Goal: Task Accomplishment & Management: Manage account settings

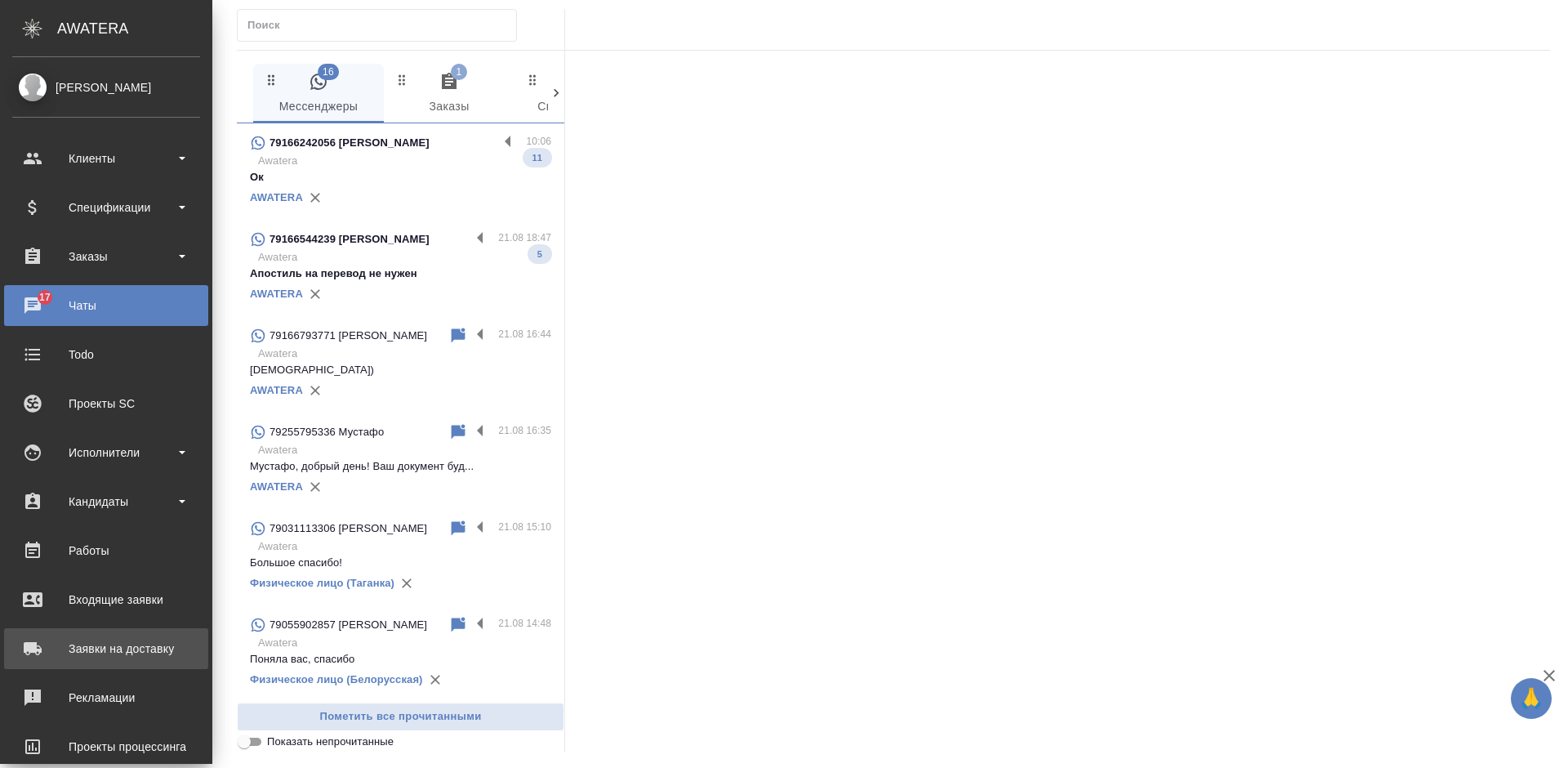
click at [19, 641] on div "Заявки на доставку" at bounding box center [106, 647] width 188 height 24
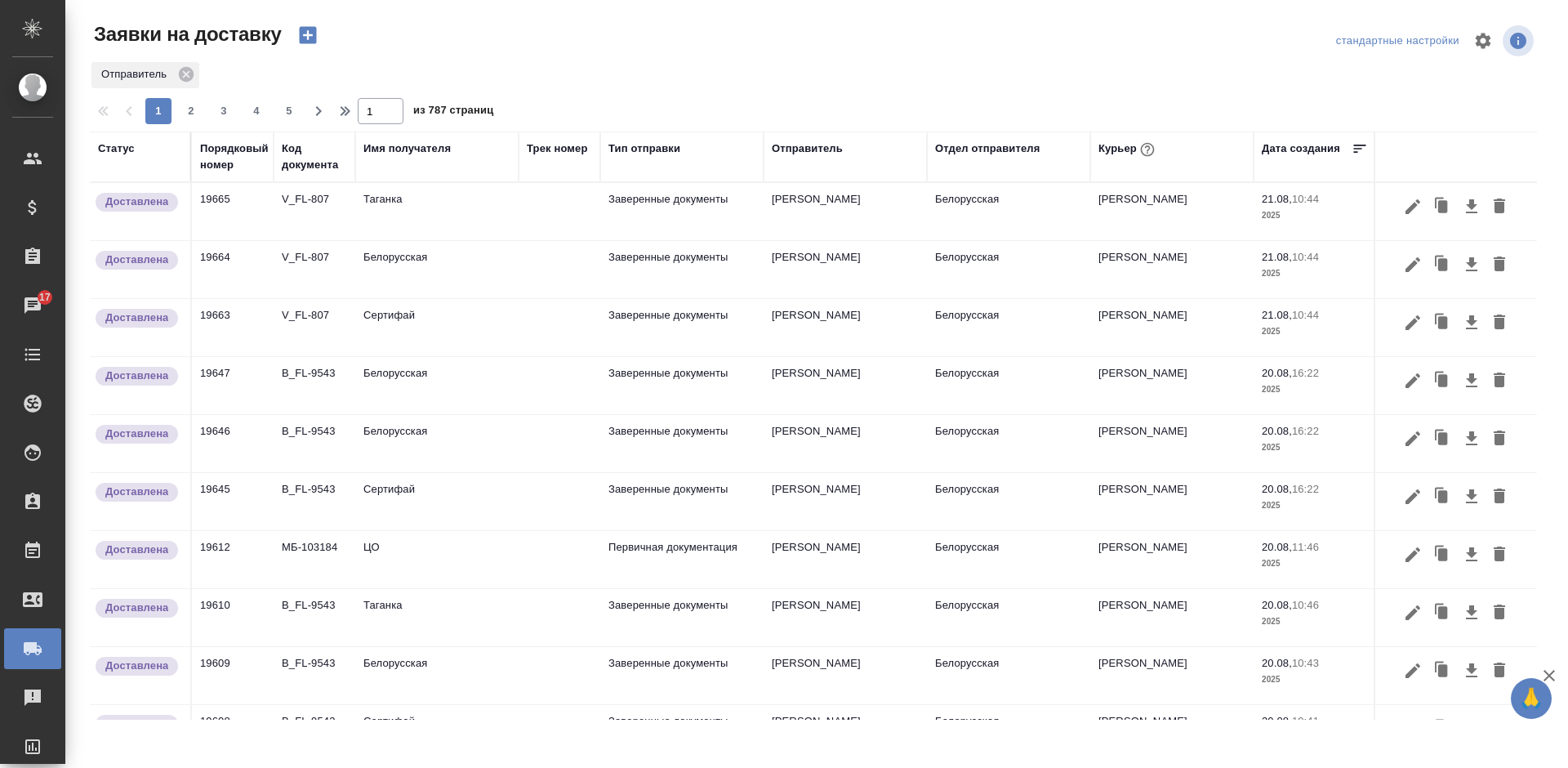
click at [409, 146] on div "Имя получателя" at bounding box center [407, 149] width 87 height 17
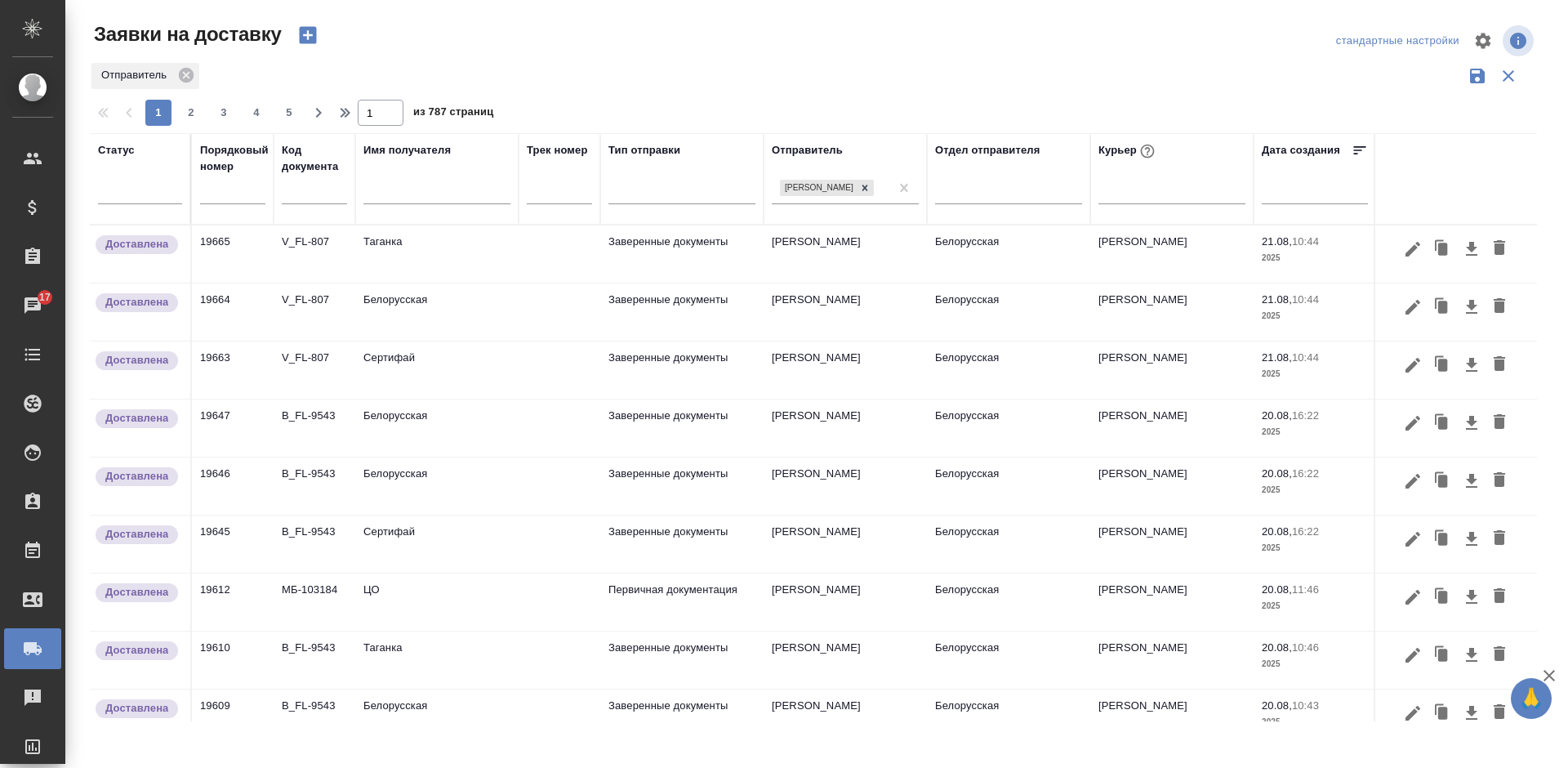
click at [406, 192] on input "text" at bounding box center [436, 192] width 147 height 20
type input "цо"
click at [766, 20] on div "Заявки на доставку стандартные настройки Отправитель 1 2 3 4 5 1 из 787 страниц…" at bounding box center [819, 365] width 1479 height 730
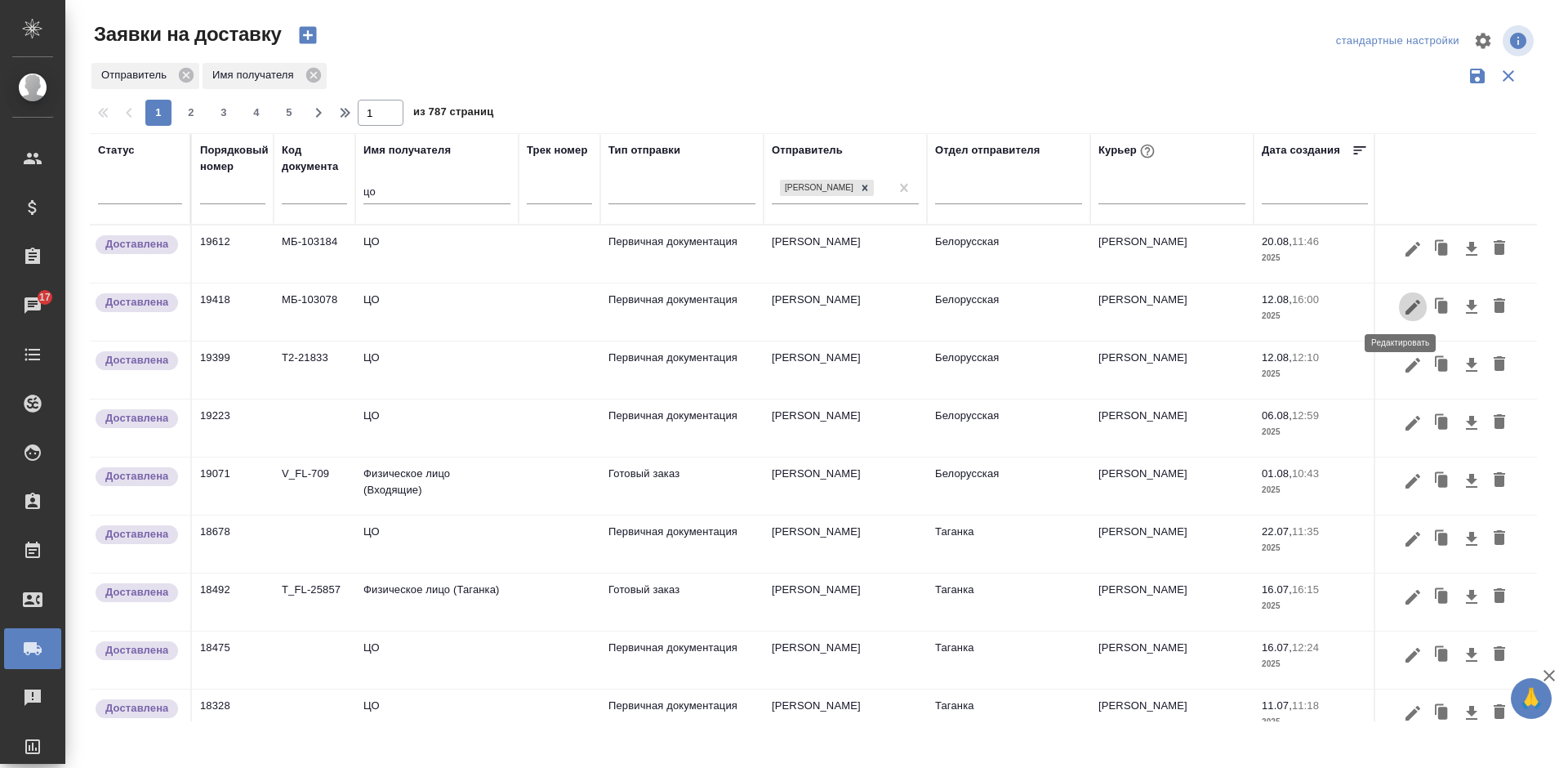
click at [1403, 298] on icon "button" at bounding box center [1412, 307] width 19 height 19
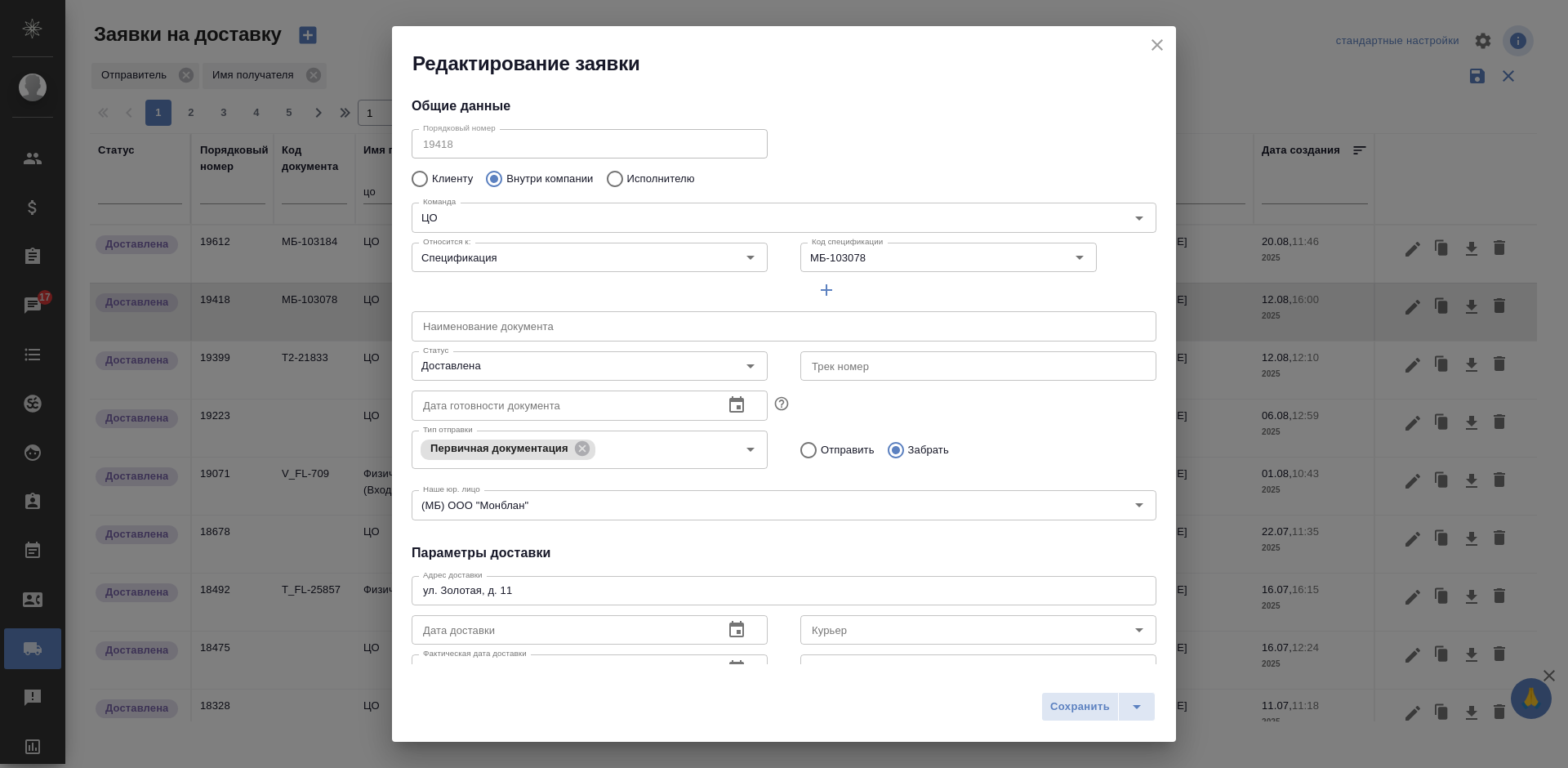
type input "Шаабан Эльмира"
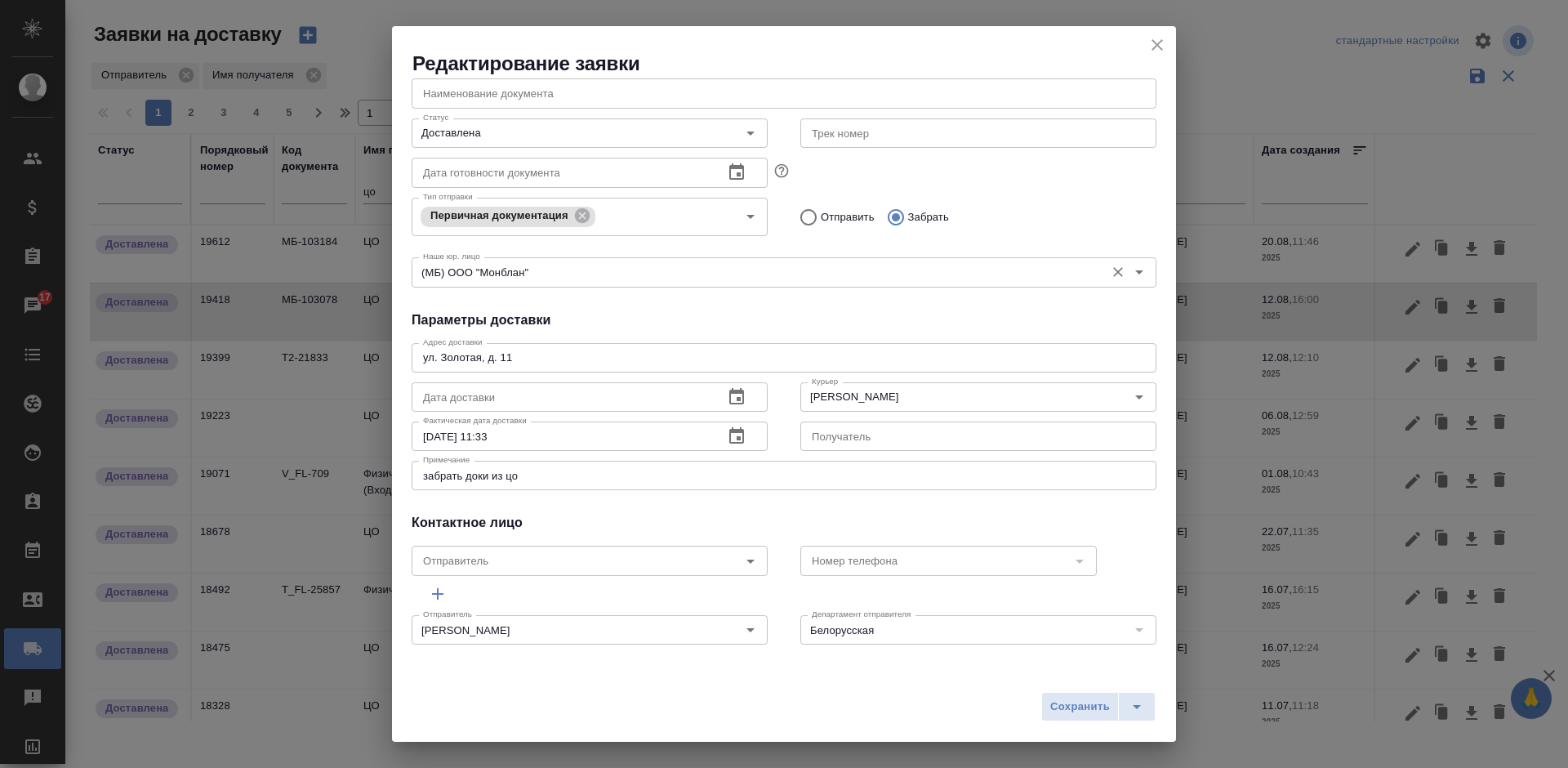
scroll to position [151, 0]
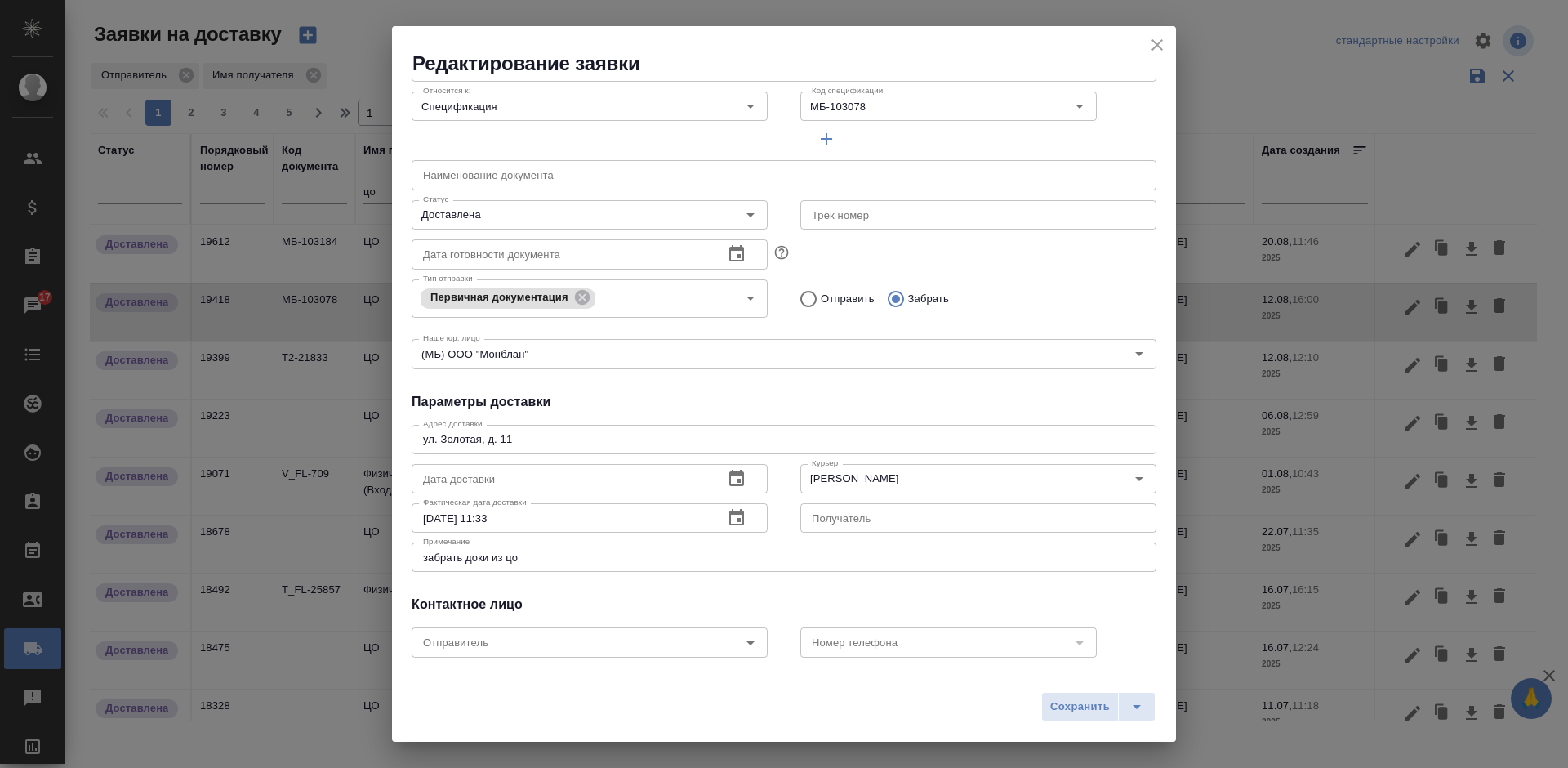
click at [1148, 42] on icon "close" at bounding box center [1157, 45] width 19 height 19
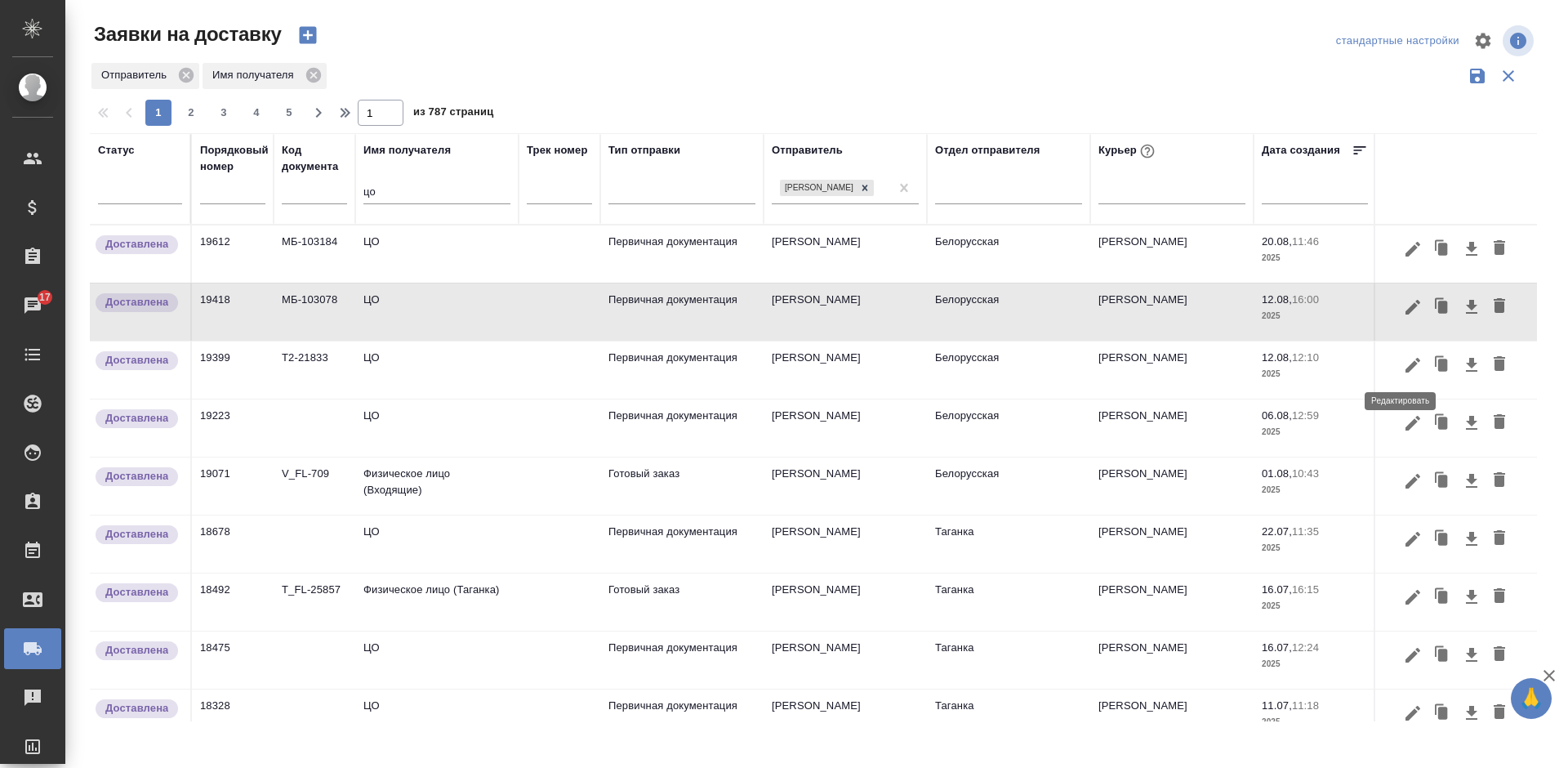
click at [1403, 367] on icon "button" at bounding box center [1412, 365] width 19 height 19
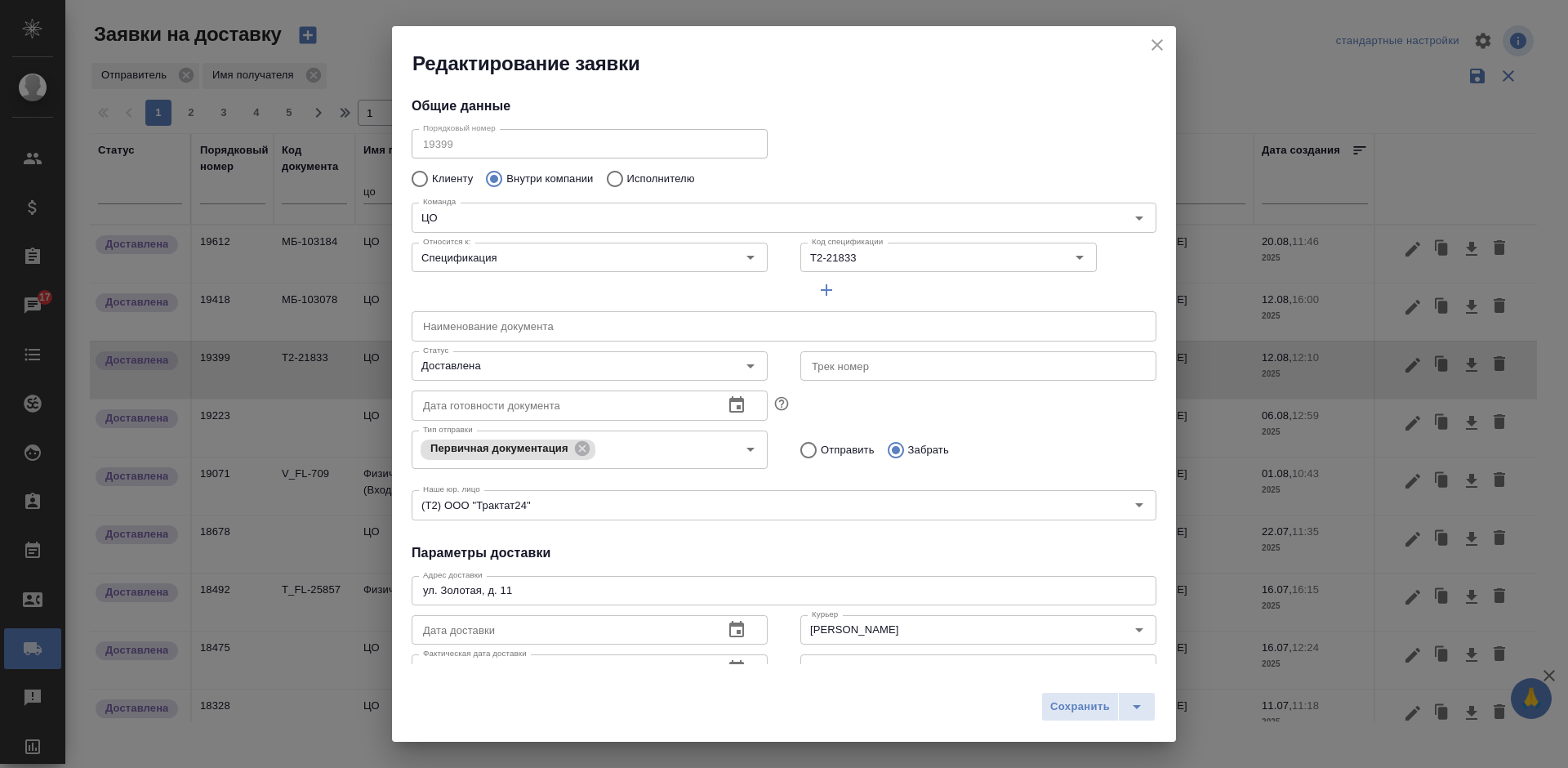
scroll to position [232, 0]
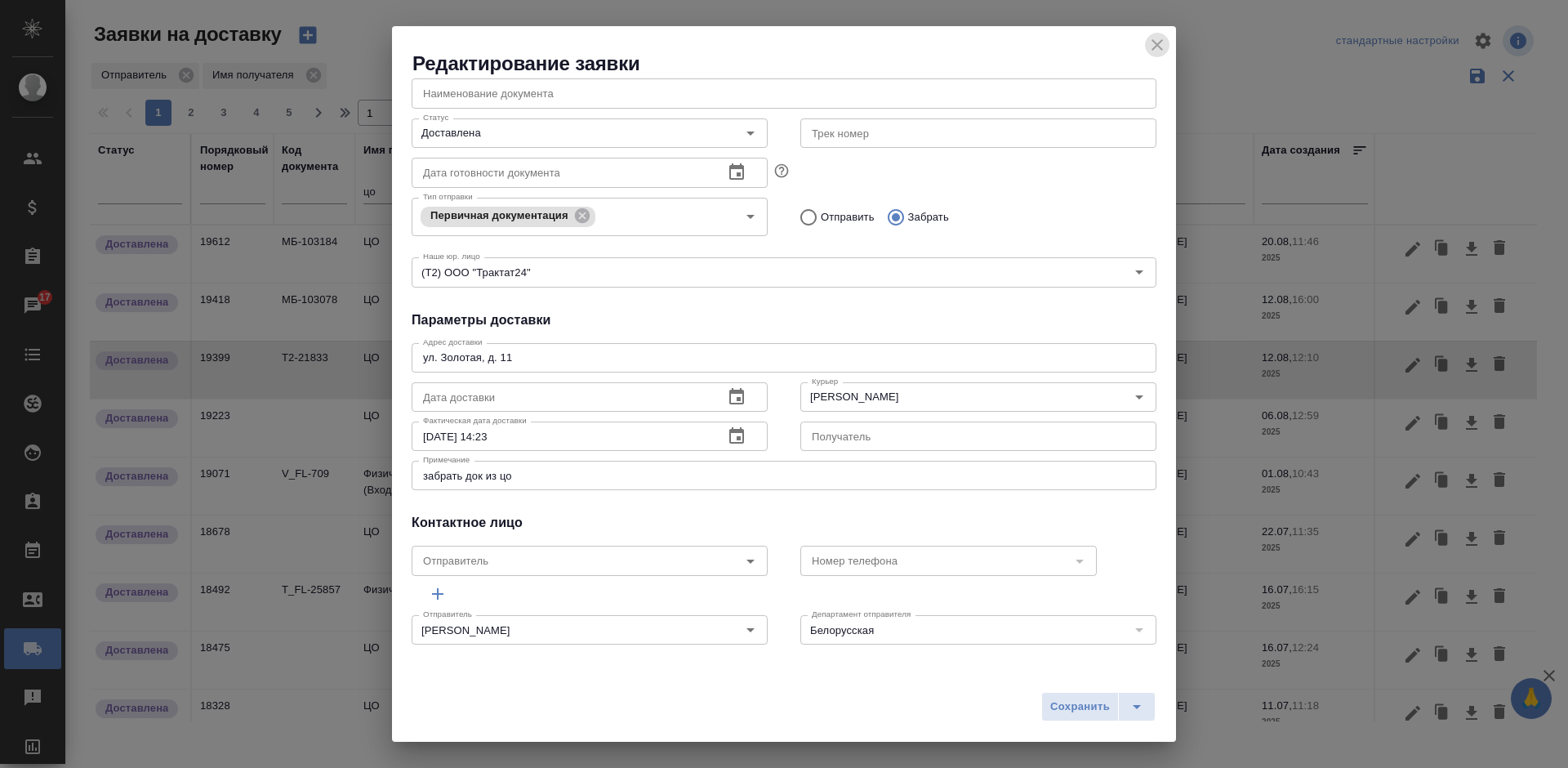
click at [1152, 46] on icon "close" at bounding box center [1157, 45] width 19 height 19
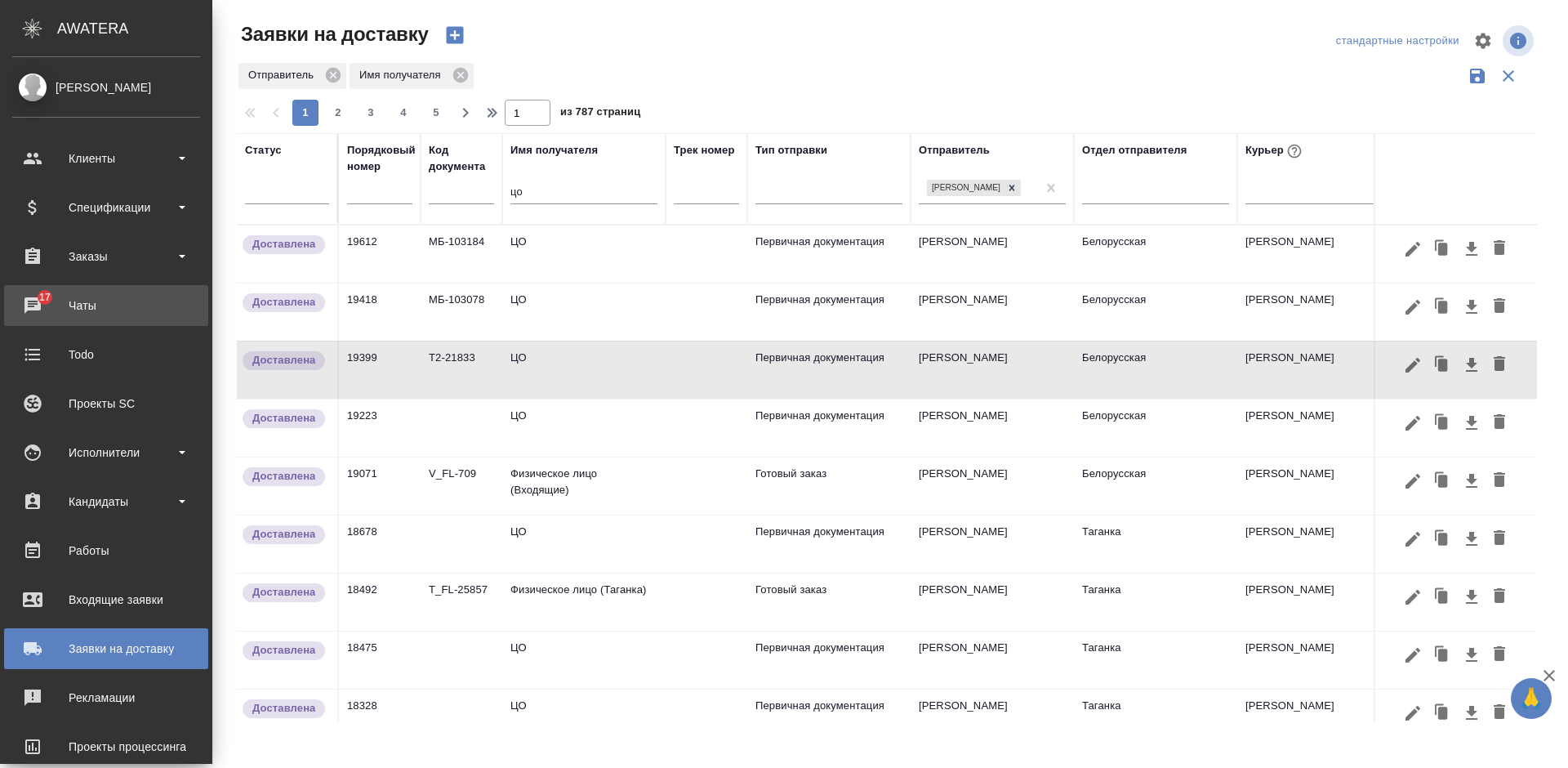
click at [26, 298] on div "Чаты" at bounding box center [106, 305] width 188 height 24
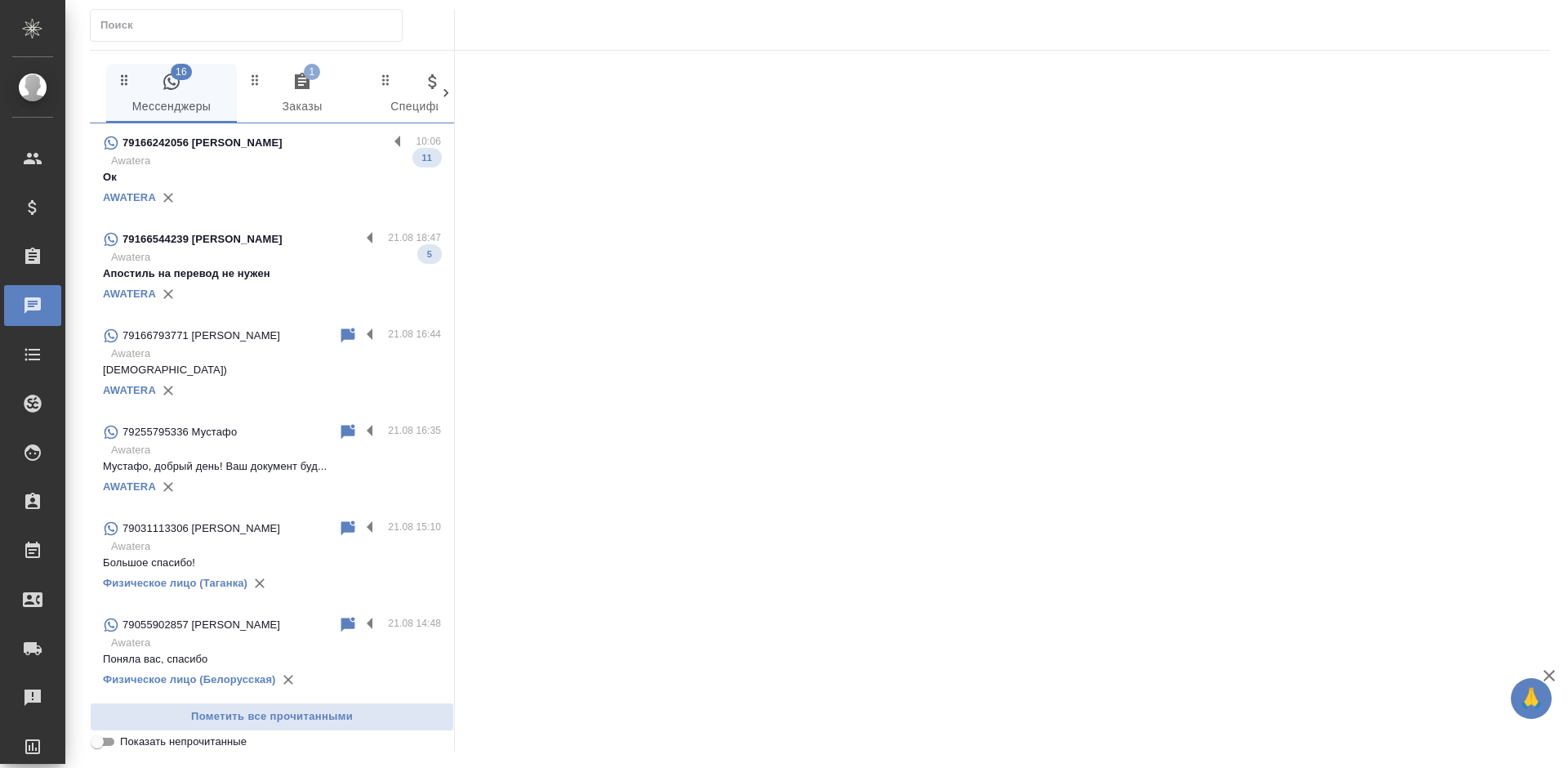
click at [306, 153] on p "Awatera" at bounding box center [275, 160] width 330 height 17
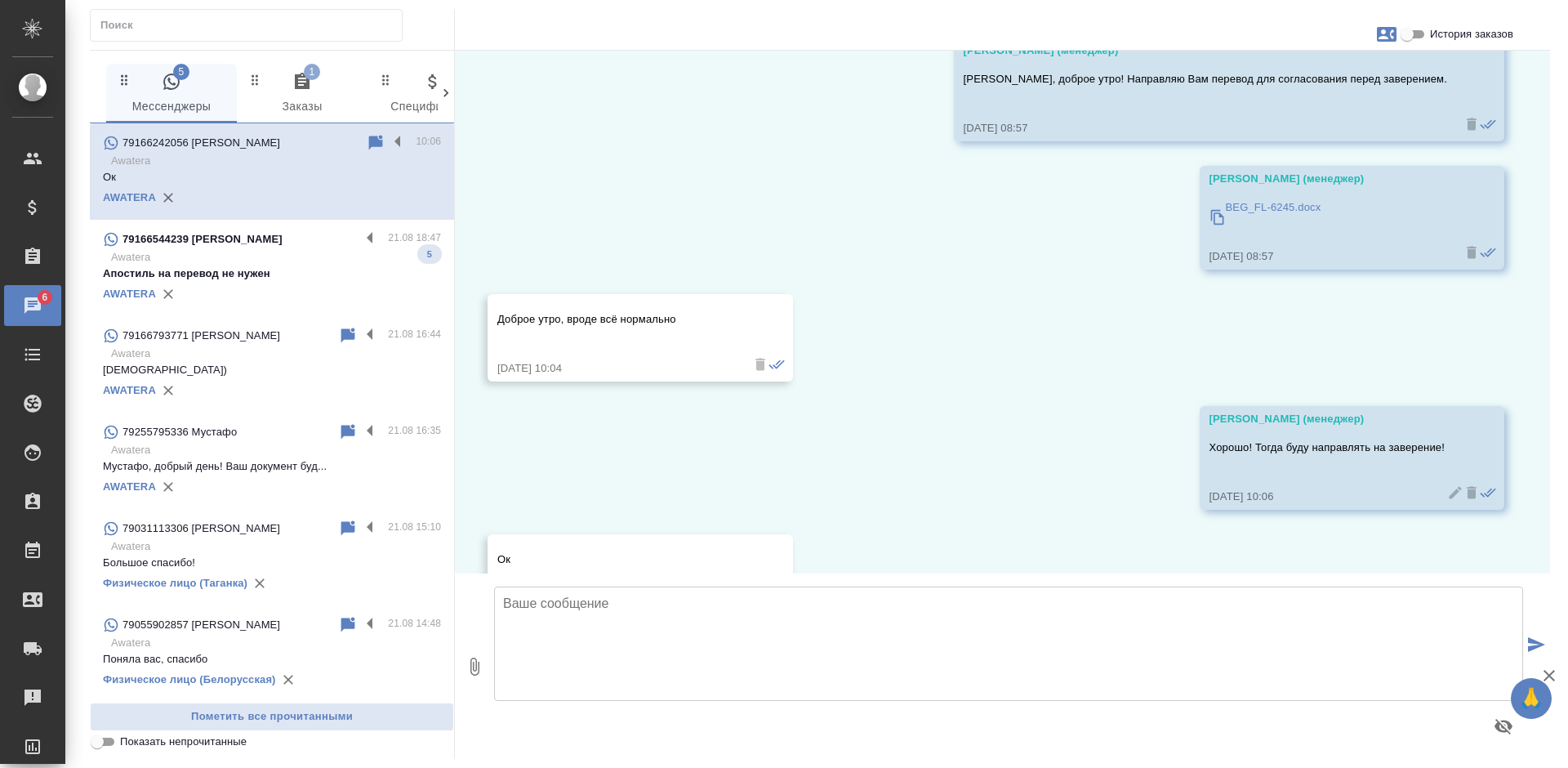
scroll to position [2852, 0]
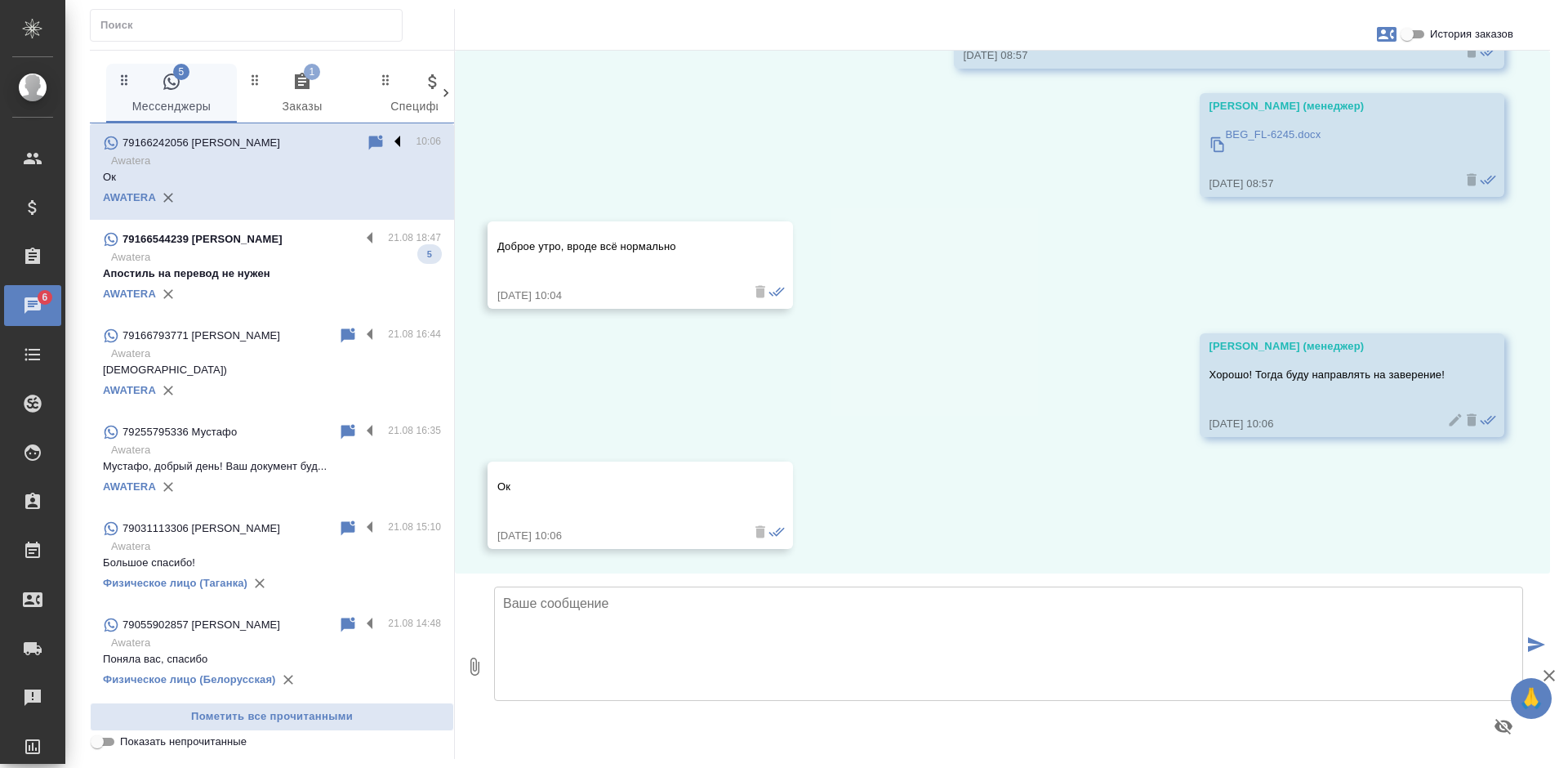
click at [388, 140] on label at bounding box center [401, 142] width 28 height 18
click at [0, 0] on input "checkbox" at bounding box center [0, 0] width 0 height 0
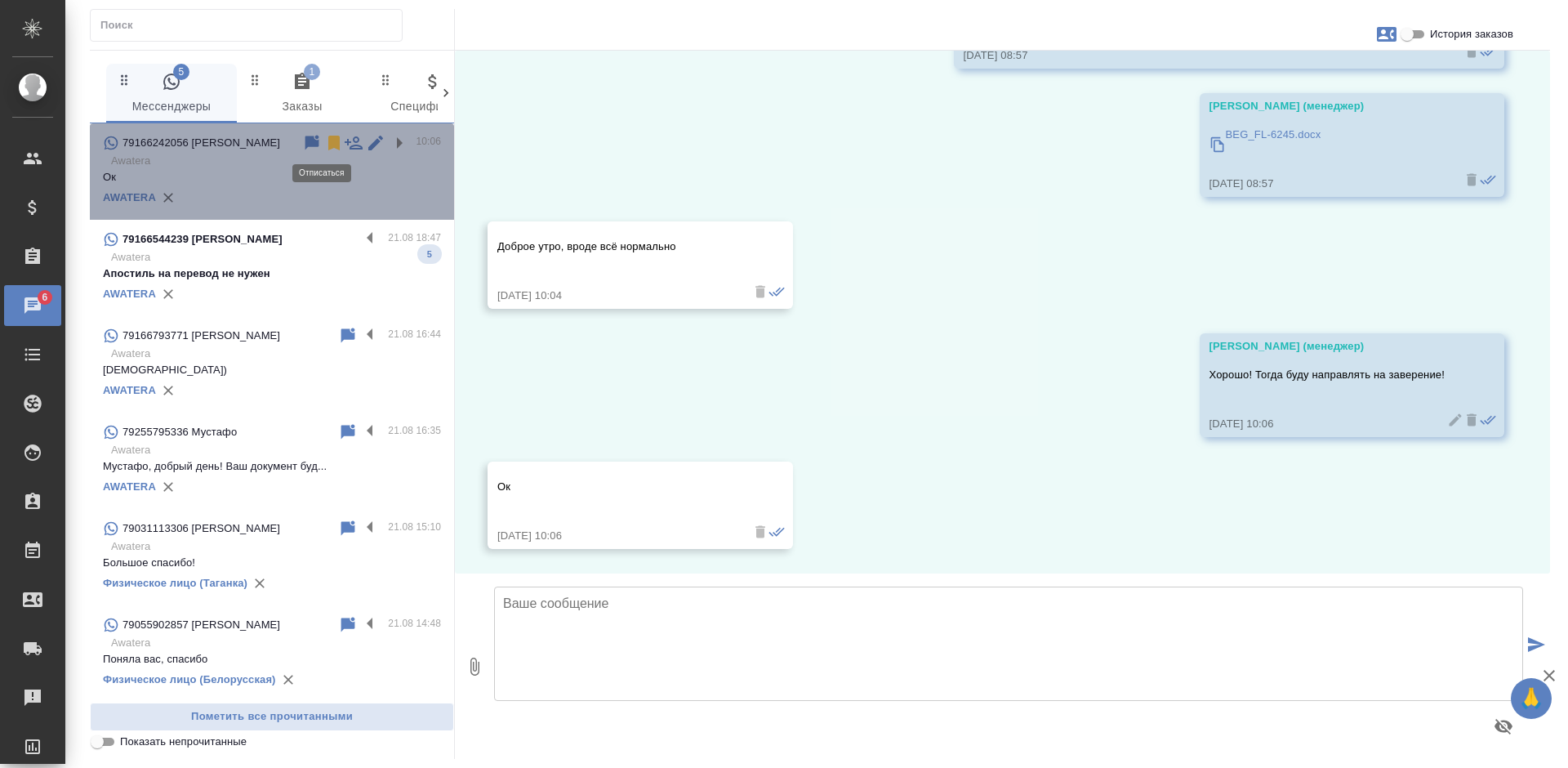
click at [325, 145] on icon at bounding box center [334, 143] width 19 height 19
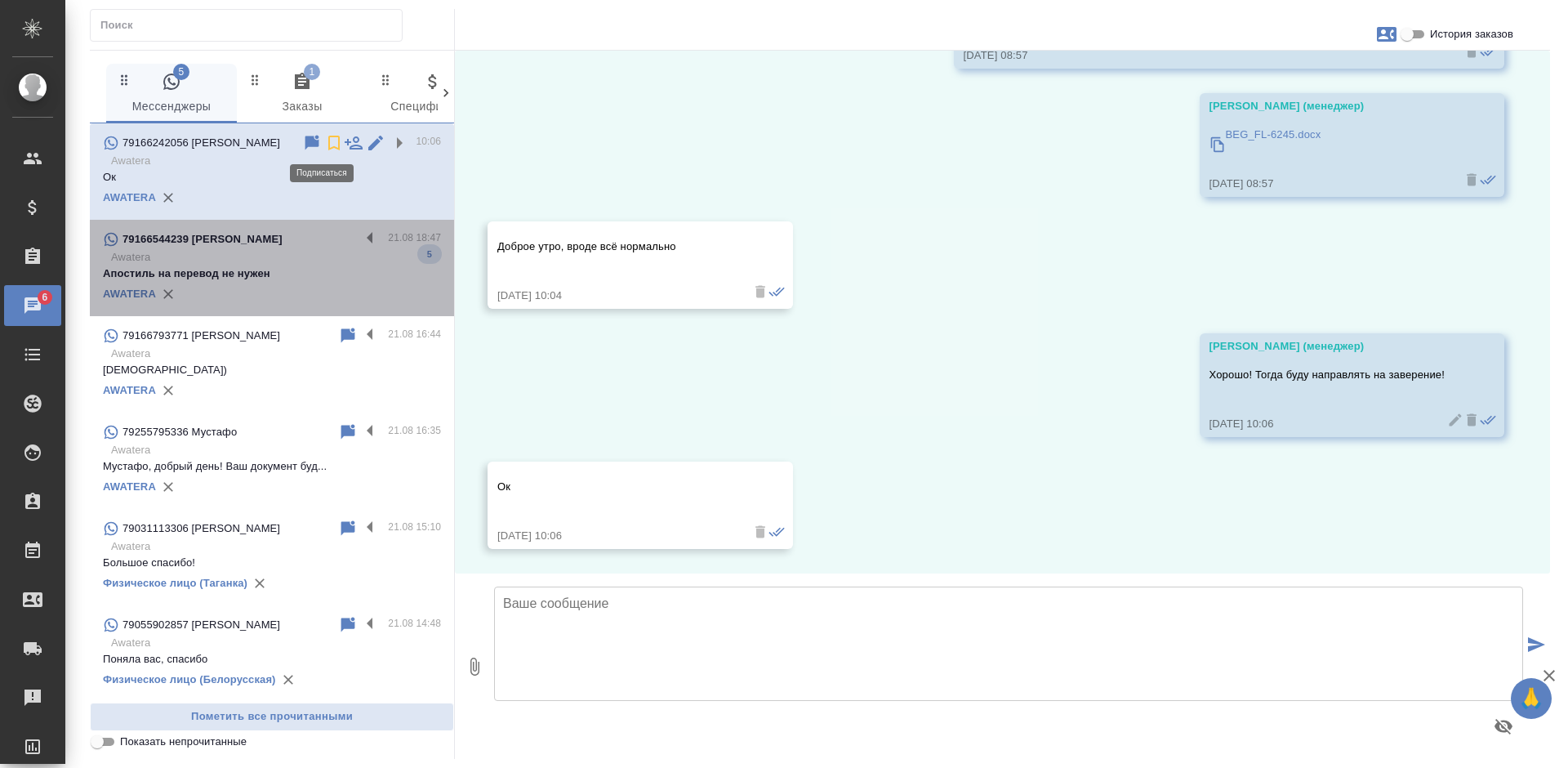
click at [284, 248] on div "79166544239 Булгак Олег" at bounding box center [231, 239] width 258 height 19
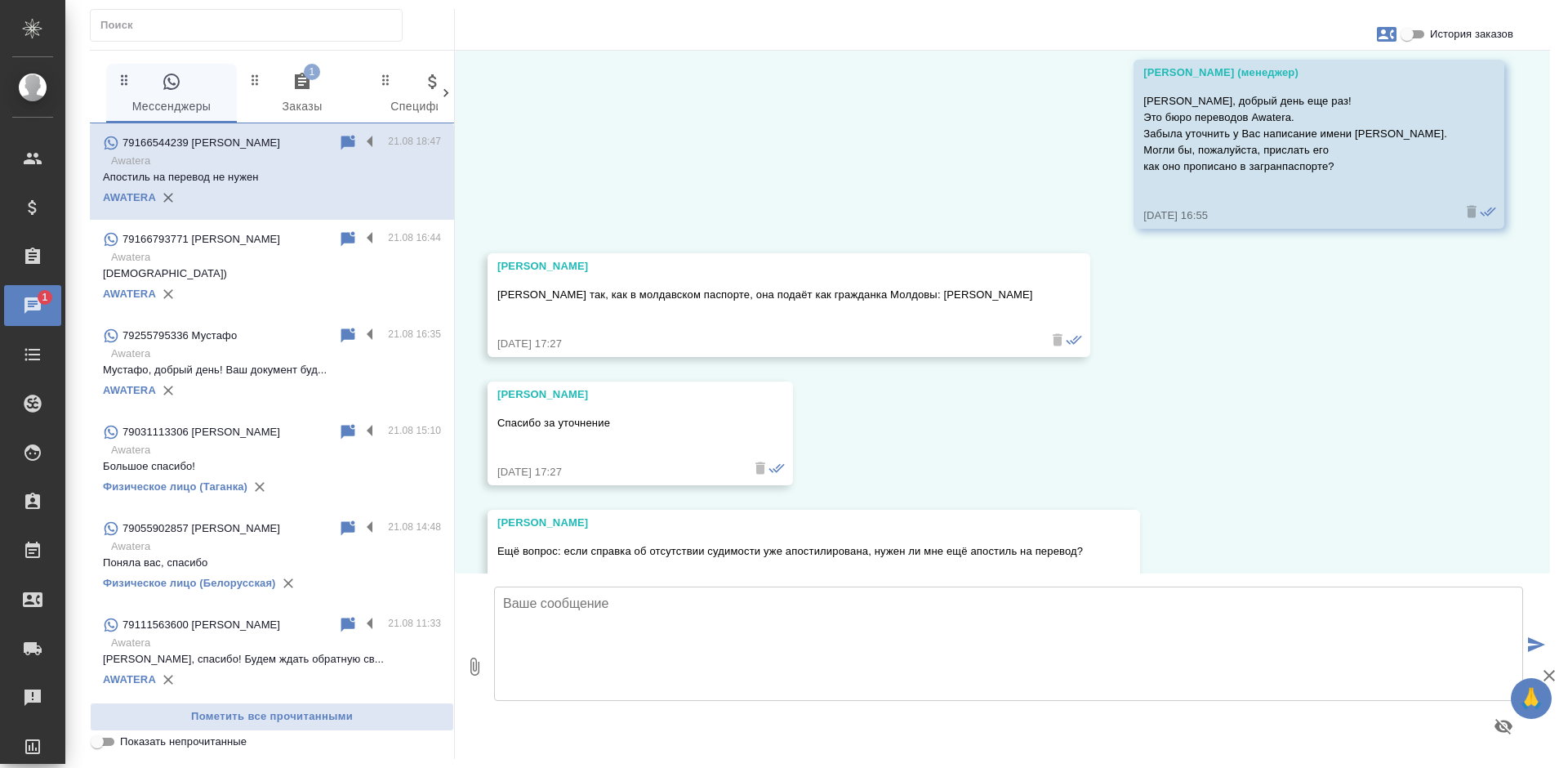
scroll to position [0, 0]
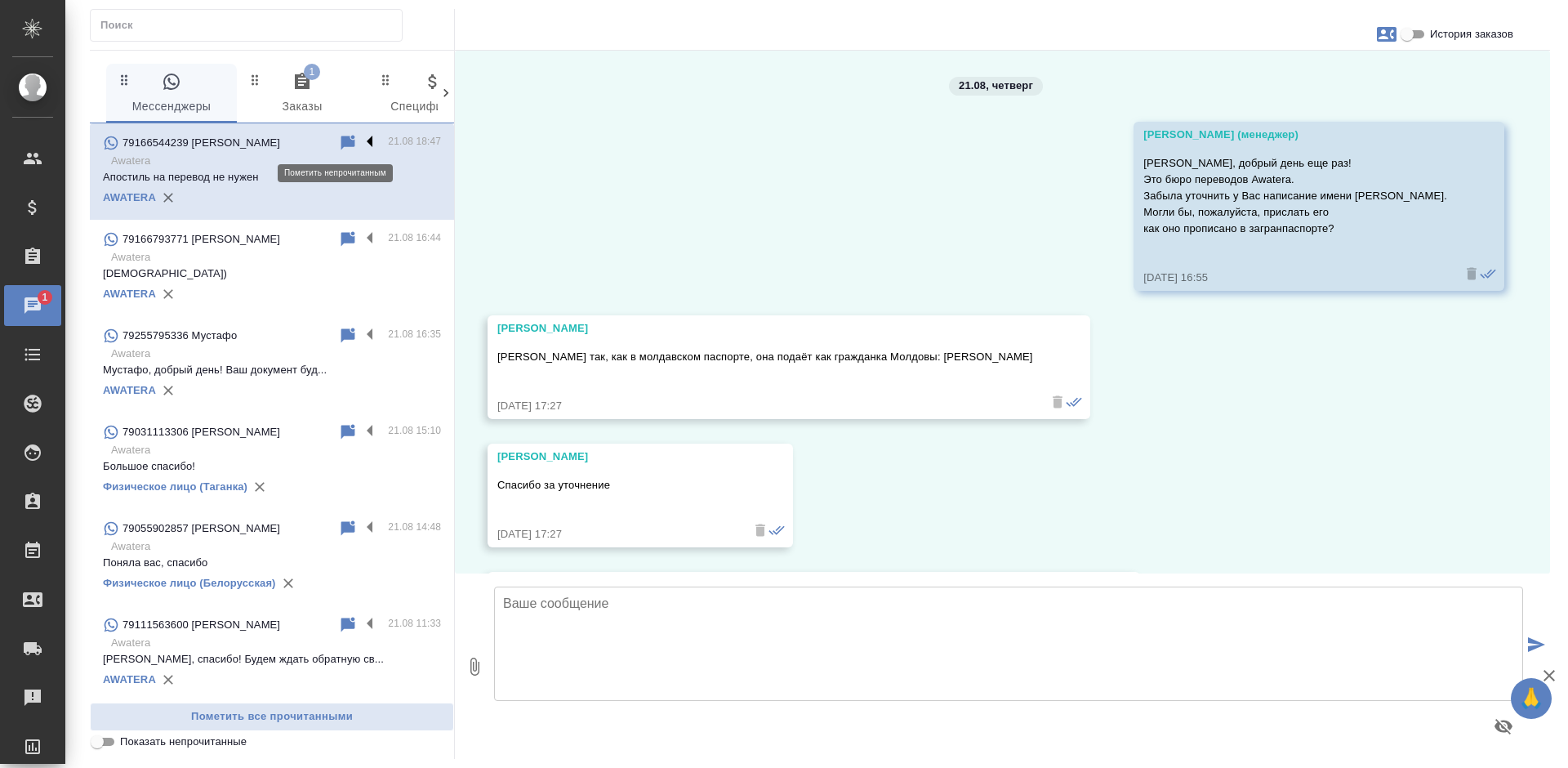
click at [360, 141] on label at bounding box center [373, 142] width 28 height 18
click at [0, 0] on input "checkbox" at bounding box center [0, 0] width 0 height 0
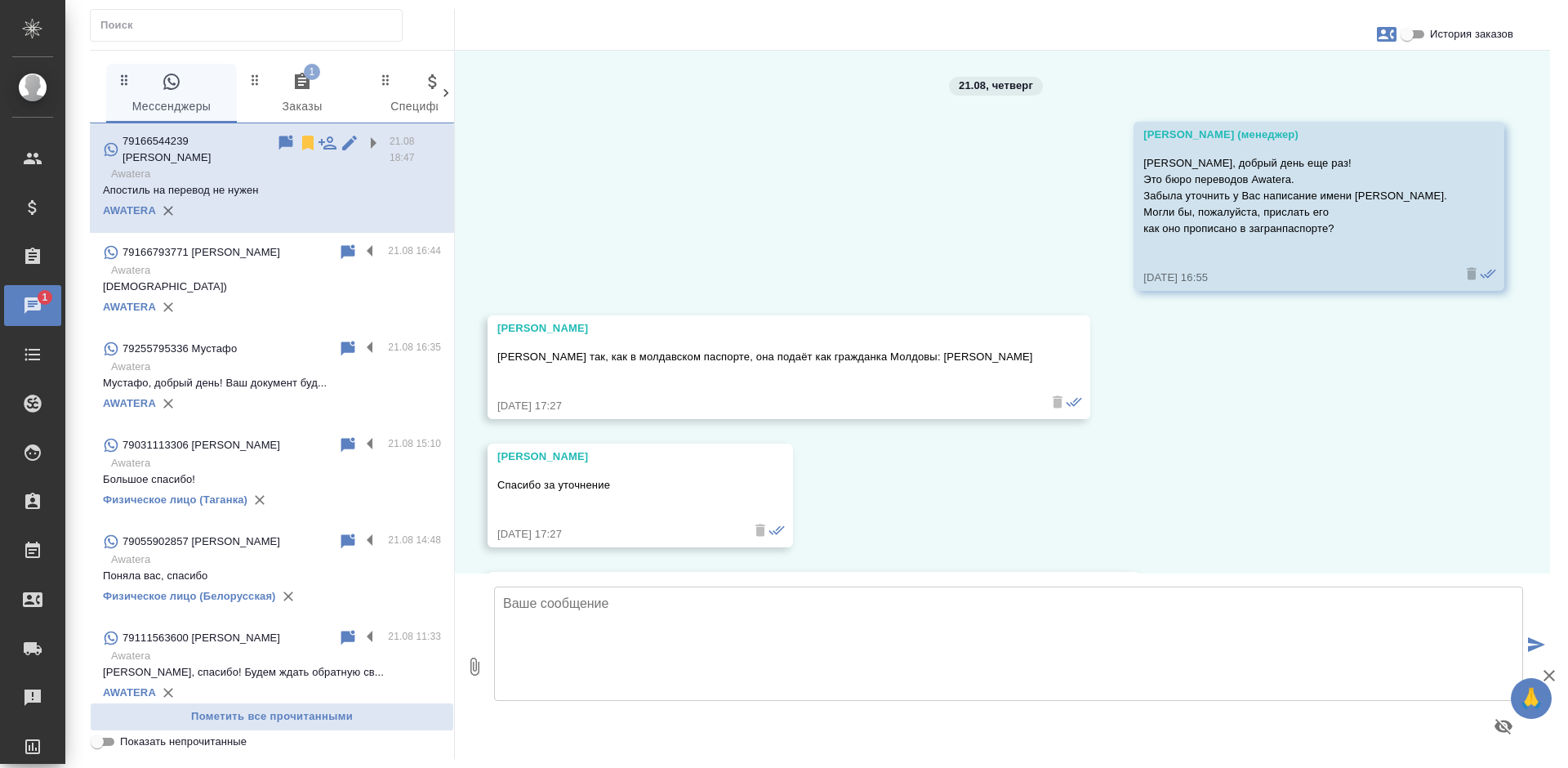
click at [282, 144] on icon at bounding box center [286, 143] width 19 height 19
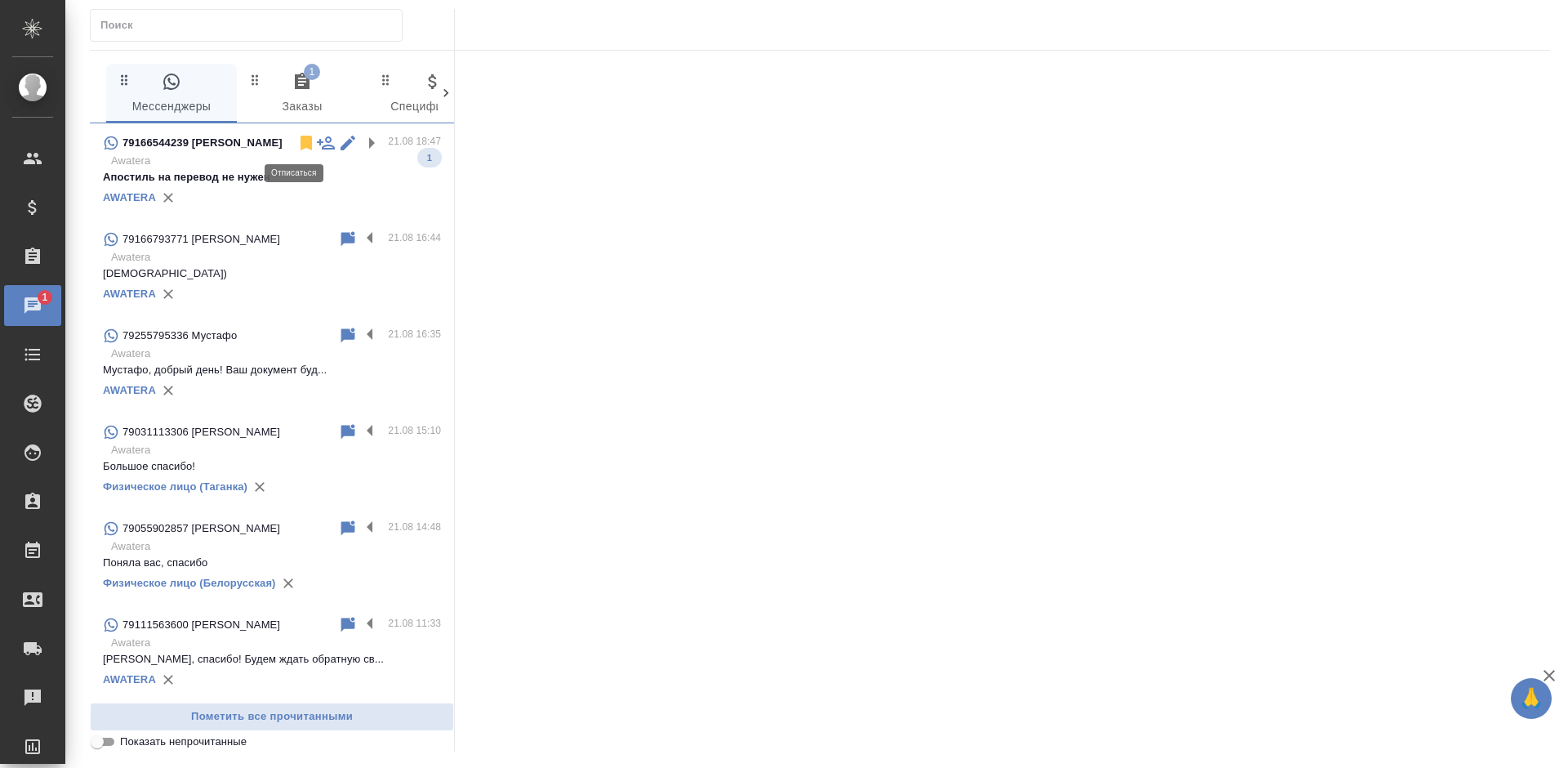
click at [296, 144] on icon at bounding box center [306, 143] width 19 height 19
click at [294, 89] on icon "button" at bounding box center [302, 82] width 19 height 19
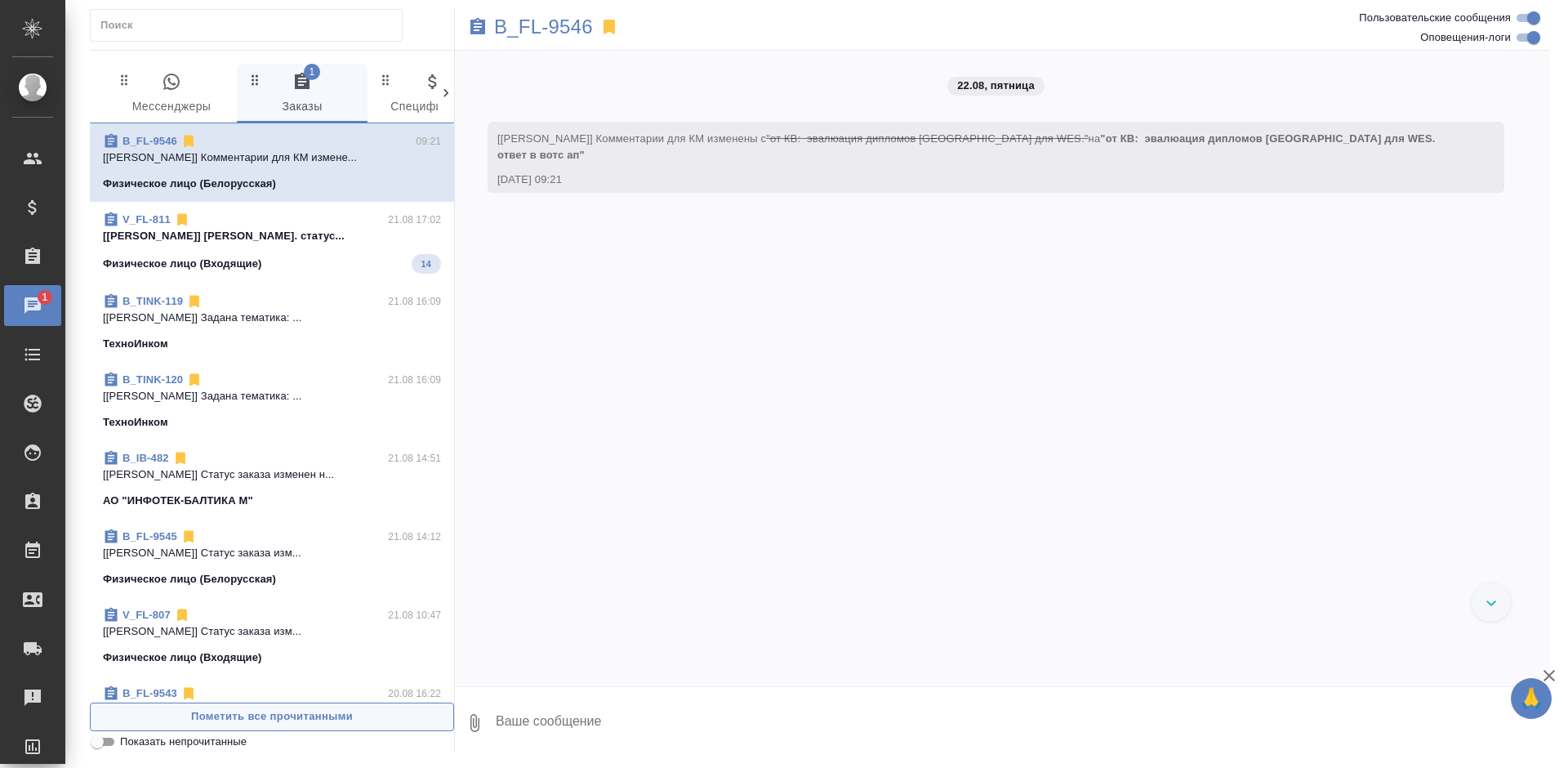
click at [322, 721] on span "Пометить все прочитанными" at bounding box center [272, 716] width 346 height 18
click at [324, 721] on span "Пометить все прочитанными" at bounding box center [272, 716] width 346 height 18
click at [540, 33] on p "B_FL-9546" at bounding box center [543, 26] width 99 height 17
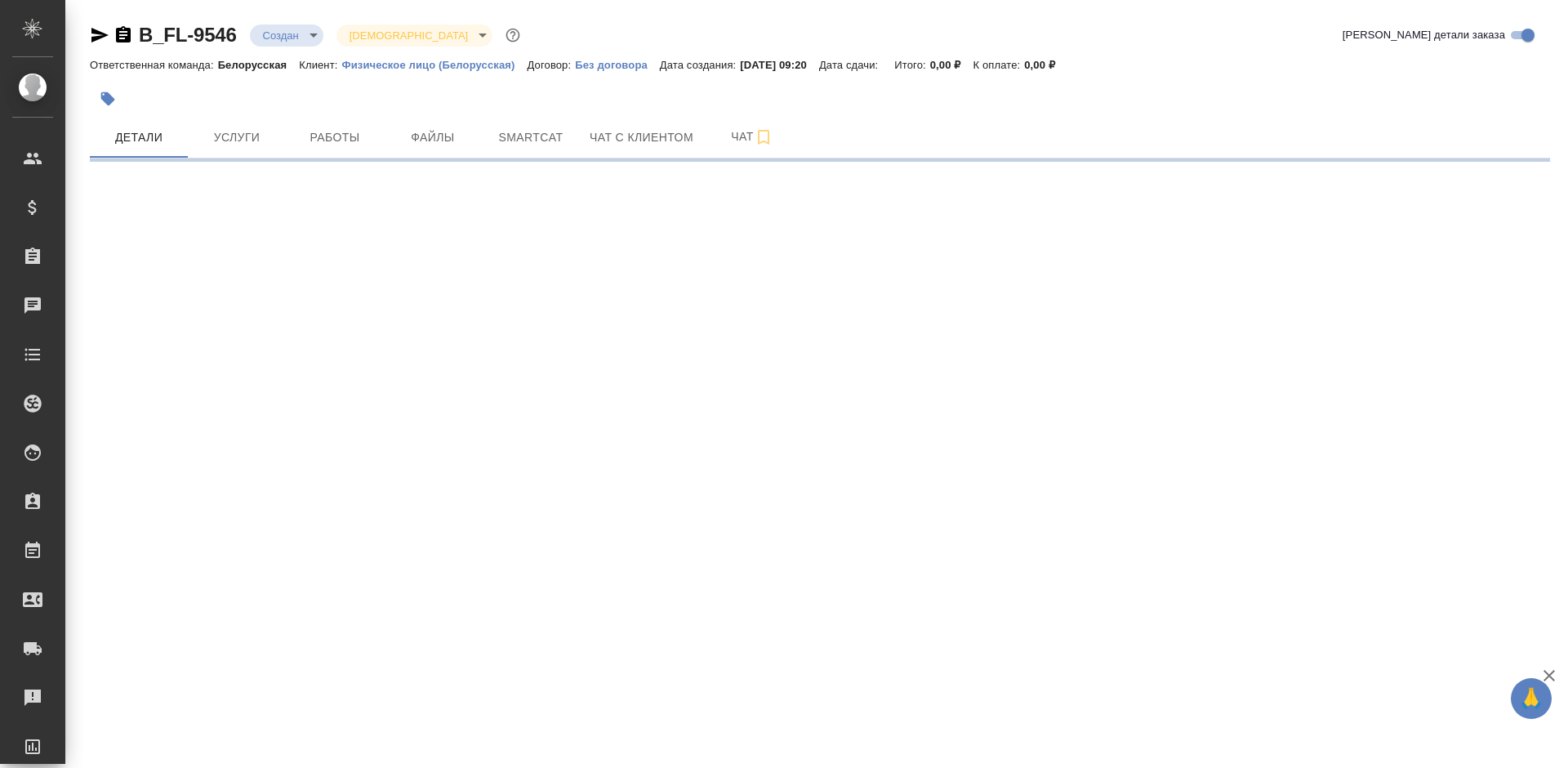
select select "RU"
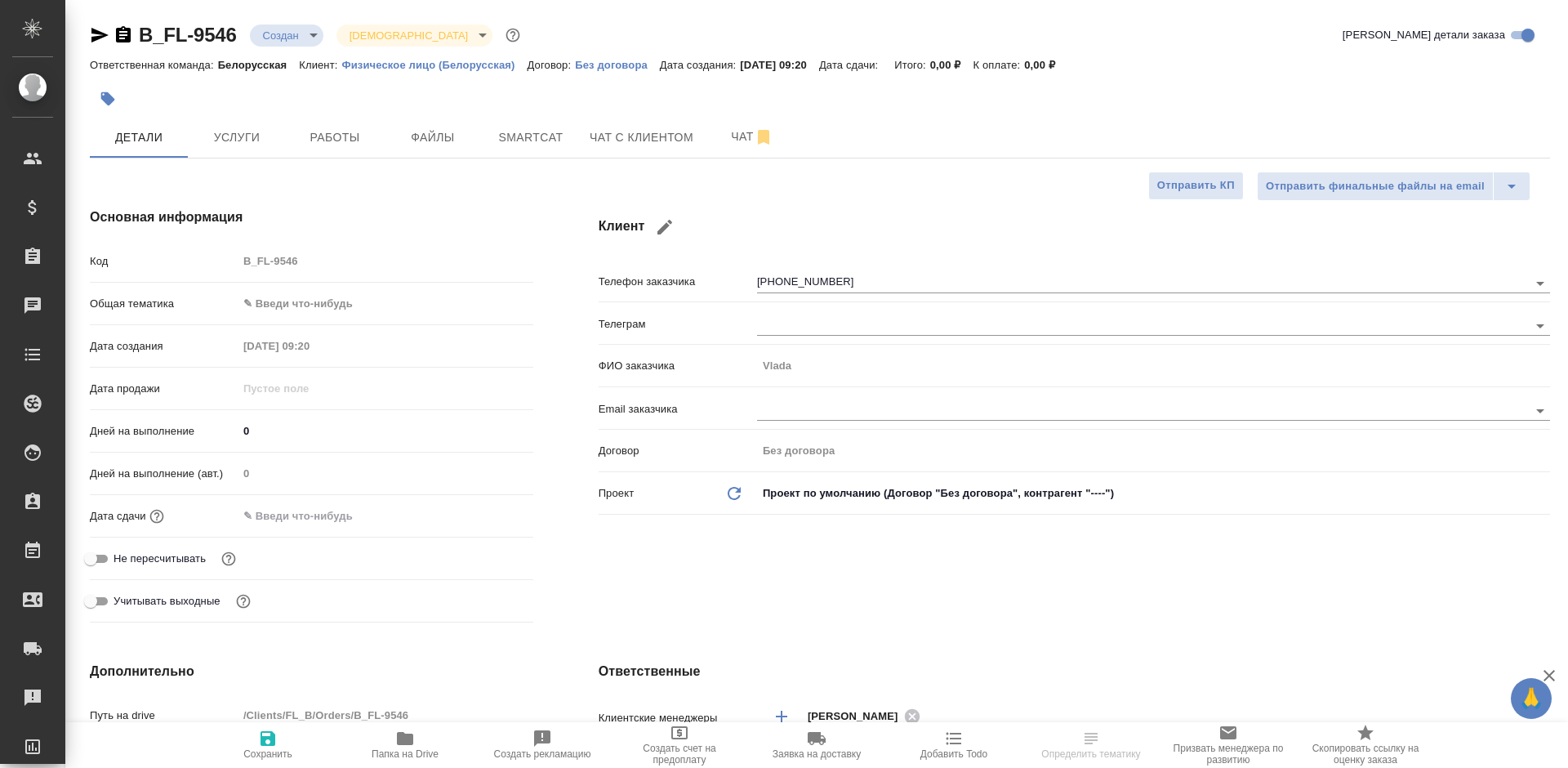
type textarea "x"
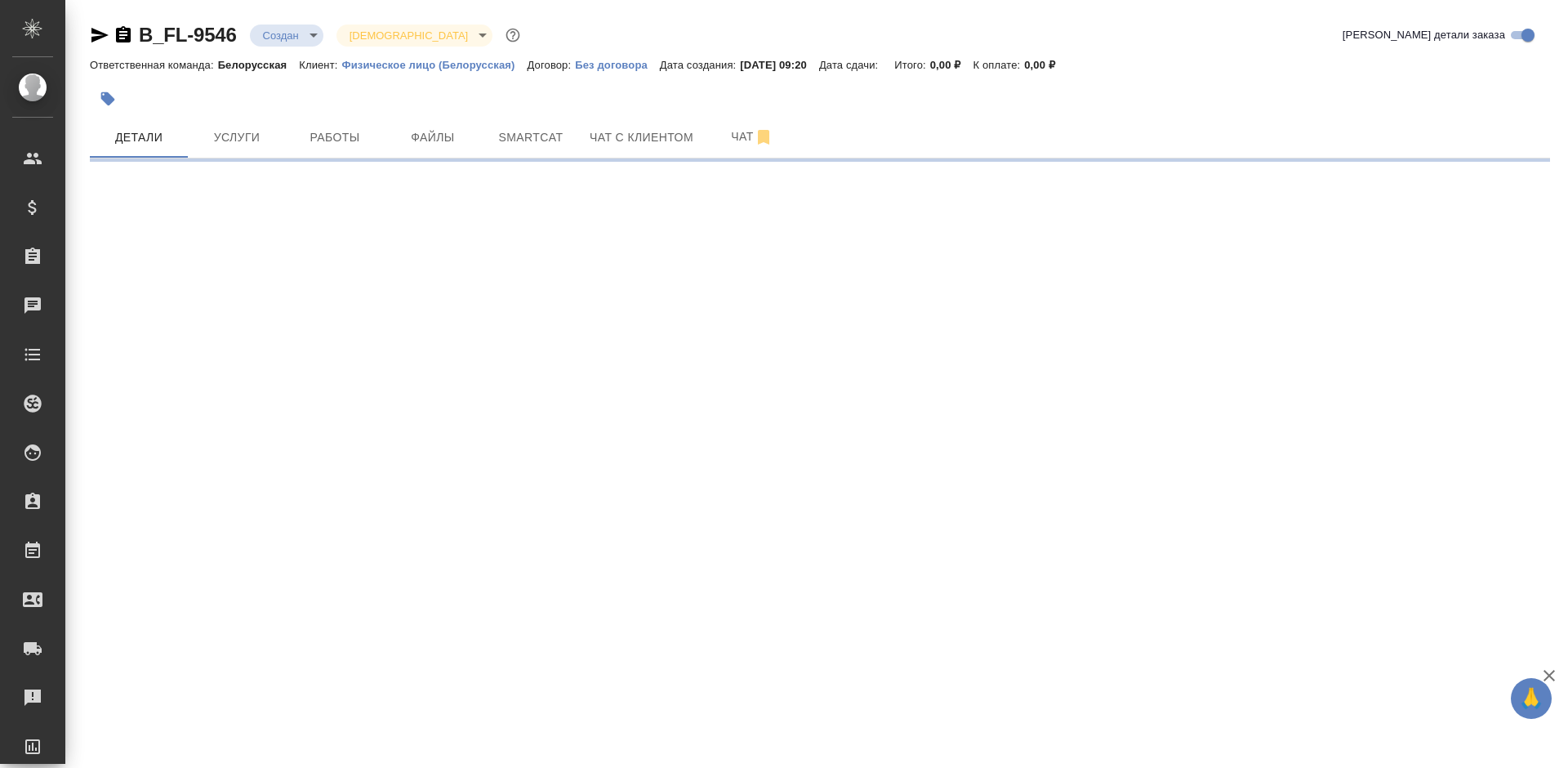
select select "RU"
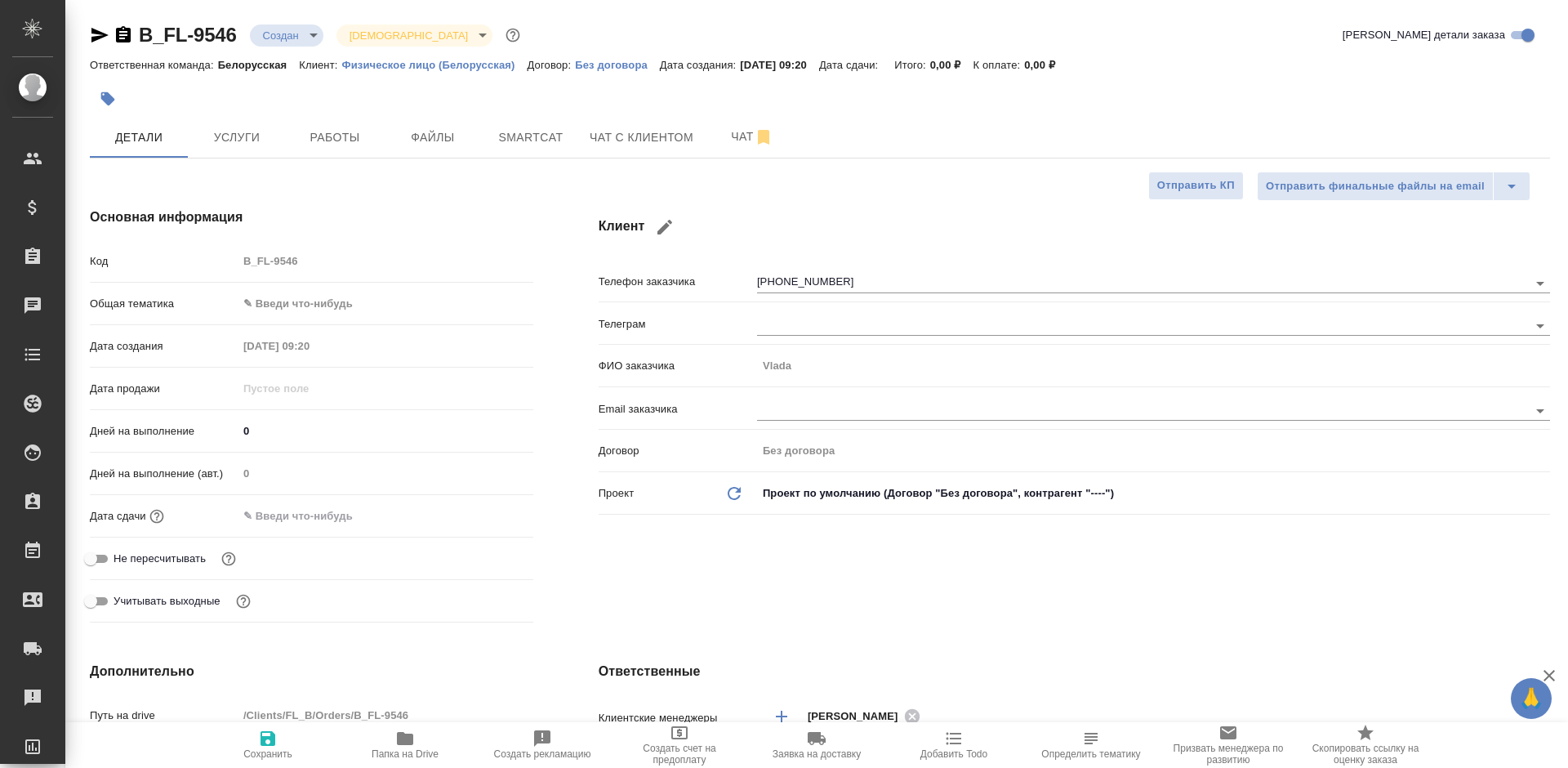
type textarea "x"
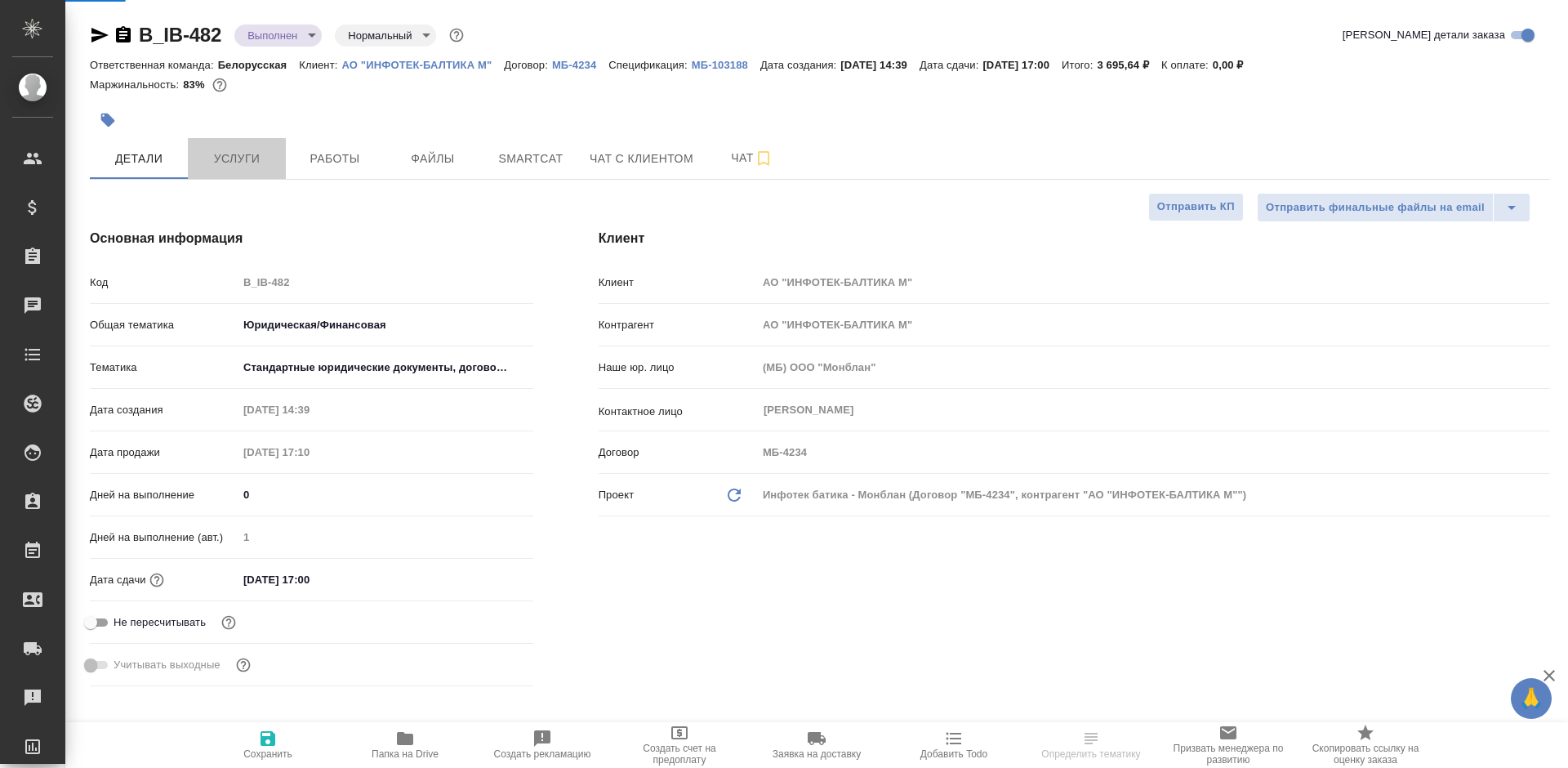
select select "RU"
click at [258, 169] on button "Услуги" at bounding box center [236, 158] width 98 height 41
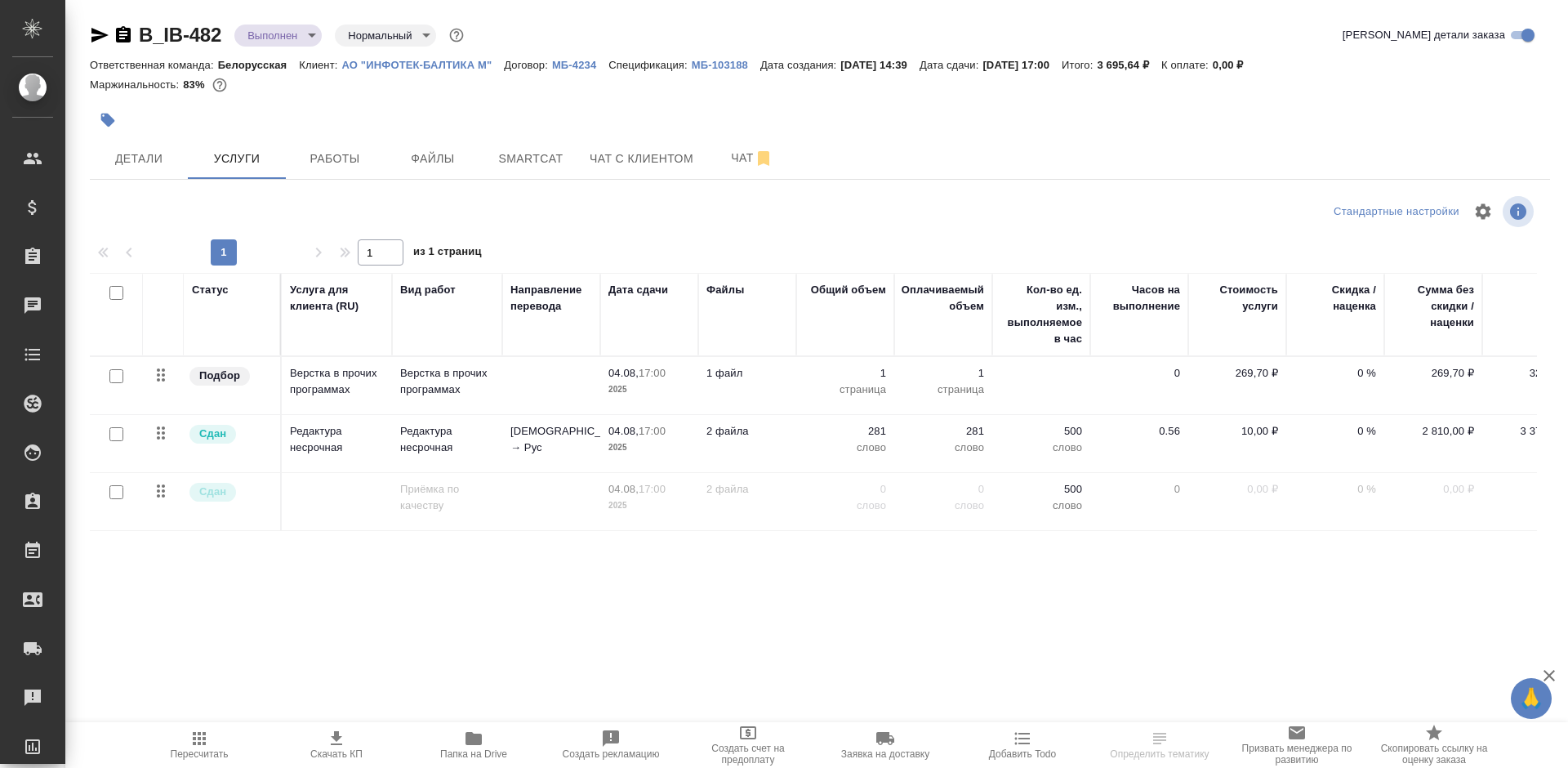
scroll to position [0, 44]
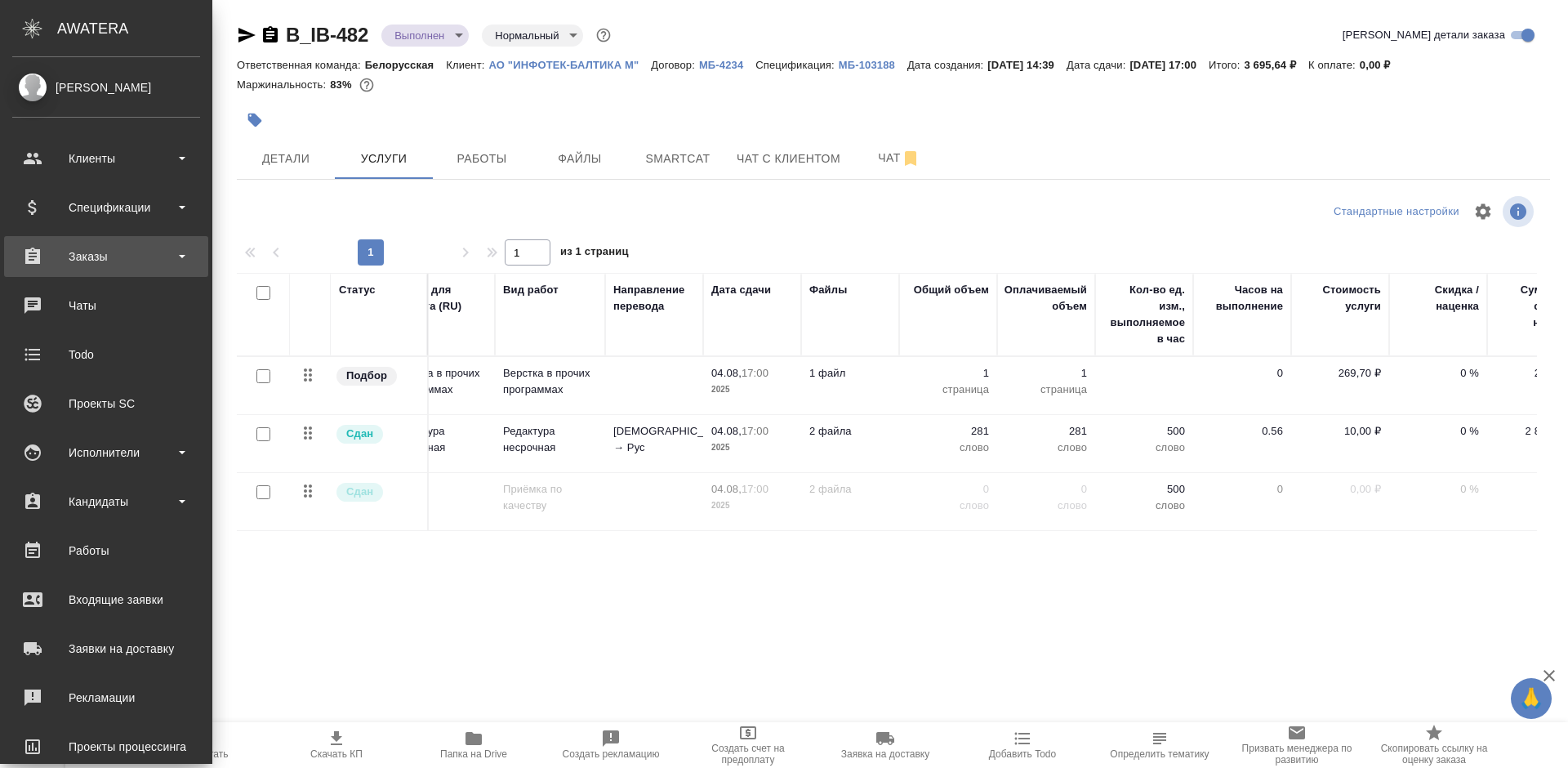
click at [41, 249] on div "Заказы" at bounding box center [106, 256] width 188 height 24
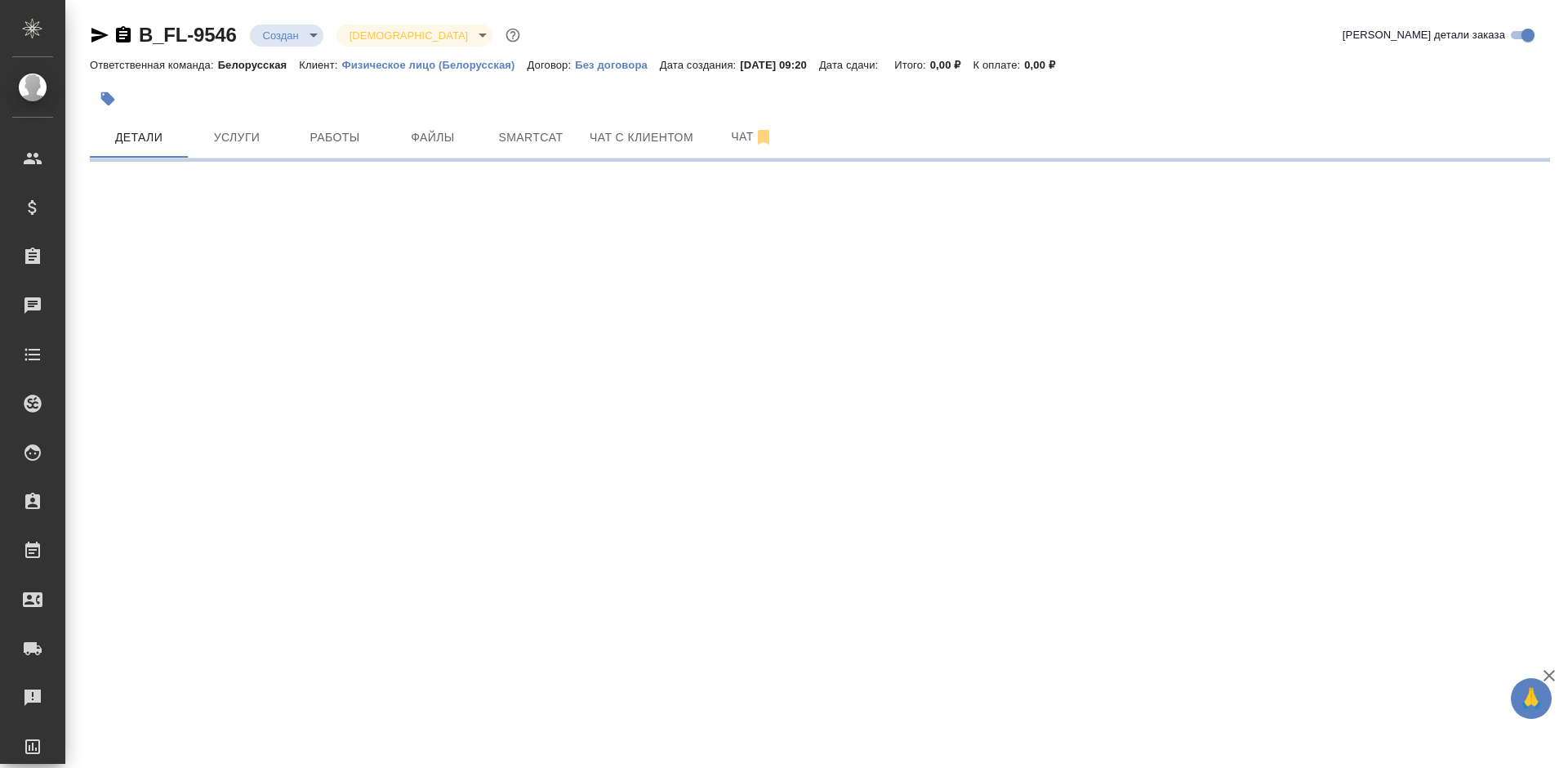
select select "RU"
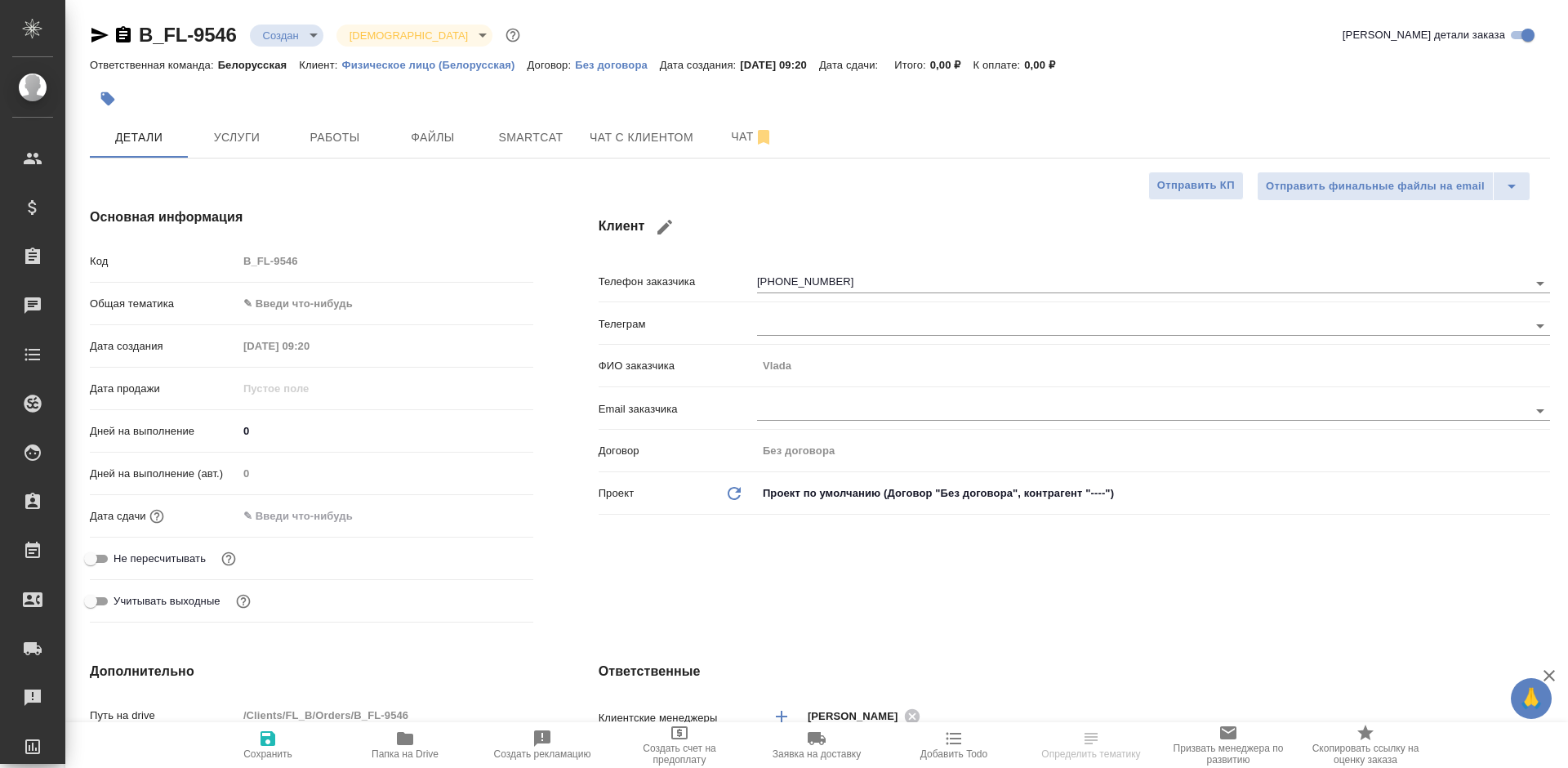
type textarea "x"
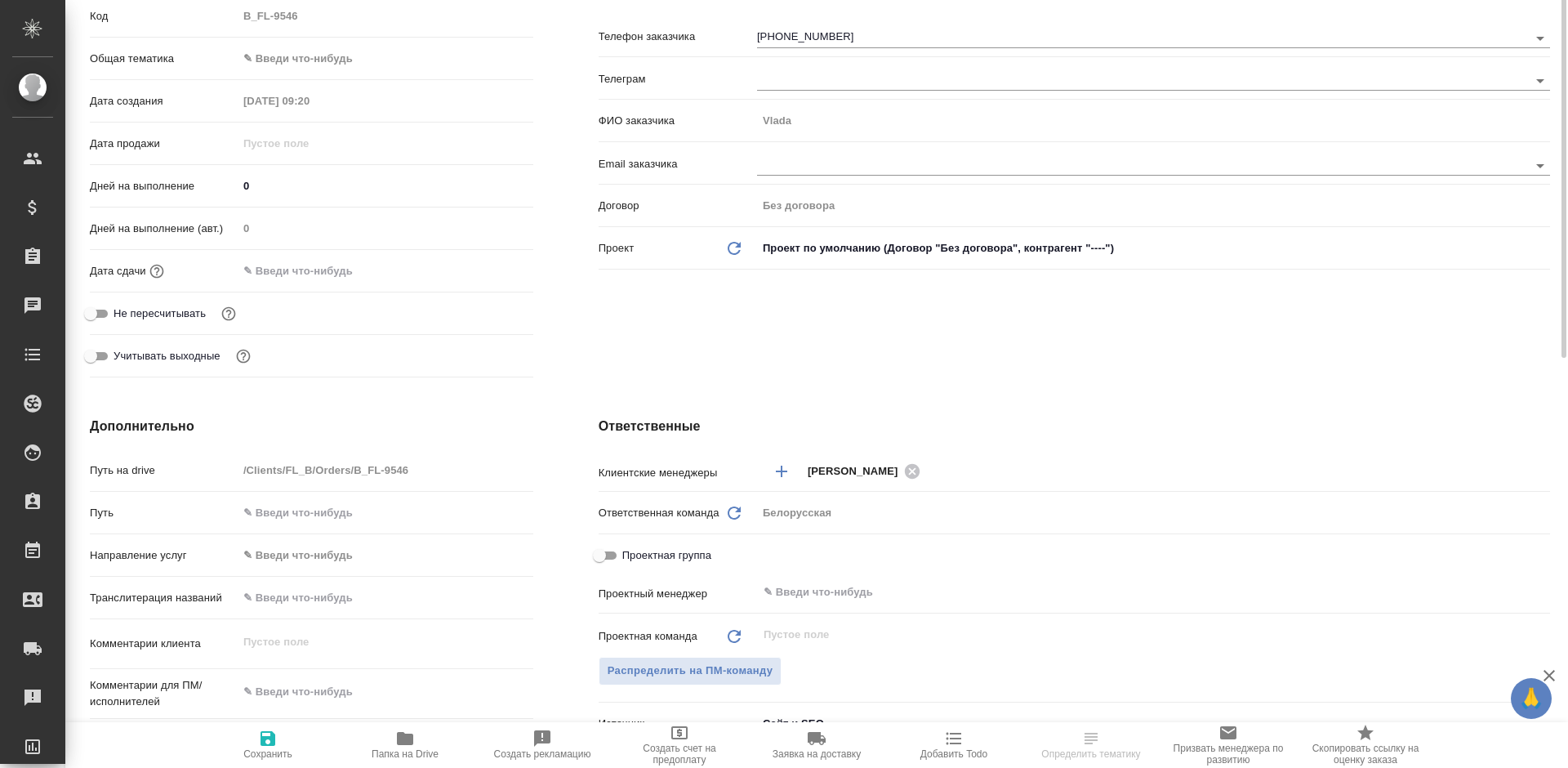
scroll to position [82, 0]
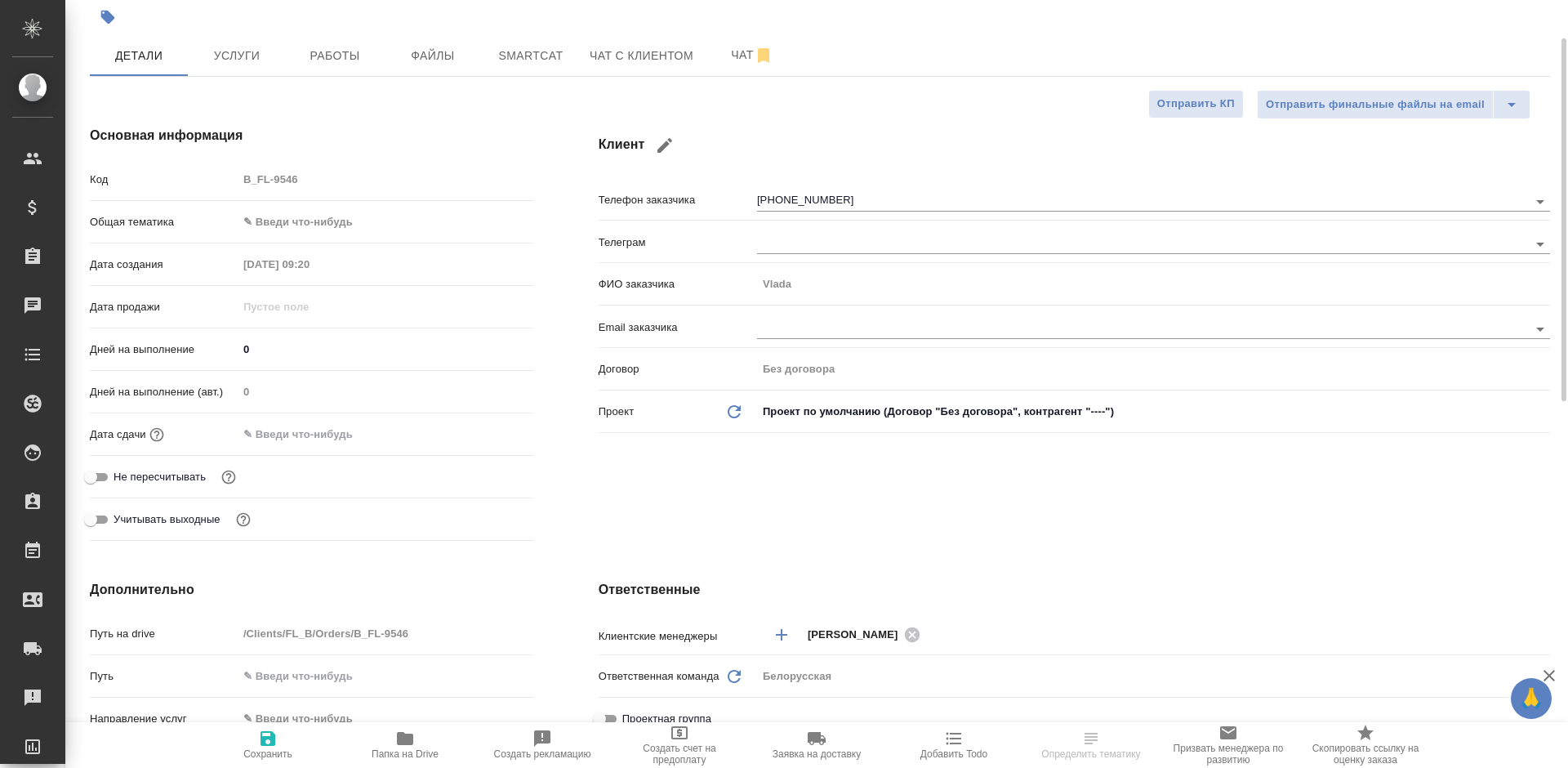
type textarea "x"
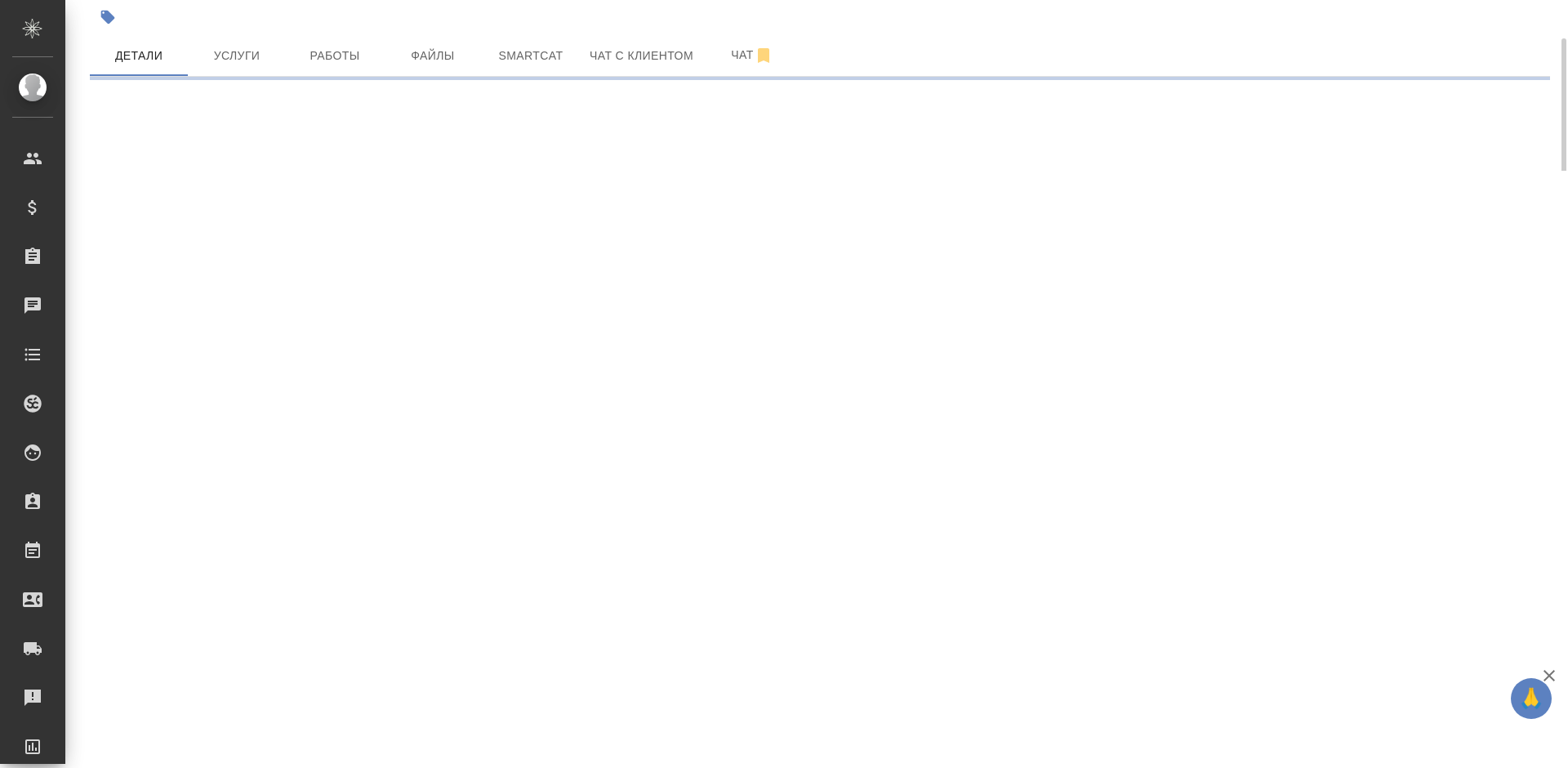
select select "RU"
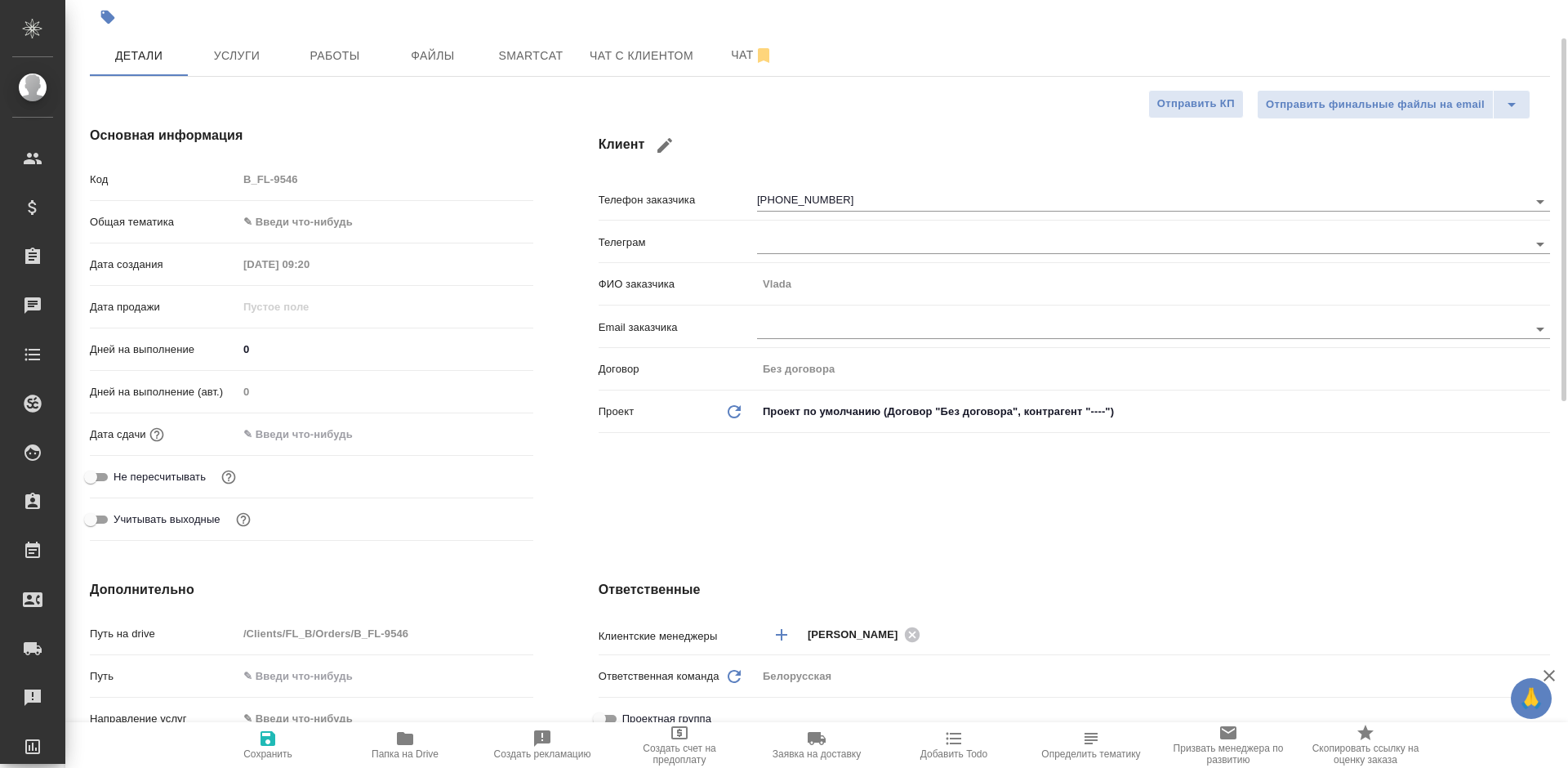
type textarea "x"
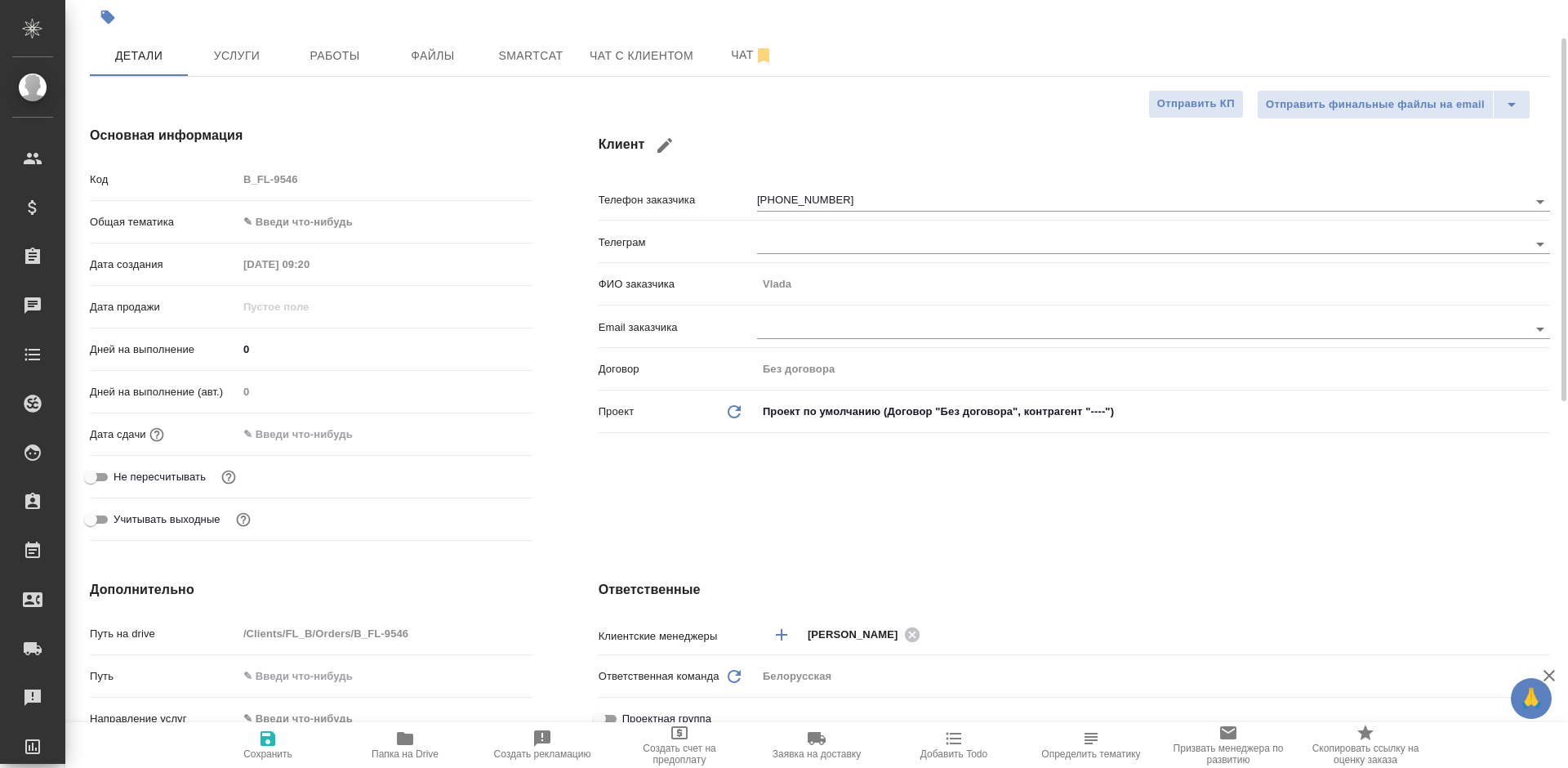
type textarea "x"
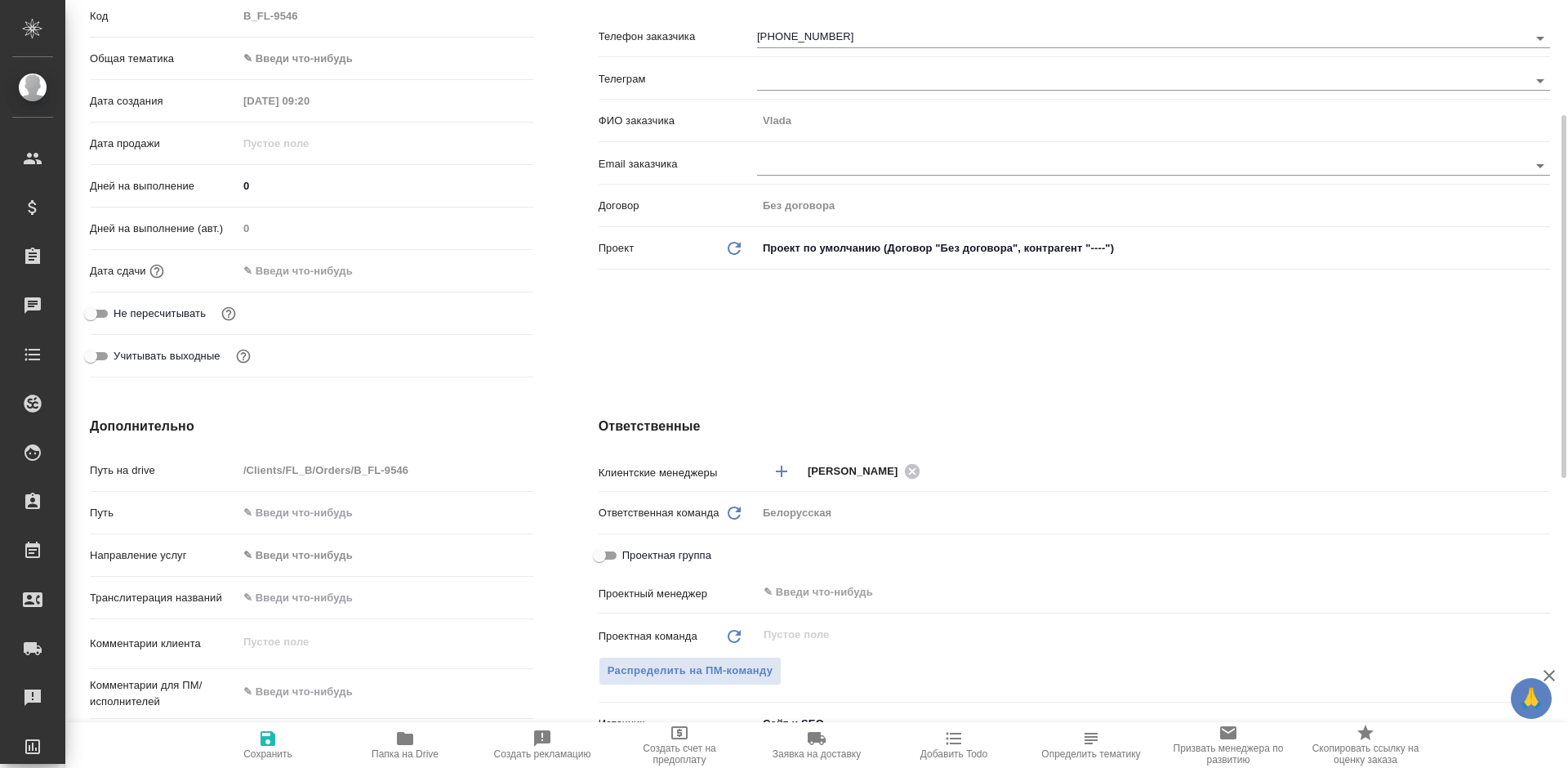
scroll to position [0, 0]
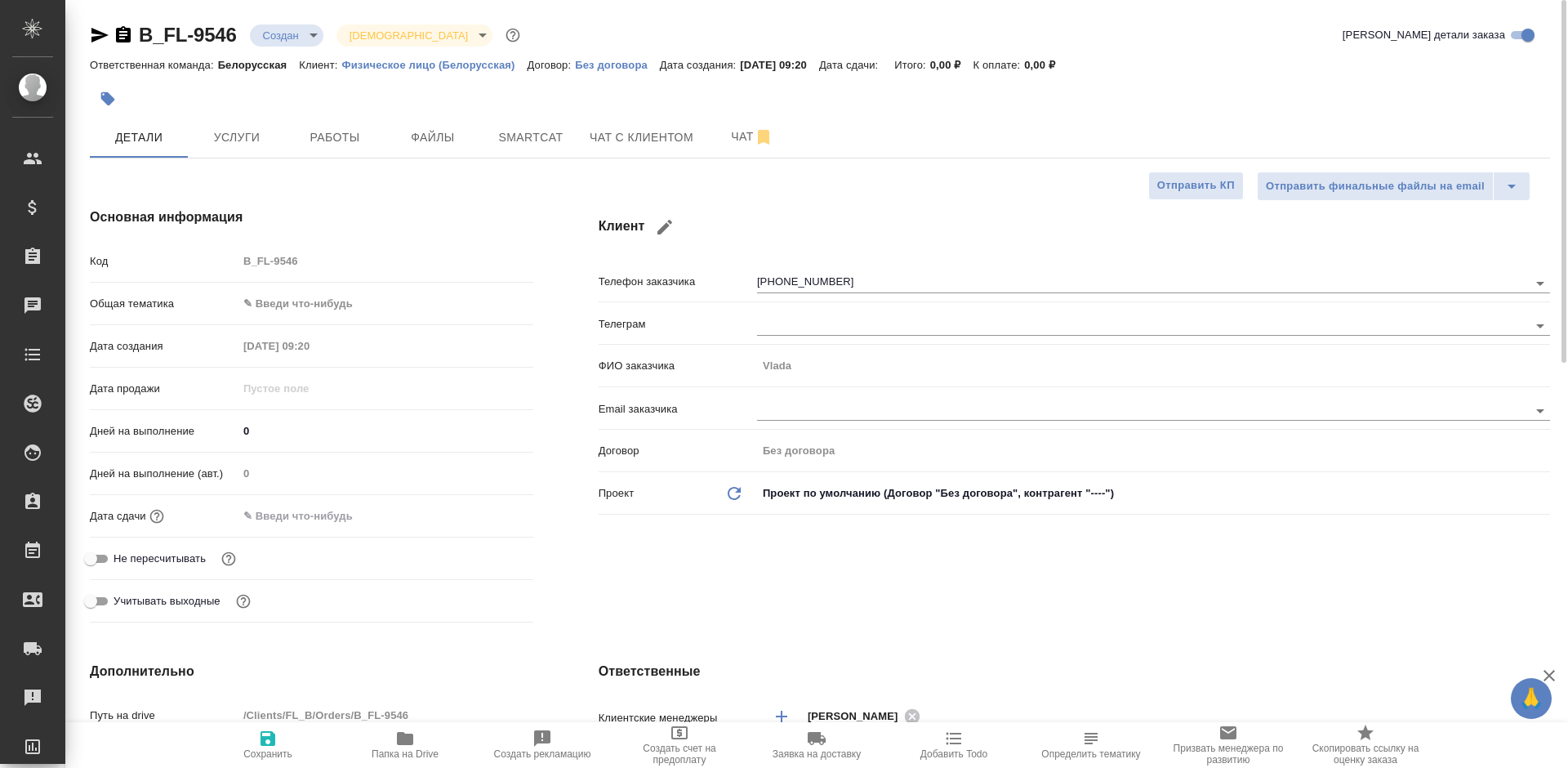
click at [618, 101] on div at bounding box center [575, 98] width 973 height 36
click at [623, 122] on button "Чат с клиентом" at bounding box center [641, 137] width 123 height 41
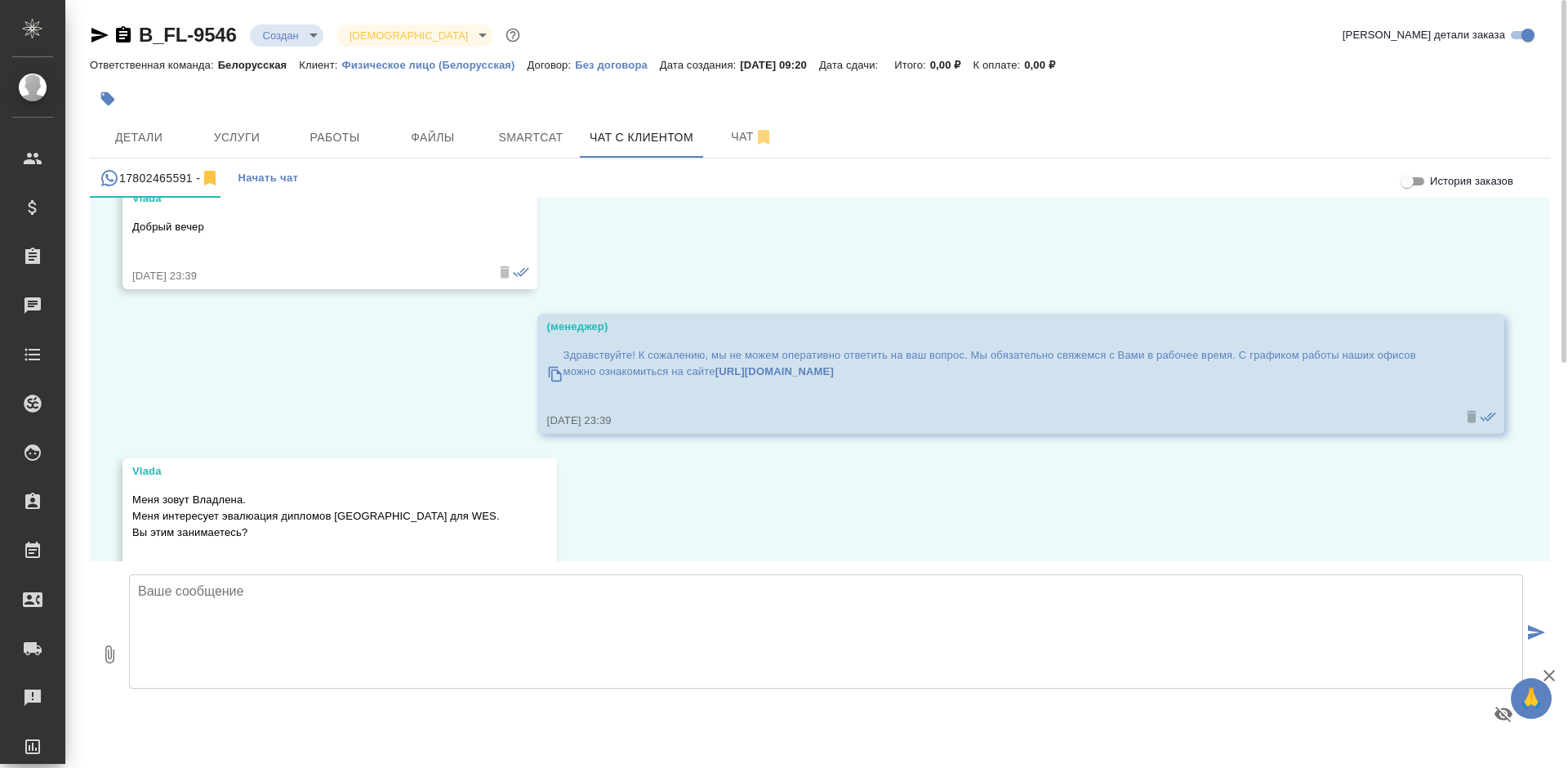
scroll to position [286, 0]
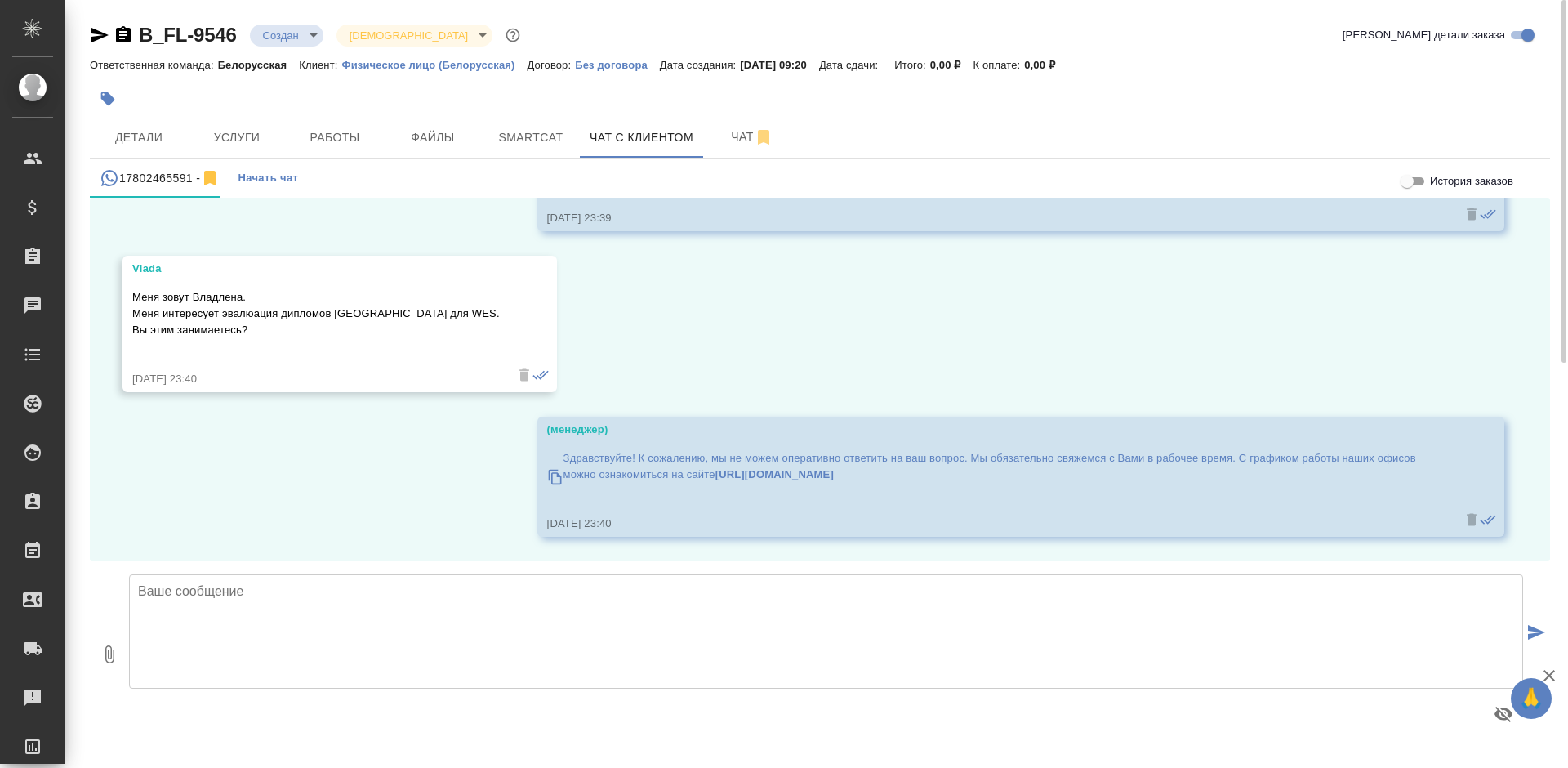
click at [284, 618] on textarea at bounding box center [826, 632] width 1394 height 115
type textarea "D"
paste textarea "Добрый день! Благодарим Вас за обращение! Направляю информацию относительно про…"
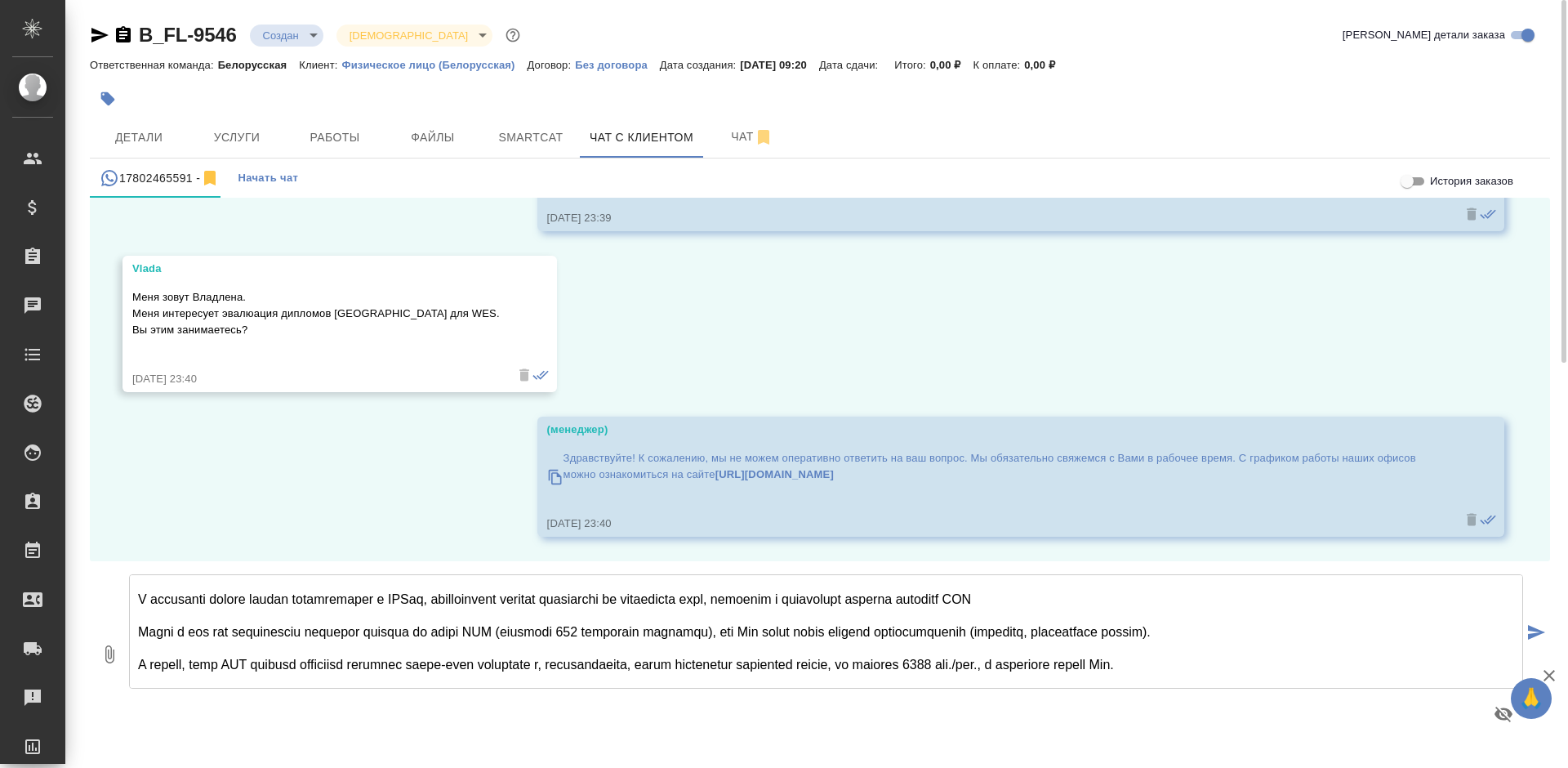
scroll to position [0, 0]
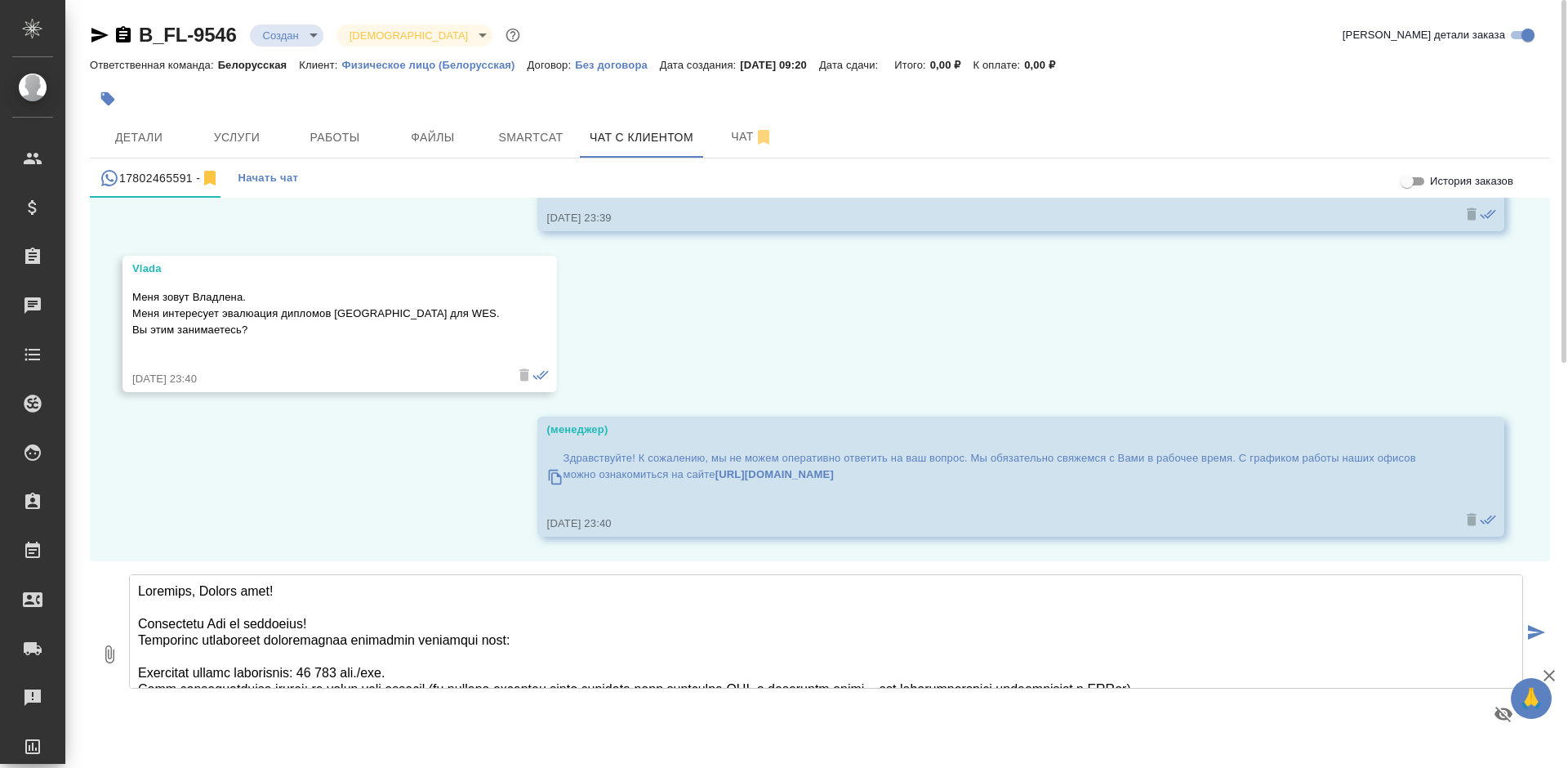
click at [220, 593] on textarea at bounding box center [826, 632] width 1394 height 115
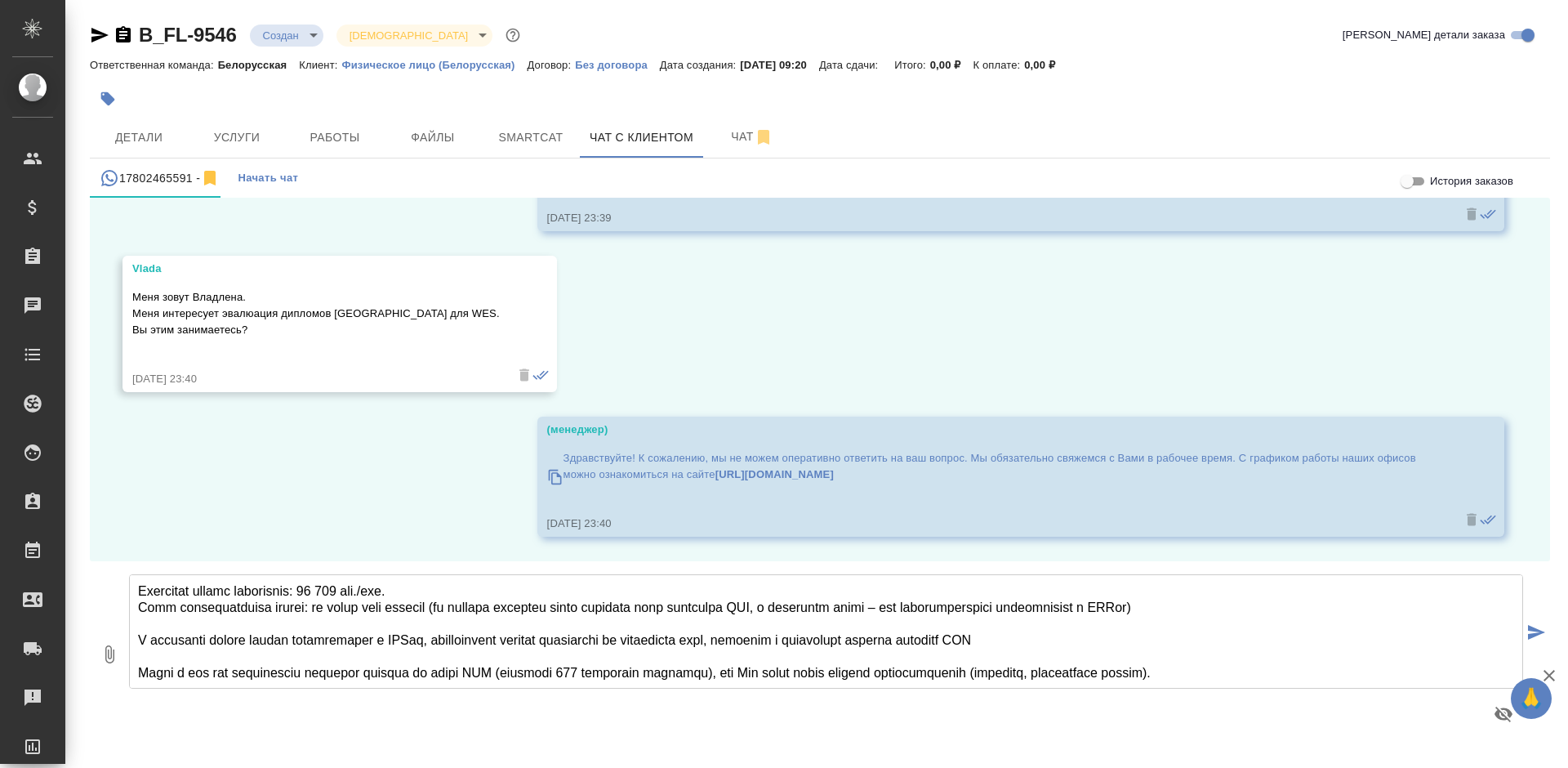
scroll to position [163, 0]
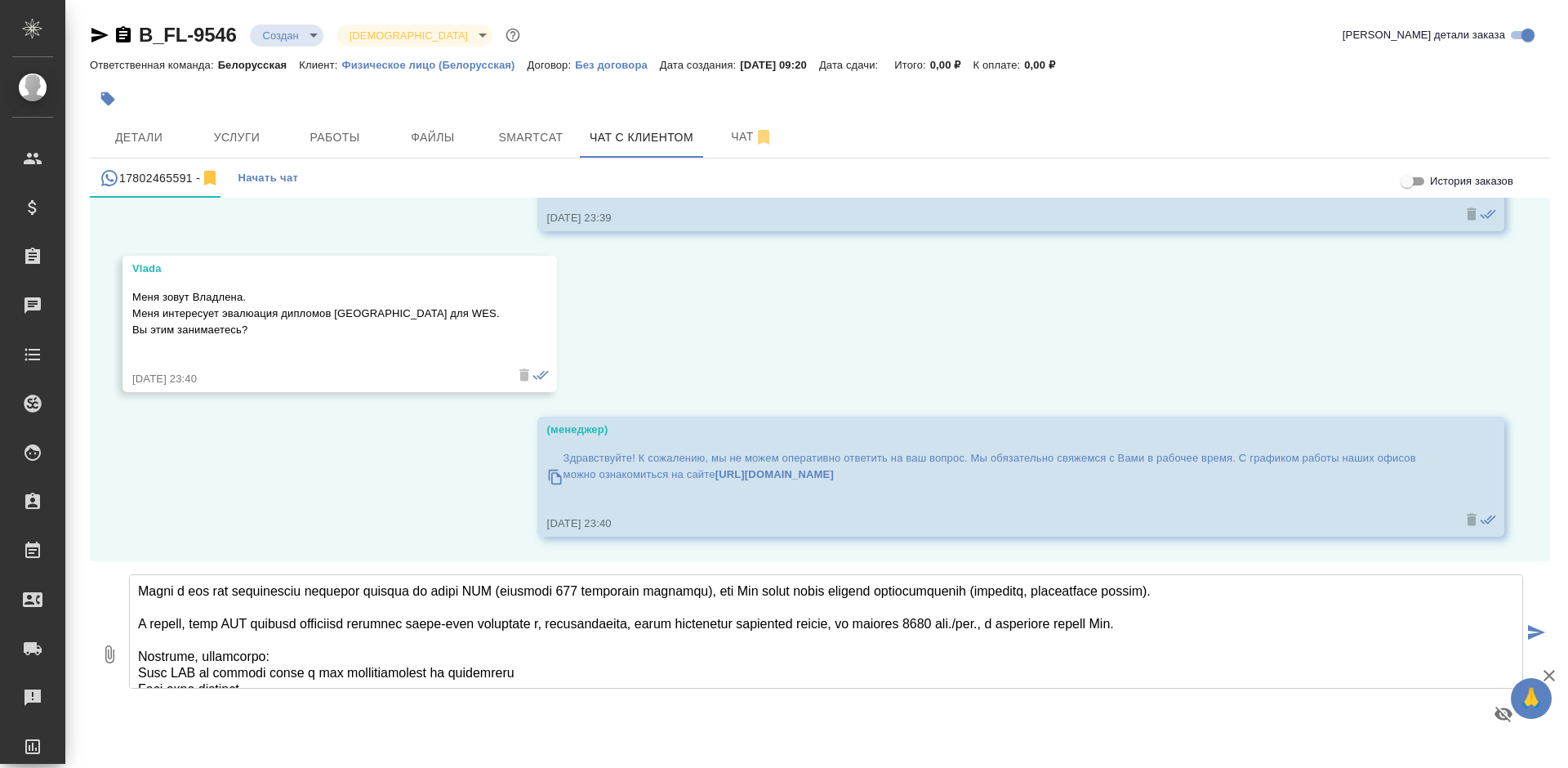
click at [1289, 623] on textarea at bounding box center [826, 632] width 1394 height 115
drag, startPoint x: 327, startPoint y: 311, endPoint x: 509, endPoint y: 314, distance: 182.0
click at [500, 314] on p "Меня зовут Владлена. Меня интересует эвалюация дипломов Северо-Кавказского Феде…" at bounding box center [316, 313] width 367 height 49
copy p "в Северо-Кавказского Федерального"
click at [217, 641] on textarea at bounding box center [826, 632] width 1394 height 115
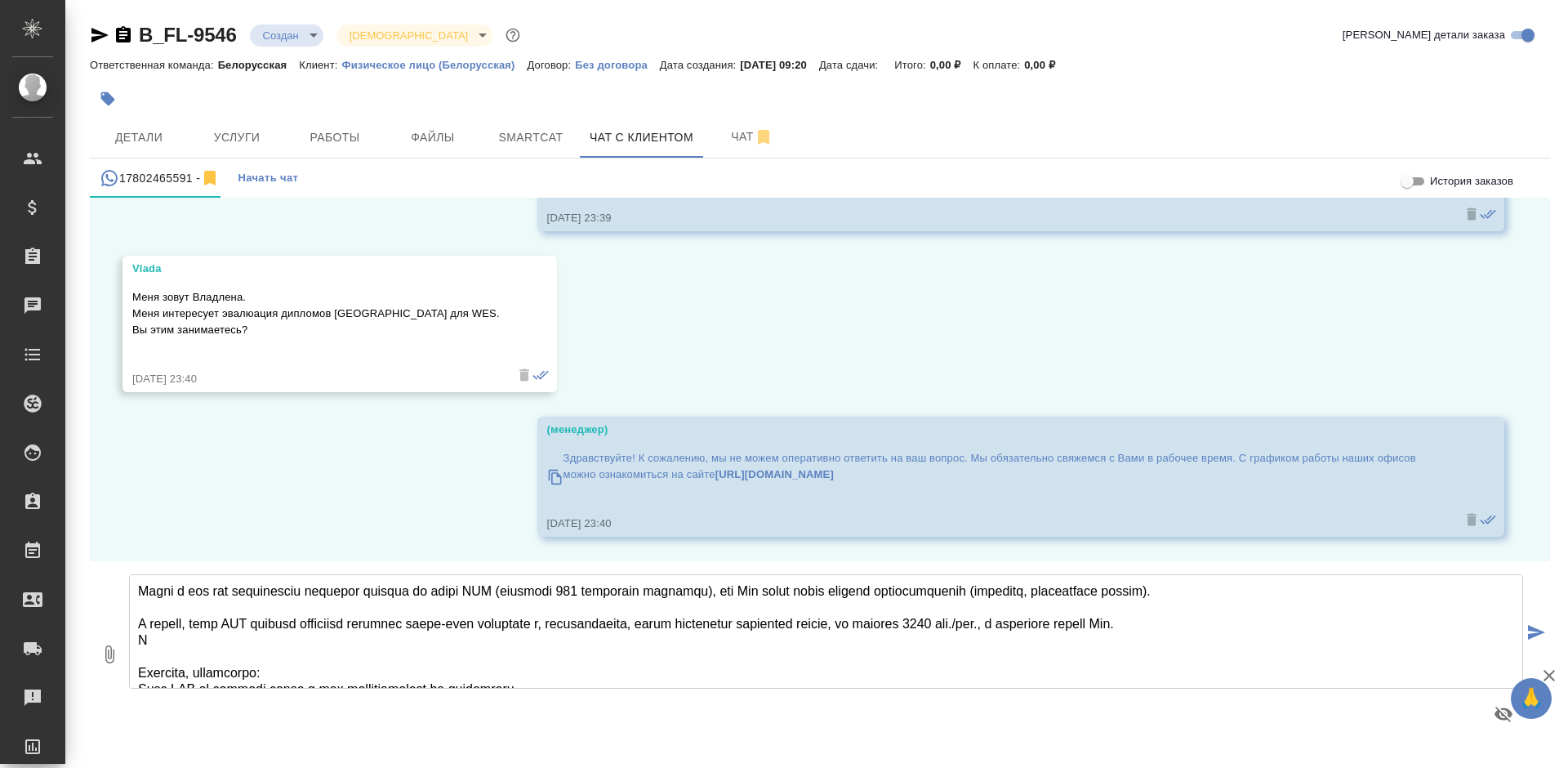
paste textarea "в Северо-Кавказского Федерального"
click at [156, 639] on textarea at bounding box center [826, 632] width 1394 height 115
drag, startPoint x: 272, startPoint y: 642, endPoint x: 253, endPoint y: 642, distance: 19.0
click at [253, 642] on textarea at bounding box center [826, 632] width 1394 height 115
drag, startPoint x: 366, startPoint y: 642, endPoint x: 342, endPoint y: 644, distance: 24.1
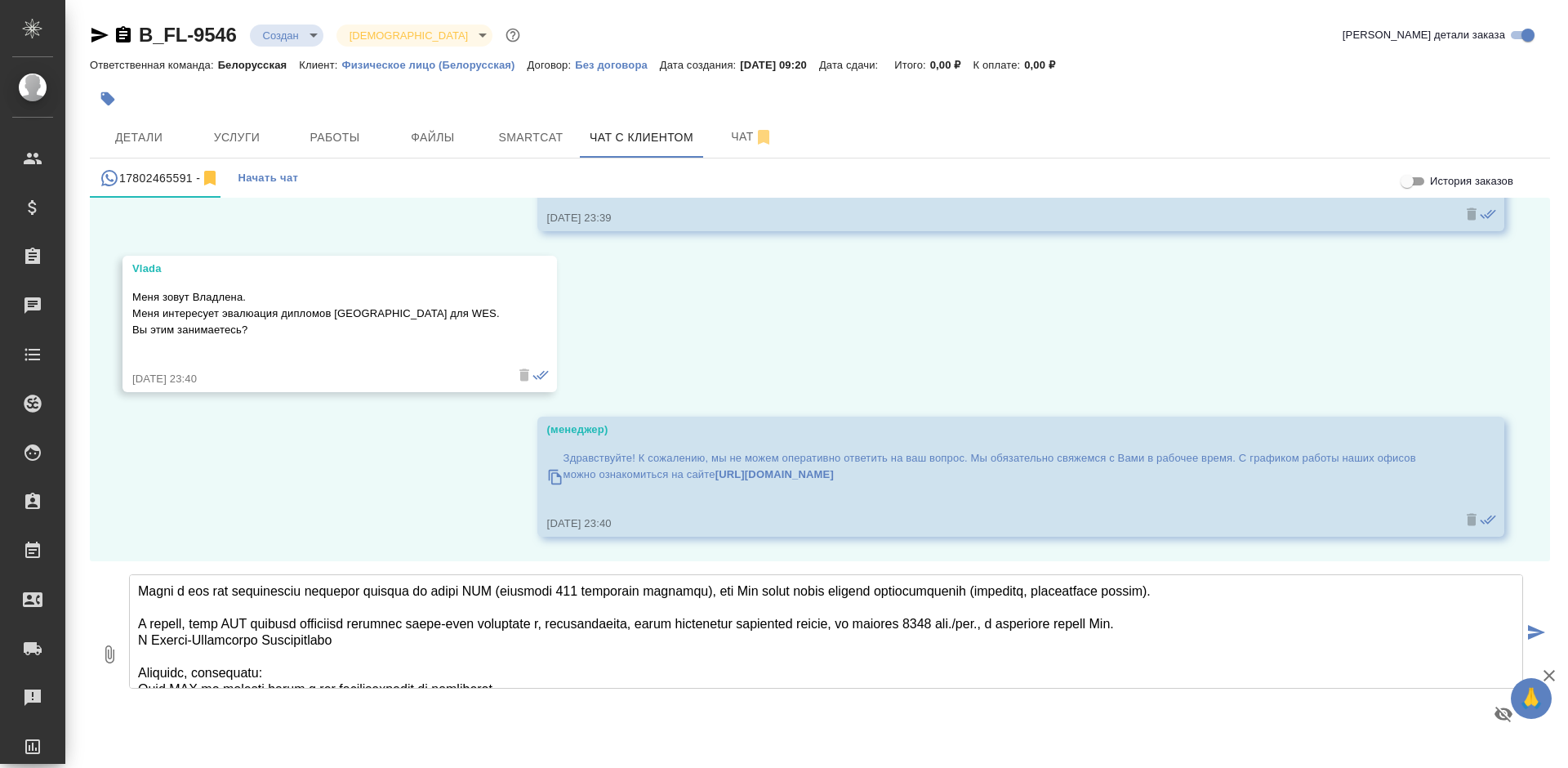
click at [342, 644] on textarea at bounding box center [826, 632] width 1394 height 115
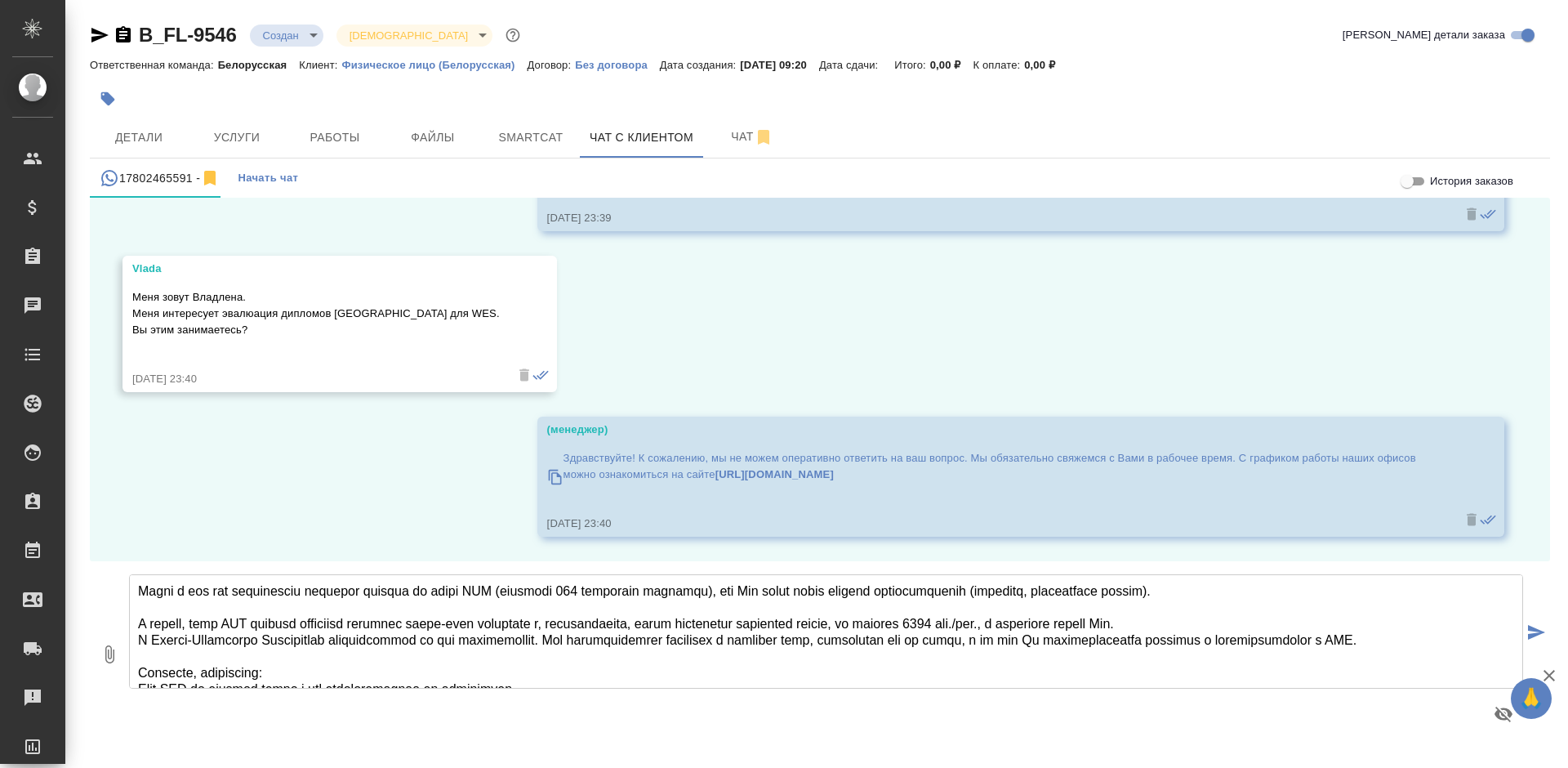
click at [896, 642] on textarea at bounding box center [826, 632] width 1394 height 115
click at [1252, 641] on textarea at bounding box center [826, 632] width 1394 height 115
click at [622, 652] on textarea at bounding box center [826, 632] width 1394 height 115
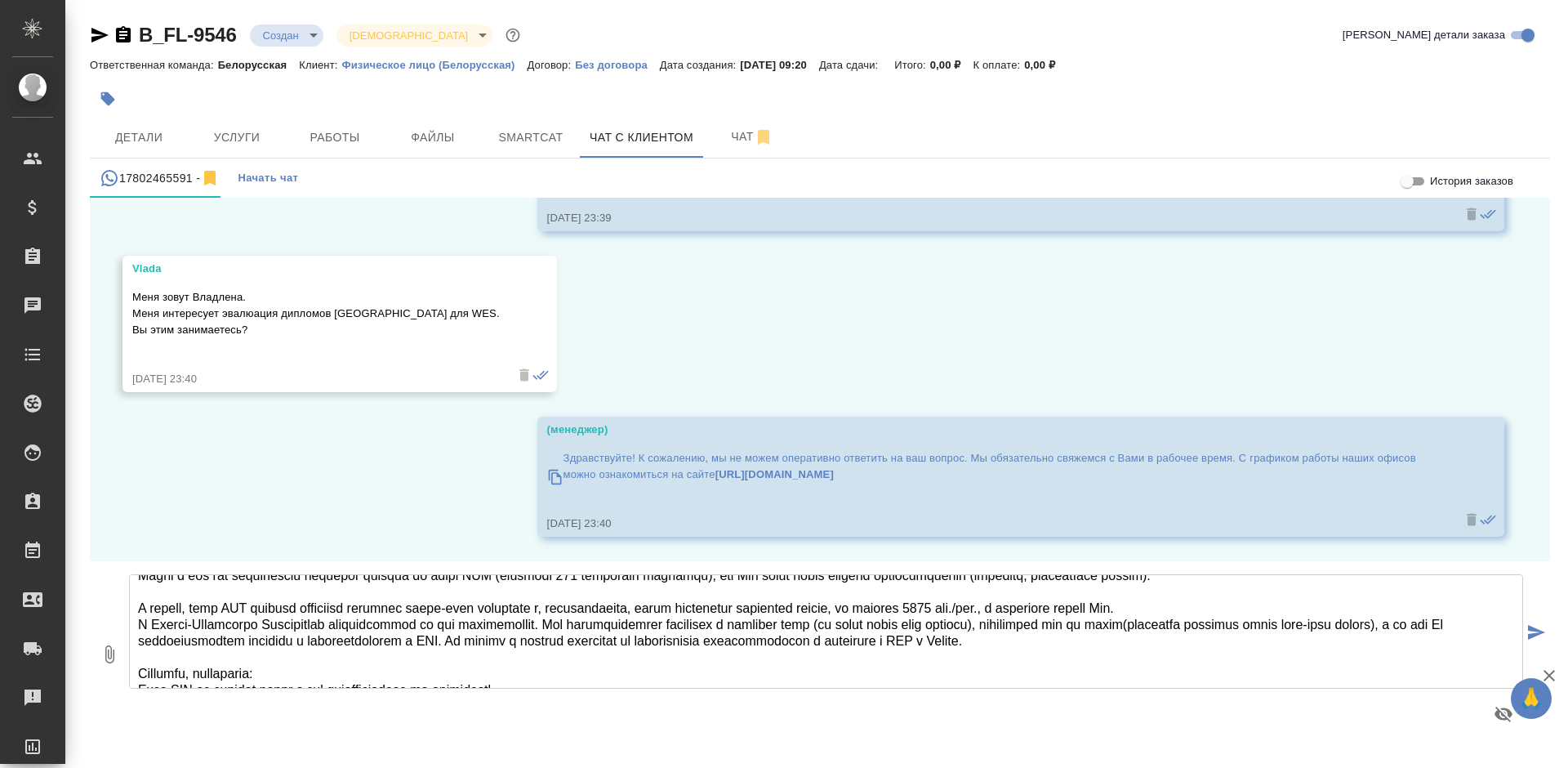
scroll to position [312, 0]
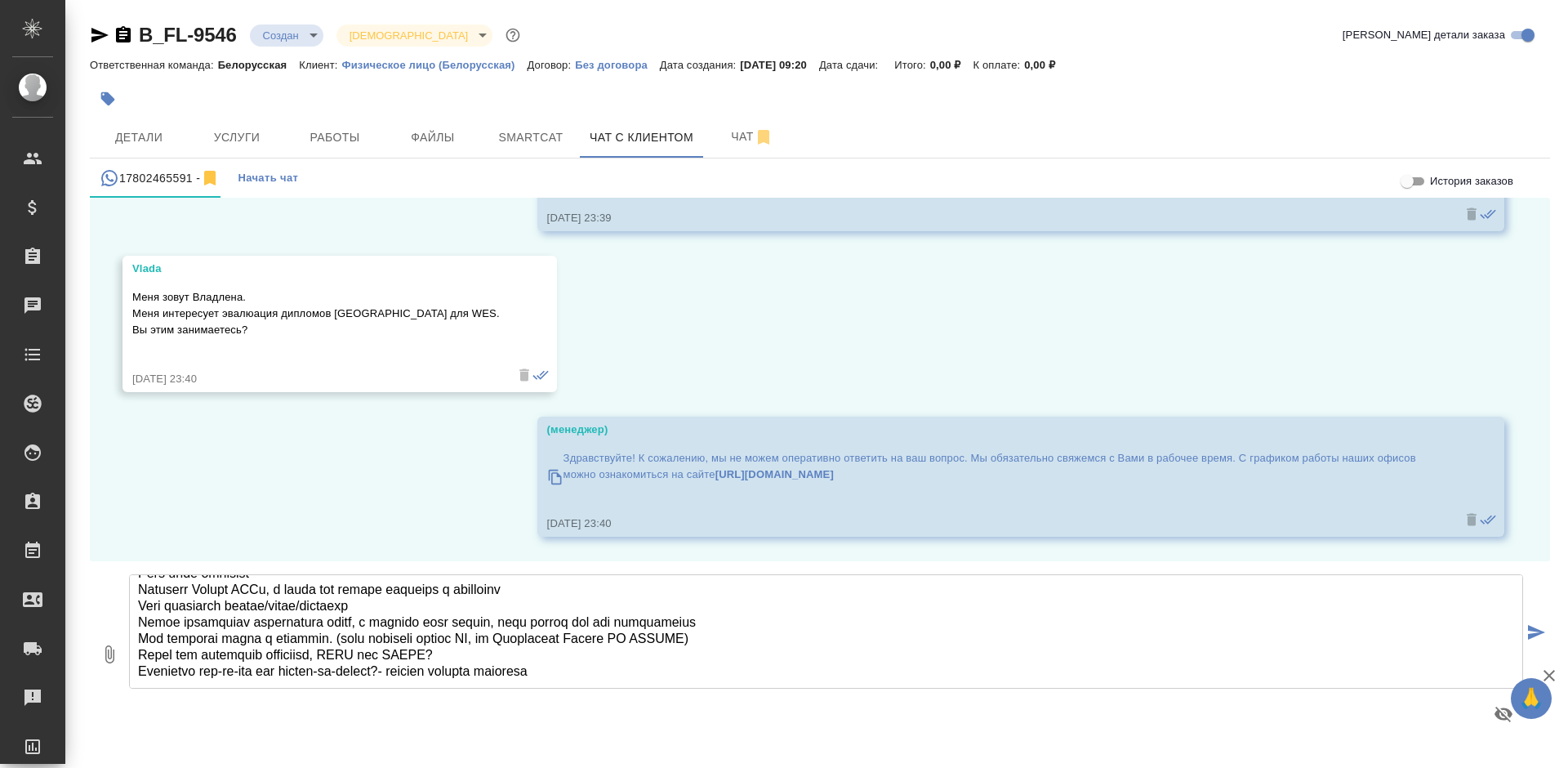
type textarea "Владлена, добрый день! Благодарим Вас за обращение! Направляю информацию относи…"
click at [115, 659] on icon "button" at bounding box center [109, 654] width 19 height 19
type input "C:\fakepath\course-by-course report.pdf"
click at [623, 662] on textarea at bounding box center [826, 632] width 1394 height 115
click at [625, 682] on textarea at bounding box center [826, 632] width 1394 height 115
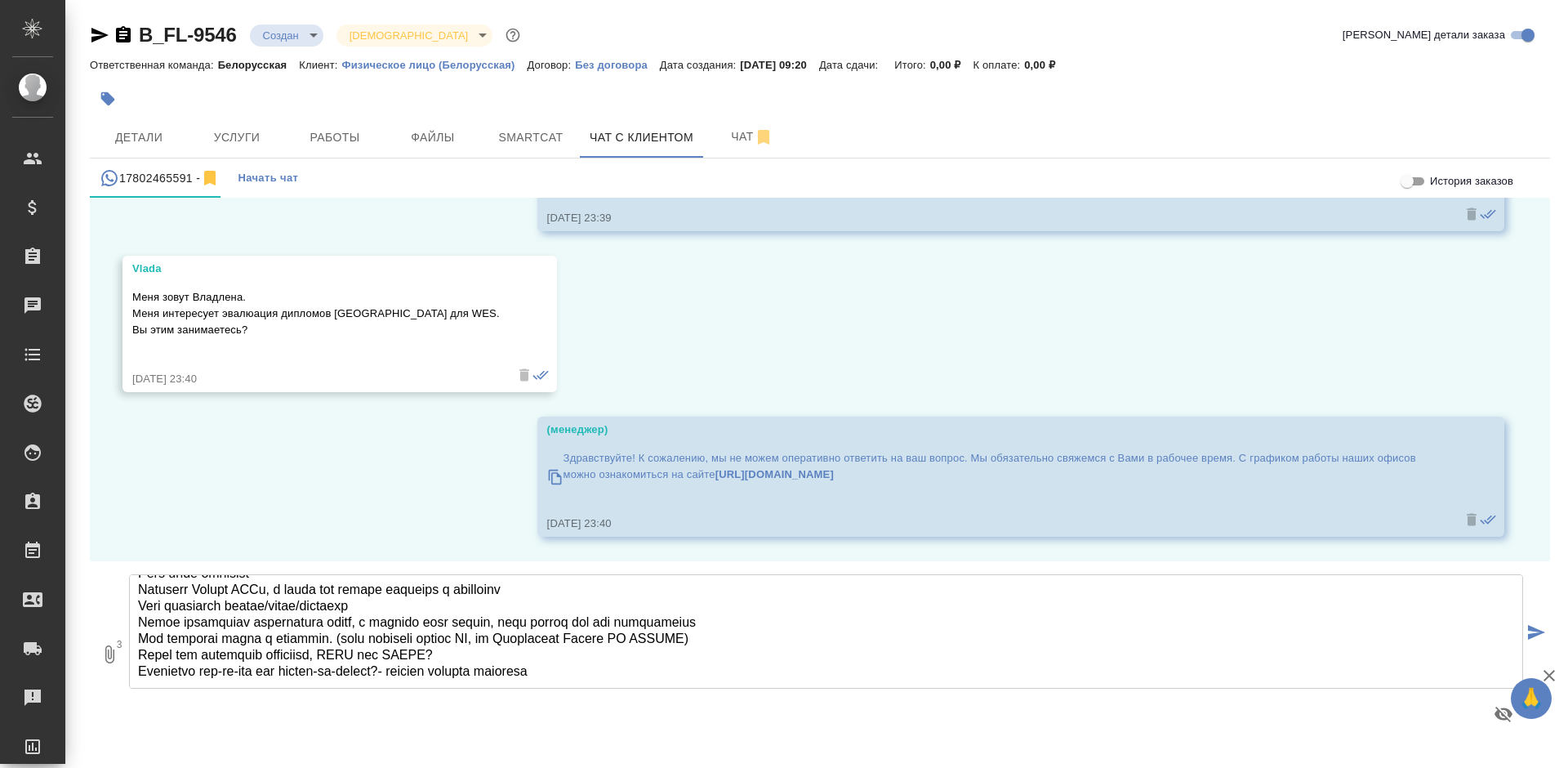
type textarea "Владлена, добрый день! Благодарим Вас за обращение! Направляю информацию относи…"
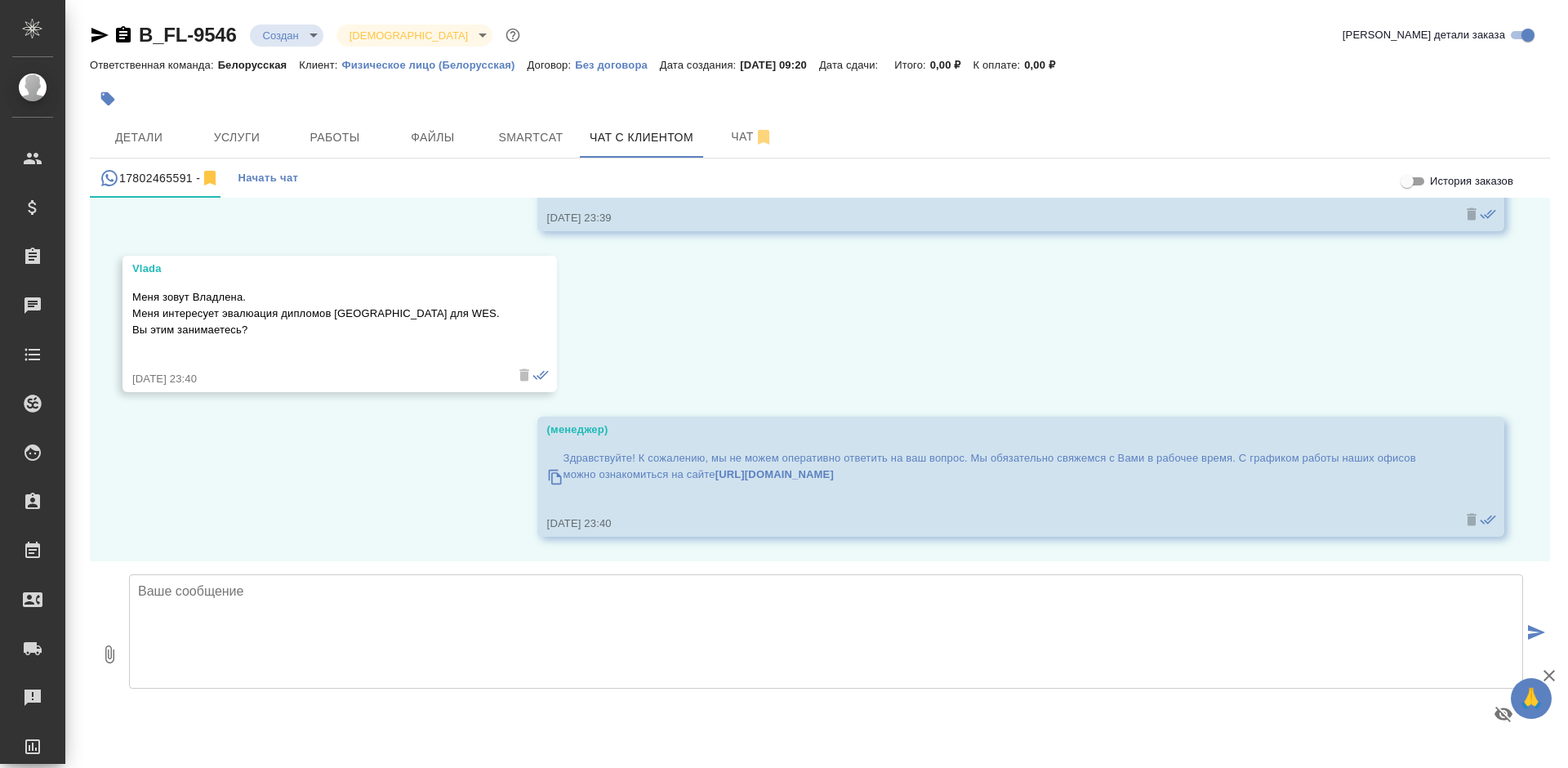
scroll to position [0, 0]
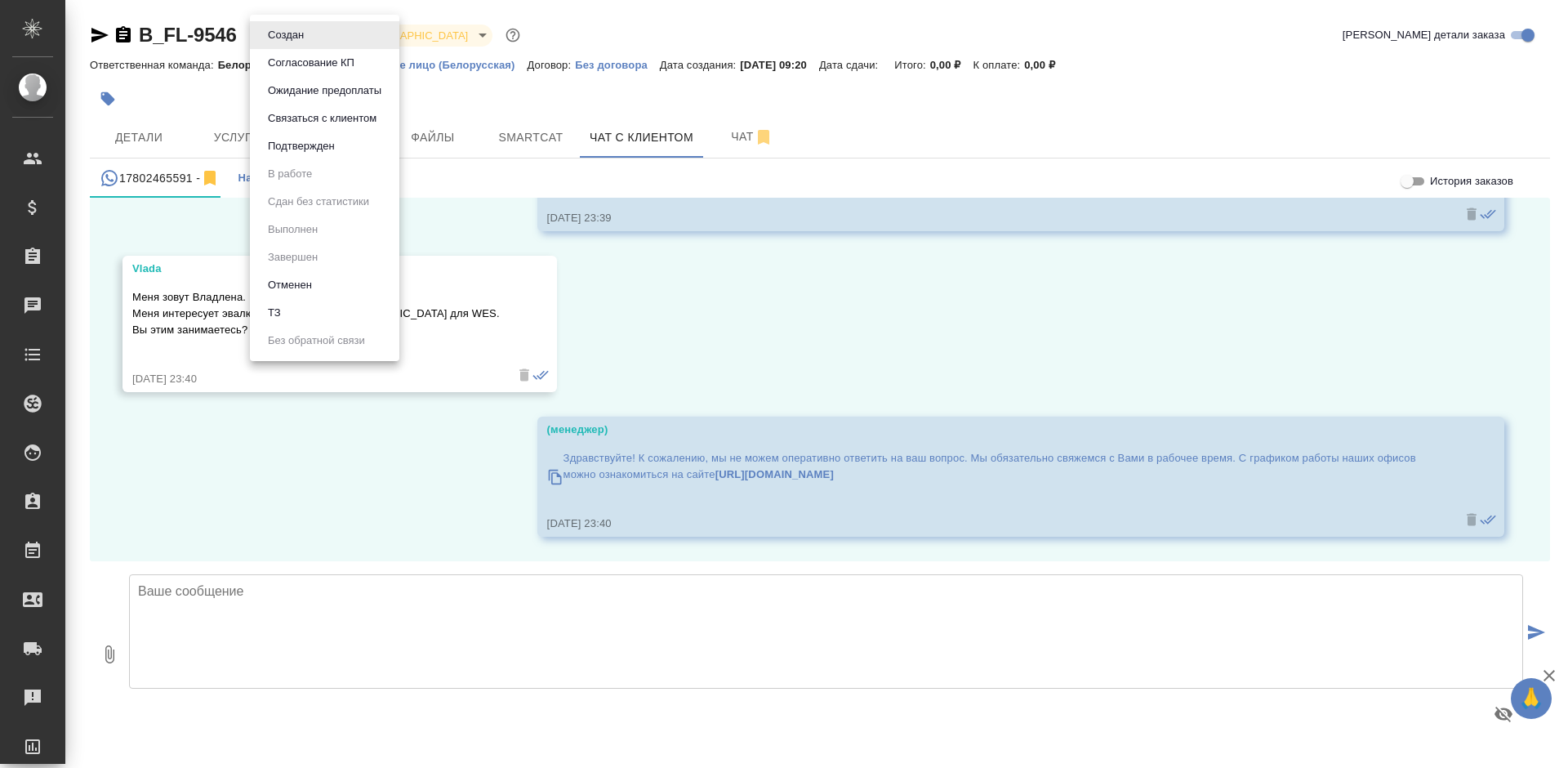
click at [280, 35] on body "🙏 .cls-1 fill:#fff; AWATERA Bogomolova Anastasiya Клиенты Спецификации Заказы 0…" at bounding box center [784, 384] width 1568 height 768
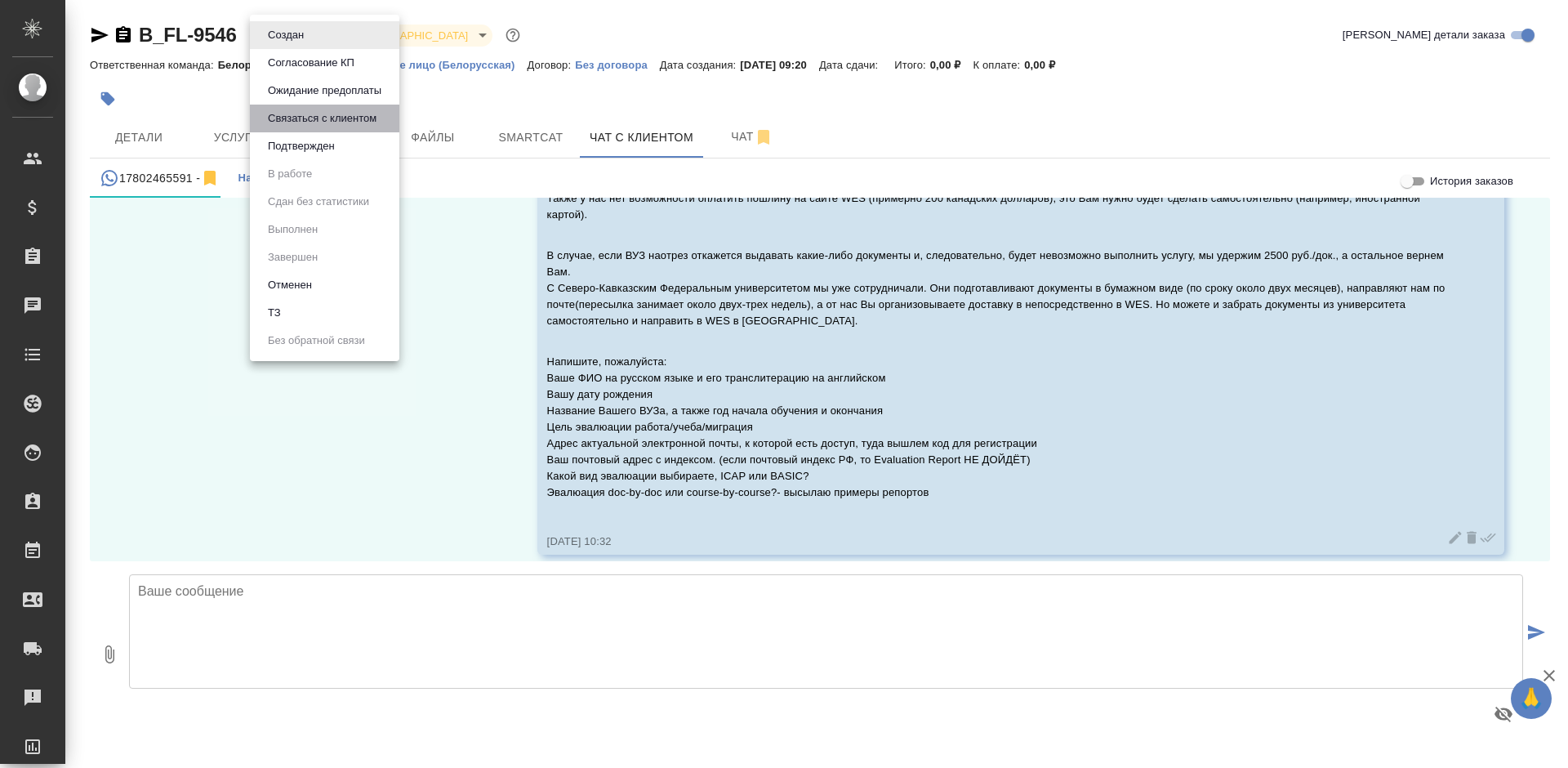
scroll to position [1899, 0]
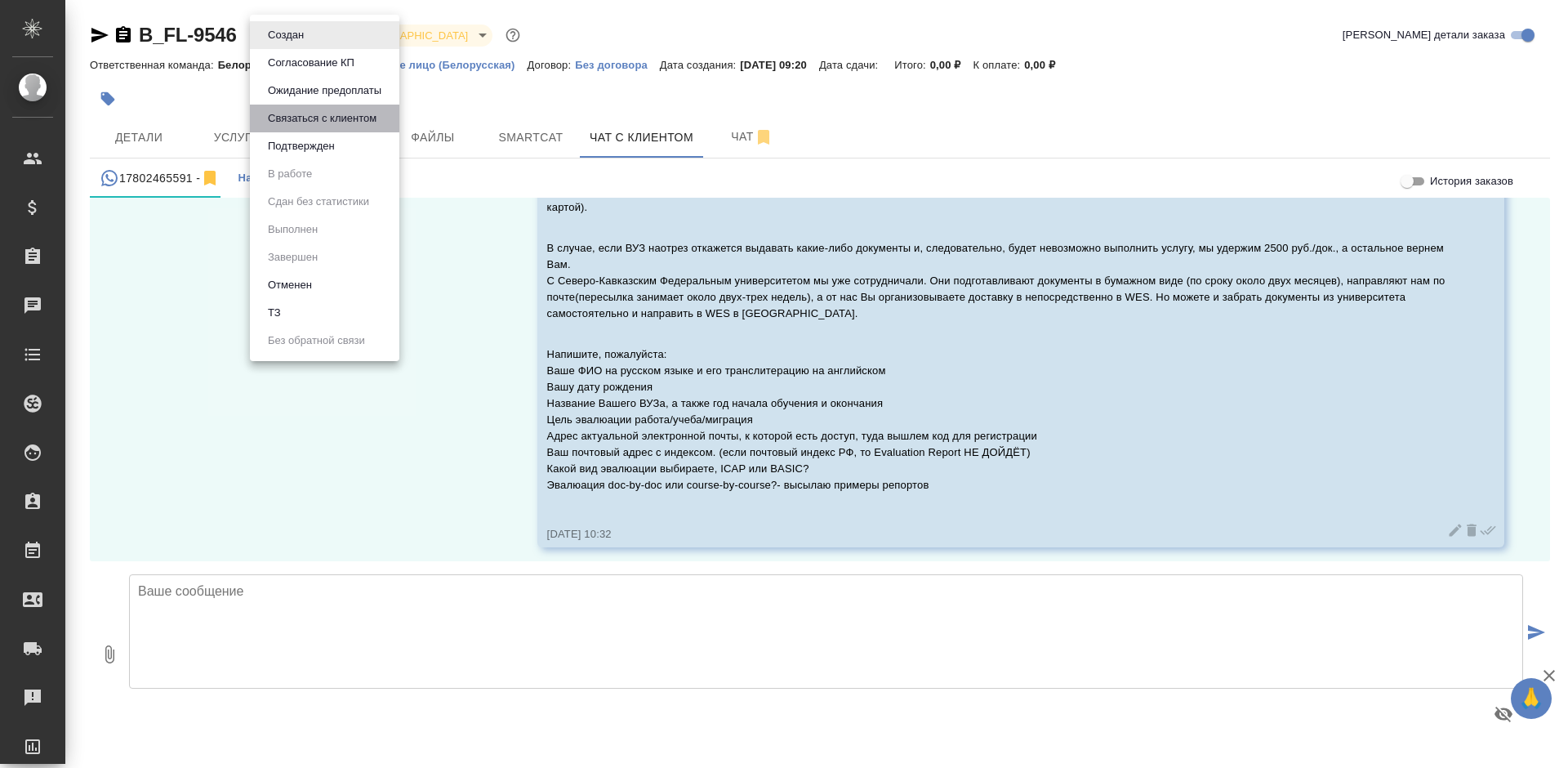
click at [309, 44] on button "Связаться с клиентом" at bounding box center [286, 35] width 46 height 17
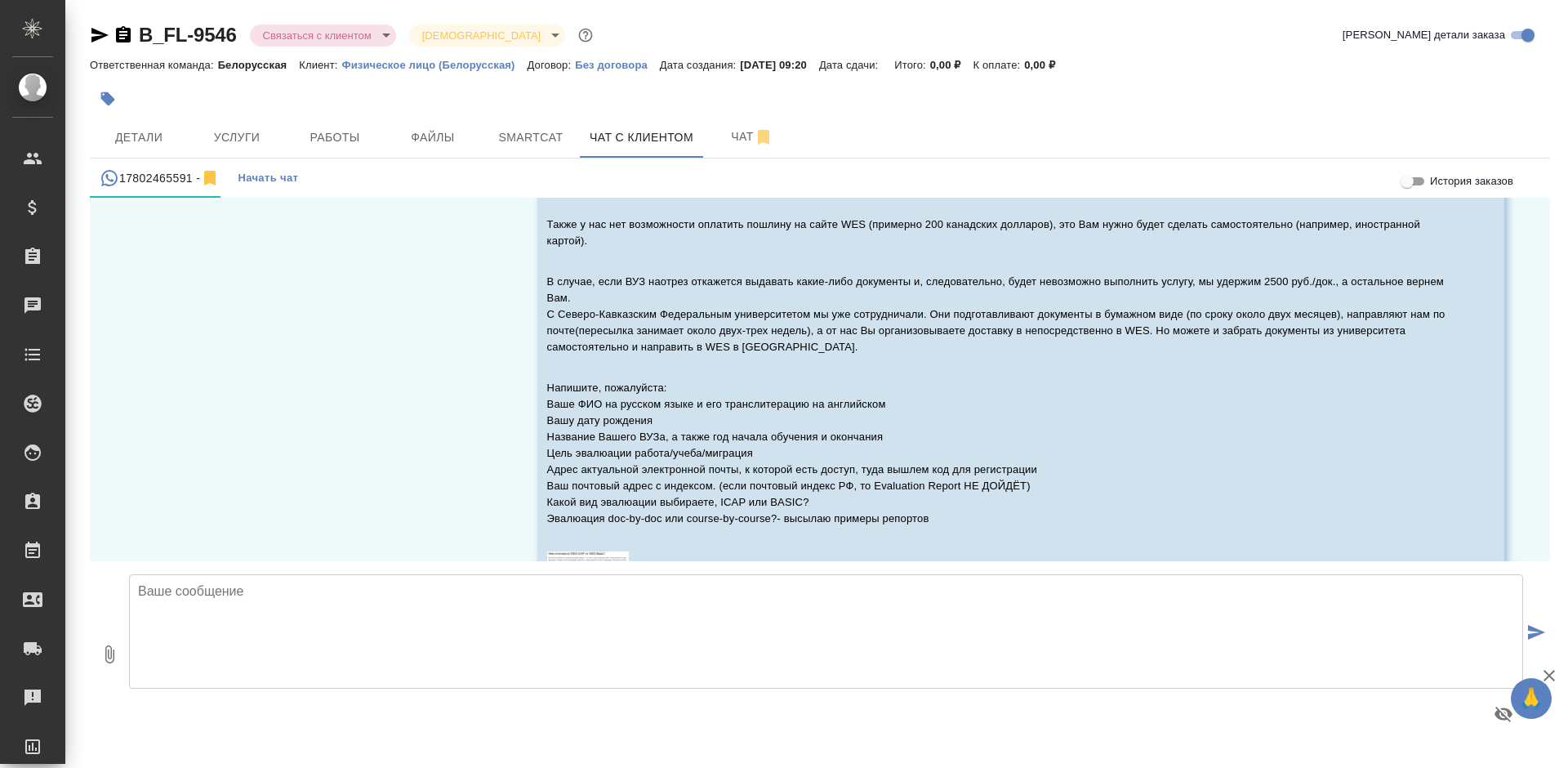
scroll to position [1174, 0]
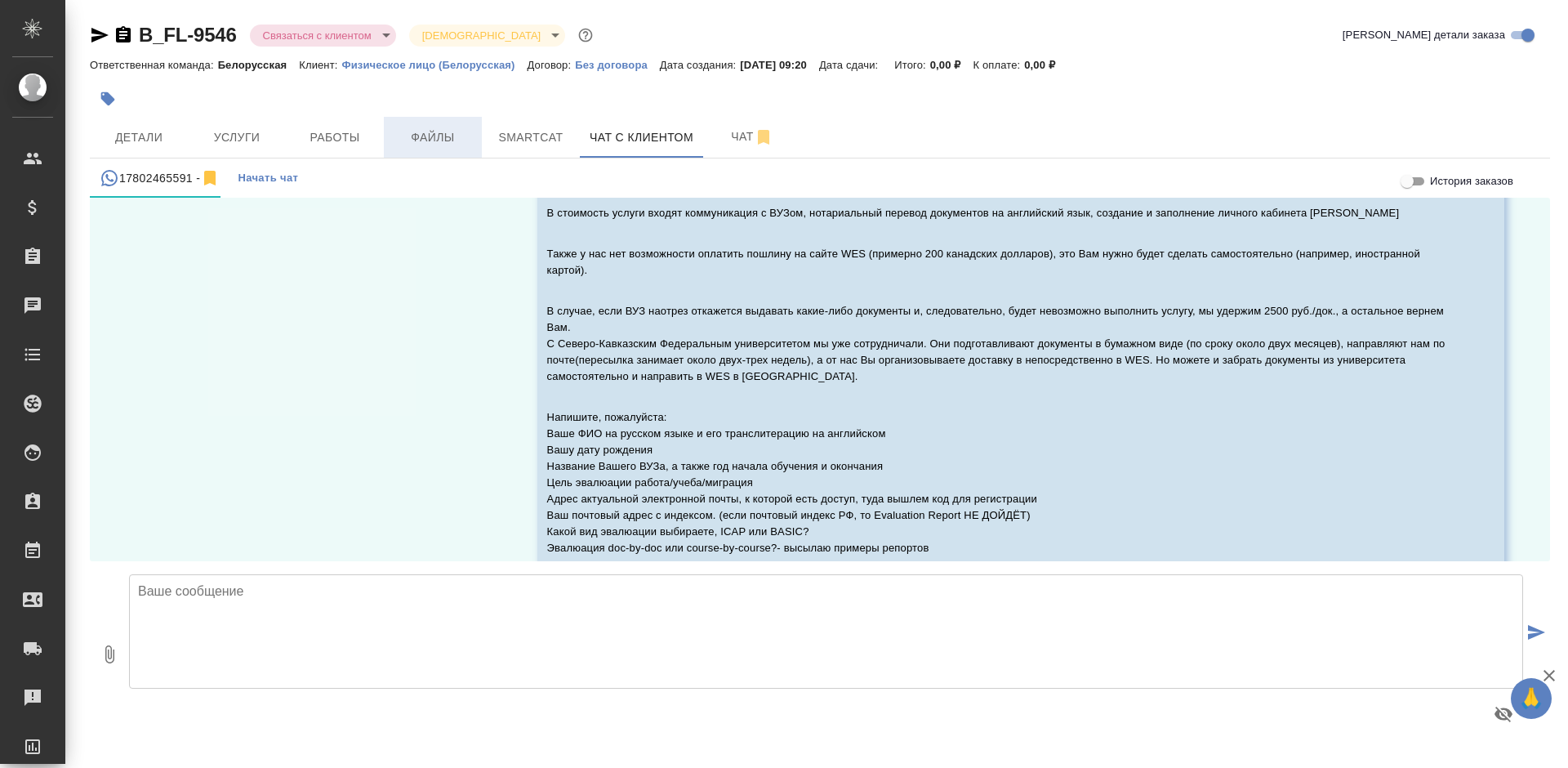
click at [453, 130] on span "Файлы" at bounding box center [433, 137] width 79 height 20
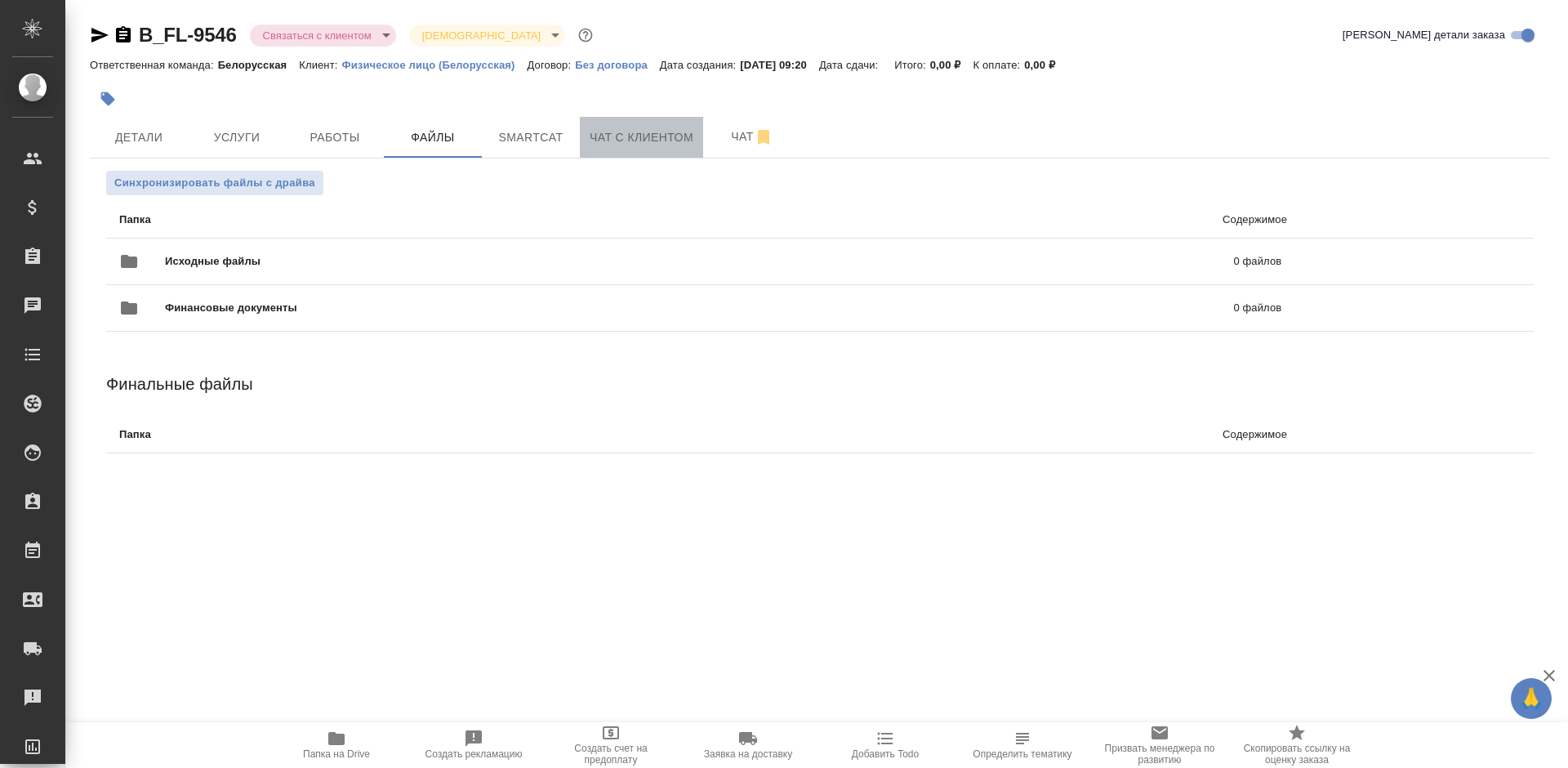
click at [620, 131] on span "Чат с клиентом" at bounding box center [642, 137] width 104 height 20
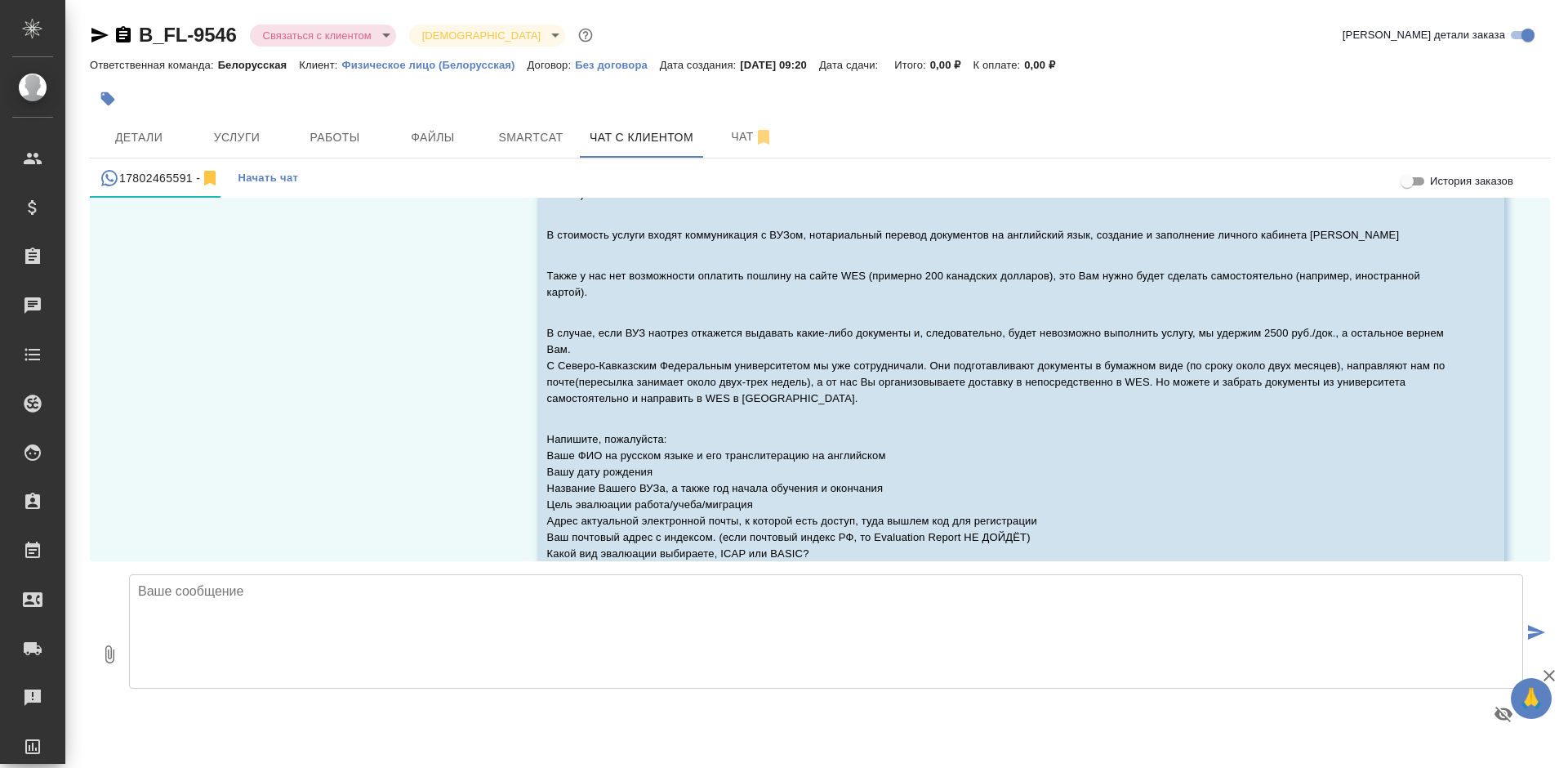
scroll to position [1909, 0]
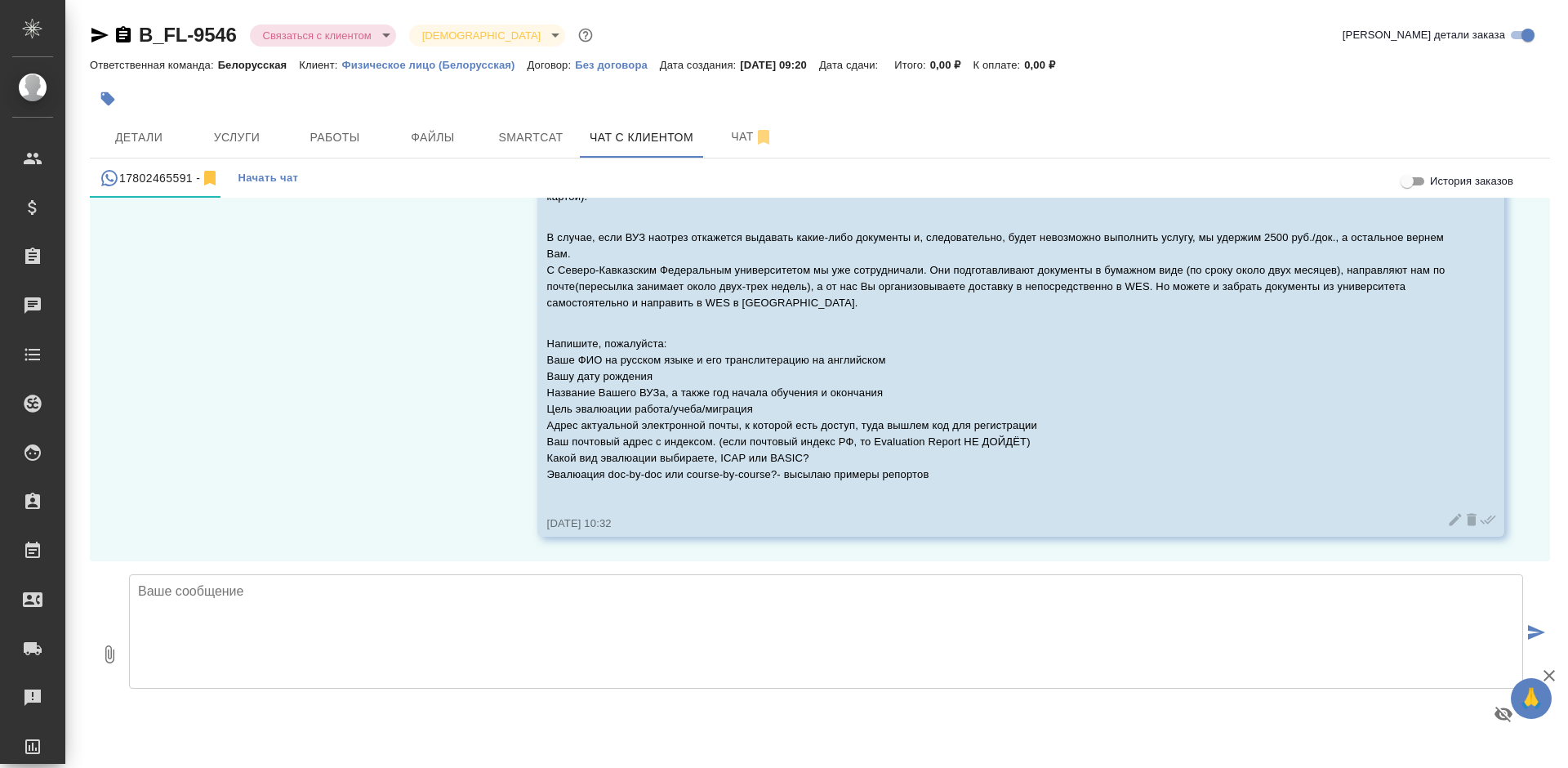
click at [1464, 517] on icon at bounding box center [1472, 519] width 17 height 17
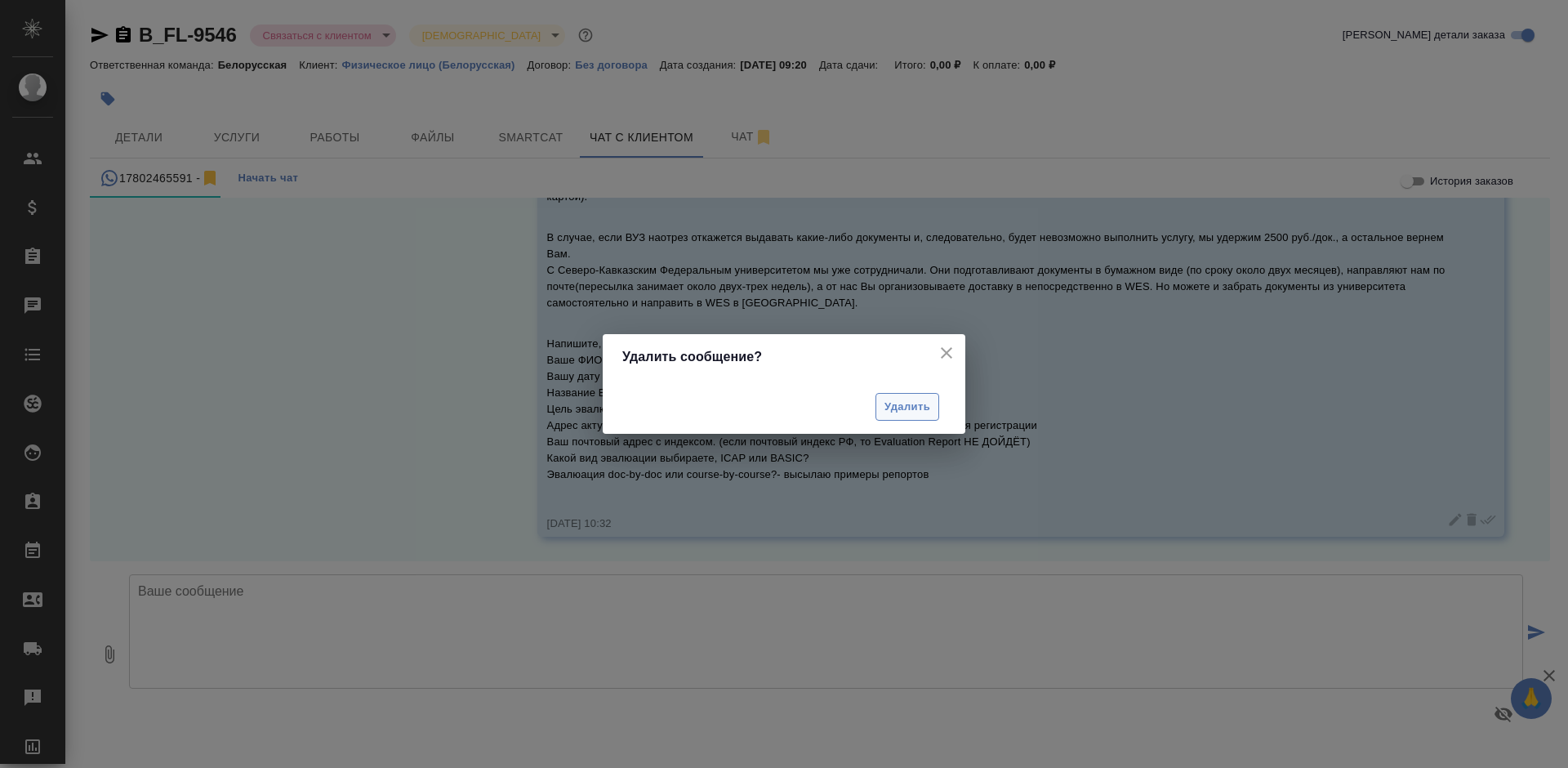
click at [914, 403] on span "Удалить" at bounding box center [907, 406] width 46 height 18
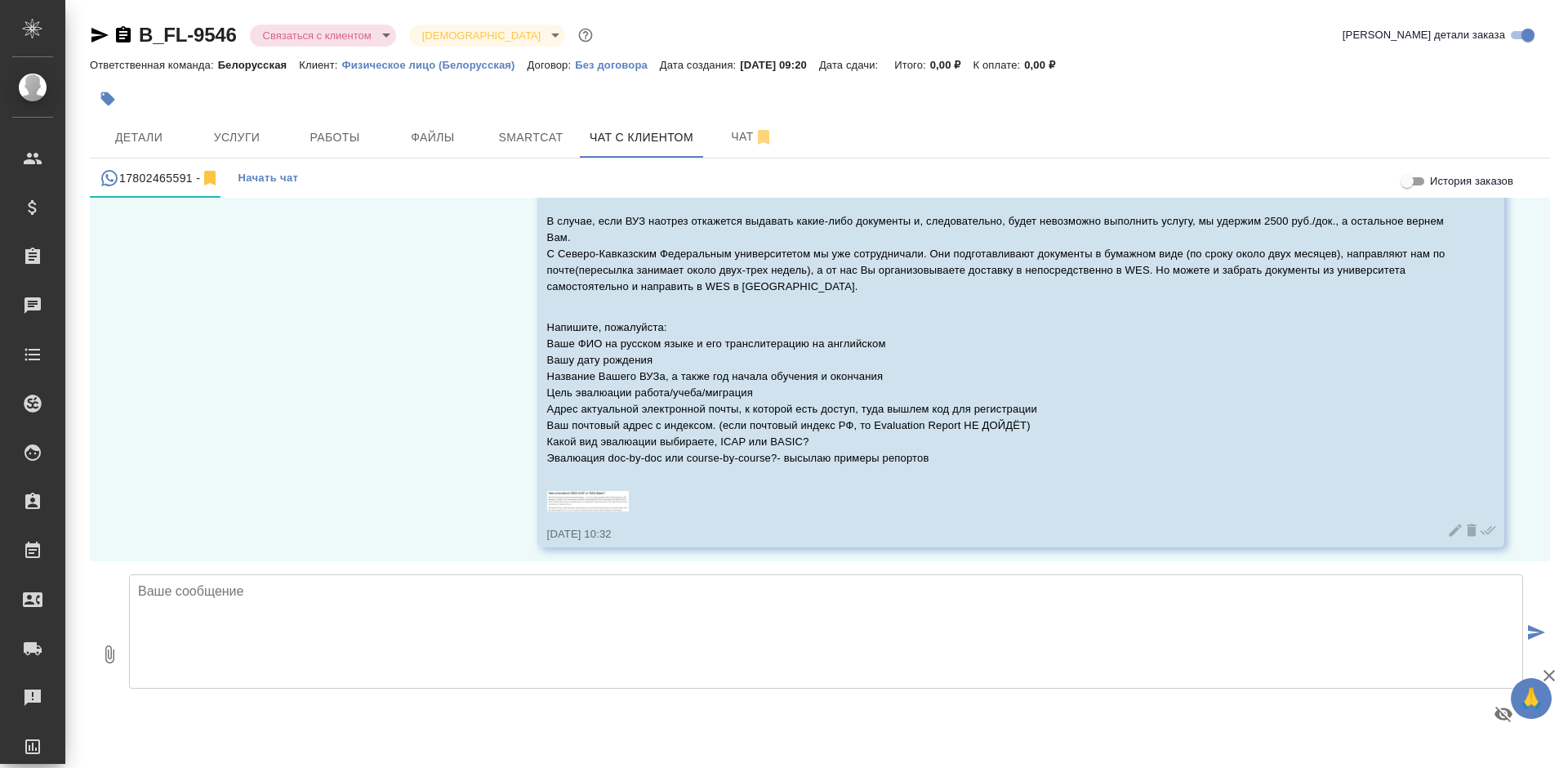
scroll to position [1274, 0]
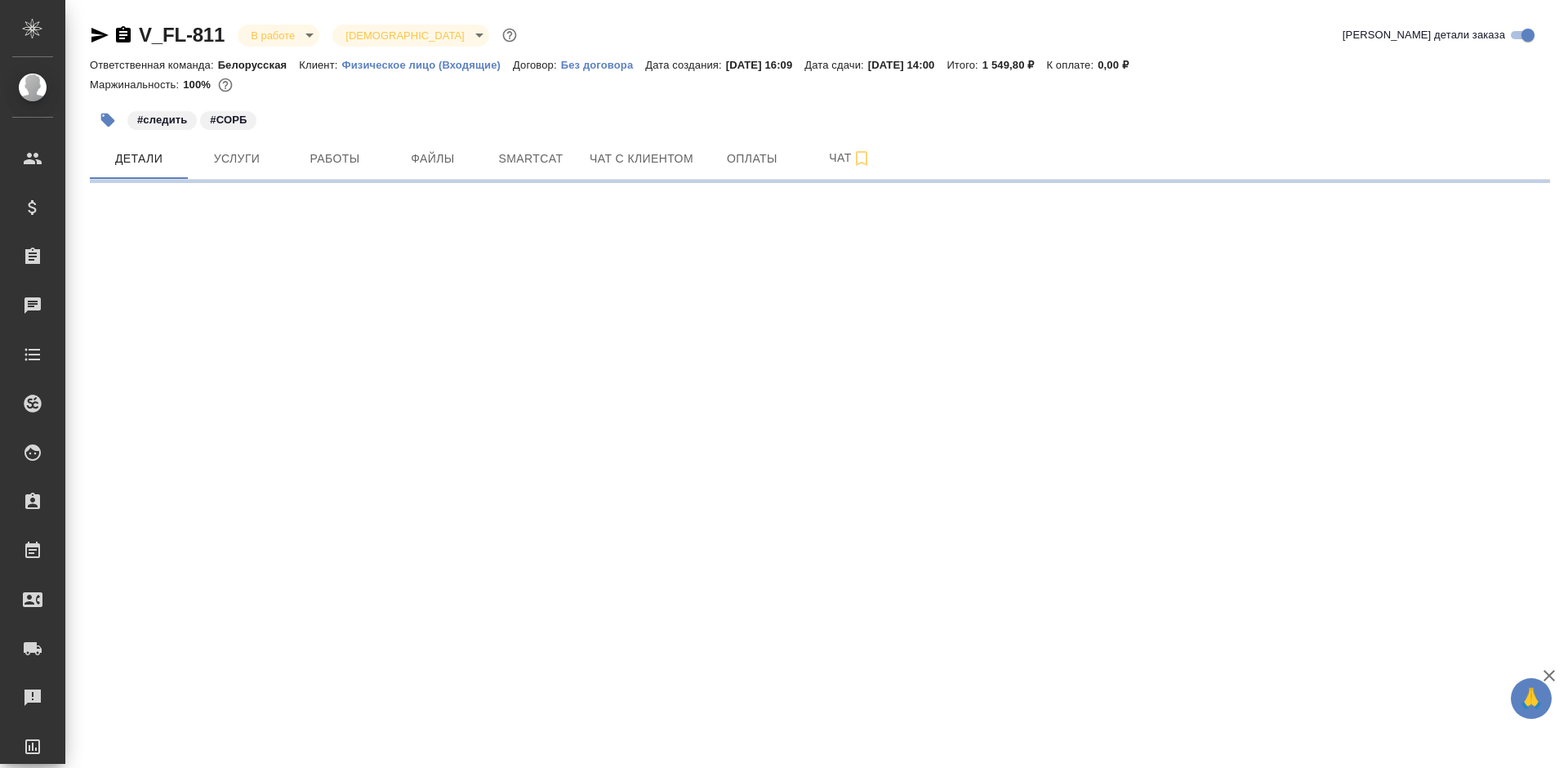
select select "RU"
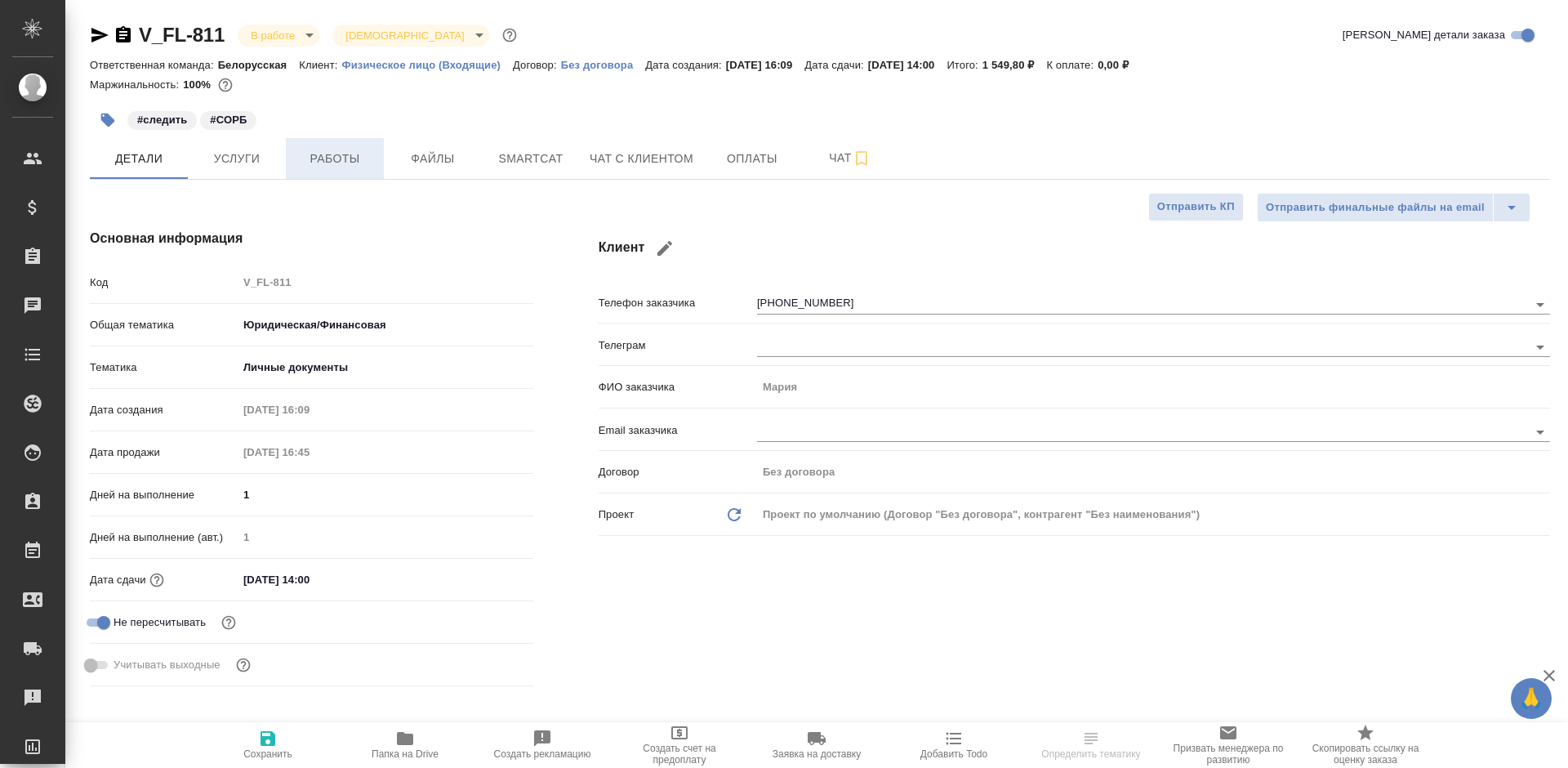
type textarea "x"
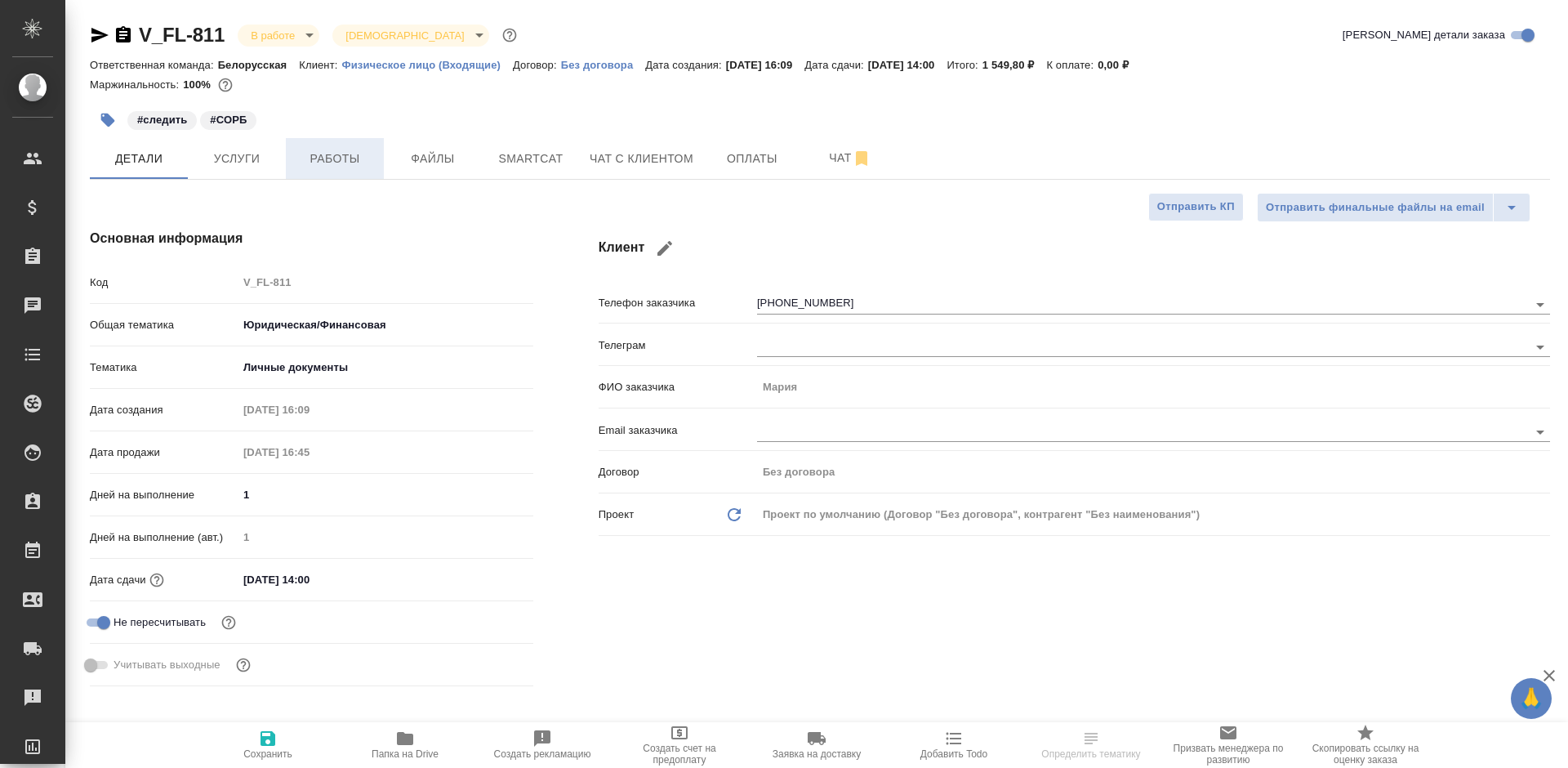
type textarea "x"
click at [354, 166] on span "Работы" at bounding box center [334, 158] width 79 height 20
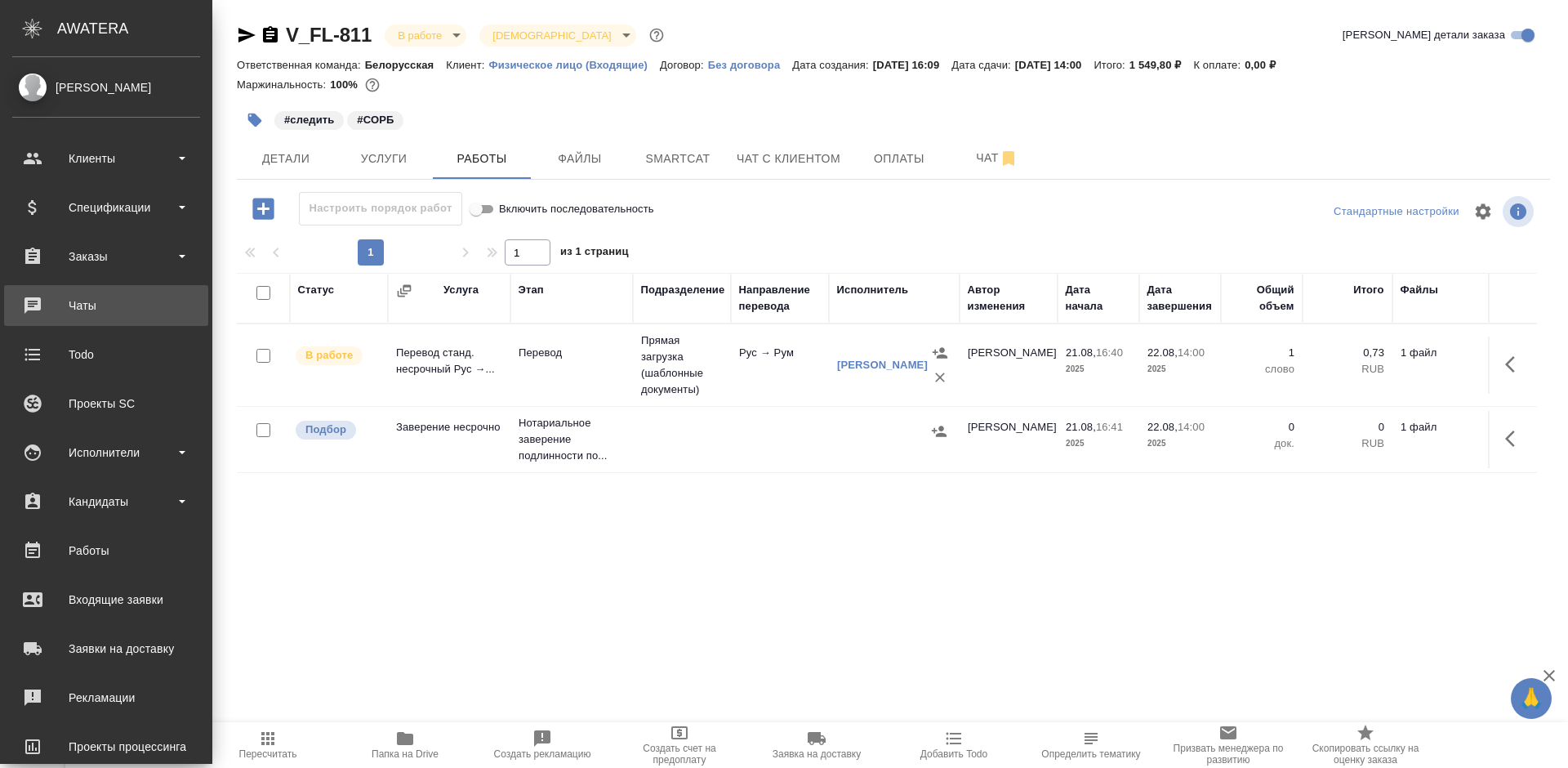
click at [28, 299] on div "Чаты" at bounding box center [106, 305] width 188 height 24
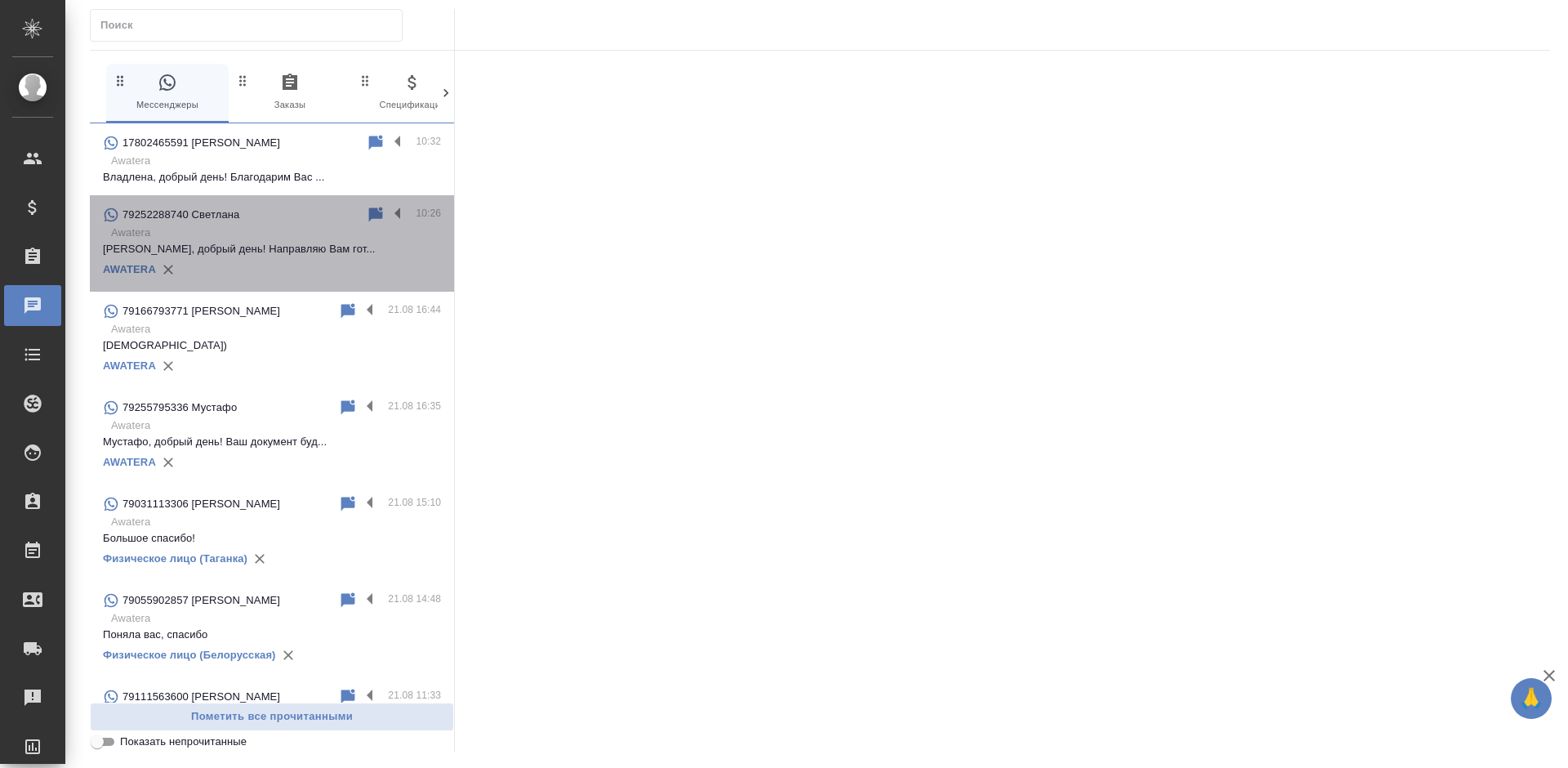
click at [290, 252] on p "Светлана, добрый день! Направляю Вам гот..." at bounding box center [272, 249] width 338 height 17
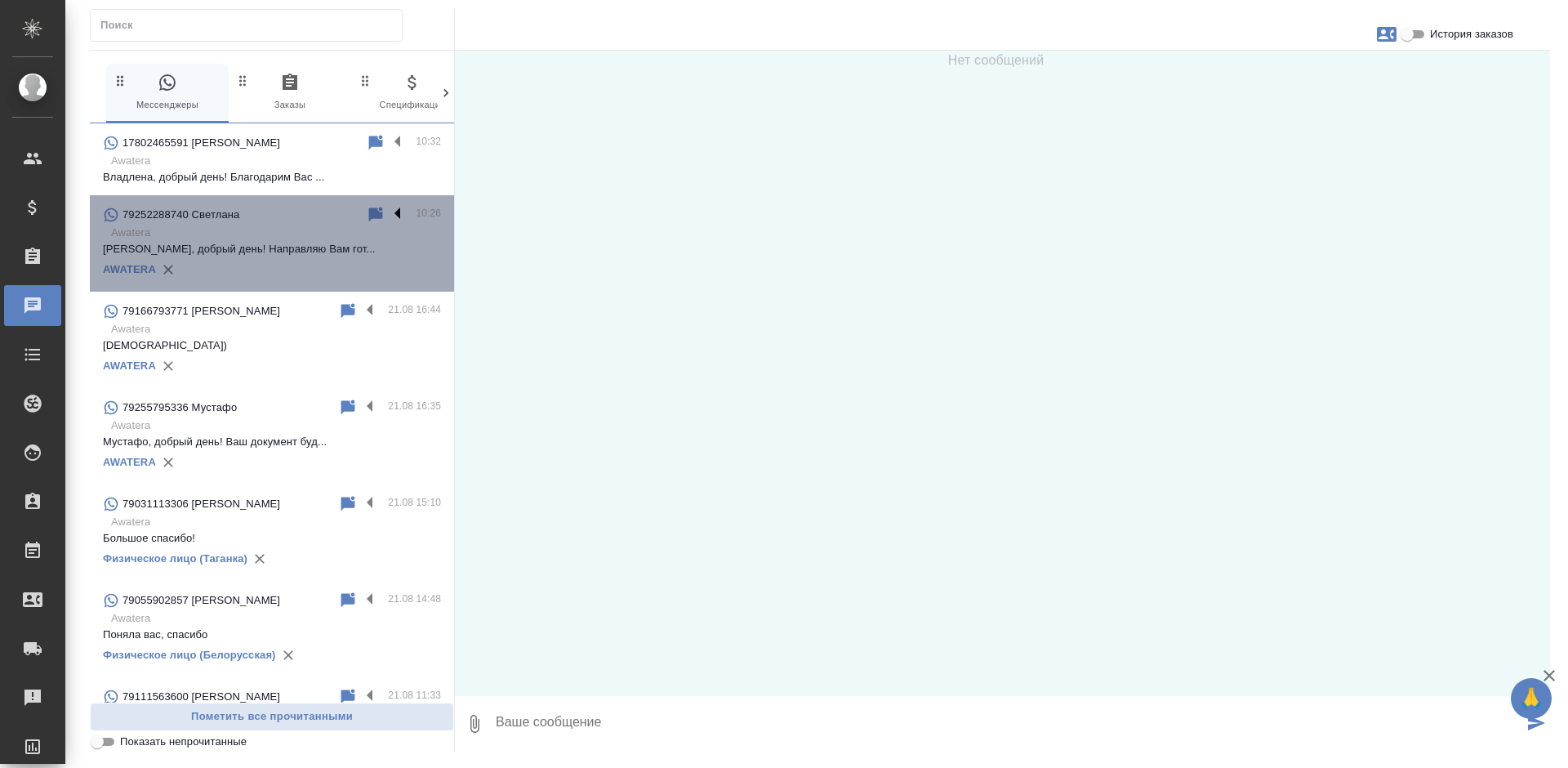
click at [388, 211] on label at bounding box center [401, 214] width 28 height 18
click at [0, 0] on input "checkbox" at bounding box center [0, 0] width 0 height 0
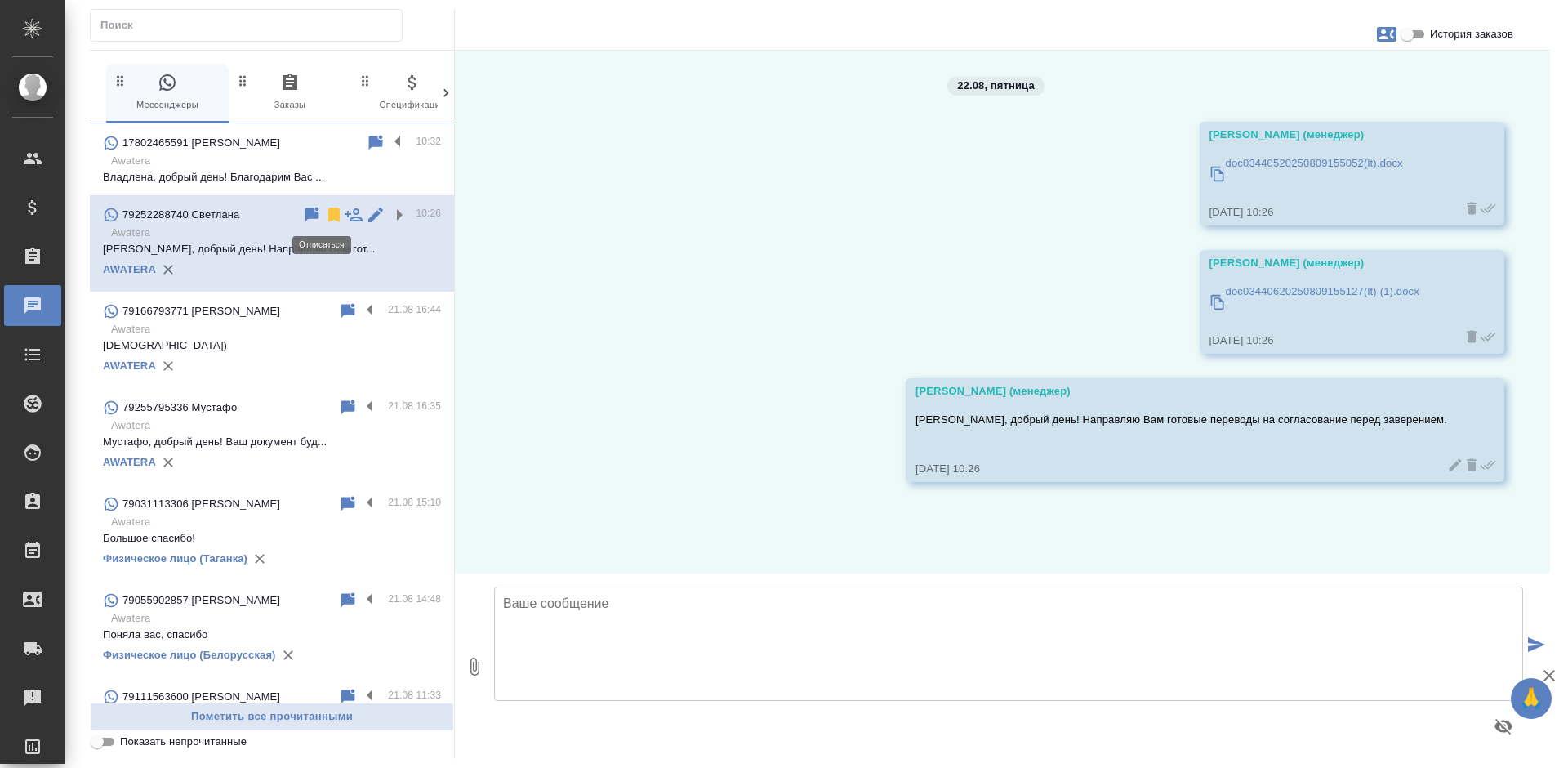
click at [325, 215] on icon at bounding box center [334, 215] width 19 height 19
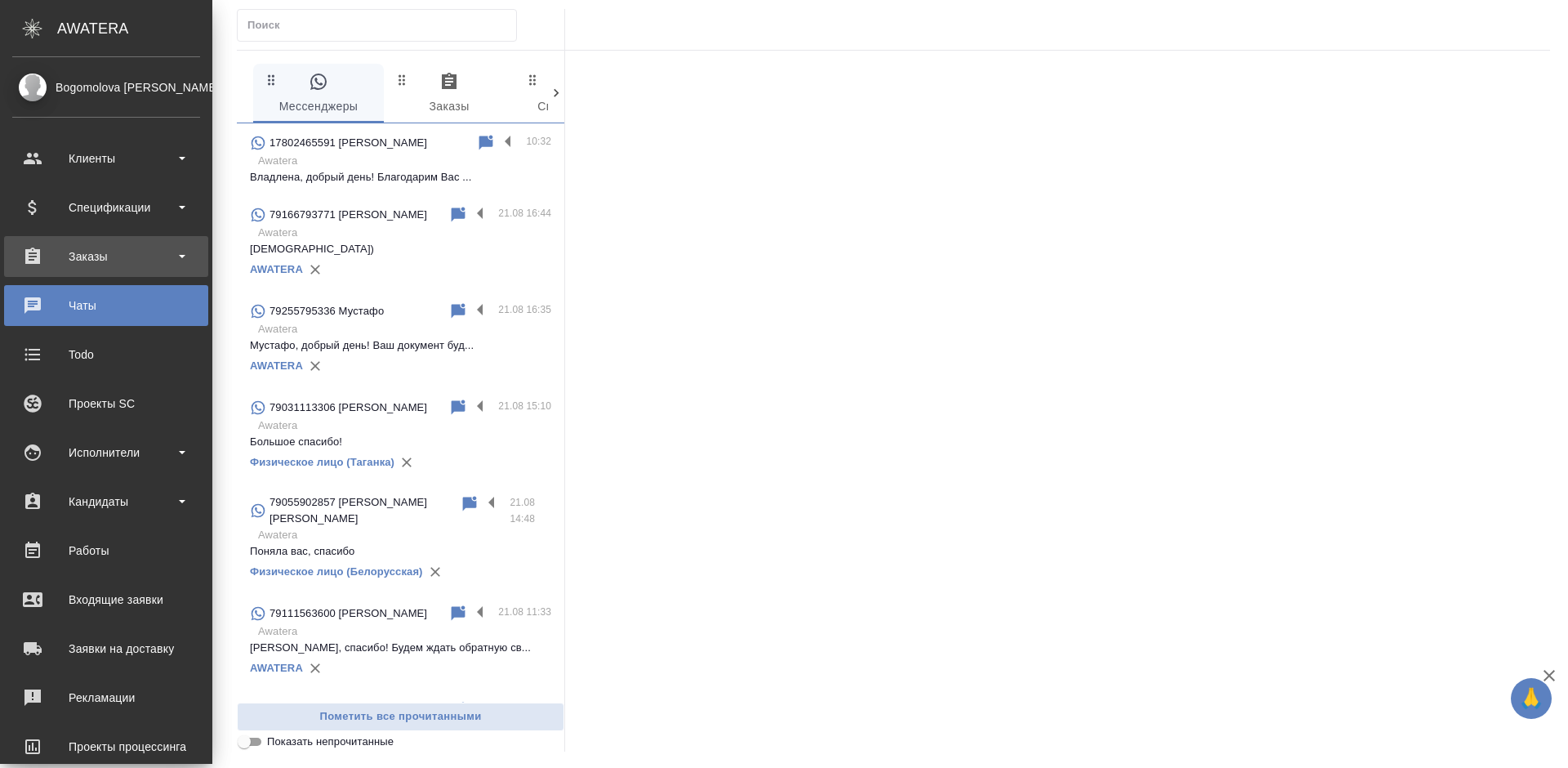
click at [33, 258] on div "Заказы" at bounding box center [106, 256] width 188 height 24
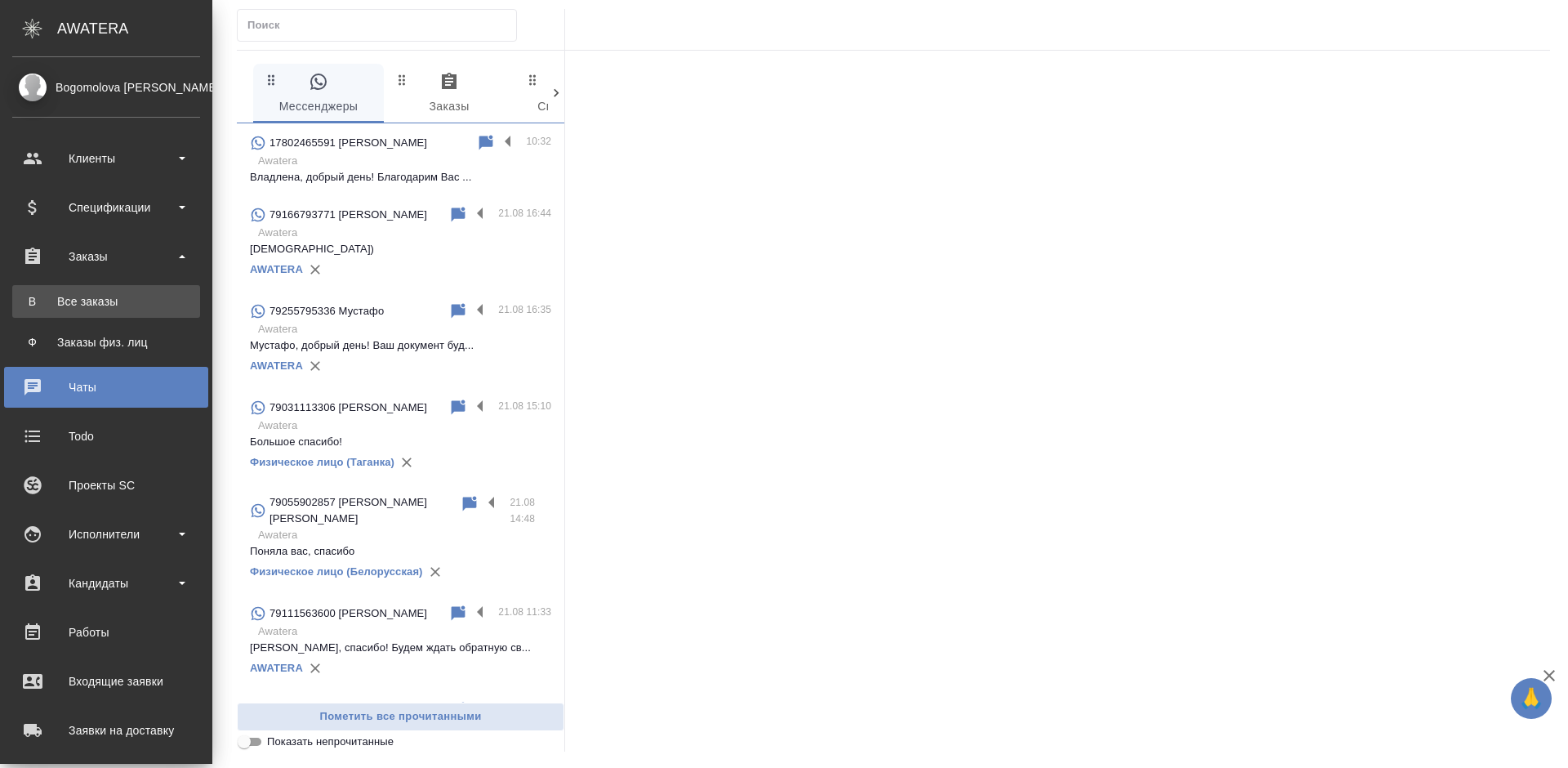
click at [53, 295] on div "Все заказы" at bounding box center [106, 301] width 171 height 17
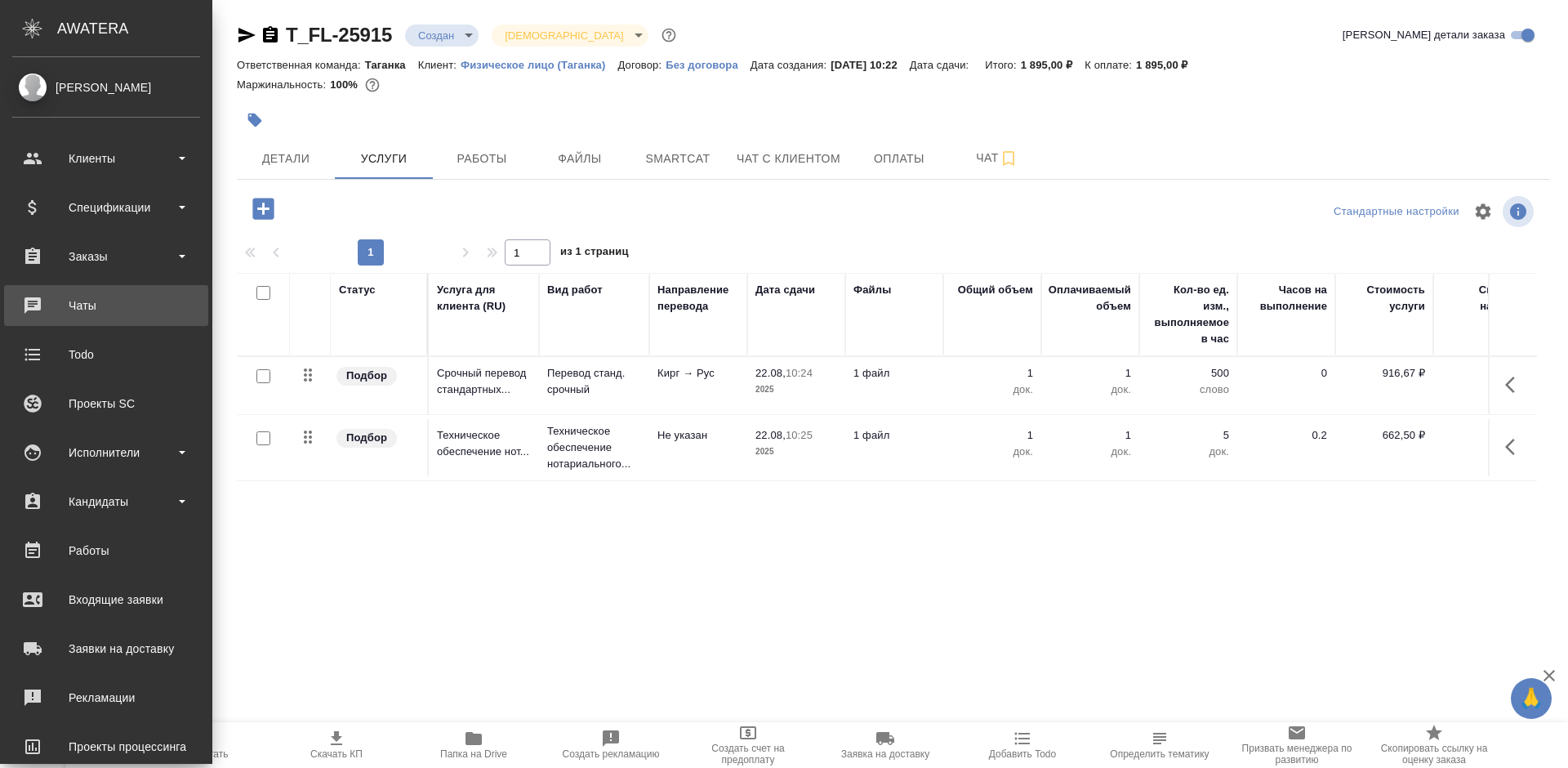
click at [50, 308] on div "Чаты" at bounding box center [106, 305] width 188 height 24
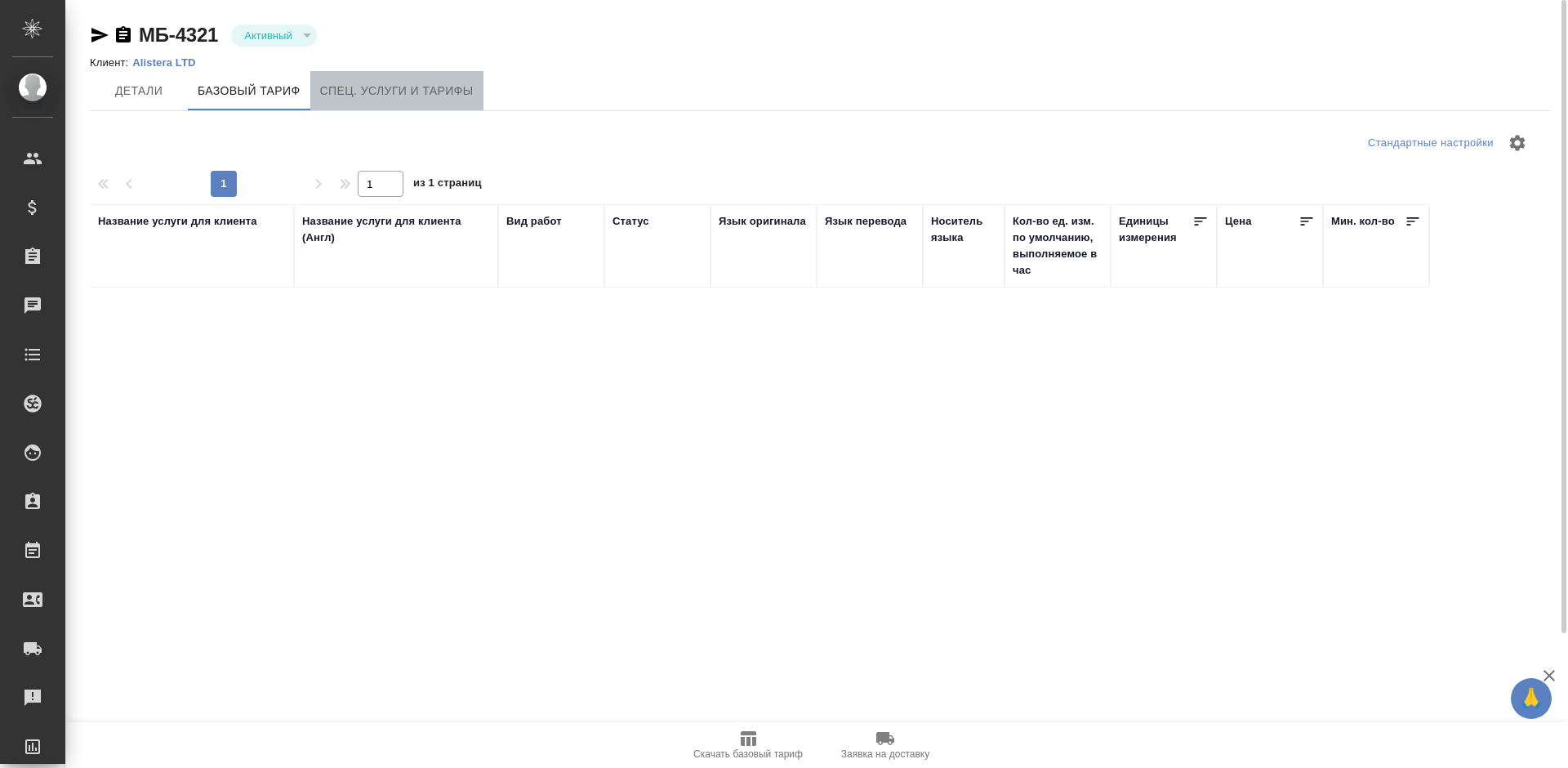
click at [375, 89] on span "Спец. услуги и тарифы" at bounding box center [397, 90] width 154 height 20
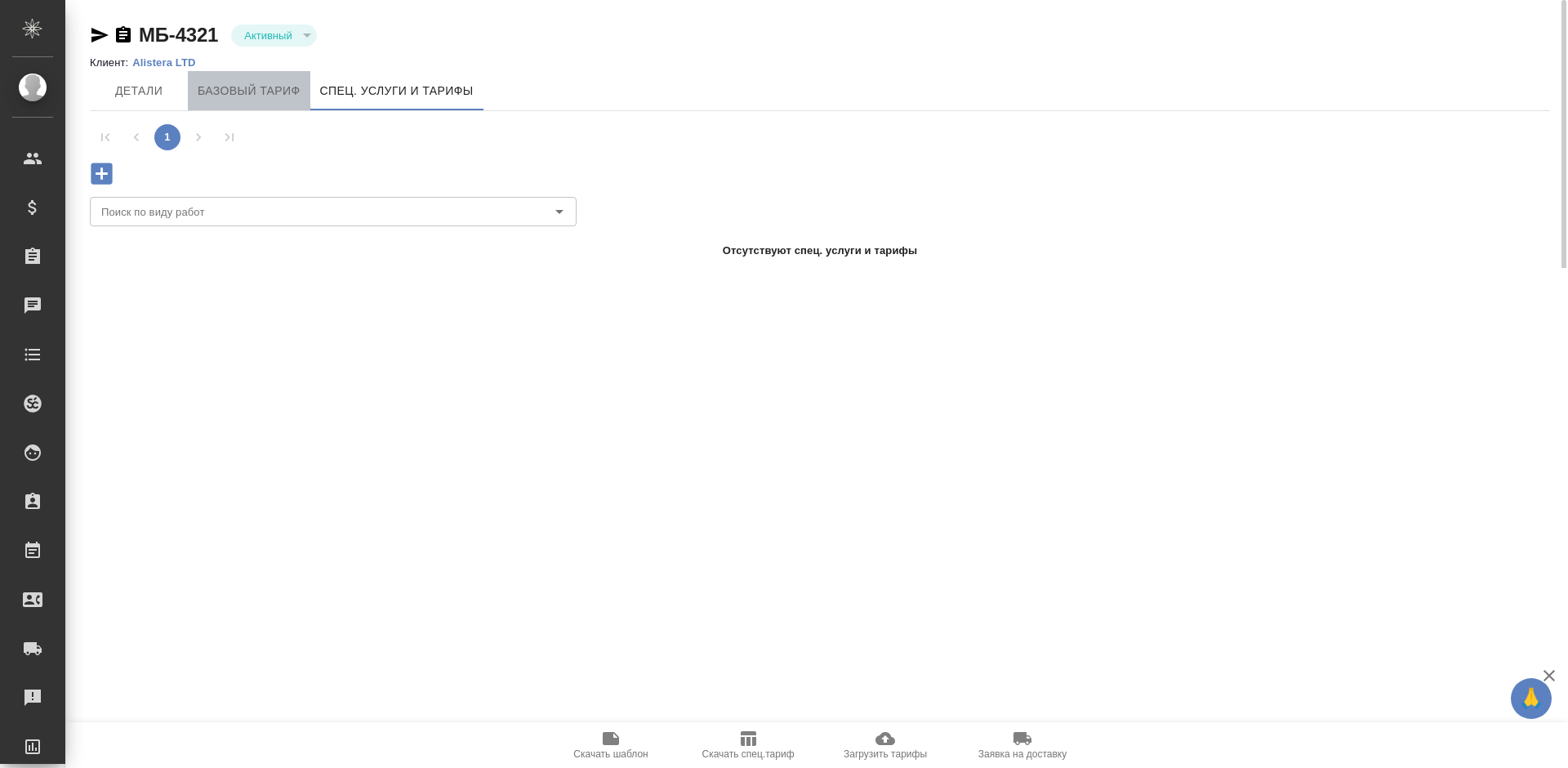
click at [273, 85] on span "Базовый тариф" at bounding box center [249, 90] width 103 height 20
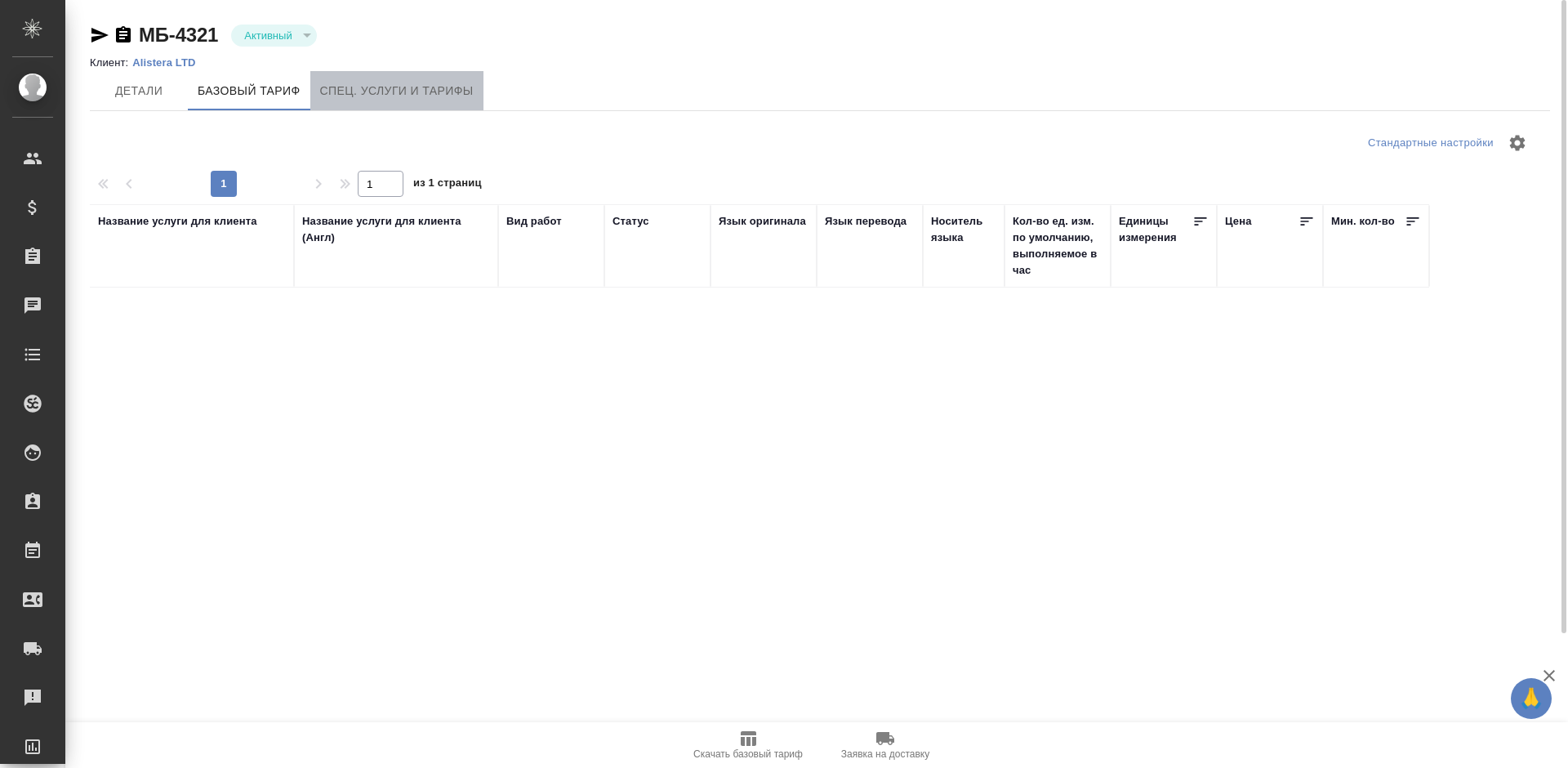
click at [422, 93] on span "Спец. услуги и тарифы" at bounding box center [397, 90] width 154 height 20
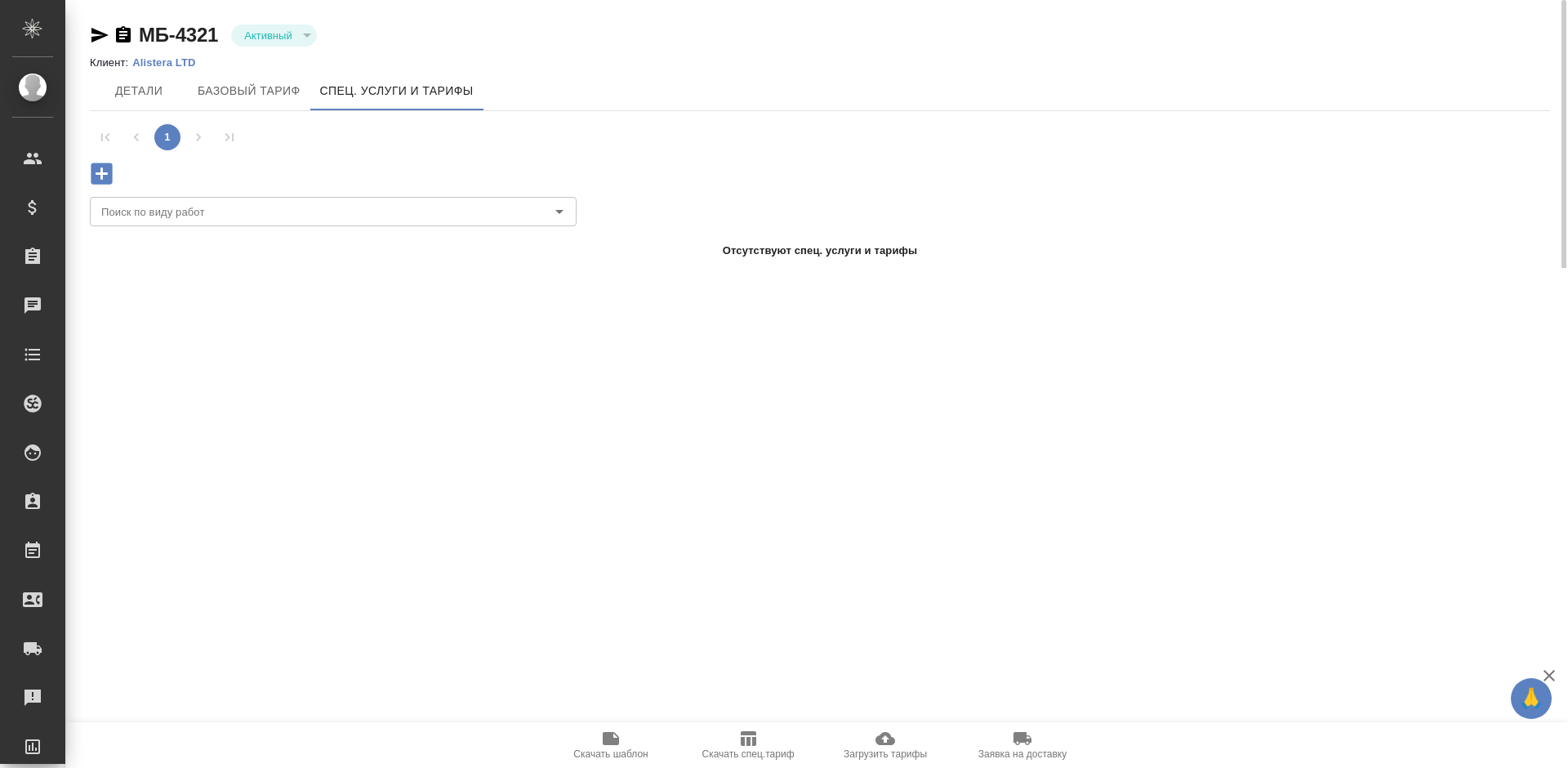
click at [892, 733] on icon "button" at bounding box center [886, 738] width 19 height 19
click at [891, 734] on icon "button" at bounding box center [886, 738] width 19 height 19
click at [600, 746] on span "Скачать шаблон" at bounding box center [610, 744] width 118 height 31
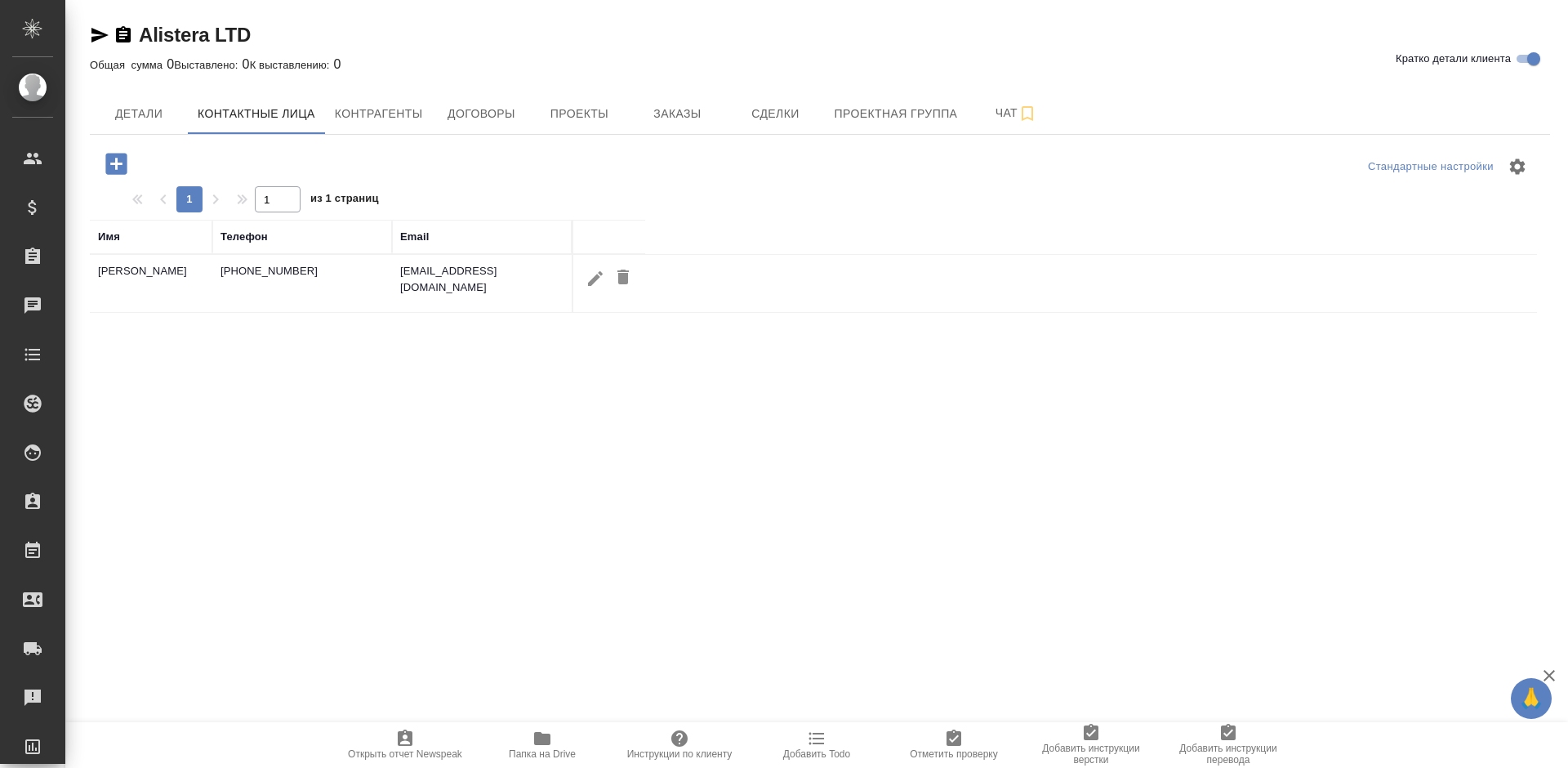
select select "RU"
click at [640, 118] on span "Заказы" at bounding box center [677, 114] width 79 height 20
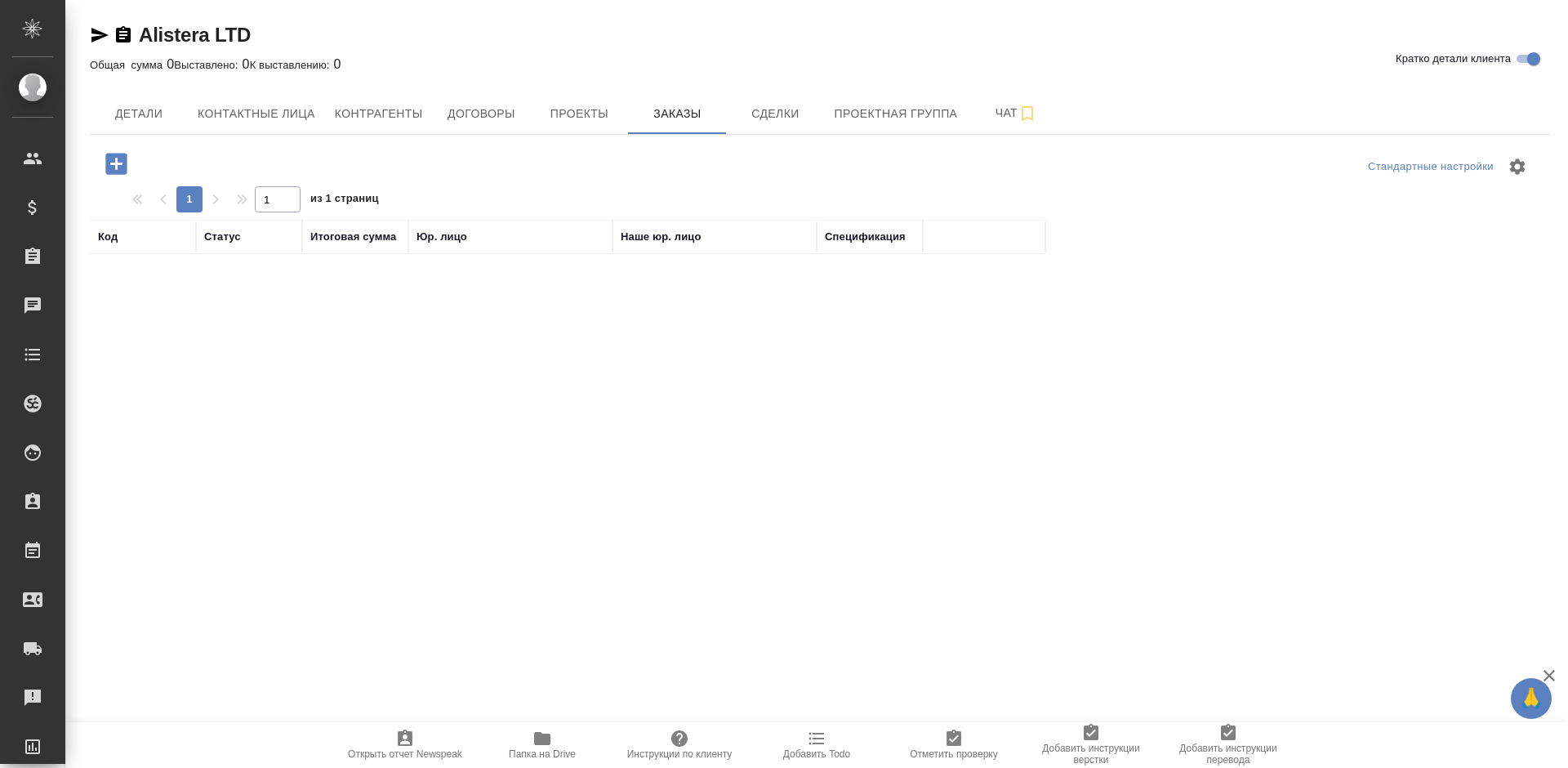
click at [114, 166] on icon "button" at bounding box center [116, 163] width 21 height 21
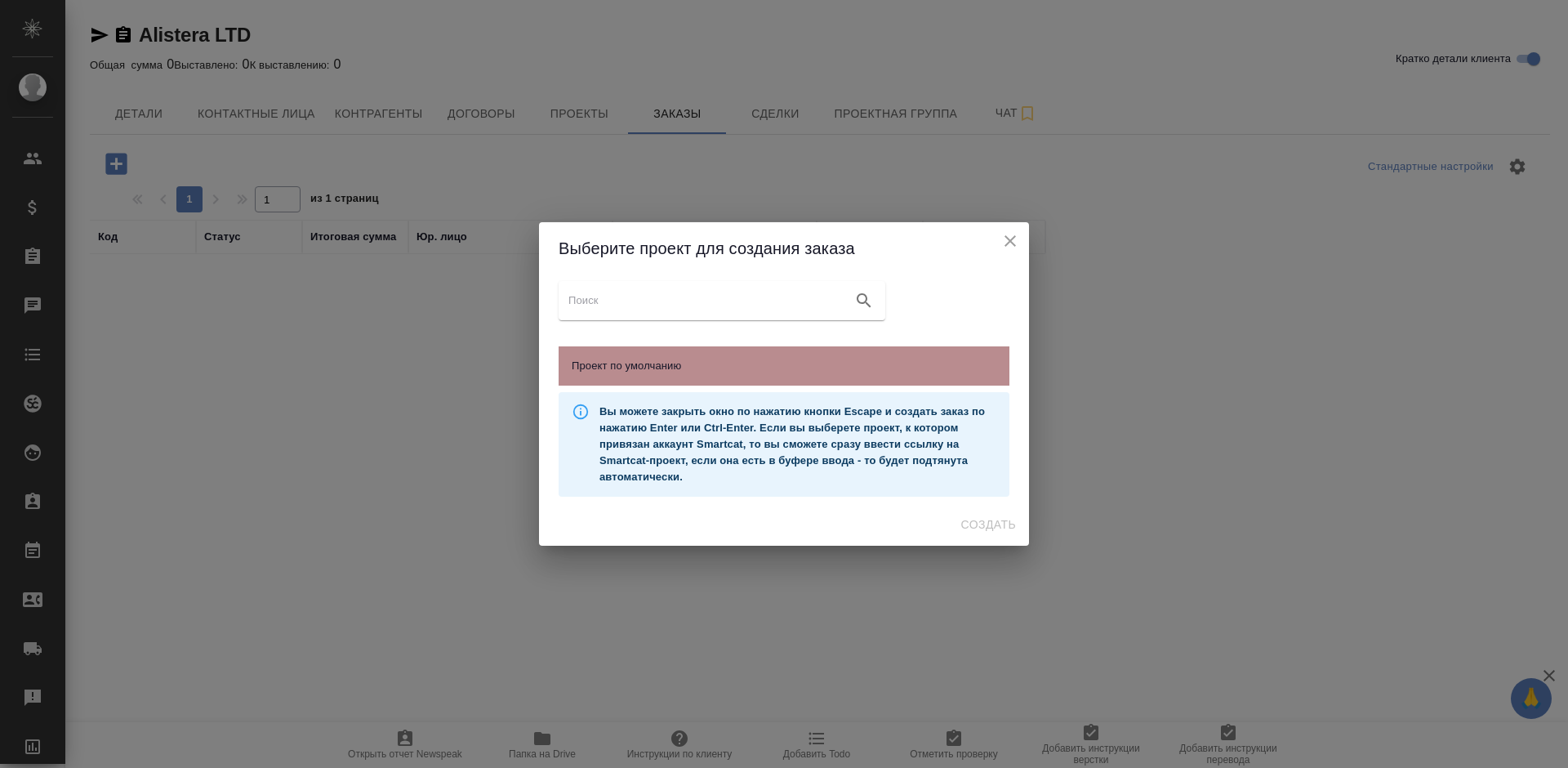
click at [655, 366] on span "Проект по умолчанию" at bounding box center [784, 366] width 425 height 17
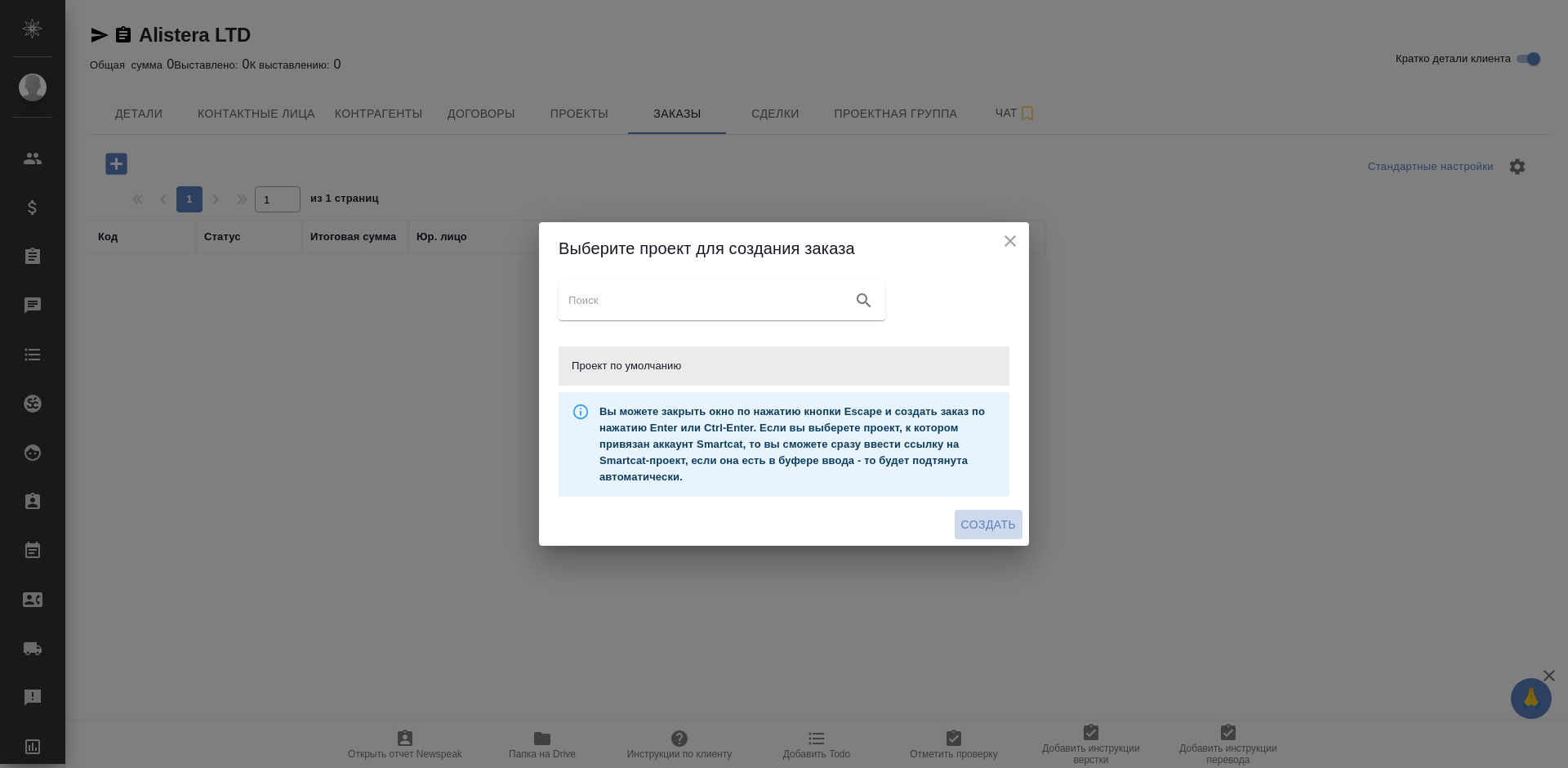
click at [977, 515] on span "Создать" at bounding box center [989, 524] width 54 height 20
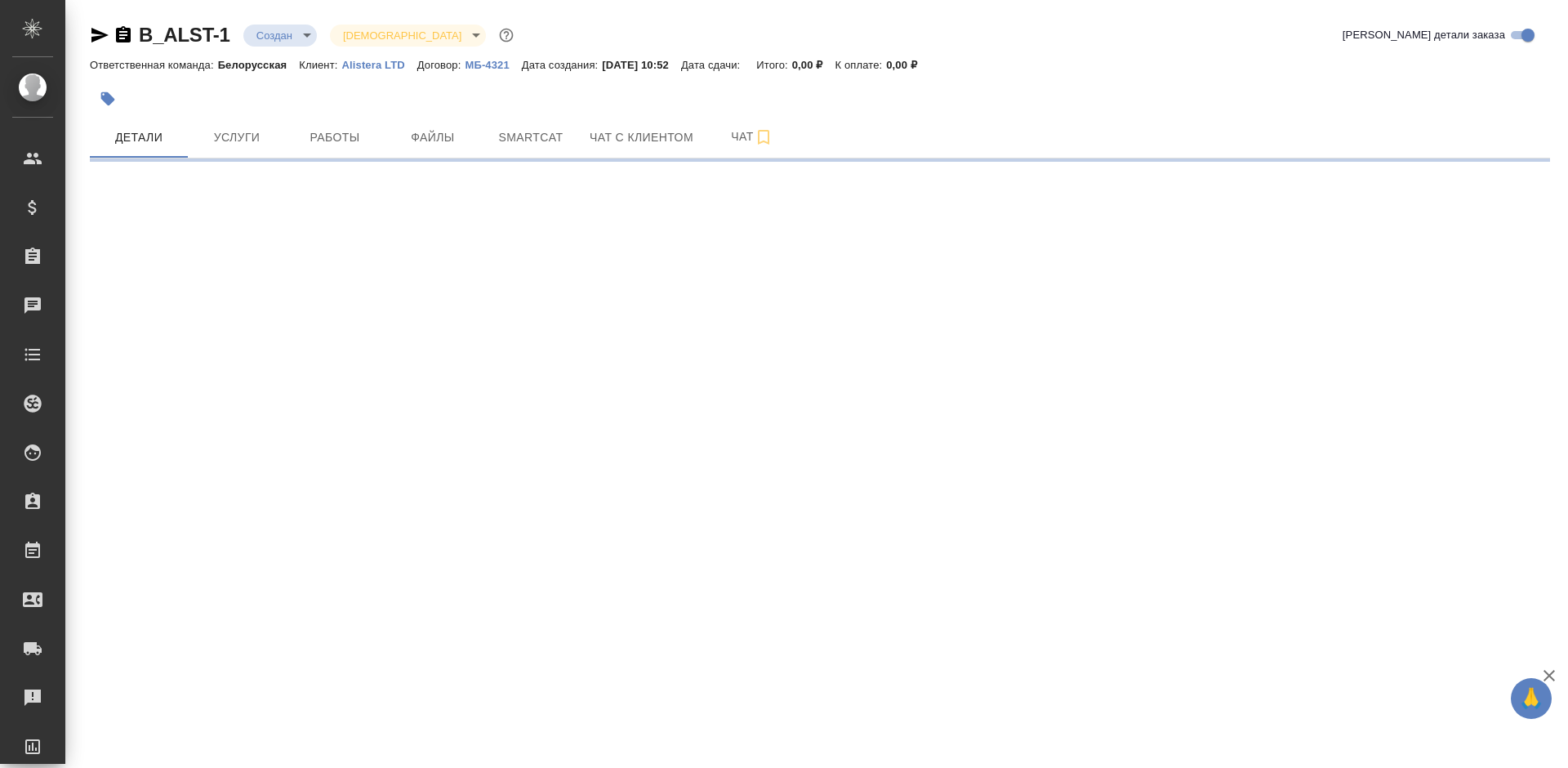
select select "RU"
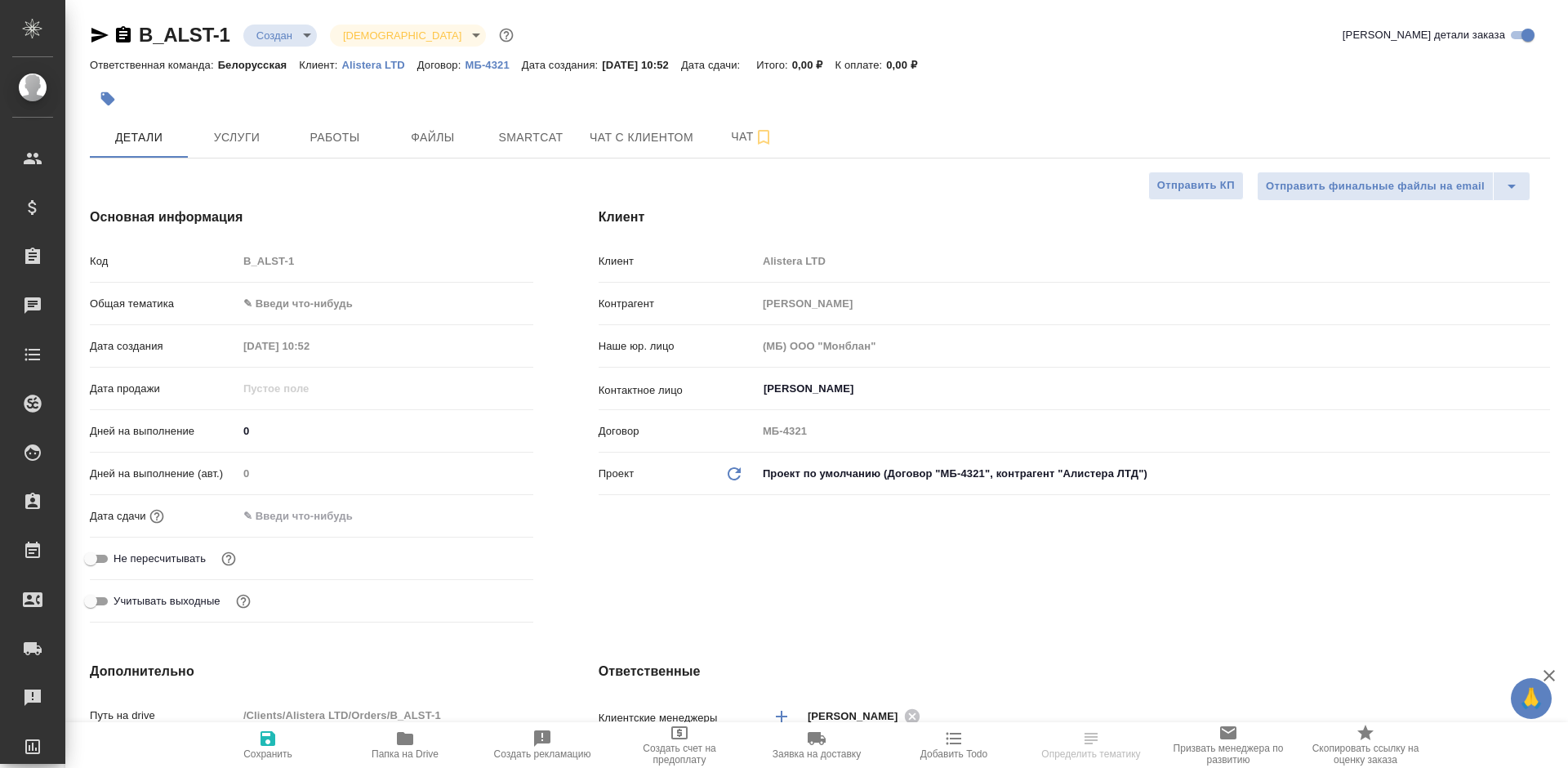
type textarea "x"
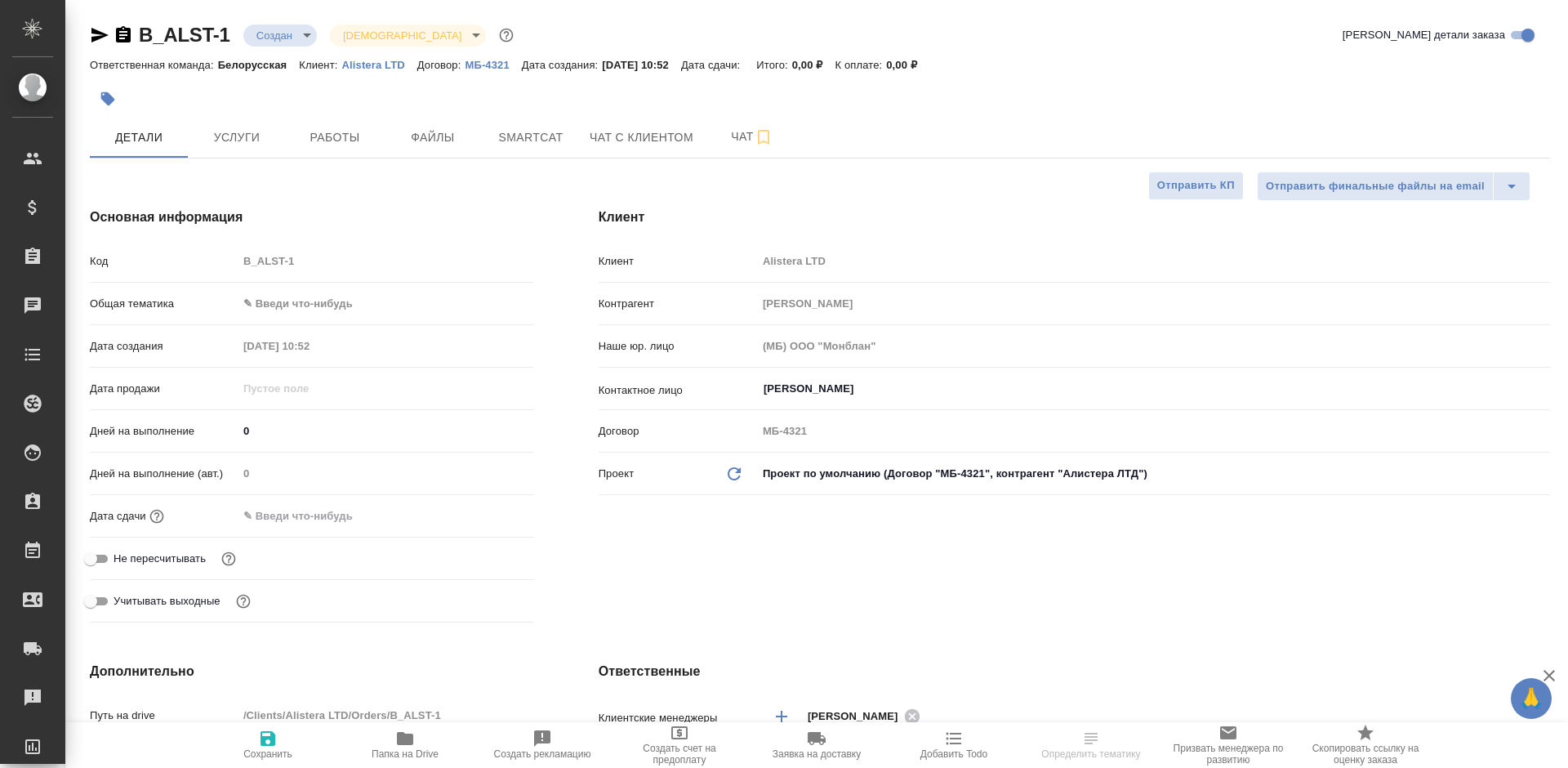
type textarea "x"
click at [405, 138] on span "Файлы" at bounding box center [433, 137] width 79 height 20
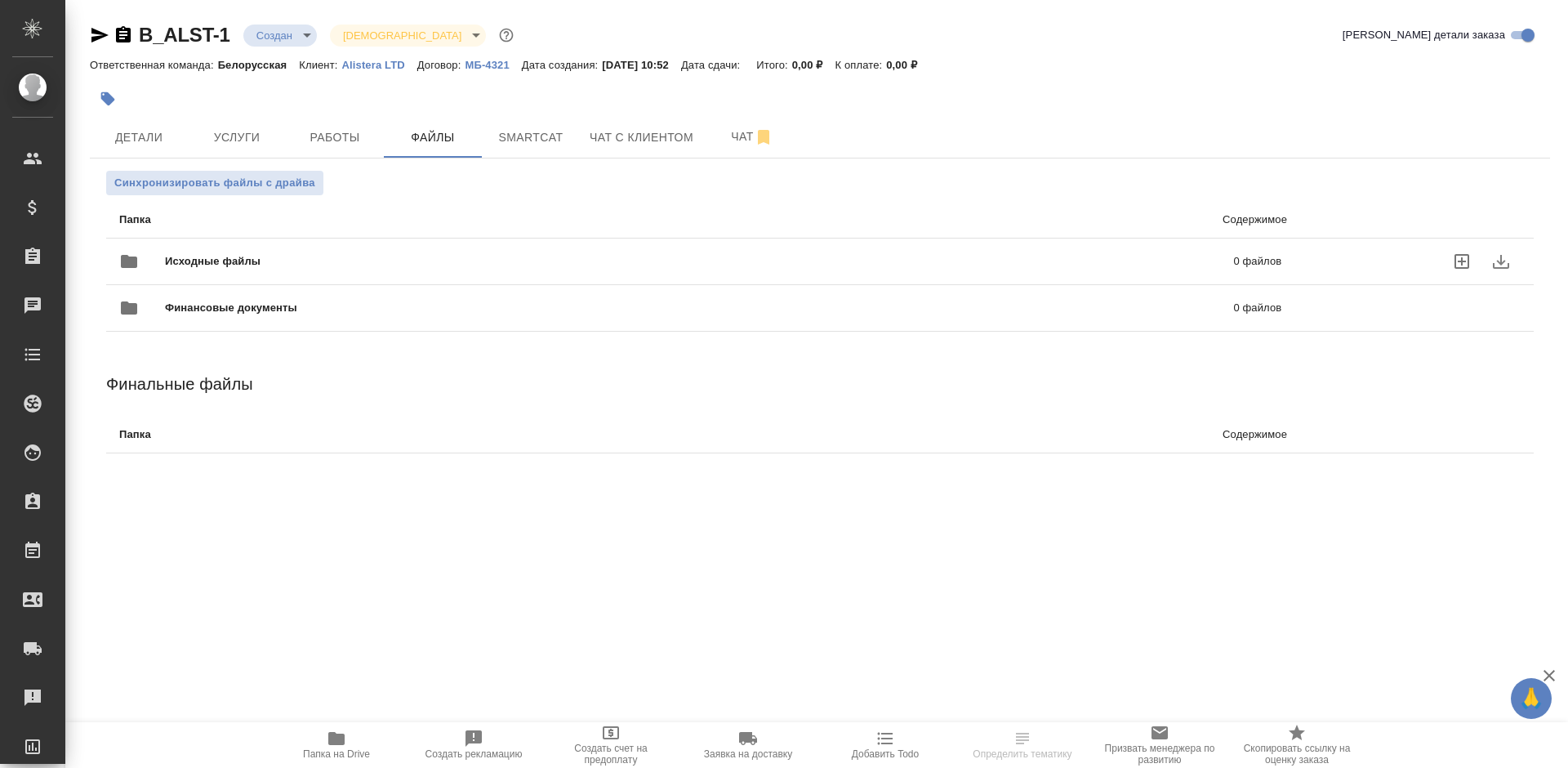
click at [1458, 258] on icon "uploadFiles" at bounding box center [1462, 262] width 19 height 19
click at [0, 0] on input "uploadFiles" at bounding box center [0, 0] width 0 height 0
click at [261, 30] on body "🙏 .cls-1 fill:#fff; AWATERA Bogomolova Anastasiya Клиенты Спецификации Заказы 0…" at bounding box center [784, 384] width 1568 height 768
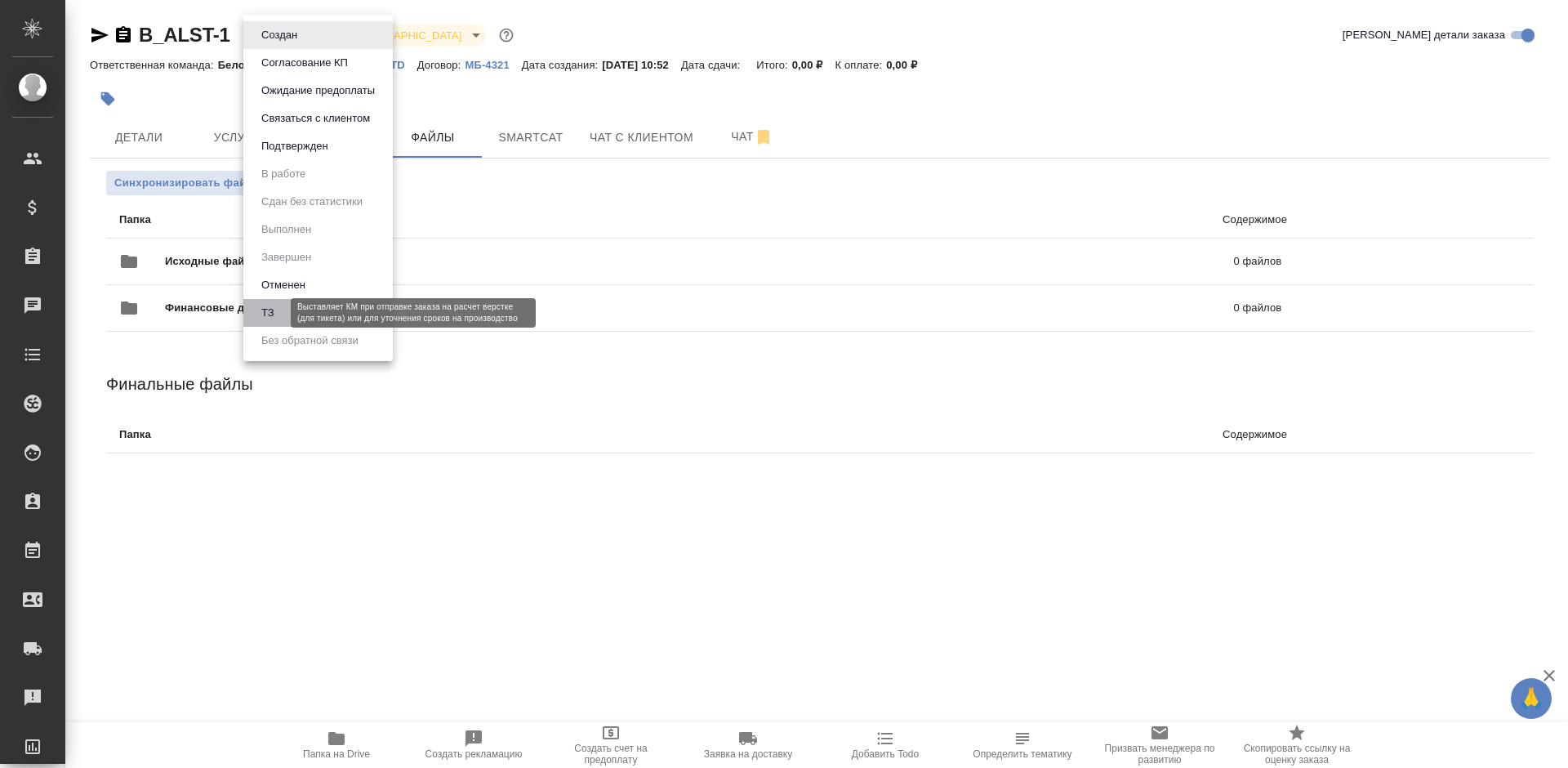
click at [271, 319] on button "ТЗ" at bounding box center [268, 313] width 23 height 17
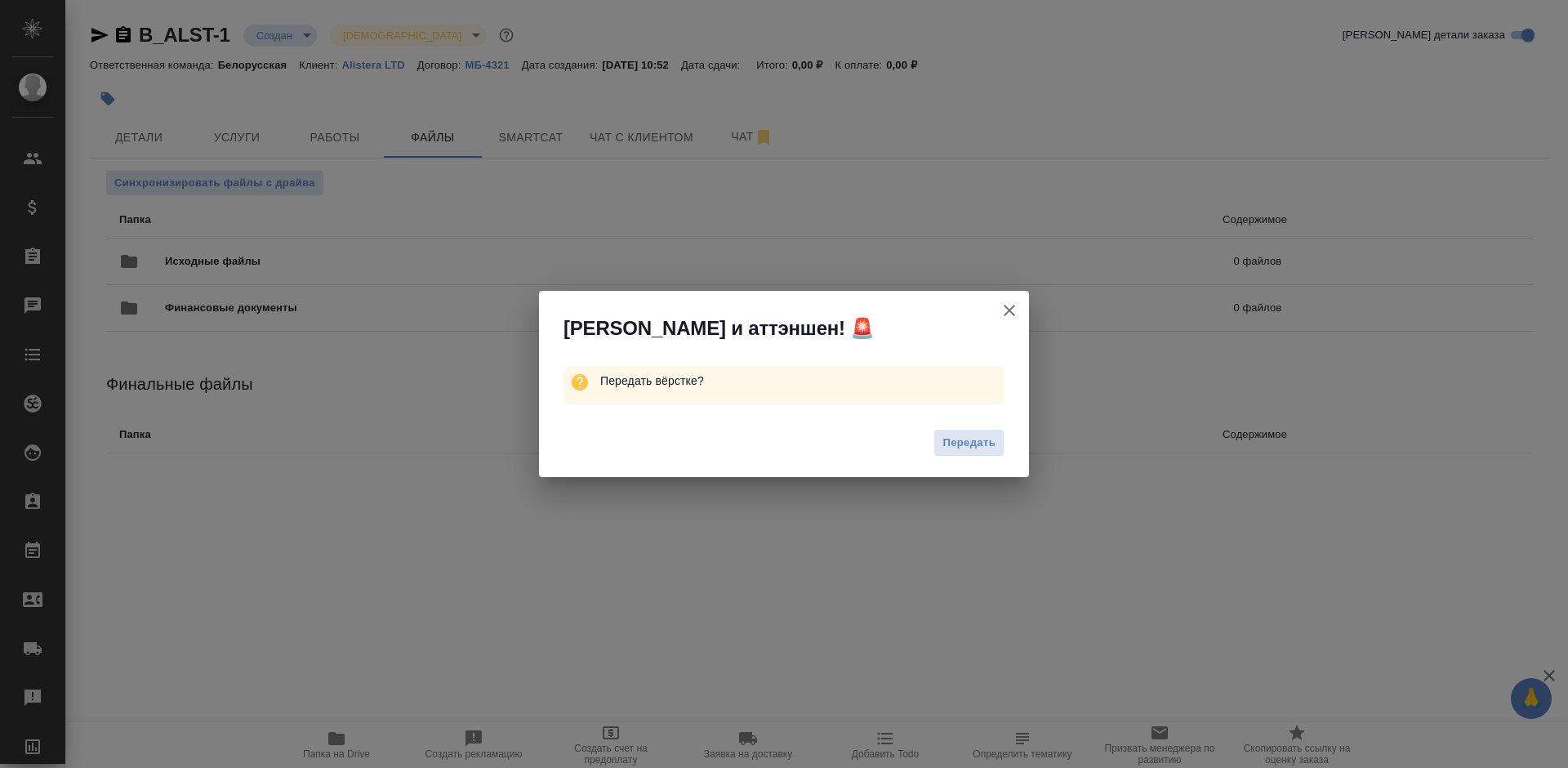
click at [937, 439] on button "Передать" at bounding box center [968, 442] width 71 height 28
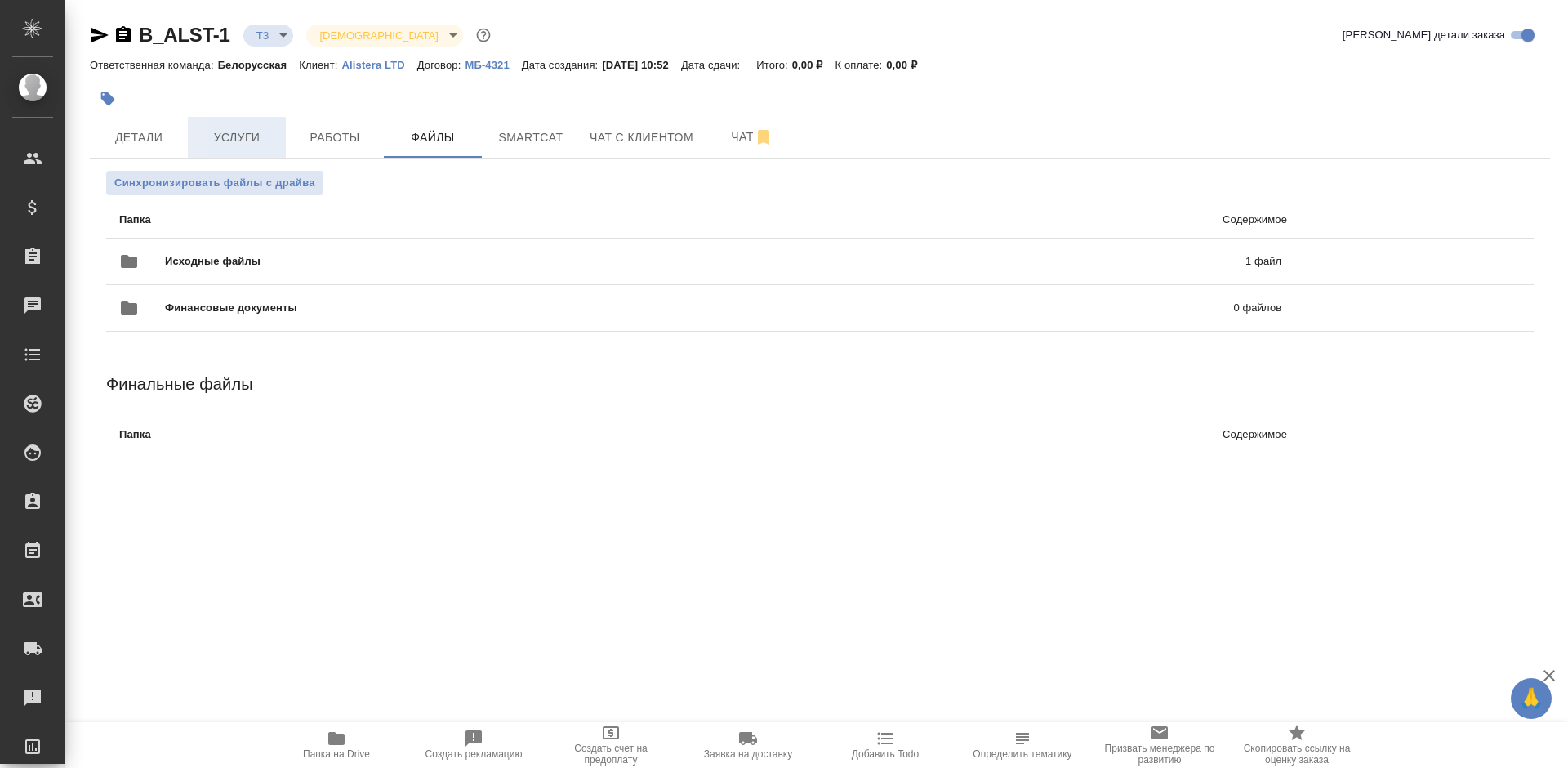
click at [202, 134] on span "Услуги" at bounding box center [236, 137] width 79 height 20
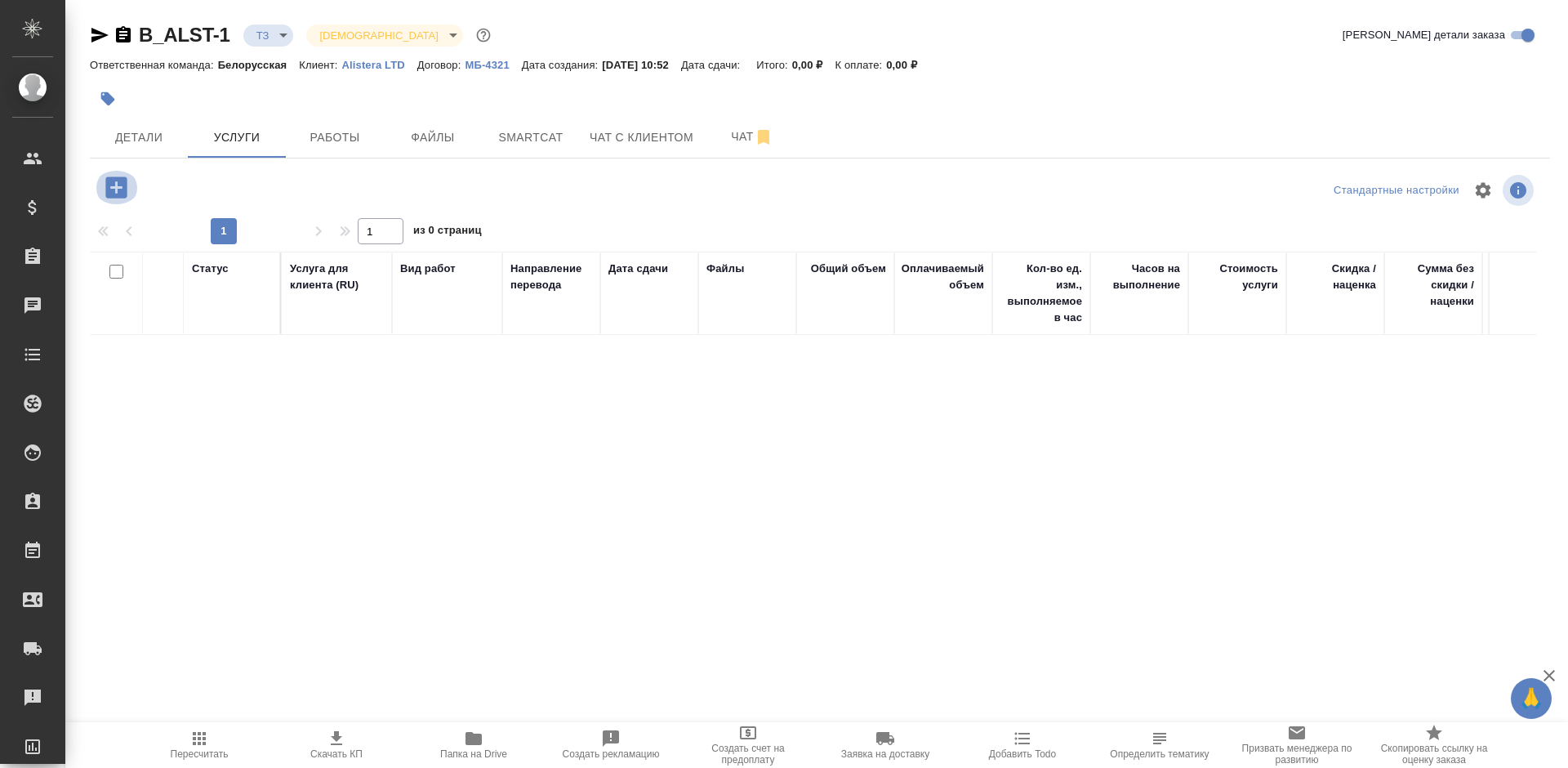
click at [115, 192] on icon "button" at bounding box center [116, 187] width 21 height 21
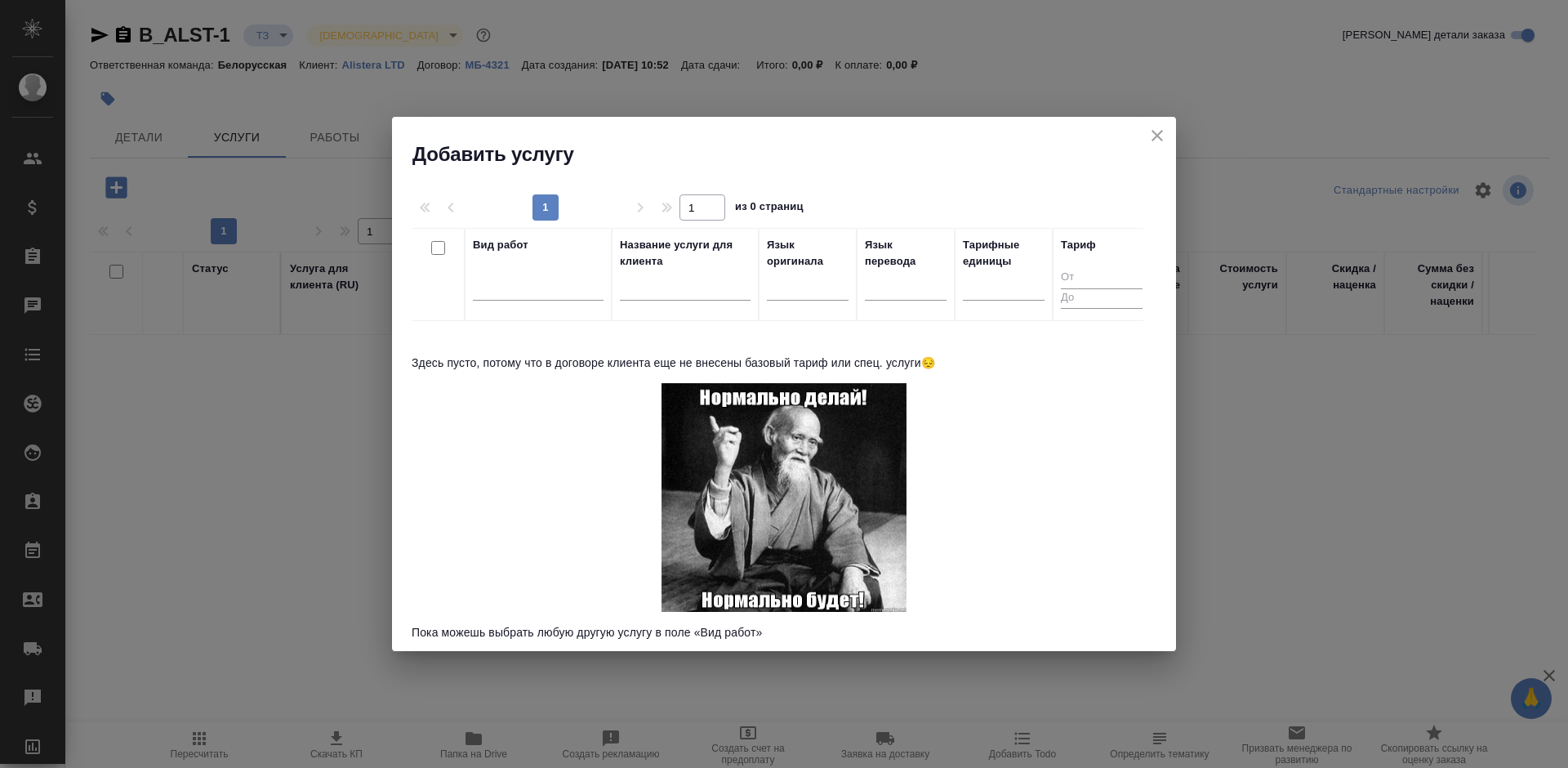
click at [562, 258] on div "Вид работ" at bounding box center [538, 274] width 130 height 75
click at [548, 280] on div at bounding box center [538, 284] width 130 height 23
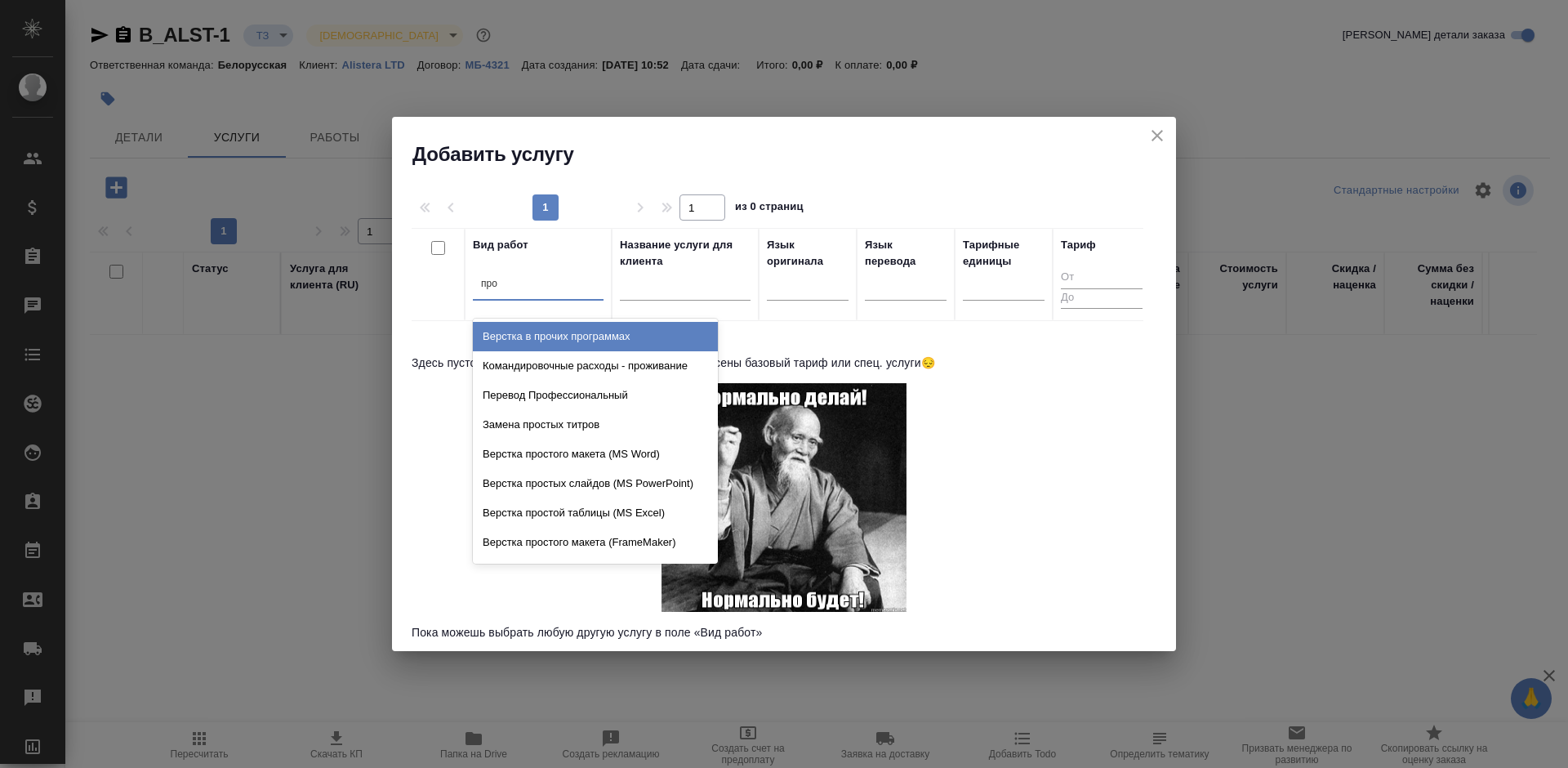
type input "проф"
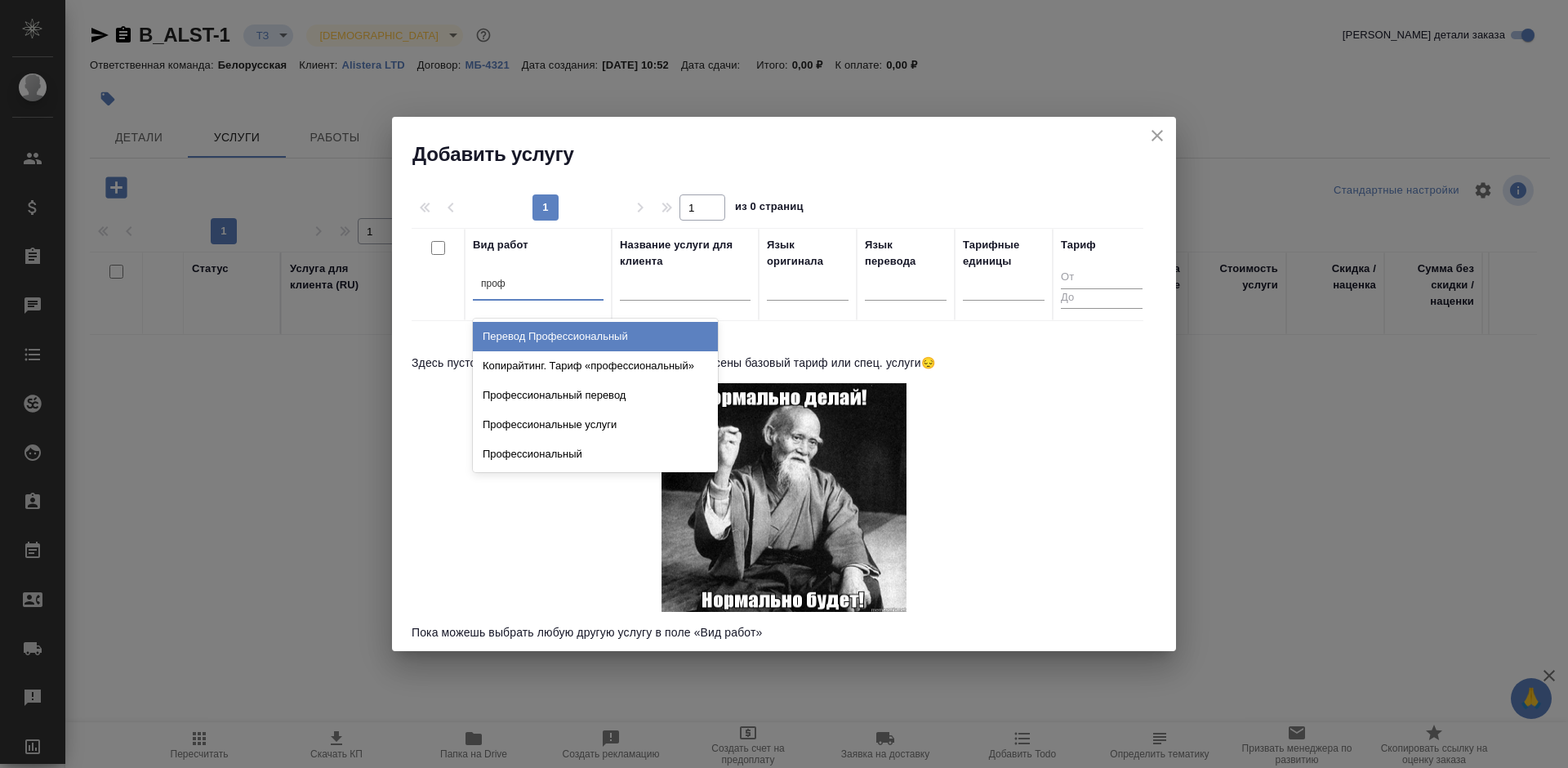
click at [552, 336] on div "Перевод Профессиональный" at bounding box center [595, 336] width 245 height 29
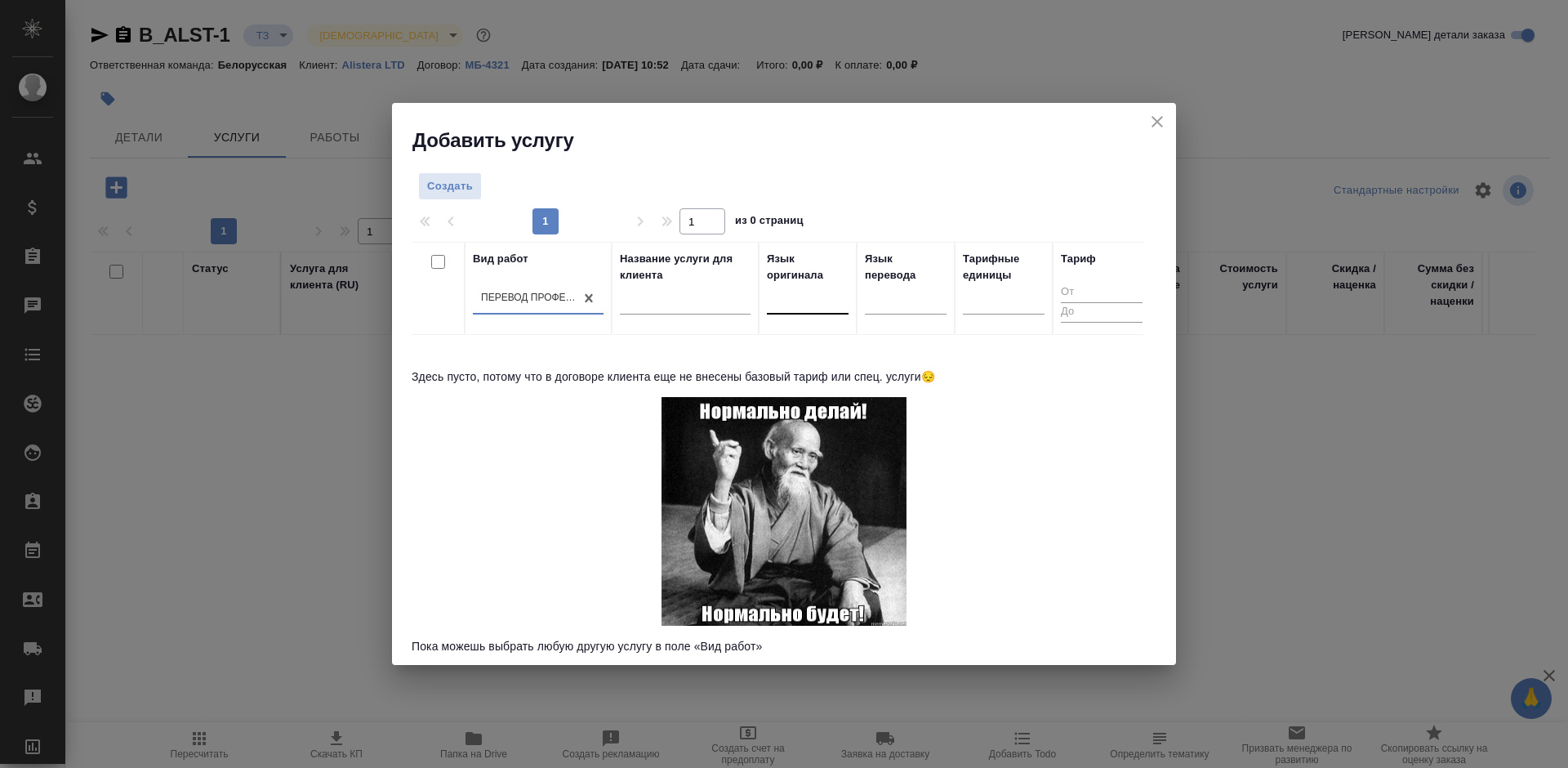
click at [815, 295] on div at bounding box center [808, 298] width 82 height 23
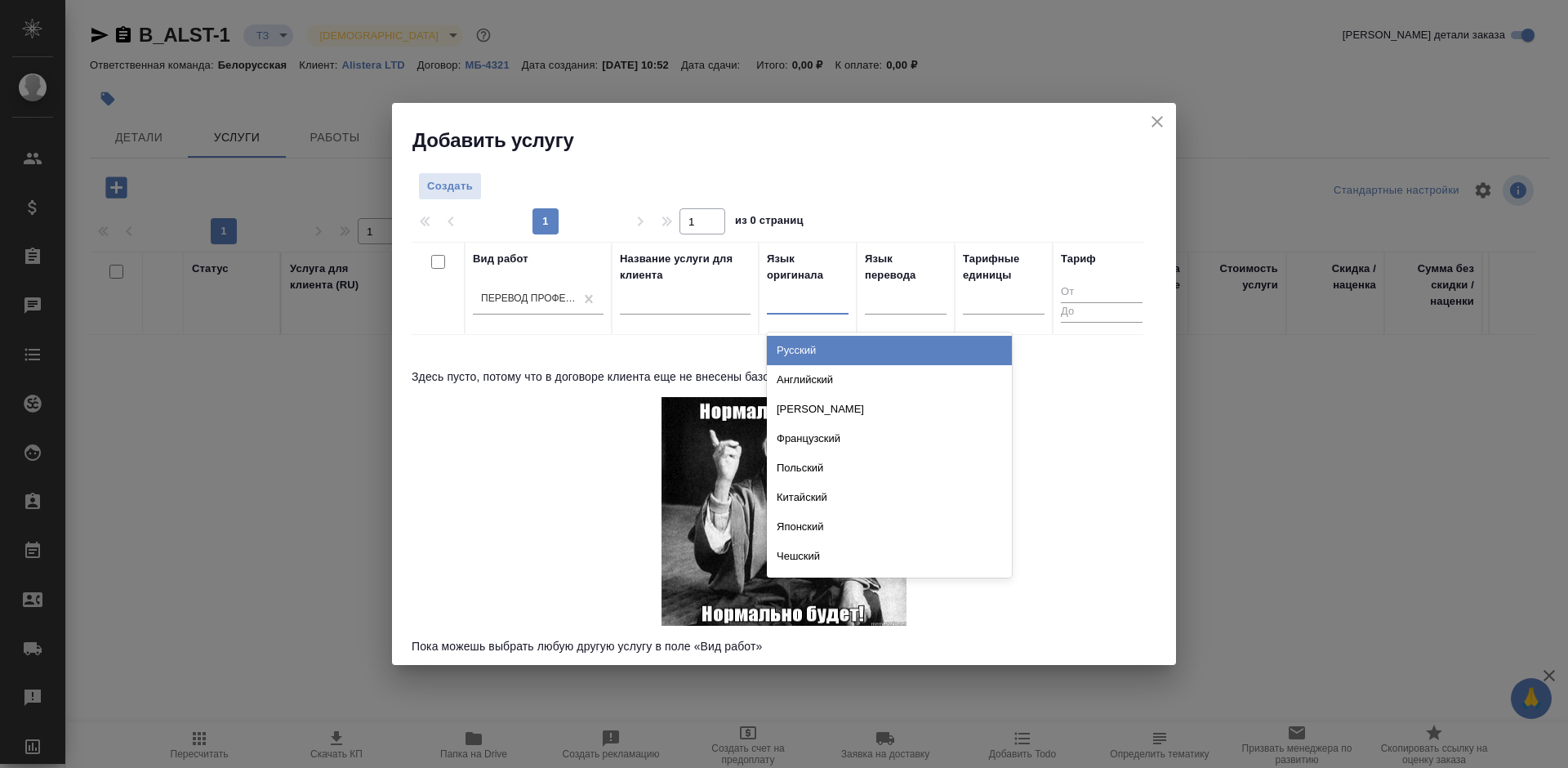
click at [819, 346] on div "Русский" at bounding box center [889, 350] width 245 height 29
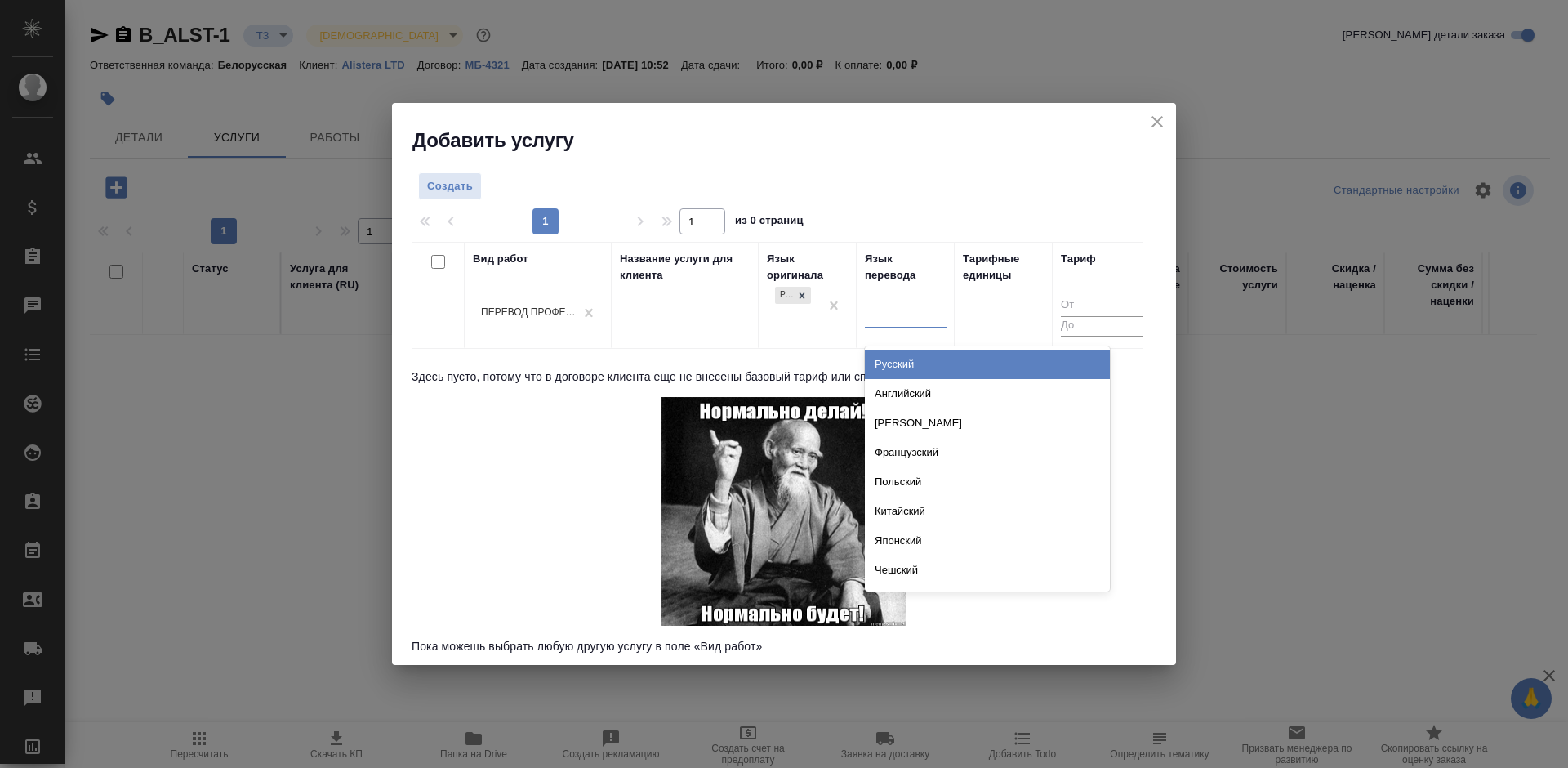
click at [885, 321] on div at bounding box center [906, 312] width 82 height 23
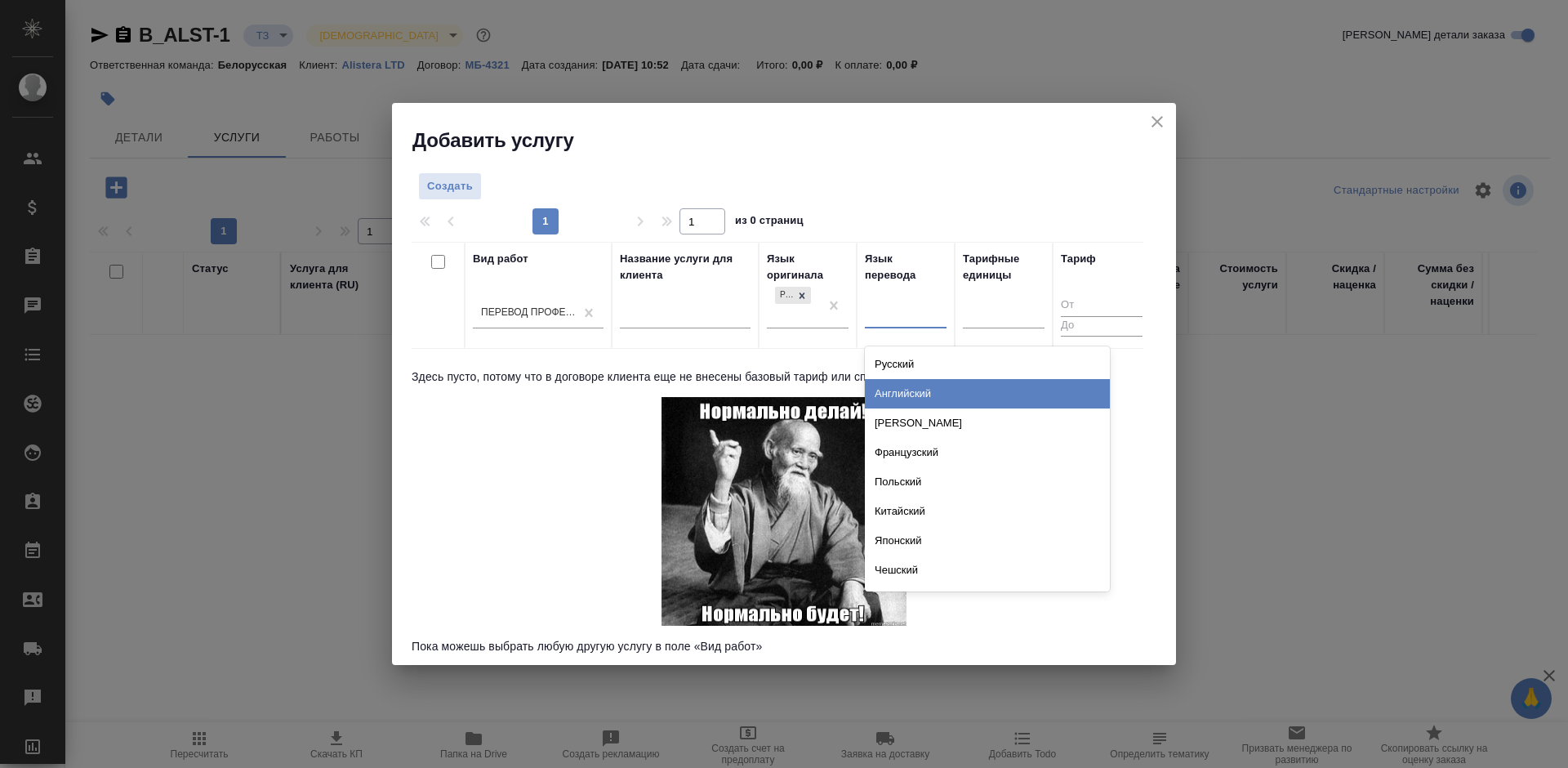
click at [891, 386] on div "Английский" at bounding box center [988, 394] width 245 height 29
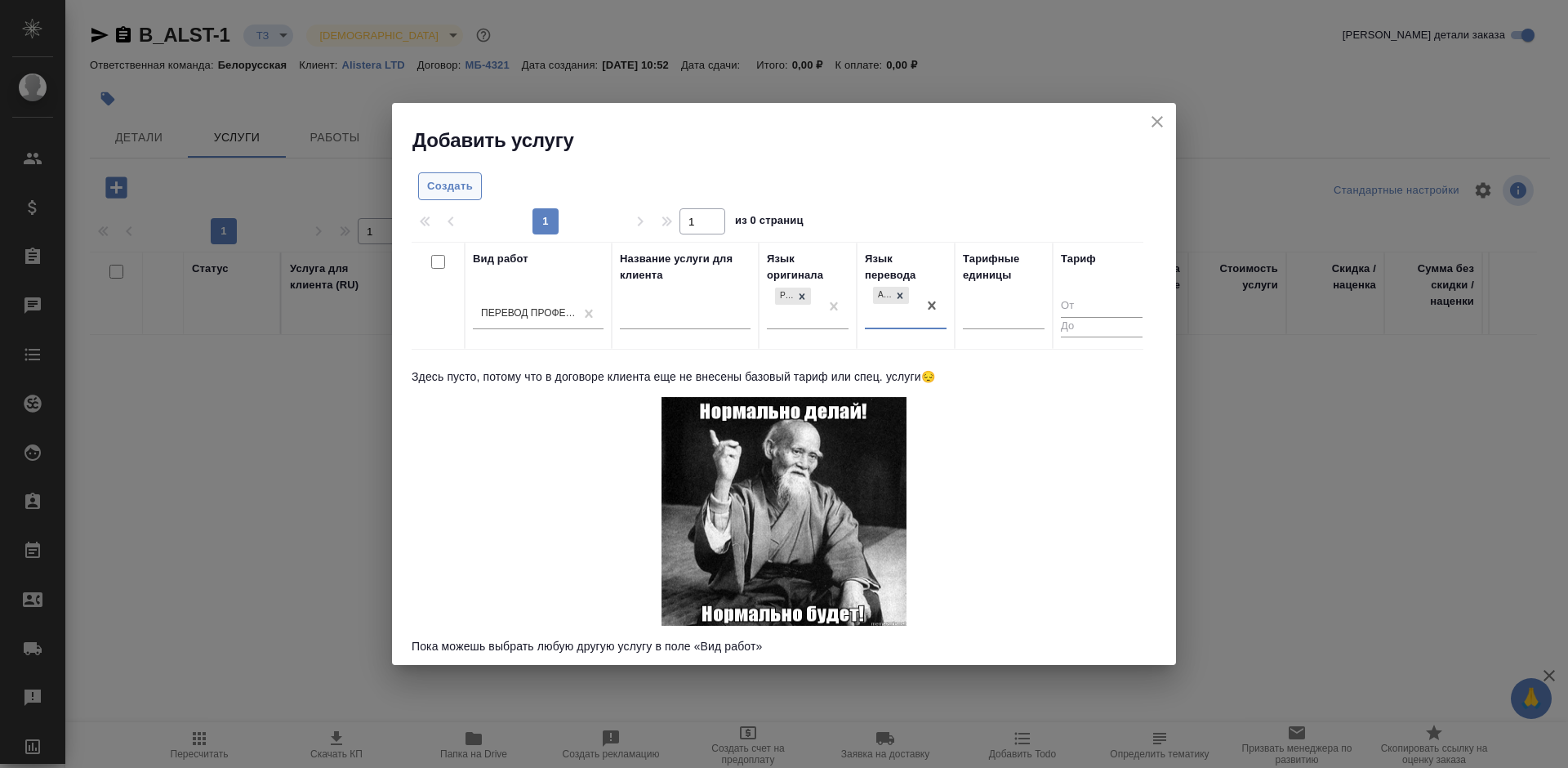
click at [447, 192] on span "Создать" at bounding box center [449, 186] width 46 height 18
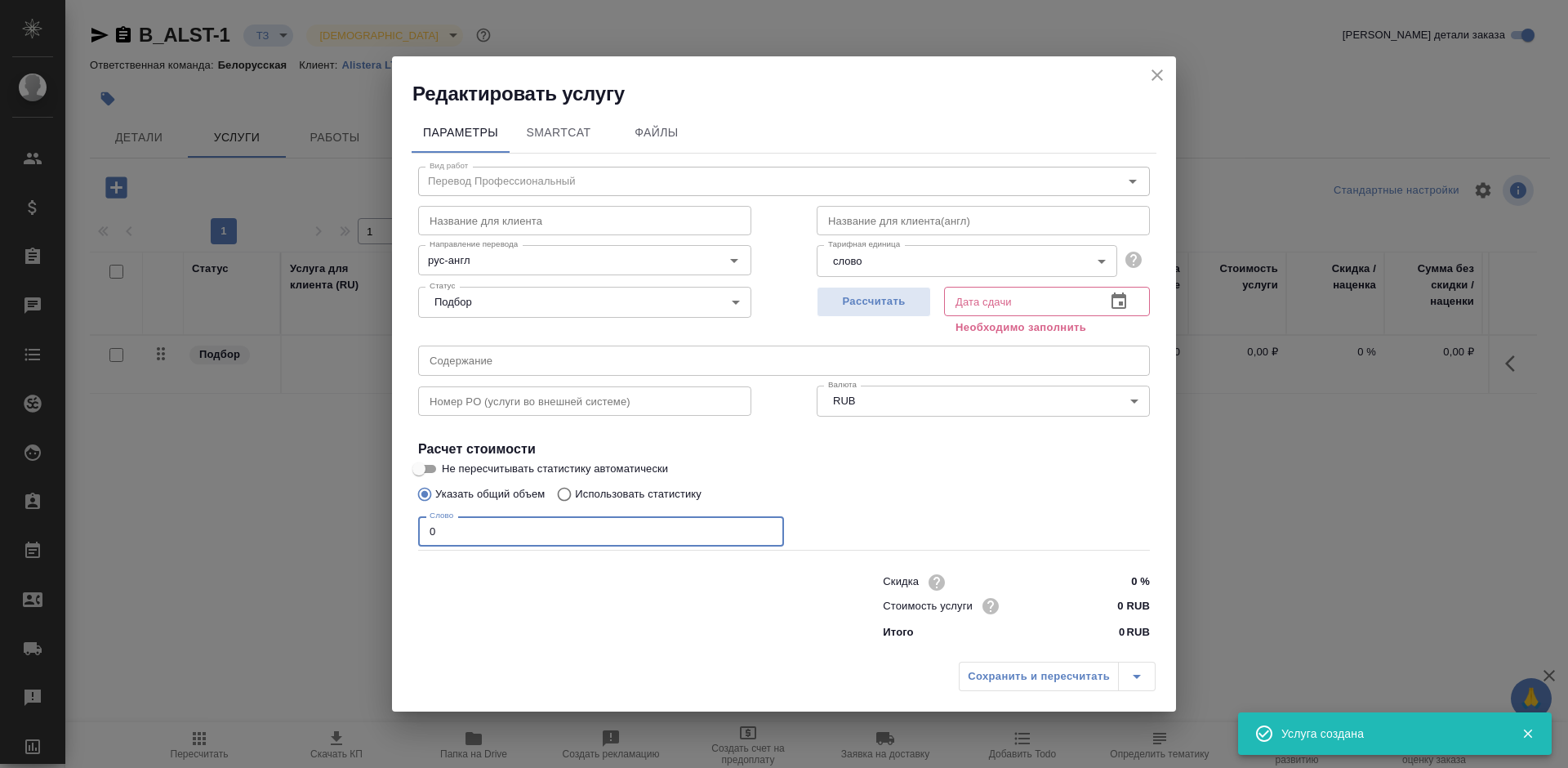
drag, startPoint x: 496, startPoint y: 532, endPoint x: 392, endPoint y: 534, distance: 104.0
click at [392, 534] on div "Параметры SmartCat Файлы Вид работ Перевод Профессиональный Вид работ Название …" at bounding box center [784, 380] width 784 height 547
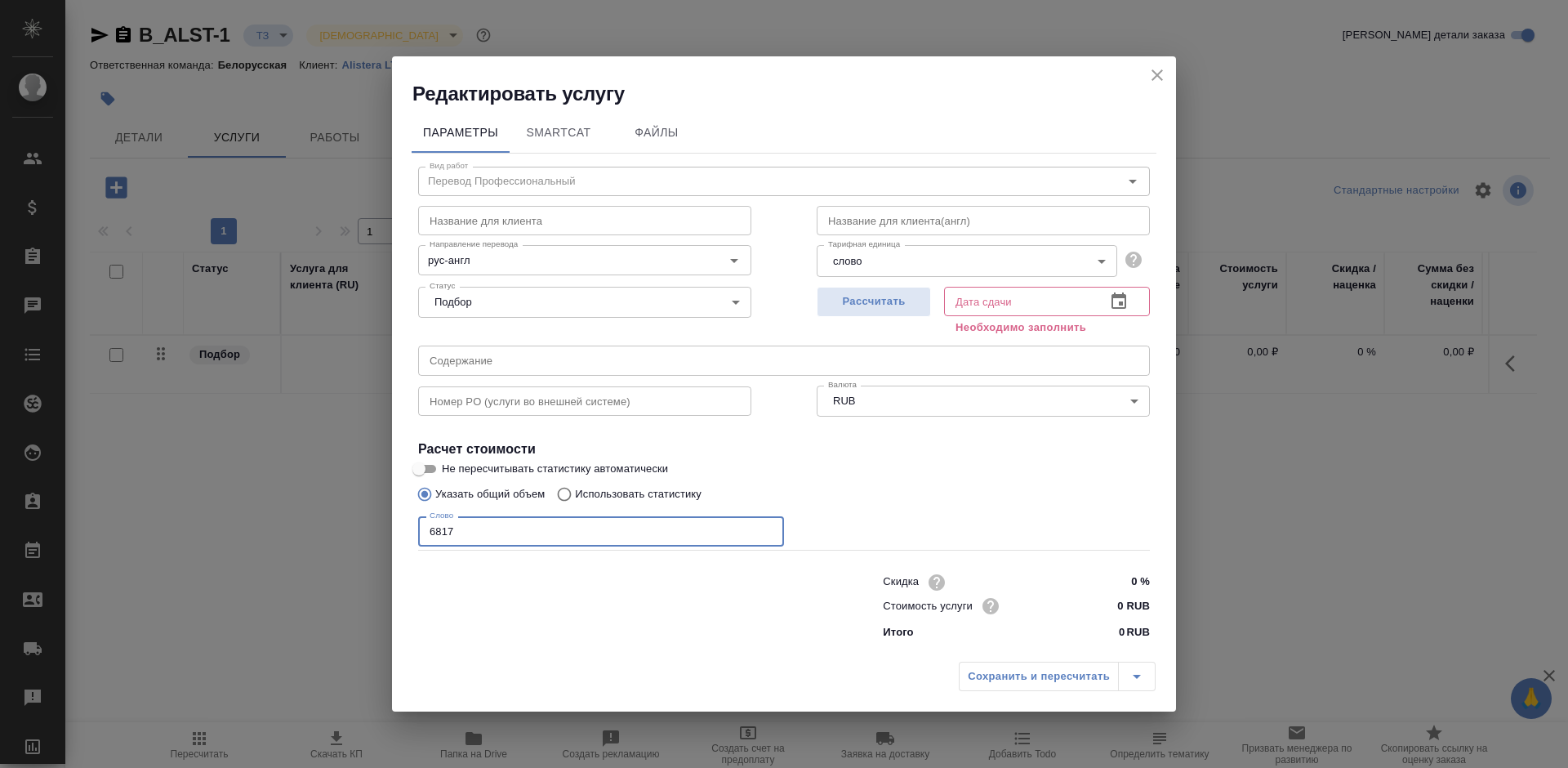
type input "6817"
drag, startPoint x: 1098, startPoint y: 606, endPoint x: 1142, endPoint y: 606, distance: 44.0
click at [1142, 606] on input "0 RUB" at bounding box center [1119, 606] width 59 height 23
type input "5.65 RUB"
click at [1129, 304] on button "button" at bounding box center [1119, 301] width 39 height 39
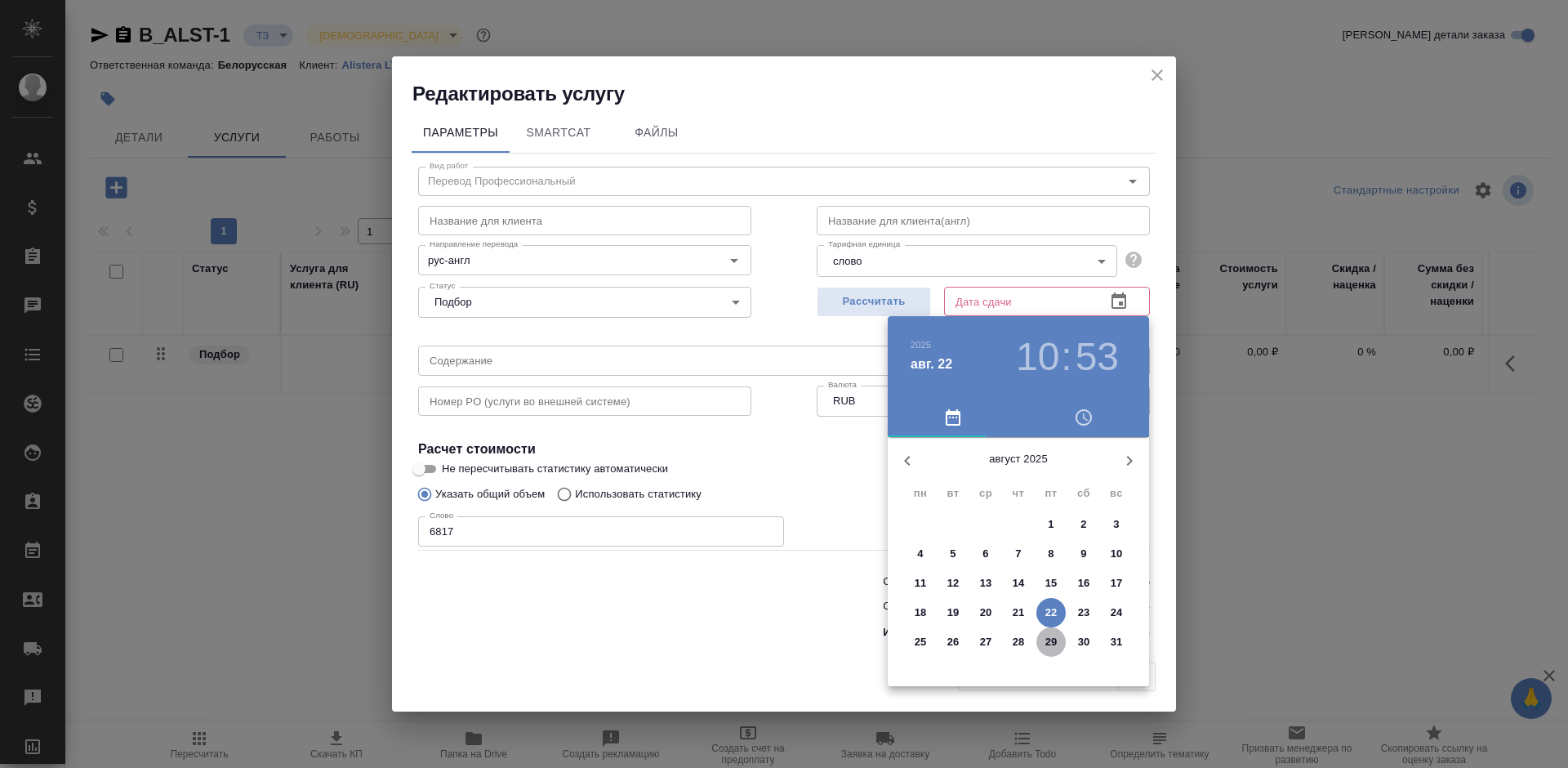
click at [1045, 646] on p "29" at bounding box center [1051, 642] width 13 height 17
type input "29.08.2025 10:53"
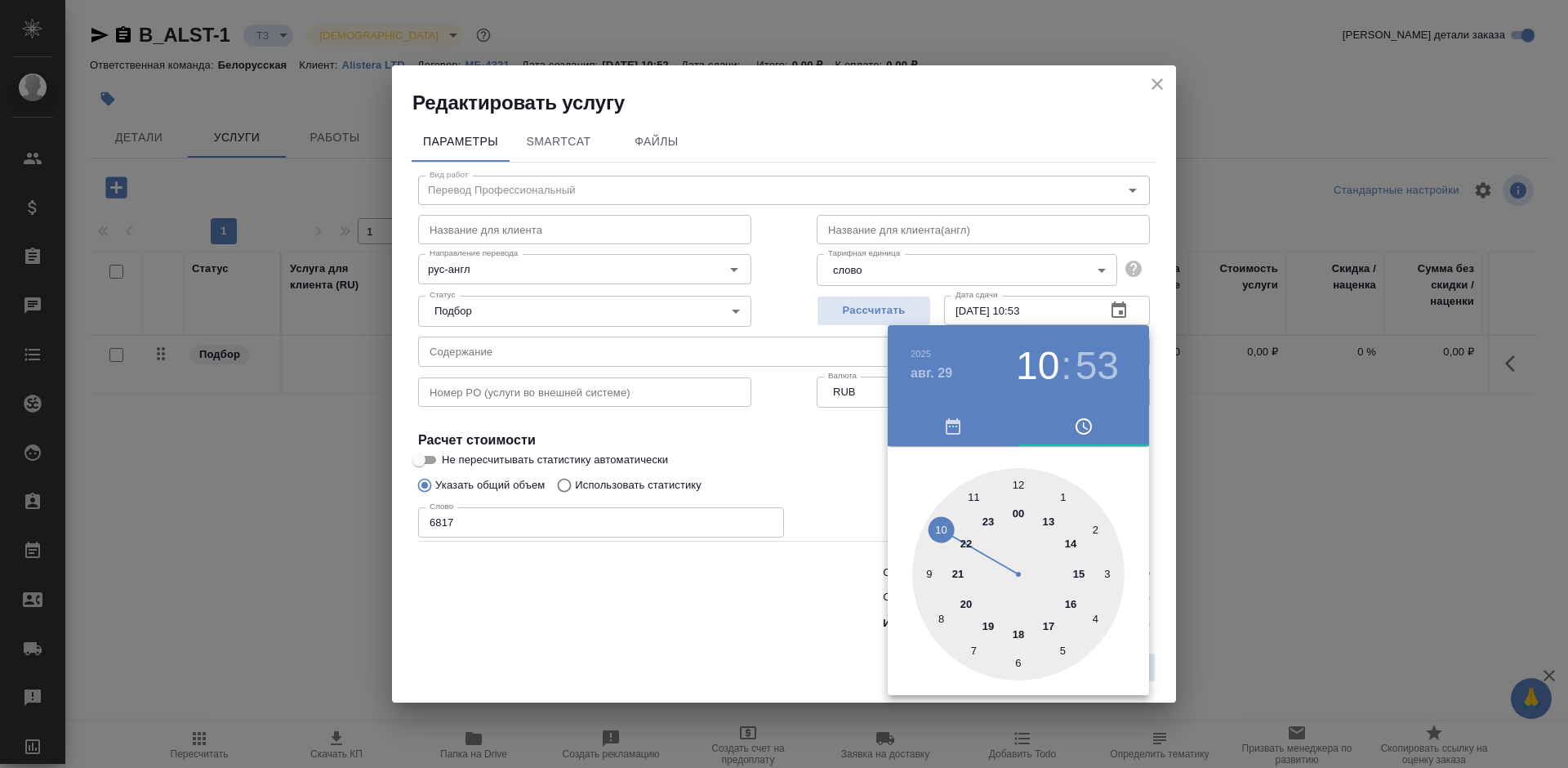
click at [734, 611] on div at bounding box center [784, 384] width 1568 height 768
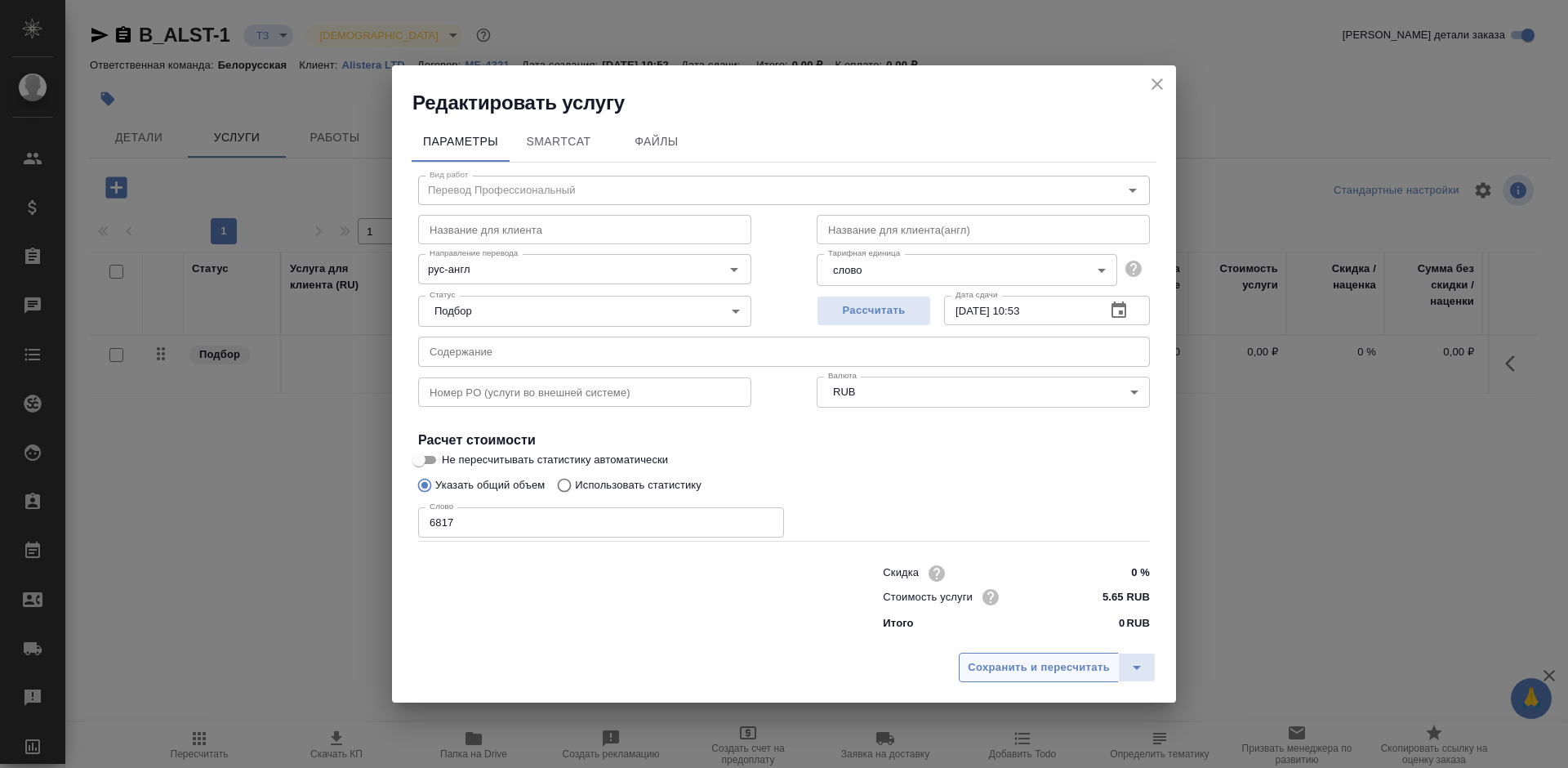
click at [984, 668] on span "Сохранить и пересчитать" at bounding box center [1039, 667] width 142 height 18
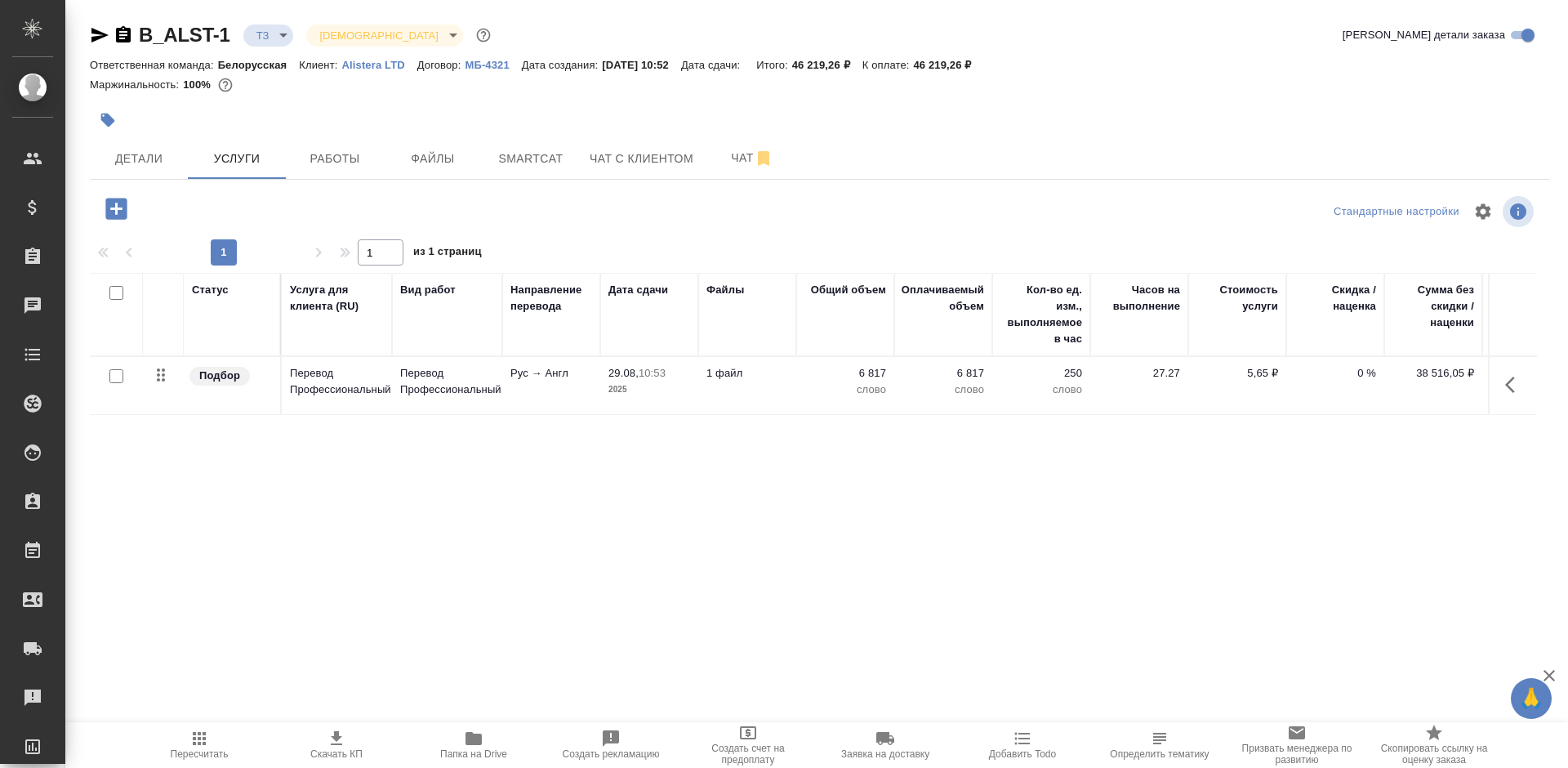
click at [119, 212] on icon "button" at bounding box center [116, 208] width 21 height 21
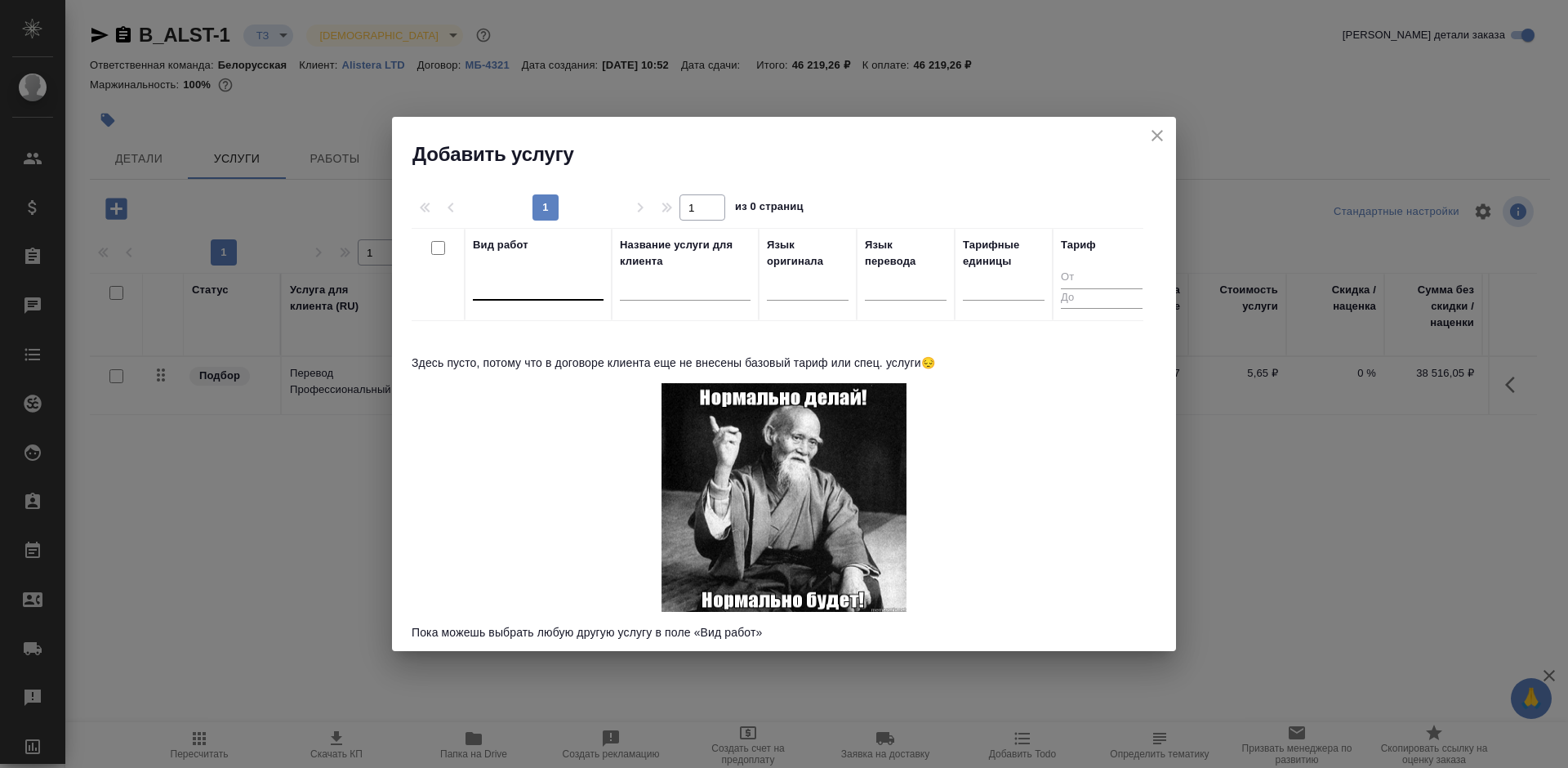
click at [509, 292] on div at bounding box center [538, 284] width 130 height 23
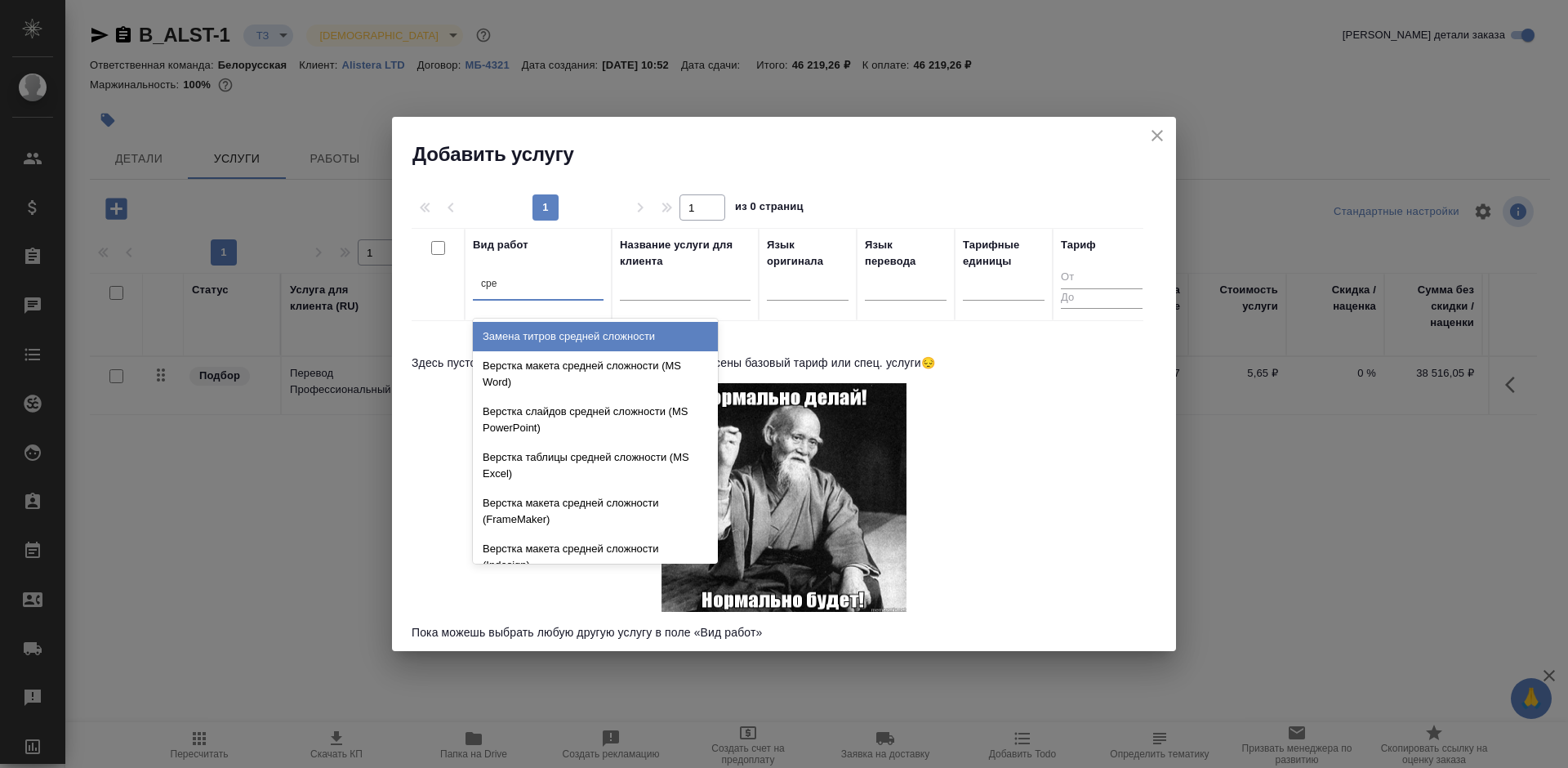
type input "сред"
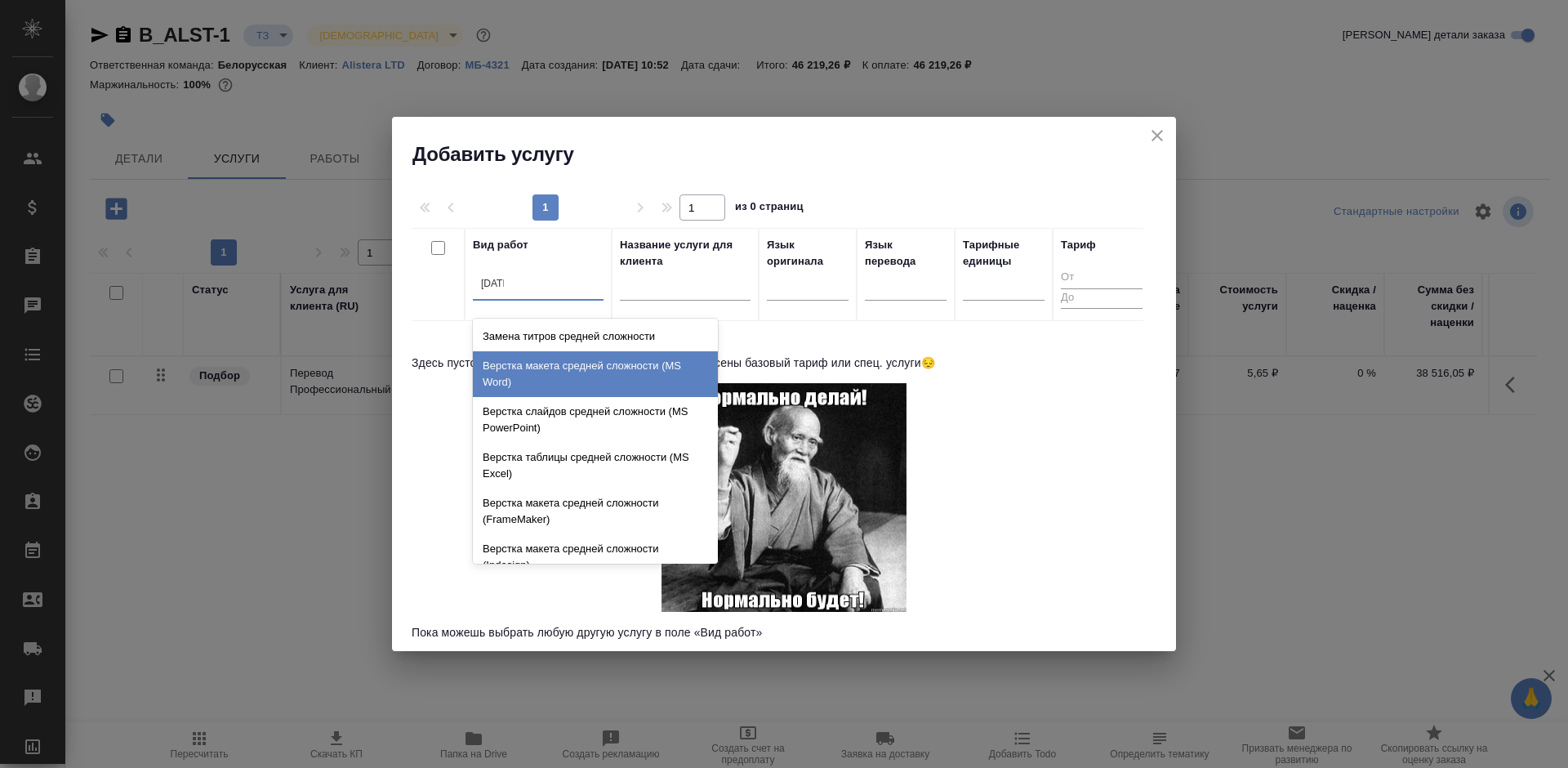
click at [642, 373] on div "Верстка макета средней сложности (MS Word)" at bounding box center [595, 373] width 245 height 46
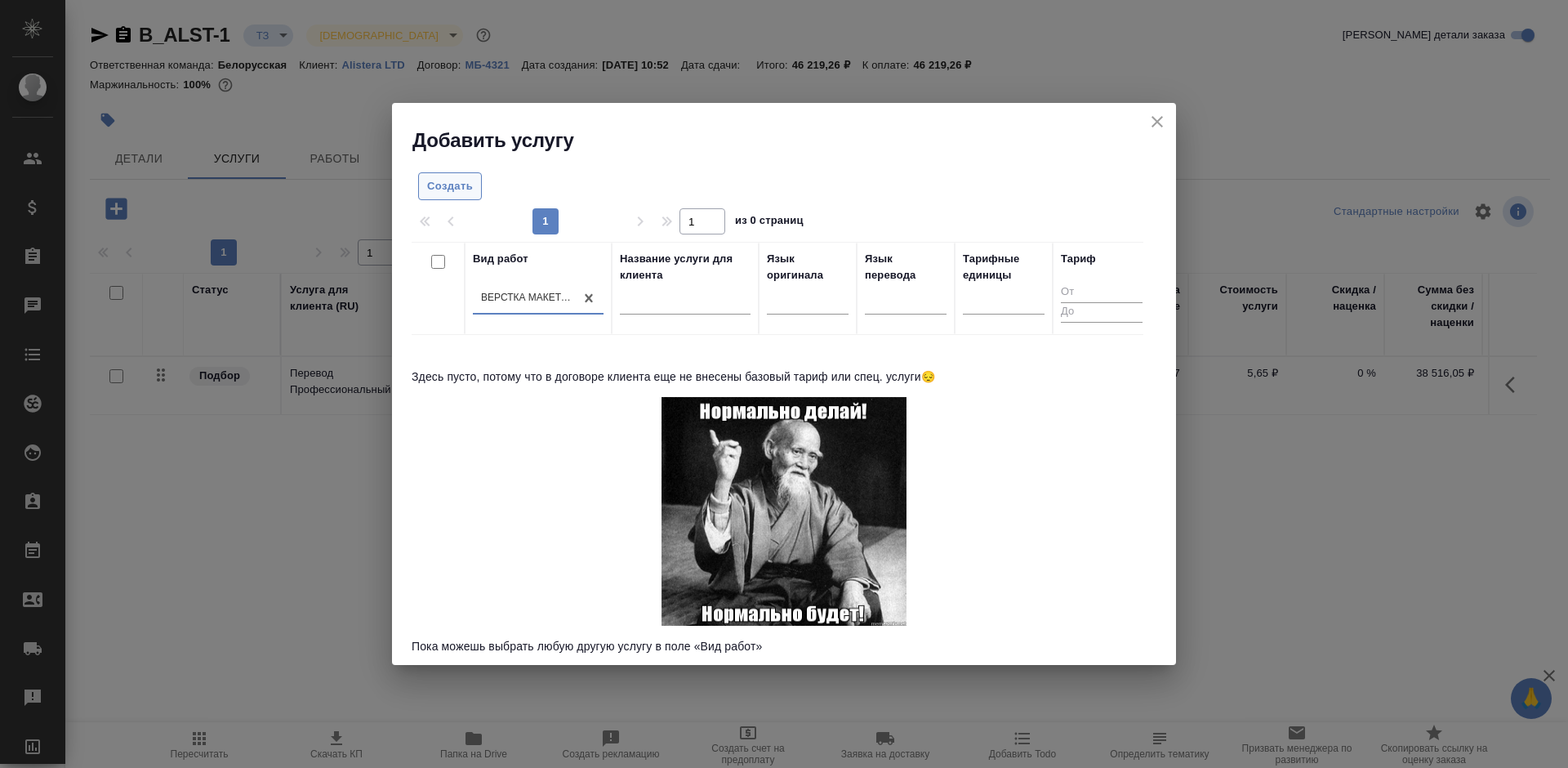
click at [439, 185] on span "Создать" at bounding box center [449, 186] width 46 height 18
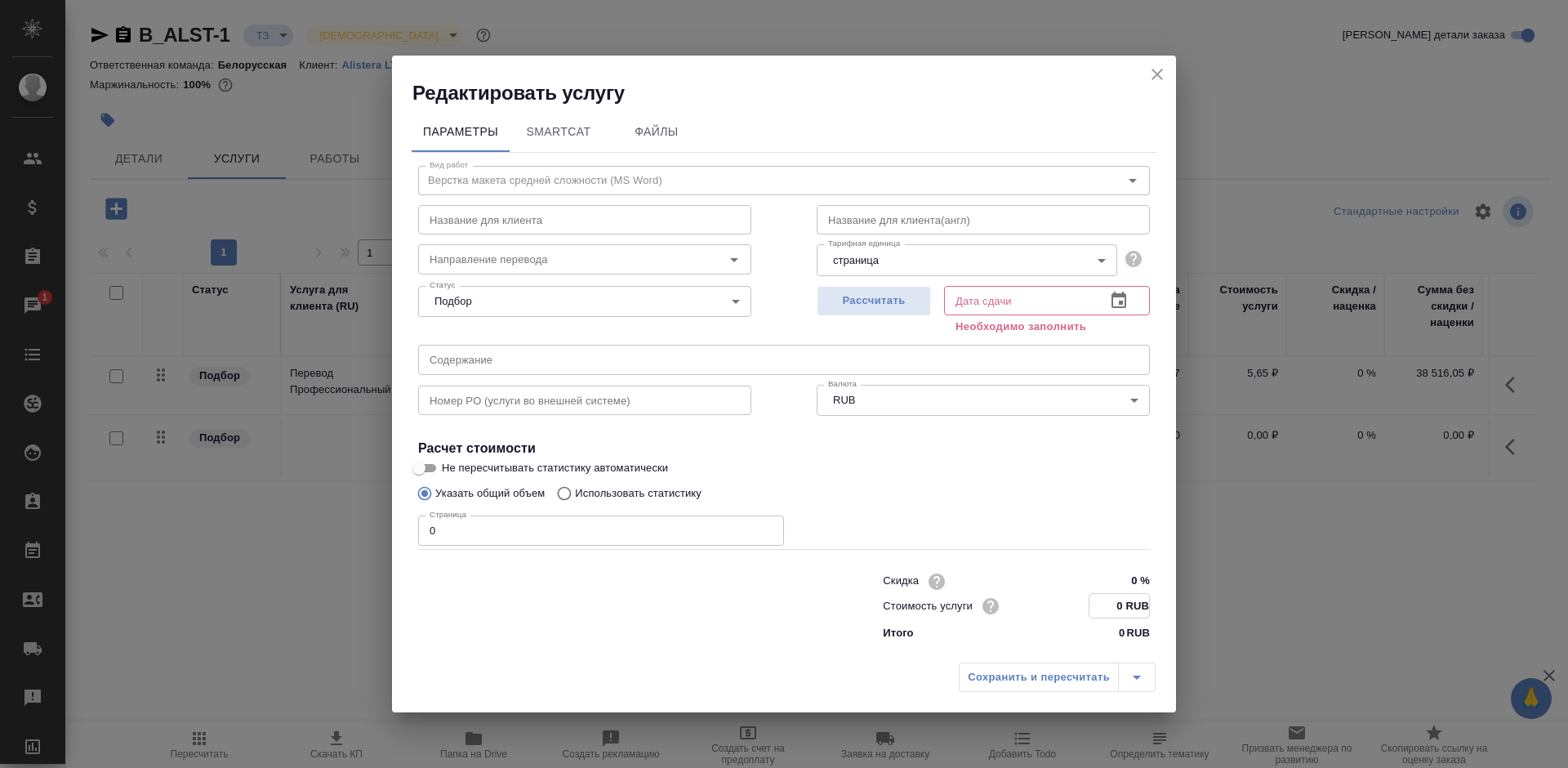
drag, startPoint x: 1114, startPoint y: 611, endPoint x: 1167, endPoint y: 610, distance: 53.0
click at [1167, 610] on div "Параметры SmartCat Файлы Вид работ Верстка макета средней сложности (MS Word) В…" at bounding box center [784, 380] width 784 height 549
type input "100 RUB"
drag, startPoint x: 402, startPoint y: 534, endPoint x: 392, endPoint y: 534, distance: 10.0
click at [392, 534] on div "Параметры SmartCat Файлы Вид работ Верстка макета средней сложности (MS Word) В…" at bounding box center [784, 380] width 784 height 547
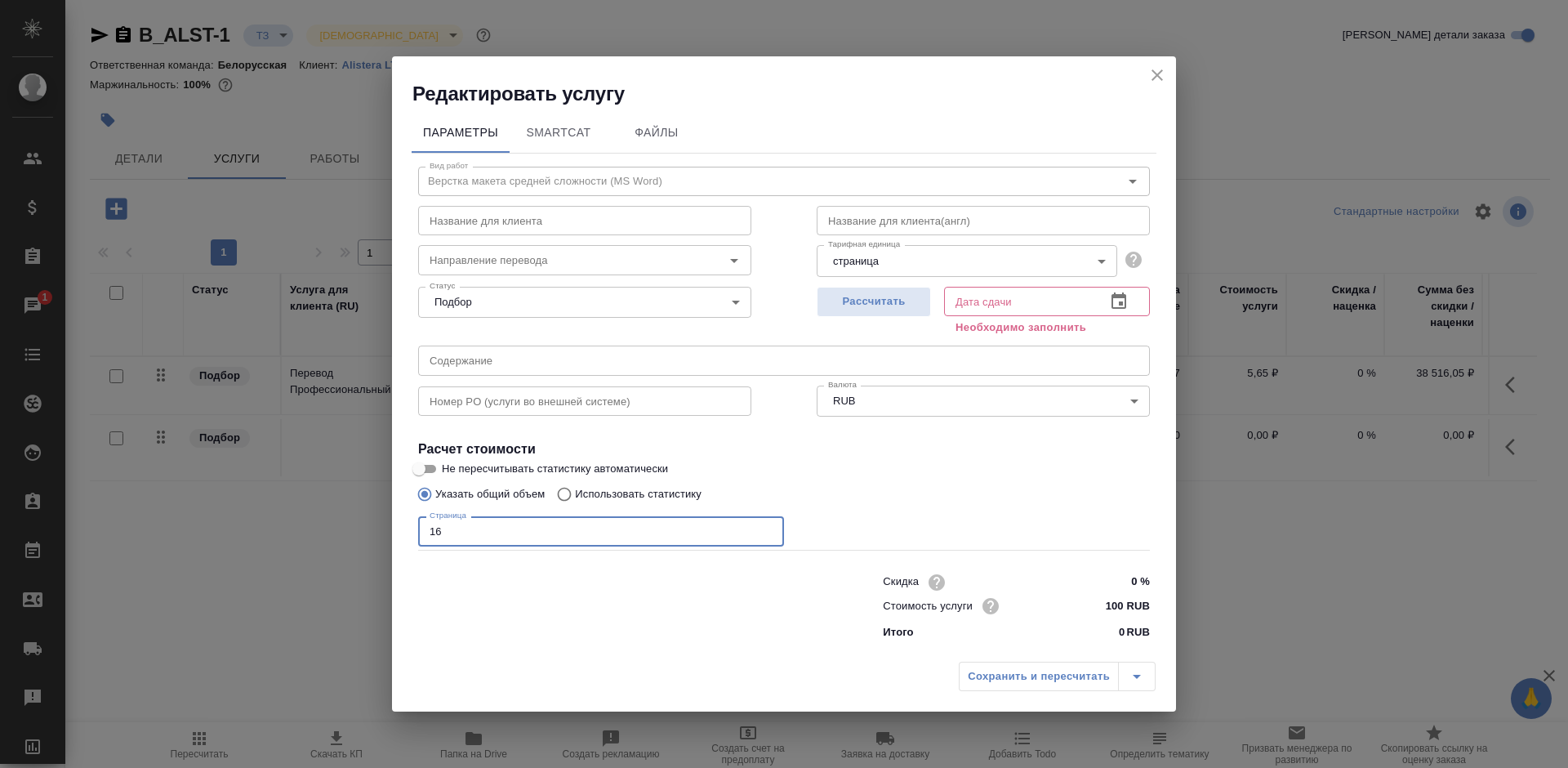
type input "16"
click at [1105, 291] on button "button" at bounding box center [1119, 301] width 39 height 39
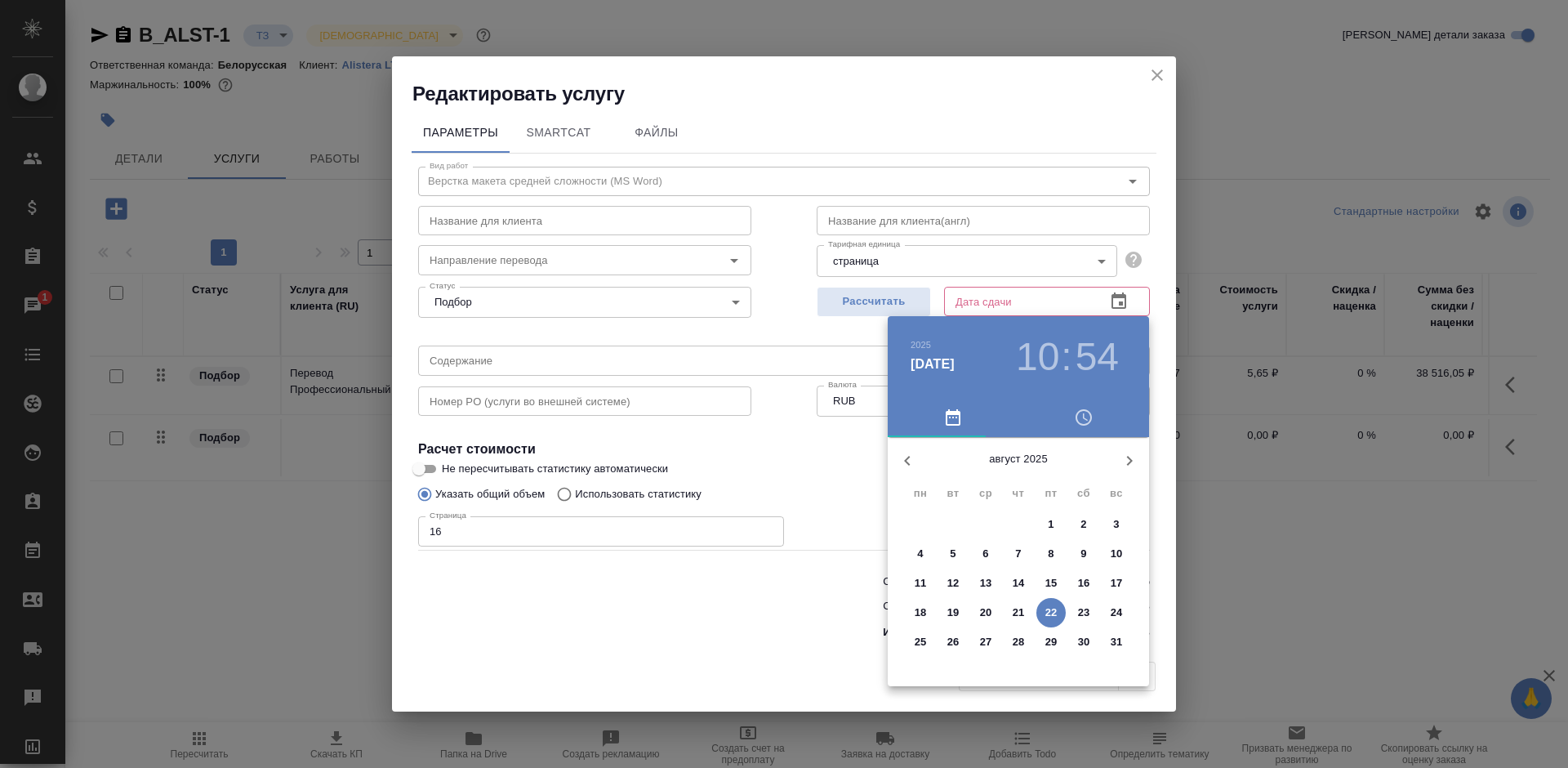
click at [1013, 643] on p "28" at bounding box center [1019, 642] width 13 height 17
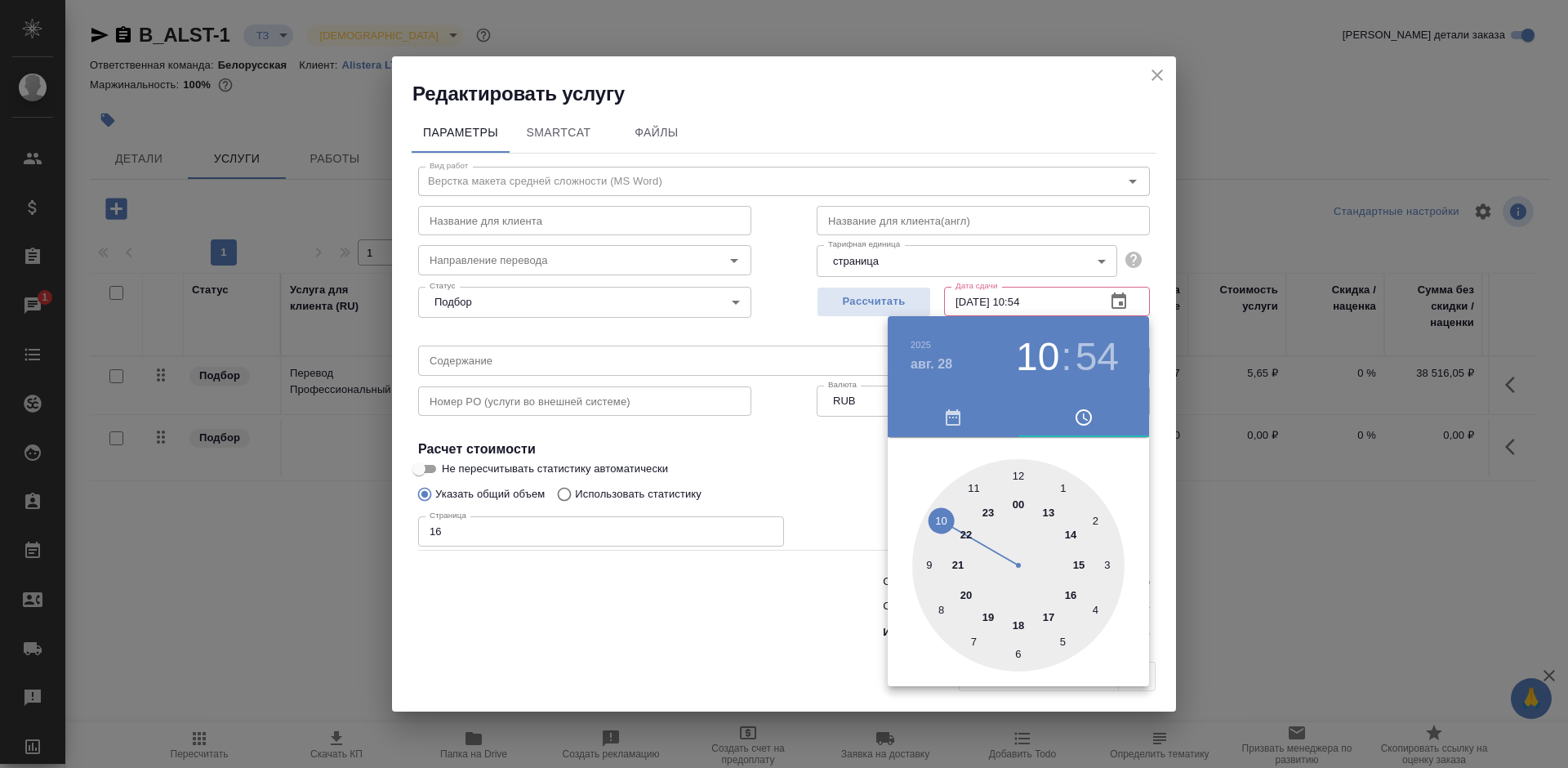
type input "28.08.2025 10:54"
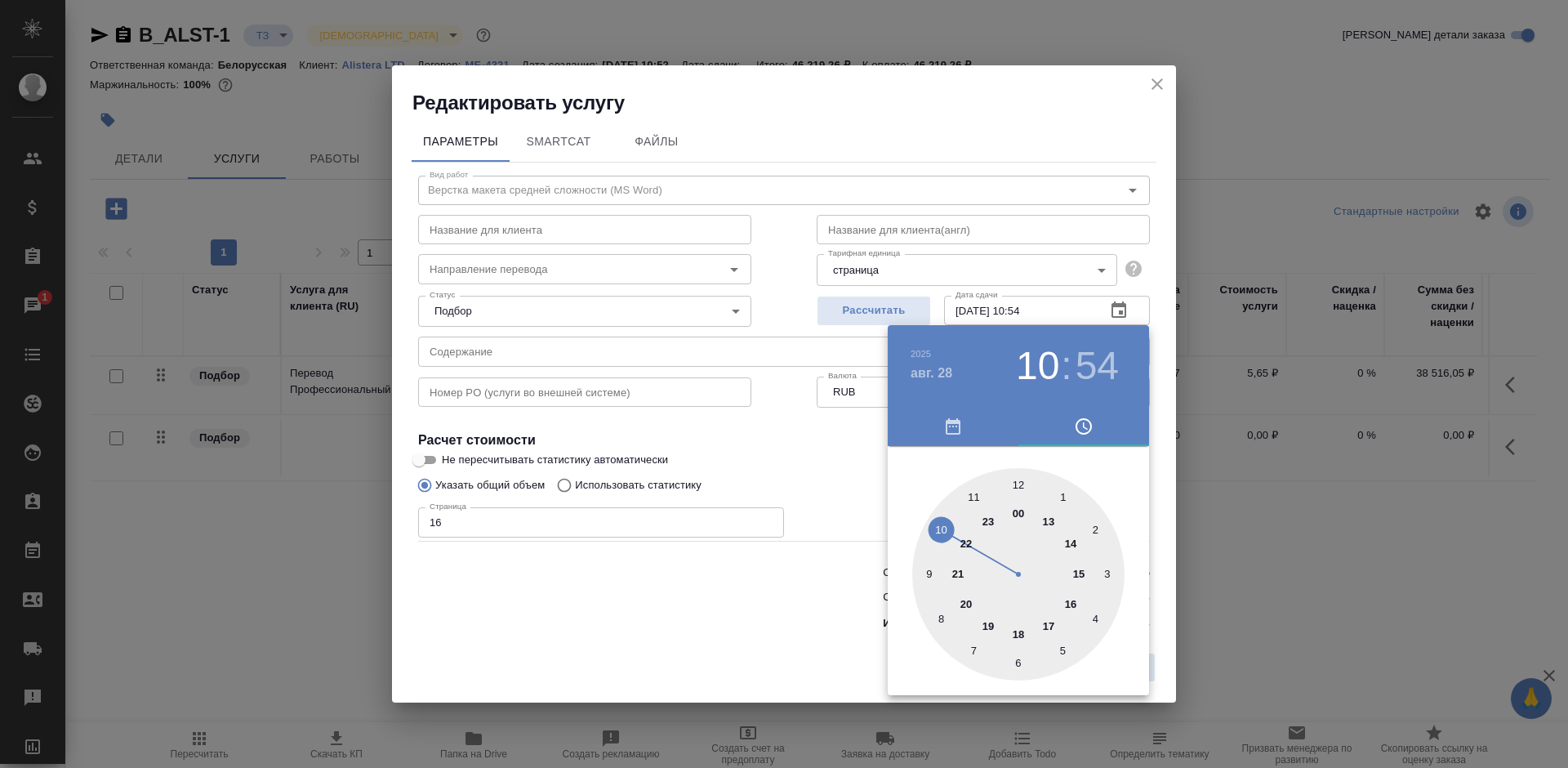
click at [756, 619] on div at bounding box center [784, 384] width 1568 height 768
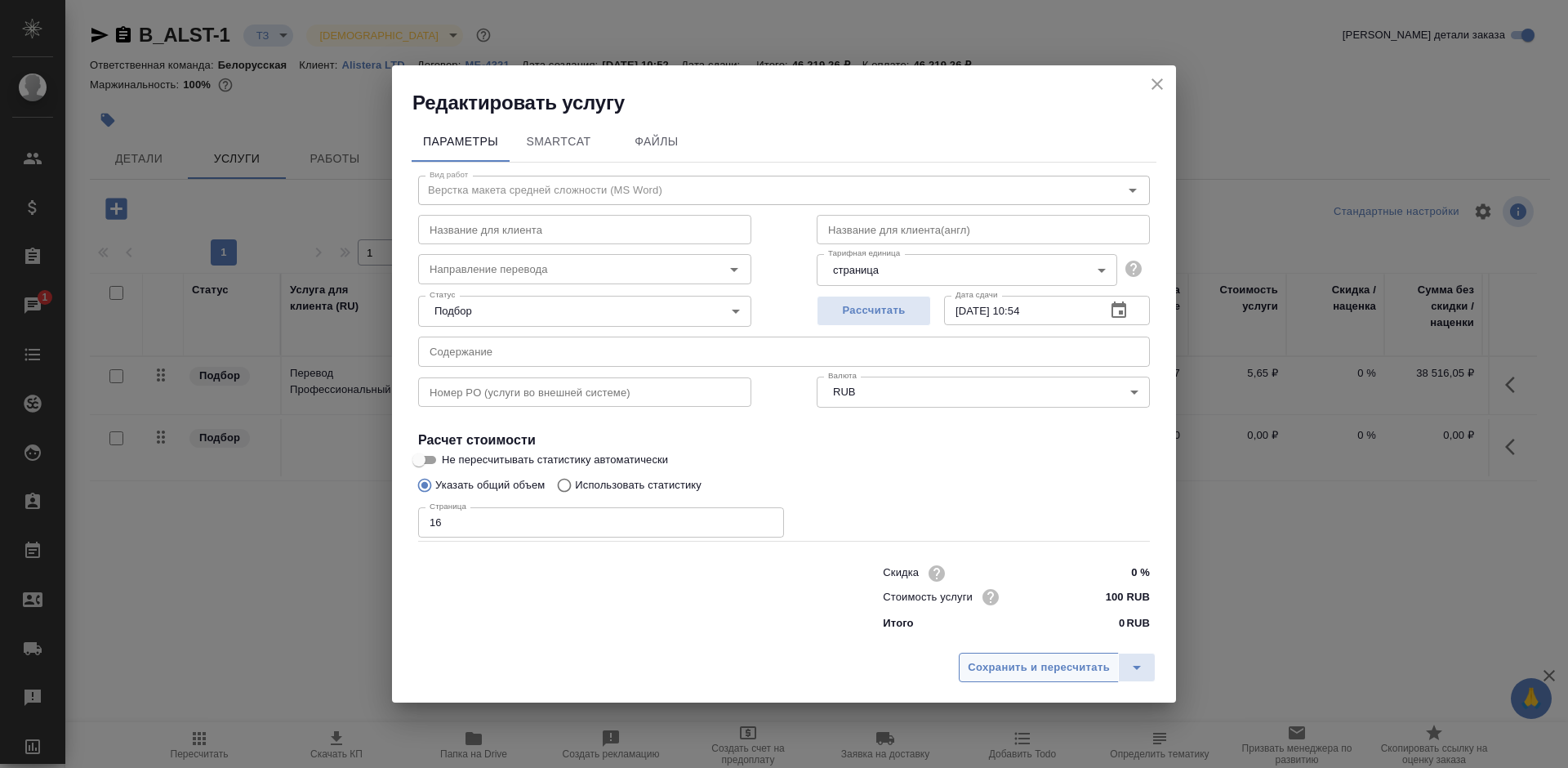
click at [977, 663] on span "Сохранить и пересчитать" at bounding box center [1039, 667] width 142 height 18
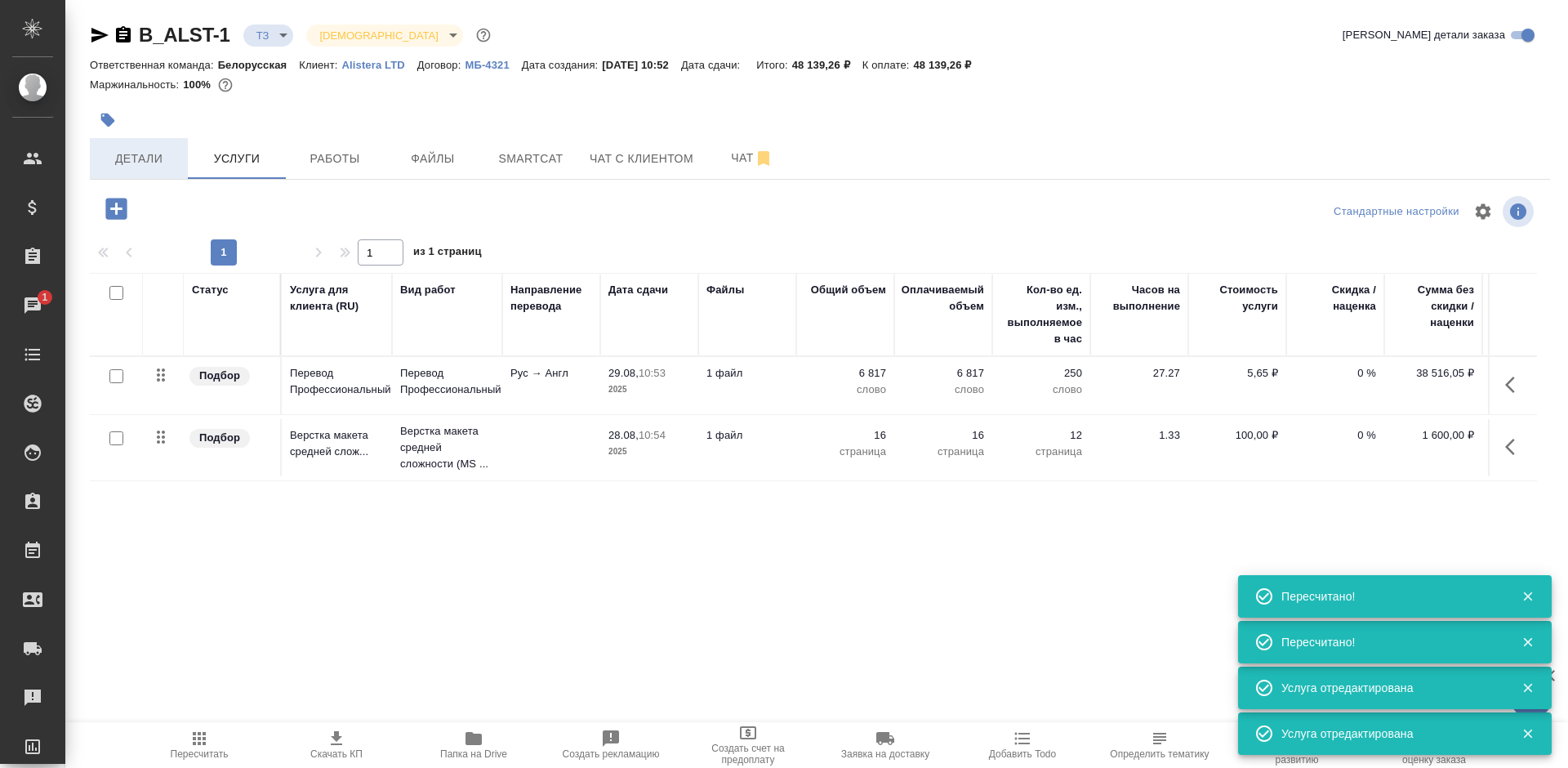
click at [141, 161] on span "Детали" at bounding box center [138, 158] width 79 height 20
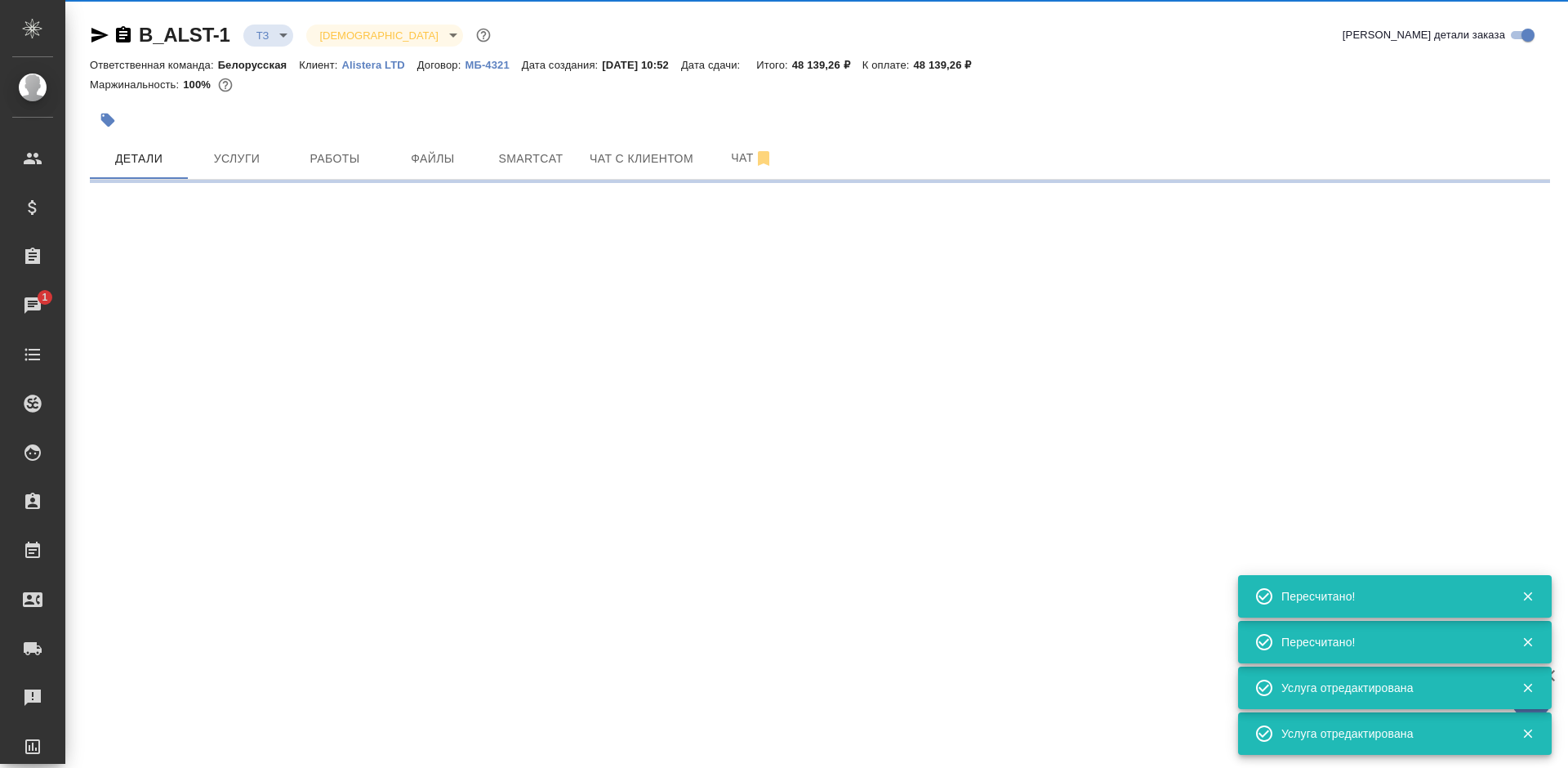
select select "RU"
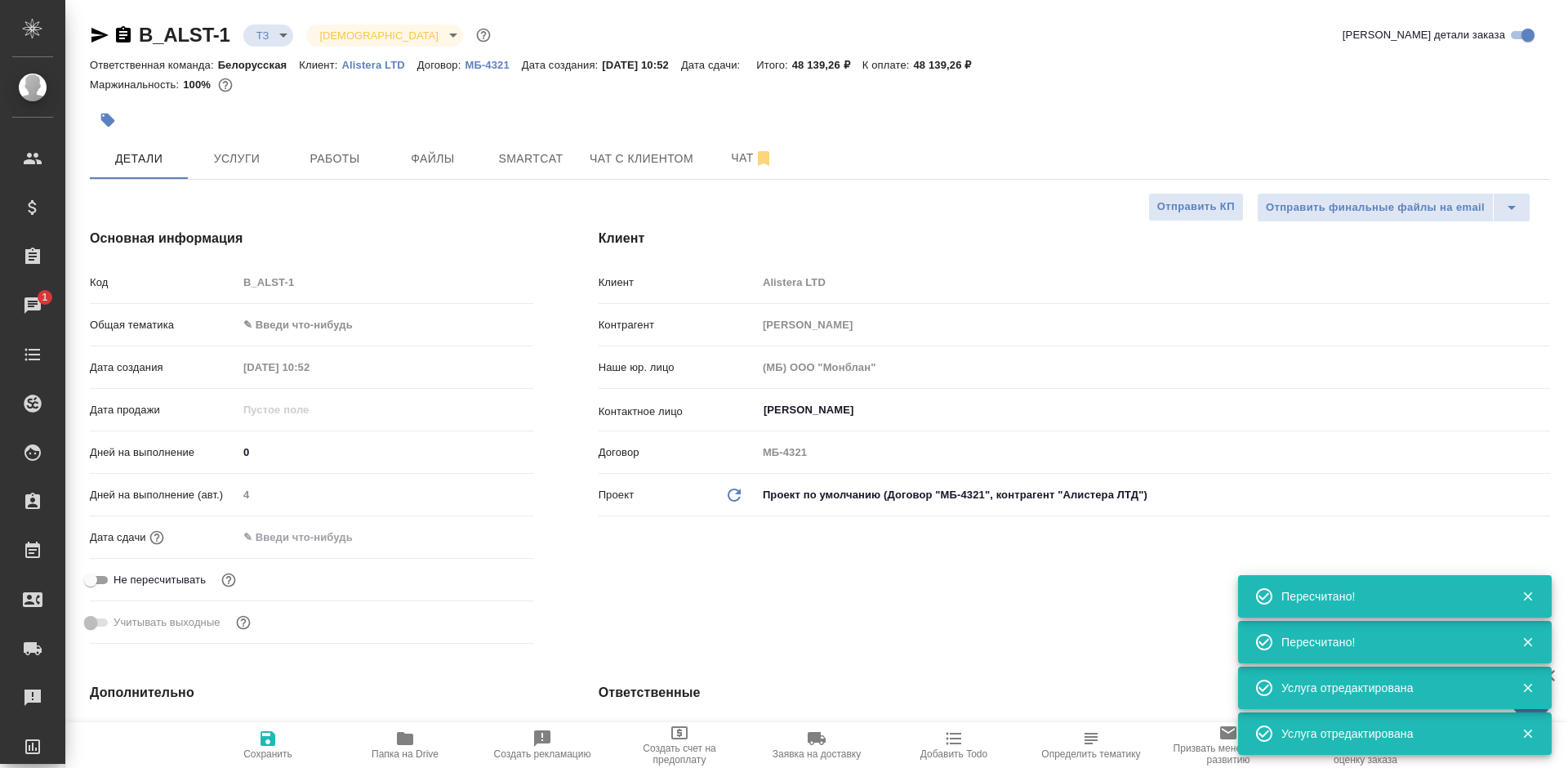
type textarea "x"
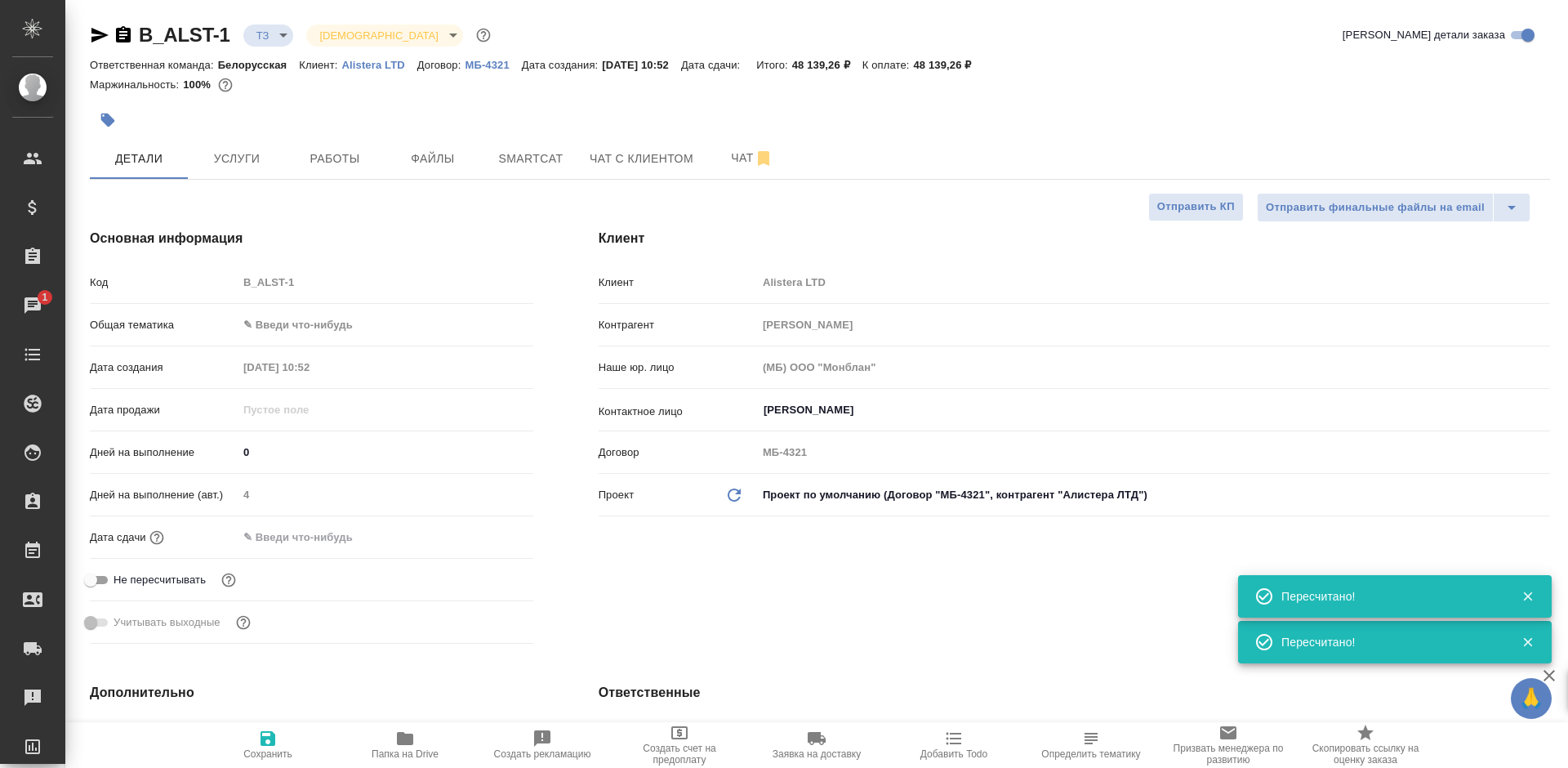
click at [367, 338] on body "🙏 .cls-1 fill:#fff; AWATERA Bogomolova Anastasiya Клиенты Спецификации Заказы 1…" at bounding box center [784, 384] width 1568 height 768
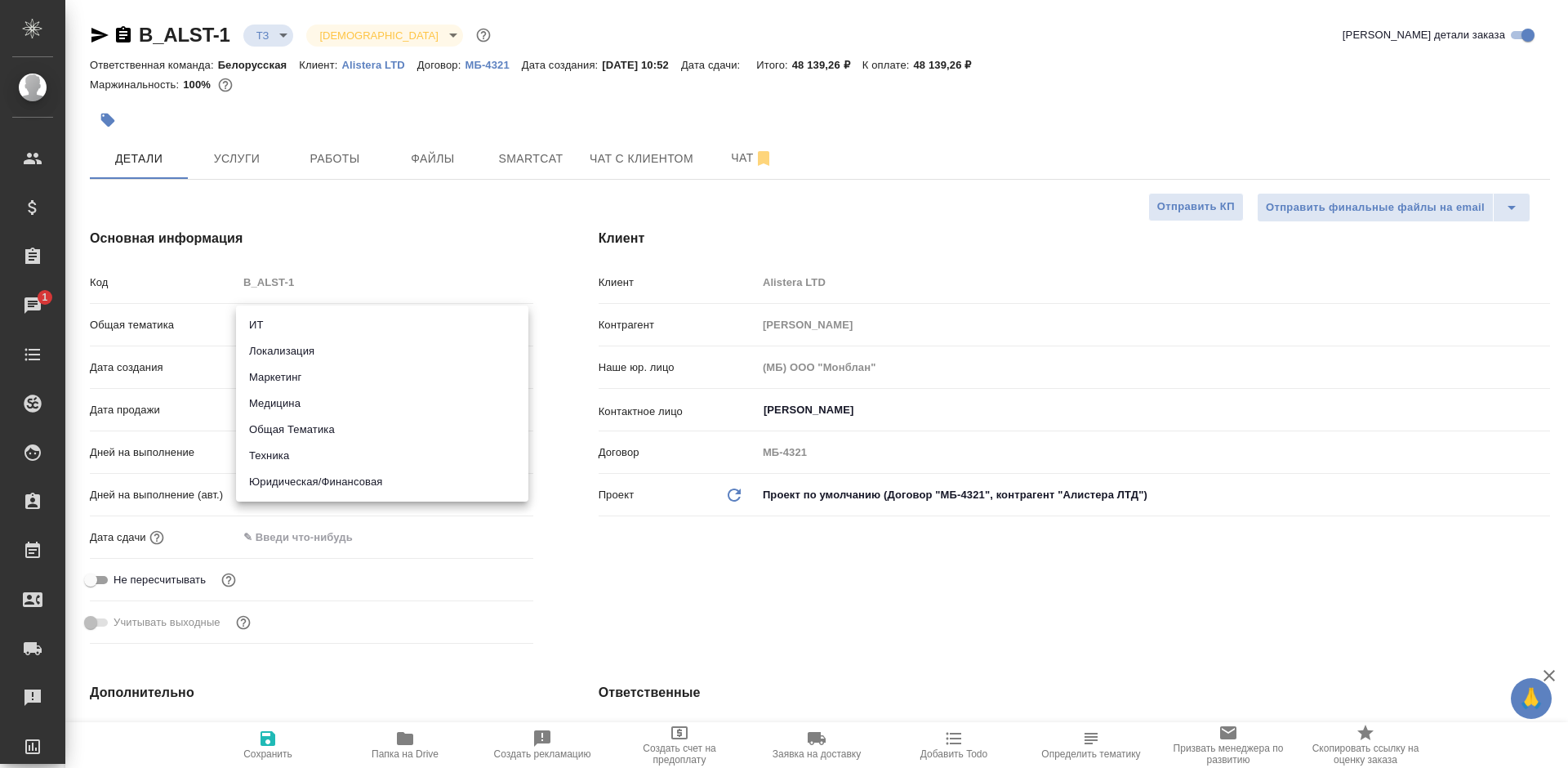
drag, startPoint x: 349, startPoint y: 483, endPoint x: 350, endPoint y: 457, distance: 26.0
click at [350, 483] on li "Юридическая/Финансовая" at bounding box center [382, 481] width 293 height 26
type input "yr-fn"
type textarea "x"
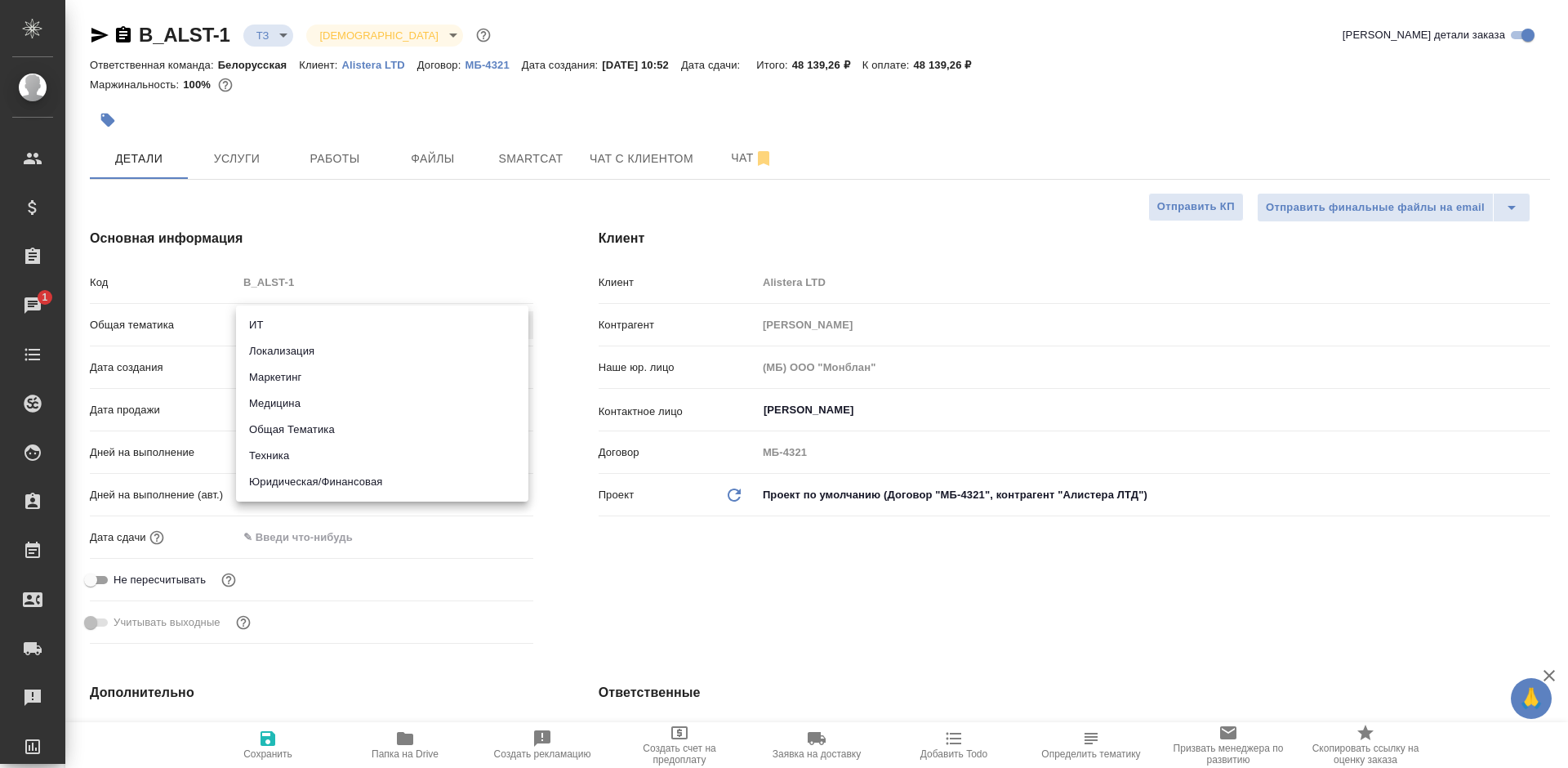
type textarea "x"
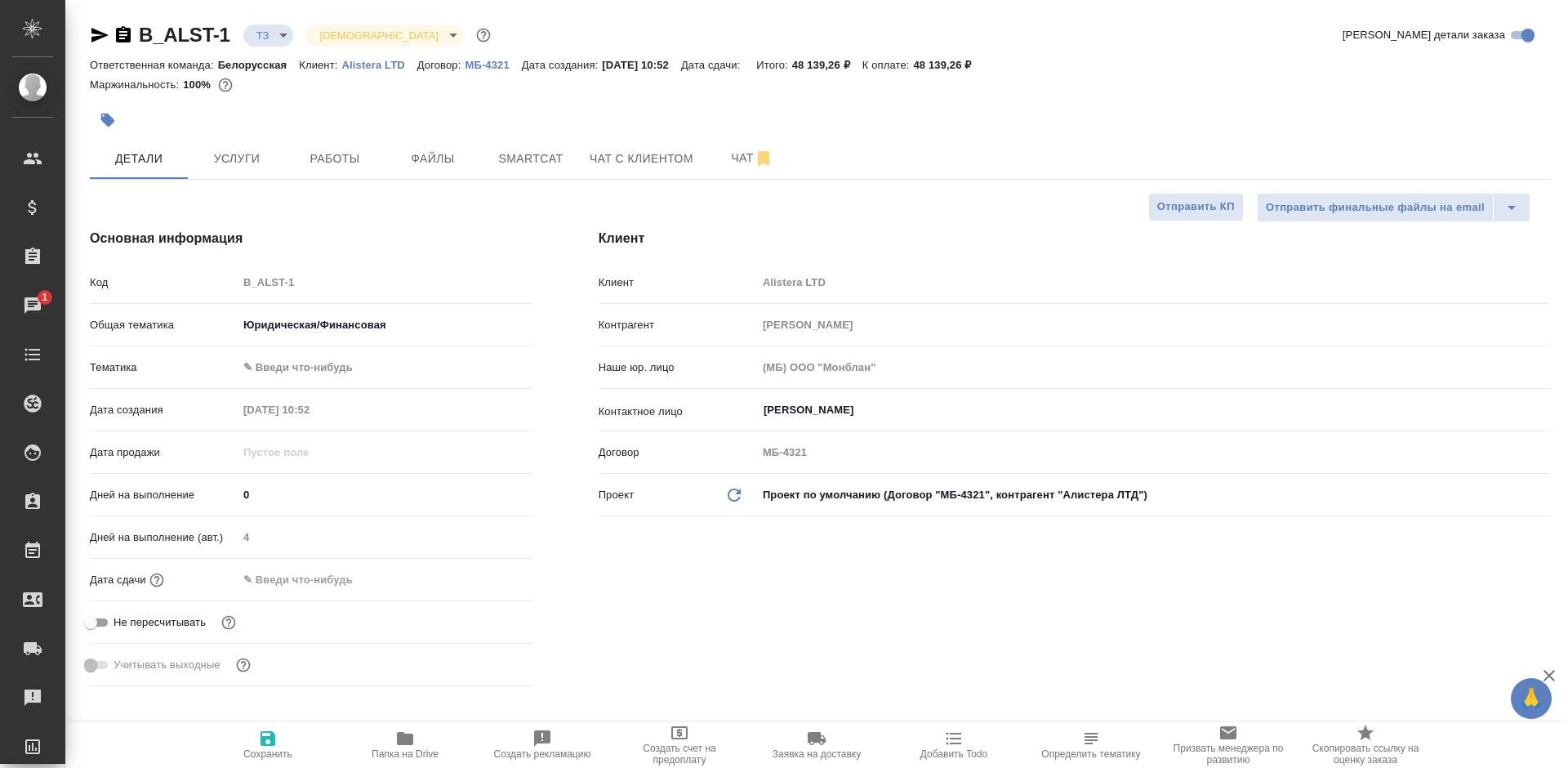
click at [331, 364] on body "🙏 .cls-1 fill:#fff; AWATERA Bogomolova Anastasiya Клиенты Спецификации Заказы 1…" at bounding box center [784, 384] width 1568 height 768
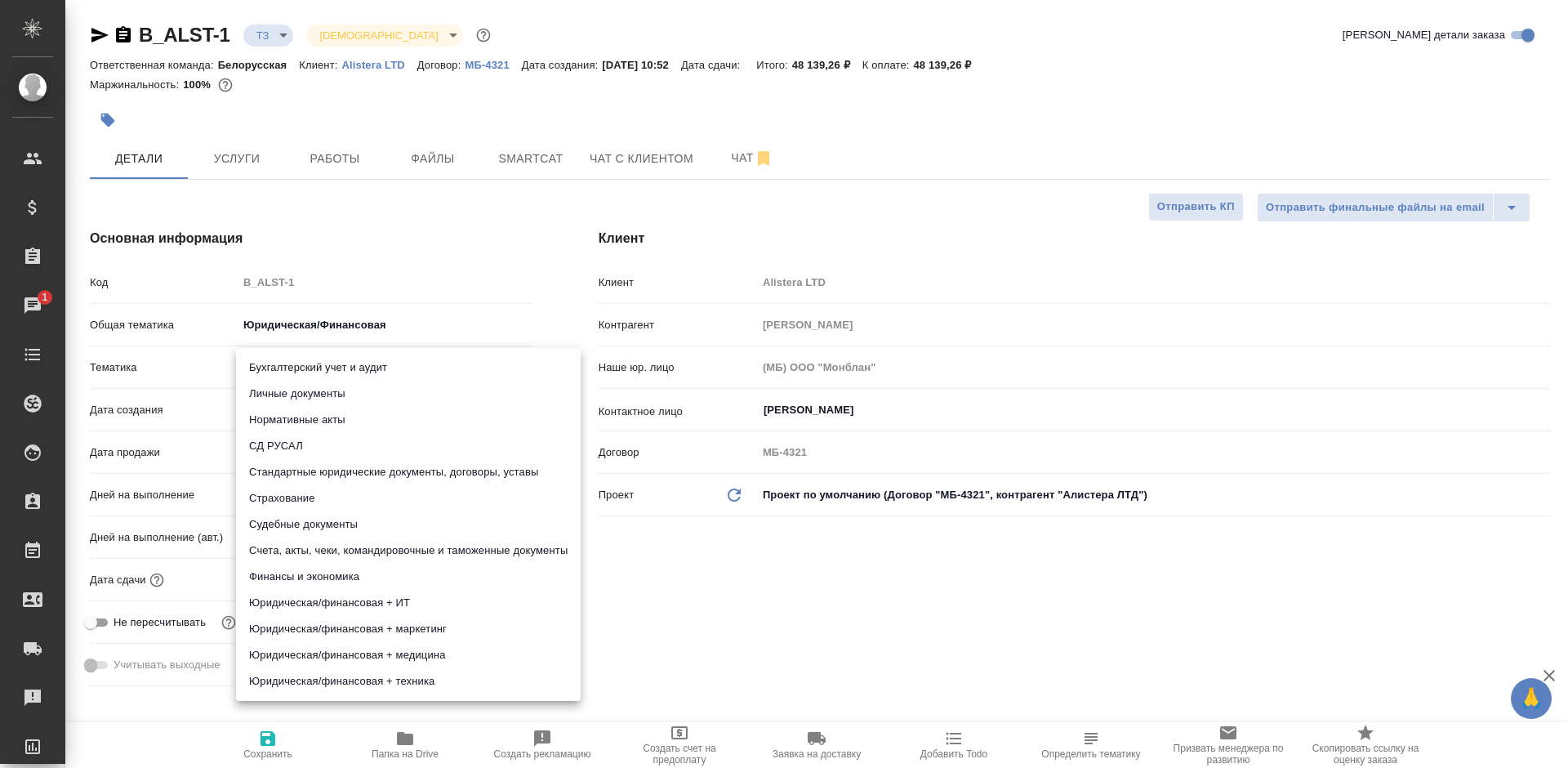
click at [416, 475] on li "Стандартные юридические документы, договоры, уставы" at bounding box center [408, 471] width 345 height 26
type textarea "x"
type input "5f647205b73bc97568ca66bf"
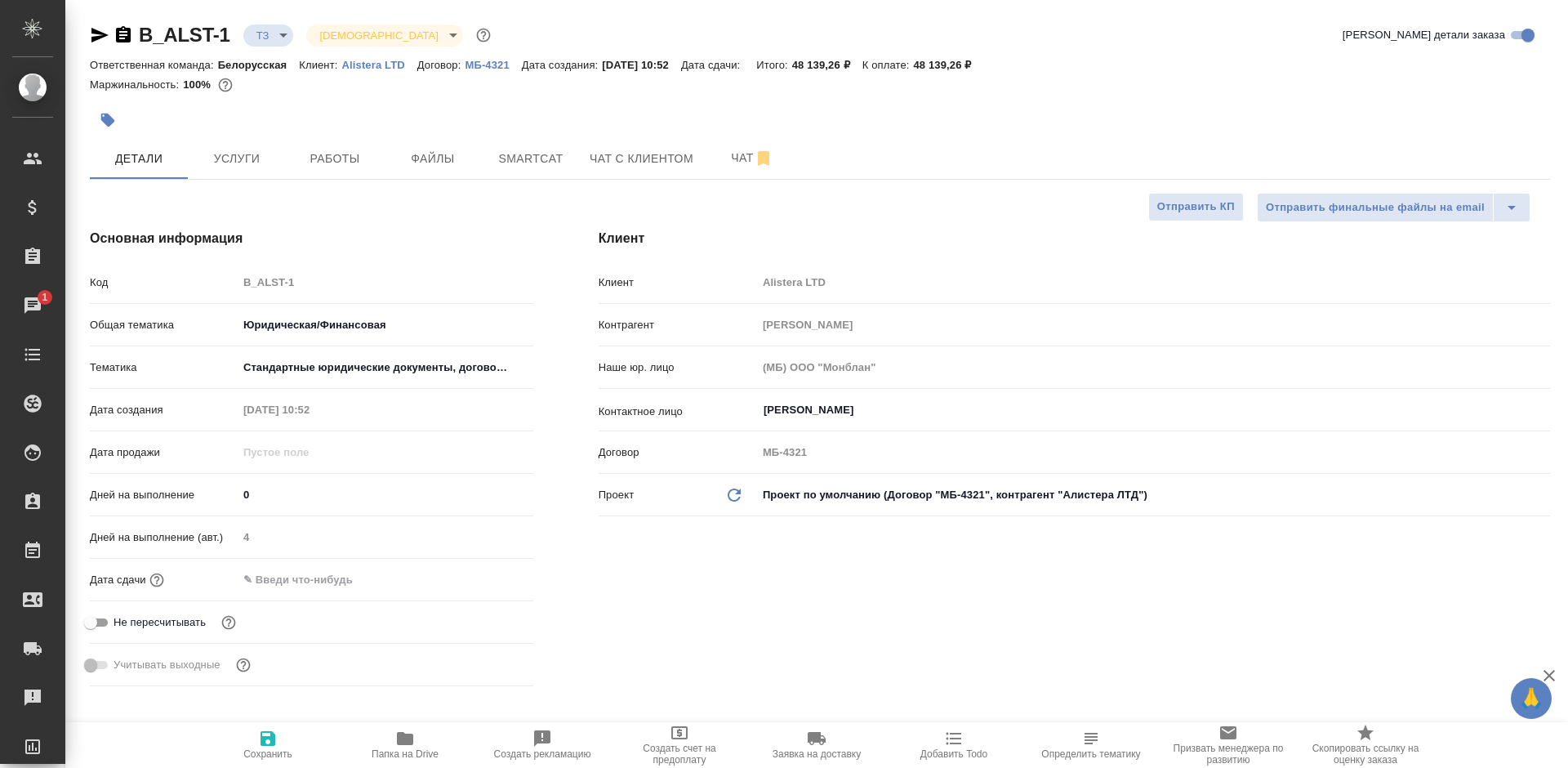
click at [317, 585] on input "text" at bounding box center [308, 579] width 143 height 23
click at [476, 578] on icon "button" at bounding box center [486, 579] width 19 height 19
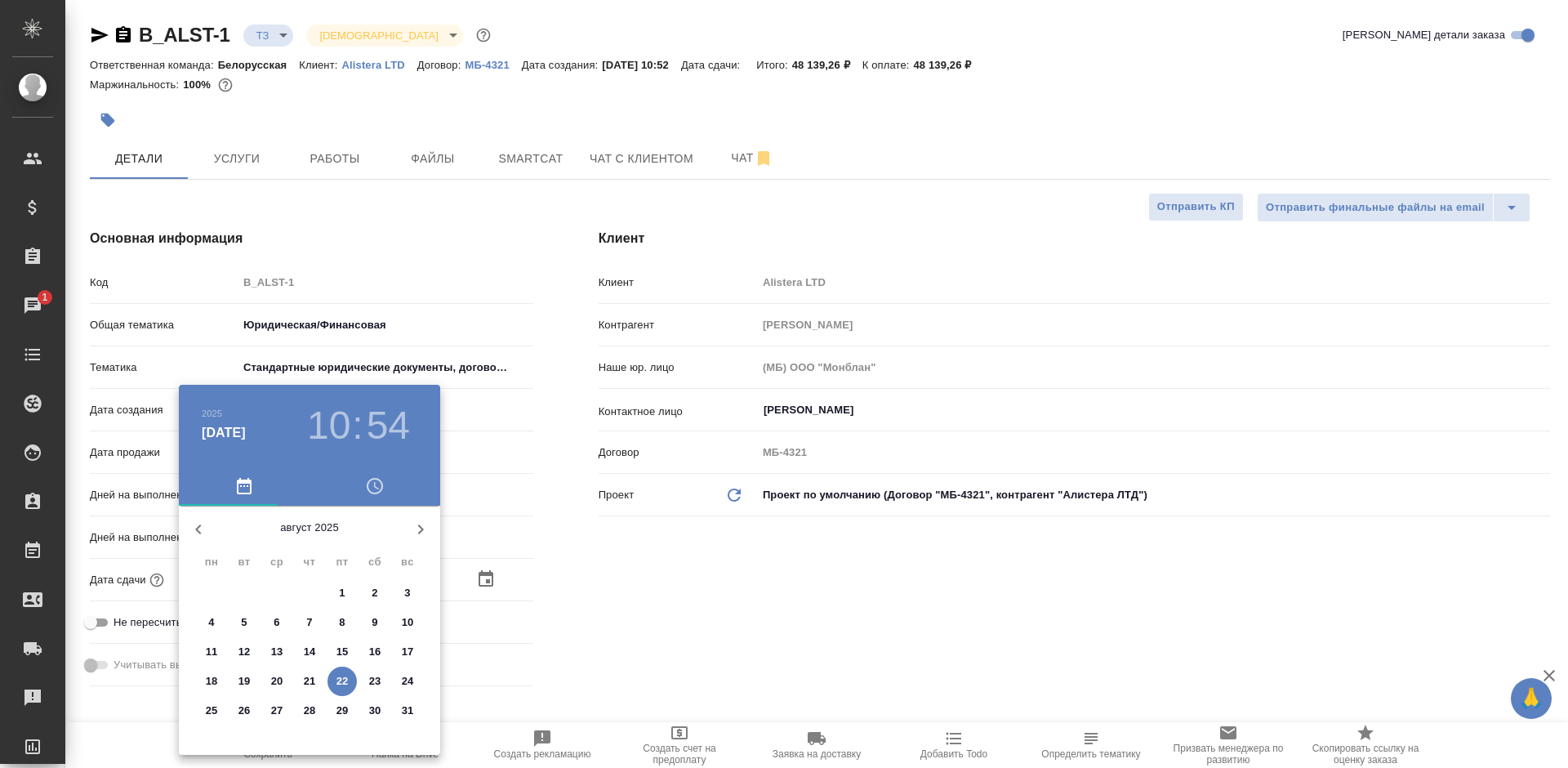
click at [631, 591] on div at bounding box center [784, 384] width 1568 height 768
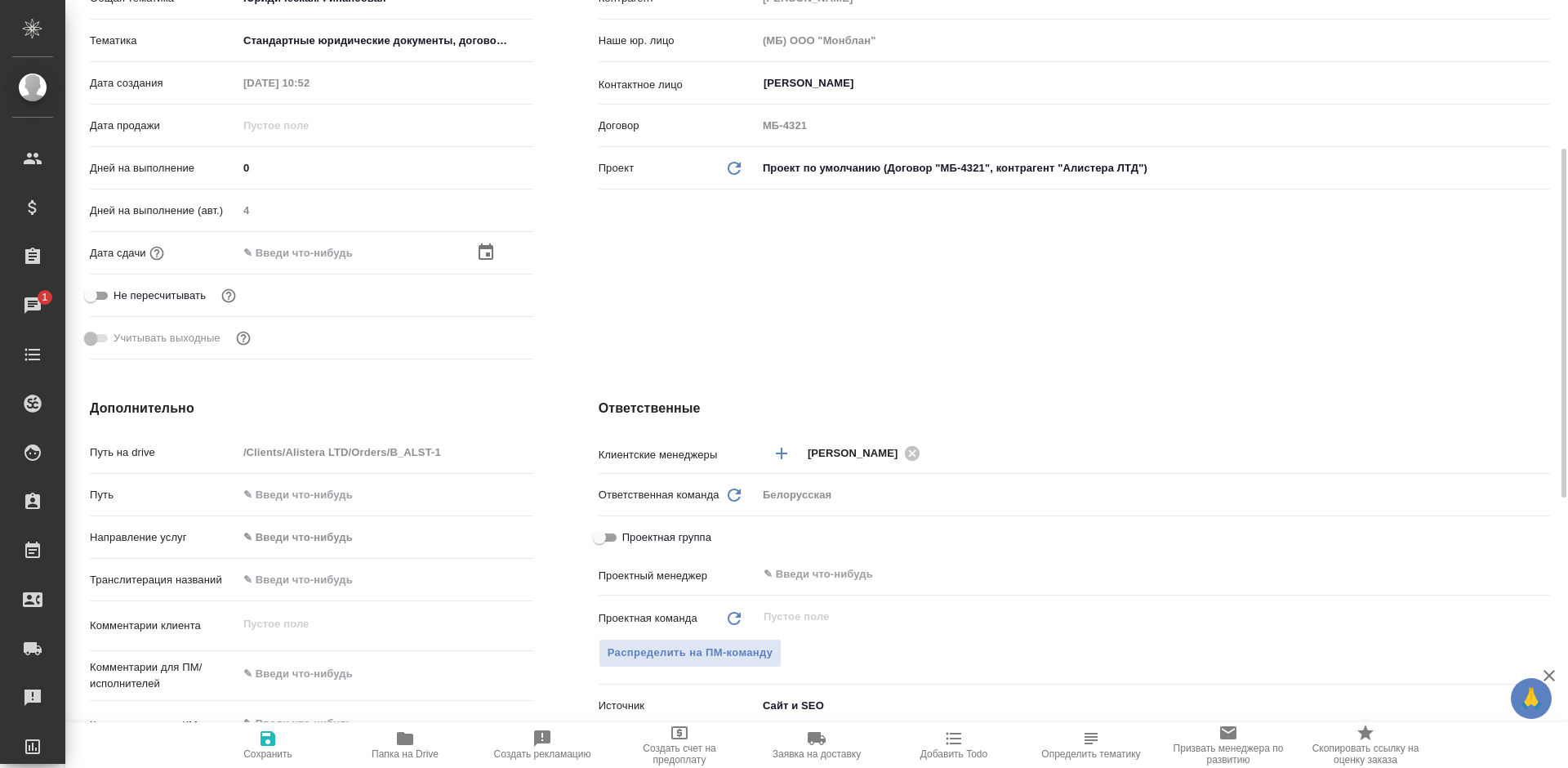
scroll to position [653, 0]
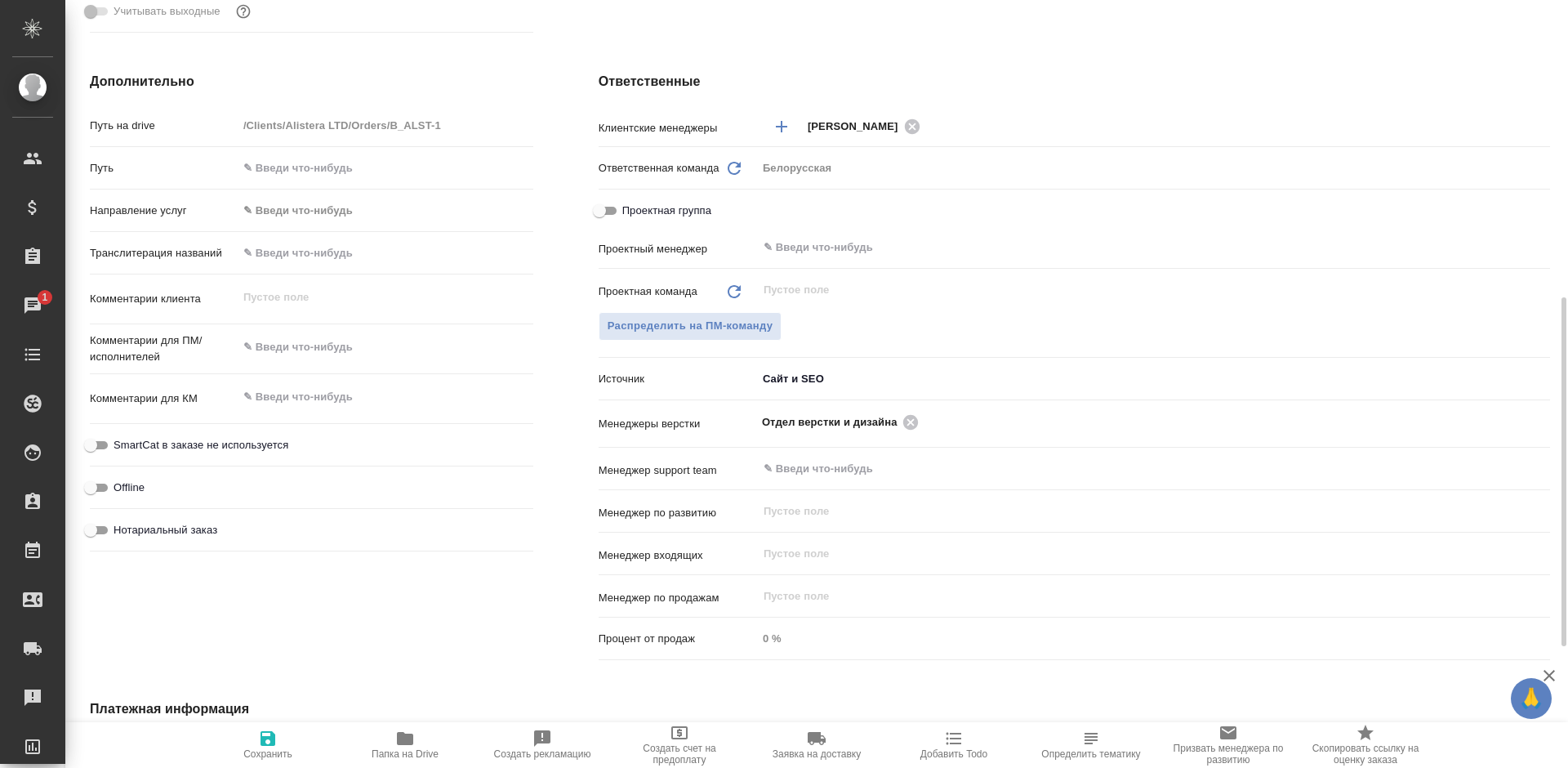
click at [804, 381] on body "🙏 .cls-1 fill:#fff; AWATERA Bogomolova Anastasiya Клиенты Спецификации Заказы 1…" at bounding box center [784, 384] width 1568 height 768
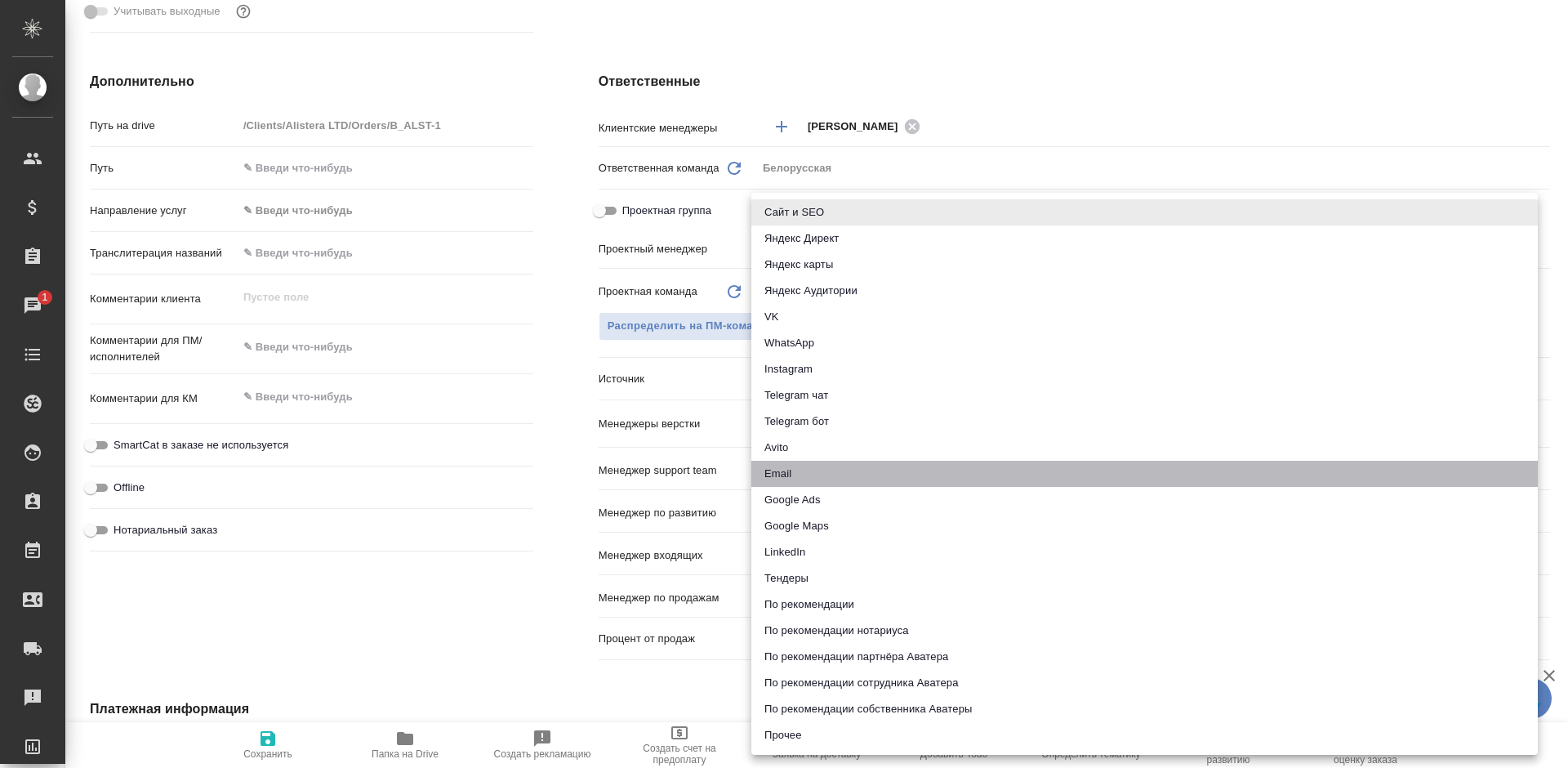
click at [784, 467] on li "Email" at bounding box center [1144, 473] width 786 height 26
type textarea "x"
type input "emailAds"
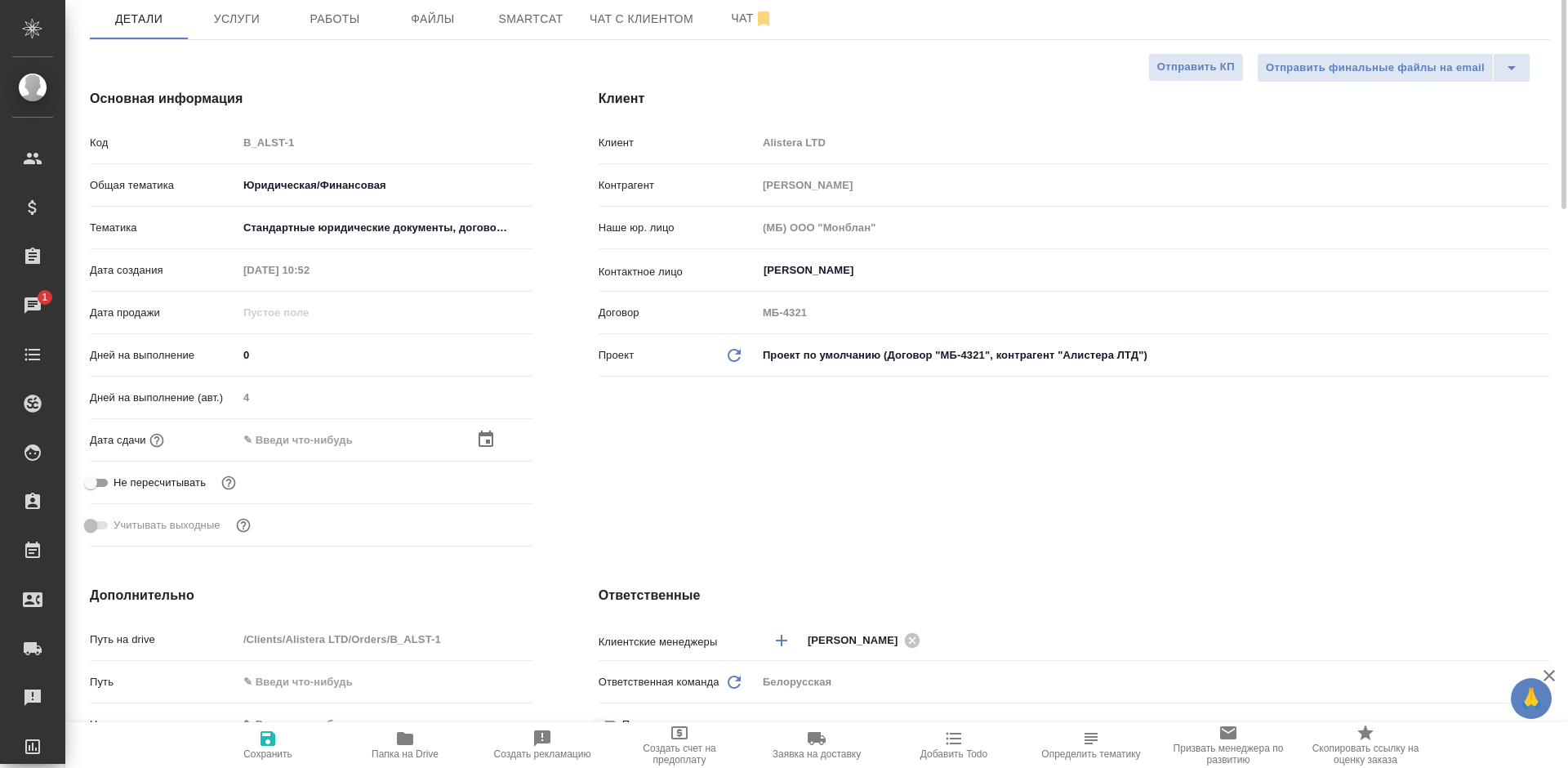
scroll to position [0, 0]
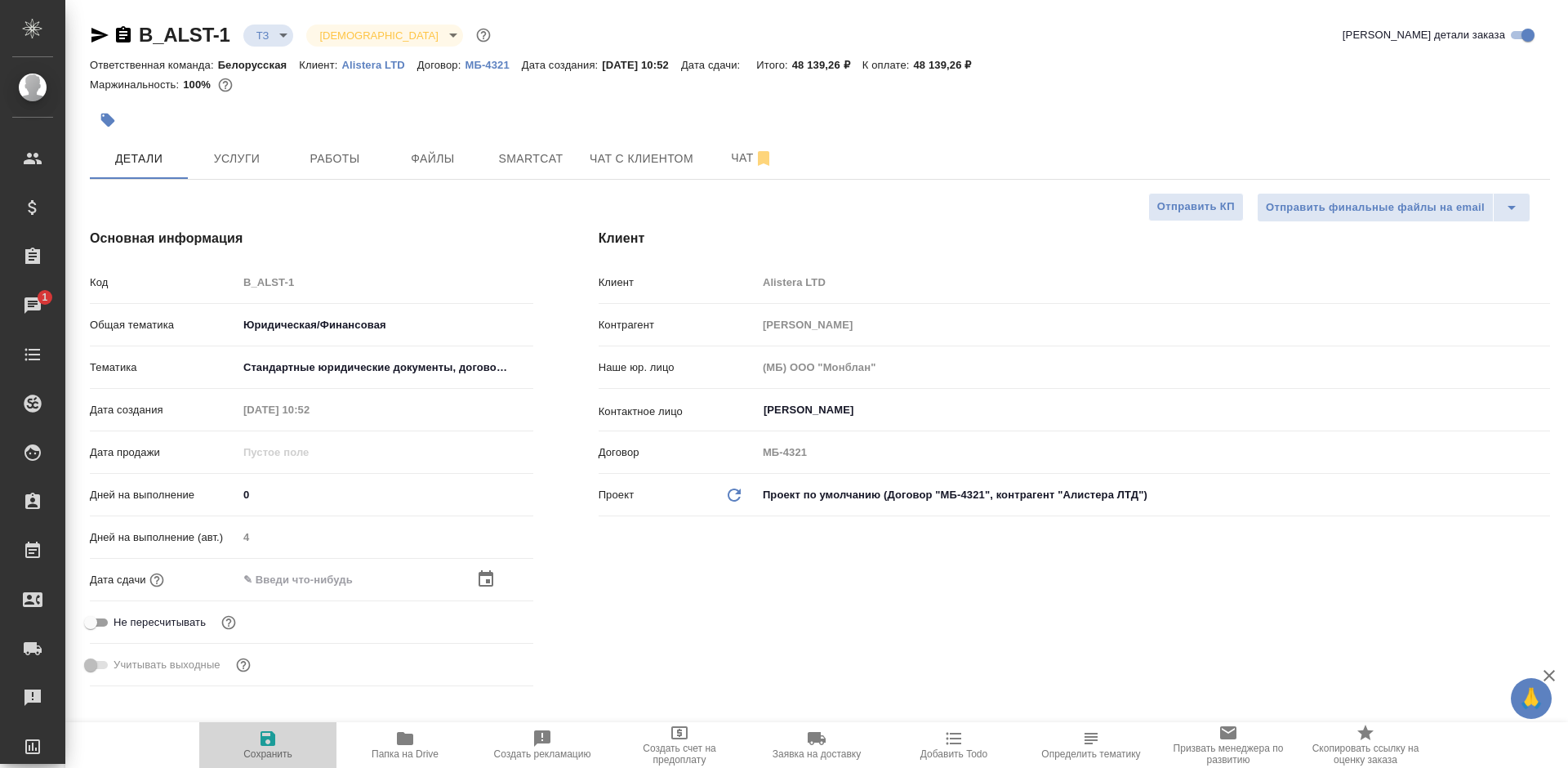
click at [253, 739] on span "Сохранить" at bounding box center [267, 744] width 118 height 31
type textarea "x"
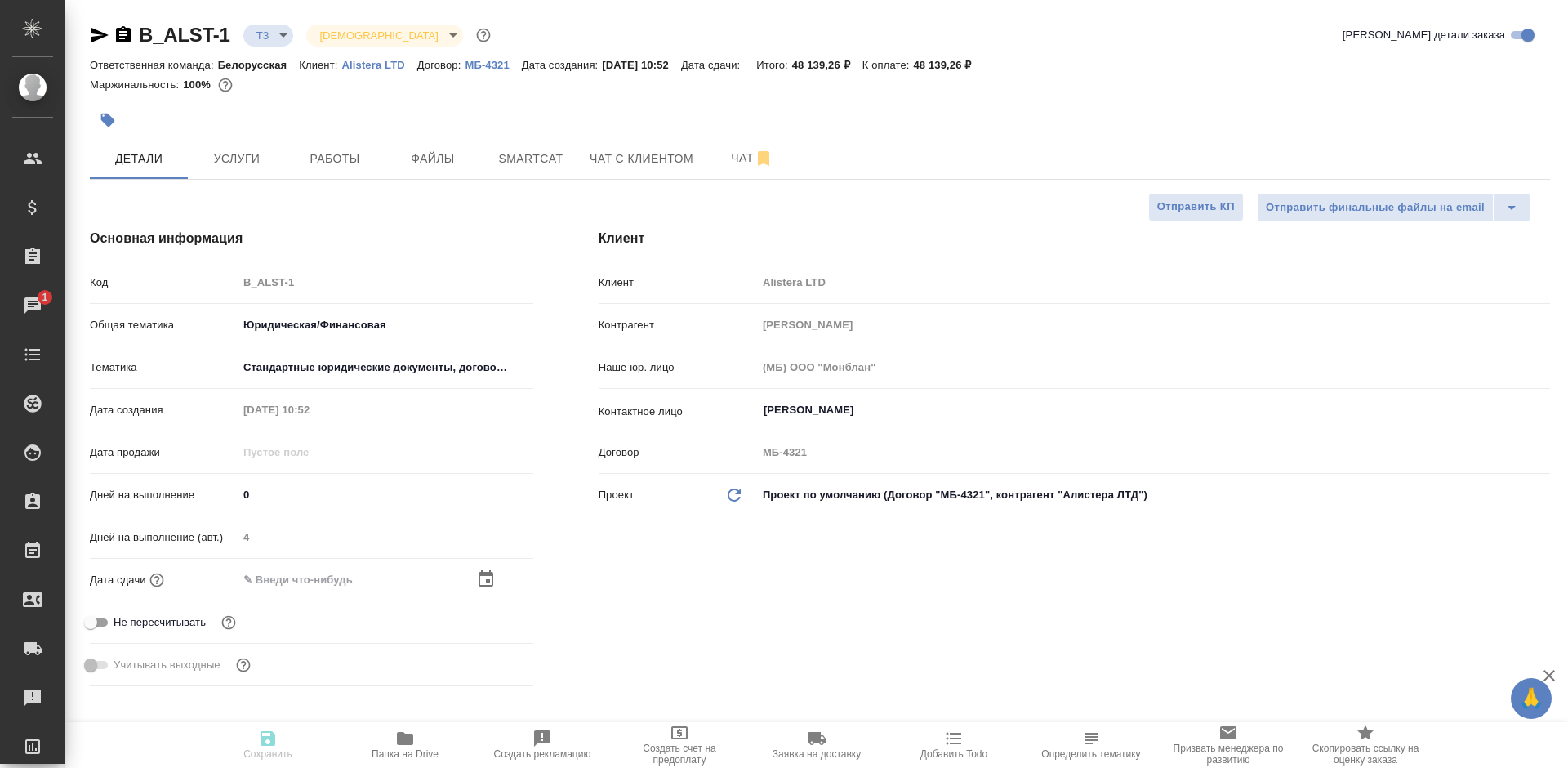
type textarea "x"
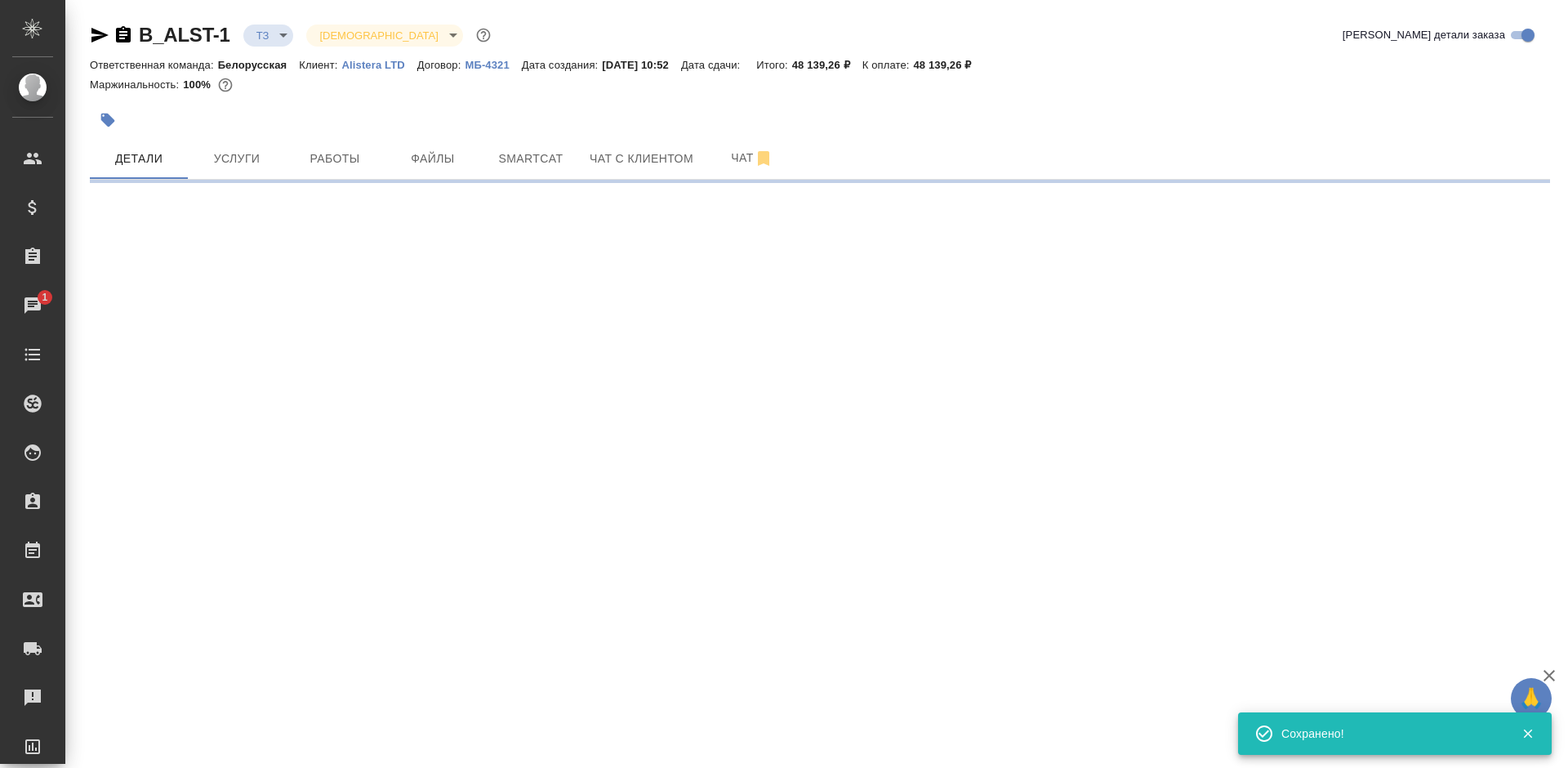
select select "RU"
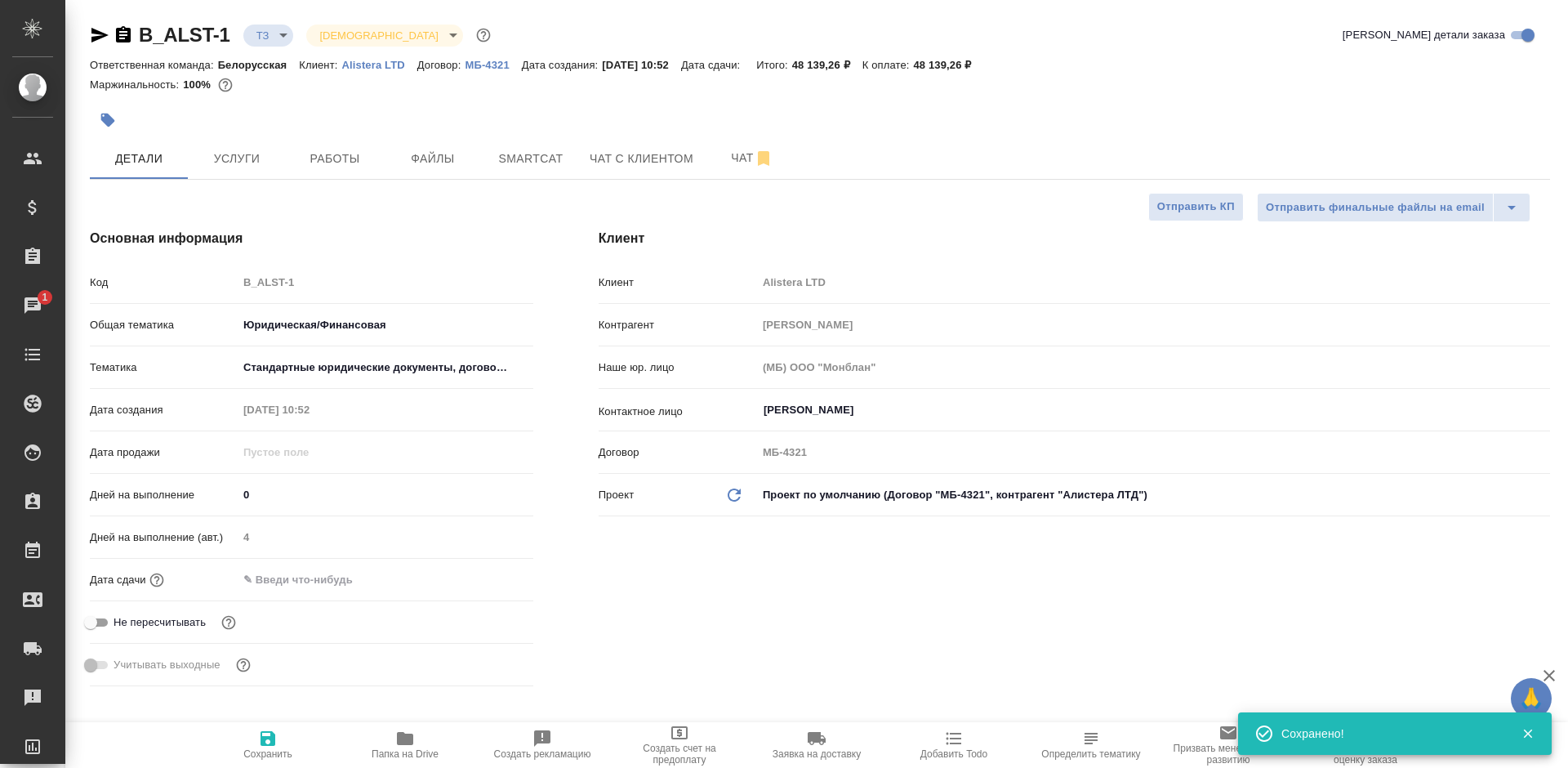
type textarea "x"
click at [319, 581] on input "text" at bounding box center [309, 579] width 143 height 23
click at [478, 583] on icon "button" at bounding box center [485, 577] width 15 height 17
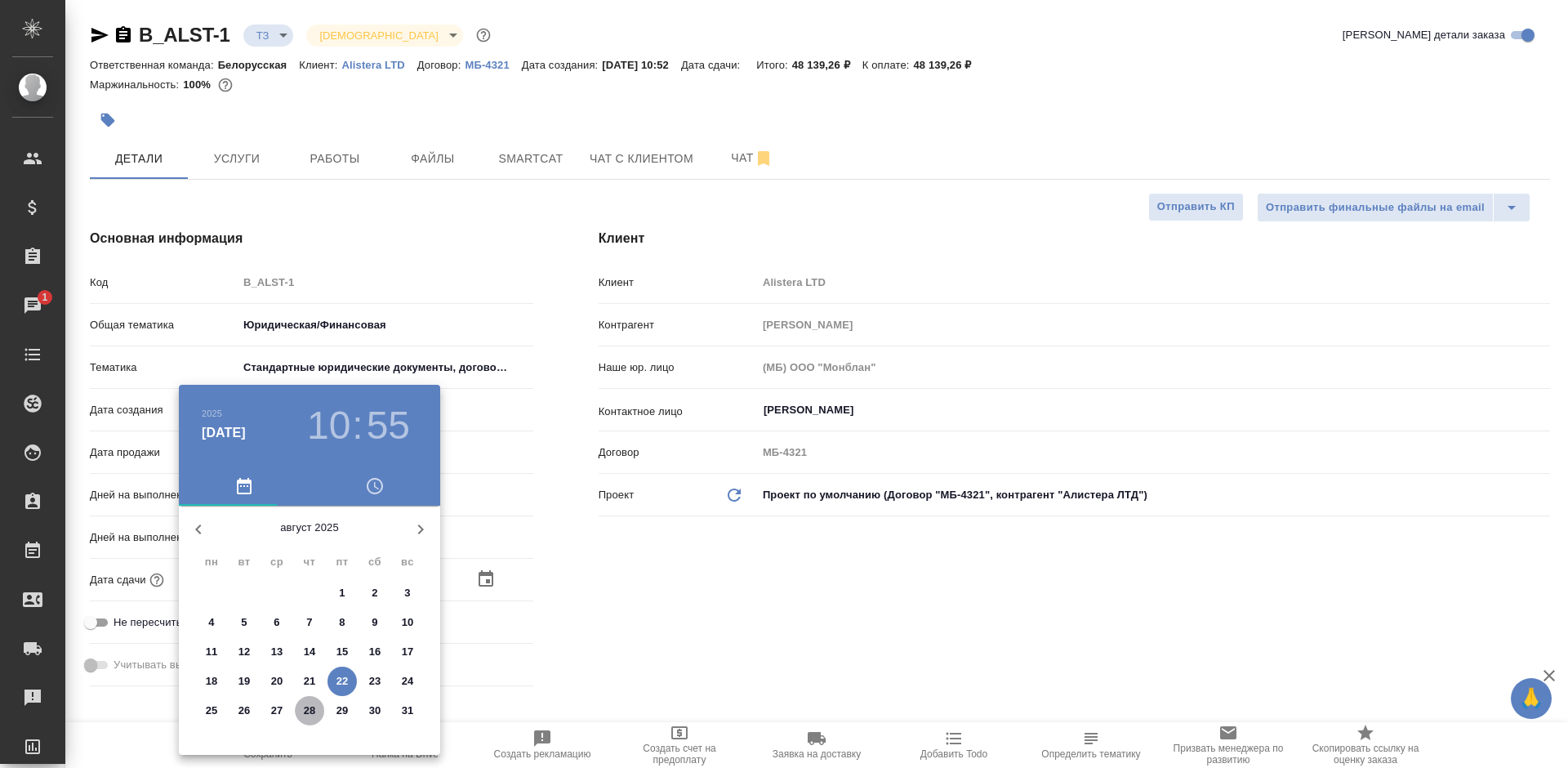
click at [304, 710] on p "28" at bounding box center [310, 711] width 13 height 17
type input "28.08.2025 10:55"
type textarea "x"
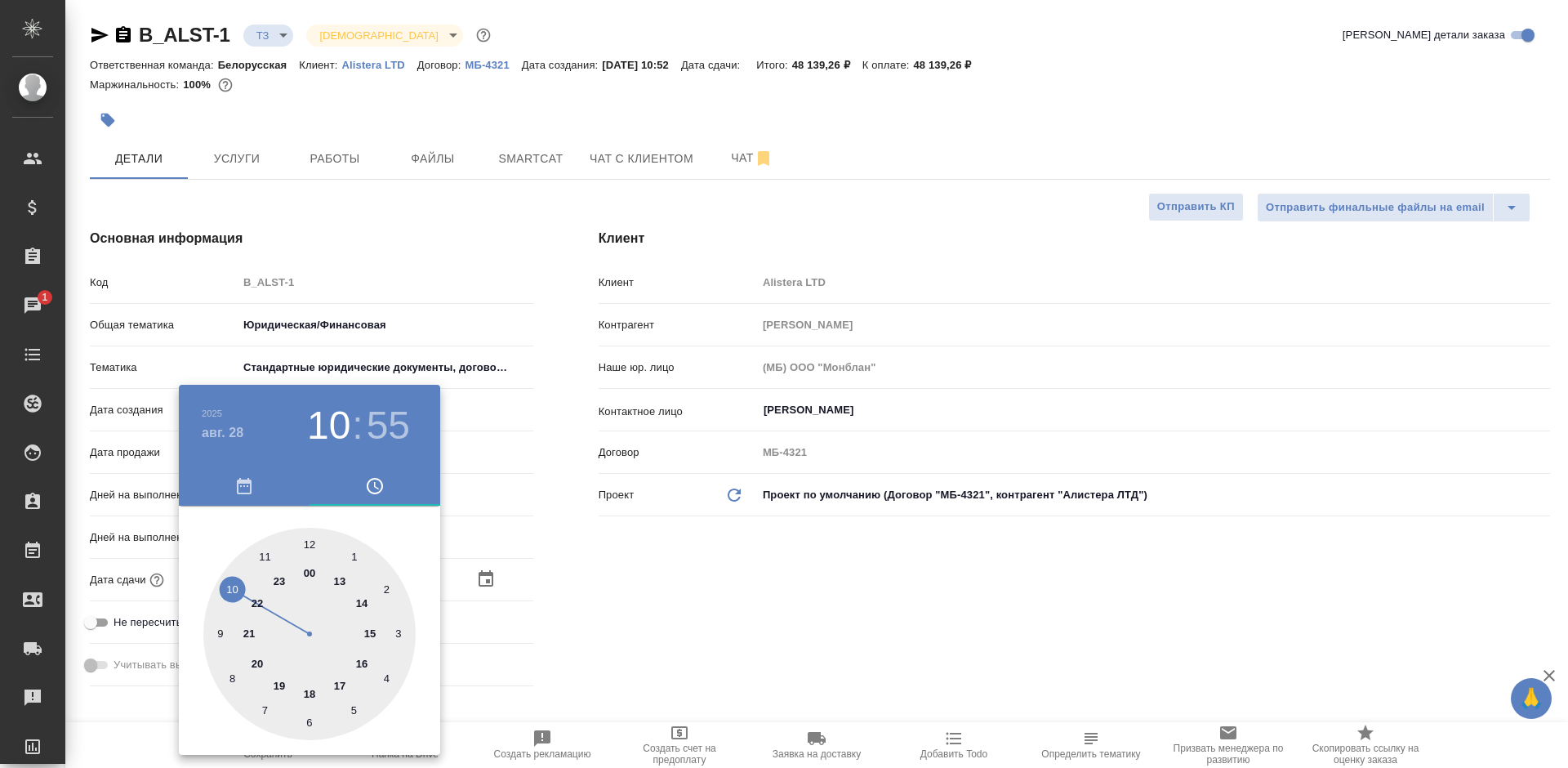
click at [360, 662] on div at bounding box center [309, 634] width 212 height 212
type input "28.08.2025 16:55"
type textarea "x"
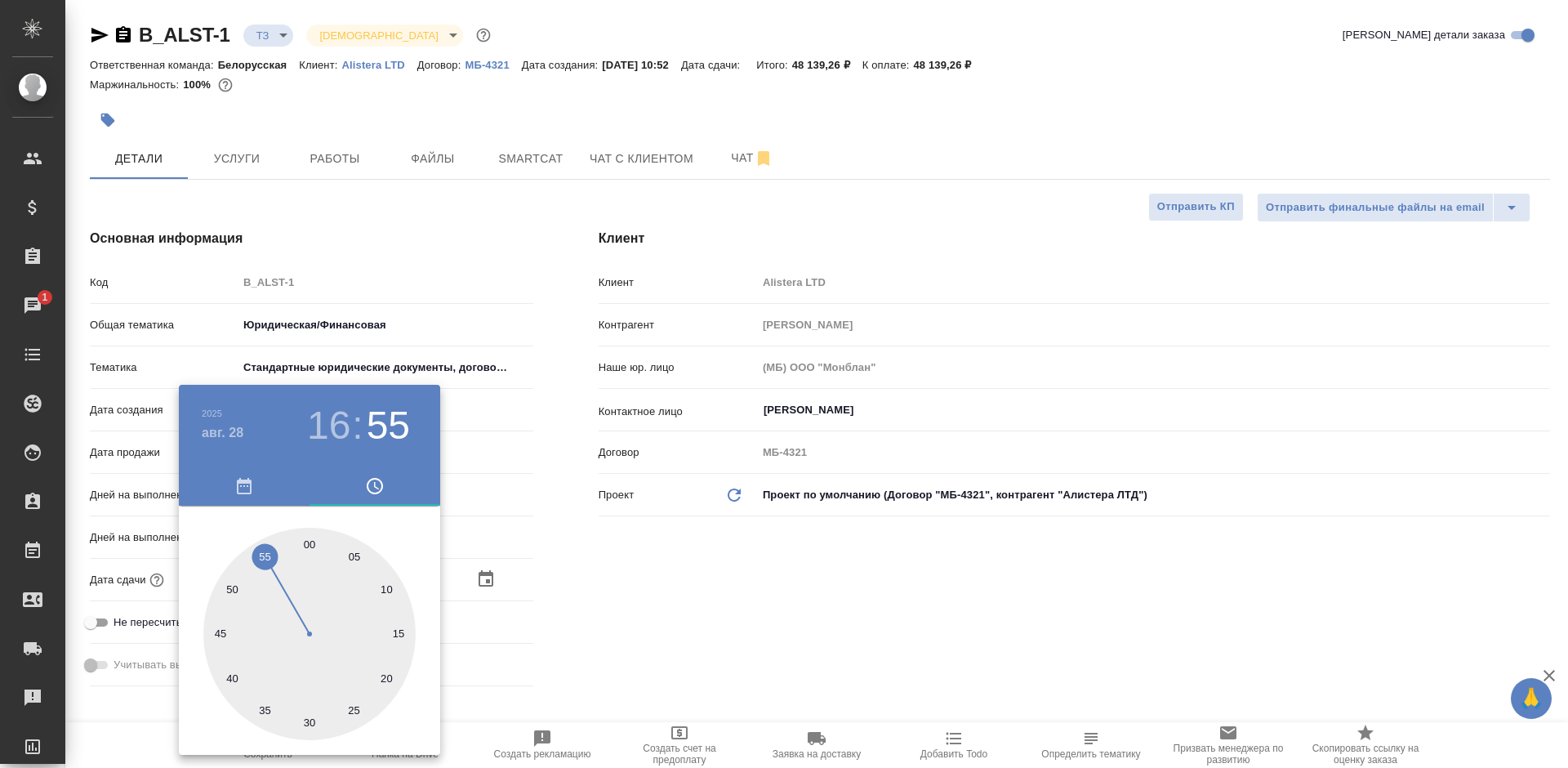
click at [315, 539] on div at bounding box center [309, 634] width 212 height 212
type input "28.08.2025 16:01"
type textarea "x"
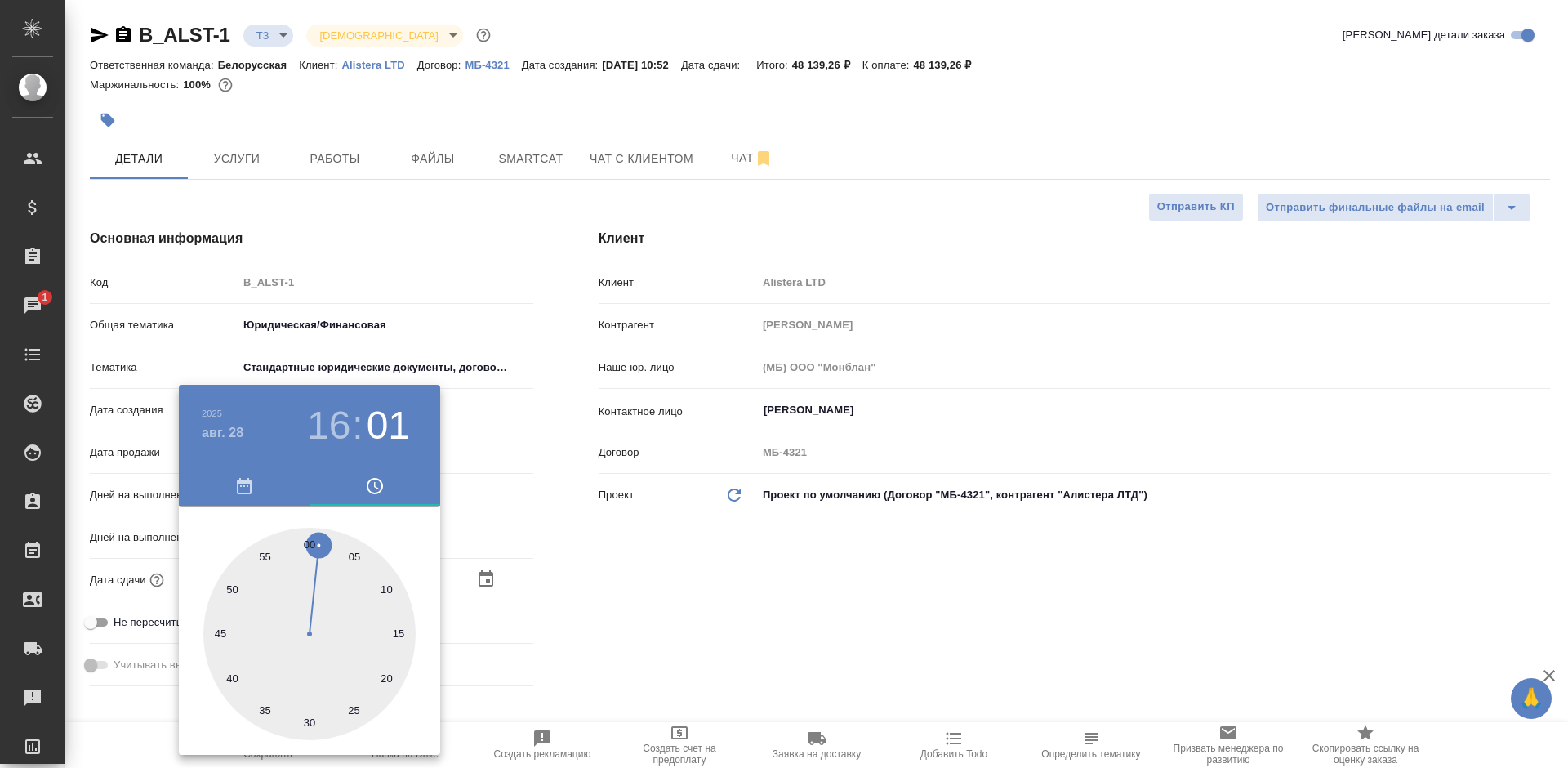
click at [299, 530] on div at bounding box center [309, 634] width 212 height 212
type input "28.08.2025 16:59"
type textarea "x"
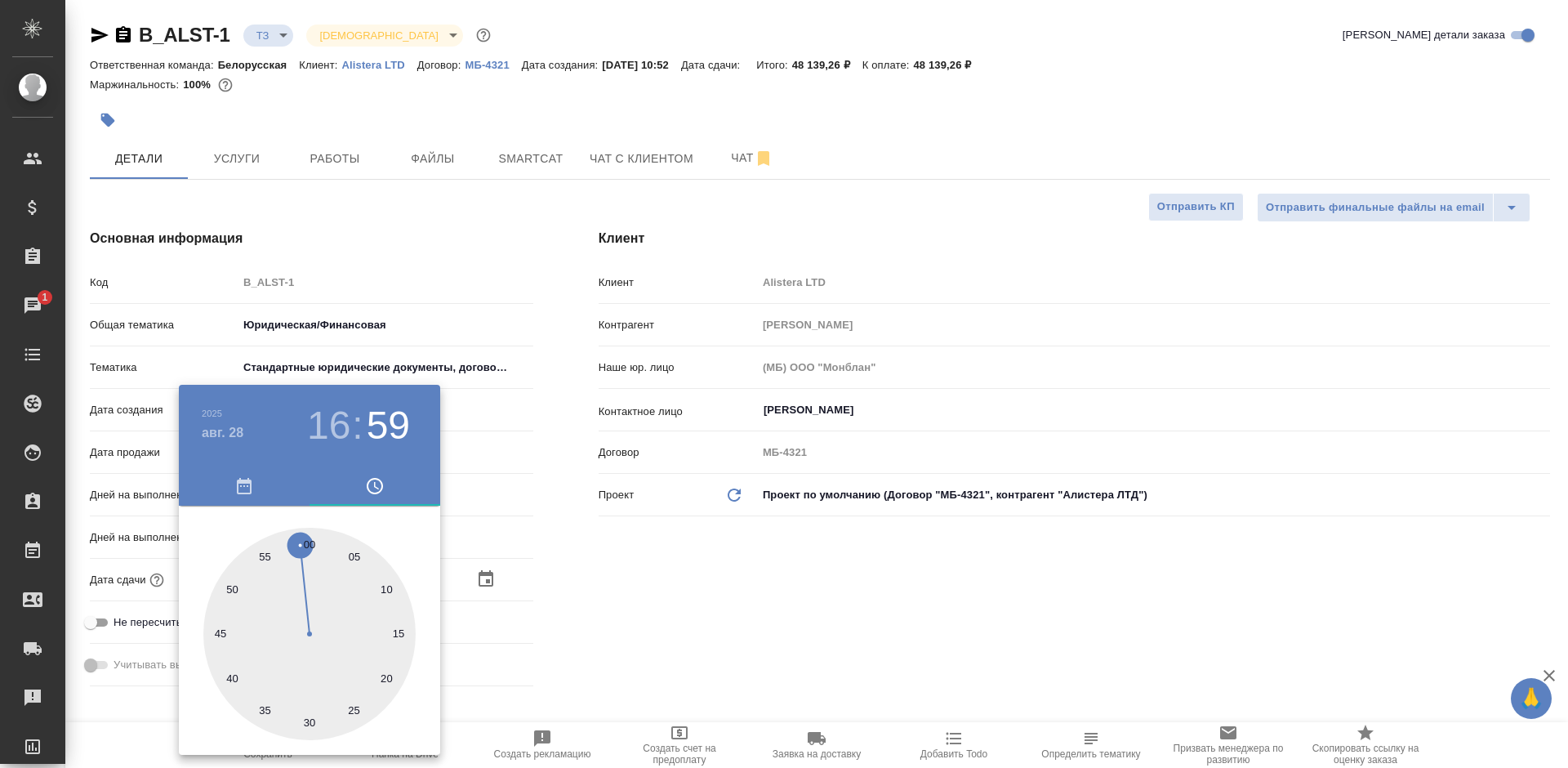
click at [312, 530] on div at bounding box center [309, 634] width 212 height 212
type input "28.08.2025 16:00"
type textarea "x"
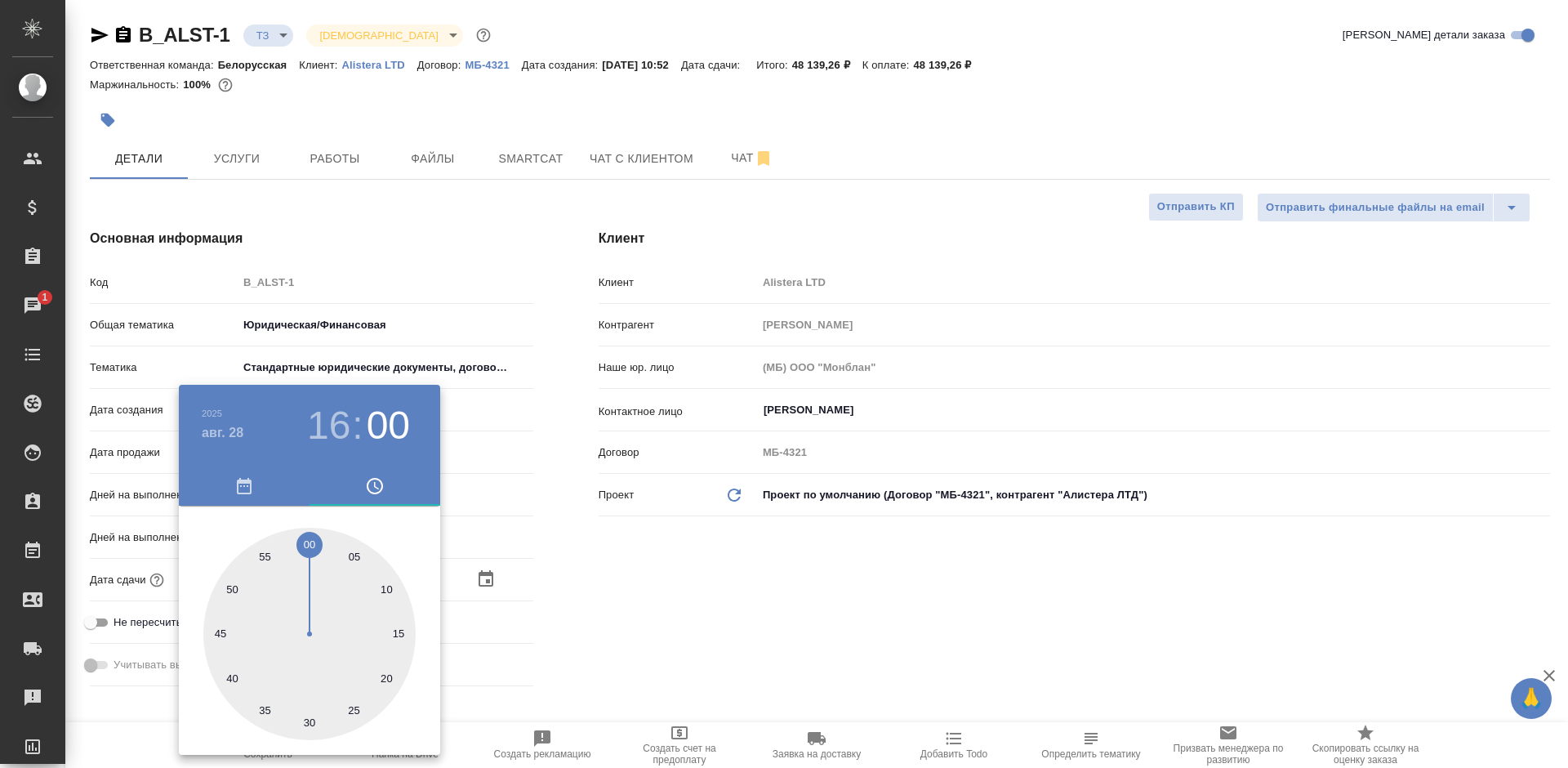
click at [666, 587] on div at bounding box center [784, 384] width 1568 height 768
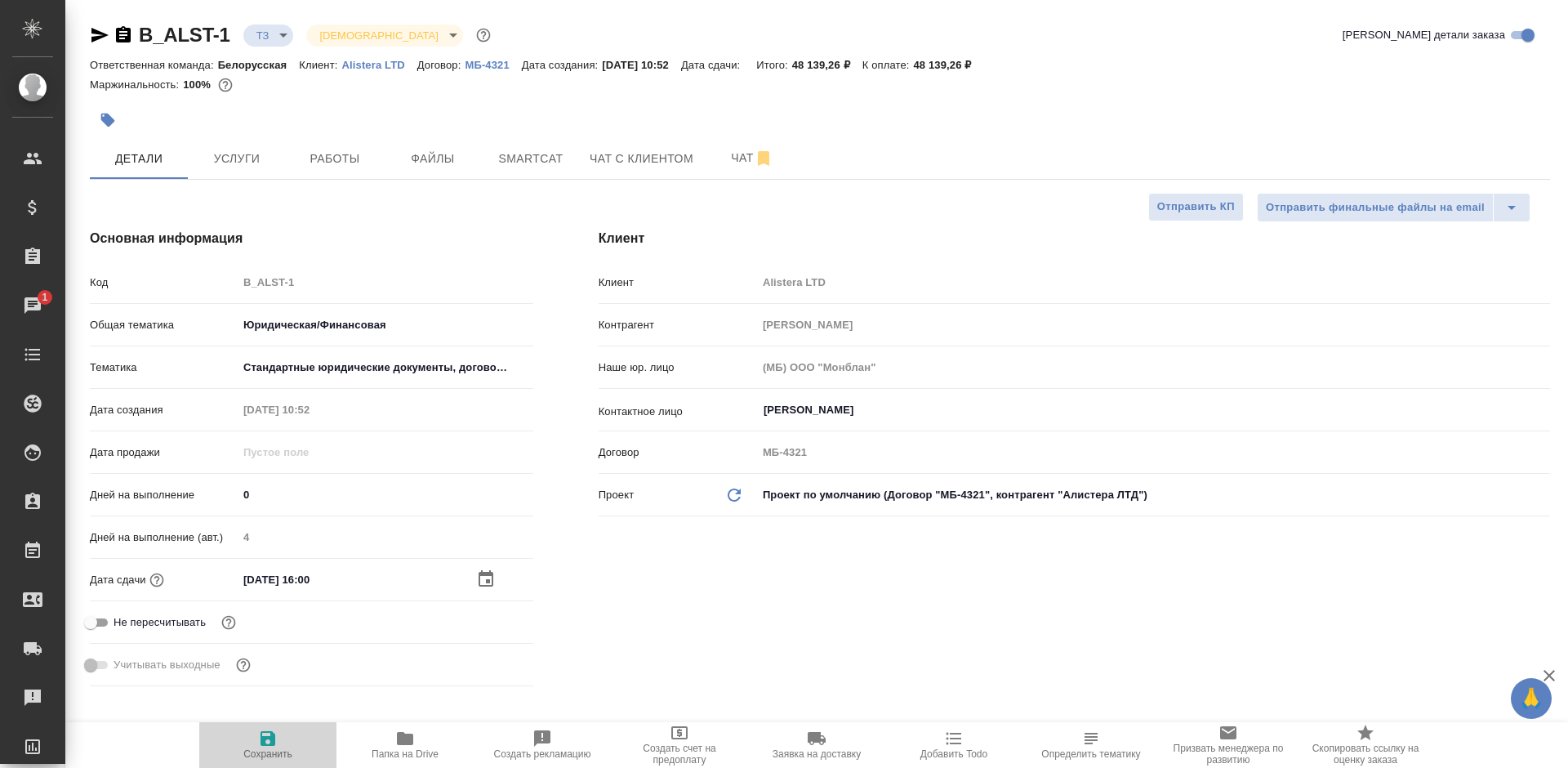
click at [278, 735] on span "Сохранить" at bounding box center [267, 744] width 118 height 31
type textarea "x"
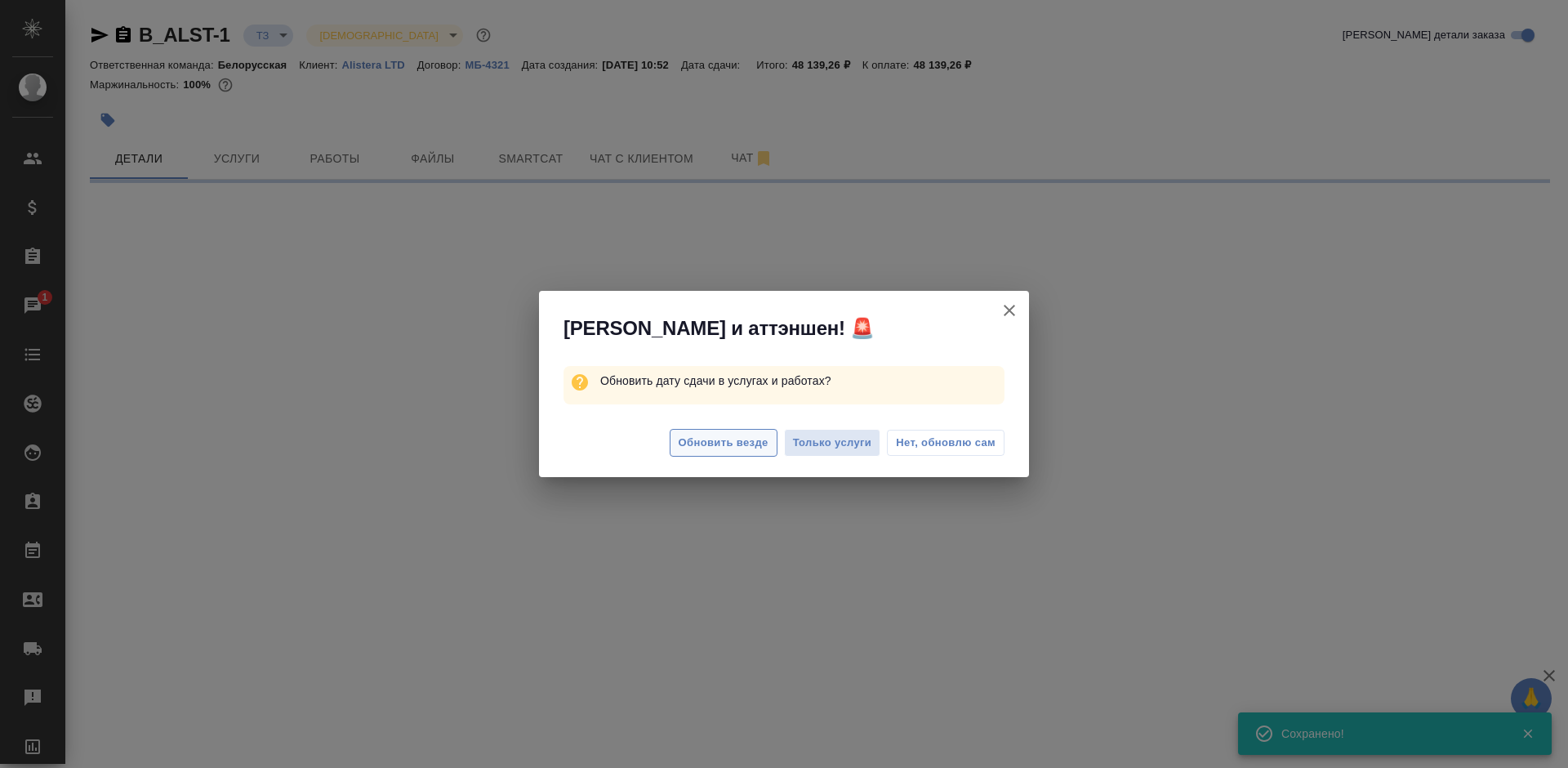
click at [728, 440] on span "Обновить везде" at bounding box center [723, 442] width 89 height 18
select select "RU"
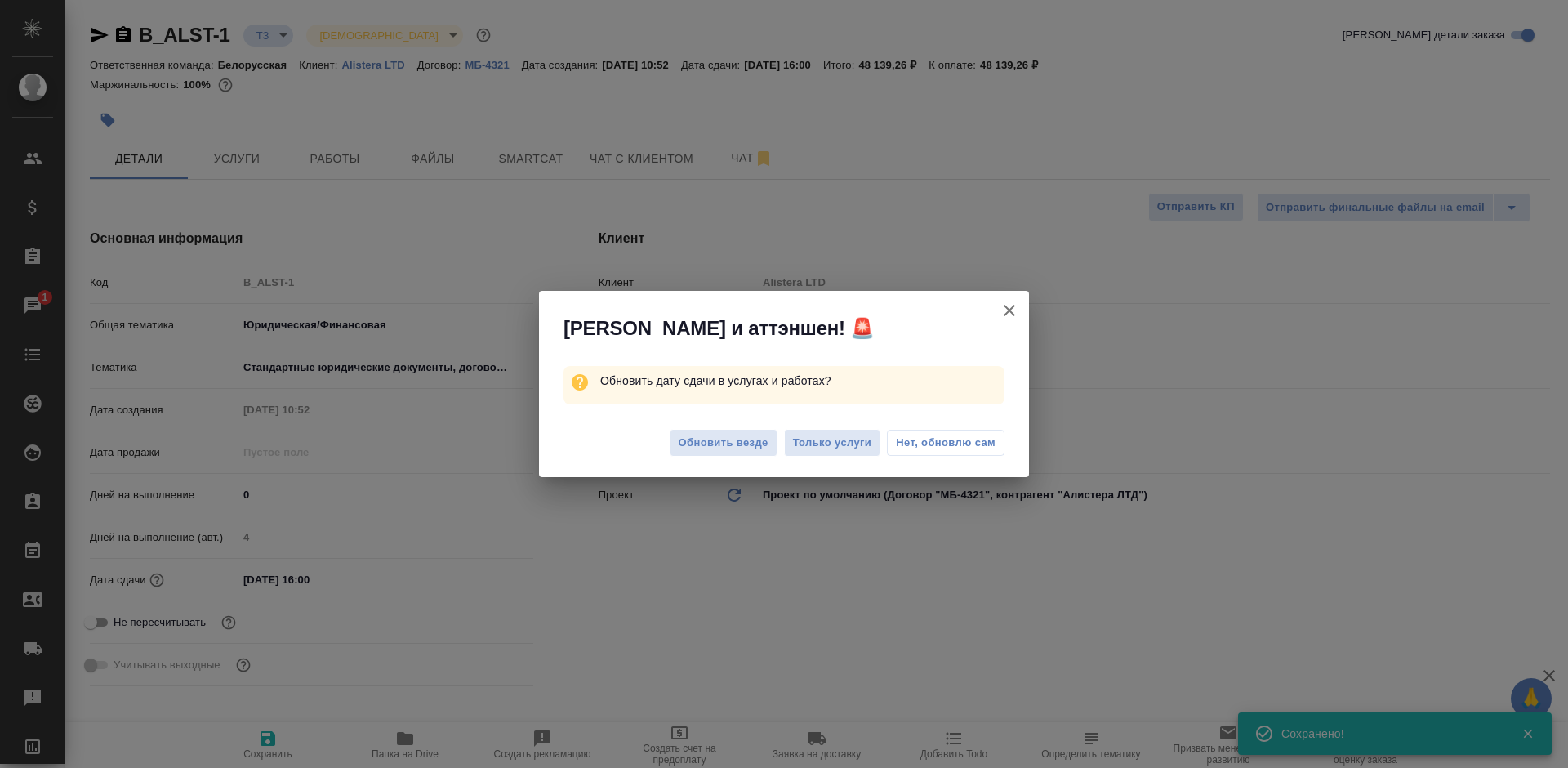
type textarea "x"
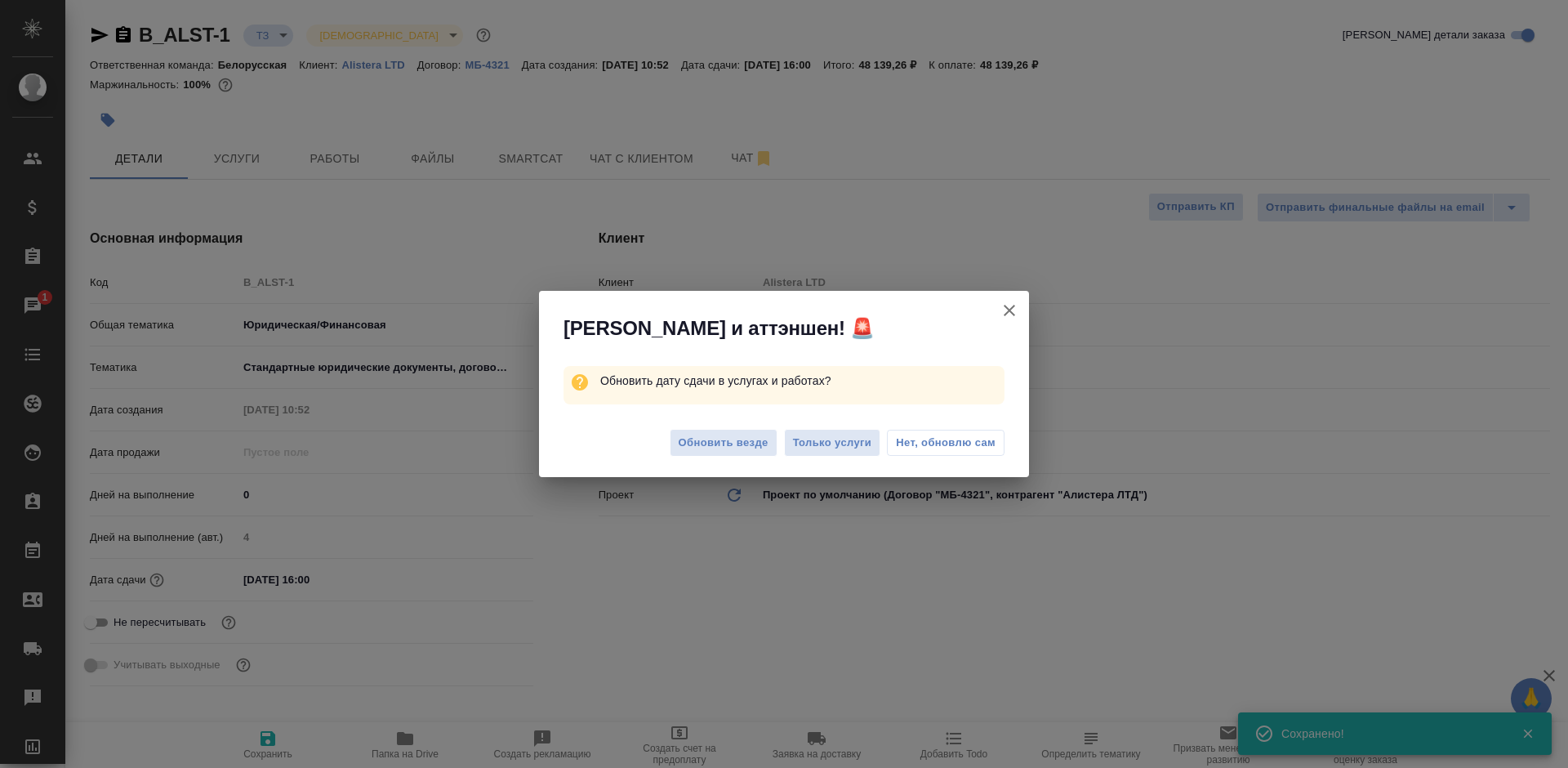
type textarea "x"
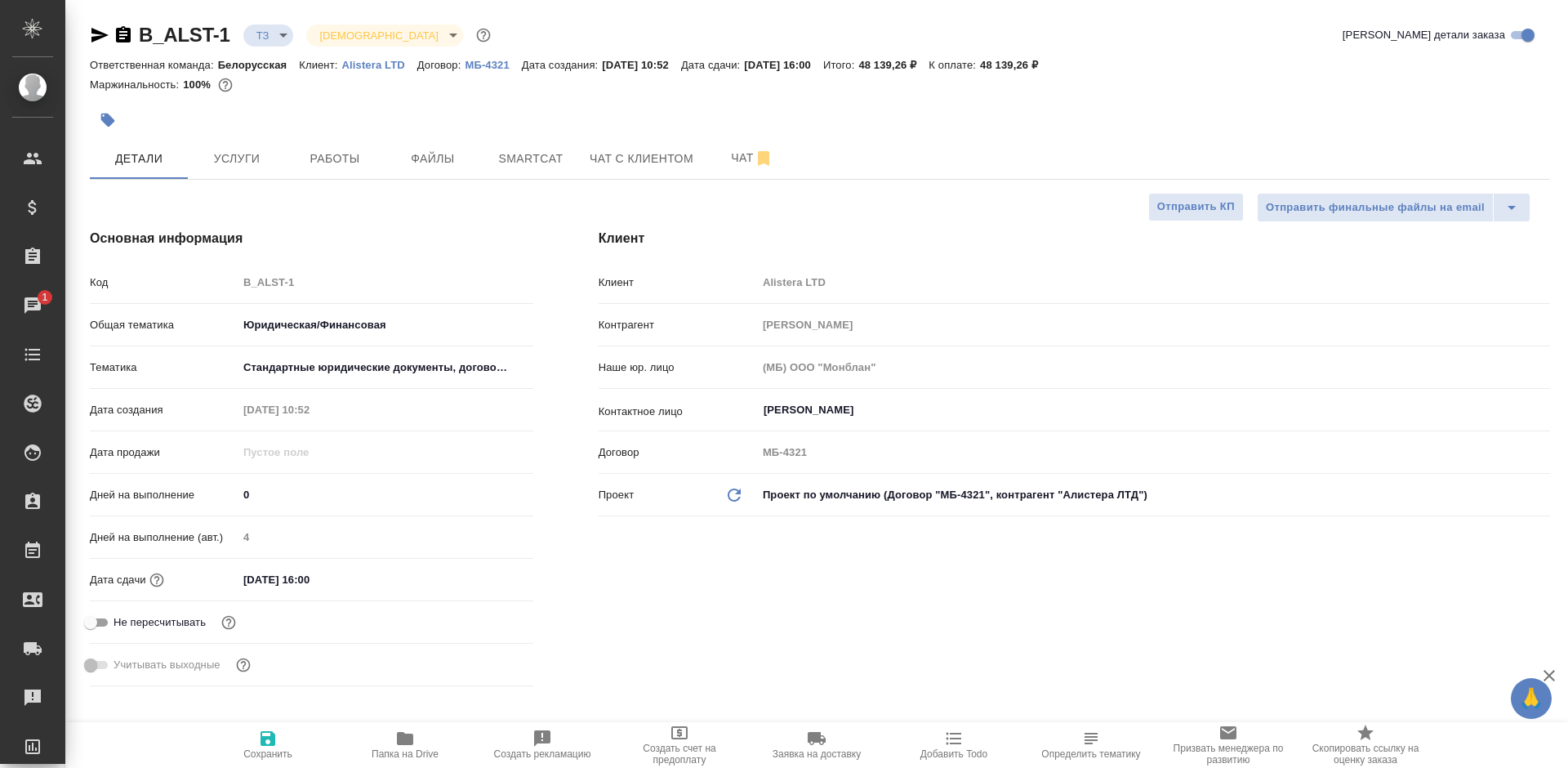
type textarea "x"
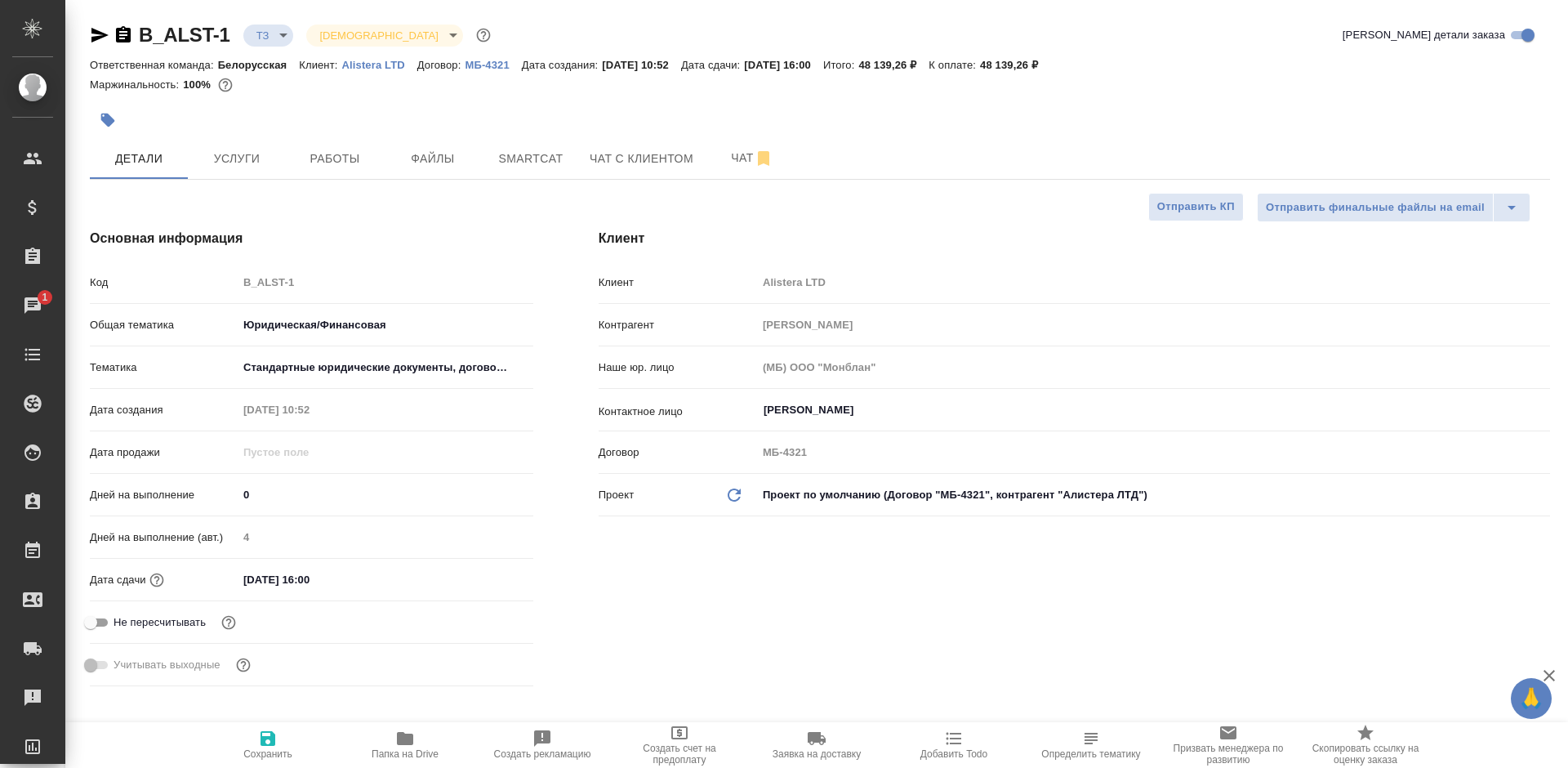
type textarea "x"
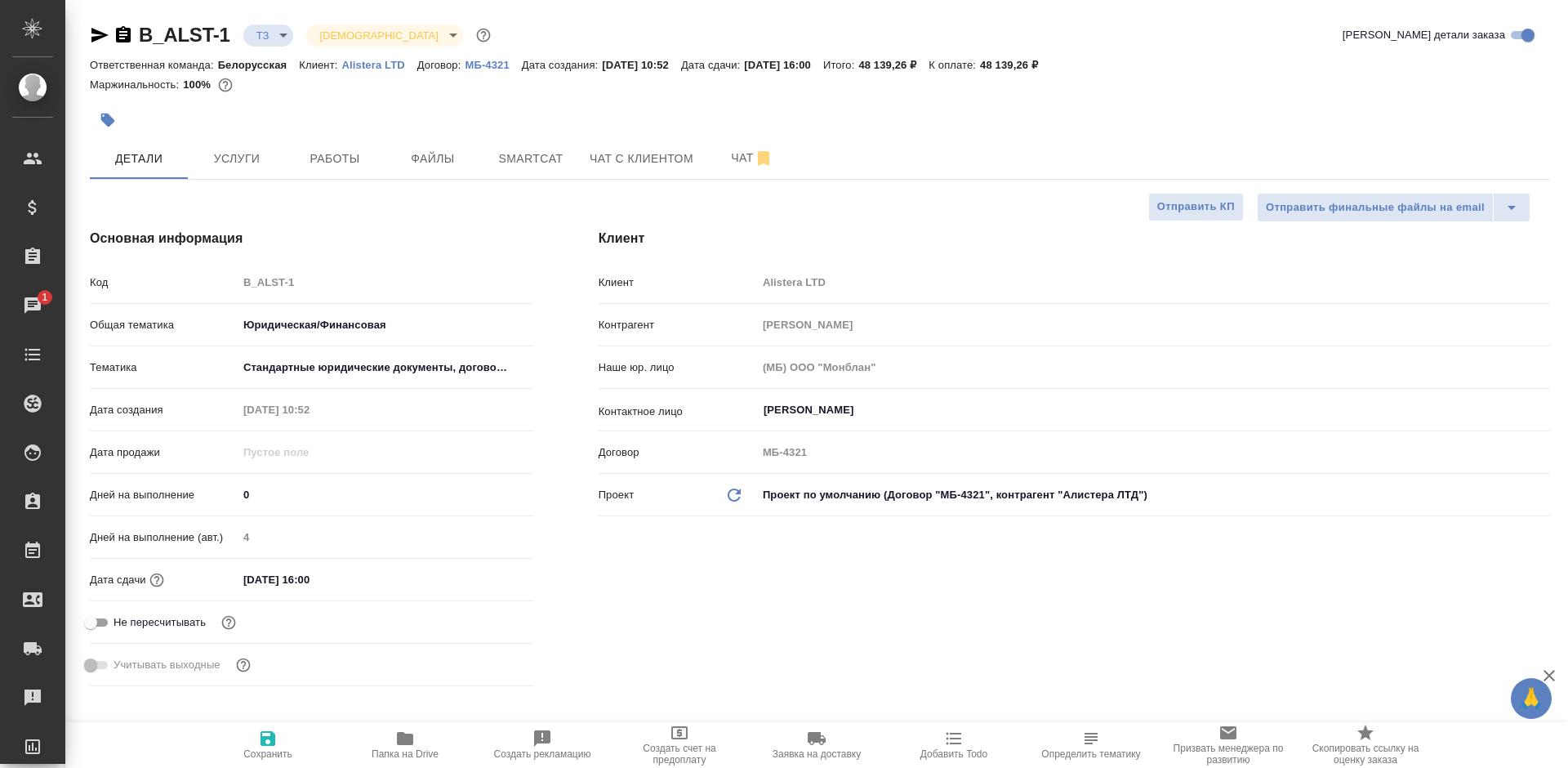
type textarea "x"
click at [391, 68] on p "Alistera LTD" at bounding box center [378, 64] width 75 height 13
type textarea "x"
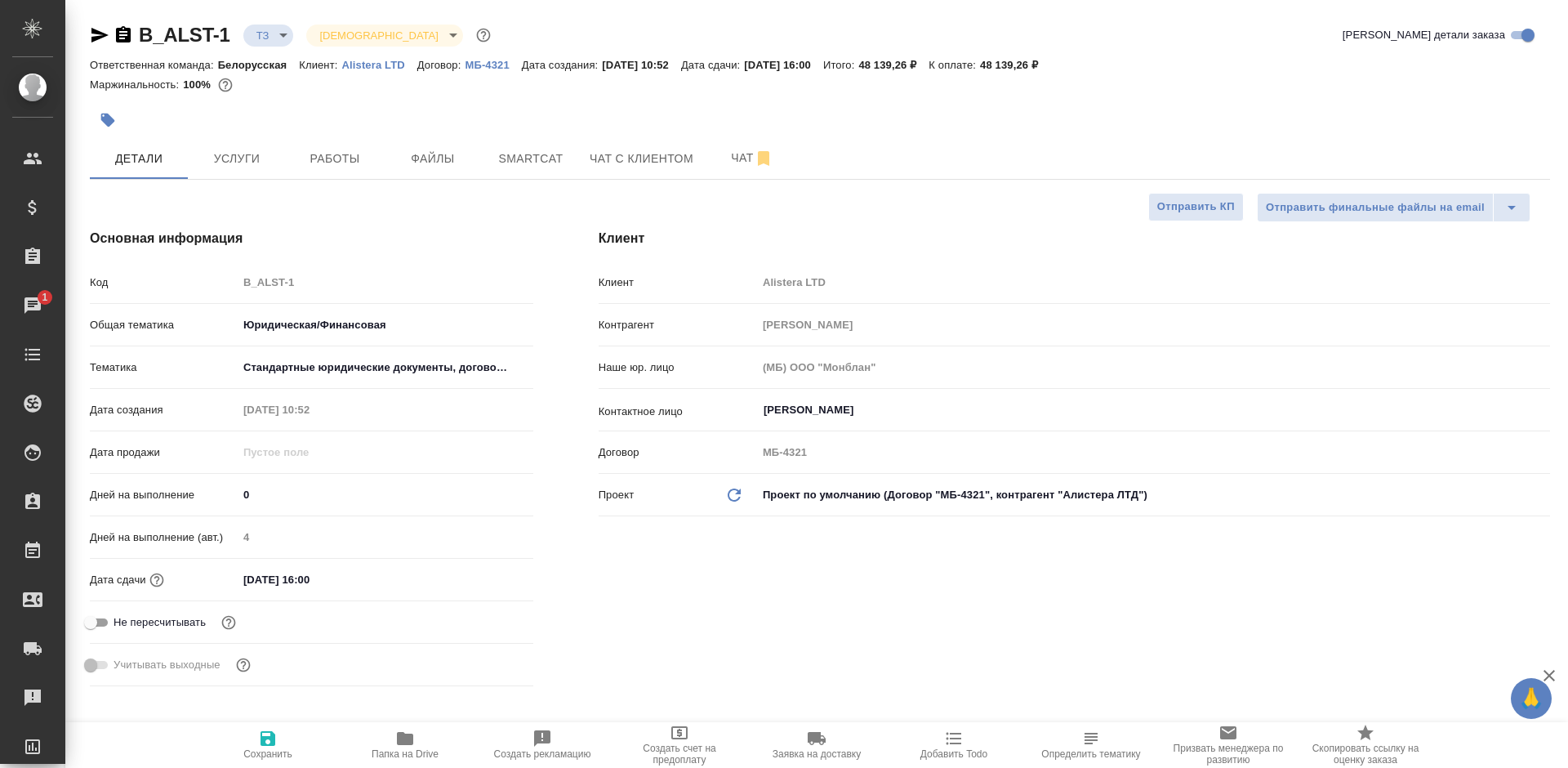
type textarea "x"
click at [127, 36] on icon "button" at bounding box center [122, 34] width 15 height 17
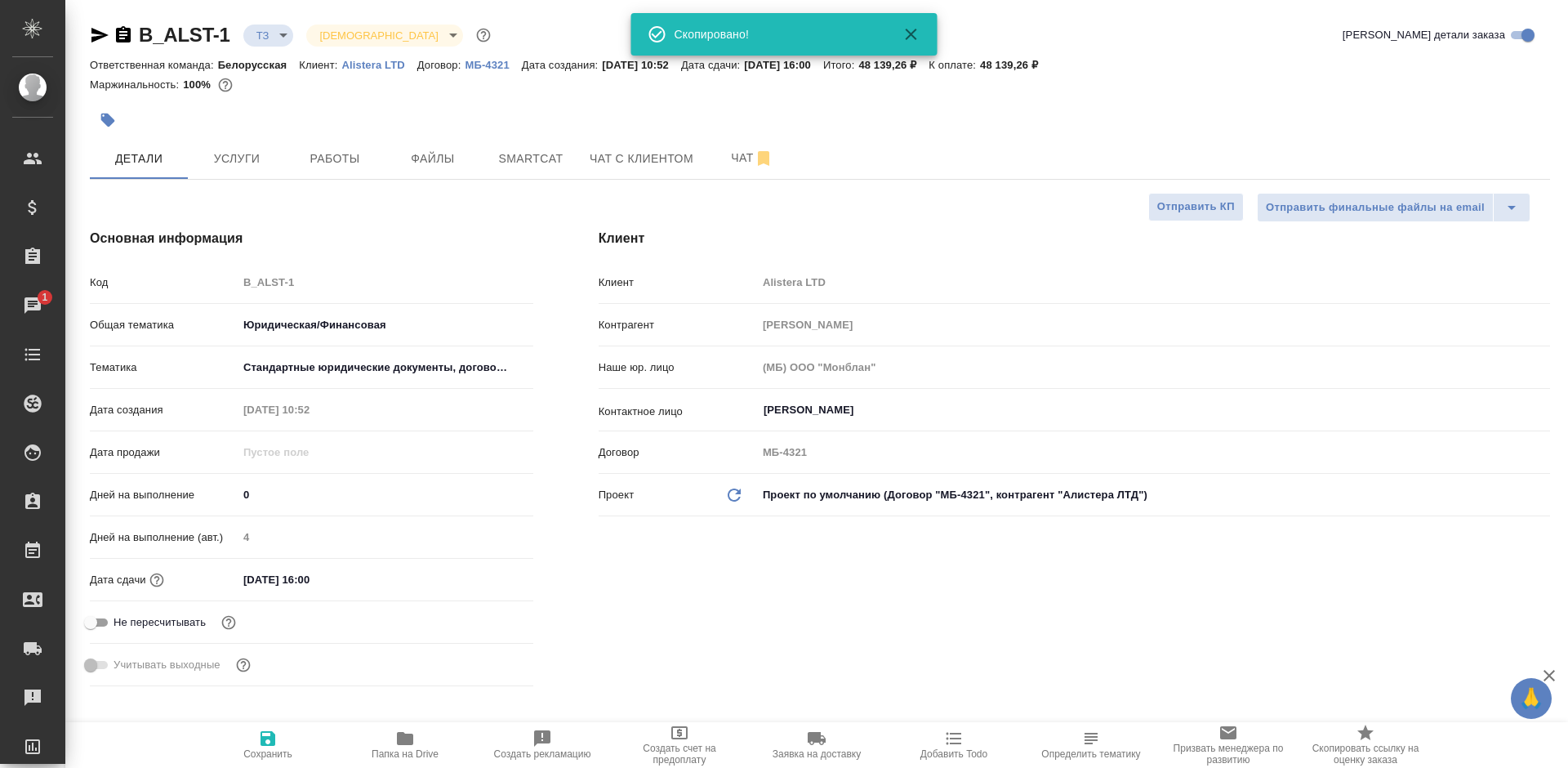
click at [127, 36] on icon "button" at bounding box center [122, 34] width 15 height 17
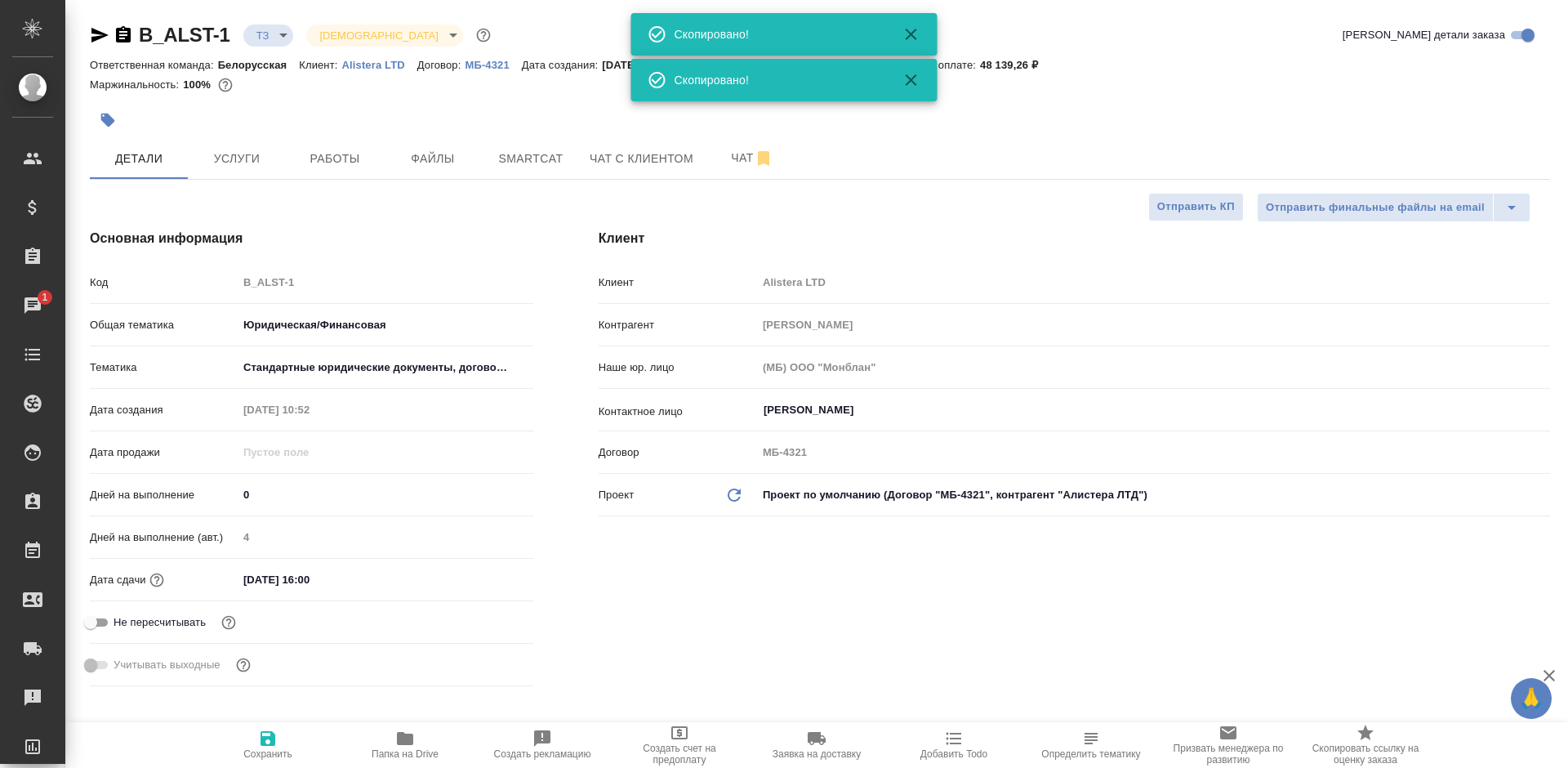
type textarea "x"
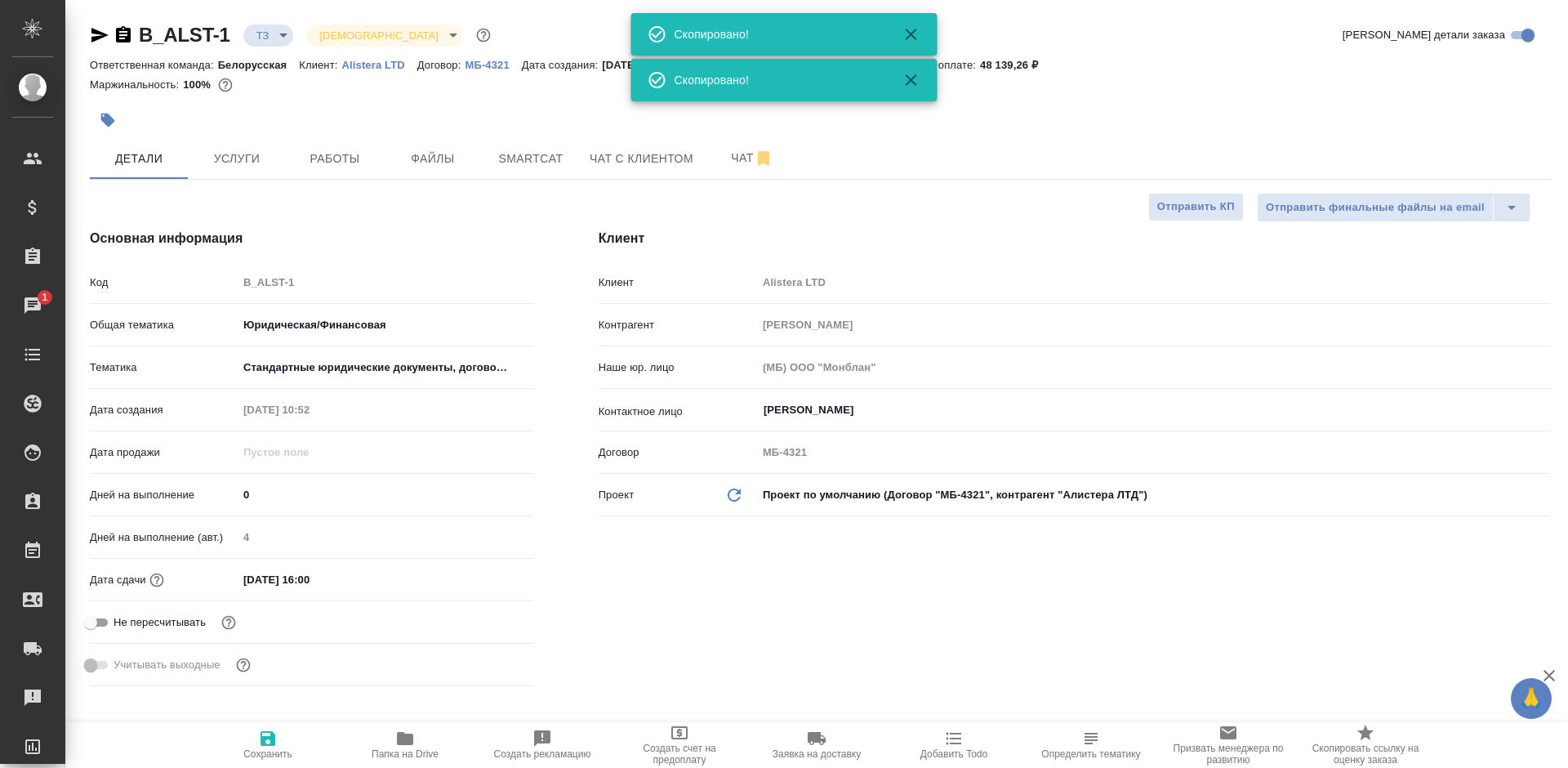
type textarea "x"
click at [512, 142] on button "Smartcat" at bounding box center [531, 158] width 98 height 41
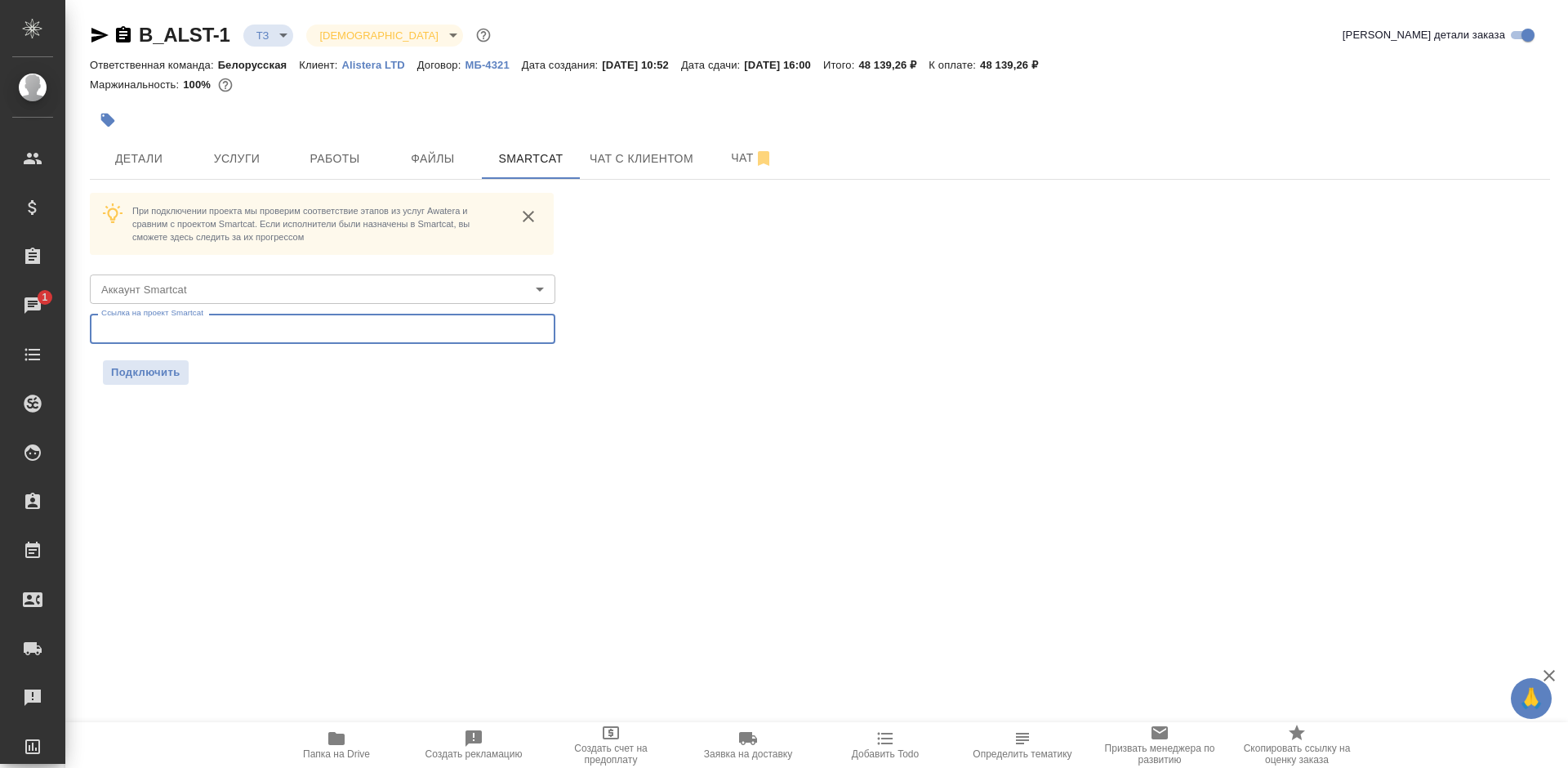
click at [482, 325] on input "text" at bounding box center [322, 329] width 466 height 29
click at [448, 282] on body "🙏 .cls-1 fill:#fff; AWATERA Bogomolova Anastasiya Клиенты Спецификации Заказы 1…" at bounding box center [784, 384] width 1568 height 768
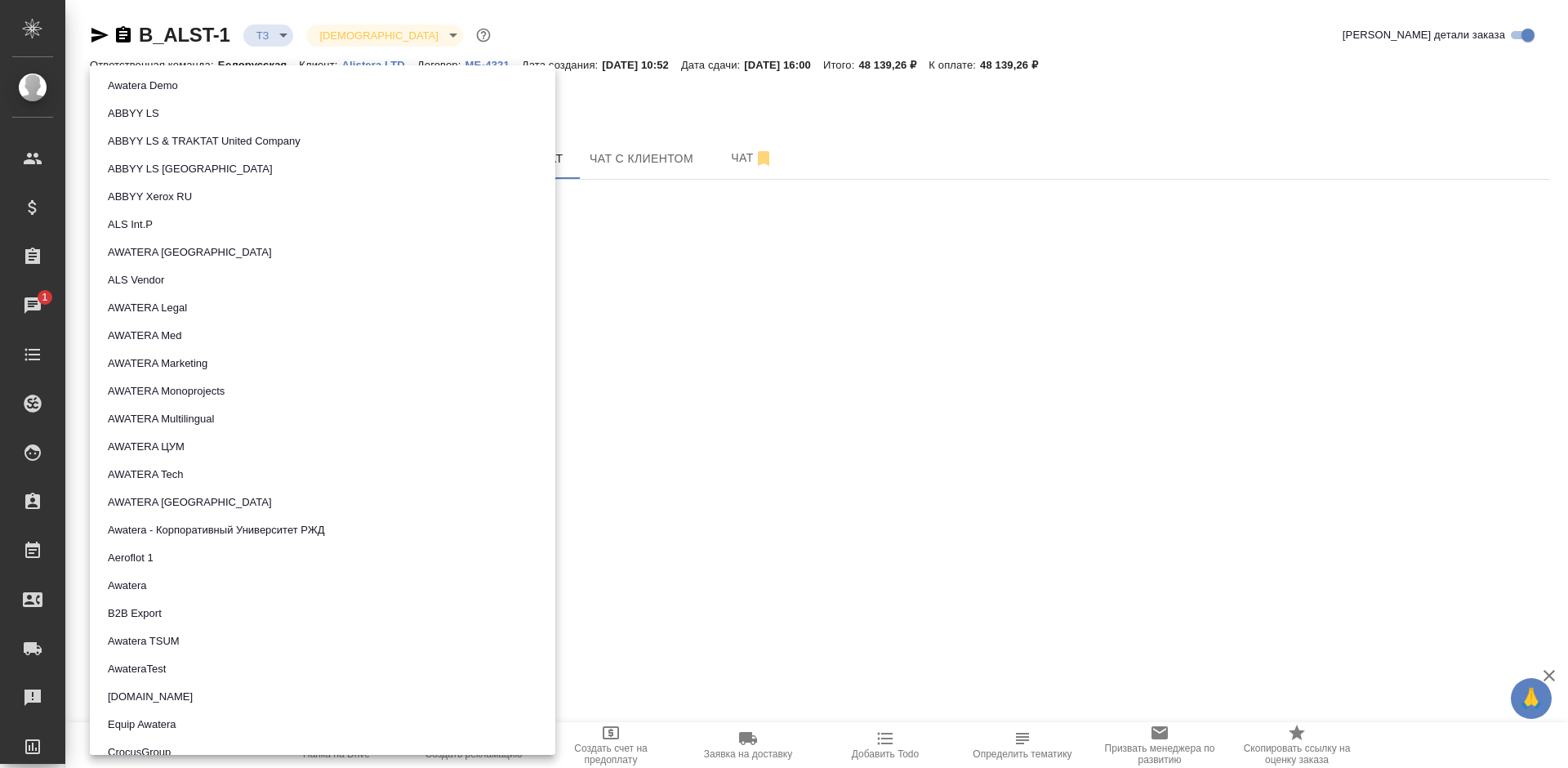
scroll to position [925, 0]
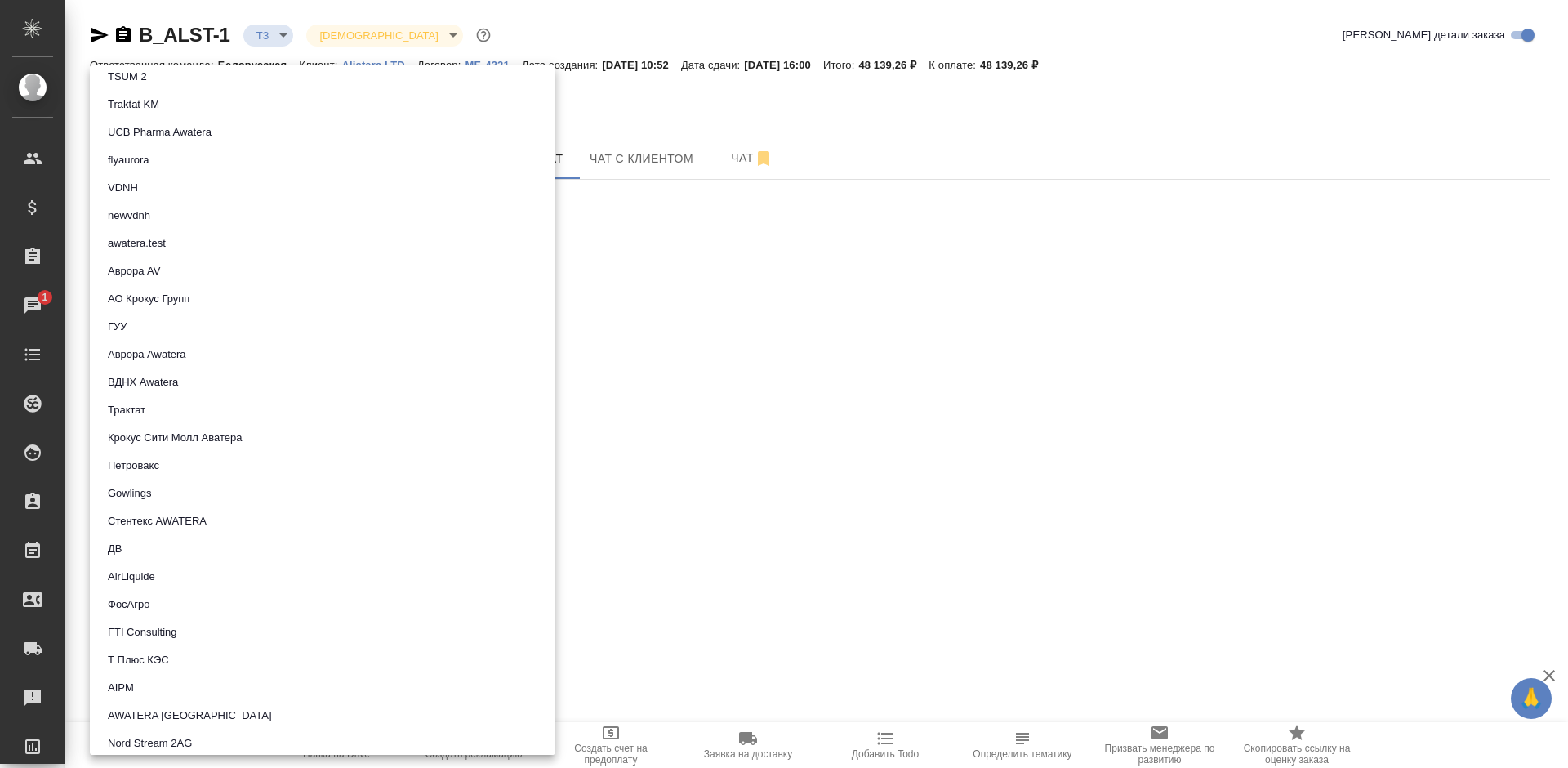
click at [283, 406] on li "Трактат" at bounding box center [322, 409] width 466 height 28
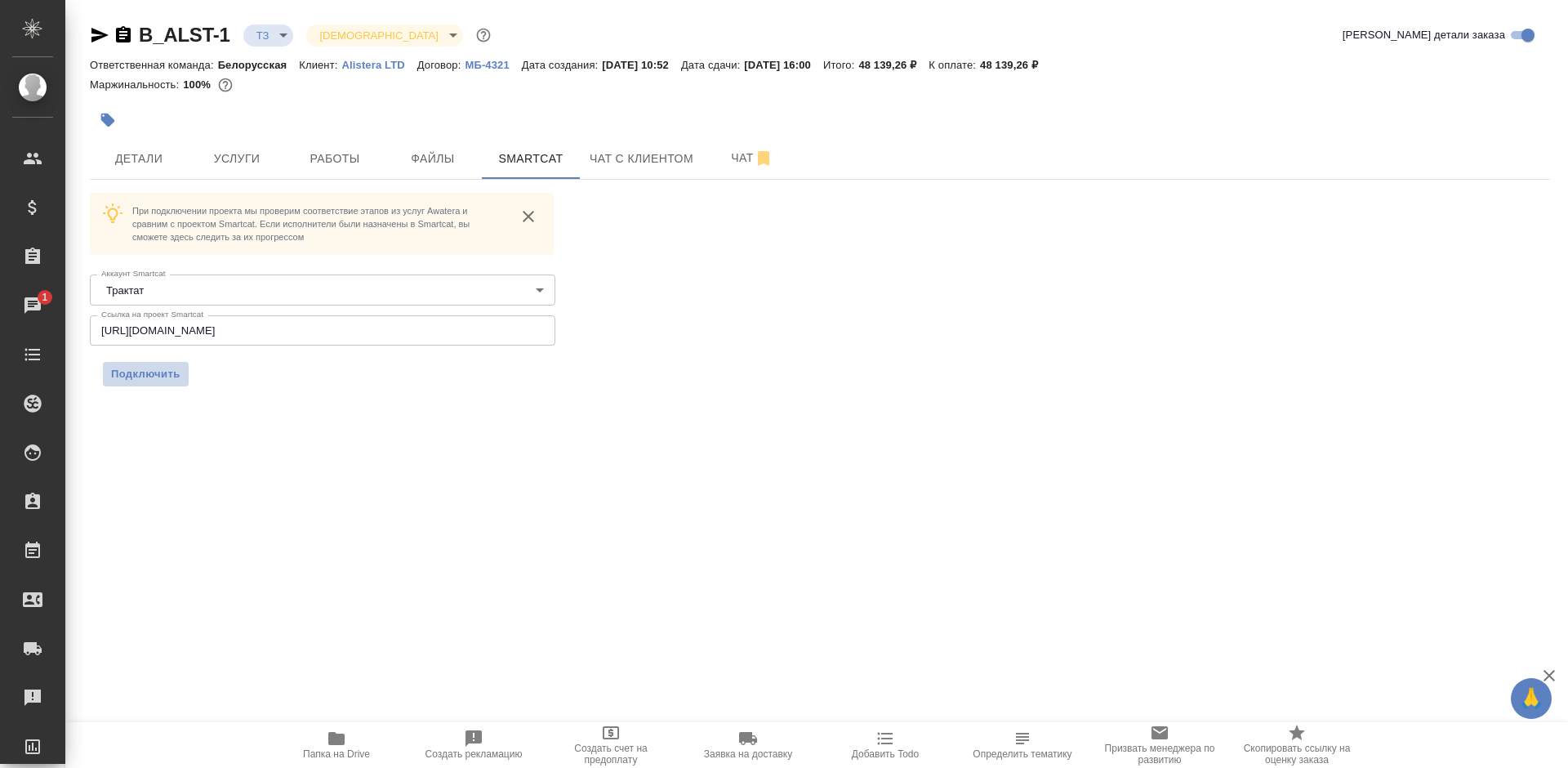
click at [154, 380] on span "Подключить" at bounding box center [145, 373] width 69 height 17
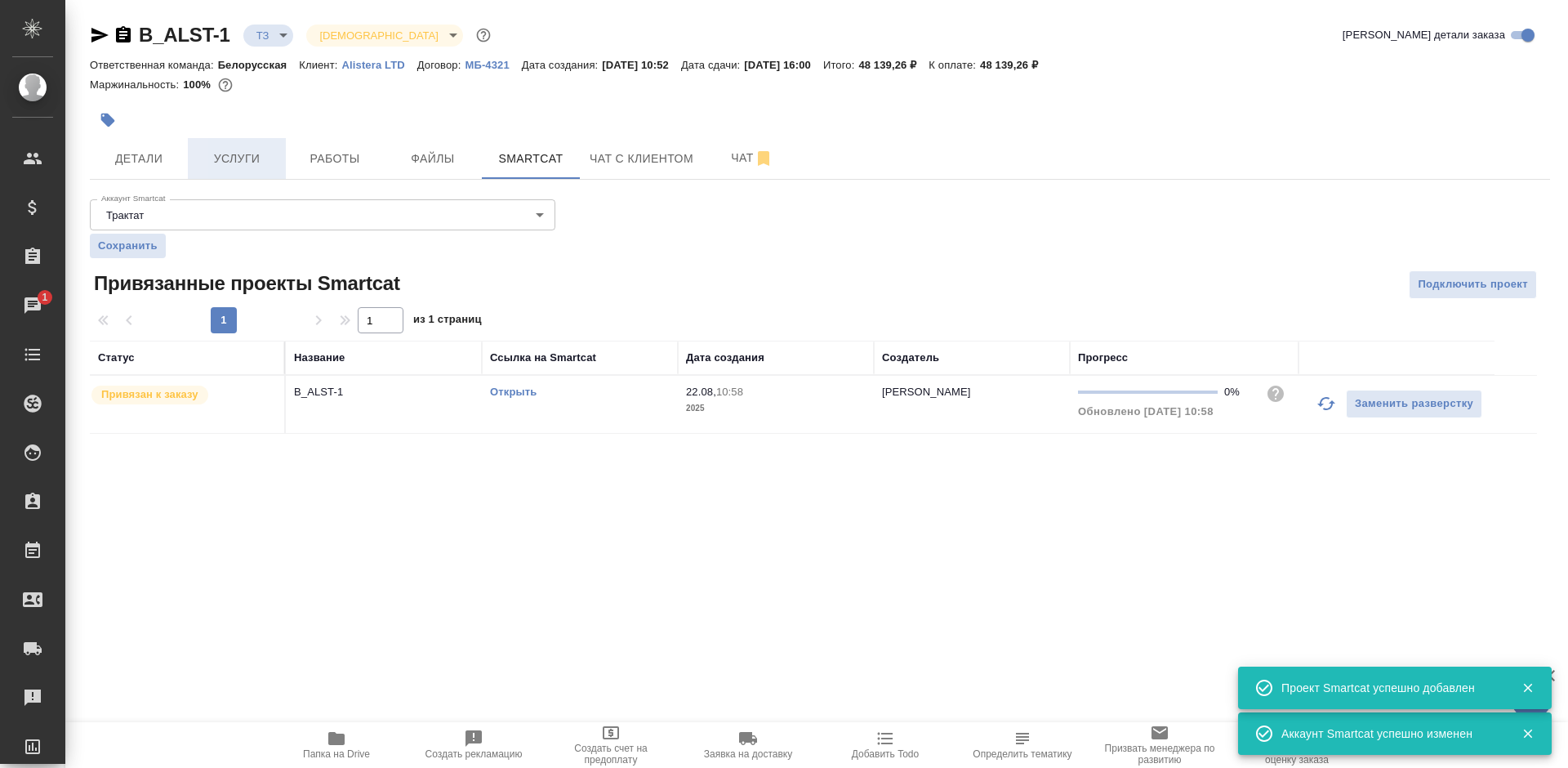
click at [223, 164] on span "Услуги" at bounding box center [236, 158] width 79 height 20
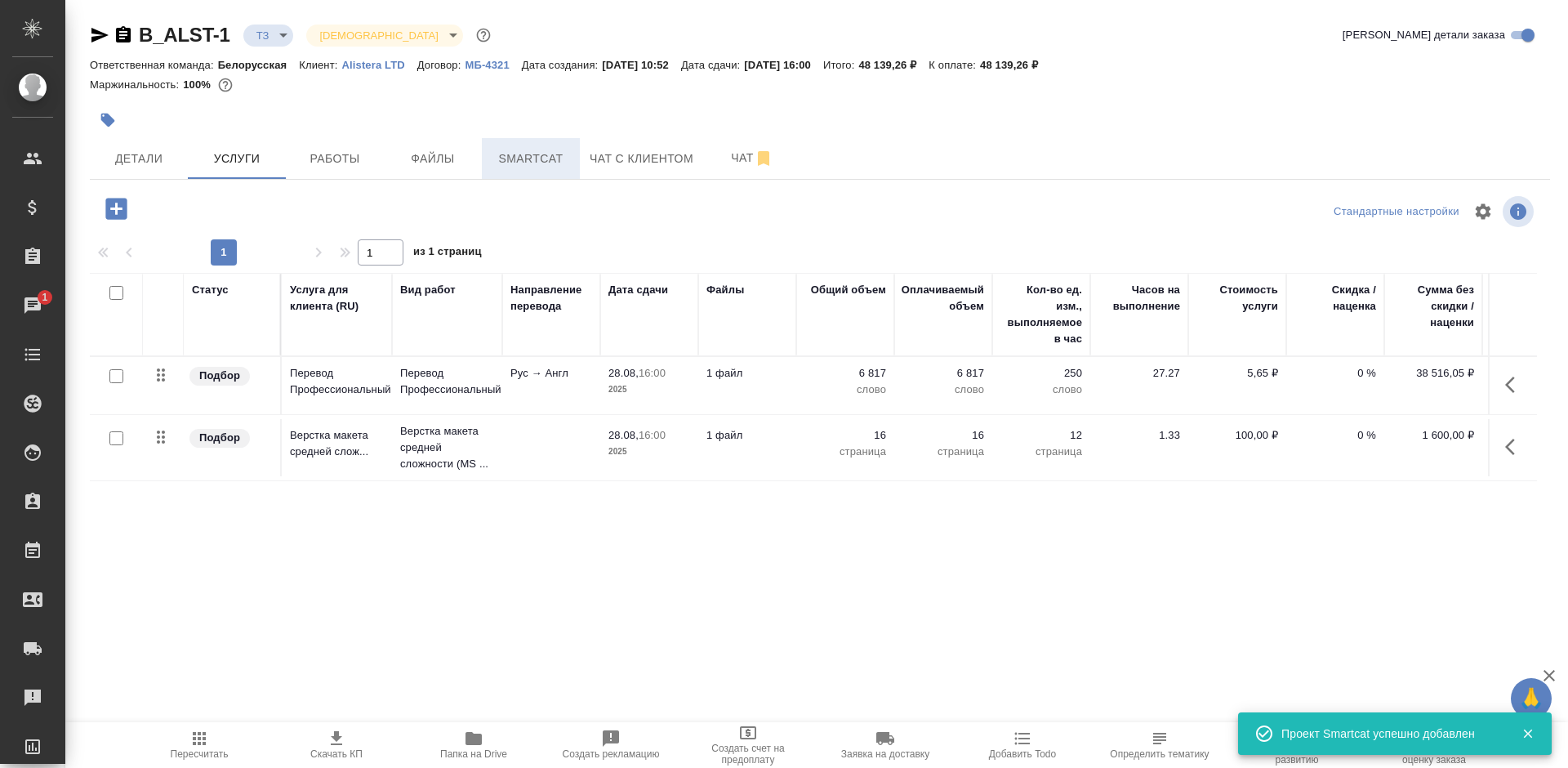
click at [508, 176] on button "Smartcat" at bounding box center [531, 158] width 98 height 41
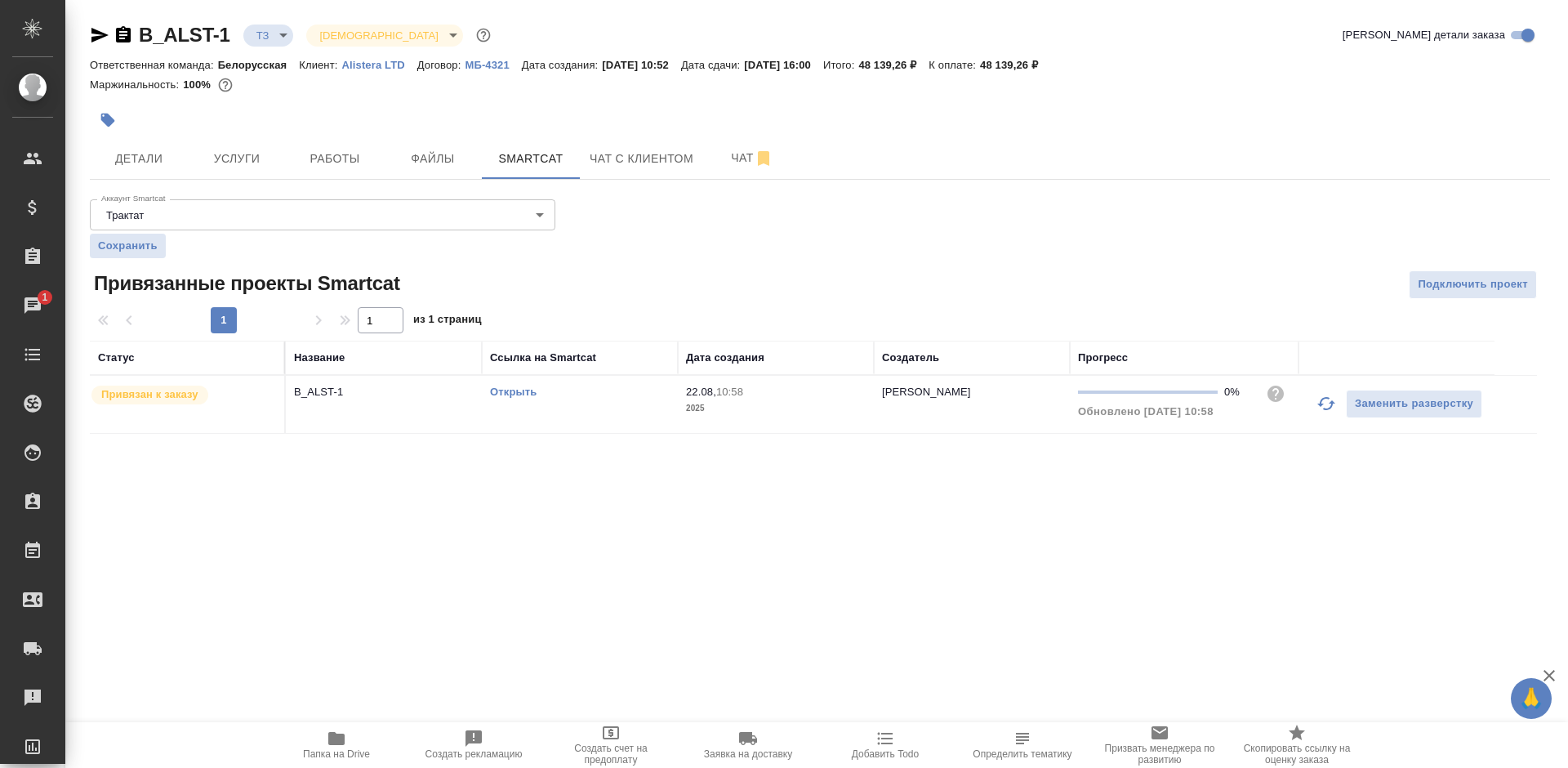
click at [511, 386] on link "Открыть" at bounding box center [513, 392] width 47 height 13
click at [243, 162] on span "Услуги" at bounding box center [236, 158] width 79 height 20
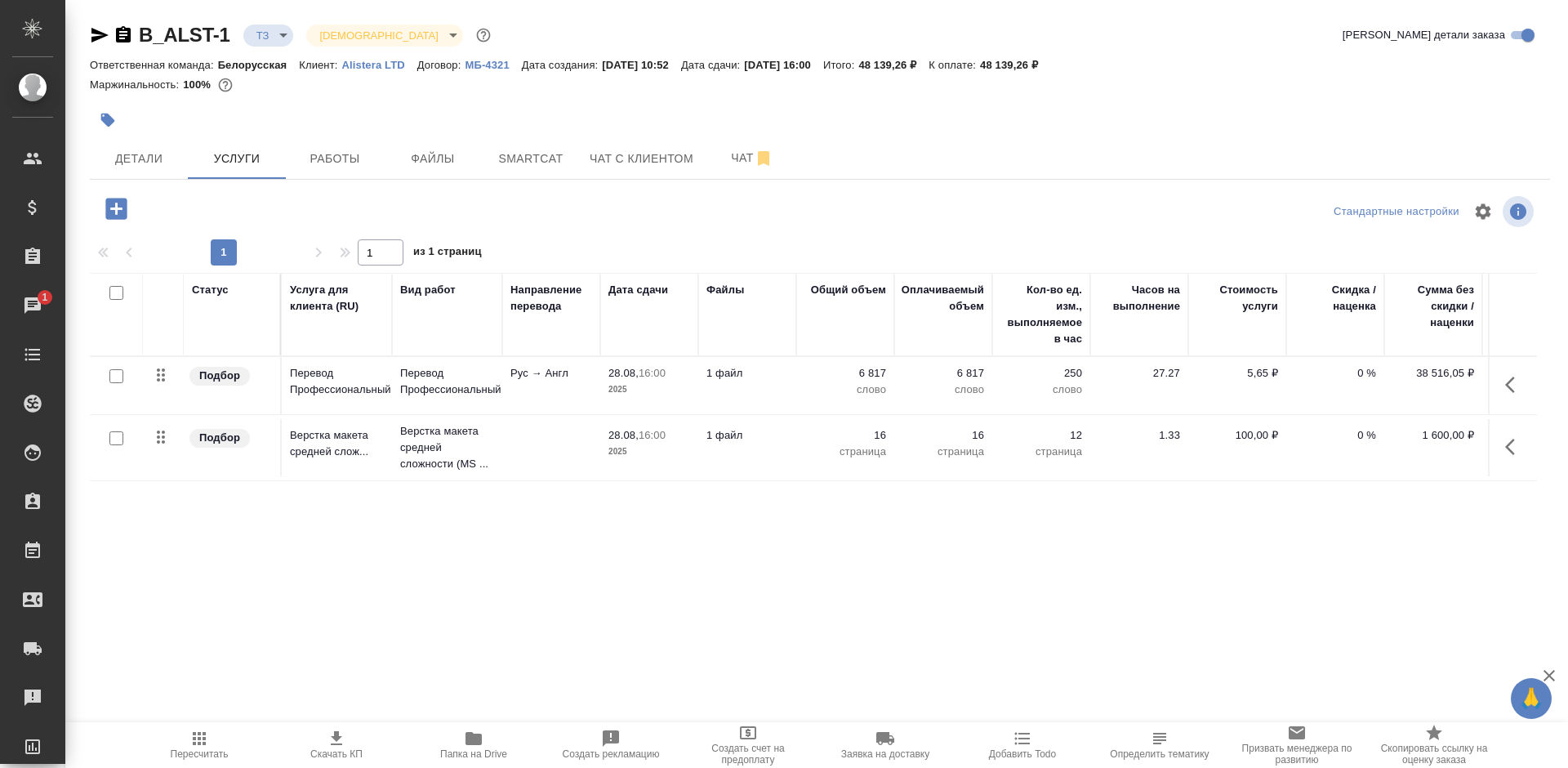
click at [374, 61] on p "Alistera LTD" at bounding box center [378, 64] width 75 height 13
click at [495, 68] on p "МБ-4321" at bounding box center [493, 64] width 56 height 13
click at [1495, 378] on button "button" at bounding box center [1515, 385] width 39 height 39
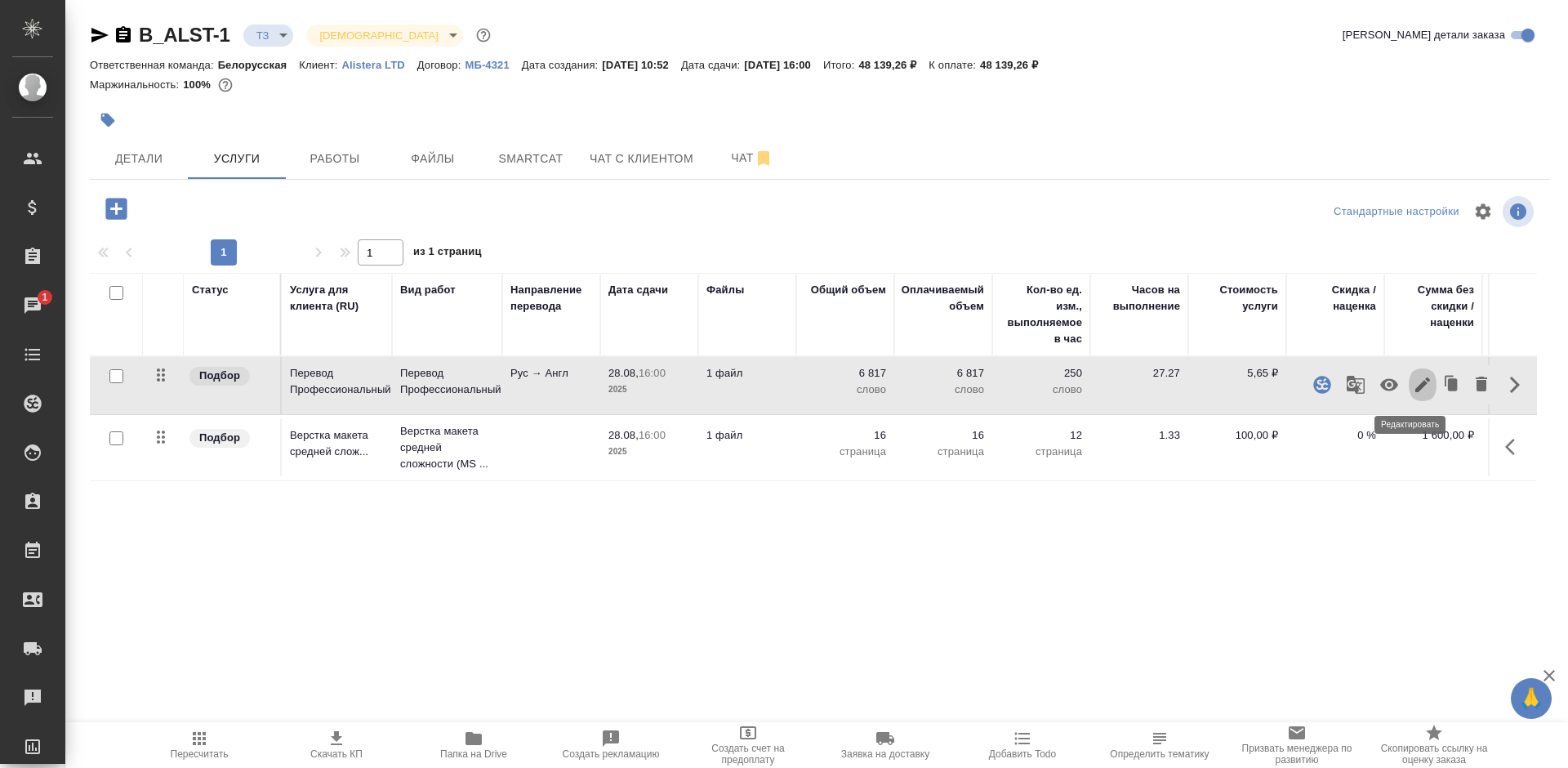
click at [1415, 387] on icon "button" at bounding box center [1422, 384] width 15 height 15
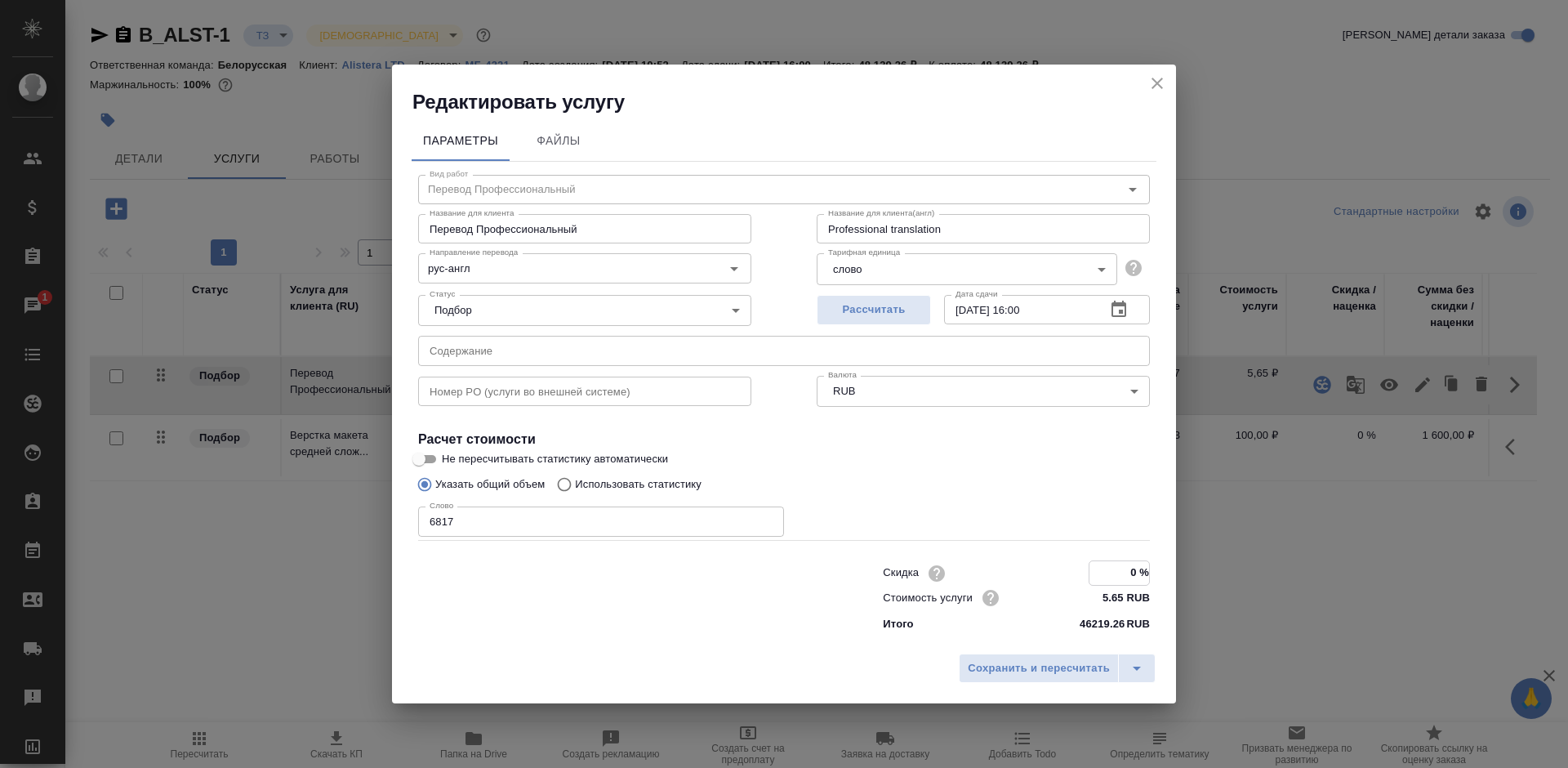
click at [1138, 574] on input "0 %" at bounding box center [1119, 573] width 59 height 23
type input "6 %"
click at [1070, 671] on span "Сохранить и пересчитать" at bounding box center [1039, 667] width 142 height 18
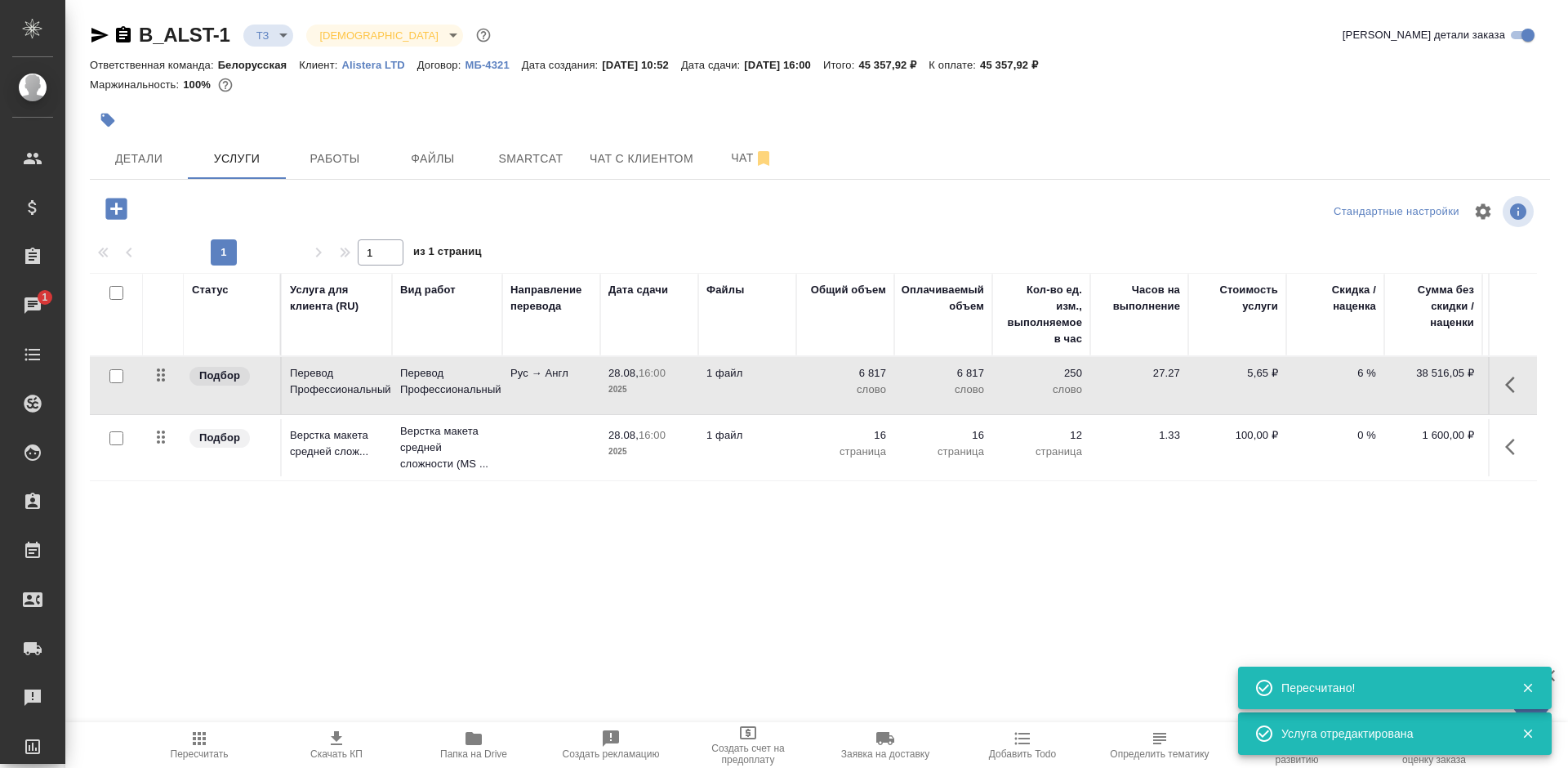
click at [866, 511] on div "Статус Услуга для клиента (RU) Вид работ Направление перевода Дата сдачи Файлы …" at bounding box center [813, 448] width 1447 height 351
click at [343, 731] on icon "button" at bounding box center [336, 738] width 19 height 19
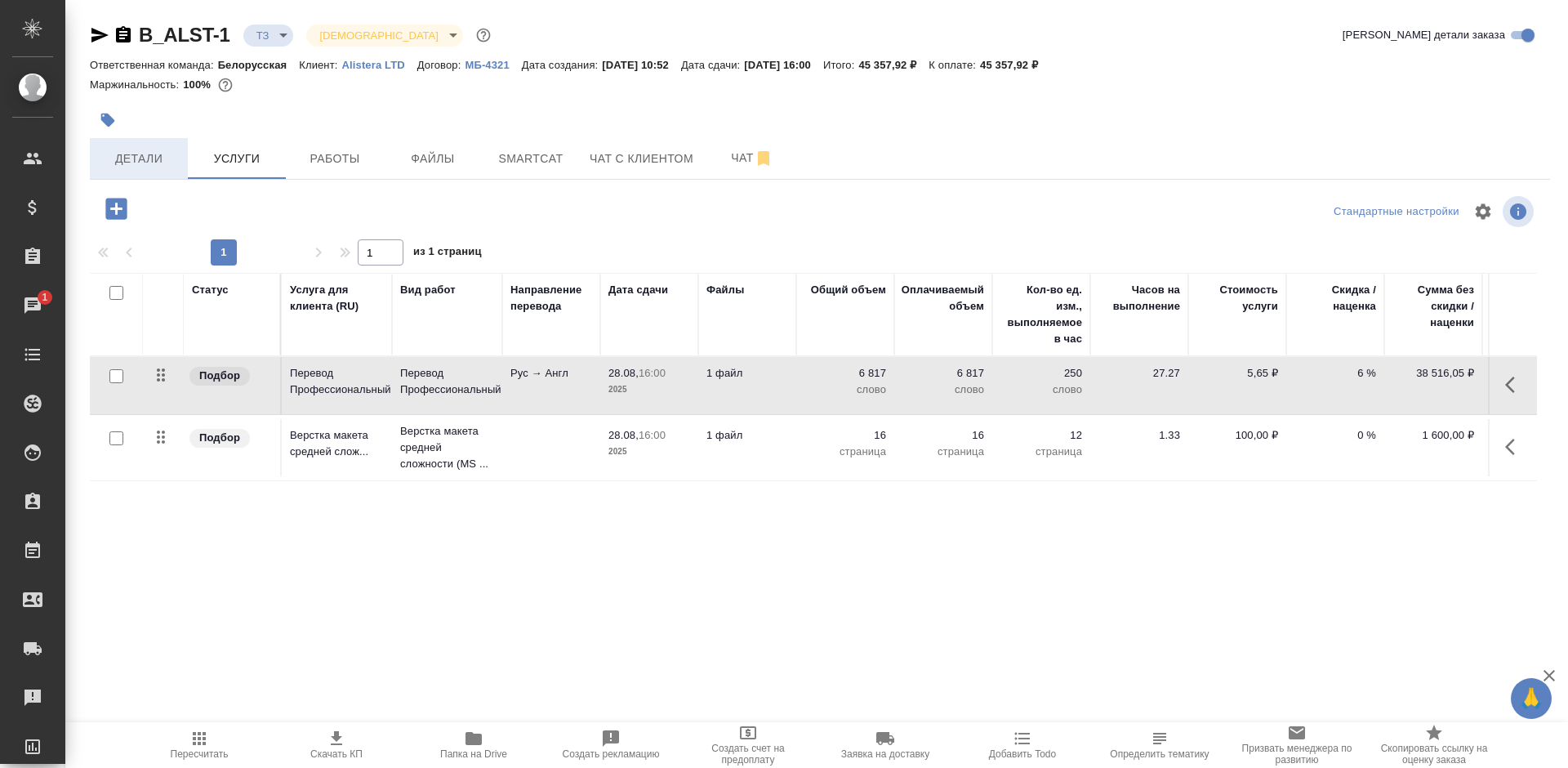
click at [122, 161] on span "Детали" at bounding box center [138, 158] width 79 height 20
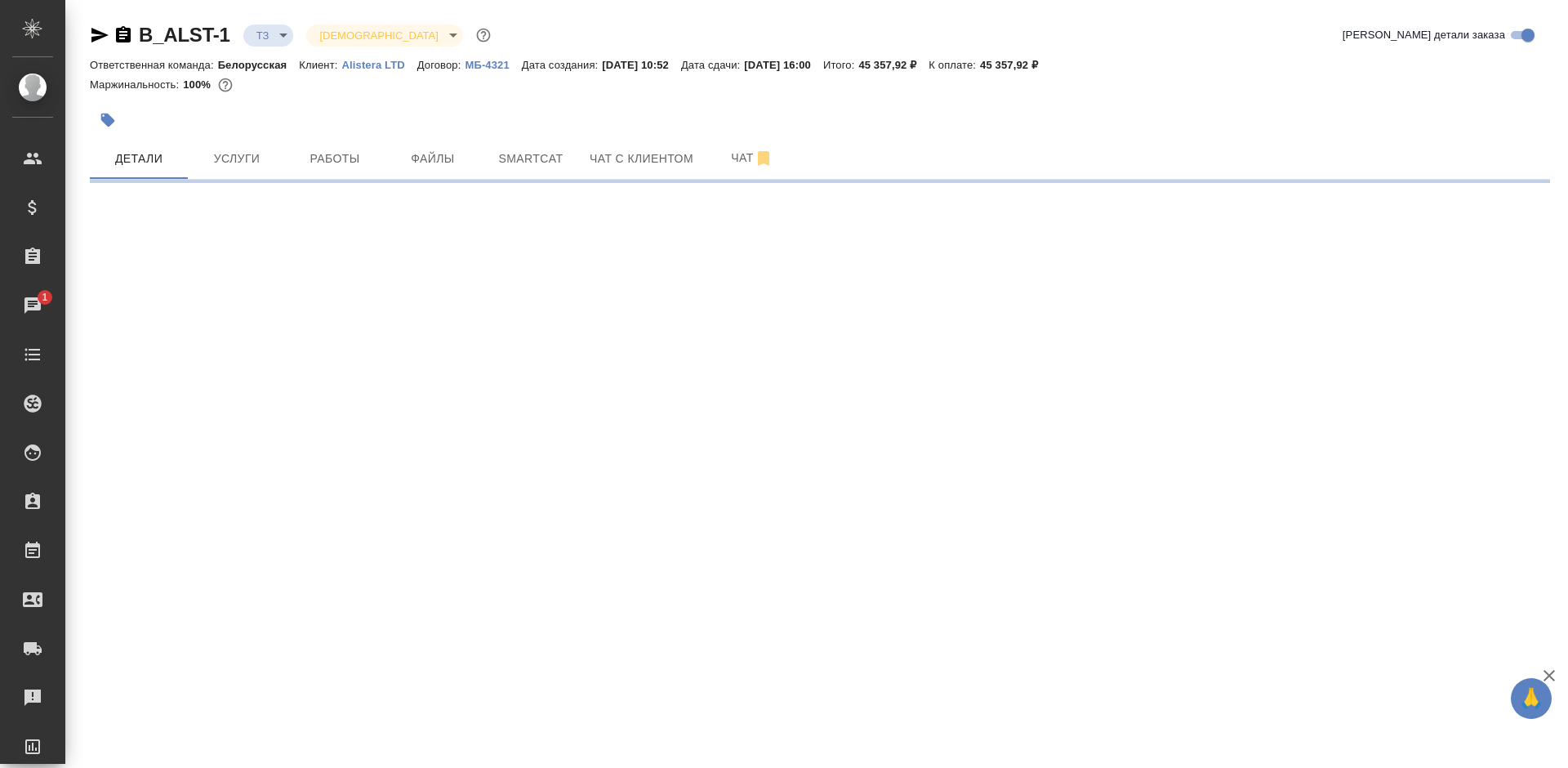
select select "RU"
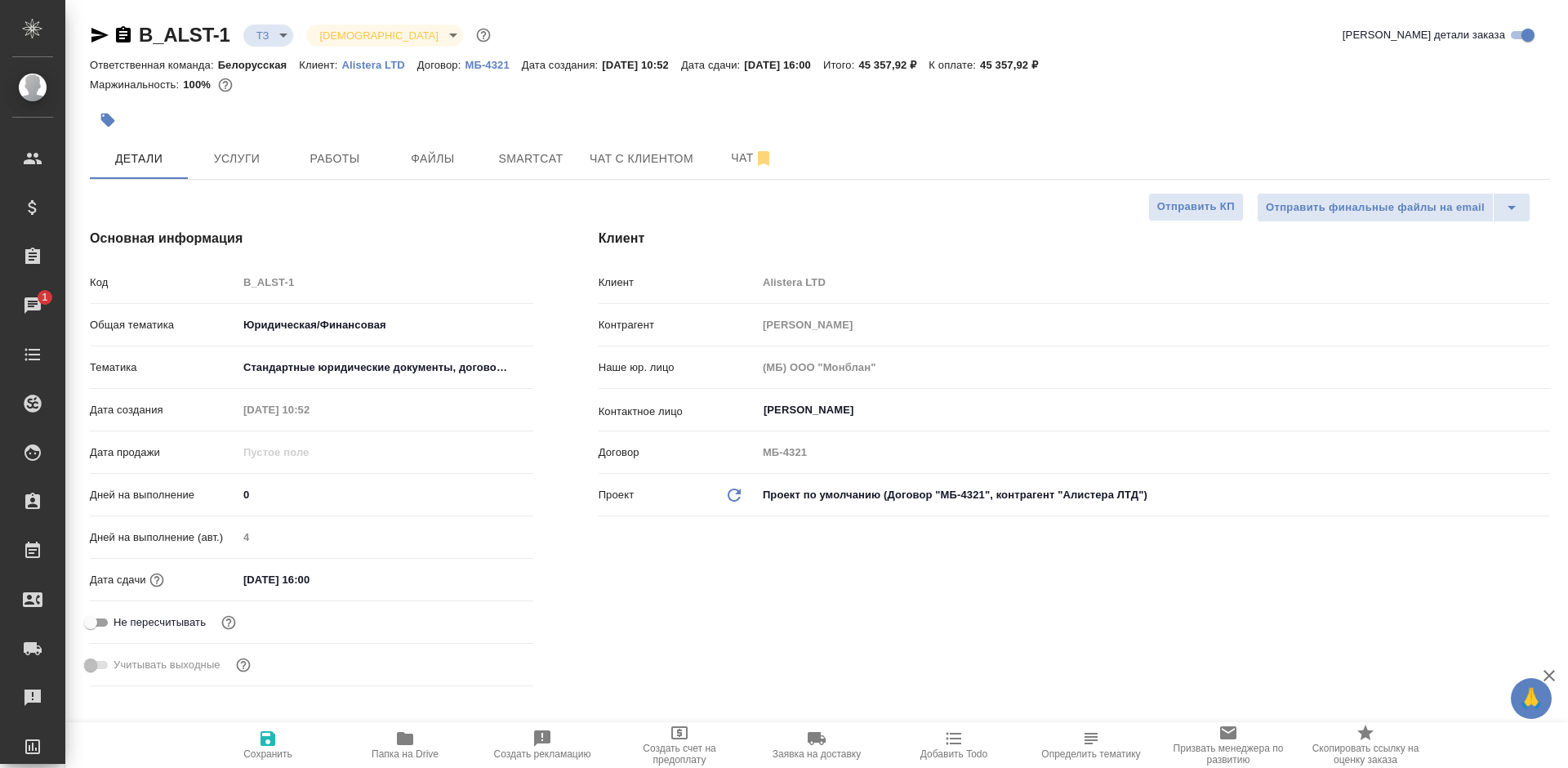
type textarea "x"
click at [355, 577] on input "28.08.2025 16:00" at bounding box center [308, 579] width 143 height 23
click at [476, 576] on icon "button" at bounding box center [486, 578] width 19 height 19
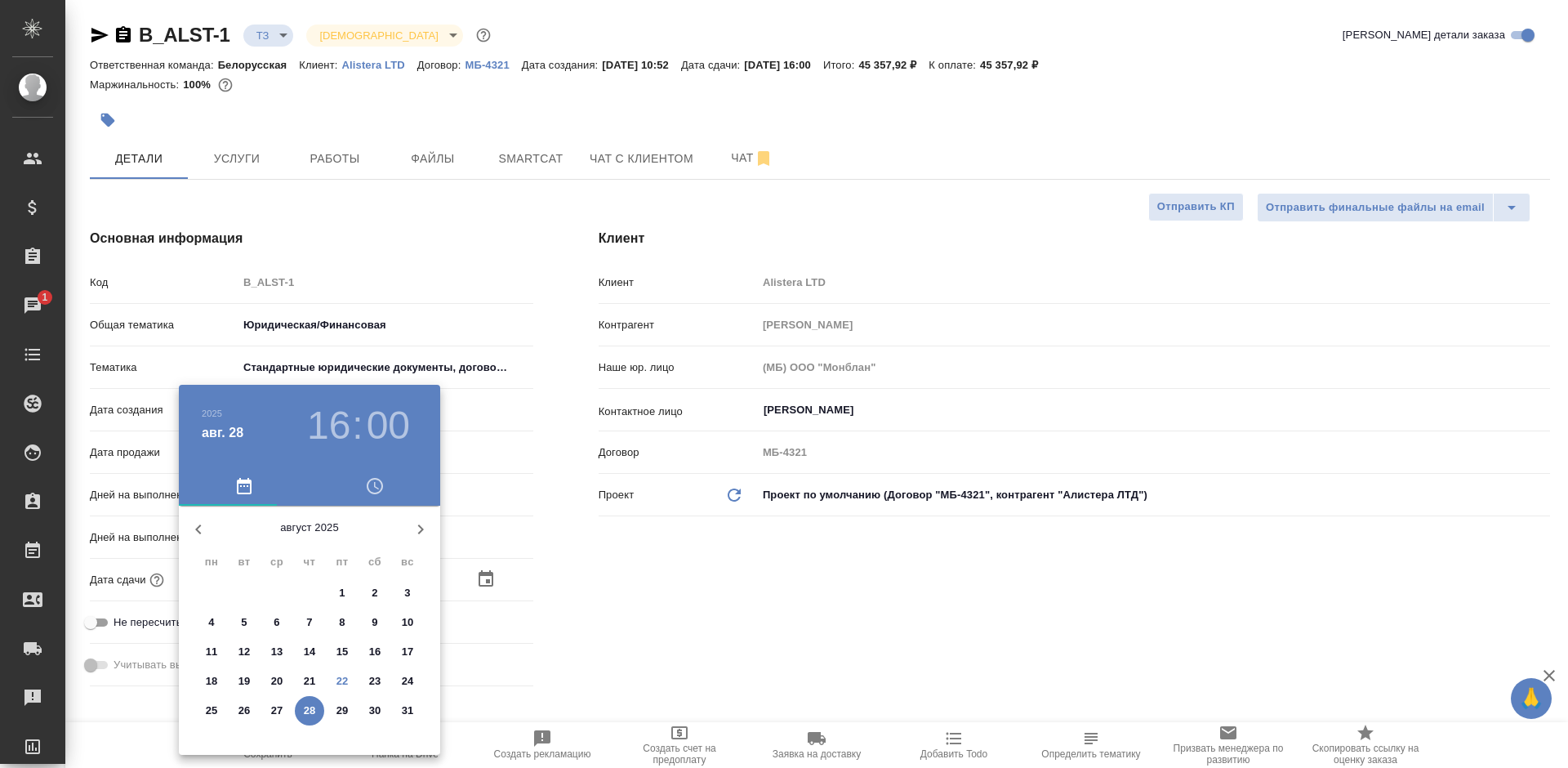
click at [576, 675] on div at bounding box center [784, 384] width 1568 height 768
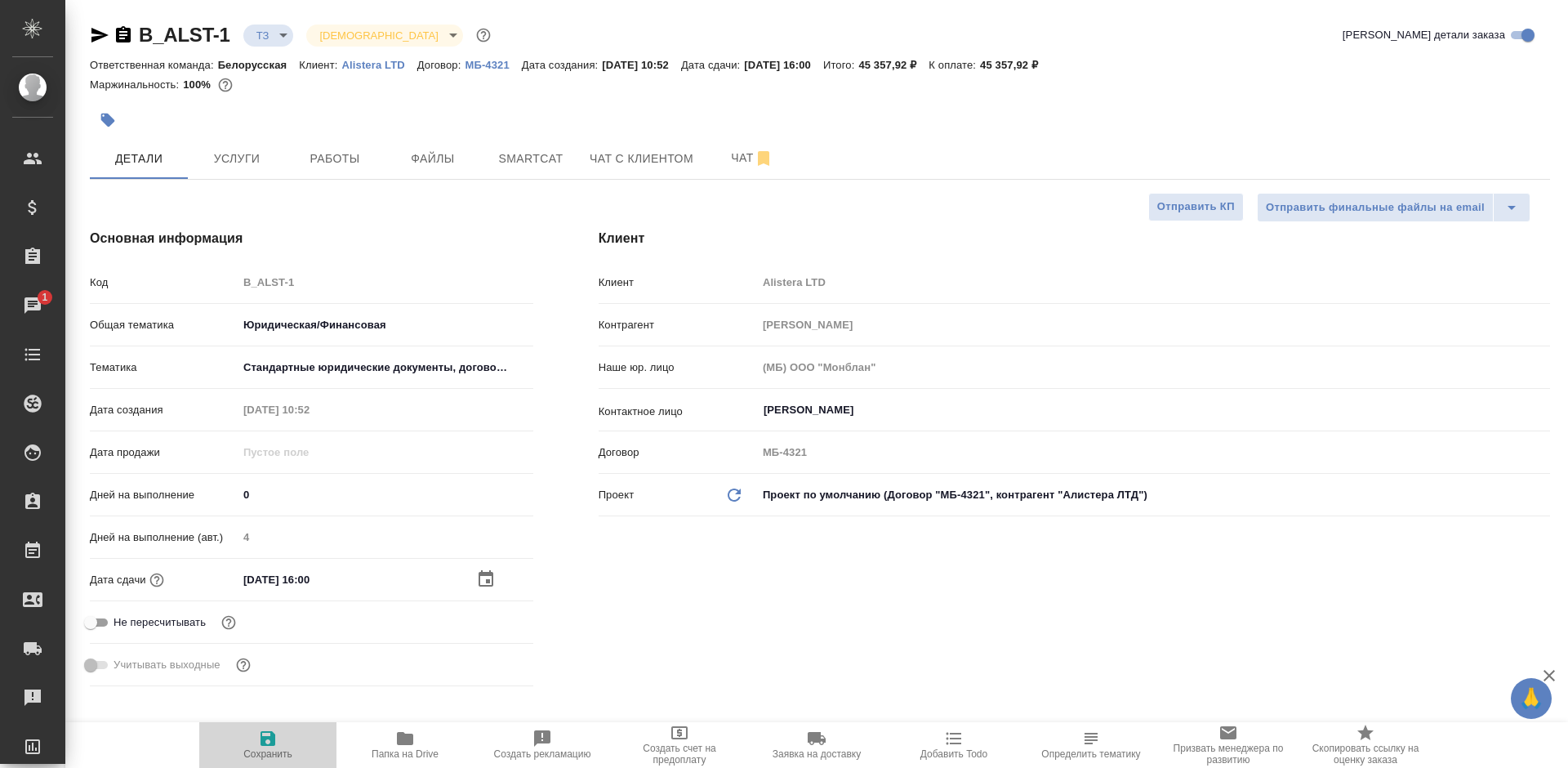
click at [244, 751] on span "Сохранить" at bounding box center [267, 754] width 49 height 12
type textarea "x"
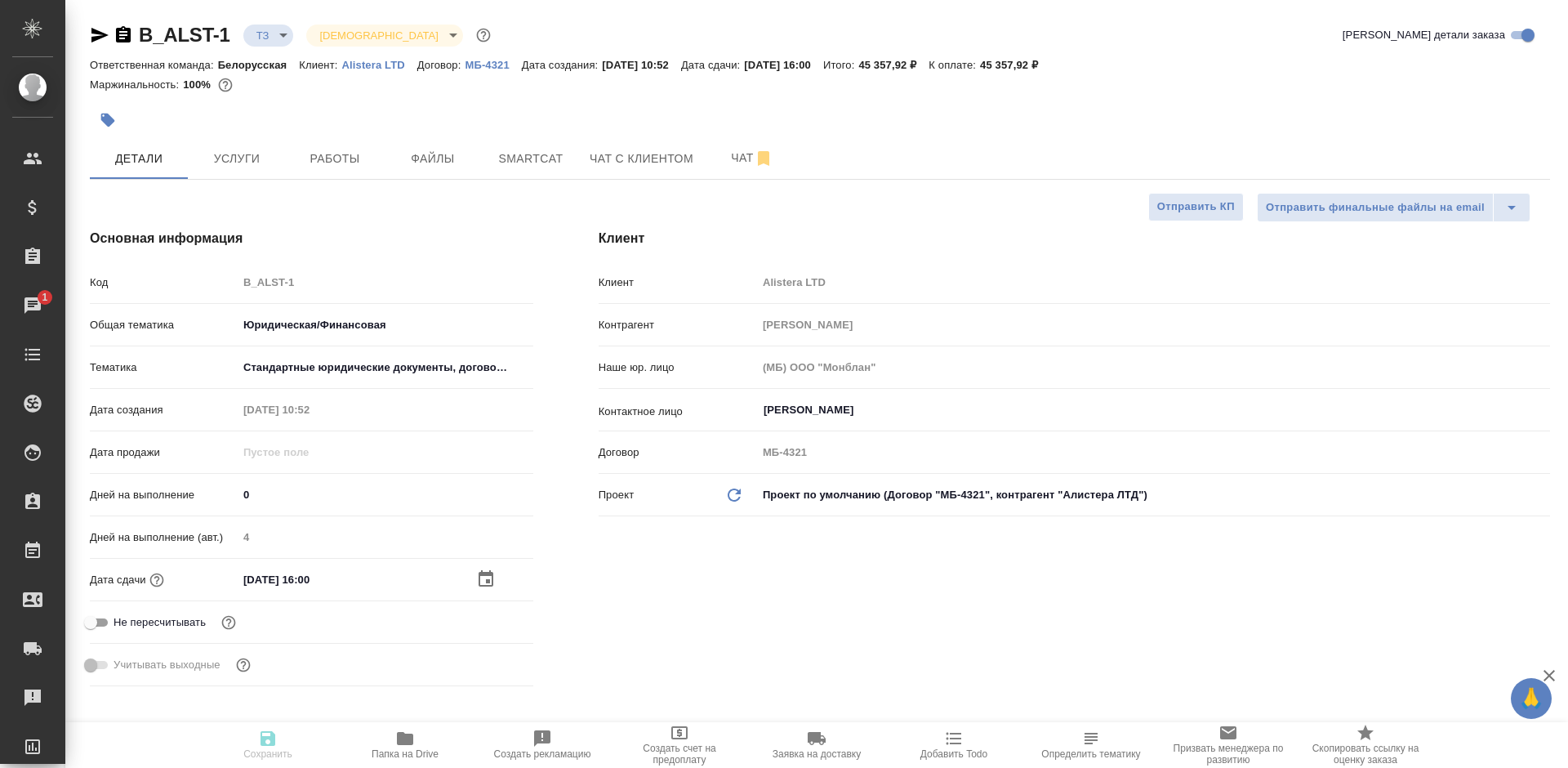
type textarea "x"
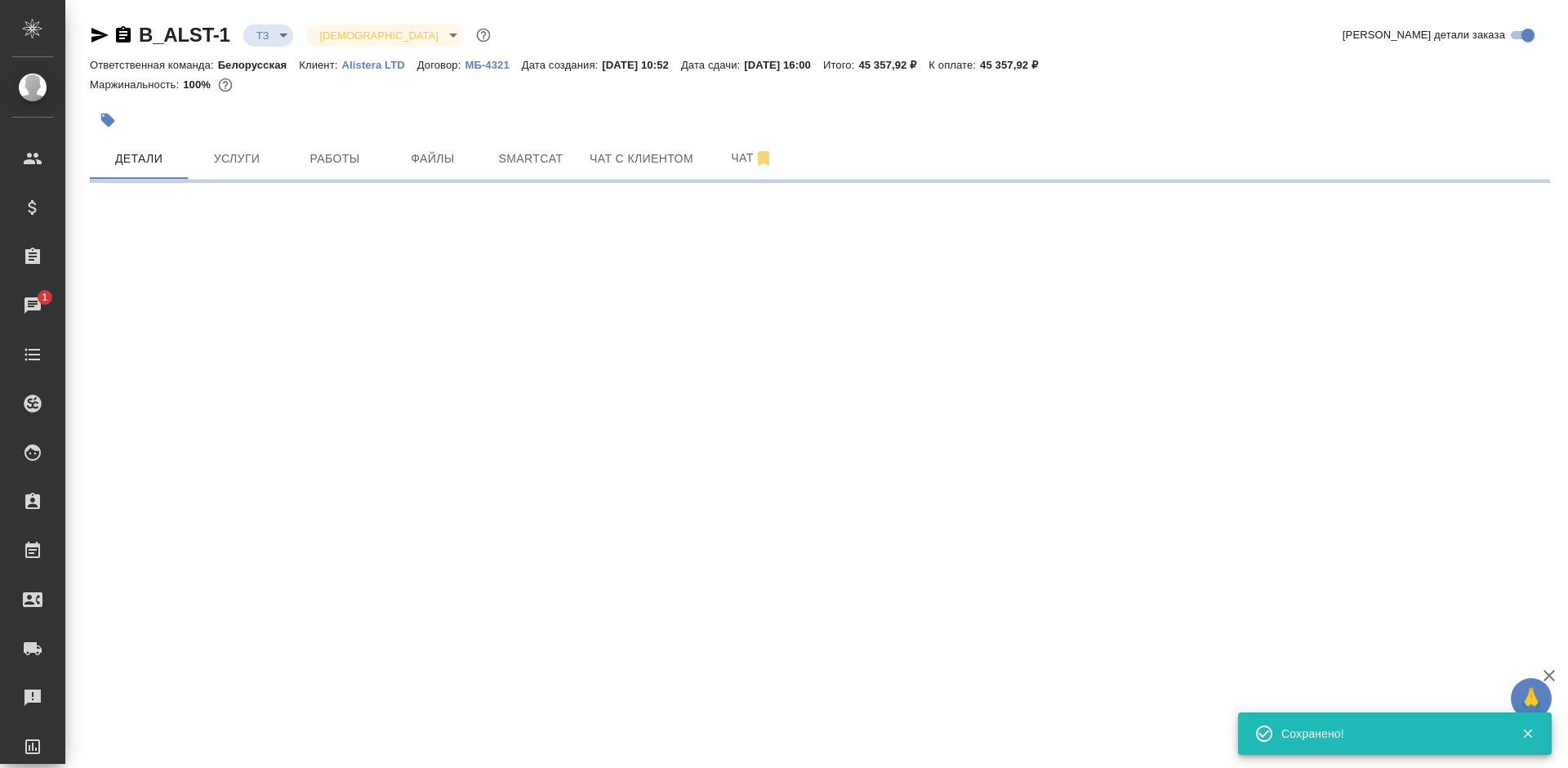
select select "RU"
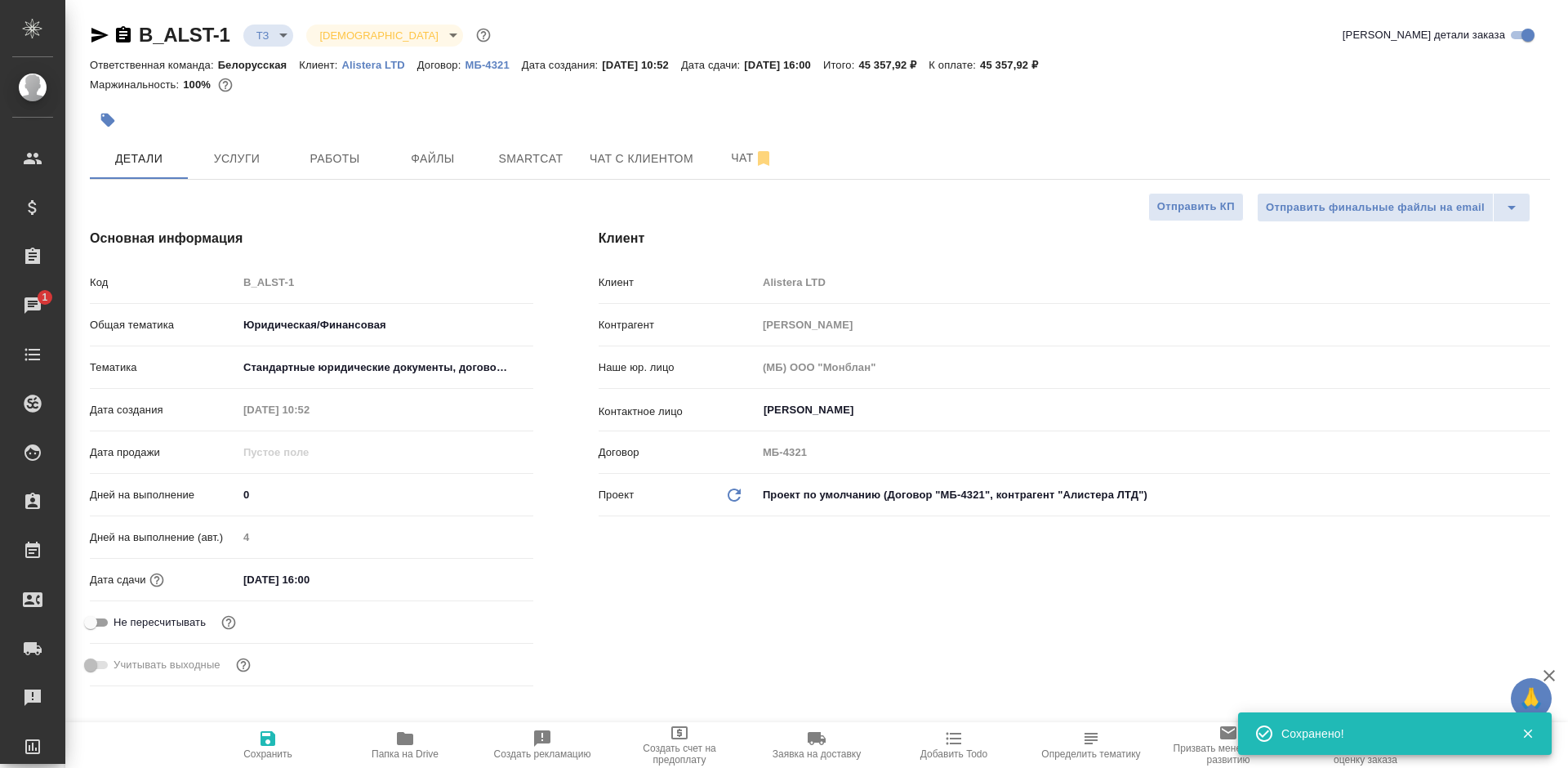
type textarea "x"
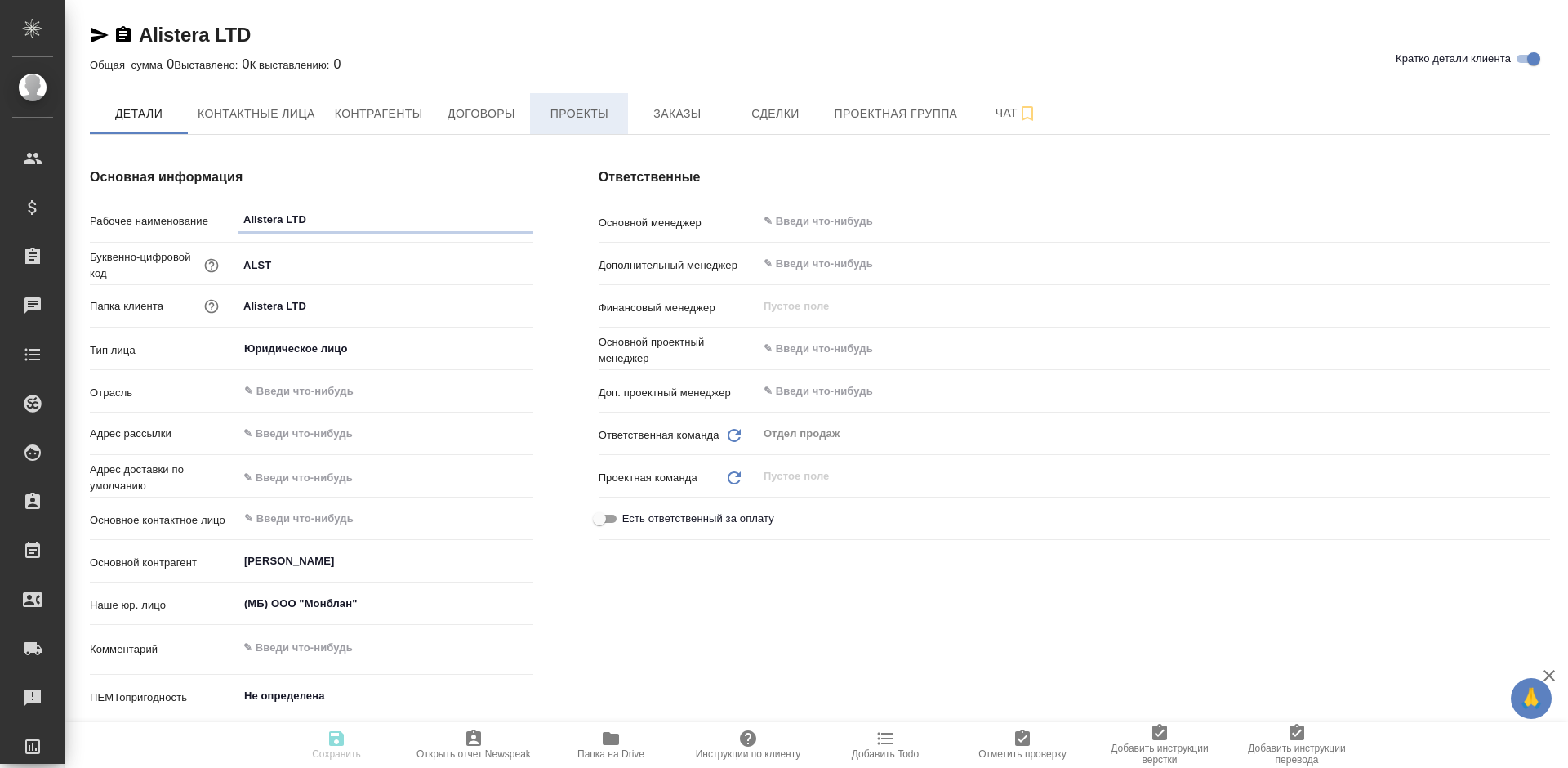
click at [578, 130] on button "Проекты" at bounding box center [578, 114] width 98 height 41
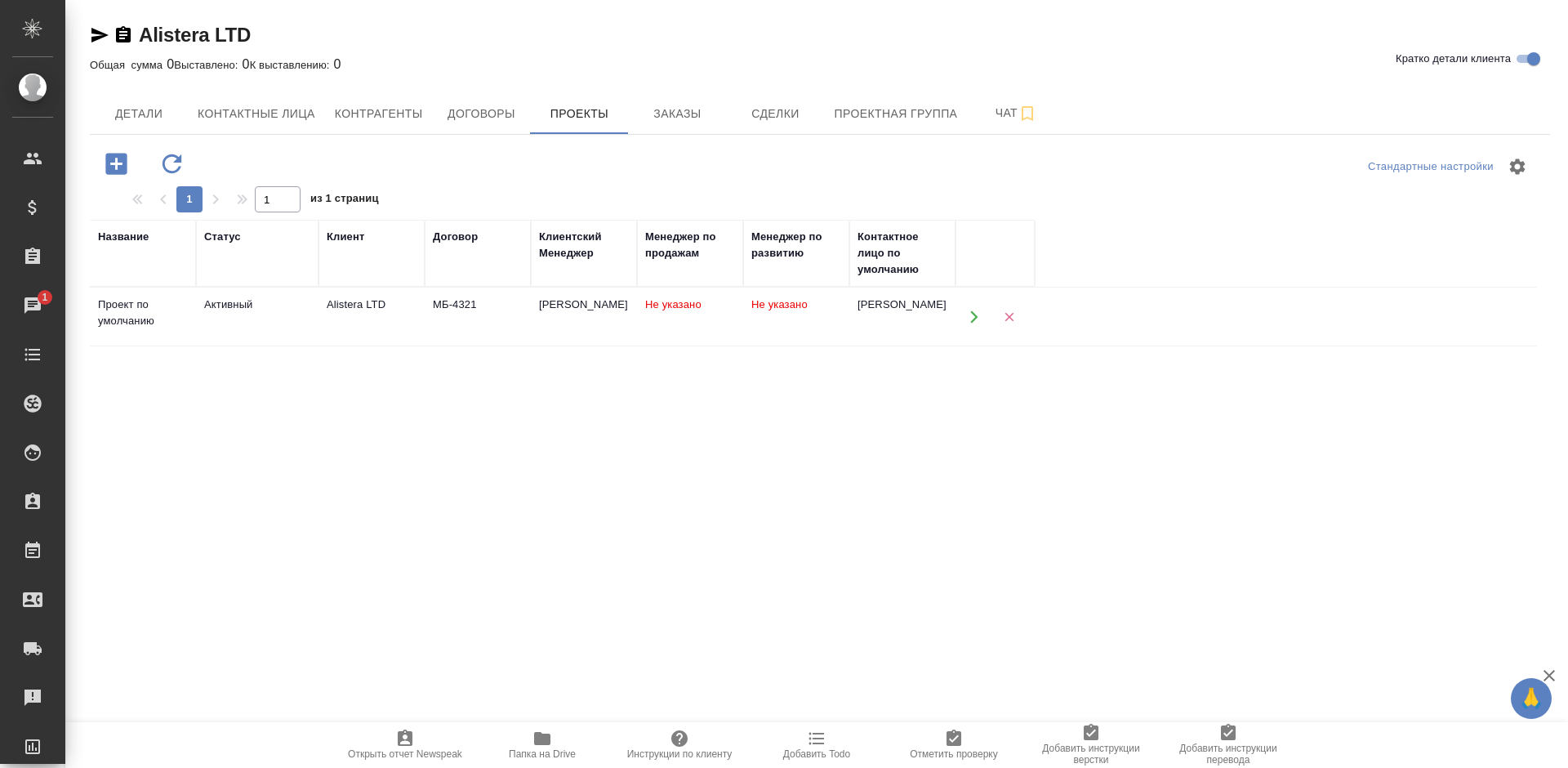
click at [615, 313] on div "[PERSON_NAME]" at bounding box center [583, 304] width 89 height 17
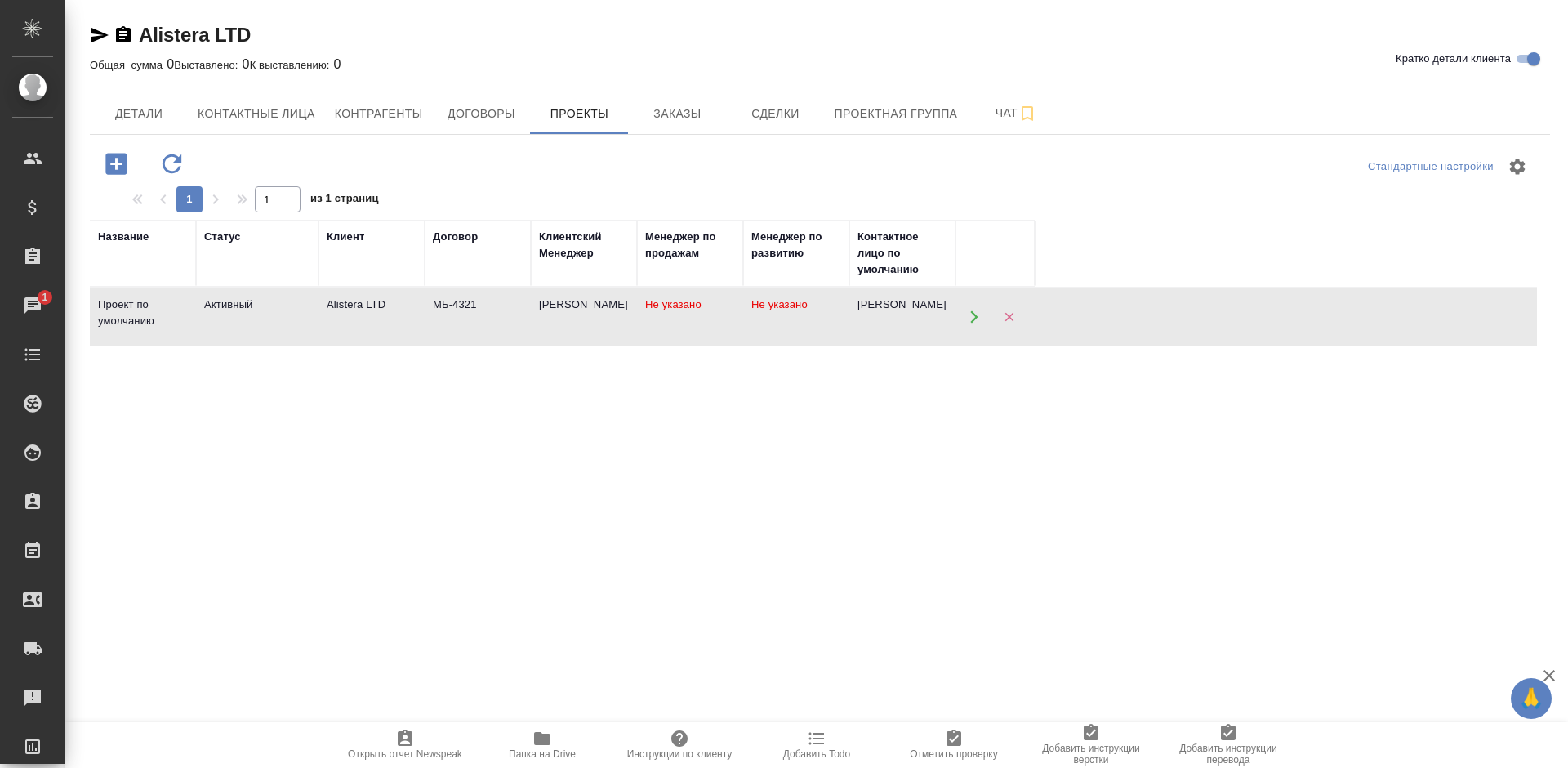
click at [615, 313] on div "[PERSON_NAME]" at bounding box center [583, 304] width 89 height 17
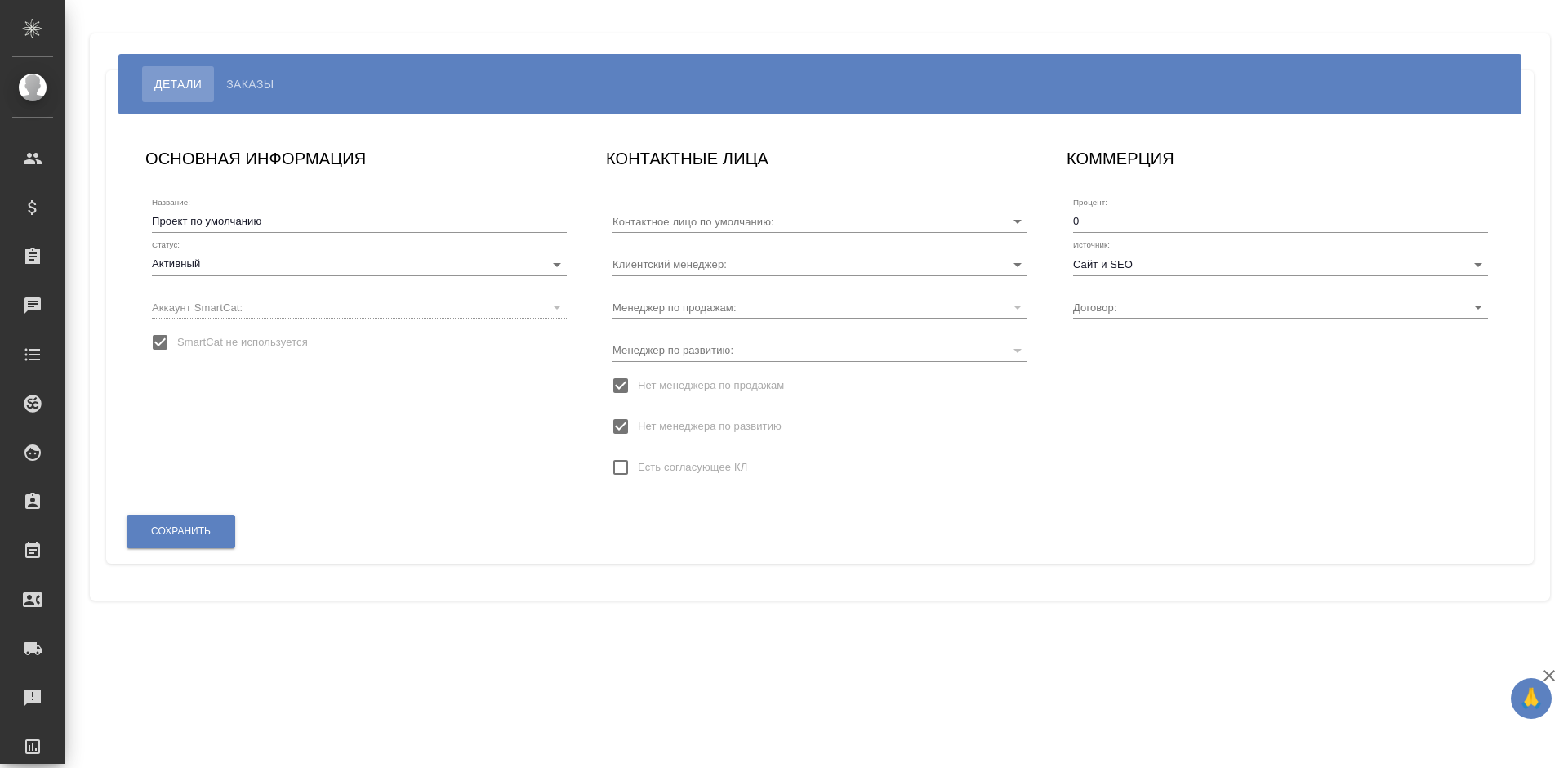
type input "[PERSON_NAME]"
type input "МБ-4321"
type input "[PERSON_NAME]"
click at [355, 309] on div "​" at bounding box center [359, 307] width 415 height 23
click at [242, 340] on span "SmartCat не используется" at bounding box center [242, 342] width 130 height 17
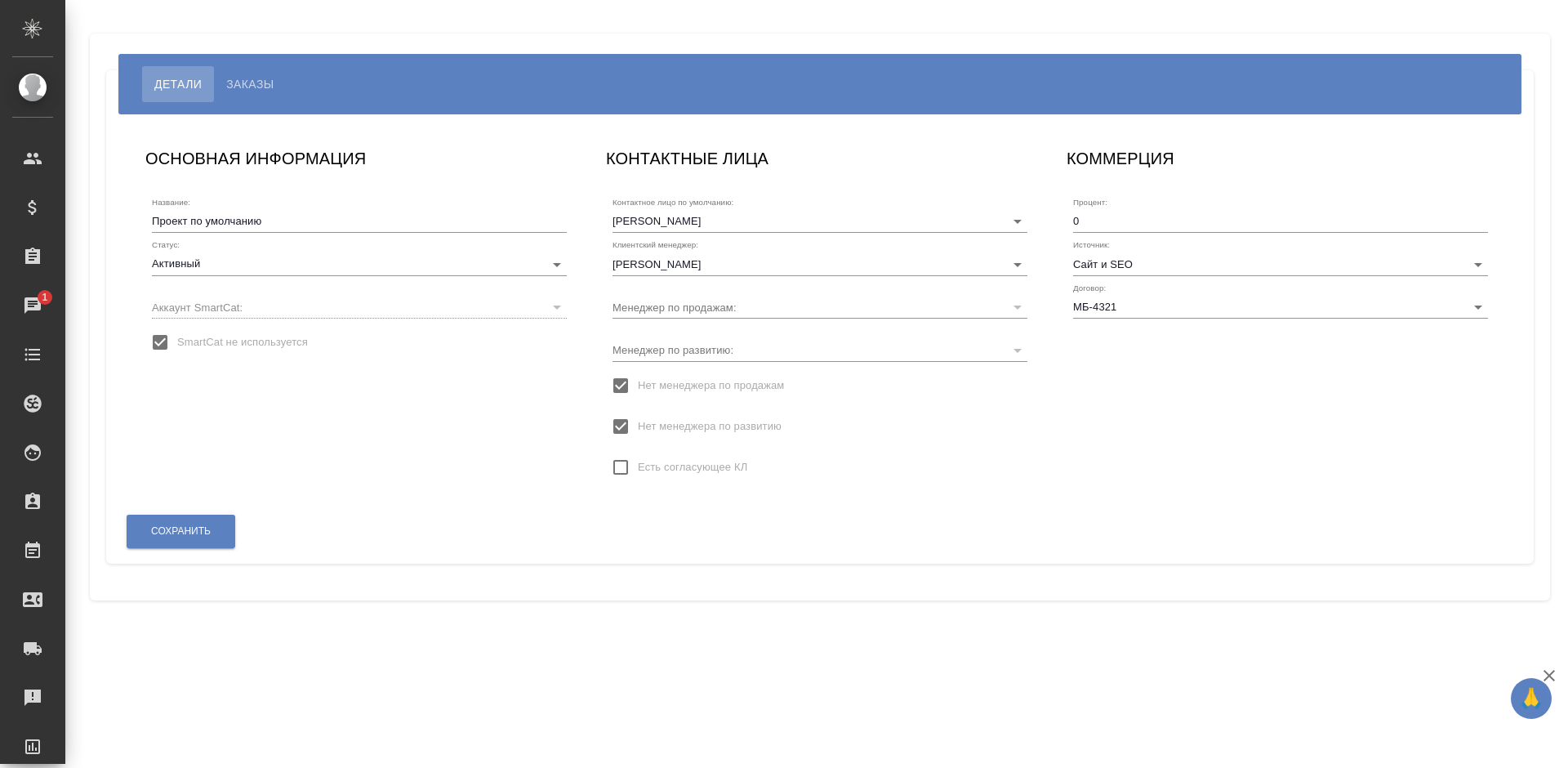
click at [177, 340] on input "SmartCat не используется" at bounding box center [159, 341] width 34 height 34
checkbox input "false"
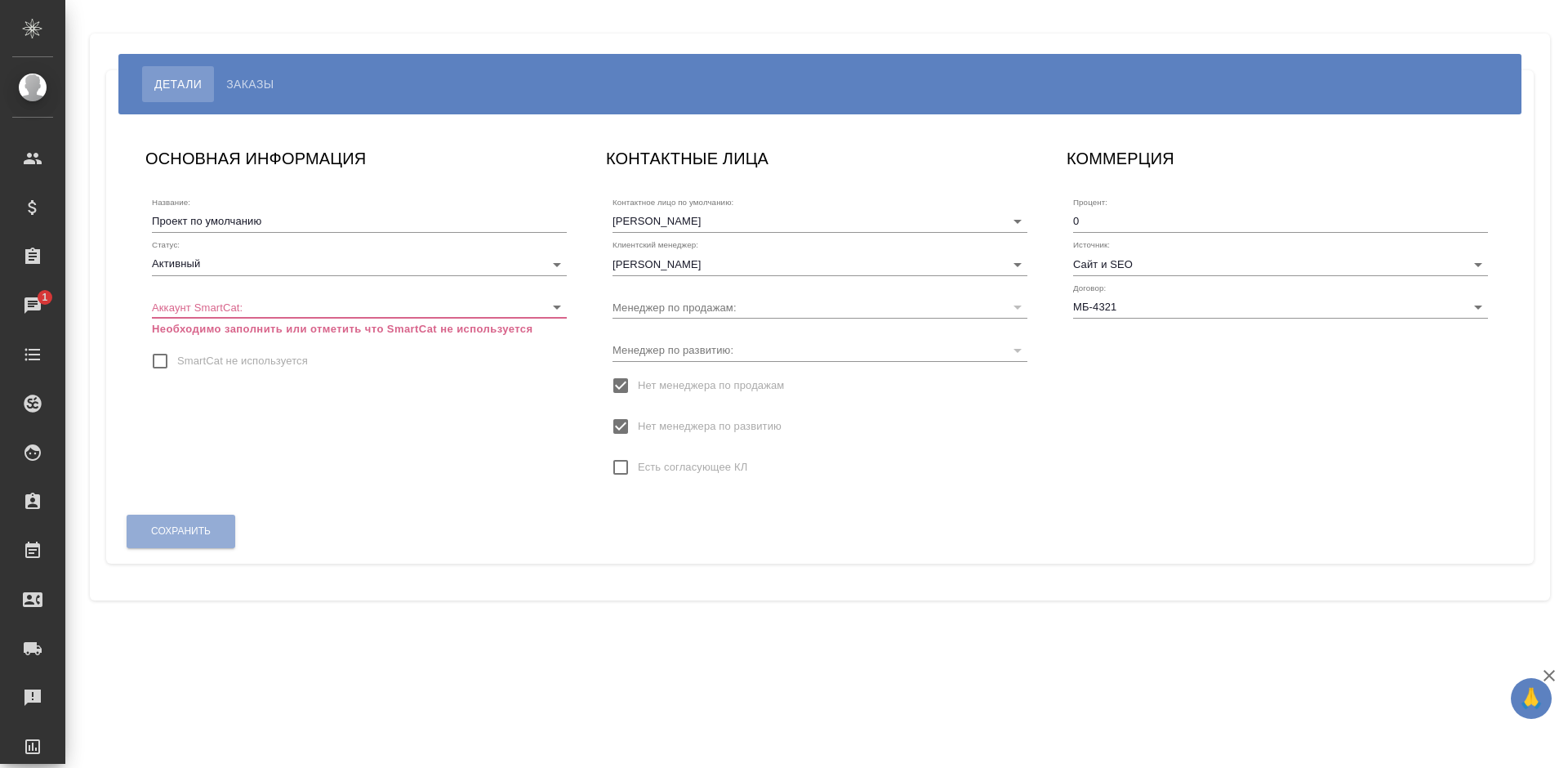
click at [281, 306] on body "🙏 .cls-1 fill:#fff; AWATERA Bogomolova Anastasiya Клиенты Спецификации Заказы 1…" at bounding box center [784, 384] width 1568 height 768
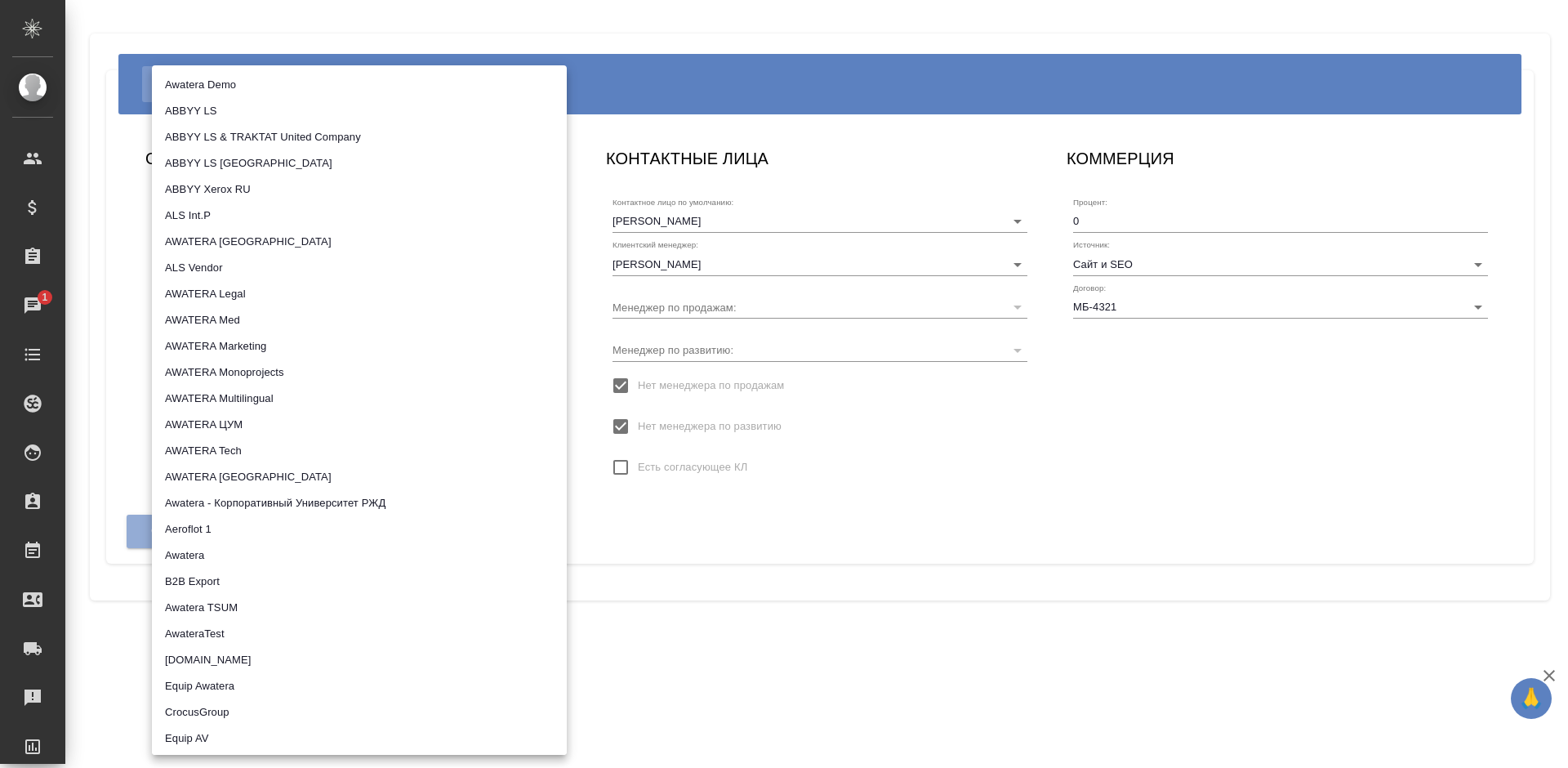
scroll to position [851, 0]
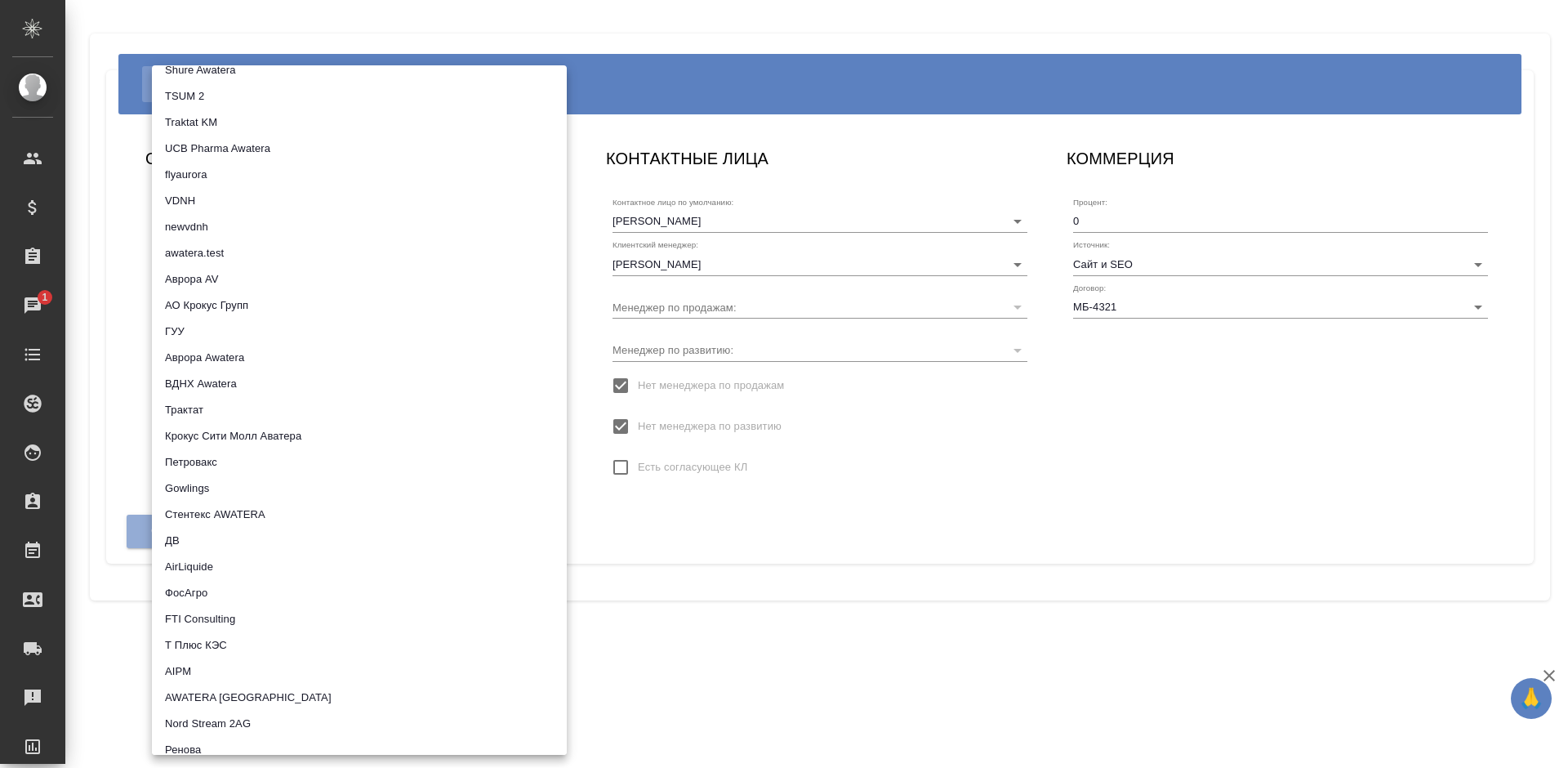
click at [260, 402] on li "Трактат" at bounding box center [359, 409] width 415 height 26
type input "5ee7379ee86966421fbf459a"
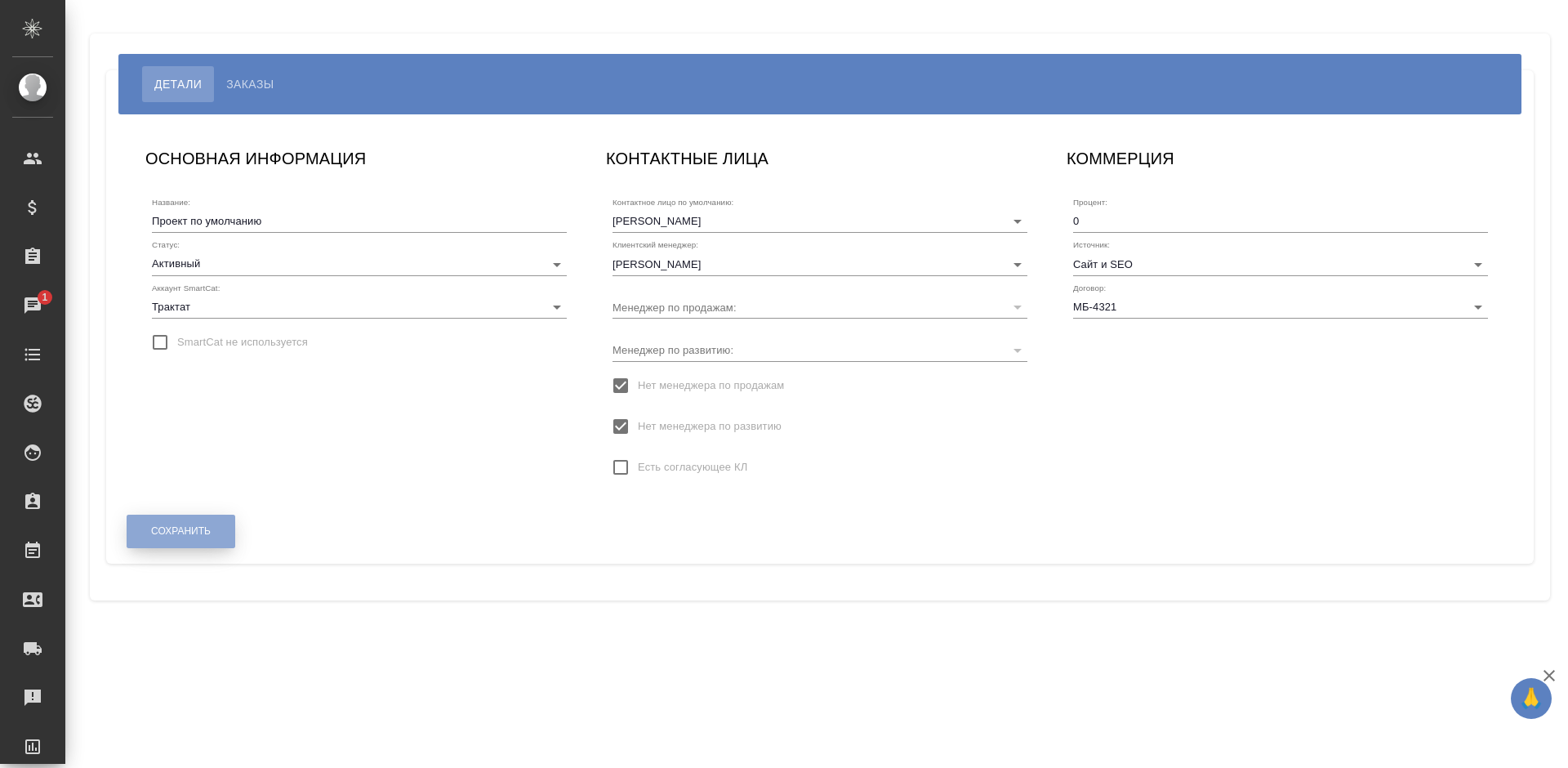
click at [185, 530] on span "Сохранить" at bounding box center [180, 531] width 59 height 14
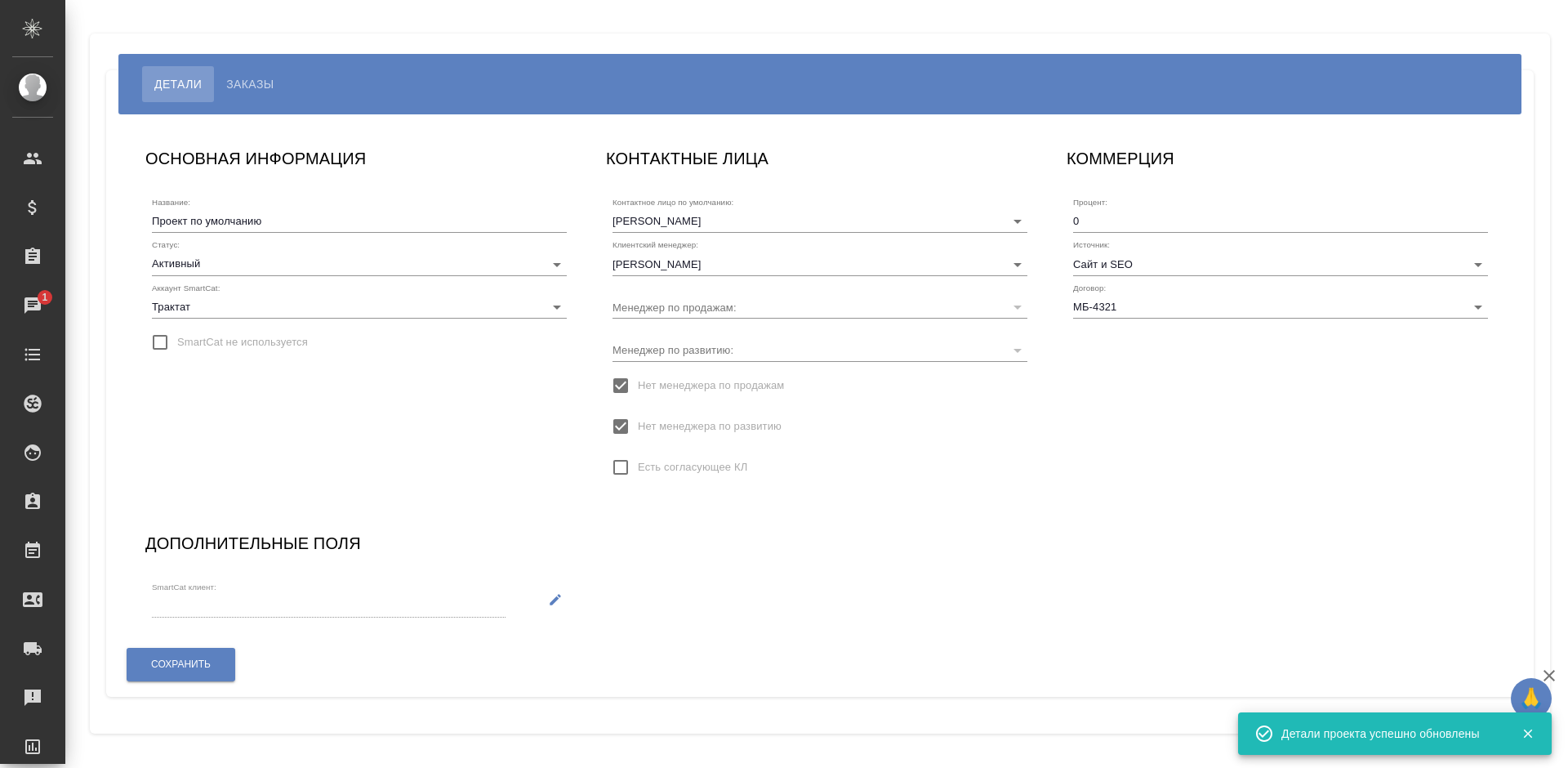
click at [549, 595] on icon "button" at bounding box center [555, 599] width 15 height 15
click at [382, 611] on input "SmartCat клиент:" at bounding box center [297, 606] width 293 height 22
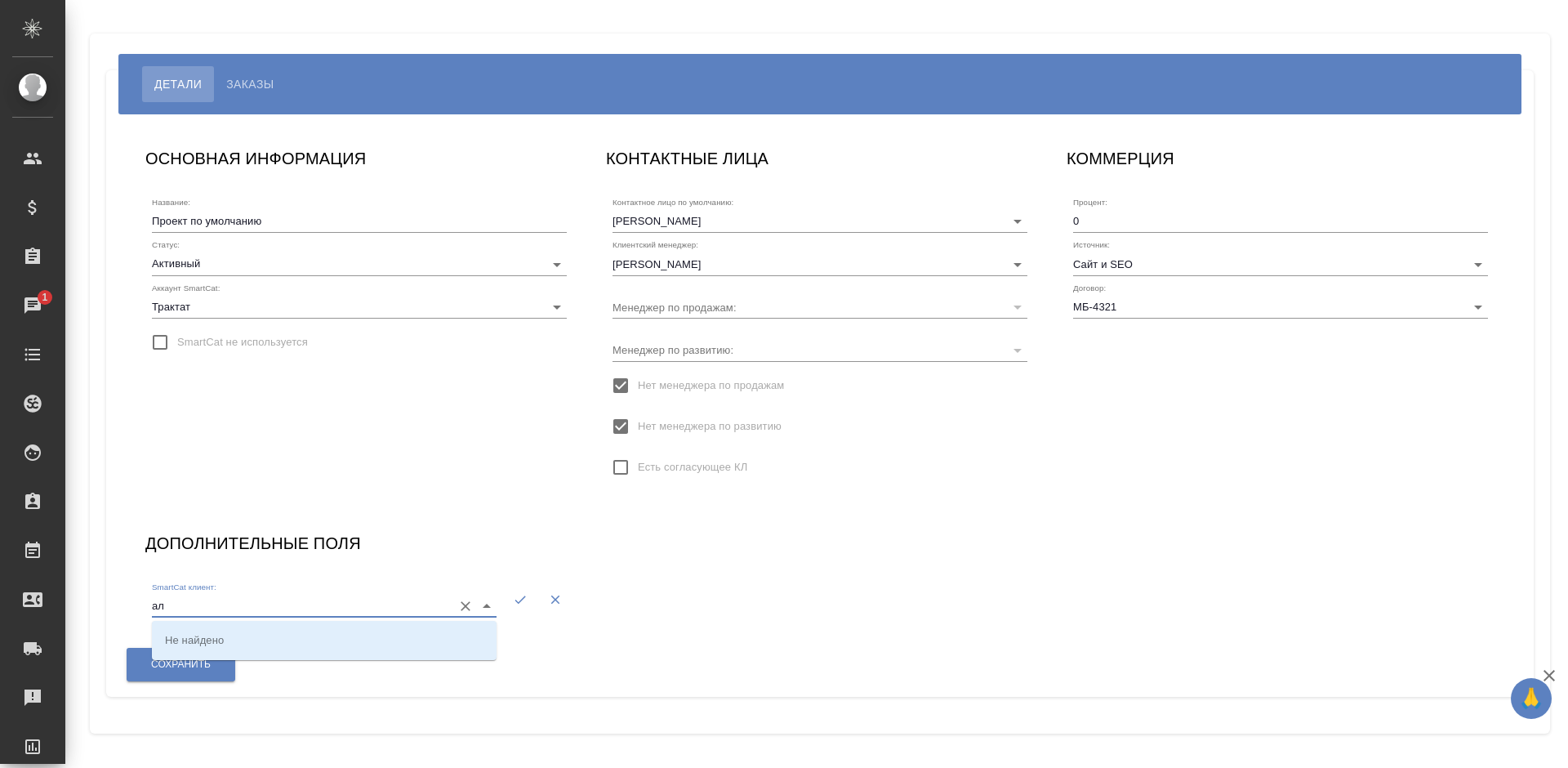
type input "а"
type input "ali"
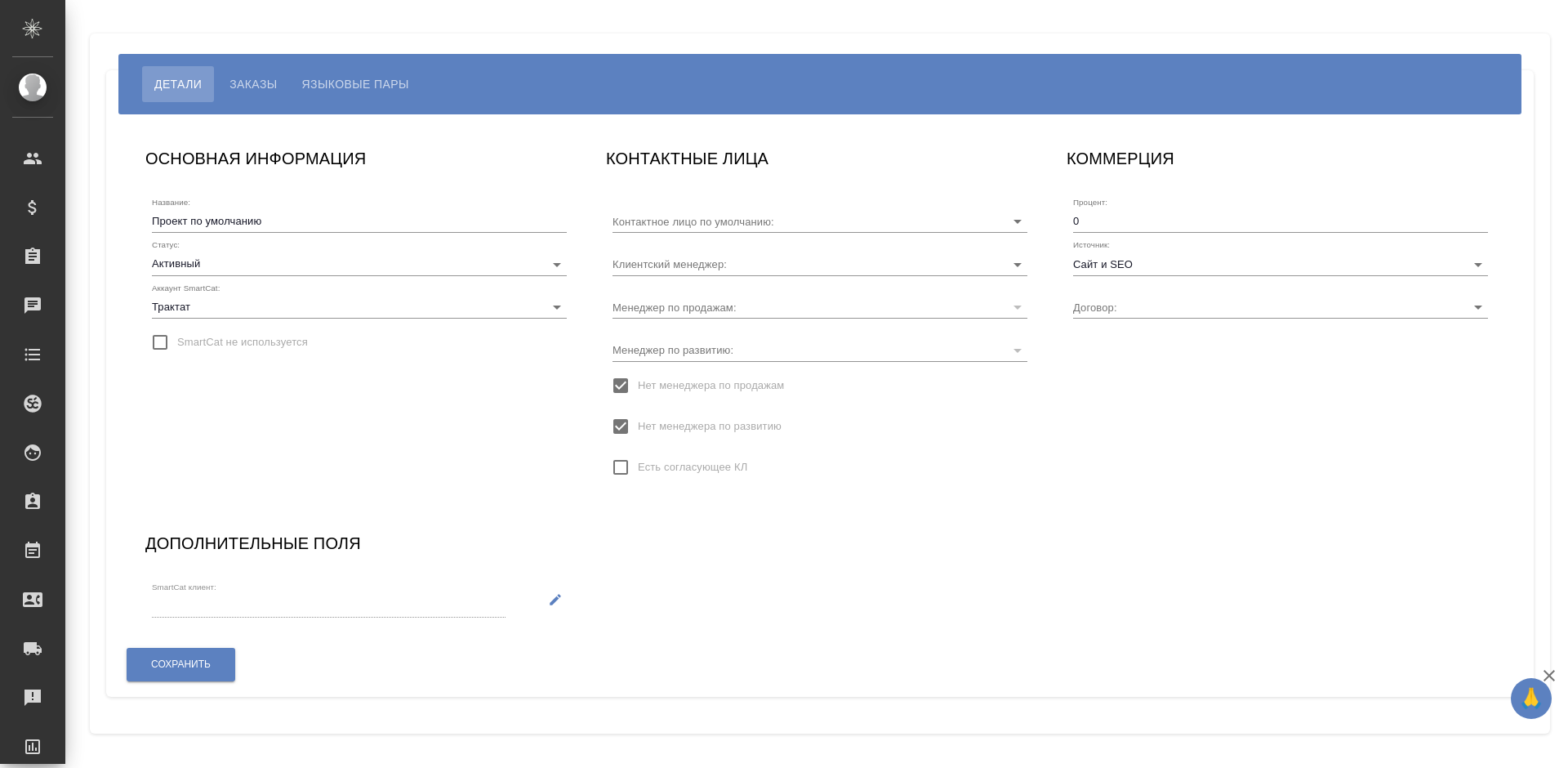
type input "Липчей Евгений"
type input "МБ-4321"
click at [680, 264] on input "Касаткина Александра" at bounding box center [793, 263] width 363 height 22
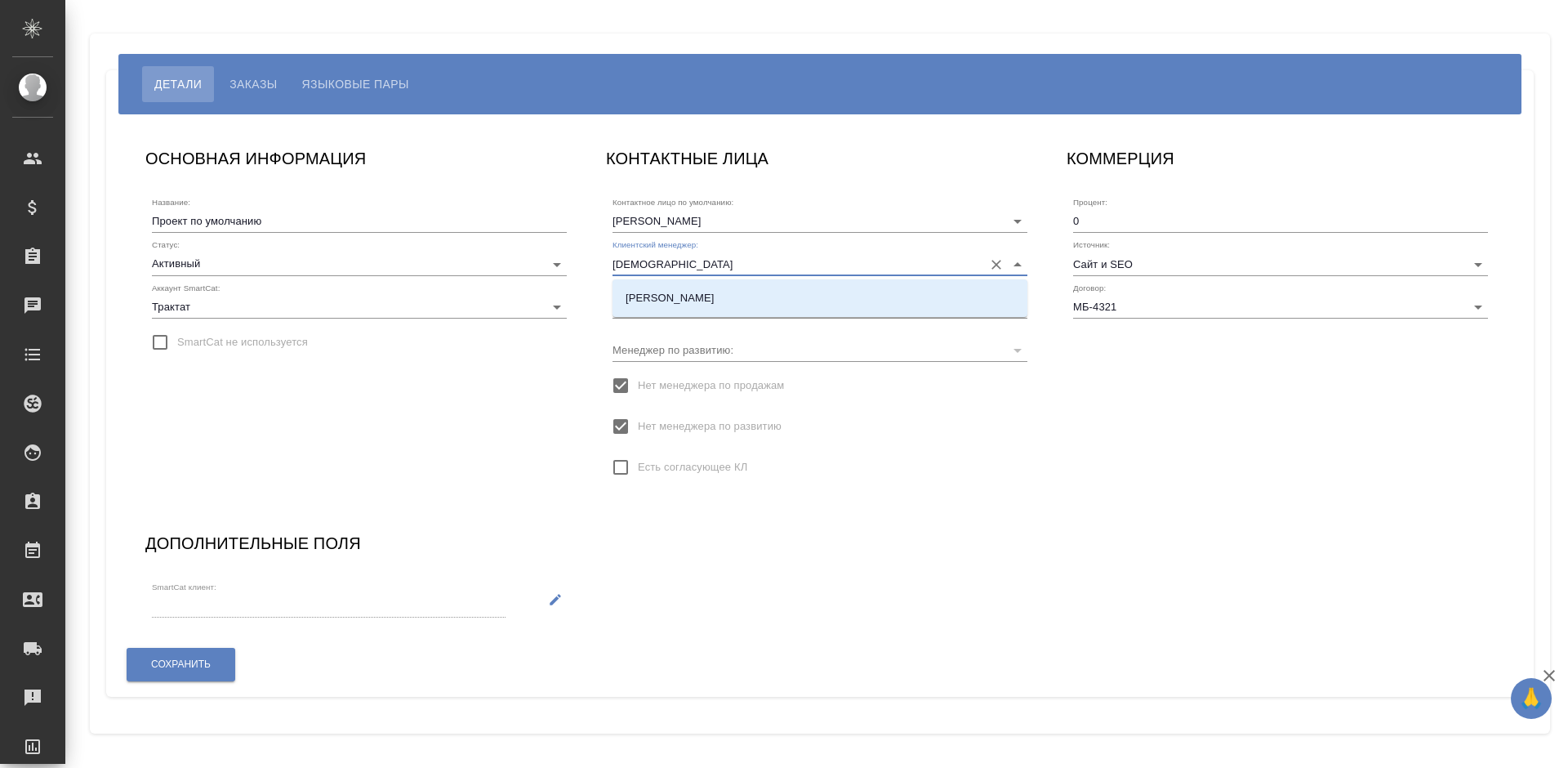
click at [693, 298] on p "[PERSON_NAME]" at bounding box center [671, 297] width 89 height 17
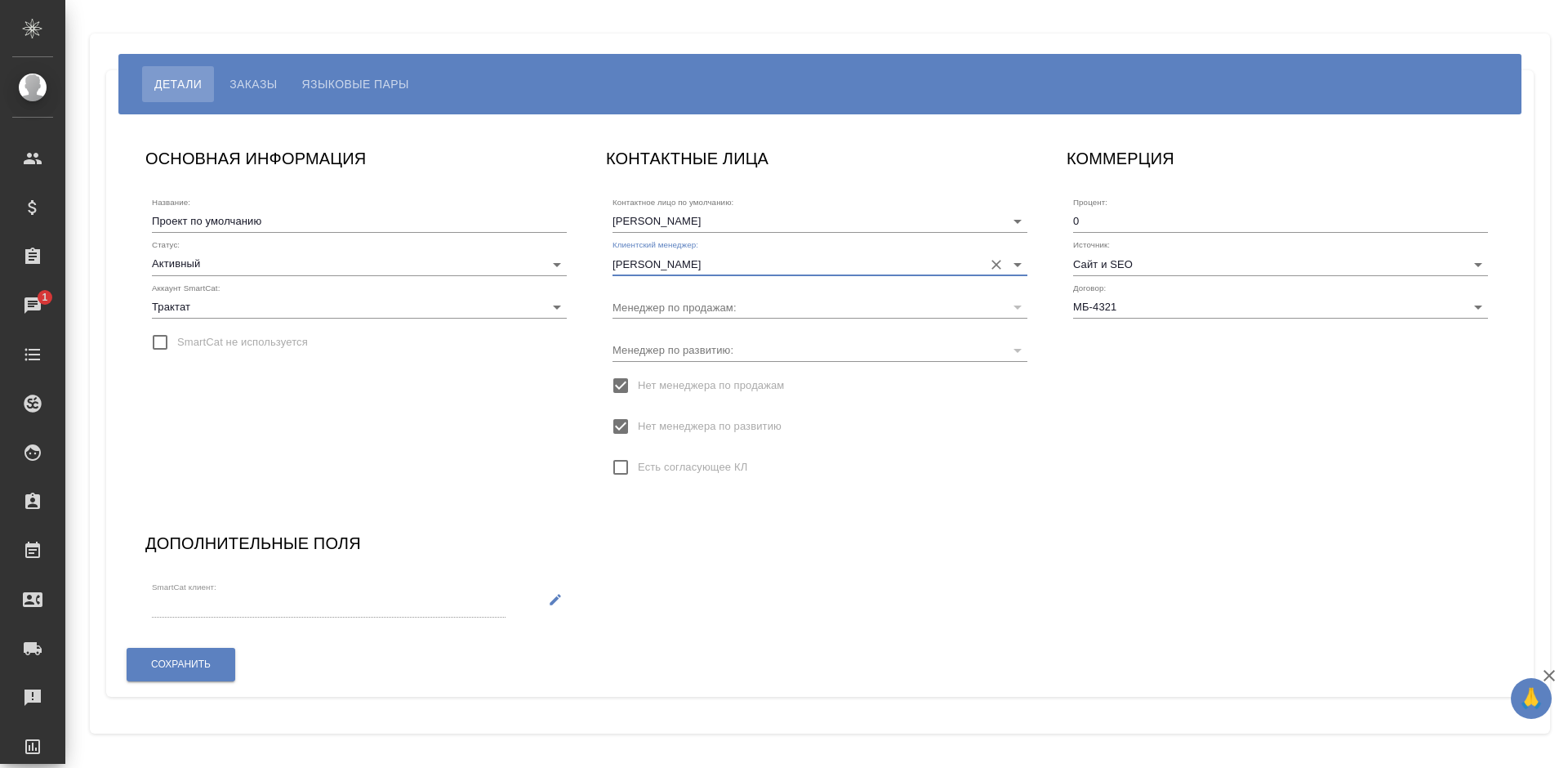
type input "[PERSON_NAME]"
click at [549, 600] on icon "button" at bounding box center [555, 599] width 15 height 15
click at [384, 607] on input "SmartCat клиент:" at bounding box center [297, 606] width 293 height 22
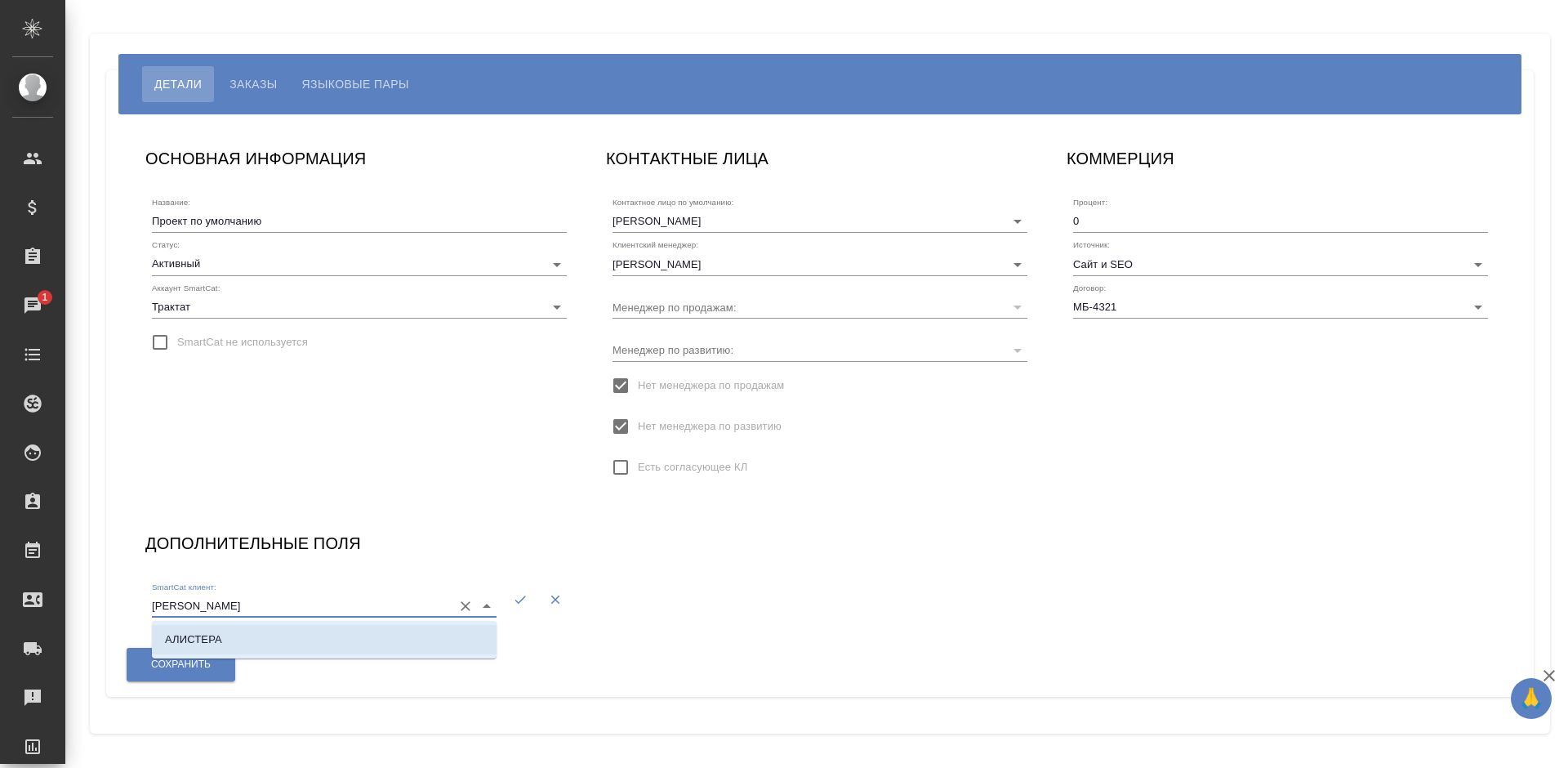
click at [355, 629] on li "АЛИСТЕРА" at bounding box center [324, 640] width 345 height 29
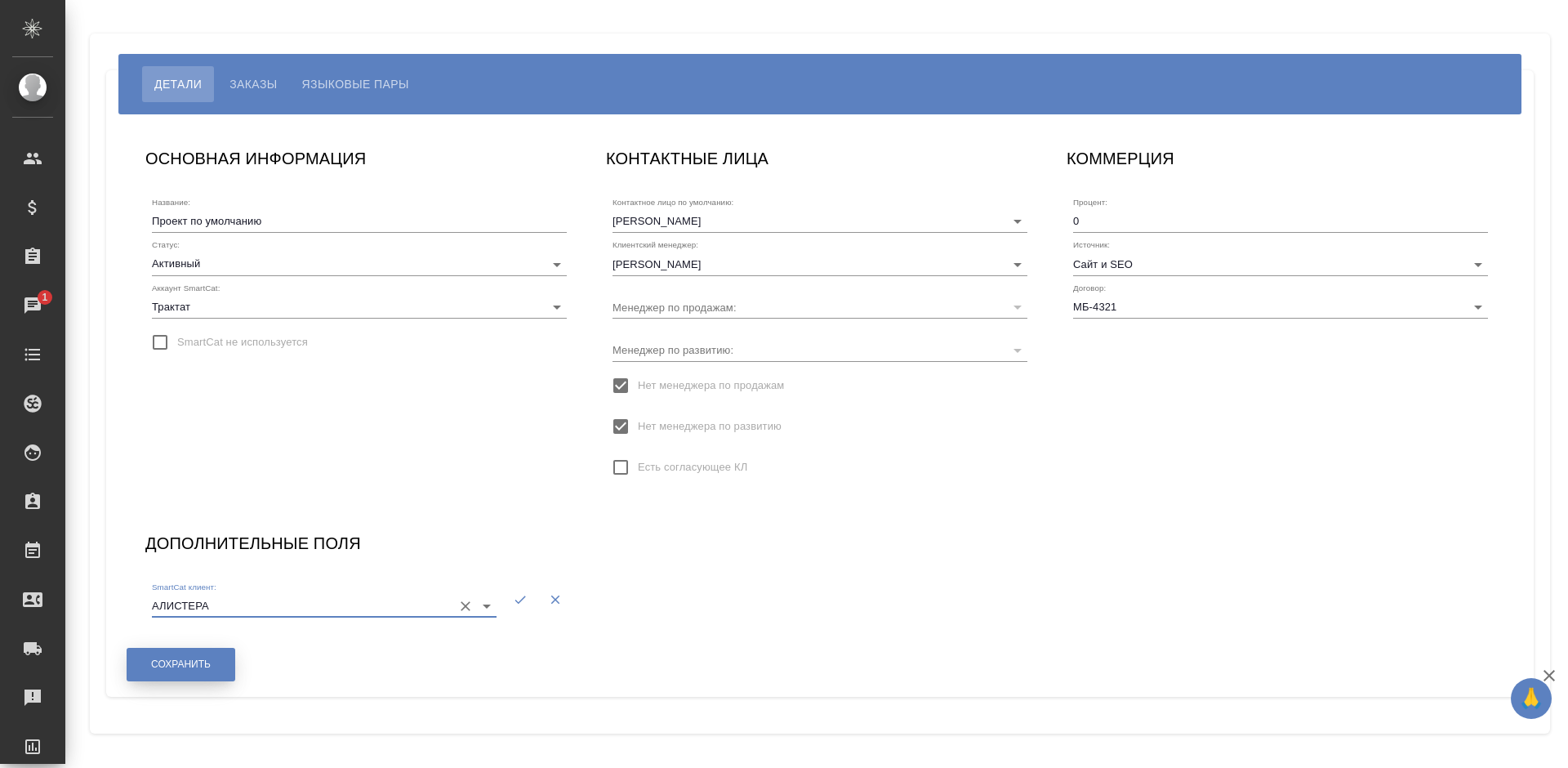
type input "АЛИСТЕРА"
click at [208, 663] on span "Сохранить" at bounding box center [180, 664] width 59 height 14
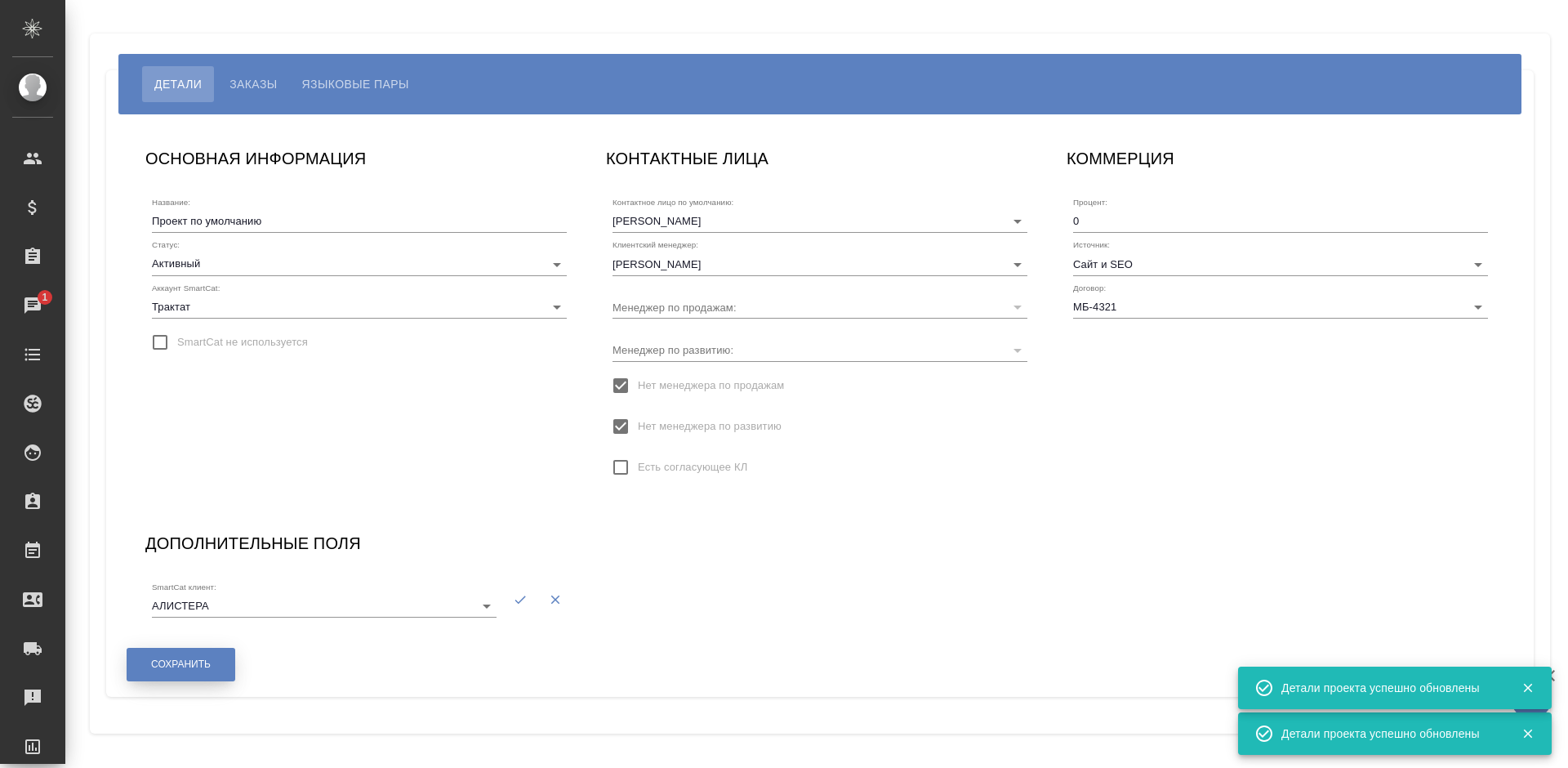
click at [208, 663] on span "Сохранить" at bounding box center [180, 664] width 59 height 14
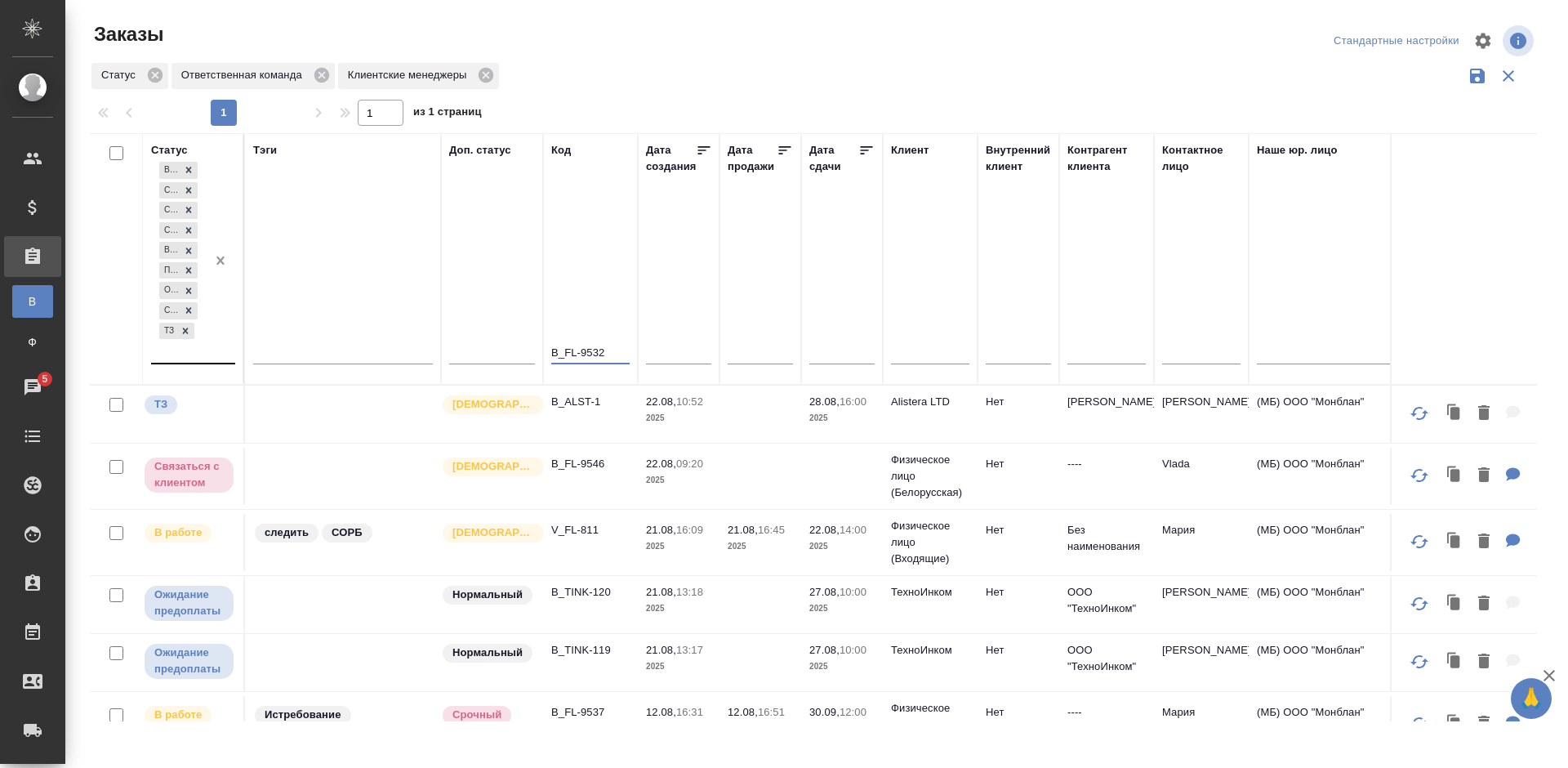
type input "B_FL-9532"
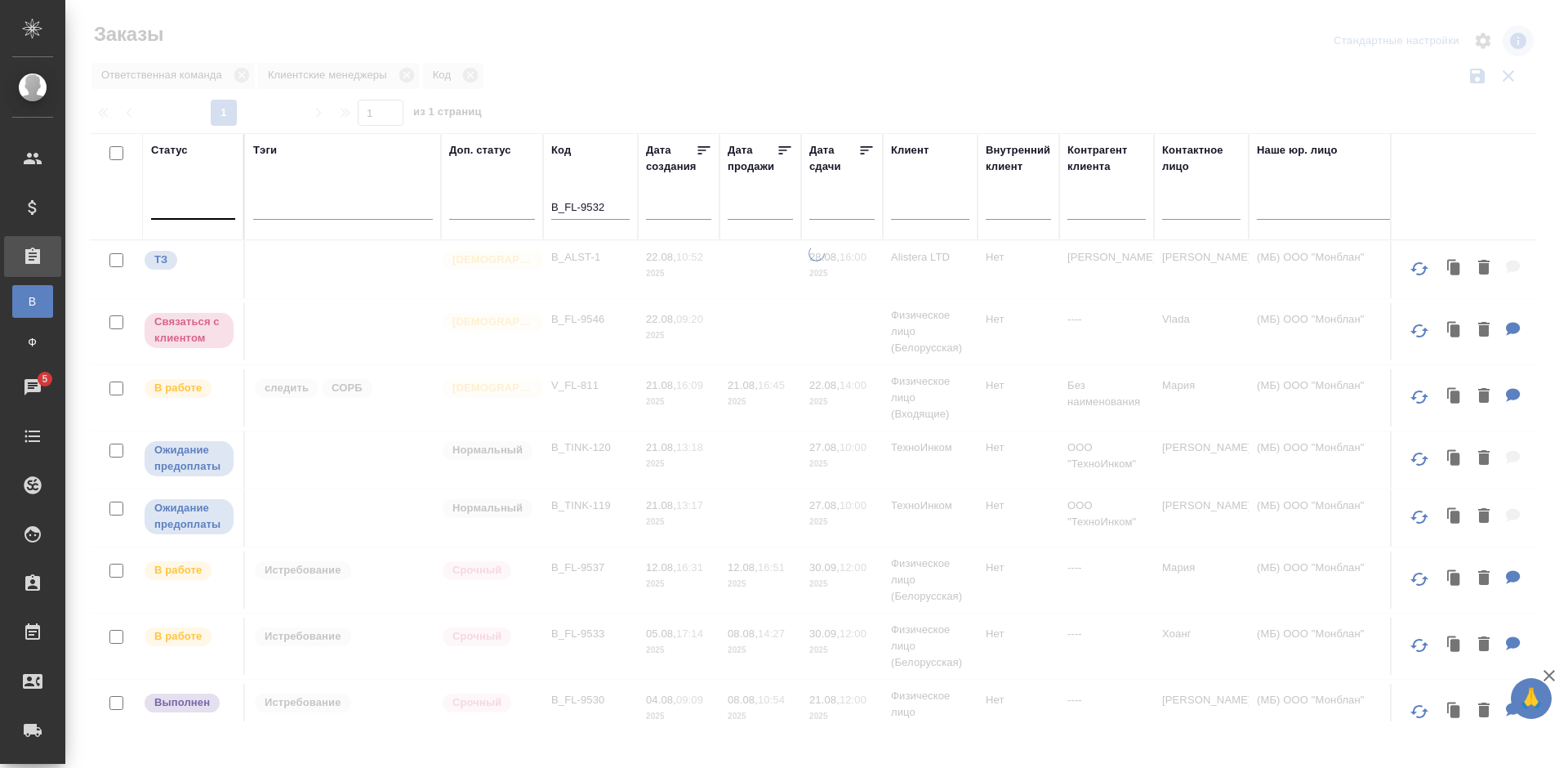
click at [816, 29] on div at bounding box center [817, 365] width 1503 height 730
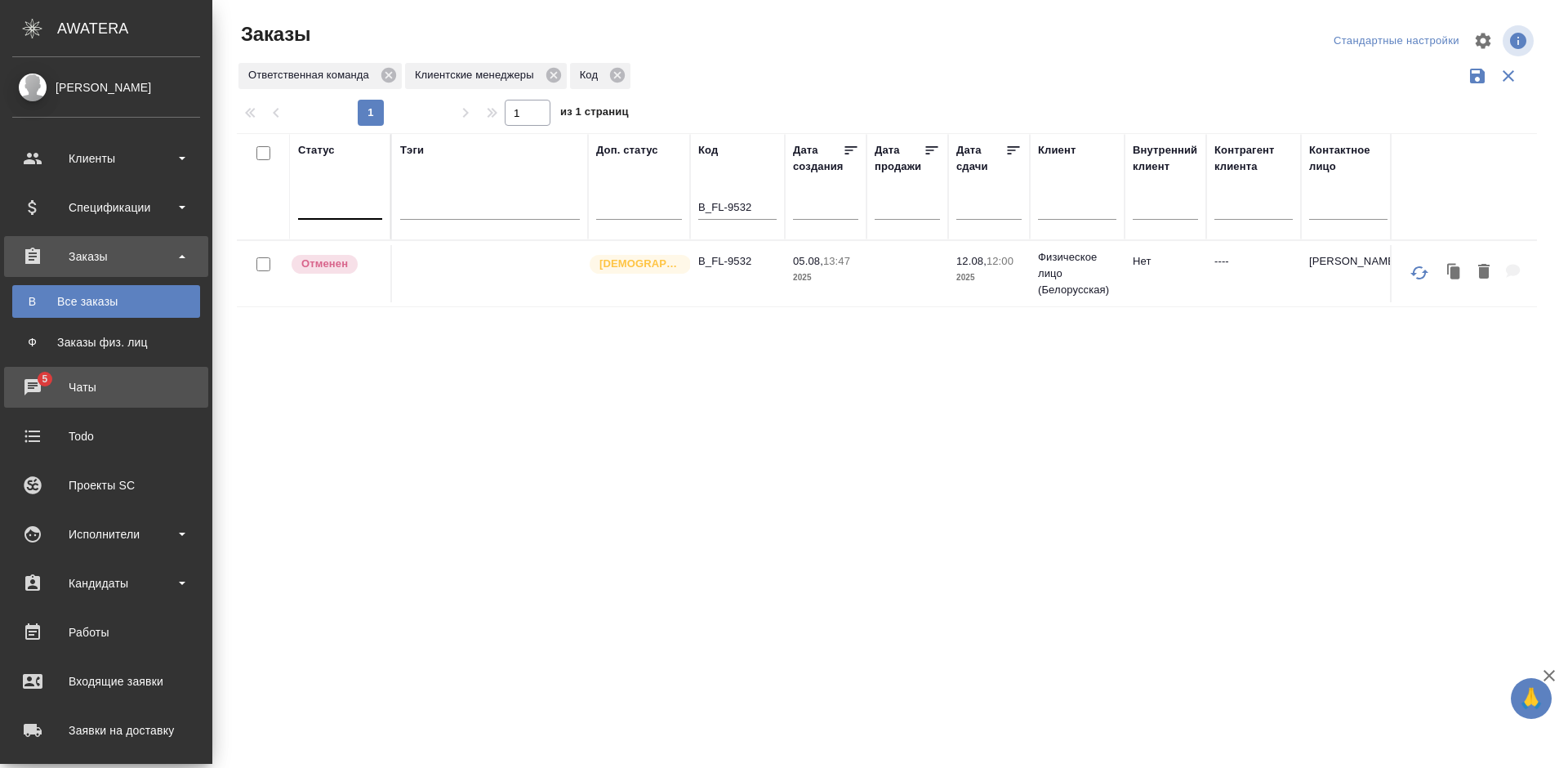
click at [27, 381] on div "Чаты" at bounding box center [106, 387] width 188 height 24
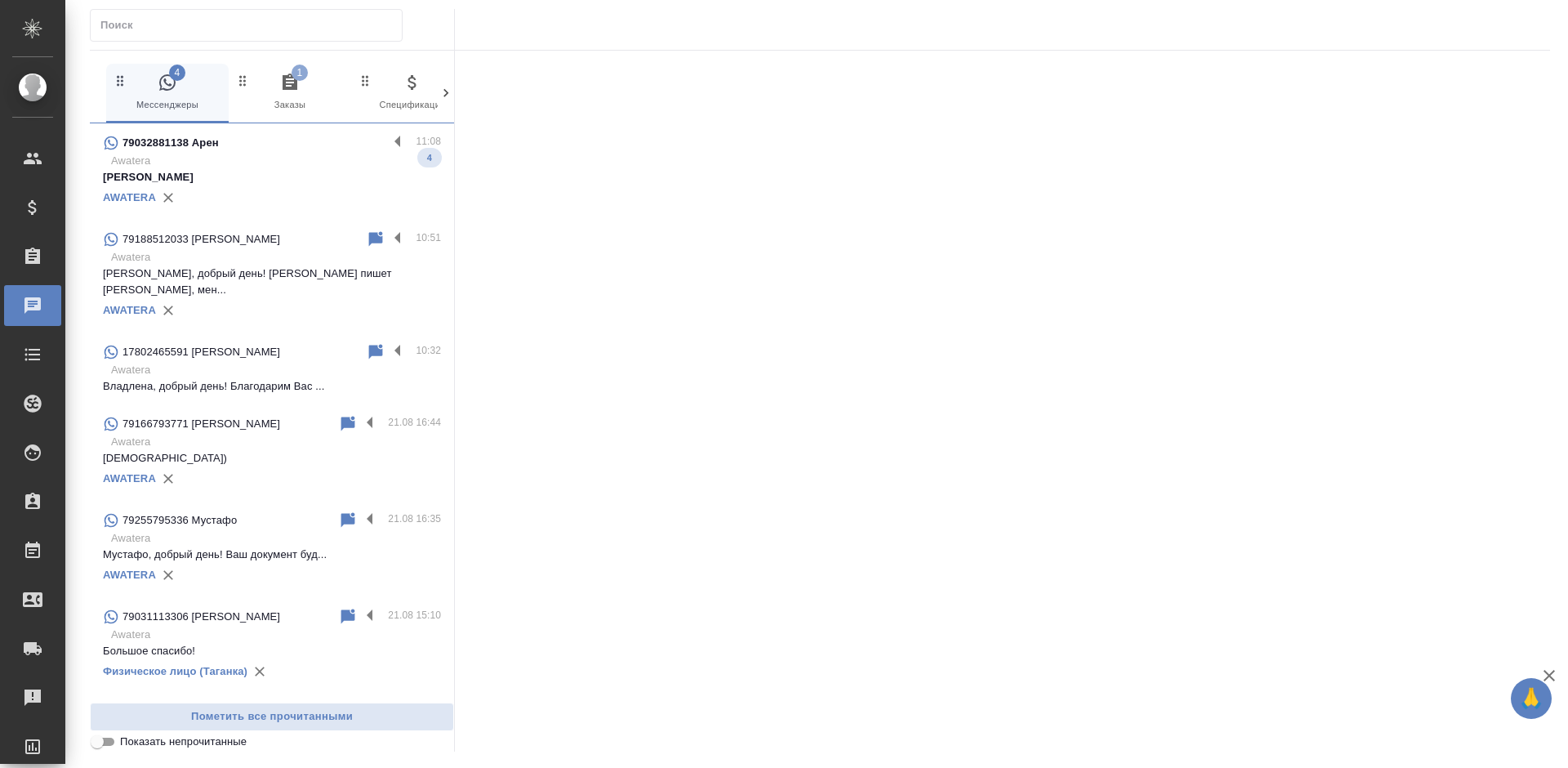
click at [287, 145] on div "79032881138 Арен" at bounding box center [245, 143] width 285 height 19
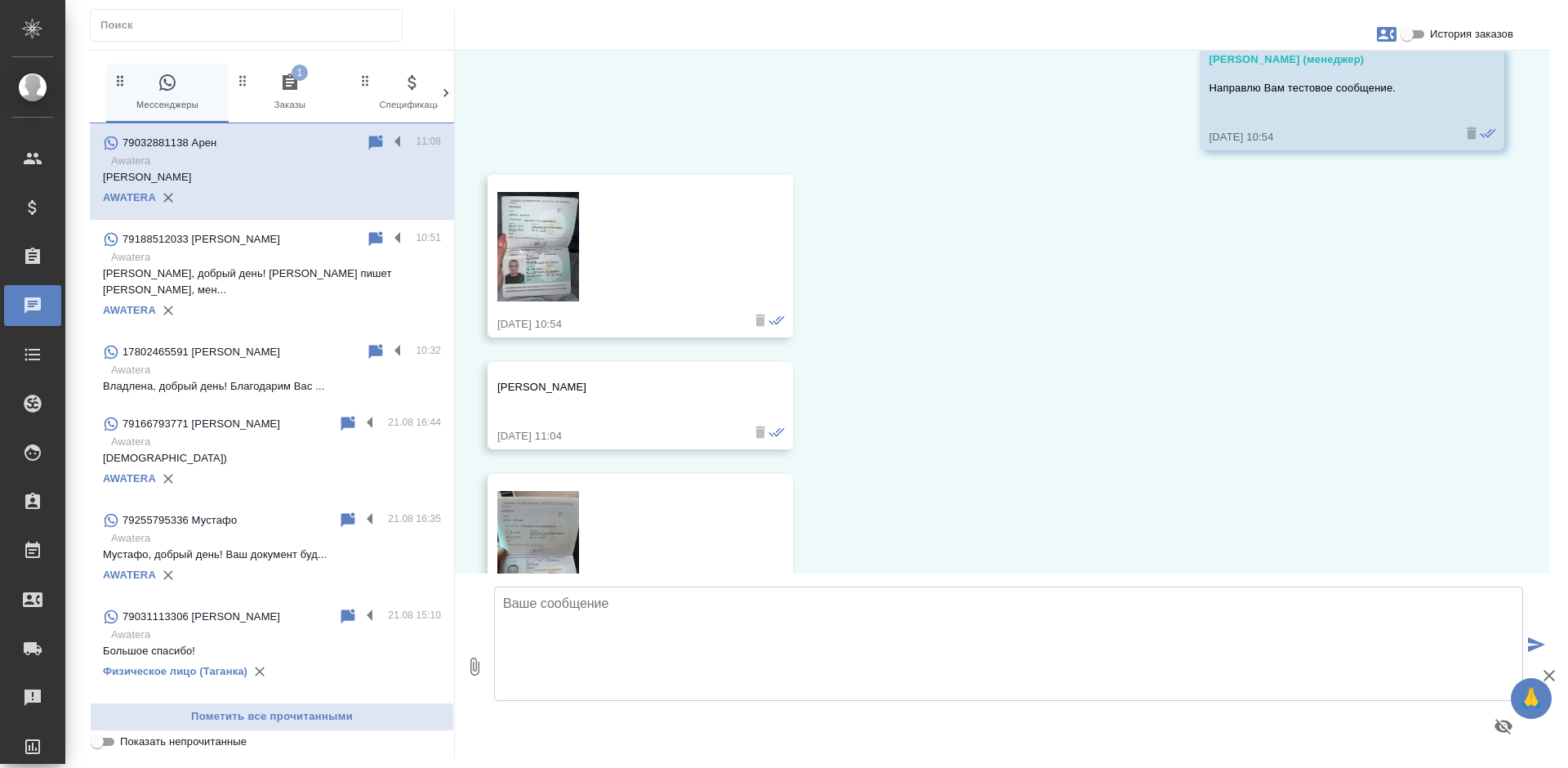
scroll to position [310, 0]
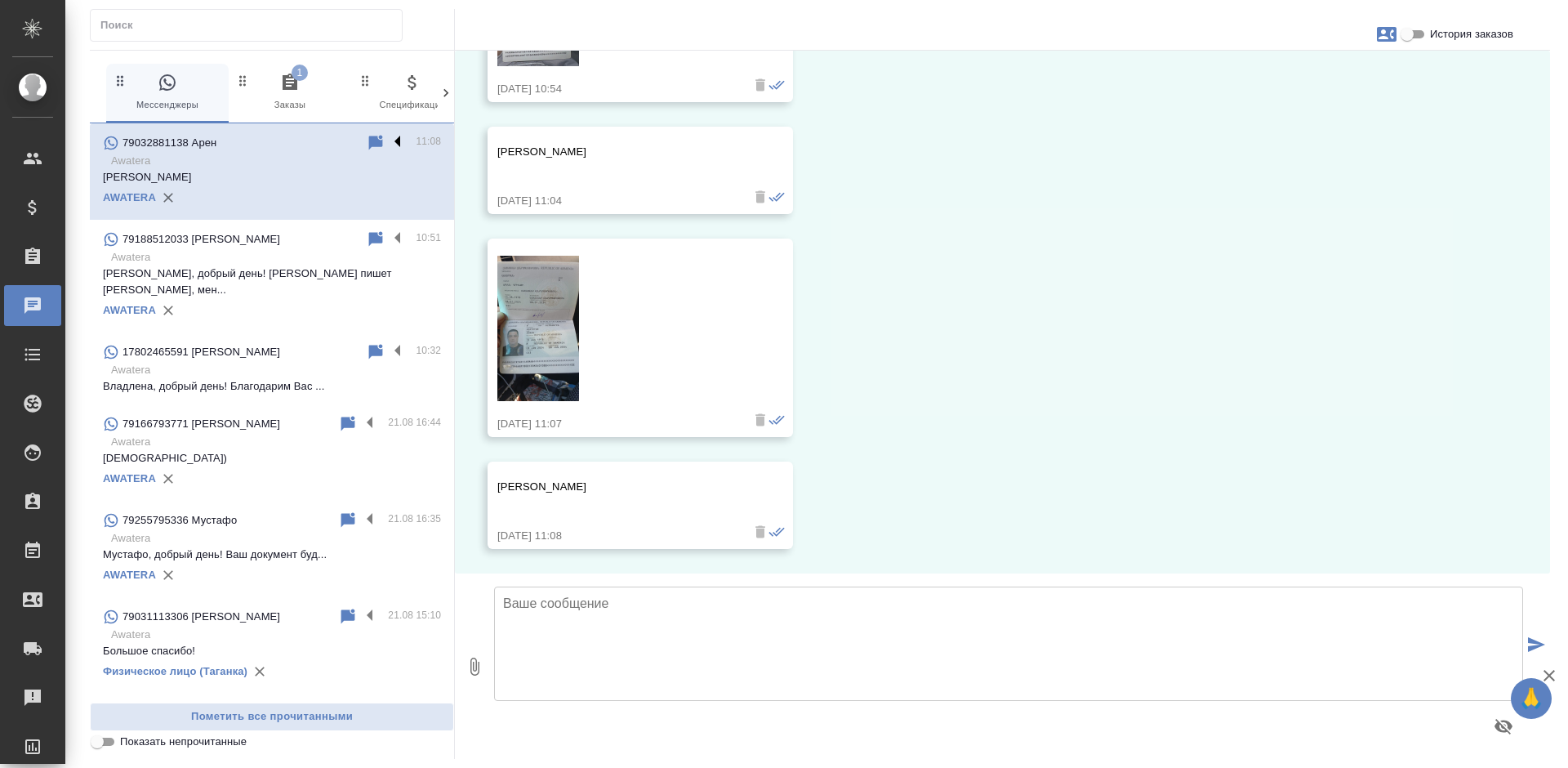
click at [388, 145] on label at bounding box center [401, 142] width 28 height 18
click at [0, 0] on input "checkbox" at bounding box center [0, 0] width 0 height 0
click at [329, 143] on icon at bounding box center [334, 142] width 12 height 15
click at [290, 110] on span "1 Заказы" at bounding box center [290, 92] width 110 height 40
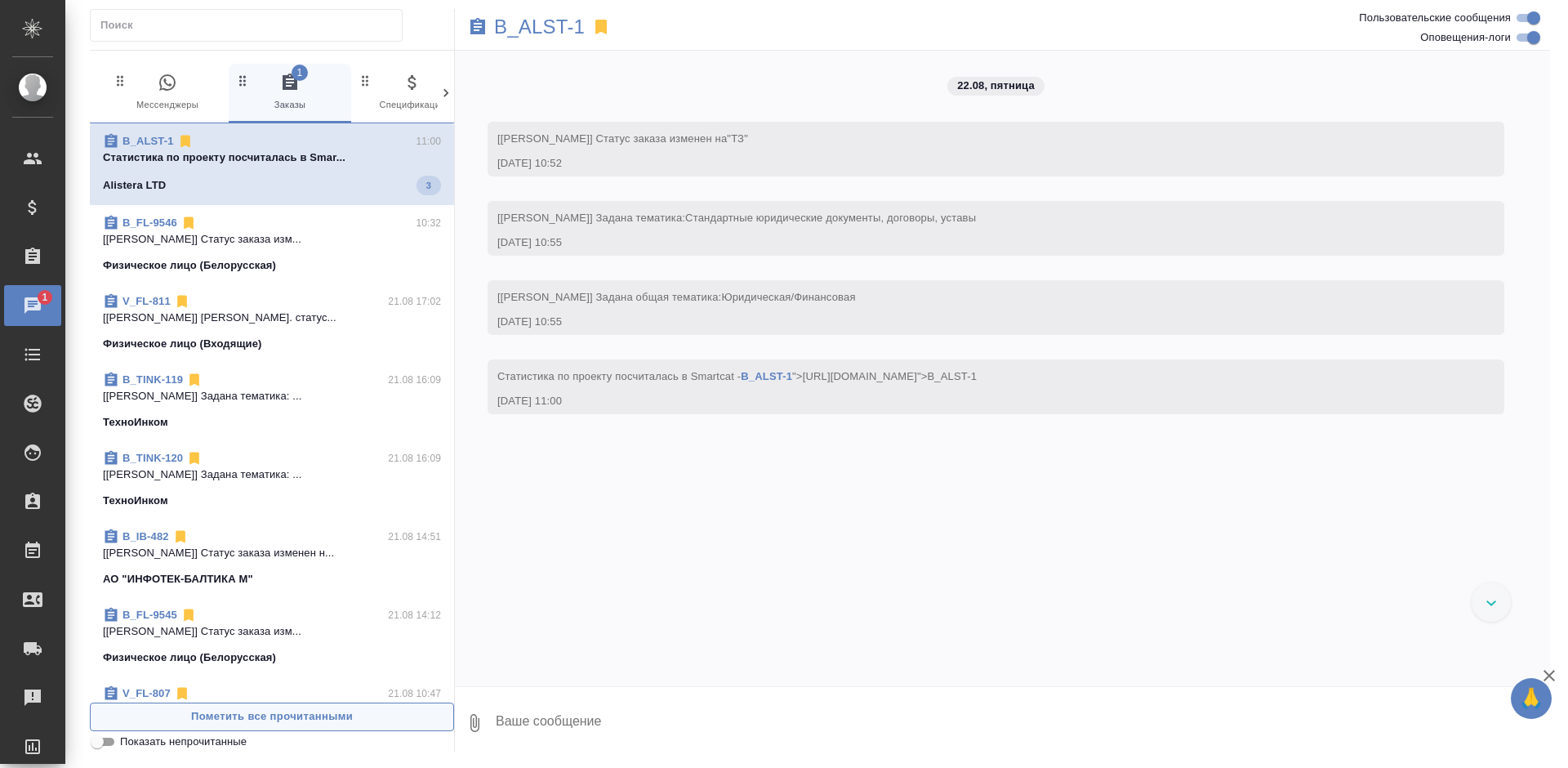
click at [357, 721] on span "Пометить все прочитанными" at bounding box center [272, 716] width 346 height 18
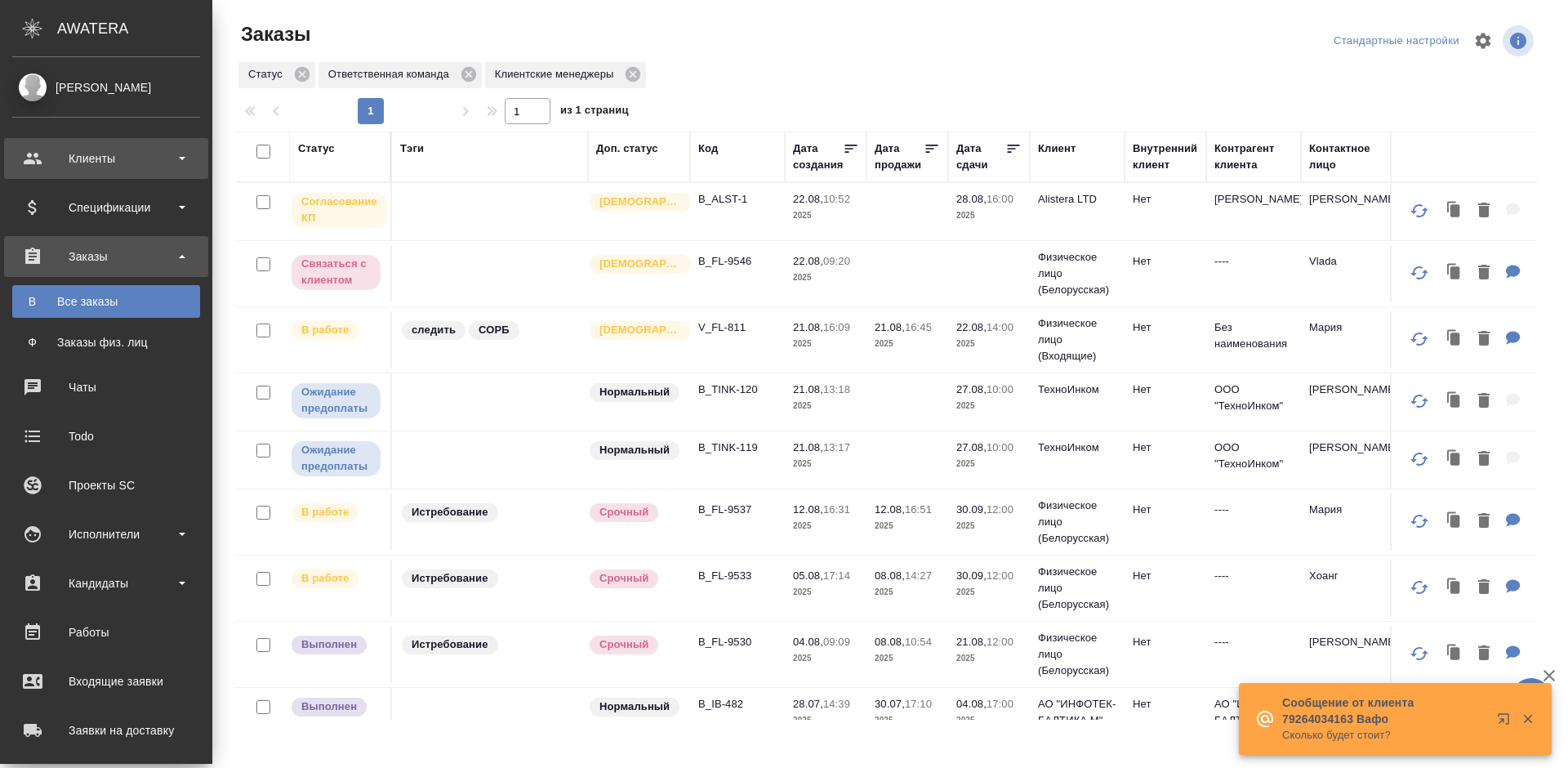
click at [60, 149] on div "Клиенты" at bounding box center [106, 157] width 188 height 24
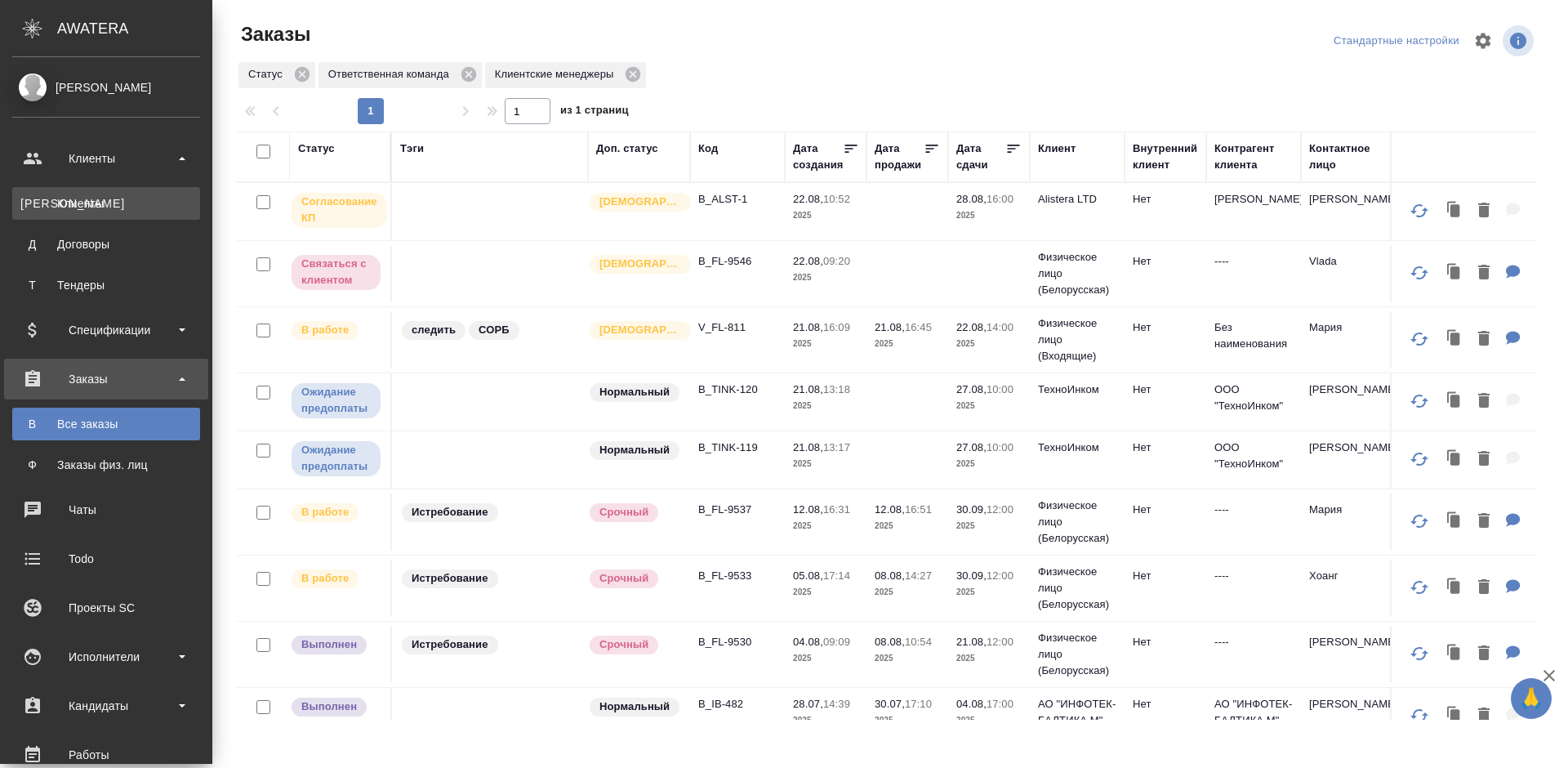
click at [76, 198] on div "Клиенты" at bounding box center [106, 203] width 171 height 17
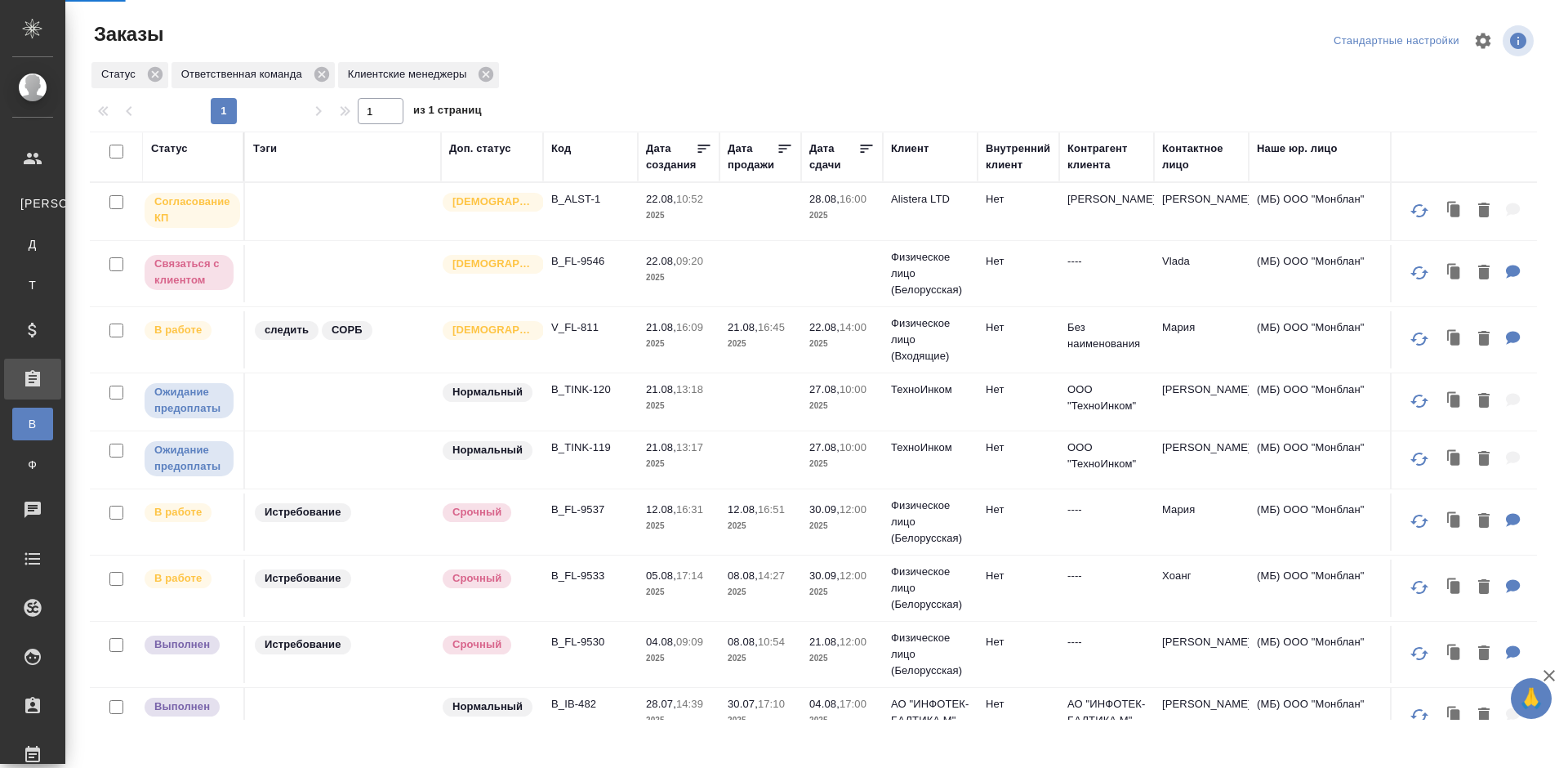
select select "RU"
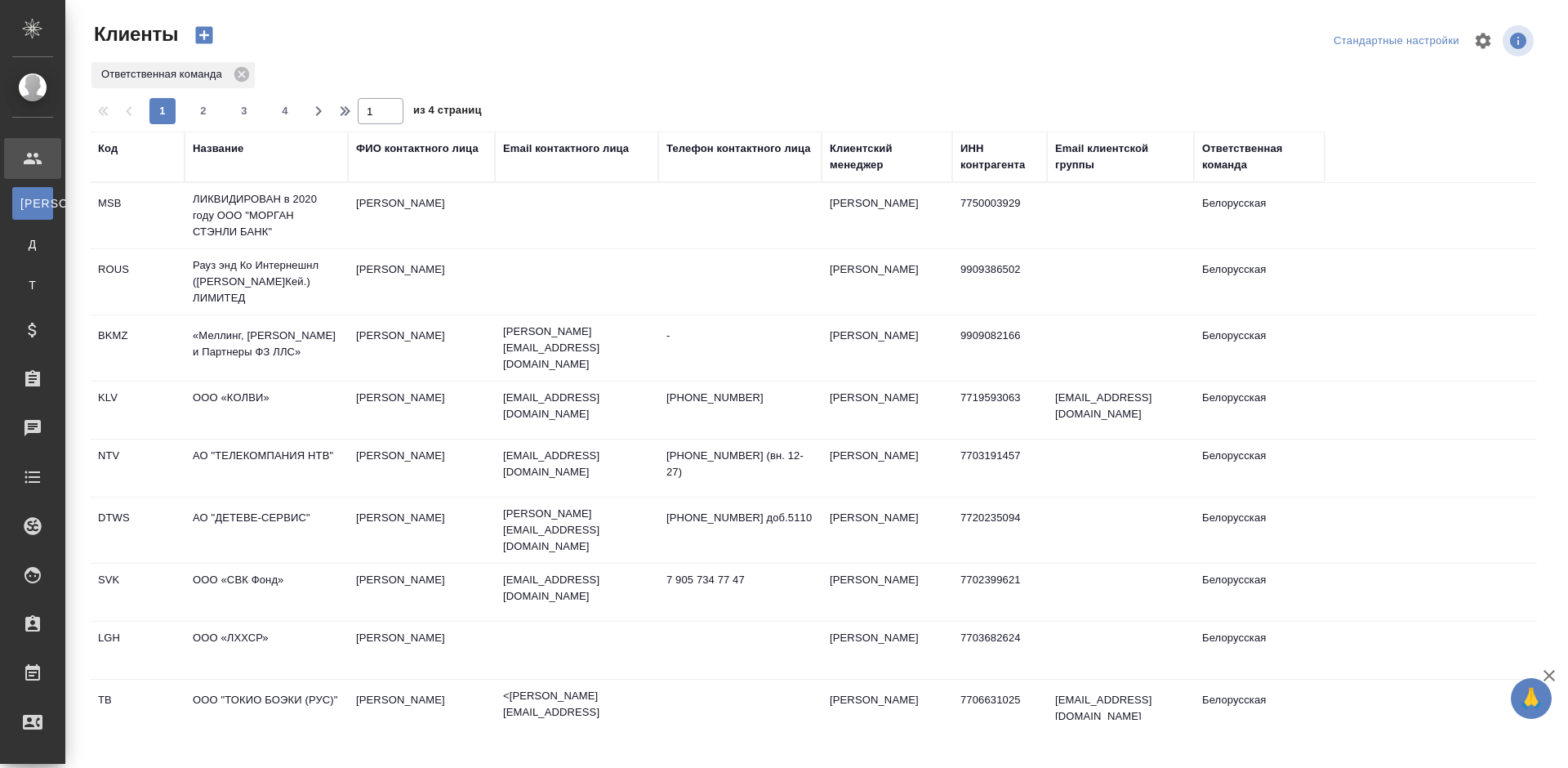
click at [243, 157] on div "Название" at bounding box center [265, 157] width 147 height 33
click at [228, 151] on div "Название" at bounding box center [218, 149] width 51 height 17
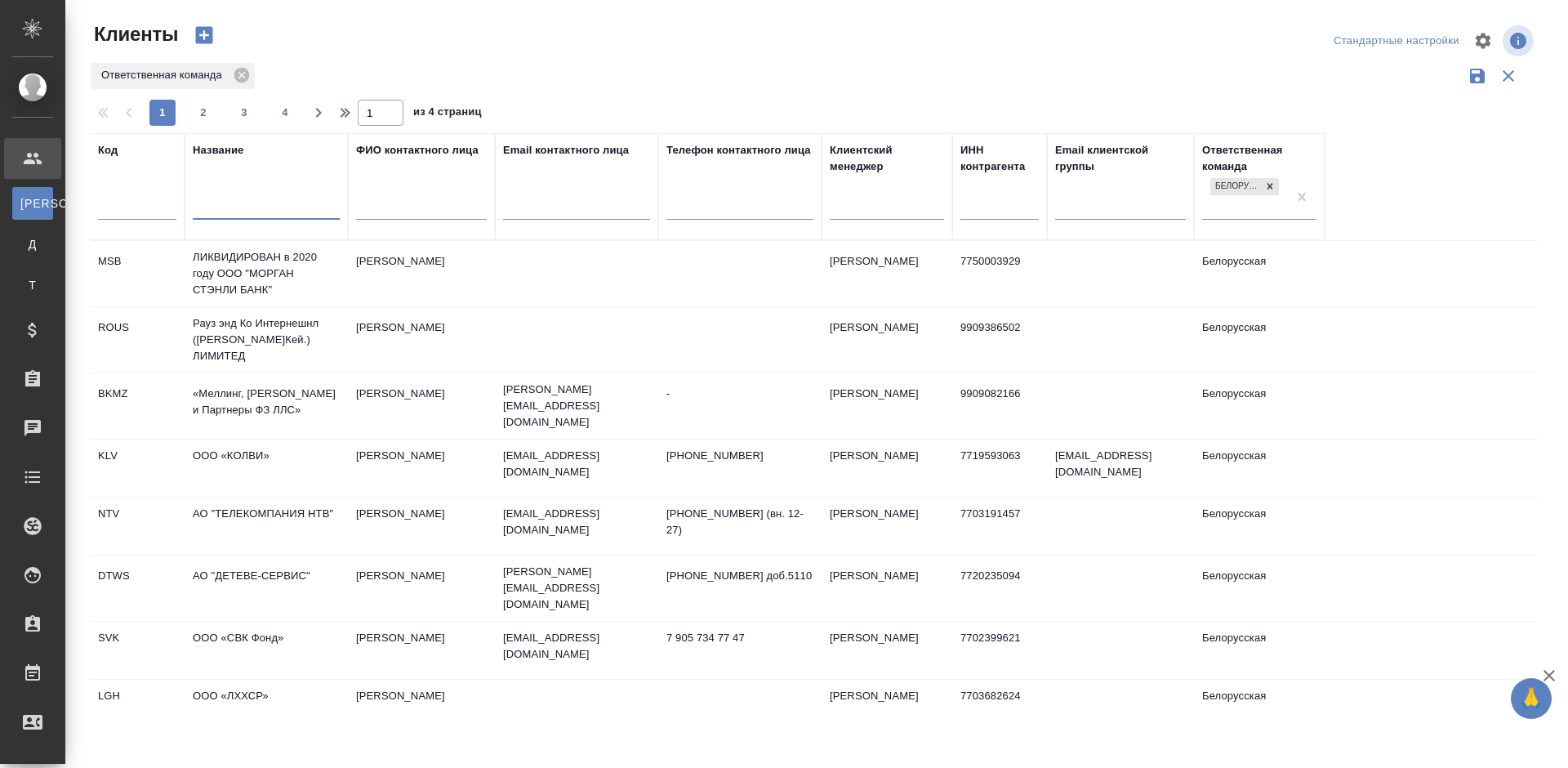
click at [251, 208] on input "text" at bounding box center [265, 208] width 147 height 20
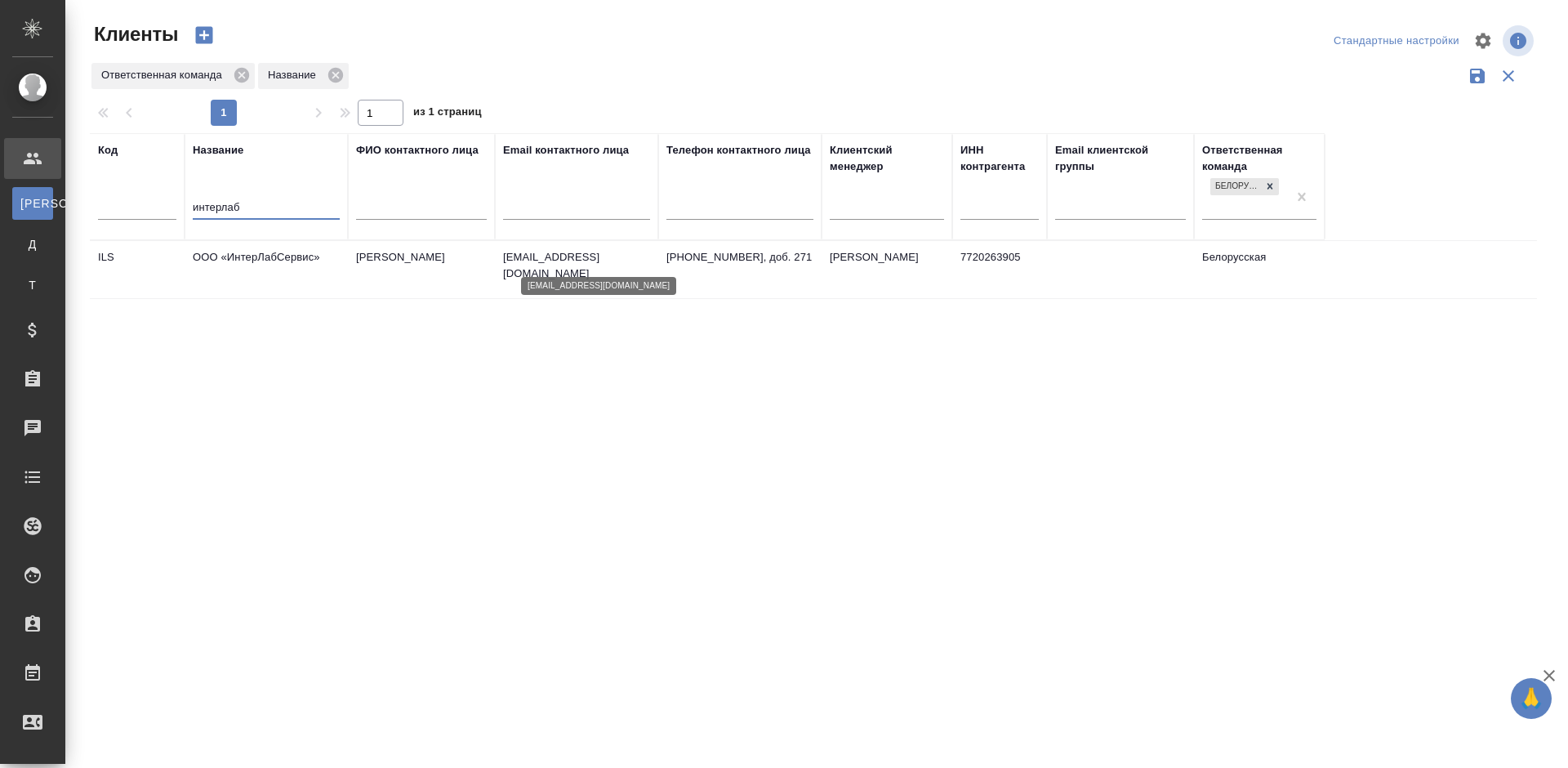
type input "интерлаб"
click at [508, 264] on p "m.kozhevnikova@ilslab.ru" at bounding box center [576, 265] width 147 height 33
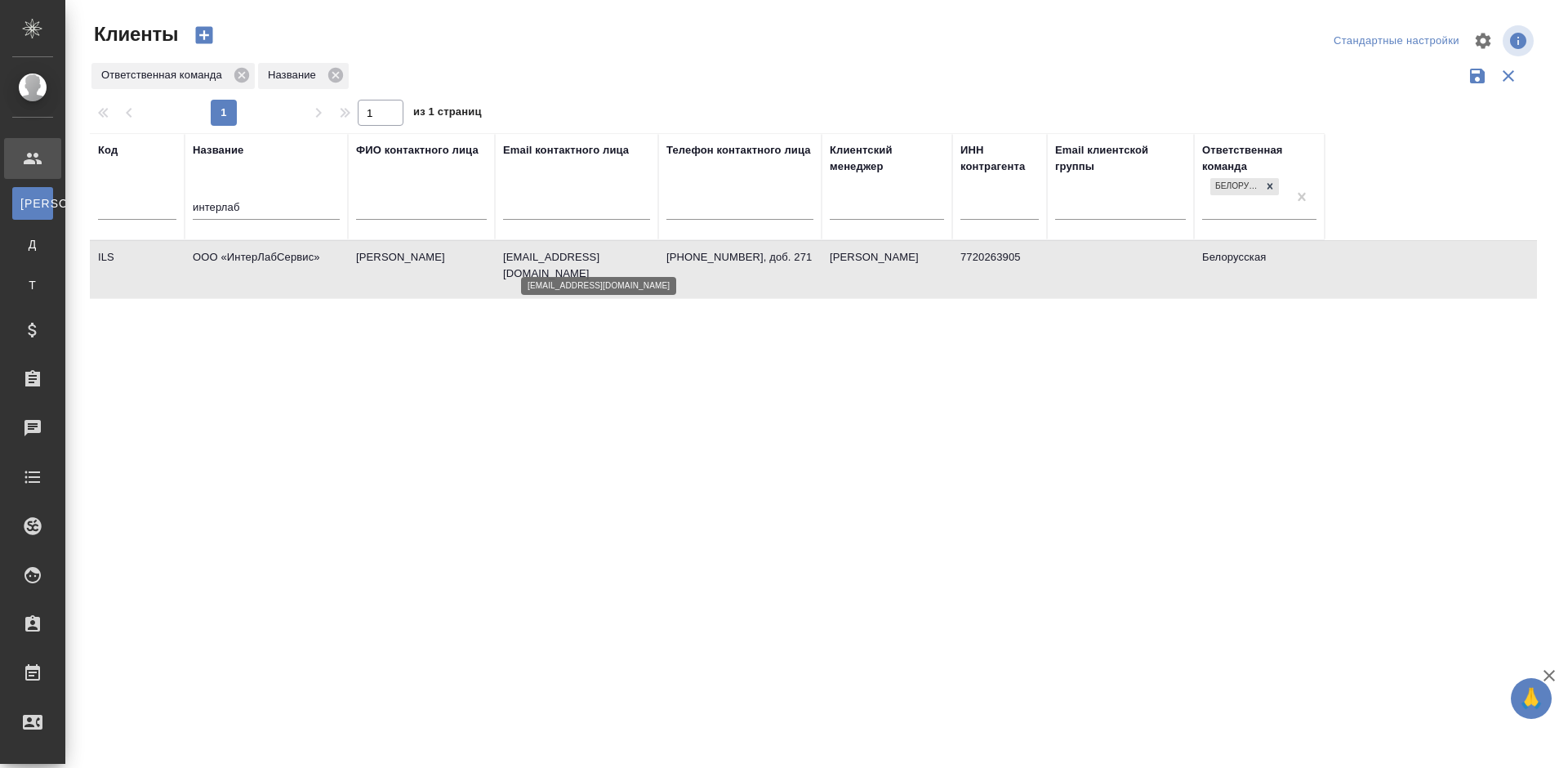
click at [508, 264] on p "m.kozhevnikova@ilslab.ru" at bounding box center [576, 265] width 147 height 33
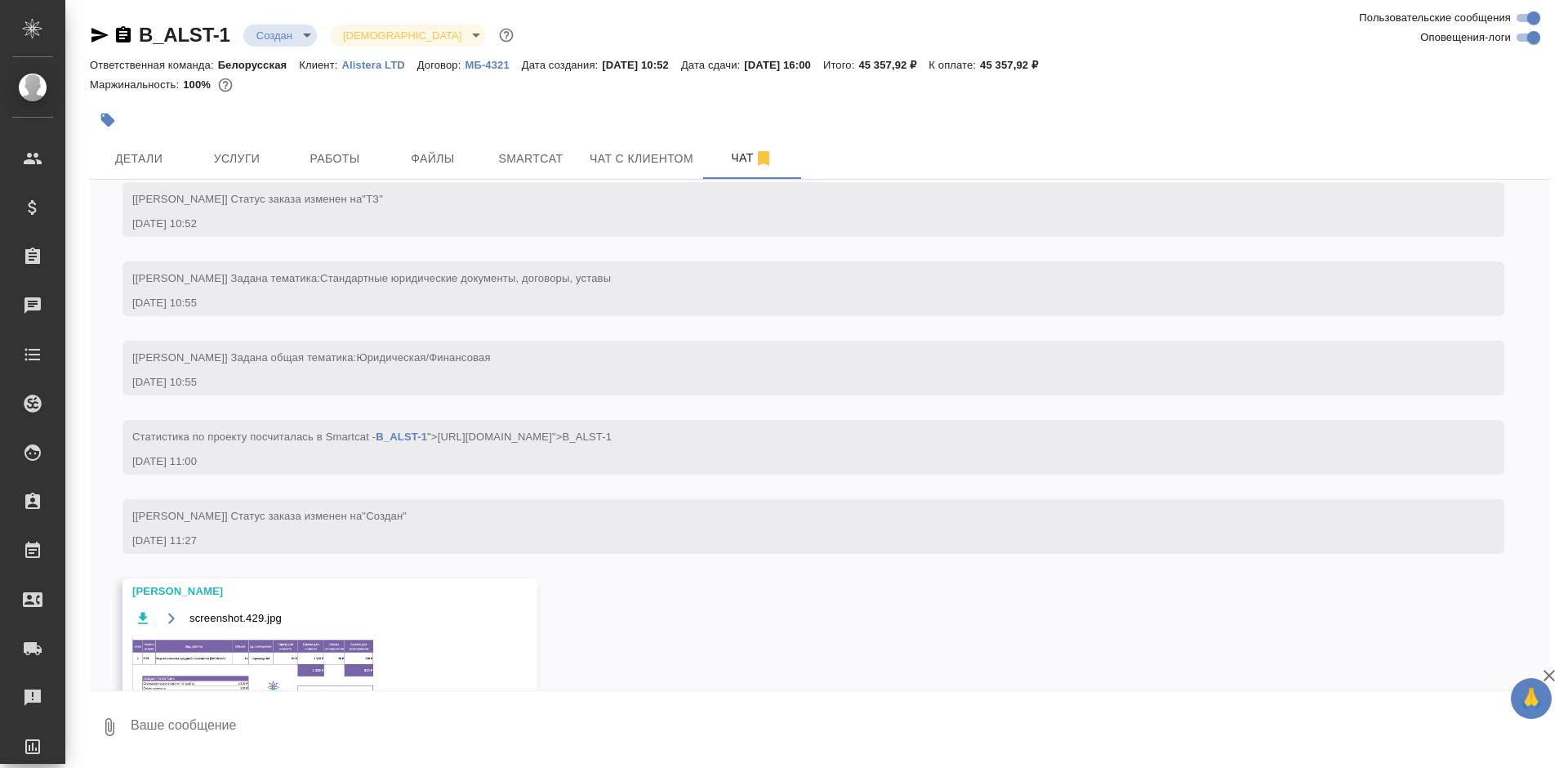
scroll to position [89, 0]
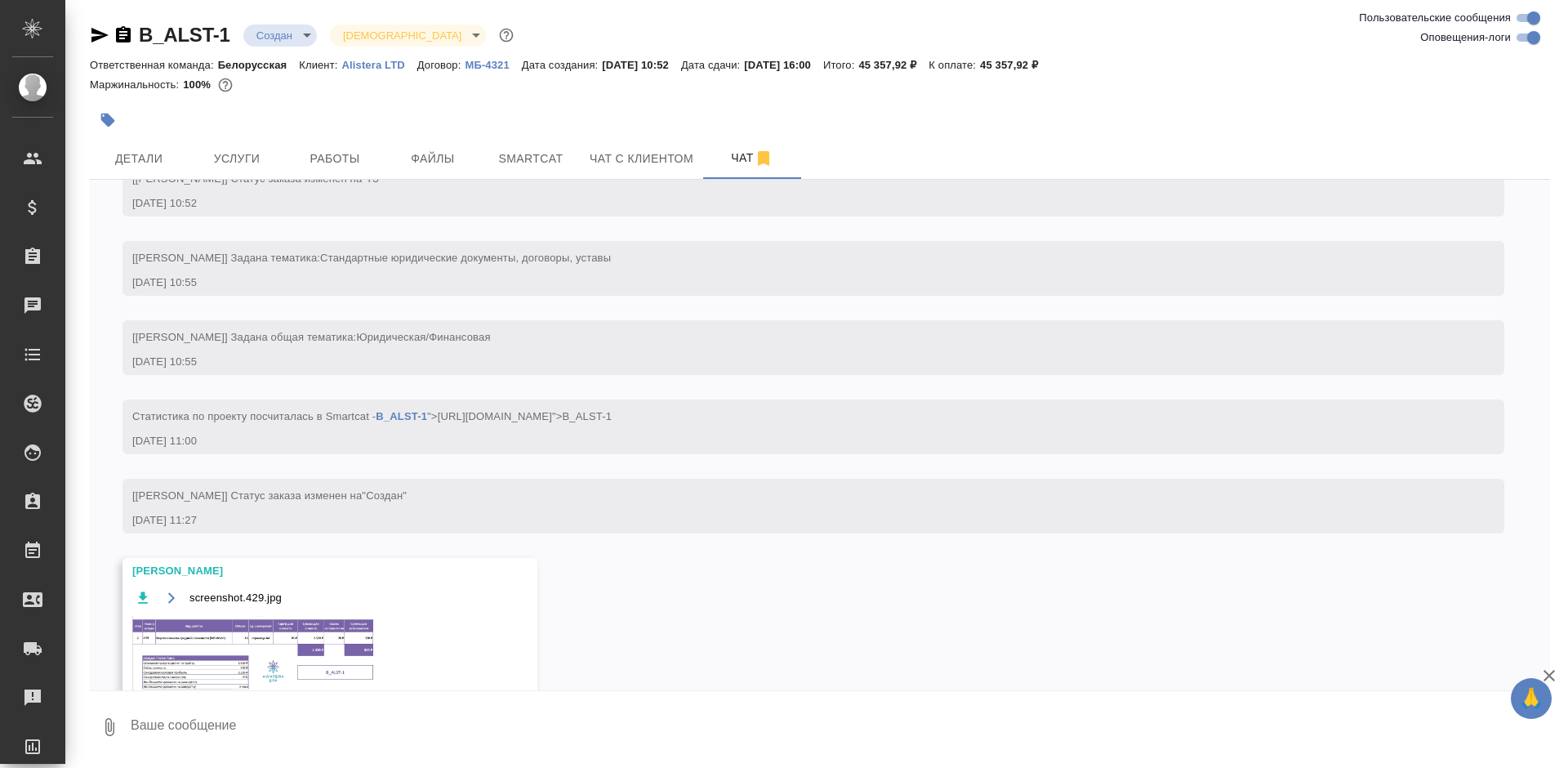
click at [269, 620] on img at bounding box center [255, 654] width 245 height 78
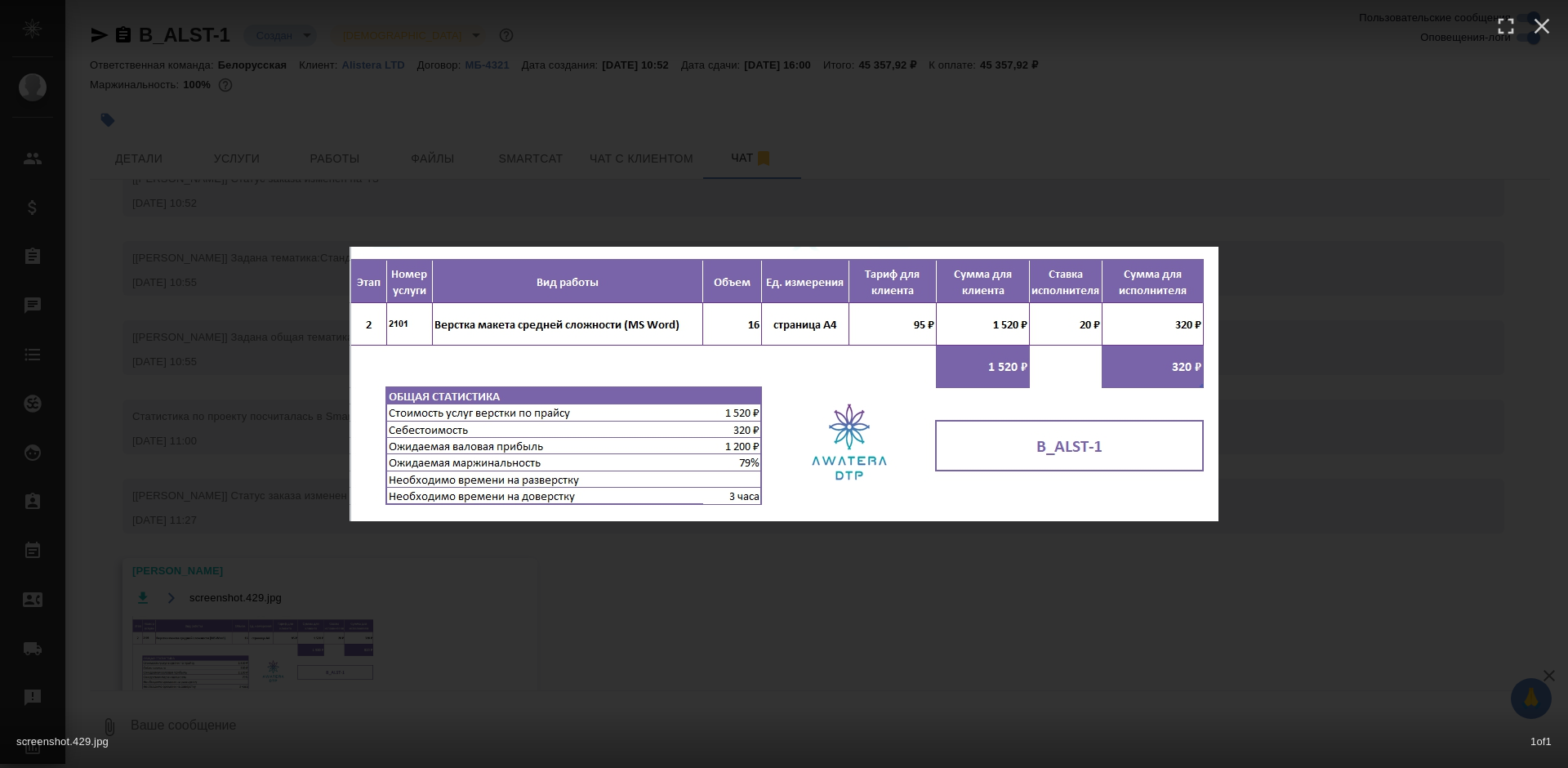
click at [312, 113] on div "screenshot.429.jpg 1 of 1" at bounding box center [784, 384] width 1568 height 768
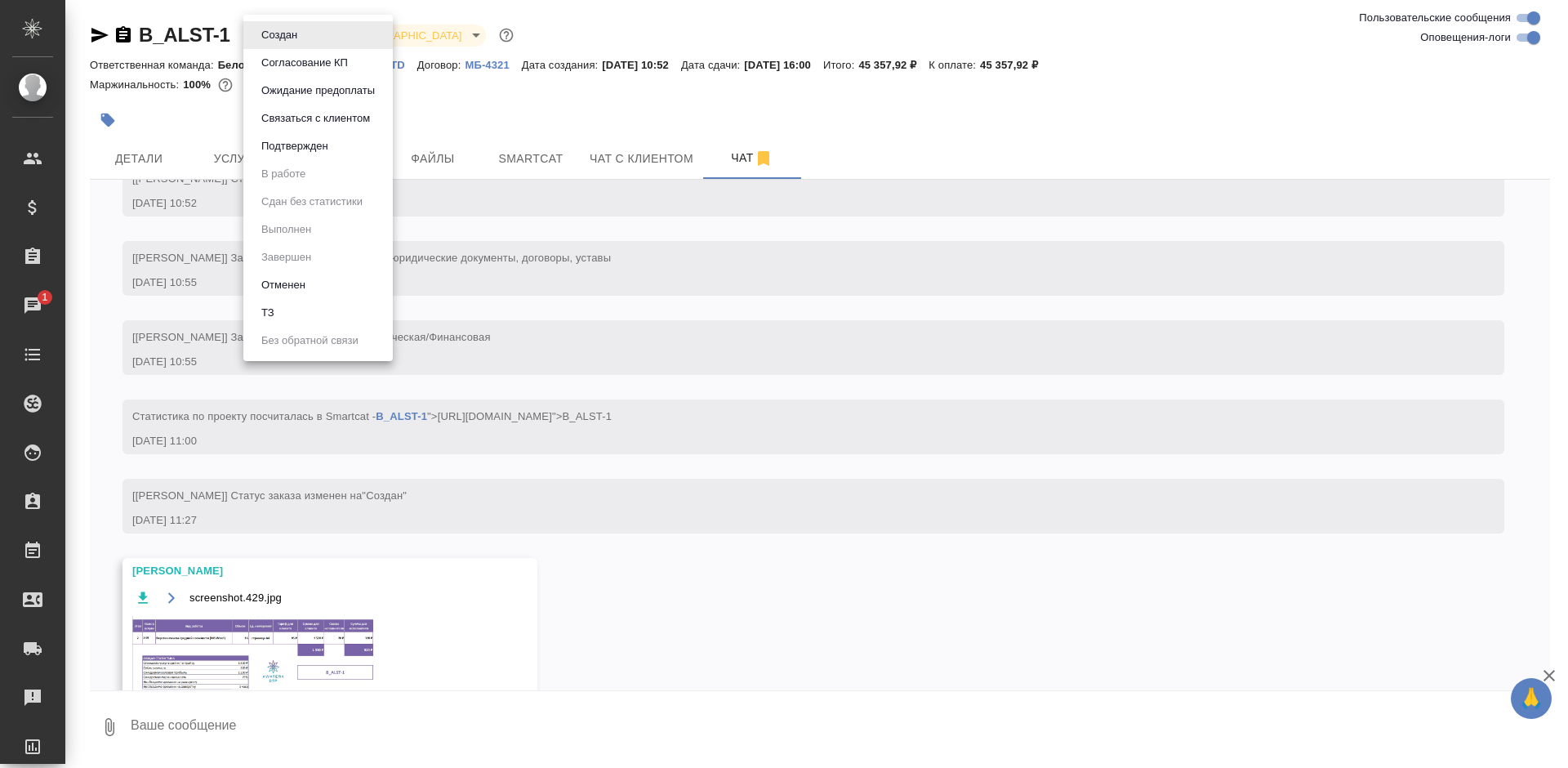
click at [265, 35] on body "🙏 .cls-1 fill:#fff; AWATERA Bogomolova Anastasiya Клиенты Спецификации Заказы 1…" at bounding box center [784, 384] width 1568 height 768
click at [298, 53] on li "Согласование КП" at bounding box center [318, 62] width 150 height 28
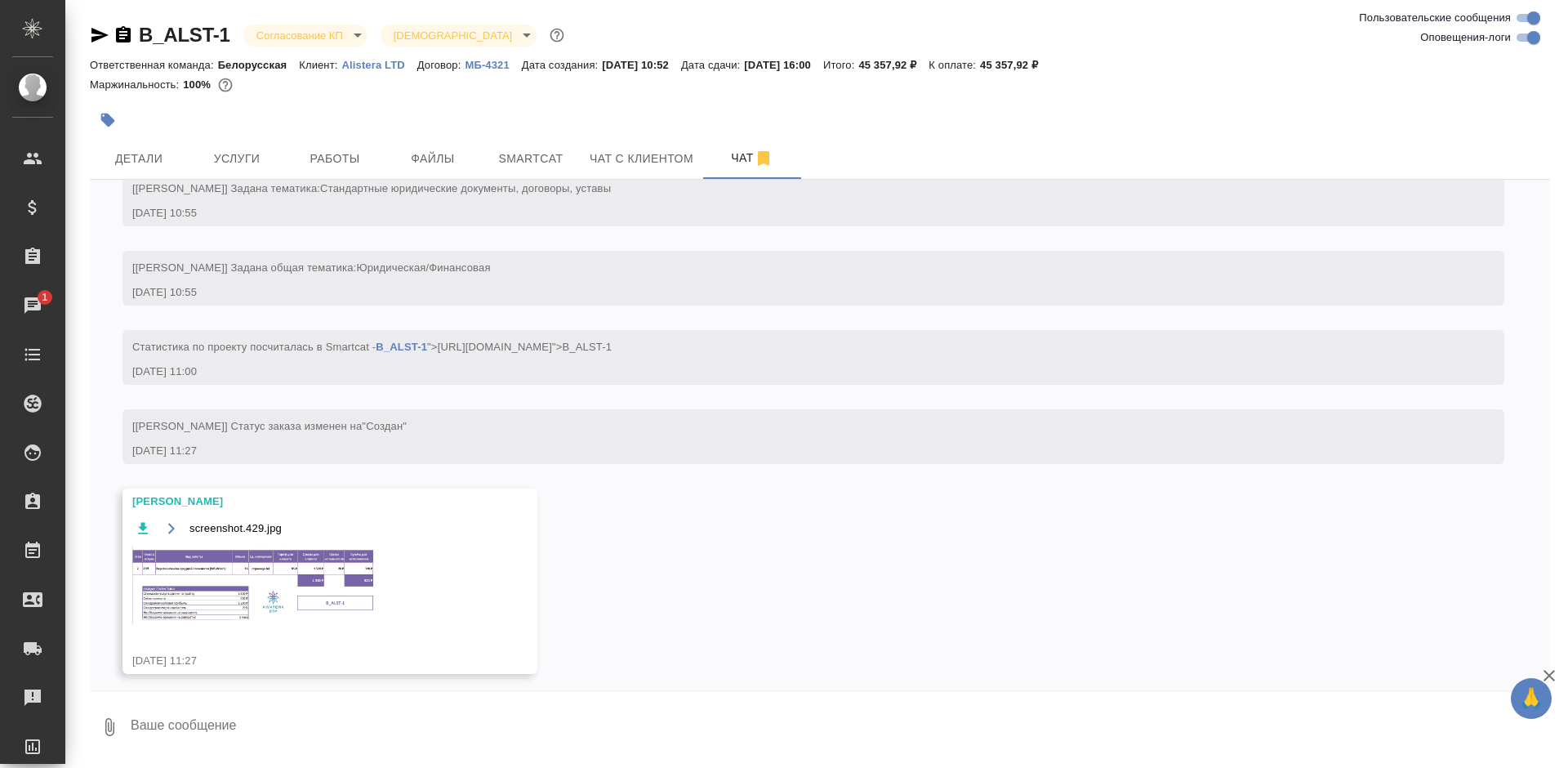
scroll to position [166, 0]
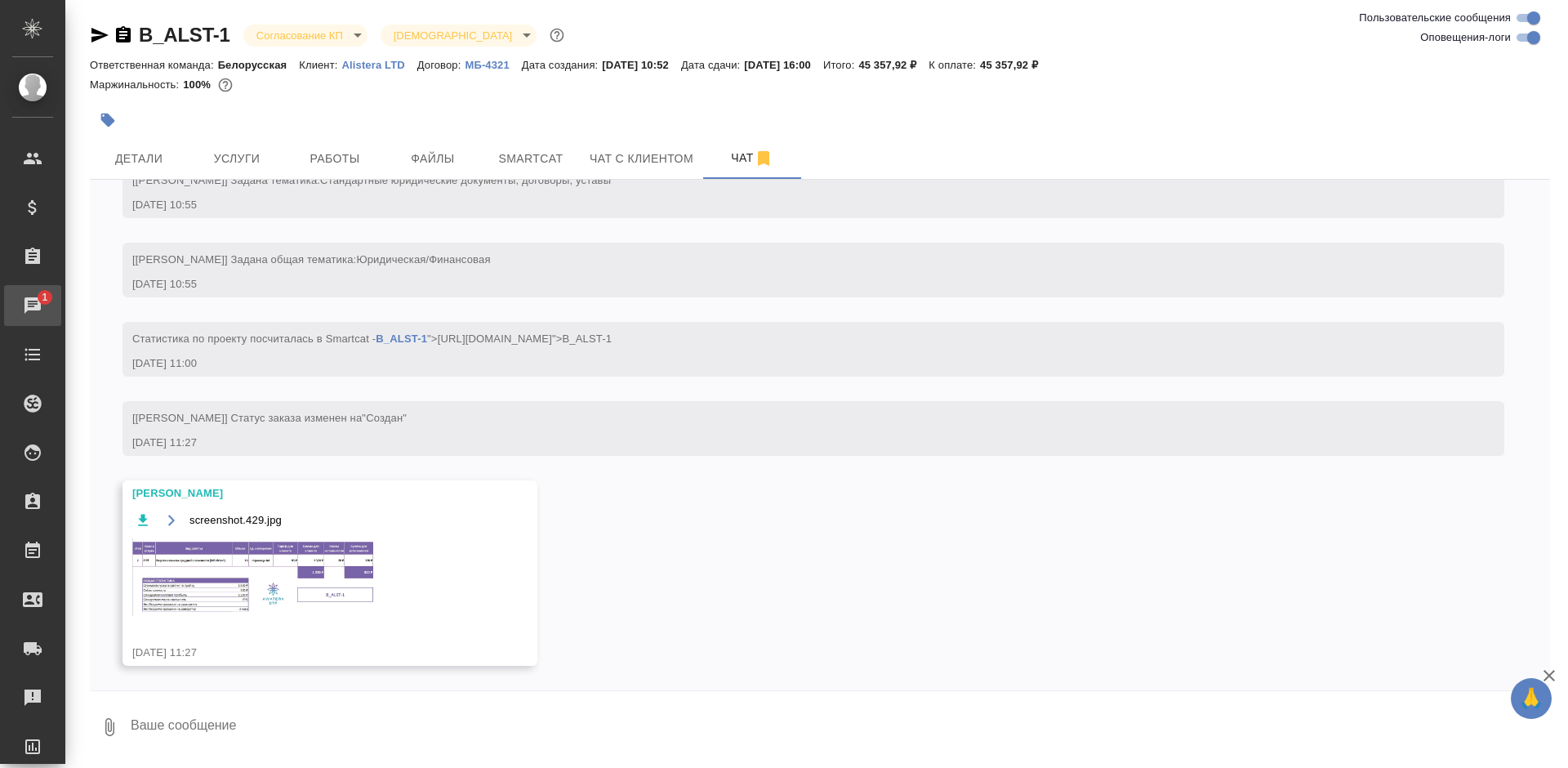
click at [24, 298] on div "Чаты" at bounding box center [13, 305] width 41 height 24
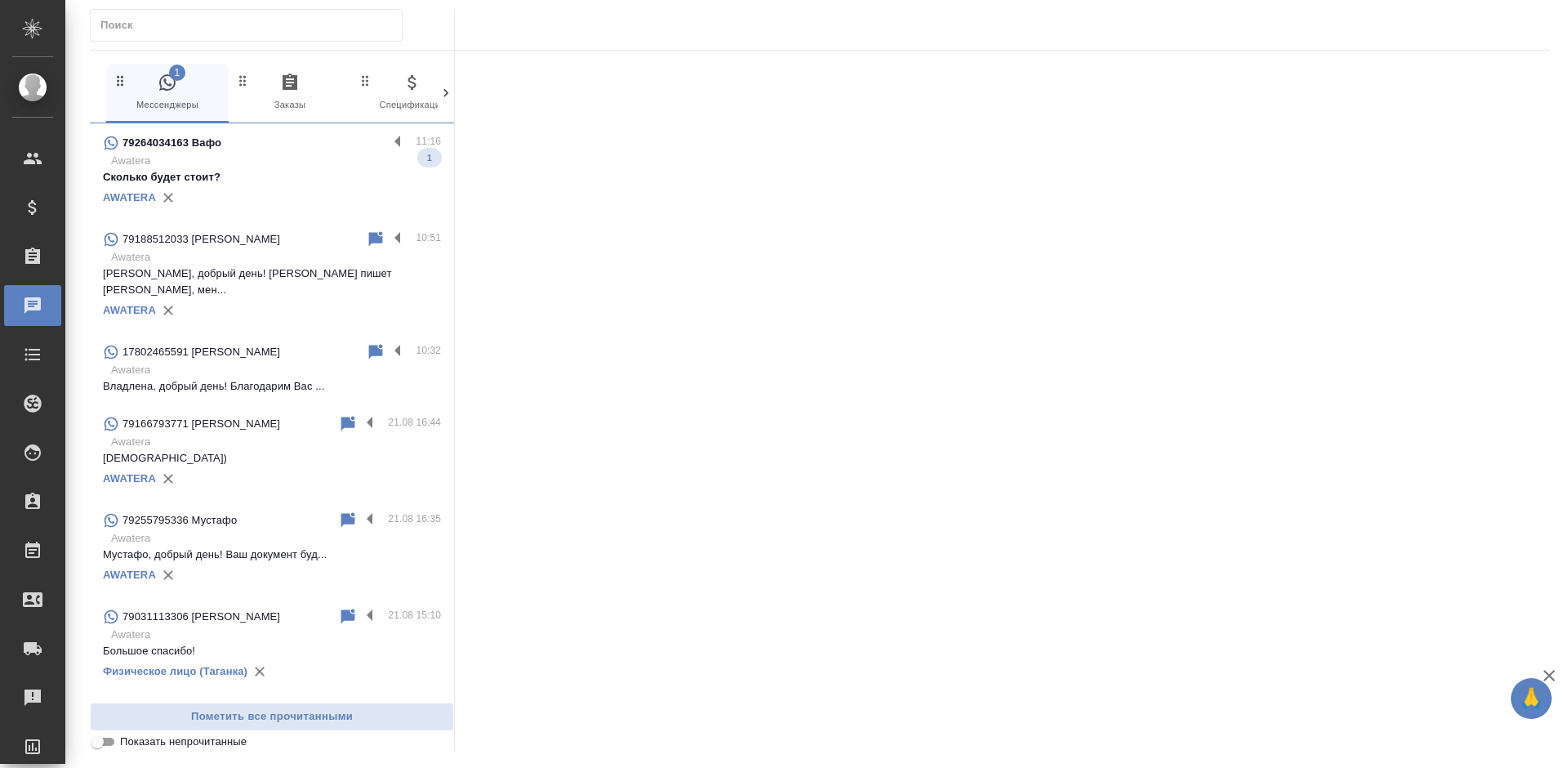
drag, startPoint x: 220, startPoint y: 168, endPoint x: 232, endPoint y: 168, distance: 12.0
click at [220, 168] on p "Awatera" at bounding box center [275, 160] width 330 height 17
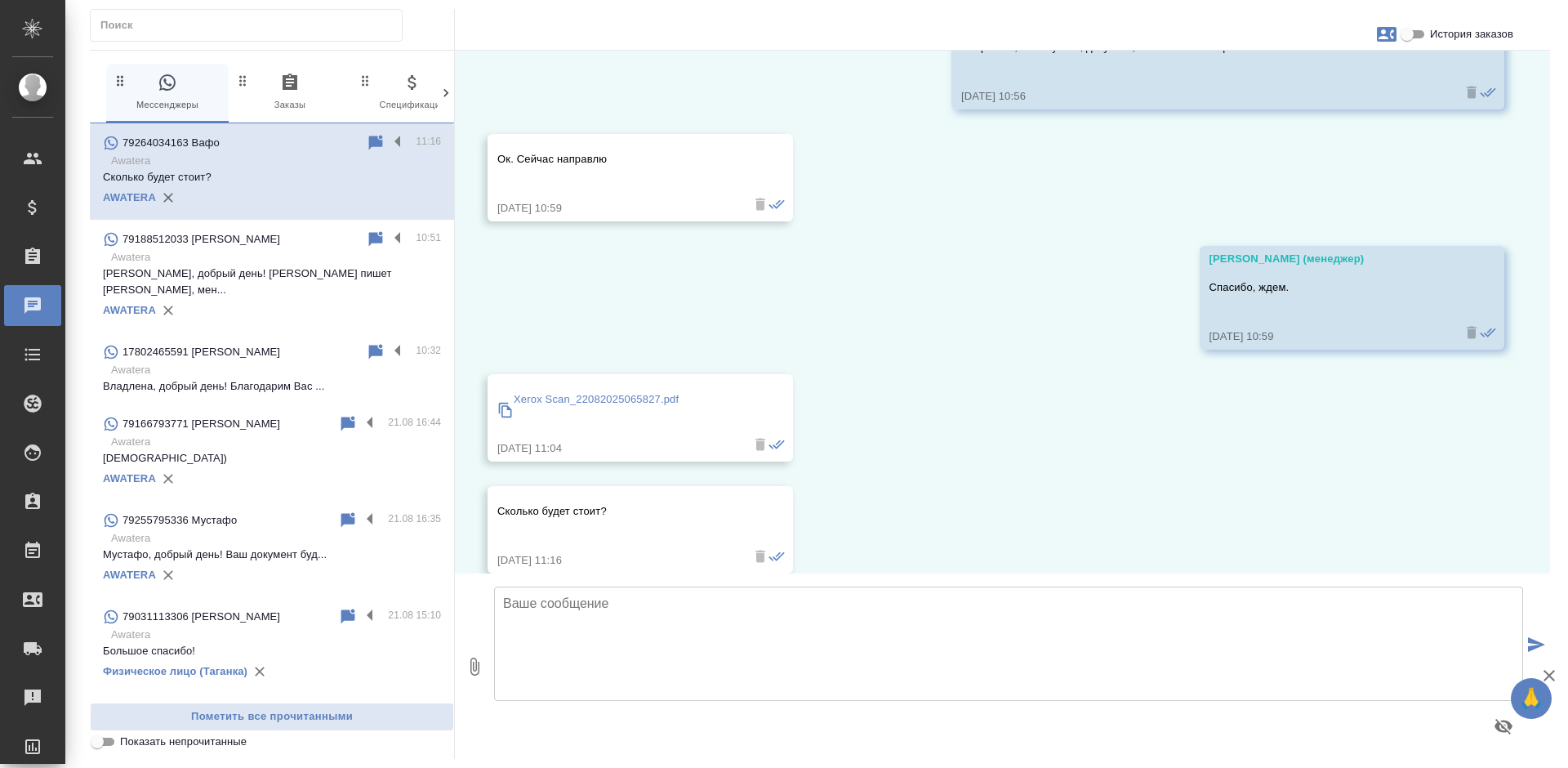
scroll to position [678, 0]
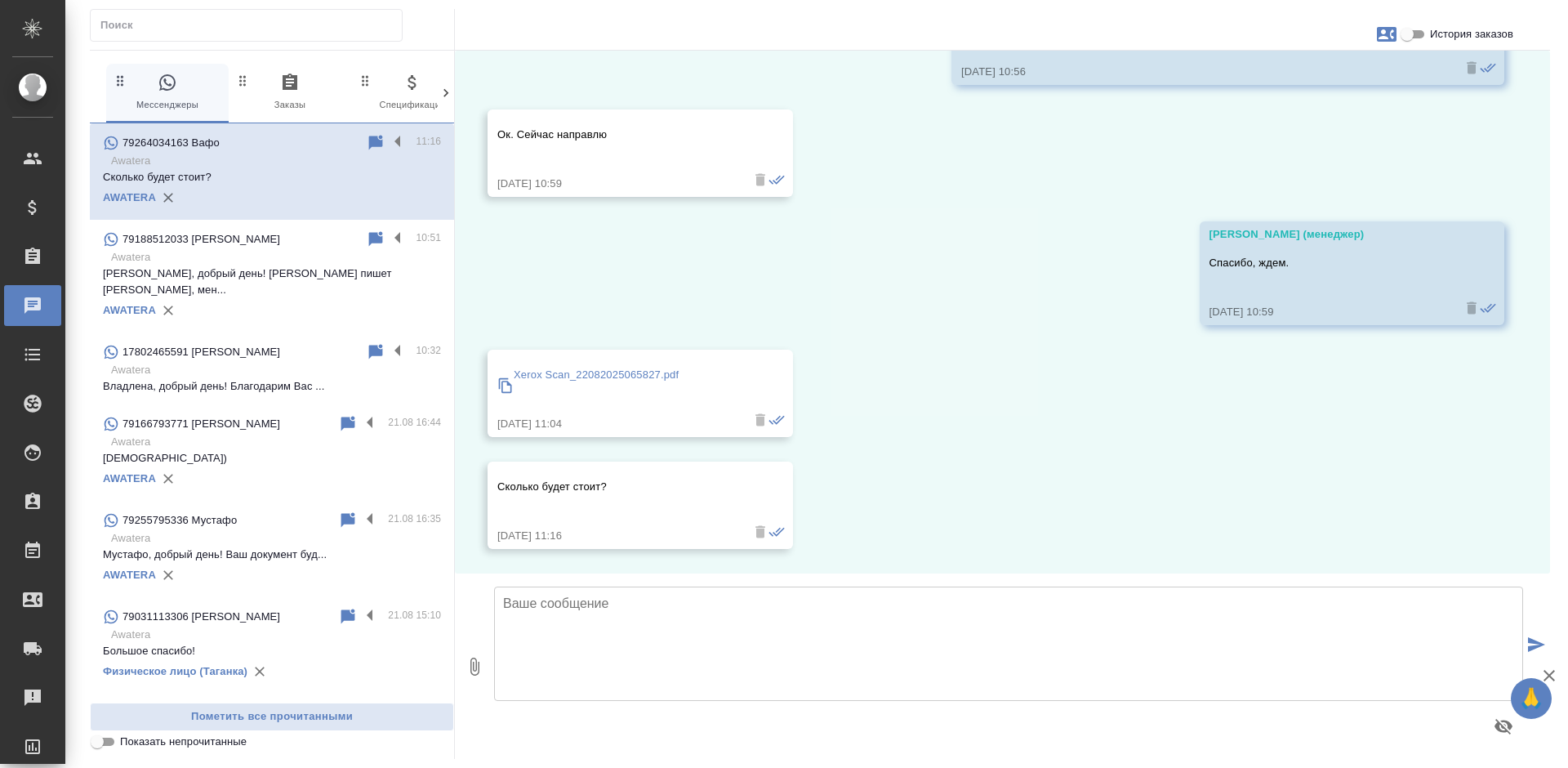
click at [594, 374] on p "Xerox Scan_22082025065827.pdf" at bounding box center [596, 374] width 165 height 17
click at [388, 139] on label at bounding box center [401, 142] width 28 height 18
click at [0, 0] on input "checkbox" at bounding box center [0, 0] width 0 height 0
click at [312, 144] on div at bounding box center [359, 143] width 114 height 19
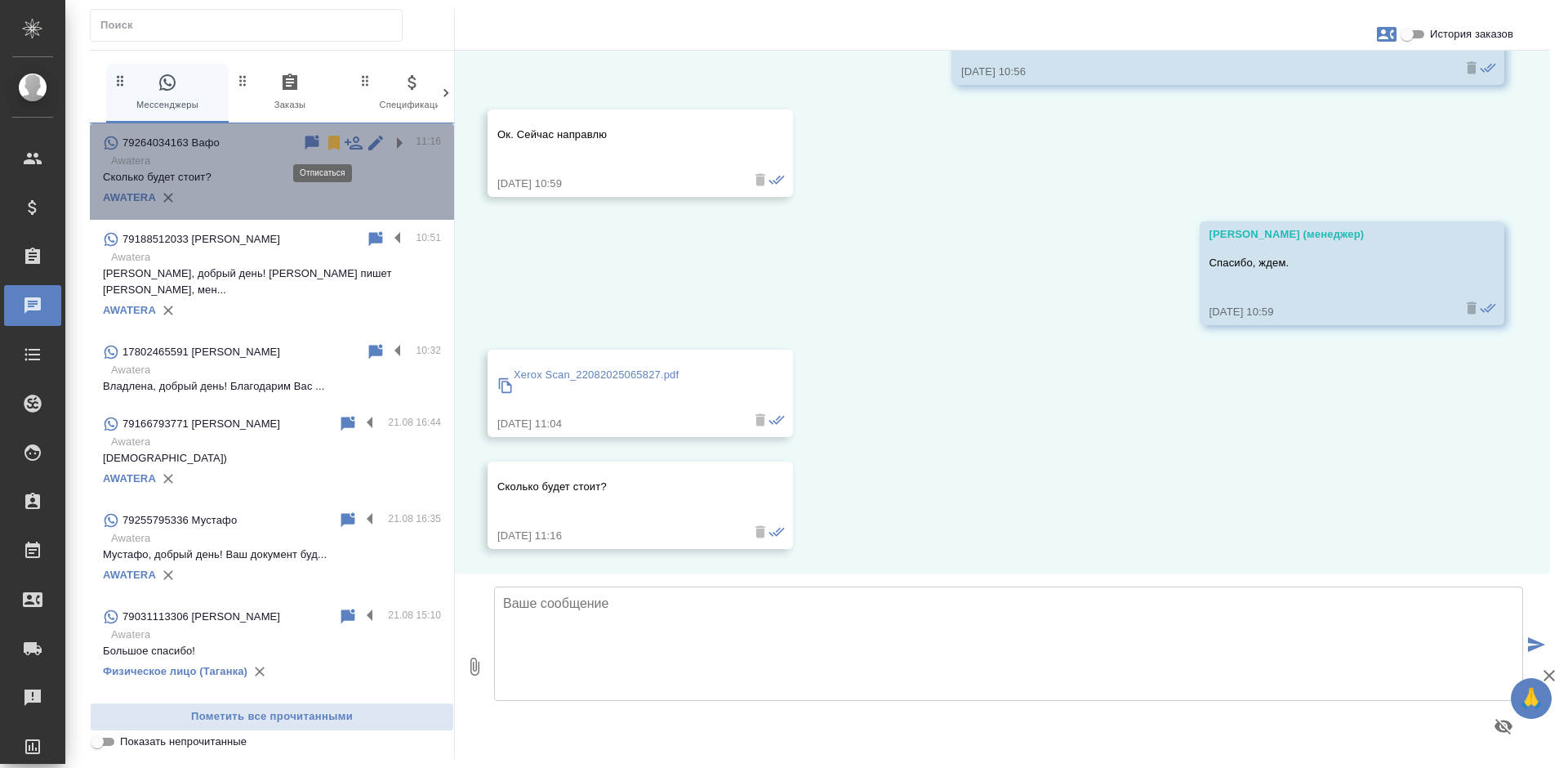
click at [325, 151] on icon at bounding box center [334, 143] width 19 height 19
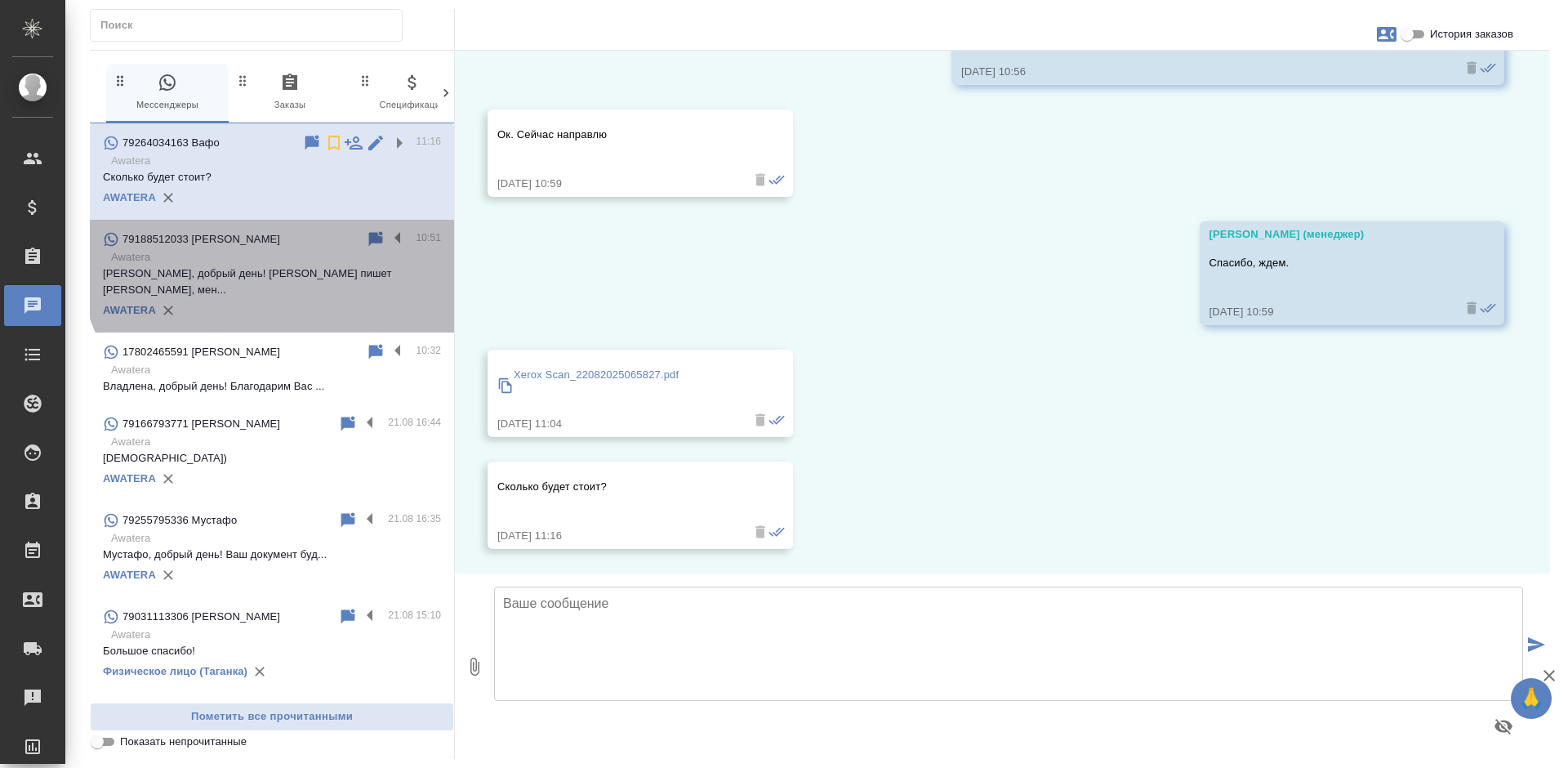
click at [280, 252] on p "Awatera" at bounding box center [275, 257] width 330 height 17
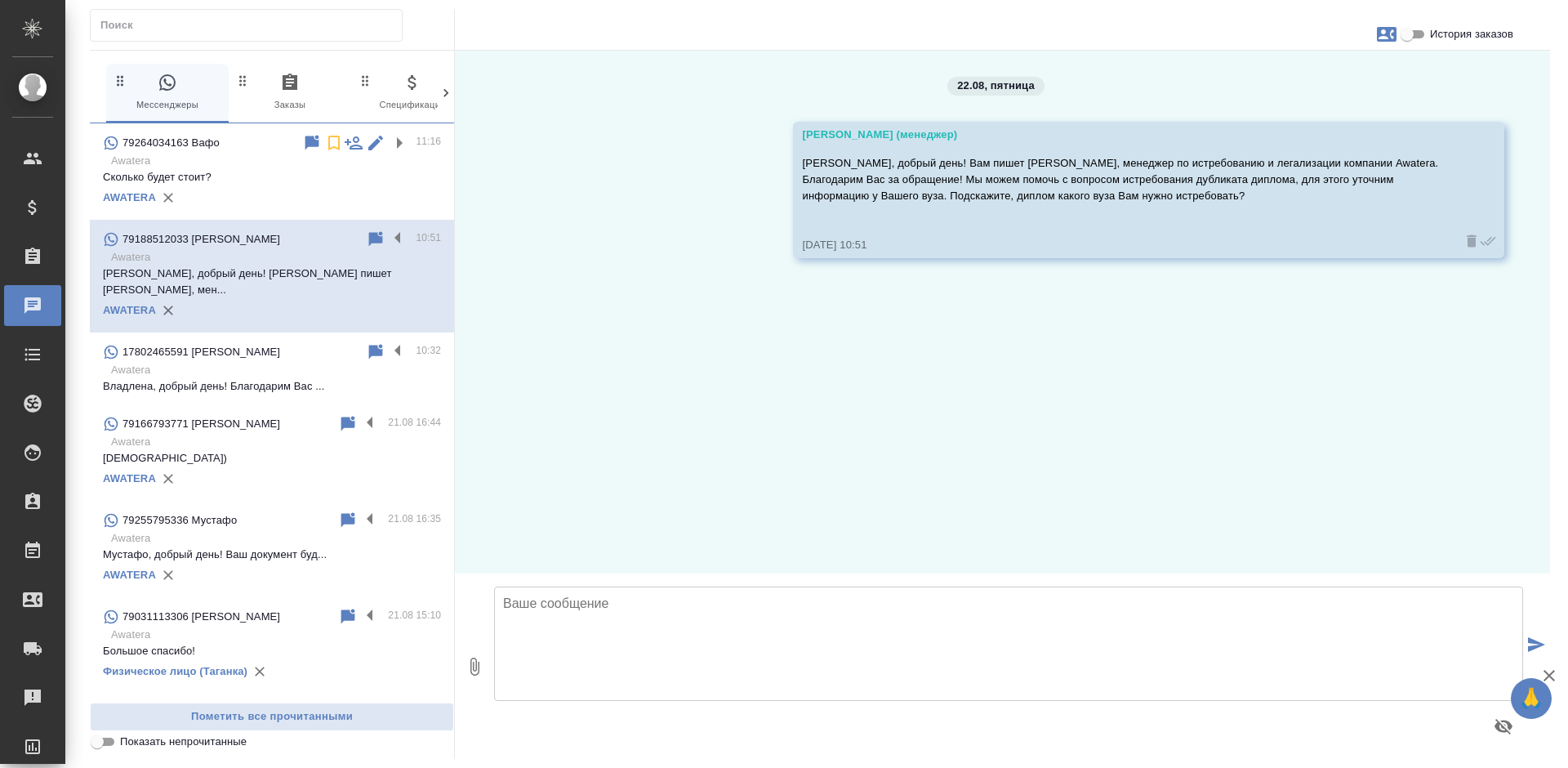
scroll to position [0, 0]
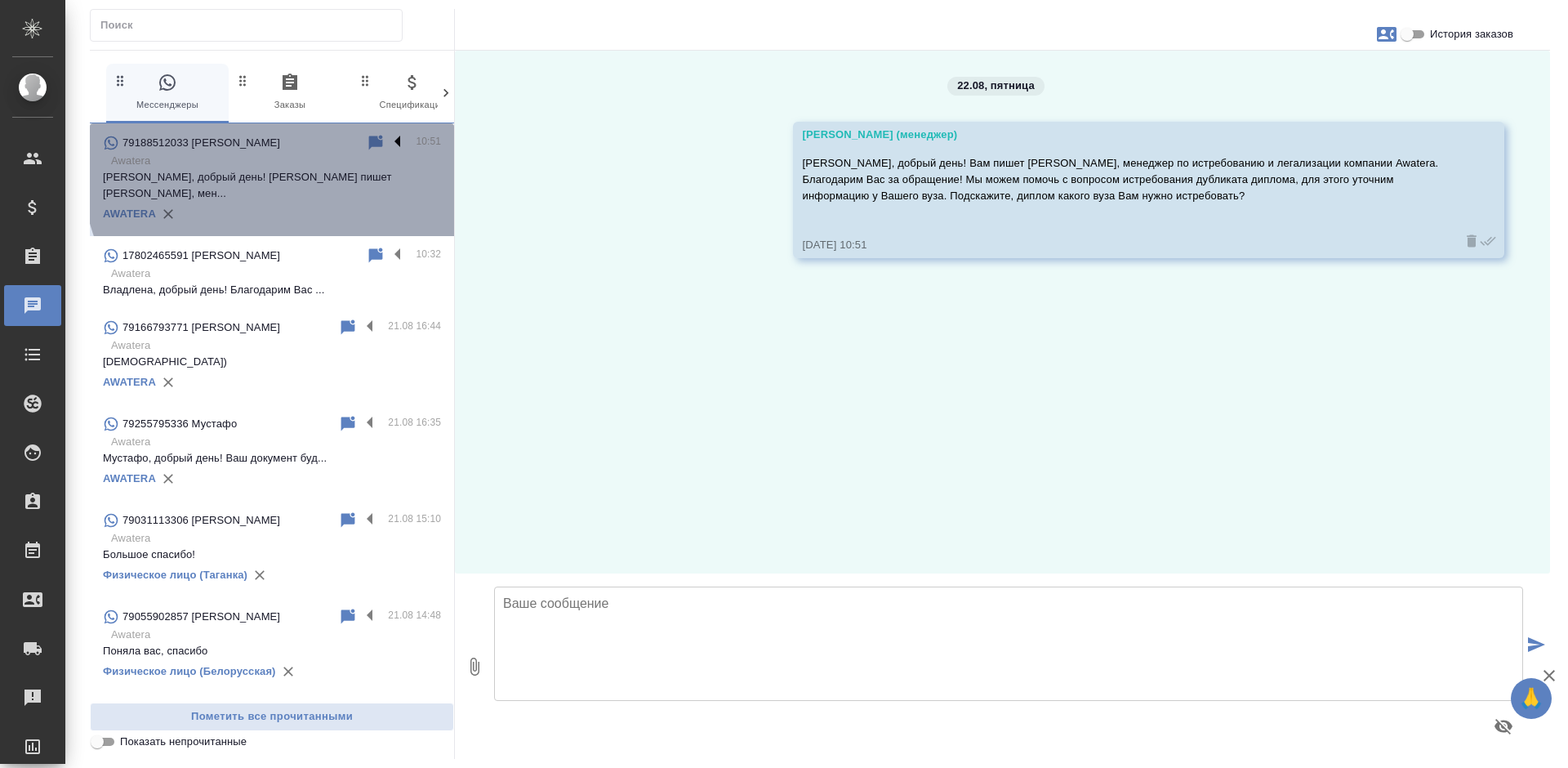
click at [388, 141] on label at bounding box center [401, 142] width 28 height 18
click at [0, 0] on input "checkbox" at bounding box center [0, 0] width 0 height 0
click at [325, 146] on icon at bounding box center [334, 143] width 19 height 19
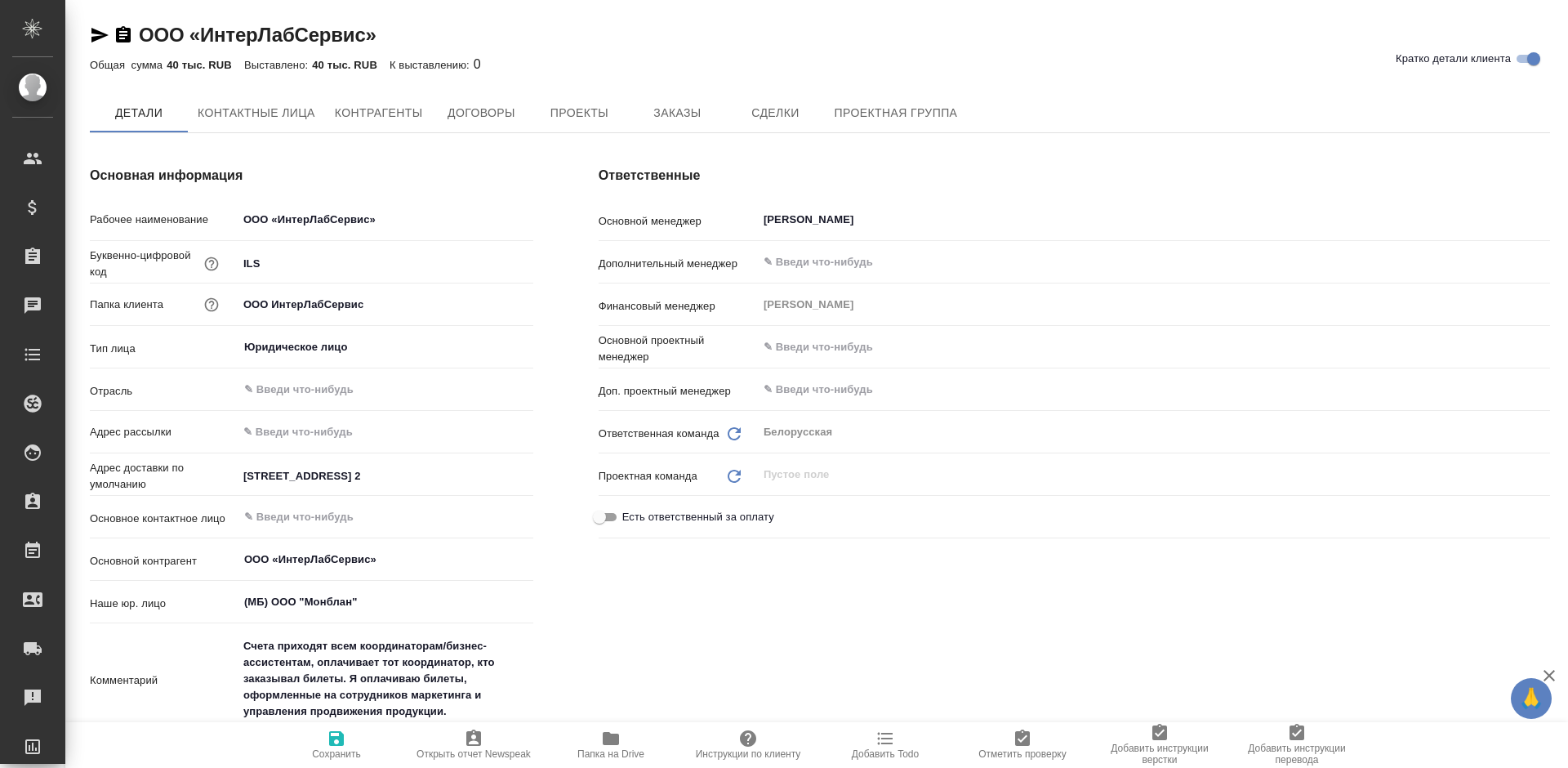
type textarea "x"
click at [666, 129] on button "Заказы" at bounding box center [677, 114] width 98 height 41
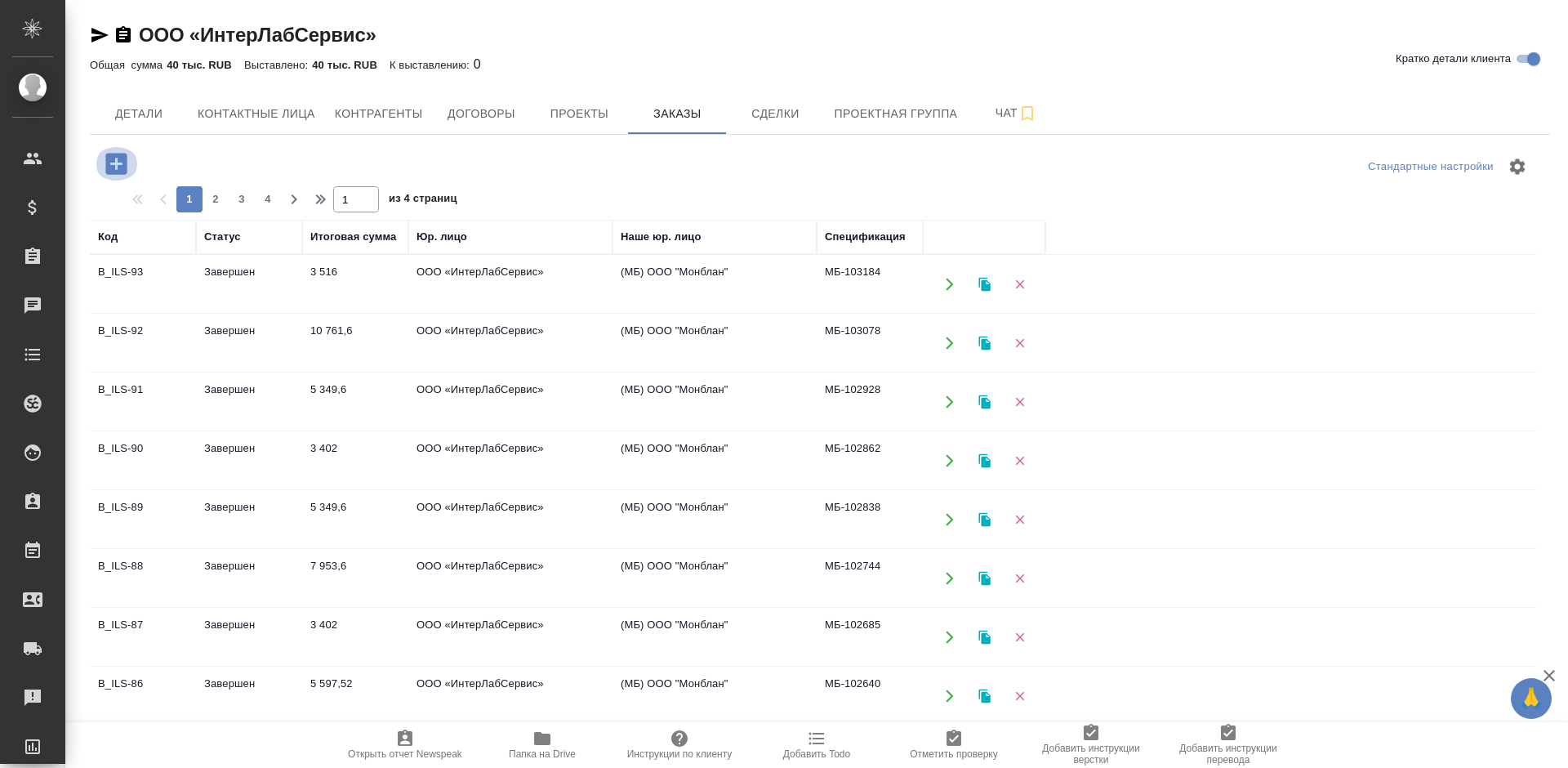
click at [122, 164] on icon "button" at bounding box center [116, 163] width 28 height 28
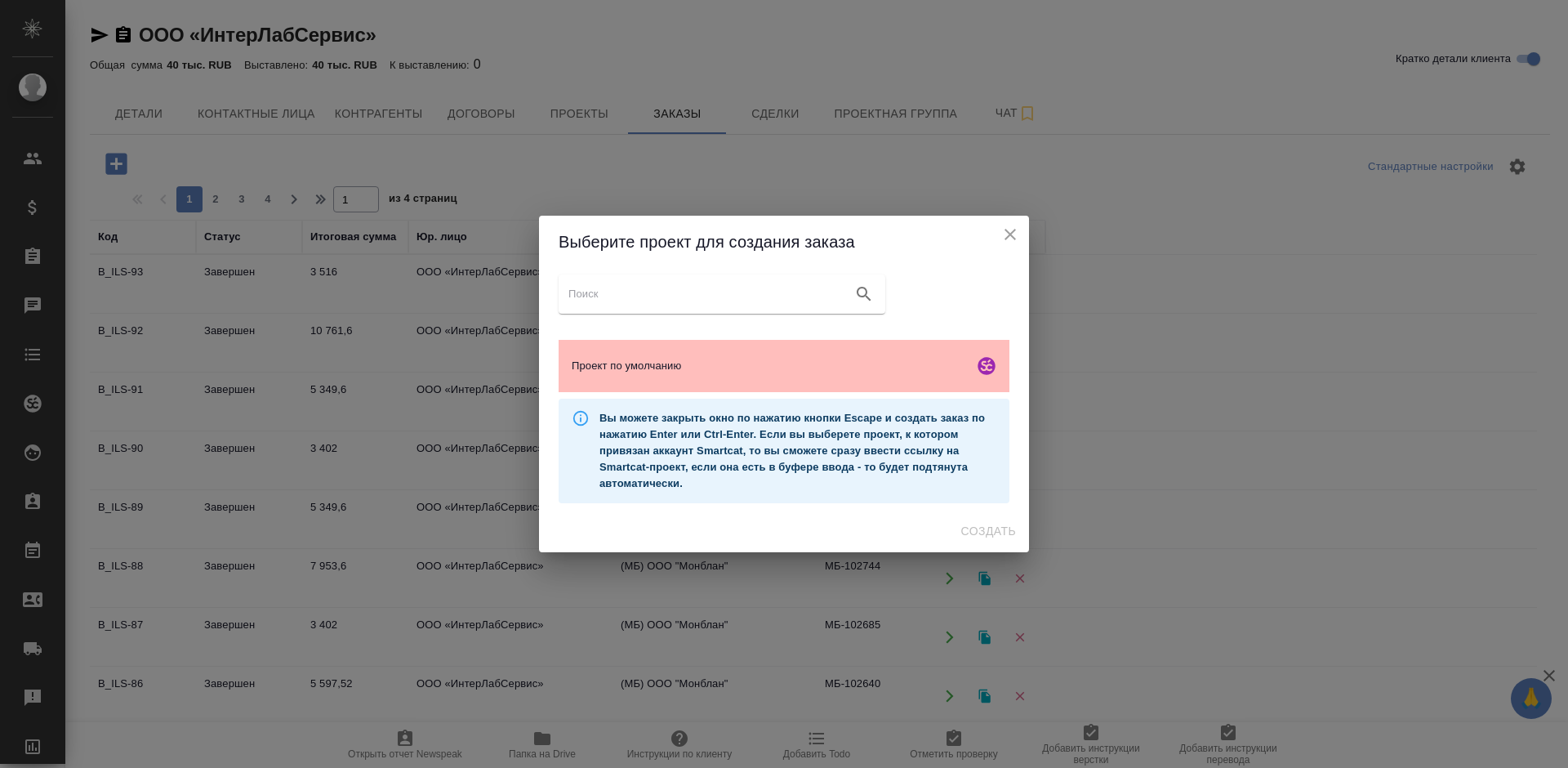
click at [688, 370] on span "Проект по умолчанию" at bounding box center [769, 366] width 396 height 17
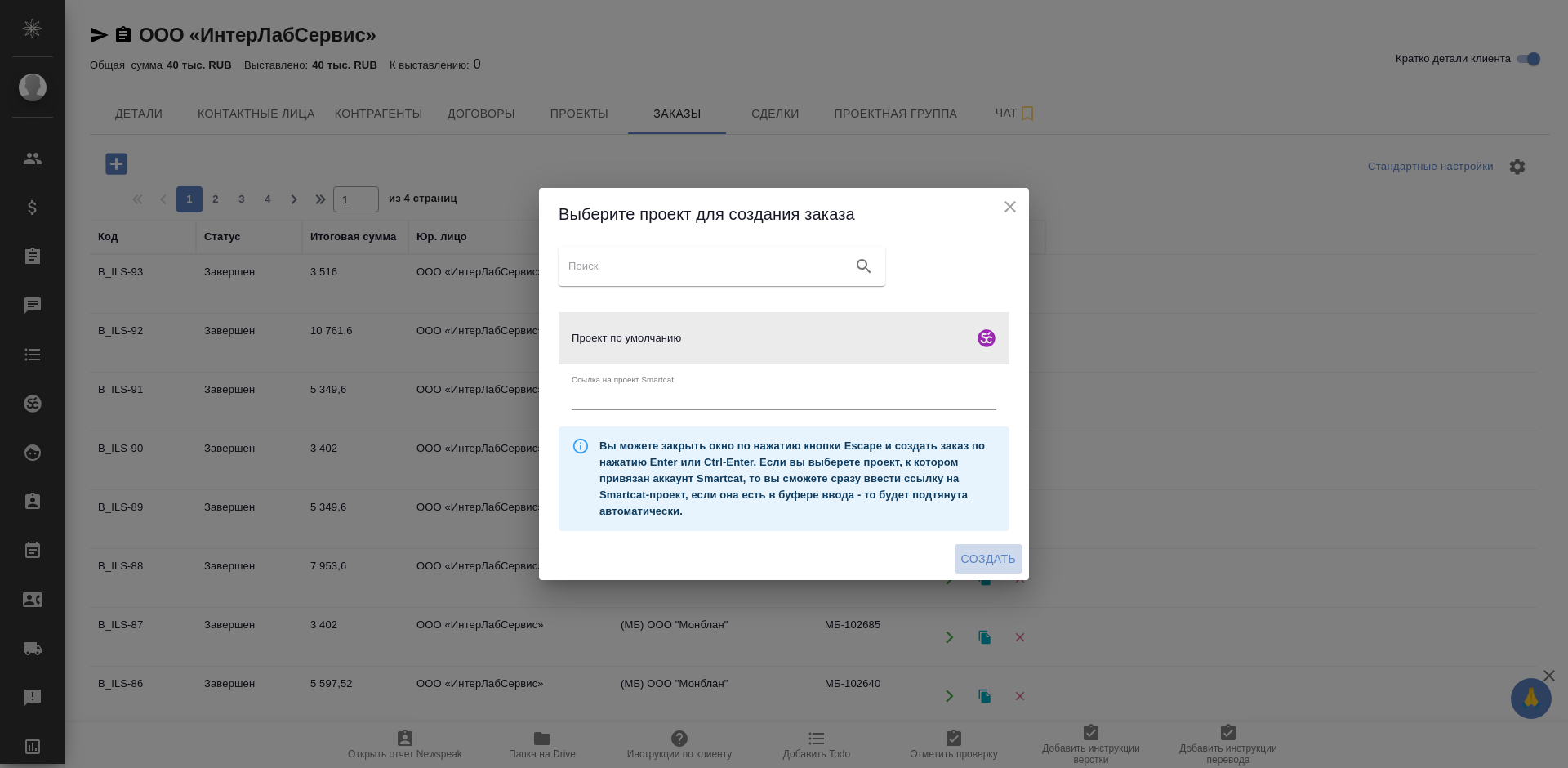
click at [983, 559] on span "Создать" at bounding box center [989, 559] width 54 height 20
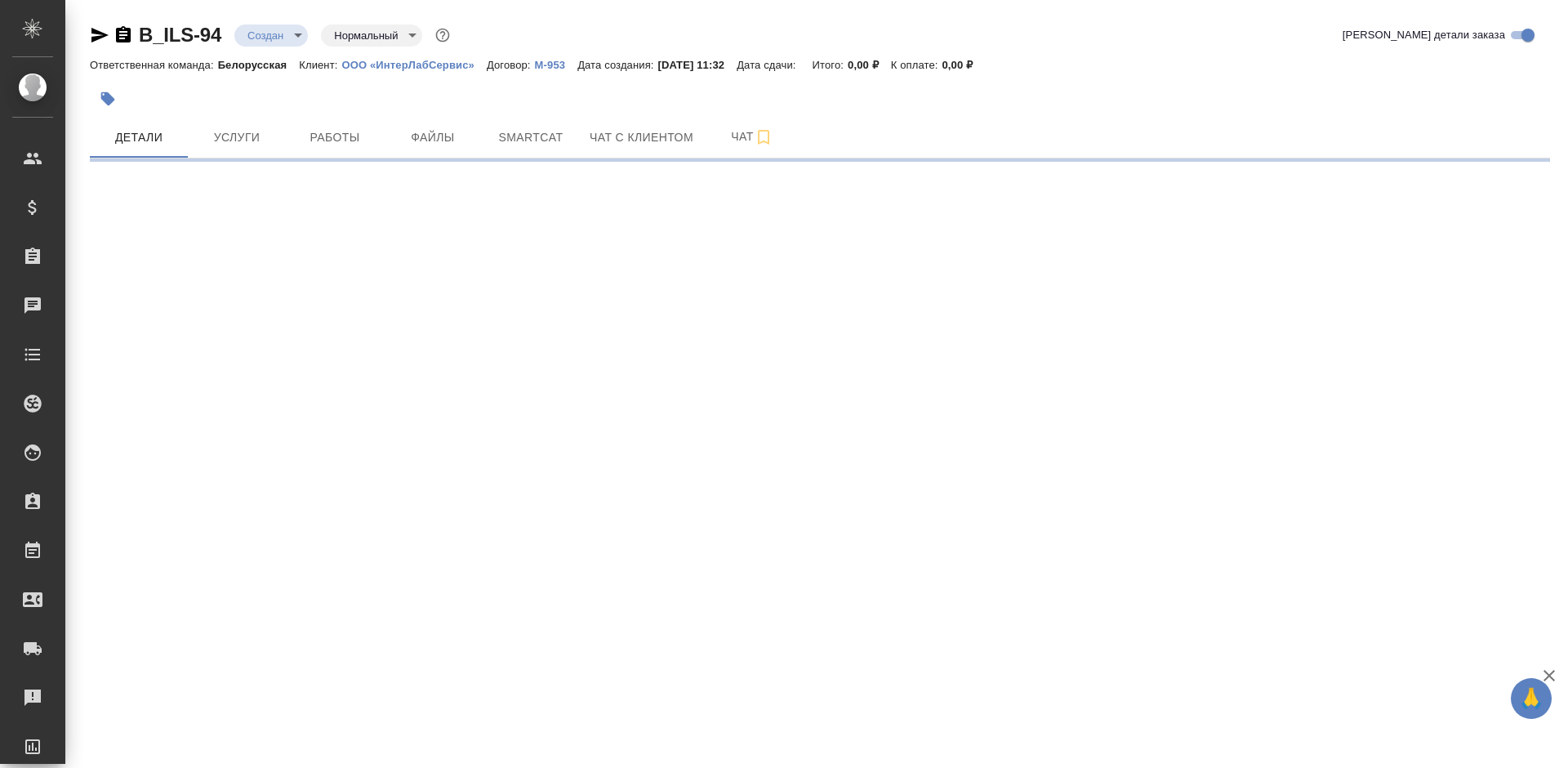
select select "RU"
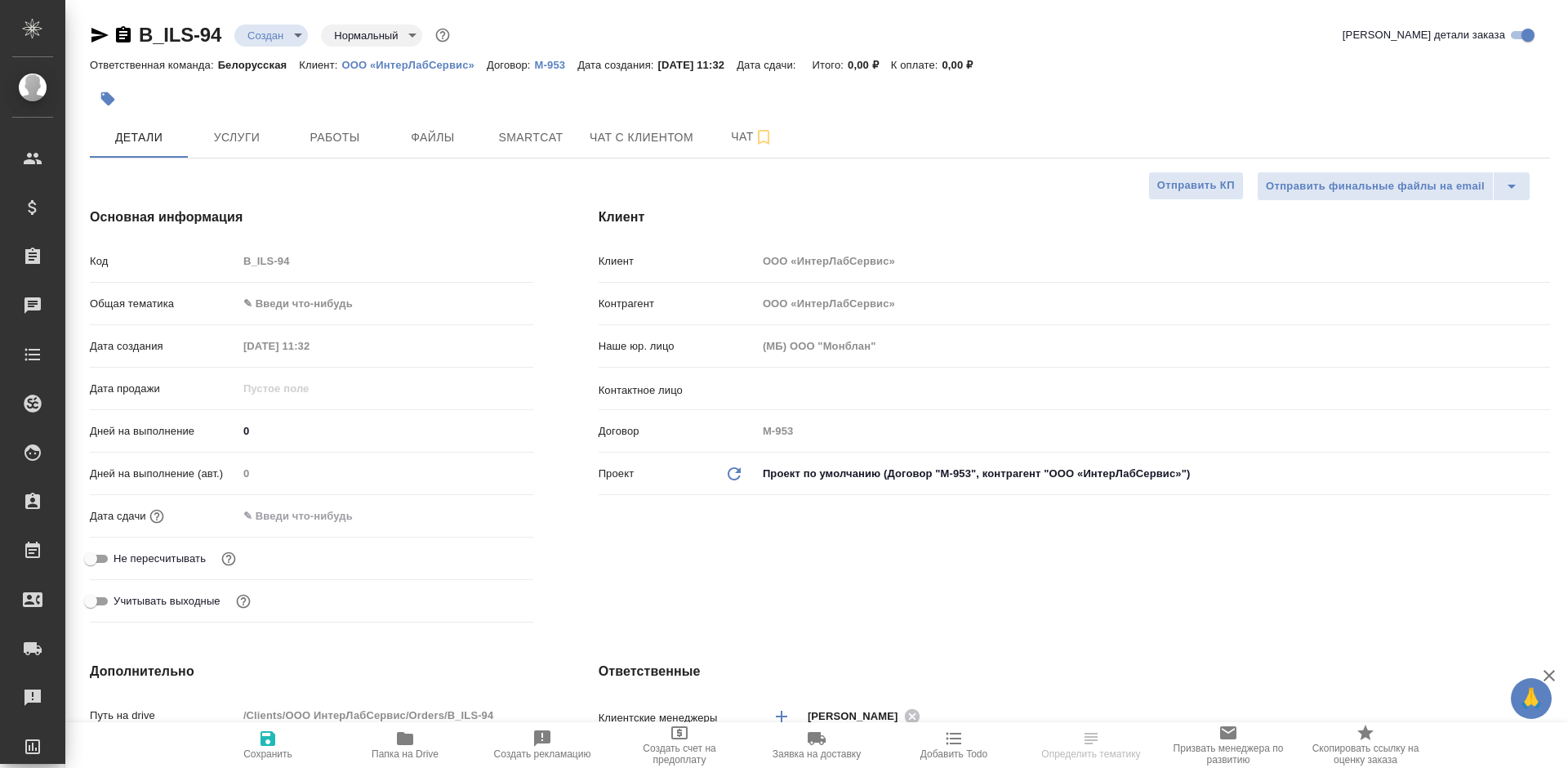
type textarea "x"
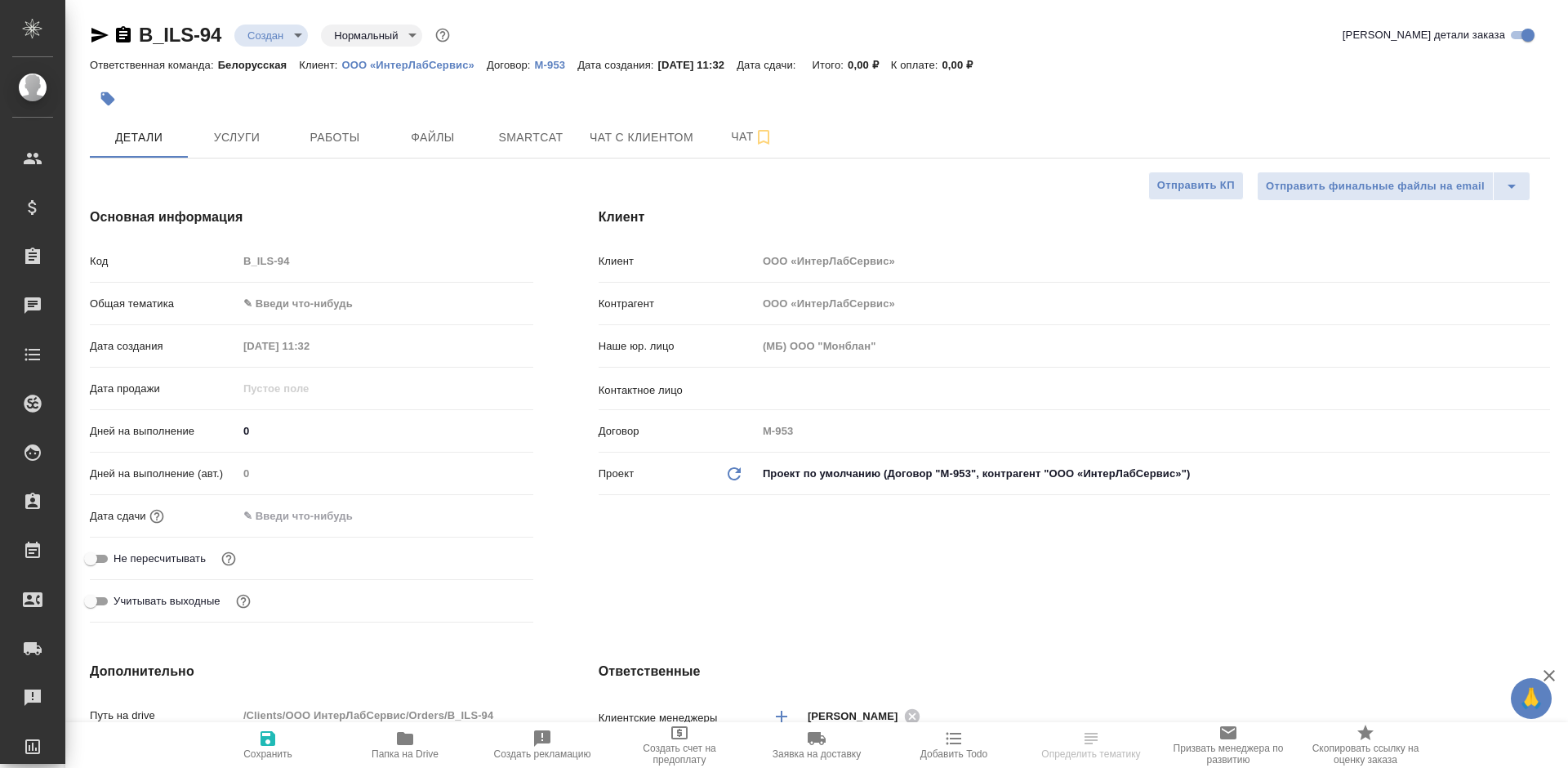
type textarea "x"
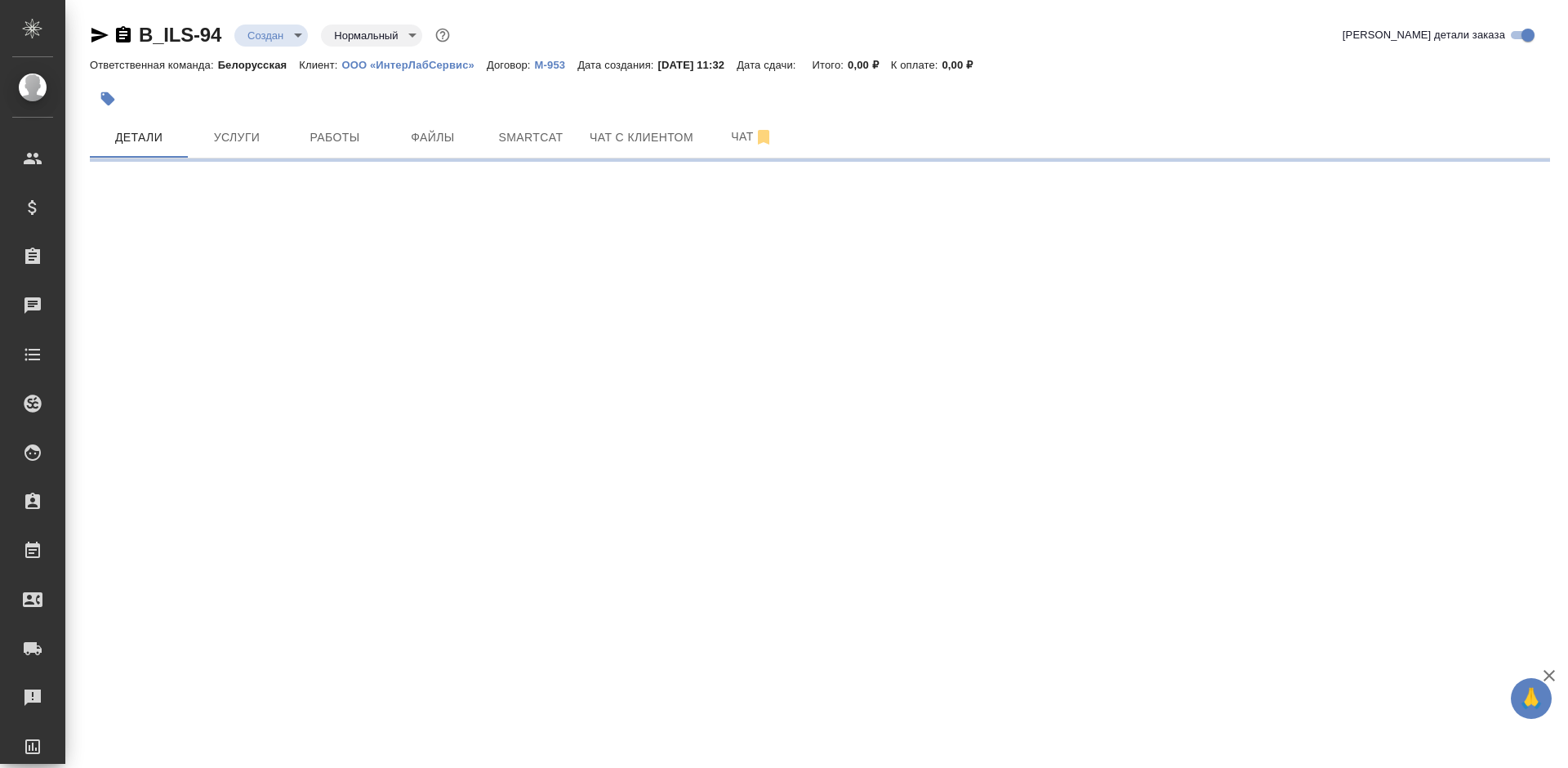
select select "RU"
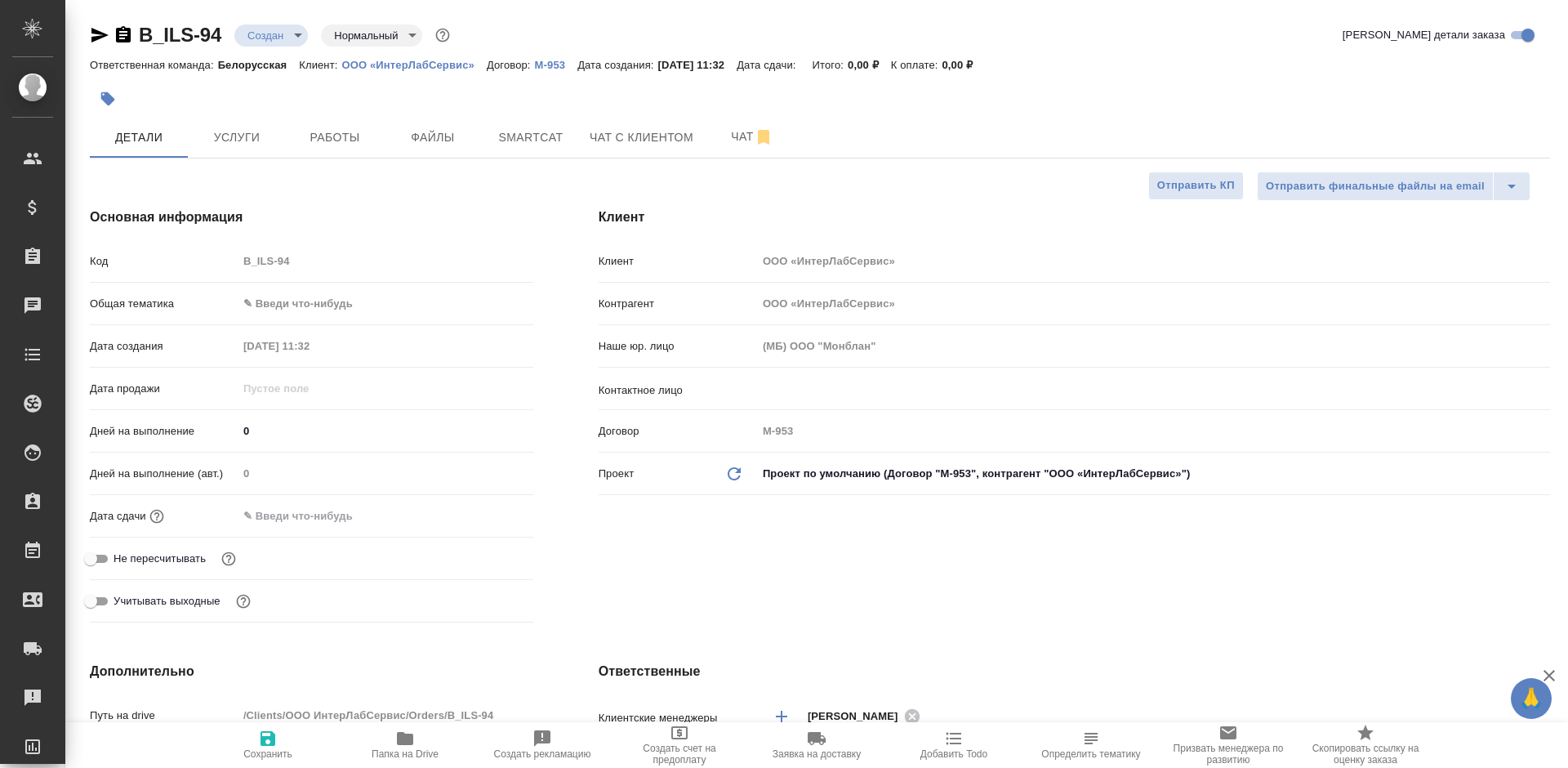
type textarea "x"
click at [403, 143] on span "Файлы" at bounding box center [433, 137] width 79 height 20
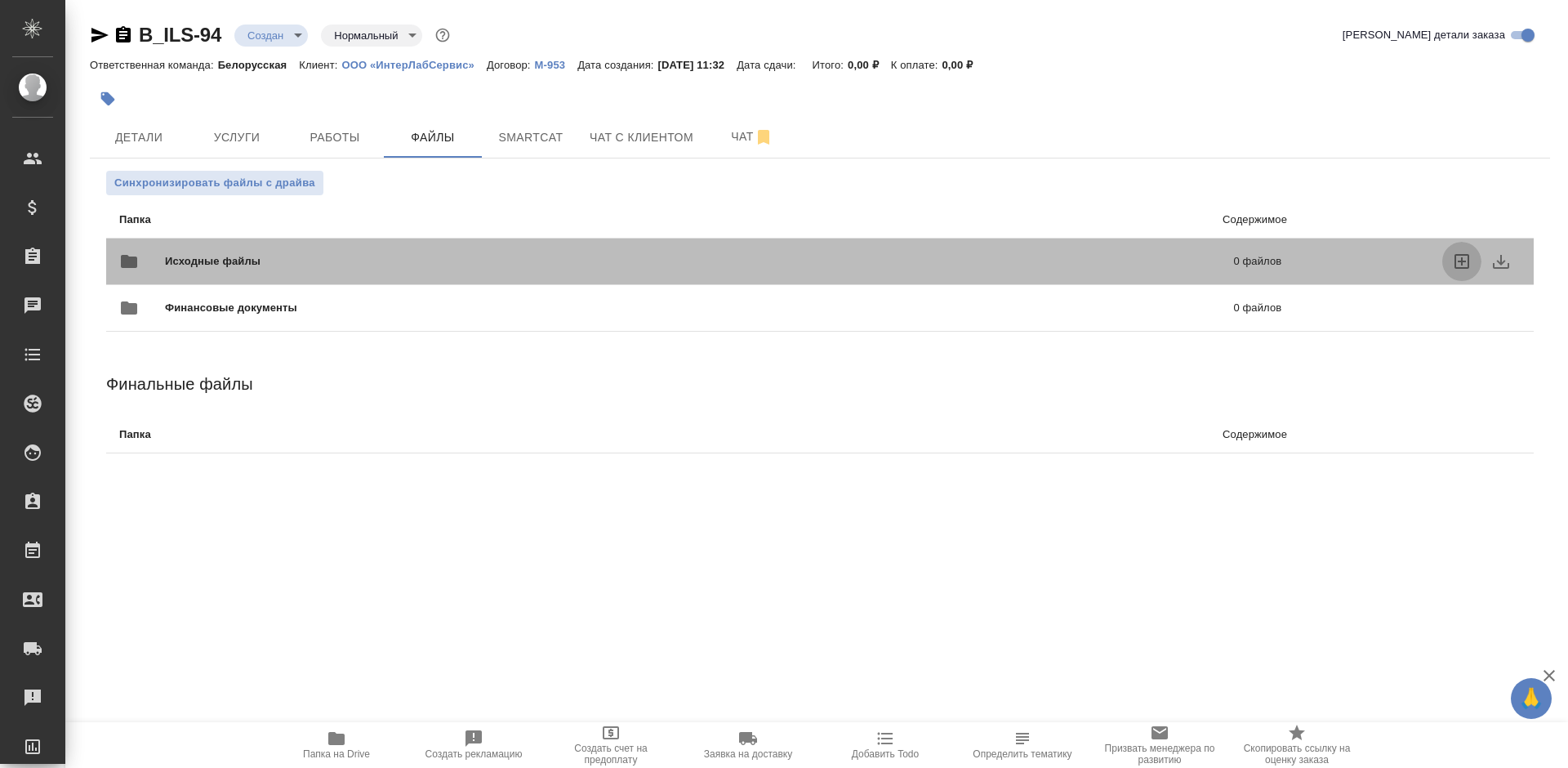
click at [1454, 258] on icon "uploadFiles" at bounding box center [1461, 261] width 15 height 15
click at [0, 0] on input "uploadFiles" at bounding box center [0, 0] width 0 height 0
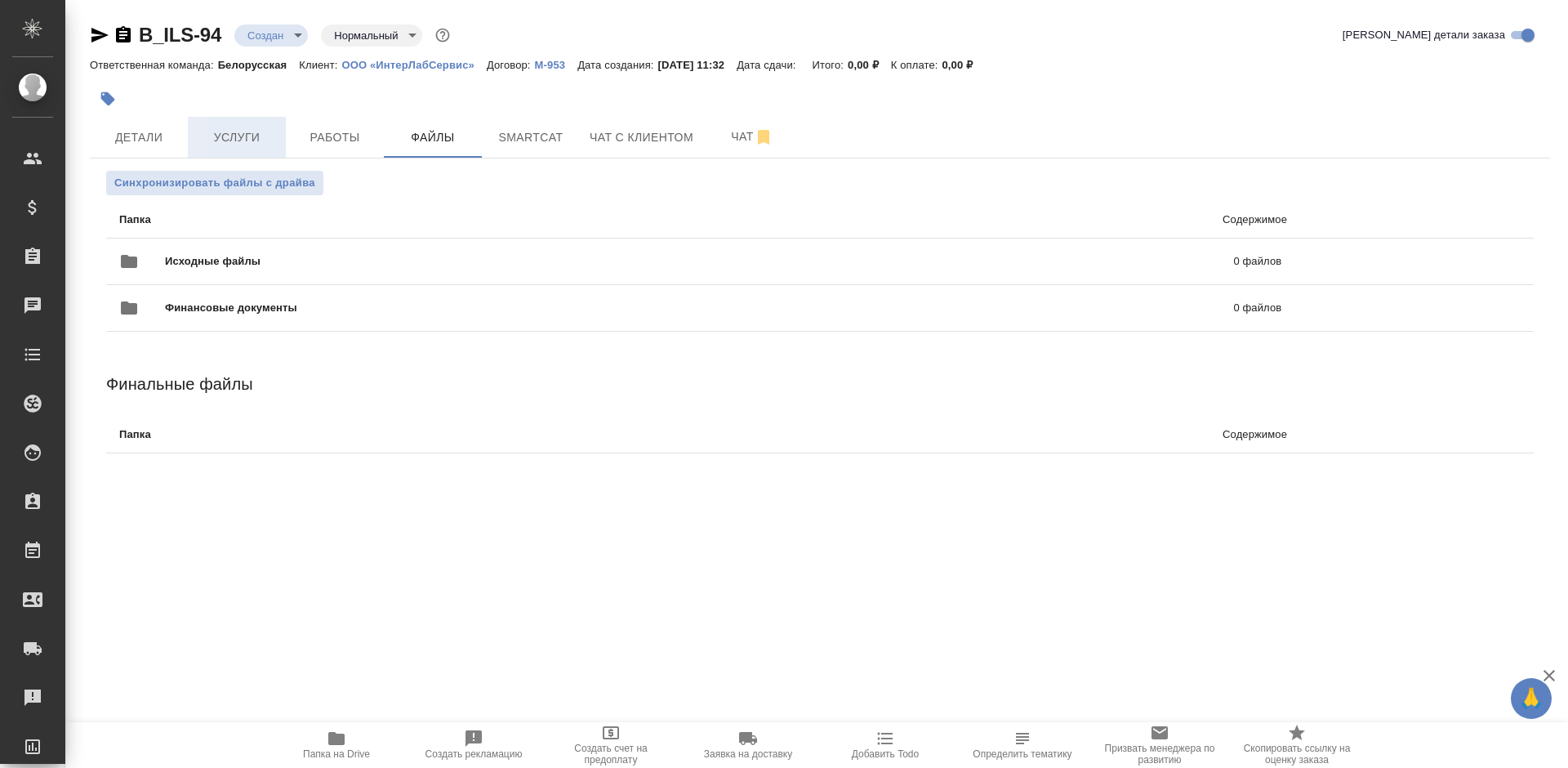
click at [234, 143] on span "Услуги" at bounding box center [236, 137] width 79 height 20
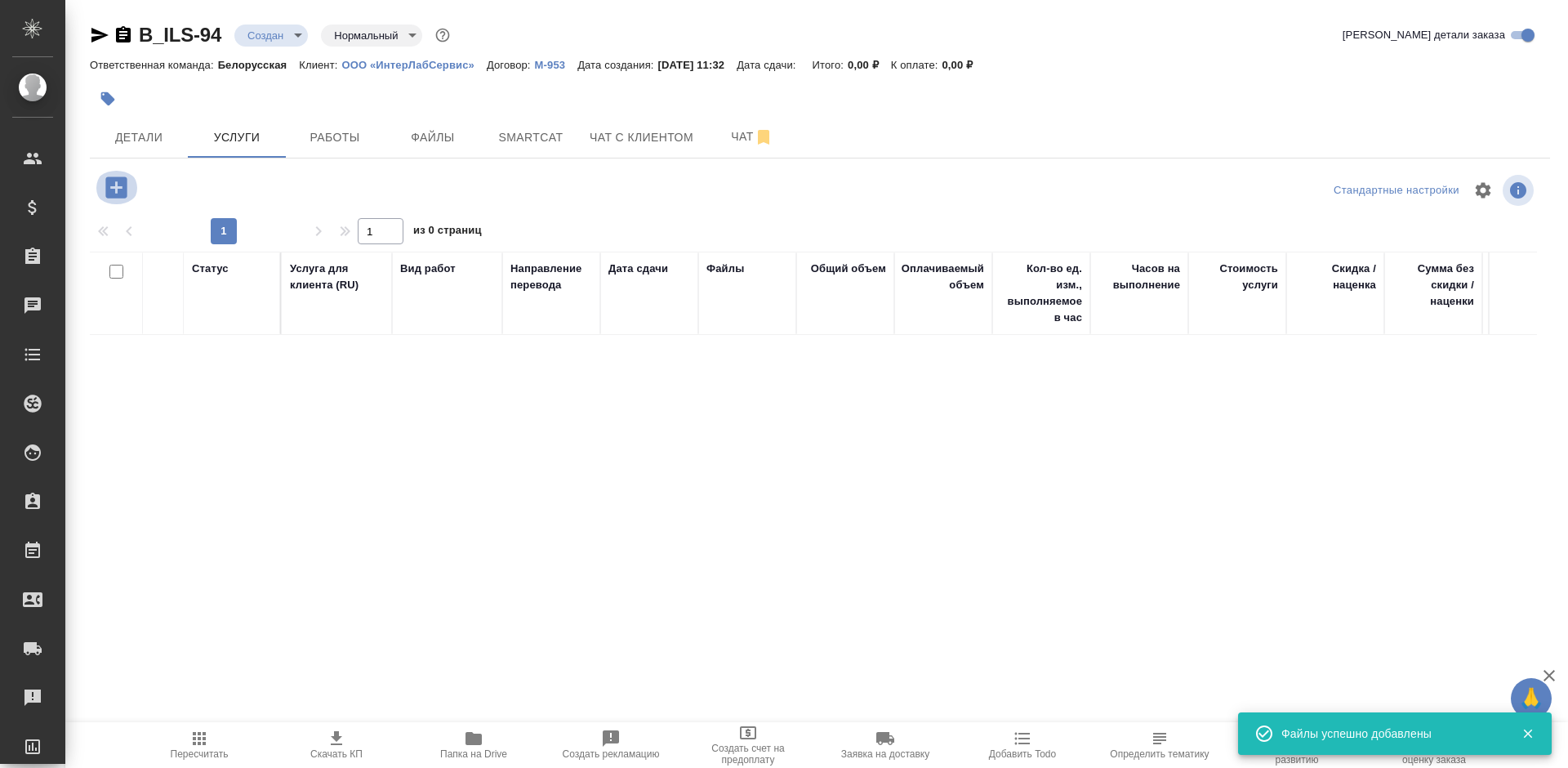
click at [99, 184] on button "button" at bounding box center [117, 188] width 45 height 33
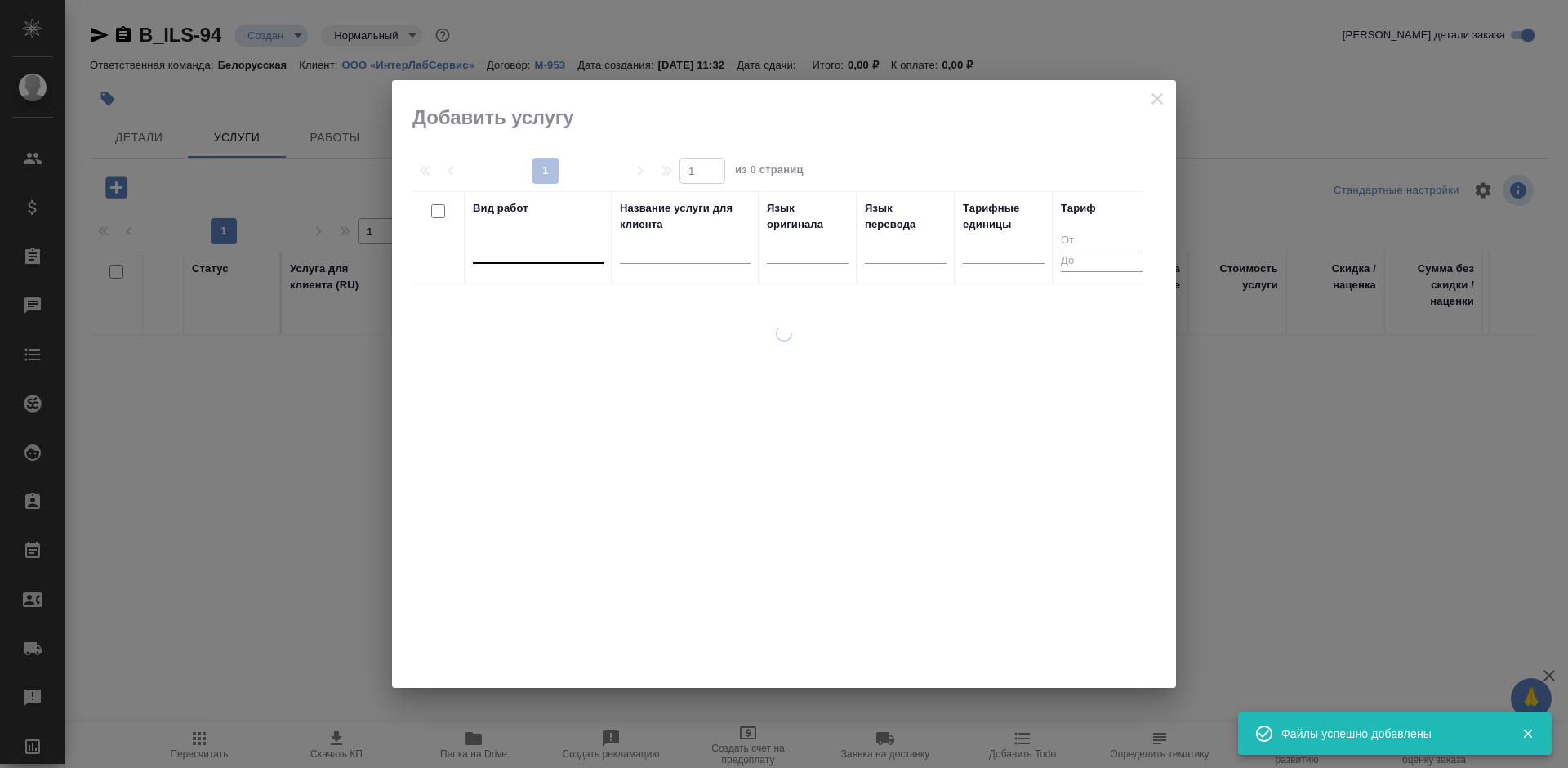
click at [572, 254] on div at bounding box center [538, 247] width 130 height 23
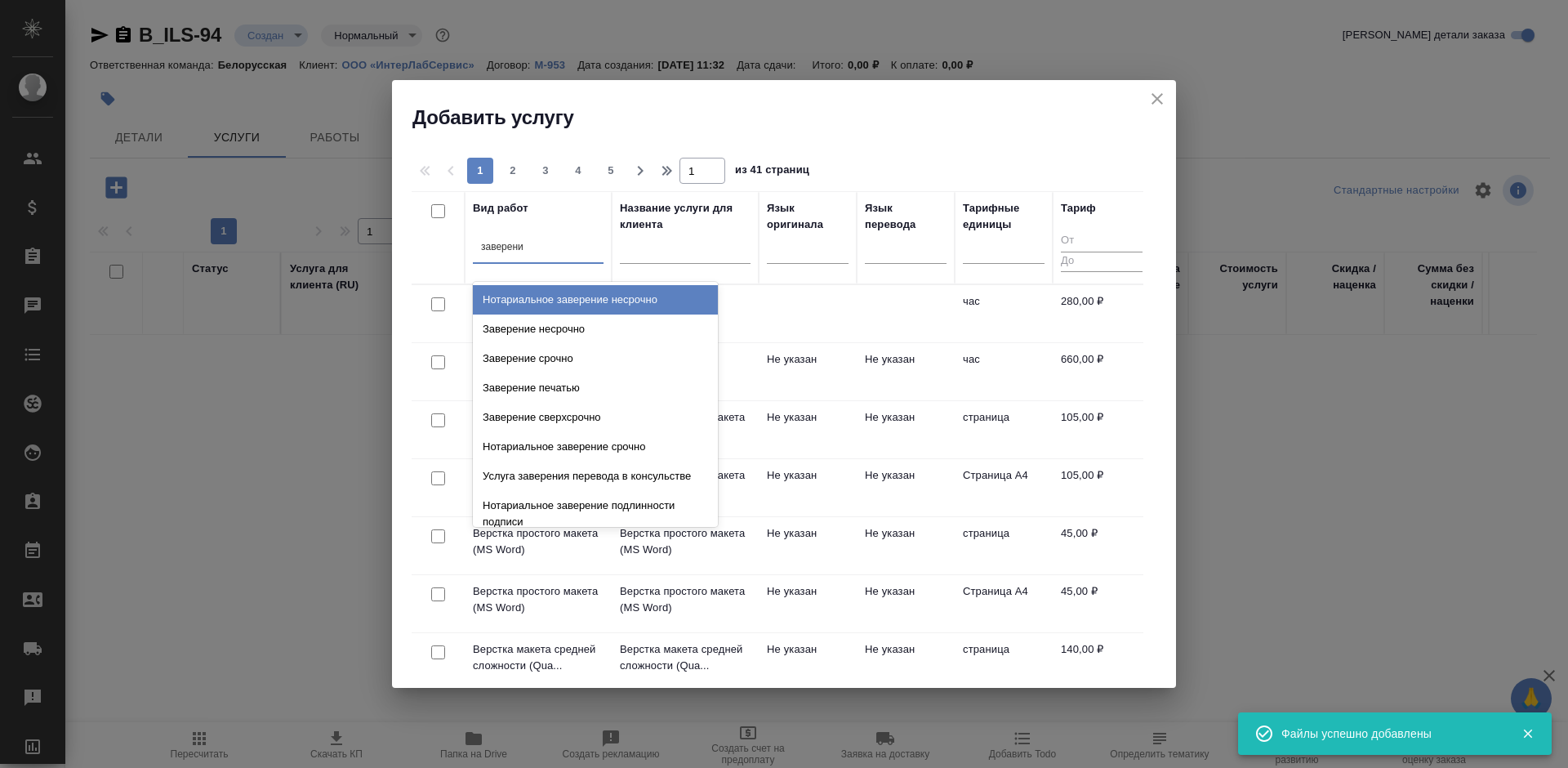
type input "заверение"
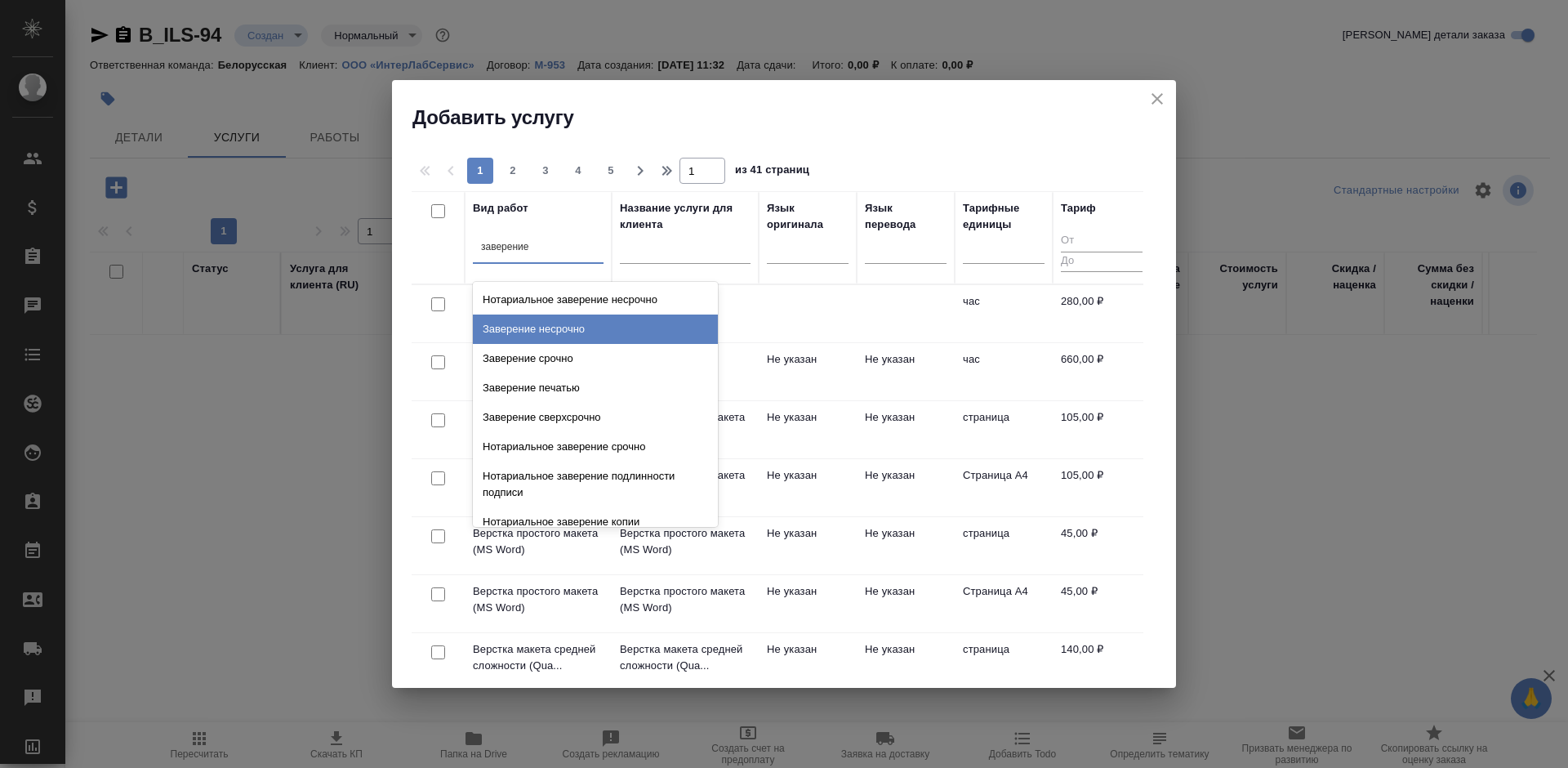
click at [567, 329] on div "Заверение несрочно" at bounding box center [595, 329] width 245 height 29
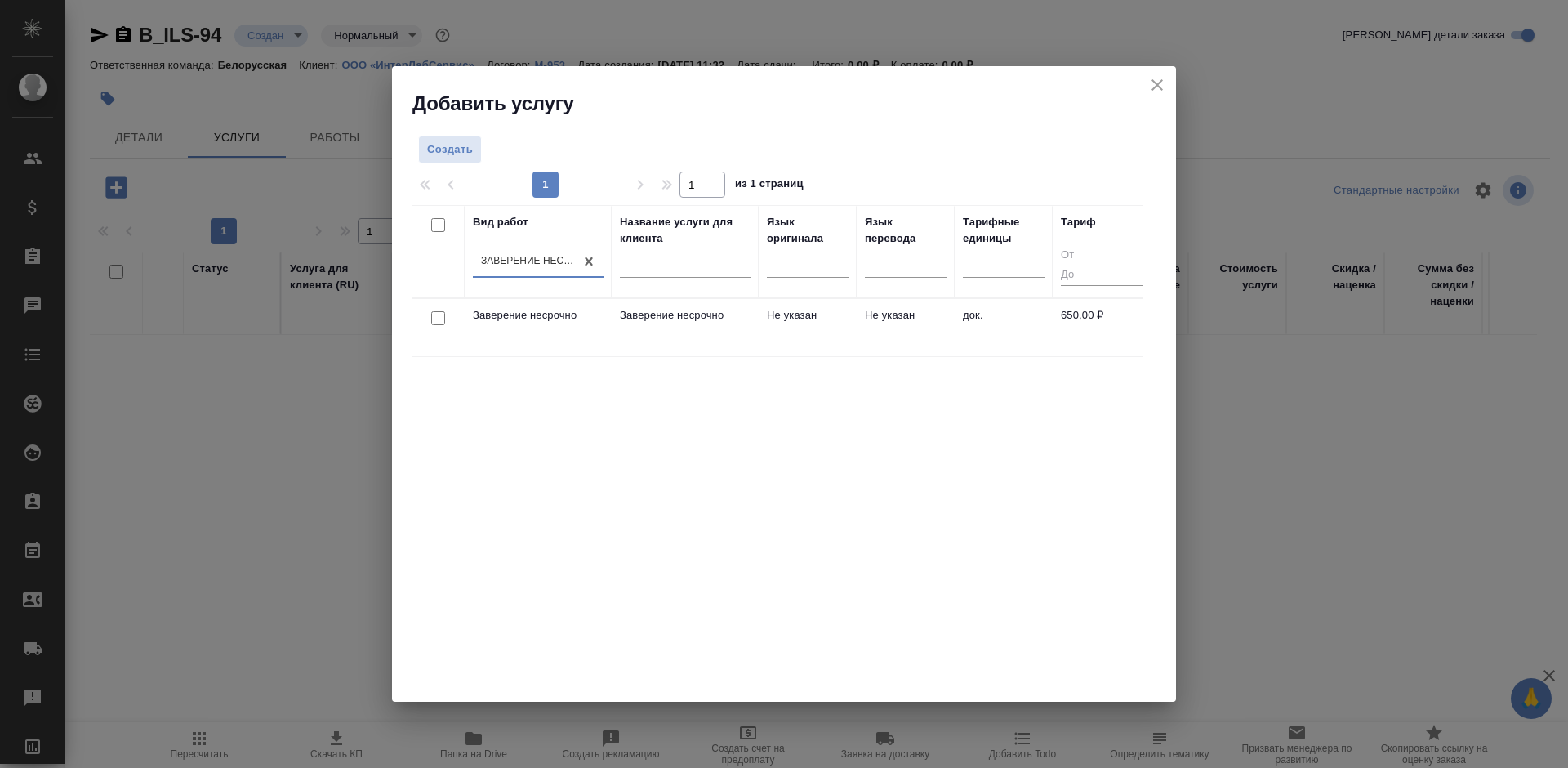
click at [789, 315] on td "Не указан" at bounding box center [807, 327] width 98 height 57
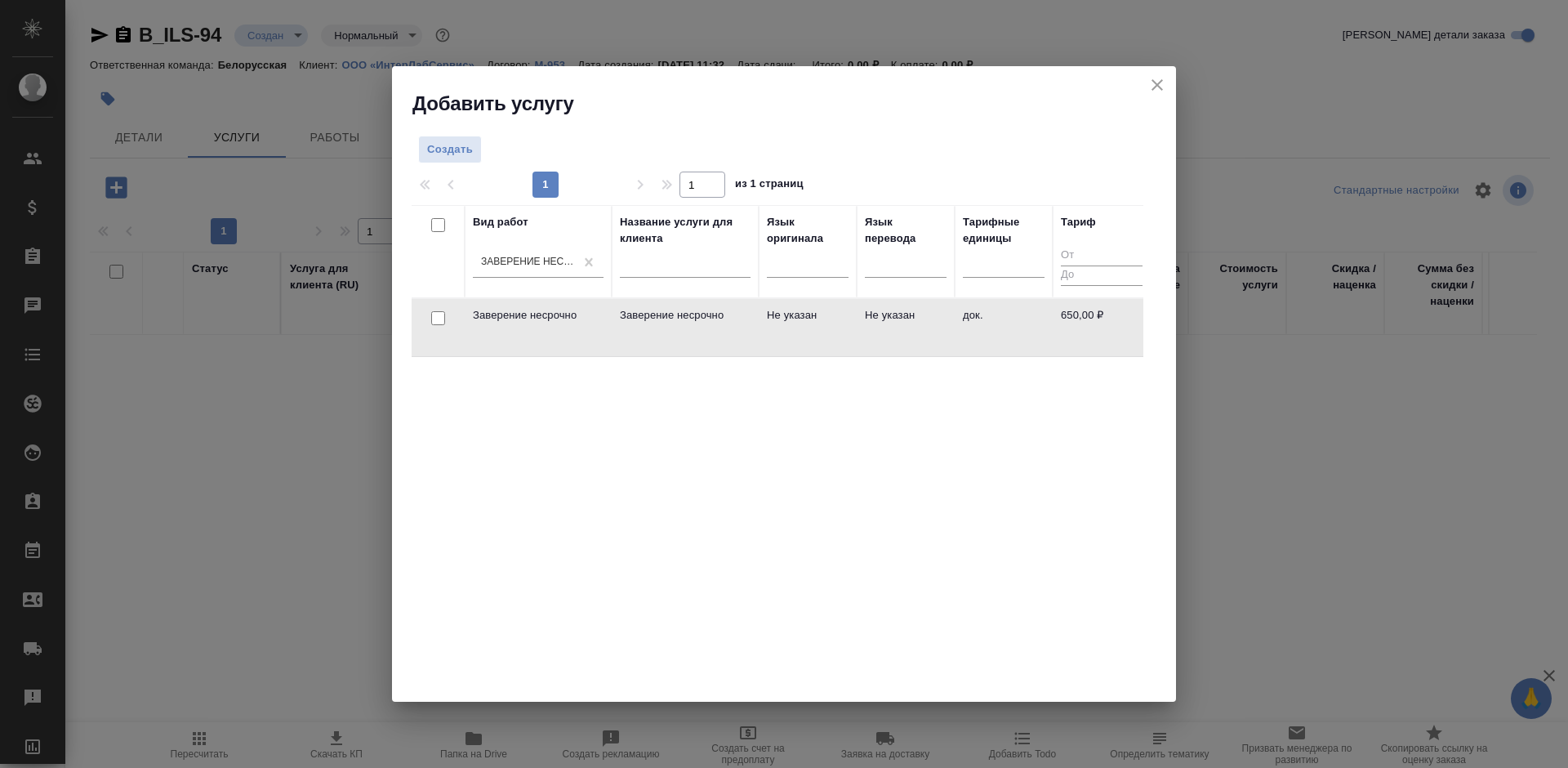
click at [789, 315] on td "Не указан" at bounding box center [807, 327] width 98 height 57
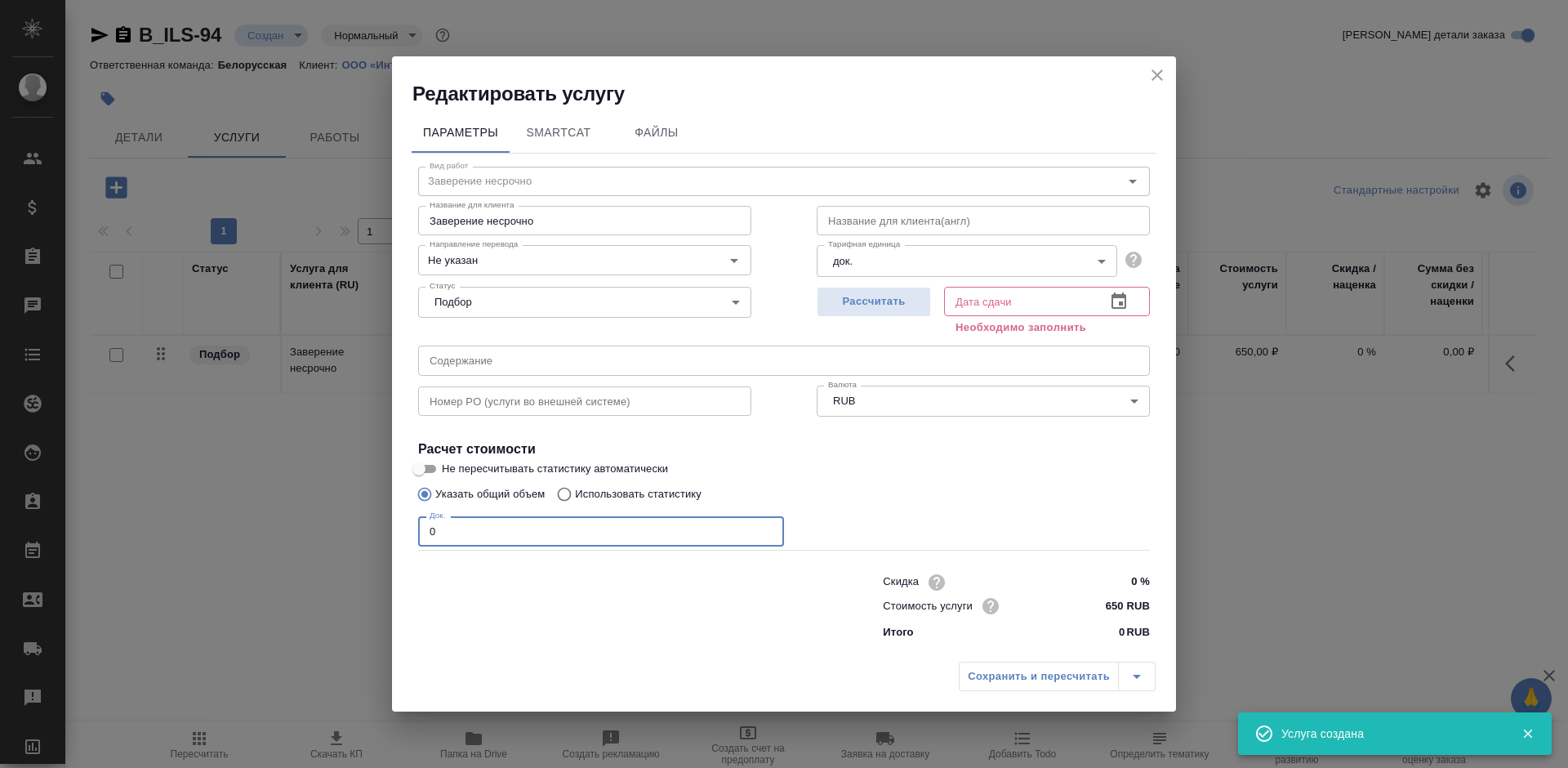
click at [422, 540] on input "0" at bounding box center [601, 531] width 366 height 29
drag, startPoint x: 502, startPoint y: 532, endPoint x: 411, endPoint y: 537, distance: 91.1
click at [411, 537] on div "Вид работ Заверение несрочно Вид работ Название для клиента Заверение несрочно …" at bounding box center [784, 401] width 745 height 494
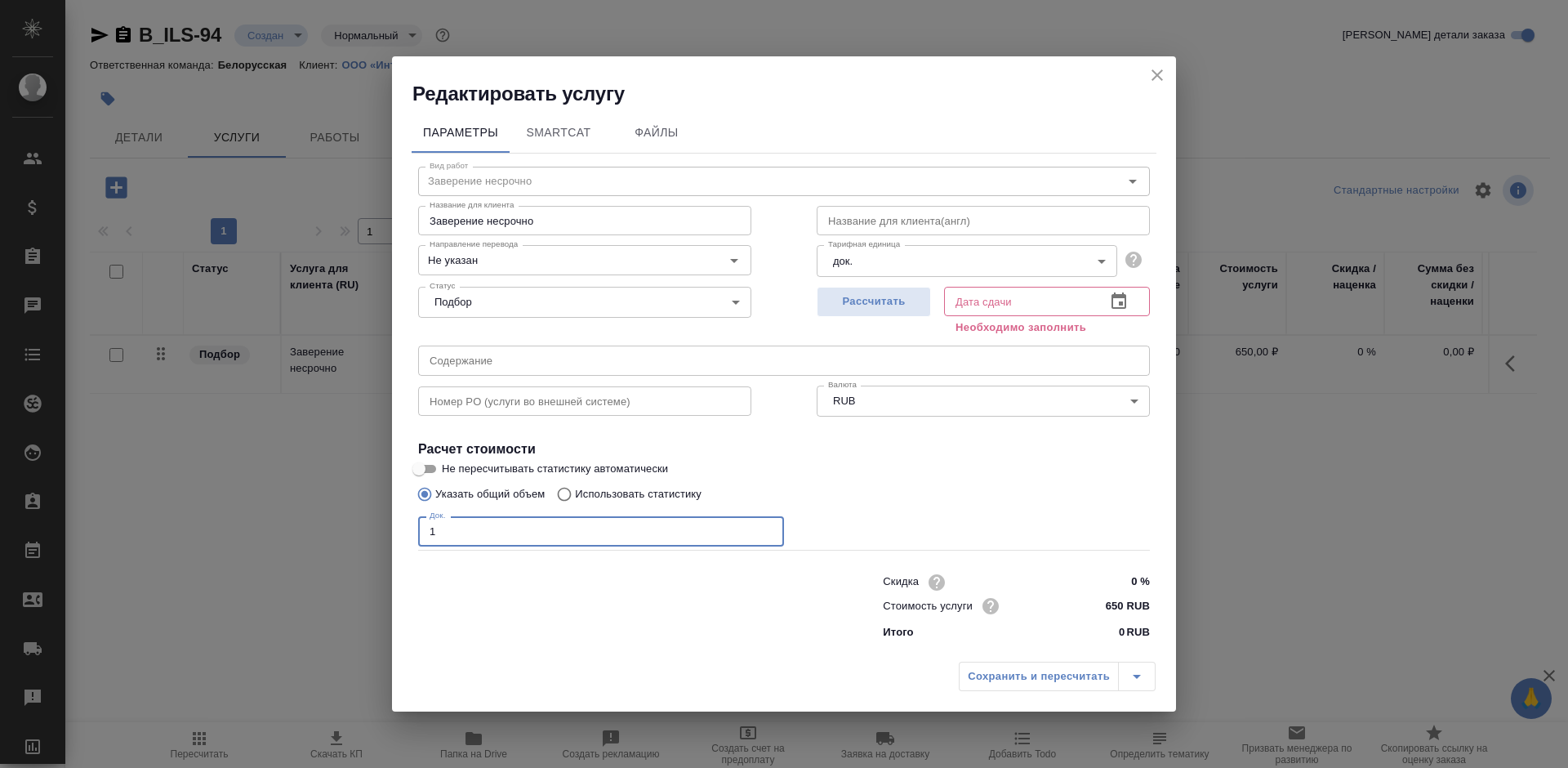
type input "1"
click at [1111, 292] on icon "button" at bounding box center [1119, 301] width 19 height 19
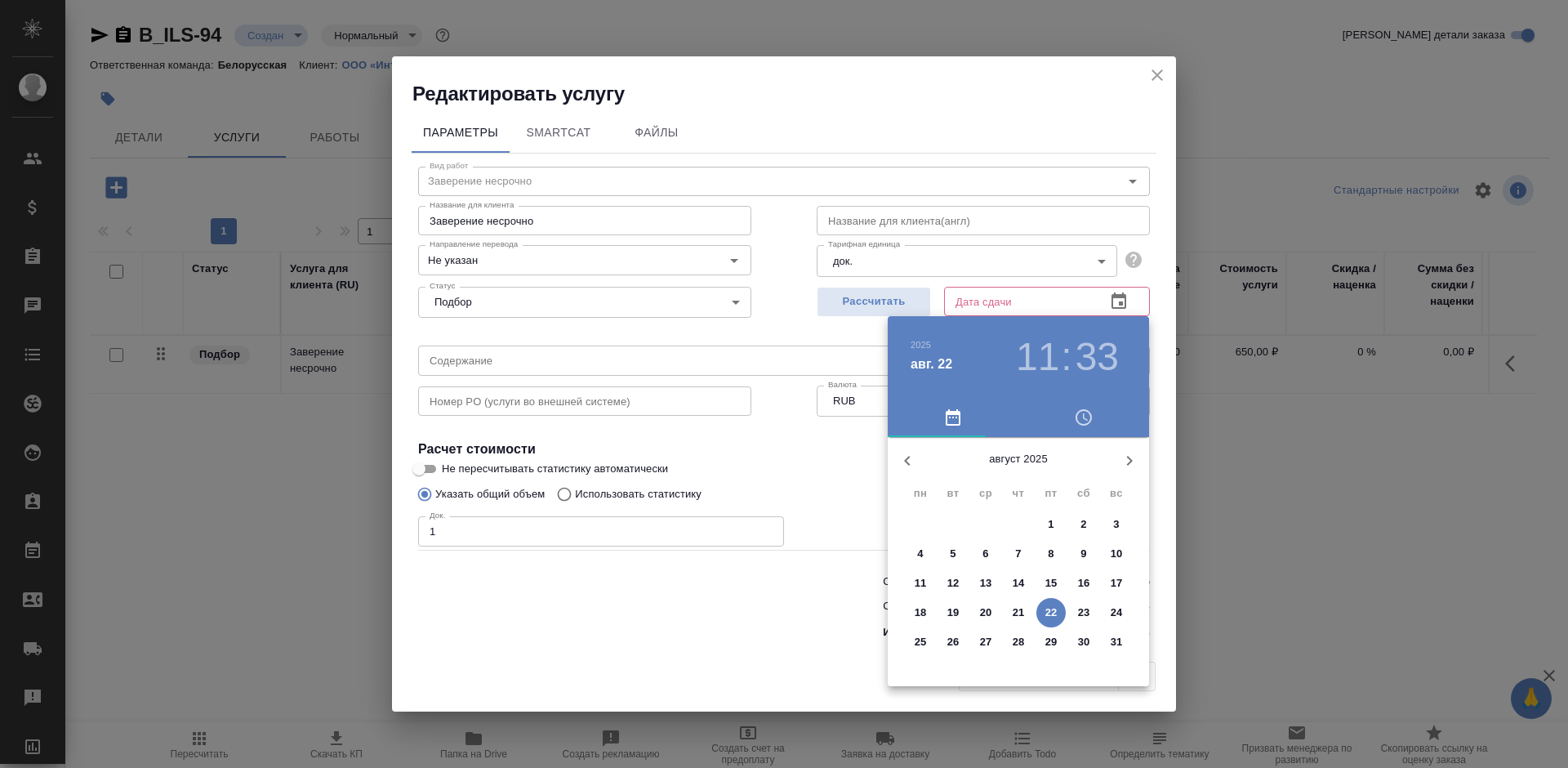
click at [1072, 613] on span "23" at bounding box center [1084, 612] width 29 height 17
type input "23.08.2025 11:33"
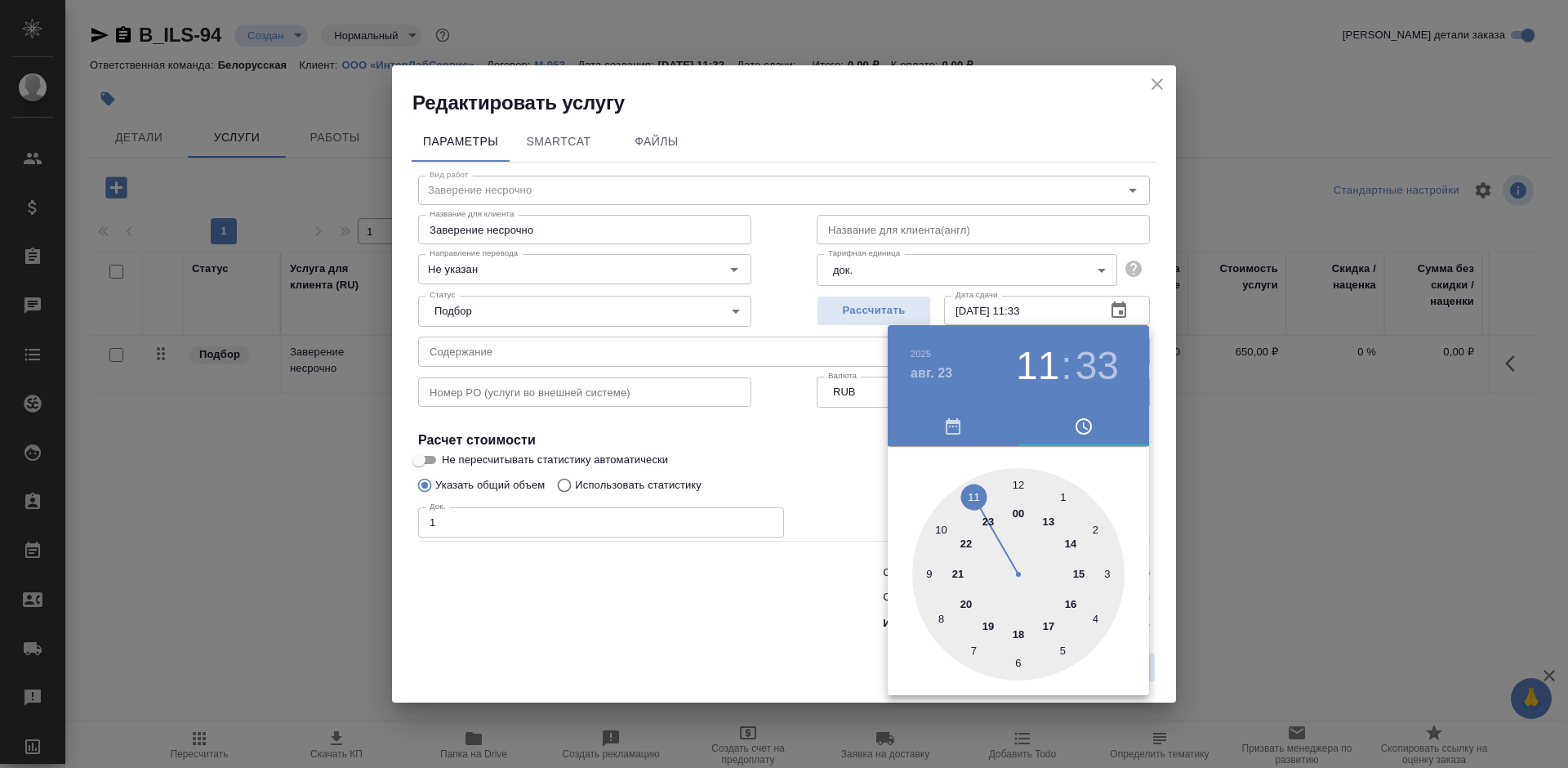
drag, startPoint x: 725, startPoint y: 631, endPoint x: 737, endPoint y: 630, distance: 12.0
click at [732, 630] on div at bounding box center [784, 384] width 1568 height 768
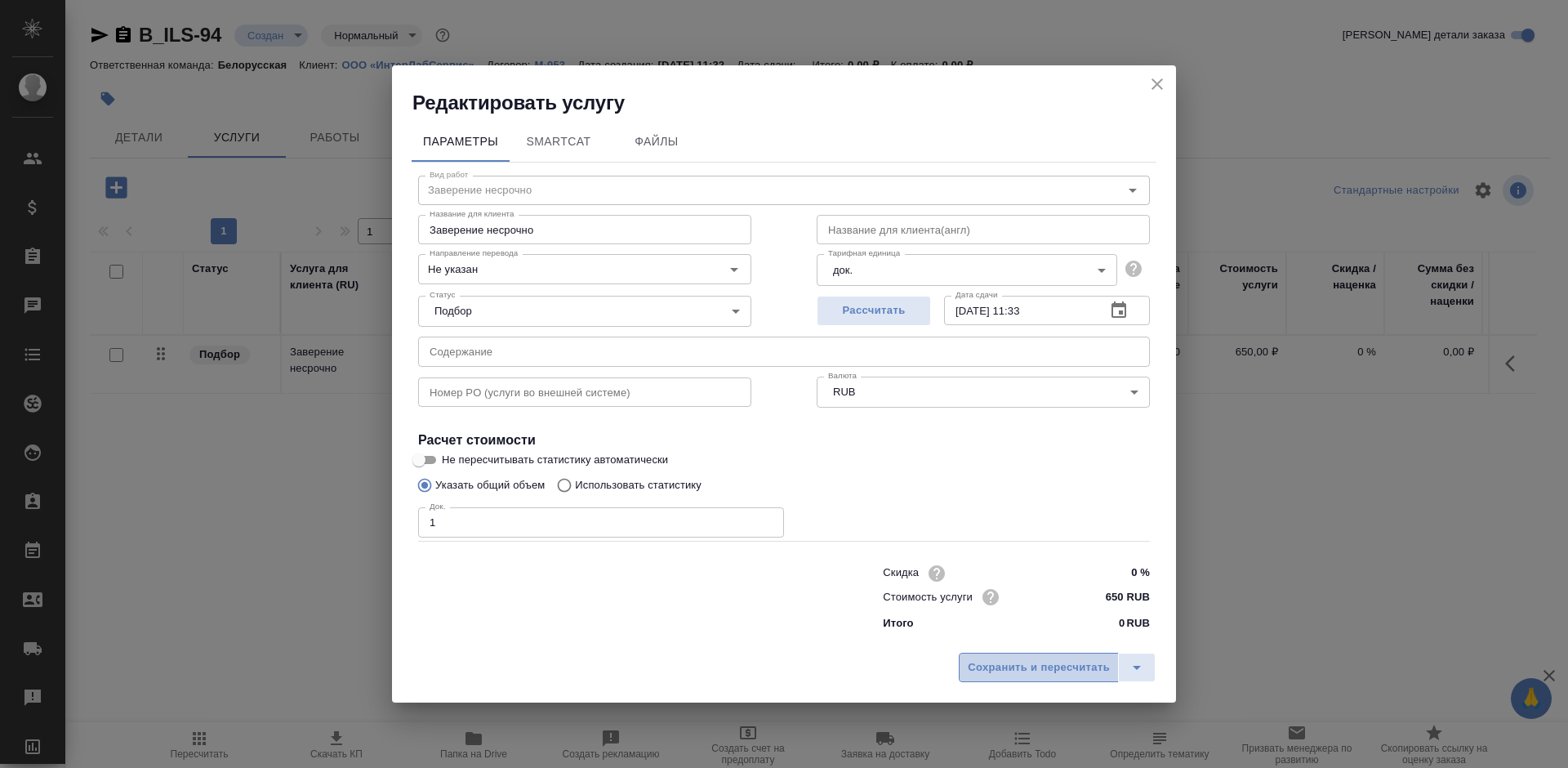
click at [993, 667] on span "Сохранить и пересчитать" at bounding box center [1039, 667] width 142 height 18
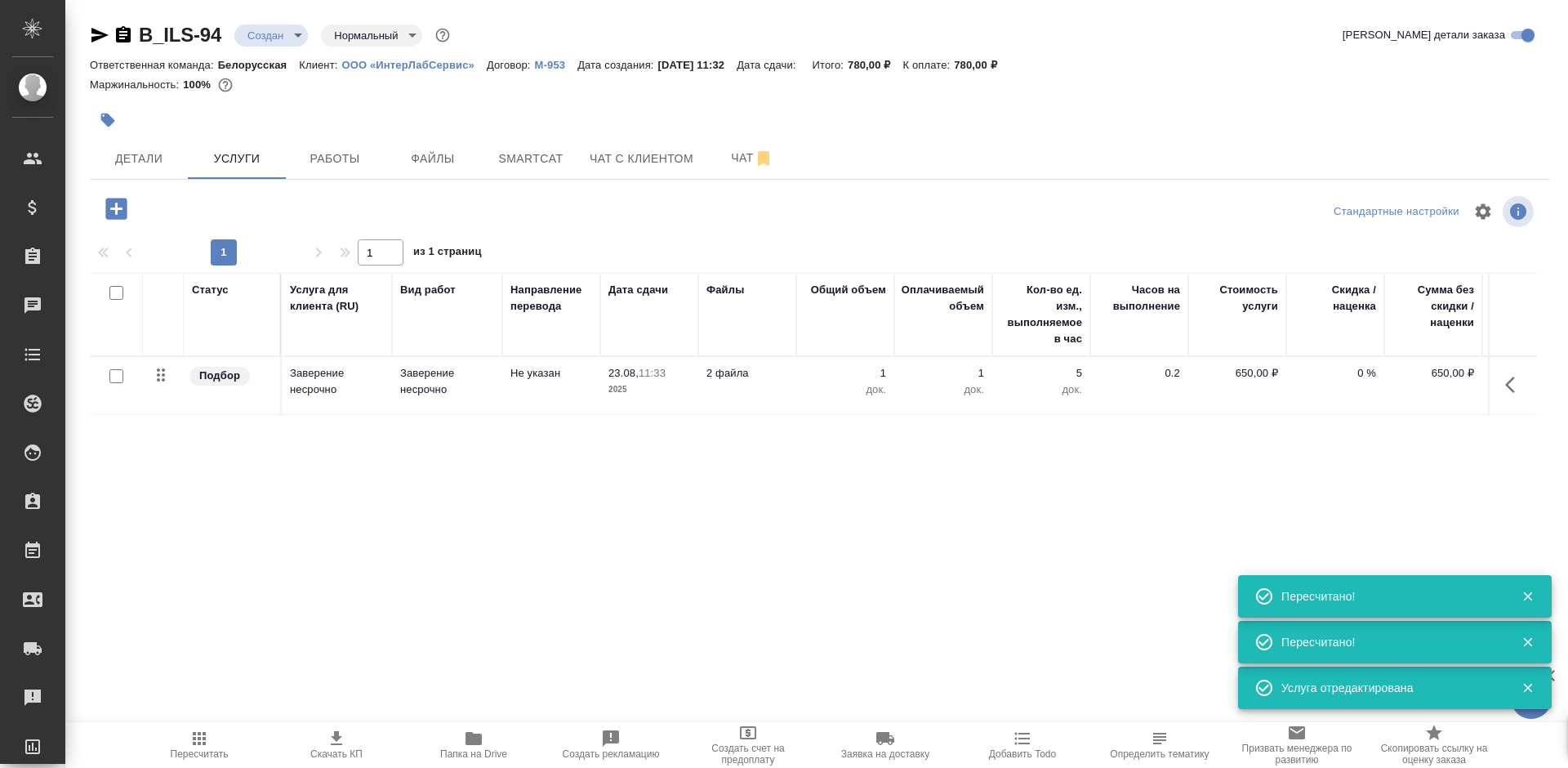
click at [117, 212] on icon "button" at bounding box center [116, 208] width 28 height 28
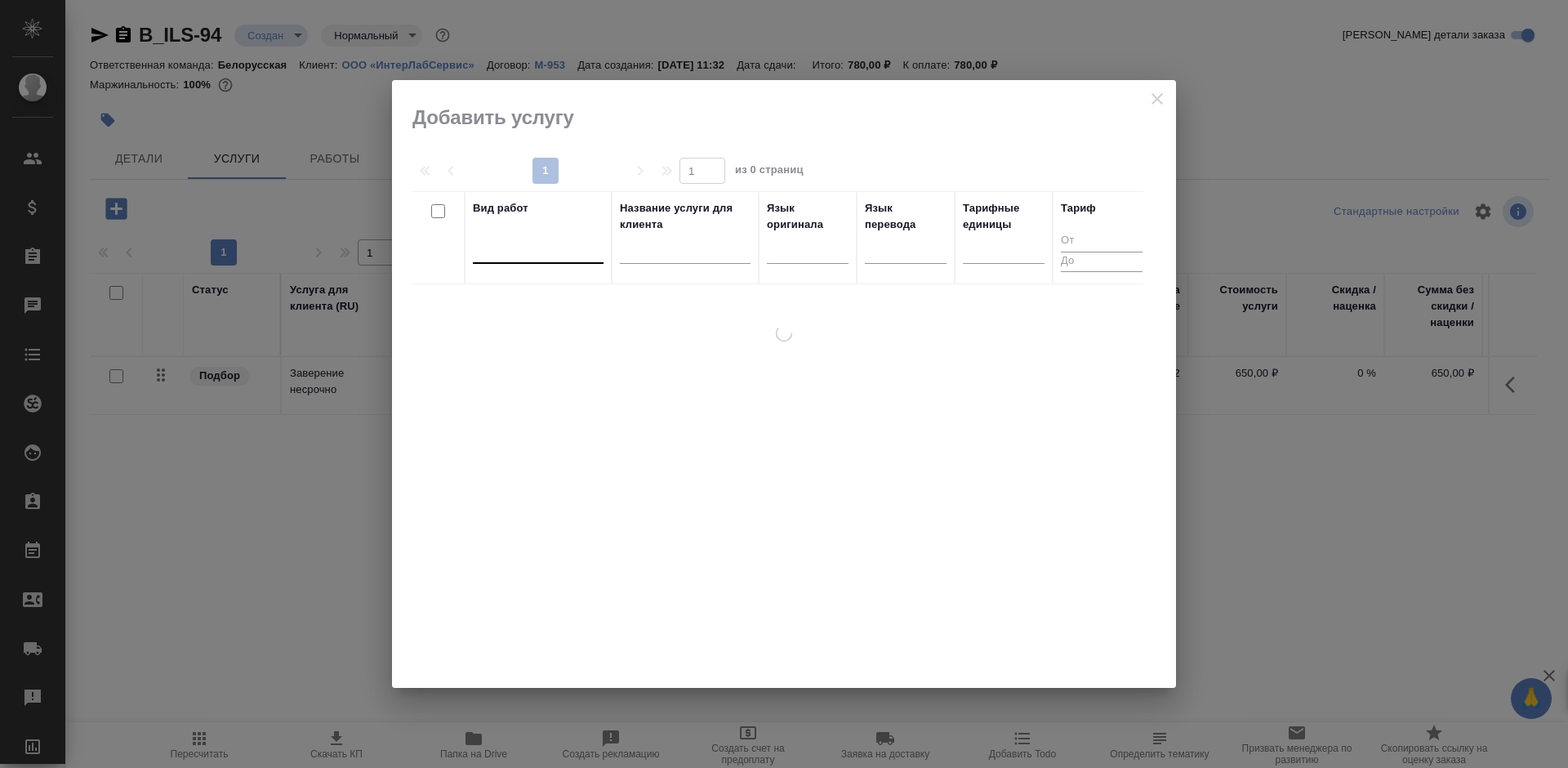
click at [503, 254] on div at bounding box center [538, 247] width 130 height 23
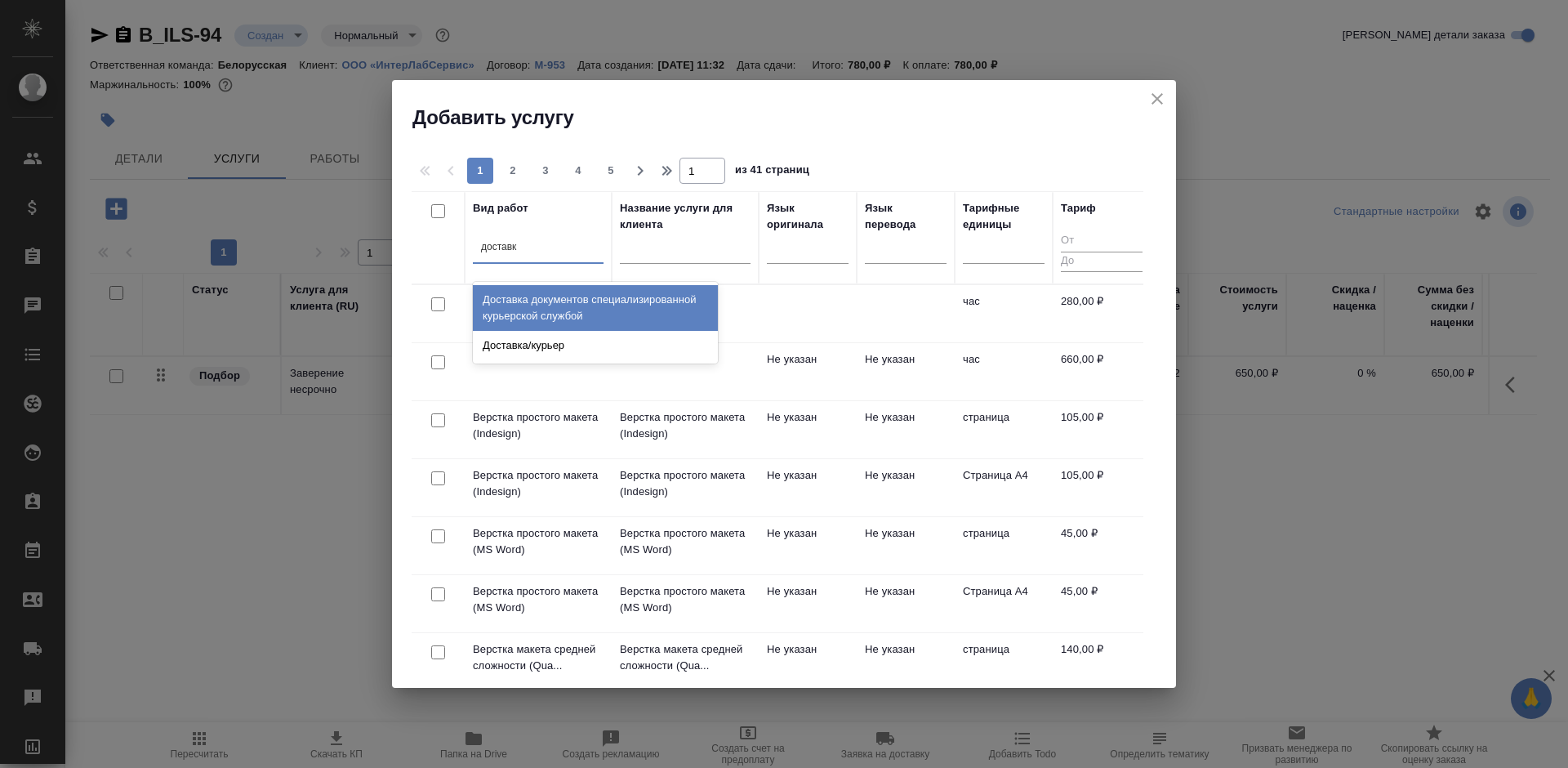
type input "доставка"
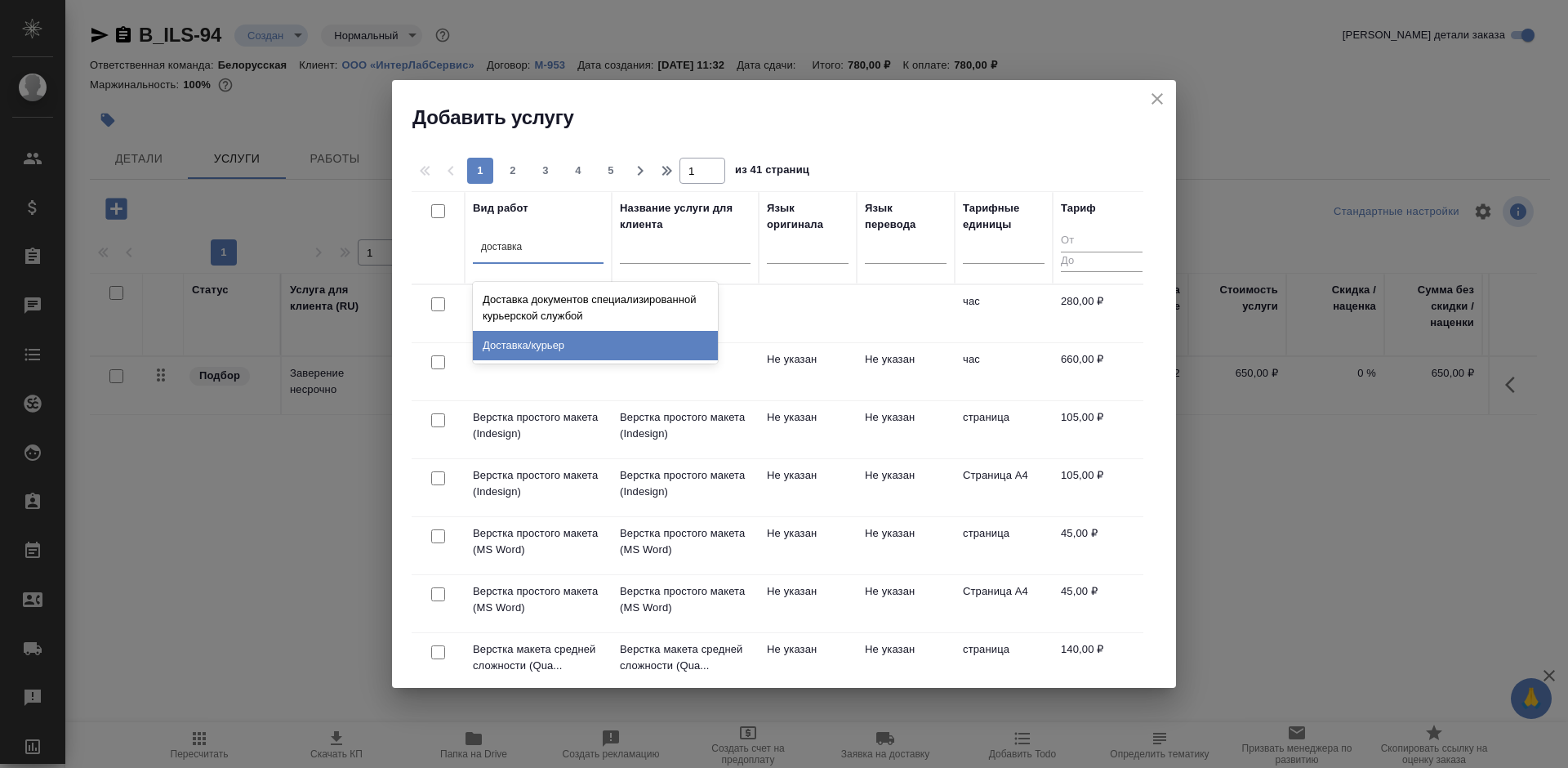
click at [590, 332] on div "Доставка/курьер" at bounding box center [595, 345] width 245 height 29
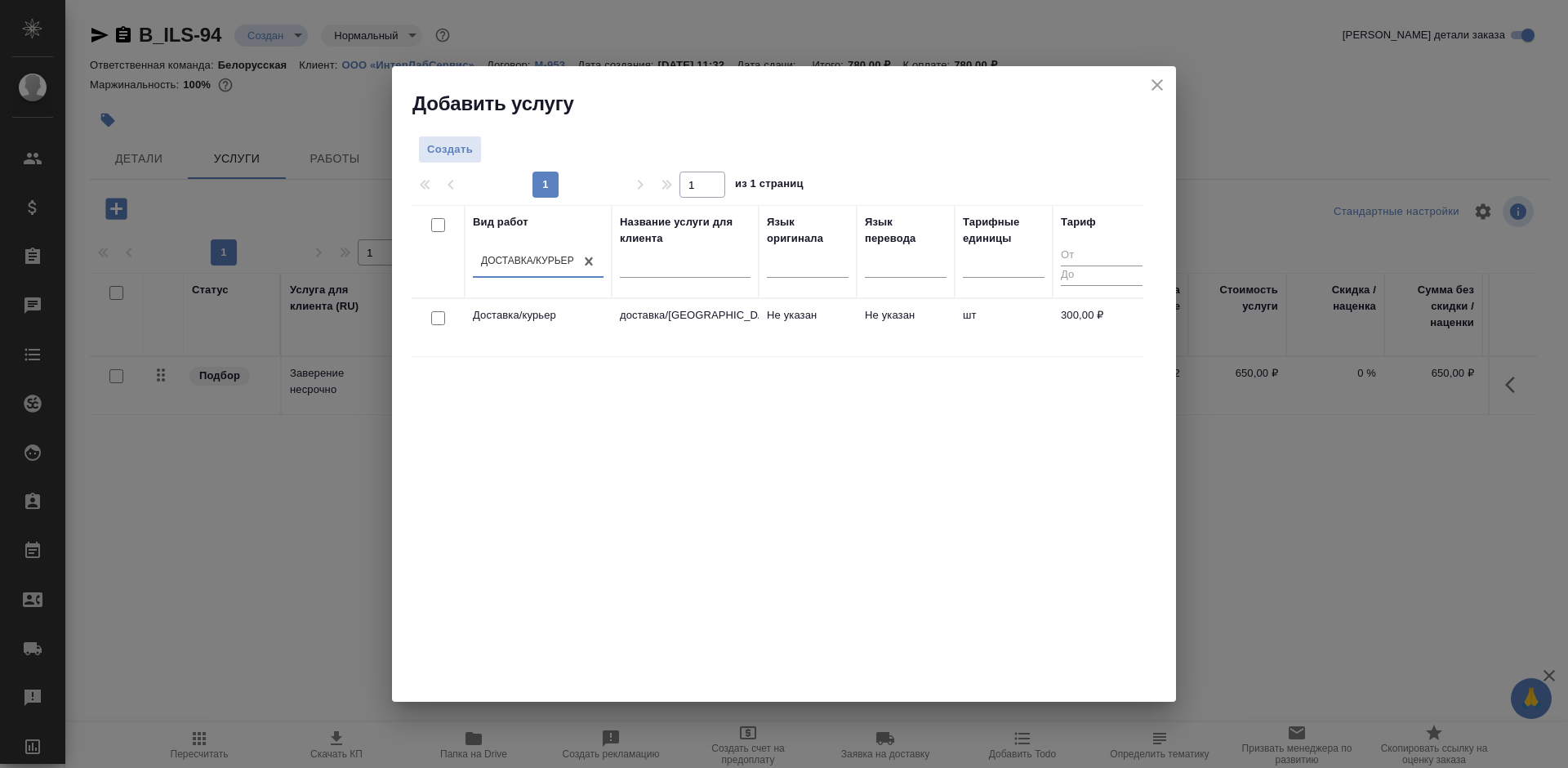
click at [840, 324] on td "Не указан" at bounding box center [807, 327] width 98 height 57
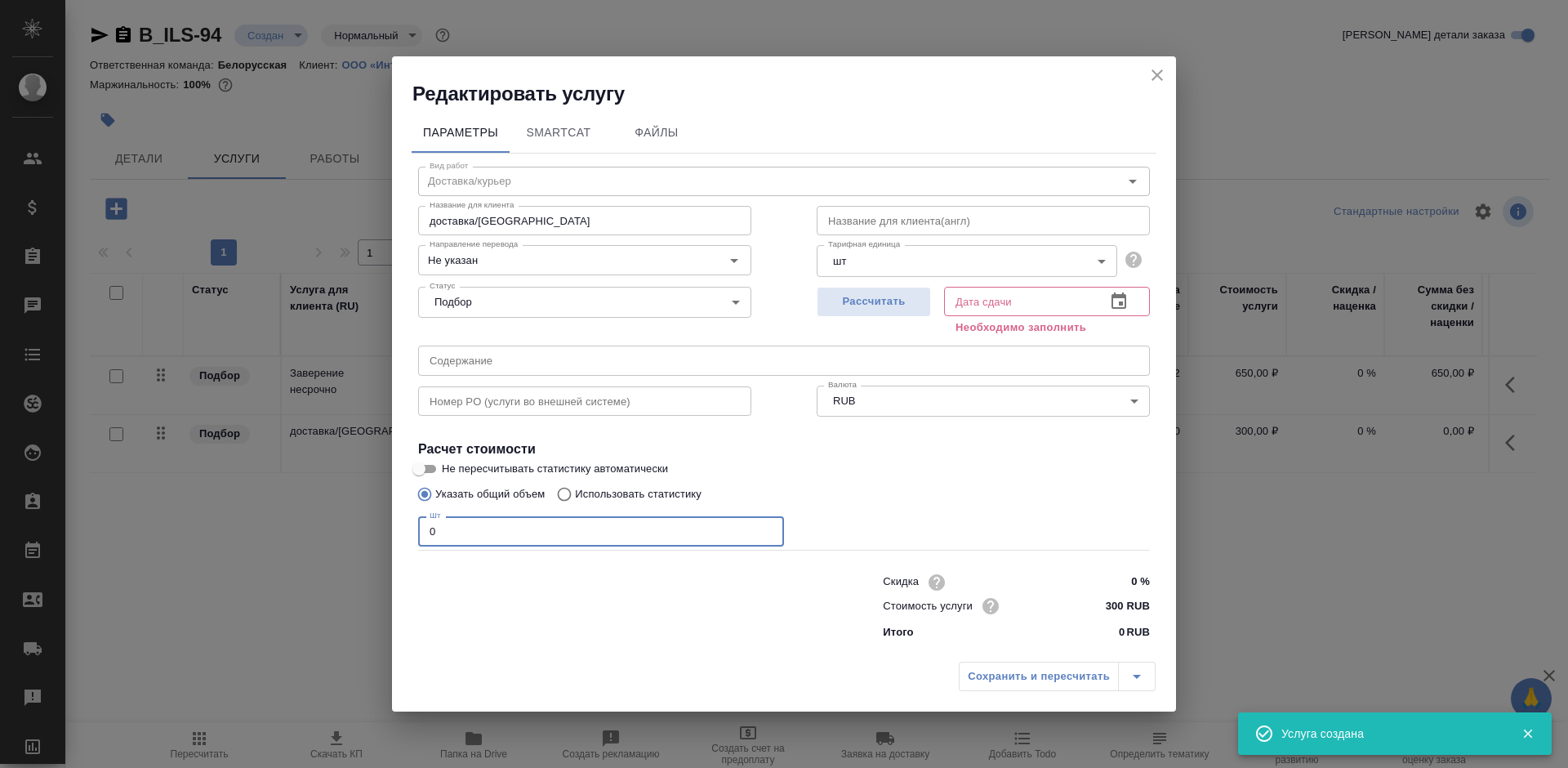
drag, startPoint x: 482, startPoint y: 537, endPoint x: 414, endPoint y: 544, distance: 68.4
click at [414, 544] on div "Вид работ Доставка/курьер Вид работ Название для клиента доставка/курьер Назван…" at bounding box center [784, 401] width 745 height 494
type input "1"
click at [1122, 298] on icon "button" at bounding box center [1119, 301] width 19 height 19
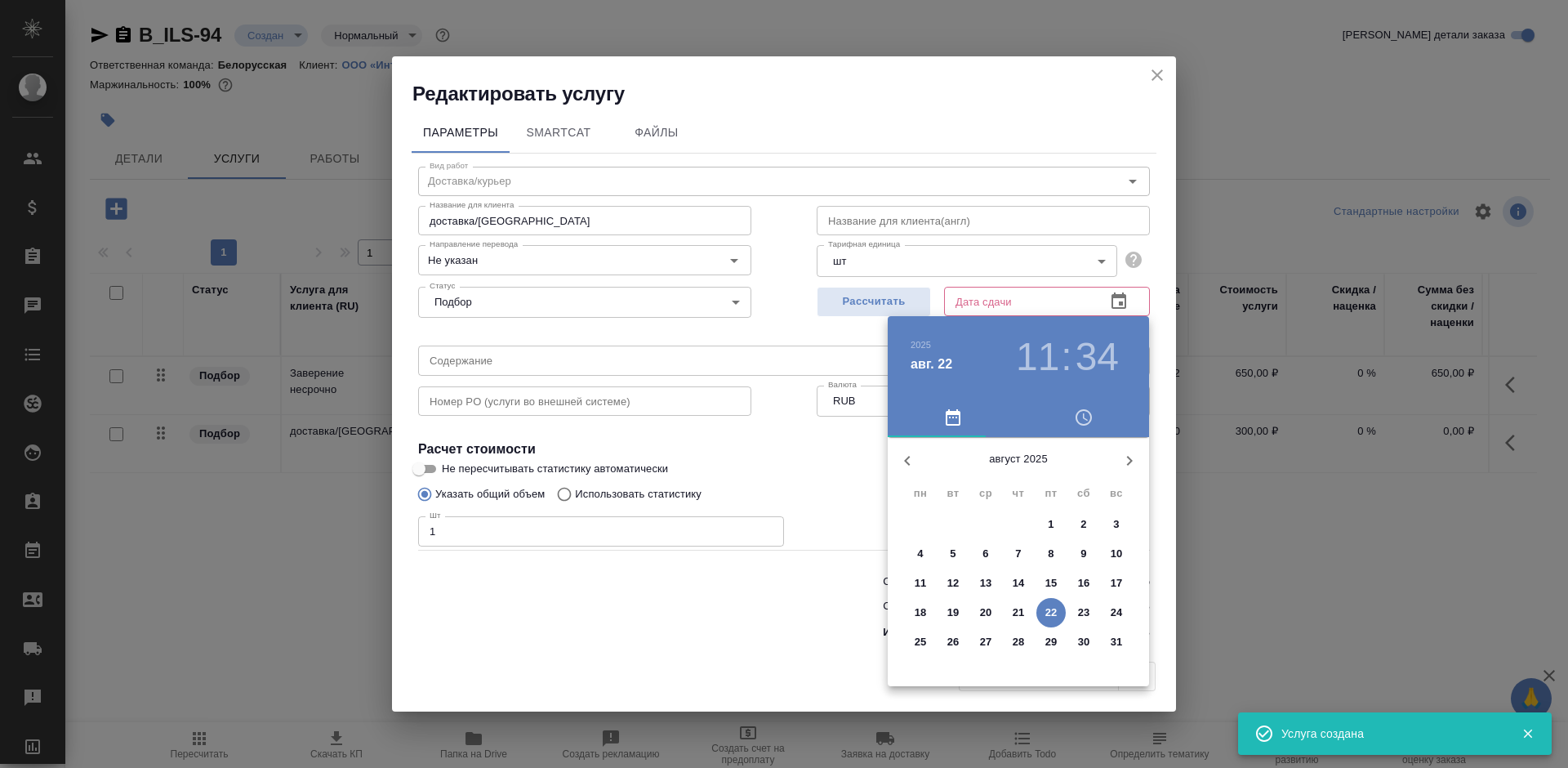
click at [991, 642] on p "27" at bounding box center [986, 642] width 13 height 17
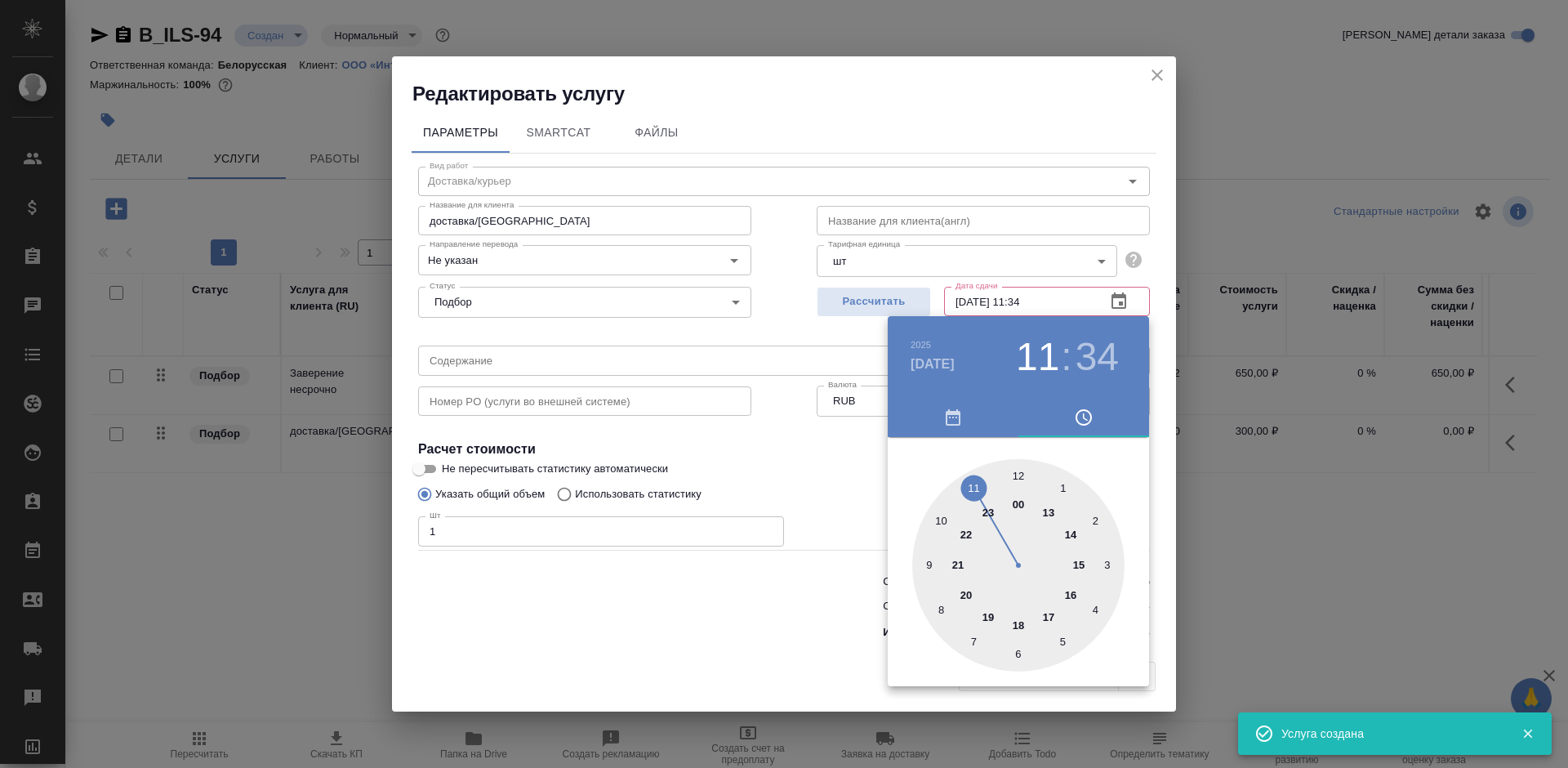
type input "27.08.2025 11:34"
click at [852, 637] on div at bounding box center [784, 384] width 1568 height 768
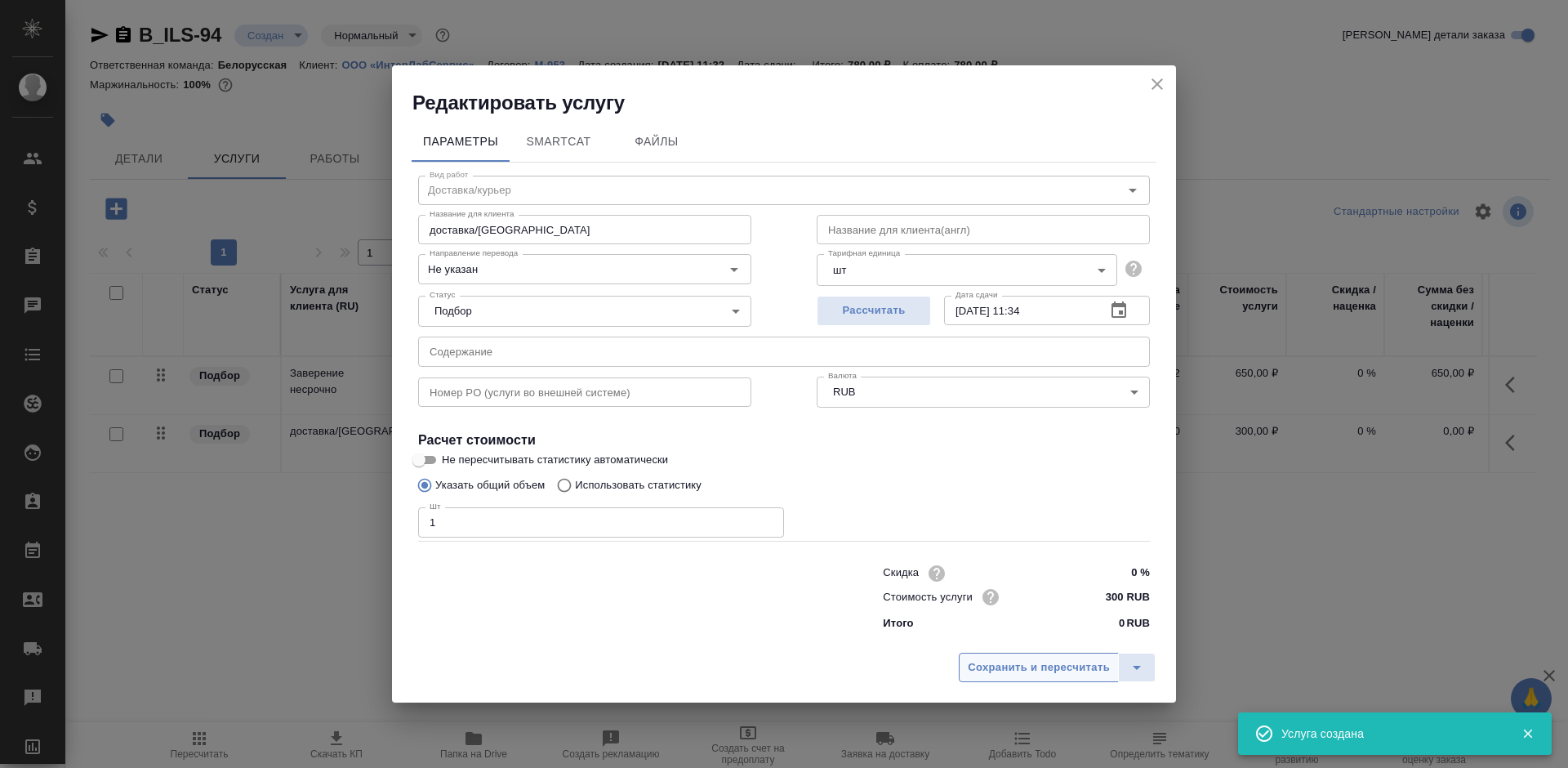
click at [1018, 672] on span "Сохранить и пересчитать" at bounding box center [1039, 667] width 142 height 18
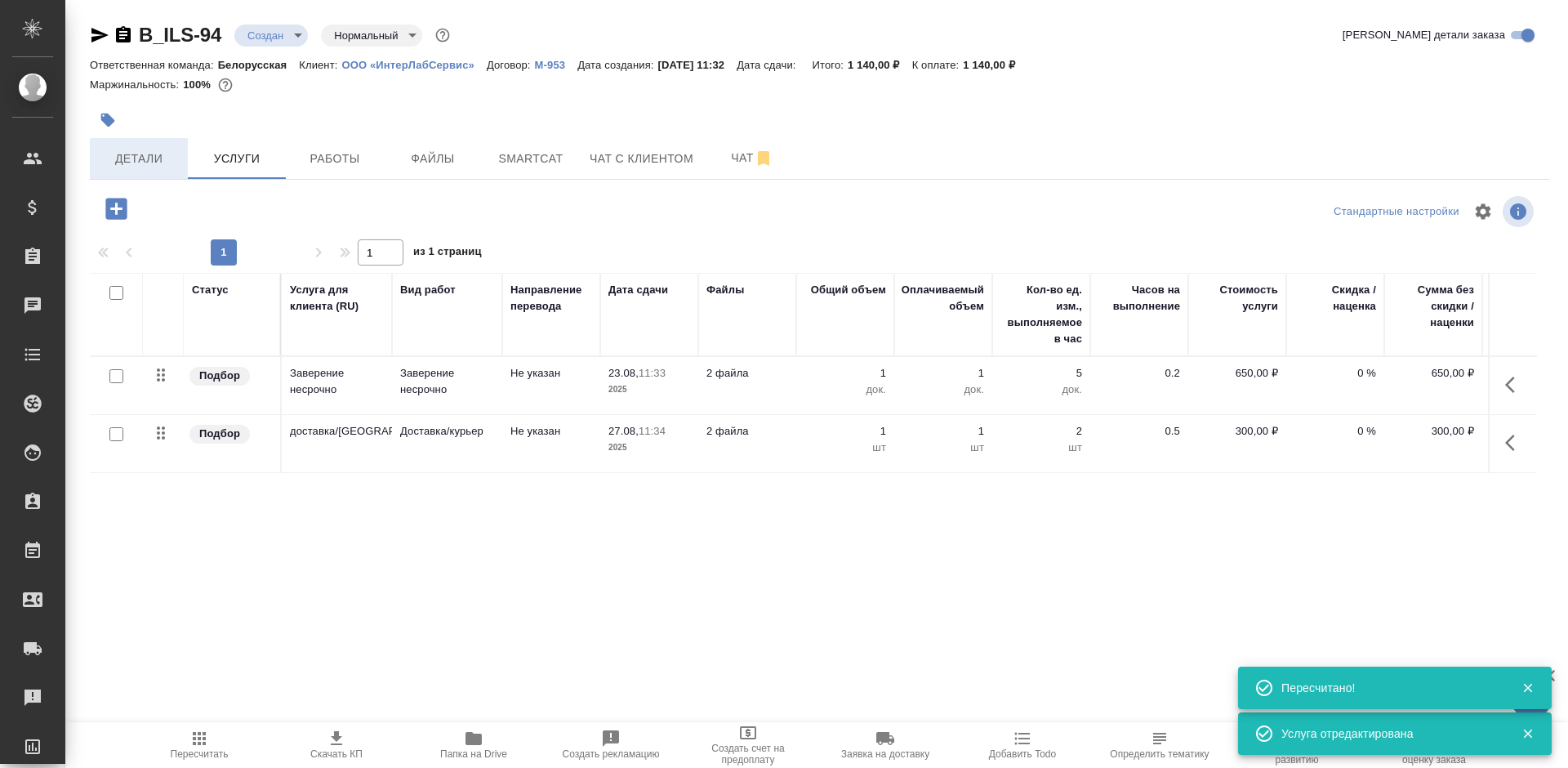
click at [161, 163] on span "Детали" at bounding box center [138, 158] width 79 height 20
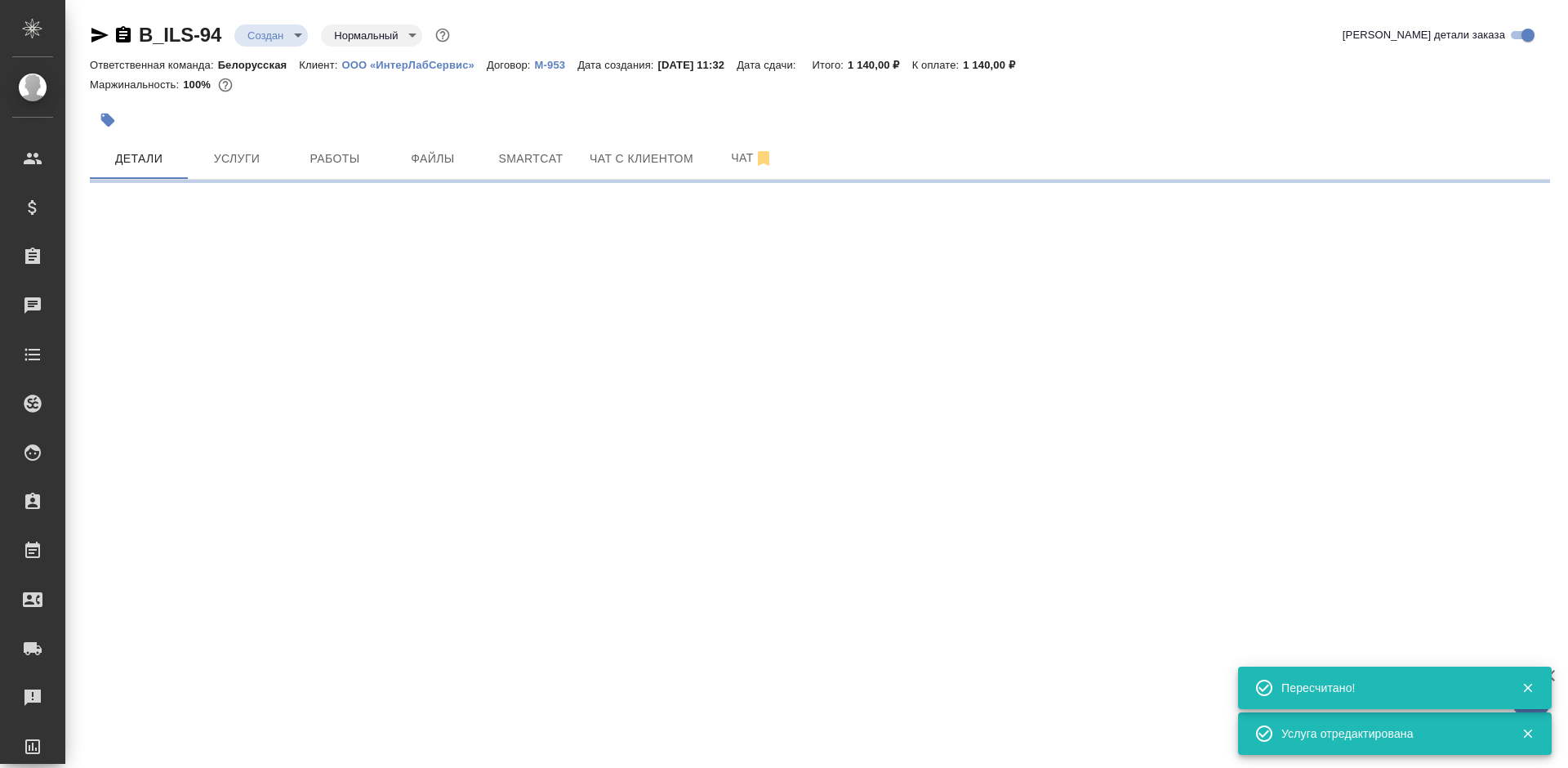
select select "RU"
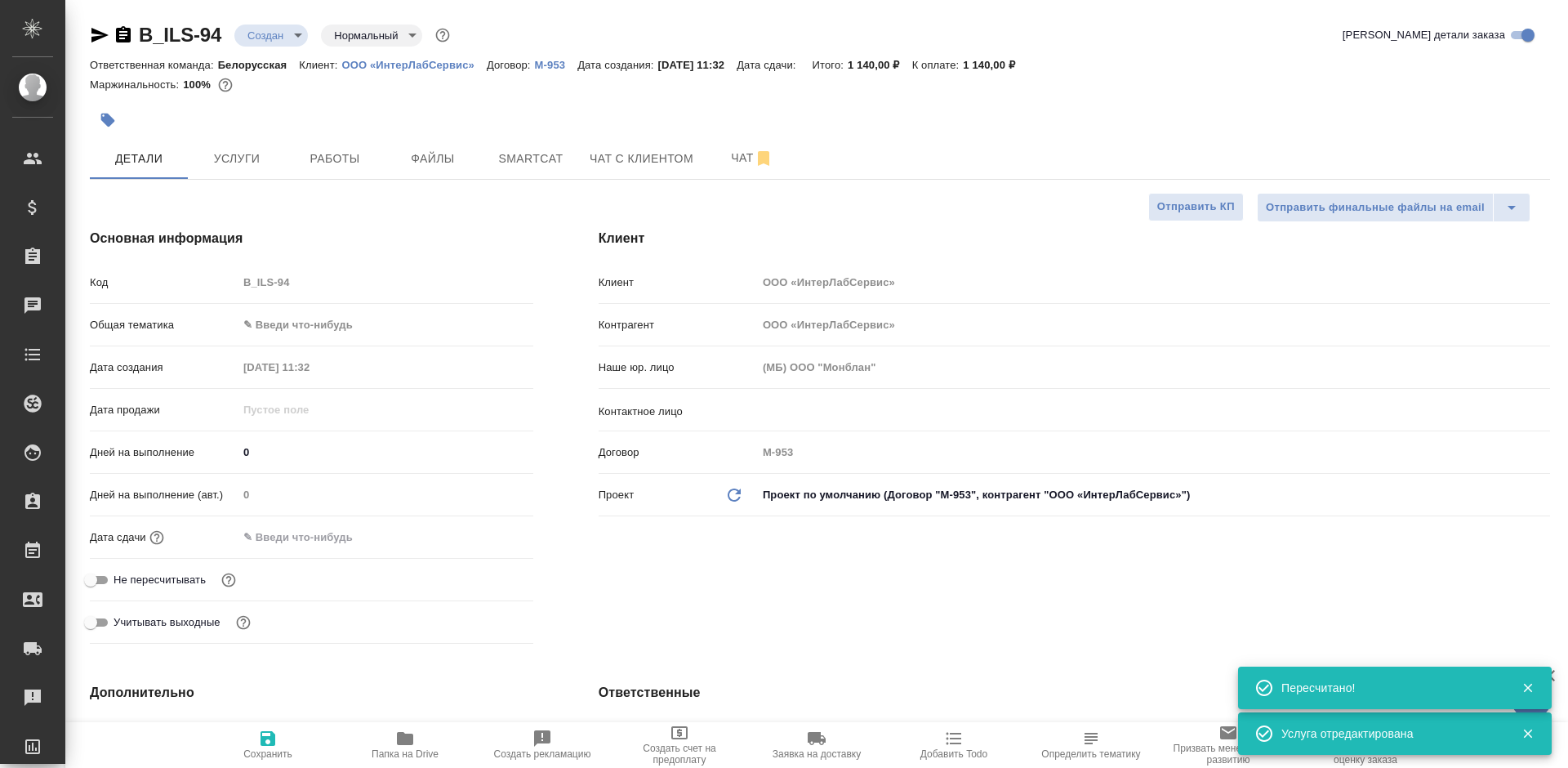
type textarea "x"
click at [886, 416] on input "text" at bounding box center [1126, 410] width 728 height 19
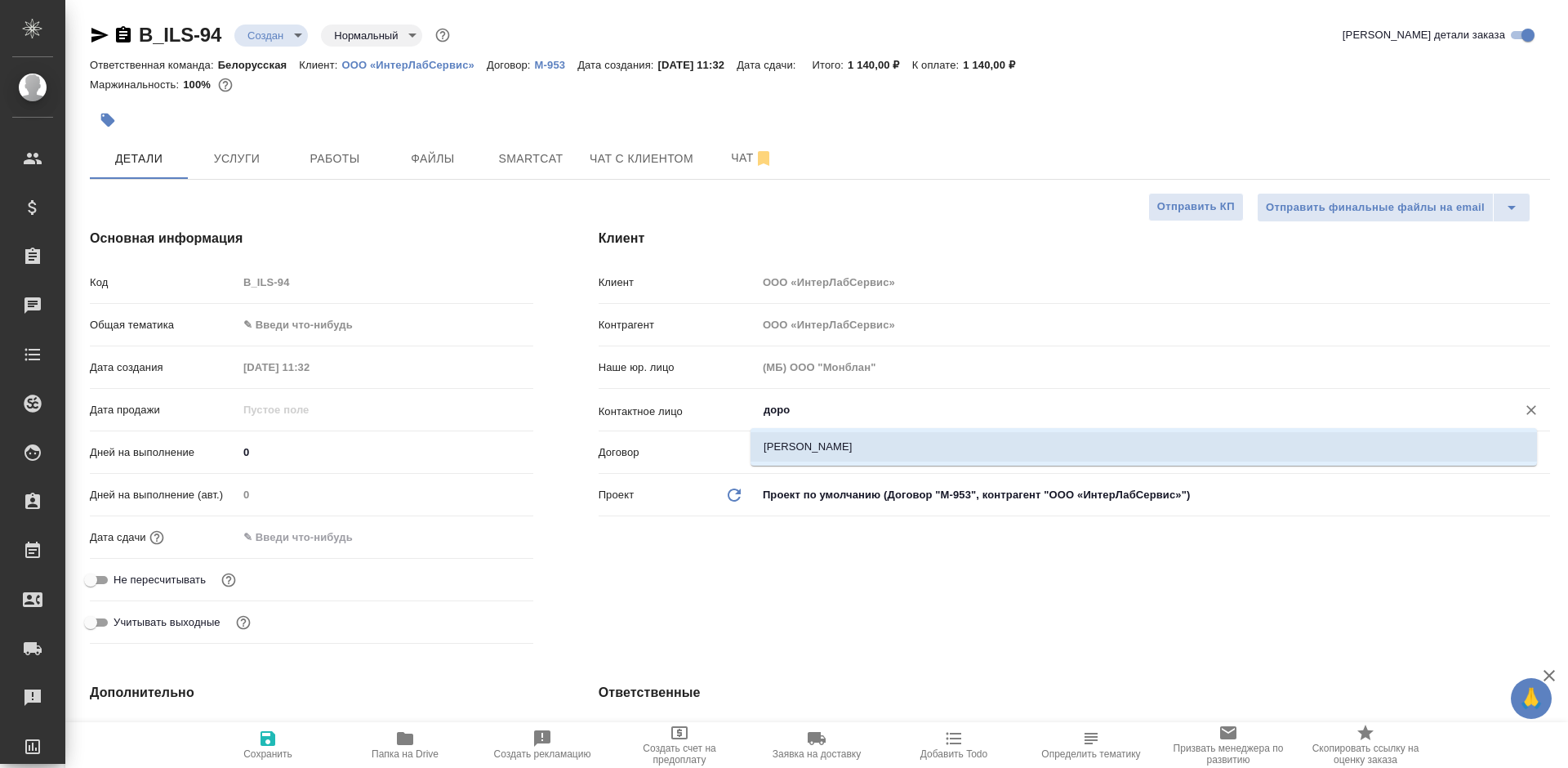
type input "[PERSON_NAME]"
click at [796, 446] on li "[PERSON_NAME]" at bounding box center [1143, 446] width 786 height 29
type textarea "x"
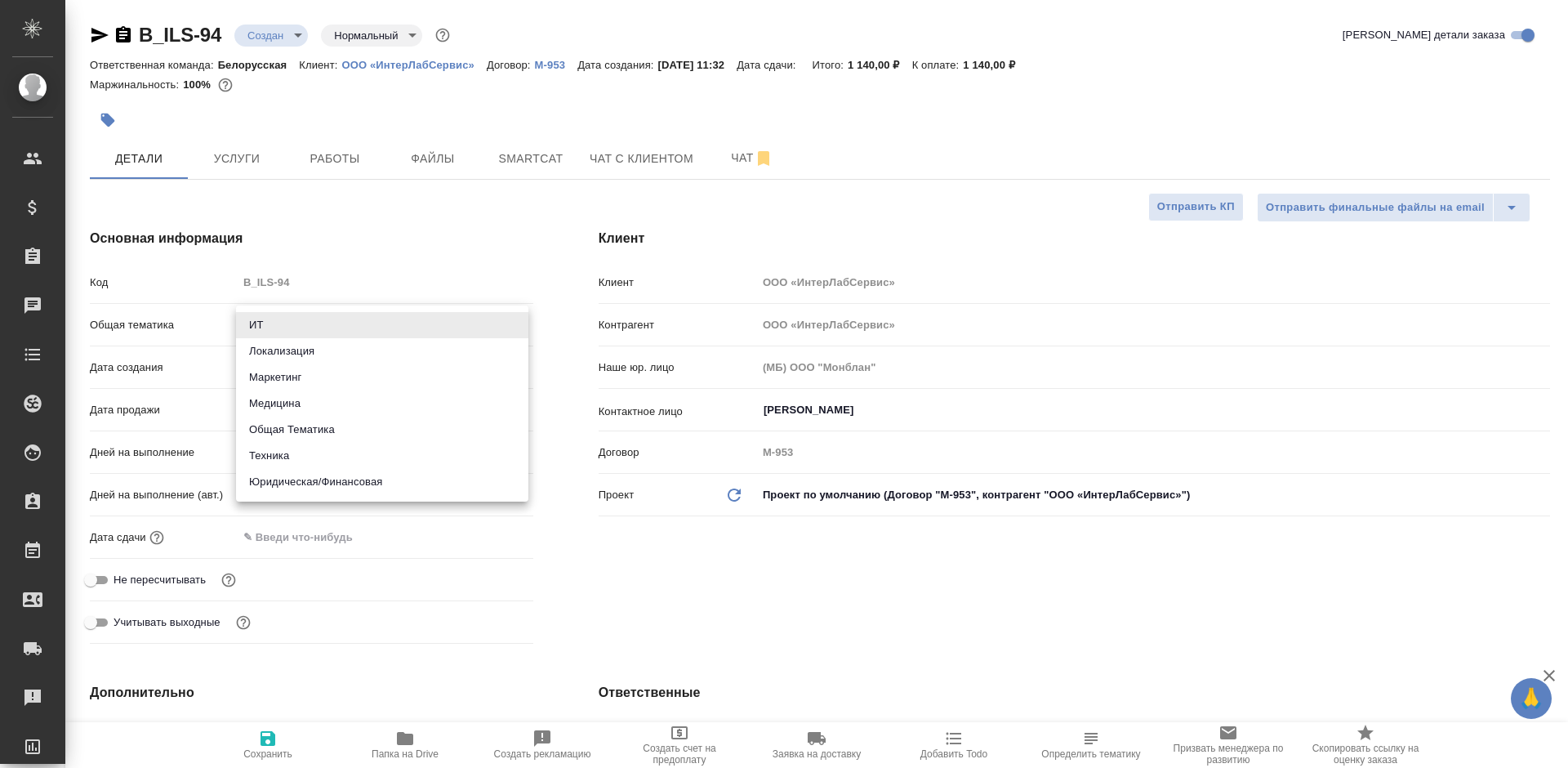
click at [364, 322] on body "🙏 .cls-1 fill:#fff; AWATERA Bogomolova Anastasiya Клиенты Спецификации Заказы 0…" at bounding box center [784, 384] width 1568 height 768
click at [328, 427] on li "Общая Тематика" at bounding box center [382, 429] width 293 height 26
type input "obtem"
type textarea "x"
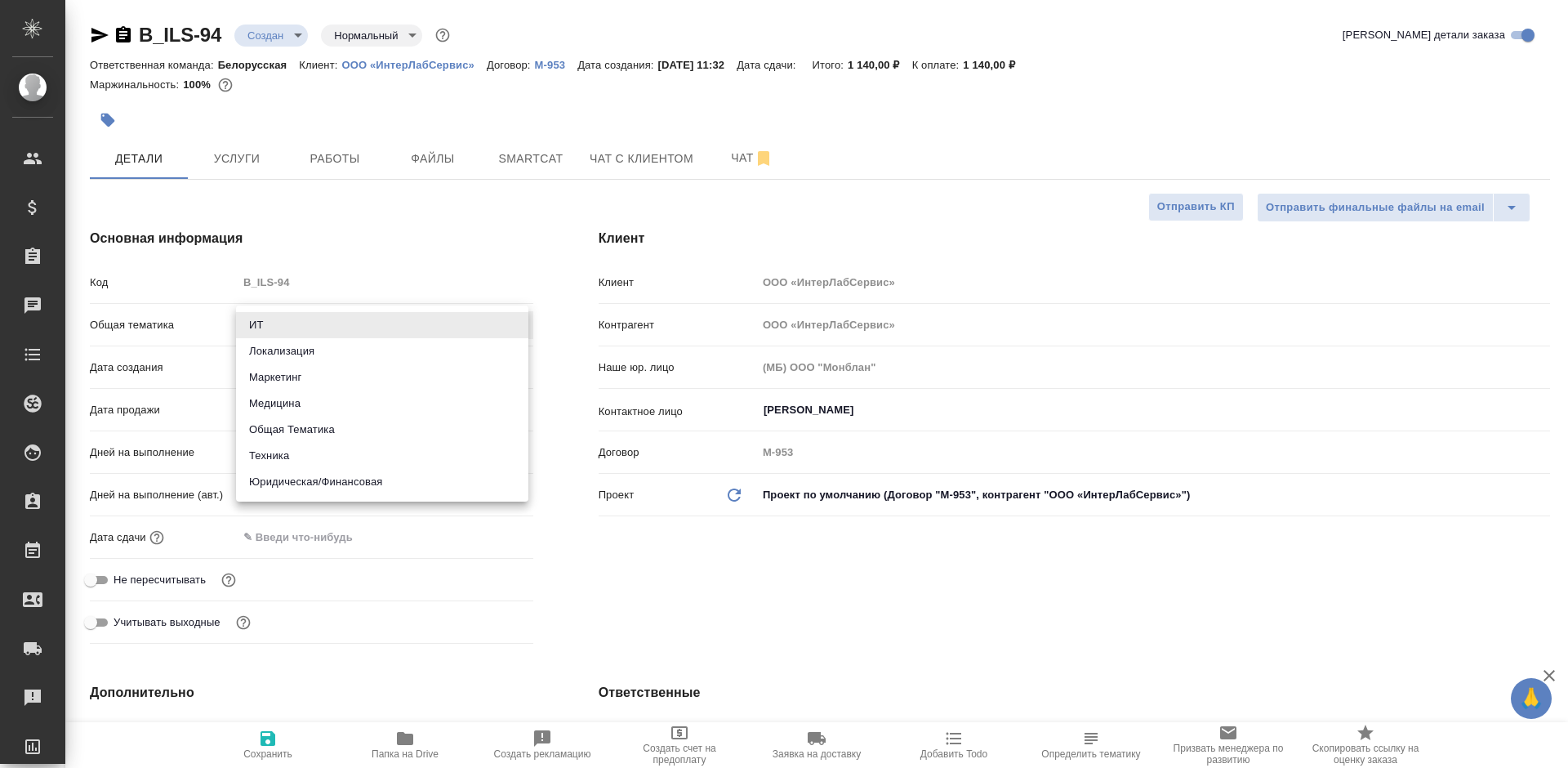
type textarea "x"
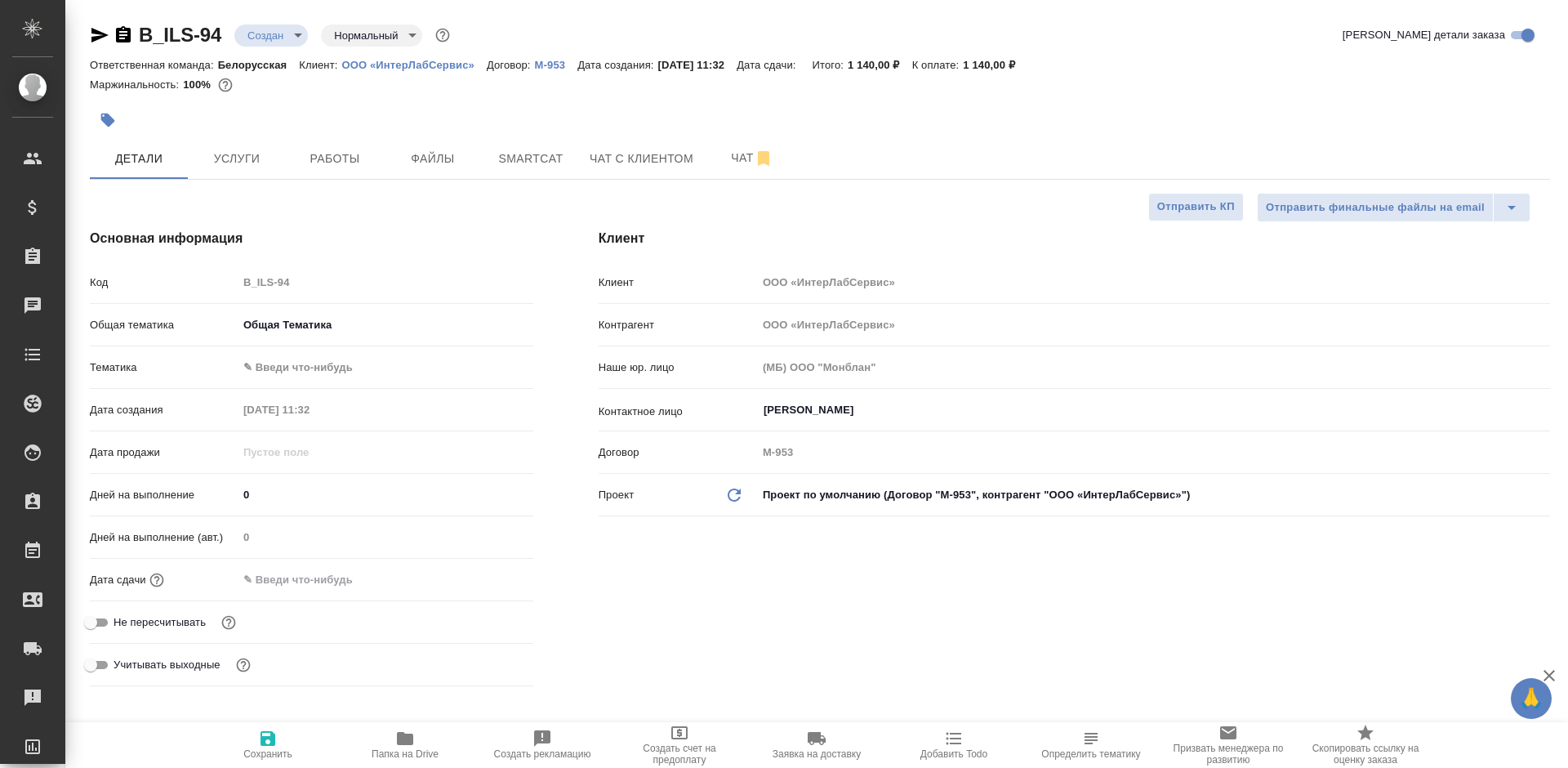
click at [304, 573] on input "text" at bounding box center [308, 579] width 143 height 23
click at [470, 583] on div at bounding box center [385, 579] width 296 height 23
click at [470, 573] on div at bounding box center [385, 579] width 296 height 23
click at [478, 583] on icon "button" at bounding box center [485, 577] width 15 height 17
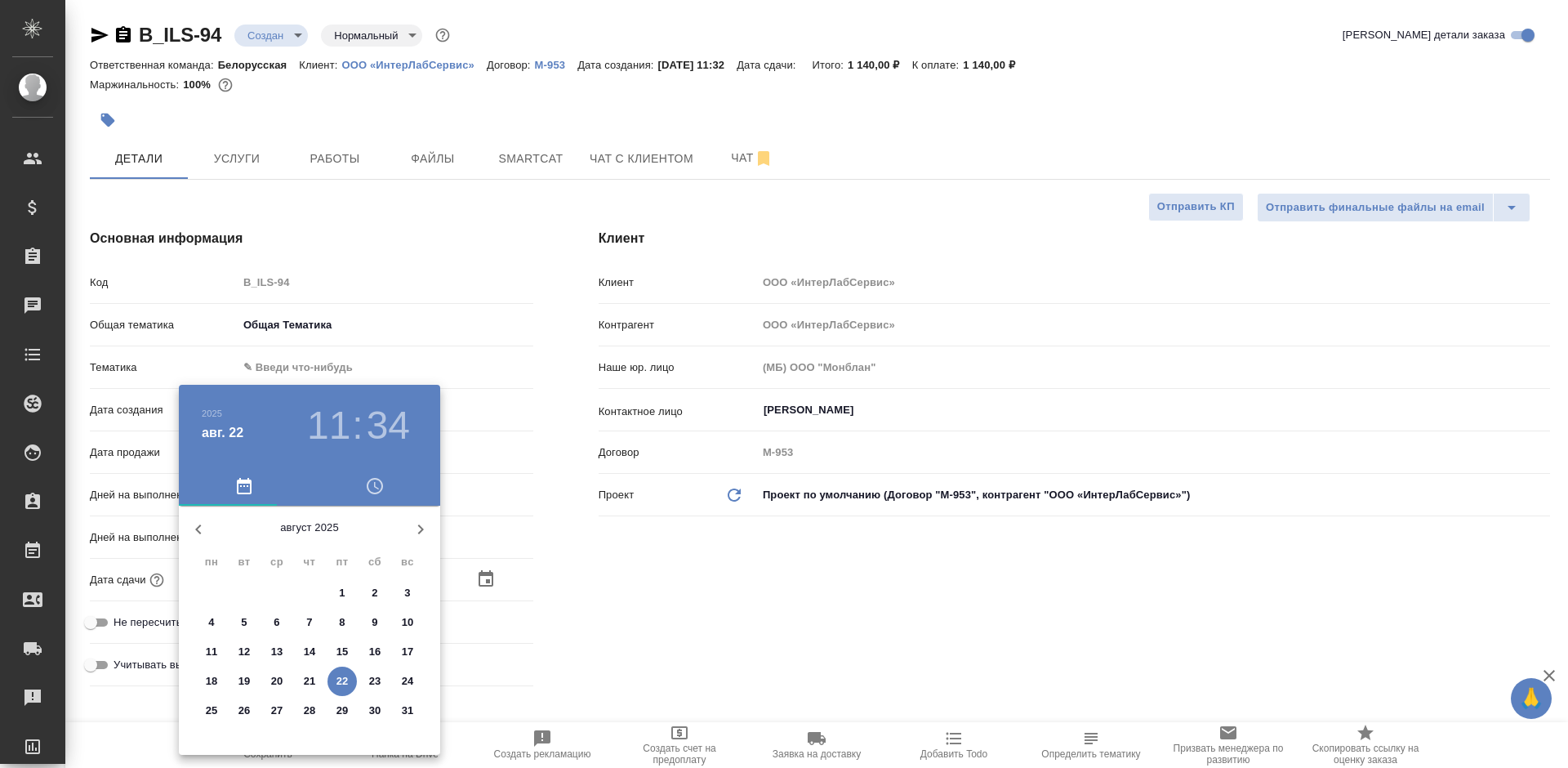
click at [337, 678] on p "22" at bounding box center [342, 681] width 13 height 17
type input "22.08.2025 11:34"
type textarea "x"
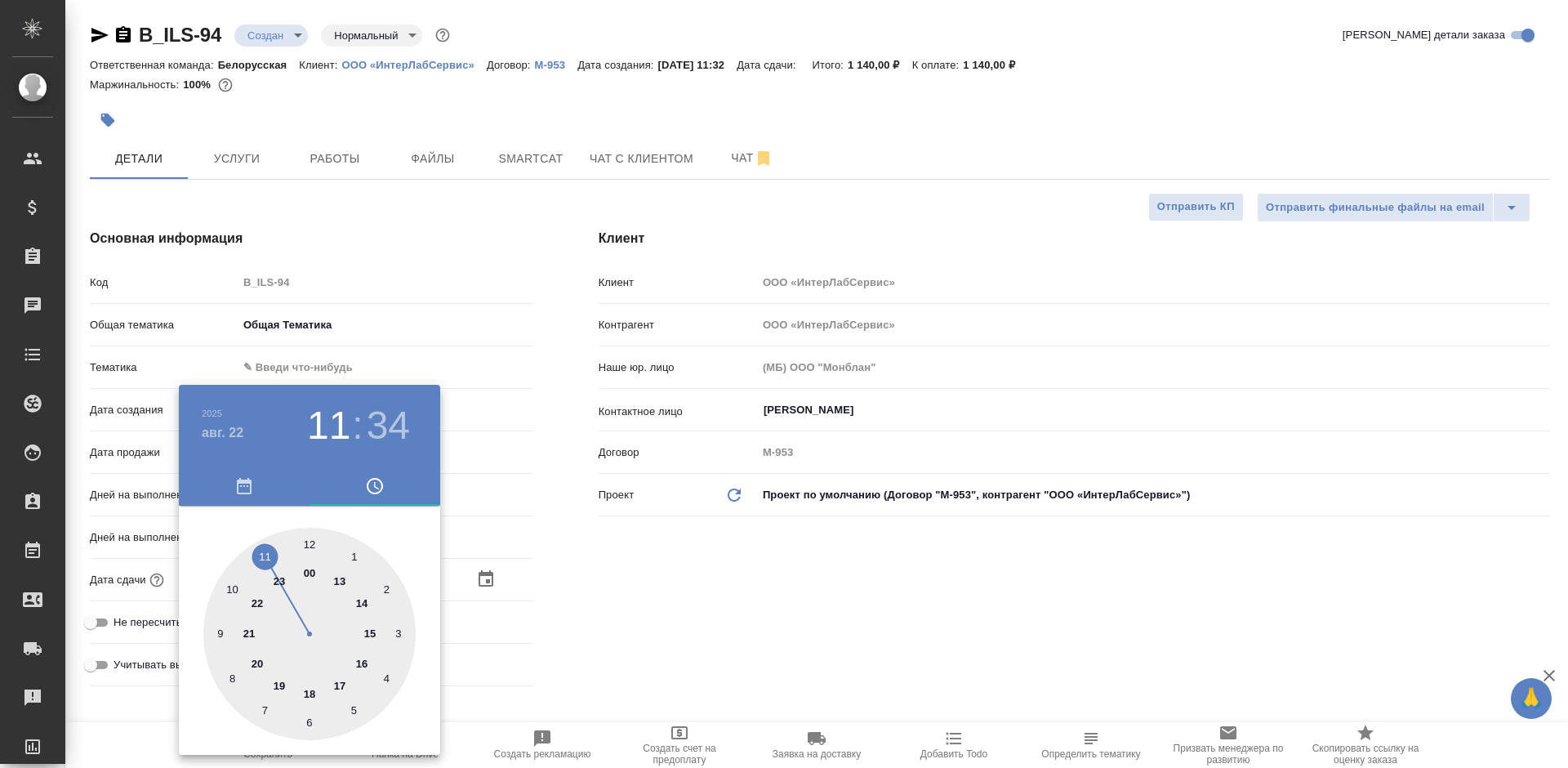
click at [309, 544] on div at bounding box center [309, 634] width 212 height 212
type input "22.08.2025 12:34"
type textarea "x"
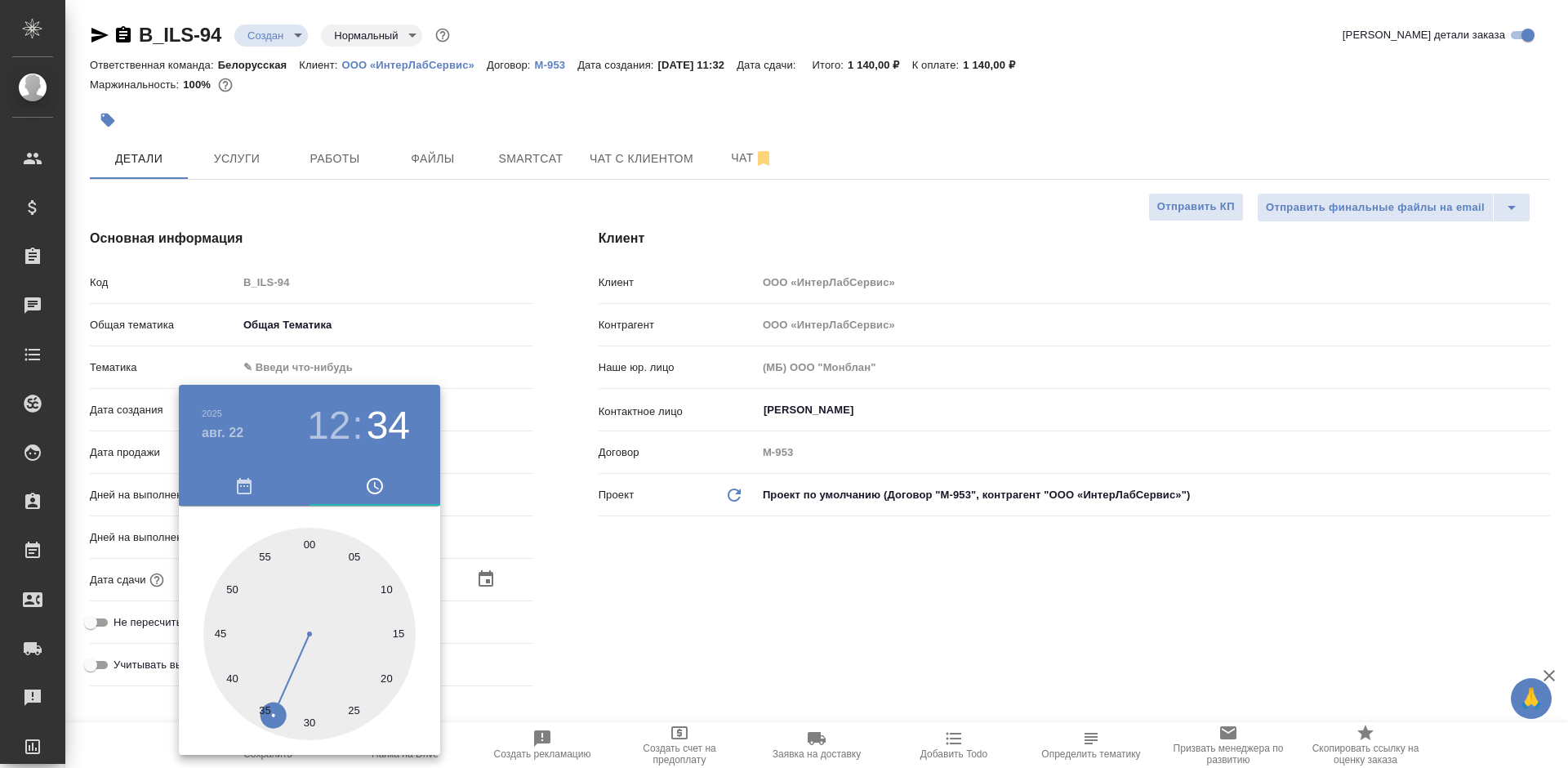
click at [309, 539] on div at bounding box center [309, 634] width 212 height 212
type input "22.08.2025 12:00"
type textarea "x"
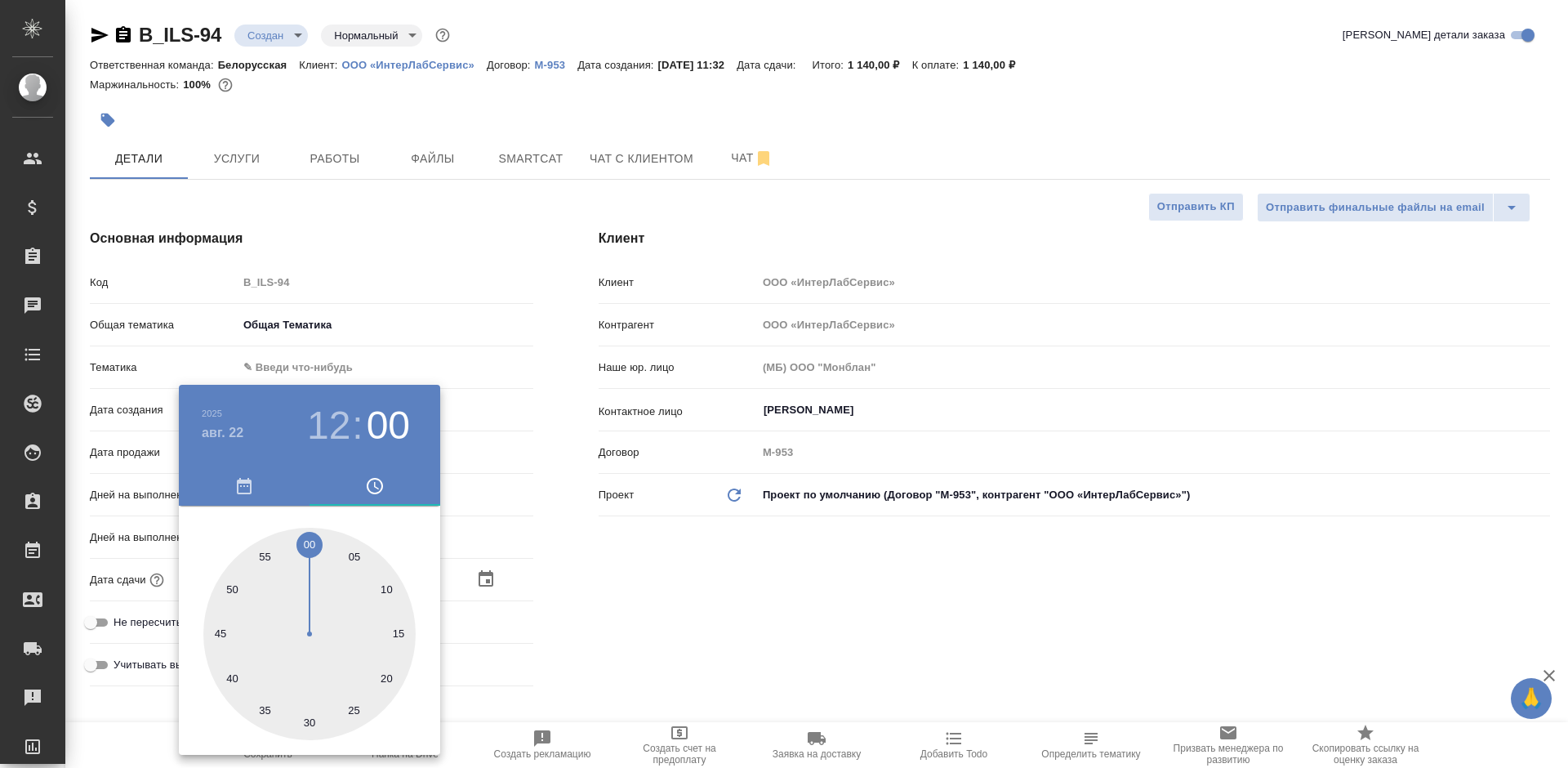
click at [637, 550] on div at bounding box center [784, 384] width 1568 height 768
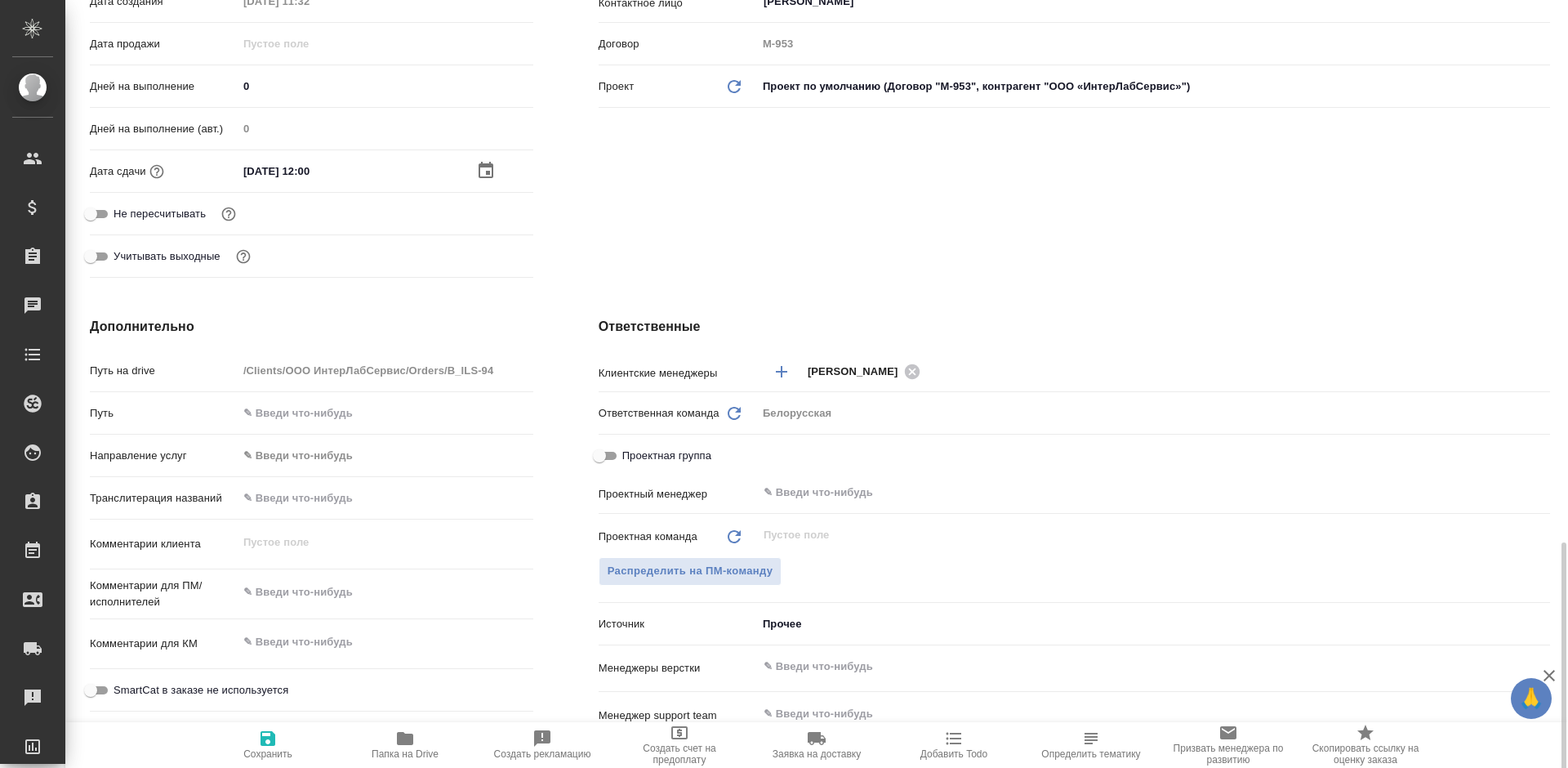
scroll to position [653, 0]
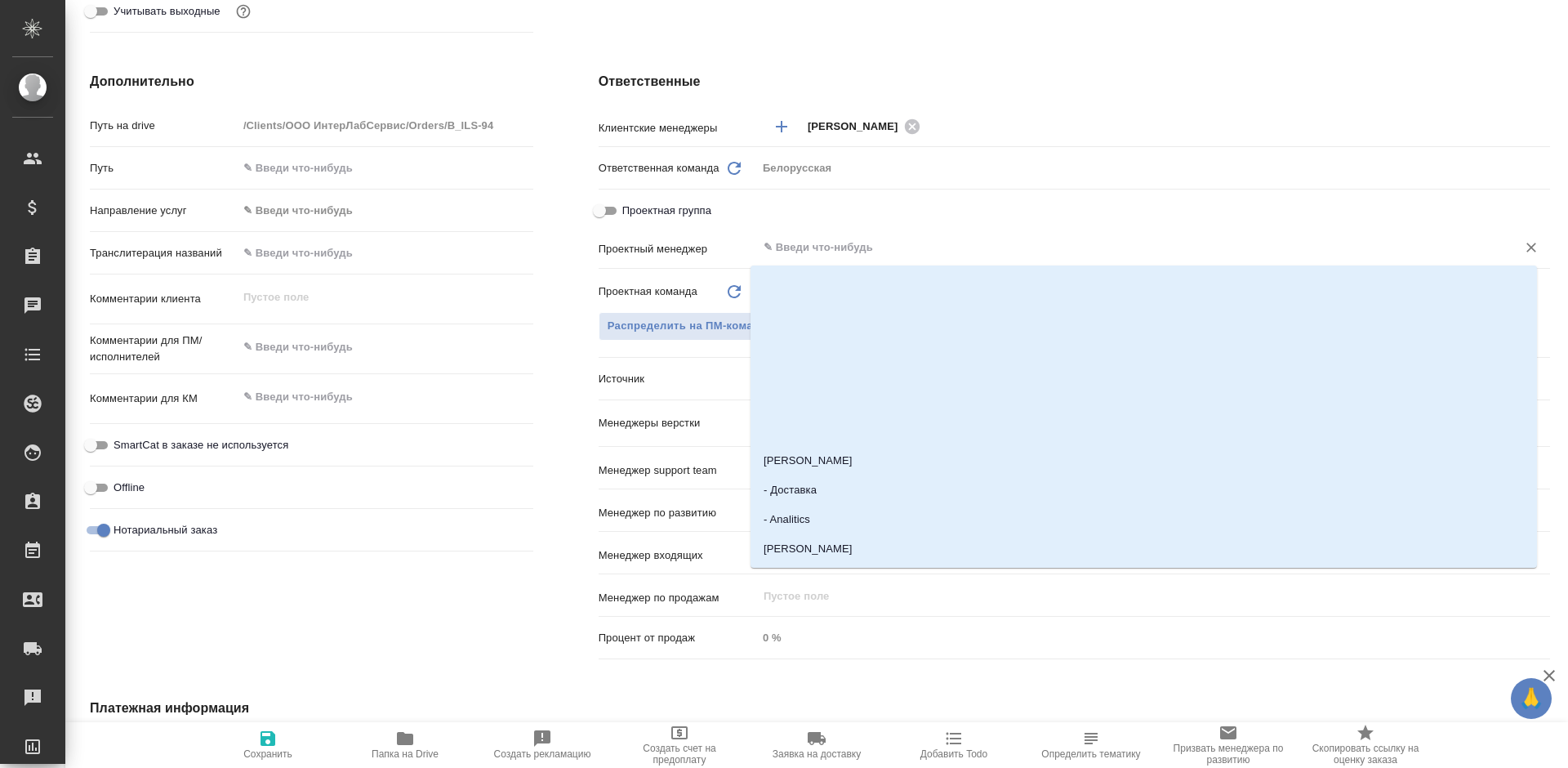
click at [820, 245] on input "text" at bounding box center [1126, 247] width 728 height 19
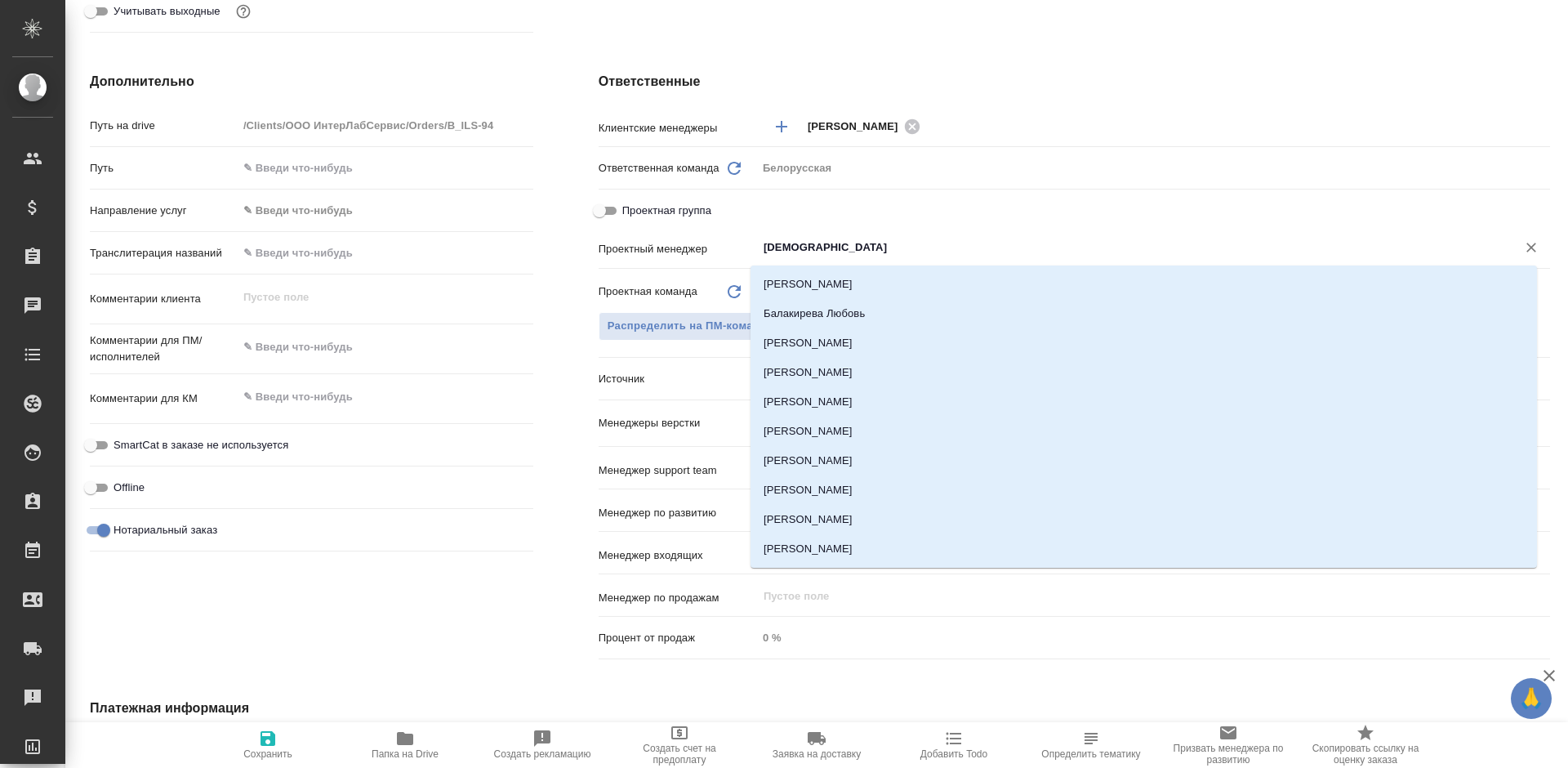
type input "бого"
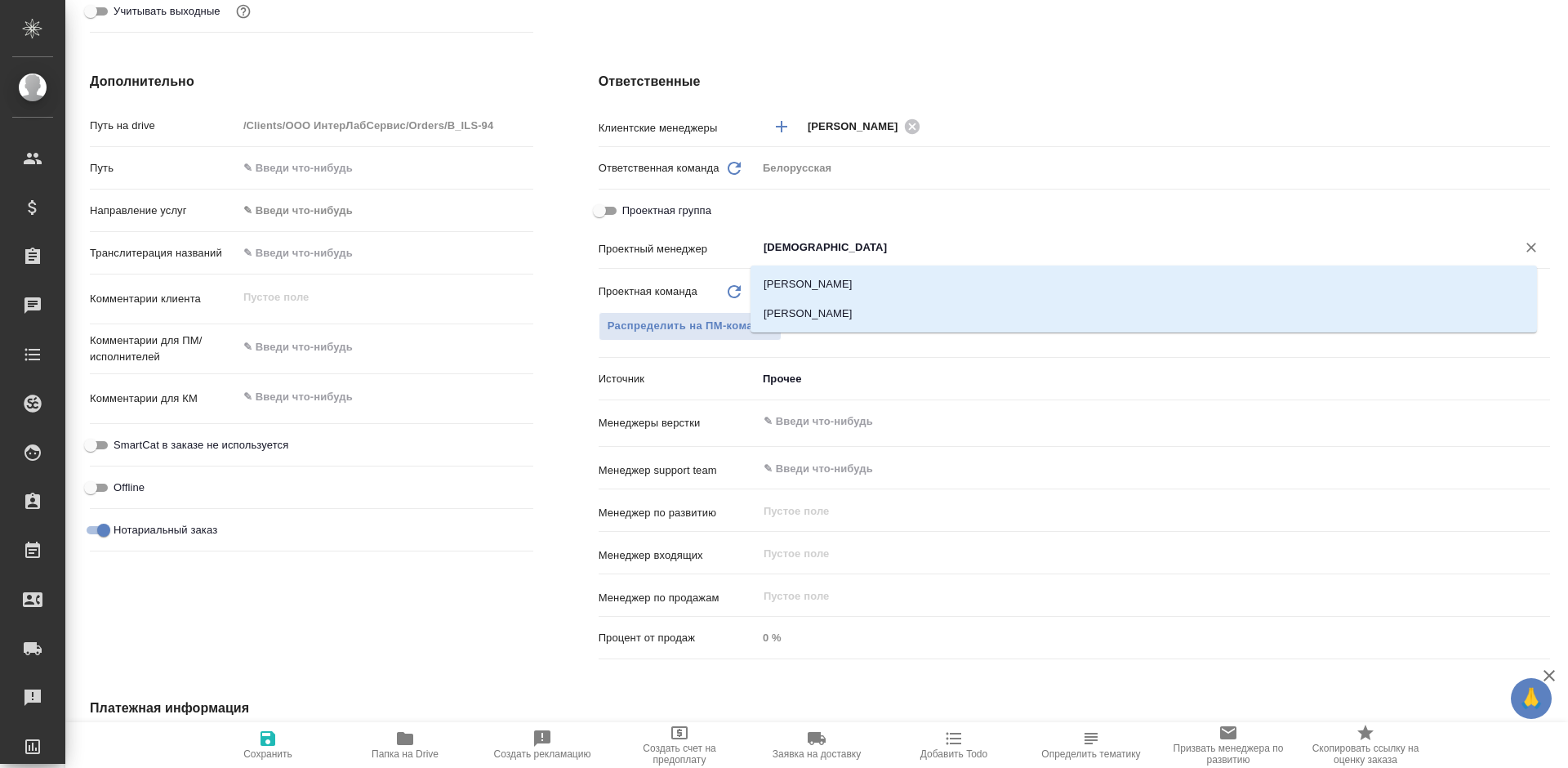
drag, startPoint x: 841, startPoint y: 308, endPoint x: 830, endPoint y: 349, distance: 42.4
click at [841, 309] on li "[PERSON_NAME]" at bounding box center [1143, 313] width 786 height 29
type textarea "x"
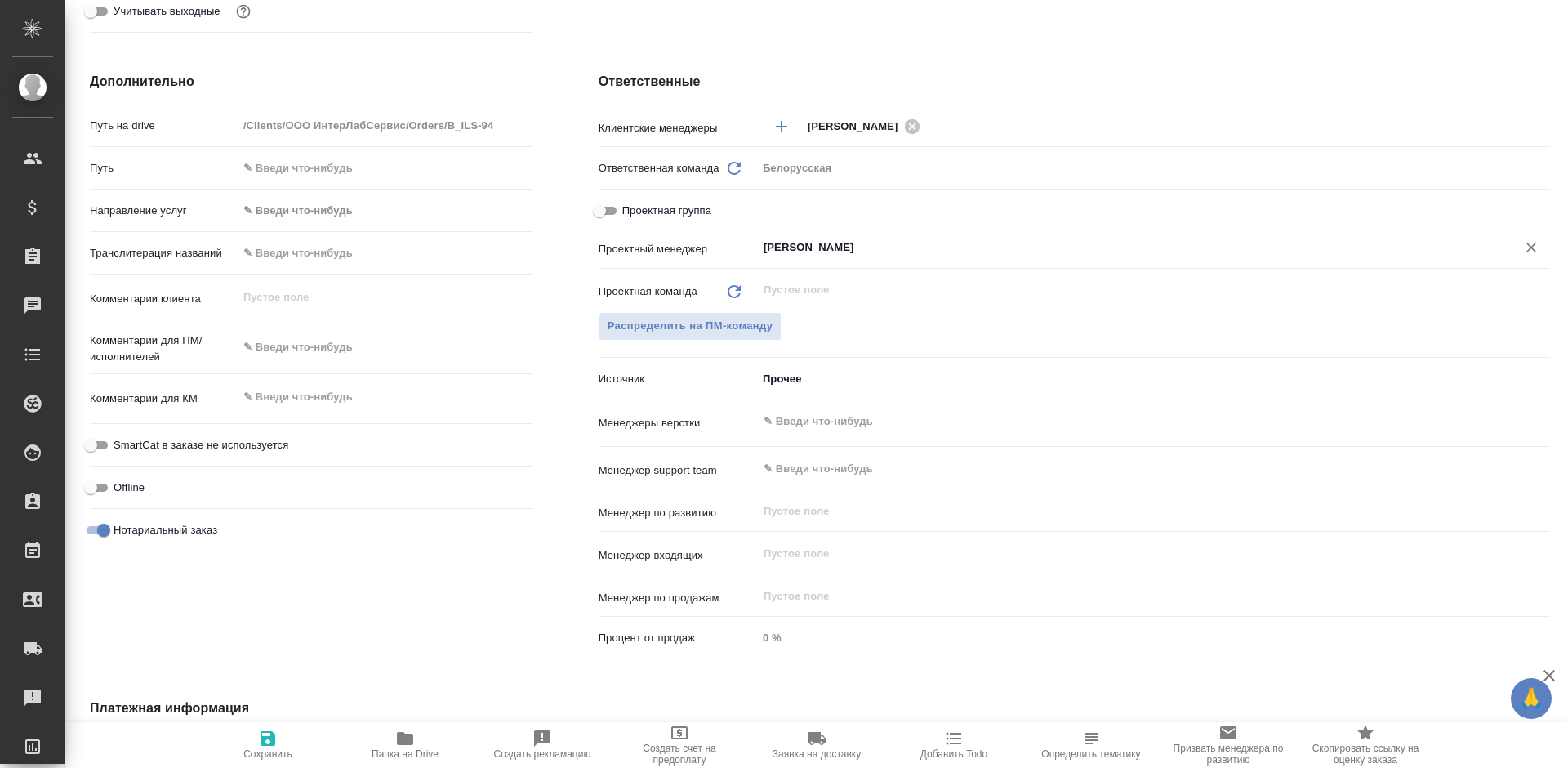
type input "[PERSON_NAME]"
click at [825, 375] on body "🙏 .cls-1 fill:#fff; AWATERA Bogomolova Anastasiya Клиенты Спецификации Заказы 0…" at bounding box center [784, 384] width 1568 height 768
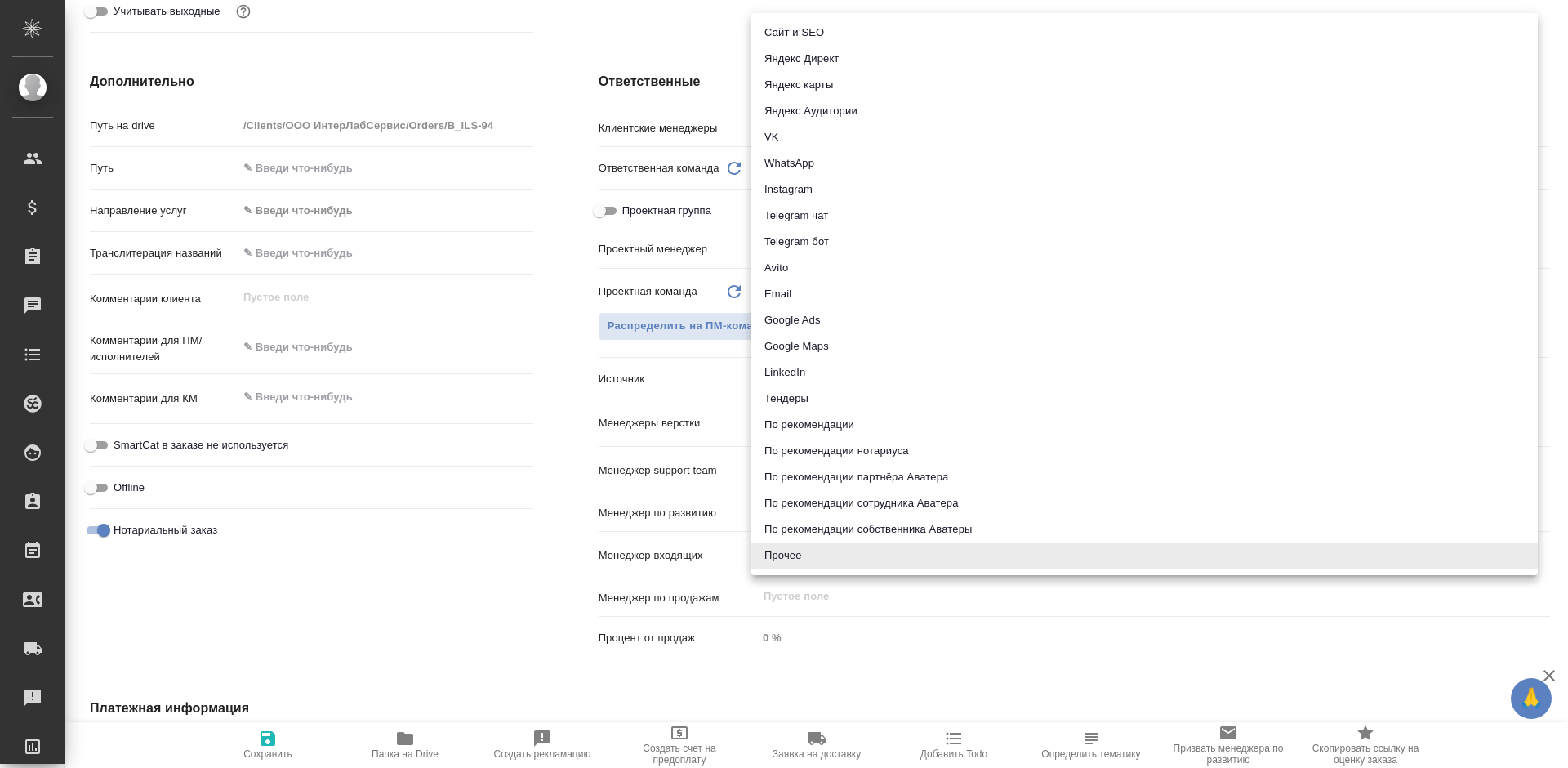
click at [782, 291] on li "Email" at bounding box center [1144, 294] width 786 height 26
type textarea "x"
type input "emailAds"
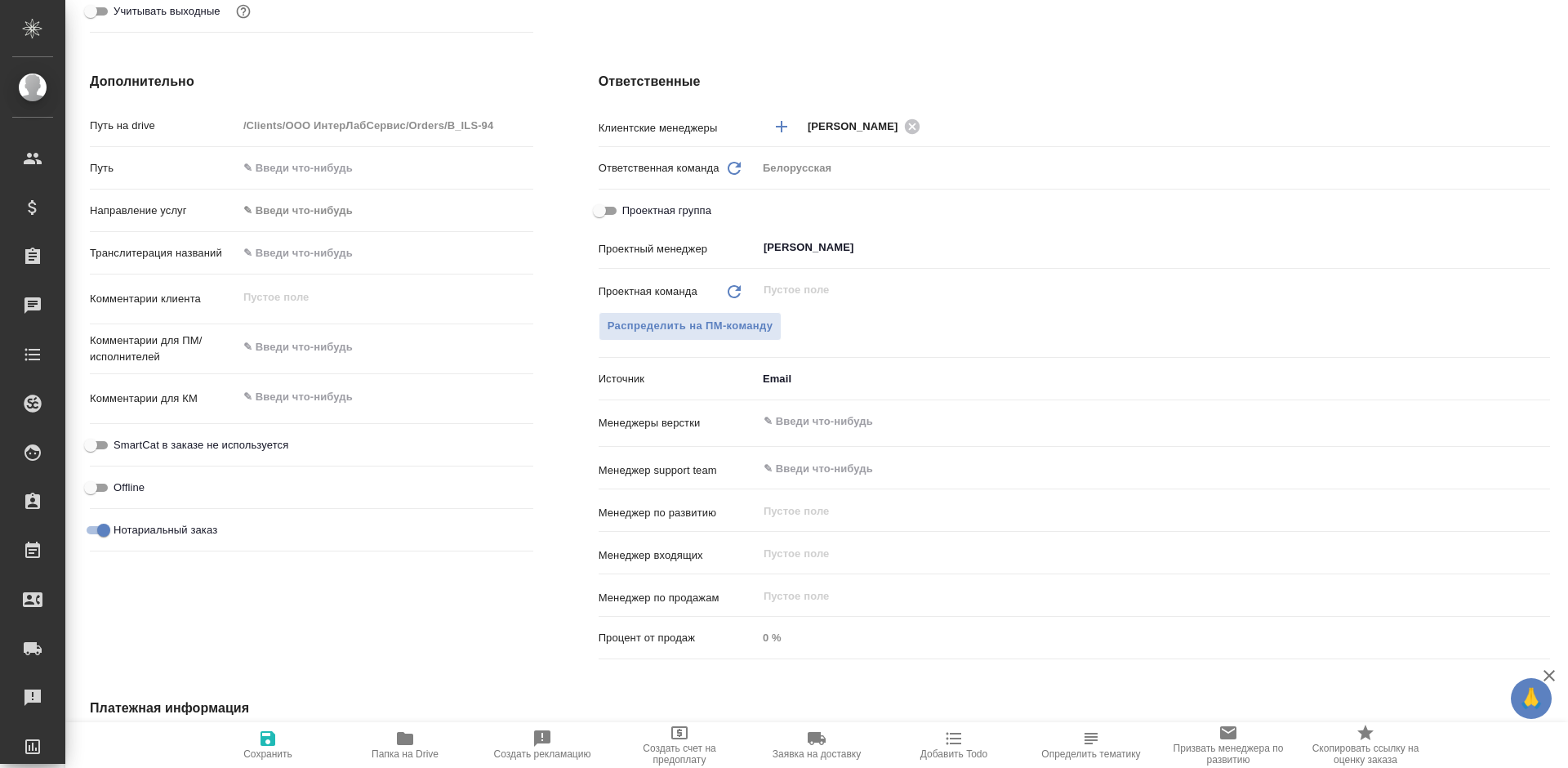
click at [279, 750] on span "Сохранить" at bounding box center [267, 754] width 49 height 12
type textarea "x"
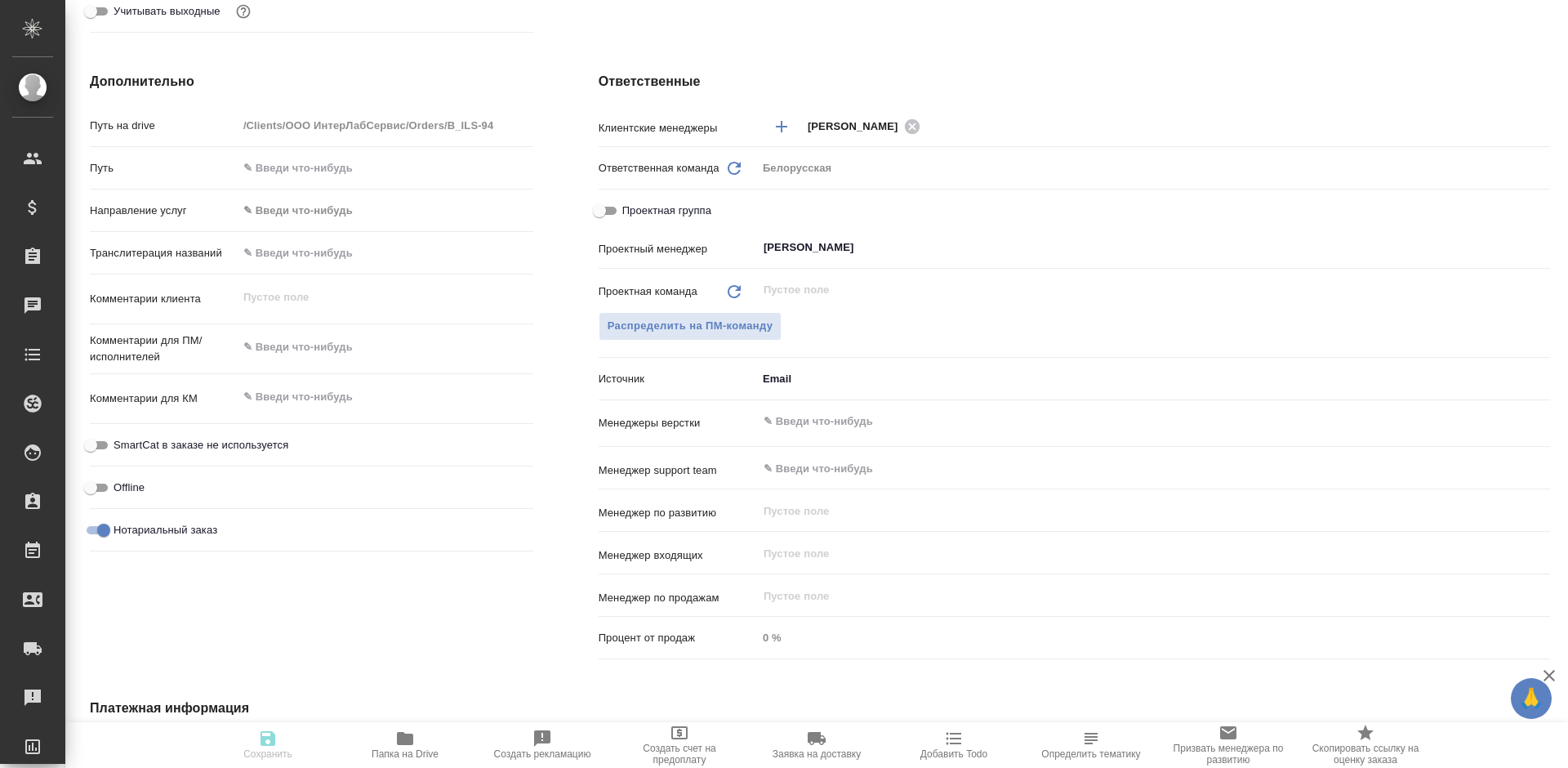
type textarea "x"
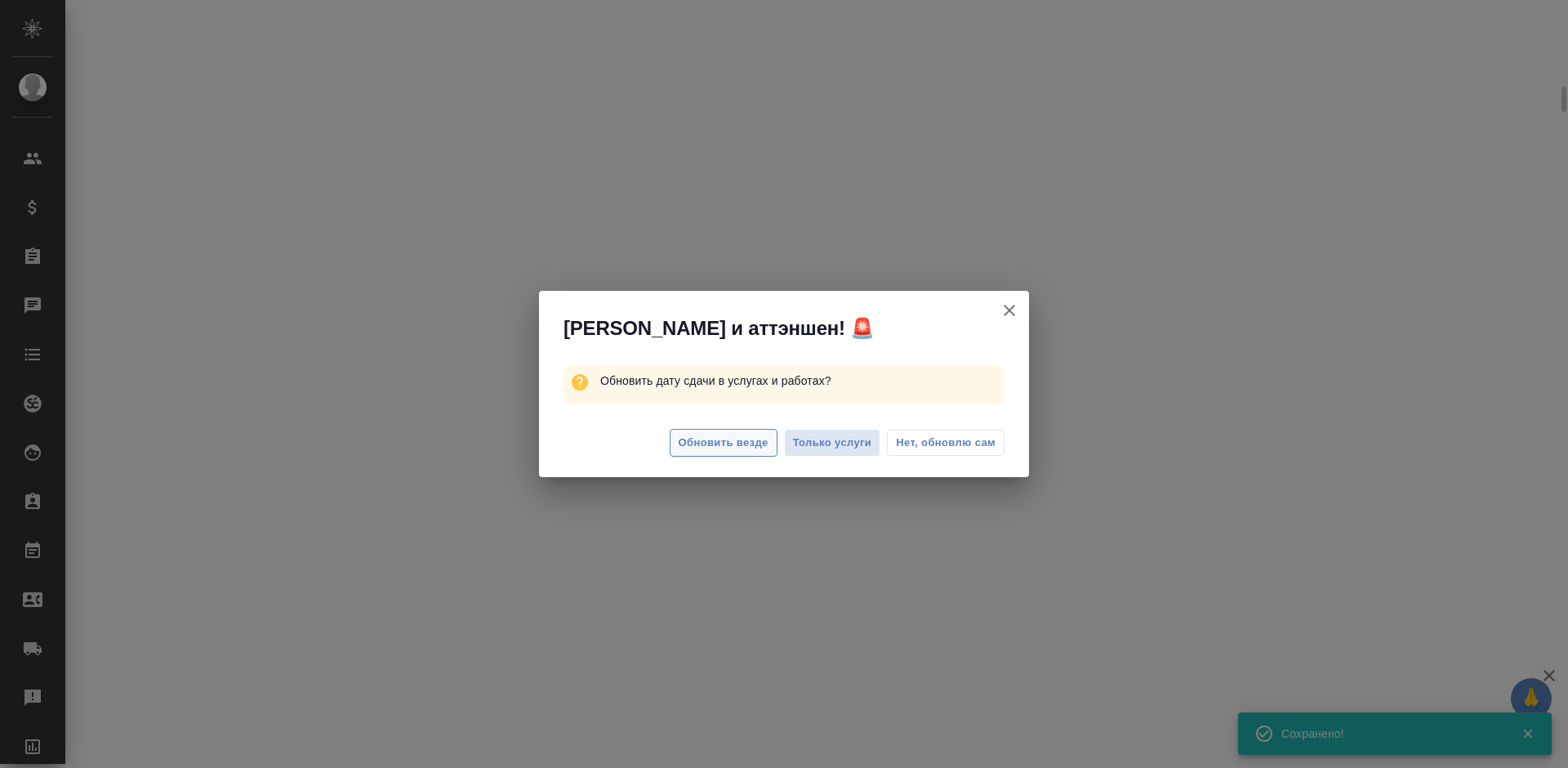
click at [731, 434] on span "Обновить везде" at bounding box center [723, 442] width 89 height 18
select select "RU"
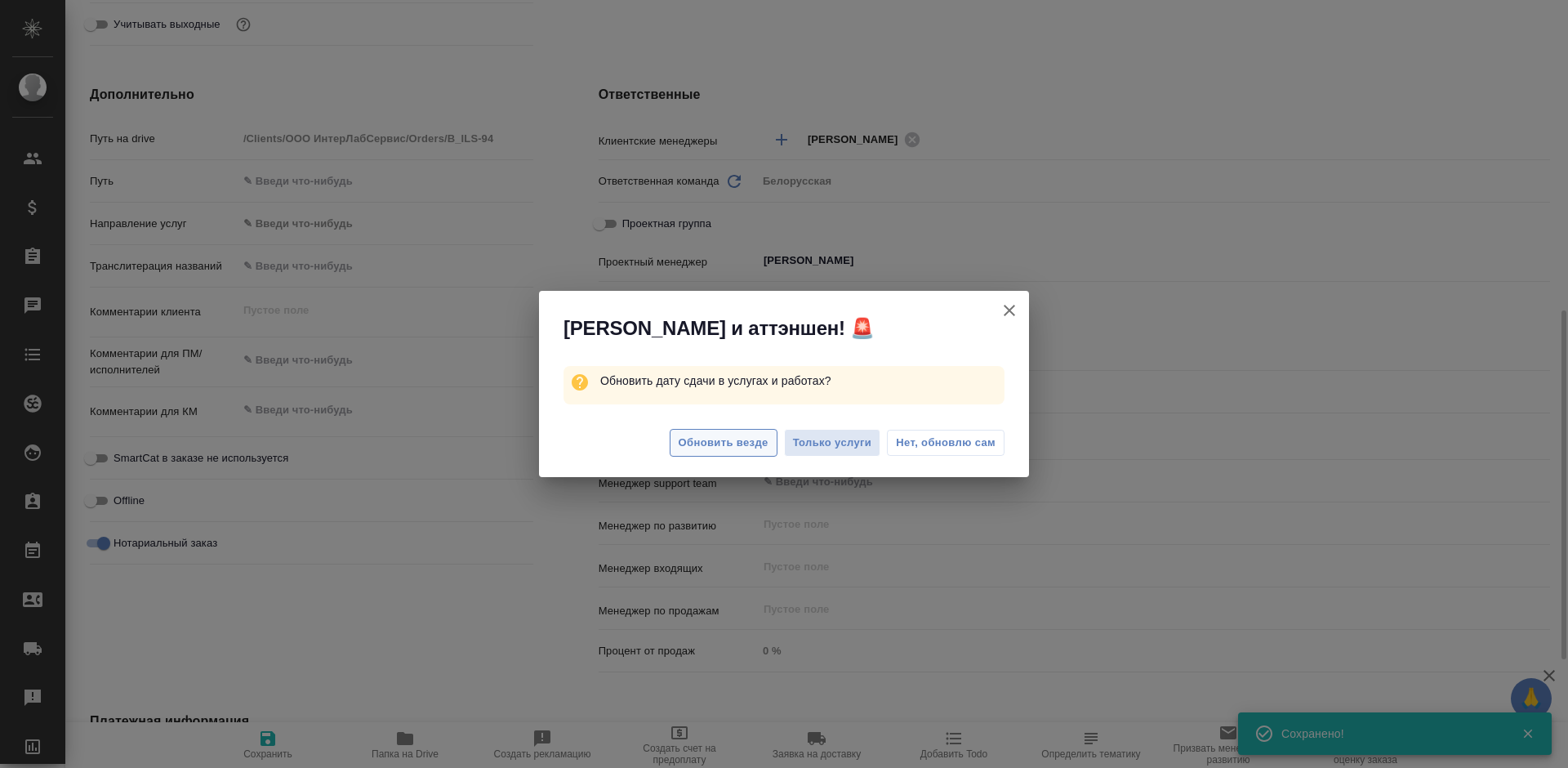
type textarea "x"
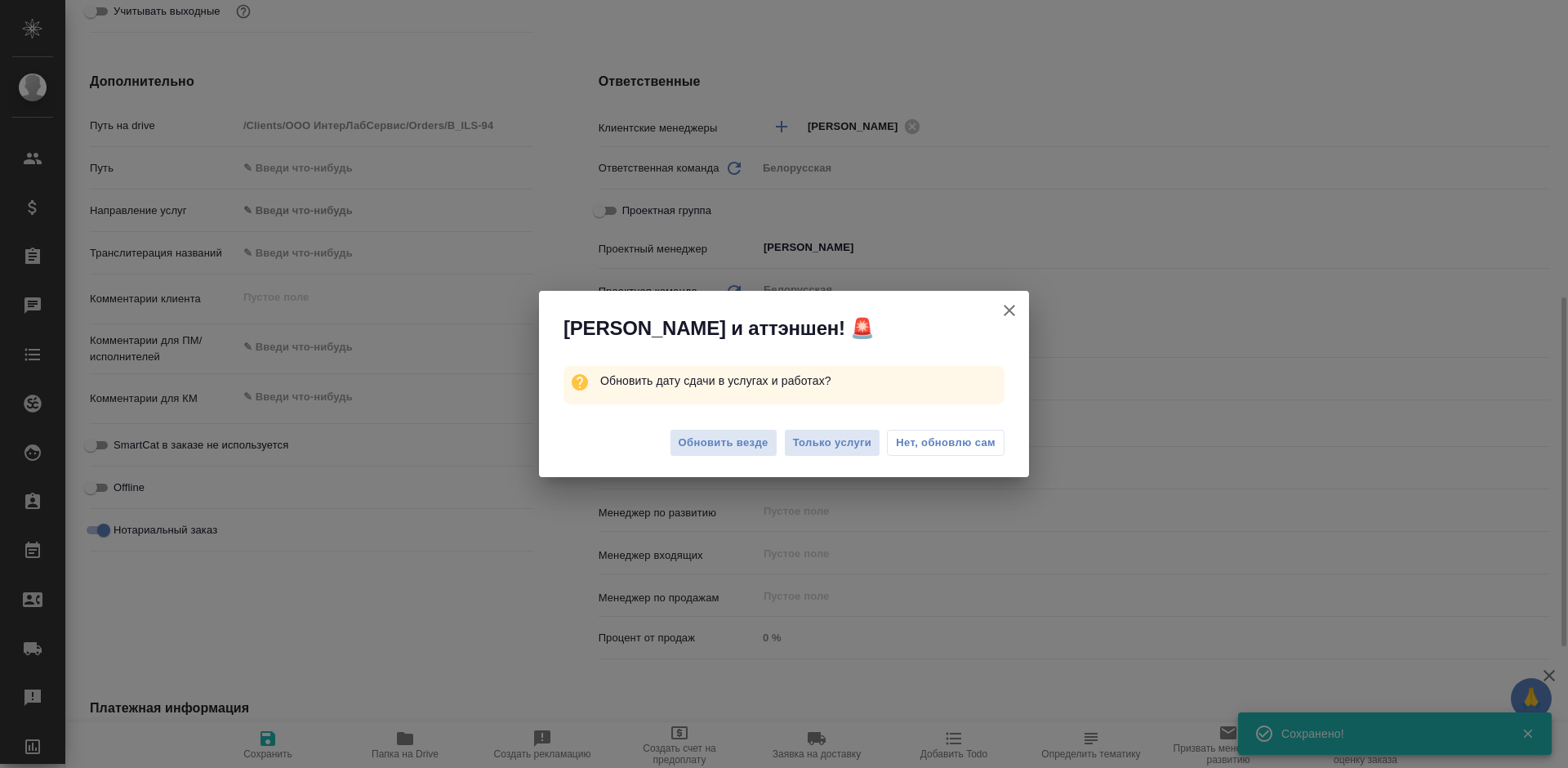
type textarea "x"
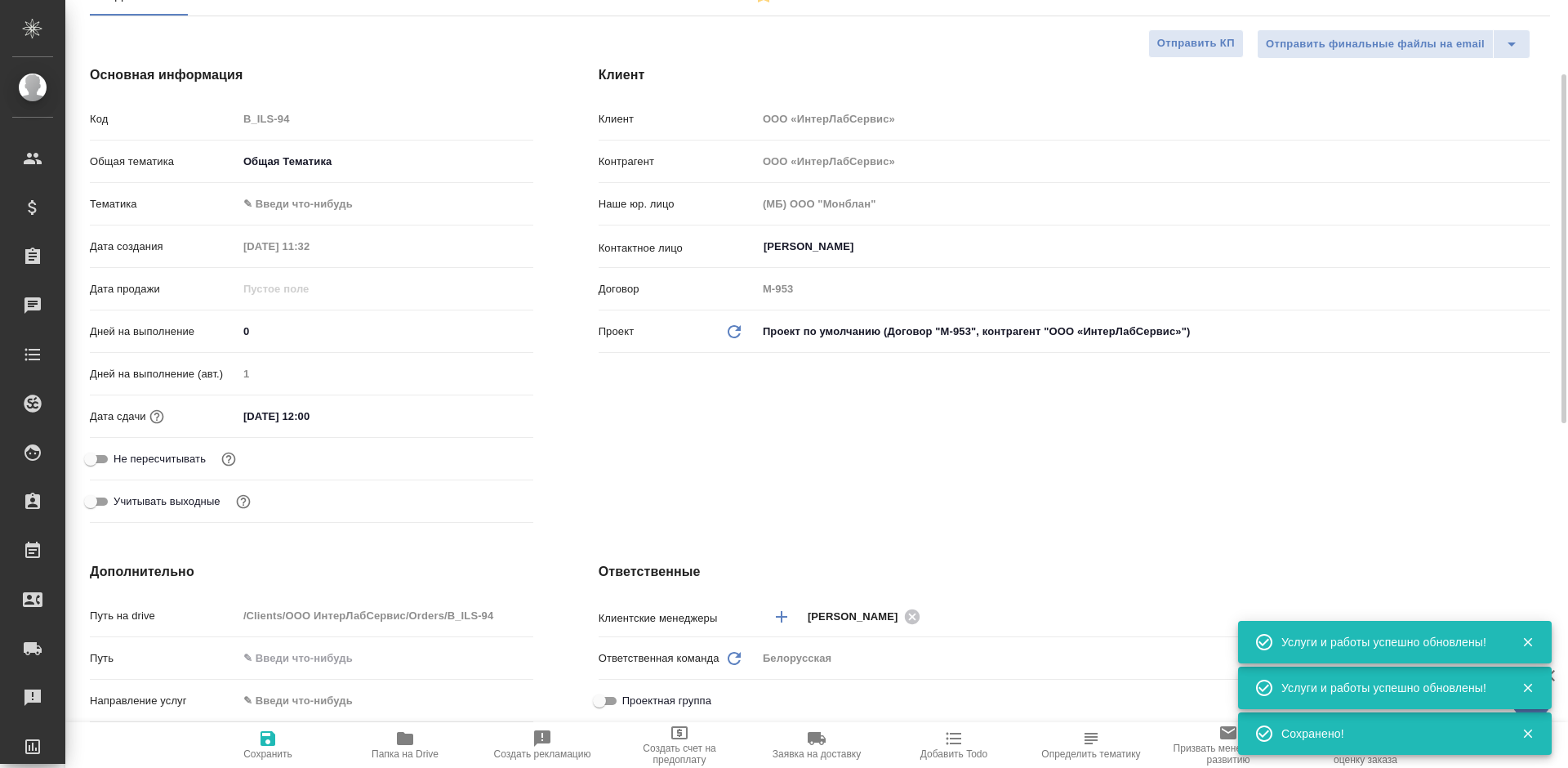
scroll to position [0, 0]
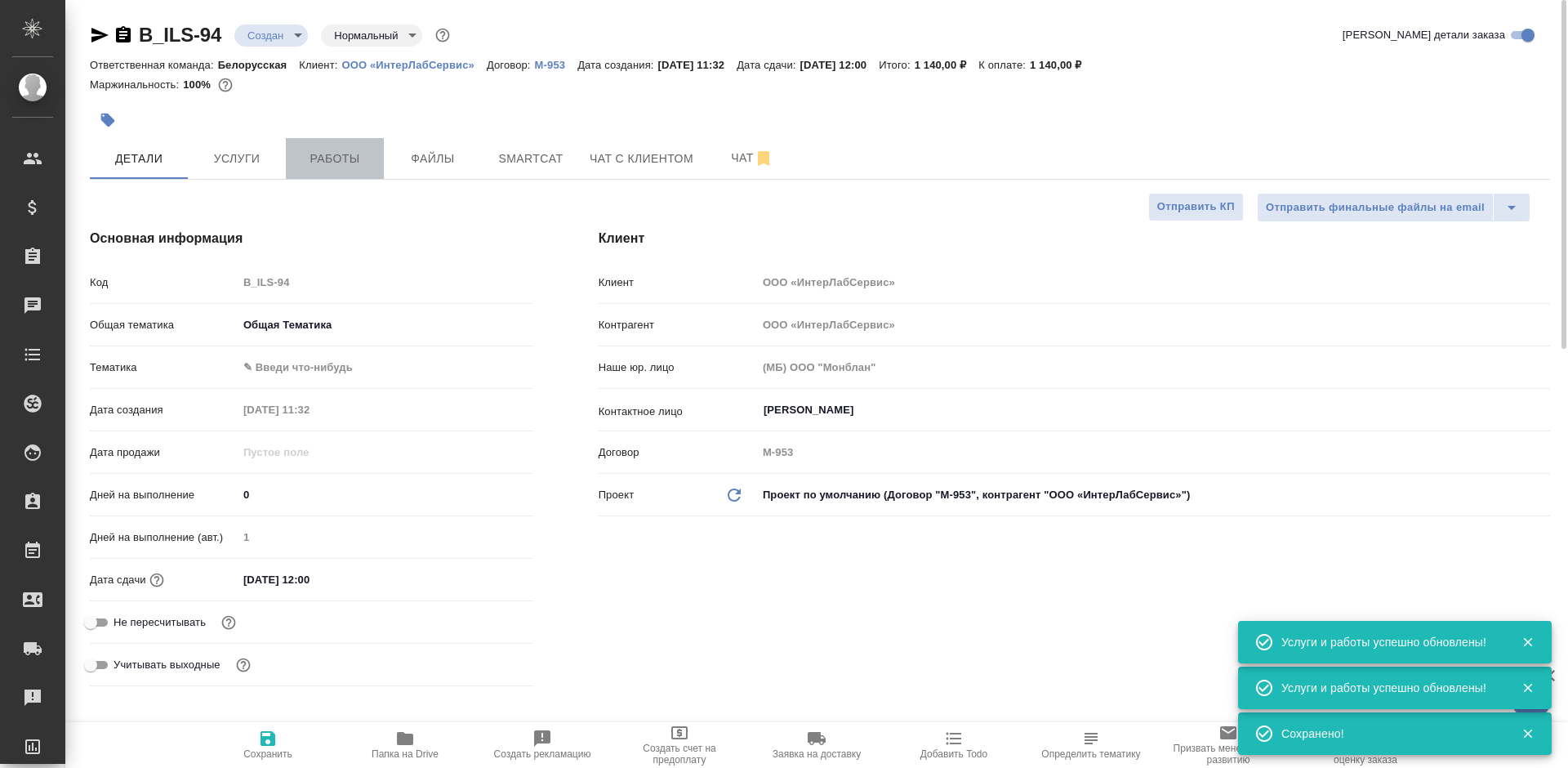
click at [366, 169] on button "Работы" at bounding box center [334, 158] width 98 height 41
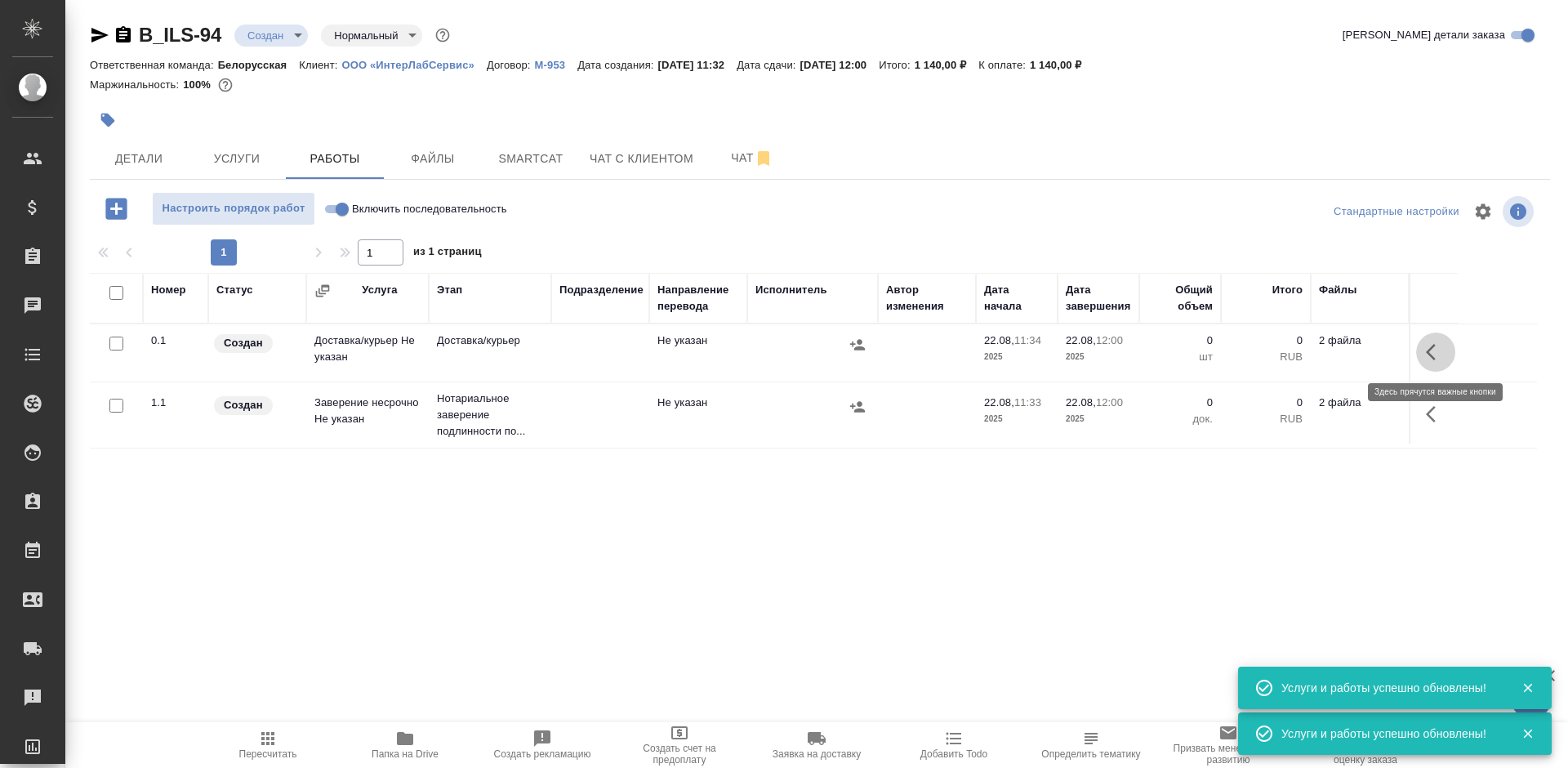
click at [1433, 349] on icon "button" at bounding box center [1436, 352] width 19 height 19
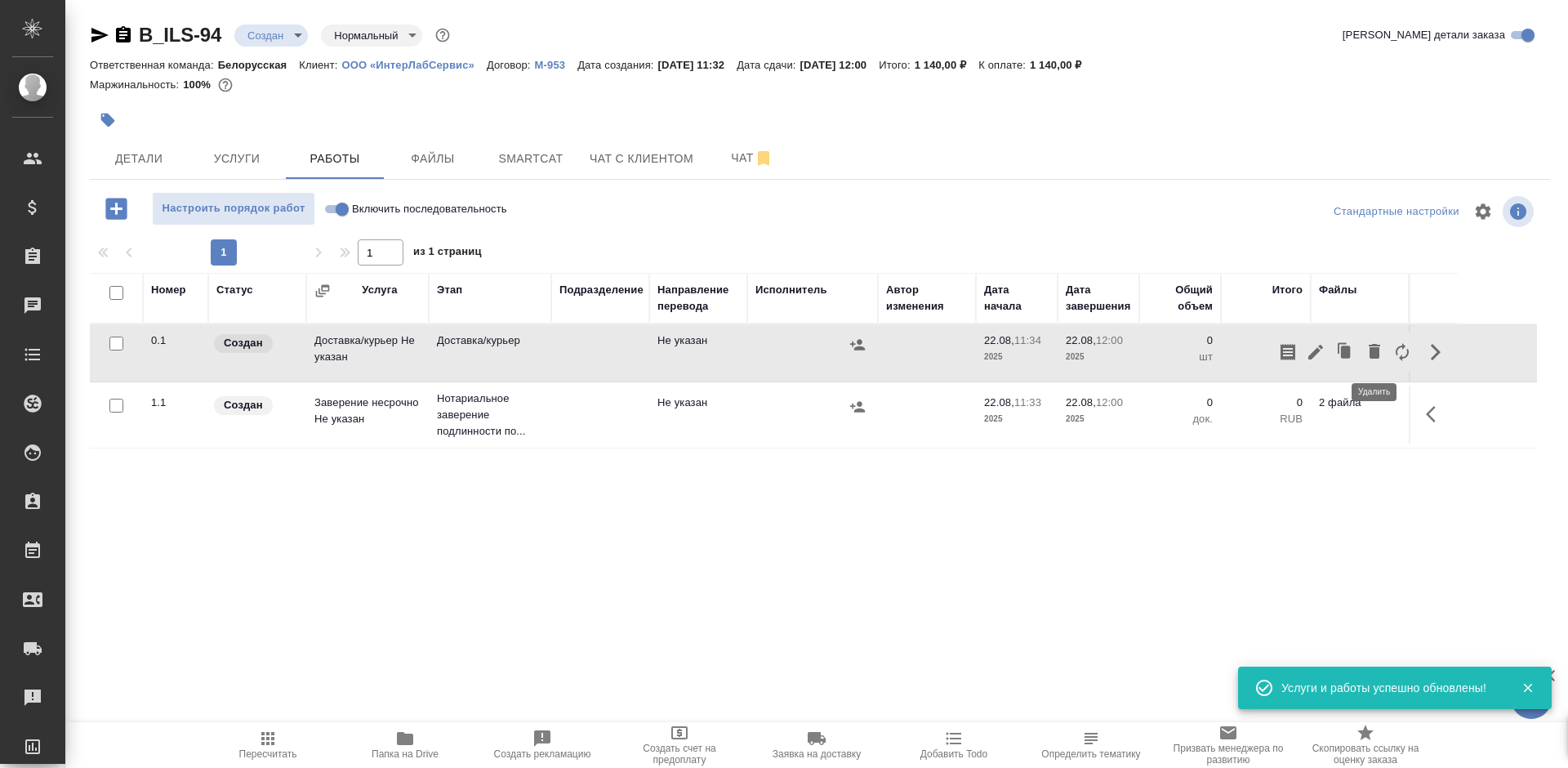
click at [1376, 350] on icon "button" at bounding box center [1375, 351] width 12 height 15
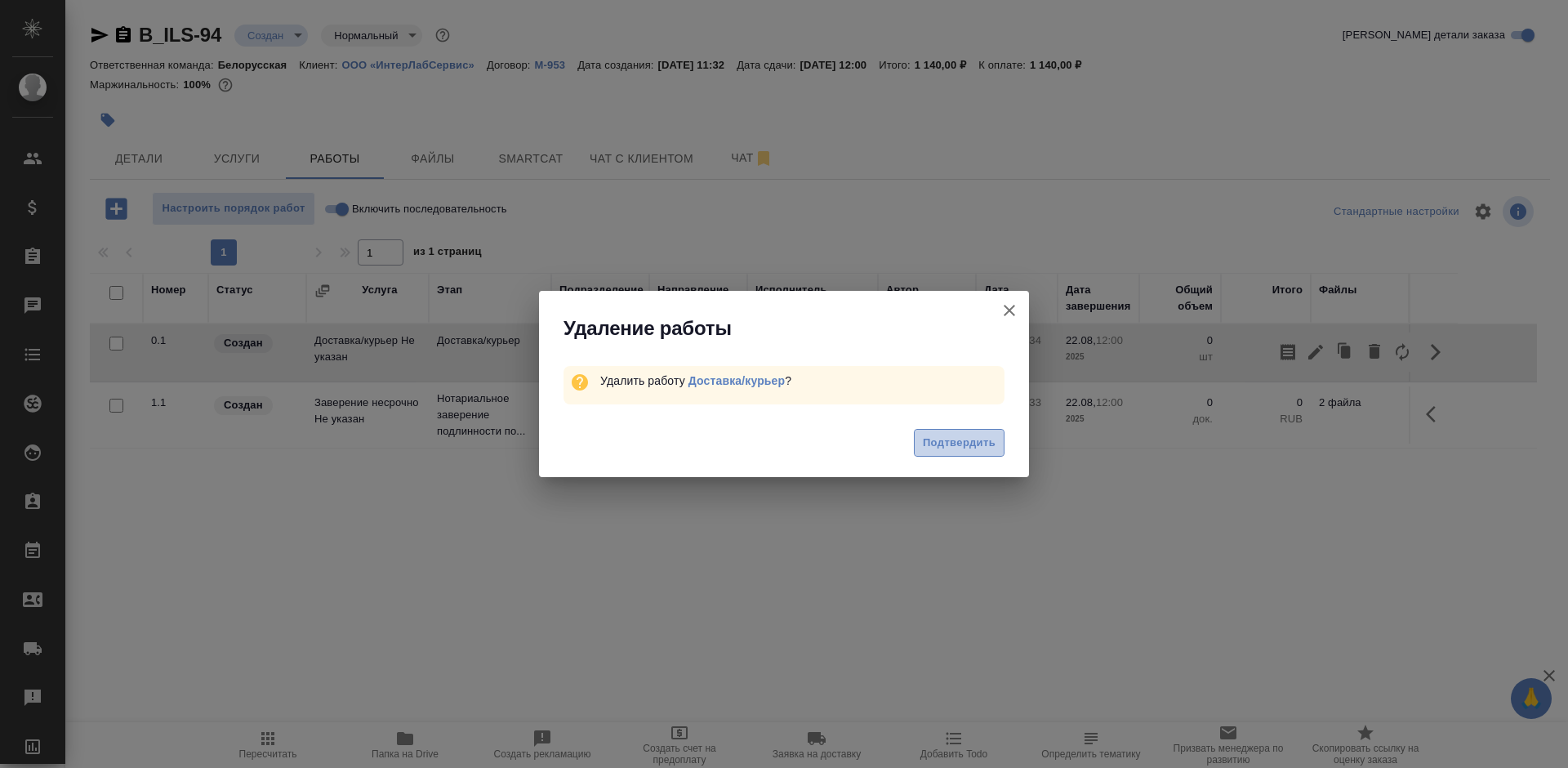
click at [963, 432] on button "Подтвердить" at bounding box center [958, 442] width 90 height 28
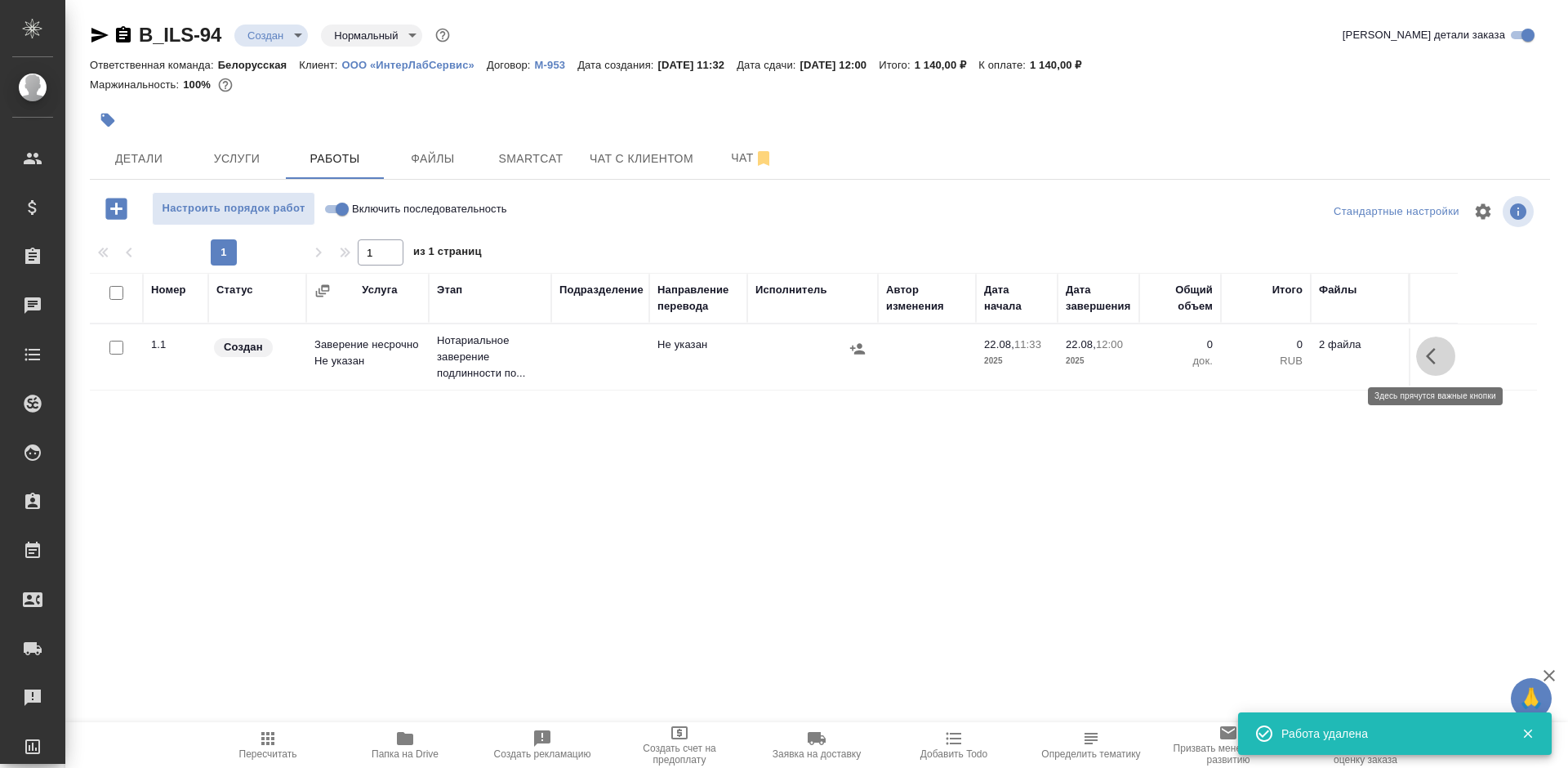
click at [1428, 354] on icon "button" at bounding box center [1436, 356] width 19 height 19
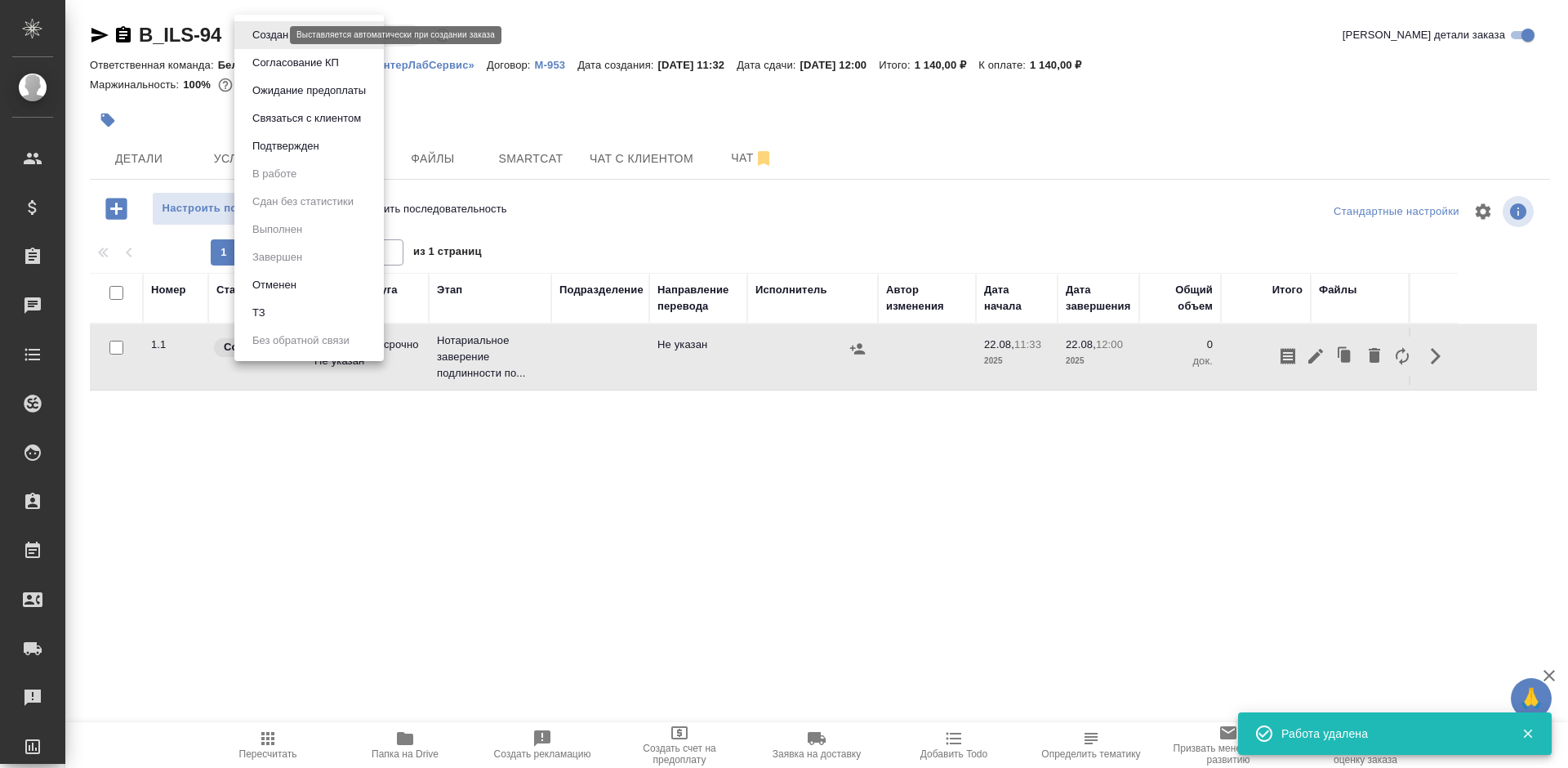
click at [270, 38] on body "🙏 .cls-1 fill:#fff; AWATERA Bogomolova Anastasiya Клиенты Спецификации Заказы 0…" at bounding box center [784, 384] width 1568 height 768
click at [286, 44] on button "Согласование КП" at bounding box center [270, 35] width 46 height 17
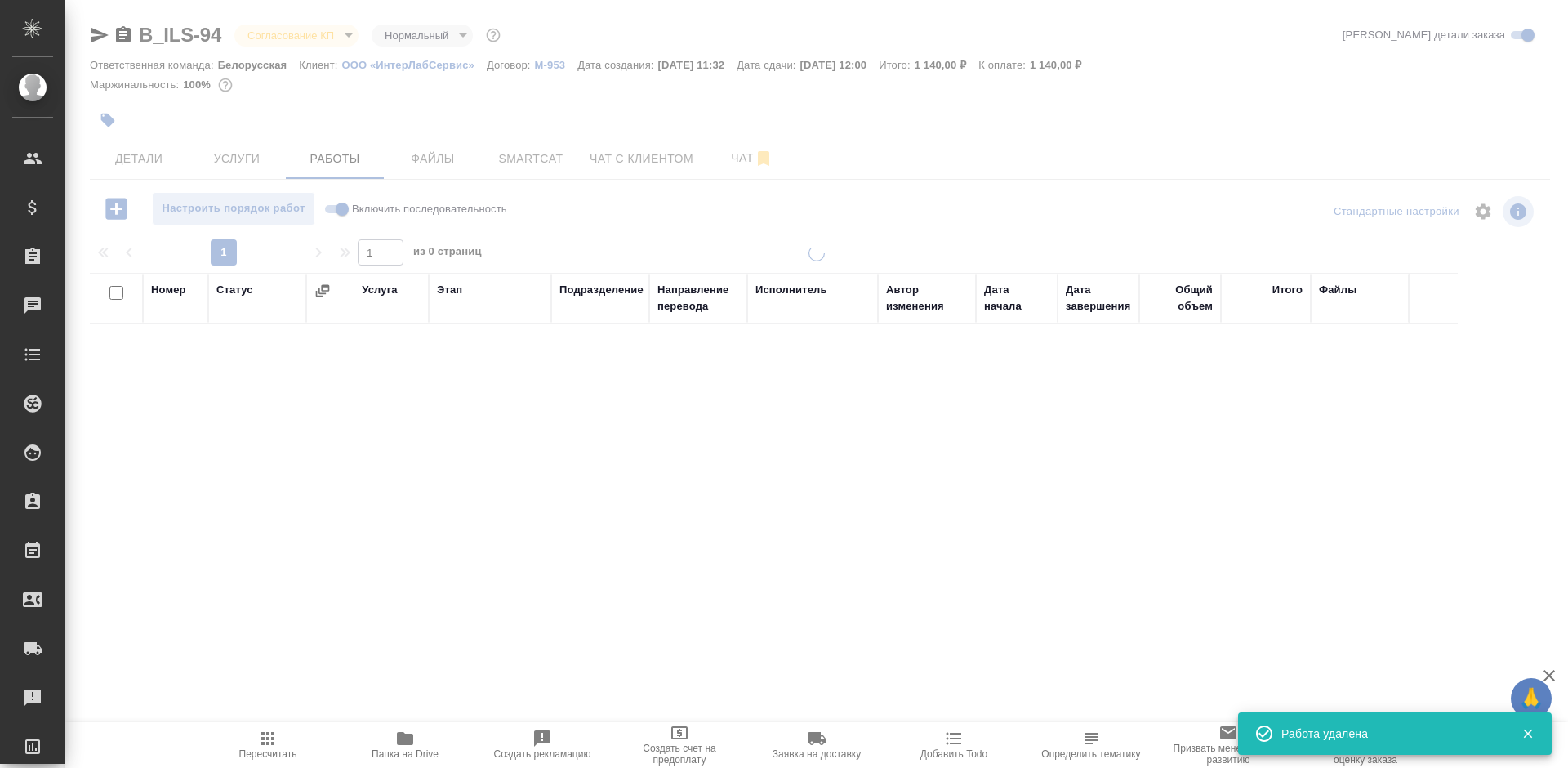
click at [235, 153] on span "Услуги" at bounding box center [236, 158] width 79 height 20
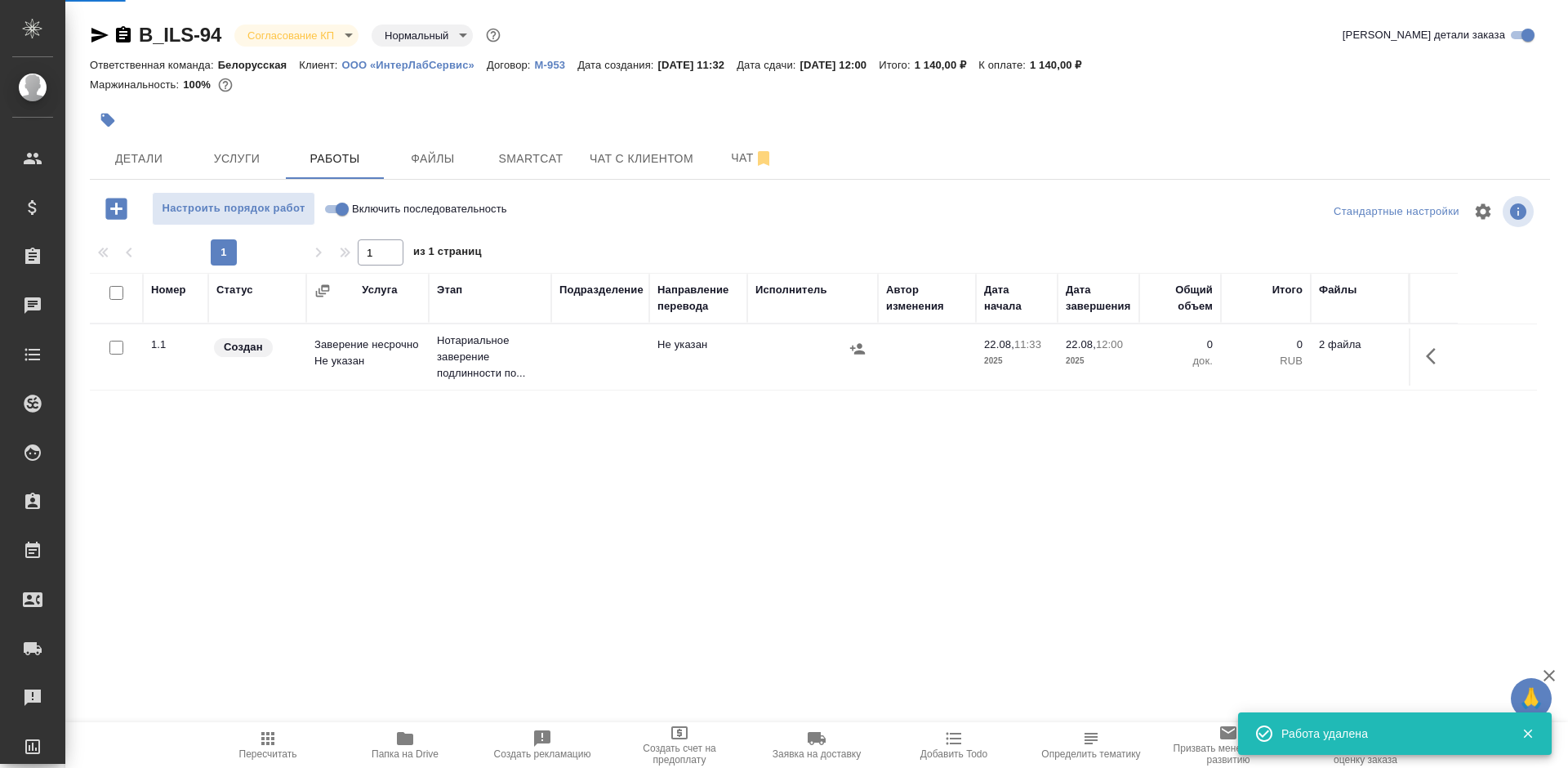
click at [235, 153] on span "Услуги" at bounding box center [236, 158] width 79 height 20
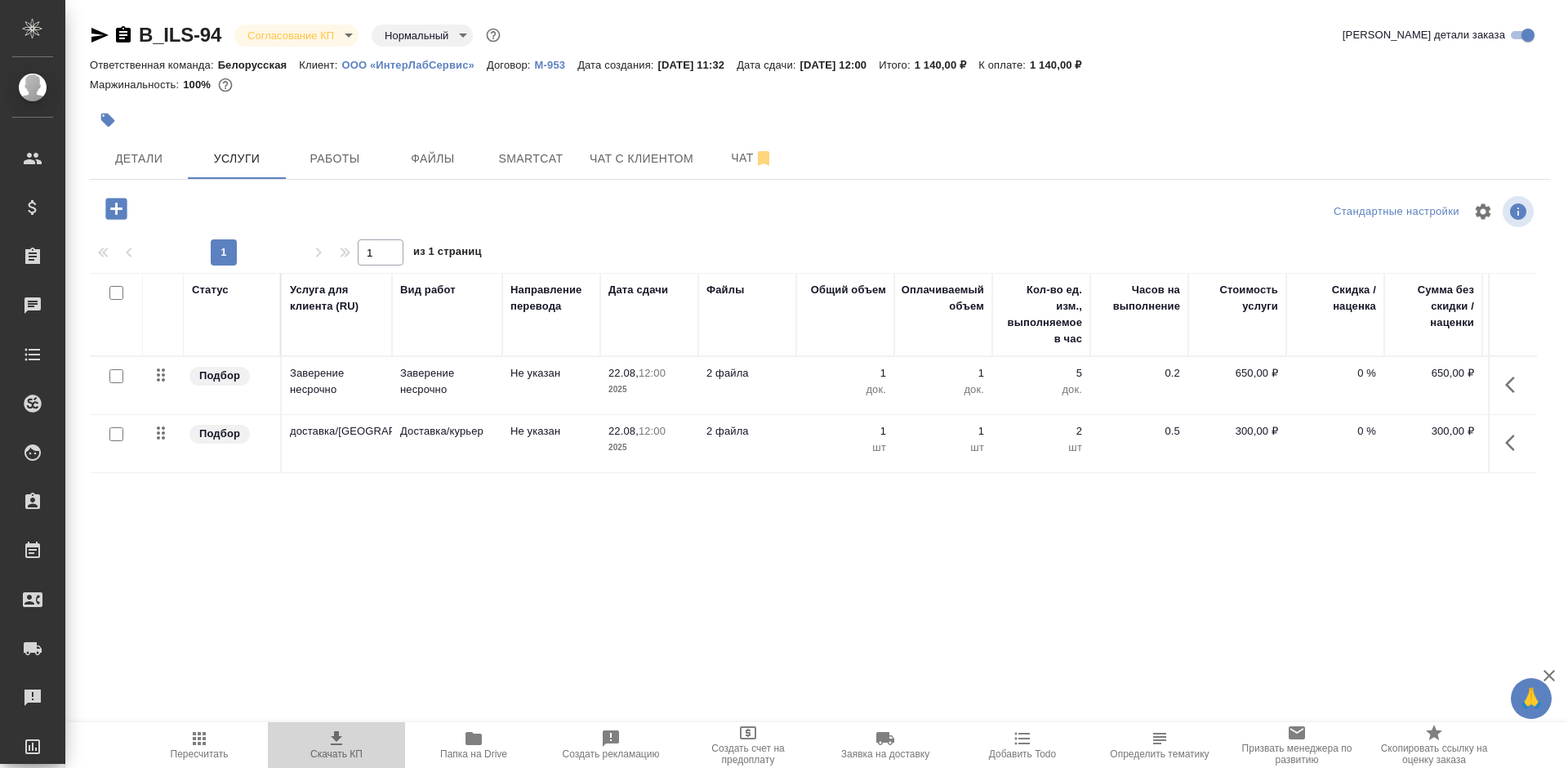
click at [326, 745] on span "Скачать КП" at bounding box center [336, 744] width 118 height 31
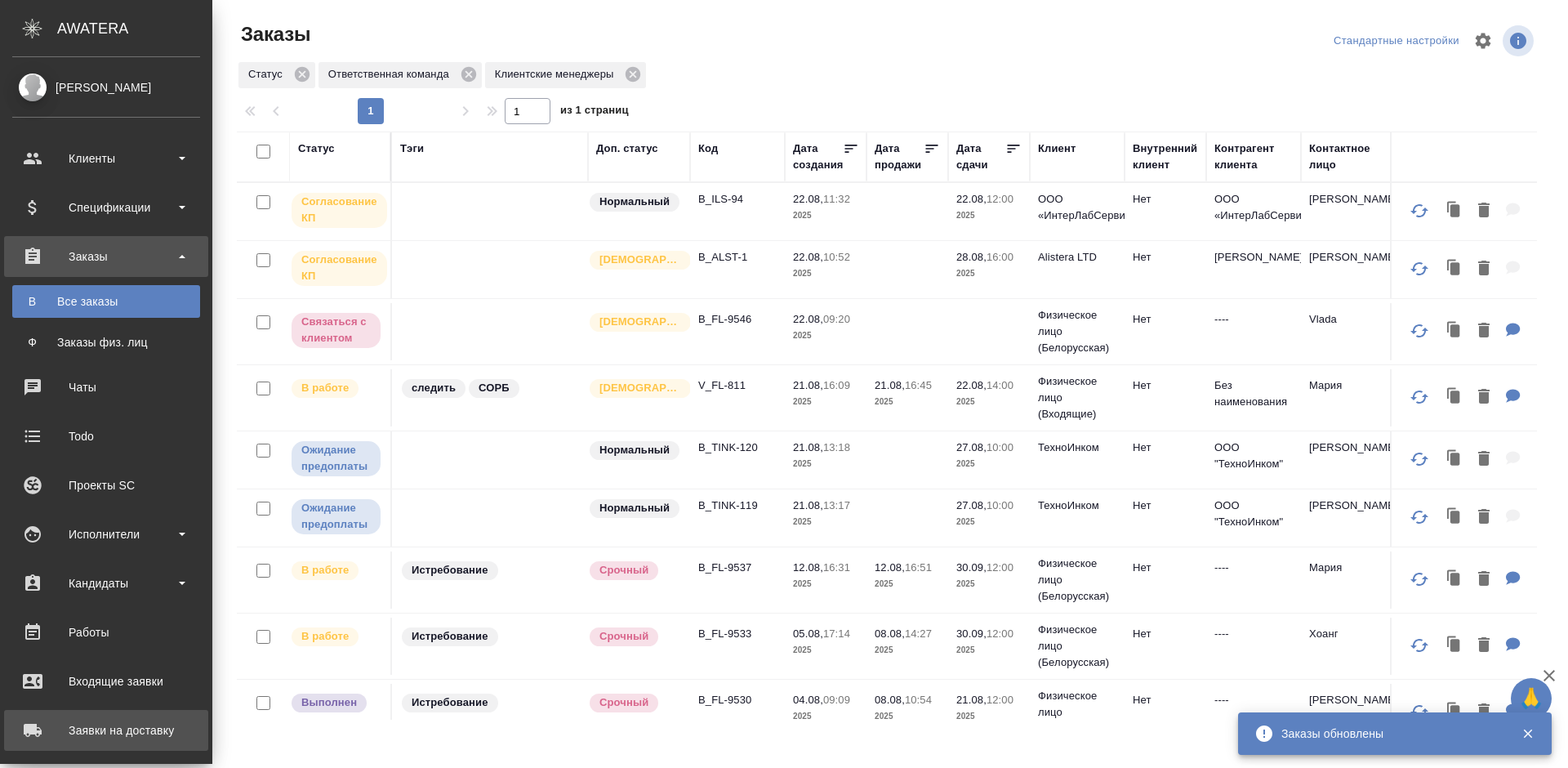
click at [32, 723] on div "Заявки на доставку" at bounding box center [106, 729] width 188 height 24
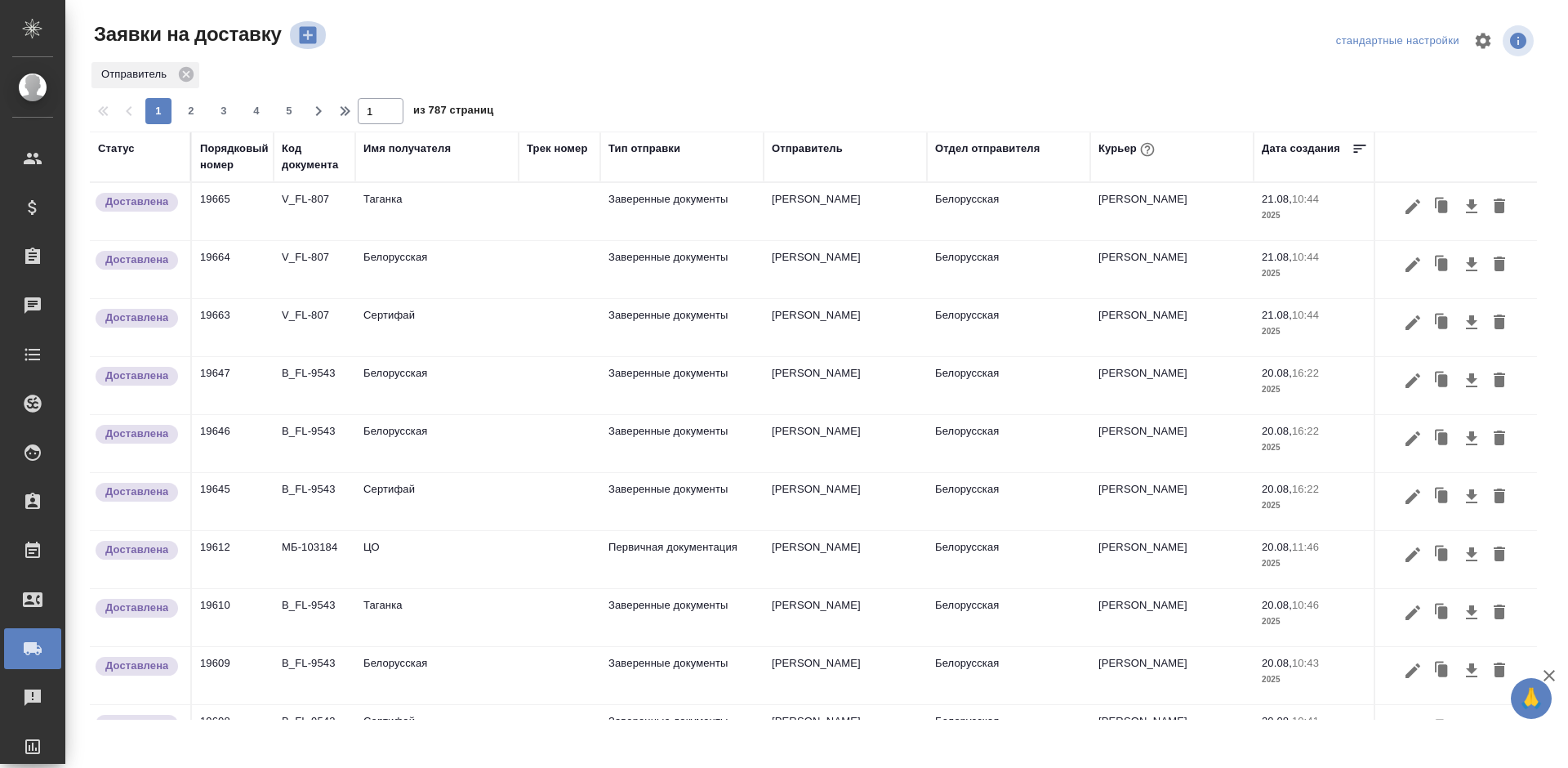
click at [305, 37] on icon "button" at bounding box center [307, 36] width 17 height 17
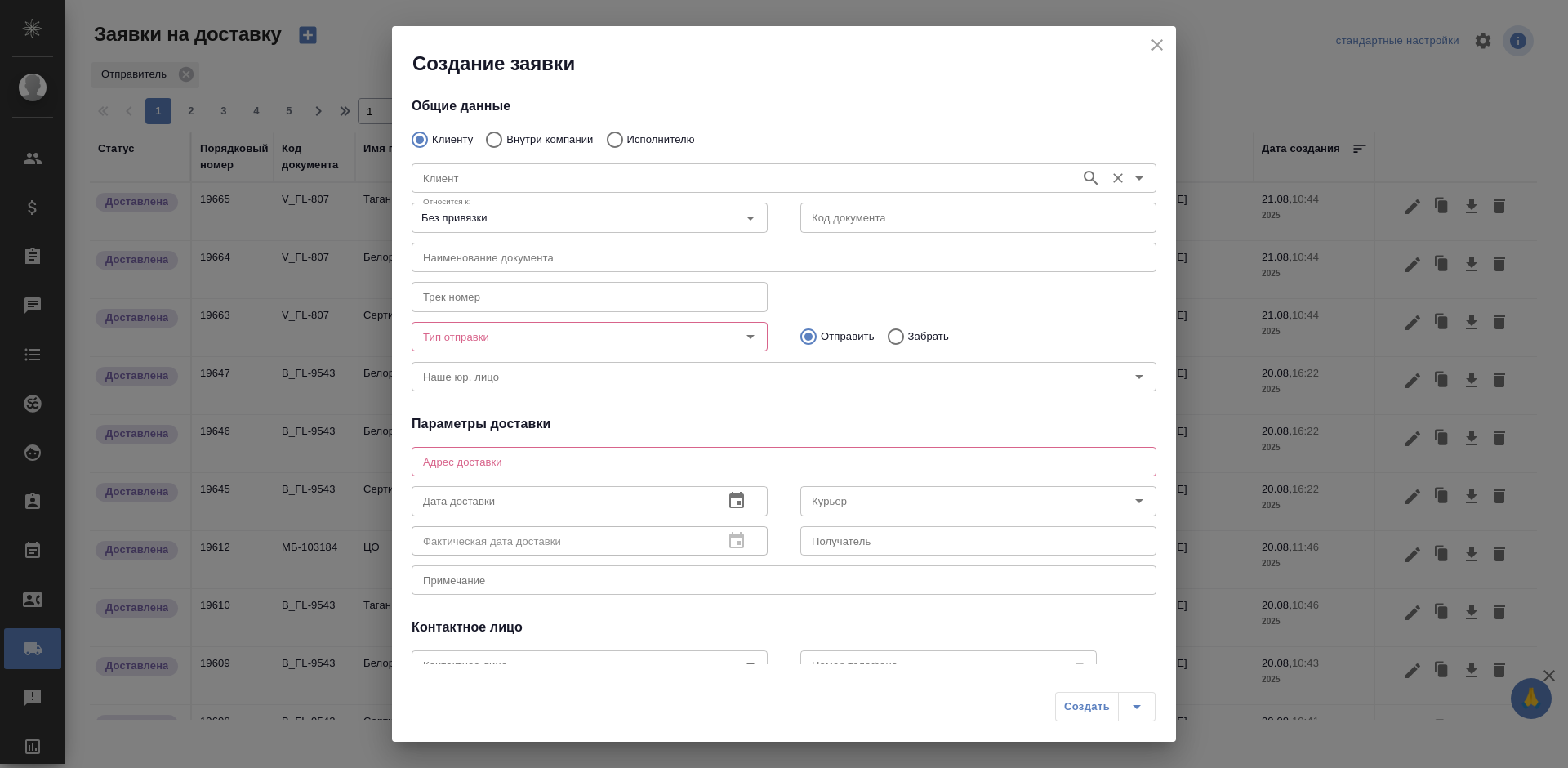
click at [507, 176] on input "Клиент" at bounding box center [744, 178] width 656 height 19
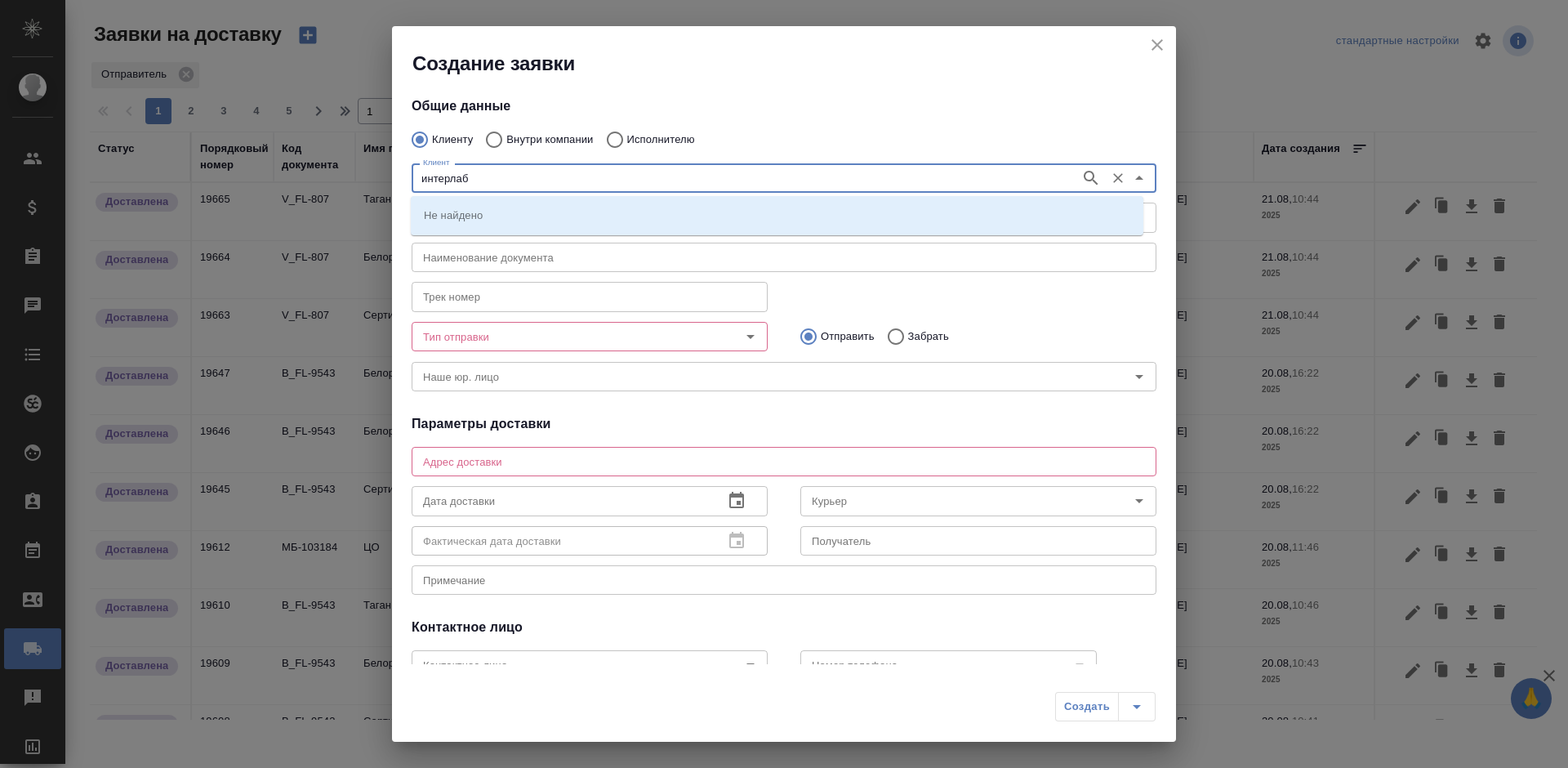
type input "интерлаб"
click at [510, 207] on p "ООО «ИнтерЛабСервис»" at bounding box center [487, 215] width 126 height 17
type input "ООО «ИнтерЛабСервис»"
type textarea "[STREET_ADDRESS] 2"
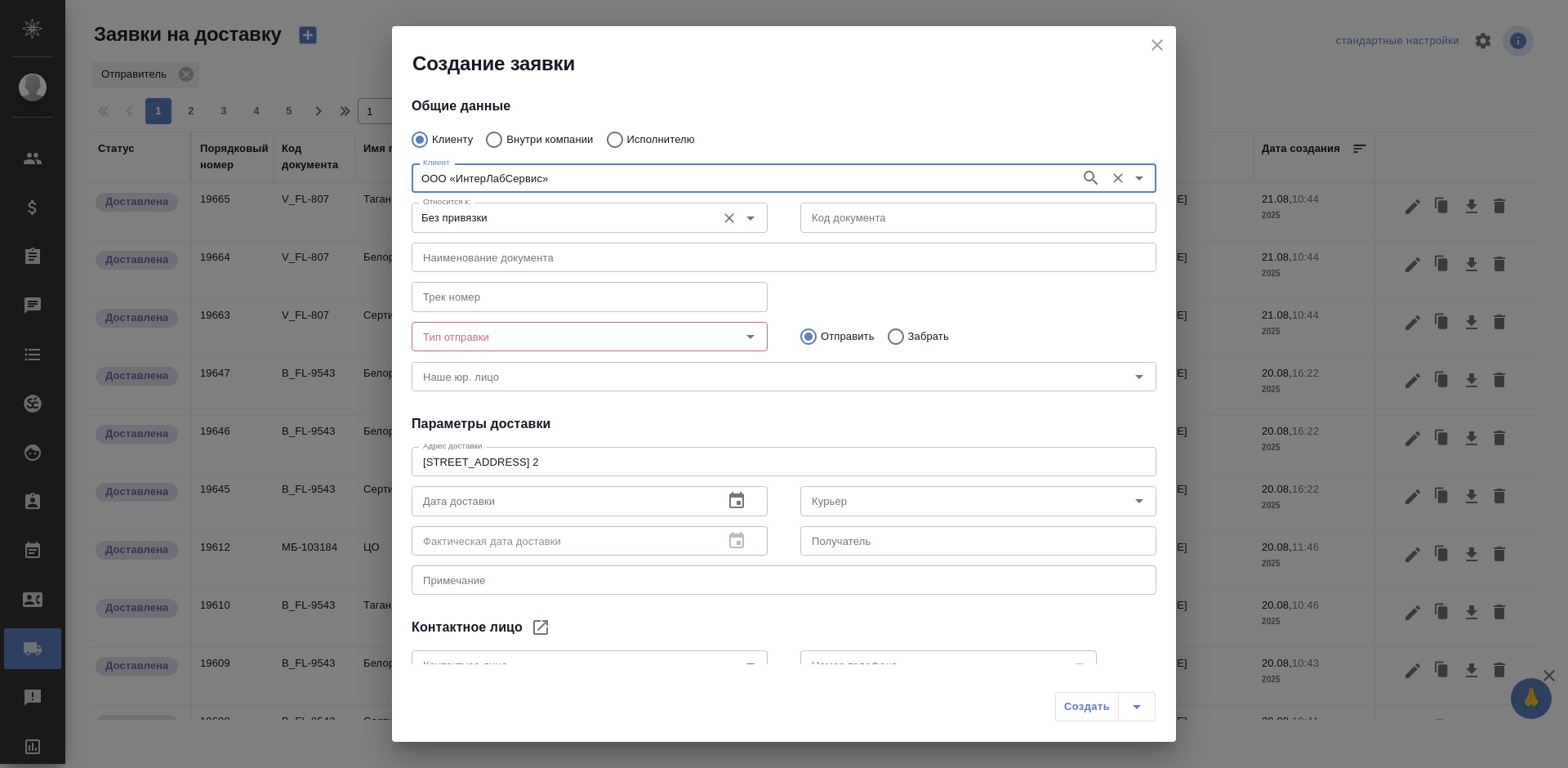
click at [520, 214] on input "Без привязки" at bounding box center [562, 217] width 292 height 19
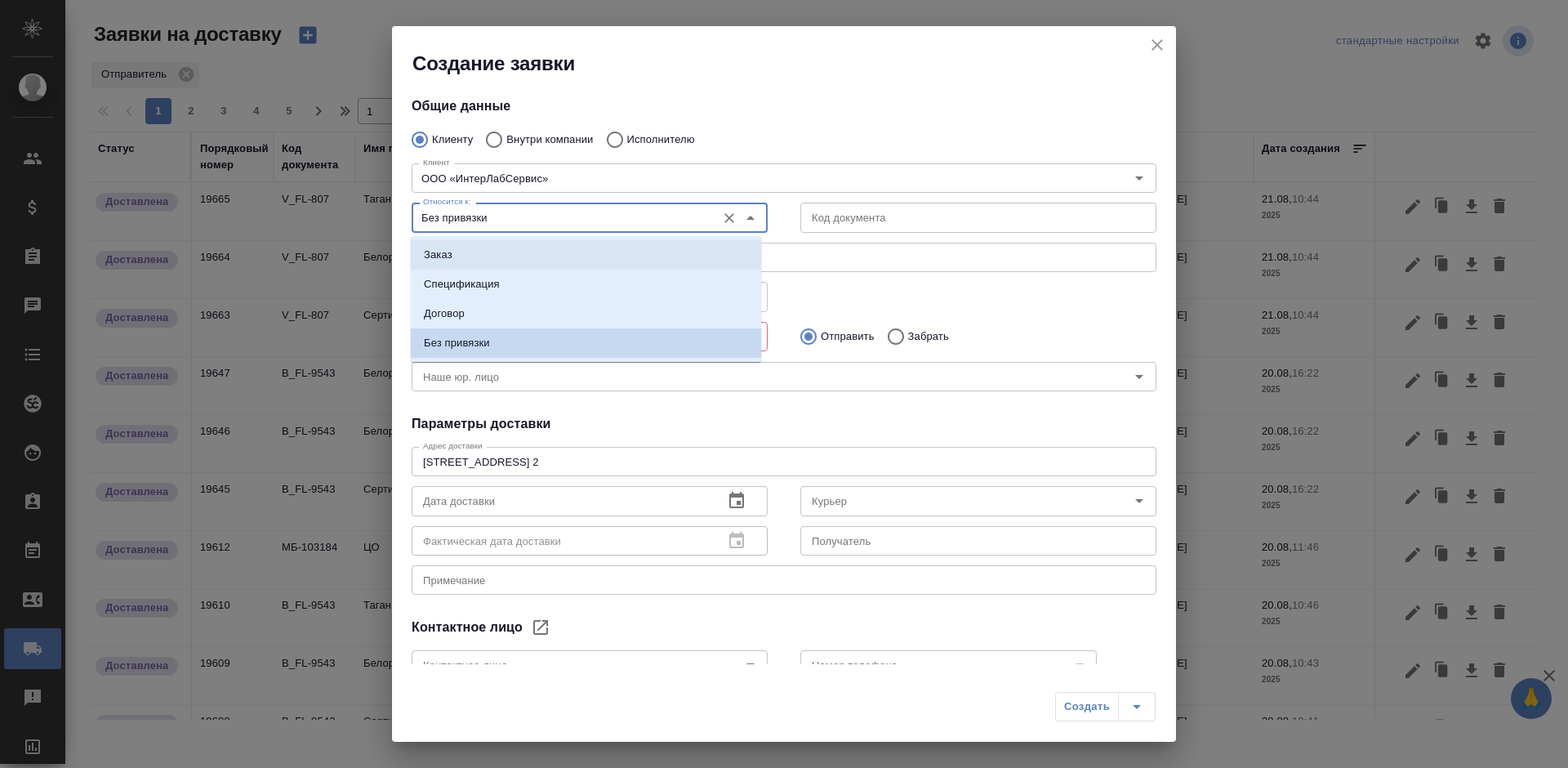
click at [523, 244] on li "Заказ" at bounding box center [586, 255] width 350 height 29
type input "Заказ"
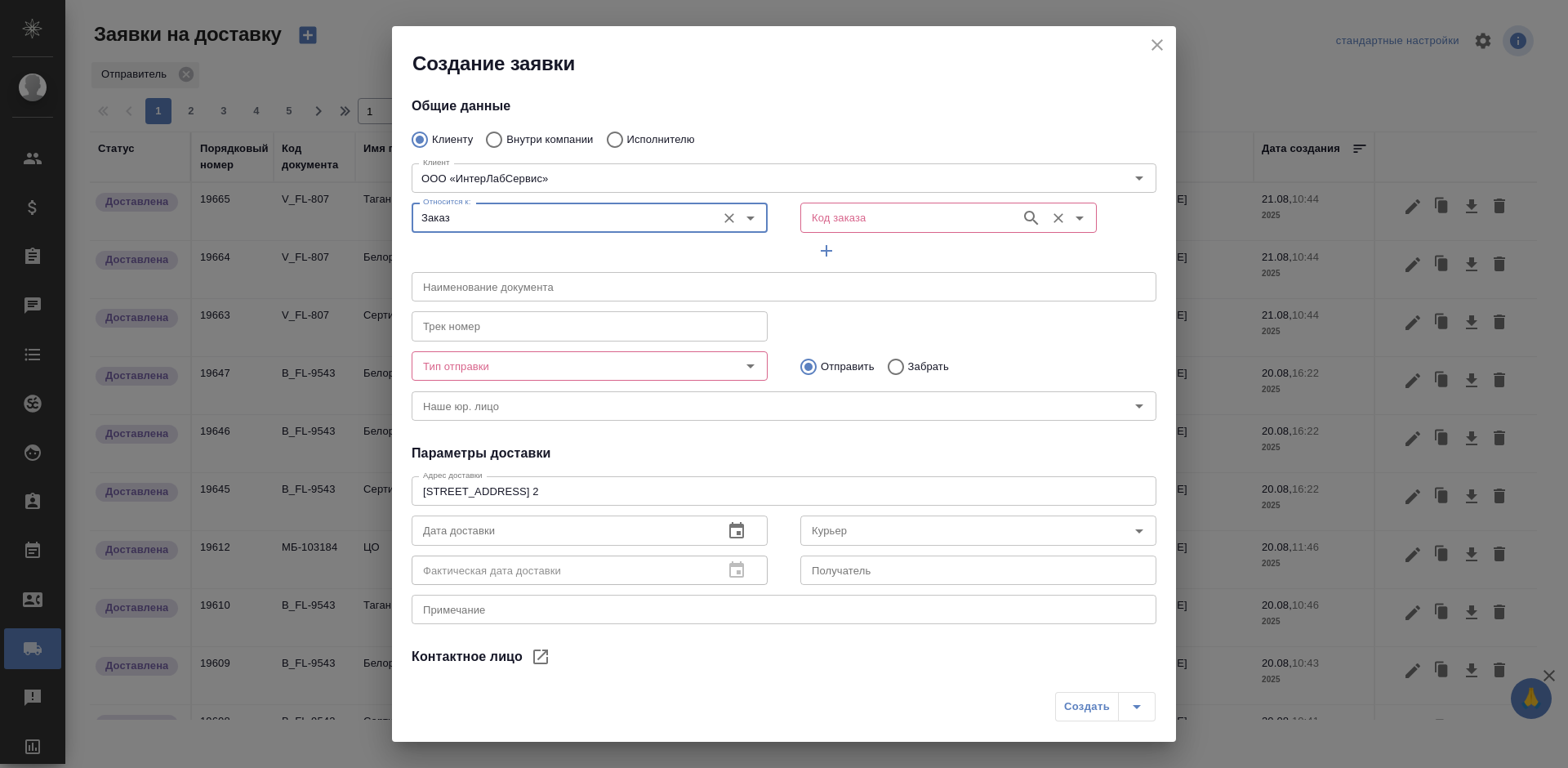
drag, startPoint x: 859, startPoint y: 227, endPoint x: 886, endPoint y: 223, distance: 27.3
click at [866, 225] on div "Код заказа" at bounding box center [948, 217] width 296 height 29
click at [1022, 223] on icon "button" at bounding box center [1031, 218] width 19 height 19
click at [1070, 221] on icon "Open" at bounding box center [1080, 218] width 19 height 19
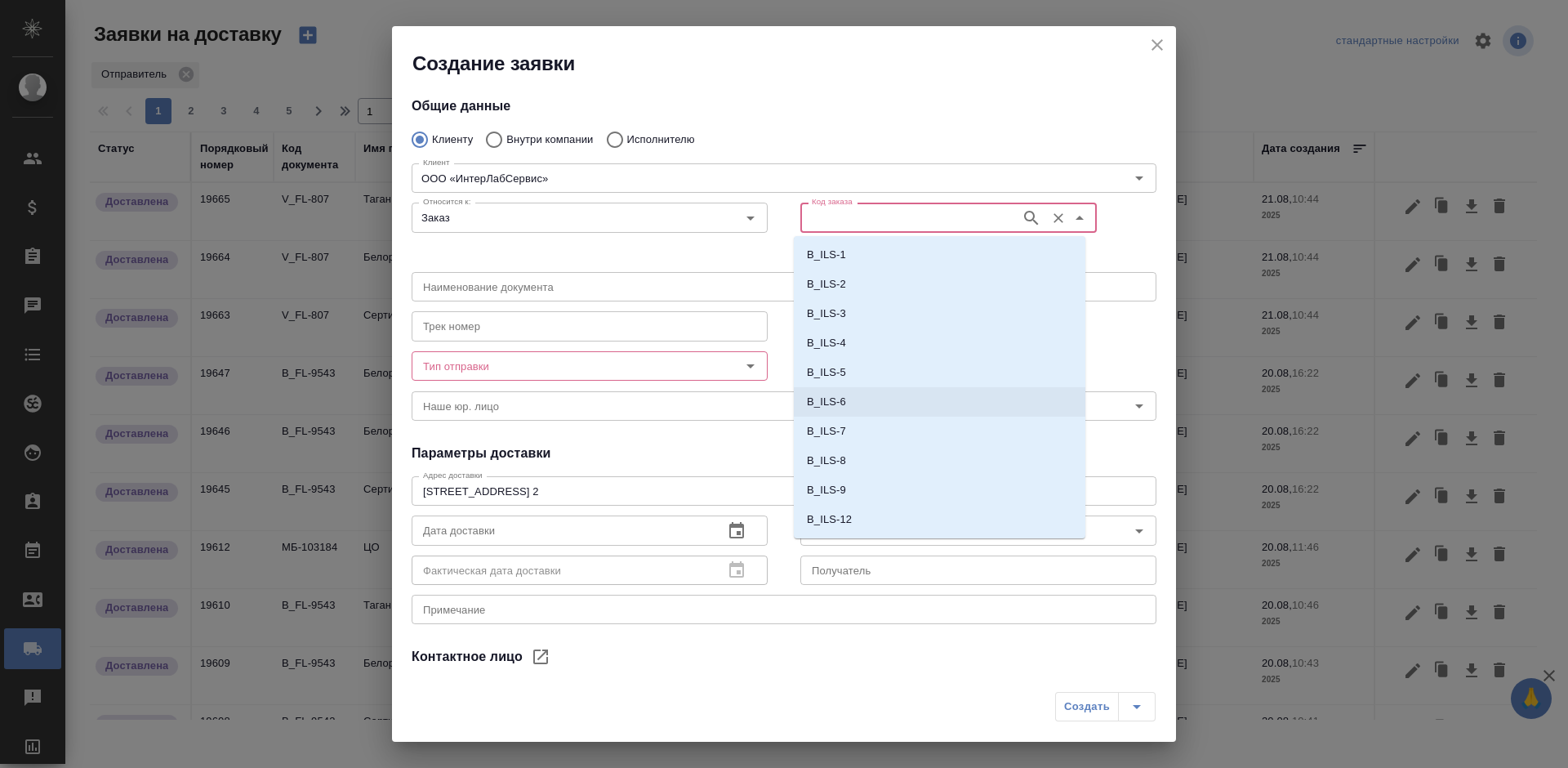
drag, startPoint x: 1072, startPoint y: 260, endPoint x: 1068, endPoint y: 507, distance: 247.0
click at [913, 490] on li "B_ILS-94" at bounding box center [940, 493] width 292 height 29
type input "(МБ) ООО "Монблан""
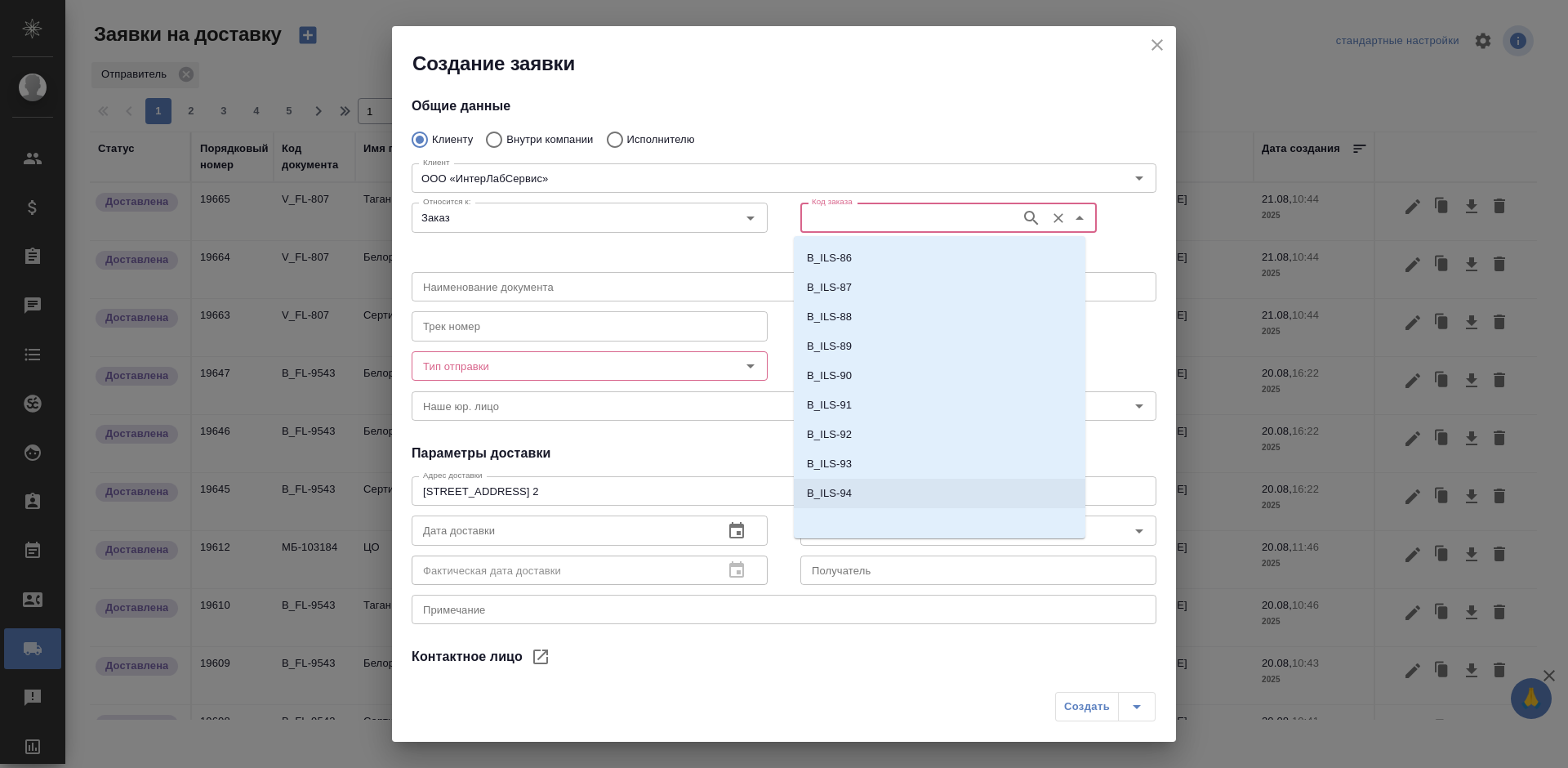
type input "B_ILS-94"
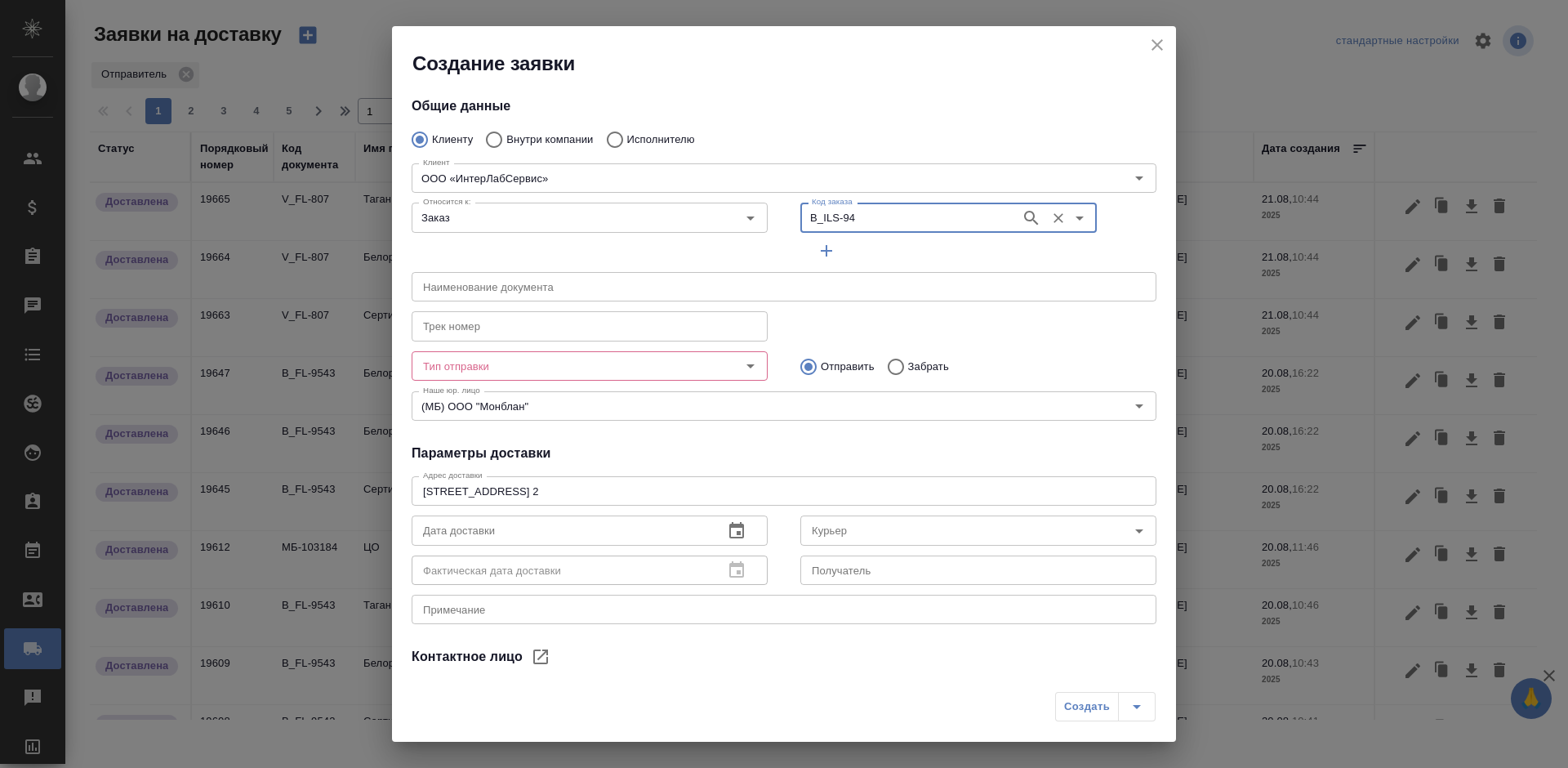
type input "[PERSON_NAME]"
click at [607, 619] on div "x Примечание" at bounding box center [784, 610] width 745 height 29
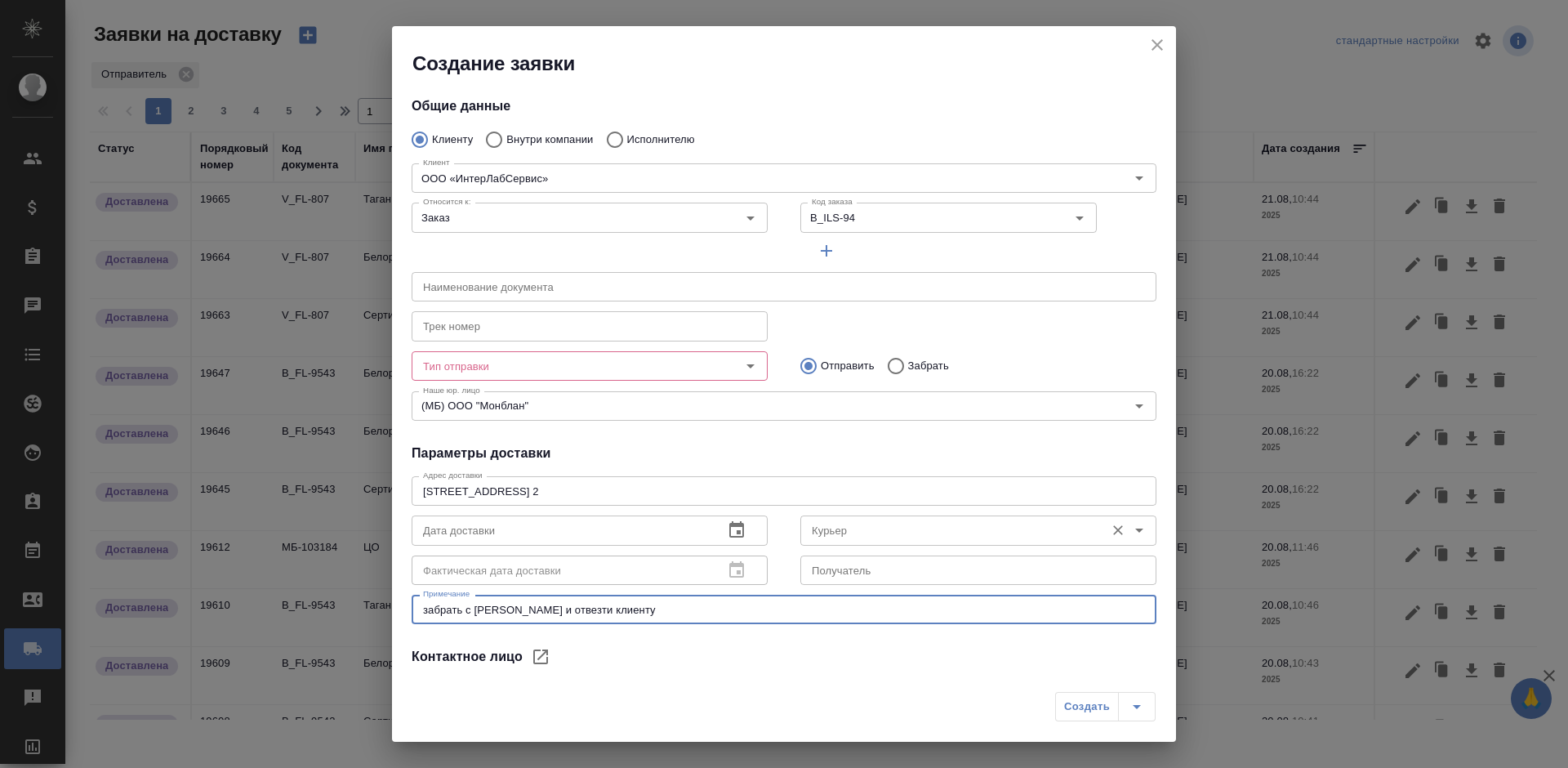
type textarea "забрать с серта и отвезти клиенту"
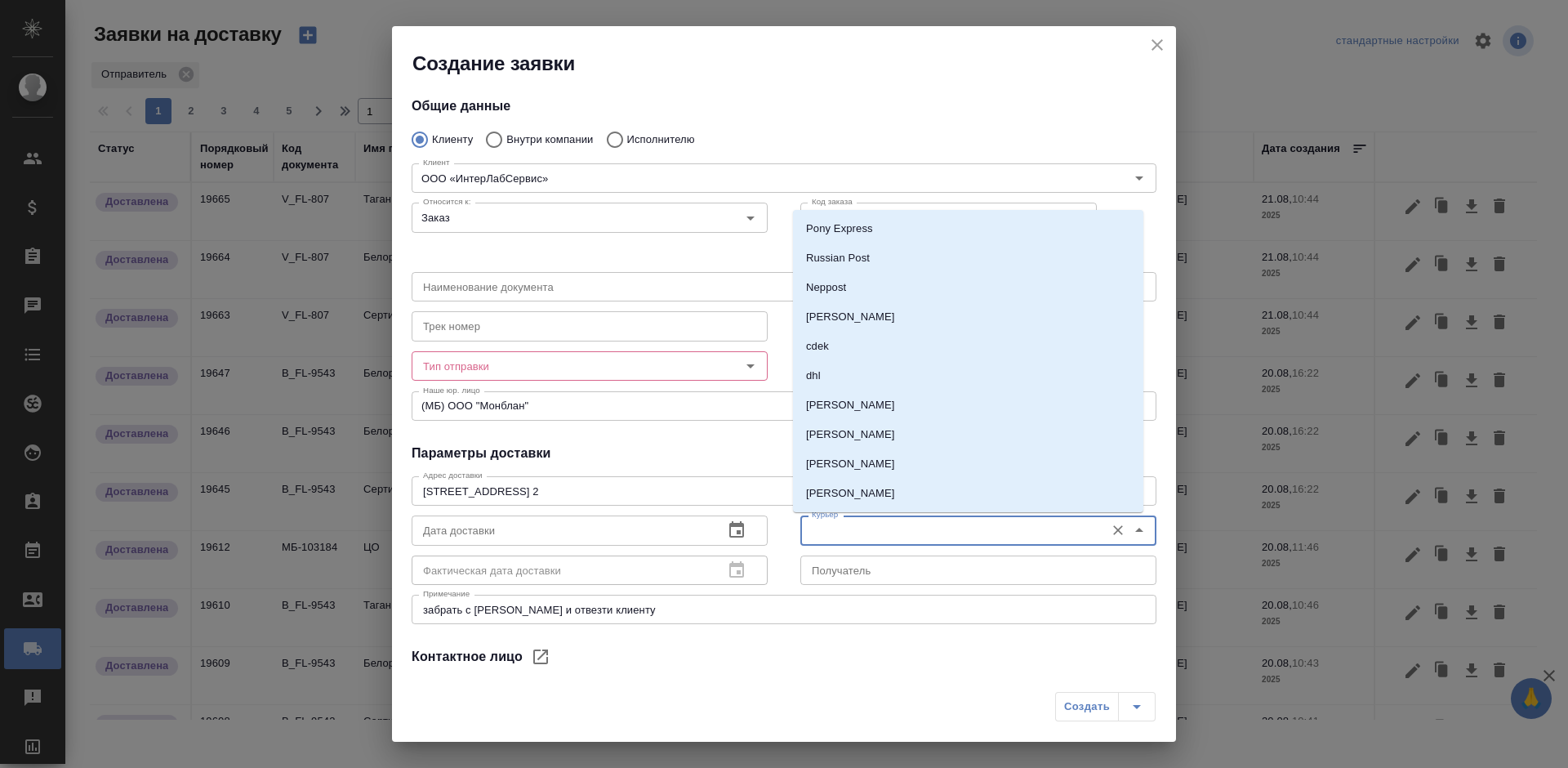
click at [819, 539] on input "Курьер" at bounding box center [951, 530] width 292 height 19
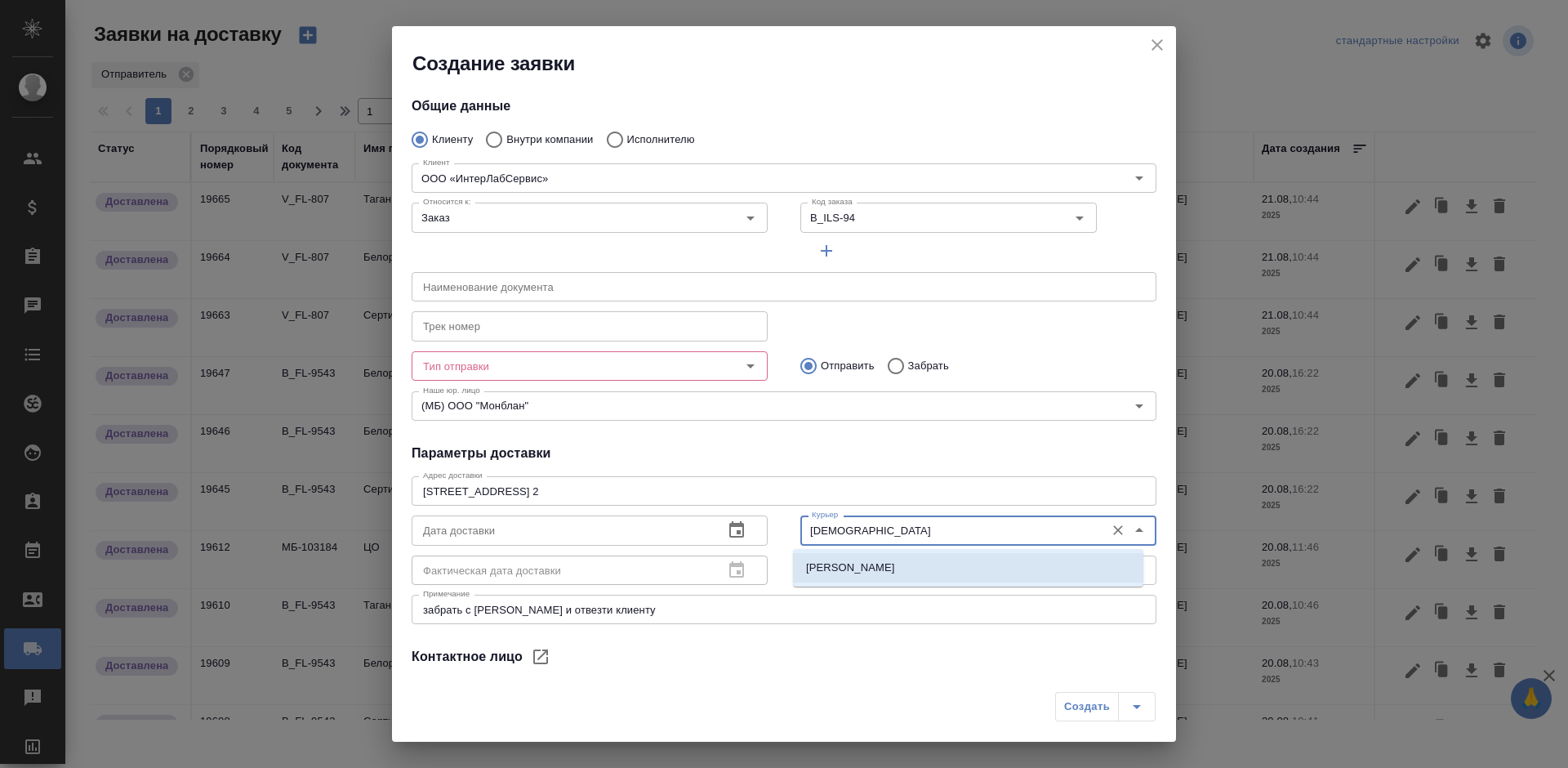
click at [840, 576] on li "Шаабан Эльмира" at bounding box center [968, 568] width 350 height 29
type input "Шаабан Эльмира"
click at [654, 363] on input "Тип отправки" at bounding box center [562, 366] width 292 height 19
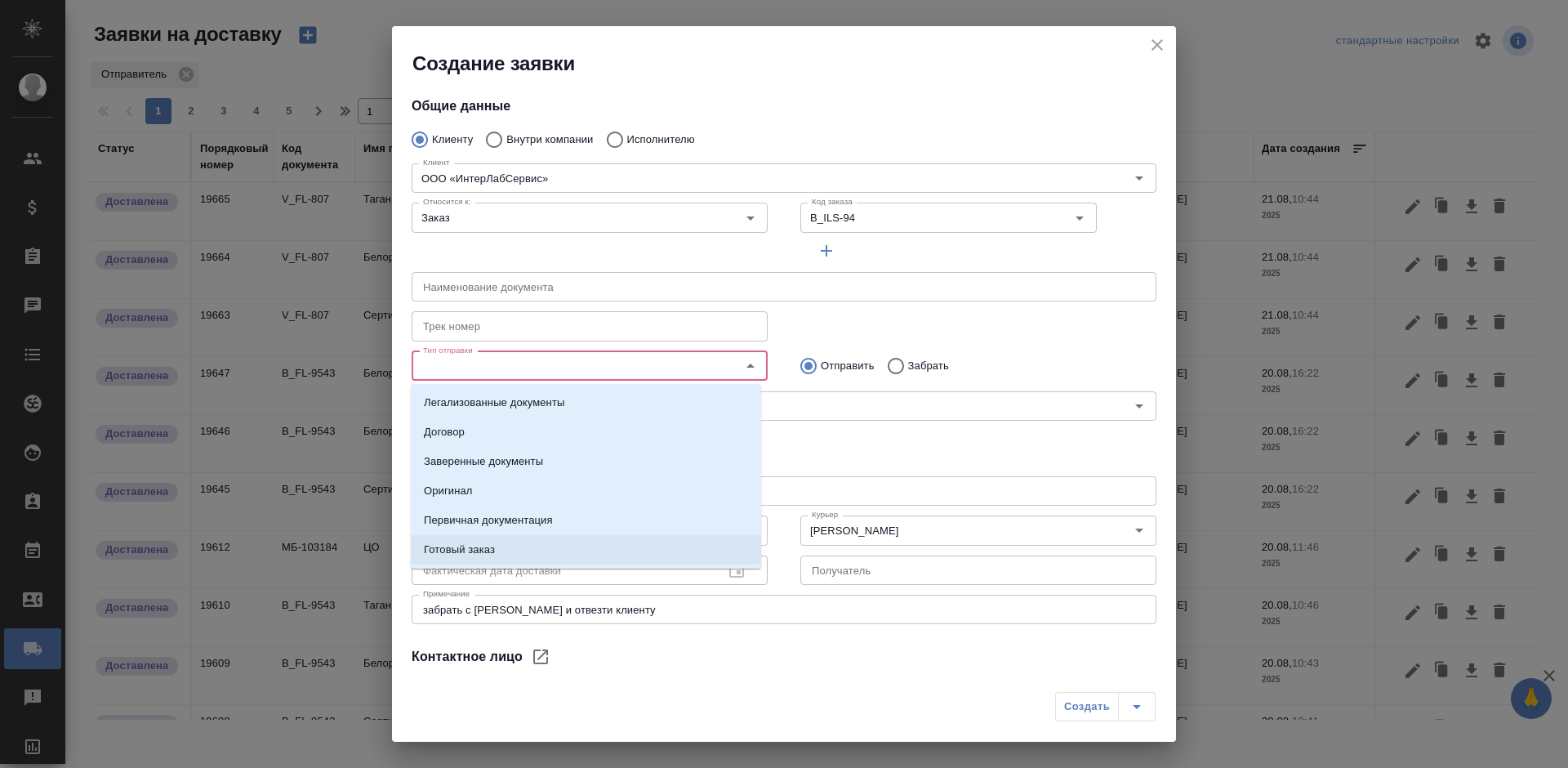
click at [559, 546] on li "Готовый заказ" at bounding box center [586, 549] width 350 height 29
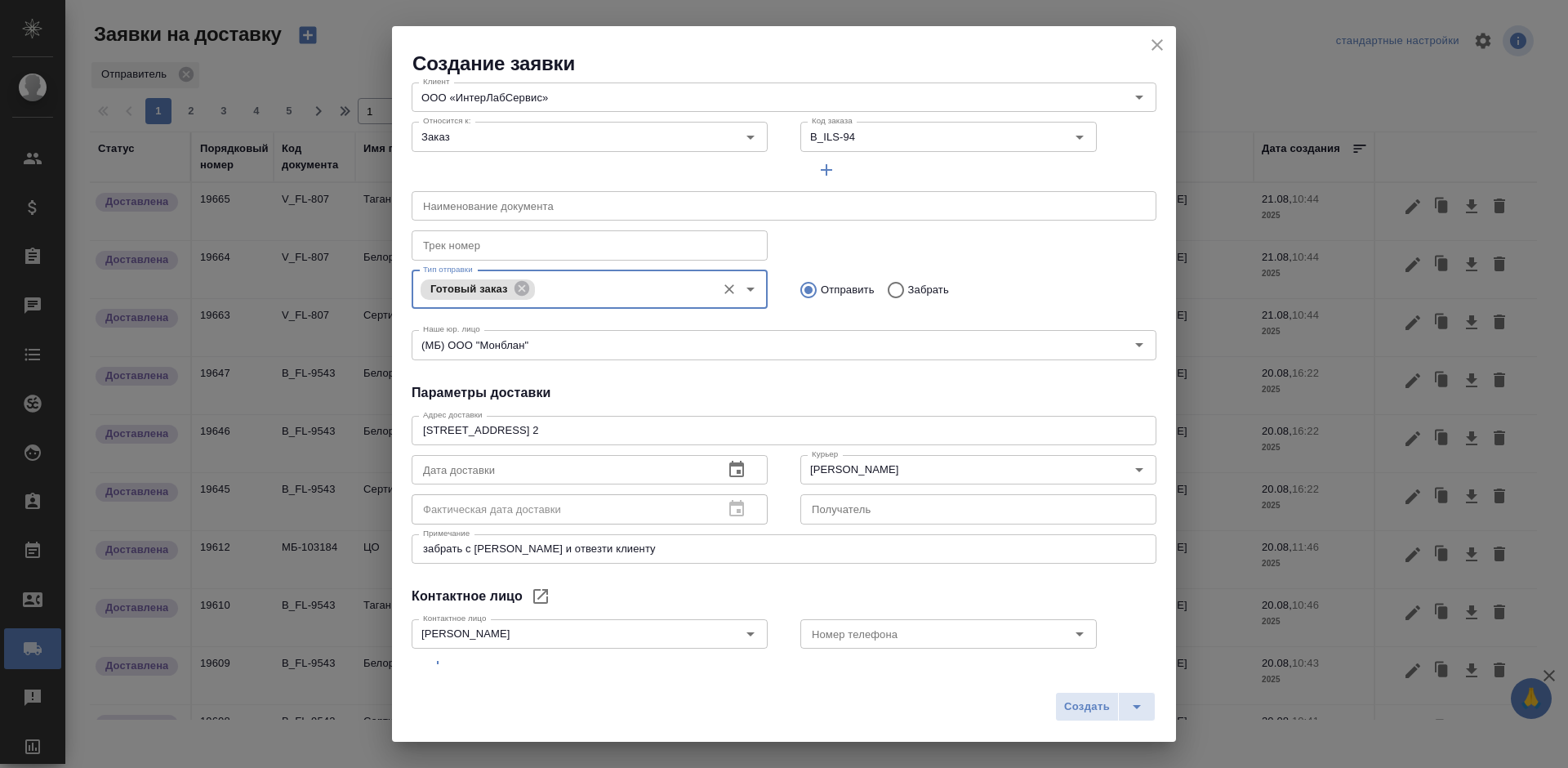
scroll to position [155, 0]
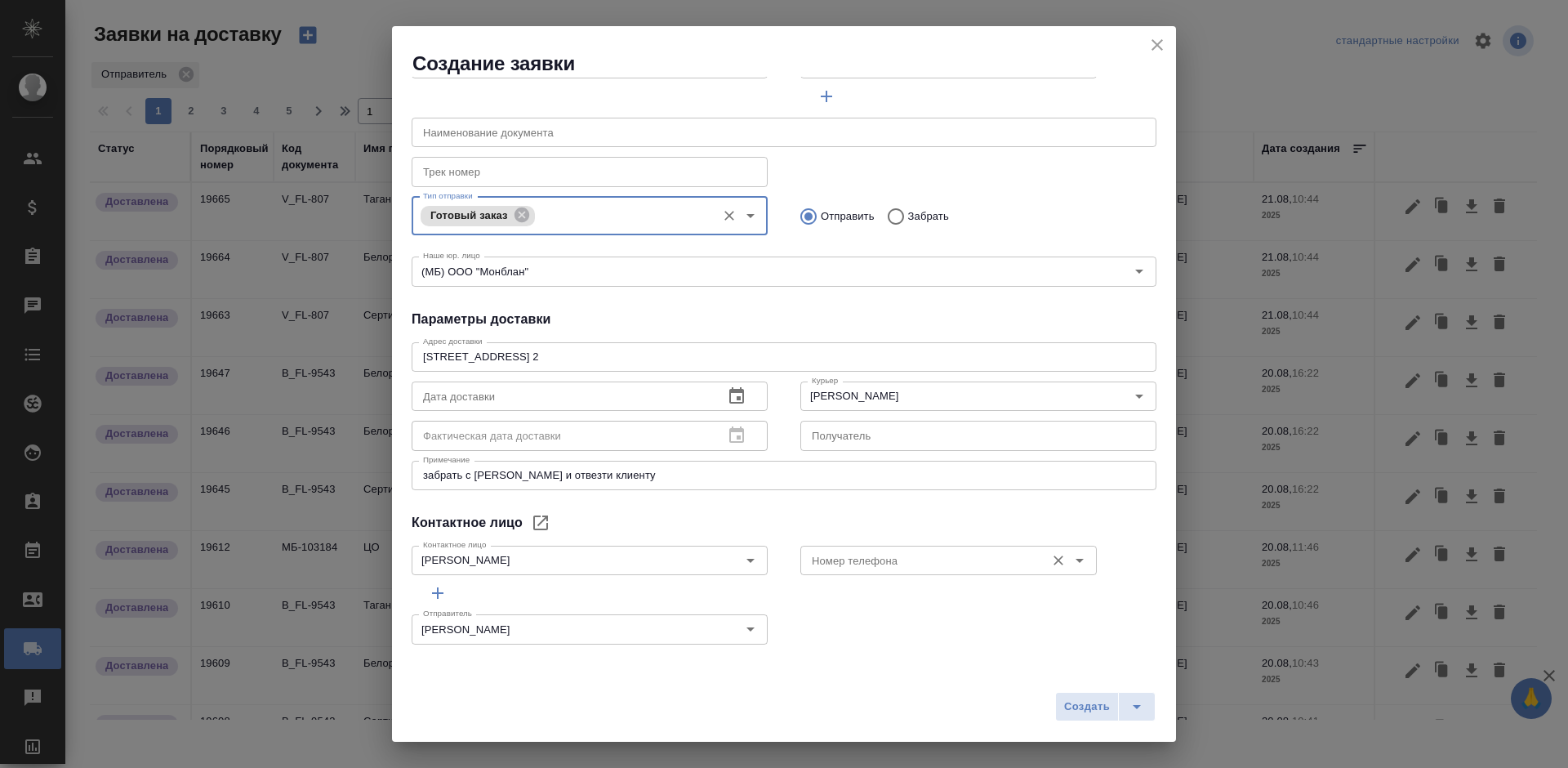
click at [843, 569] on input "Номер телефона" at bounding box center [921, 560] width 232 height 19
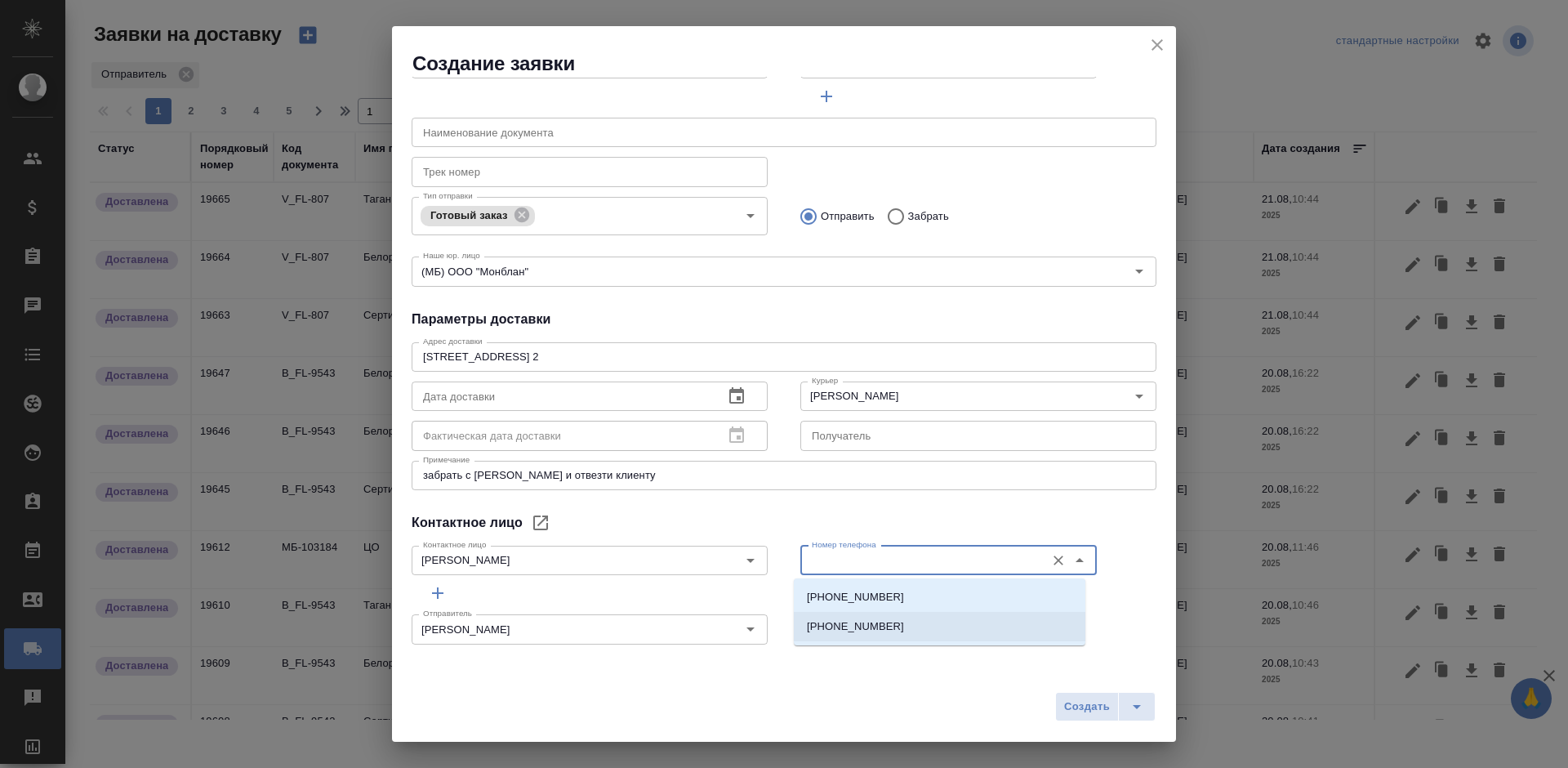
click at [864, 625] on p "+7 929 553 03 98" at bounding box center [855, 626] width 97 height 17
type input "+7 929 553 03 98"
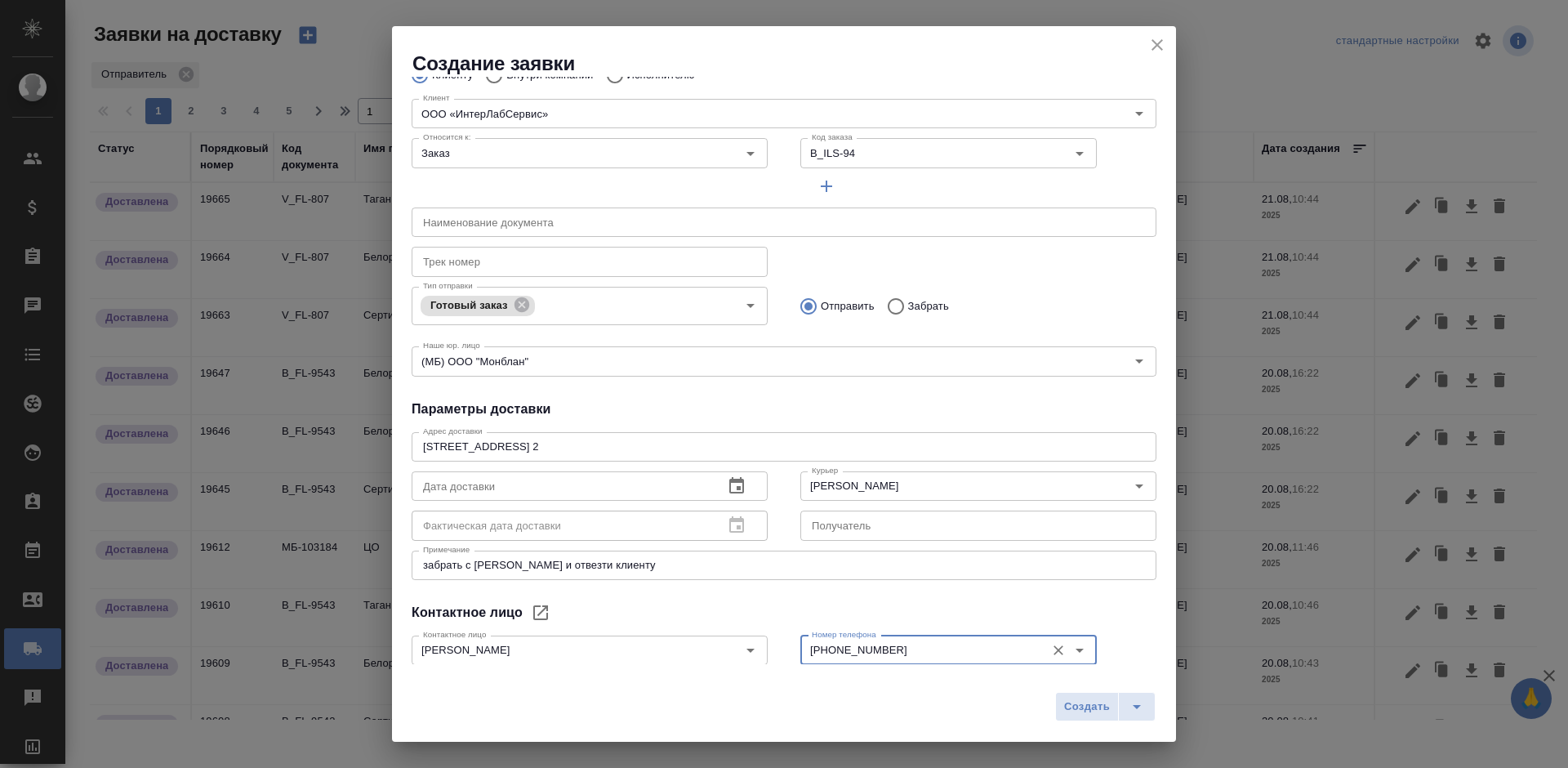
scroll to position [0, 0]
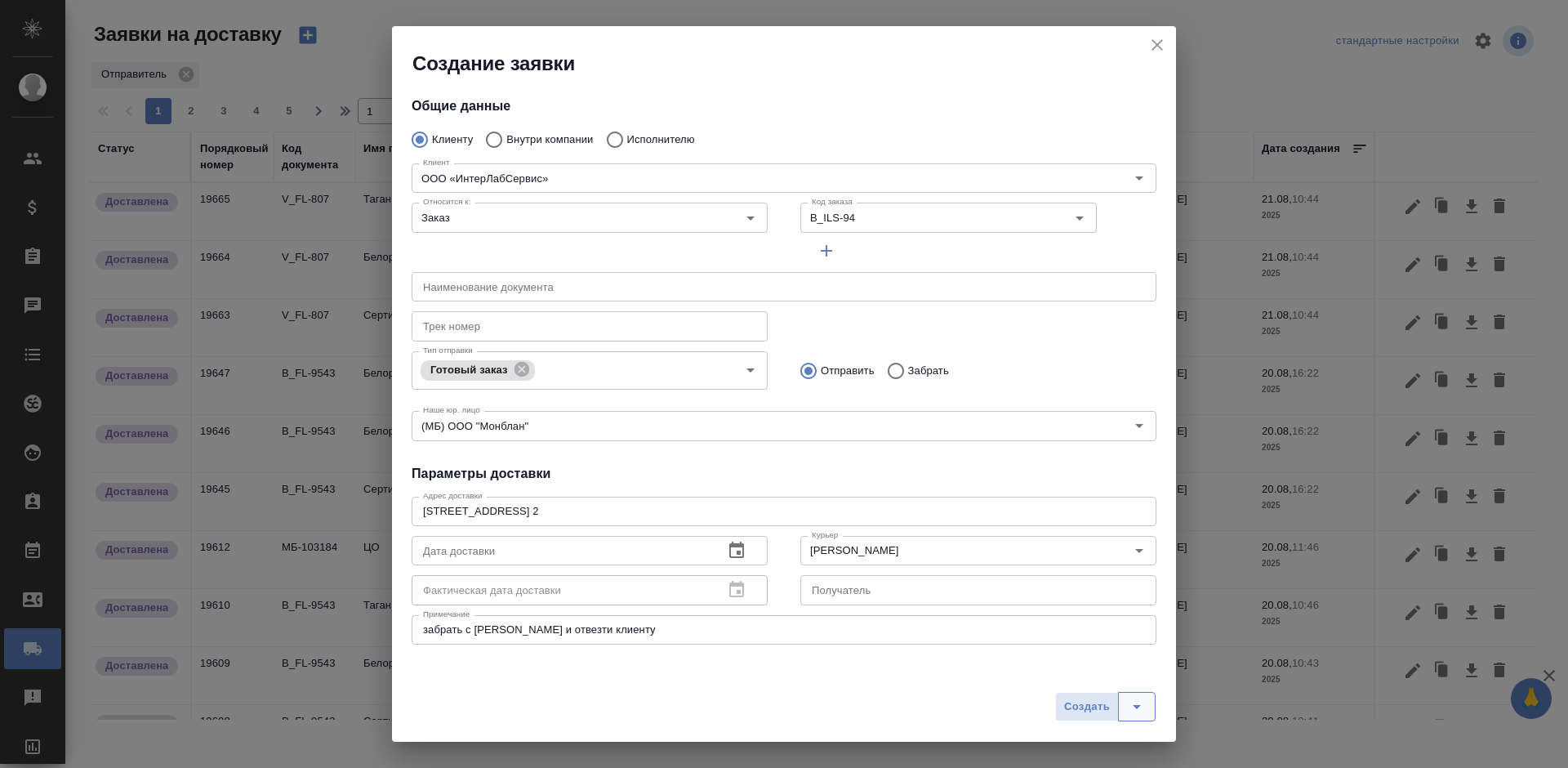
click at [1121, 704] on button "split button" at bounding box center [1136, 707] width 38 height 29
click at [1113, 673] on li "Создать и скачать" at bounding box center [1108, 672] width 118 height 26
type input "Без привязки"
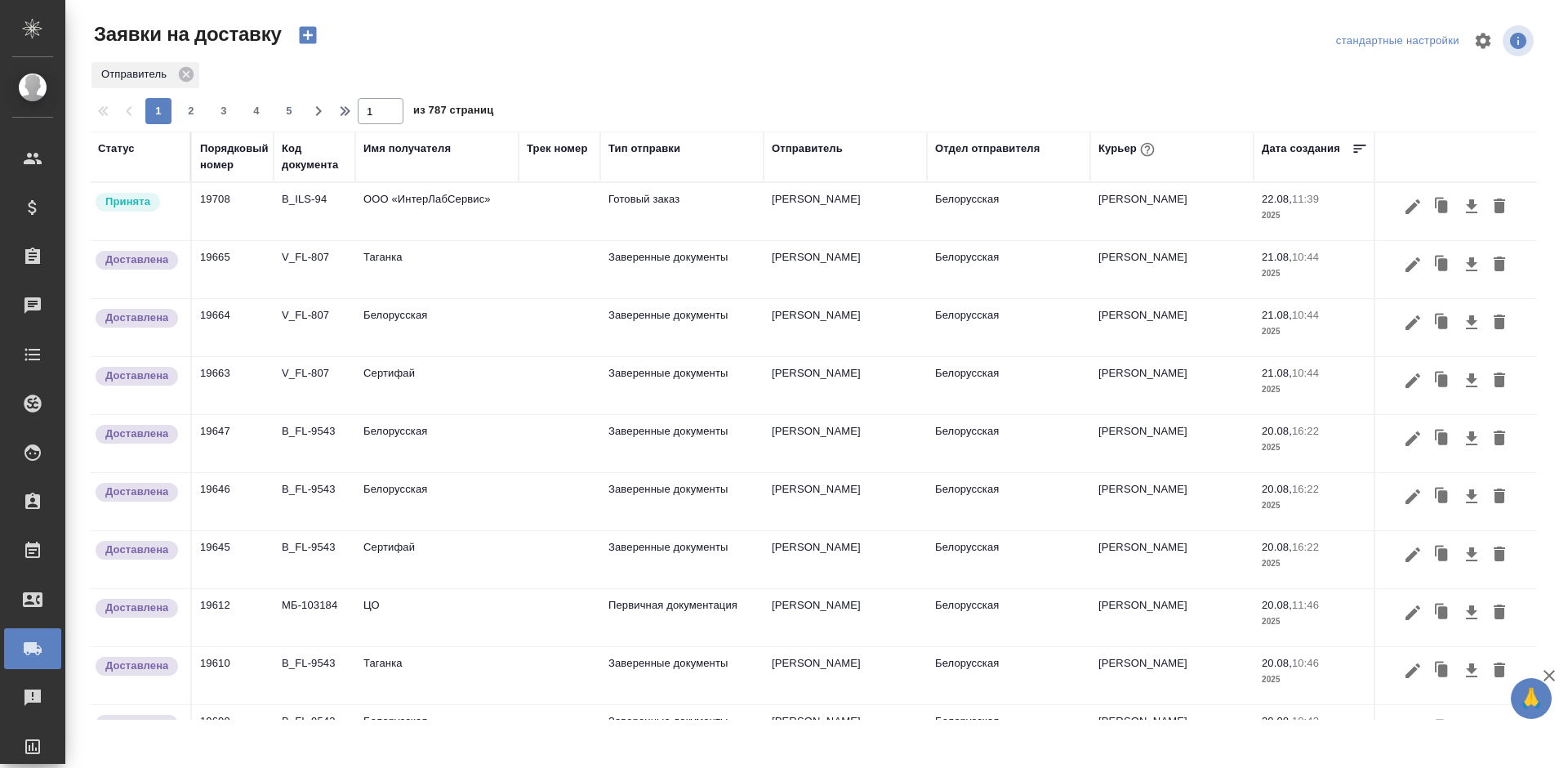
click at [1403, 203] on icon "button" at bounding box center [1412, 206] width 19 height 19
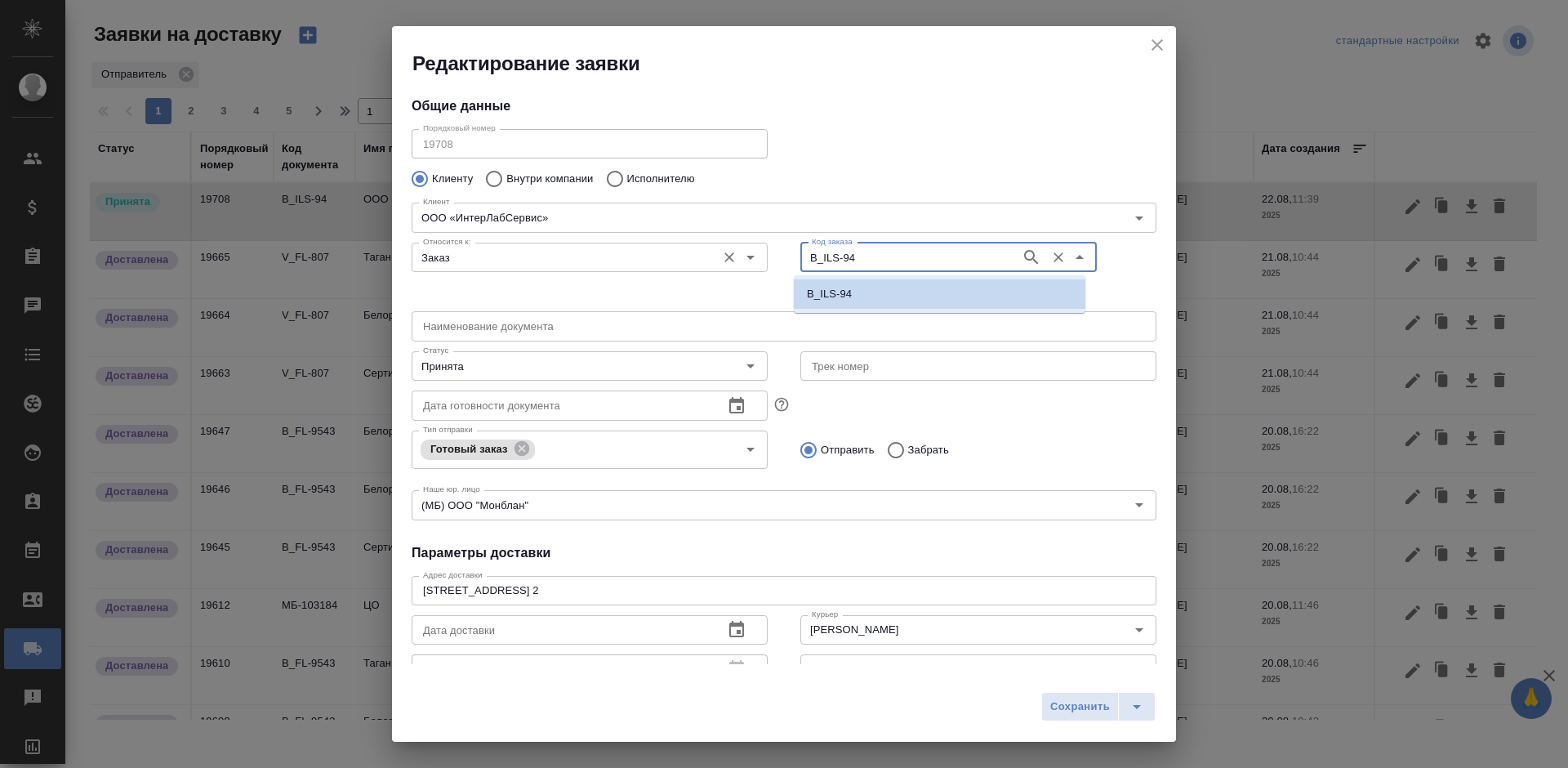
drag, startPoint x: 864, startPoint y: 261, endPoint x: 735, endPoint y: 274, distance: 129.7
click at [735, 274] on div "Относится к: Заказ Относится к: Код заказа B_ILS-94 Код заказа" at bounding box center [784, 270] width 778 height 101
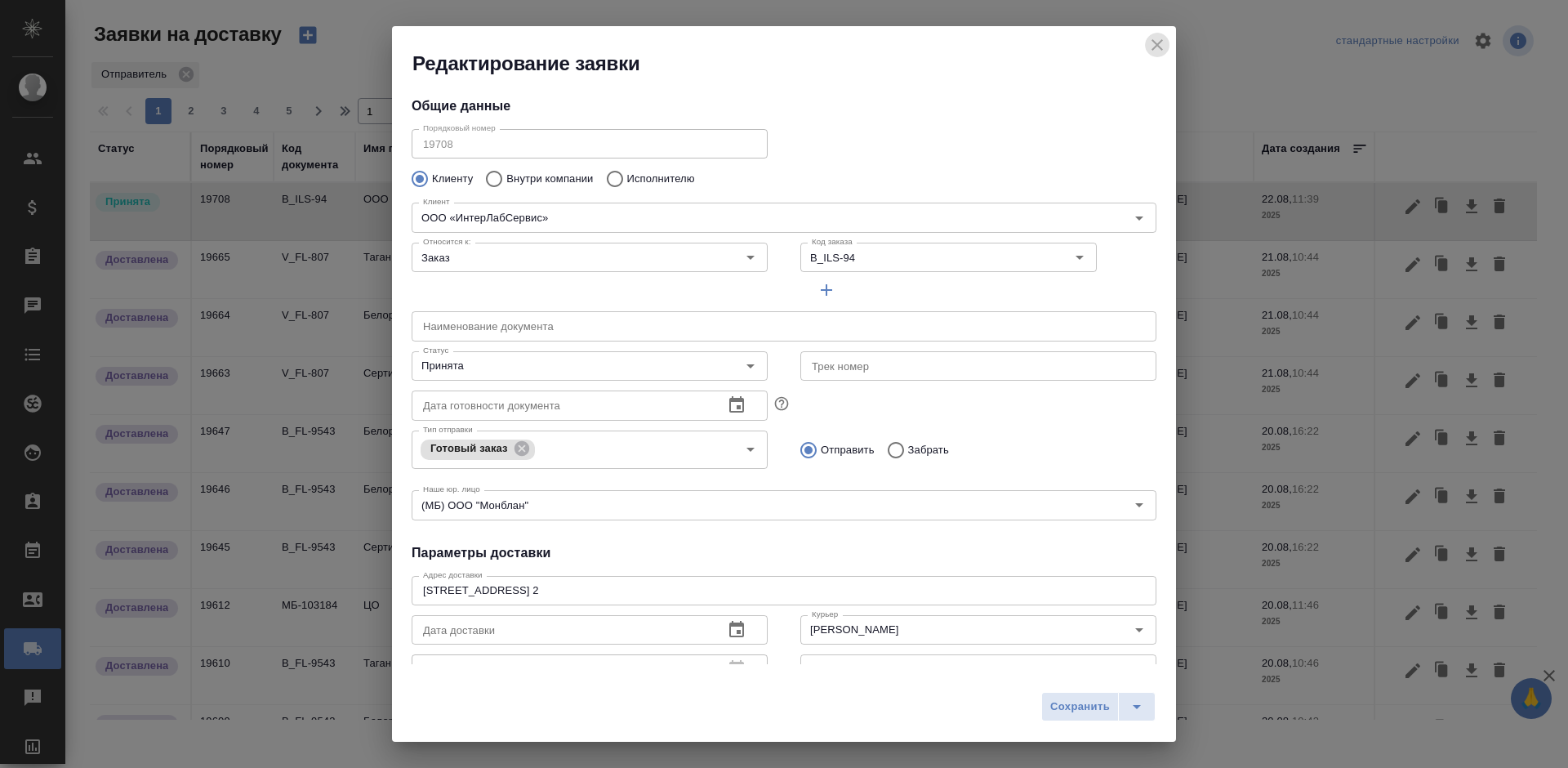
click at [1152, 49] on icon "close" at bounding box center [1157, 45] width 19 height 19
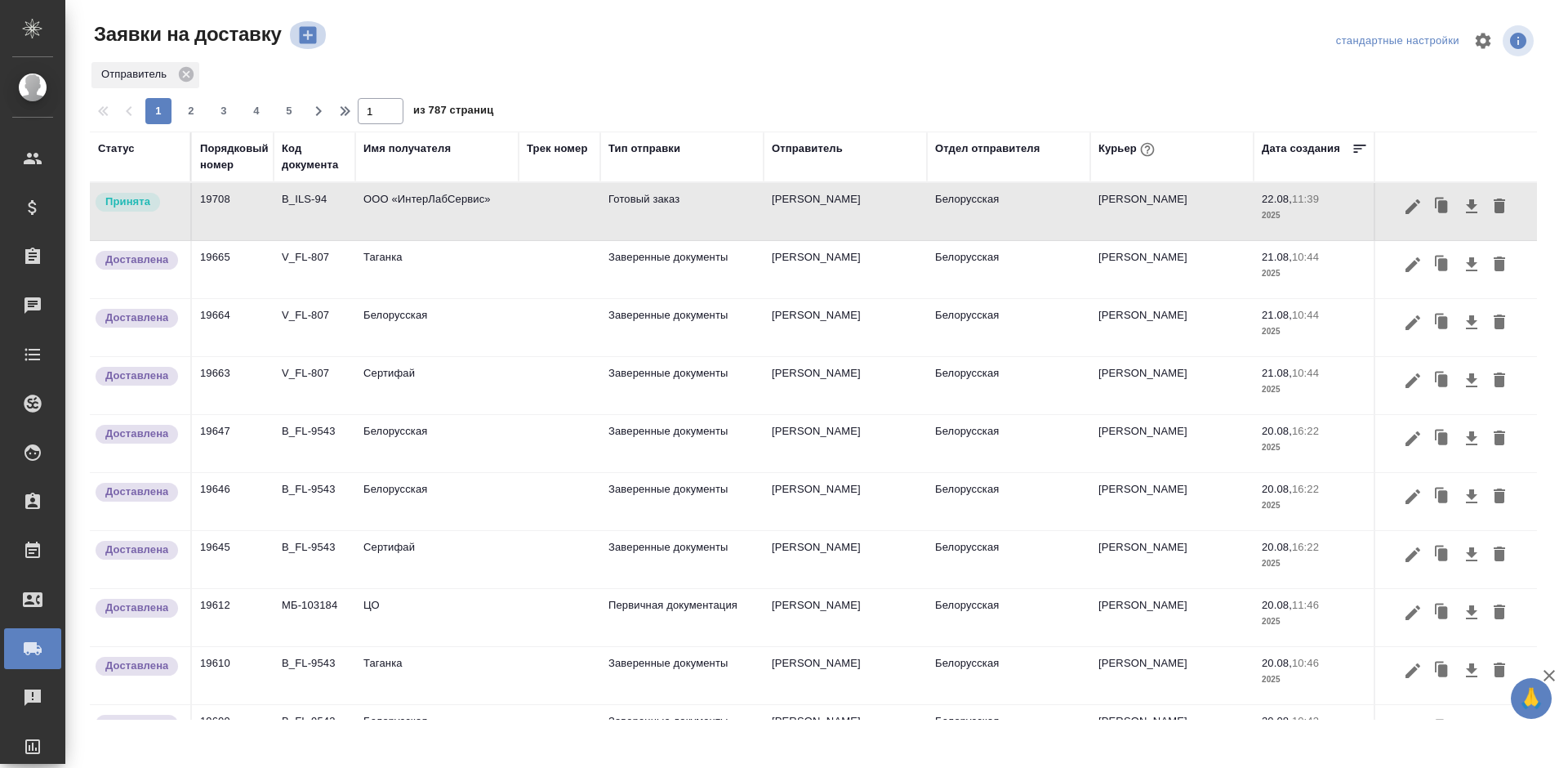
click at [294, 33] on button "button" at bounding box center [308, 35] width 39 height 28
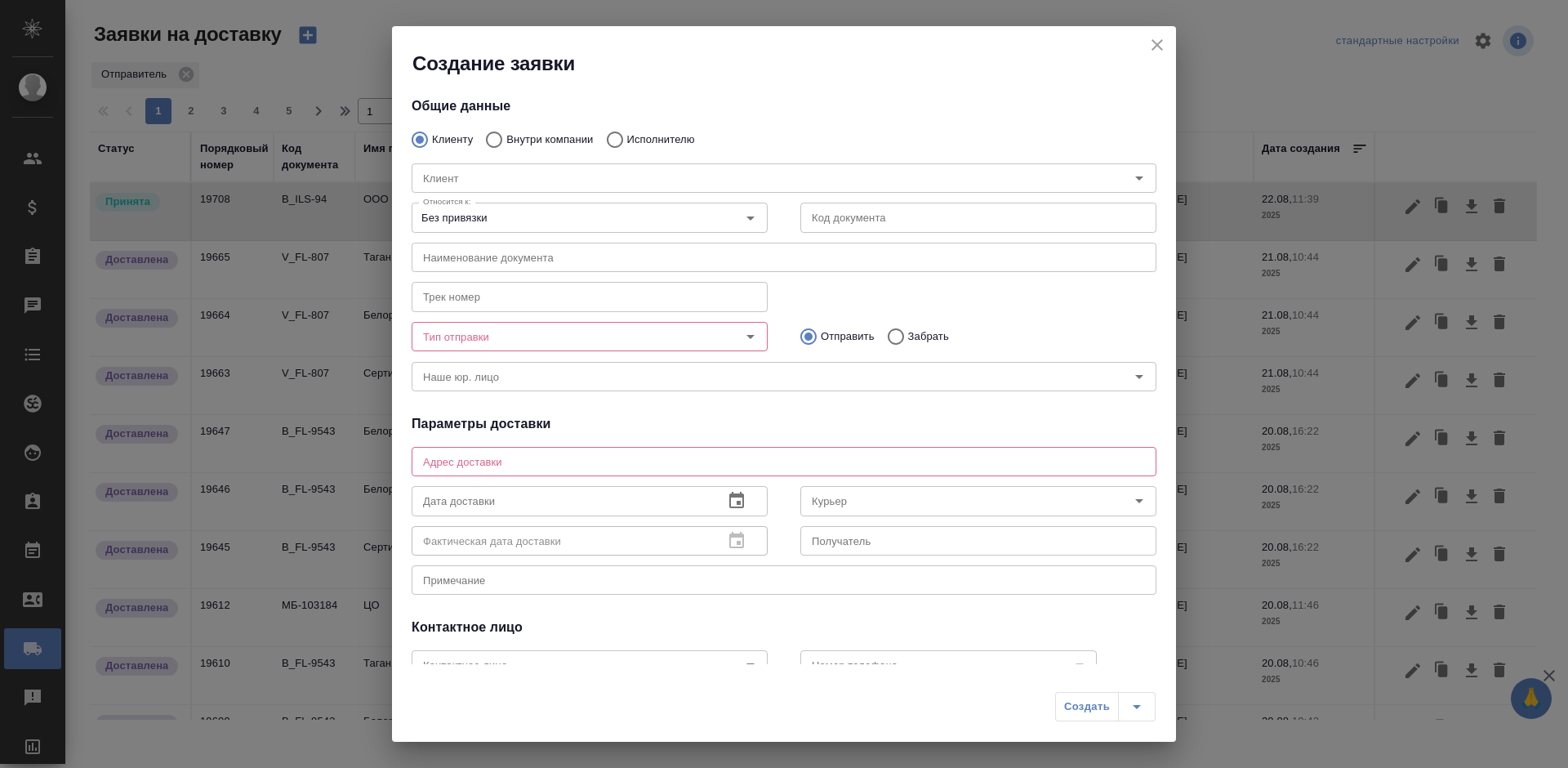
click at [516, 139] on p "Внутри компании" at bounding box center [549, 139] width 87 height 17
click at [506, 139] on input "Внутри компании" at bounding box center [492, 139] width 29 height 34
radio input "true"
click at [516, 173] on input "Команда" at bounding box center [756, 178] width 680 height 19
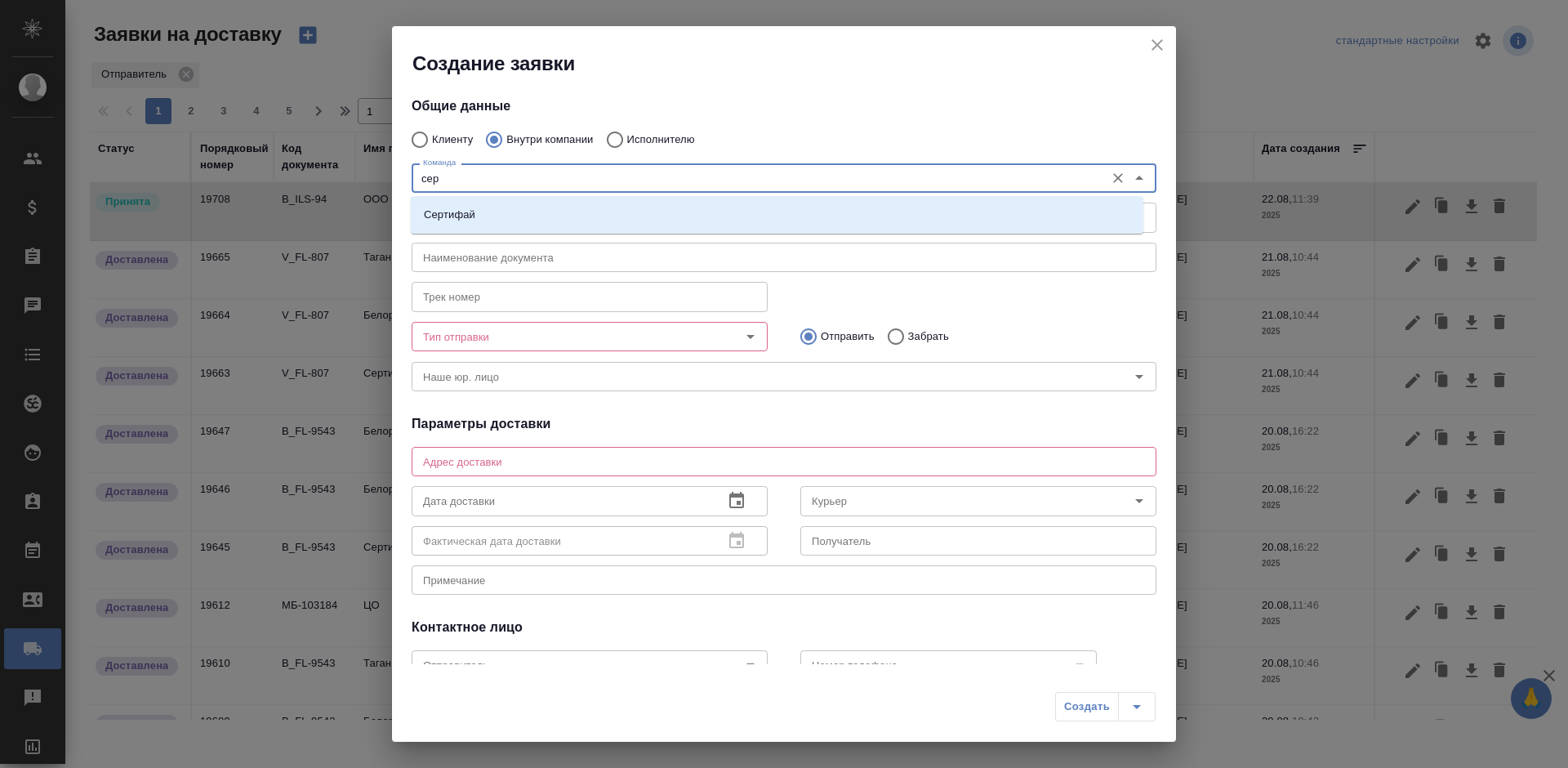
type input "серт"
click at [512, 212] on li "Сертифай" at bounding box center [778, 215] width 733 height 29
type textarea "Кузнецкий мост, д.7"
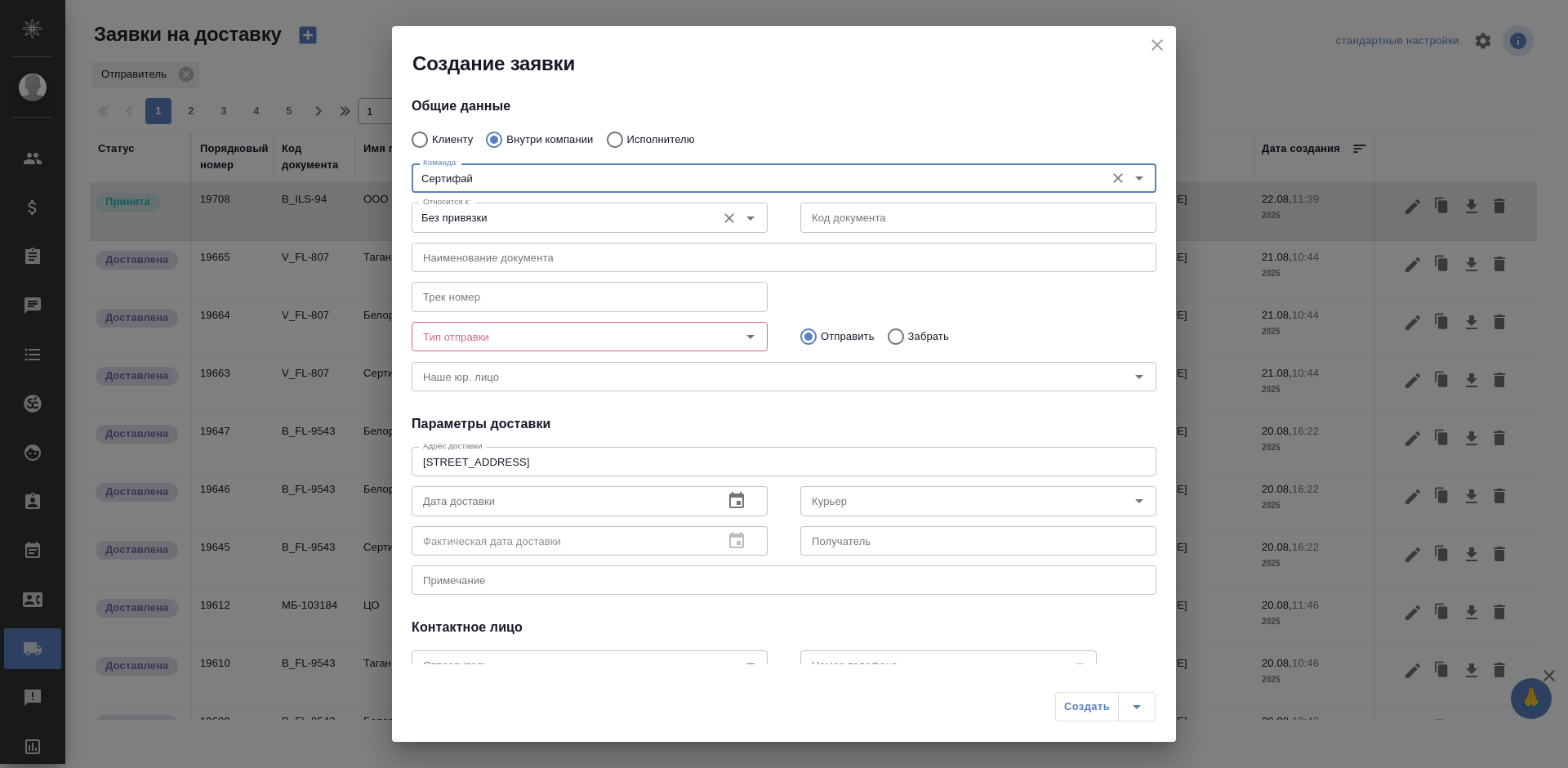
type input "Сертифай"
click at [508, 223] on input "Без привязки" at bounding box center [562, 217] width 292 height 19
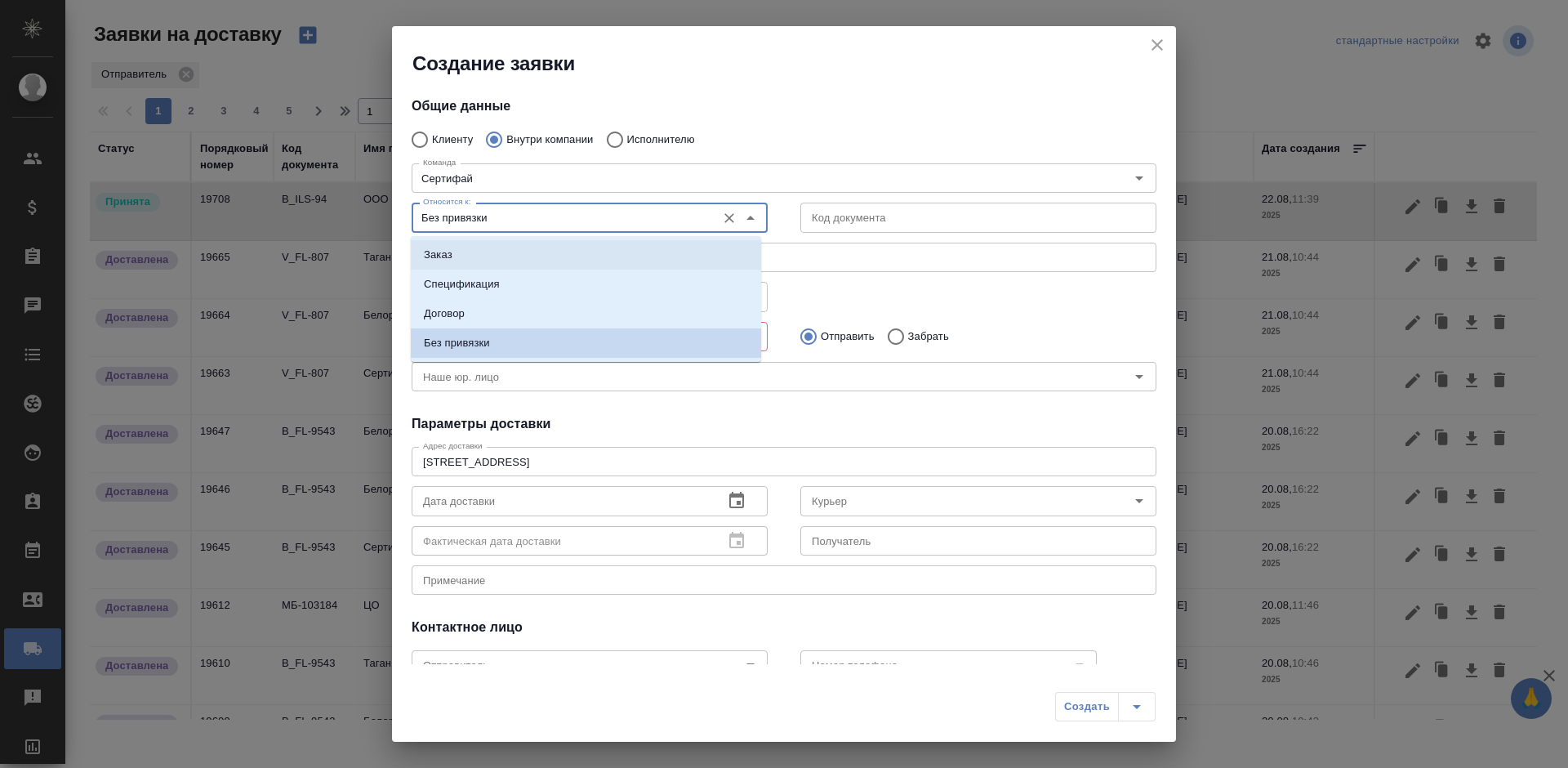
click at [517, 246] on li "Заказ" at bounding box center [586, 255] width 350 height 29
type input "Заказ"
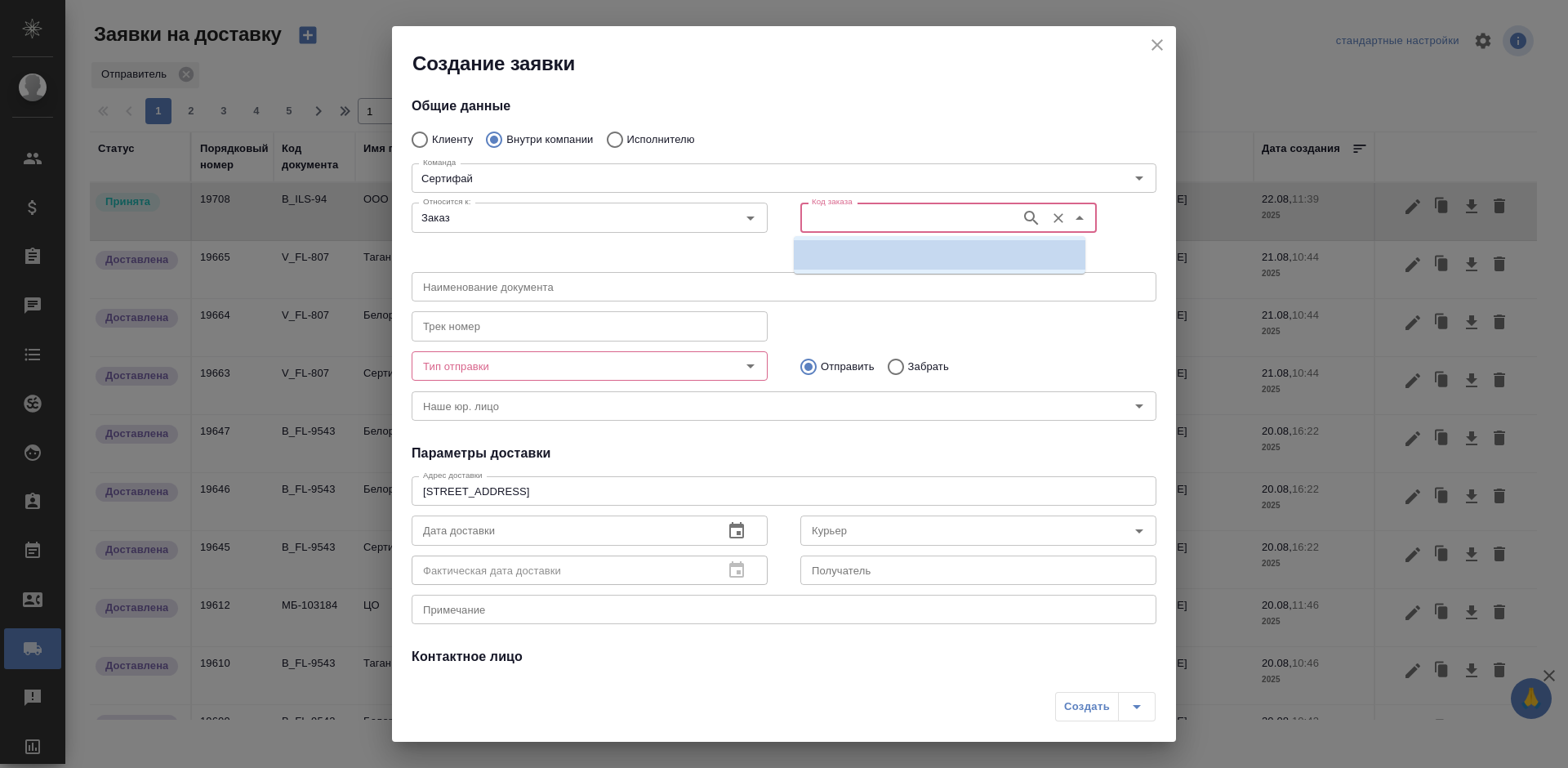
click at [840, 223] on input "Код заказа" at bounding box center [908, 217] width 207 height 19
paste input "B_ILS-94"
type input "B_ILS-94"
click at [871, 256] on li "B_ILS-94" at bounding box center [940, 255] width 292 height 29
click at [646, 370] on input "Тип отправки" at bounding box center [562, 366] width 292 height 19
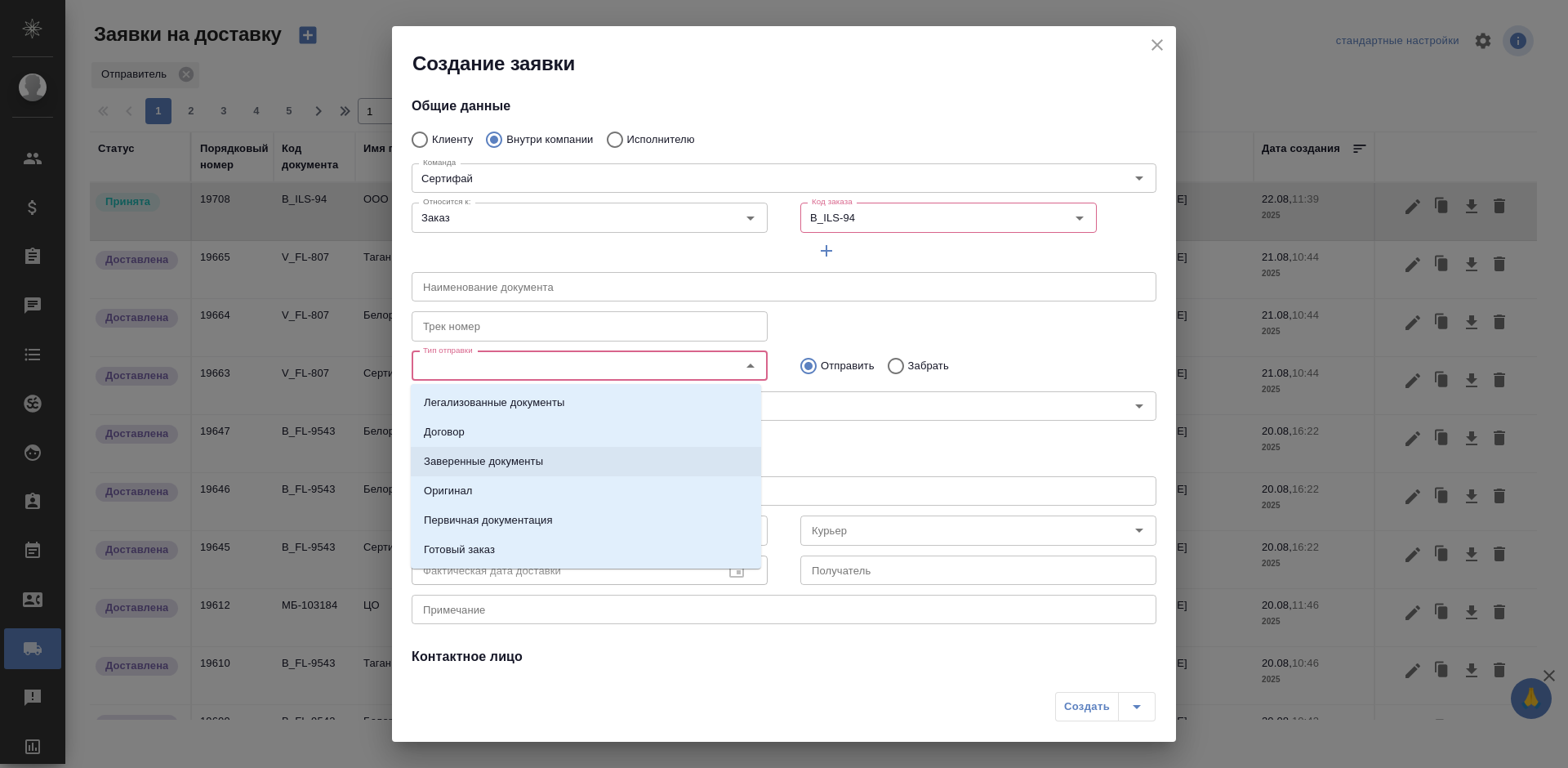
click at [557, 467] on li "Заверенные документы" at bounding box center [586, 462] width 350 height 29
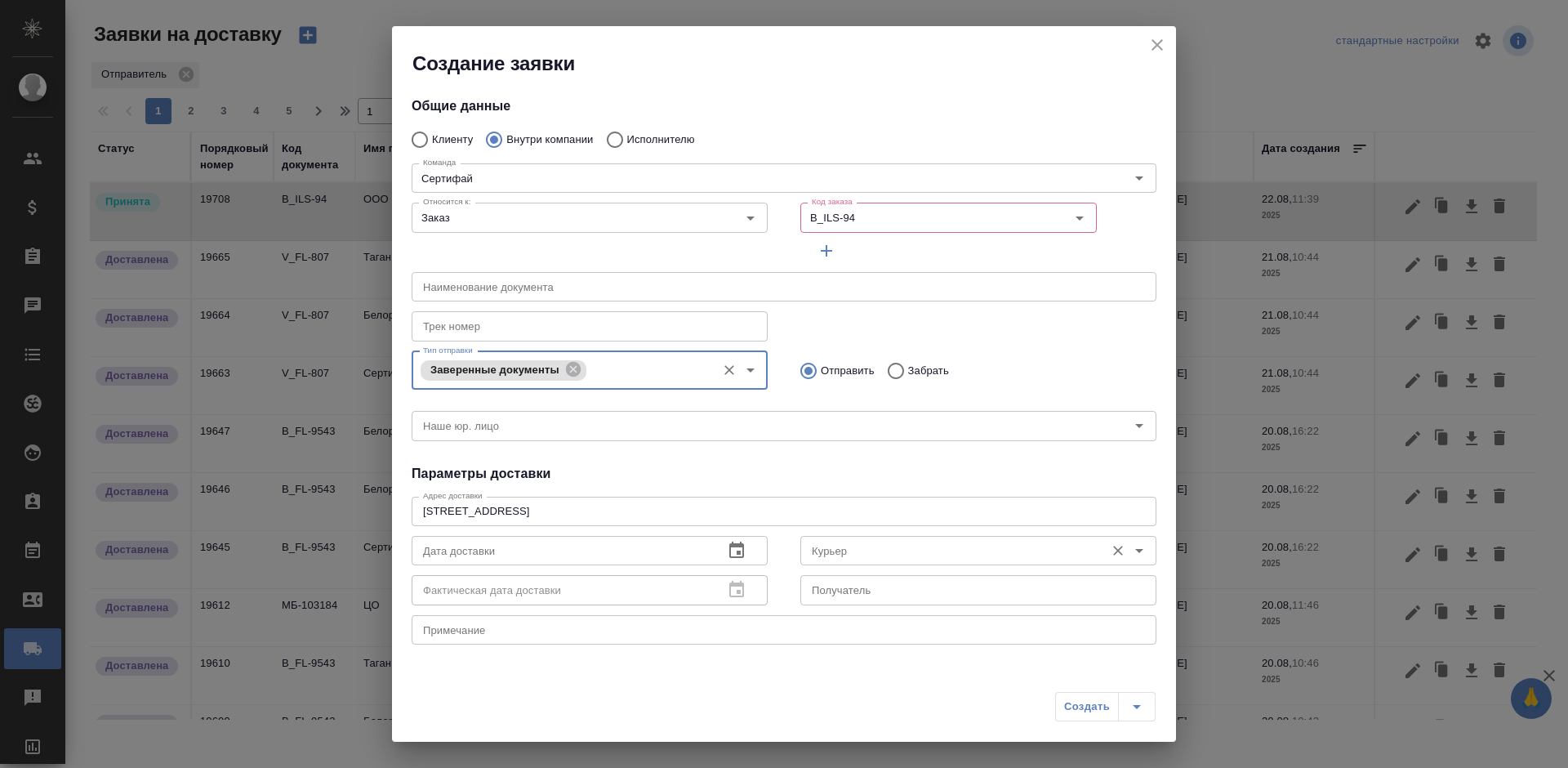
click at [855, 556] on input "Курьер" at bounding box center [951, 550] width 292 height 19
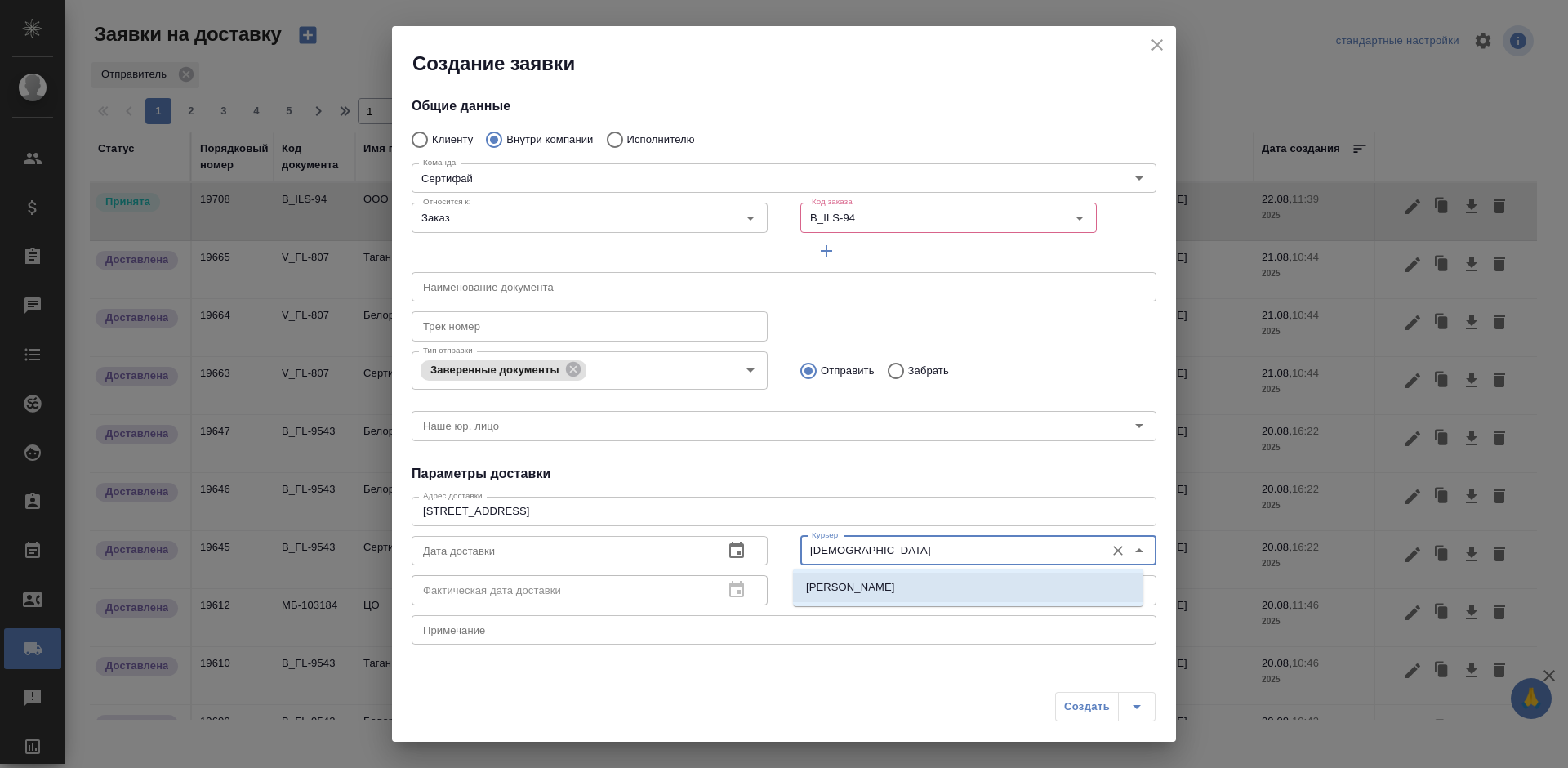
click at [871, 582] on p "Шаабан Эльмира" at bounding box center [851, 587] width 89 height 17
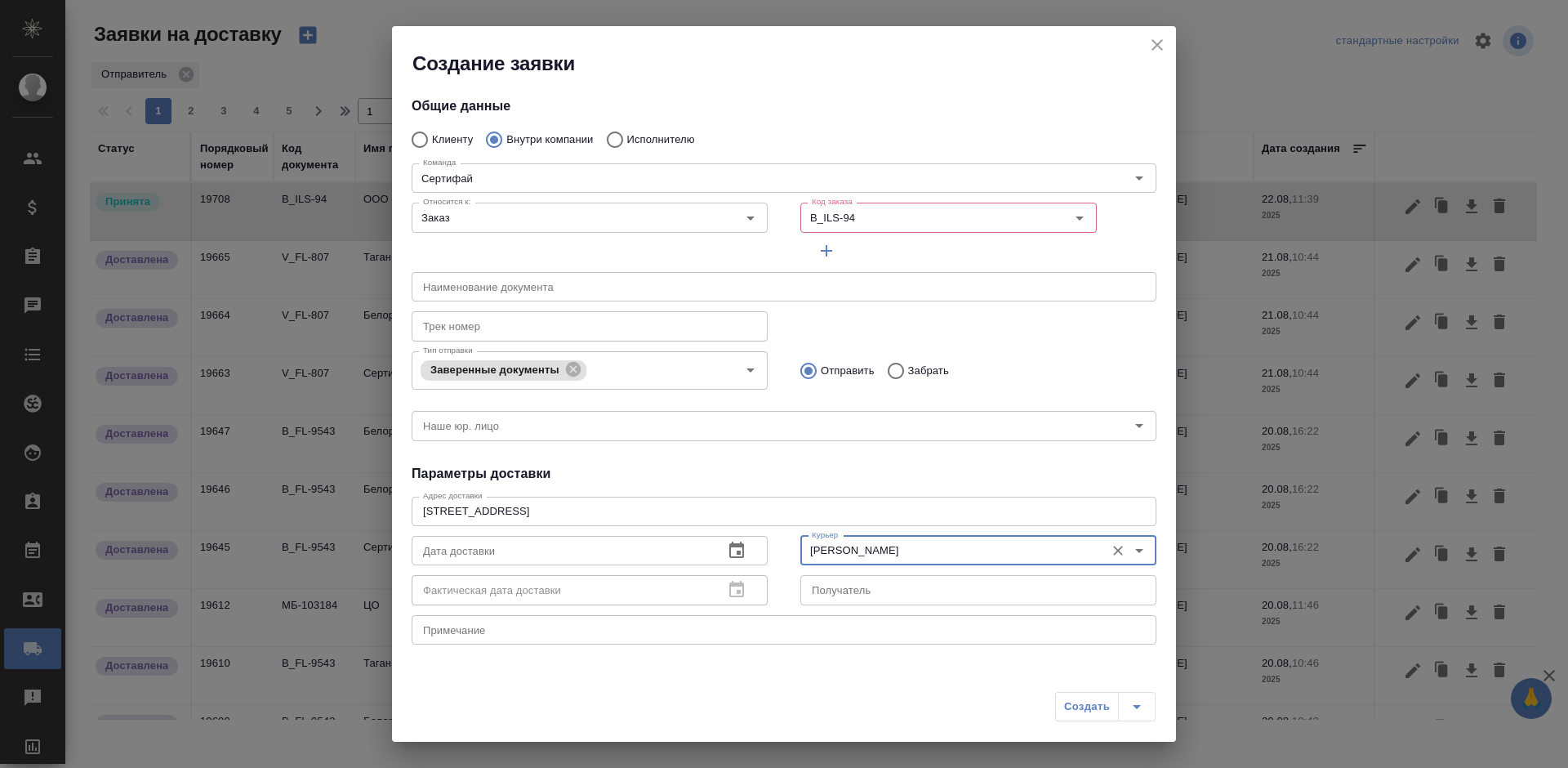
type input "Шаабан Эльмира"
click at [586, 631] on textarea at bounding box center [784, 629] width 722 height 13
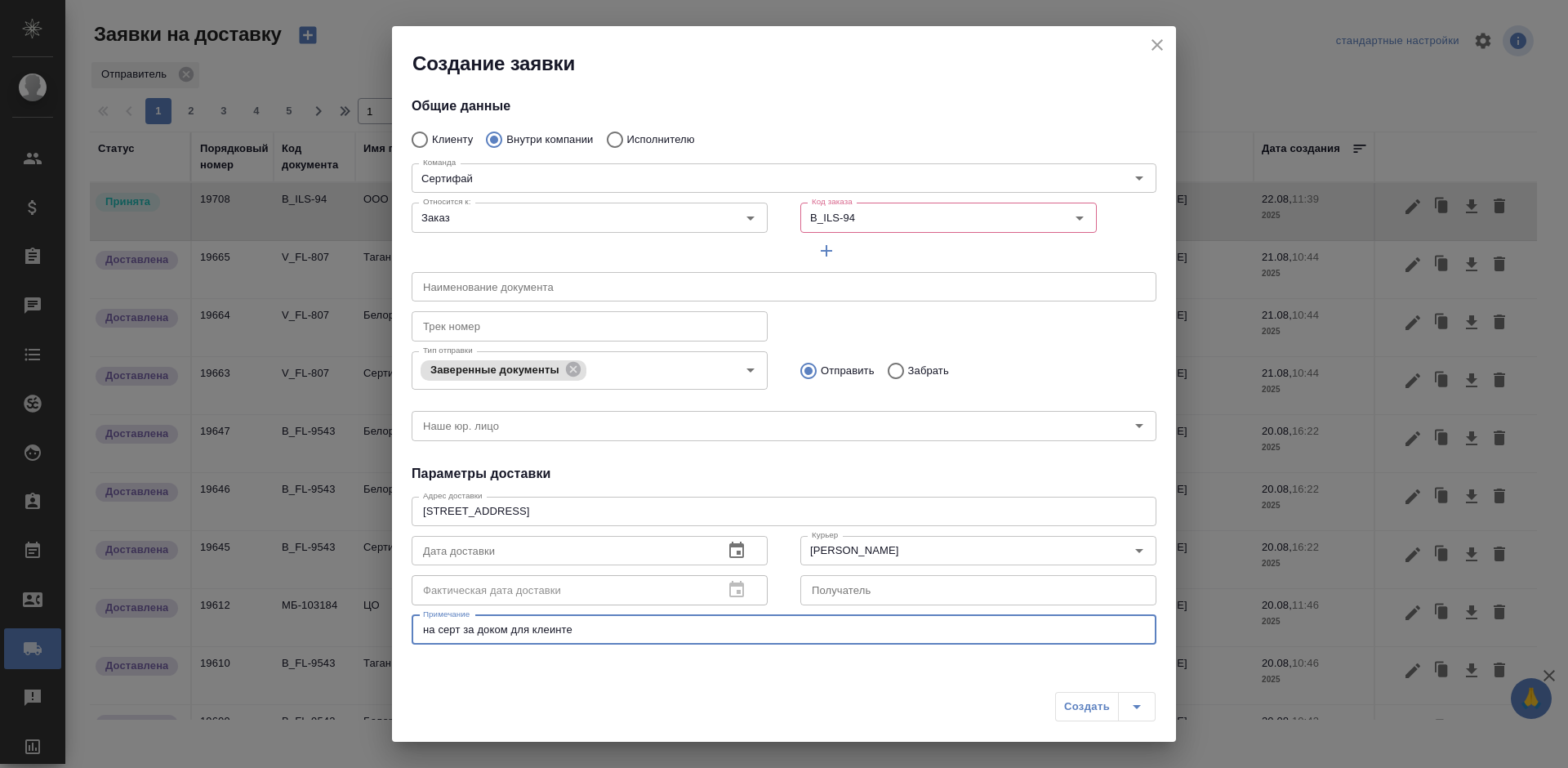
click at [564, 633] on textarea "на серт за доком для клеинте" at bounding box center [784, 629] width 722 height 13
type textarea "на серт за доком для клиента"
click at [889, 212] on input "B_ILS-94" at bounding box center [908, 217] width 207 height 19
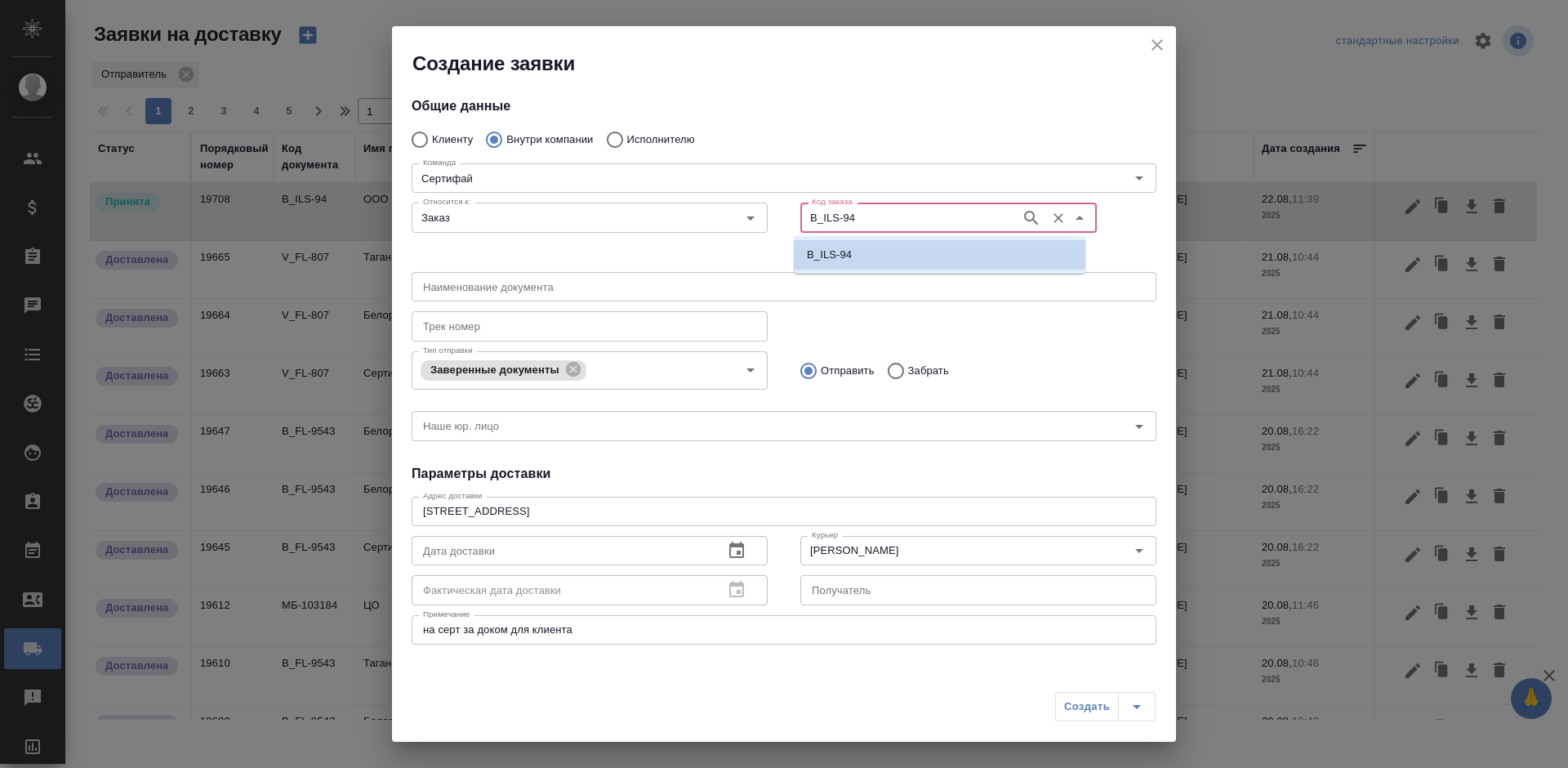
click at [884, 250] on li "B_ILS-94" at bounding box center [940, 255] width 292 height 29
click at [924, 213] on input "B_ILS-94" at bounding box center [908, 217] width 207 height 19
click at [743, 242] on div "Относится к: Заказ Относится к:" at bounding box center [590, 230] width 389 height 101
click at [810, 248] on span "button" at bounding box center [826, 251] width 39 height 19
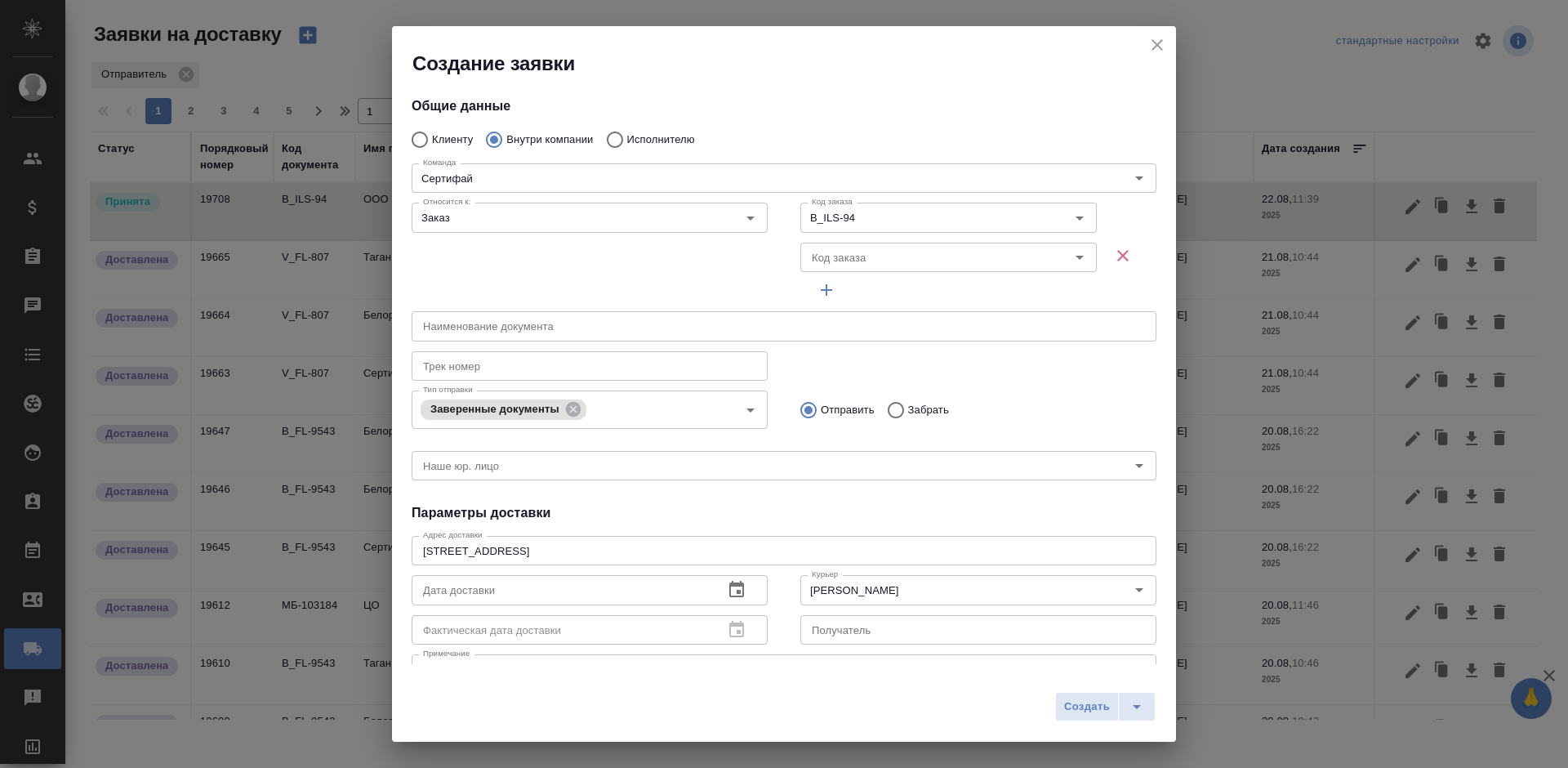
click at [1103, 256] on span "button" at bounding box center [1123, 256] width 39 height 19
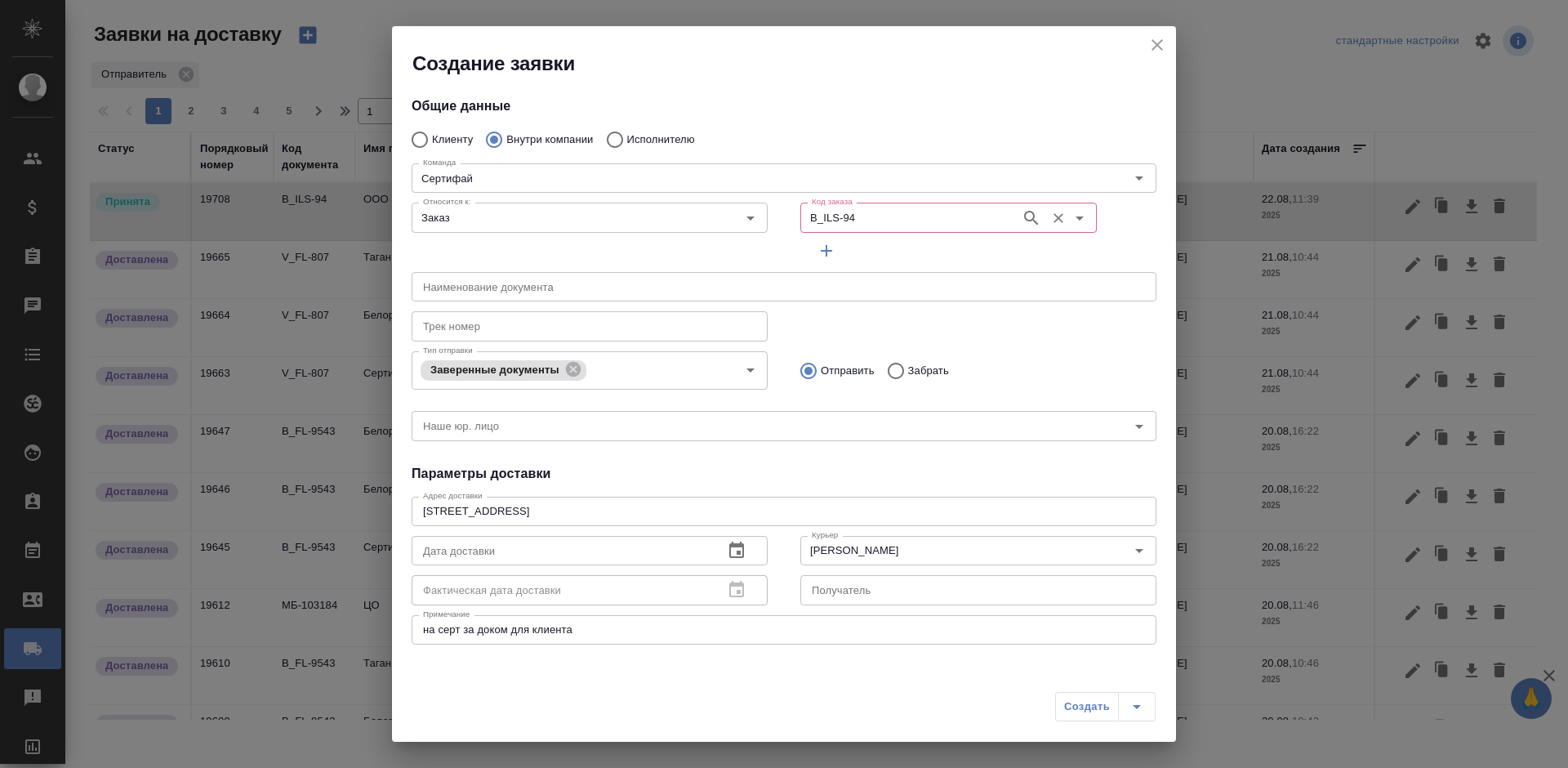
click at [929, 220] on input "B_ILS-94" at bounding box center [908, 217] width 207 height 19
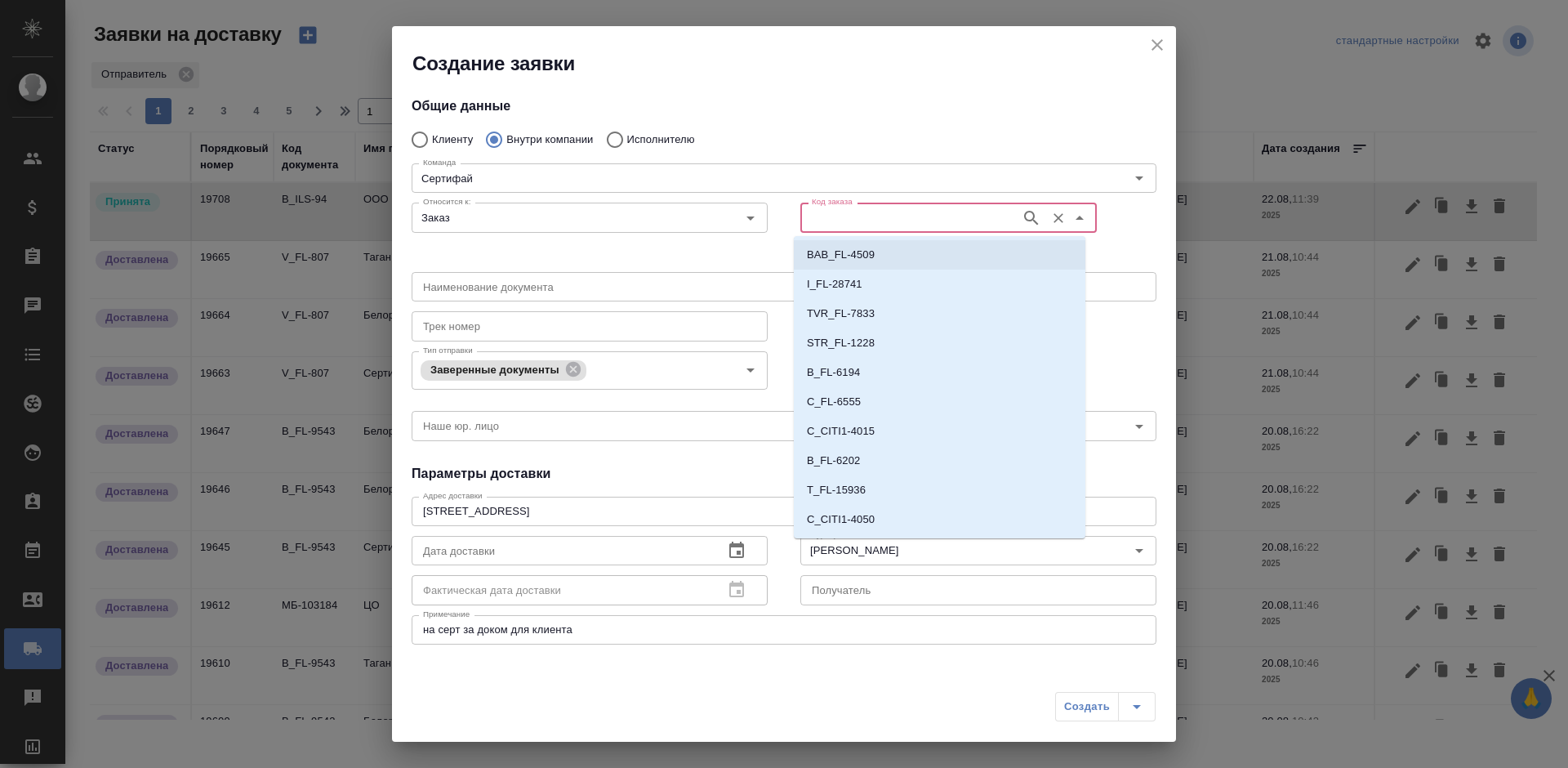
paste input "B_ILS-94"
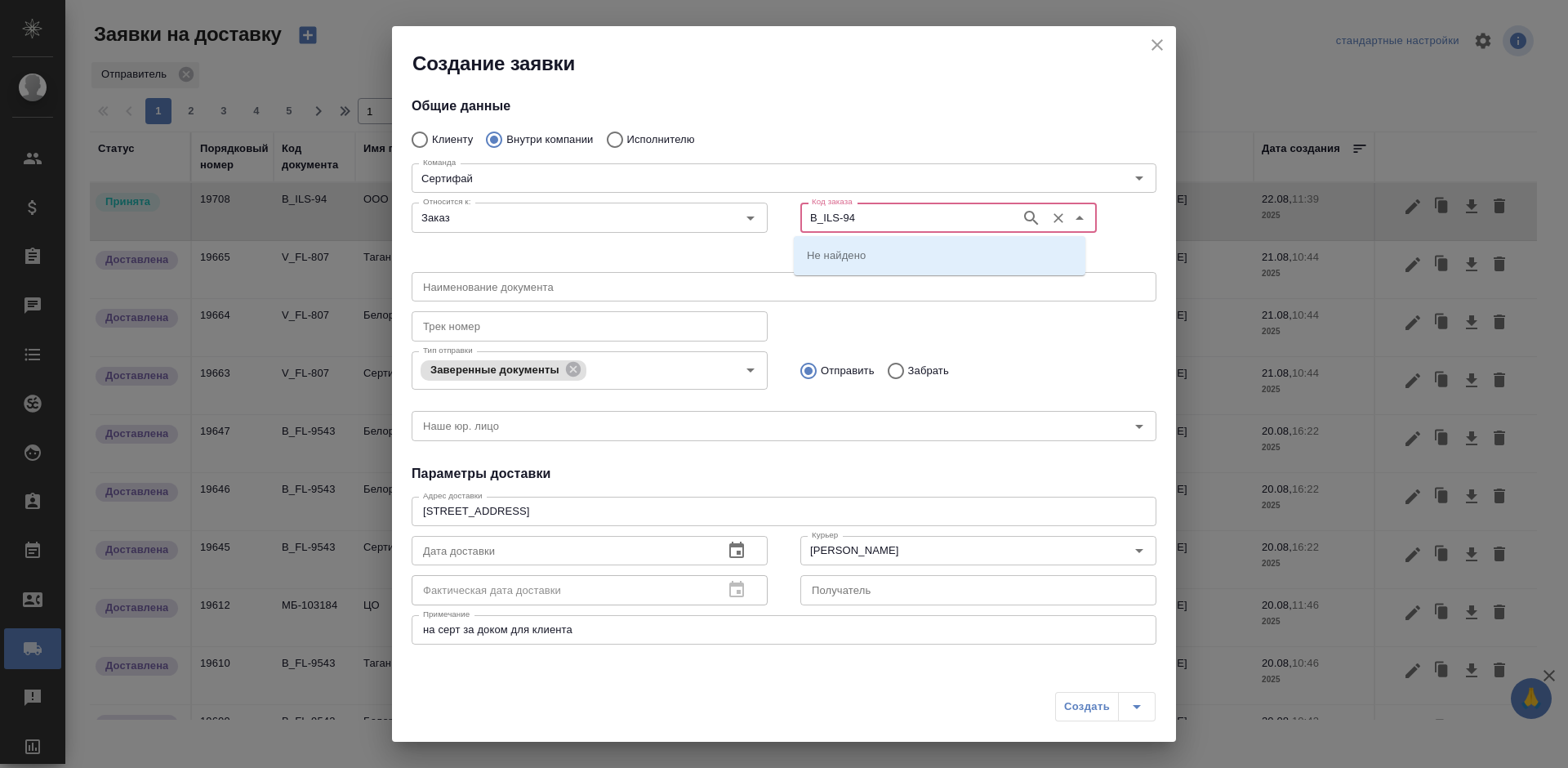
type input "B_ILS-94"
click at [937, 252] on li "B_ILS-94" at bounding box center [940, 255] width 292 height 29
type input "(МБ) ООО "Монблан""
type input "B_ILS-94"
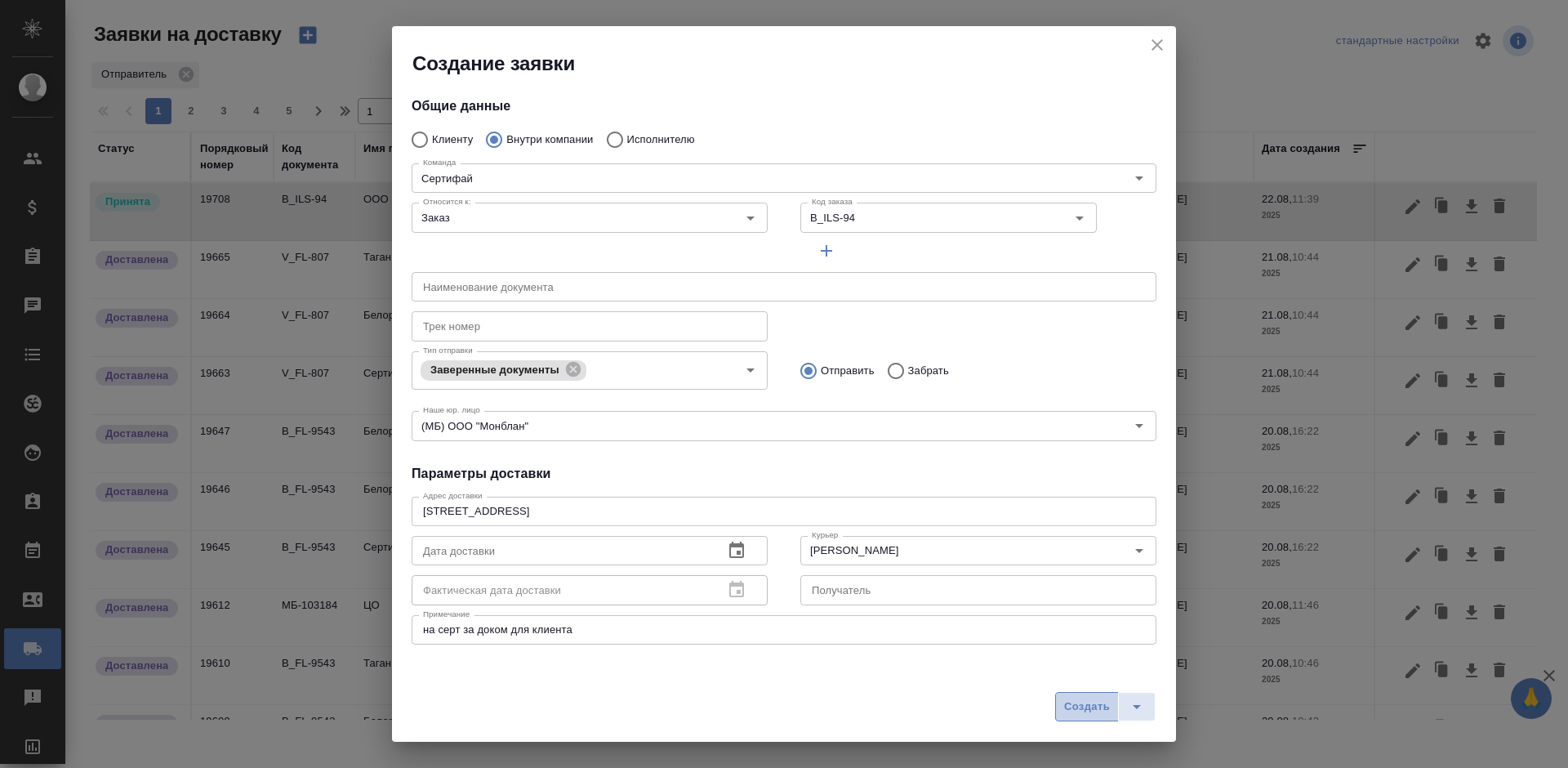
click at [1060, 705] on button "Создать" at bounding box center [1087, 707] width 64 height 29
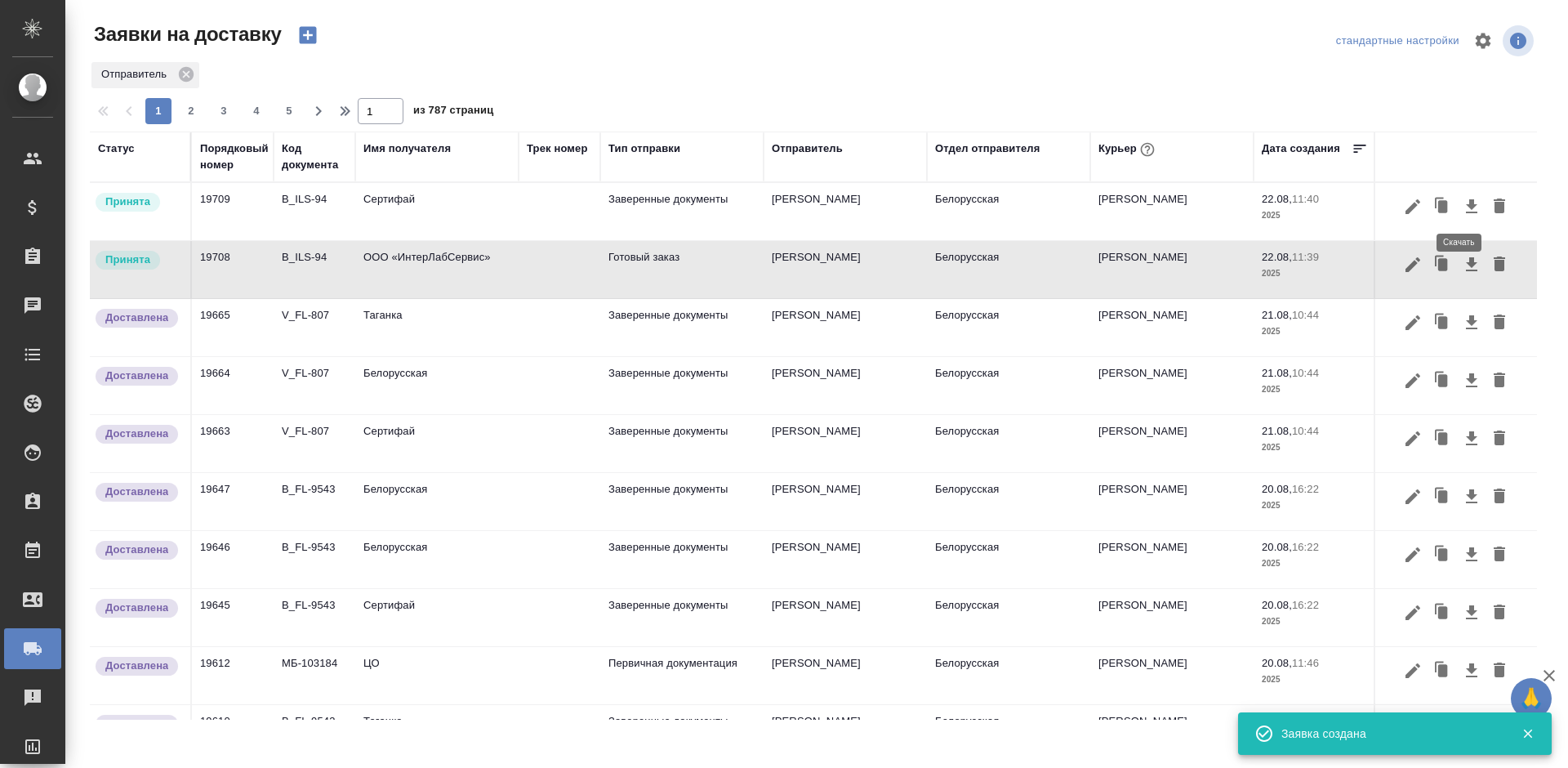
click at [1462, 206] on icon "button" at bounding box center [1472, 206] width 19 height 19
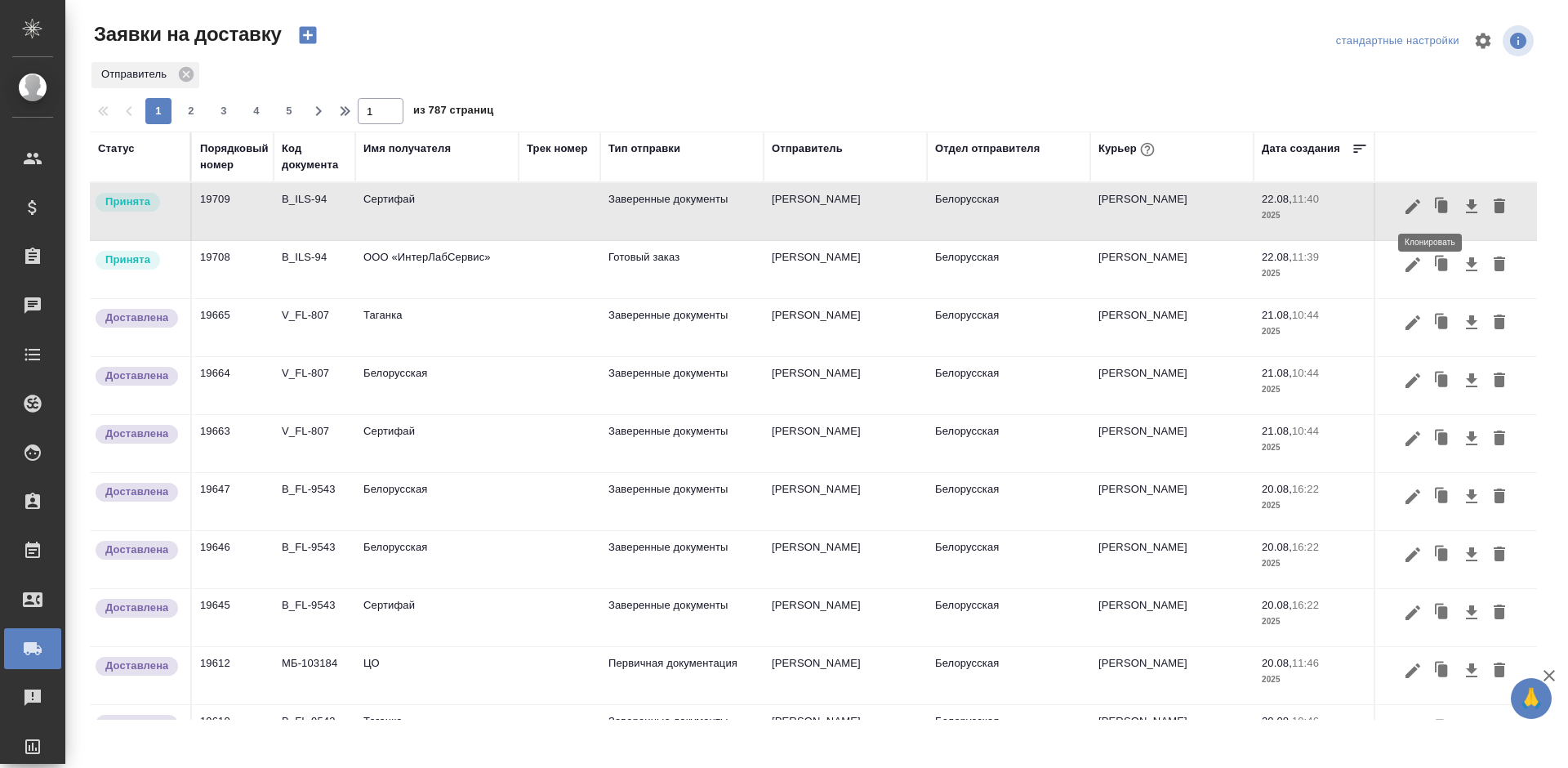
click at [1431, 206] on icon "button" at bounding box center [1443, 207] width 23 height 23
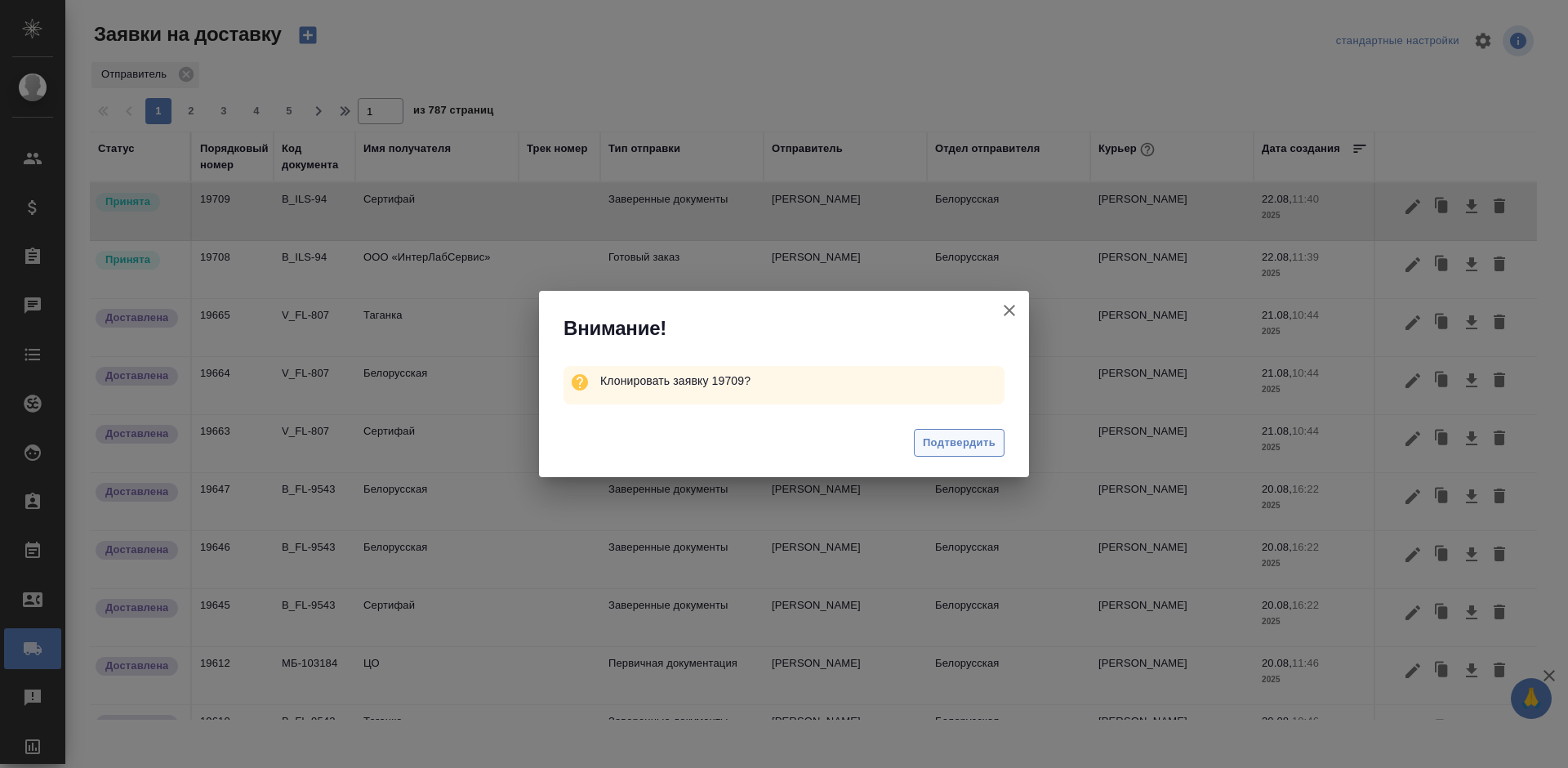
click at [968, 436] on span "Подтвердить" at bounding box center [958, 442] width 73 height 18
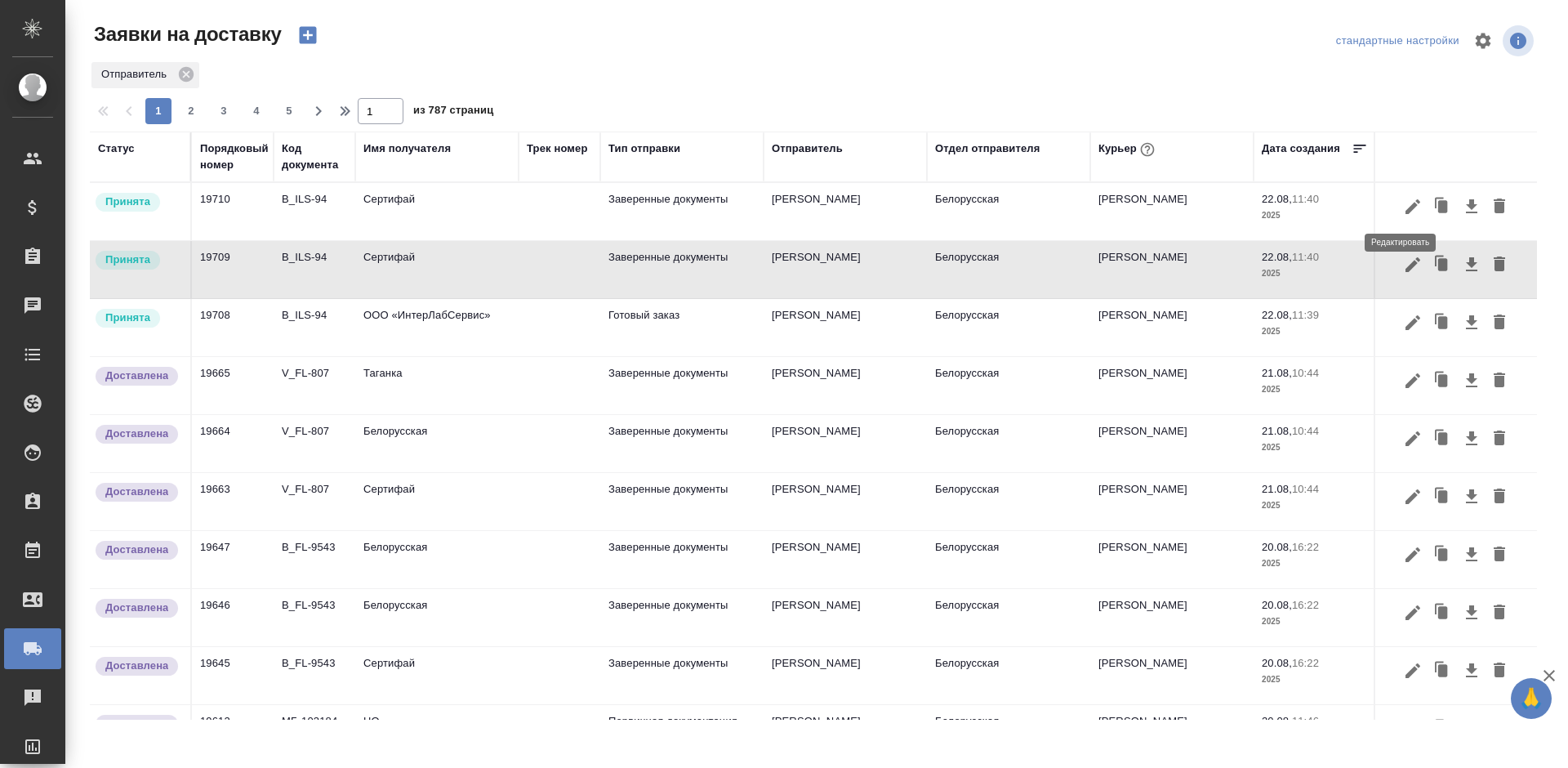
click at [1403, 203] on icon "button" at bounding box center [1412, 206] width 19 height 19
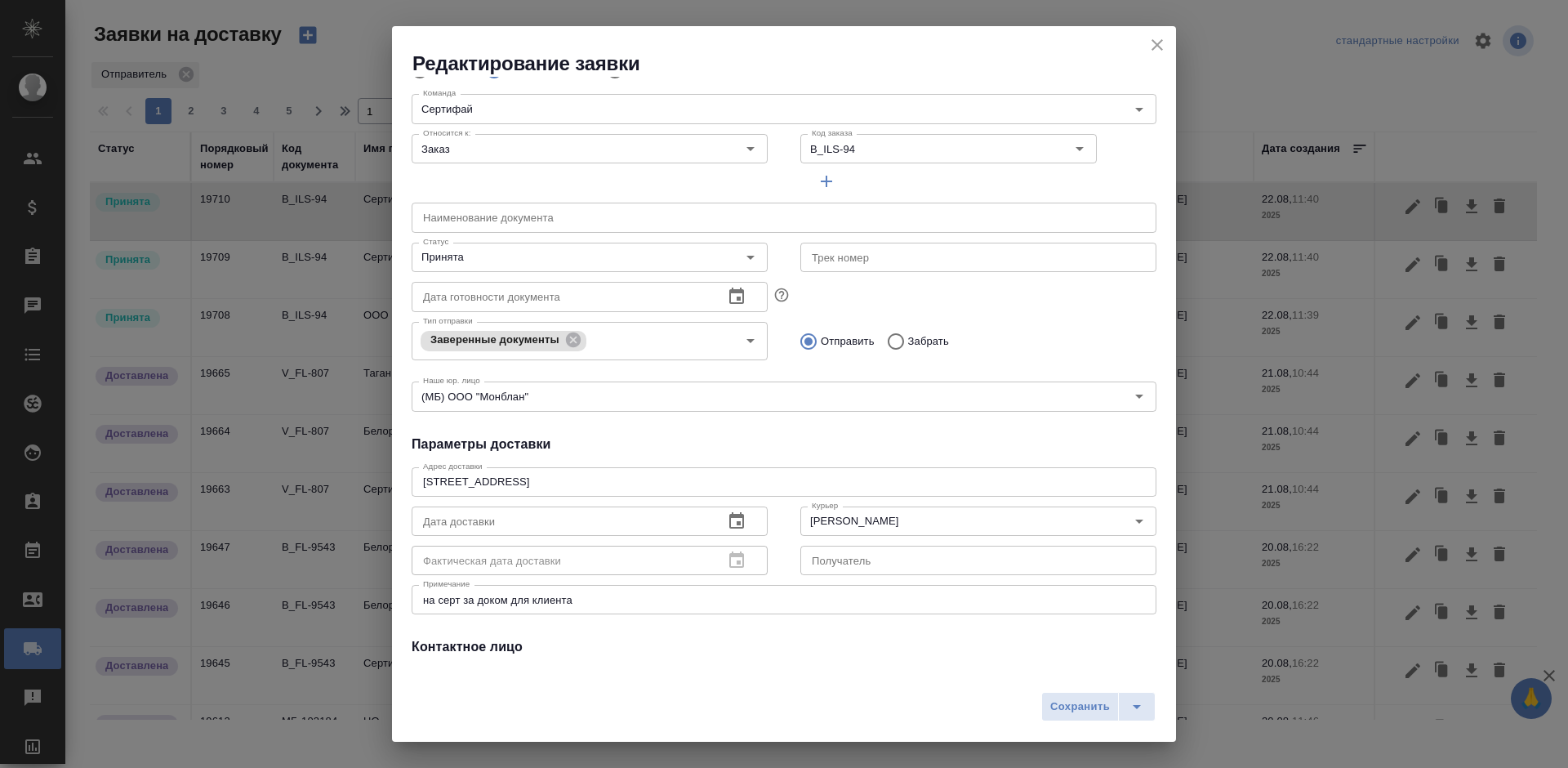
scroll to position [232, 0]
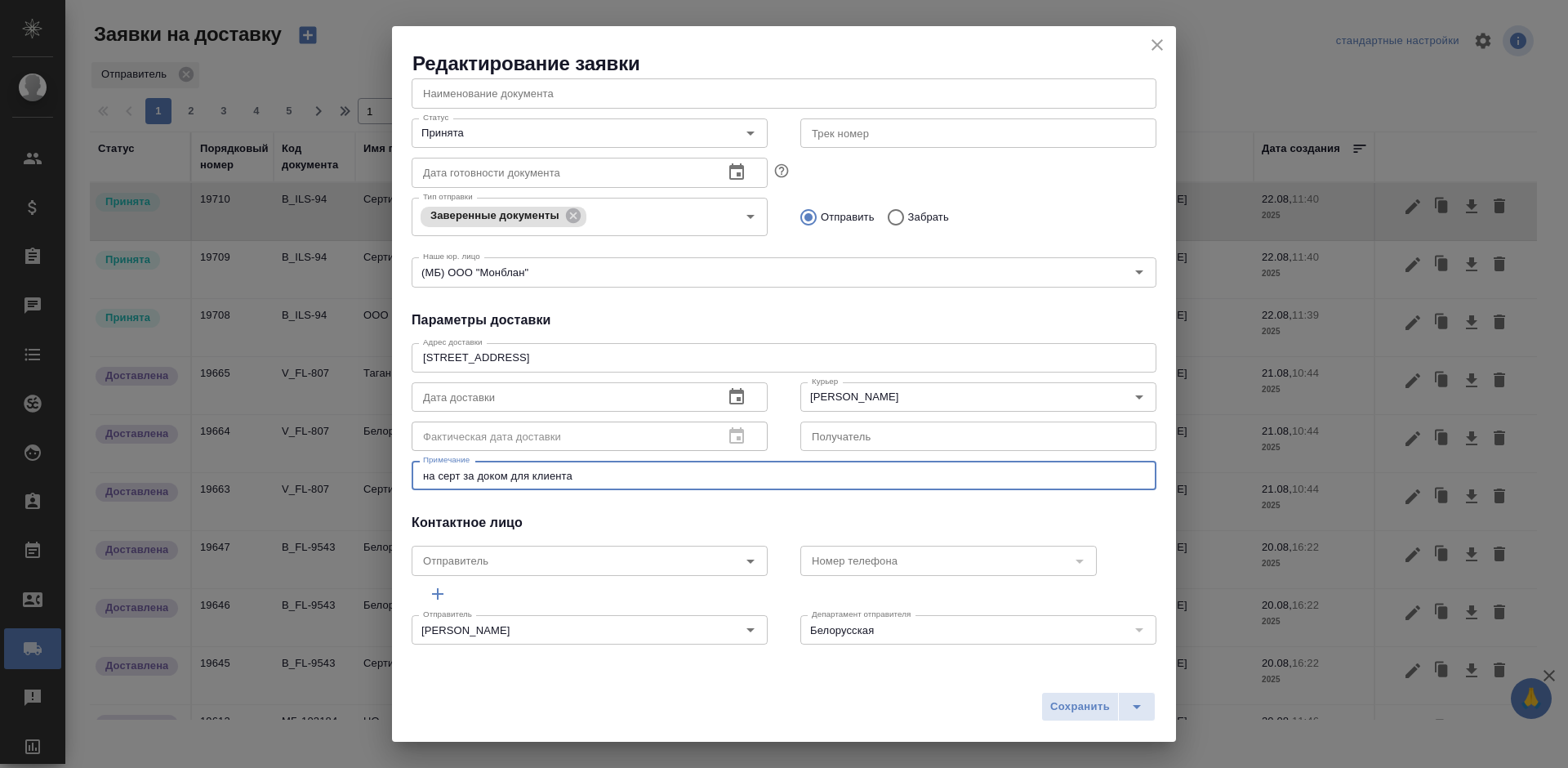
drag, startPoint x: 408, startPoint y: 468, endPoint x: 319, endPoint y: 468, distance: 89.0
click at [319, 468] on div "Редактирование заявки Общие данные Порядковый номер 19710 Порядковый номер Клие…" at bounding box center [784, 384] width 1568 height 768
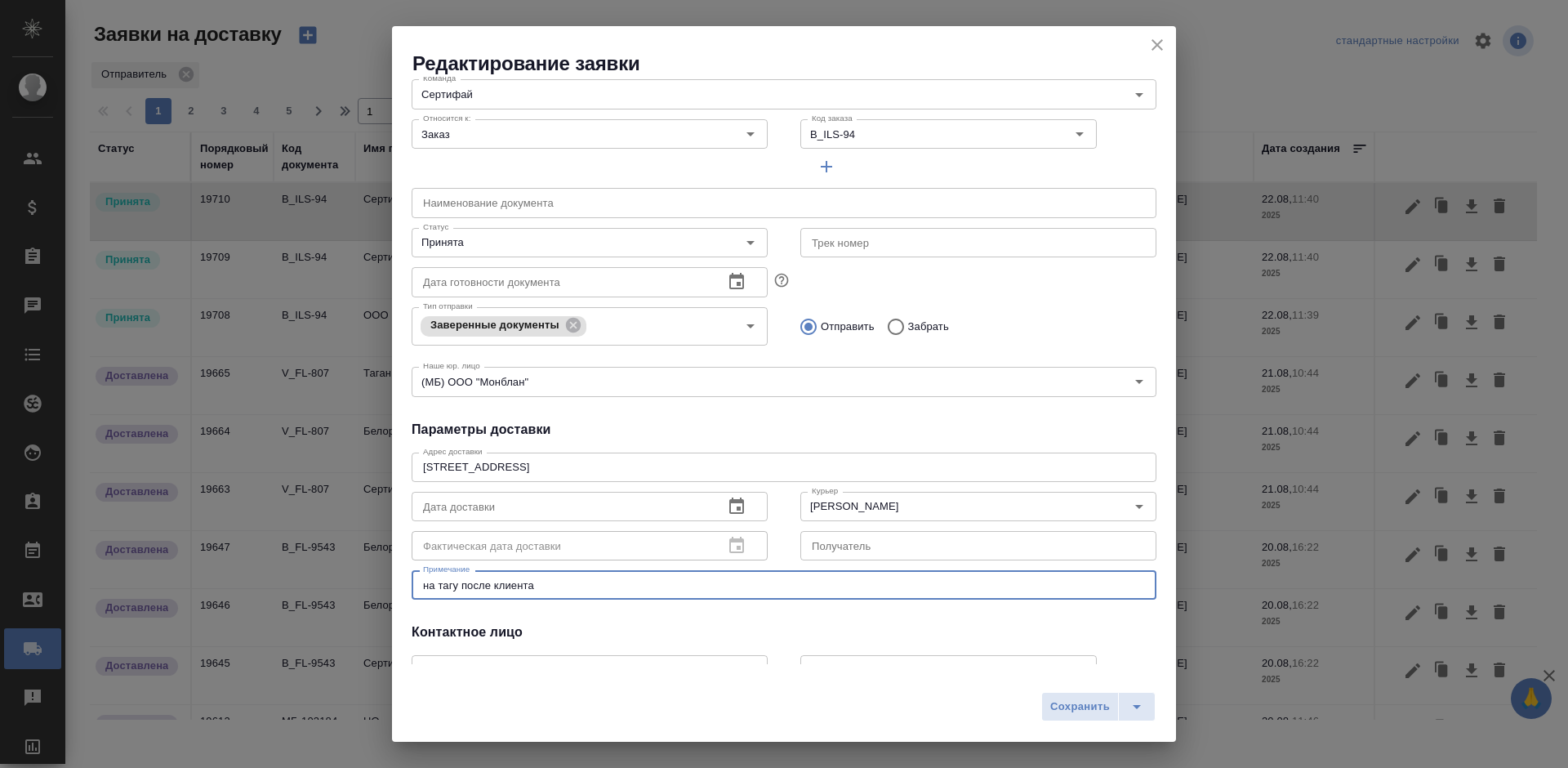
scroll to position [0, 0]
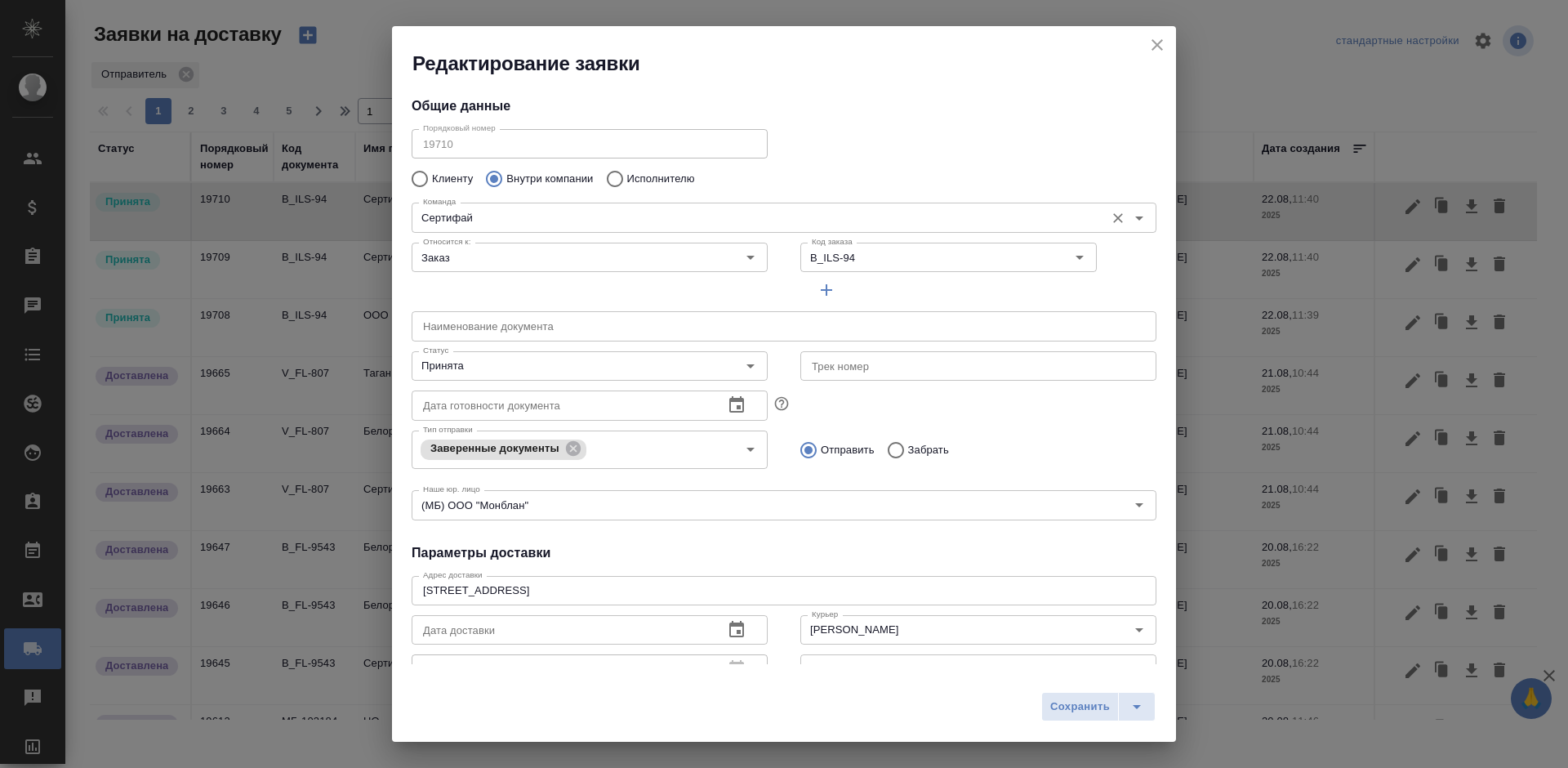
type textarea "на тагу после клиента"
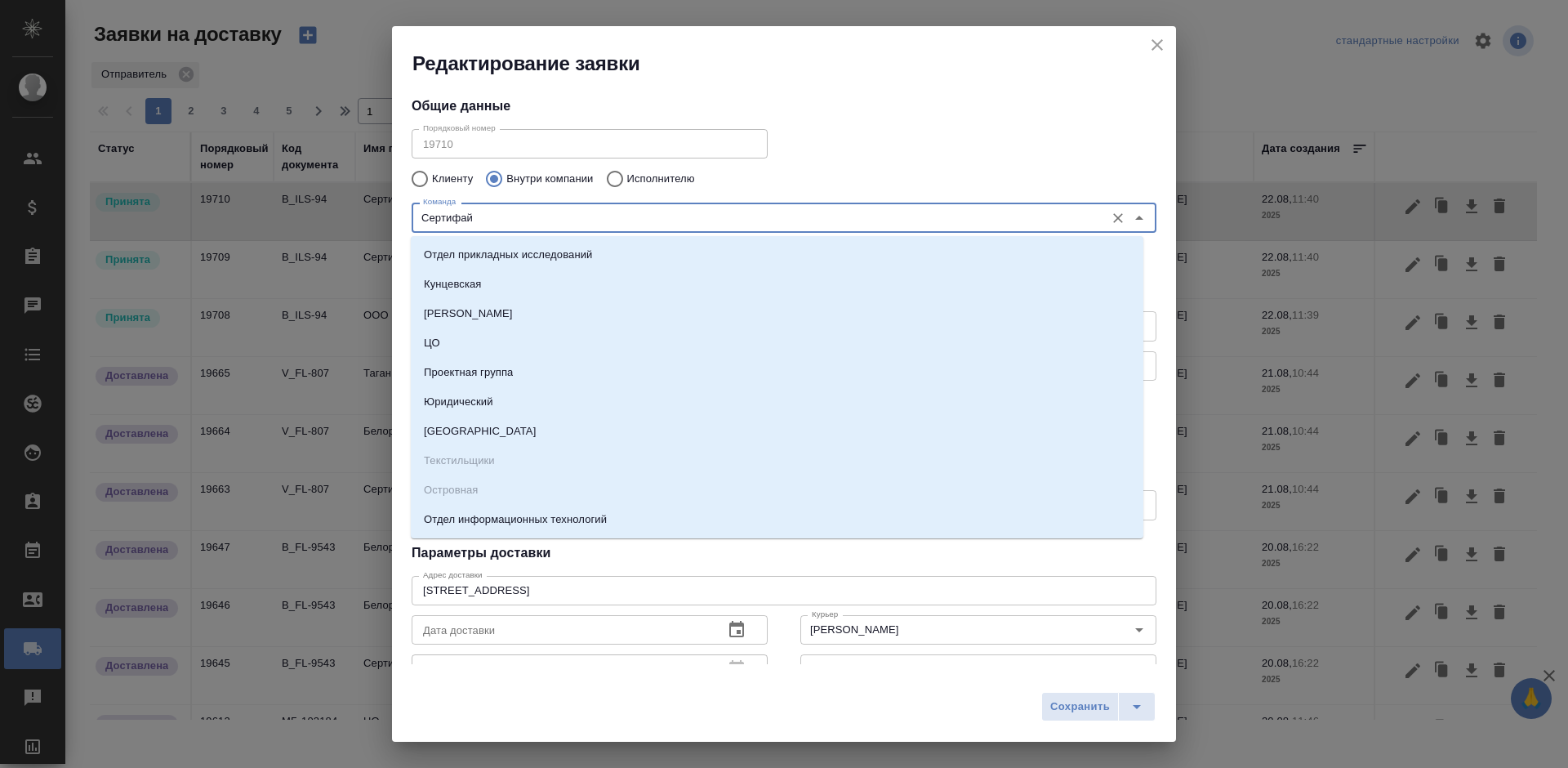
click at [591, 222] on input "Сертифай" at bounding box center [756, 217] width 680 height 19
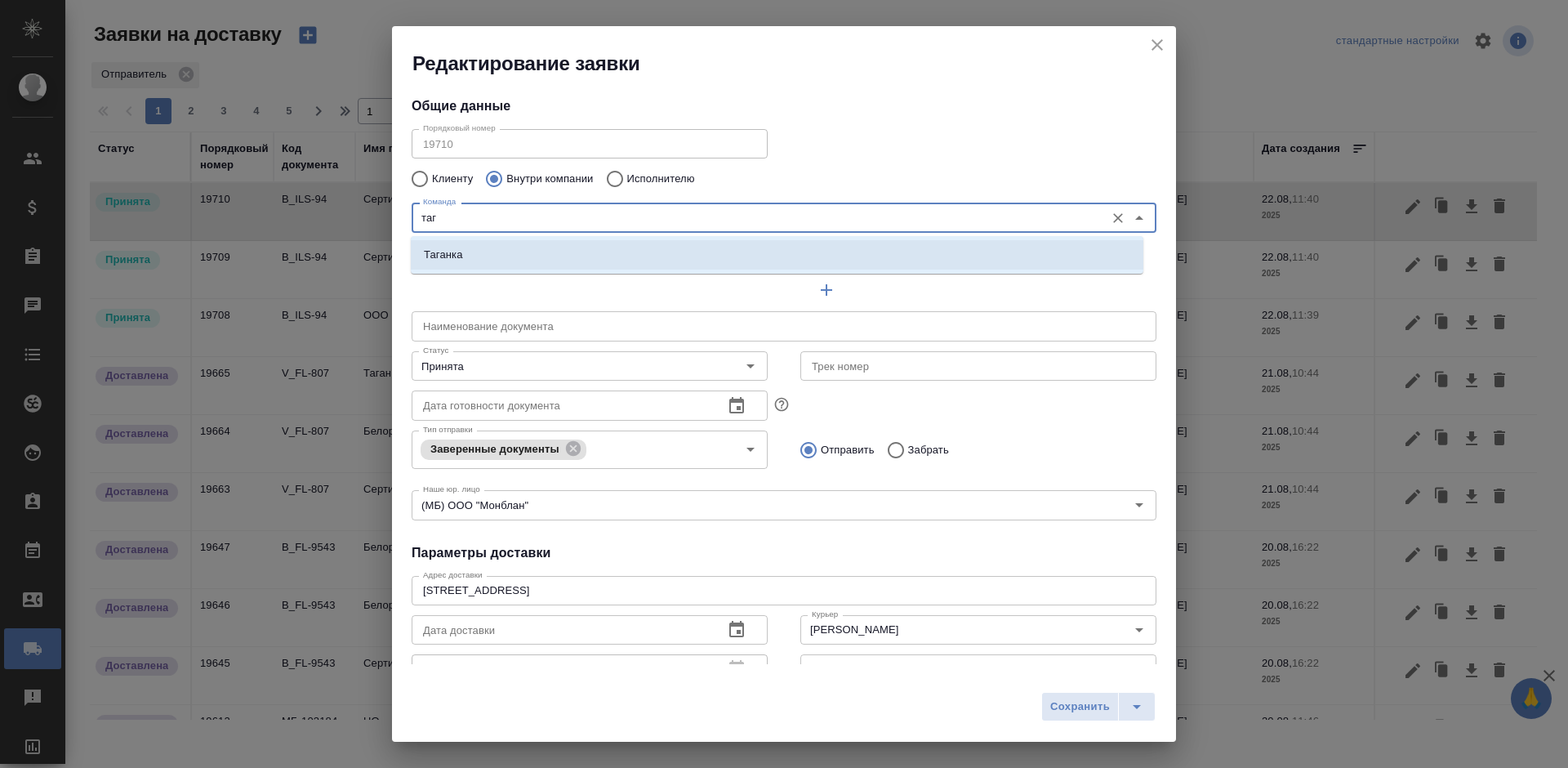
click at [623, 253] on li "Таганка" at bounding box center [778, 255] width 733 height 29
type input "Таганка"
type textarea "ул. Нижняя Радищевская, д. 5, стр. 1"
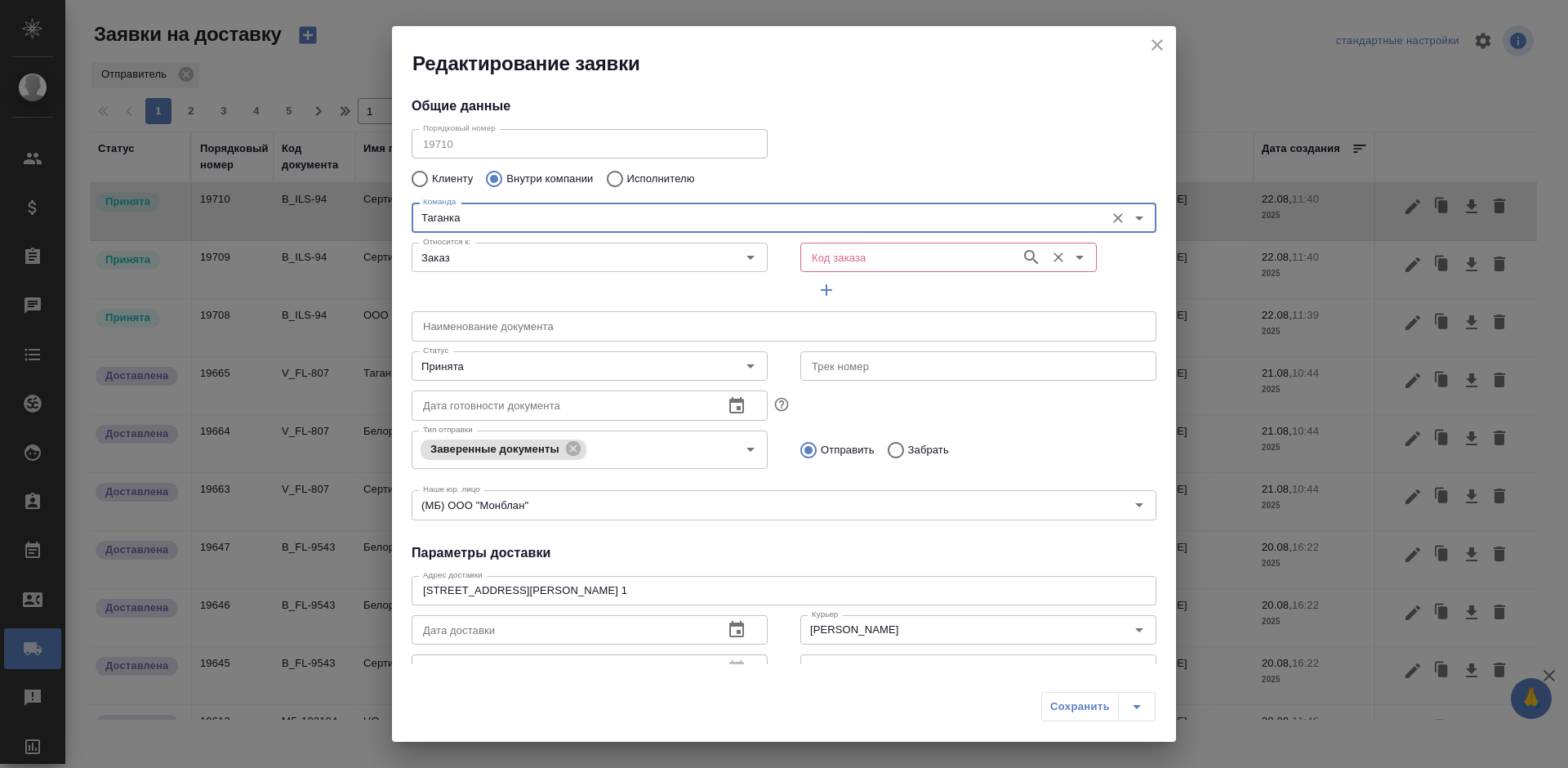
type input "Таганка"
click at [847, 253] on input "Код заказа" at bounding box center [908, 258] width 207 height 19
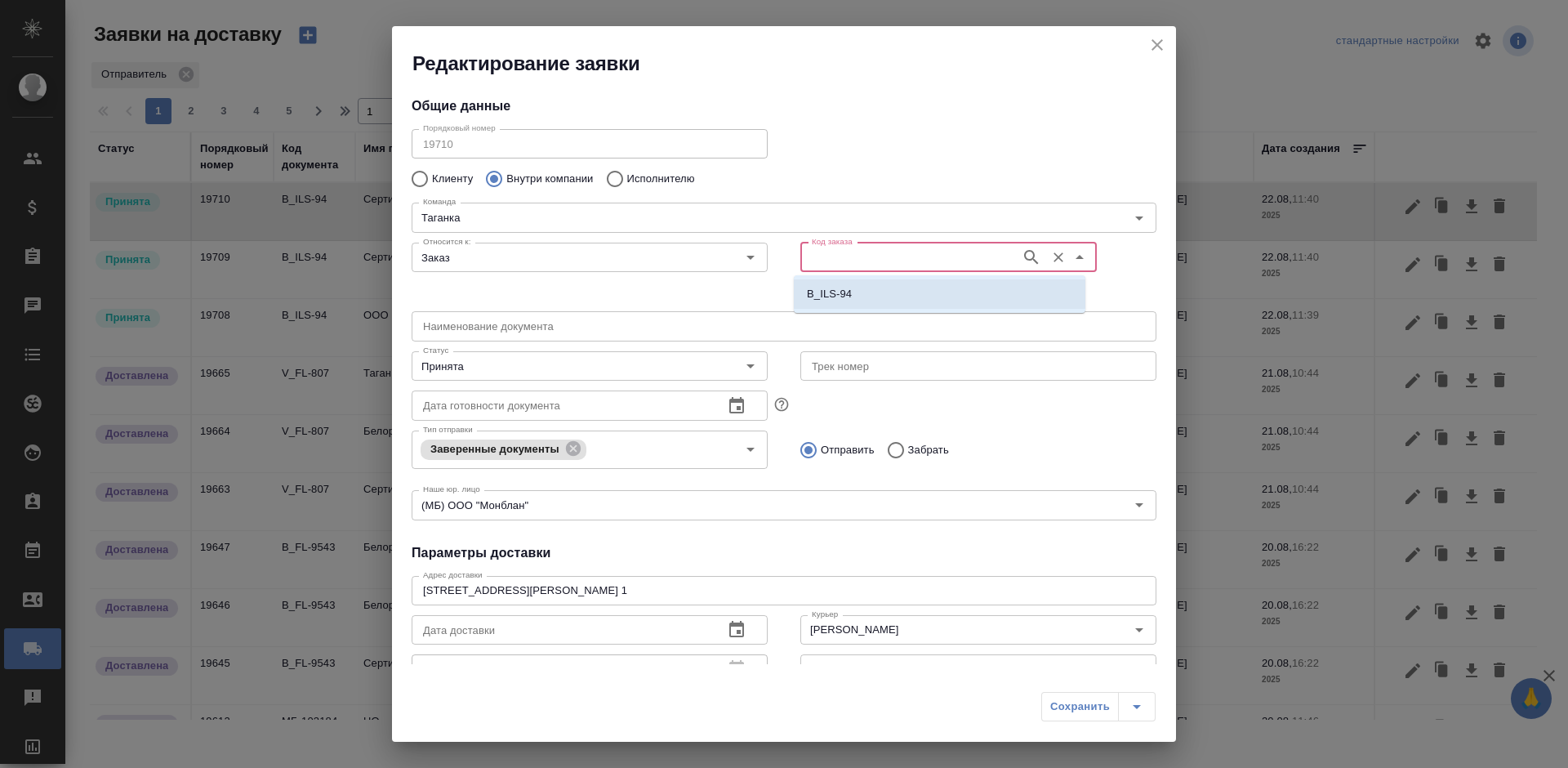
click at [855, 289] on li "B_ILS-94" at bounding box center [940, 294] width 292 height 29
type input "B_ILS-94"
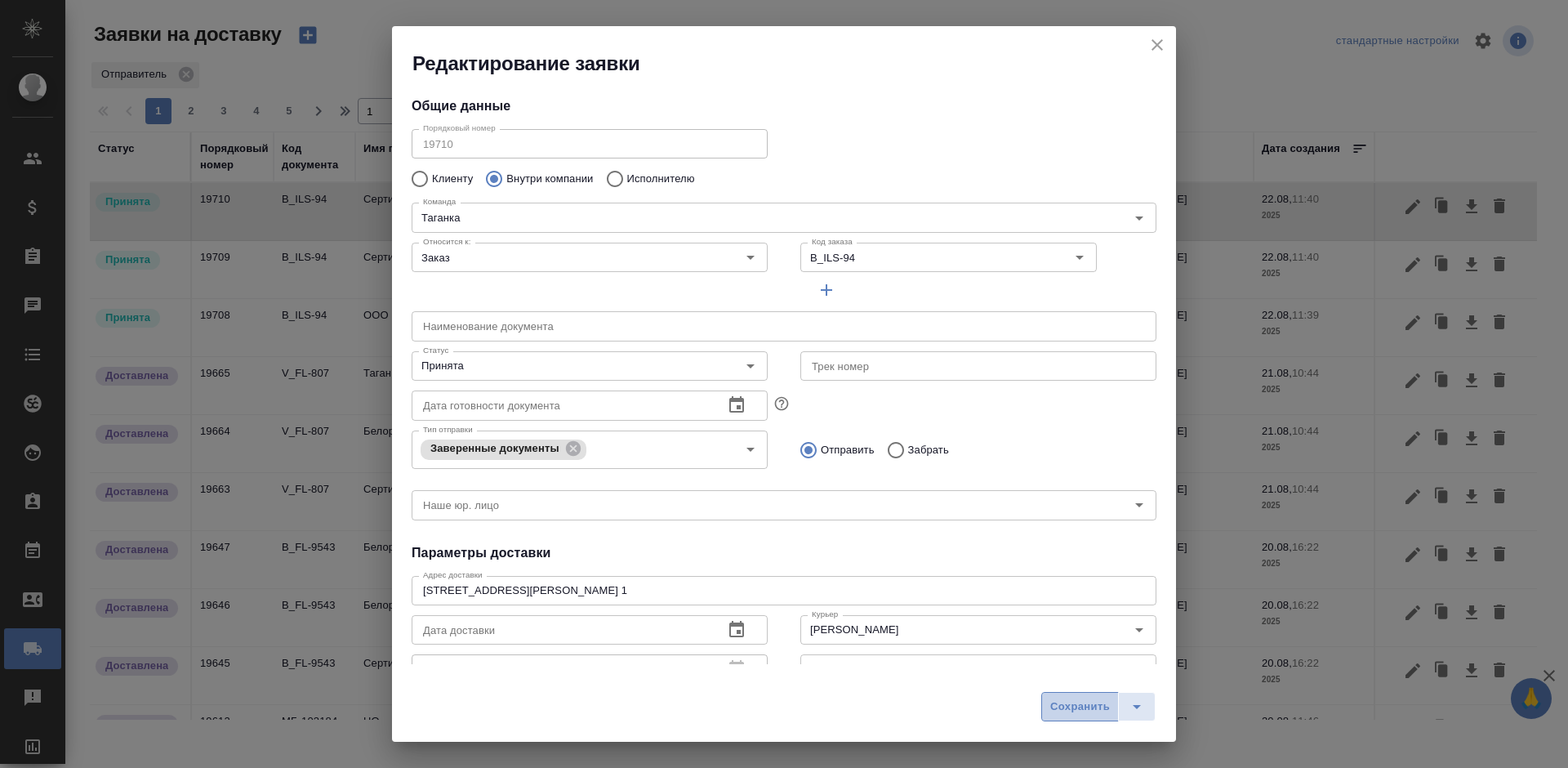
click at [1062, 710] on span "Сохранить" at bounding box center [1079, 706] width 59 height 18
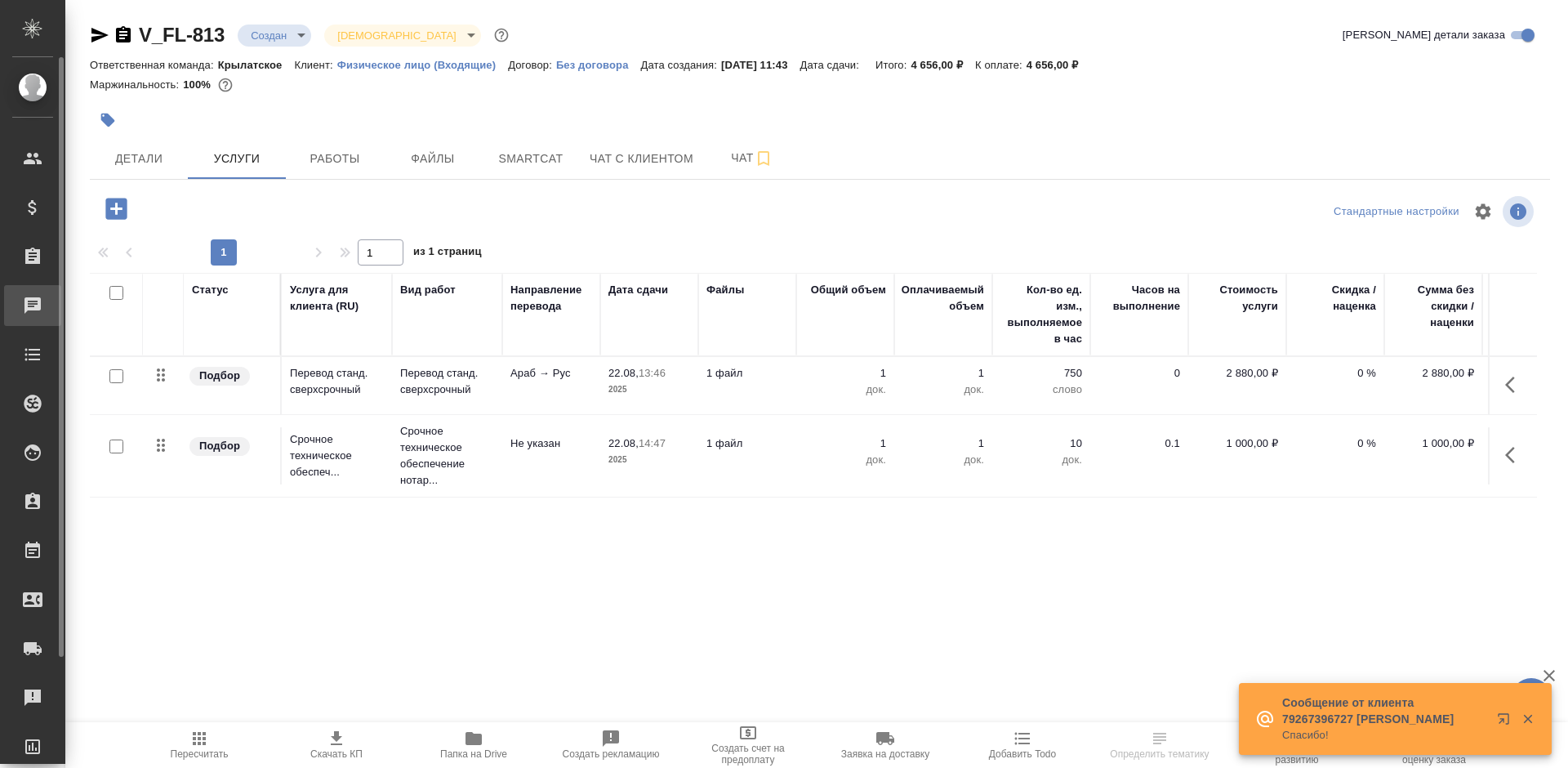
click at [28, 299] on div "Чаты" at bounding box center [13, 305] width 41 height 24
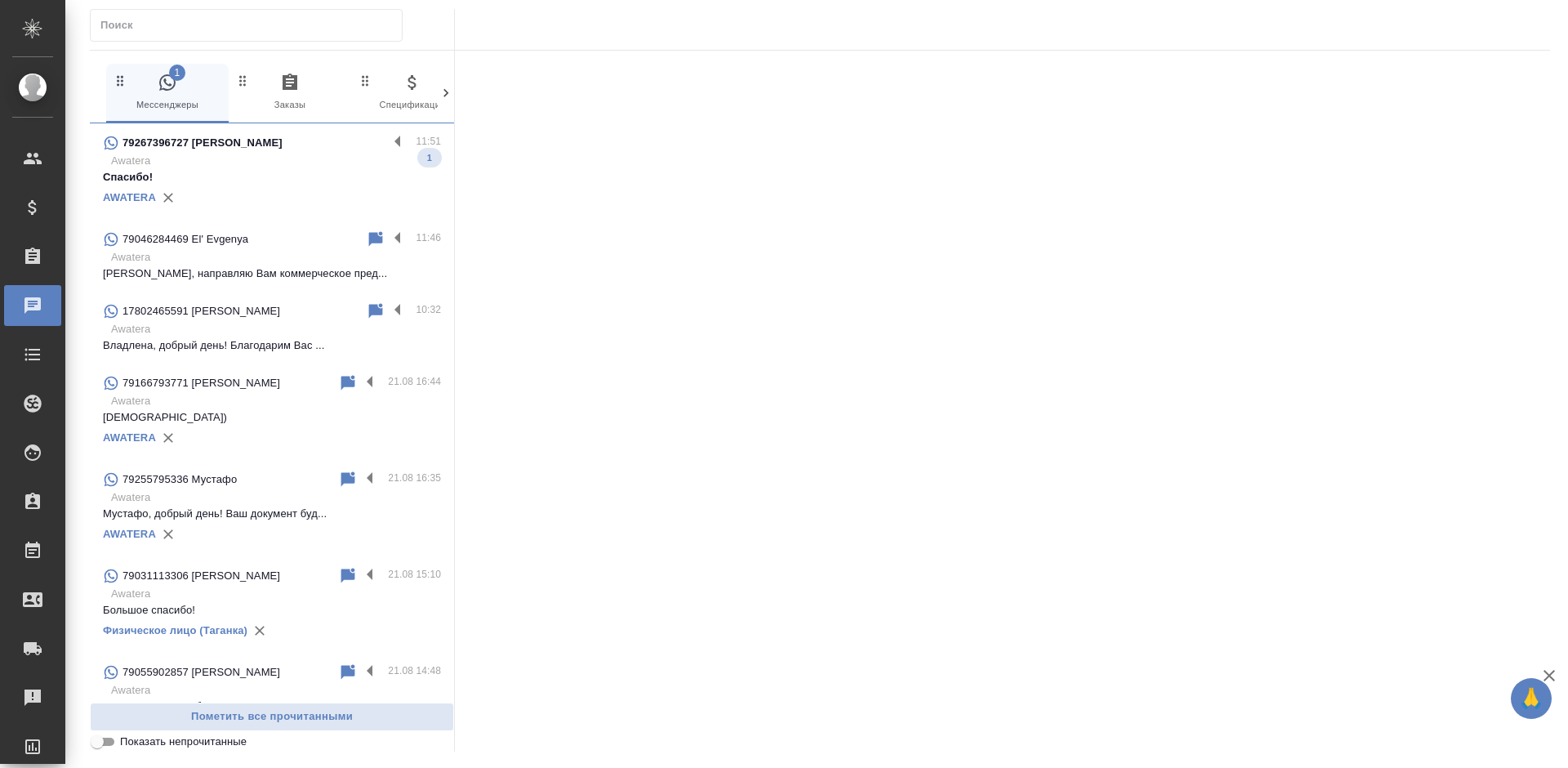
click at [284, 197] on div "AWATERA" at bounding box center [272, 197] width 338 height 24
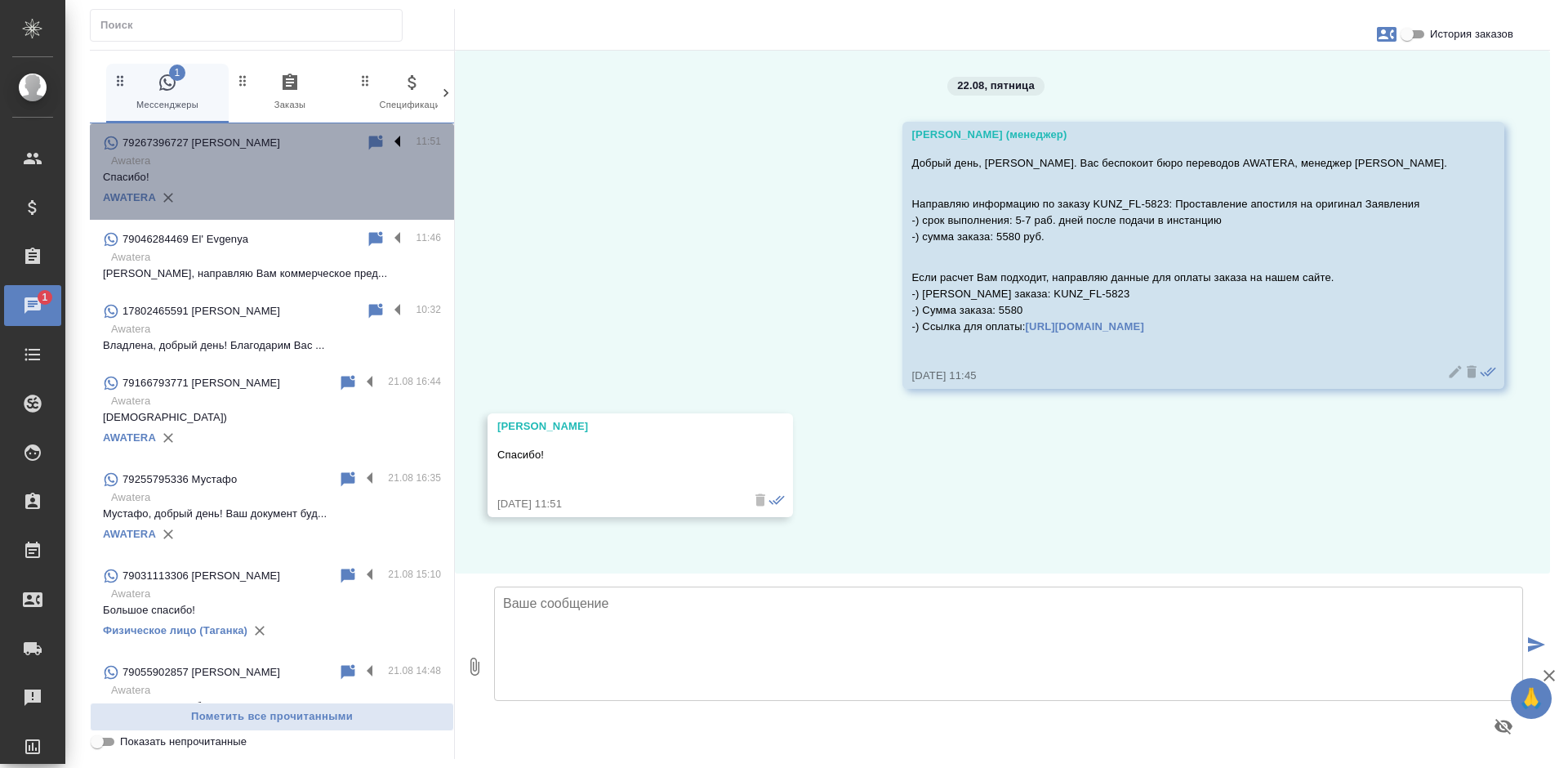
click at [388, 141] on label at bounding box center [401, 142] width 28 height 18
click at [0, 0] on input "checkbox" at bounding box center [0, 0] width 0 height 0
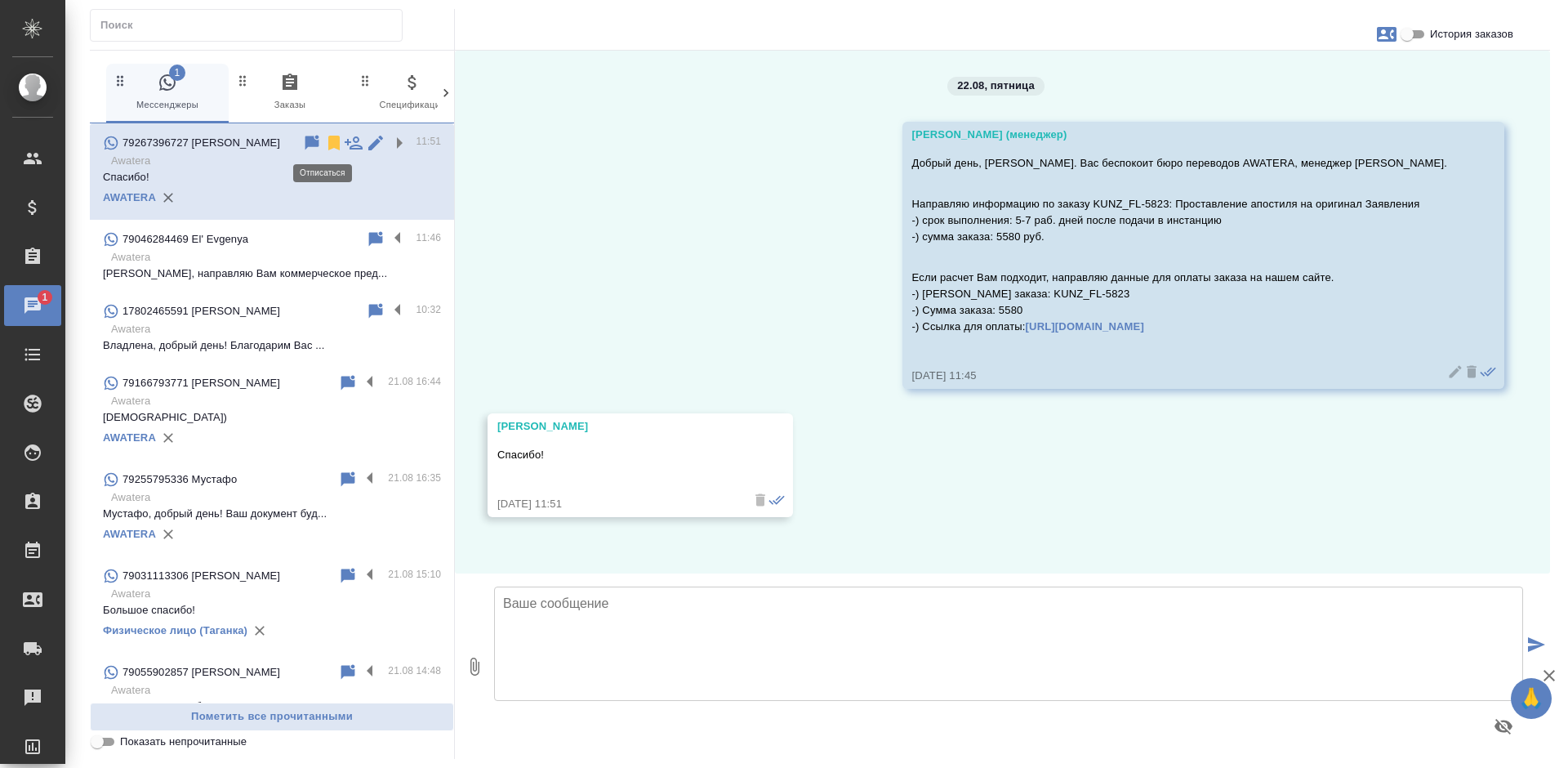
click at [325, 142] on icon at bounding box center [334, 143] width 19 height 19
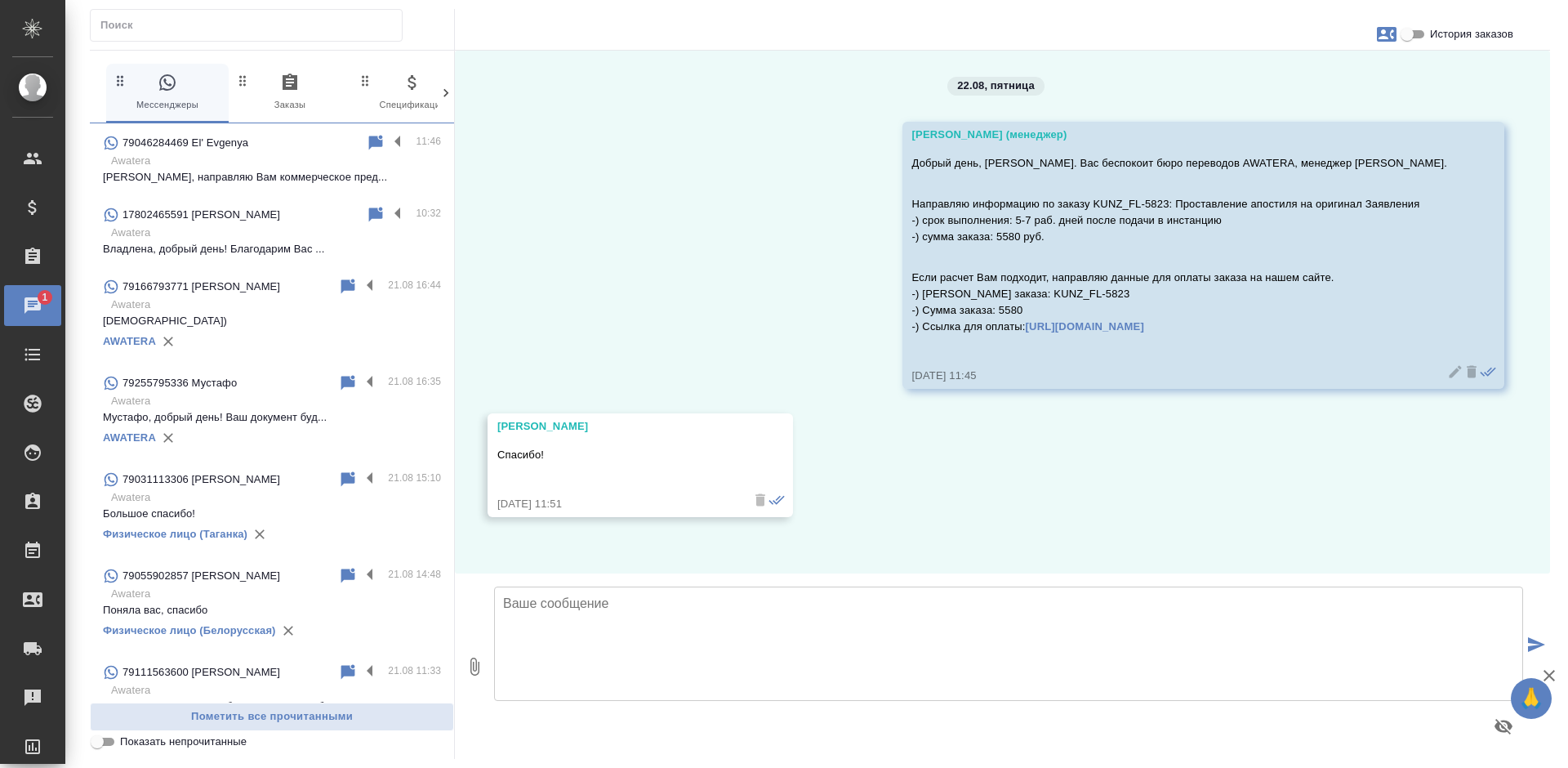
click at [290, 277] on div "79166793771 Мария" at bounding box center [221, 287] width 235 height 19
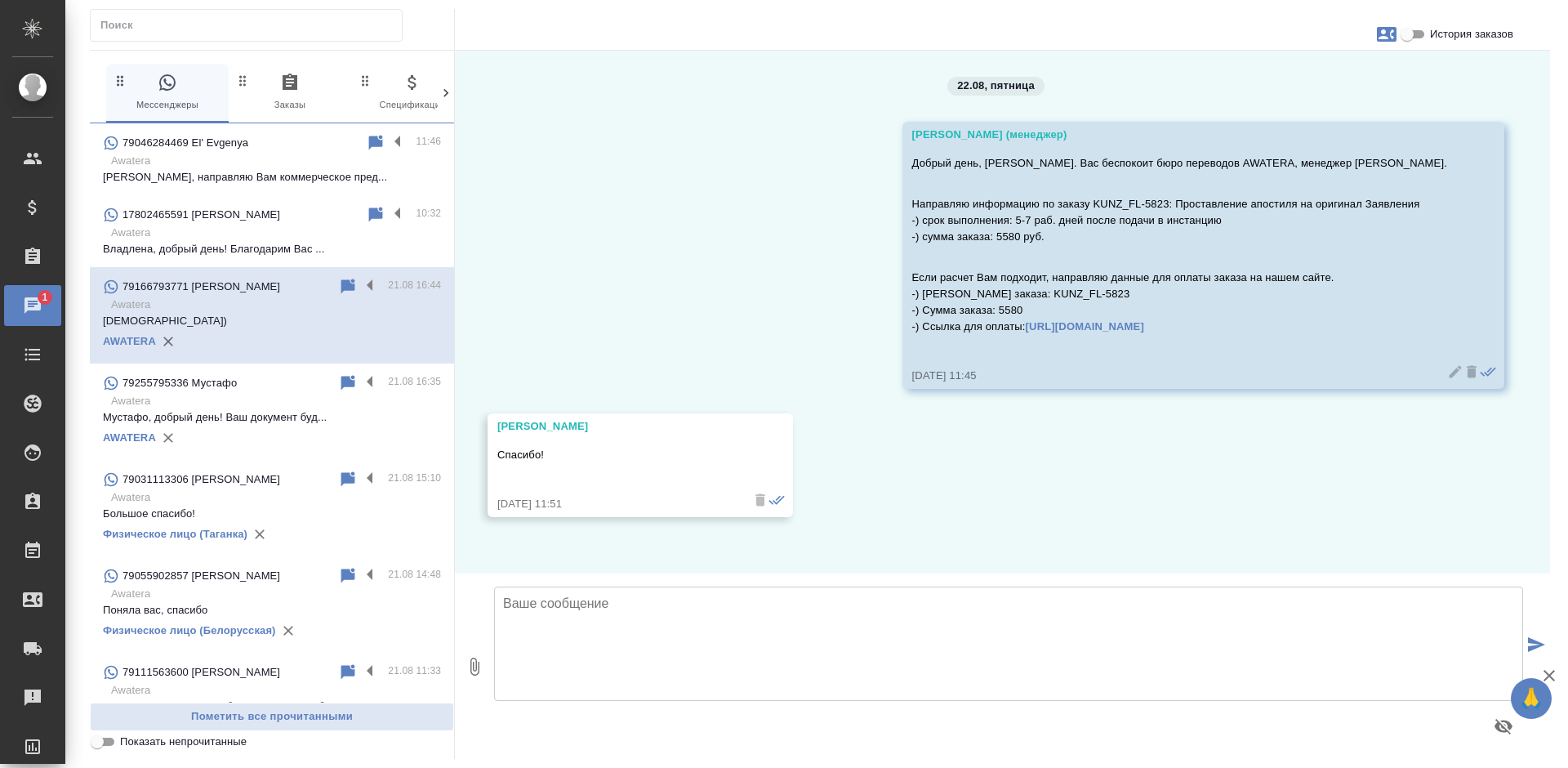
click at [304, 178] on p "Евгения, направляю Вам коммерческое пред..." at bounding box center [272, 177] width 338 height 17
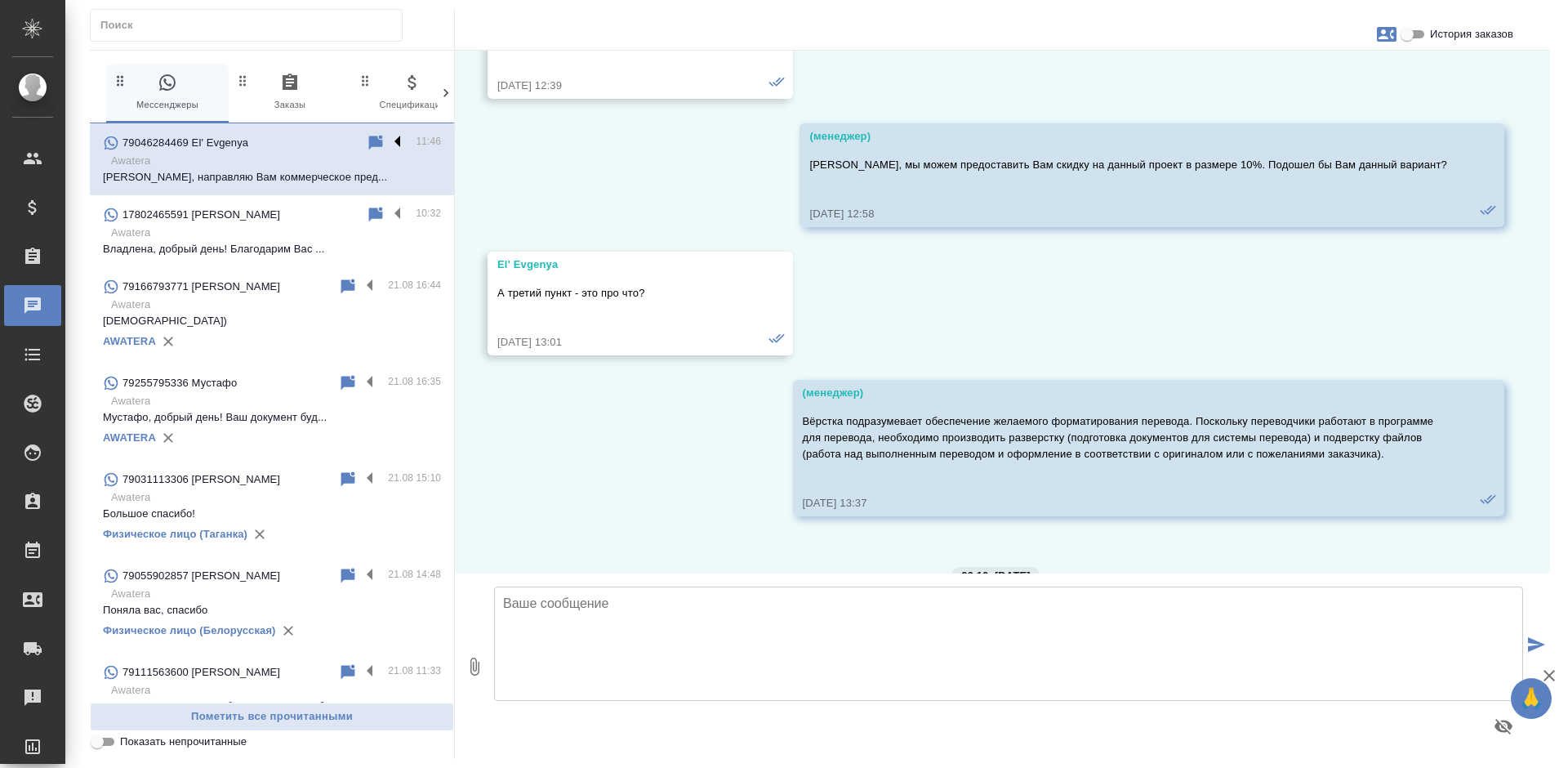
click at [390, 135] on label at bounding box center [401, 142] width 28 height 18
click at [0, 0] on input "checkbox" at bounding box center [0, 0] width 0 height 0
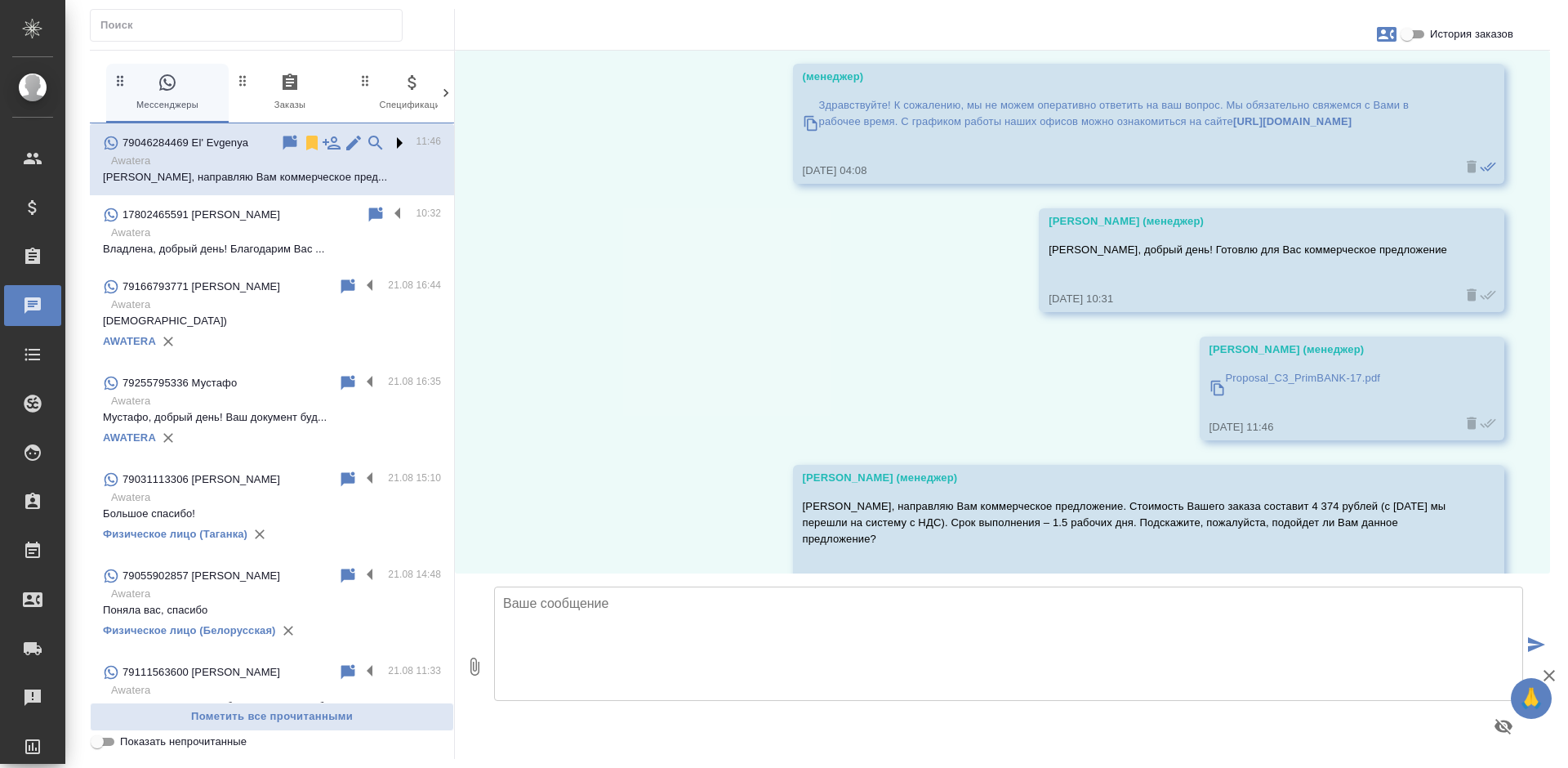
click at [388, 140] on label at bounding box center [401, 142] width 28 height 18
click at [0, 0] on input "checkbox" at bounding box center [0, 0] width 0 height 0
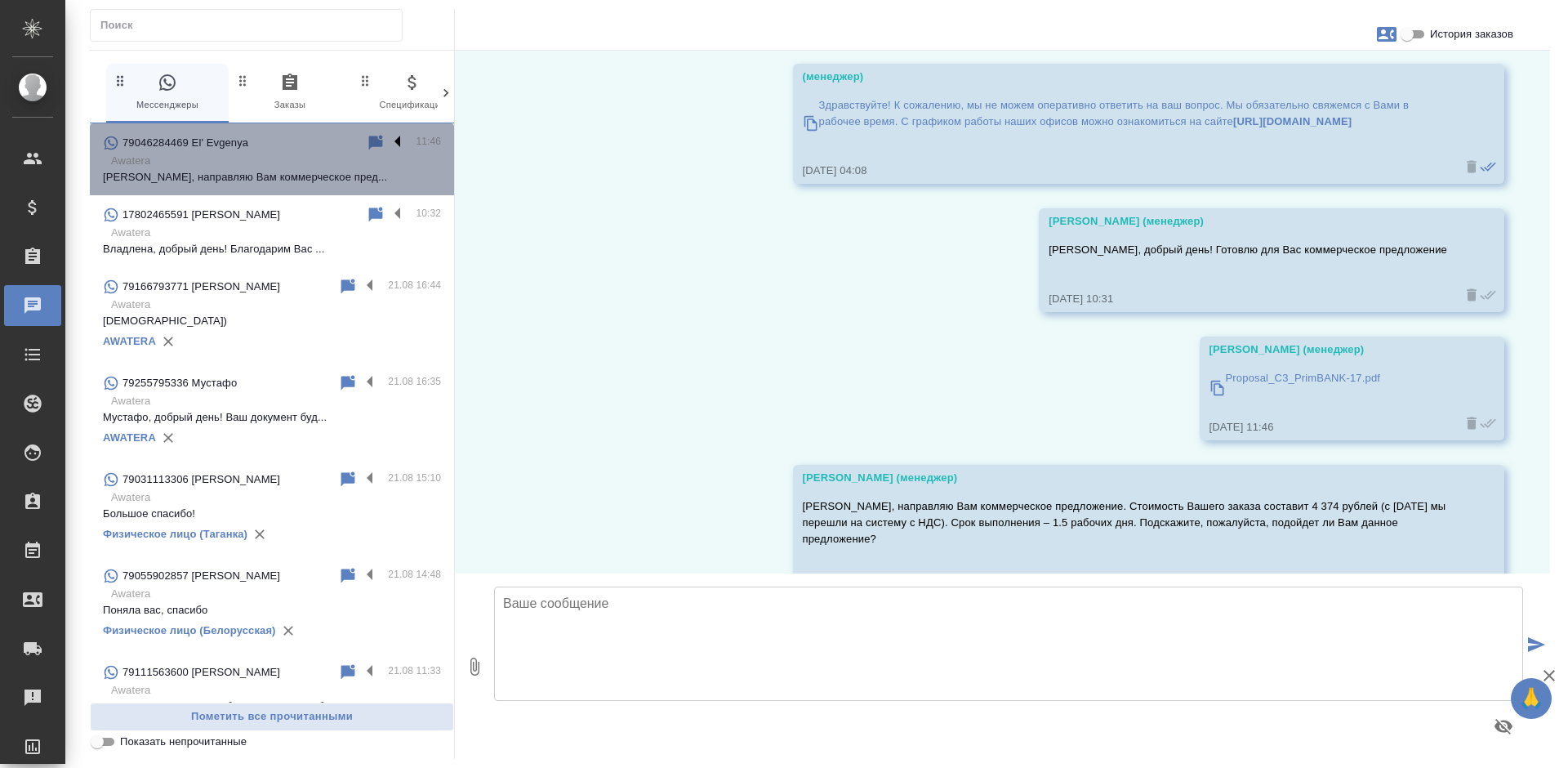
click at [388, 140] on label at bounding box center [401, 142] width 28 height 18
click at [0, 0] on input "checkbox" at bounding box center [0, 0] width 0 height 0
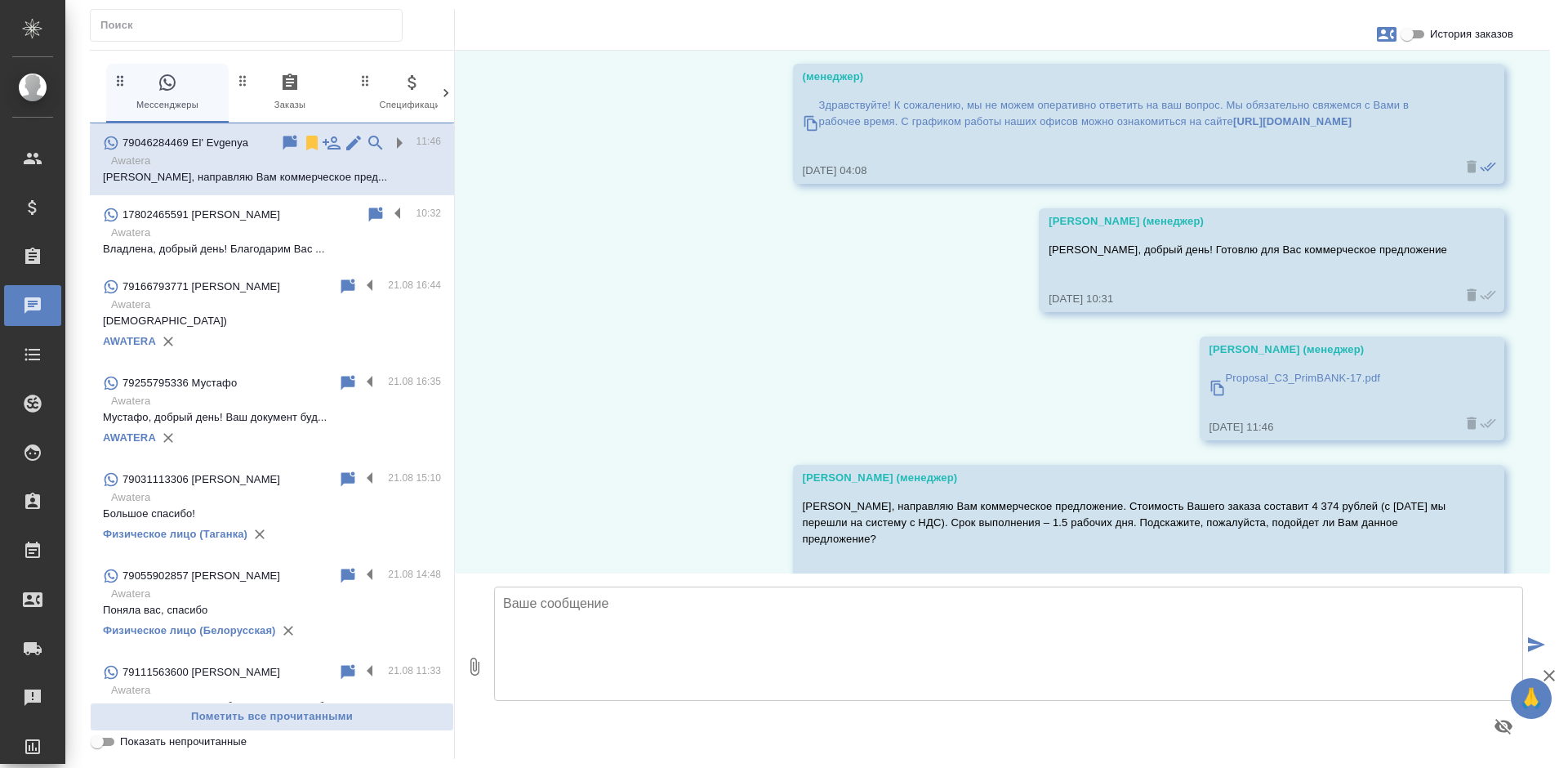
click at [306, 147] on icon at bounding box center [312, 142] width 12 height 15
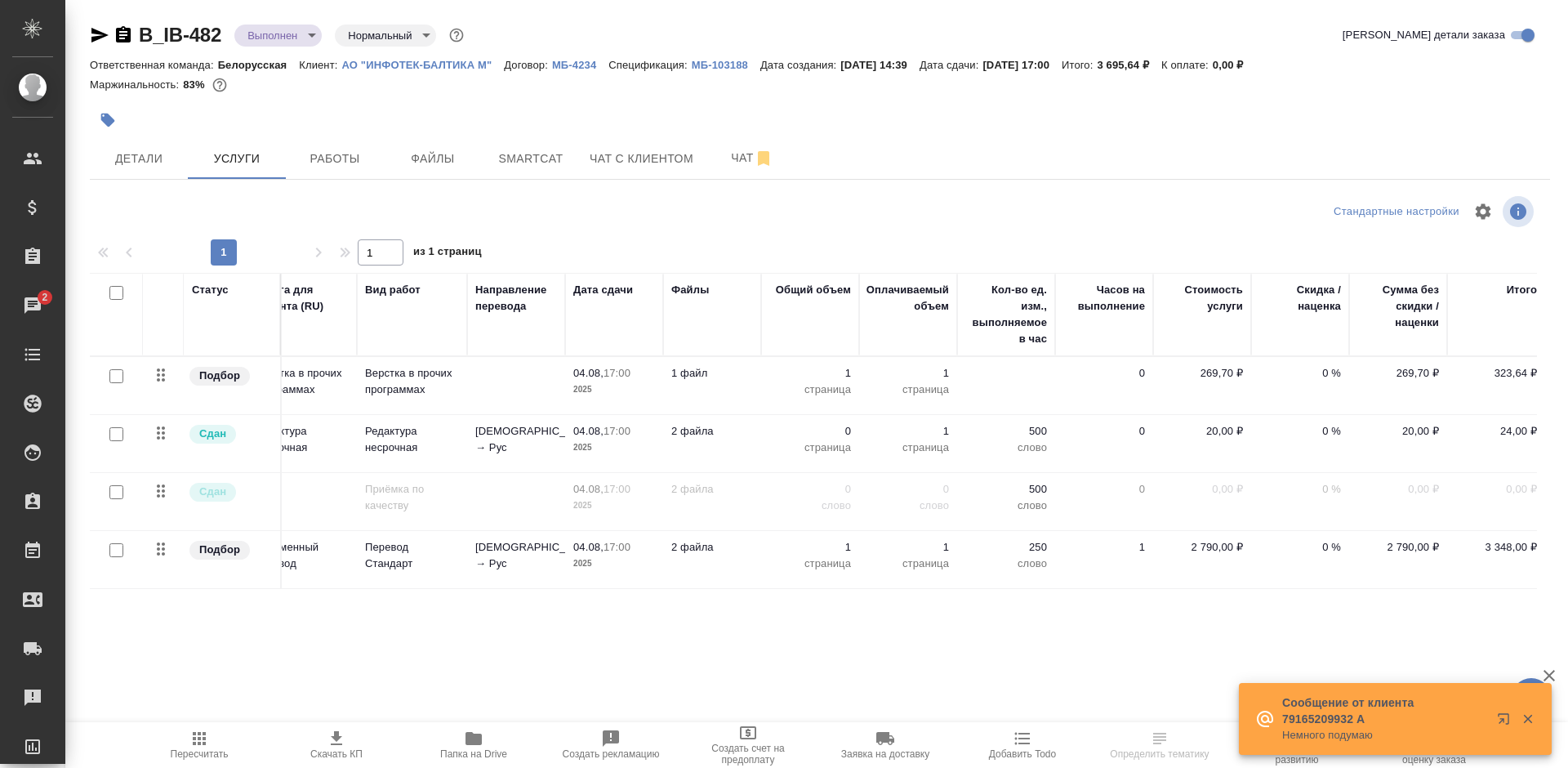
scroll to position [0, 44]
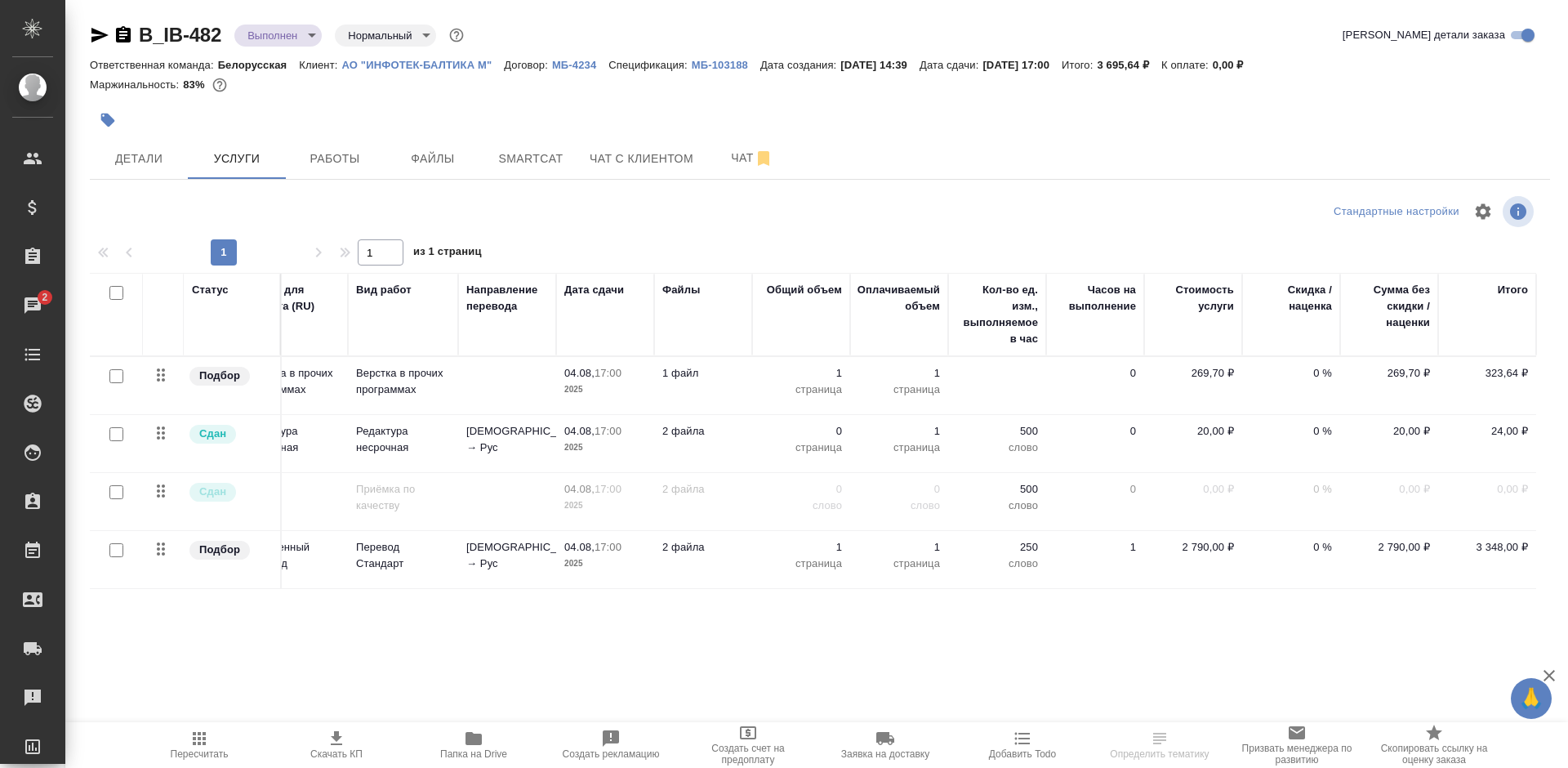
click at [192, 735] on icon "button" at bounding box center [199, 738] width 19 height 19
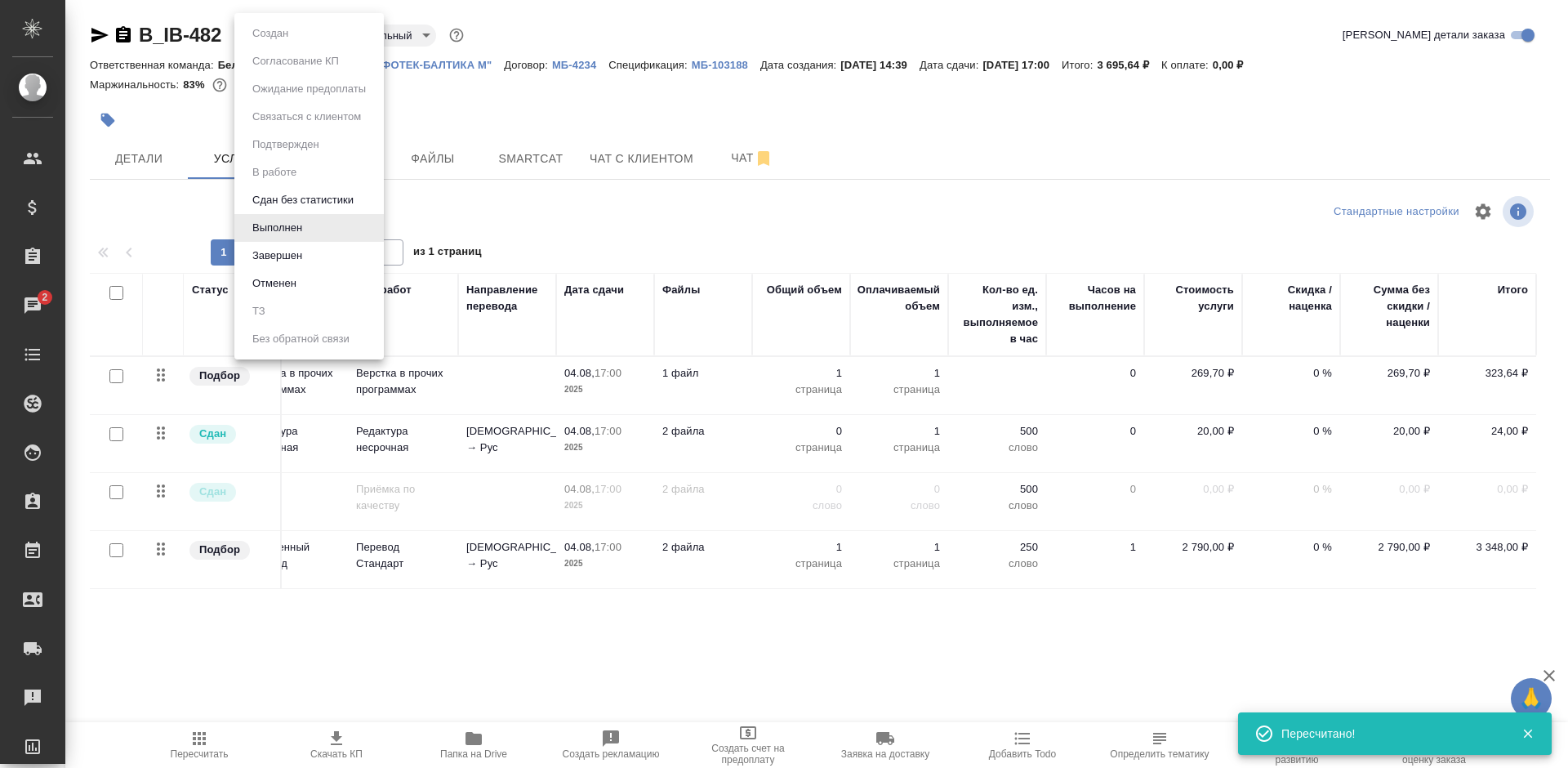
click at [284, 35] on body "🙏 .cls-1 fill:#fff; AWATERA [PERSON_NAME] Спецификации Заказы 2 Чаты Todo Проек…" at bounding box center [784, 384] width 1568 height 768
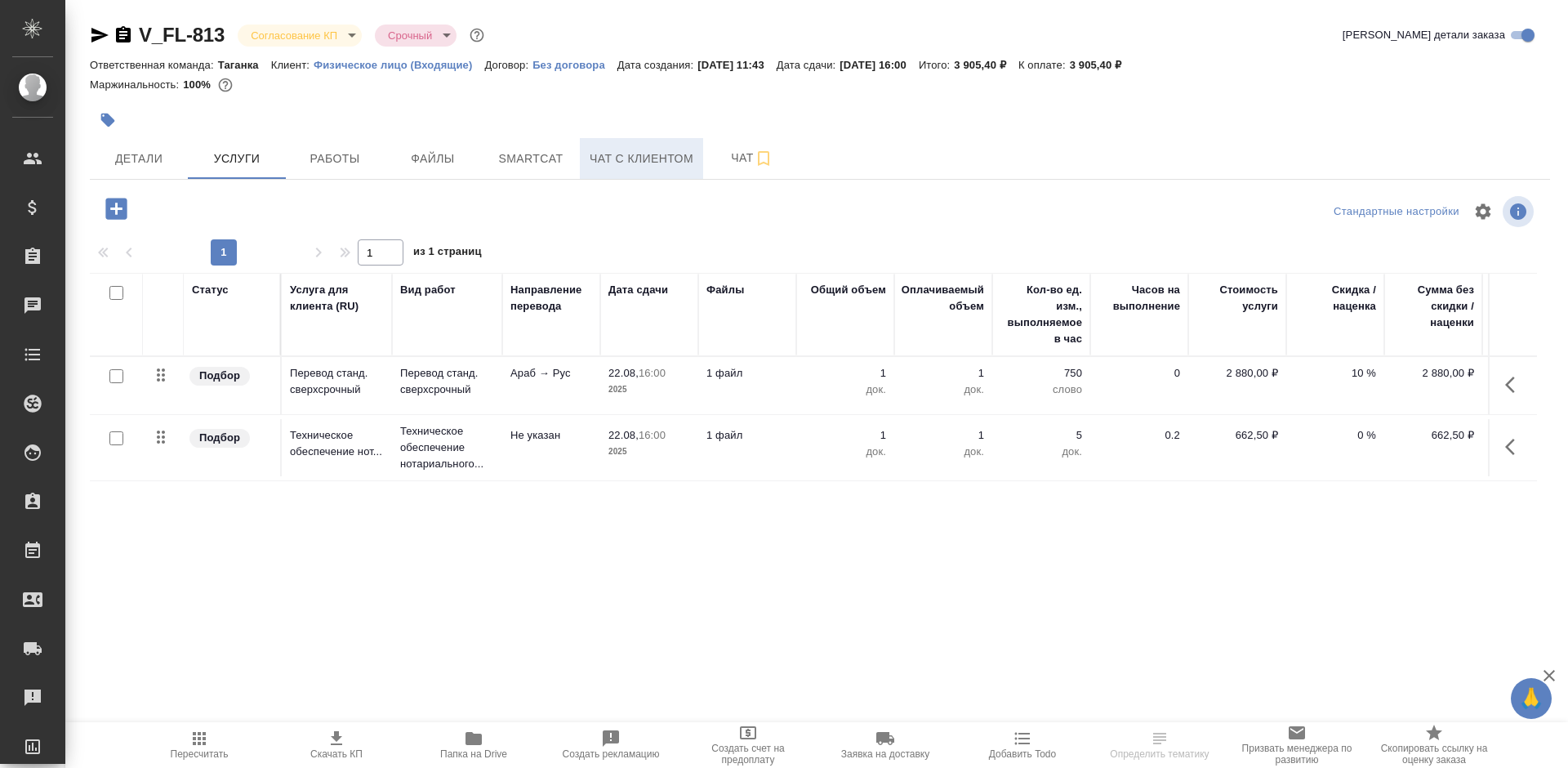
click at [643, 162] on span "Чат с клиентом" at bounding box center [642, 158] width 104 height 20
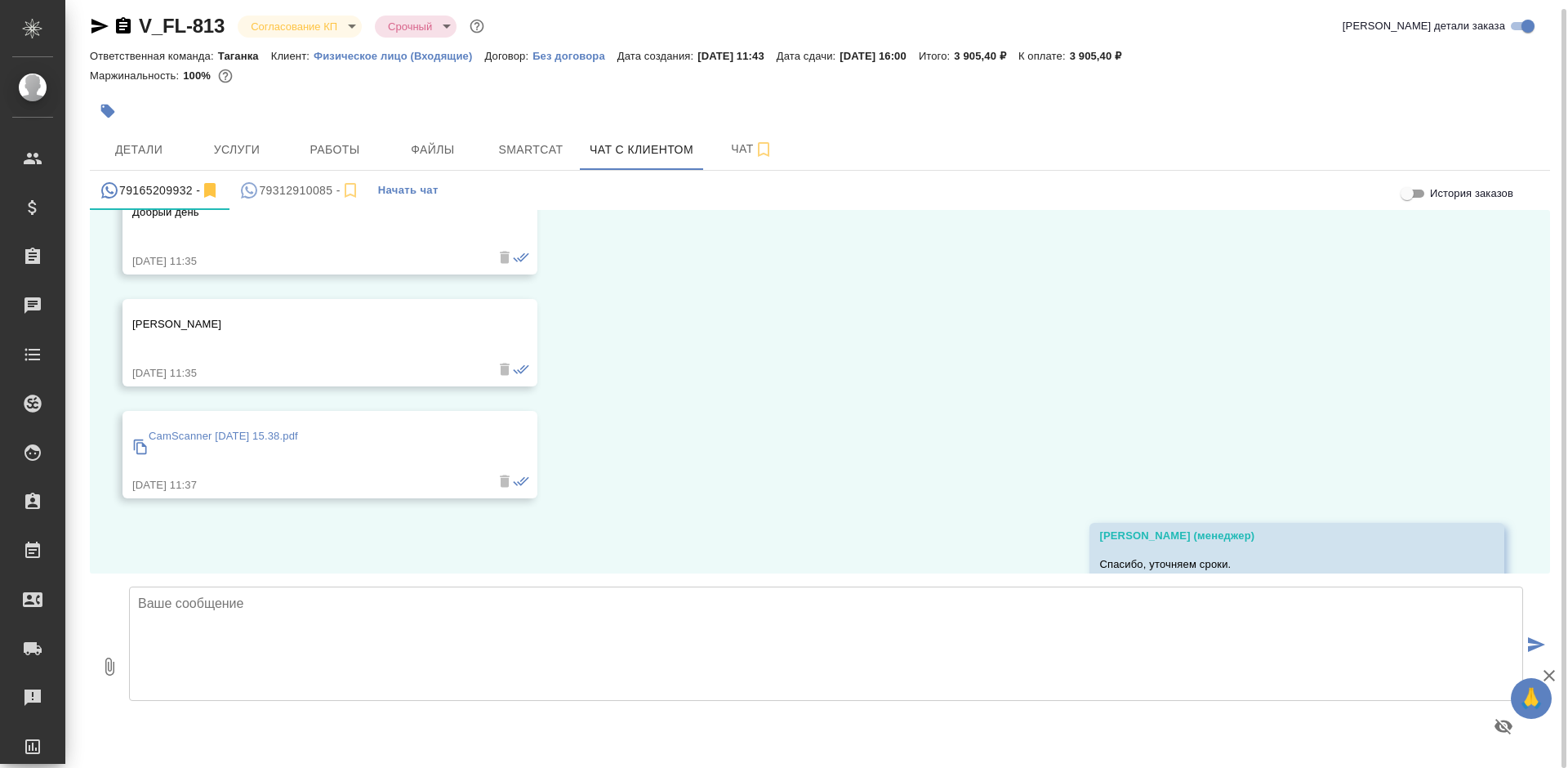
scroll to position [490, 0]
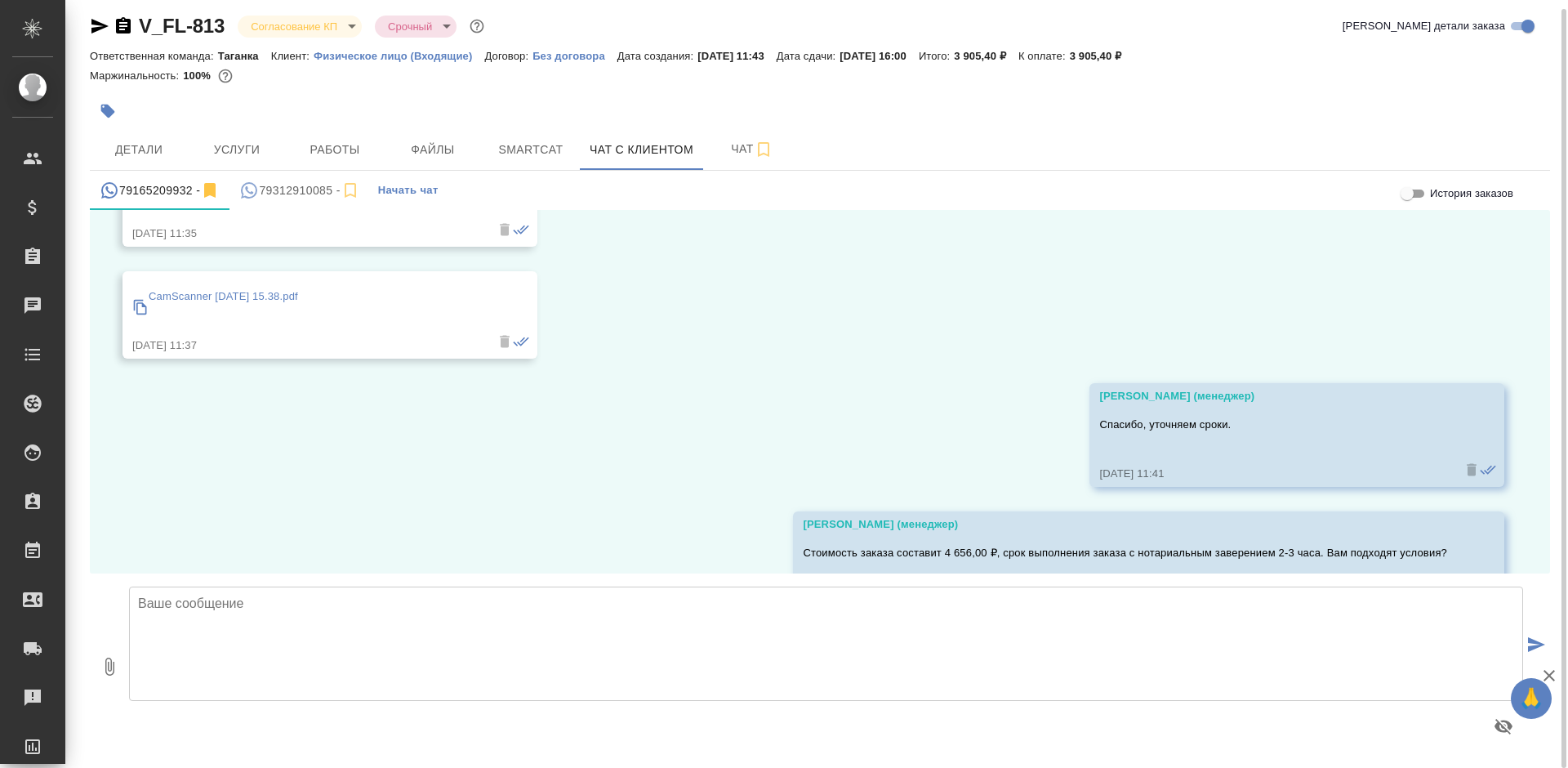
click at [295, 288] on div "CamScanner [DATE] 15.38.pdf" at bounding box center [224, 306] width 150 height 45
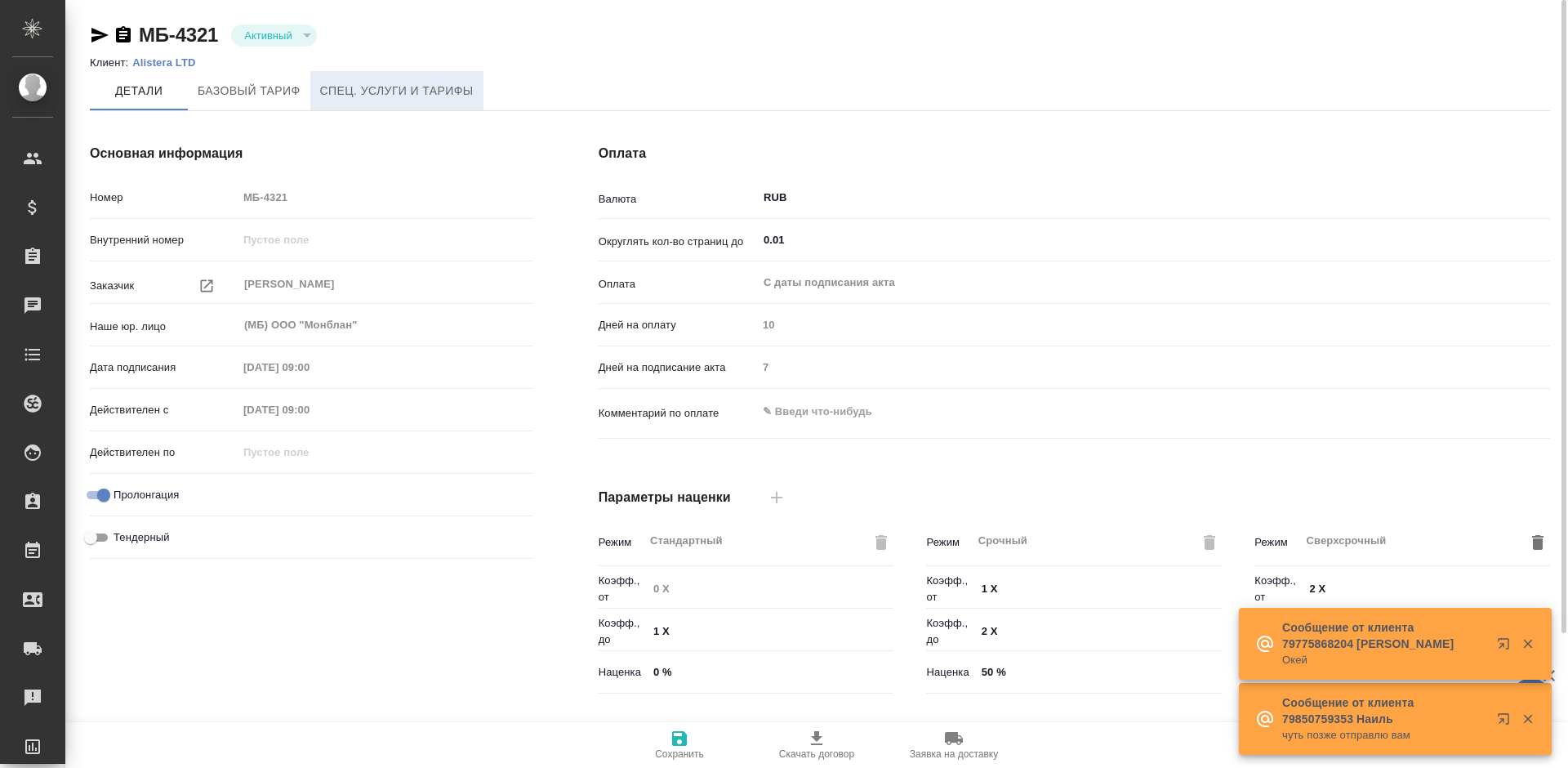
click at [365, 89] on span "Спец. услуги и тарифы" at bounding box center [397, 90] width 154 height 20
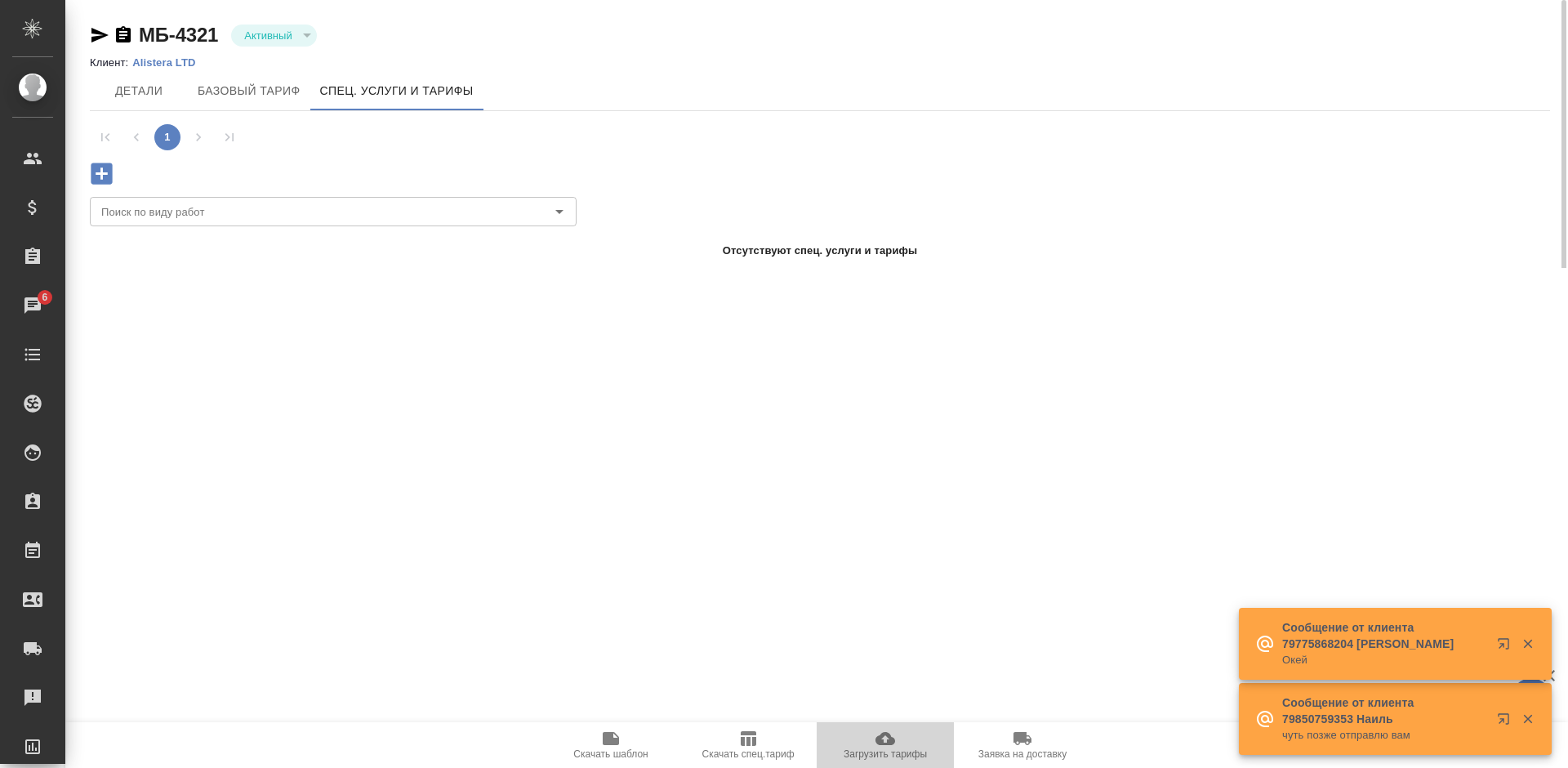
click at [855, 741] on span "Загрузить тарифы" at bounding box center [885, 744] width 118 height 31
click at [105, 177] on icon "button" at bounding box center [101, 173] width 21 height 21
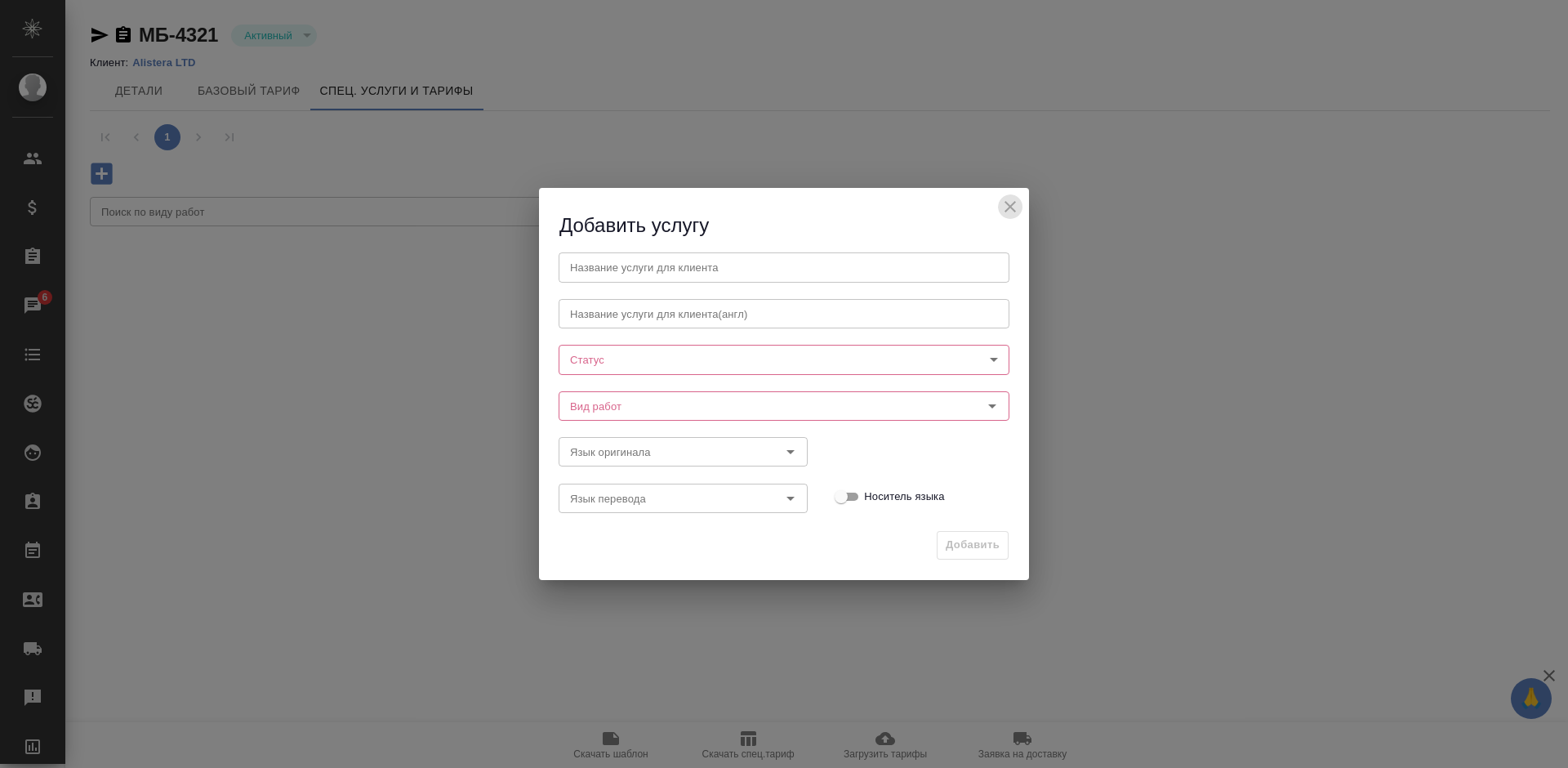
click at [1007, 207] on icon "close" at bounding box center [1010, 206] width 19 height 19
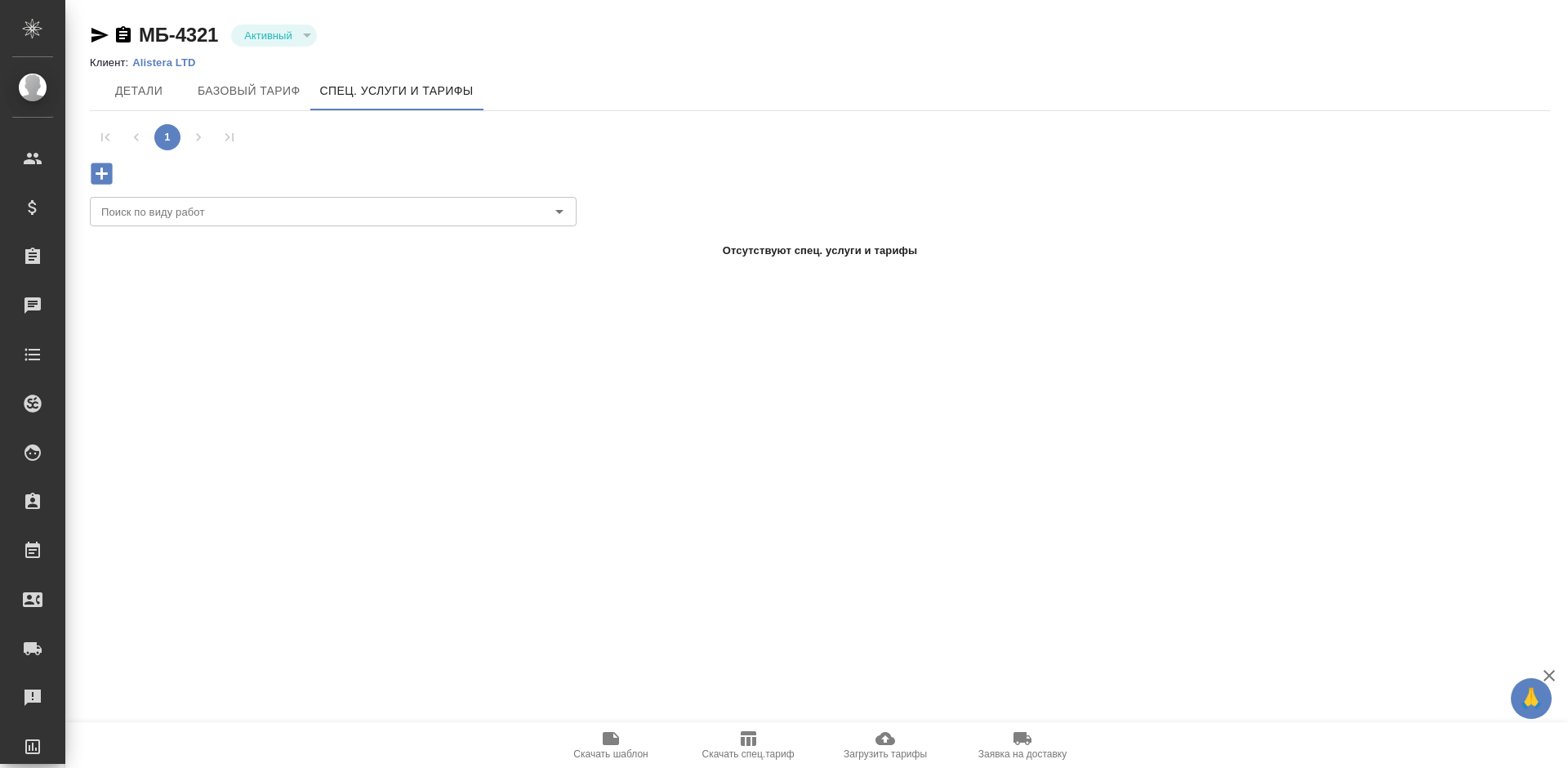
click at [890, 739] on icon "button" at bounding box center [886, 738] width 19 height 13
click at [753, 738] on icon "button" at bounding box center [749, 738] width 16 height 15
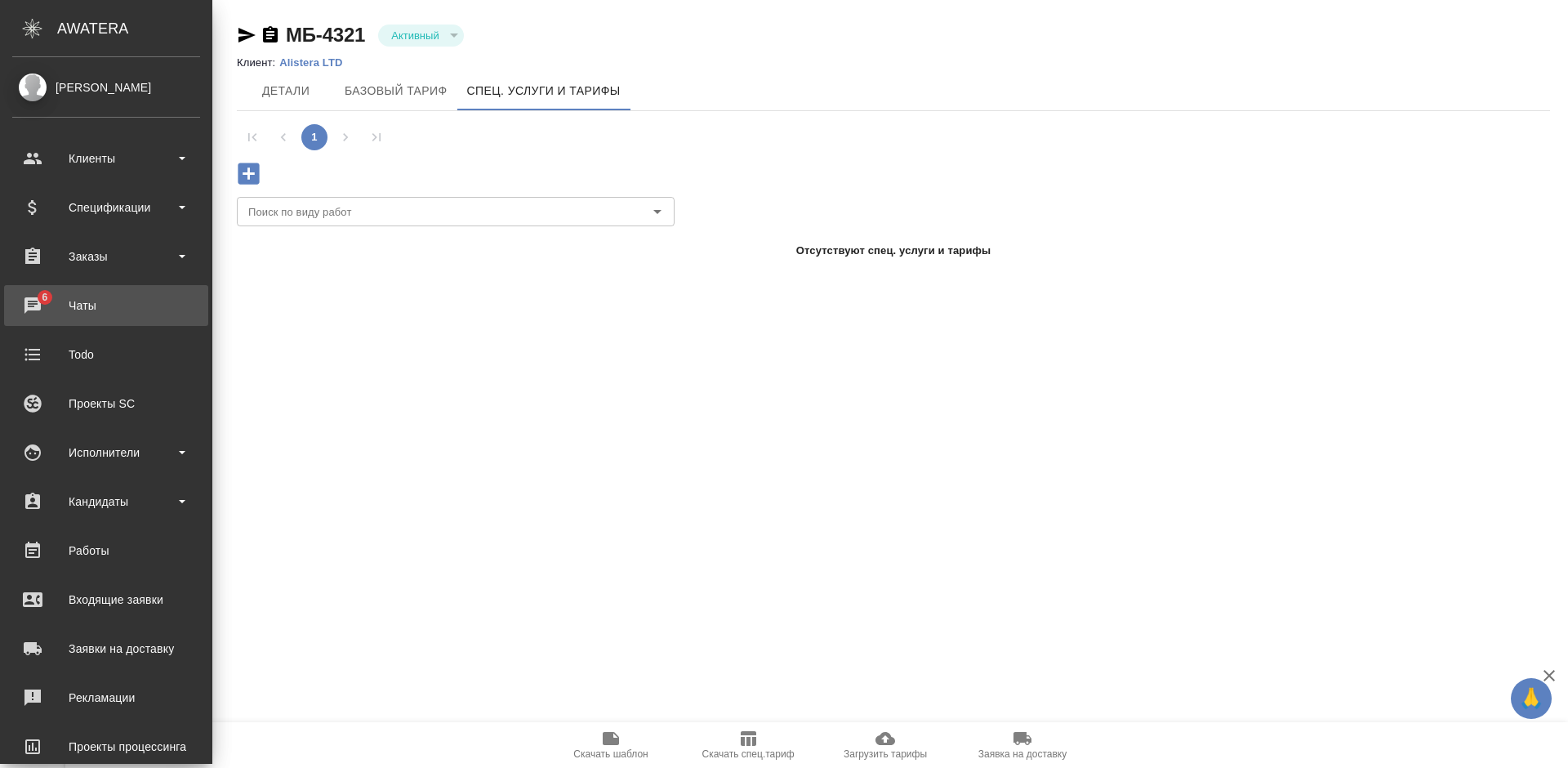
click at [22, 300] on div "Чаты" at bounding box center [106, 305] width 188 height 24
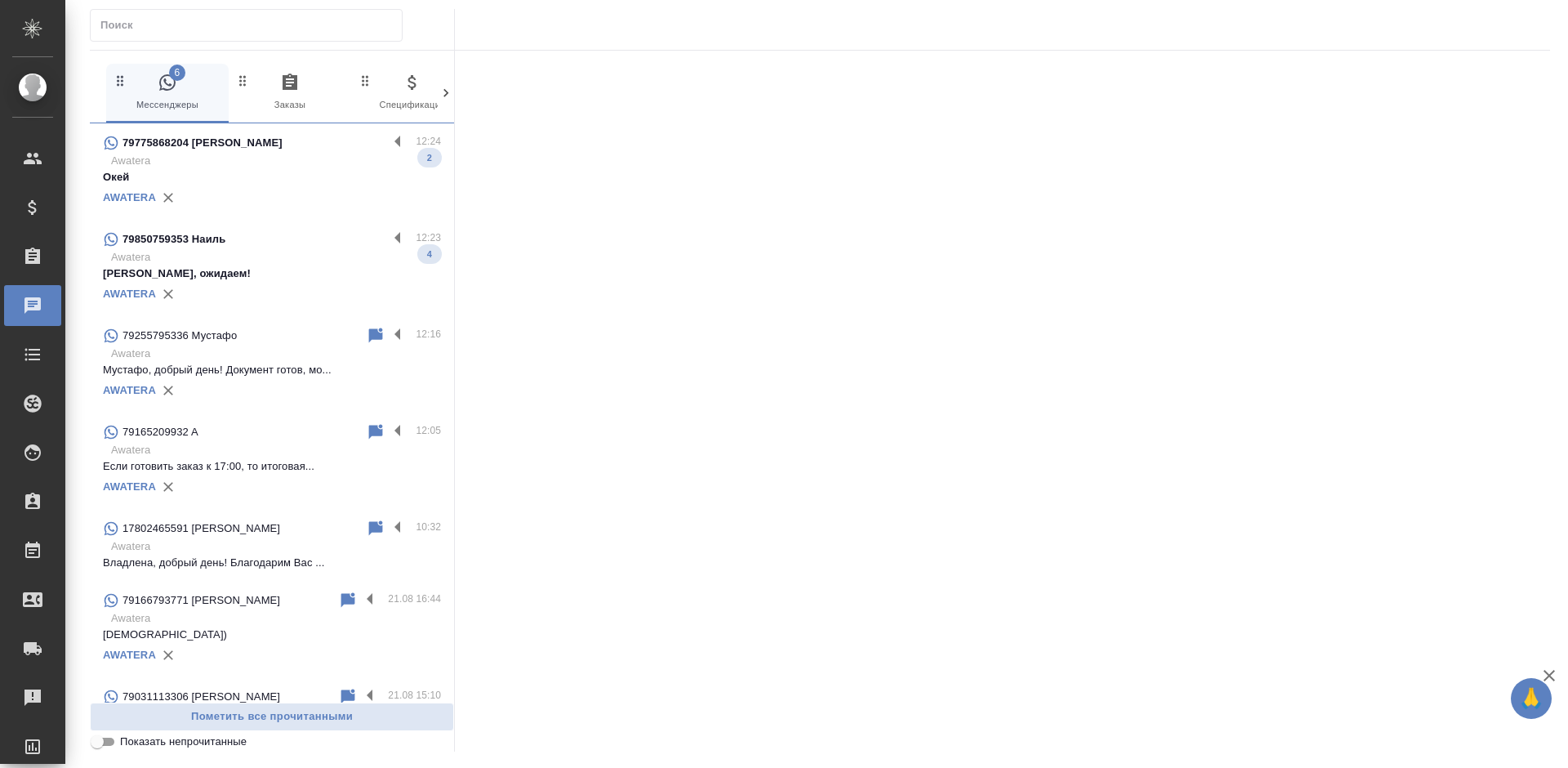
click at [235, 273] on p "Хорошо, ожидаем!" at bounding box center [272, 273] width 338 height 17
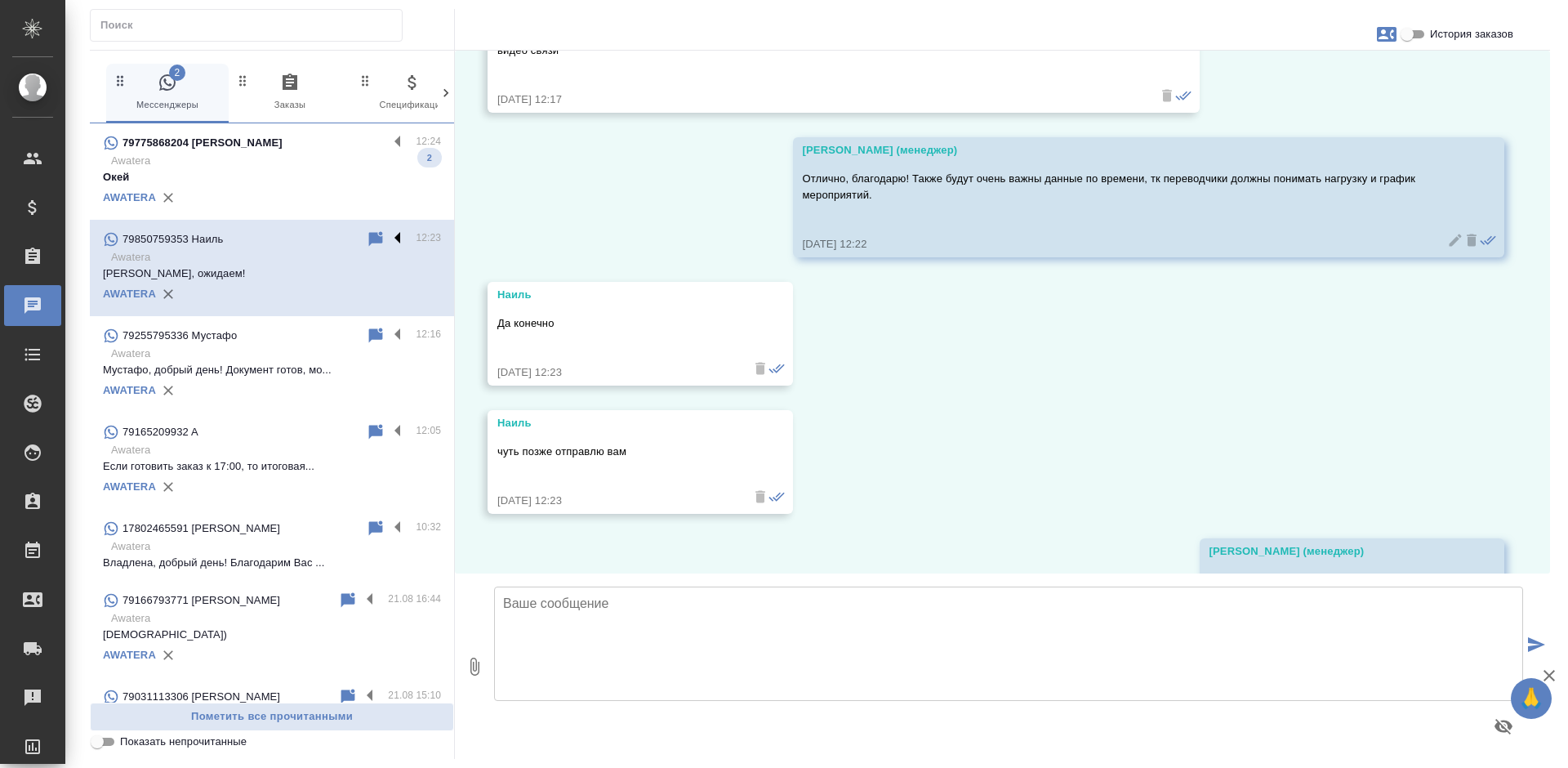
scroll to position [723, 0]
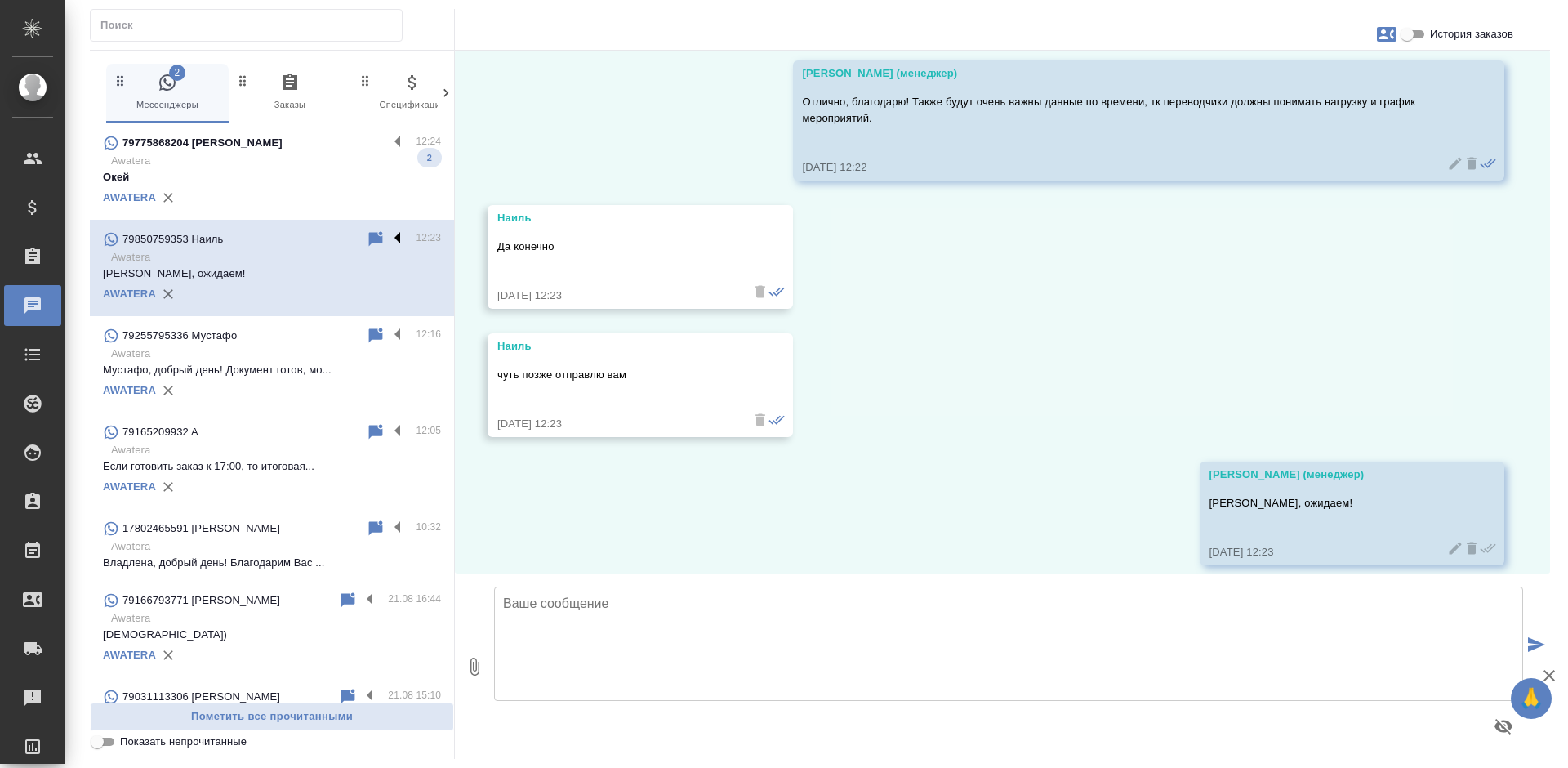
click at [388, 232] on label at bounding box center [401, 238] width 28 height 18
click at [0, 0] on input "checkbox" at bounding box center [0, 0] width 0 height 0
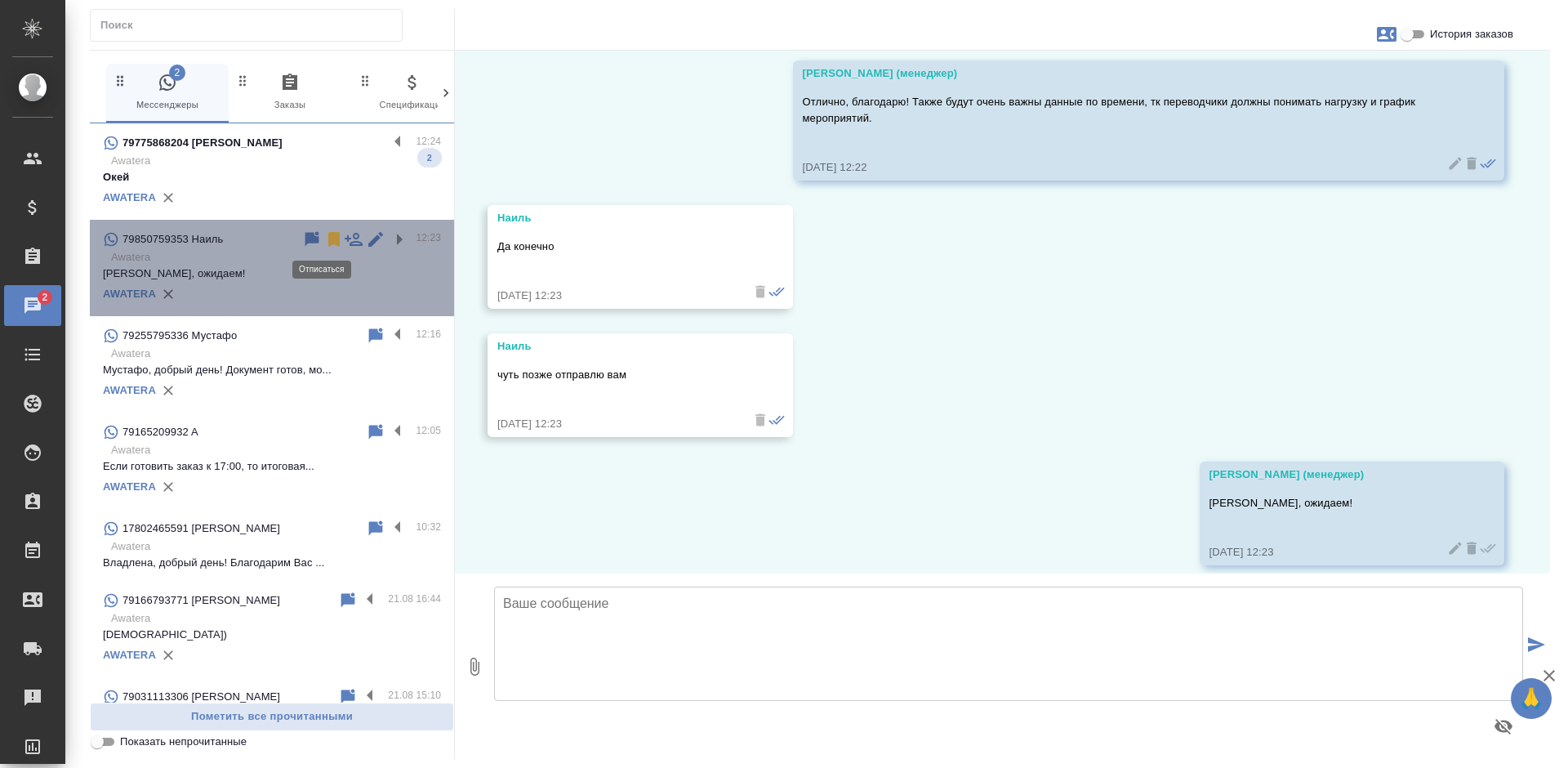
click at [329, 242] on icon at bounding box center [334, 239] width 12 height 15
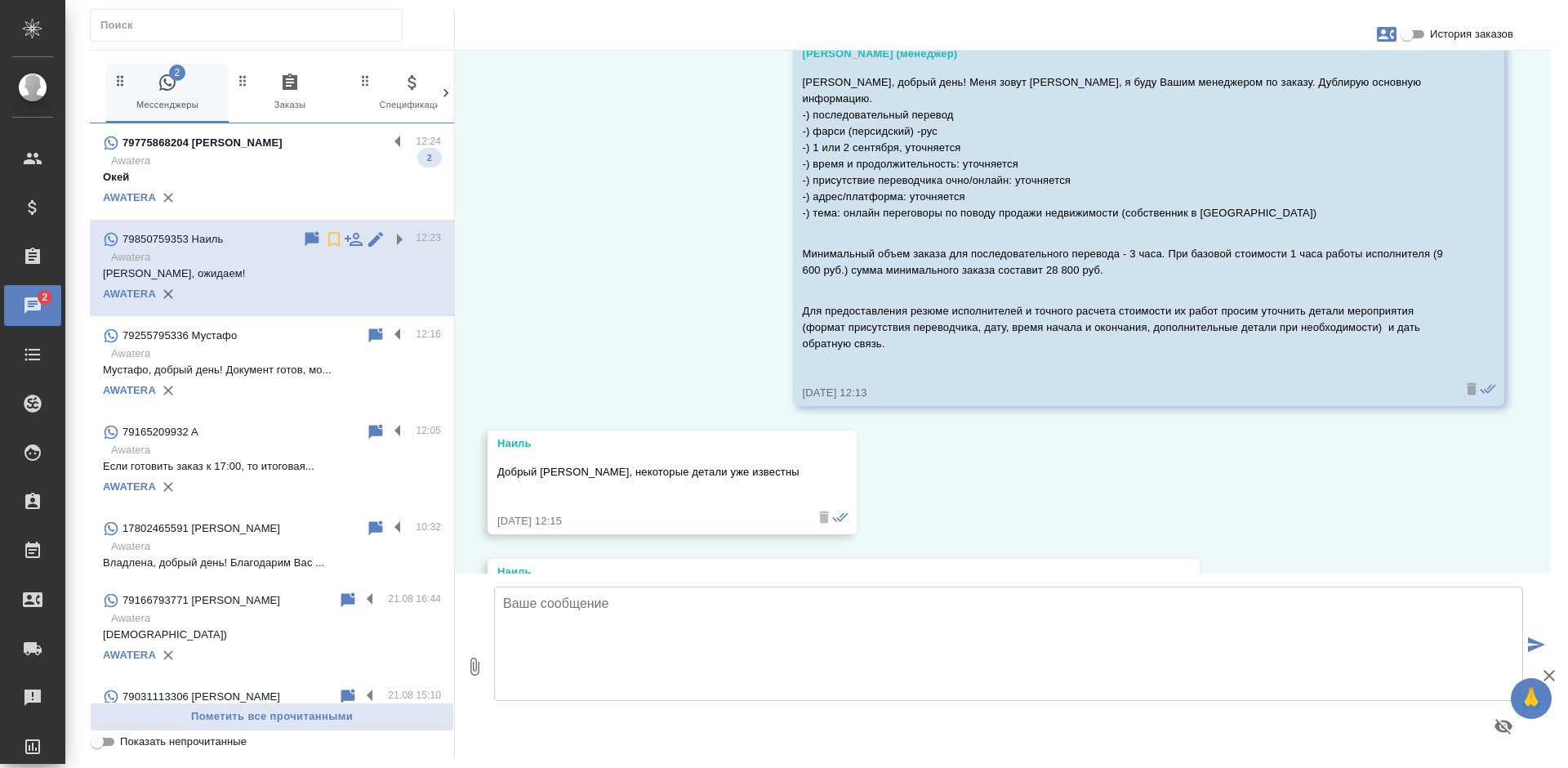
scroll to position [70, 0]
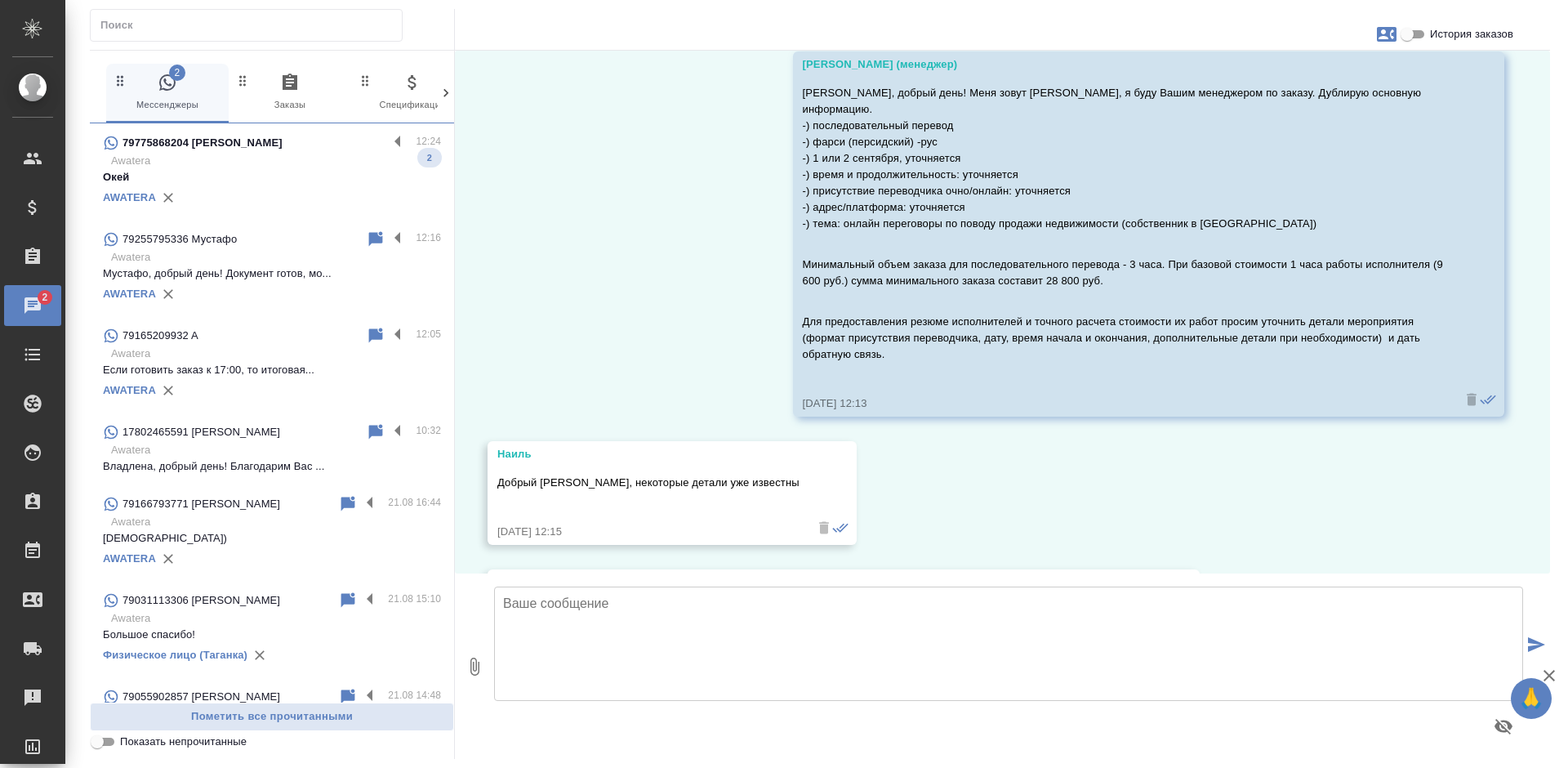
click at [280, 173] on p "Окей" at bounding box center [272, 177] width 338 height 17
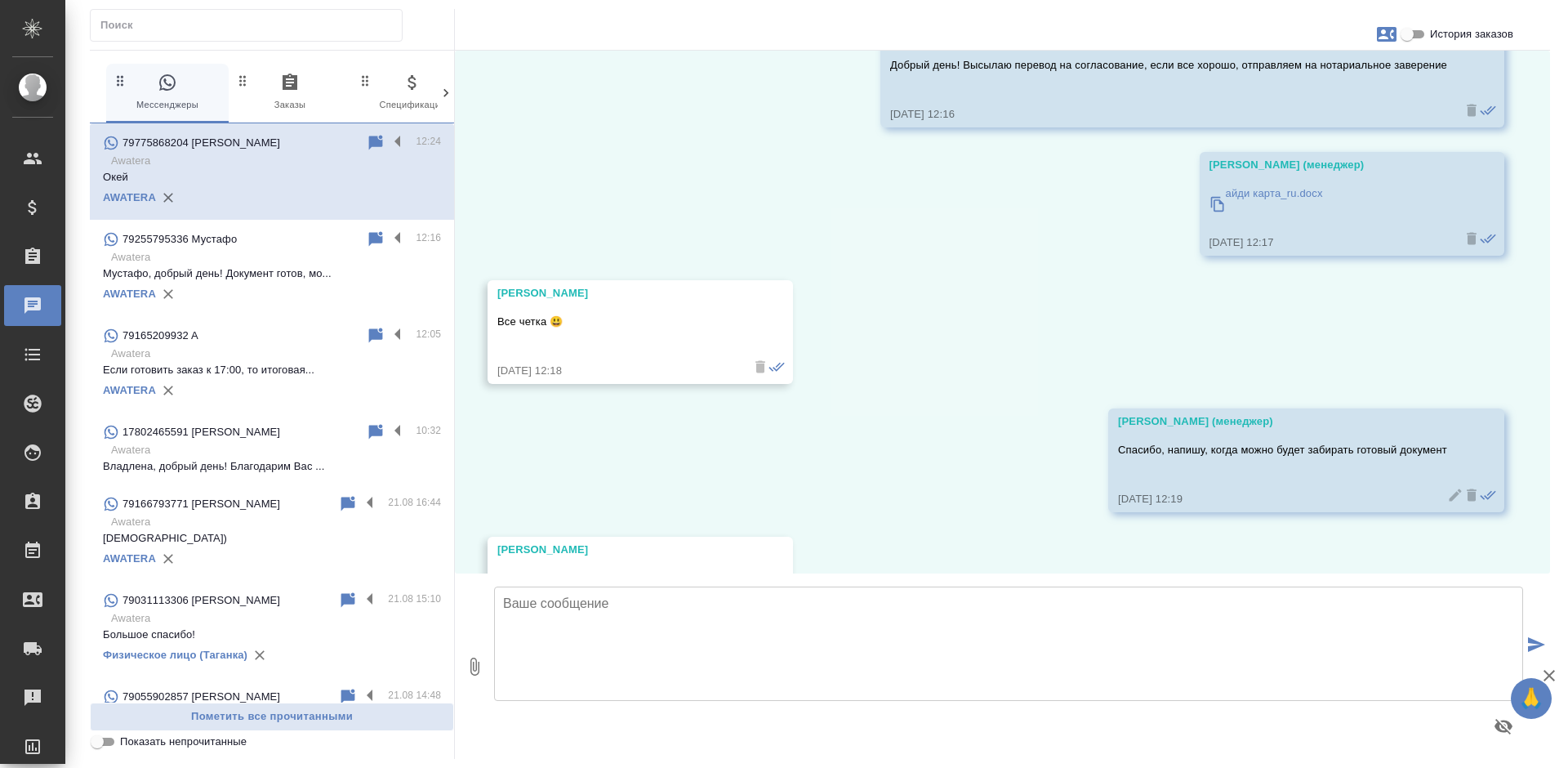
scroll to position [0, 0]
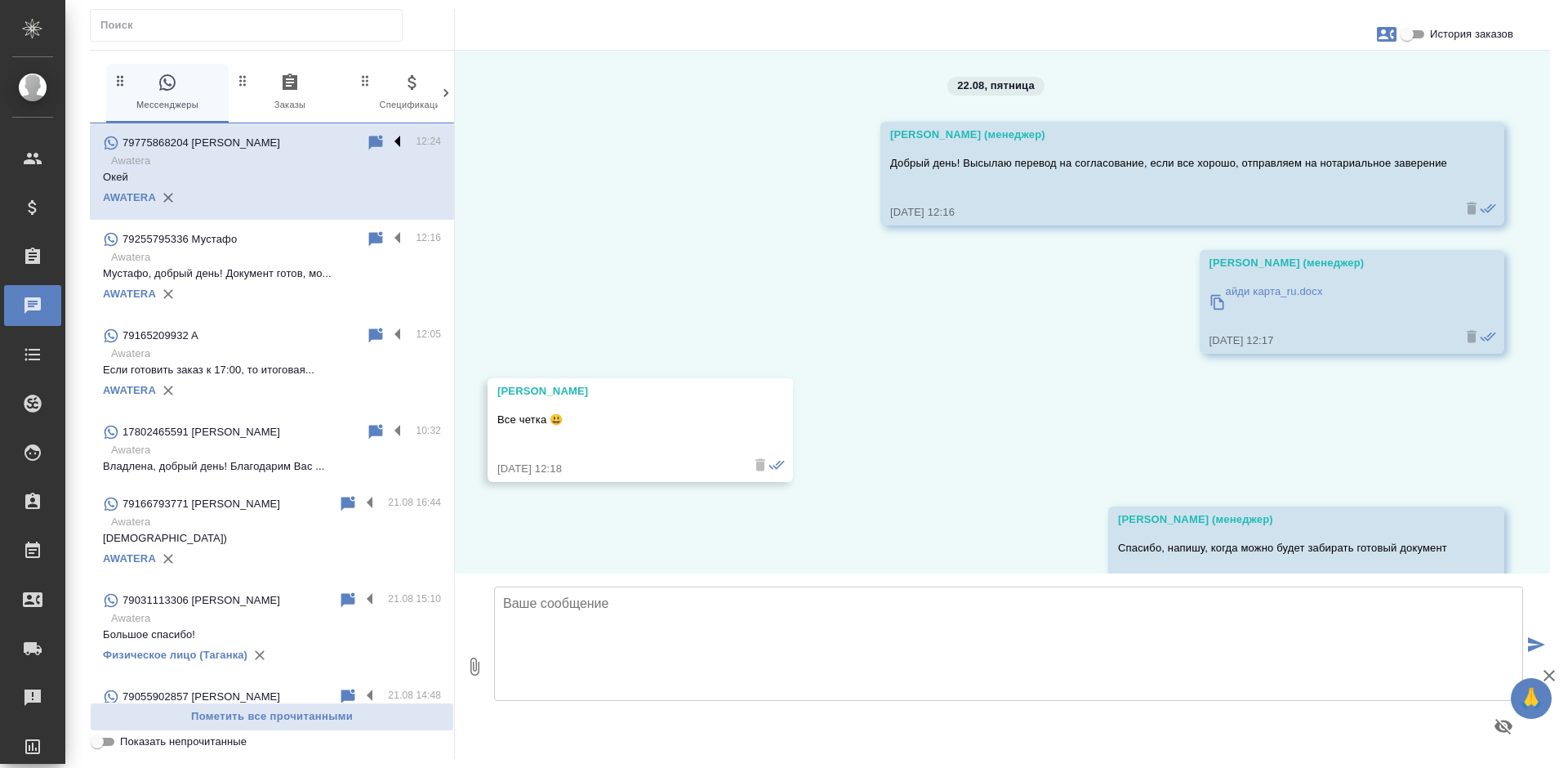
click at [388, 137] on label at bounding box center [401, 142] width 28 height 18
click at [0, 0] on input "checkbox" at bounding box center [0, 0] width 0 height 0
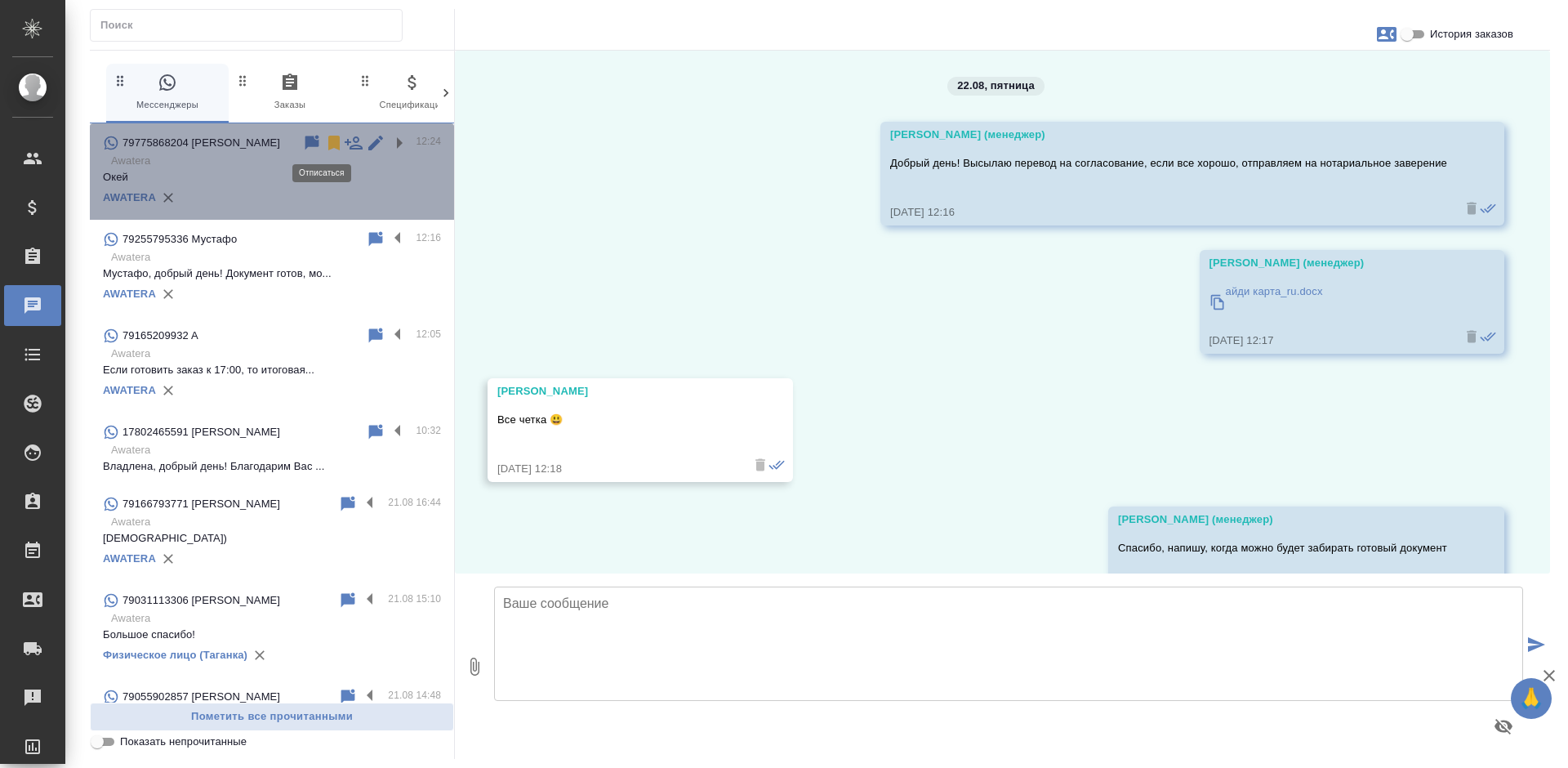
click at [325, 143] on icon at bounding box center [334, 143] width 19 height 19
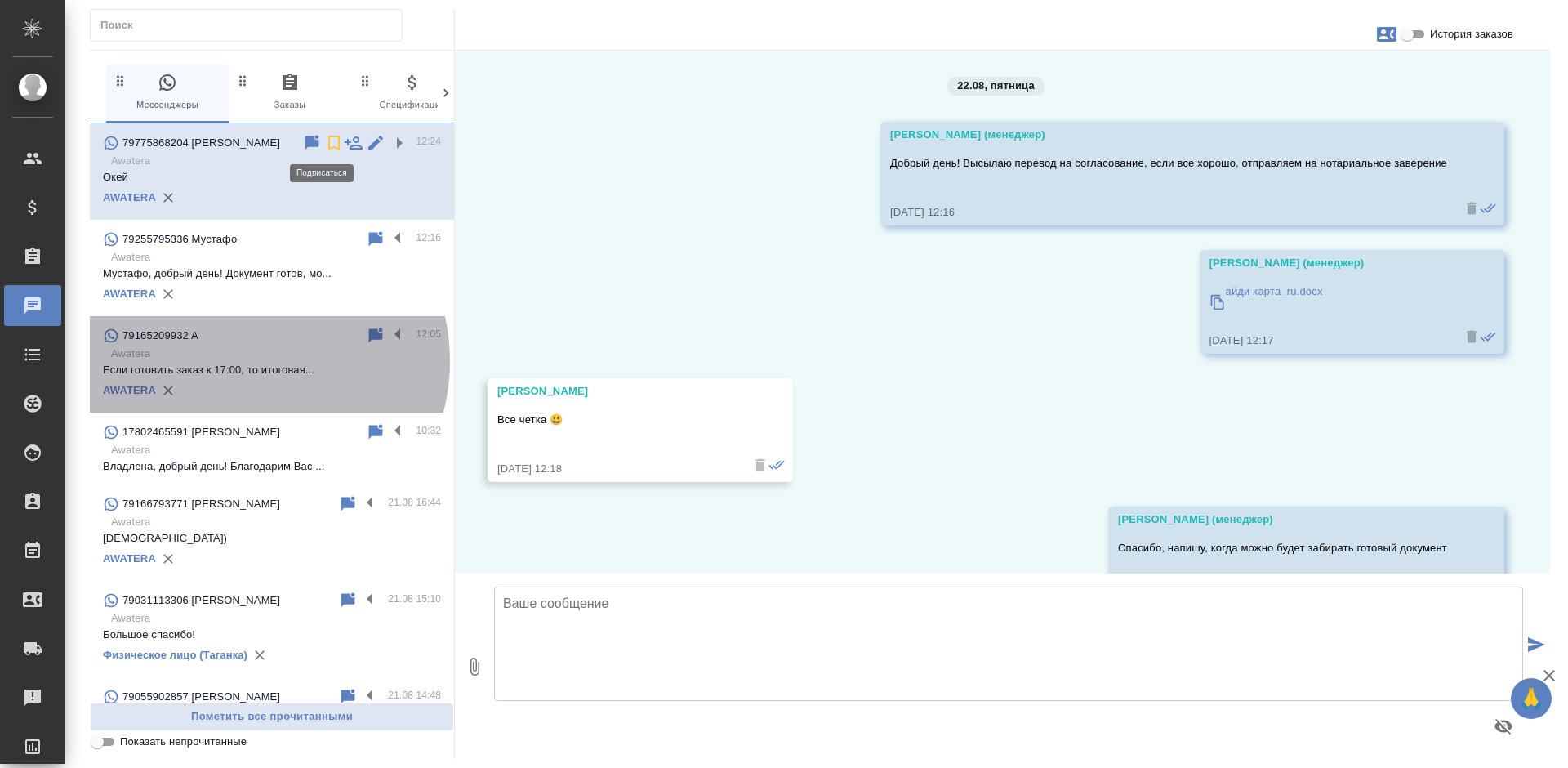
click at [252, 361] on p "Awatera" at bounding box center [275, 353] width 330 height 17
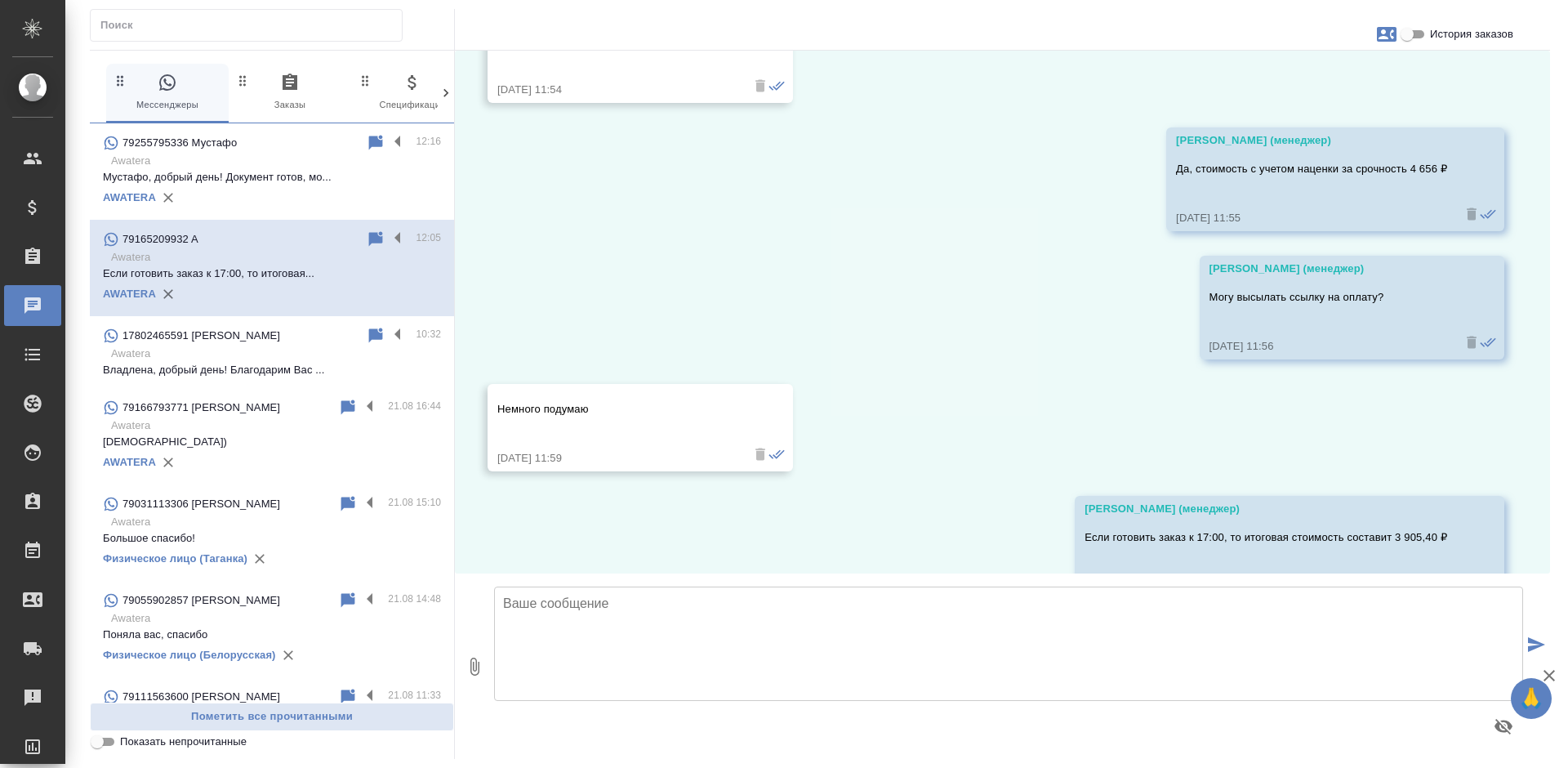
scroll to position [1022, 0]
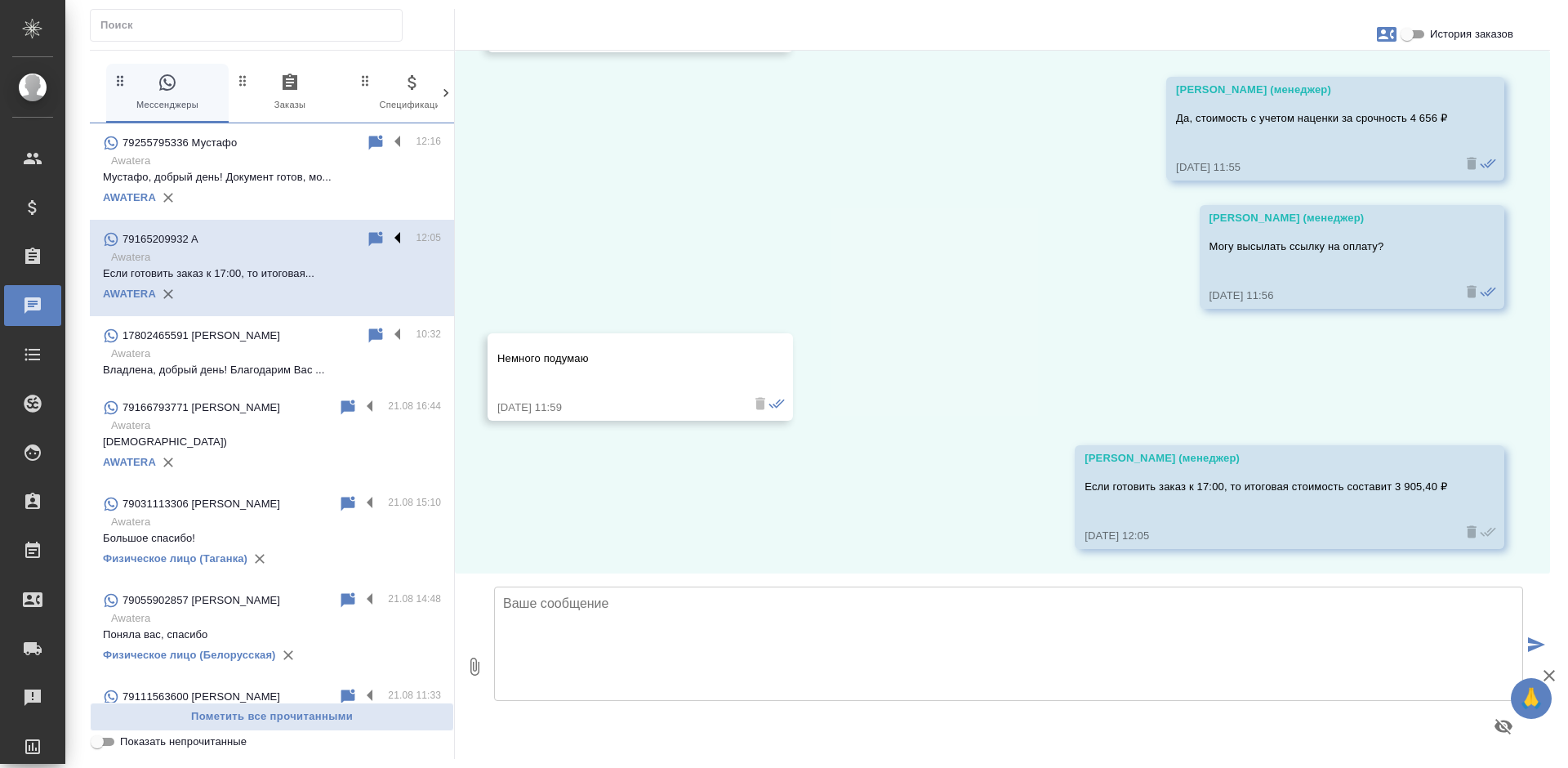
click at [388, 237] on label at bounding box center [401, 238] width 28 height 18
click at [0, 0] on input "checkbox" at bounding box center [0, 0] width 0 height 0
click at [329, 240] on icon at bounding box center [334, 239] width 12 height 15
click at [292, 178] on p "Мустафо, добрый день! Документ готов, мо..." at bounding box center [272, 177] width 338 height 17
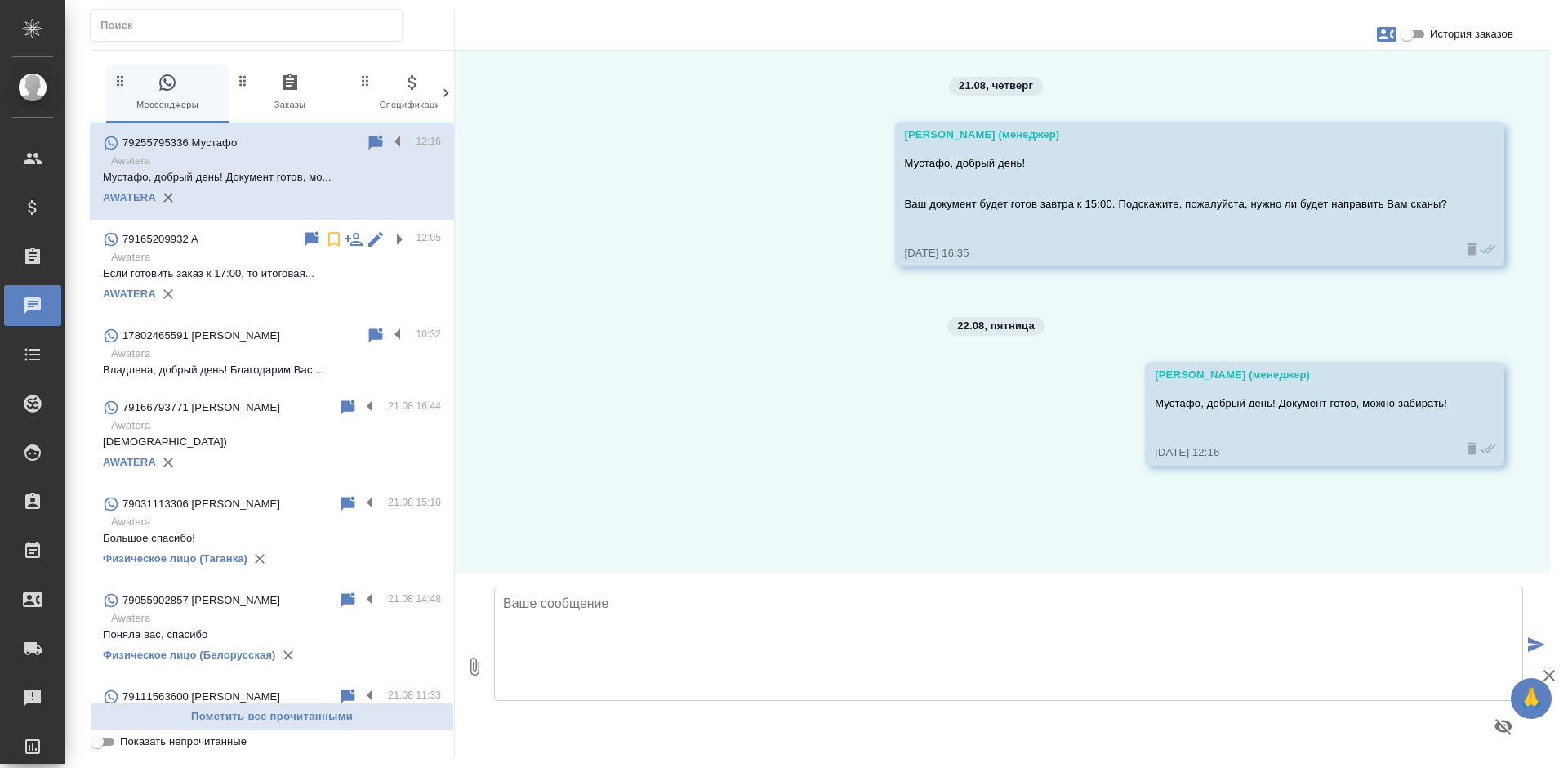
scroll to position [0, 0]
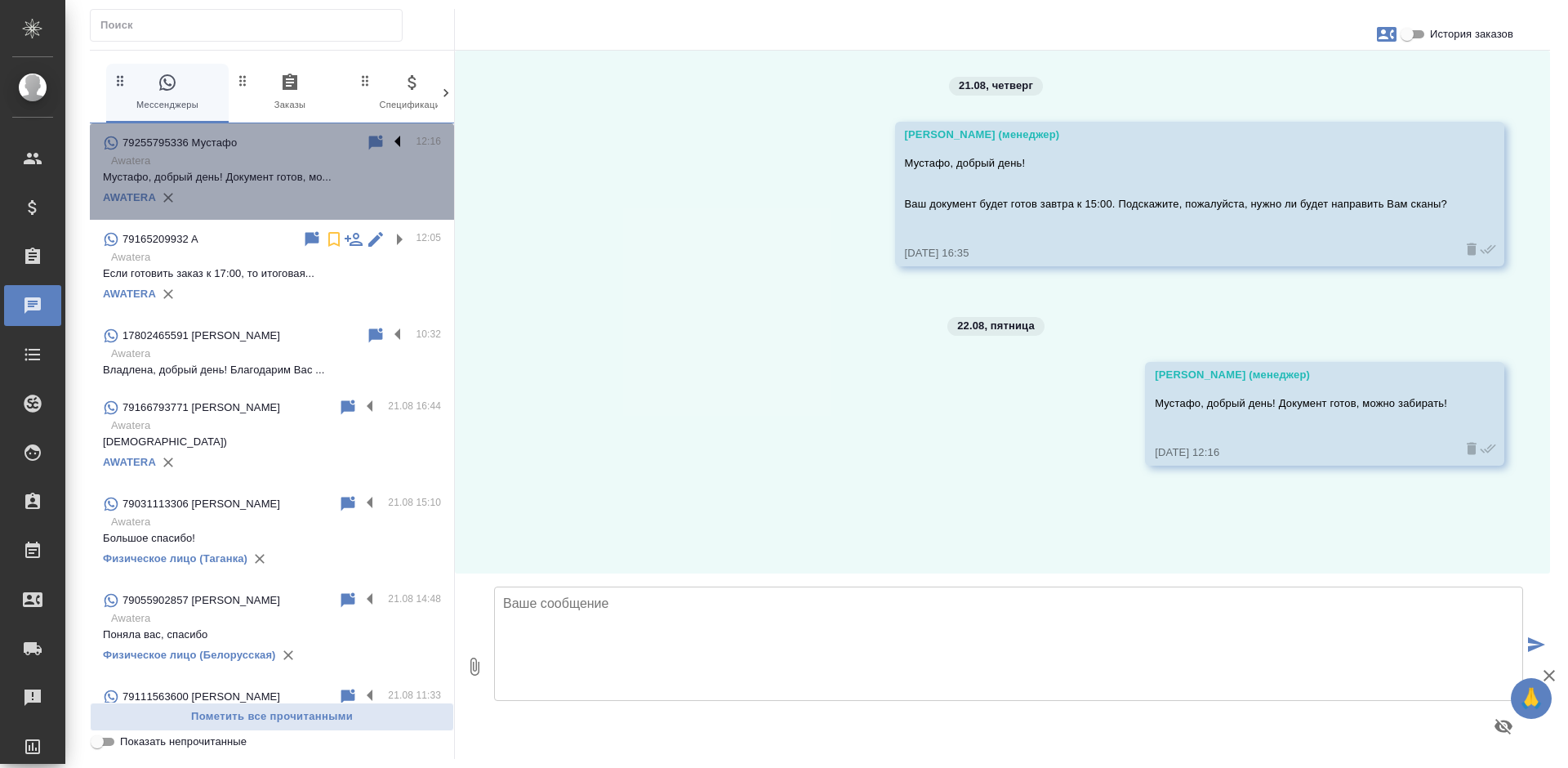
click at [388, 135] on label at bounding box center [401, 142] width 28 height 18
click at [0, 0] on input "checkbox" at bounding box center [0, 0] width 0 height 0
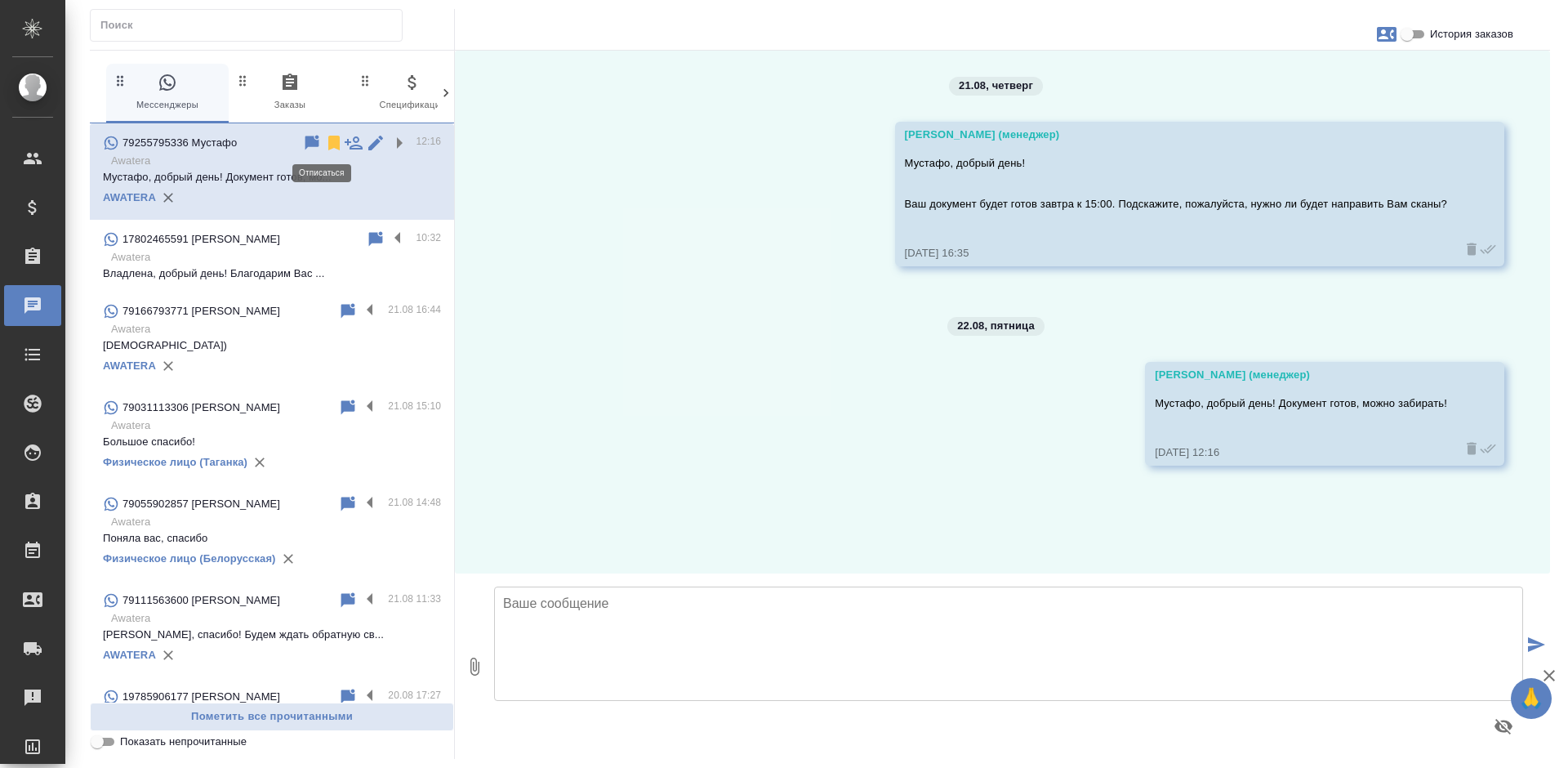
click at [329, 141] on icon at bounding box center [334, 142] width 12 height 15
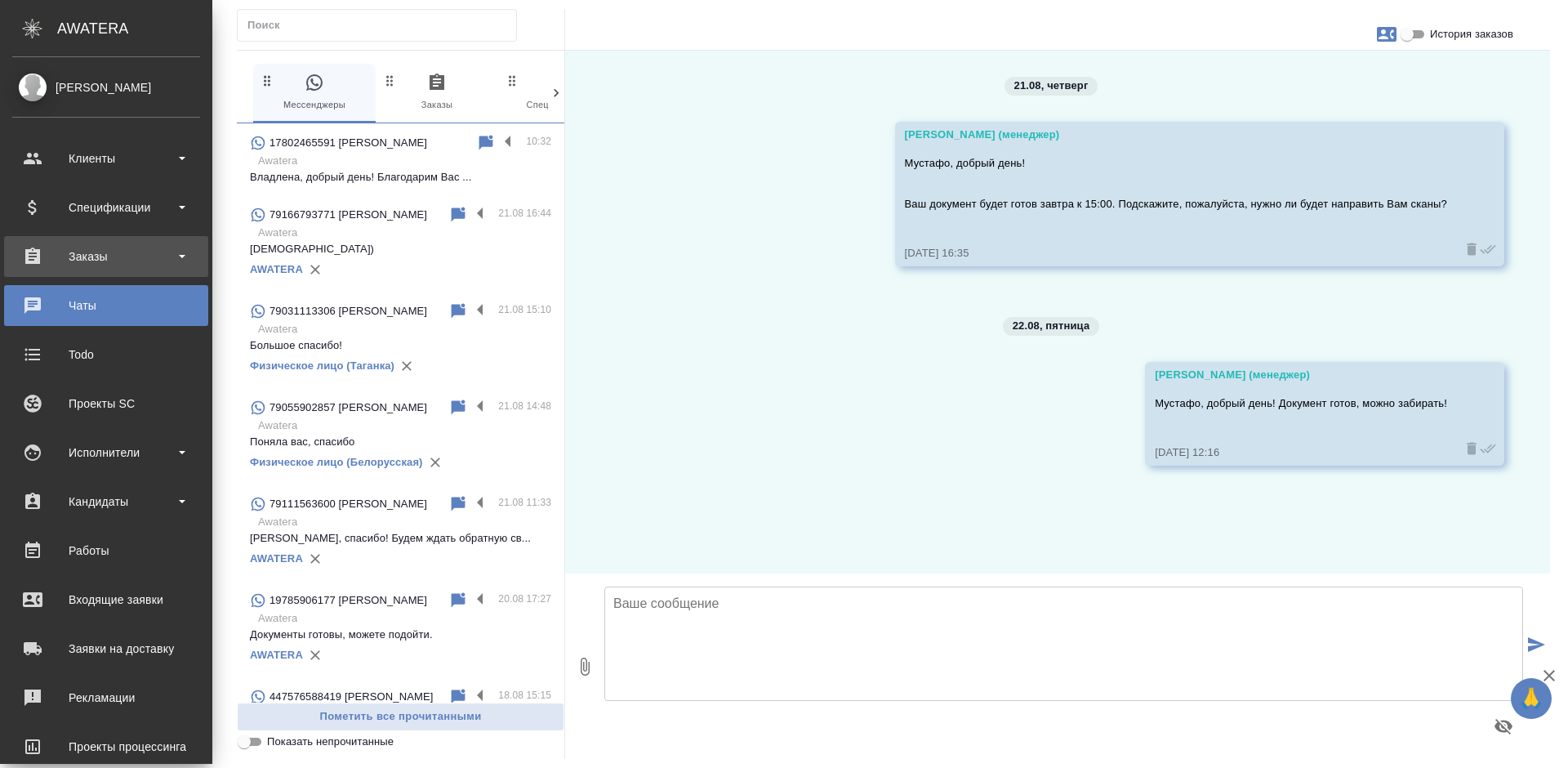
click at [42, 258] on div "Заказы" at bounding box center [106, 256] width 188 height 24
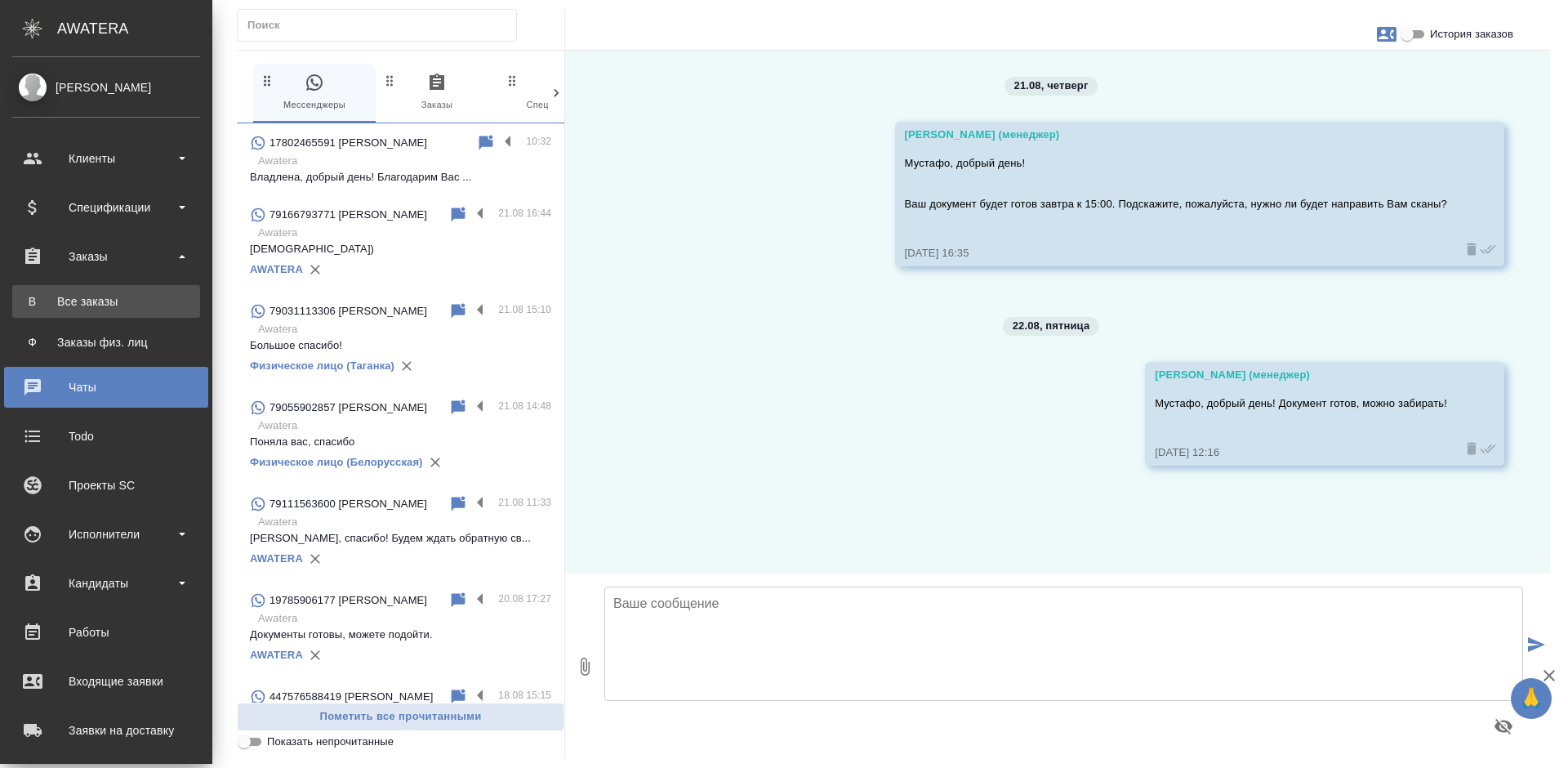
click at [71, 293] on link "В Все заказы" at bounding box center [106, 301] width 188 height 33
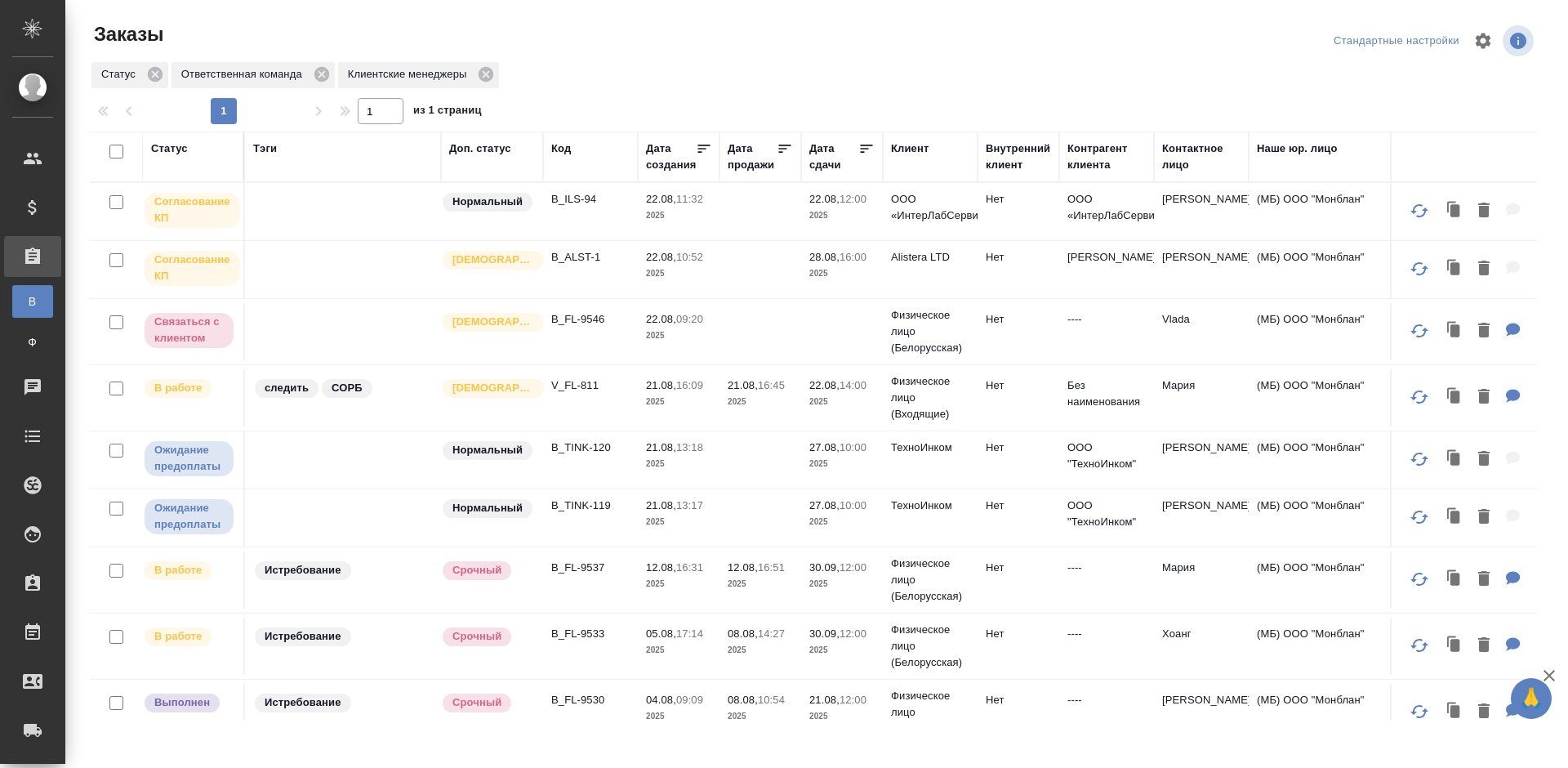
click at [831, 222] on p "2025" at bounding box center [842, 215] width 65 height 17
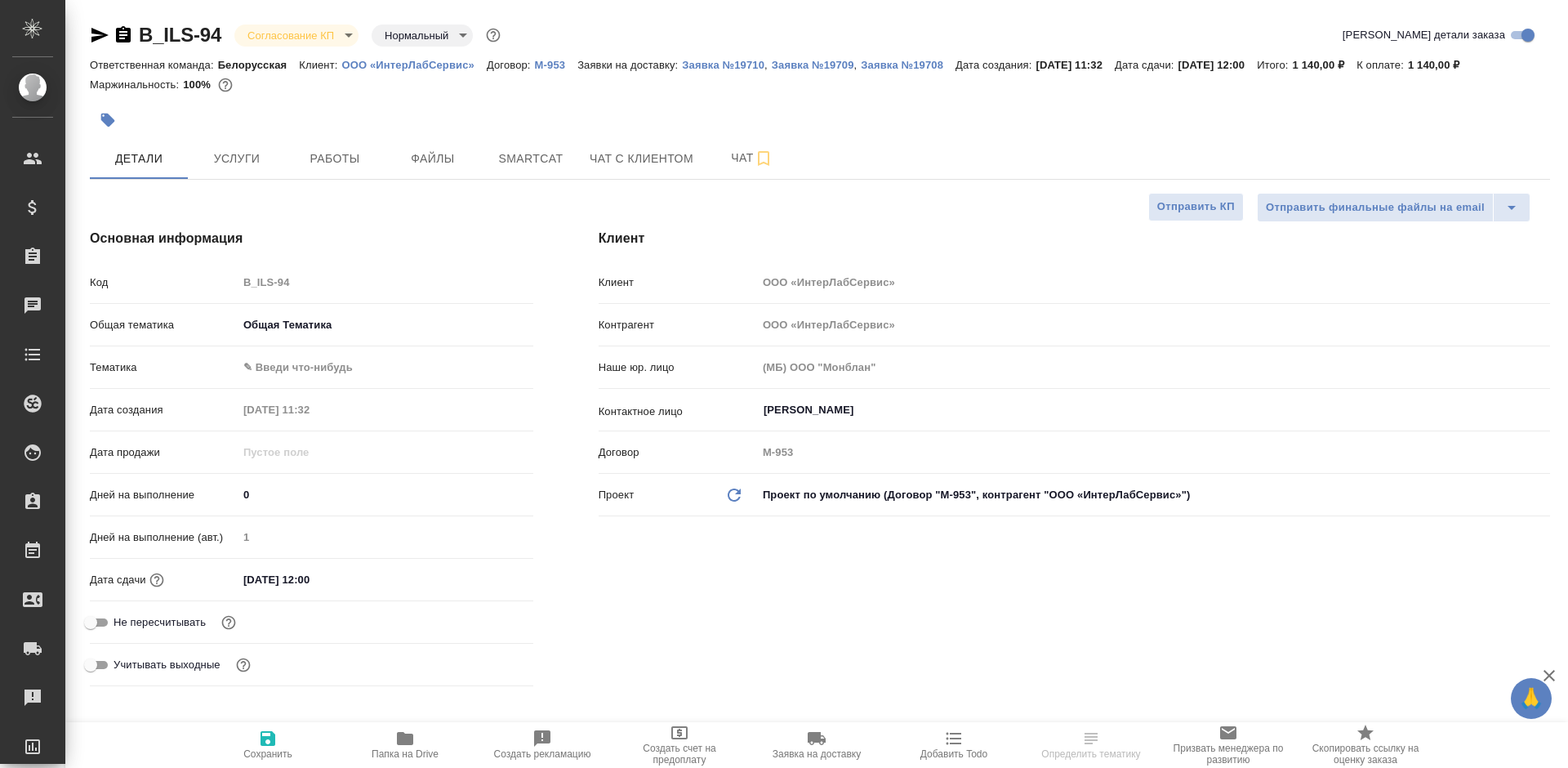
select select "RU"
click at [366, 166] on span "Работы" at bounding box center [334, 158] width 79 height 20
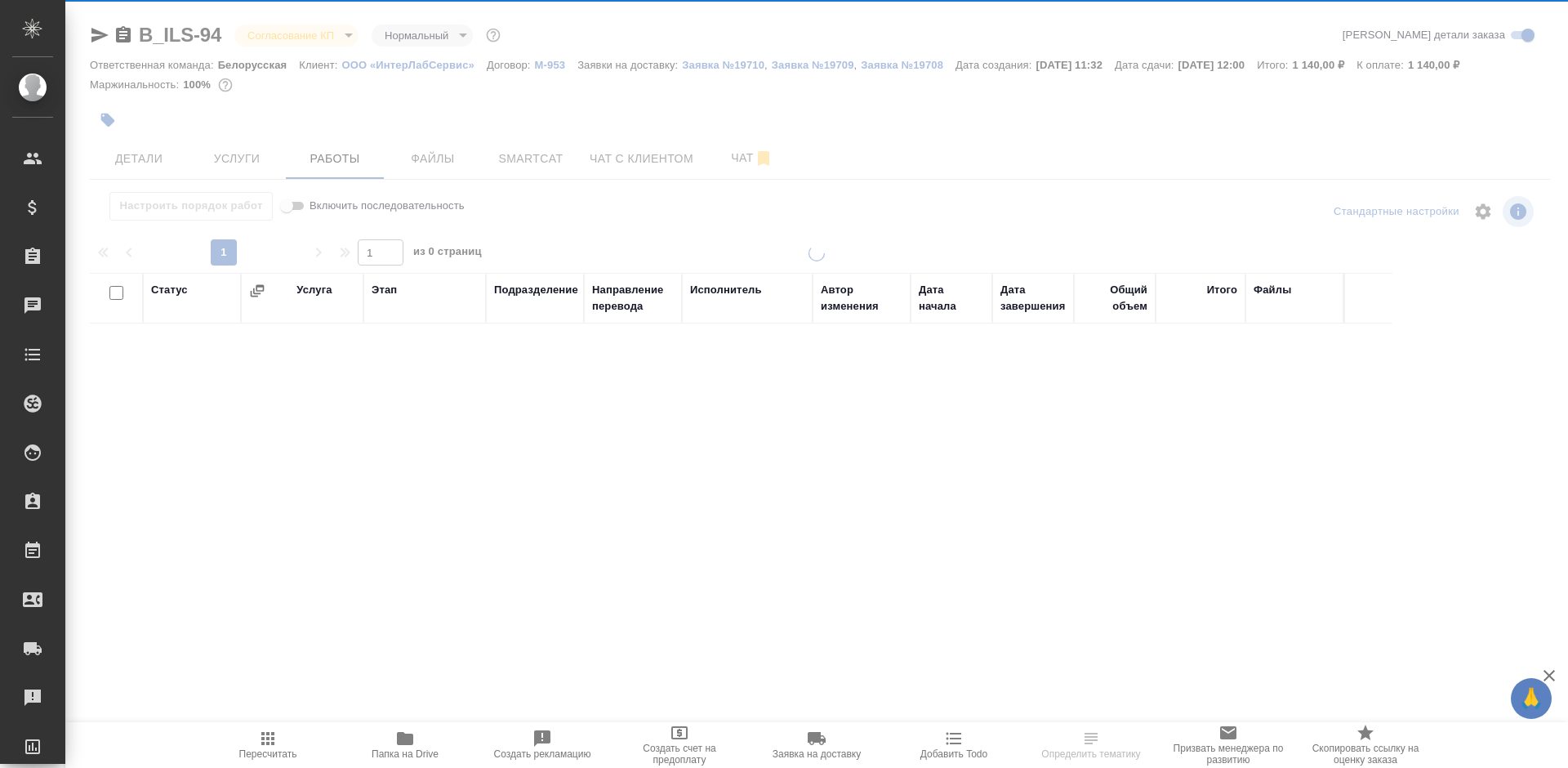
click at [313, 35] on div at bounding box center [817, 341] width 1503 height 682
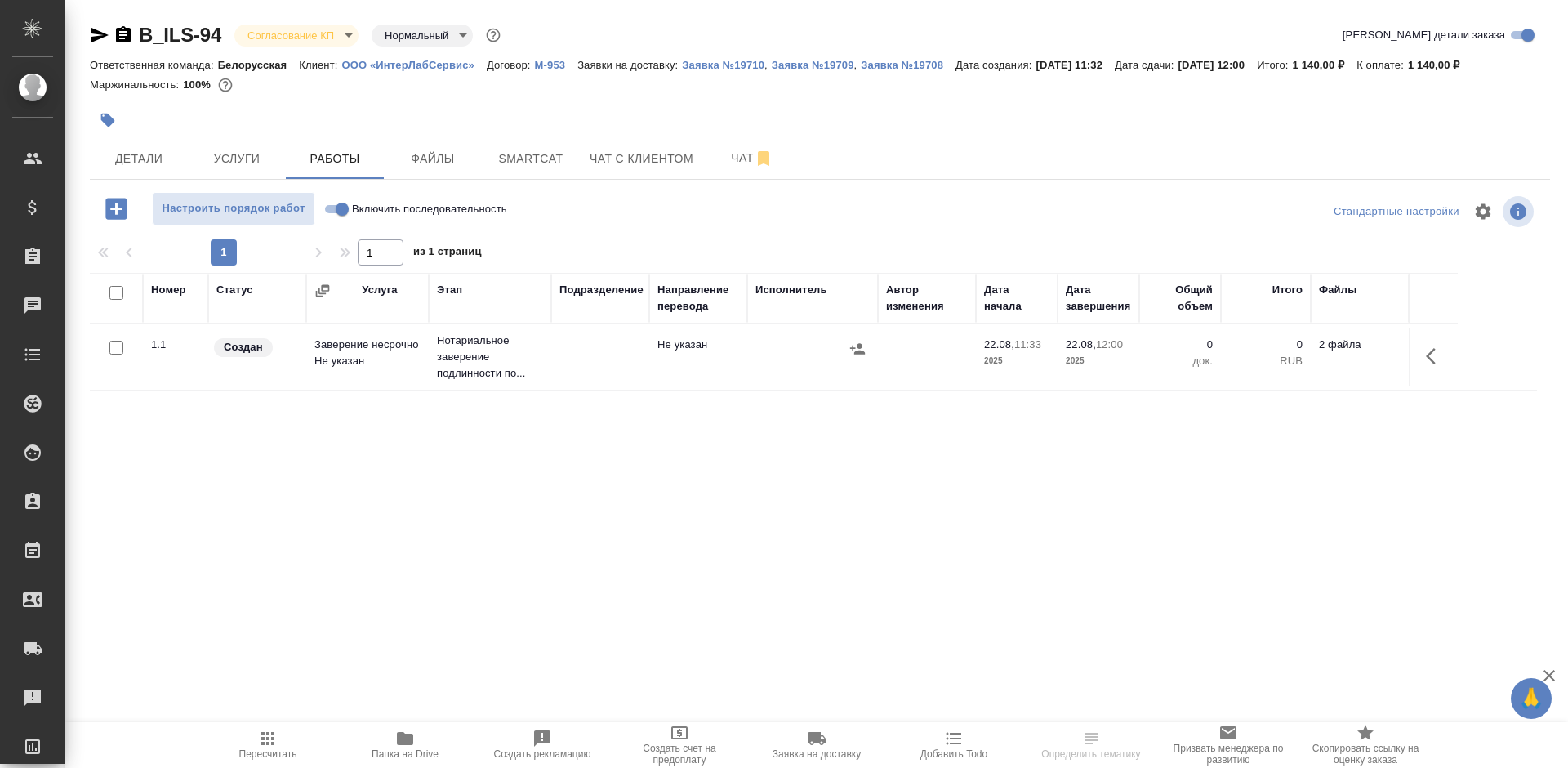
click at [313, 45] on body "🙏 .cls-1 fill:#fff; AWATERA [PERSON_NAME] Спецификации Заказы 0 Чаты Todo Проек…" at bounding box center [784, 384] width 1568 height 768
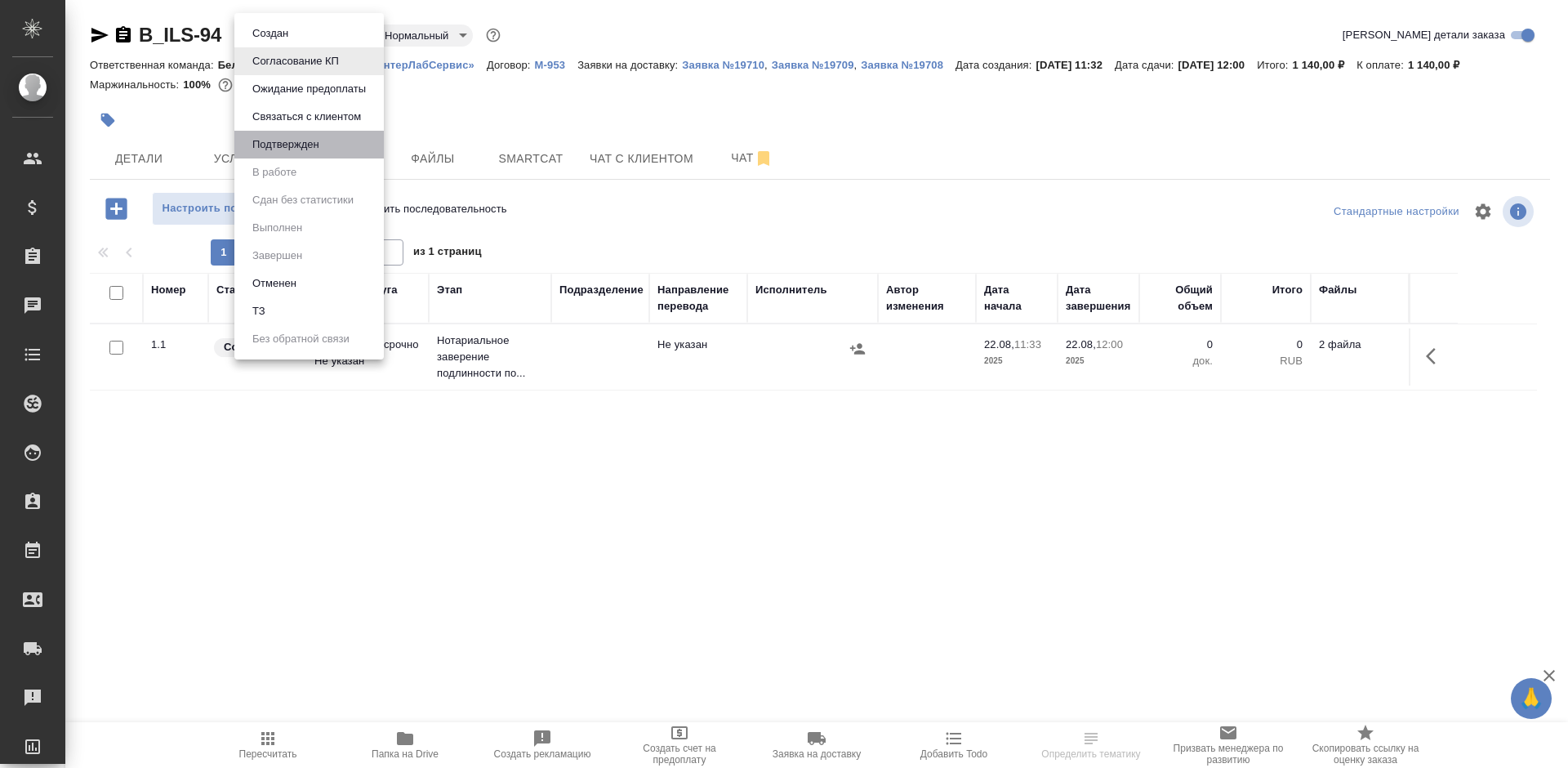
click at [320, 133] on li "Подтвержден" at bounding box center [309, 144] width 150 height 28
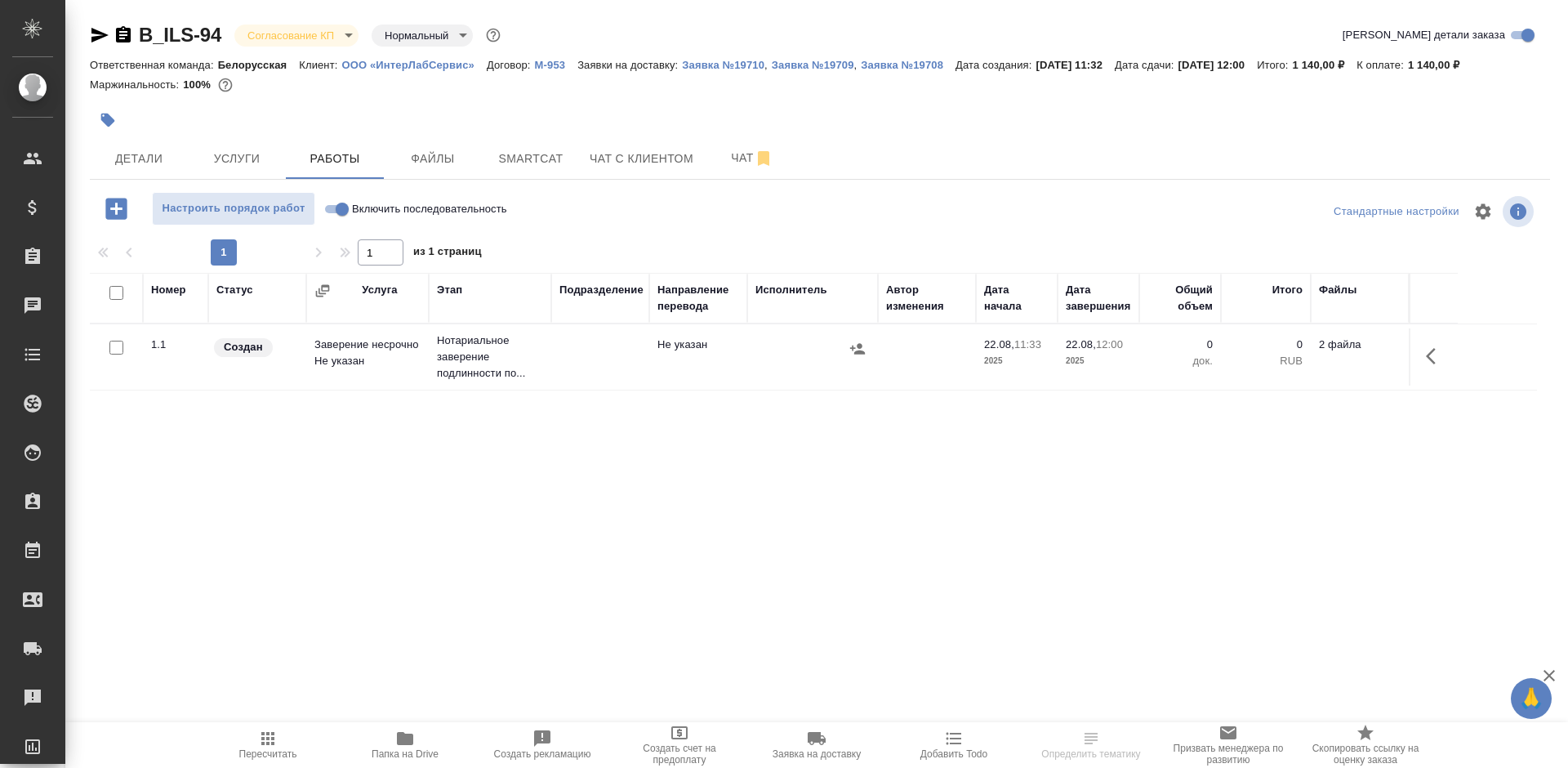
click at [293, 43] on body "🙏 .cls-1 fill:#fff; AWATERA [PERSON_NAME] Спецификации Заказы 0 Чаты Todo Проек…" at bounding box center [784, 384] width 1568 height 768
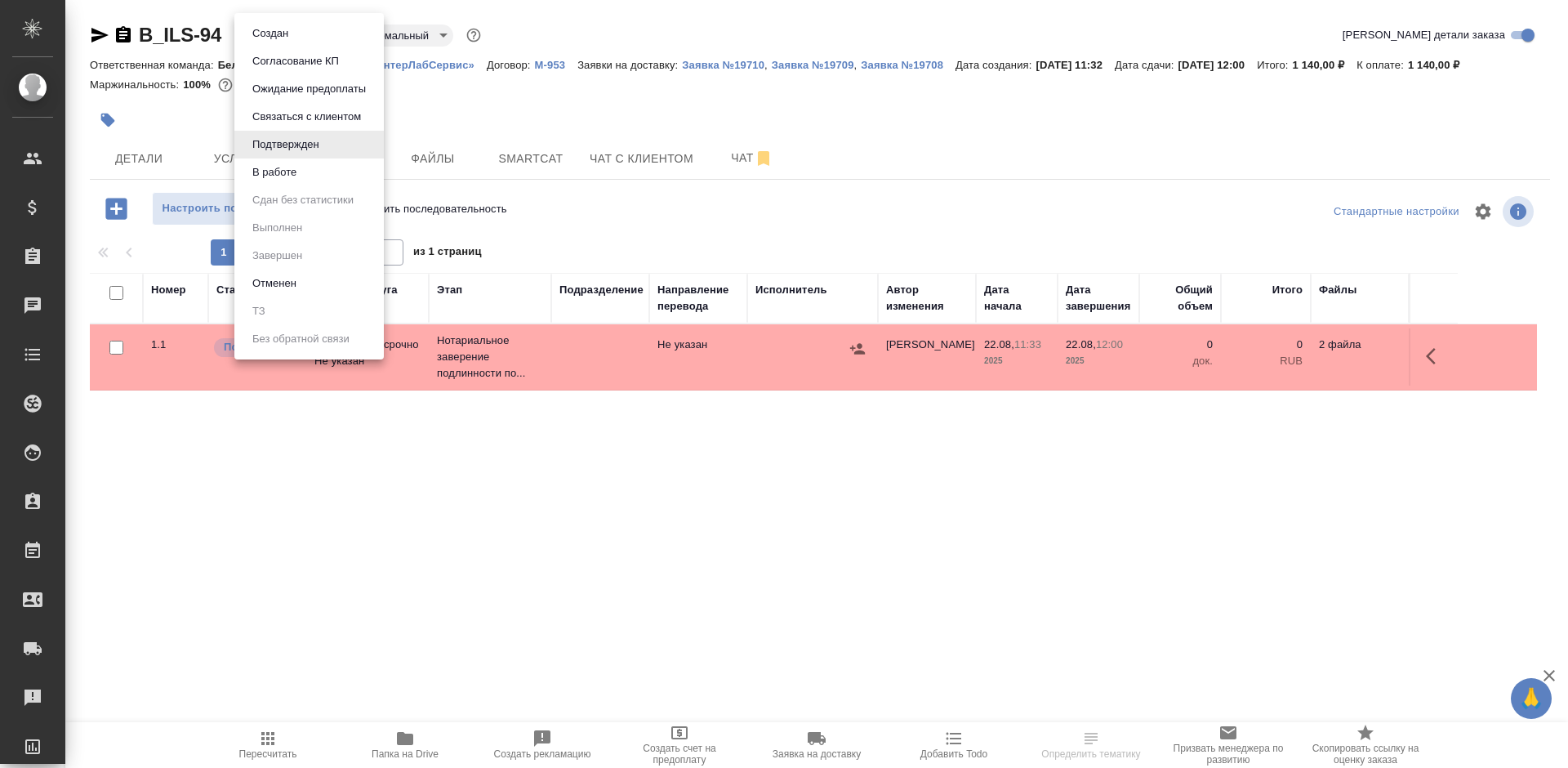
click at [308, 37] on body "🙏 .cls-1 fill:#fff; AWATERA [PERSON_NAME] Спецификации Заказы 0 Чаты Todo Проек…" at bounding box center [784, 384] width 1568 height 768
click at [303, 182] on li "В работе" at bounding box center [309, 172] width 150 height 28
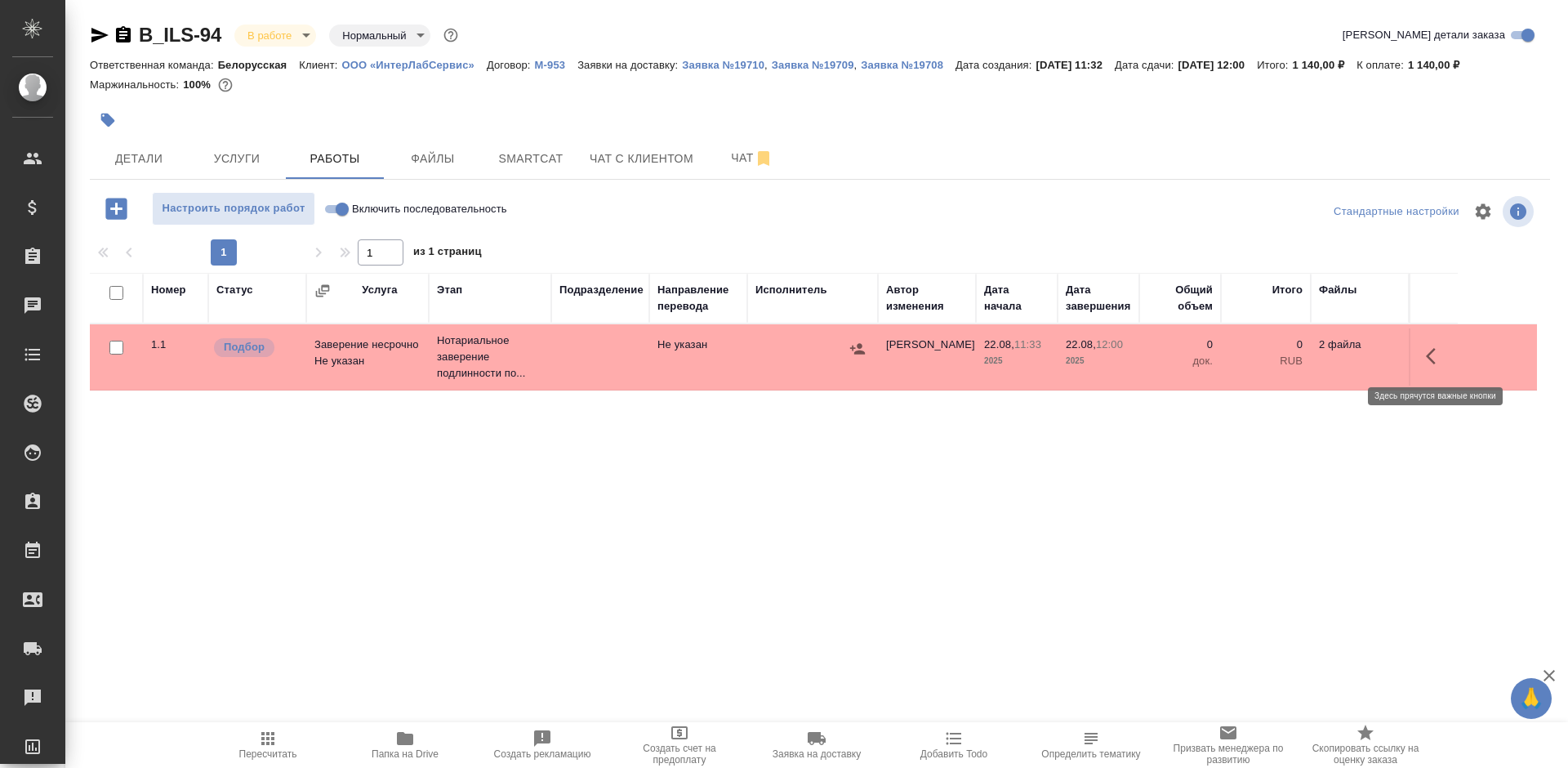
click at [1422, 355] on button "button" at bounding box center [1436, 356] width 39 height 39
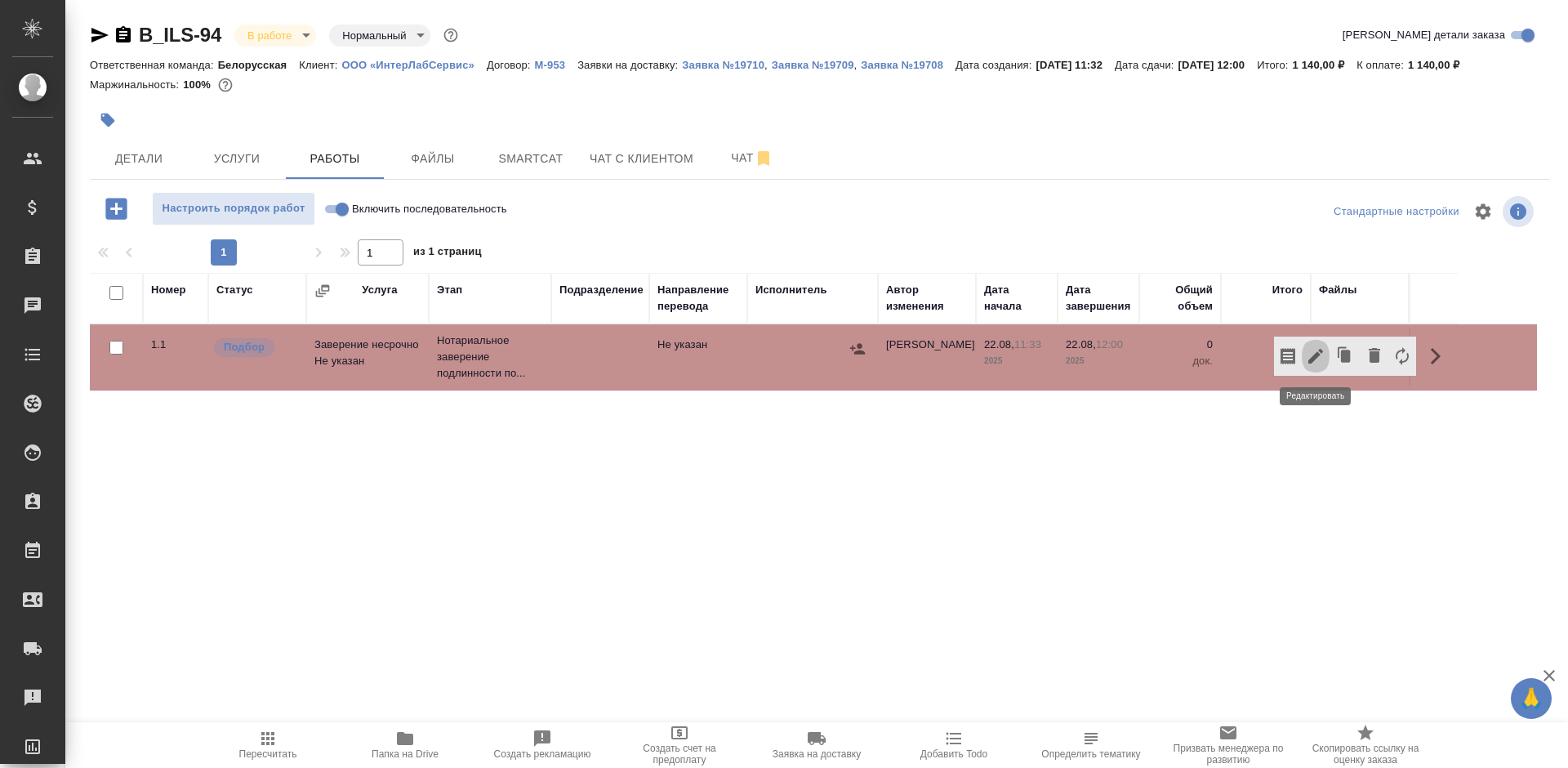
click at [1311, 360] on icon "button" at bounding box center [1315, 356] width 19 height 19
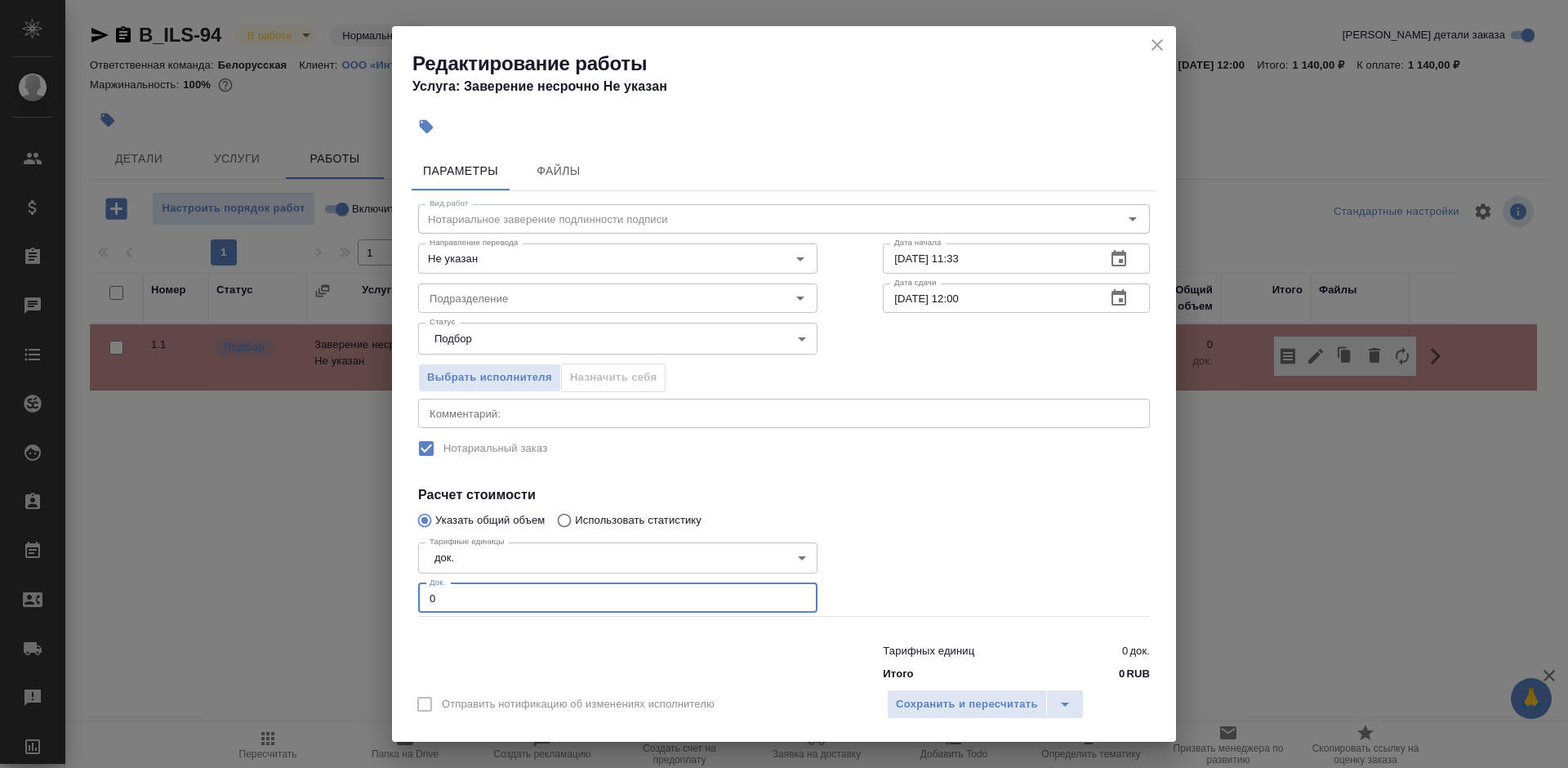
drag, startPoint x: 441, startPoint y: 605, endPoint x: 394, endPoint y: 595, distance: 48.1
click at [394, 595] on div "Параметры Файлы Вид работ Нотариальное заверение подлинности подписи Вид работ …" at bounding box center [784, 411] width 784 height 534
type input "1"
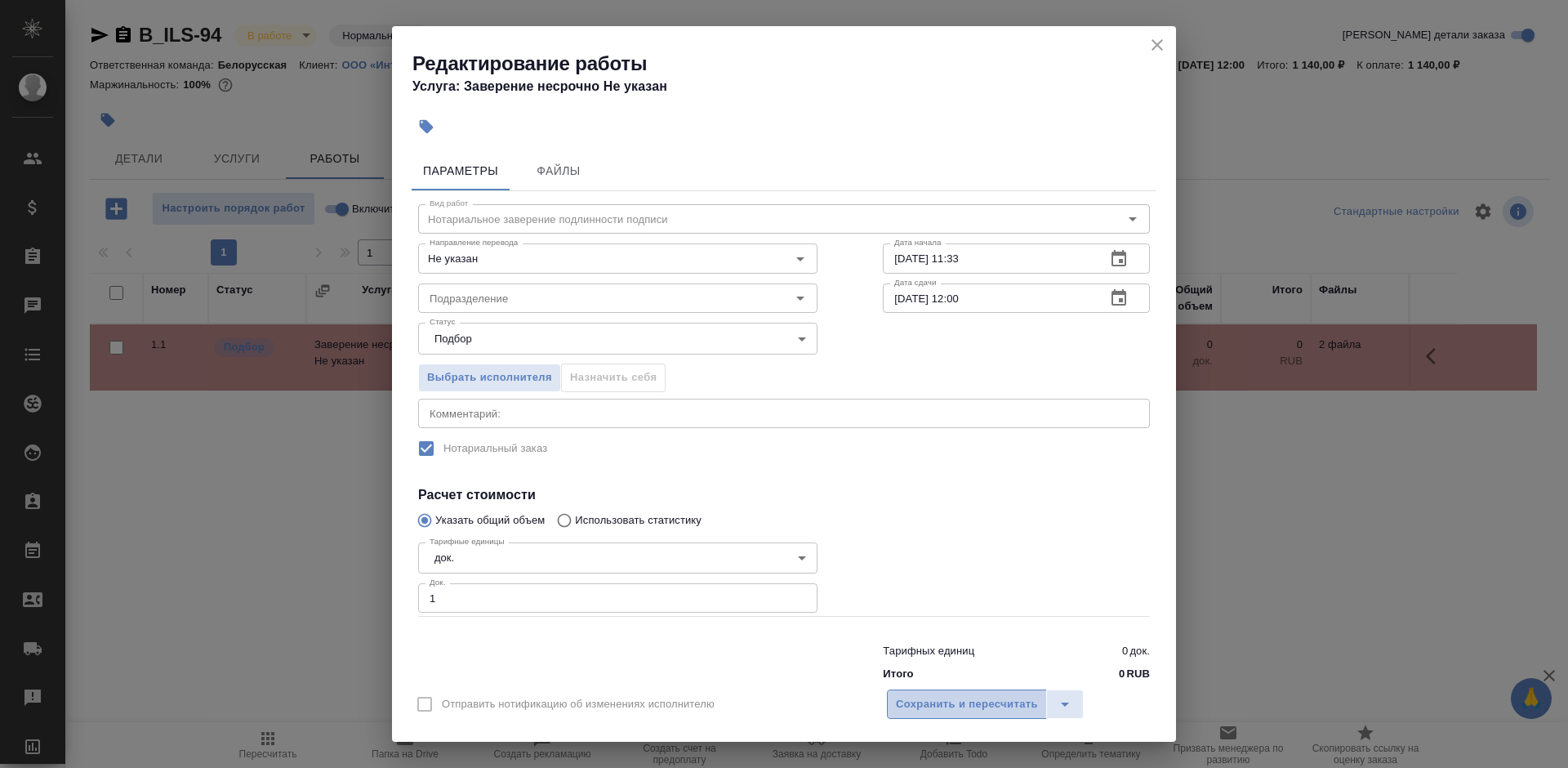
click at [905, 692] on button "Сохранить и пересчитать" at bounding box center [966, 704] width 160 height 29
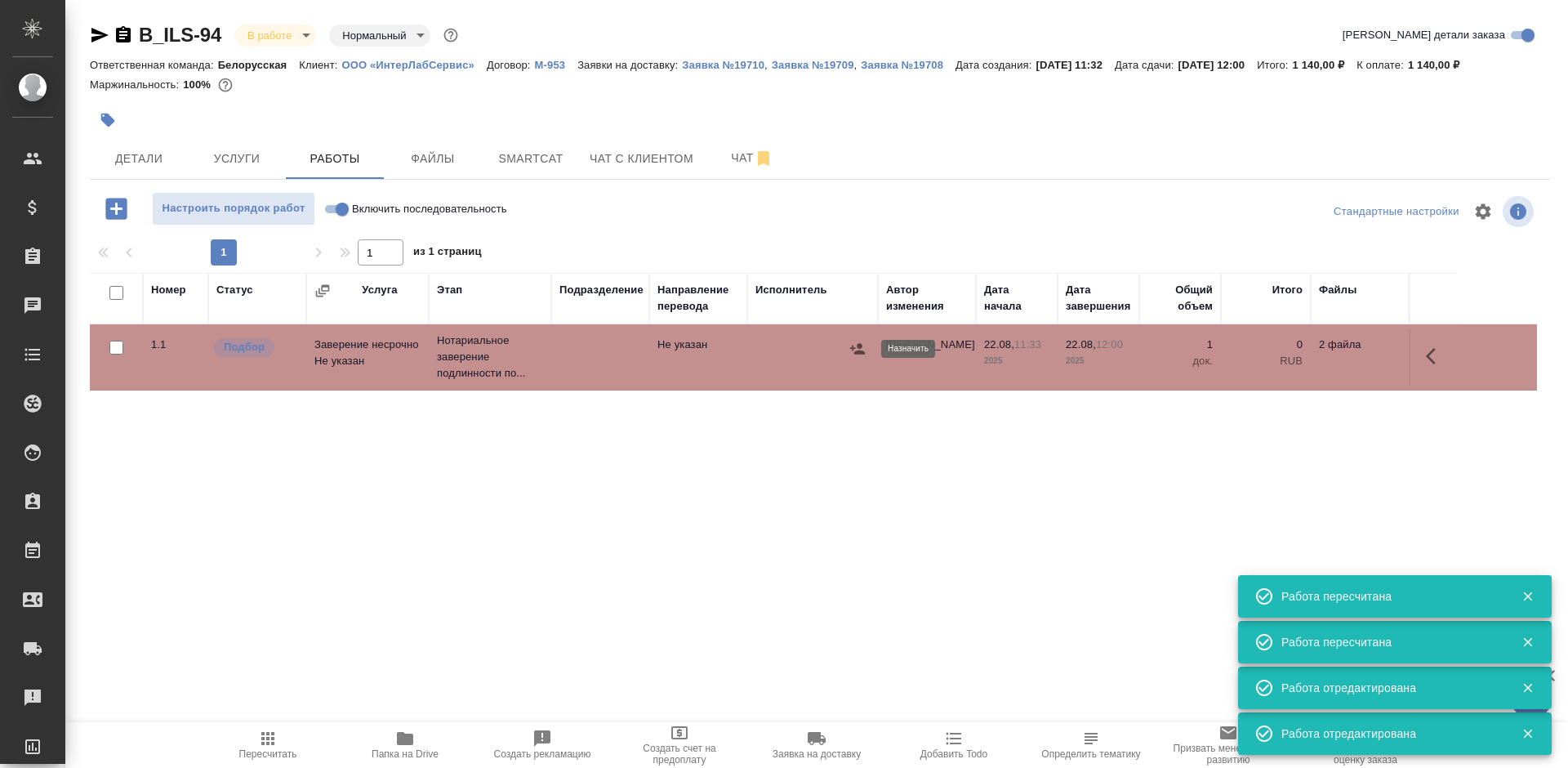
click at [853, 355] on icon "button" at bounding box center [857, 348] width 17 height 17
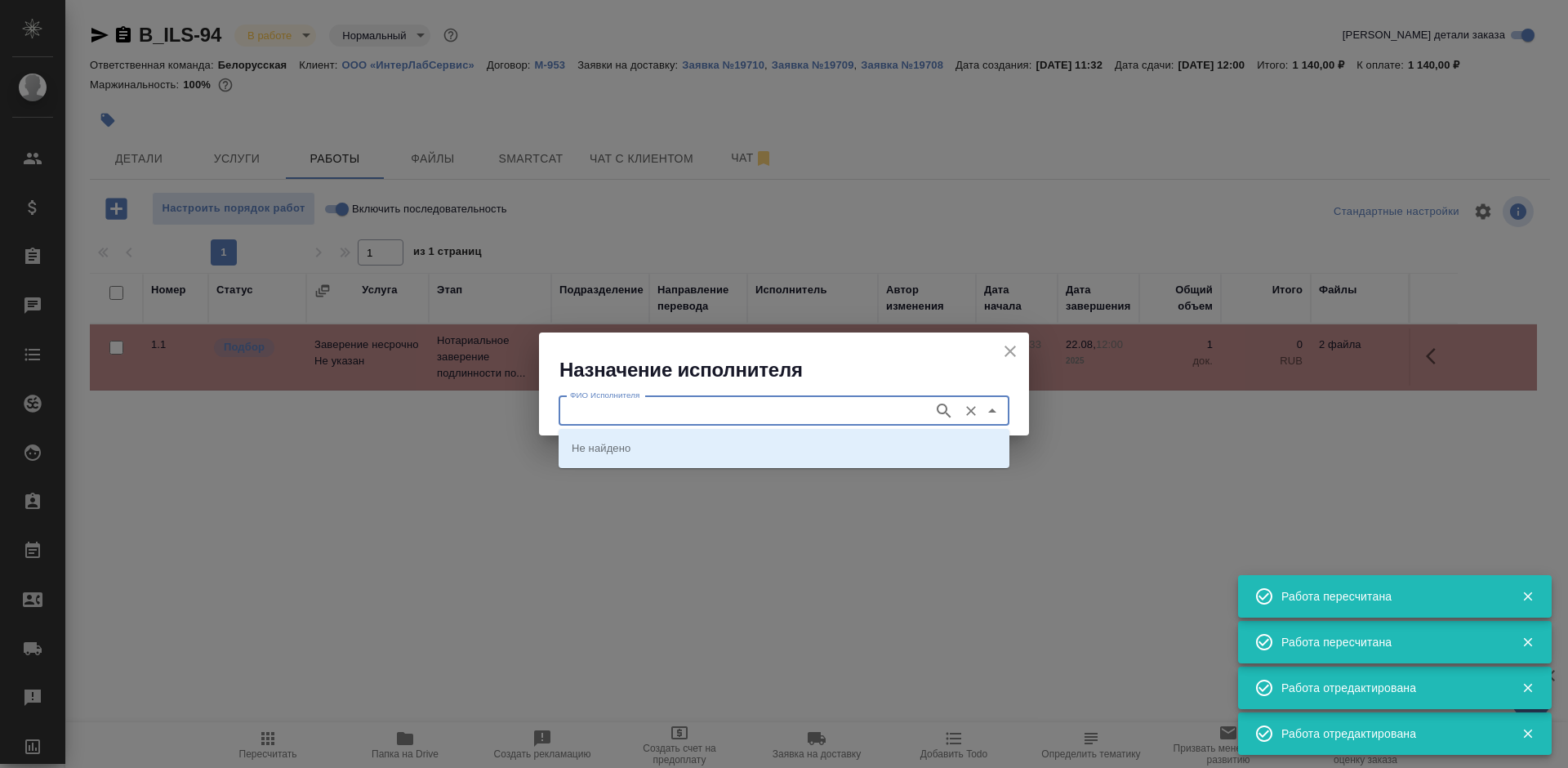
click at [851, 413] on input "ФИО Исполнителя" at bounding box center [745, 411] width 362 height 19
type input "шиш"
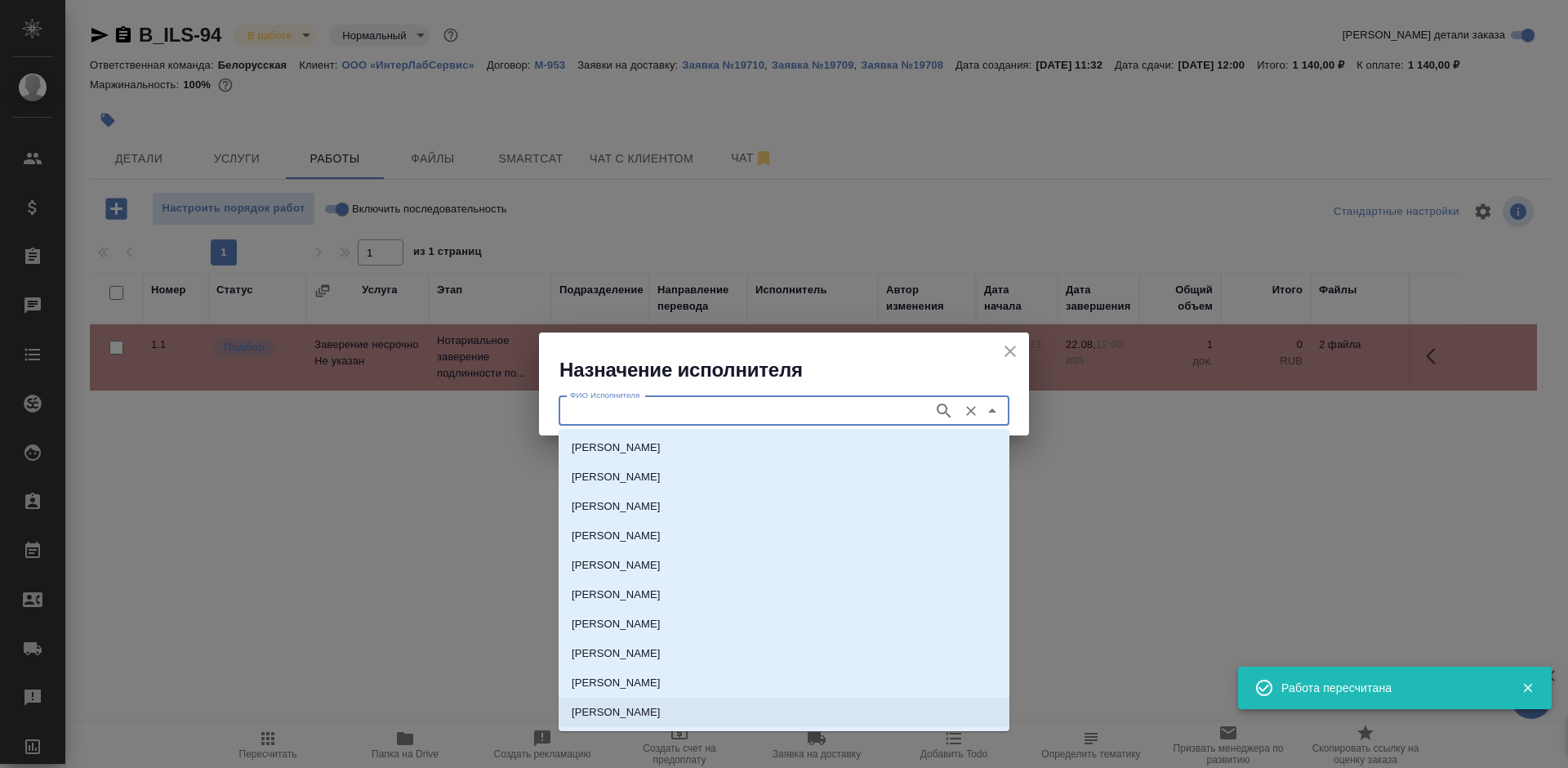
click at [661, 716] on p "[PERSON_NAME]" at bounding box center [616, 712] width 89 height 17
type input "[PERSON_NAME]"
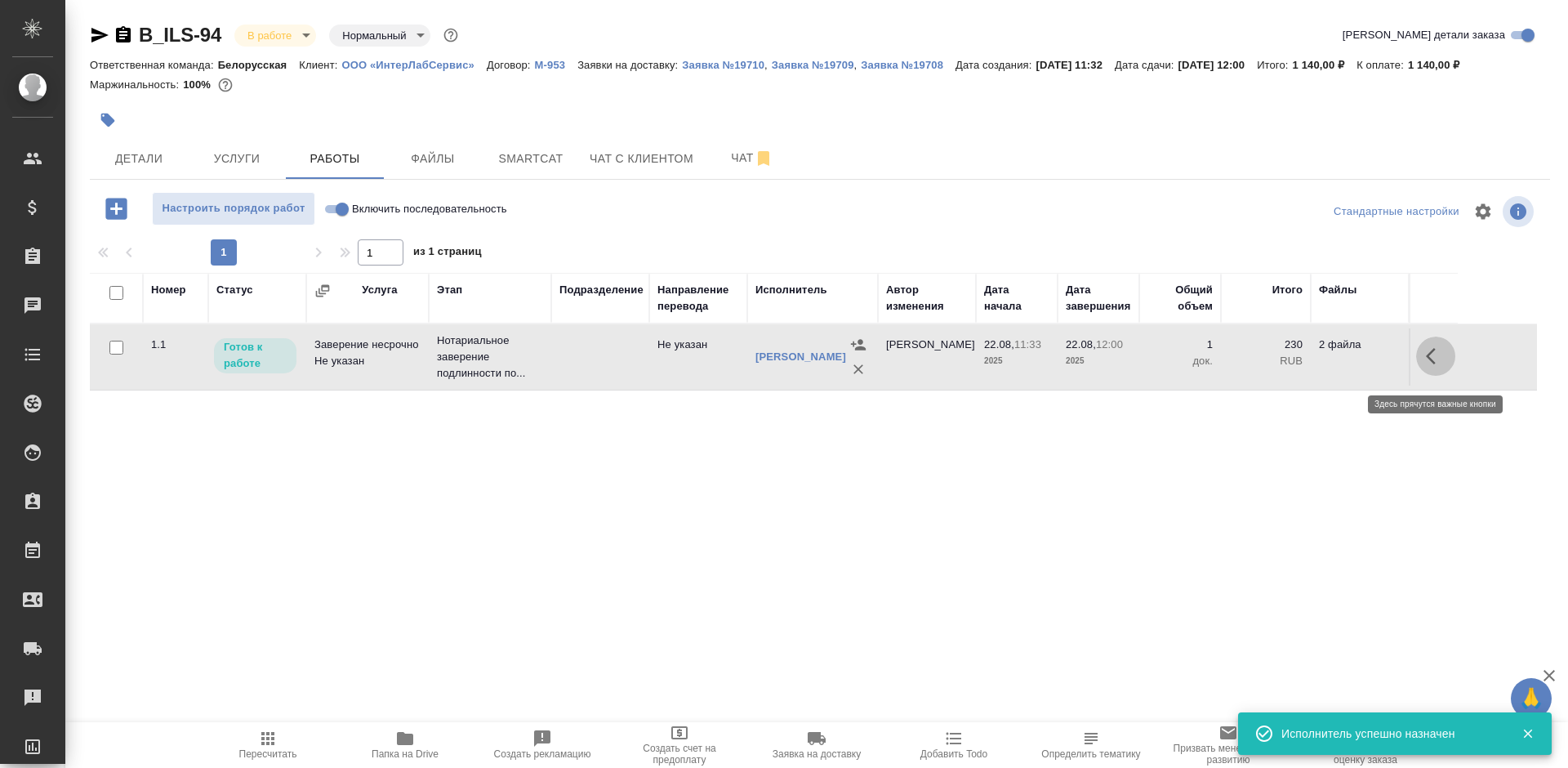
click at [1428, 361] on icon "button" at bounding box center [1436, 356] width 19 height 19
click at [1317, 366] on icon "button" at bounding box center [1315, 356] width 19 height 19
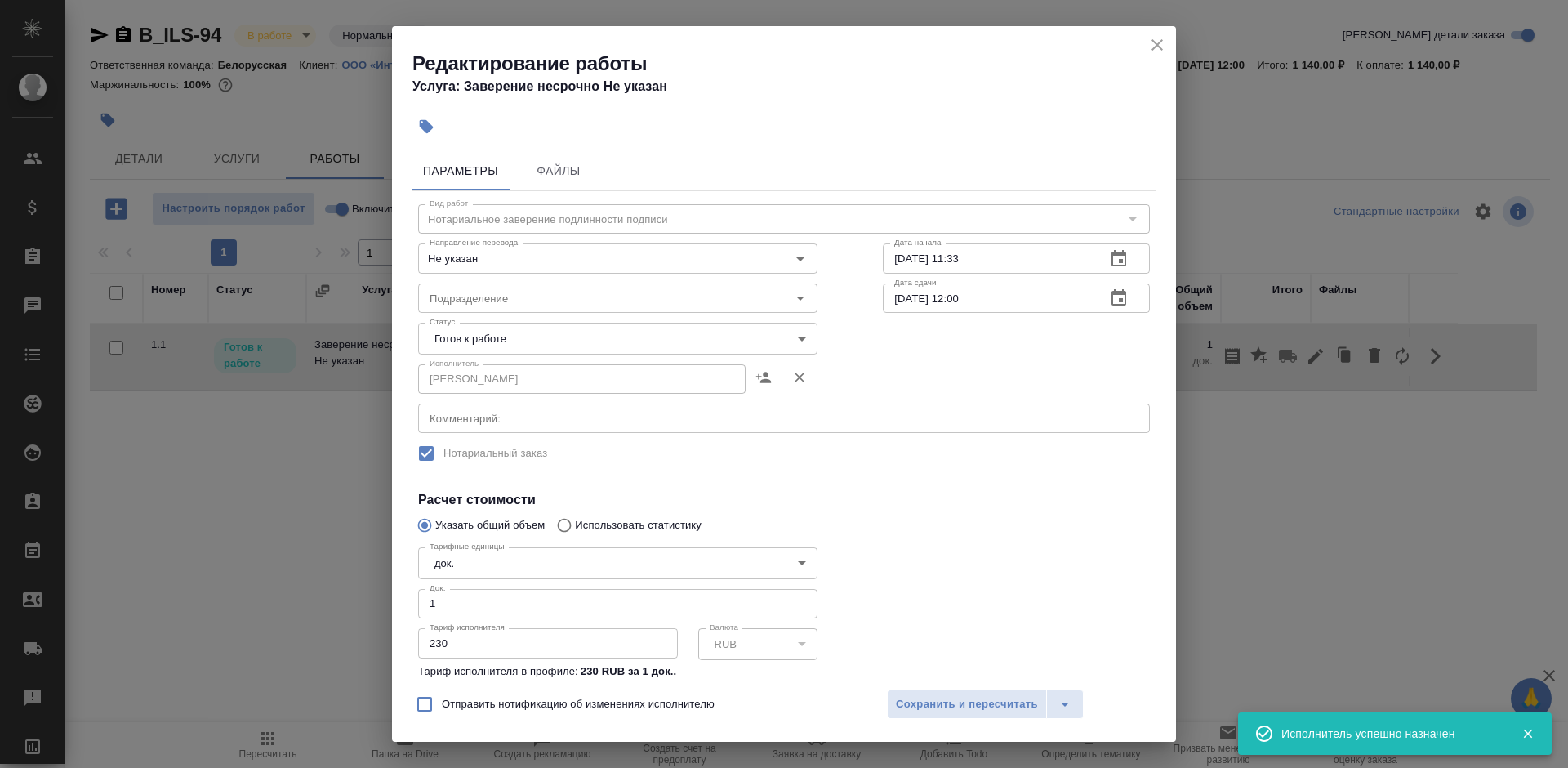
click at [594, 347] on body "🙏 .cls-1 fill:#fff; AWATERA [PERSON_NAME] Спецификации Заказы 0 Чаты Todo Проек…" at bounding box center [784, 384] width 1568 height 768
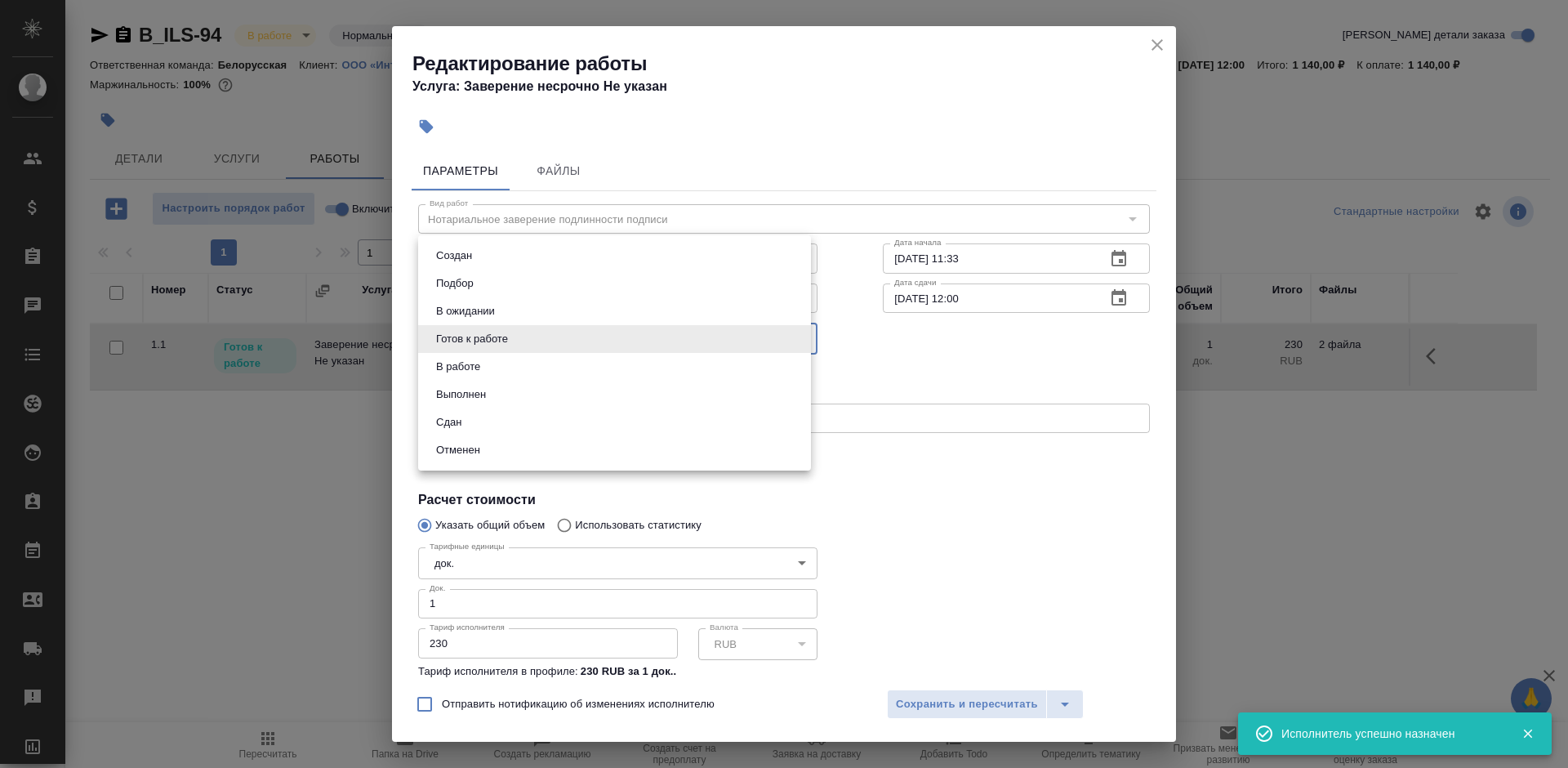
click at [606, 422] on li "Сдан" at bounding box center [614, 422] width 393 height 28
type input "closed"
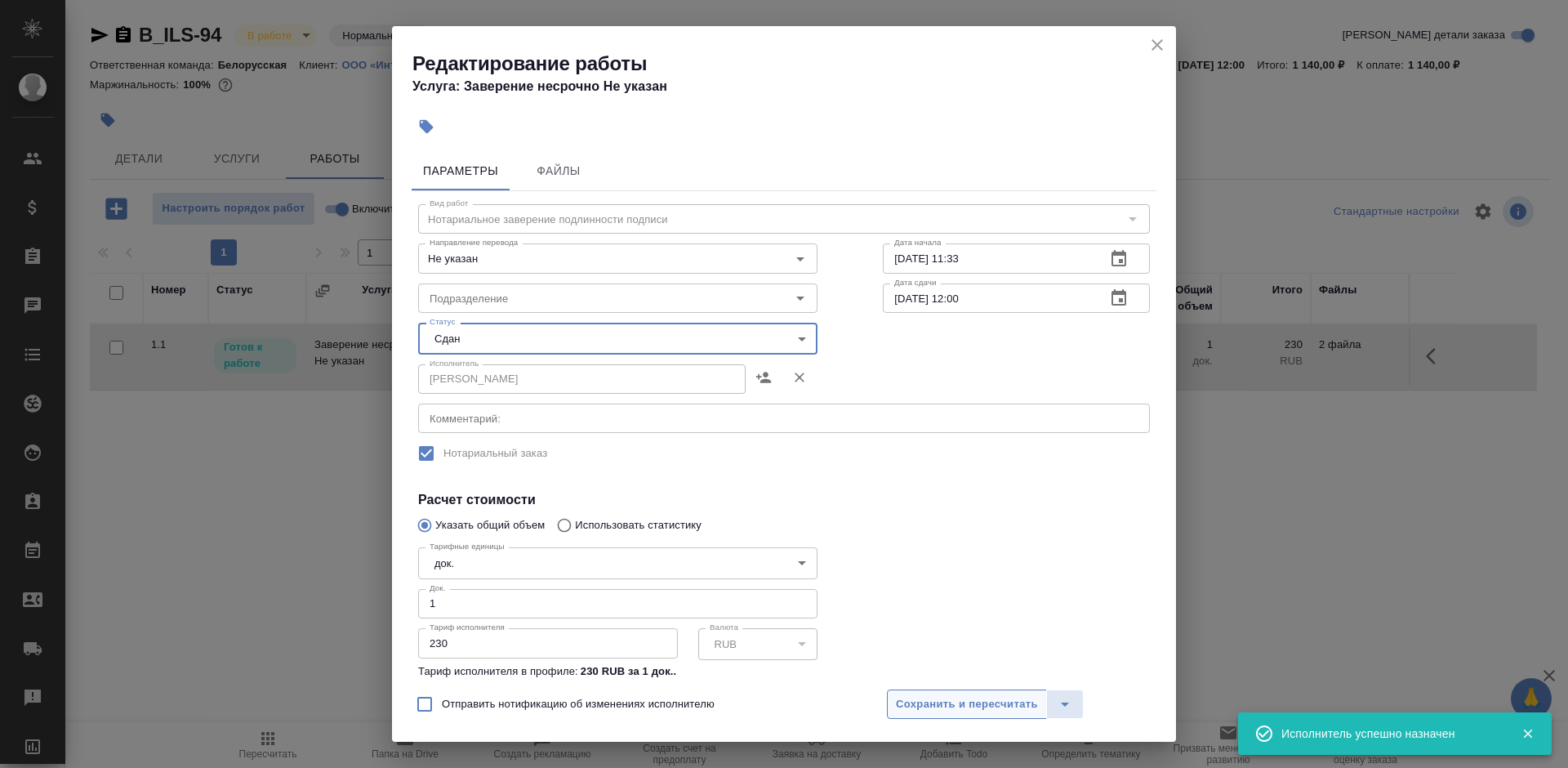
click at [960, 704] on span "Сохранить и пересчитать" at bounding box center [967, 704] width 142 height 18
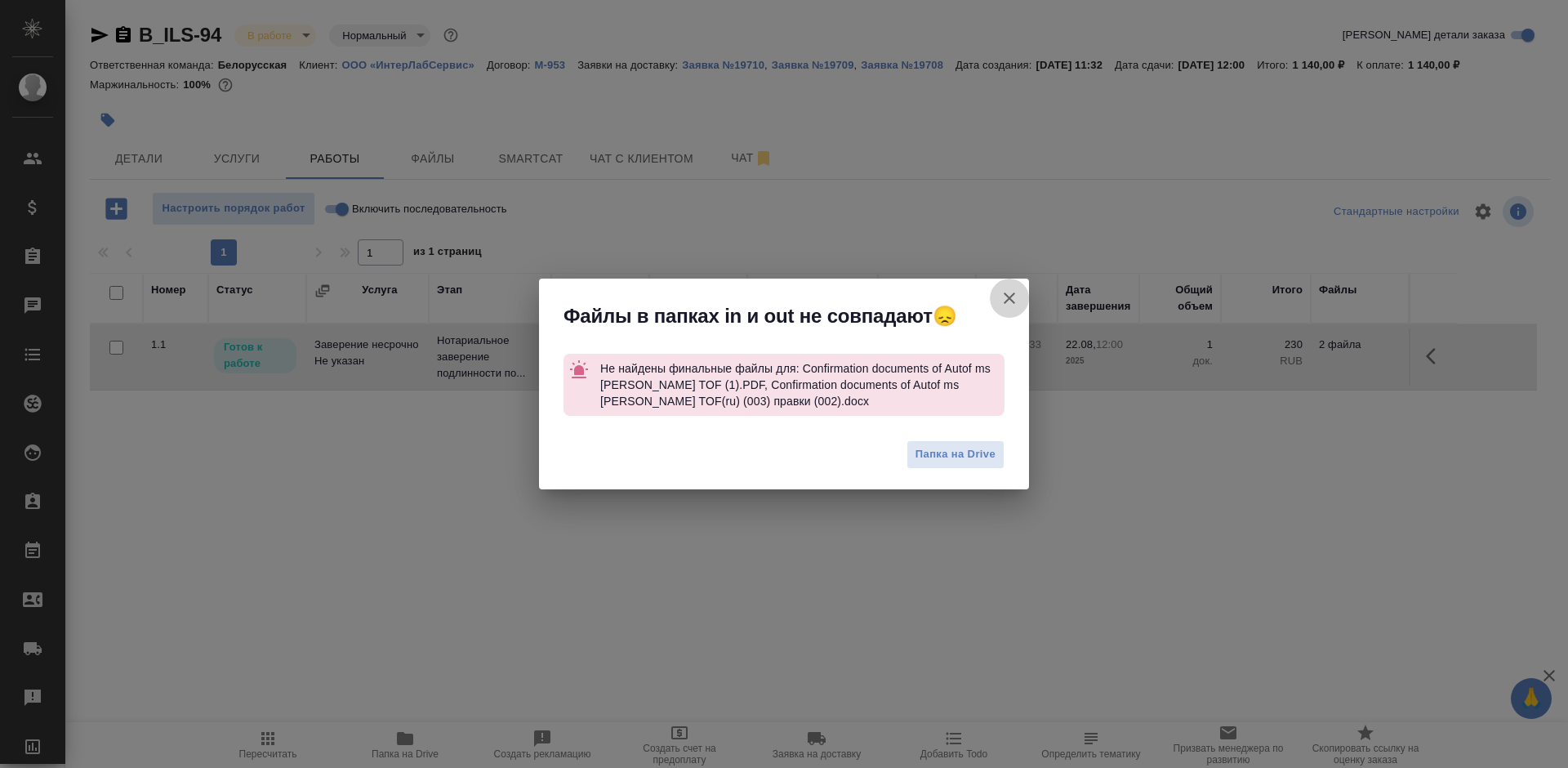
click at [1005, 295] on icon "button" at bounding box center [1010, 298] width 12 height 12
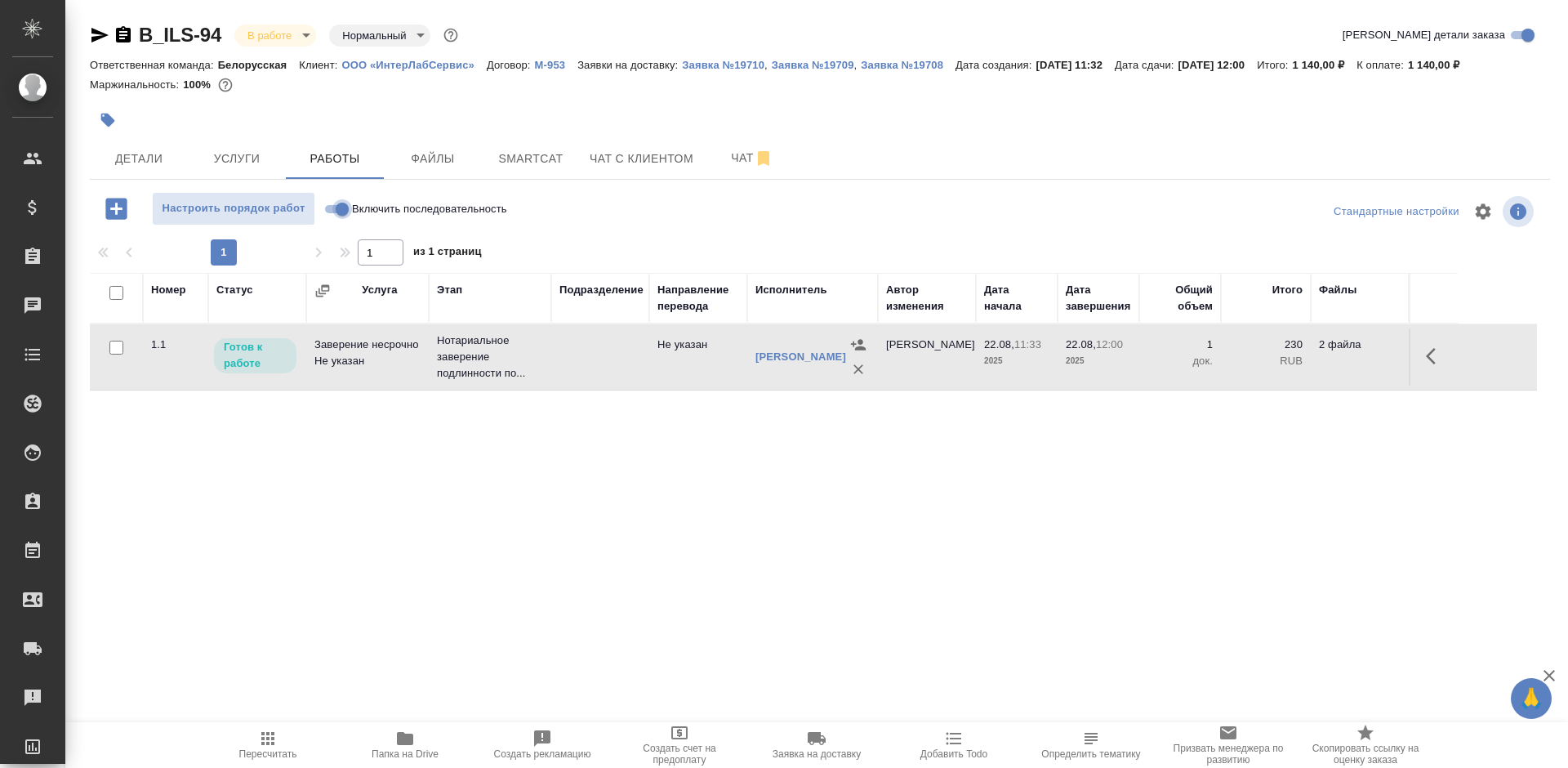
click at [335, 211] on input "Включить последовательность" at bounding box center [342, 209] width 58 height 19
checkbox input "true"
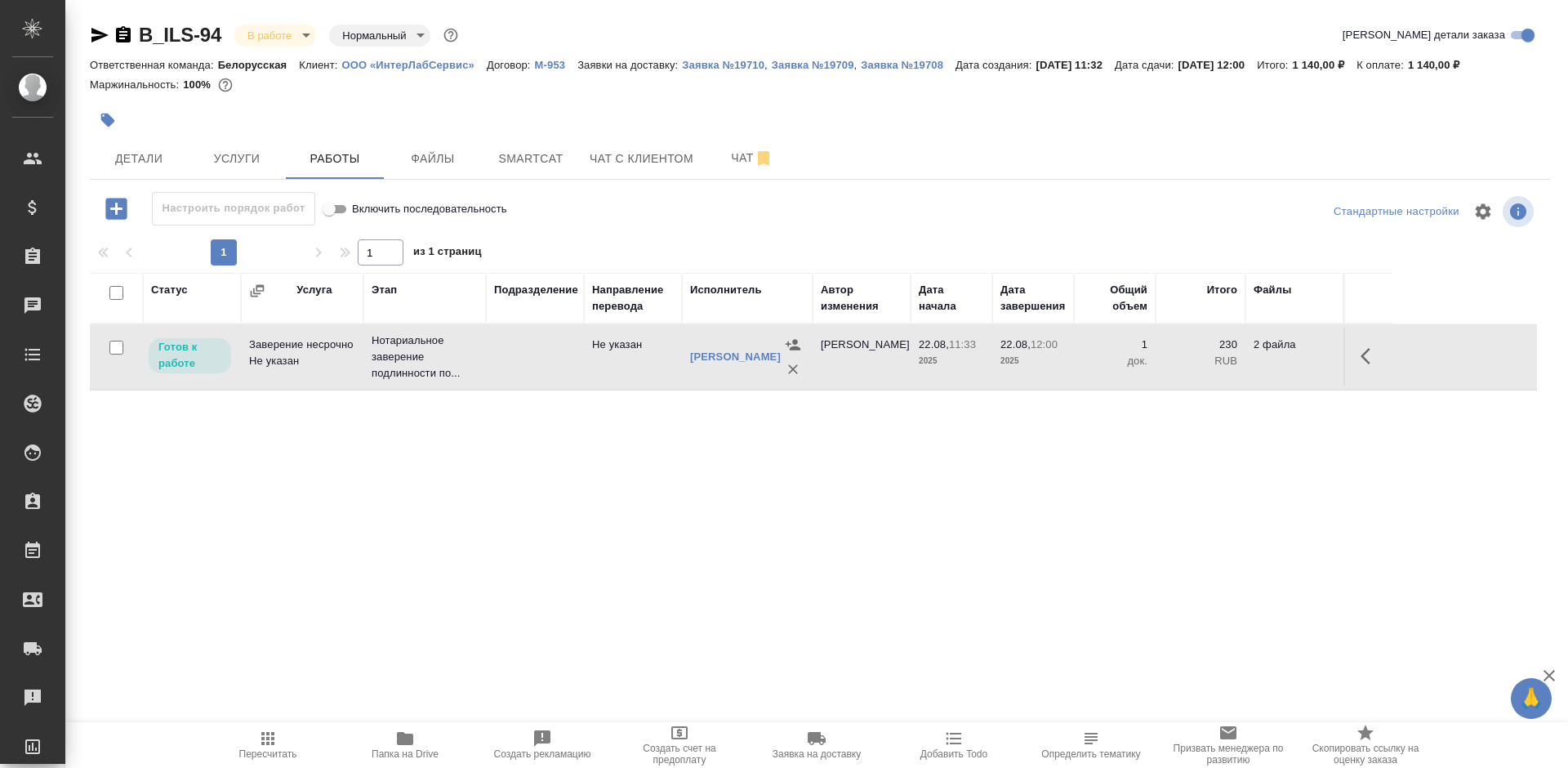
click at [1367, 366] on icon "button" at bounding box center [1371, 356] width 19 height 19
click at [1256, 366] on icon "button" at bounding box center [1250, 356] width 19 height 19
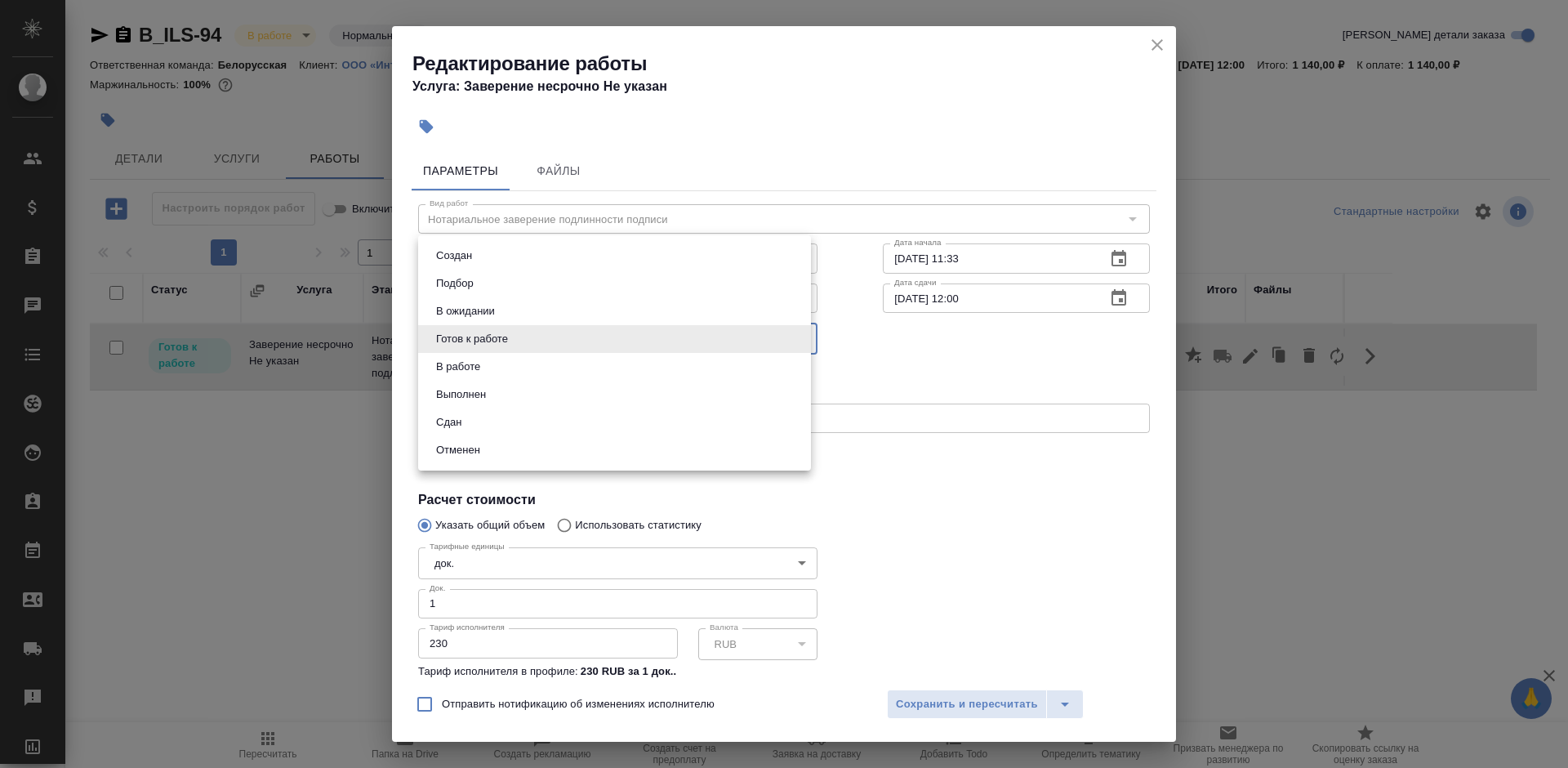
click at [550, 345] on body "🙏 .cls-1 fill:#fff; AWATERA [PERSON_NAME] Спецификации Заказы 0 Чаты Todo Проек…" at bounding box center [784, 384] width 1568 height 768
click at [524, 424] on li "Сдан" at bounding box center [614, 422] width 393 height 28
type input "closed"
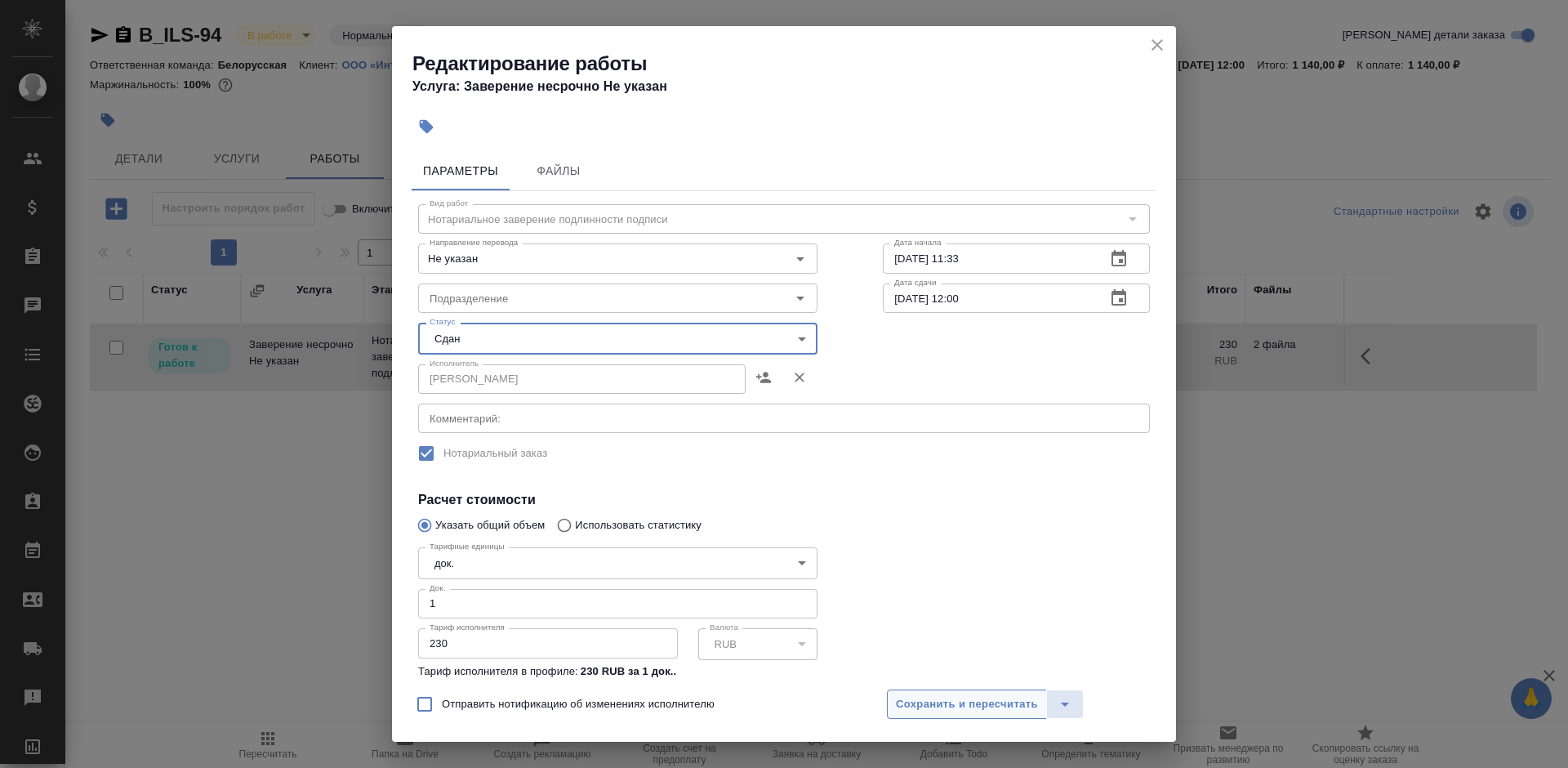
click at [962, 703] on span "Сохранить и пересчитать" at bounding box center [967, 704] width 142 height 18
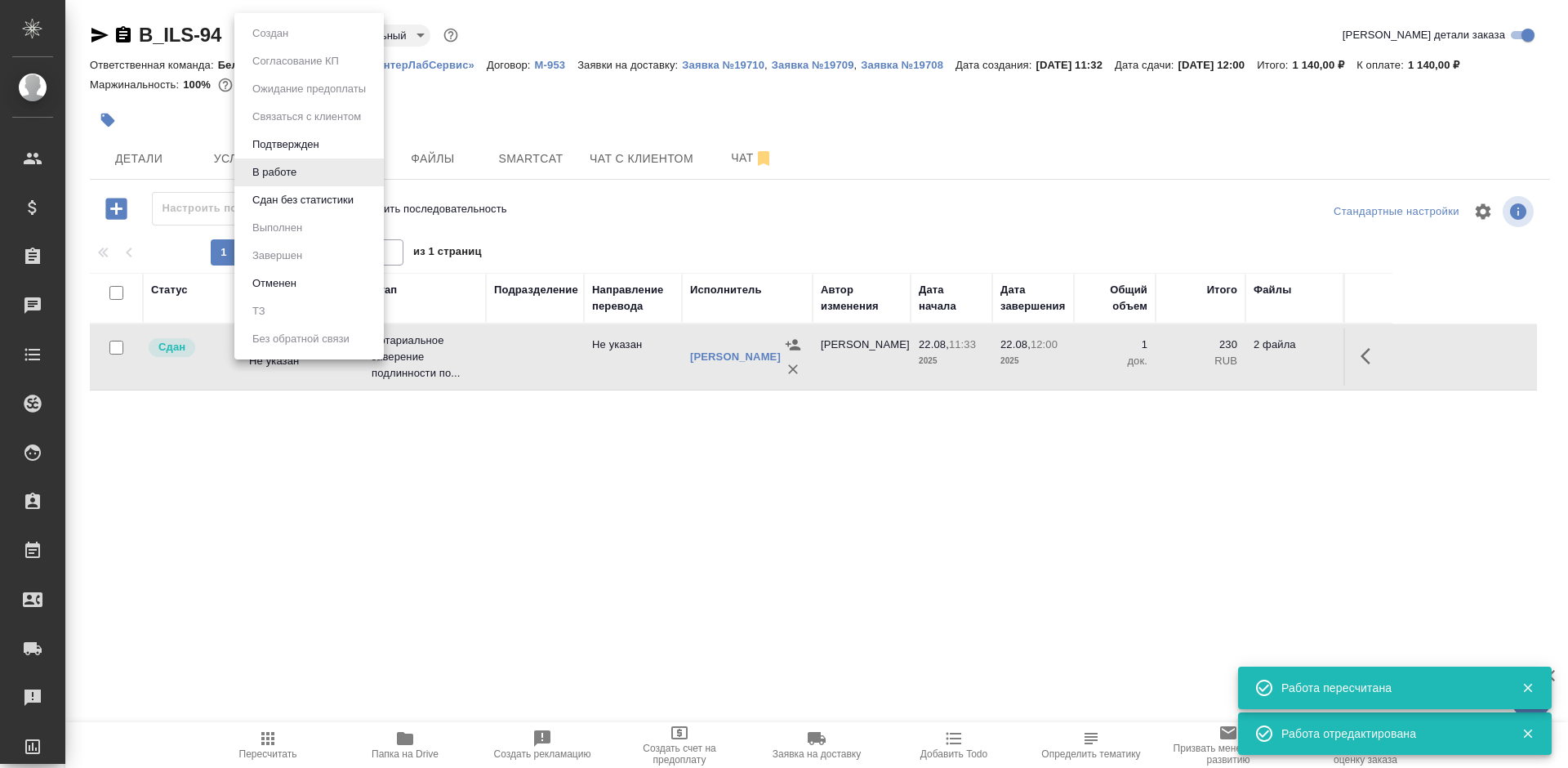
click at [273, 41] on body "🙏 .cls-1 fill:#fff; AWATERA [PERSON_NAME] Спецификации Заказы 0 Чаты Todo Проек…" at bounding box center [784, 384] width 1568 height 768
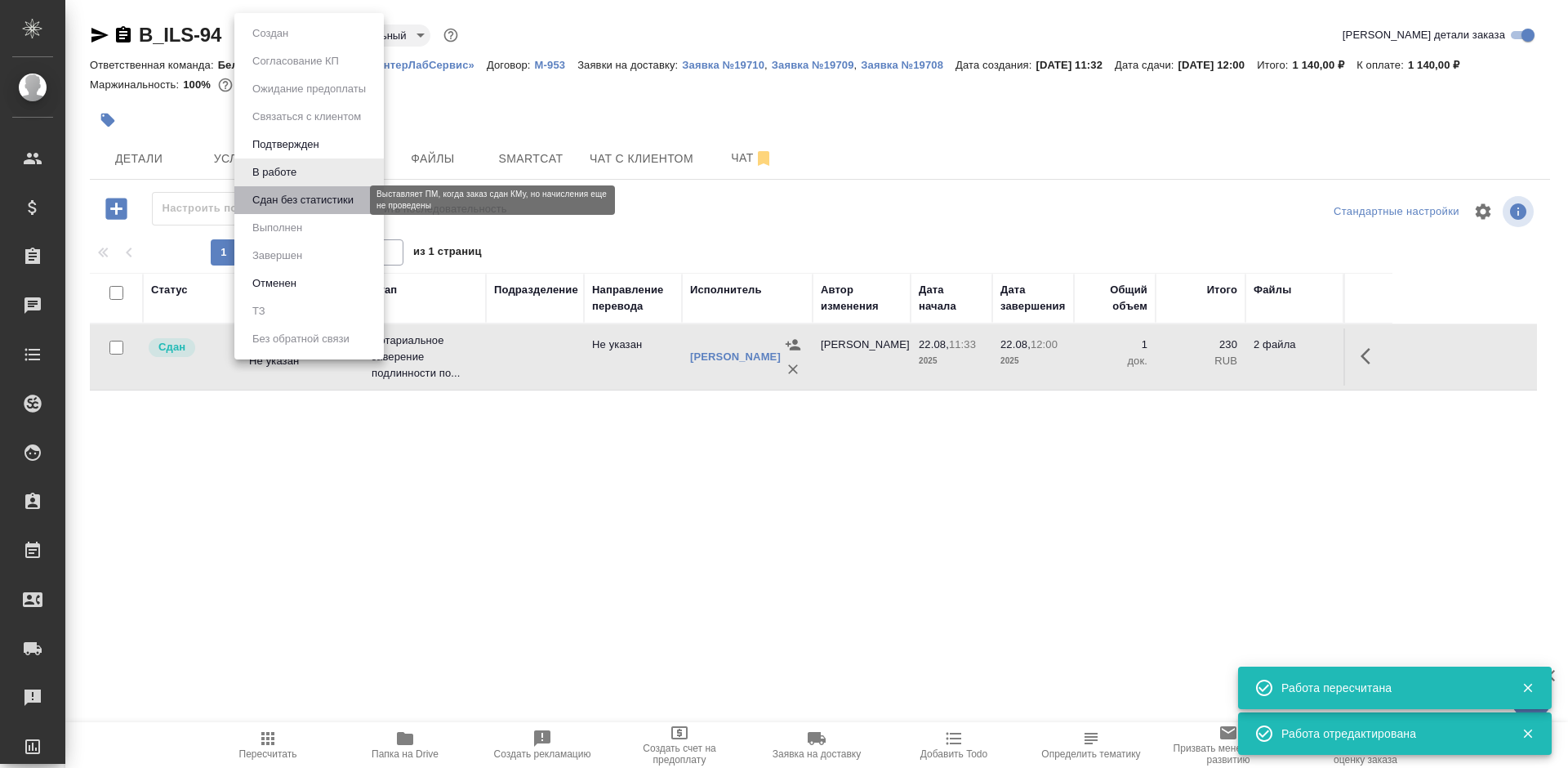
click at [271, 199] on button "Сдан без статистики" at bounding box center [303, 200] width 111 height 17
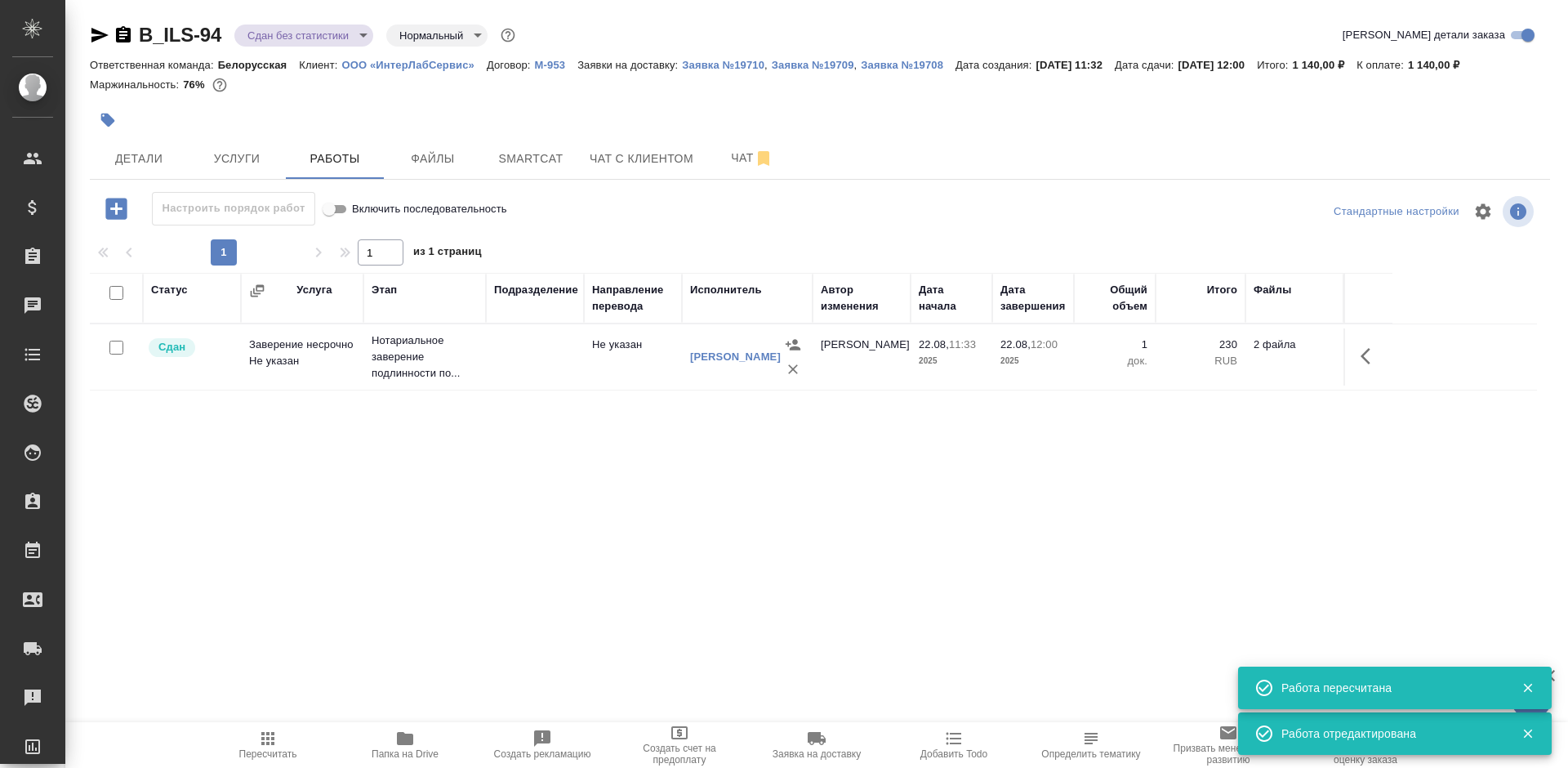
click at [265, 43] on body "🙏 .cls-1 fill:#fff; AWATERA [PERSON_NAME] Спецификации Заказы 0 Чаты Todo Проек…" at bounding box center [784, 384] width 1568 height 768
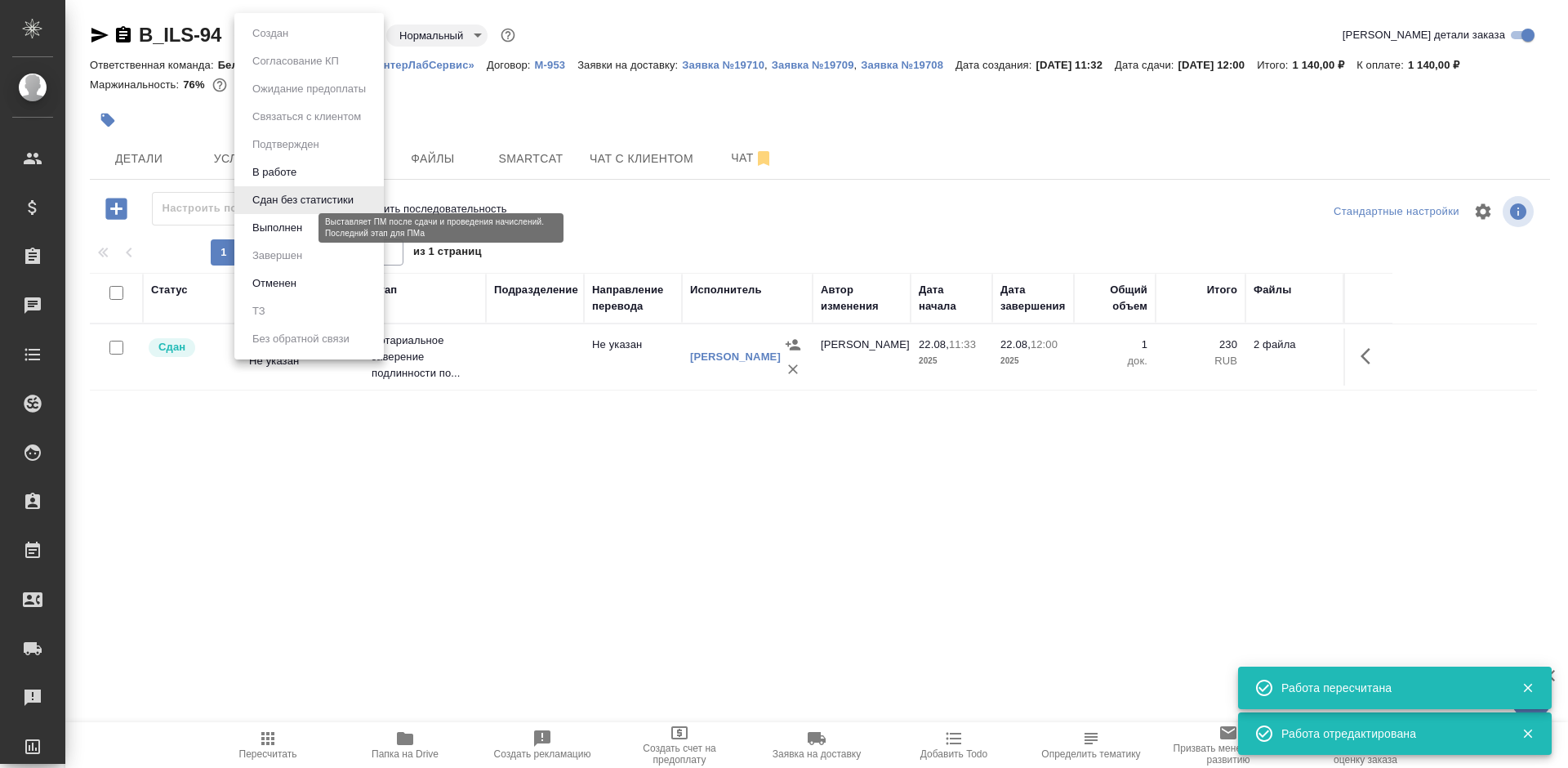
click at [274, 226] on button "Выполнен" at bounding box center [277, 227] width 59 height 17
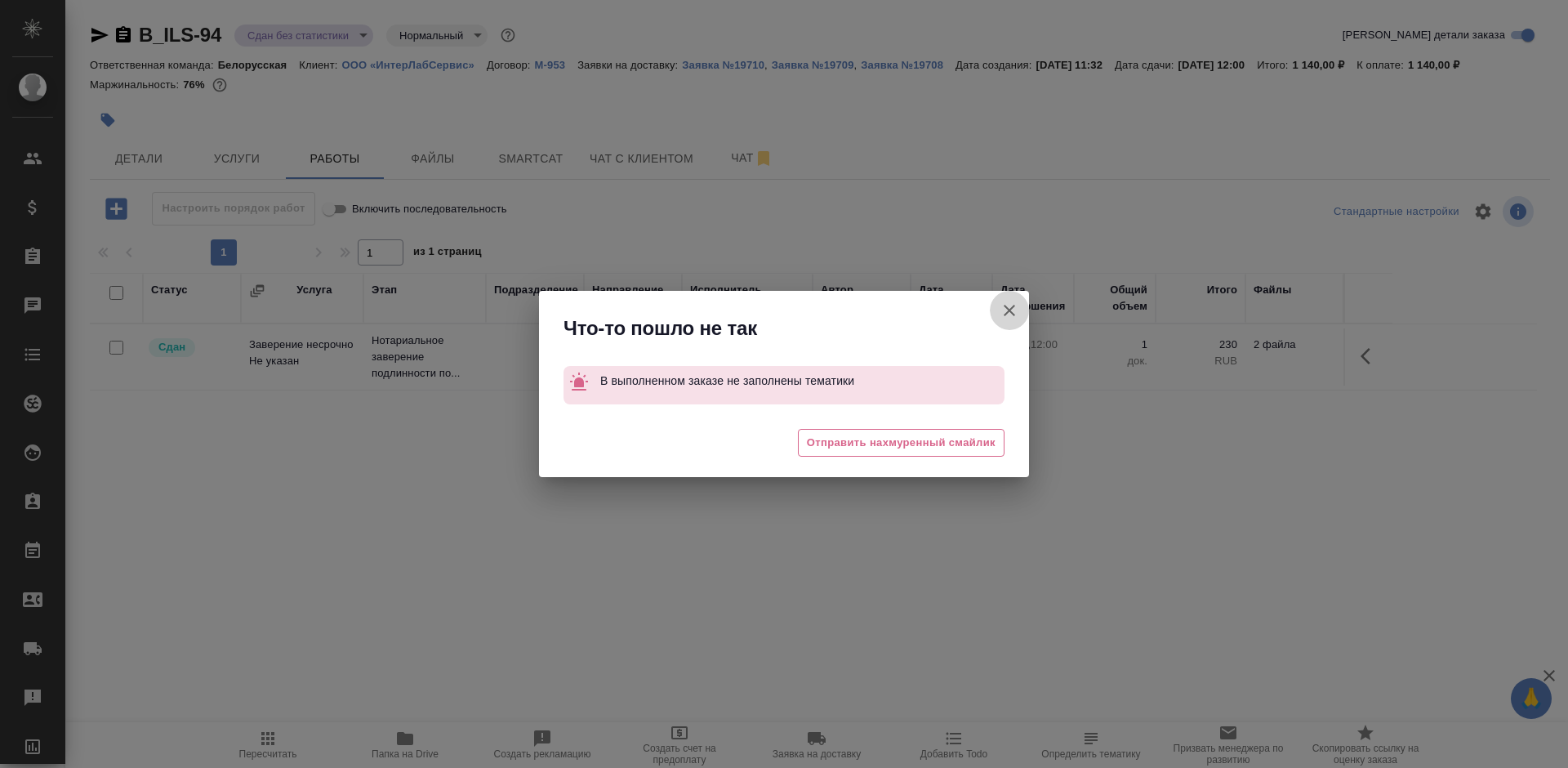
click at [1001, 316] on icon "button" at bounding box center [1009, 310] width 19 height 19
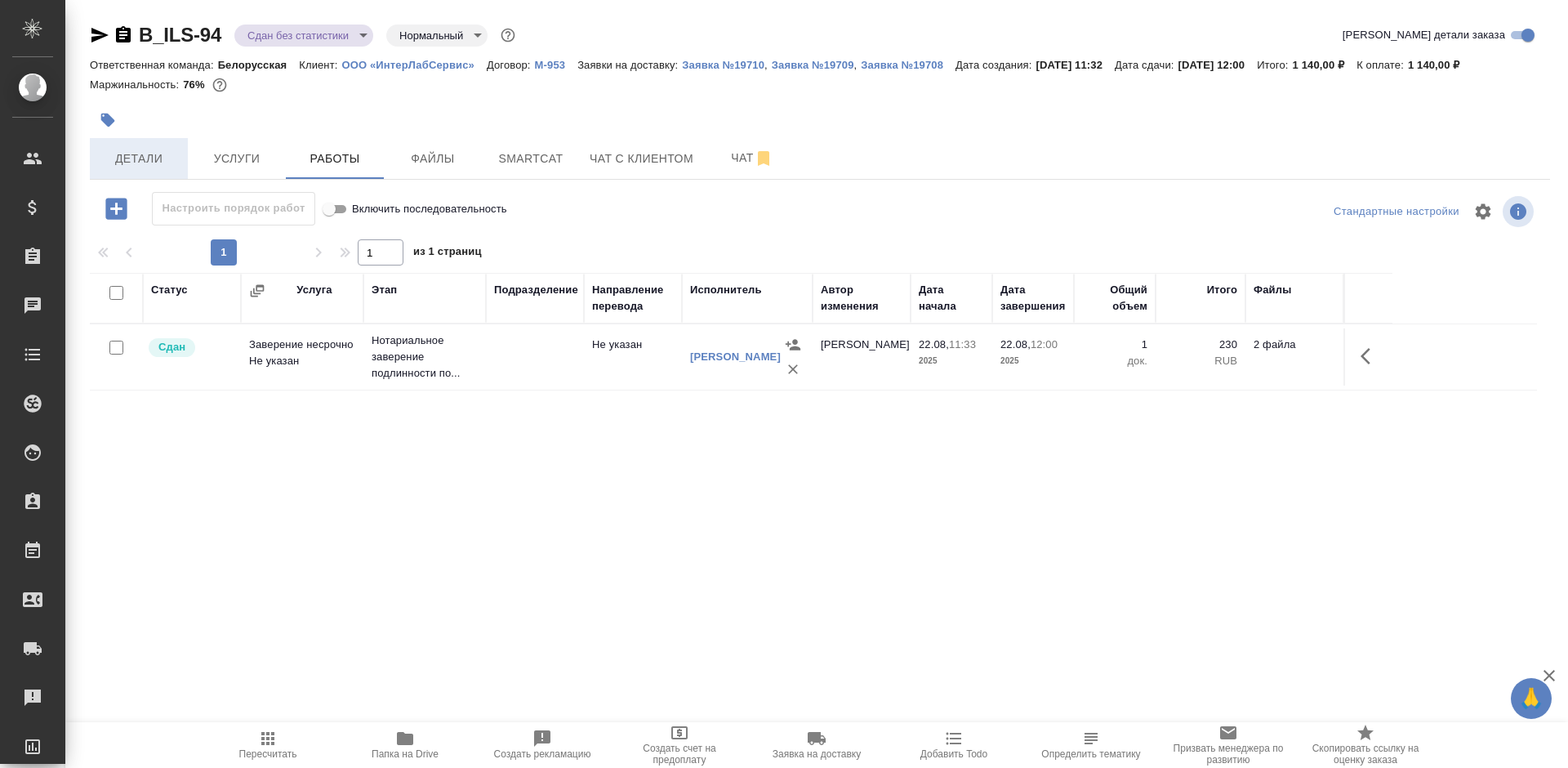
click at [140, 168] on button "Детали" at bounding box center [138, 158] width 98 height 41
click at [141, 168] on span "Детали" at bounding box center [138, 158] width 79 height 20
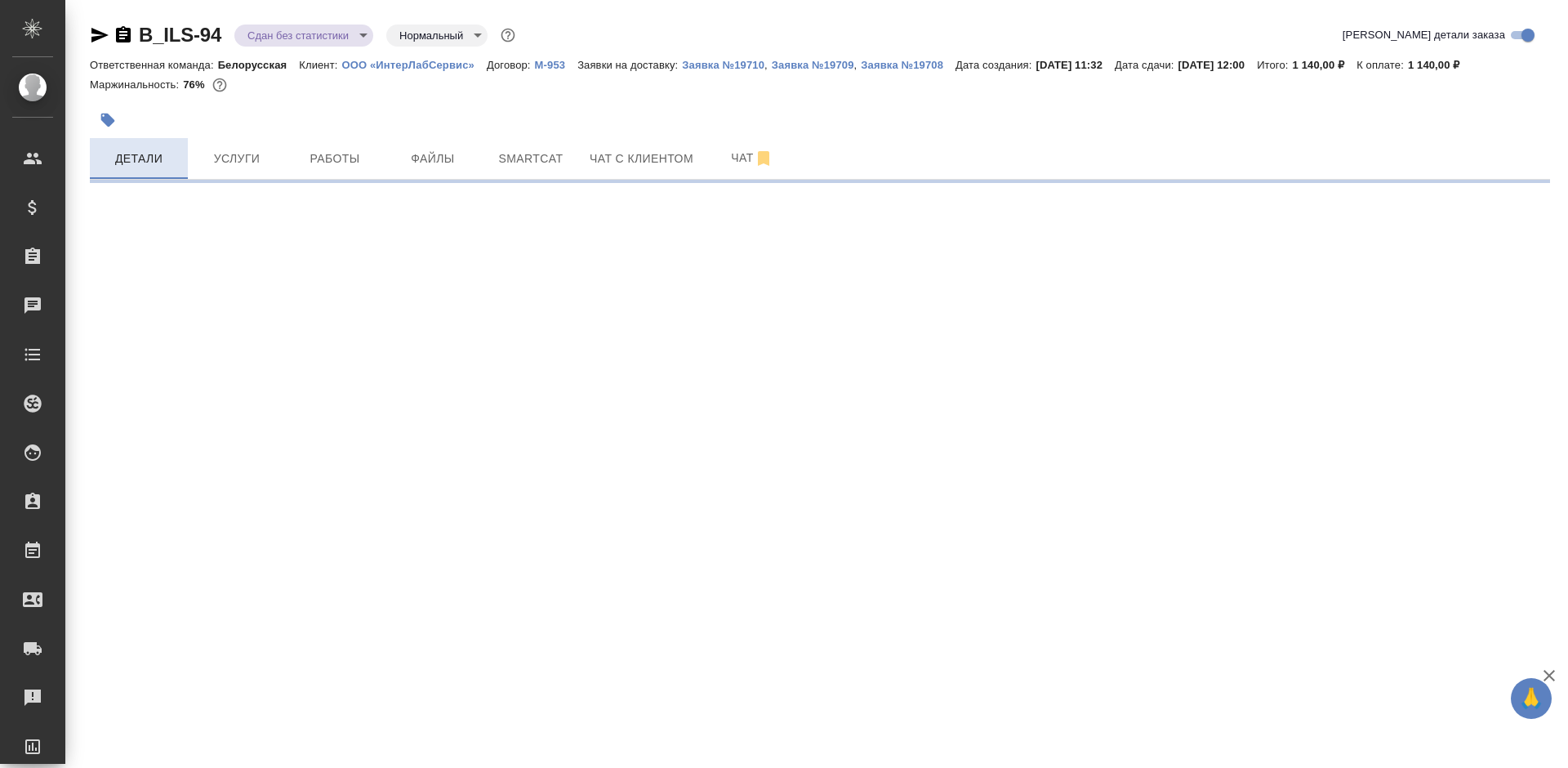
select select "RU"
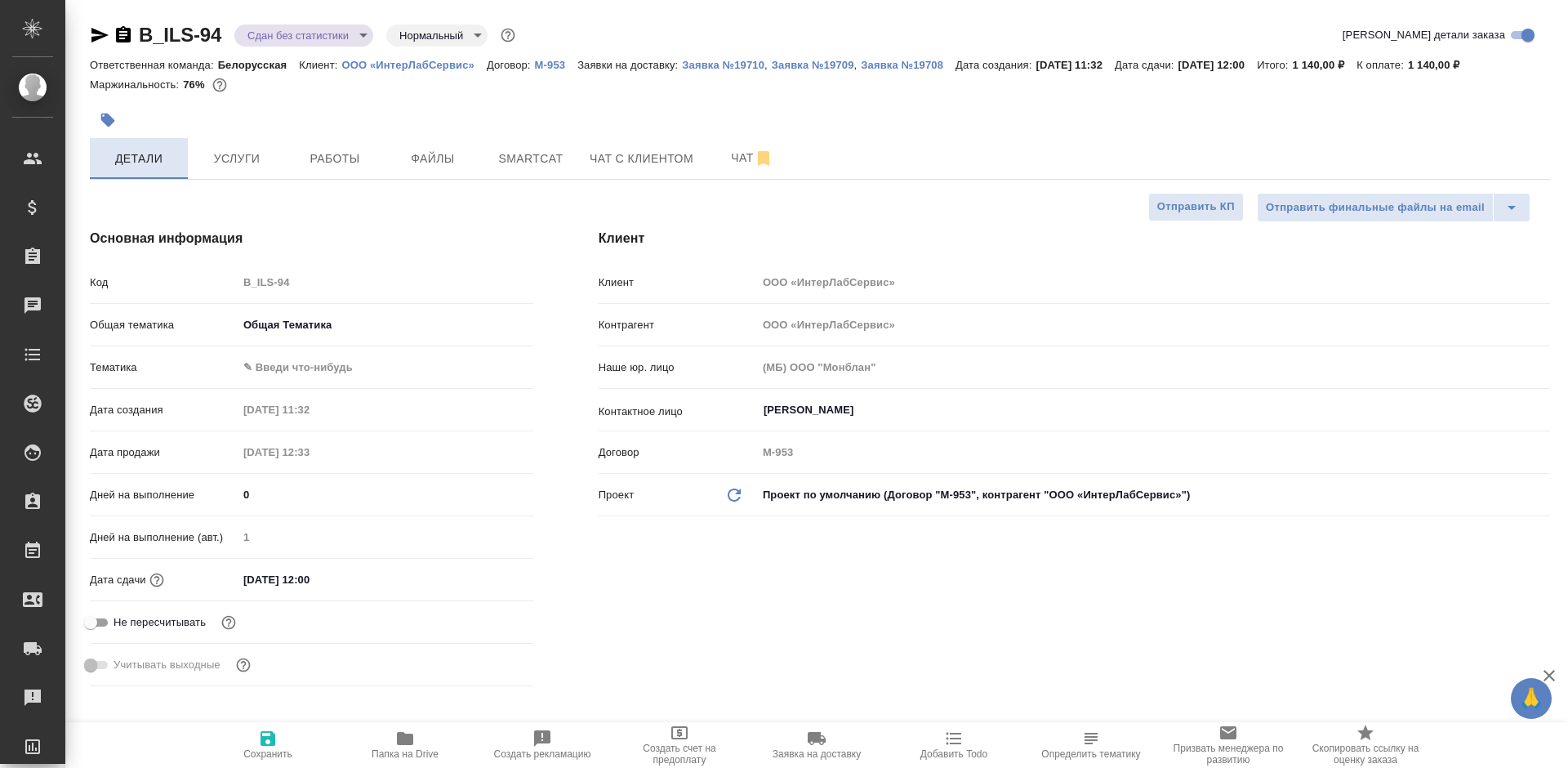
type textarea "x"
click at [318, 367] on body "🙏 .cls-1 fill:#fff; AWATERA [PERSON_NAME] Спецификации Заказы 0 Чаты Todo Проек…" at bounding box center [784, 384] width 1568 height 768
click at [309, 374] on li "Общая Тематика" at bounding box center [385, 367] width 296 height 26
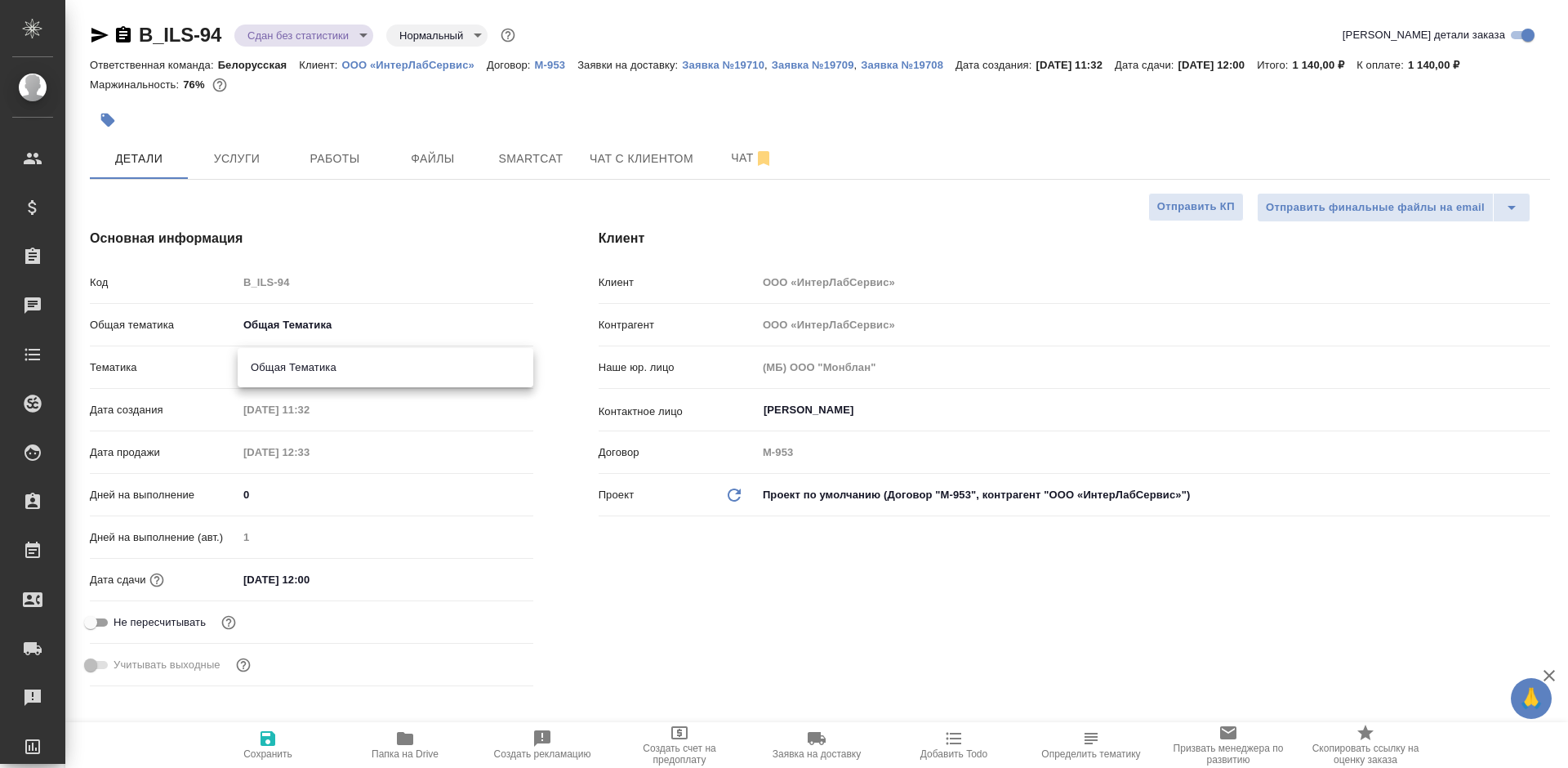
type input "6012b1ca196b0e5c9229a120"
type textarea "x"
click at [287, 740] on span "Сохранить" at bounding box center [267, 744] width 118 height 31
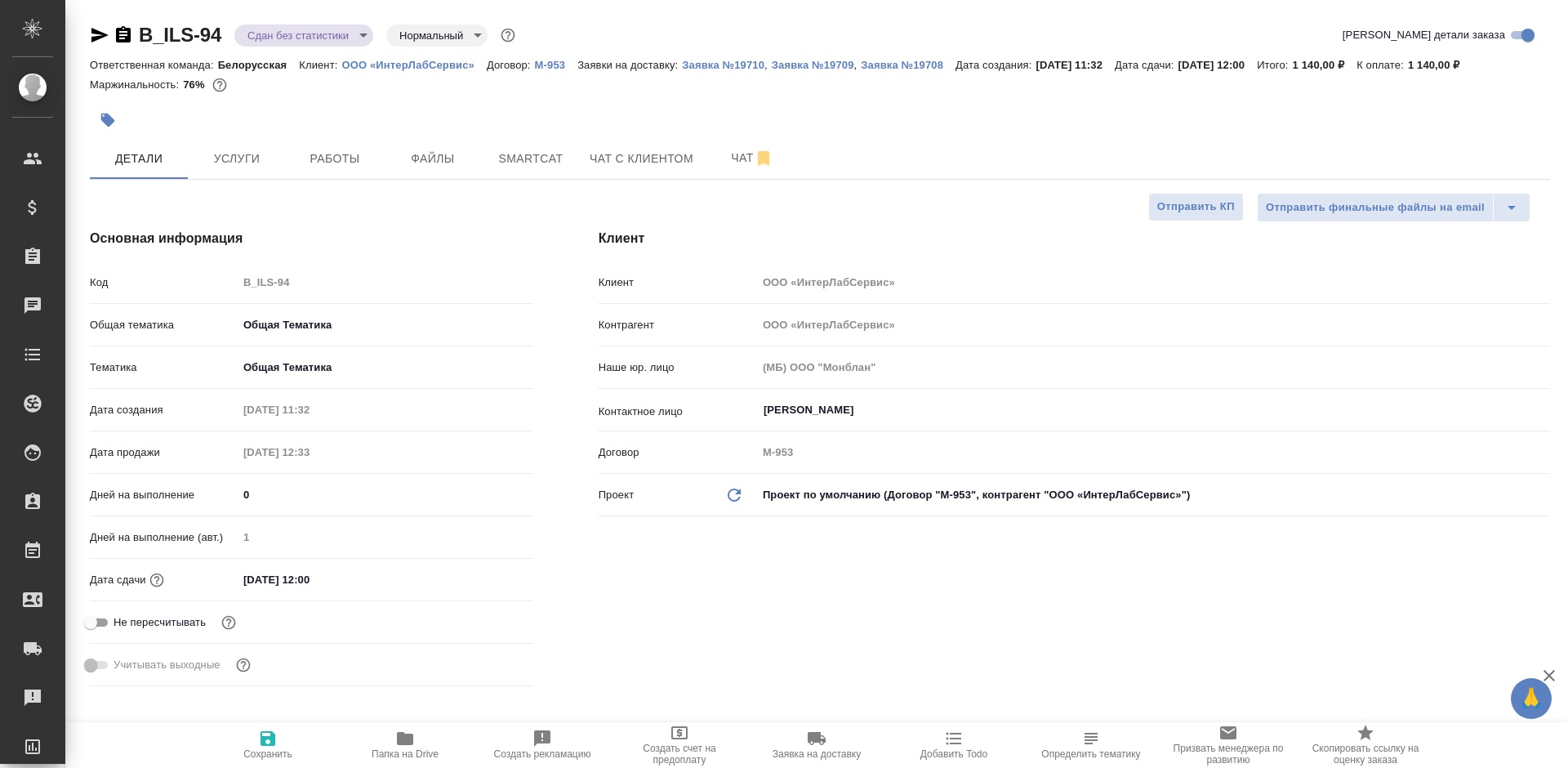
type textarea "x"
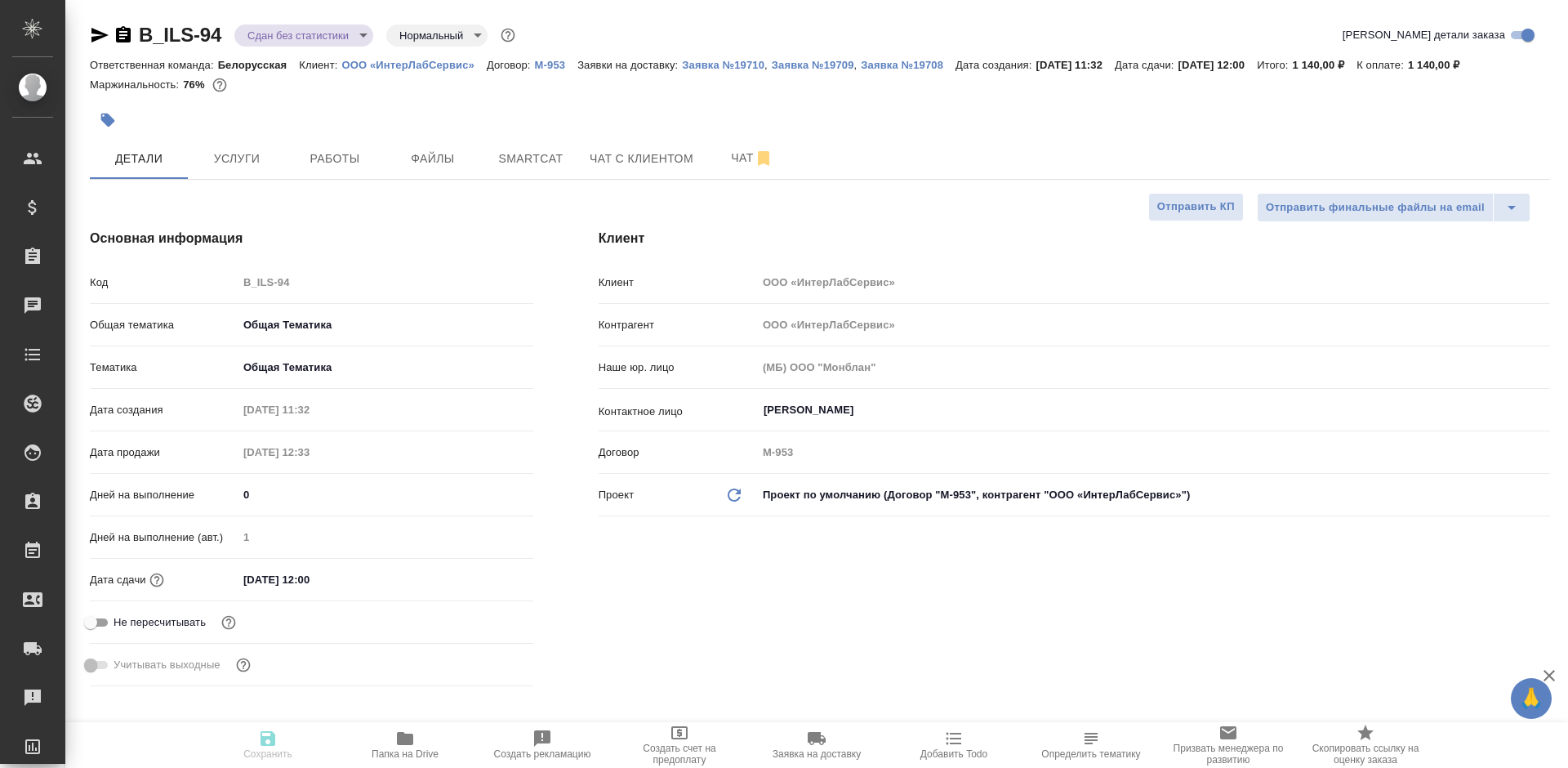
type textarea "x"
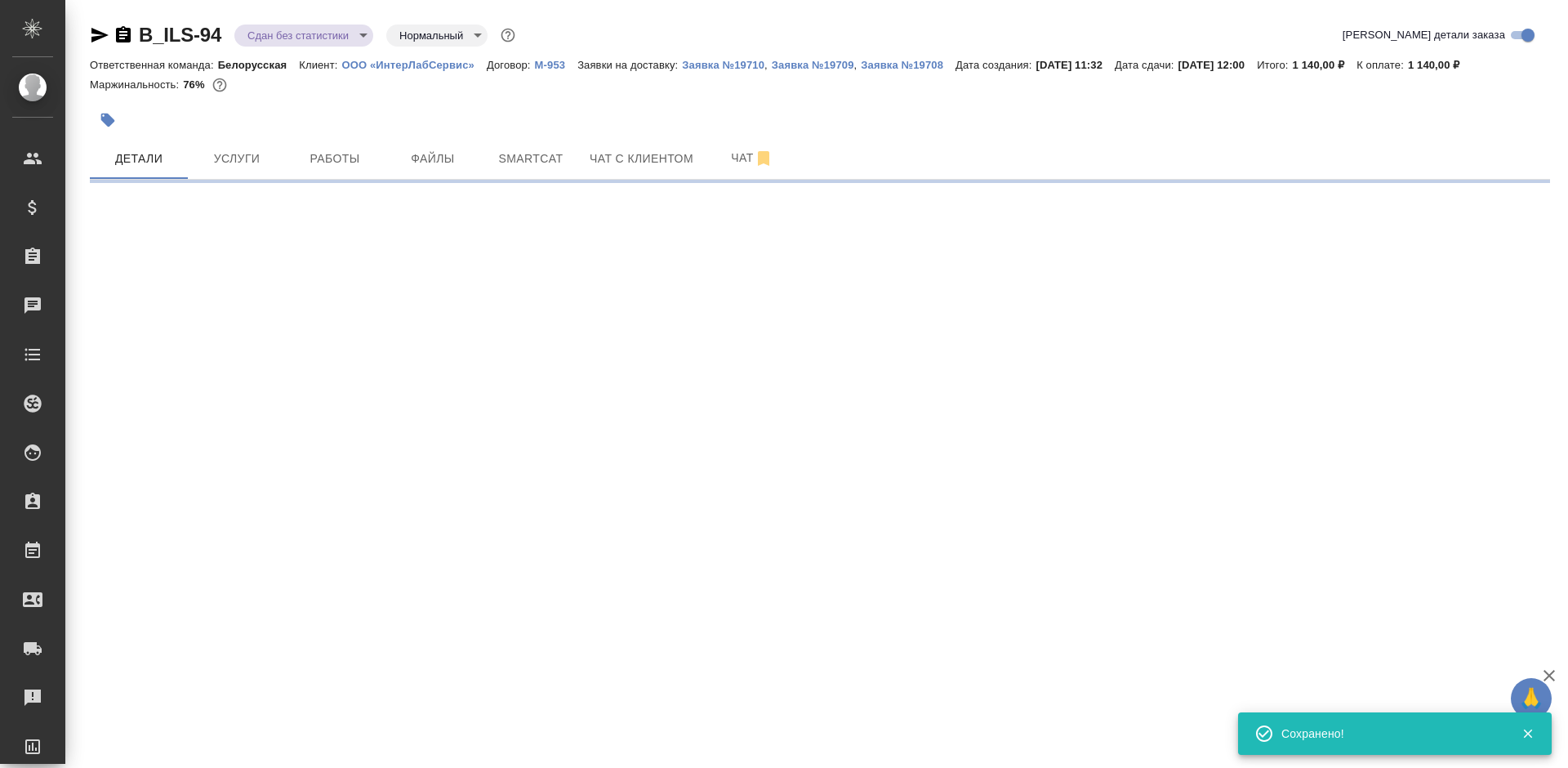
click at [292, 38] on body "🙏 .cls-1 fill:#fff; AWATERA [PERSON_NAME] Спецификации Заказы 0 Чаты Todo Проек…" at bounding box center [784, 384] width 1568 height 768
select select "RU"
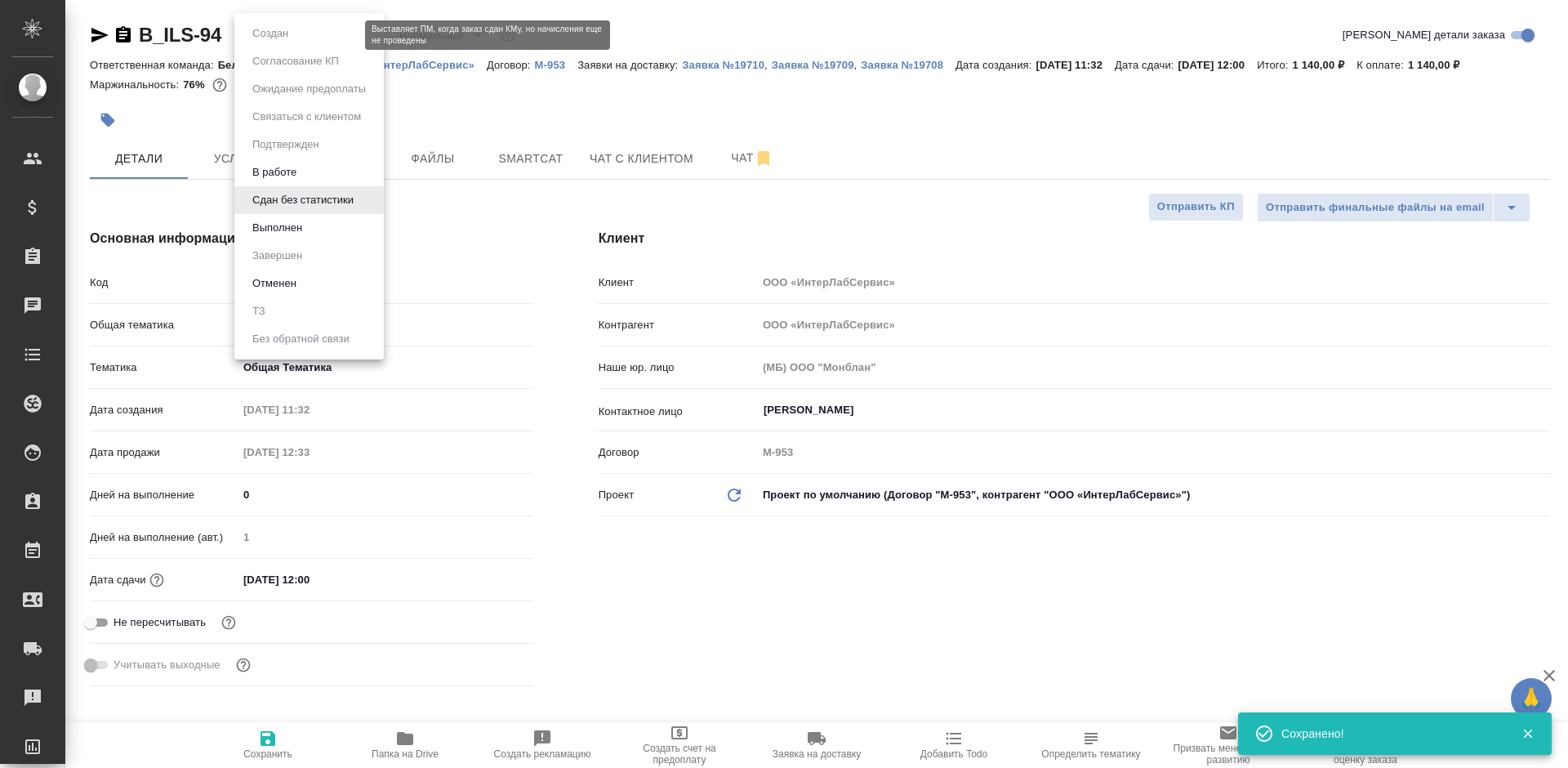
type textarea "x"
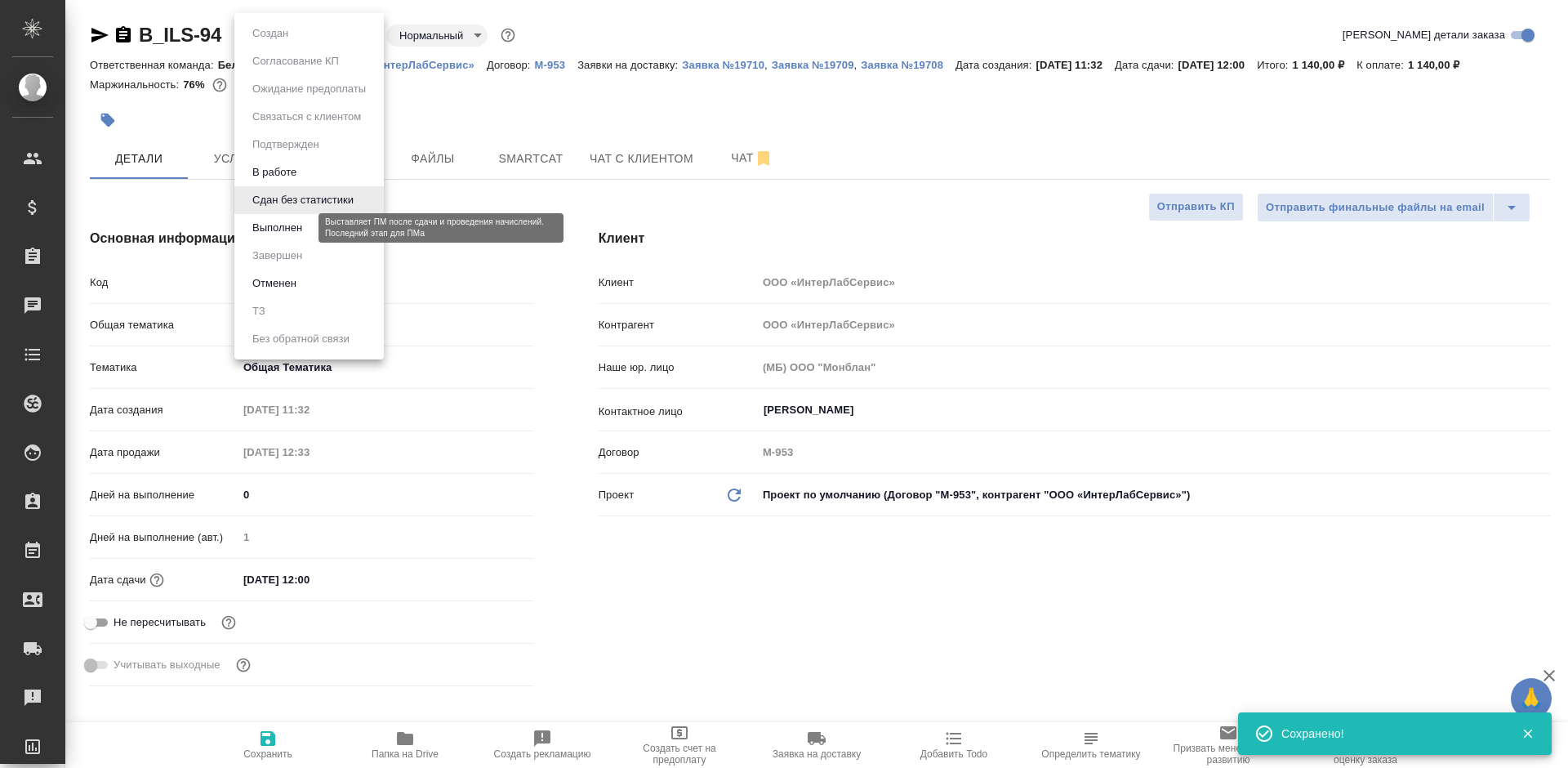
click at [283, 232] on button "Выполнен" at bounding box center [277, 227] width 59 height 17
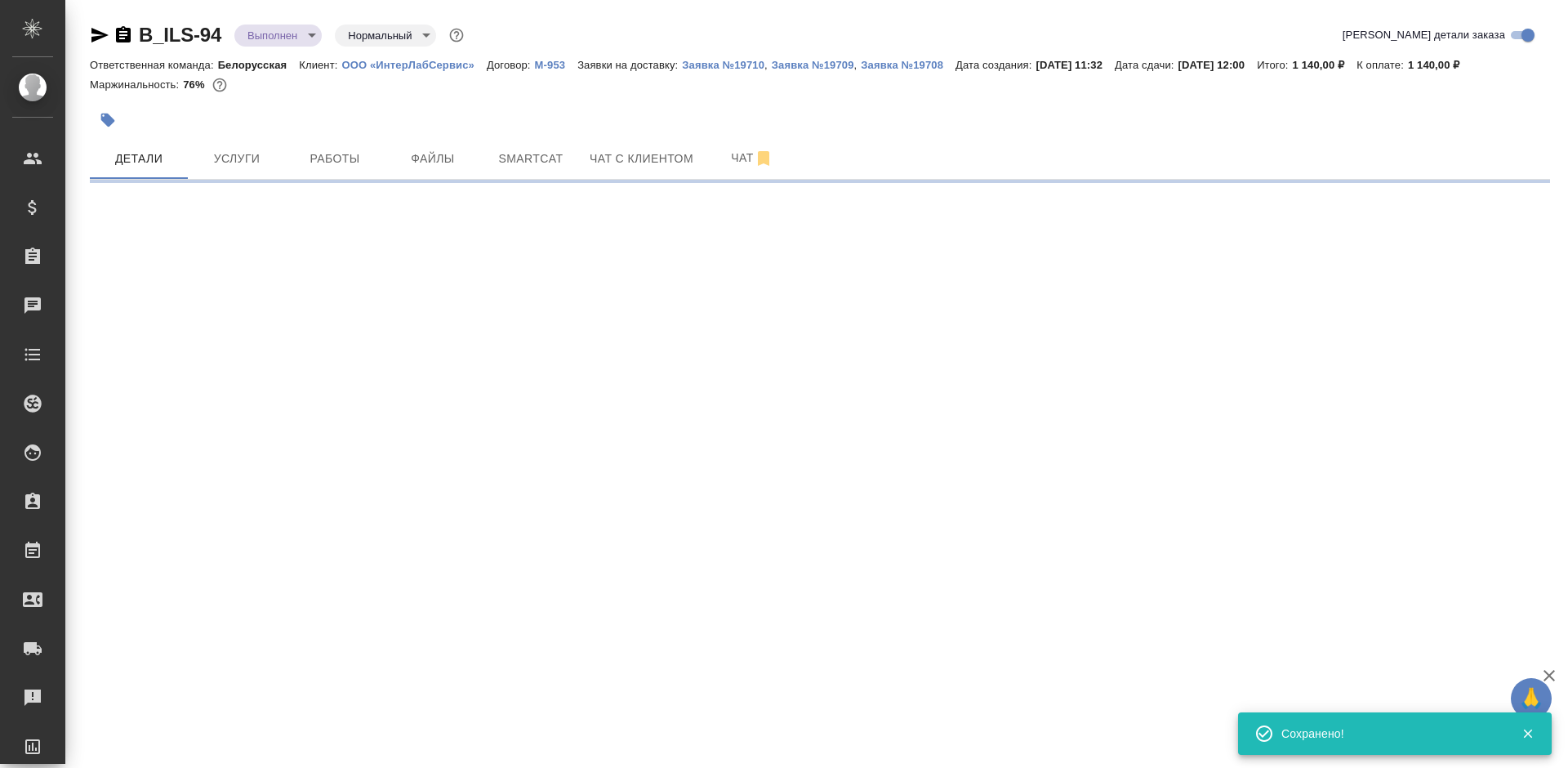
click at [284, 38] on body "🙏 .cls-1 fill:#fff; AWATERA [PERSON_NAME] Спецификации Заказы 0 Чаты Todo Проек…" at bounding box center [784, 384] width 1568 height 768
select select "RU"
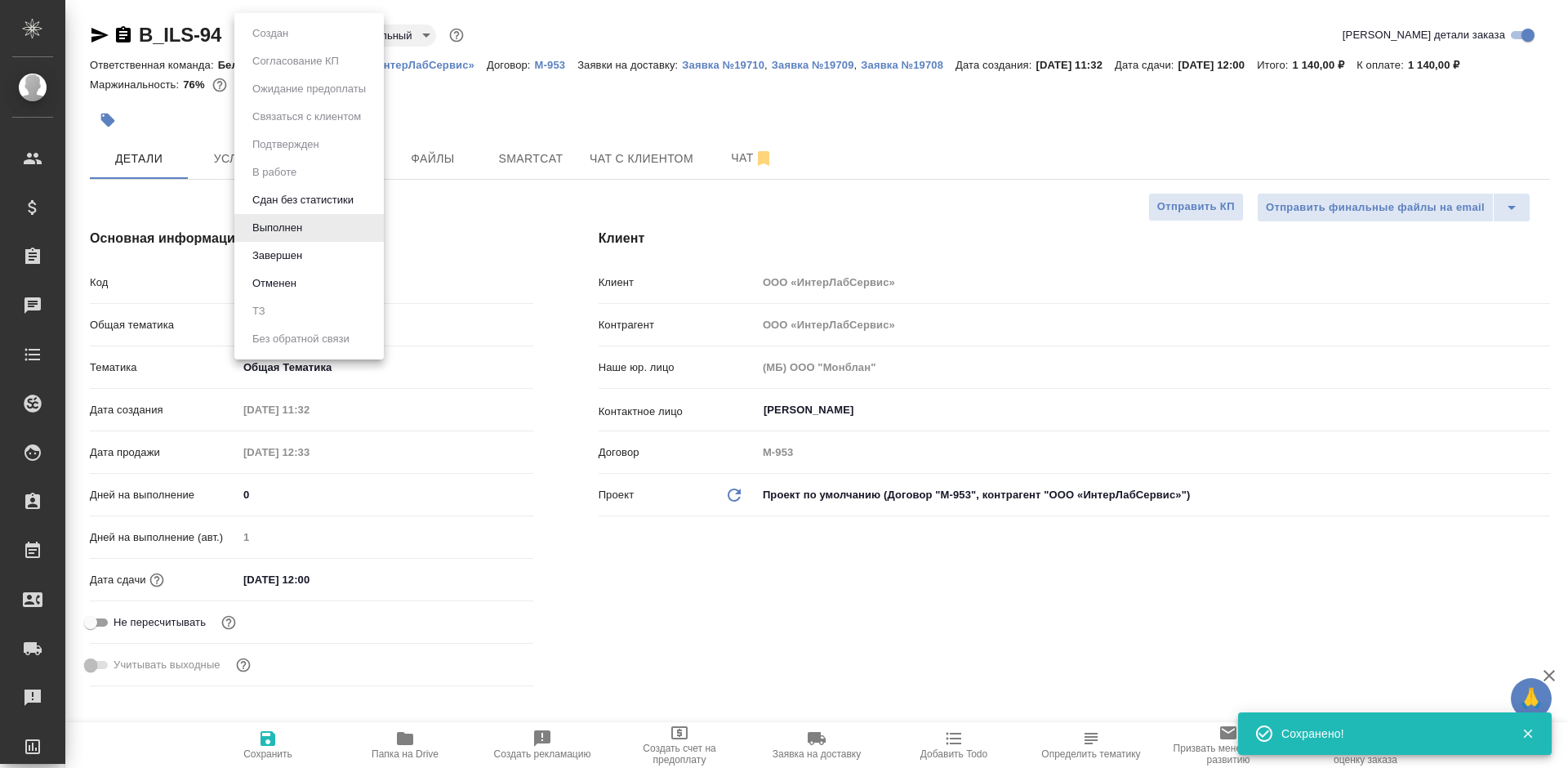
type textarea "x"
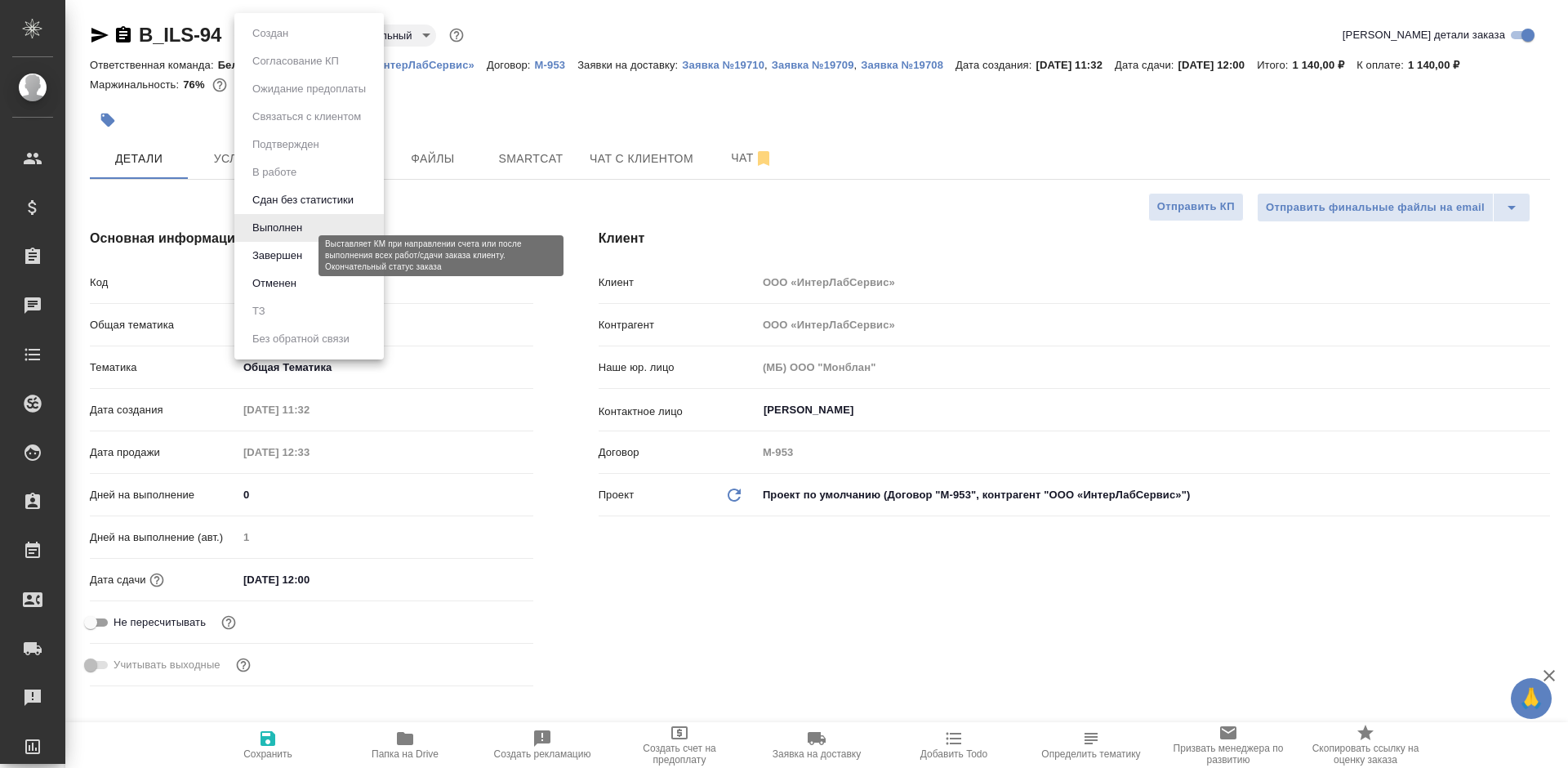
click at [281, 253] on button "Завершен" at bounding box center [277, 256] width 59 height 17
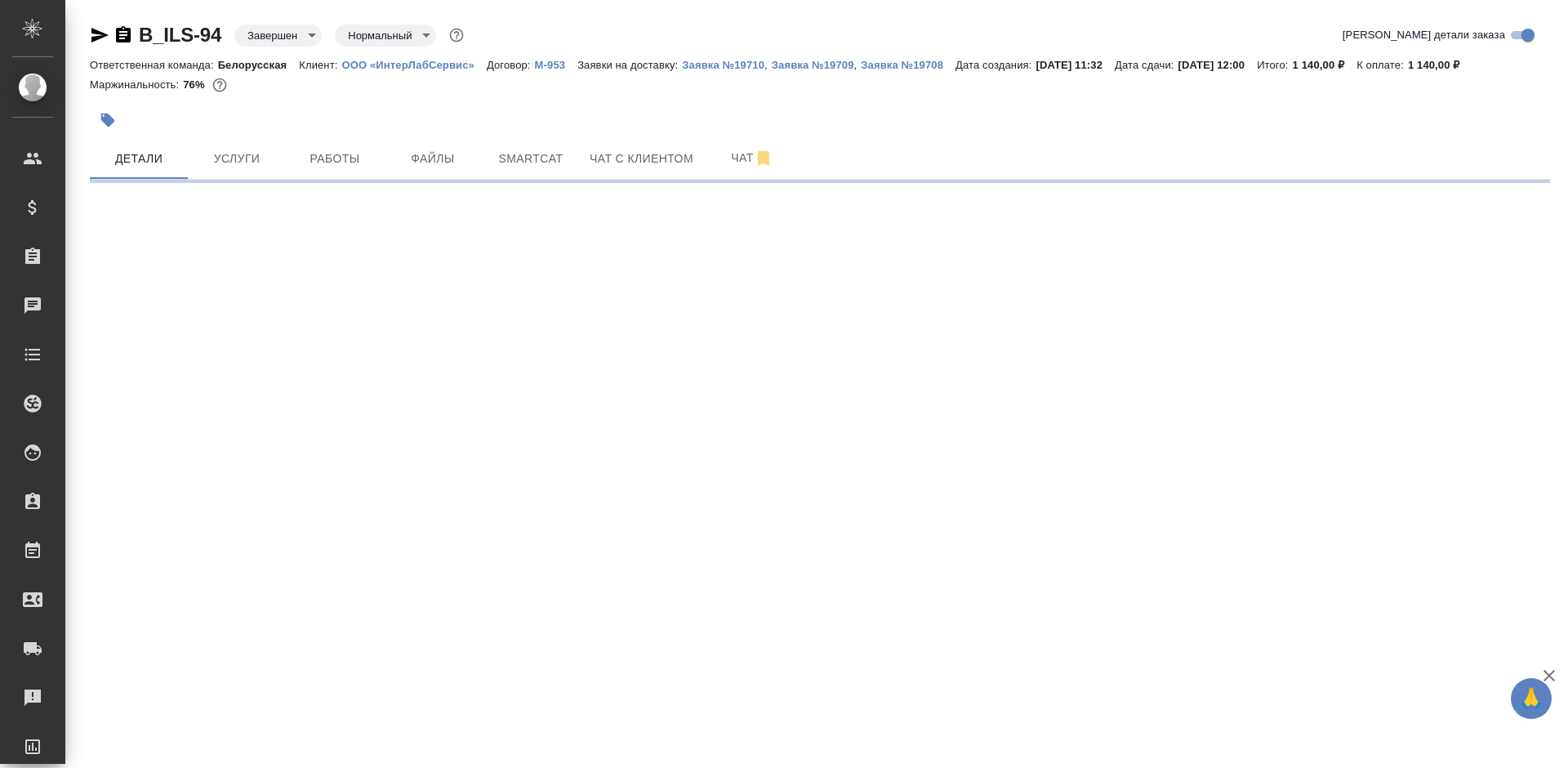
select select "RU"
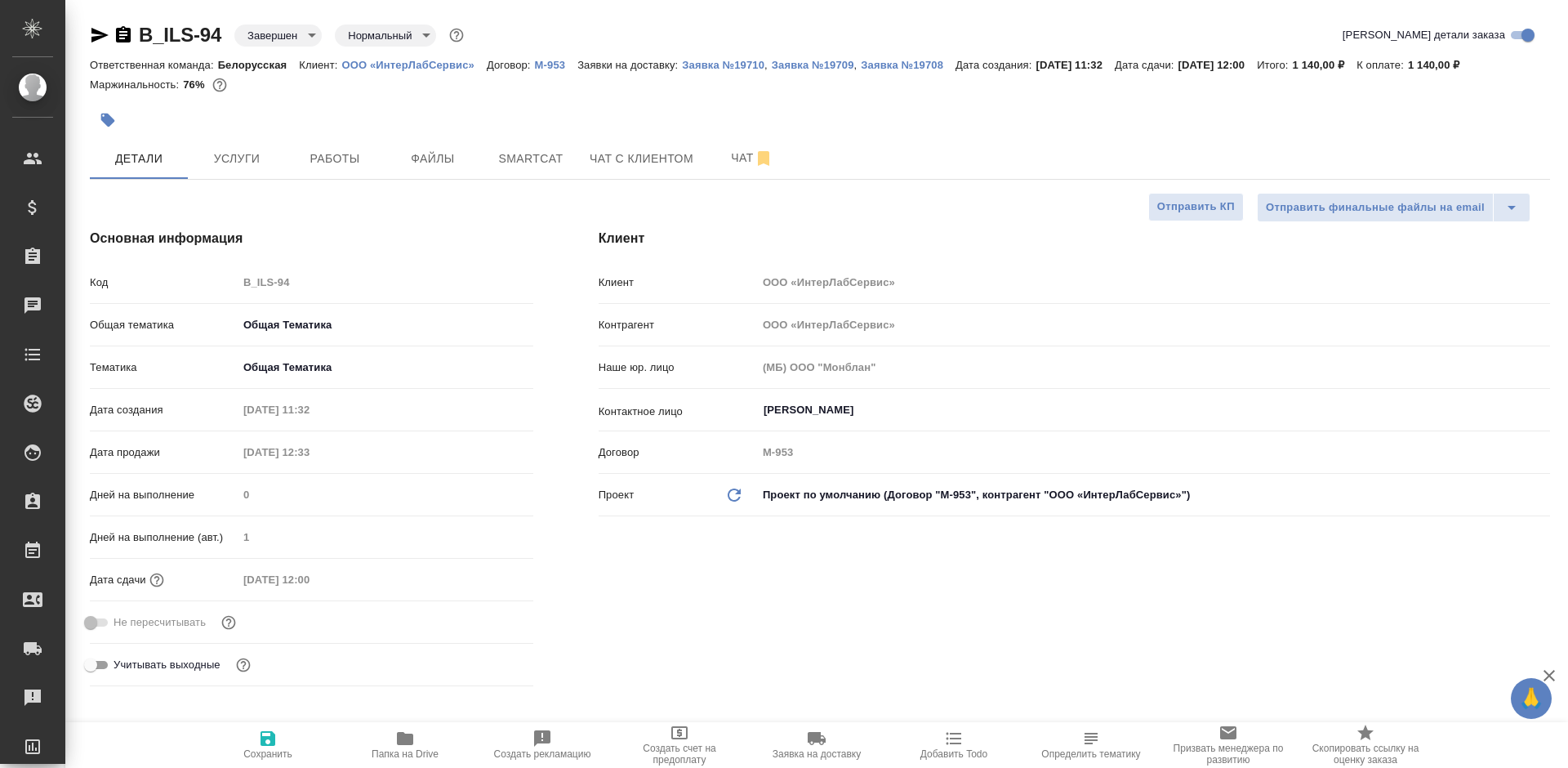
type textarea "x"
click at [122, 39] on icon "button" at bounding box center [122, 34] width 15 height 17
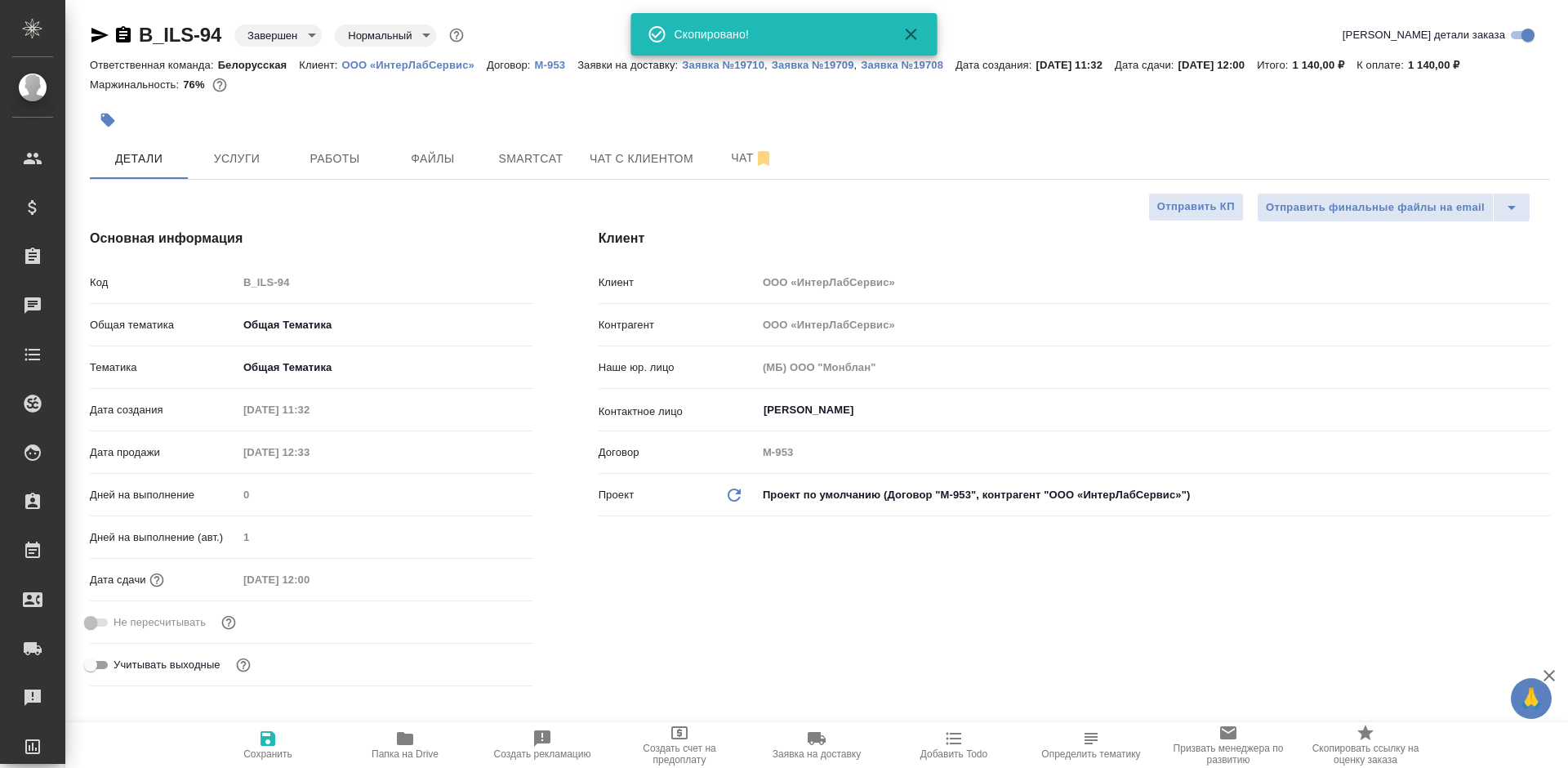
click at [122, 39] on icon "button" at bounding box center [122, 34] width 15 height 17
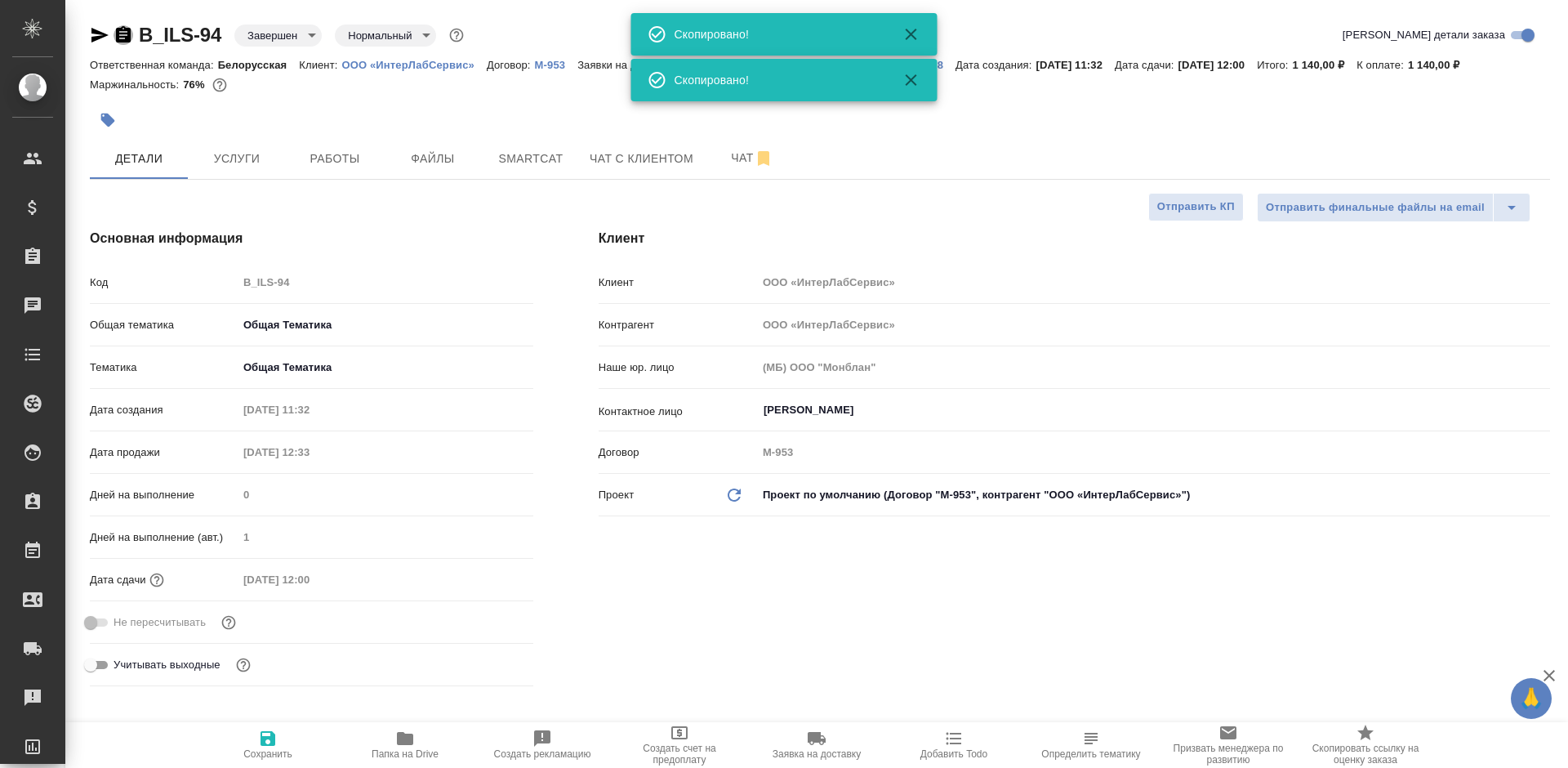
click at [122, 39] on icon "button" at bounding box center [122, 34] width 15 height 17
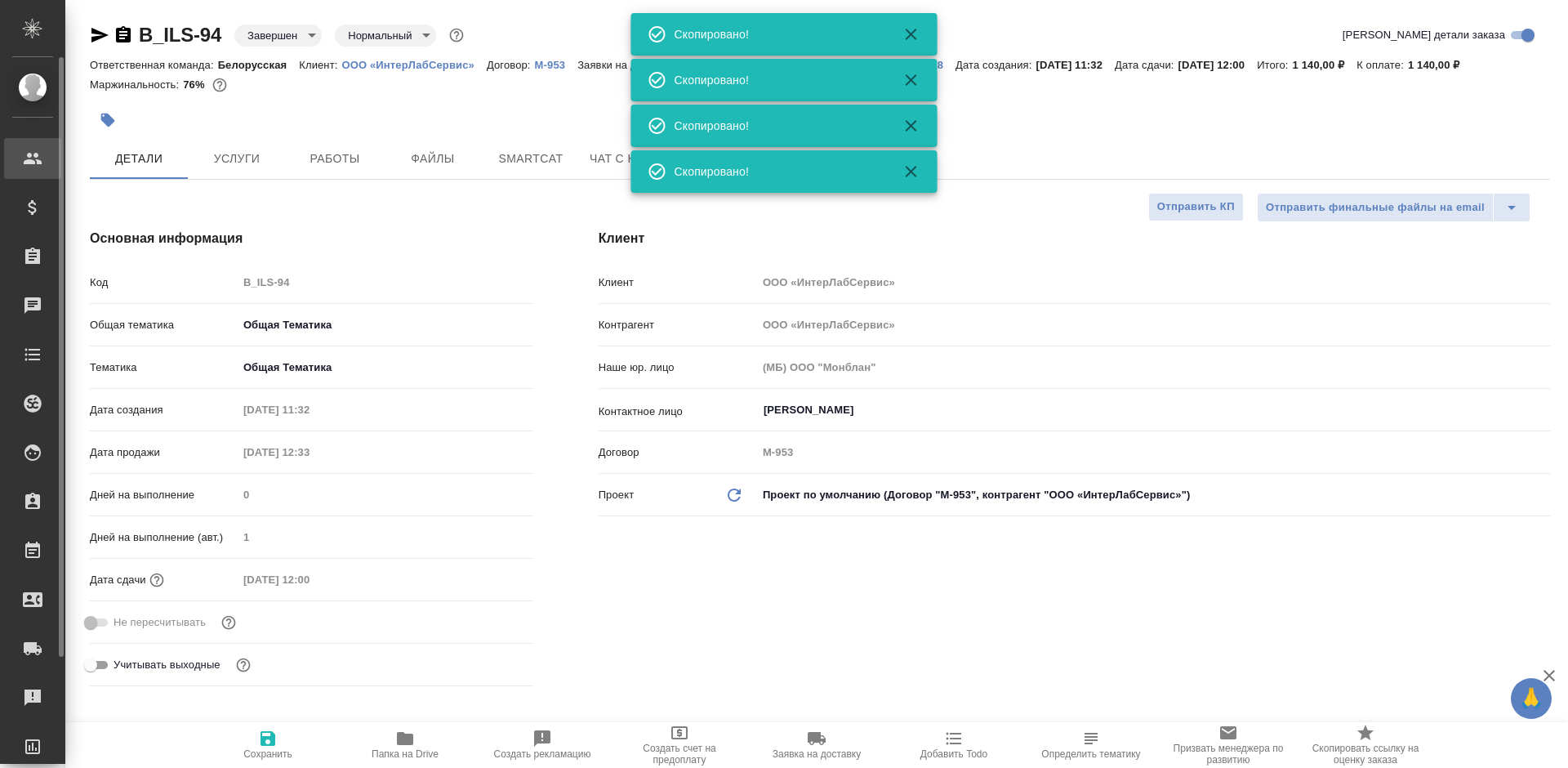
type textarea "x"
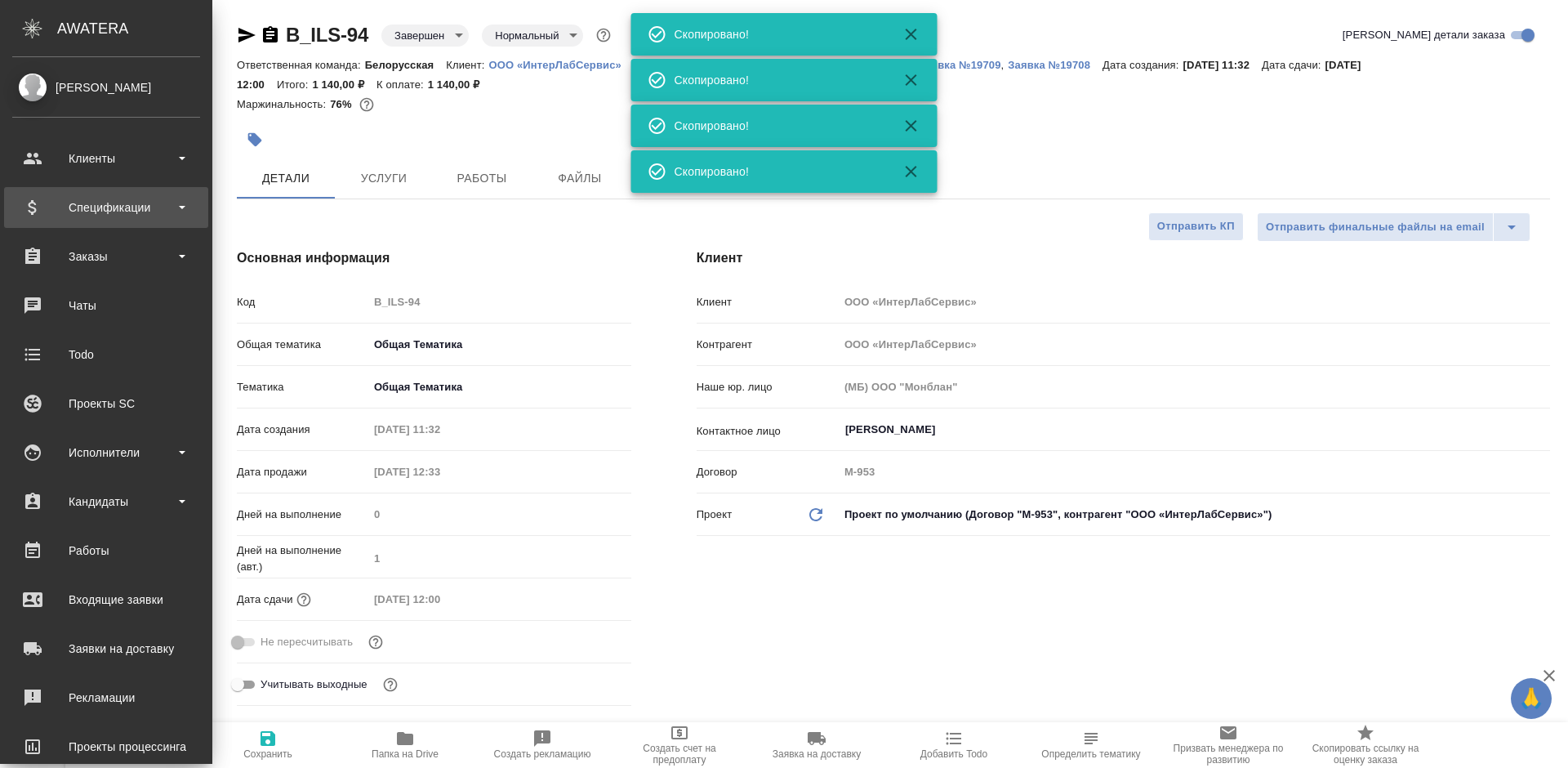
click at [30, 202] on div "Спецификации" at bounding box center [106, 207] width 188 height 24
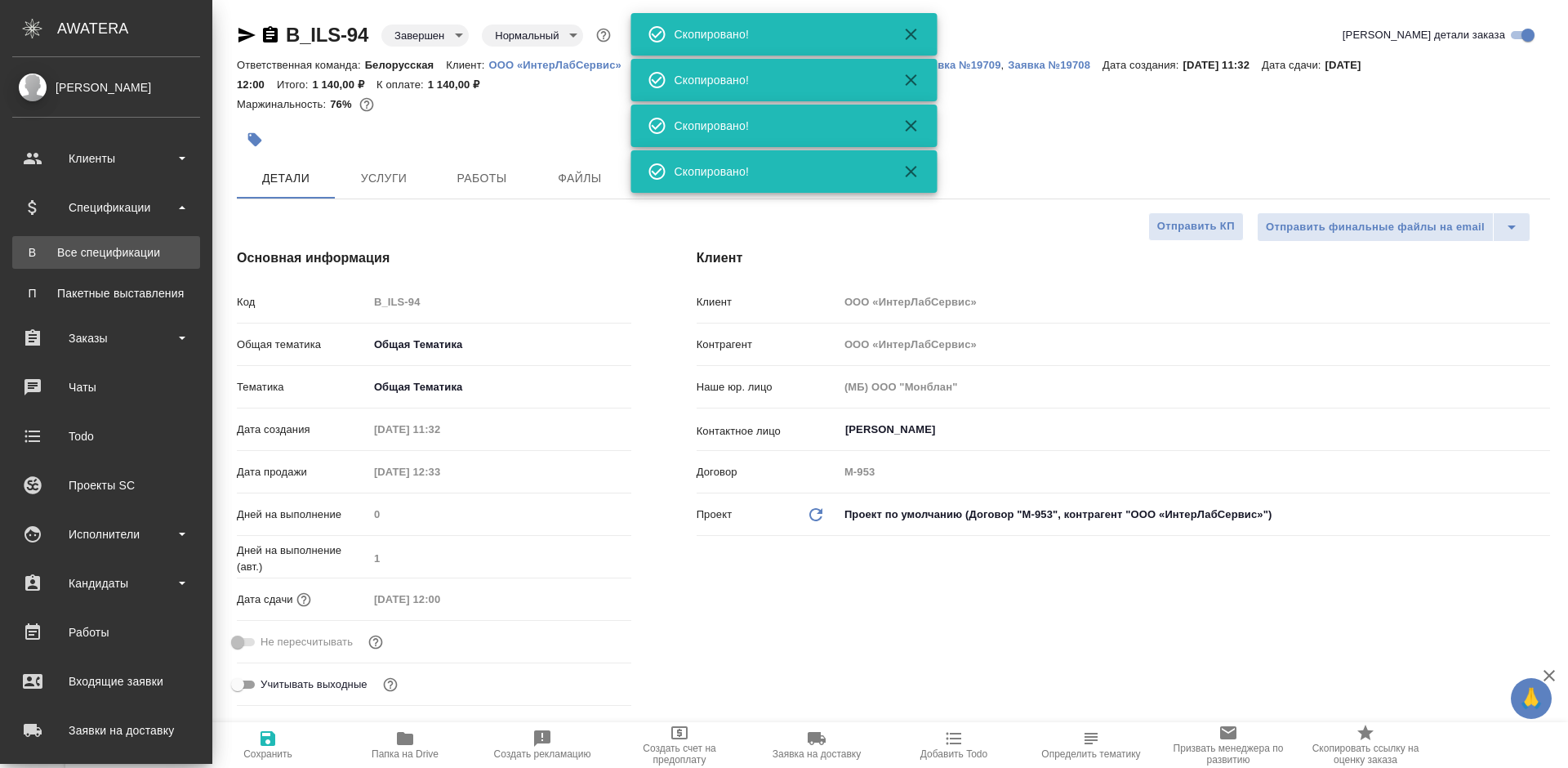
click at [53, 247] on div "Все спецификации" at bounding box center [106, 252] width 171 height 17
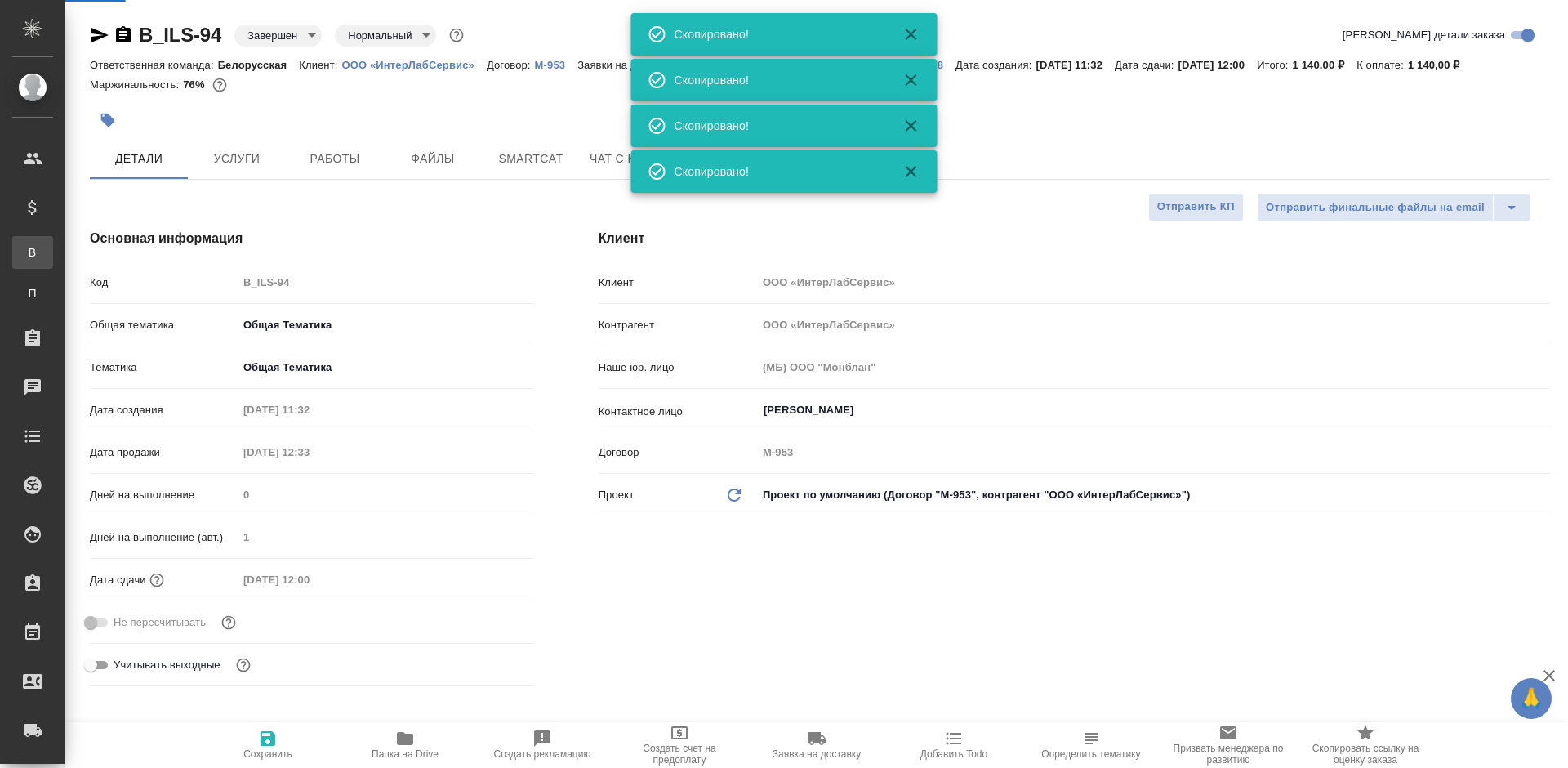
type textarea "x"
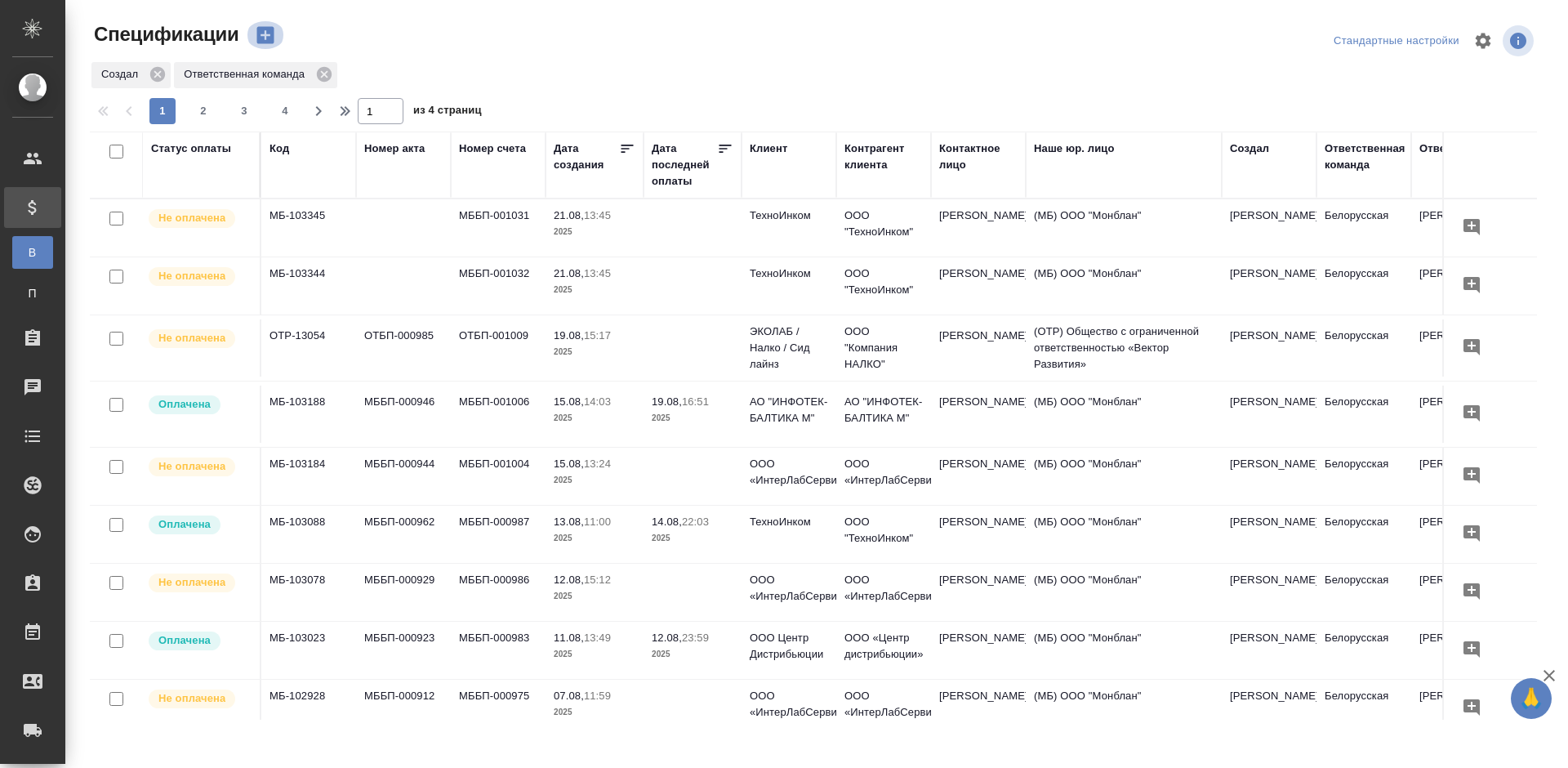
click at [258, 38] on icon "button" at bounding box center [265, 36] width 17 height 17
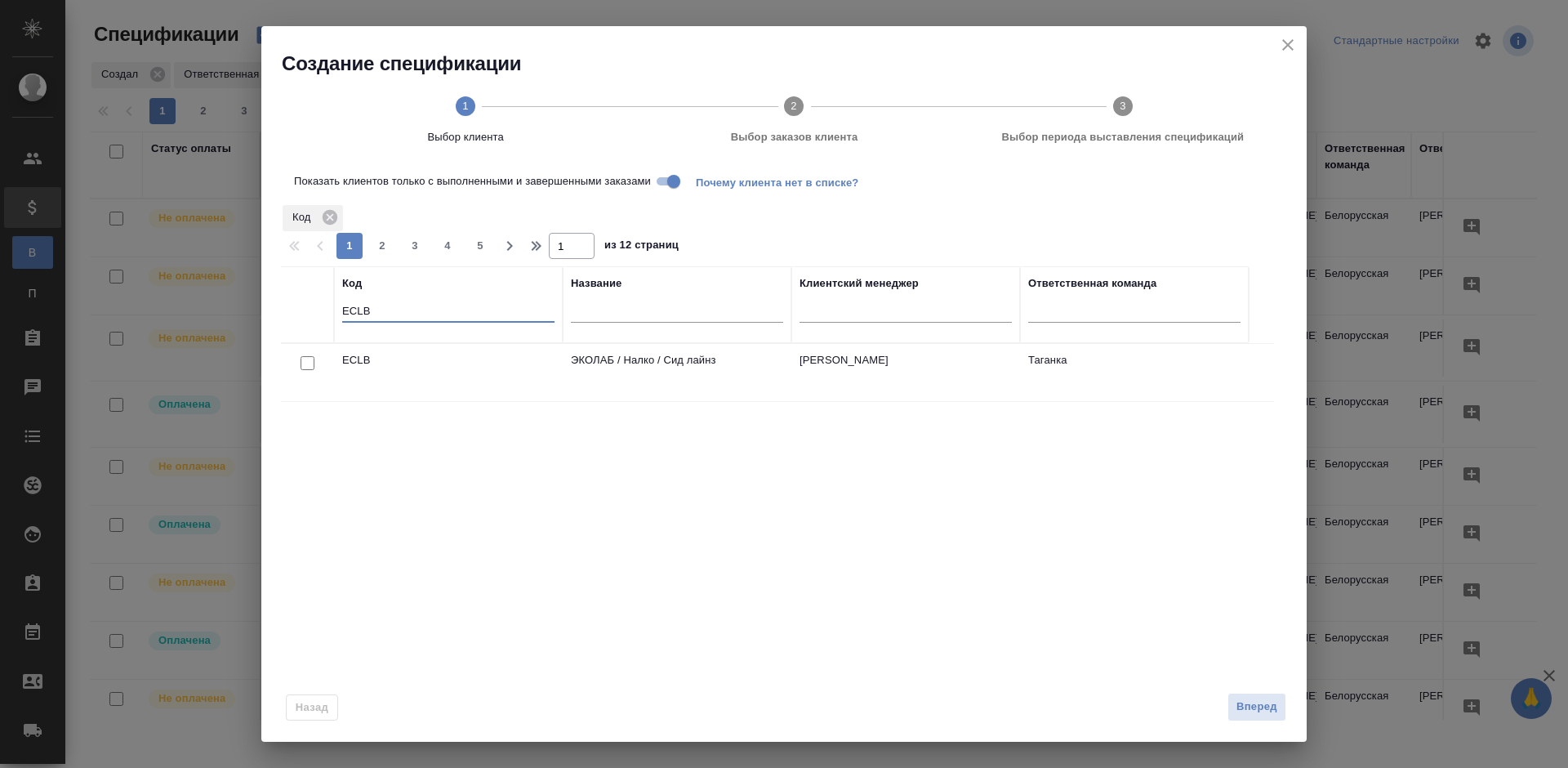
drag, startPoint x: 429, startPoint y: 310, endPoint x: 326, endPoint y: 318, distance: 103.3
click at [326, 318] on tr "Код ECLB Название Клиентский менеджер Ответственная команда" at bounding box center [765, 304] width 968 height 77
paste input "B_ILS-94"
type input "ILS"
click at [304, 363] on input "checkbox" at bounding box center [307, 363] width 14 height 14
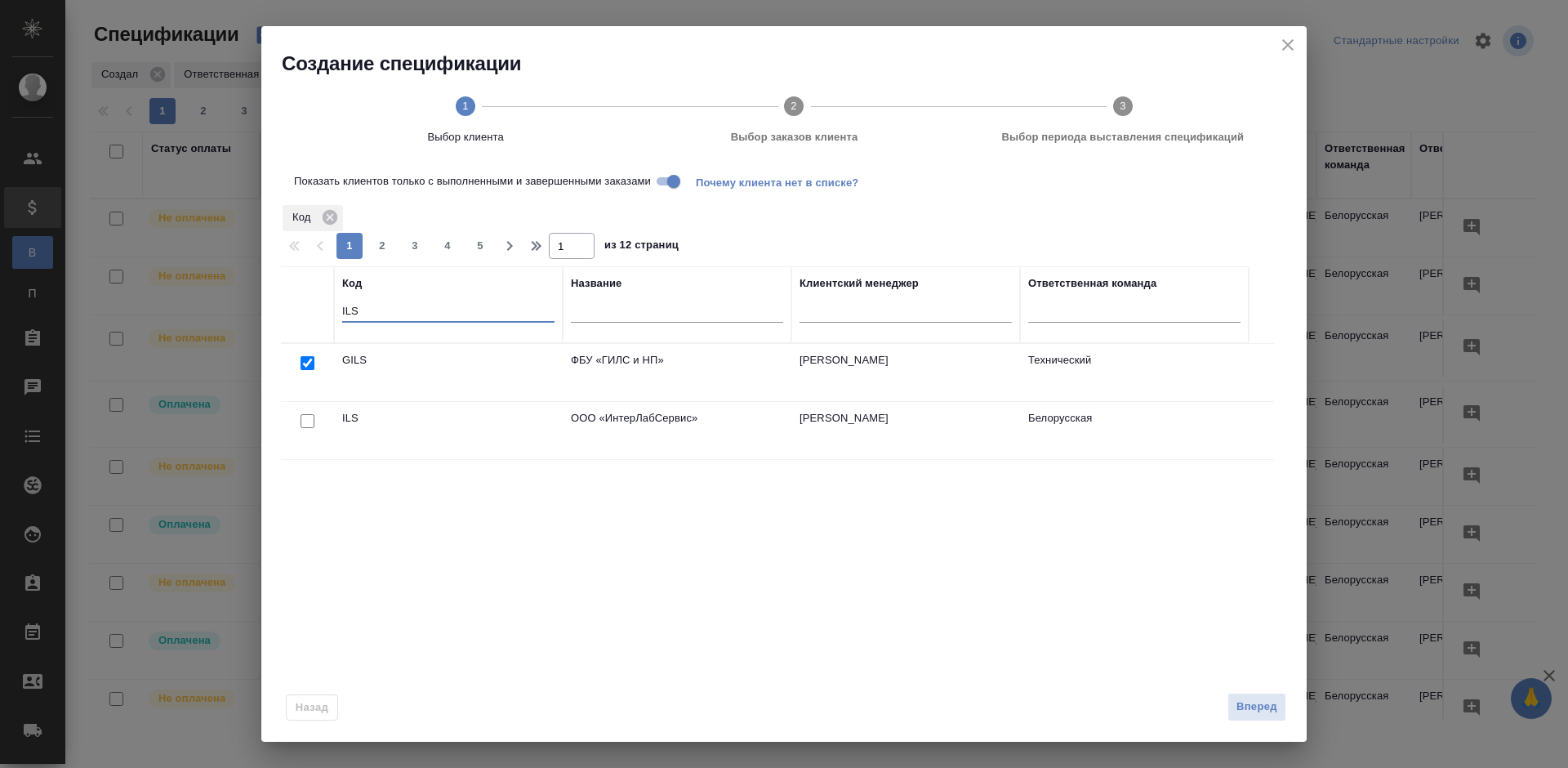
checkbox input "true"
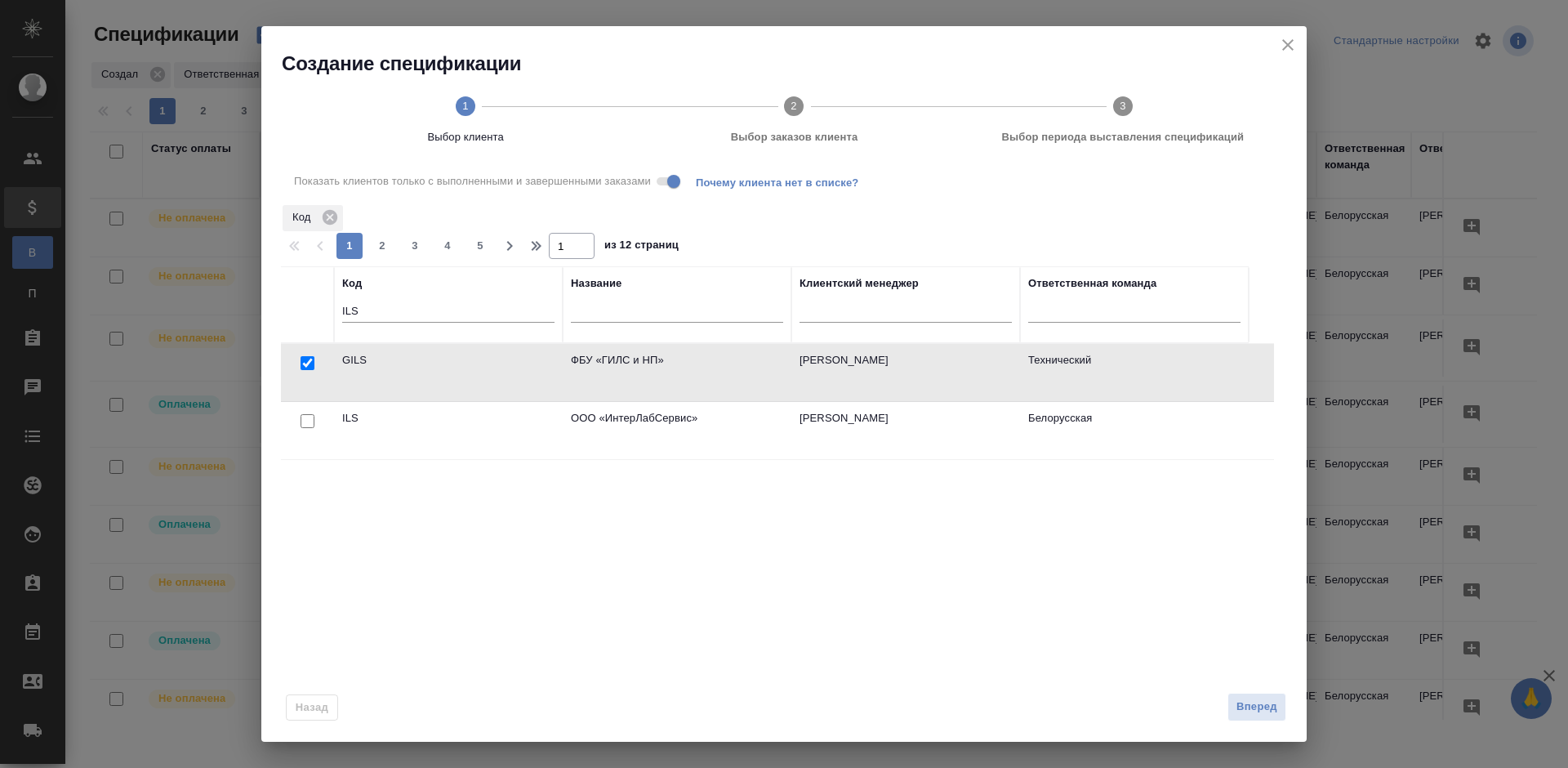
click at [306, 375] on div at bounding box center [307, 364] width 37 height 23
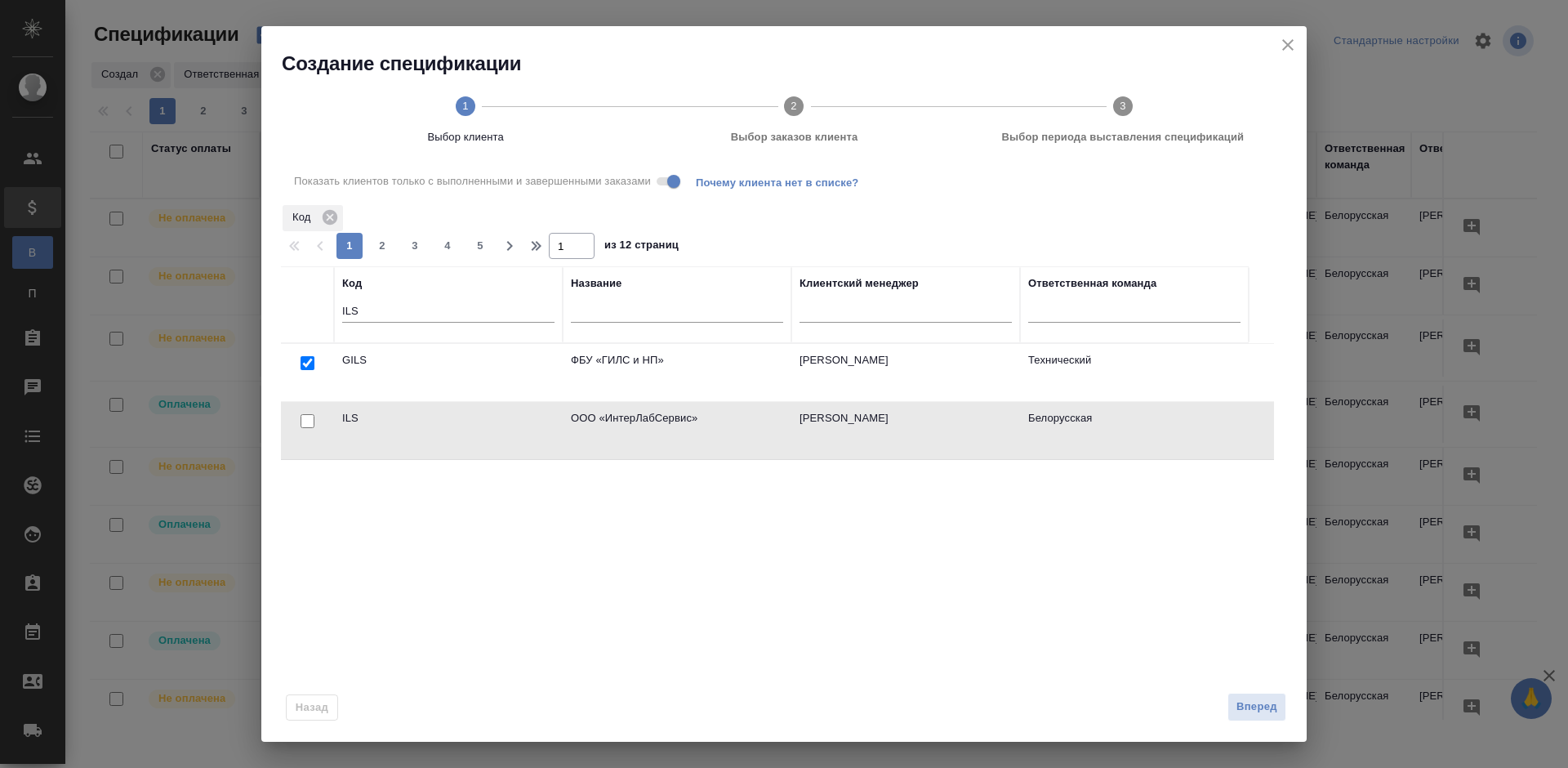
click at [309, 370] on input "checkbox" at bounding box center [307, 363] width 14 height 14
checkbox input "true"
checkbox input "false"
click at [1260, 702] on span "Вперед" at bounding box center [1257, 706] width 41 height 18
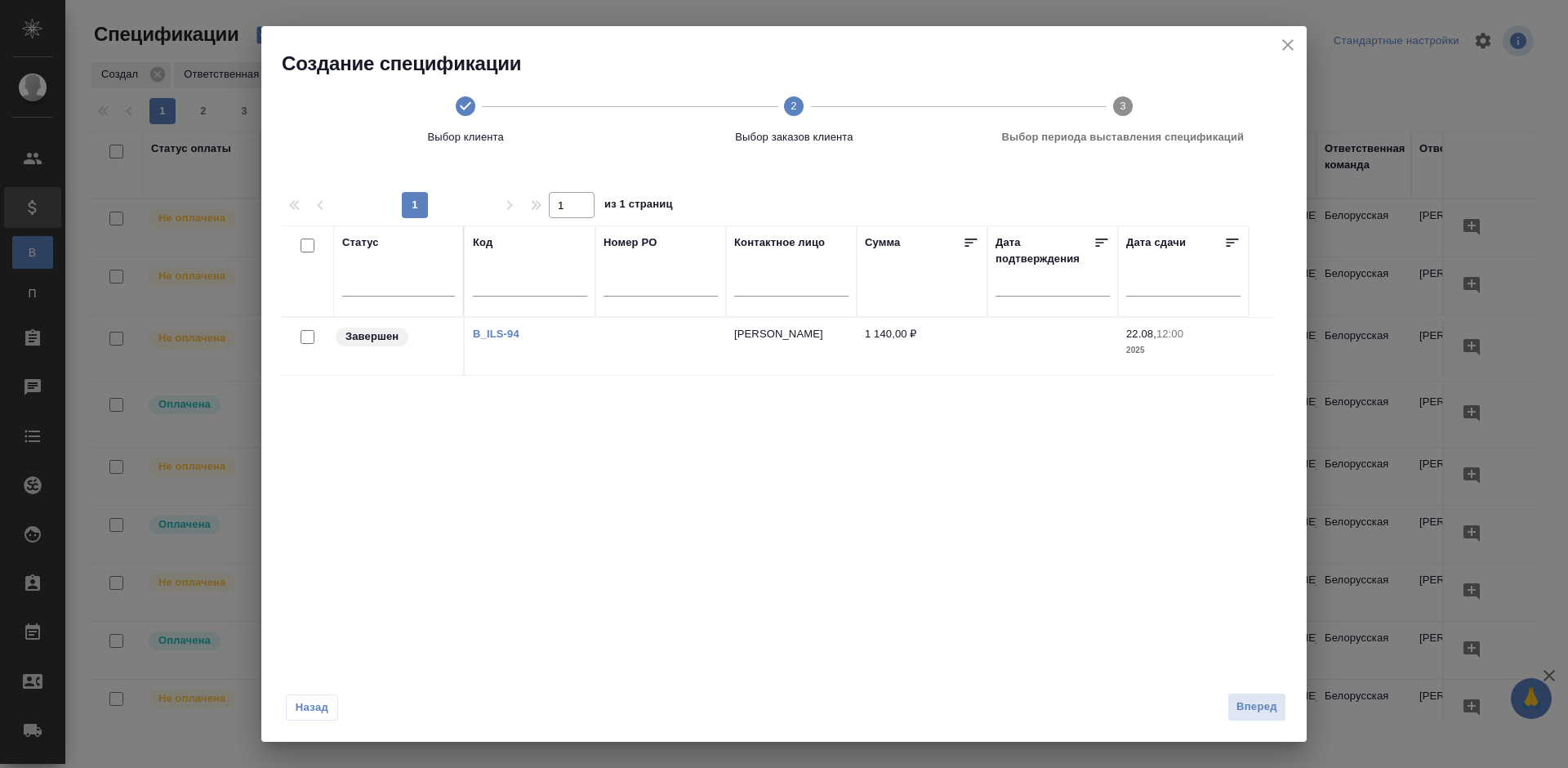
click at [301, 339] on input "checkbox" at bounding box center [307, 336] width 14 height 14
checkbox input "true"
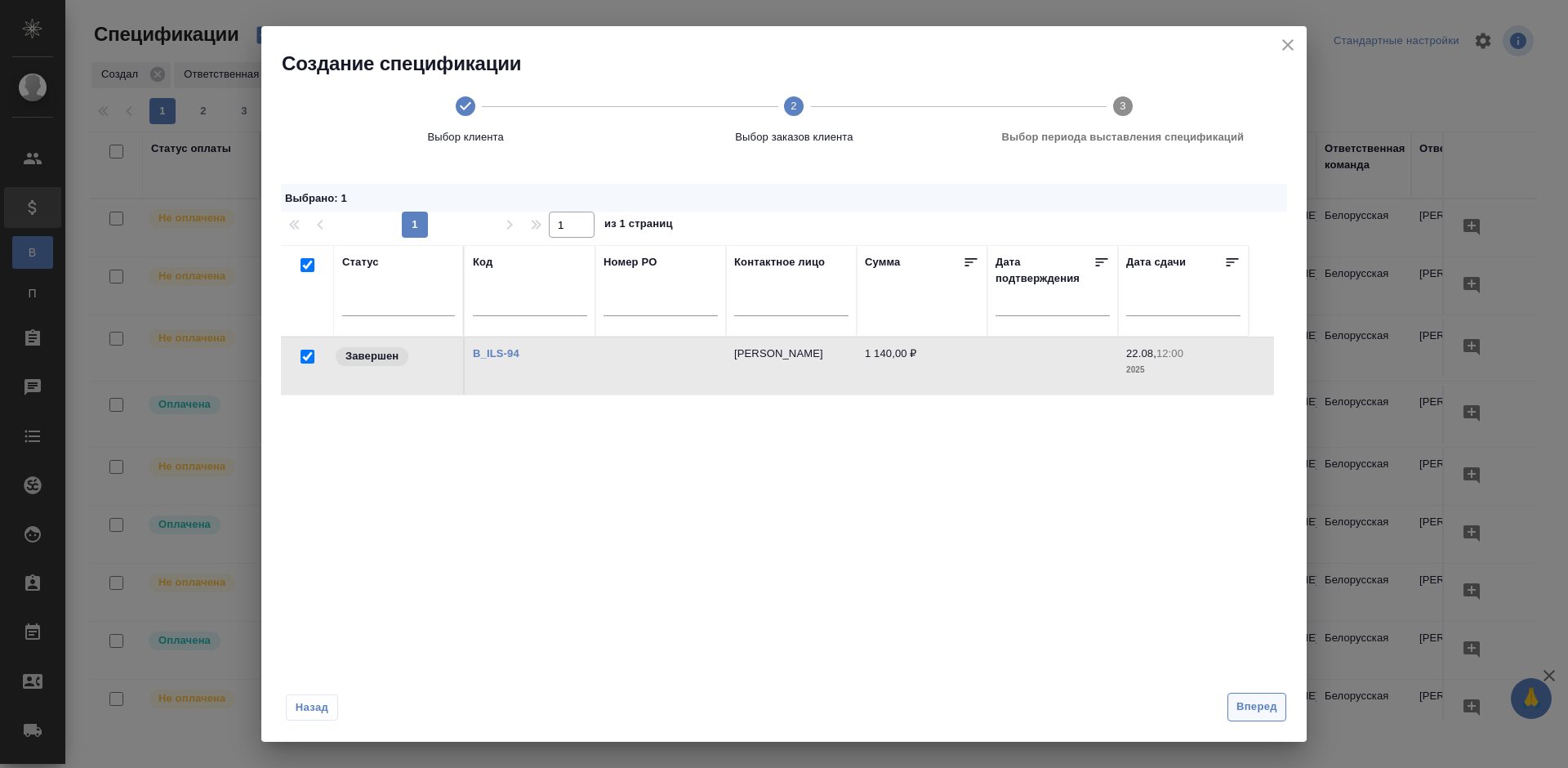
click at [1266, 714] on span "Вперед" at bounding box center [1257, 706] width 41 height 18
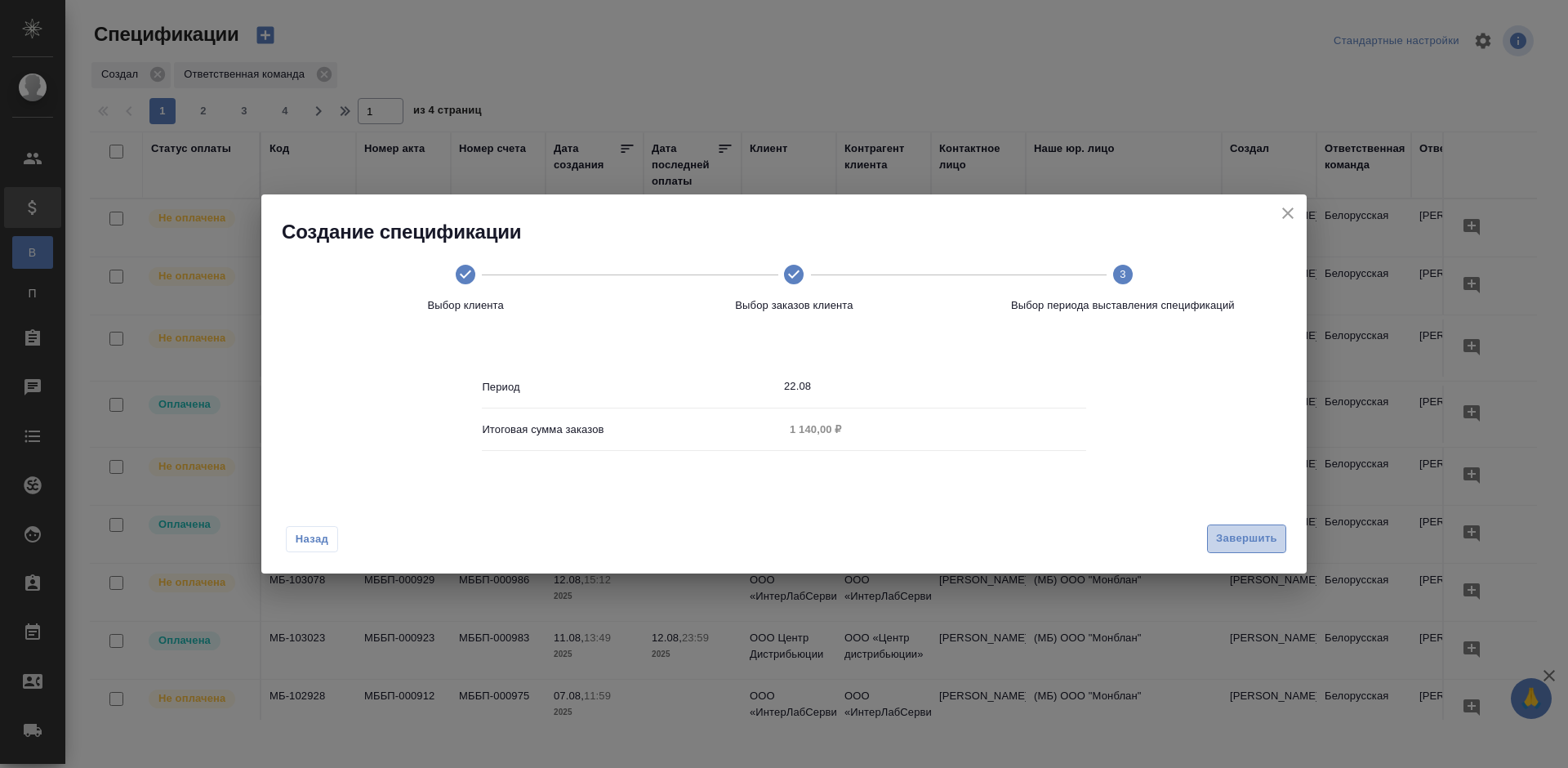
click at [1235, 542] on span "Завершить" at bounding box center [1246, 538] width 61 height 18
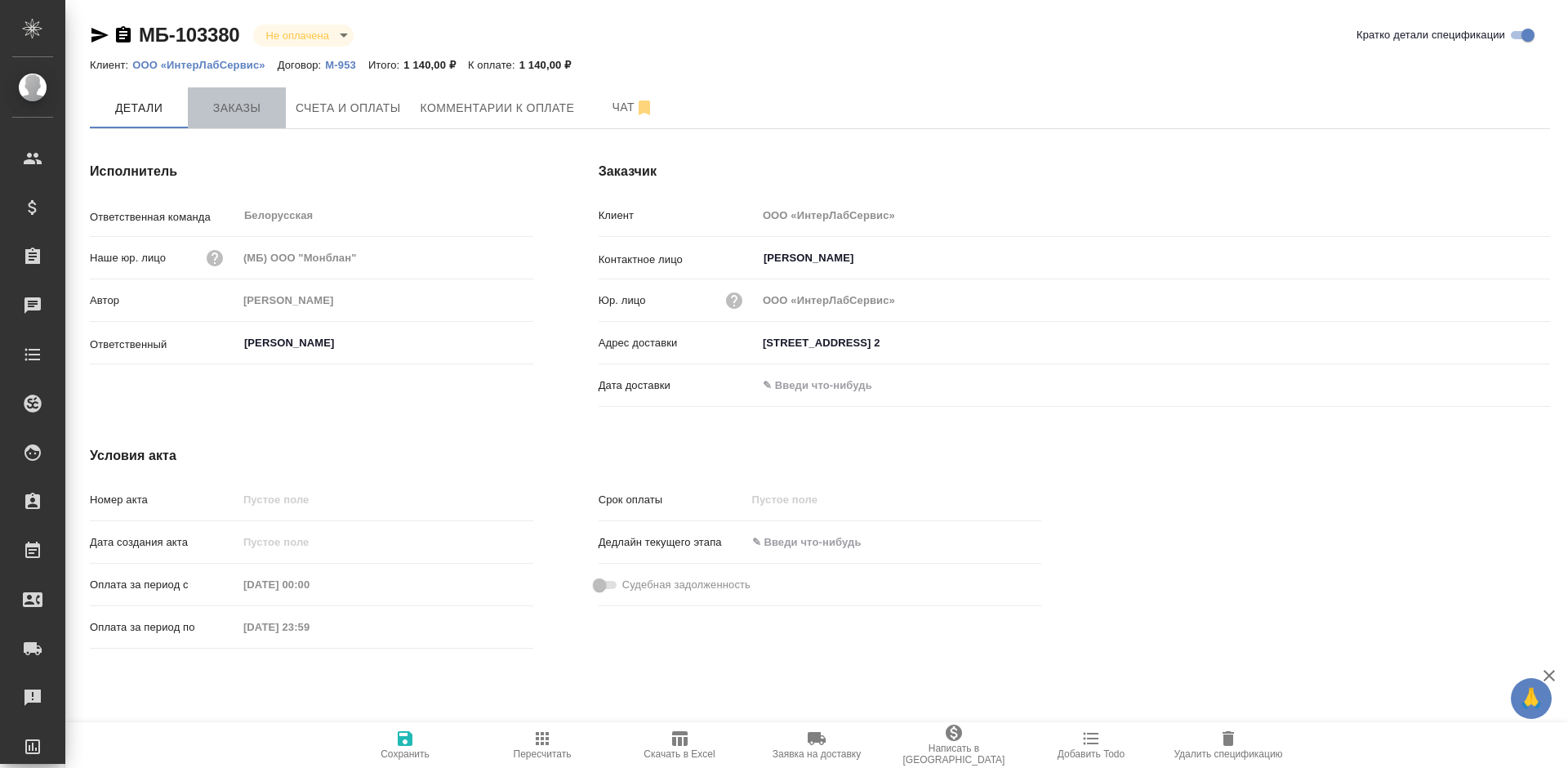
click at [235, 90] on button "Заказы" at bounding box center [236, 108] width 98 height 41
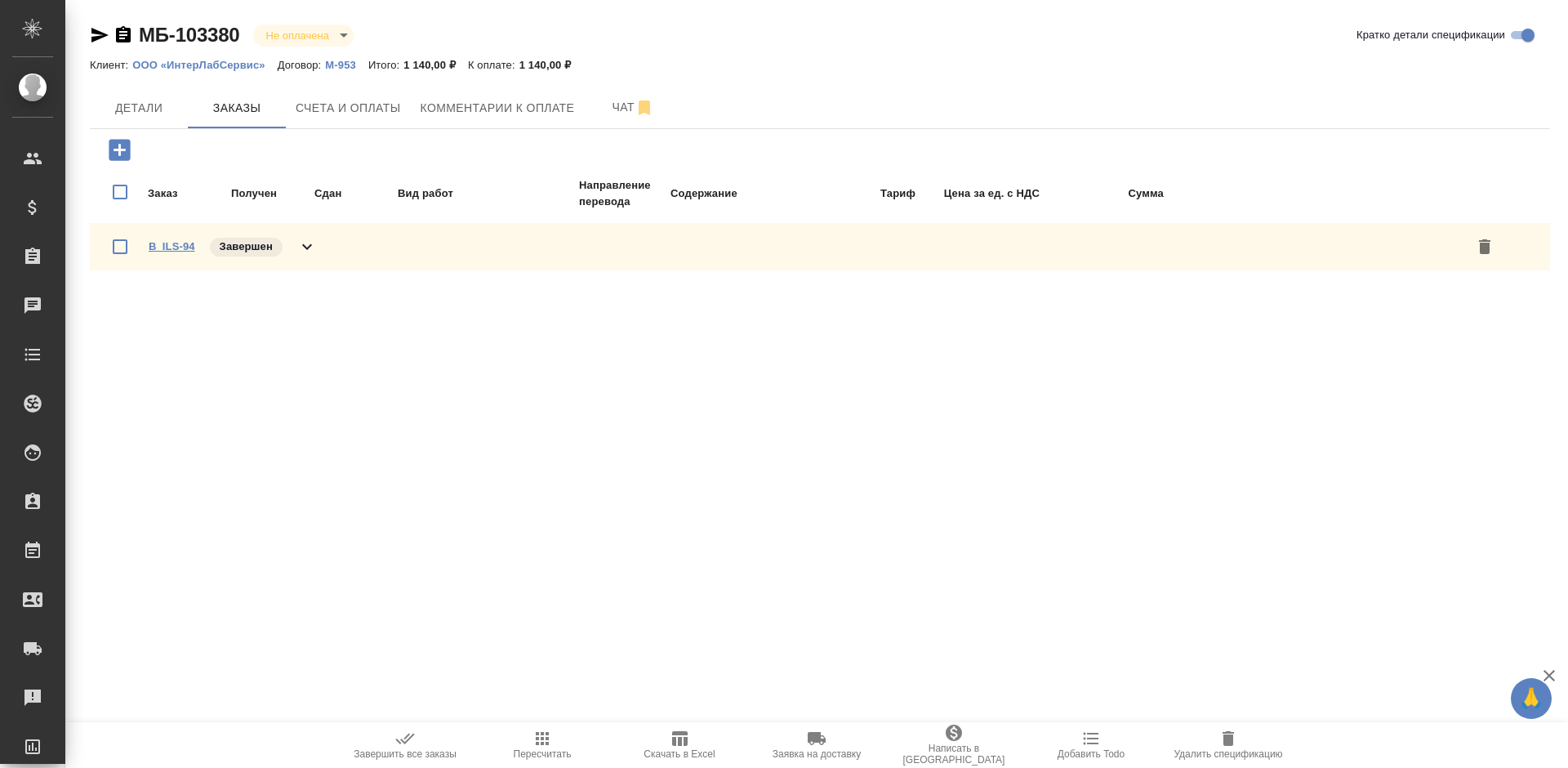
click at [176, 240] on link "B_ILS-94" at bounding box center [172, 246] width 47 height 13
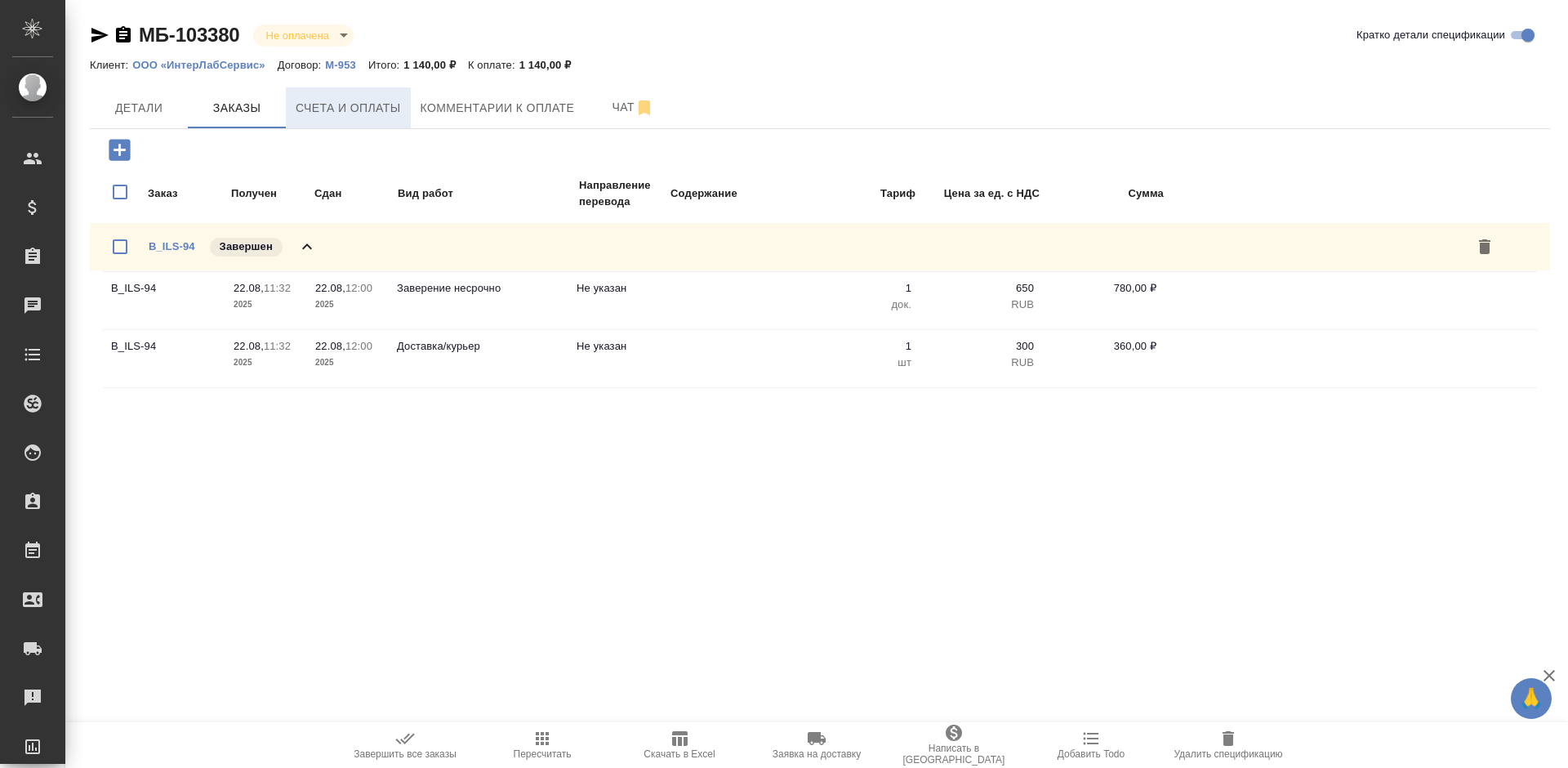
click at [372, 120] on button "Счета и оплаты" at bounding box center [348, 108] width 125 height 41
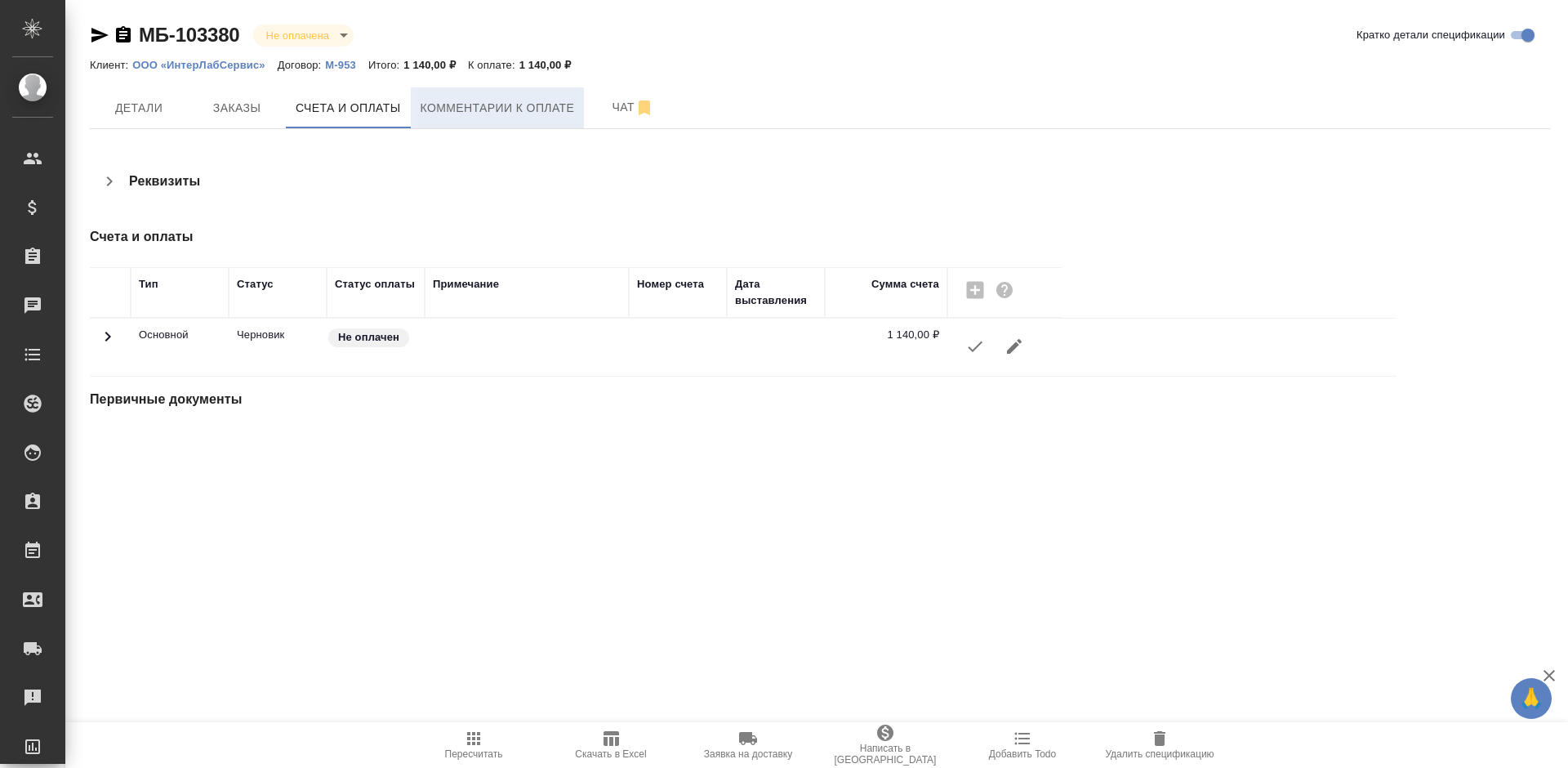
click at [472, 119] on button "Комментарии к оплате" at bounding box center [498, 108] width 174 height 41
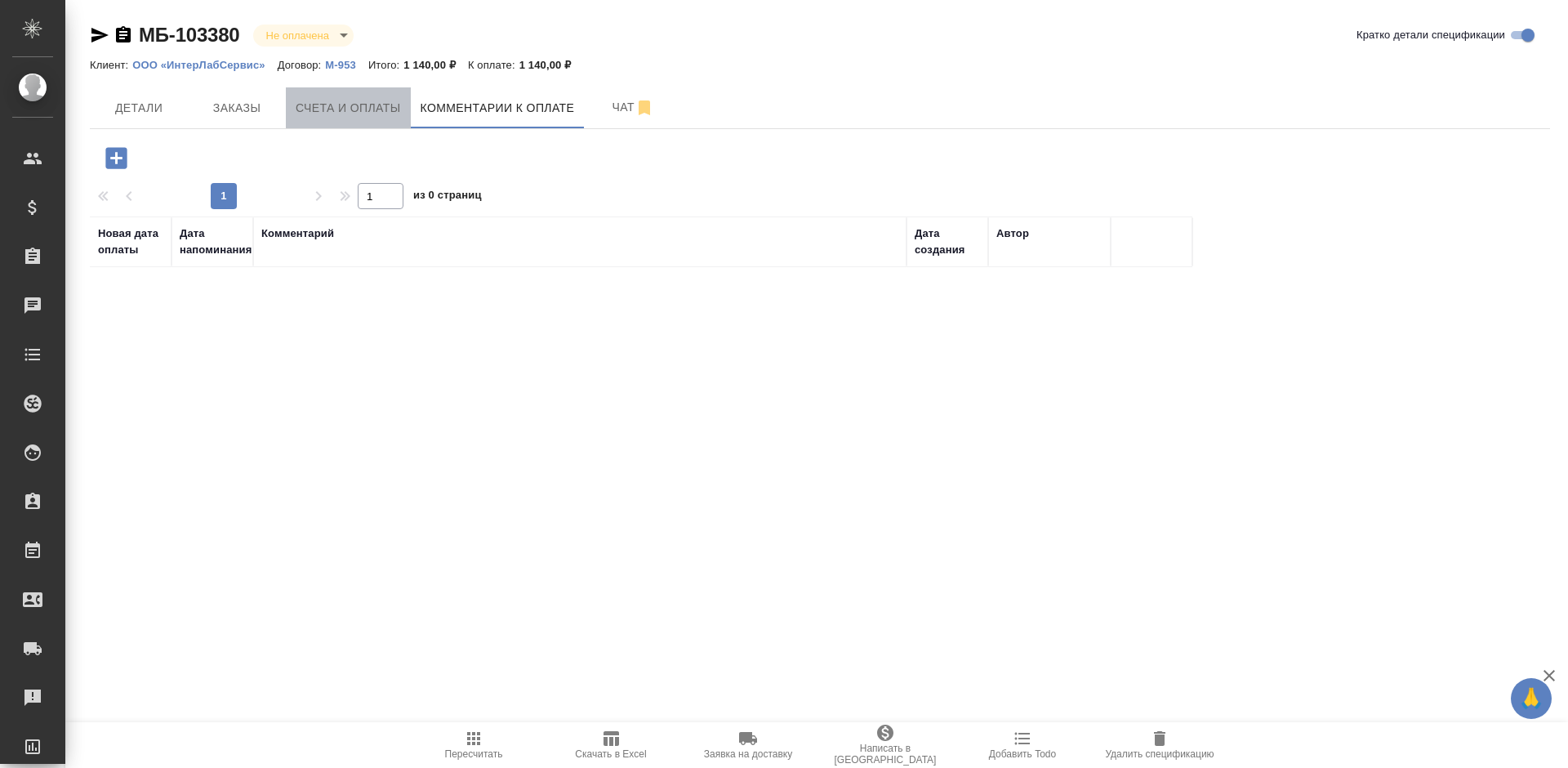
click at [359, 115] on span "Счета и оплаты" at bounding box center [348, 108] width 105 height 20
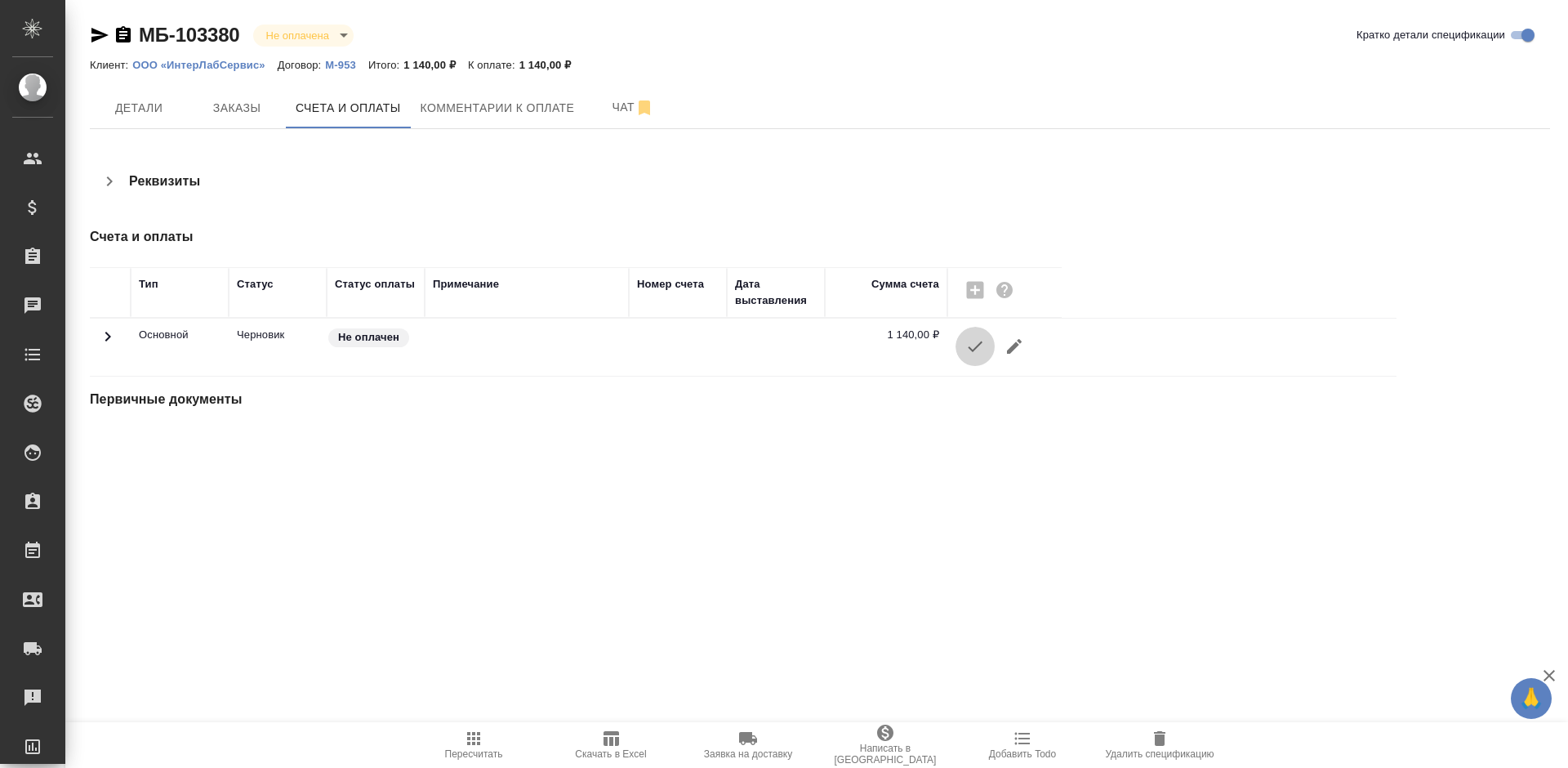
click at [978, 344] on icon "button" at bounding box center [975, 346] width 19 height 19
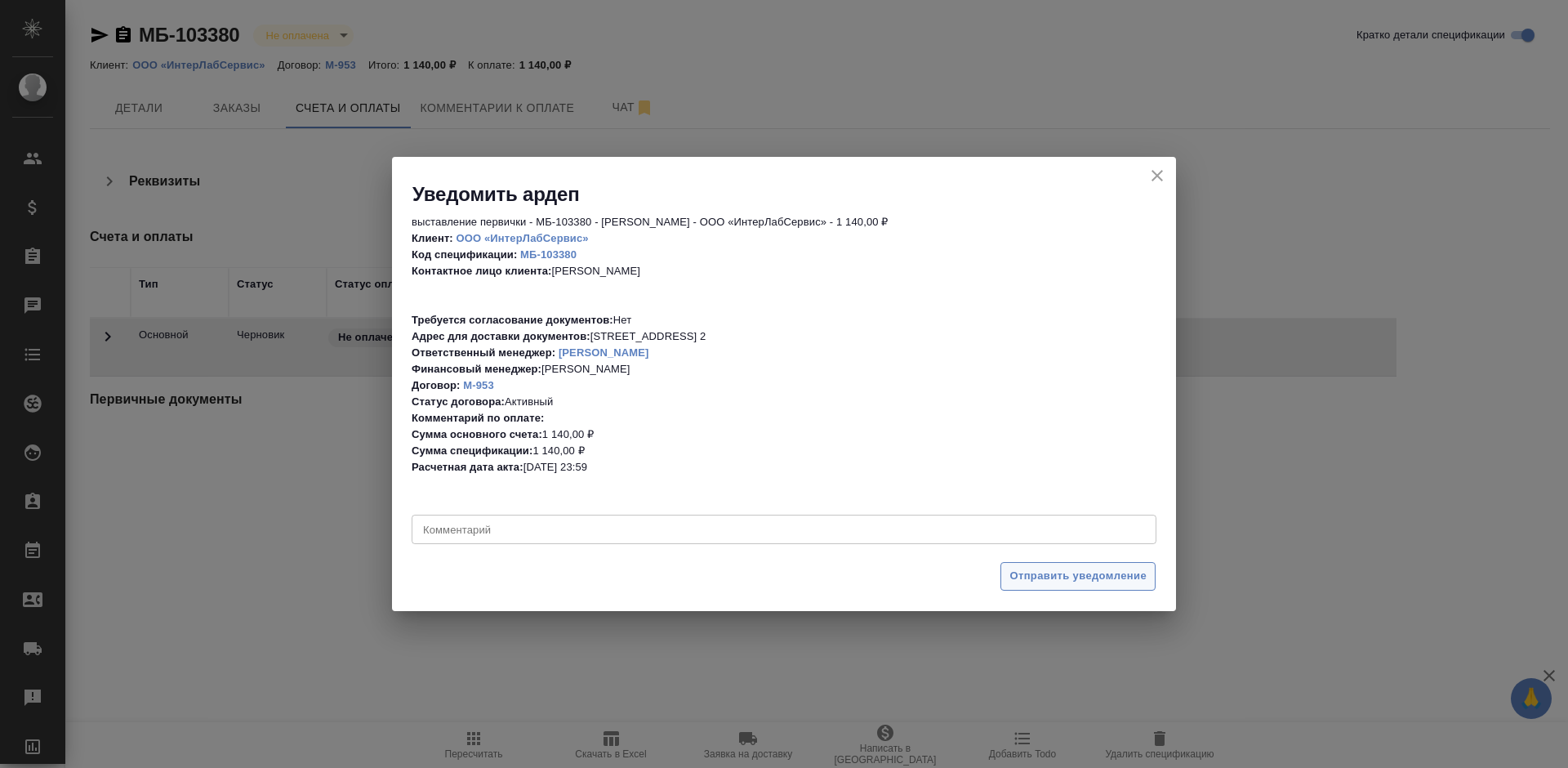
click at [1063, 569] on span "Отправить уведомление" at bounding box center [1077, 576] width 137 height 18
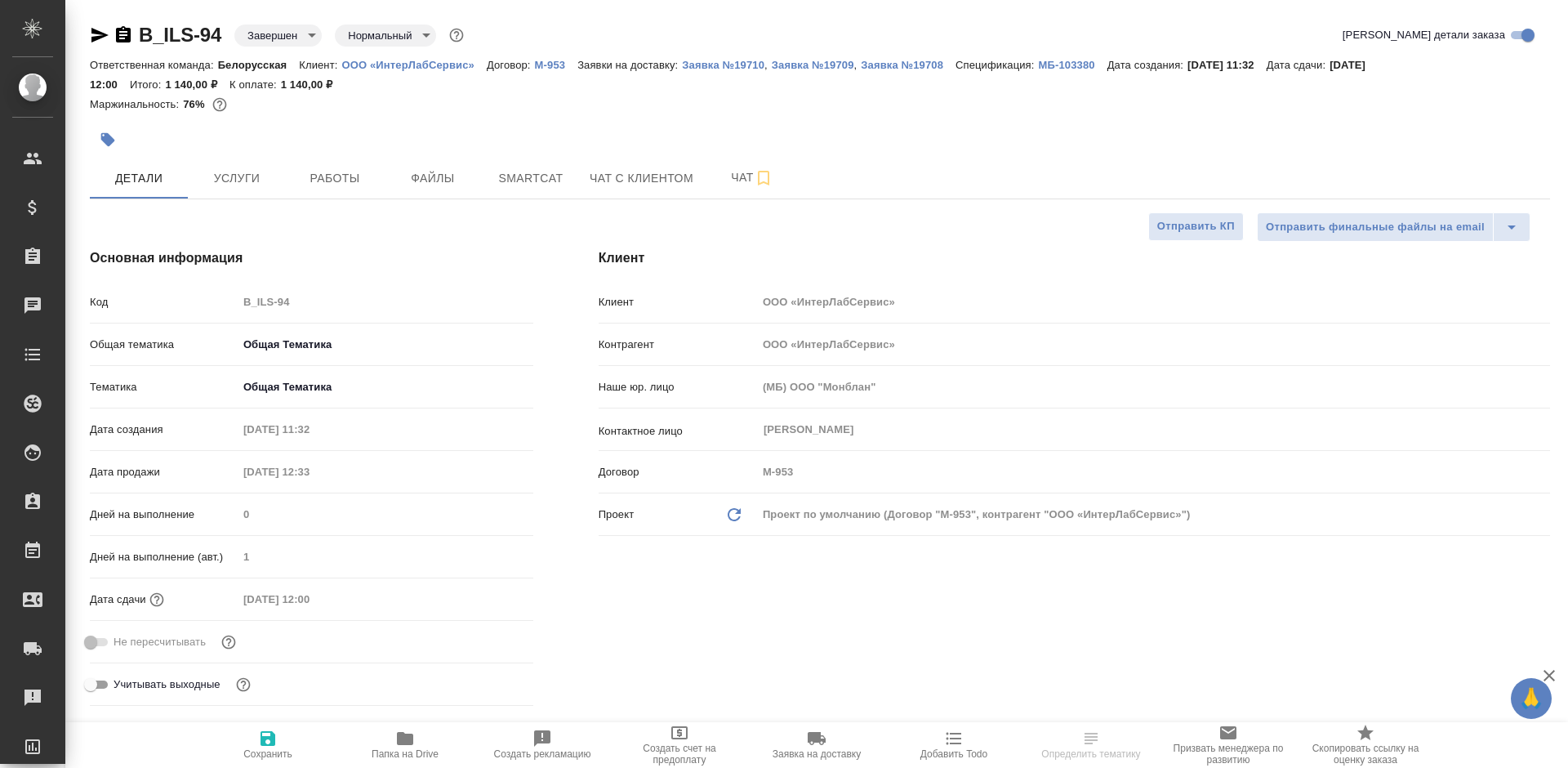
select select "RU"
type textarea "x"
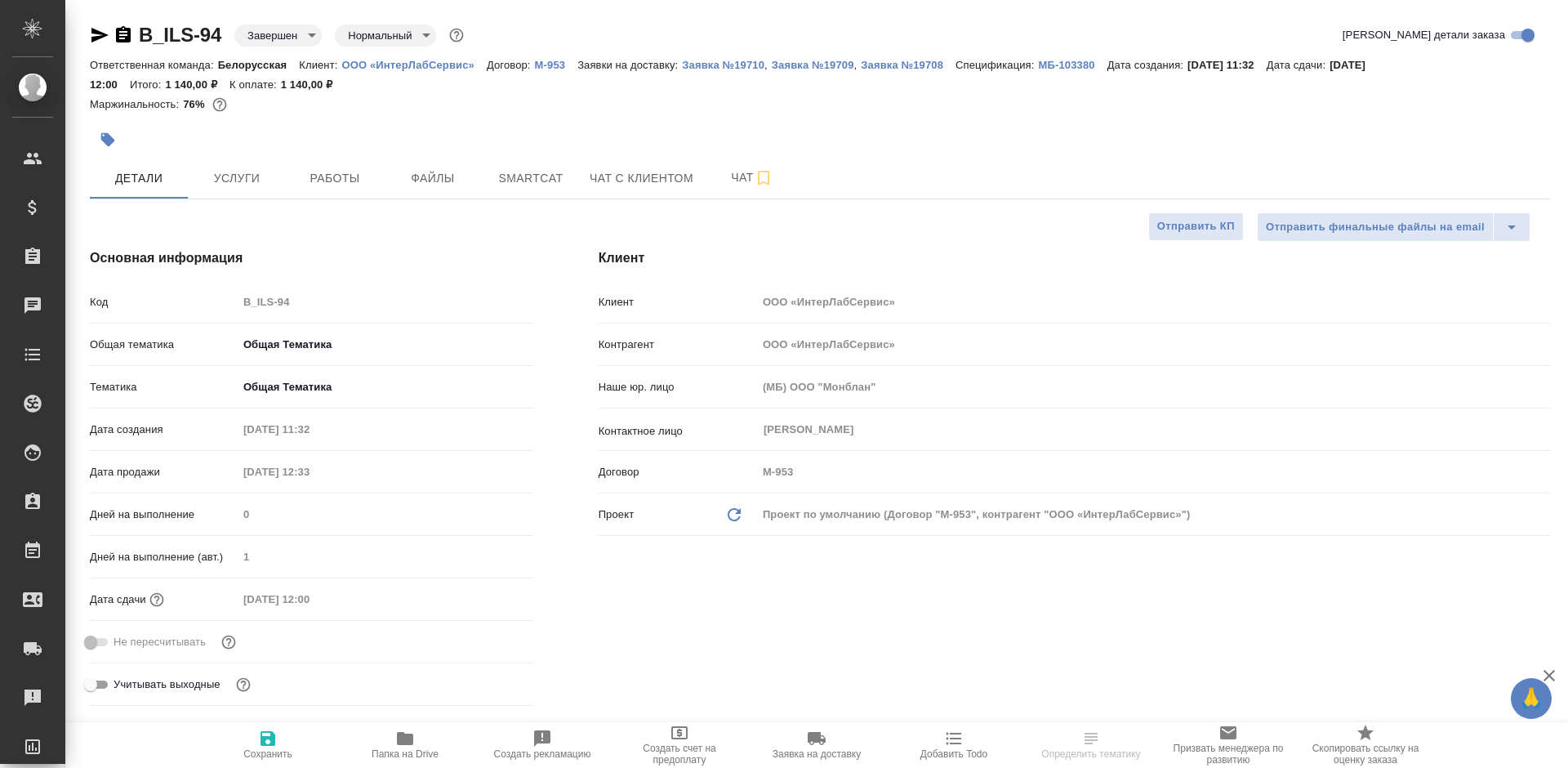
type textarea "x"
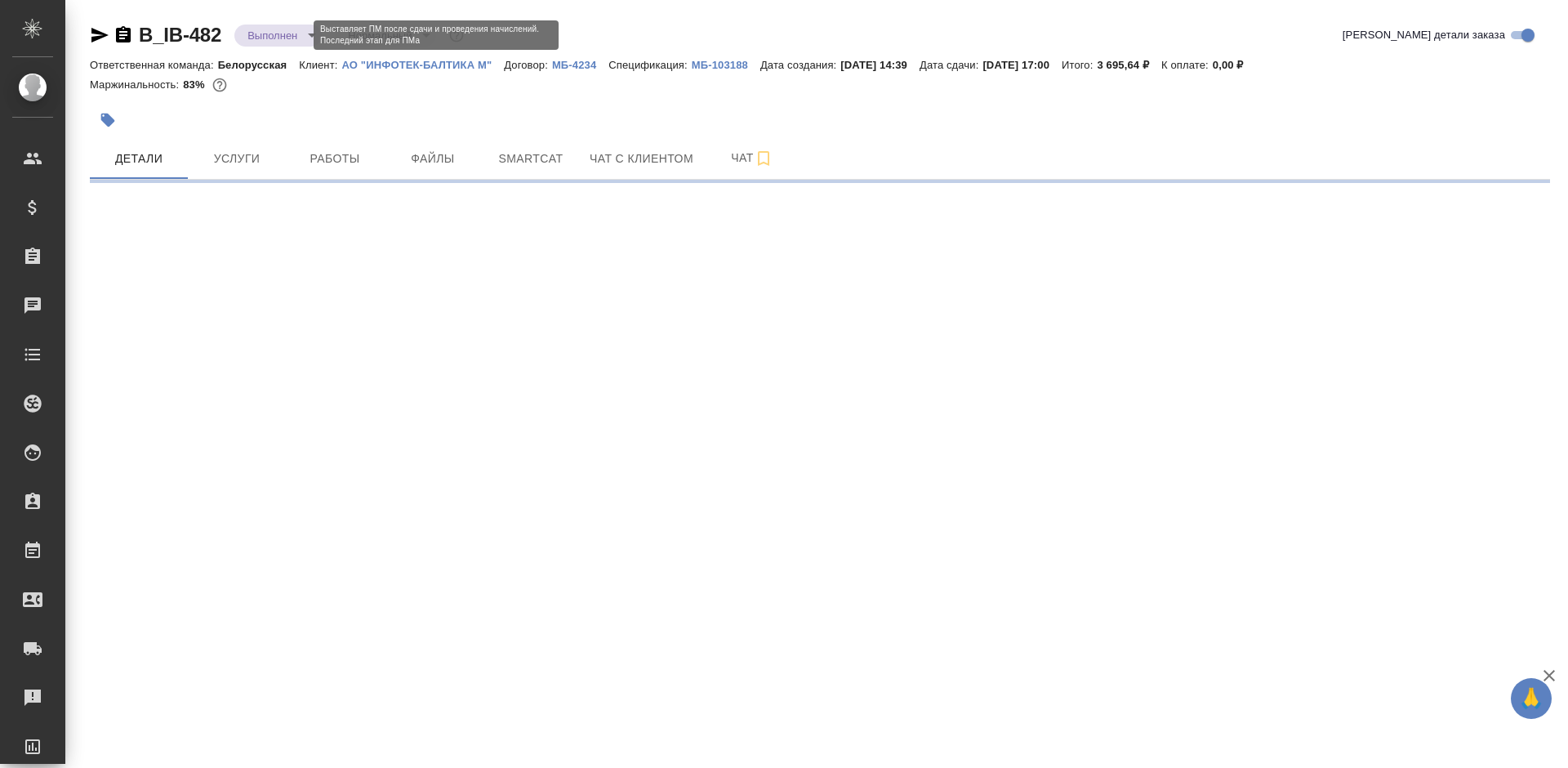
click at [271, 38] on body "🙏 .cls-1 fill:#fff; AWATERA [PERSON_NAME] Спецификации Заказы Чаты Todo Проекты…" at bounding box center [784, 384] width 1568 height 768
select select "RU"
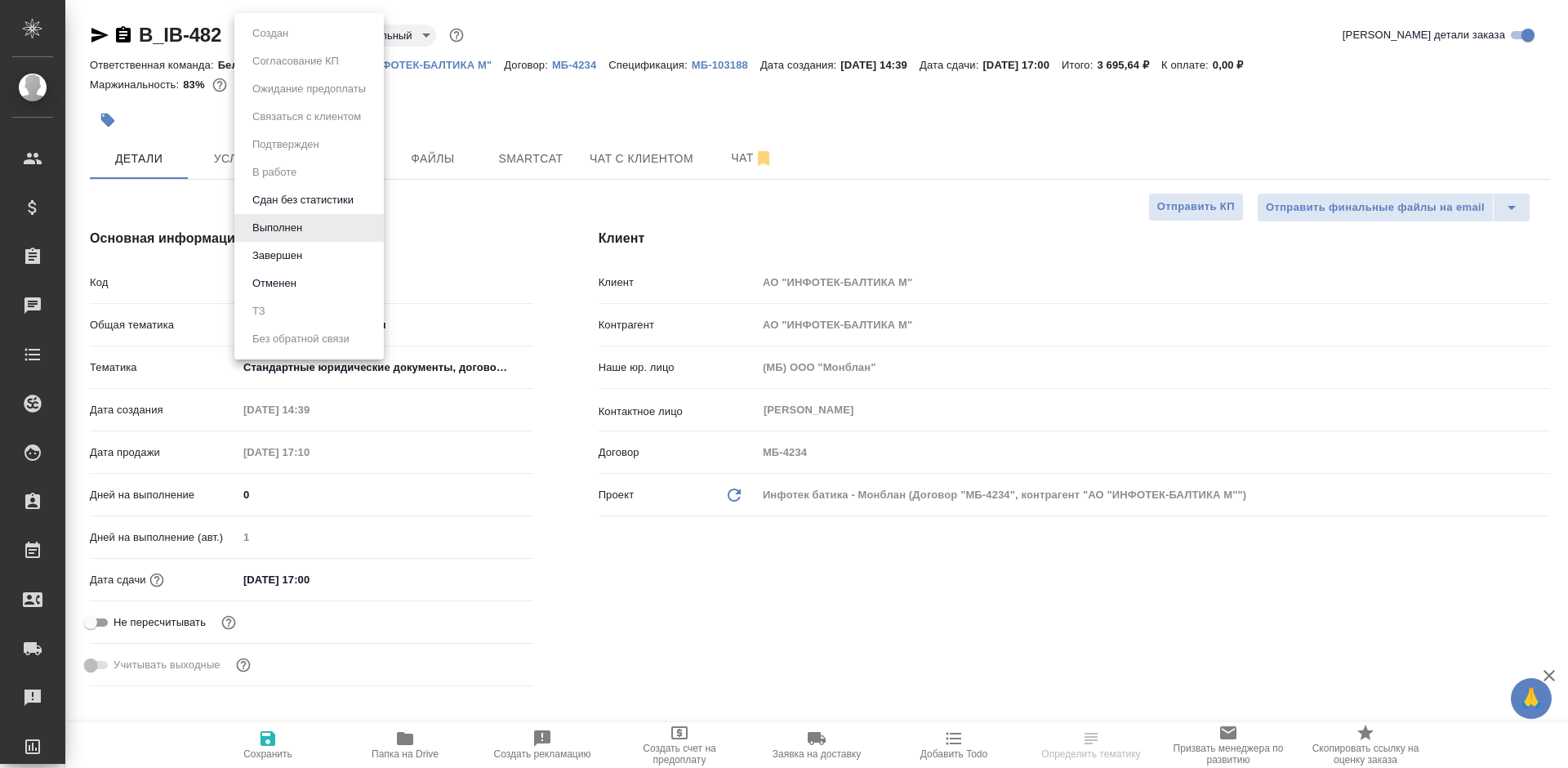
click at [294, 43] on button "Завершен" at bounding box center [270, 33] width 46 height 17
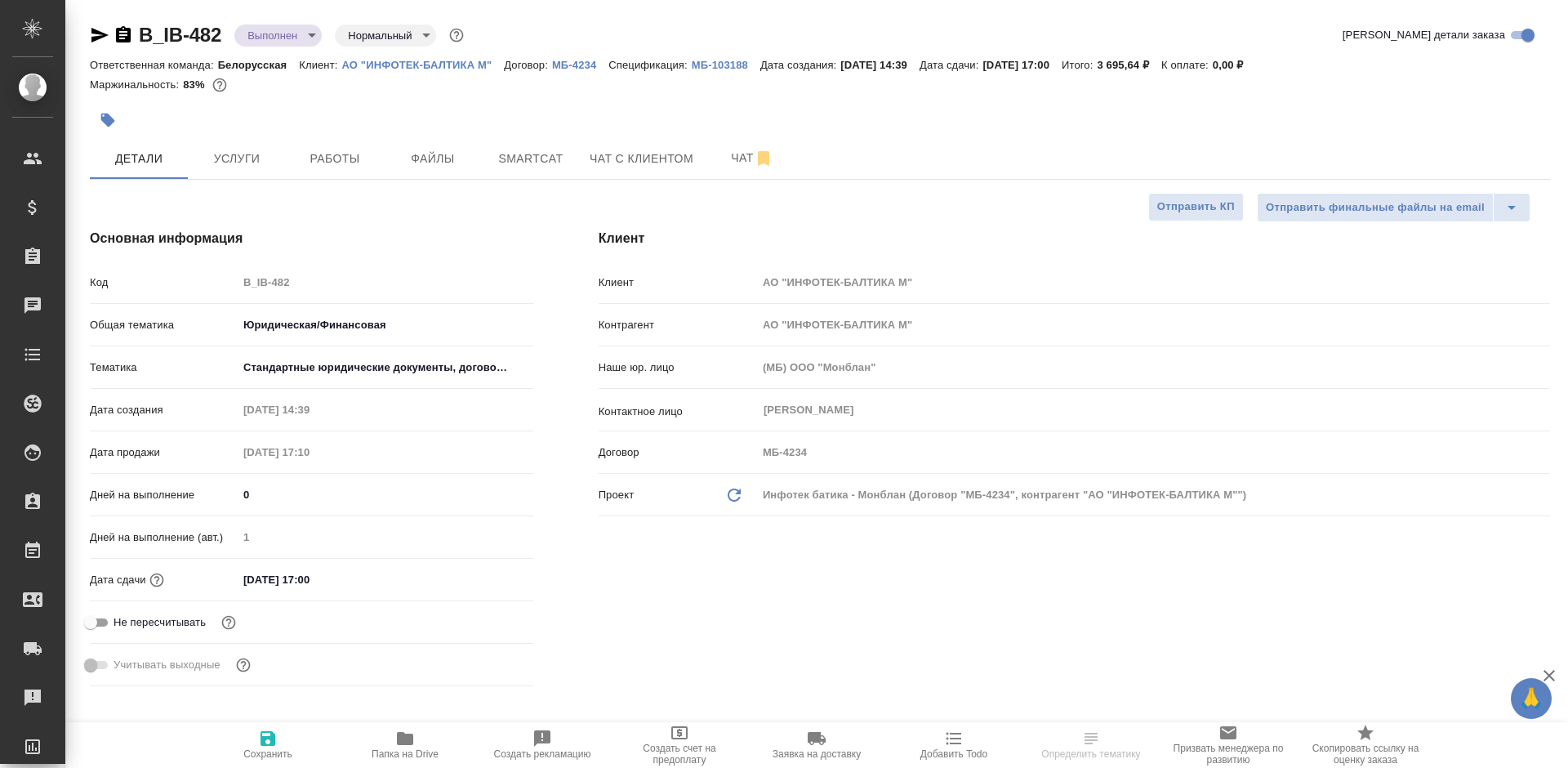
type textarea "x"
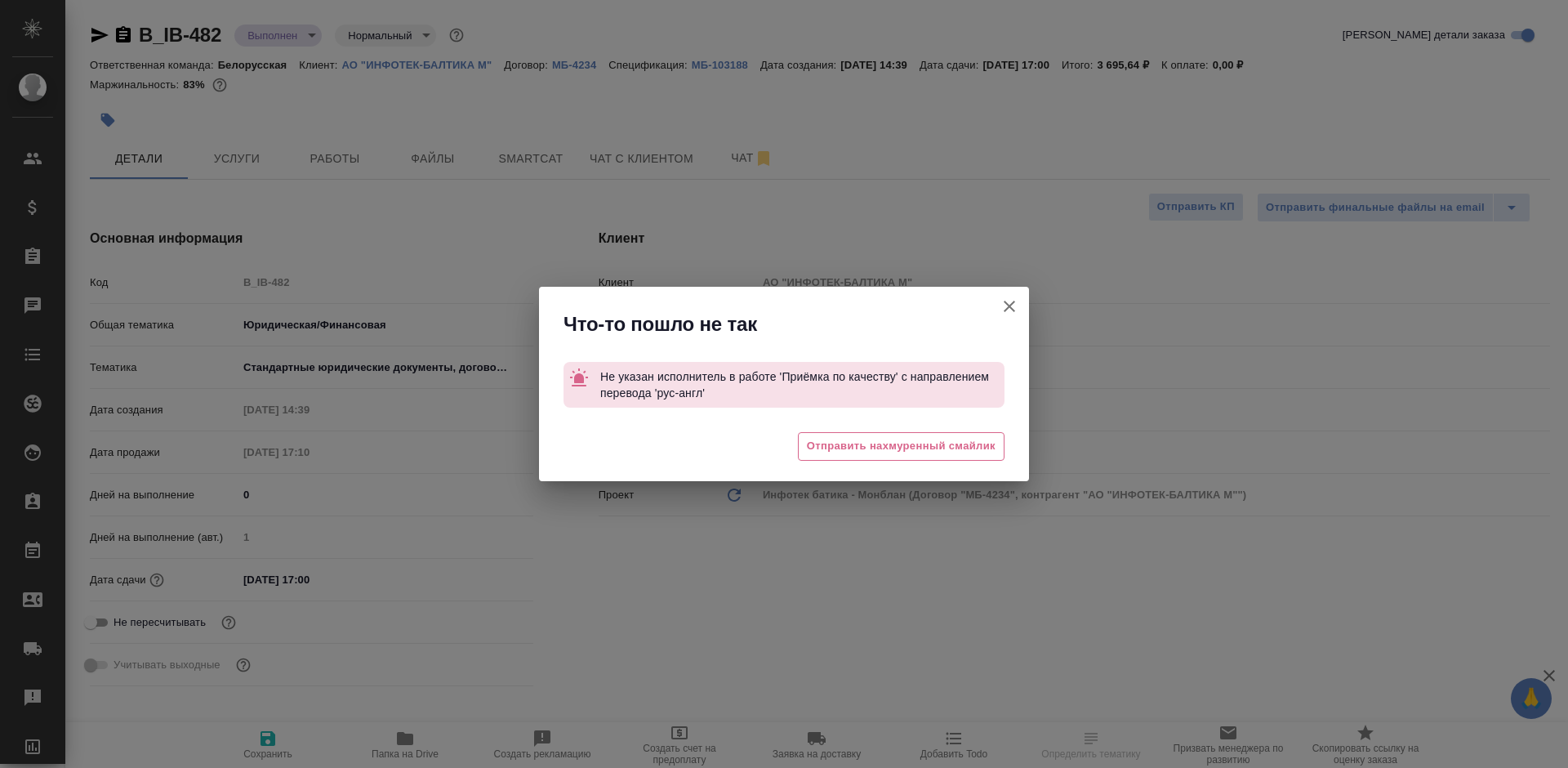
click at [1004, 298] on icon "button" at bounding box center [1009, 306] width 19 height 19
type textarea "x"
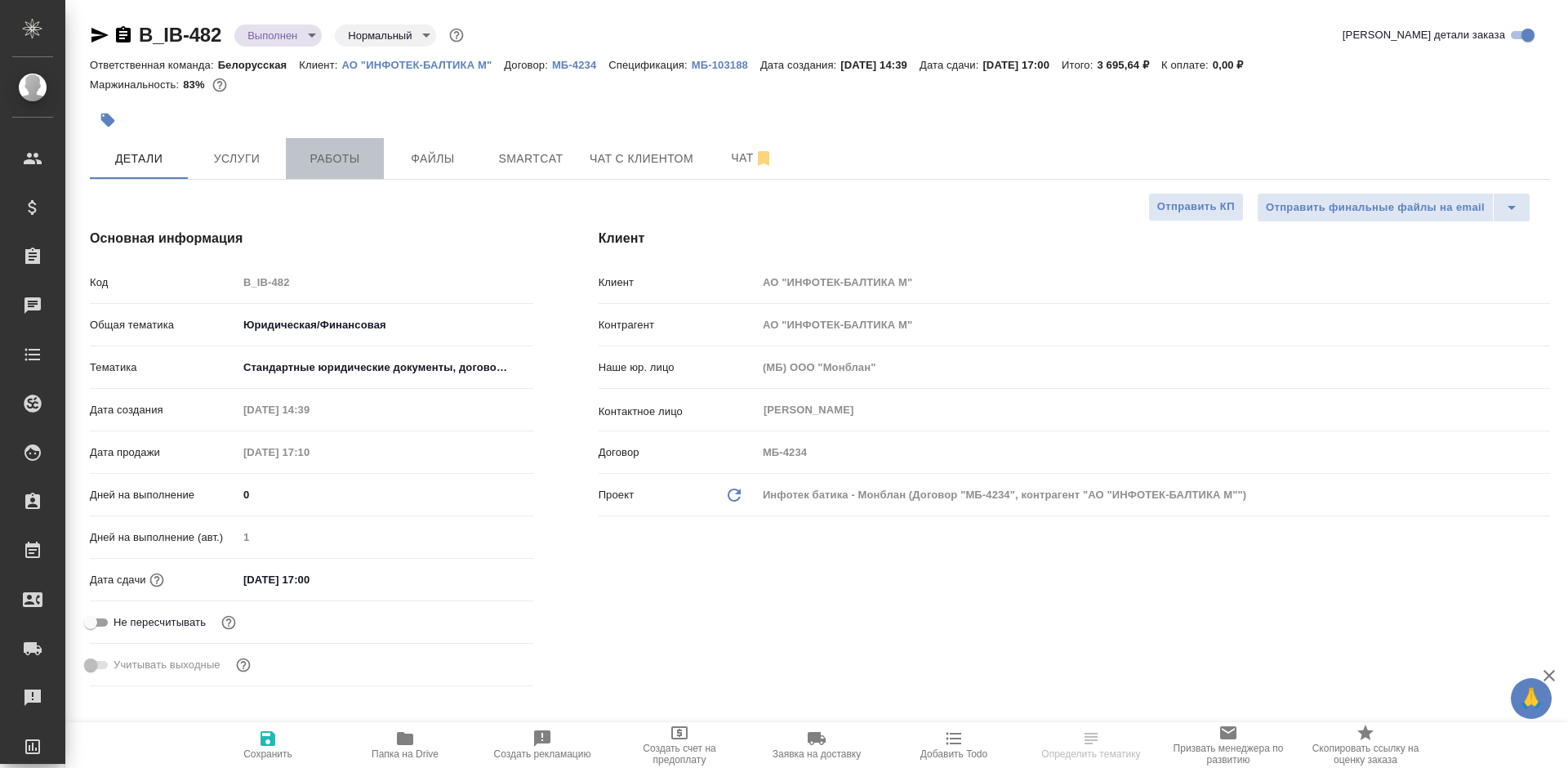
click at [347, 144] on button "Работы" at bounding box center [334, 158] width 98 height 41
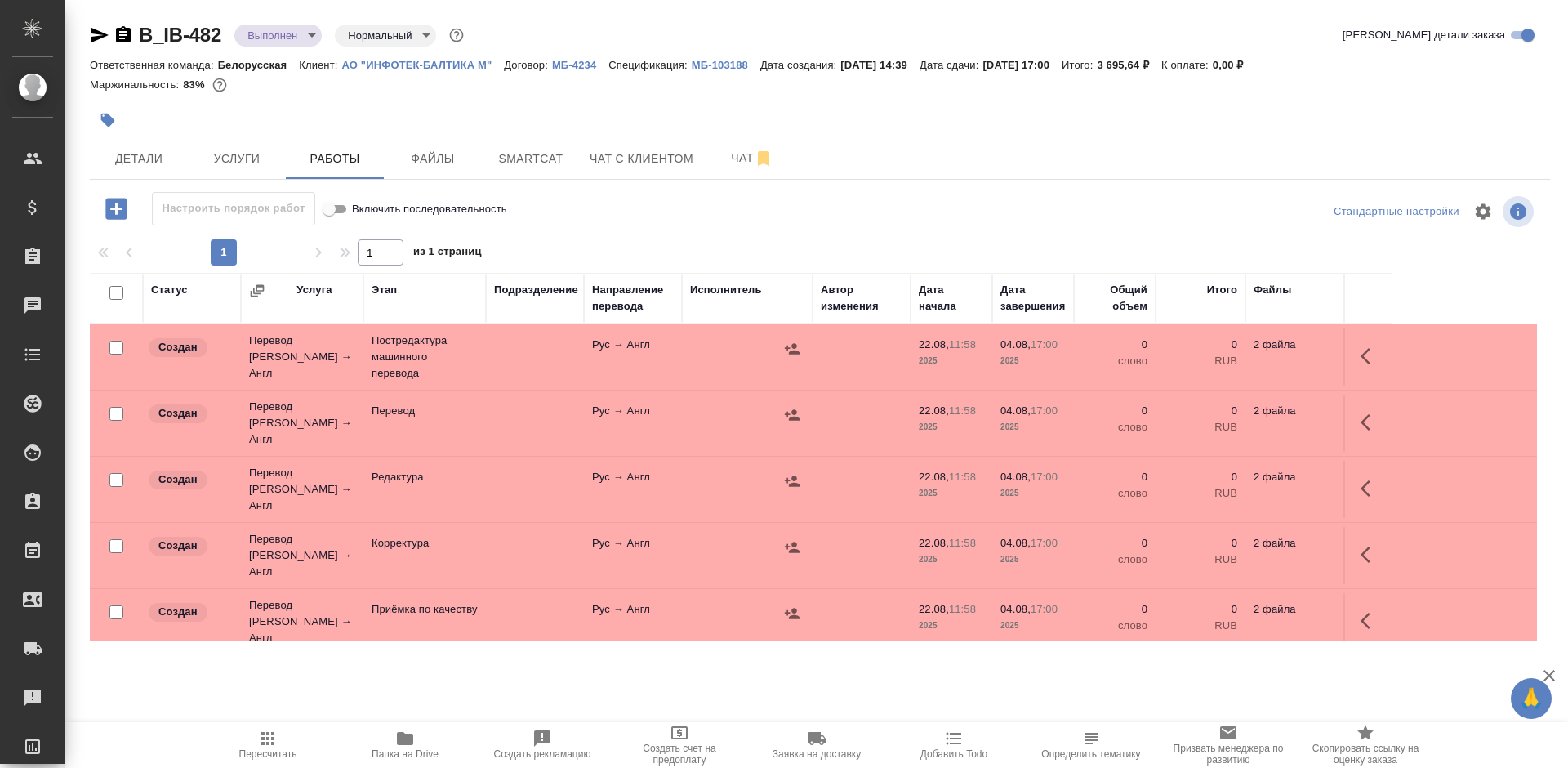
click at [116, 346] on input "checkbox" at bounding box center [117, 347] width 14 height 14
checkbox input "true"
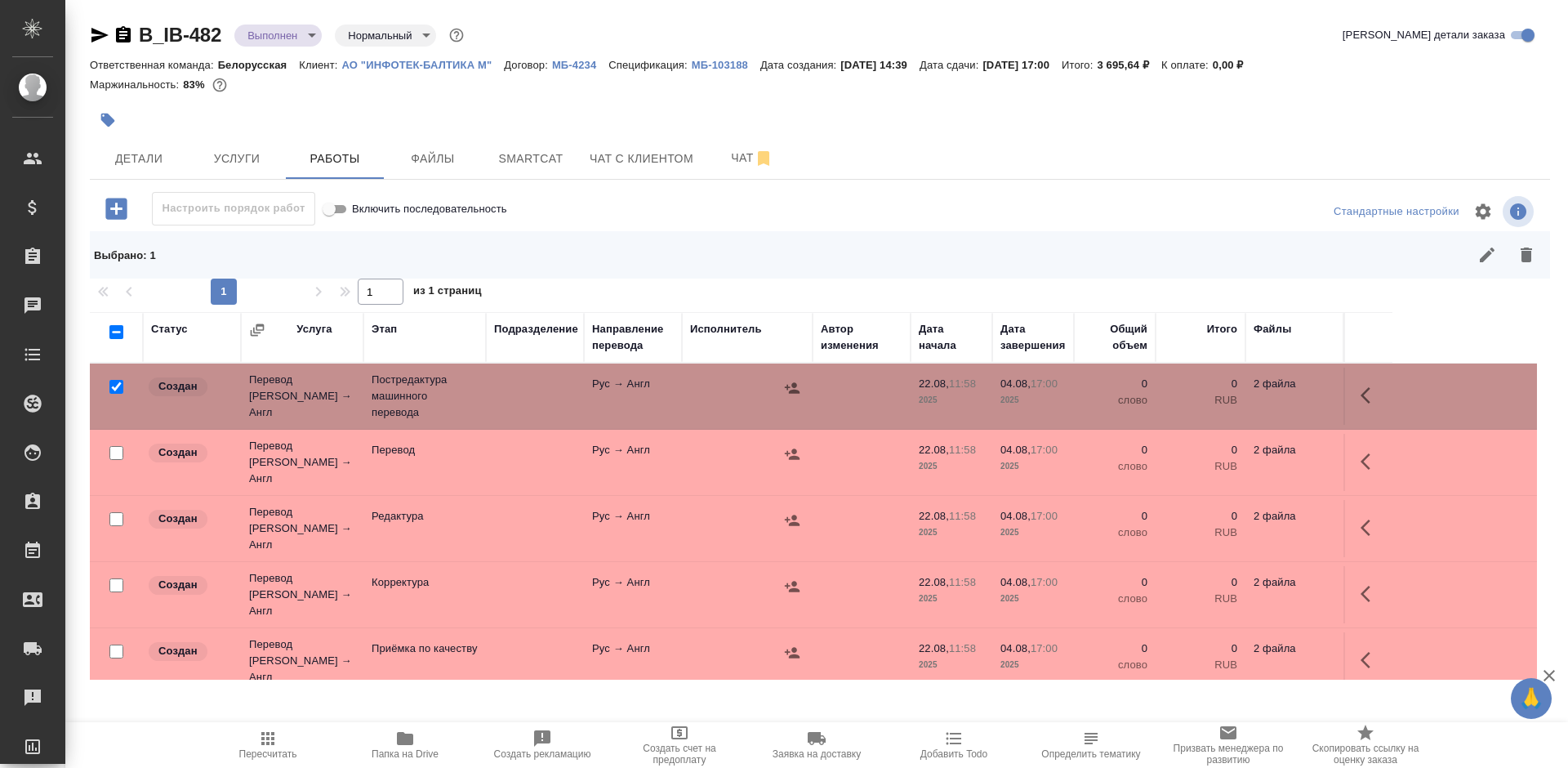
click at [115, 451] on input "checkbox" at bounding box center [117, 453] width 14 height 14
checkbox input "true"
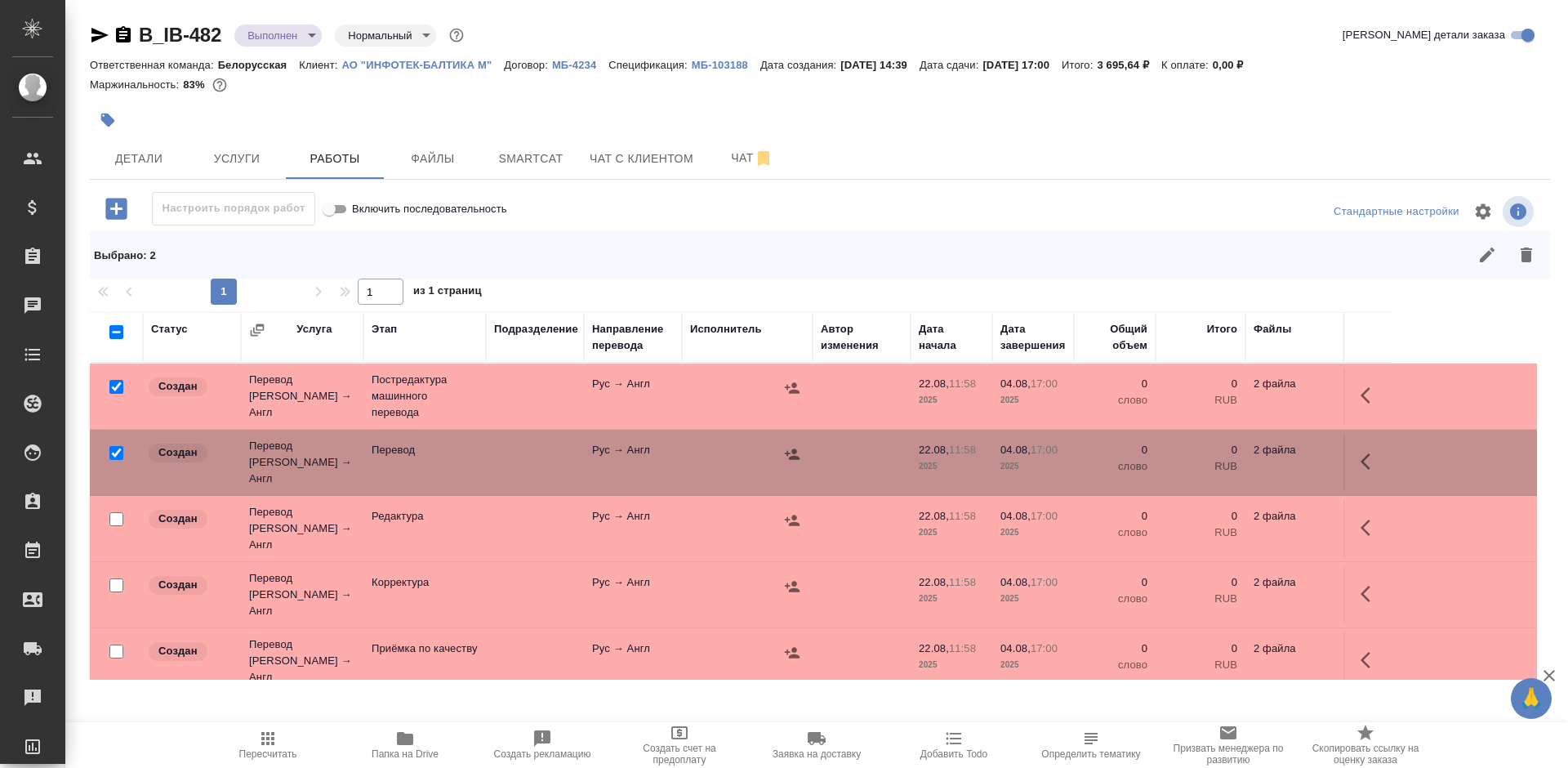
click at [115, 512] on input "checkbox" at bounding box center [117, 519] width 14 height 14
checkbox input "true"
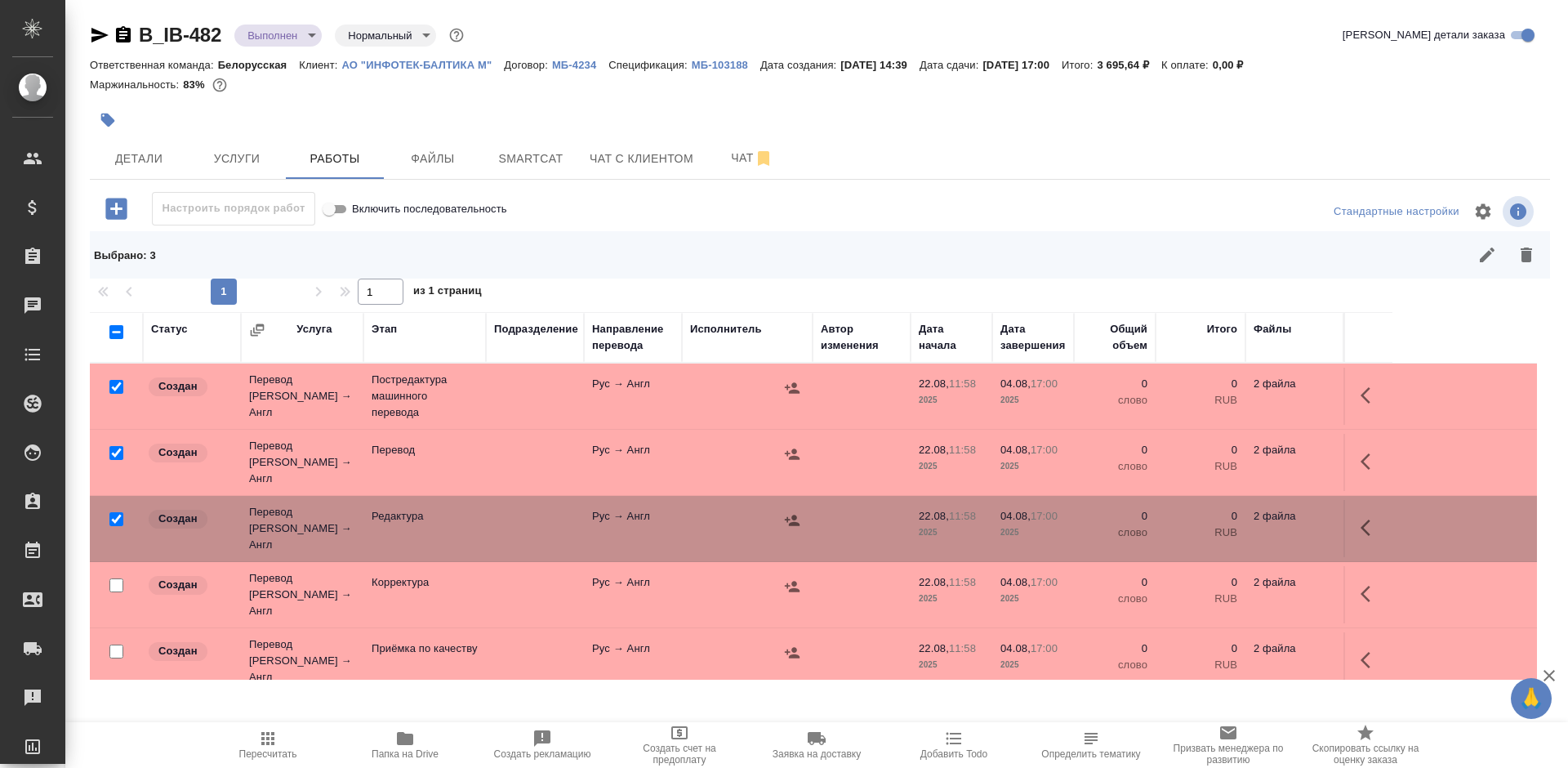
click at [110, 578] on input "checkbox" at bounding box center [117, 585] width 14 height 14
checkbox input "true"
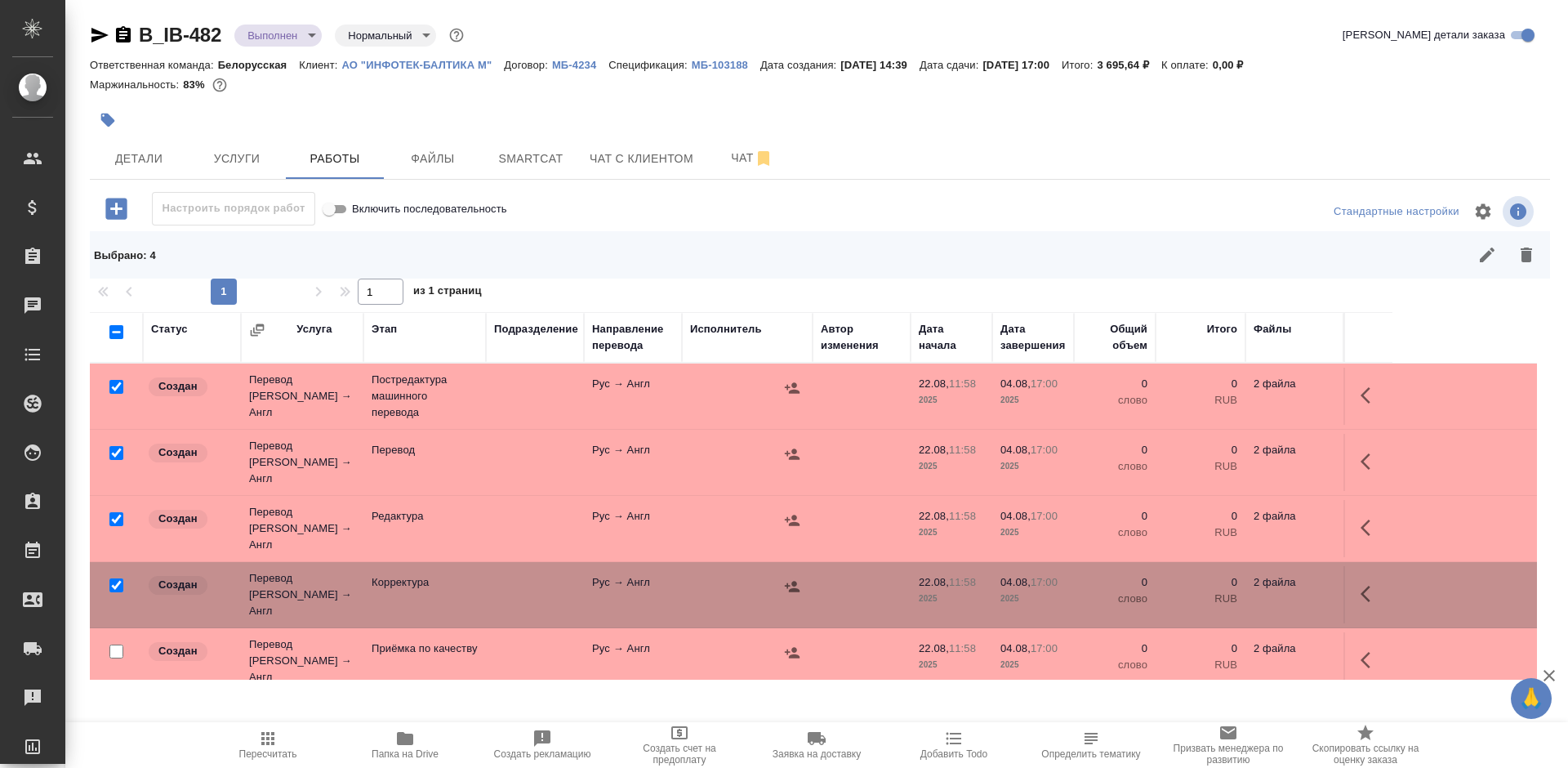
click at [111, 645] on input "checkbox" at bounding box center [117, 651] width 14 height 14
checkbox input "true"
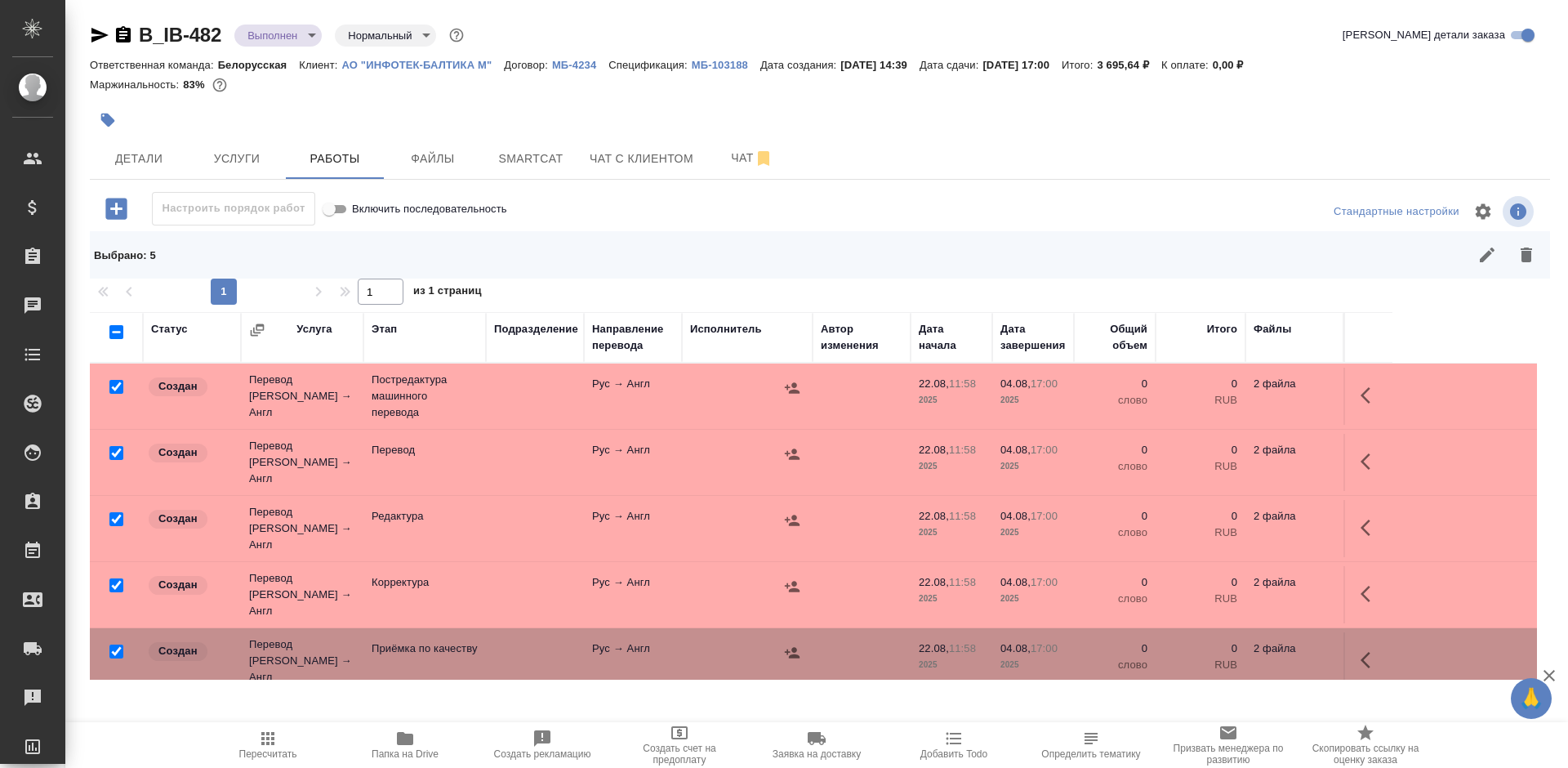
click at [1516, 259] on icon "button" at bounding box center [1526, 255] width 19 height 19
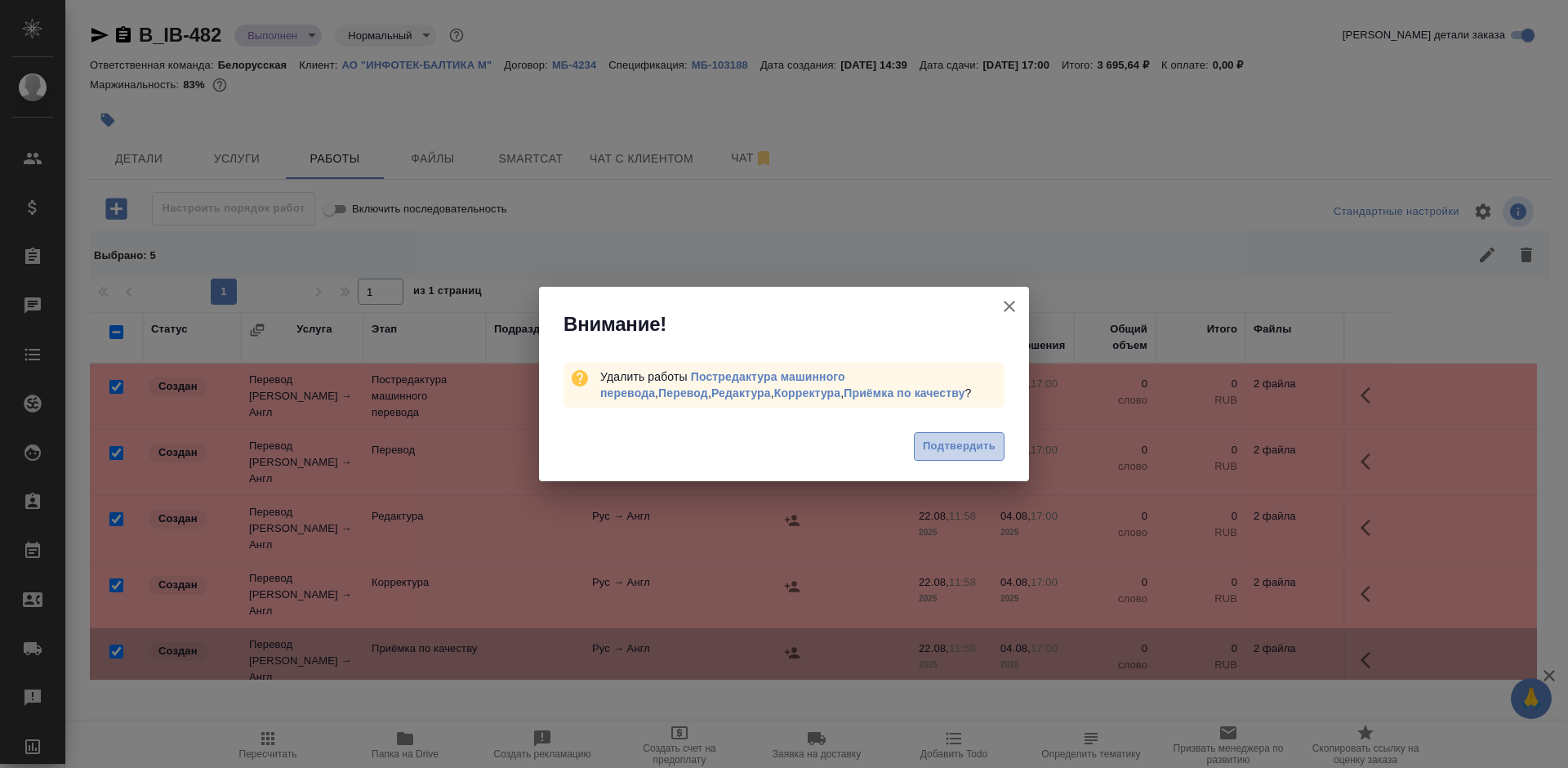
click at [923, 442] on button "Подтвердить" at bounding box center [958, 445] width 90 height 28
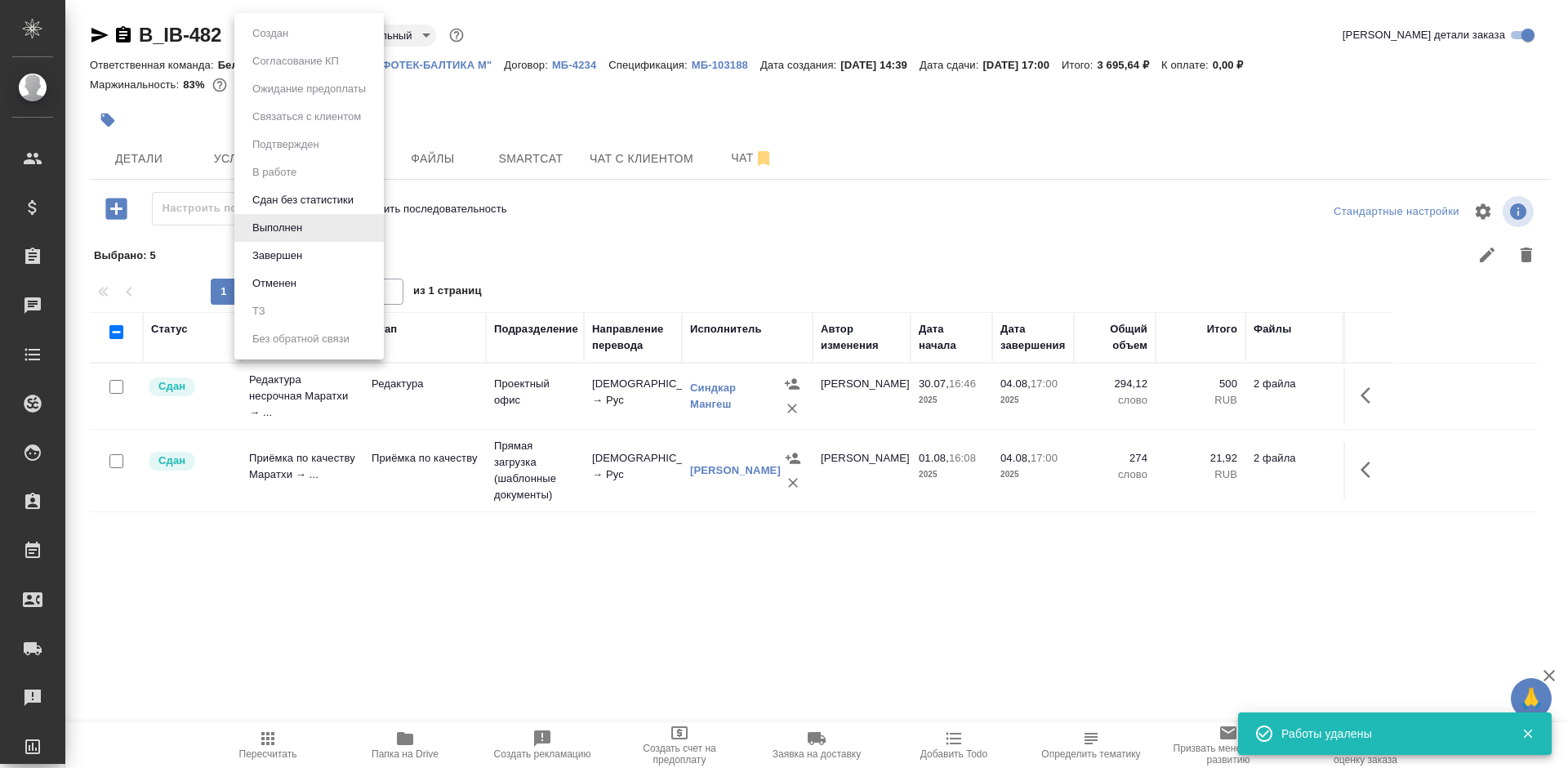
click at [265, 30] on body "🙏 .cls-1 fill:#fff; AWATERA [PERSON_NAME] Спецификации Заказы 0 Чаты Todo Проек…" at bounding box center [784, 384] width 1568 height 768
click at [313, 253] on li "Завершен" at bounding box center [309, 256] width 150 height 28
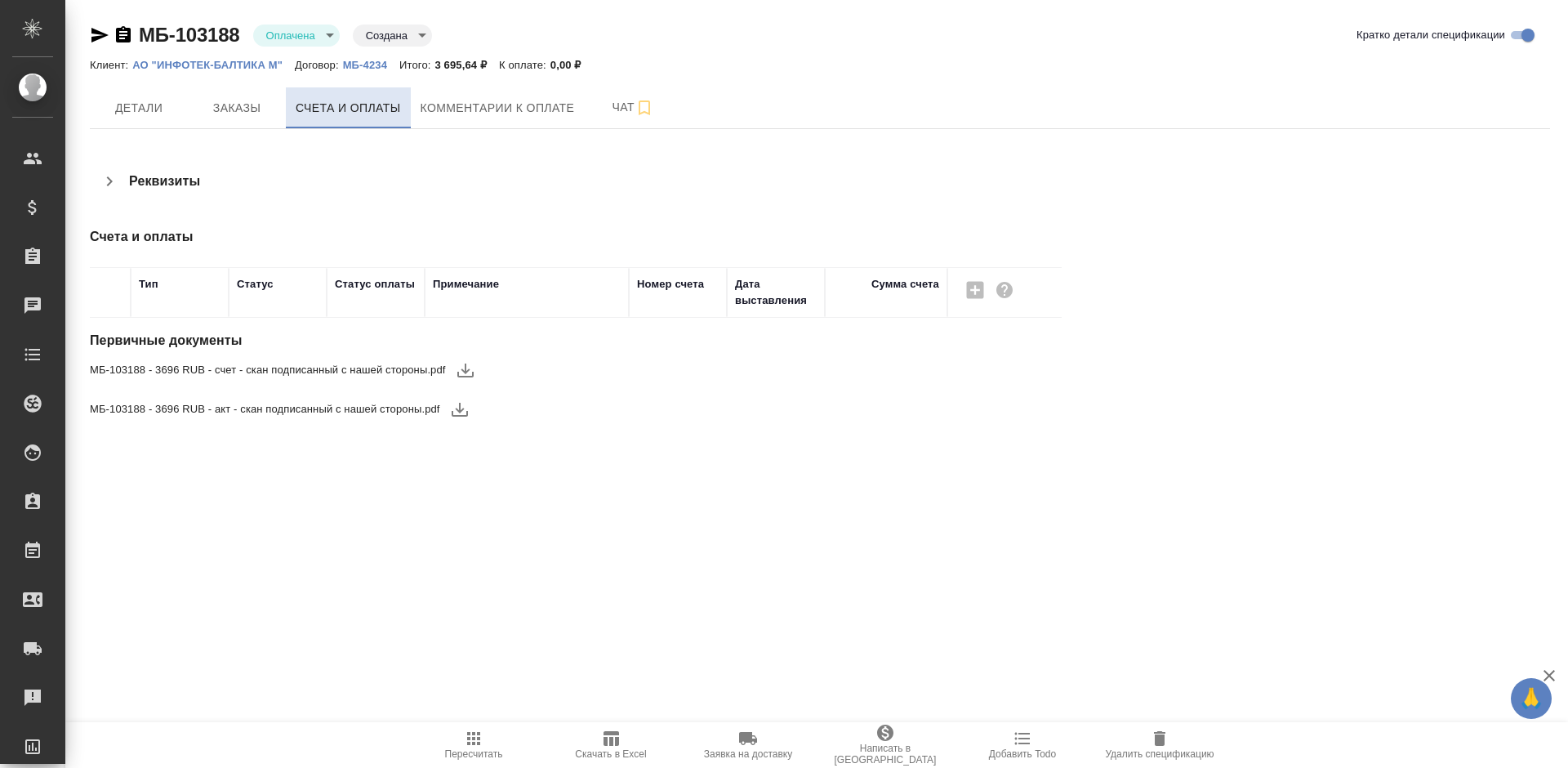
click at [389, 120] on button "Счета и оплаты" at bounding box center [348, 108] width 125 height 41
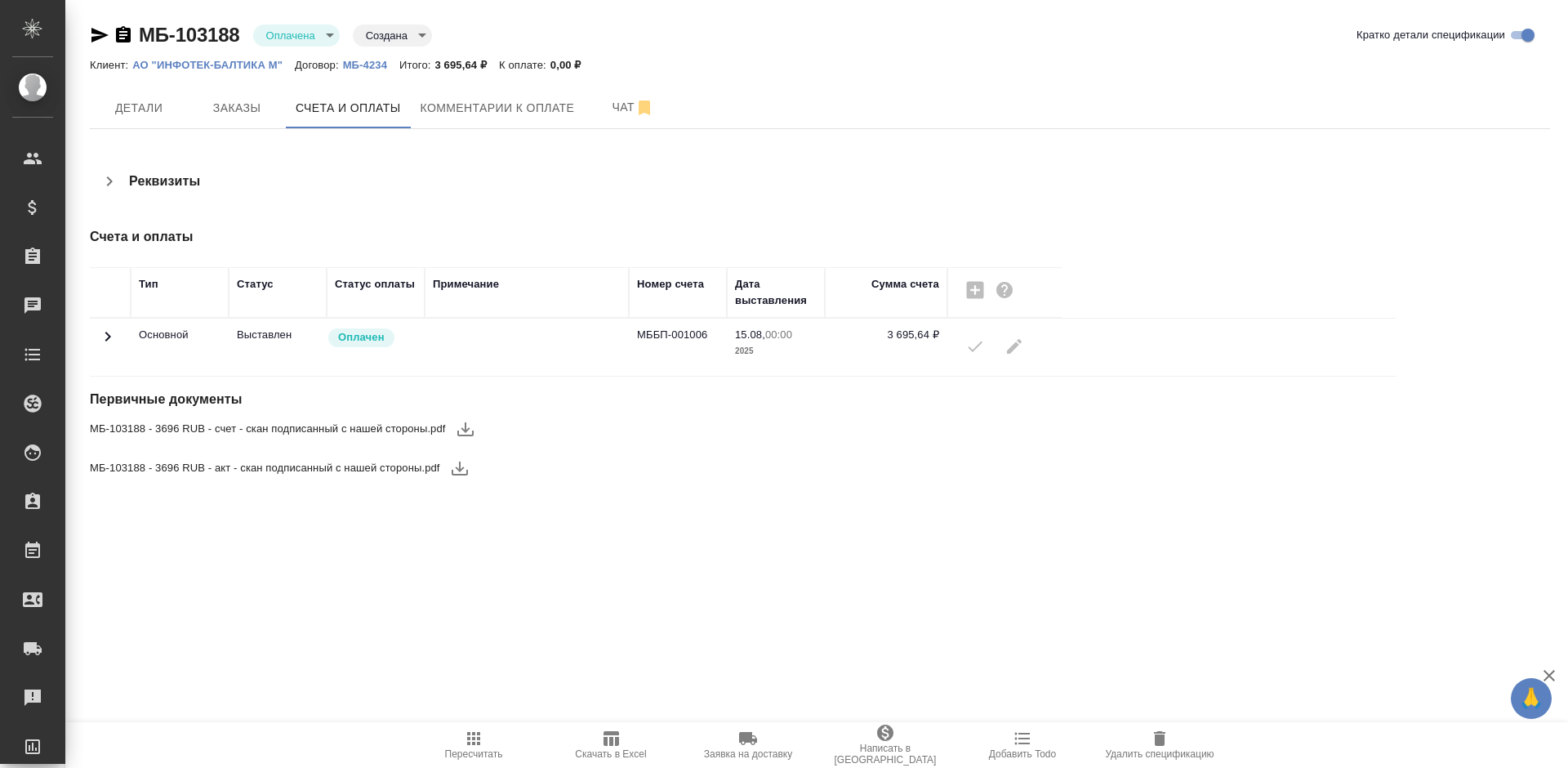
click at [970, 352] on div at bounding box center [1004, 346] width 98 height 39
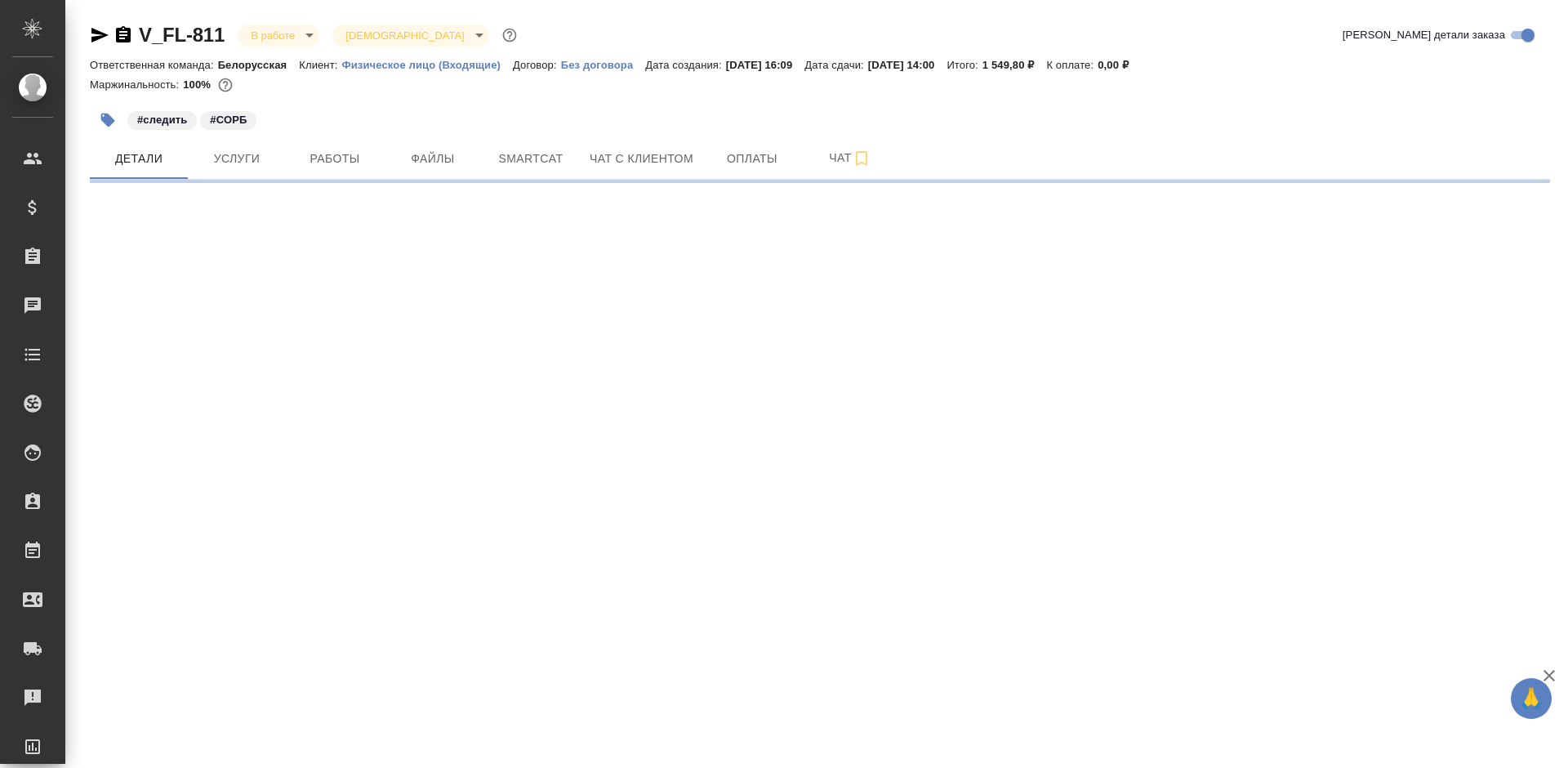
select select "RU"
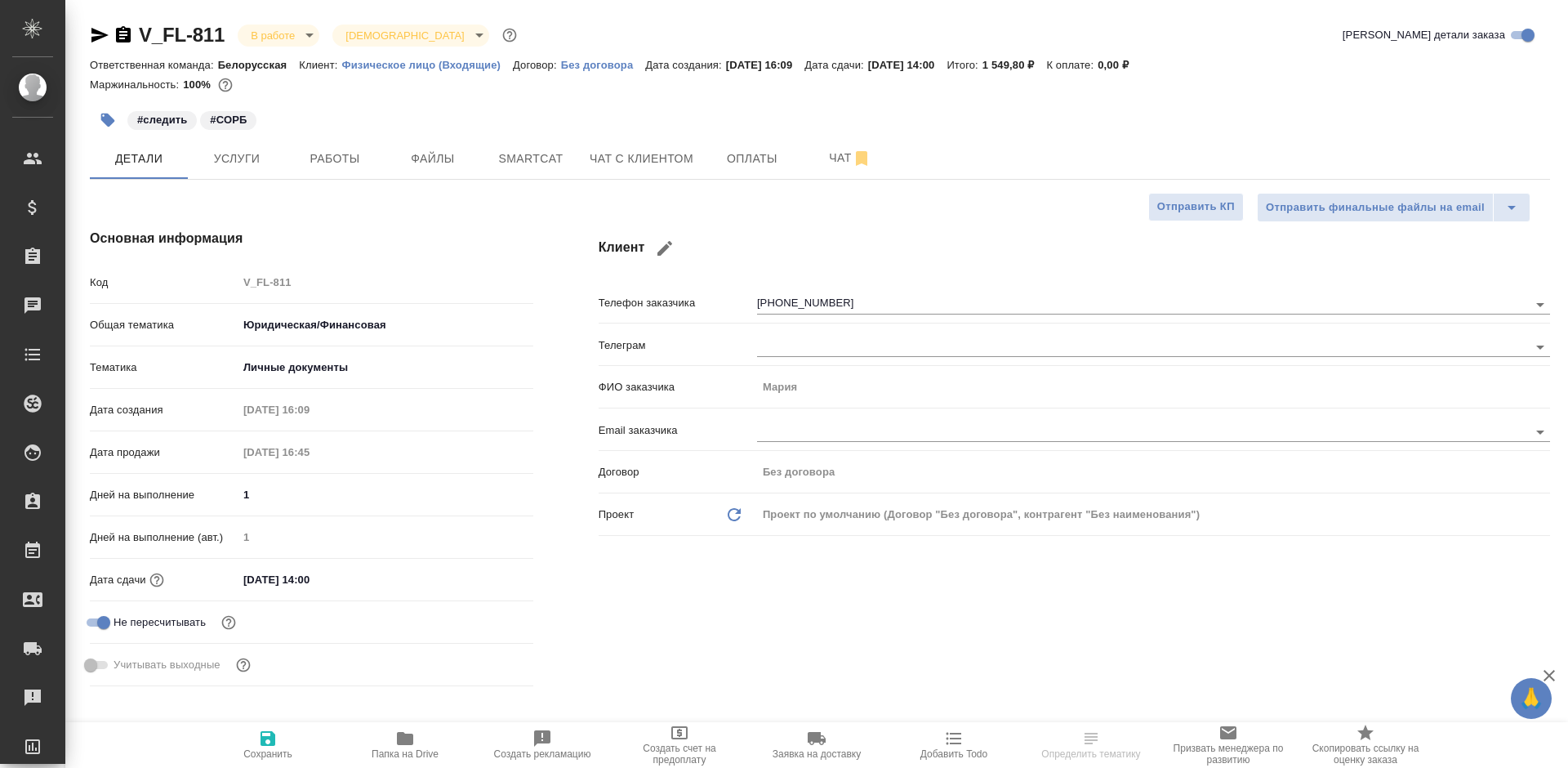
type textarea "x"
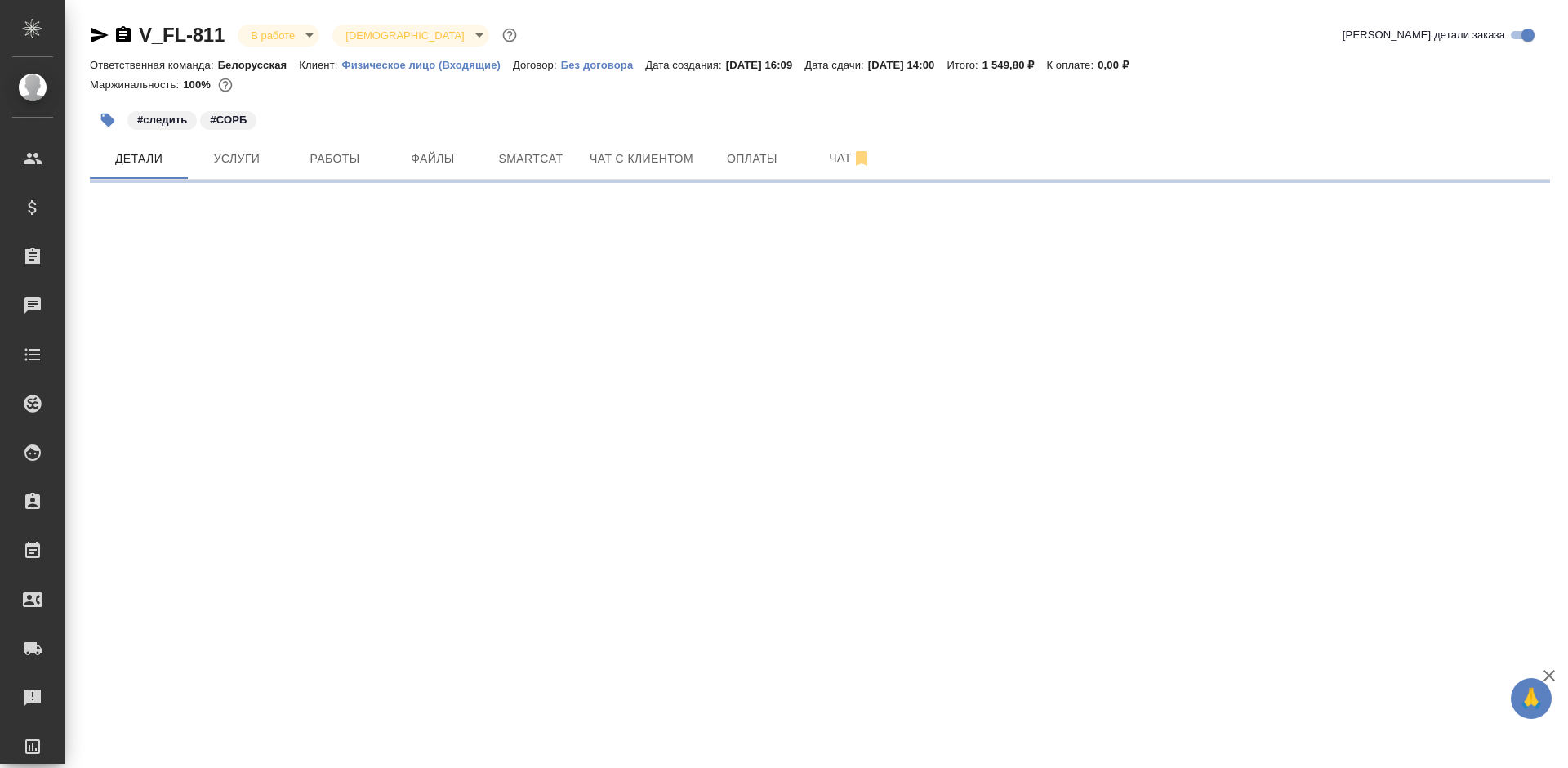
select select "RU"
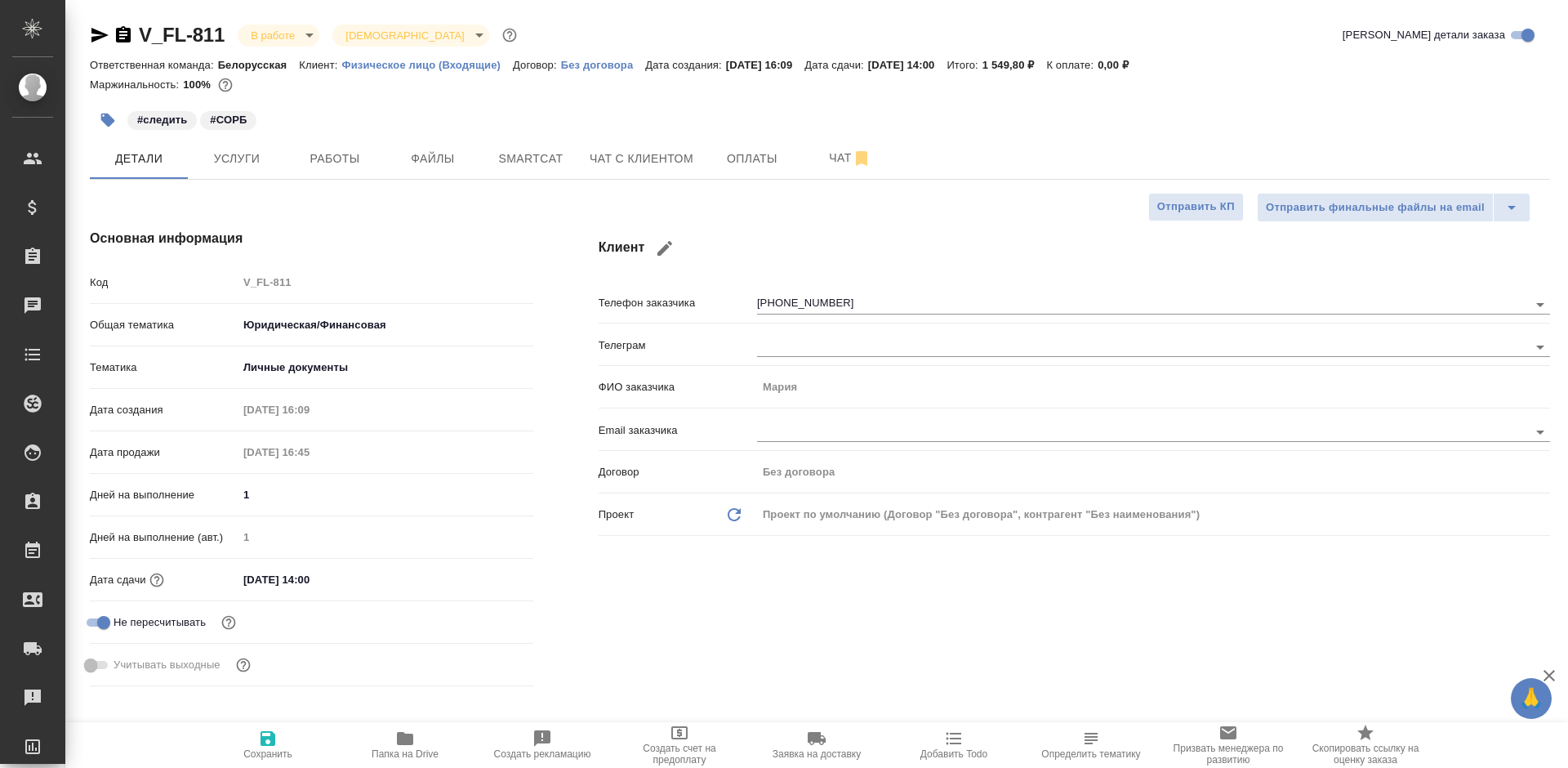
type textarea "x"
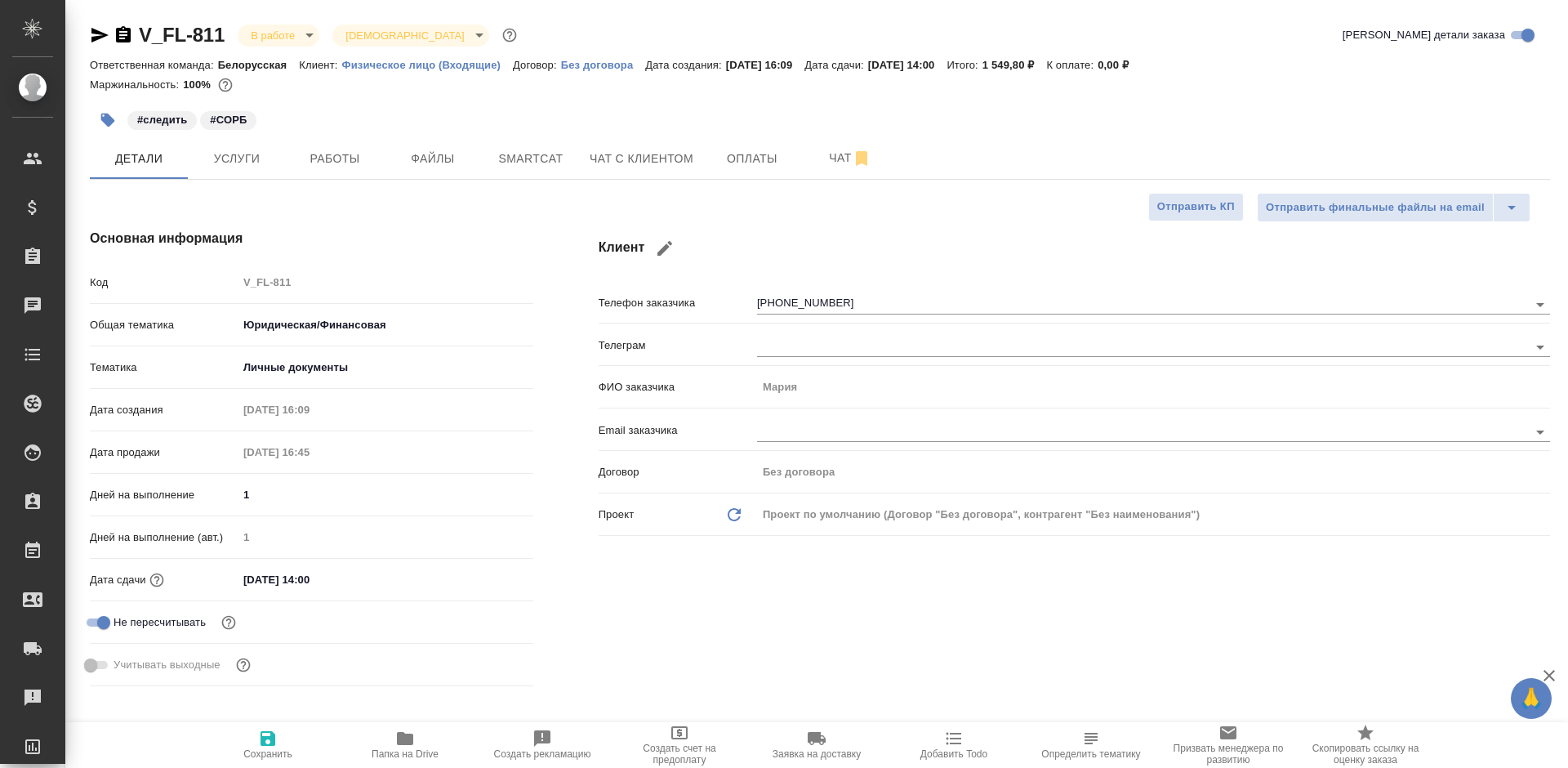
type textarea "x"
click at [436, 747] on span "Папка на Drive" at bounding box center [404, 744] width 118 height 31
type textarea "x"
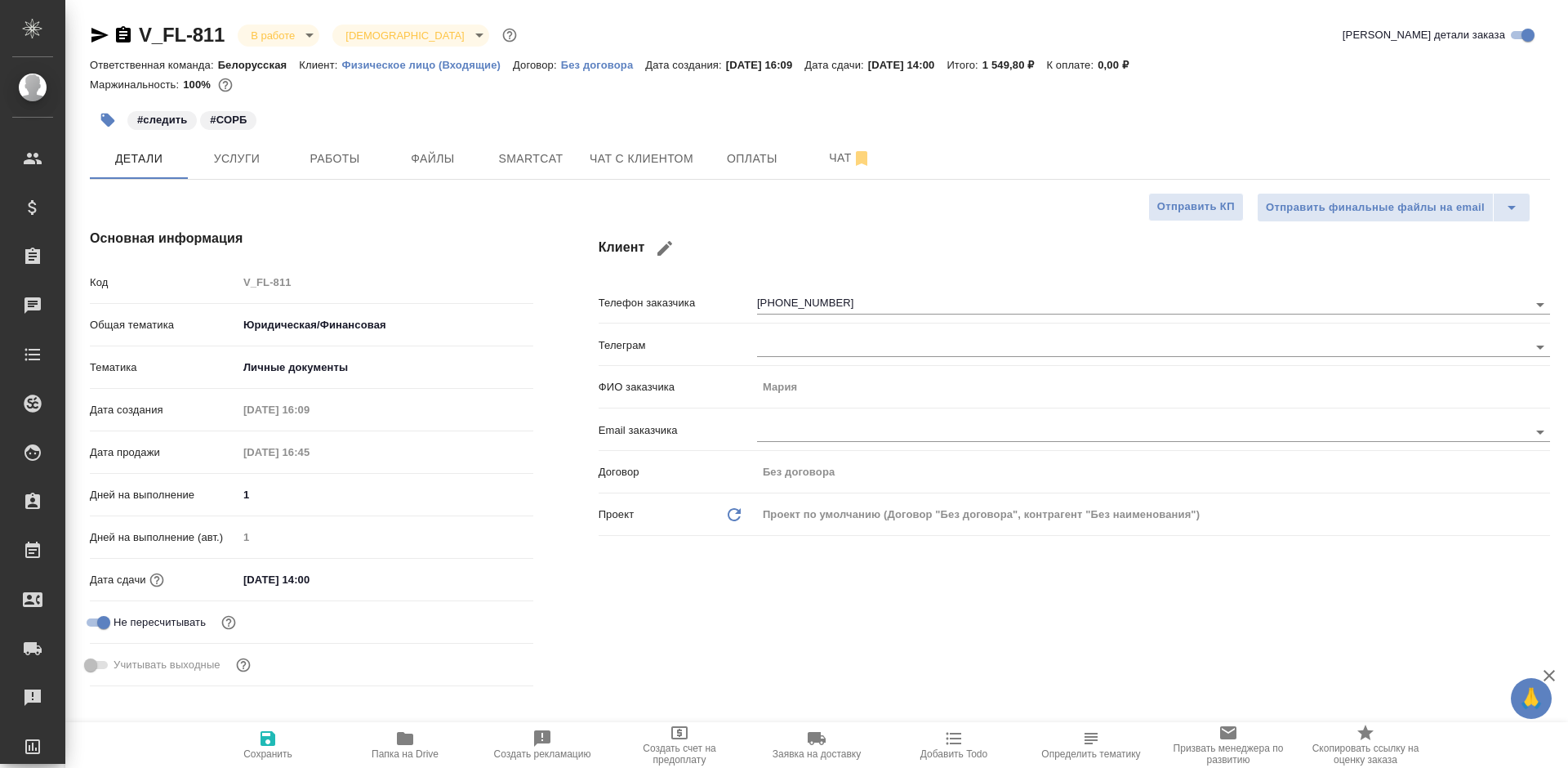
type textarea "x"
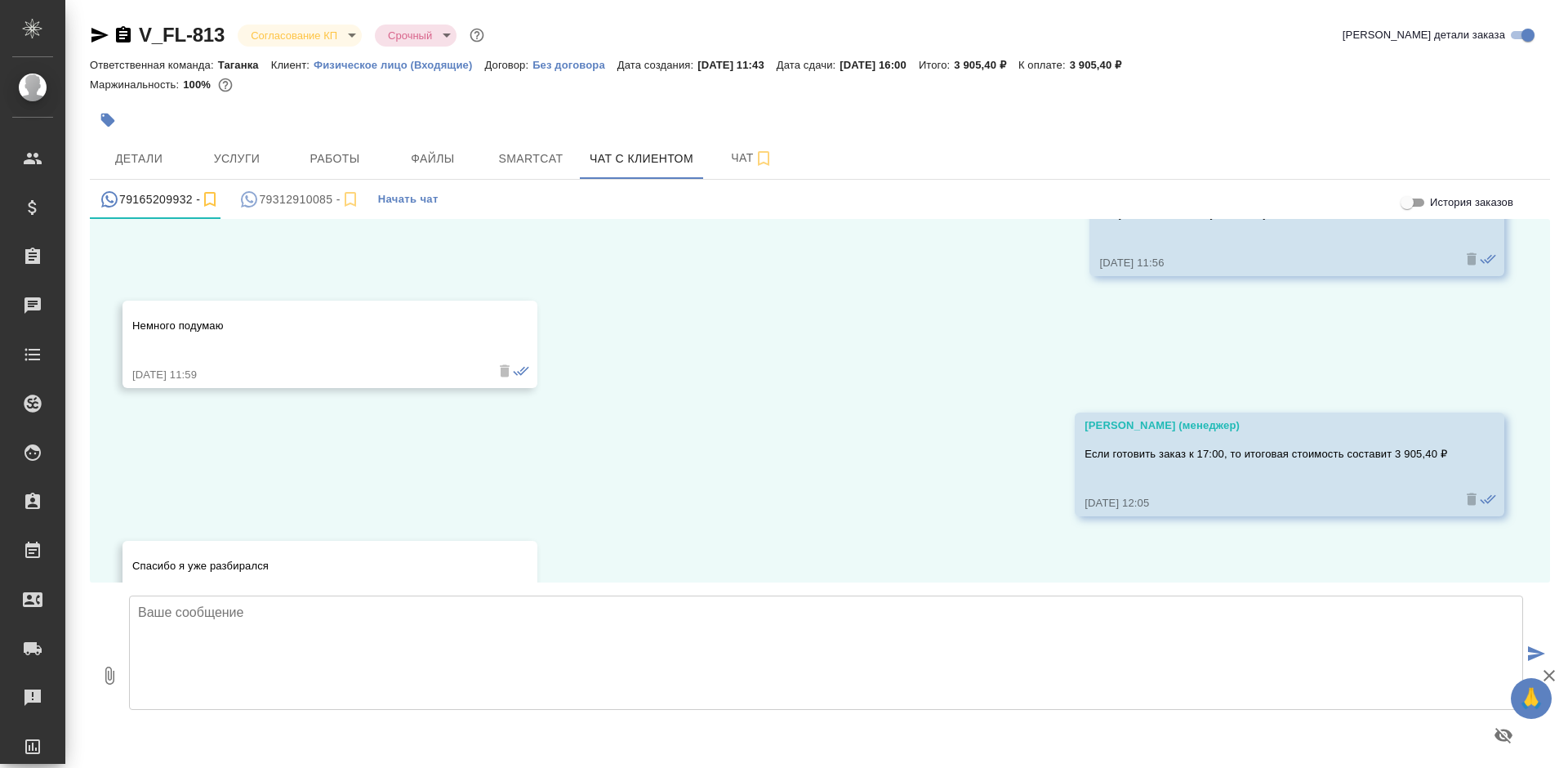
scroll to position [1276, 0]
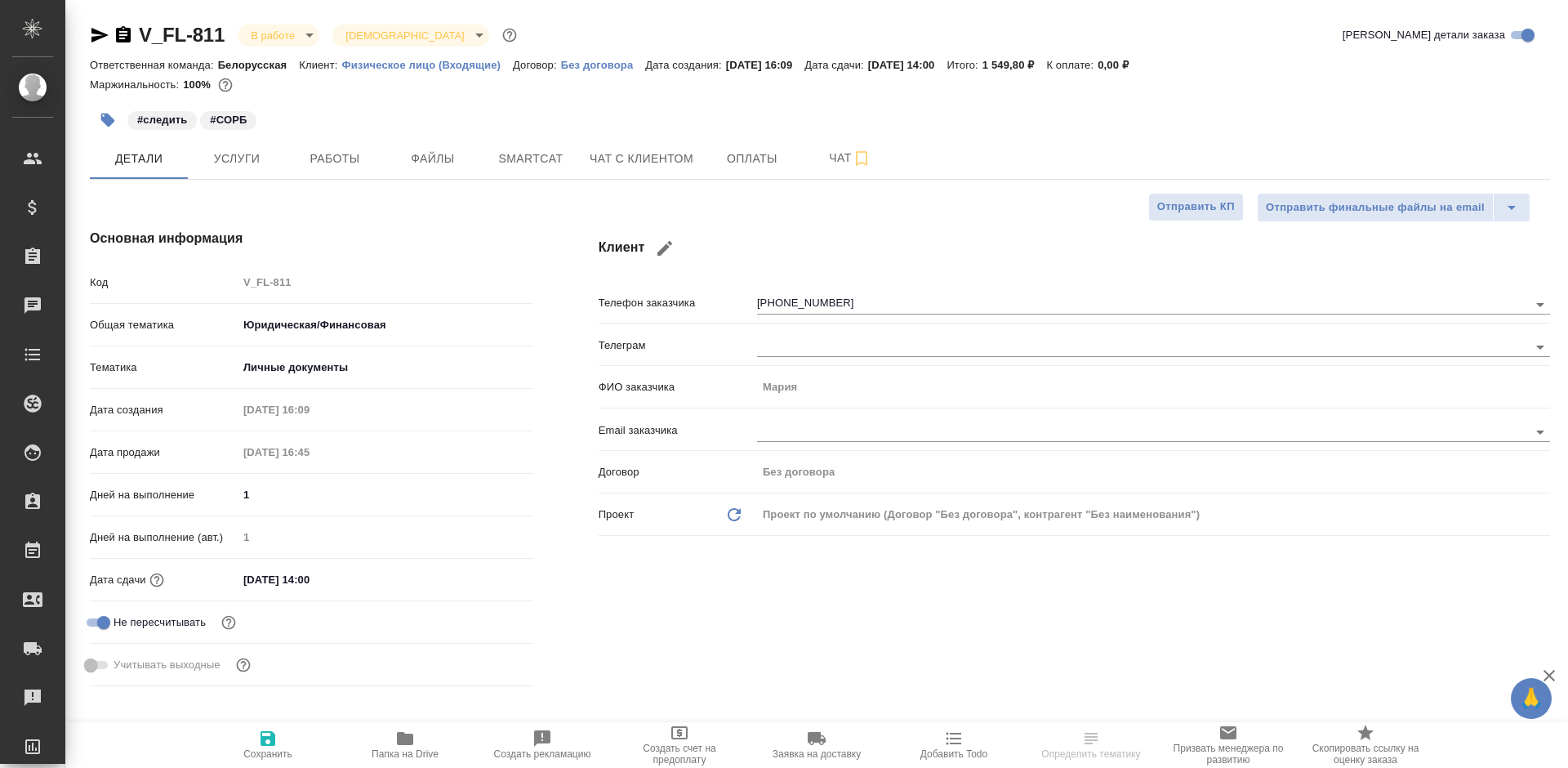
select select "RU"
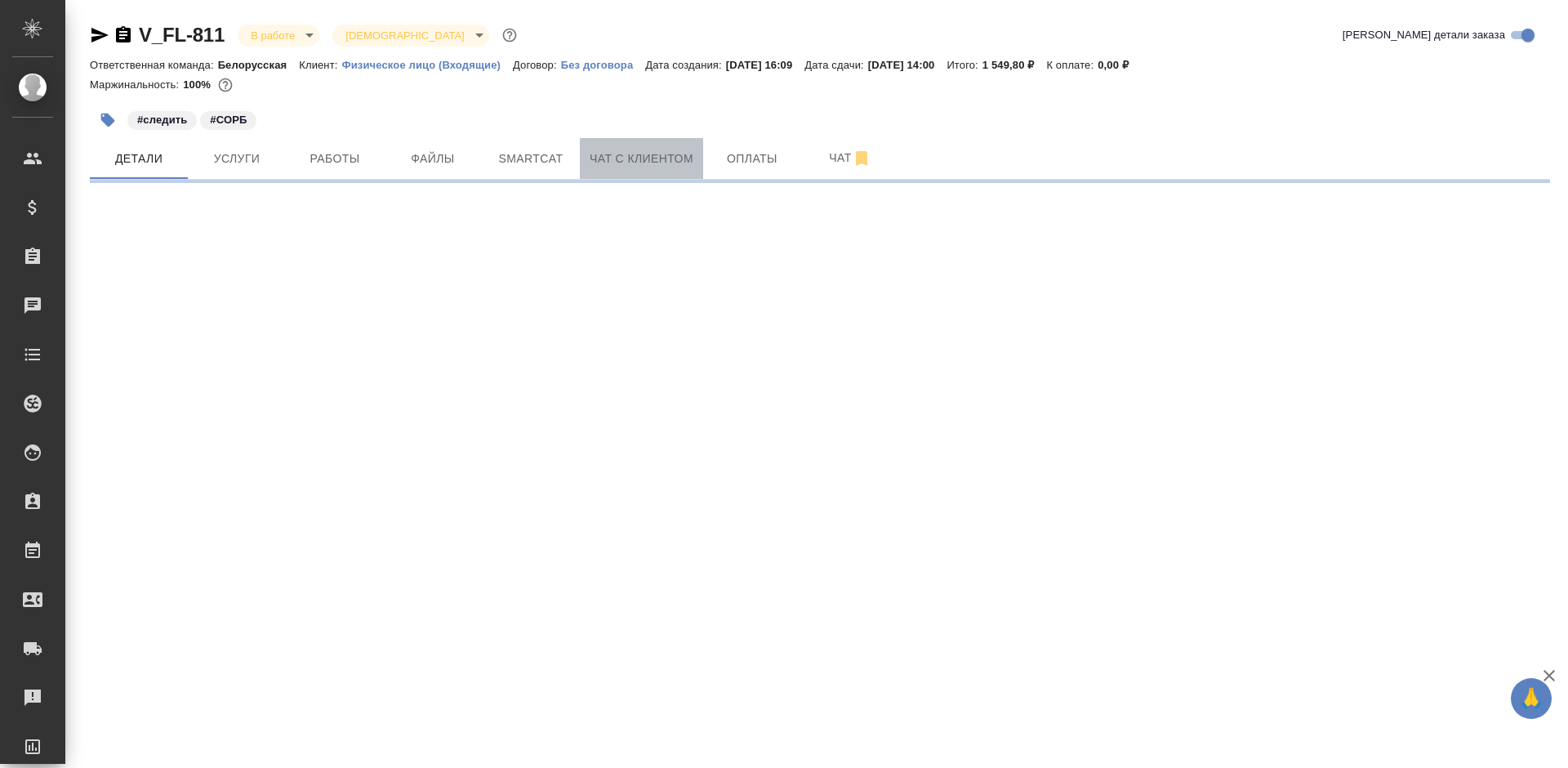
click at [610, 162] on span "Чат с клиентом" at bounding box center [642, 158] width 104 height 20
select select "RU"
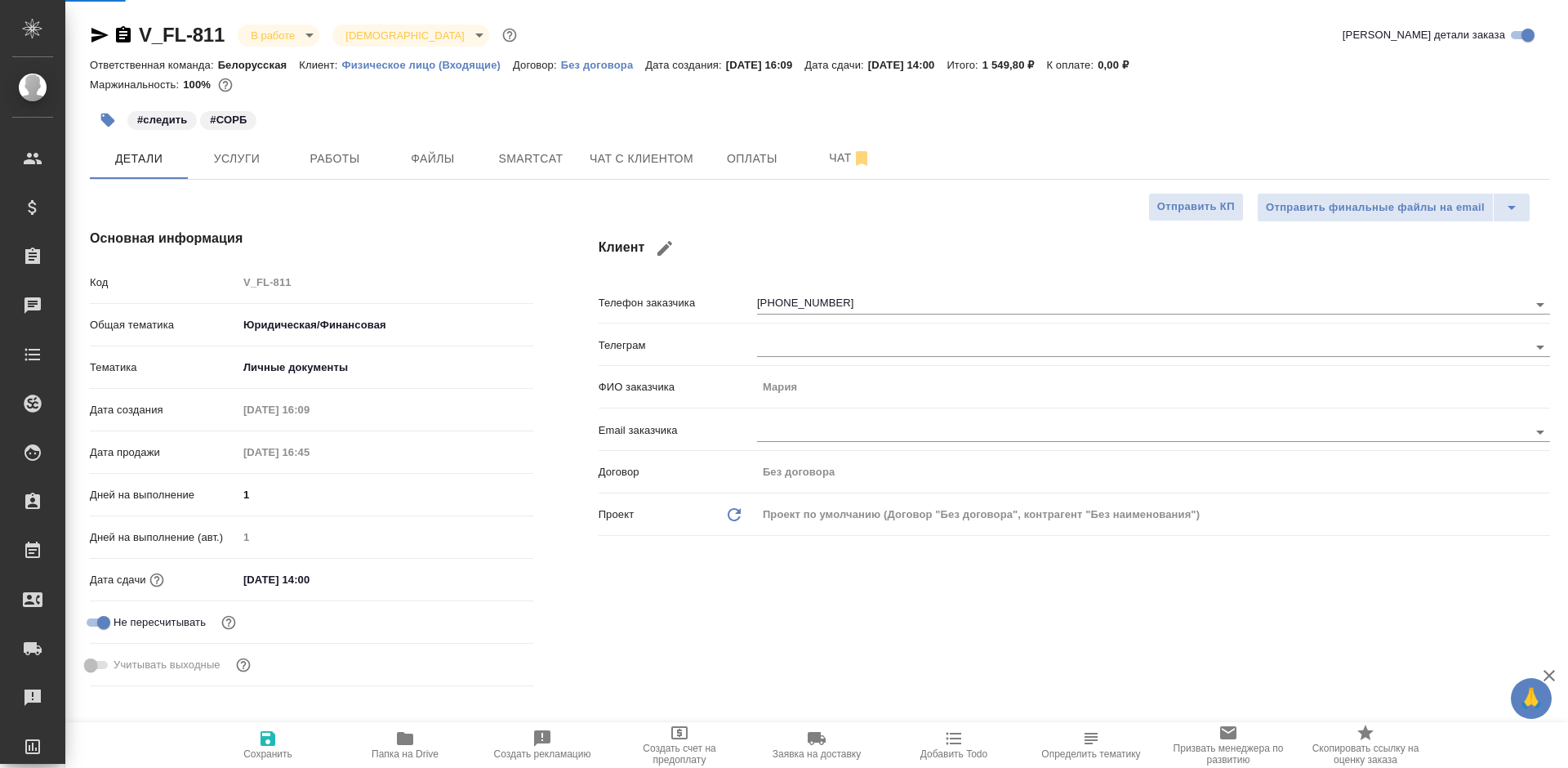
type textarea "x"
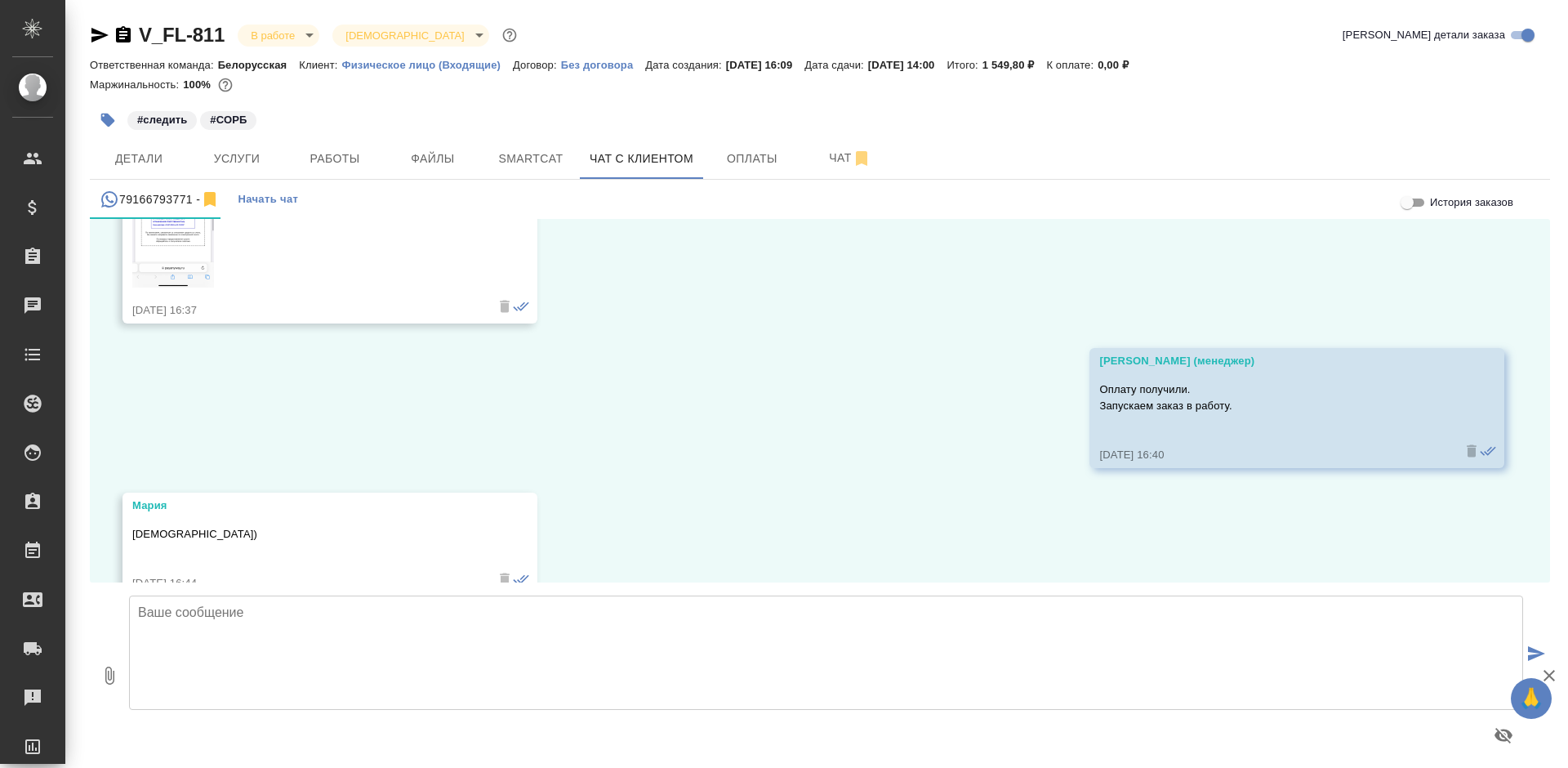
scroll to position [935, 0]
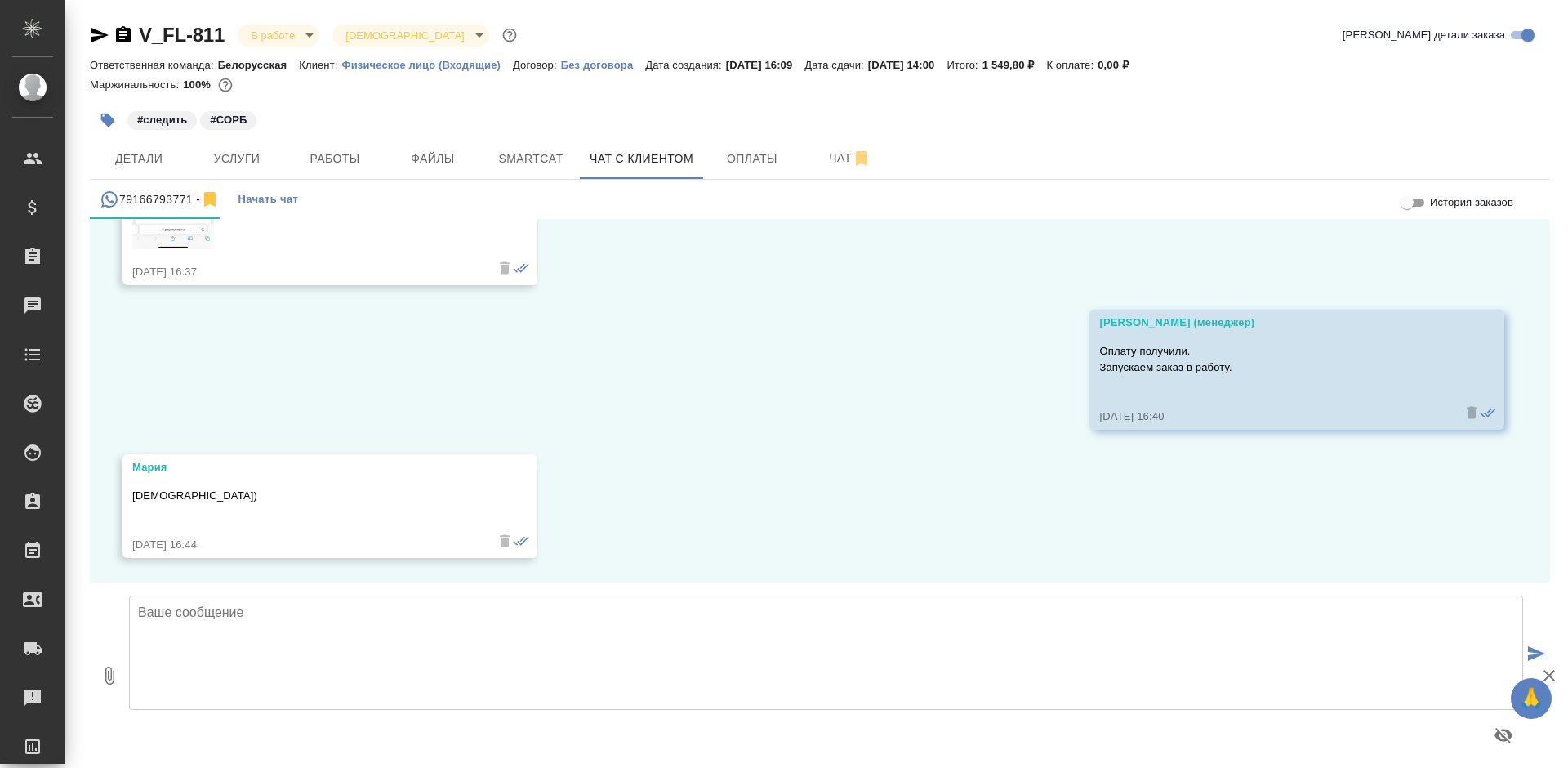
click at [734, 623] on textarea at bounding box center [826, 652] width 1394 height 115
click at [691, 622] on textarea "Добрый день! Высылаем Вам перевод на согласование перед нотариальным заверением." at bounding box center [826, 652] width 1394 height 115
click at [846, 636] on textarea "Добрый день! Высылаем Вам перевод на согласование перед нотариальным заверением." at bounding box center [826, 652] width 1394 height 115
paste textarea "Все спорные моменты в переводе выделены жёлтым цветом для УТОЧНЕНИЯ и ВОЗМОЖНОГ…"
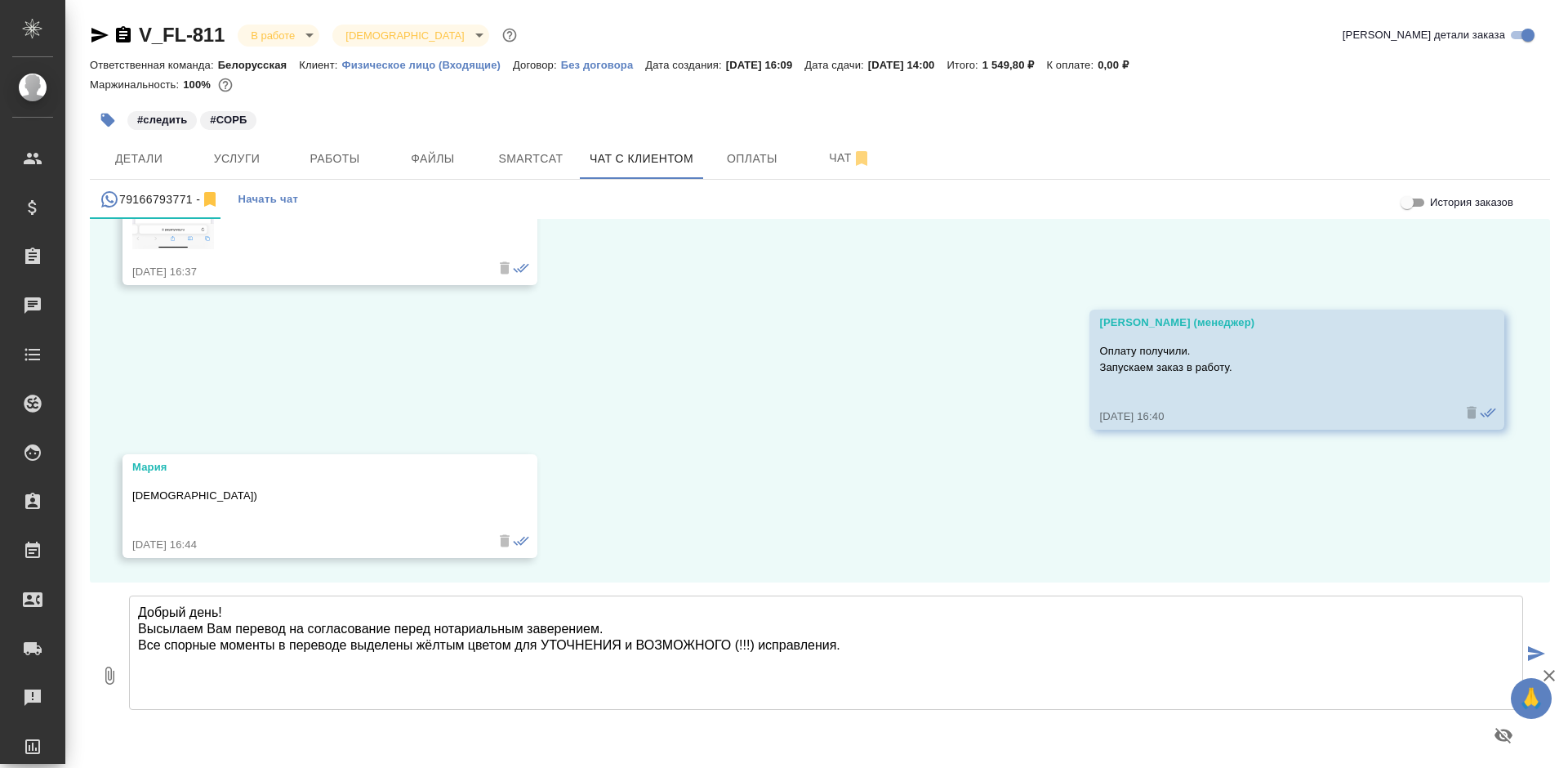
drag, startPoint x: 754, startPoint y: 644, endPoint x: 728, endPoint y: 646, distance: 26.1
click at [728, 646] on textarea "Добрый день! Высылаем Вам перевод на согласование перед нотариальным заверением…" at bounding box center [826, 652] width 1394 height 115
click at [593, 645] on textarea "Добрый день! Высылаем Вам перевод на согласование перед нотариальным заверением…" at bounding box center [826, 652] width 1394 height 115
click at [592, 644] on textarea "Добрый день! Высылаем Вам перевод на согласование перед нотариальным заверением…" at bounding box center [826, 652] width 1394 height 115
click at [659, 635] on textarea "Добрый день! Высылаем Вам перевод на согласование перед нотариальным заверением…" at bounding box center [826, 652] width 1394 height 115
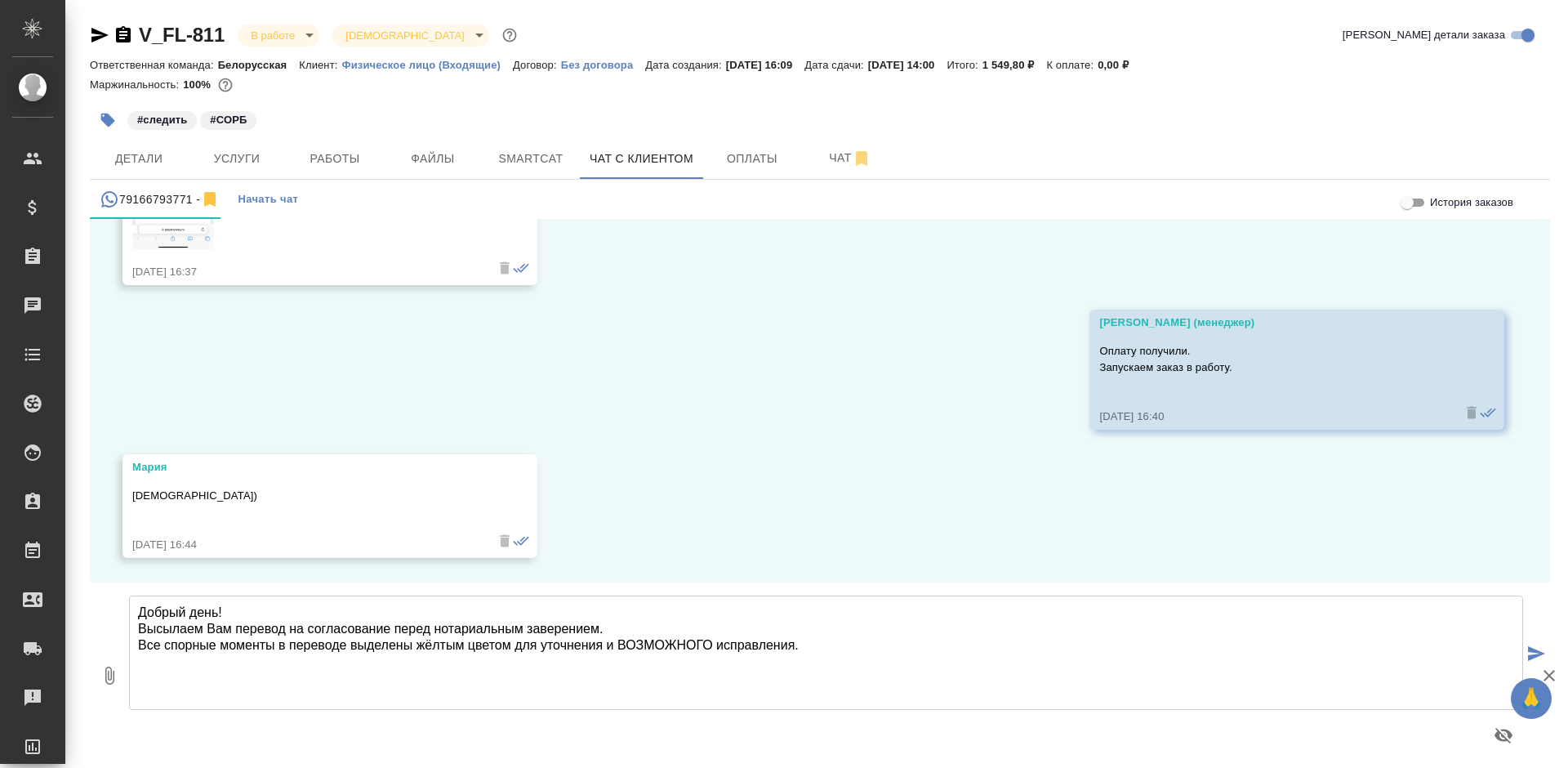
click at [659, 635] on textarea "Добрый день! Высылаем Вам перевод на согласование перед нотариальным заверением…" at bounding box center [826, 652] width 1394 height 115
click at [663, 646] on textarea "Добрый день! Высылаем Вам перевод на согласование перед нотариальным заверением…" at bounding box center [826, 652] width 1394 height 115
click at [812, 651] on textarea "Добрый день! Высылаем Вам перевод на согласование перед нотариальным заверением…" at bounding box center [826, 652] width 1394 height 115
type textarea "Добрый день! Высылаем Вам перевод на согласование перед нотариальным заверением…"
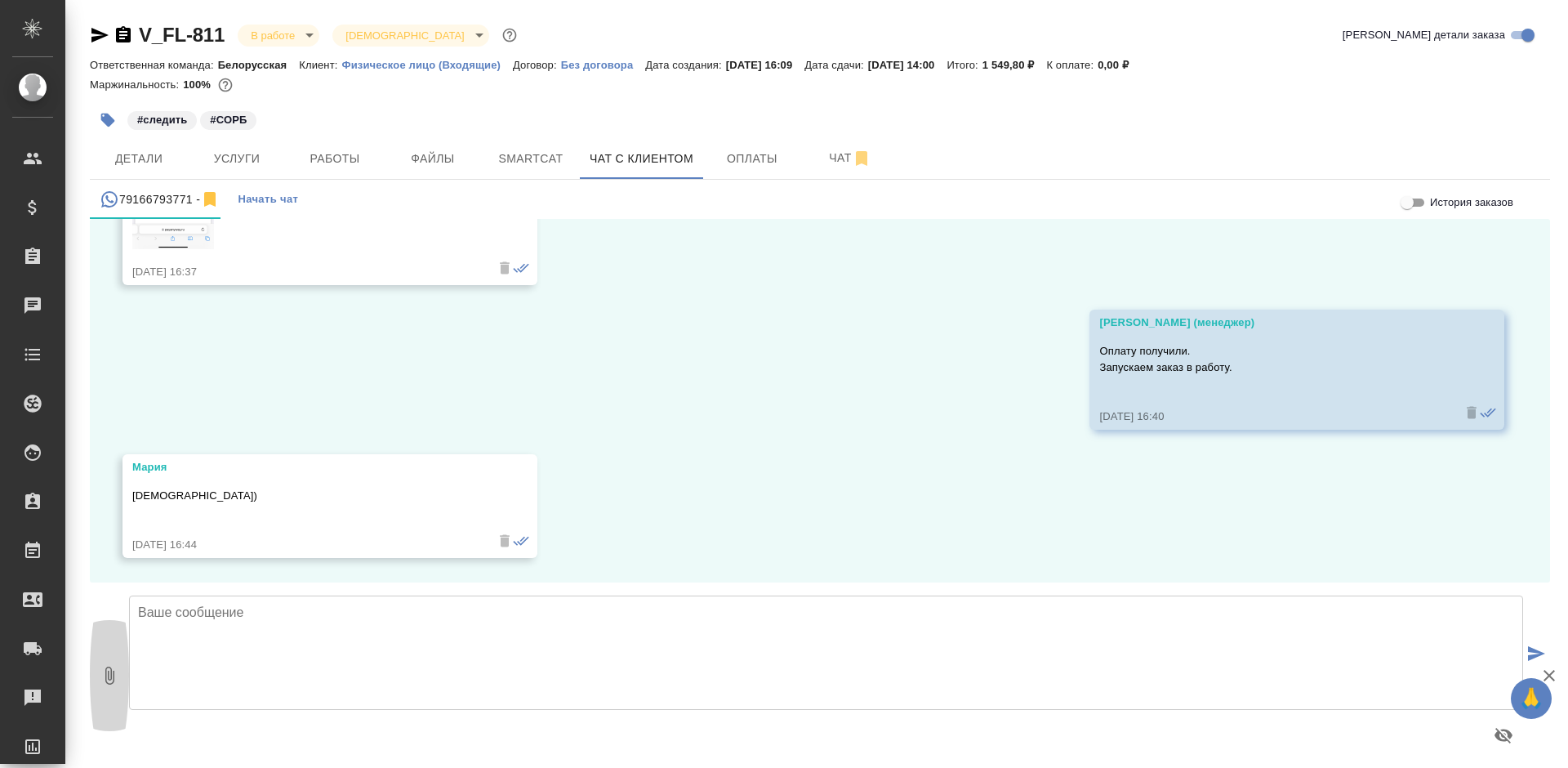
click at [113, 681] on icon "button" at bounding box center [109, 676] width 9 height 17
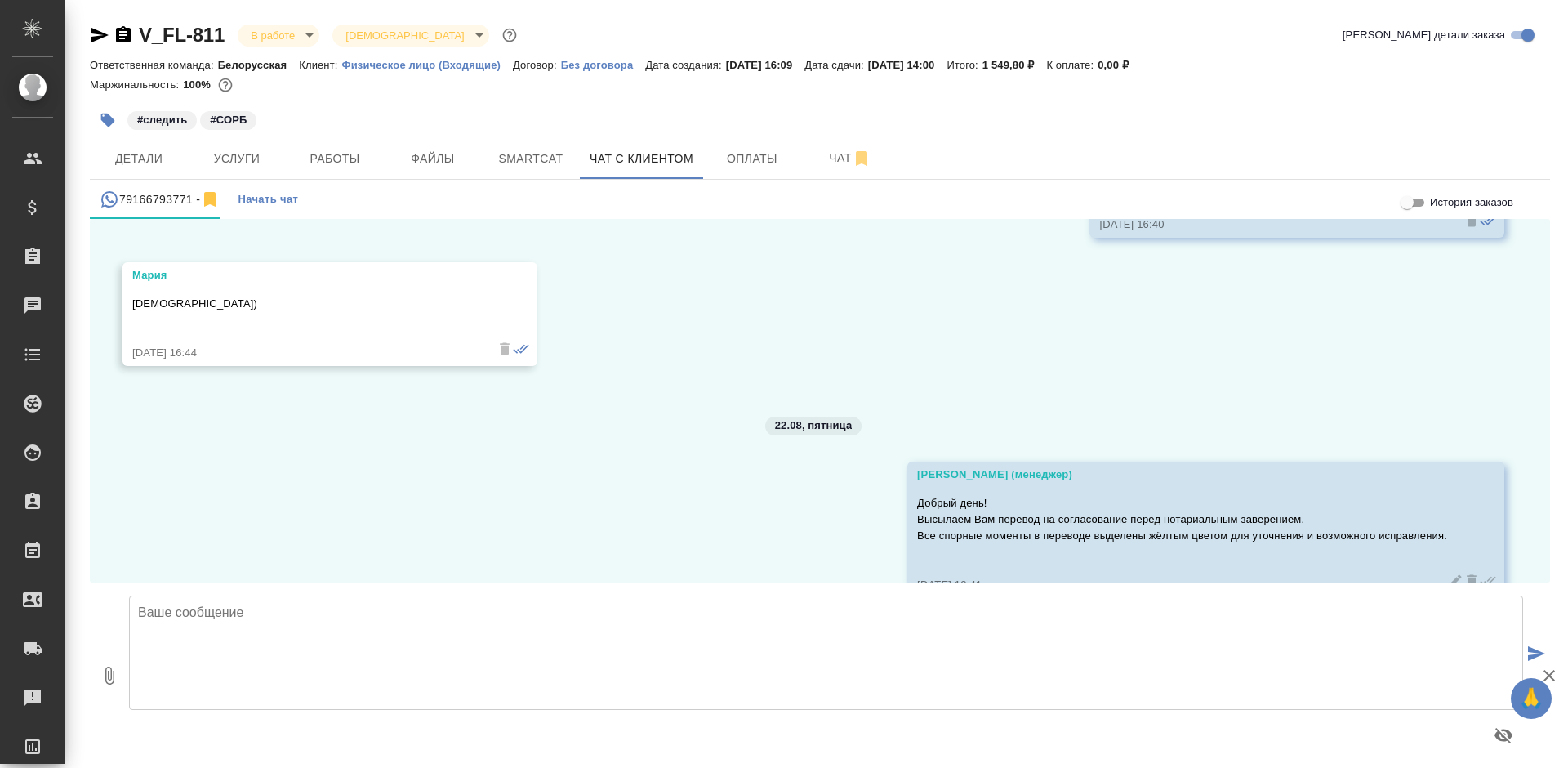
scroll to position [1168, 0]
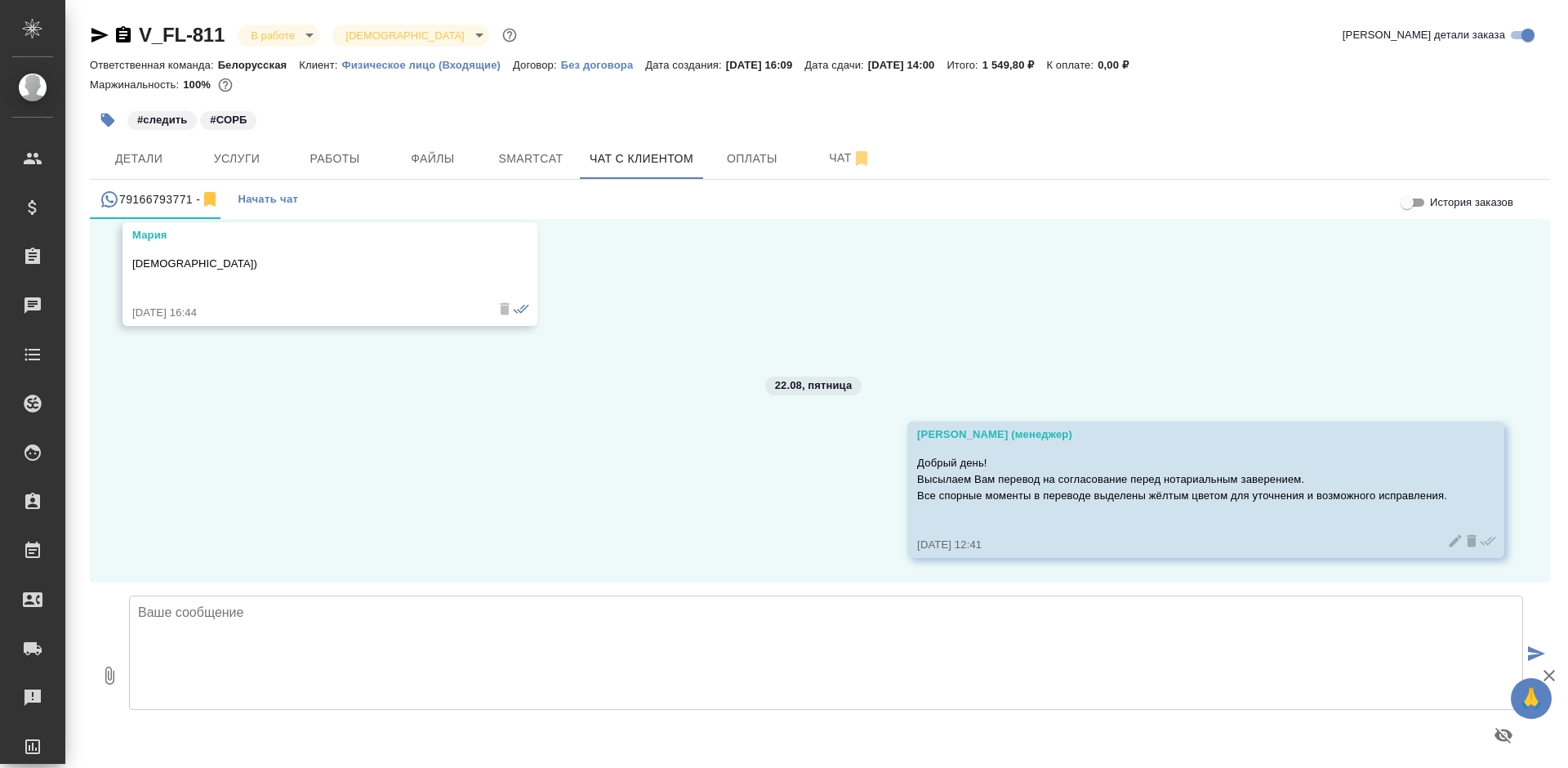
type input "C:\fakepath\2025-08-21_153908_RO(MD)_.doc"
click at [311, 651] on textarea at bounding box center [826, 652] width 1394 height 115
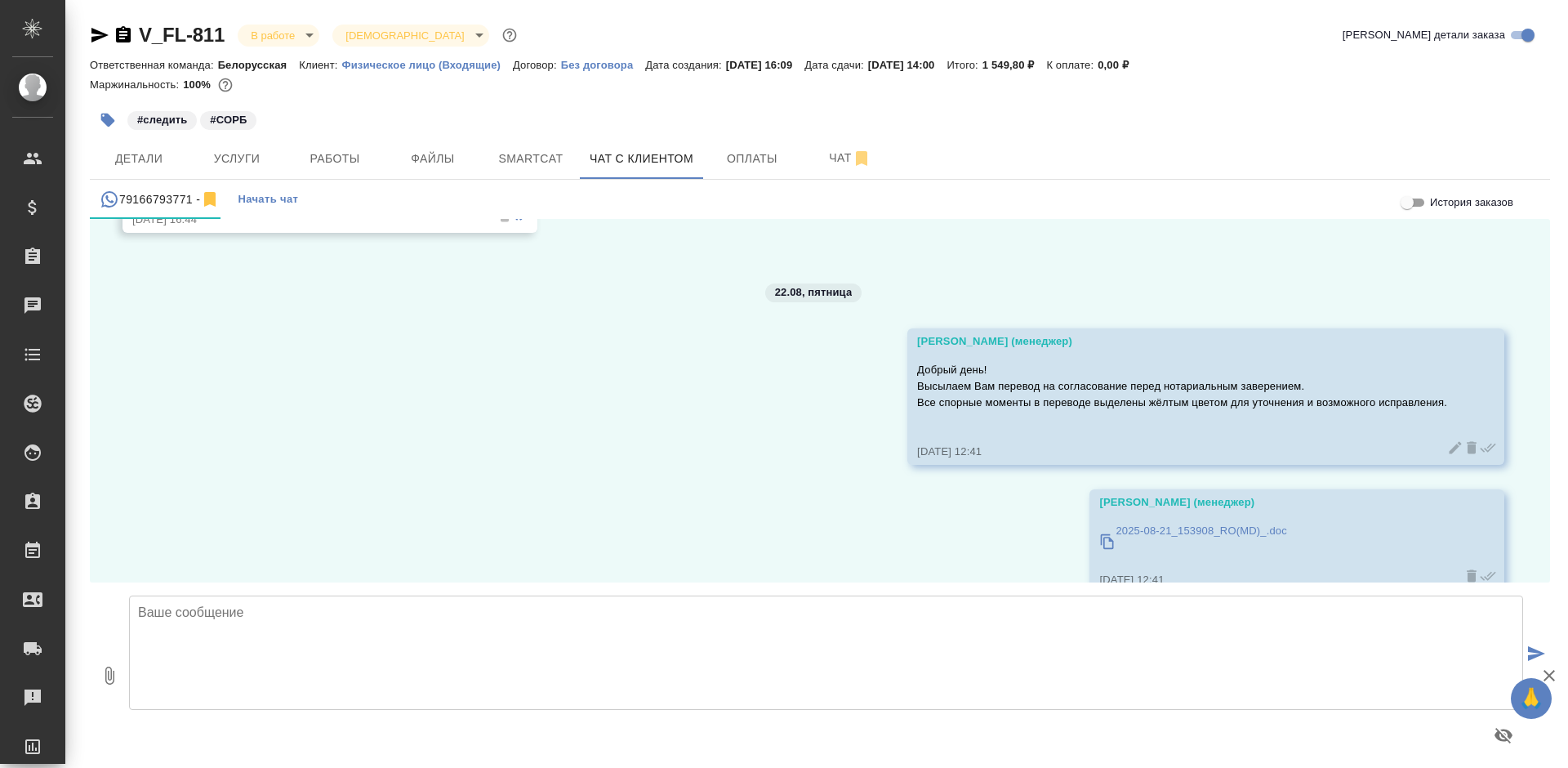
scroll to position [1295, 0]
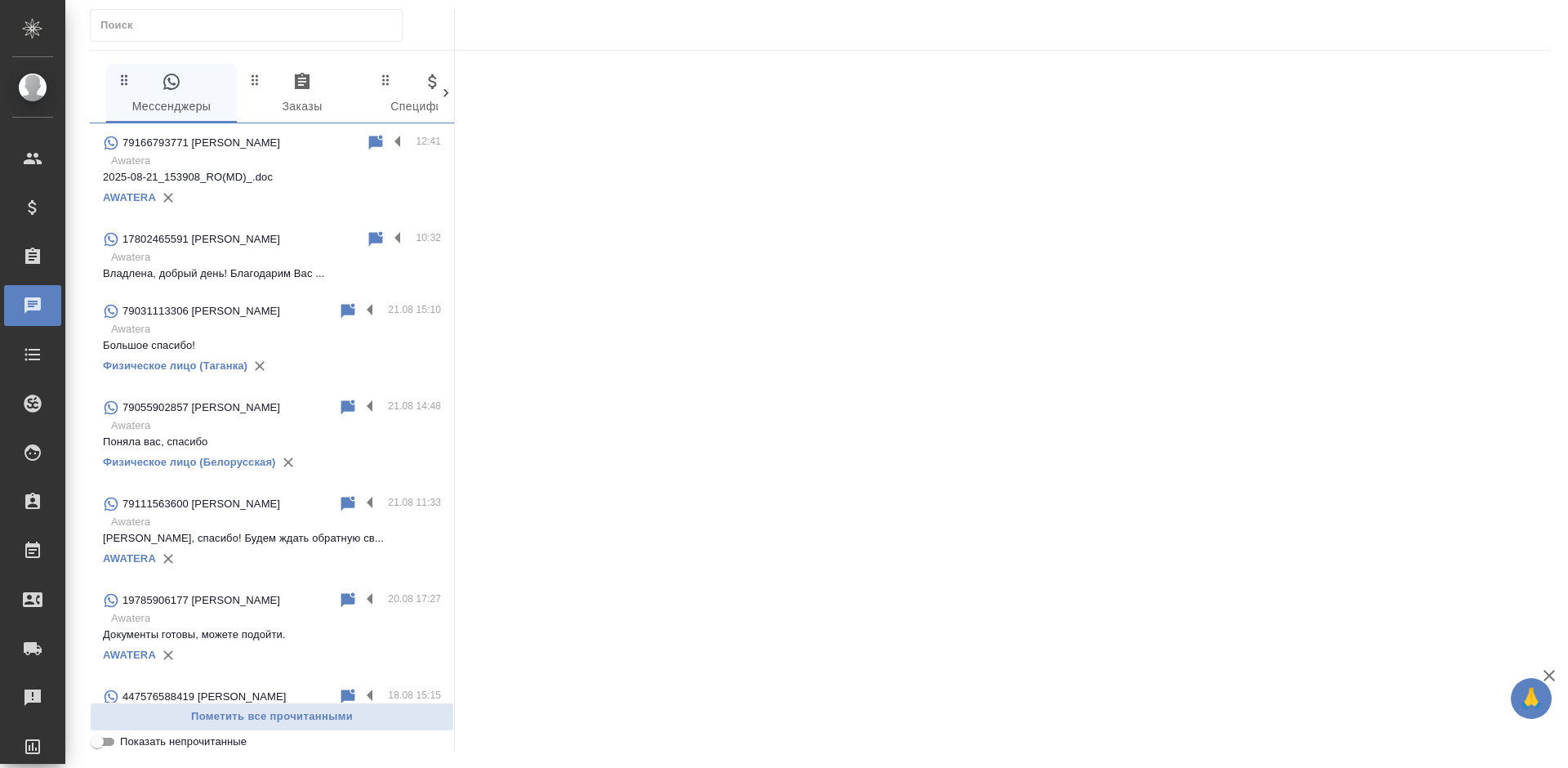
click at [272, 174] on p "2025-08-21_153908_RO(MD)_.doc" at bounding box center [272, 177] width 338 height 17
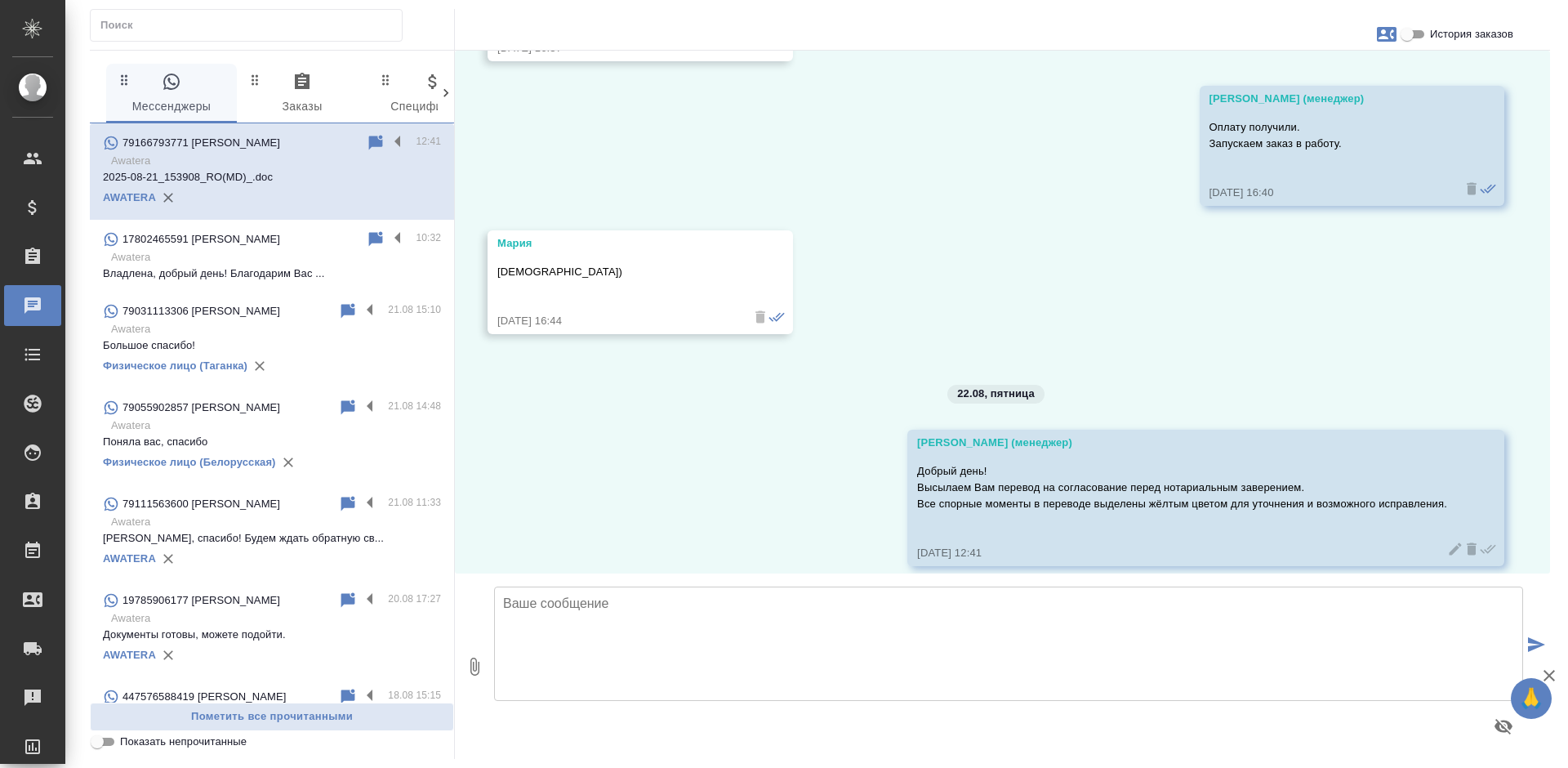
scroll to position [1136, 0]
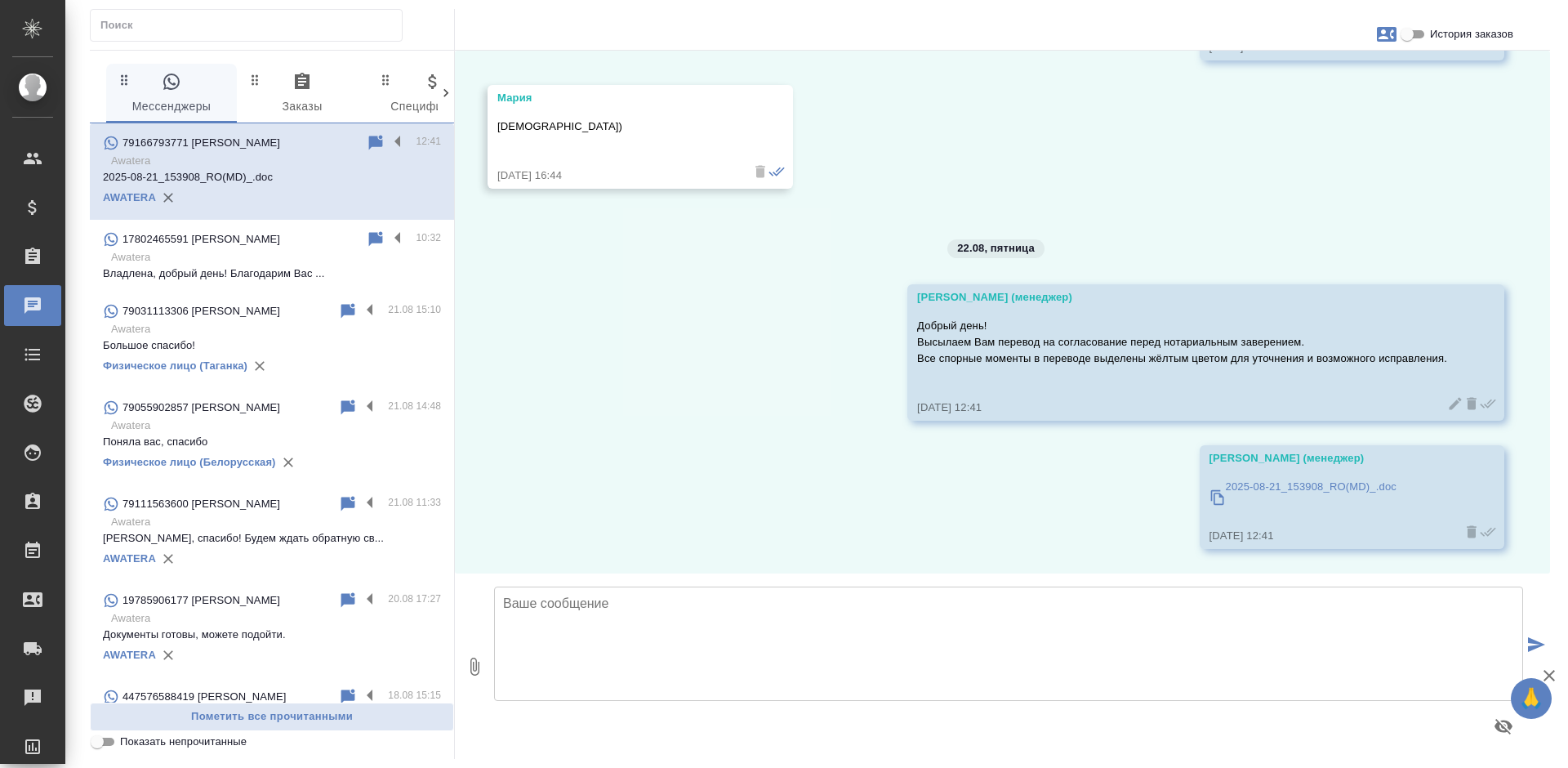
click at [638, 611] on textarea at bounding box center [1008, 644] width 1029 height 115
click at [834, 610] on textarea "По возможности, просим ответить оперативно." at bounding box center [1008, 644] width 1029 height 115
type textarea "По возможности, просим ответить оперативно."
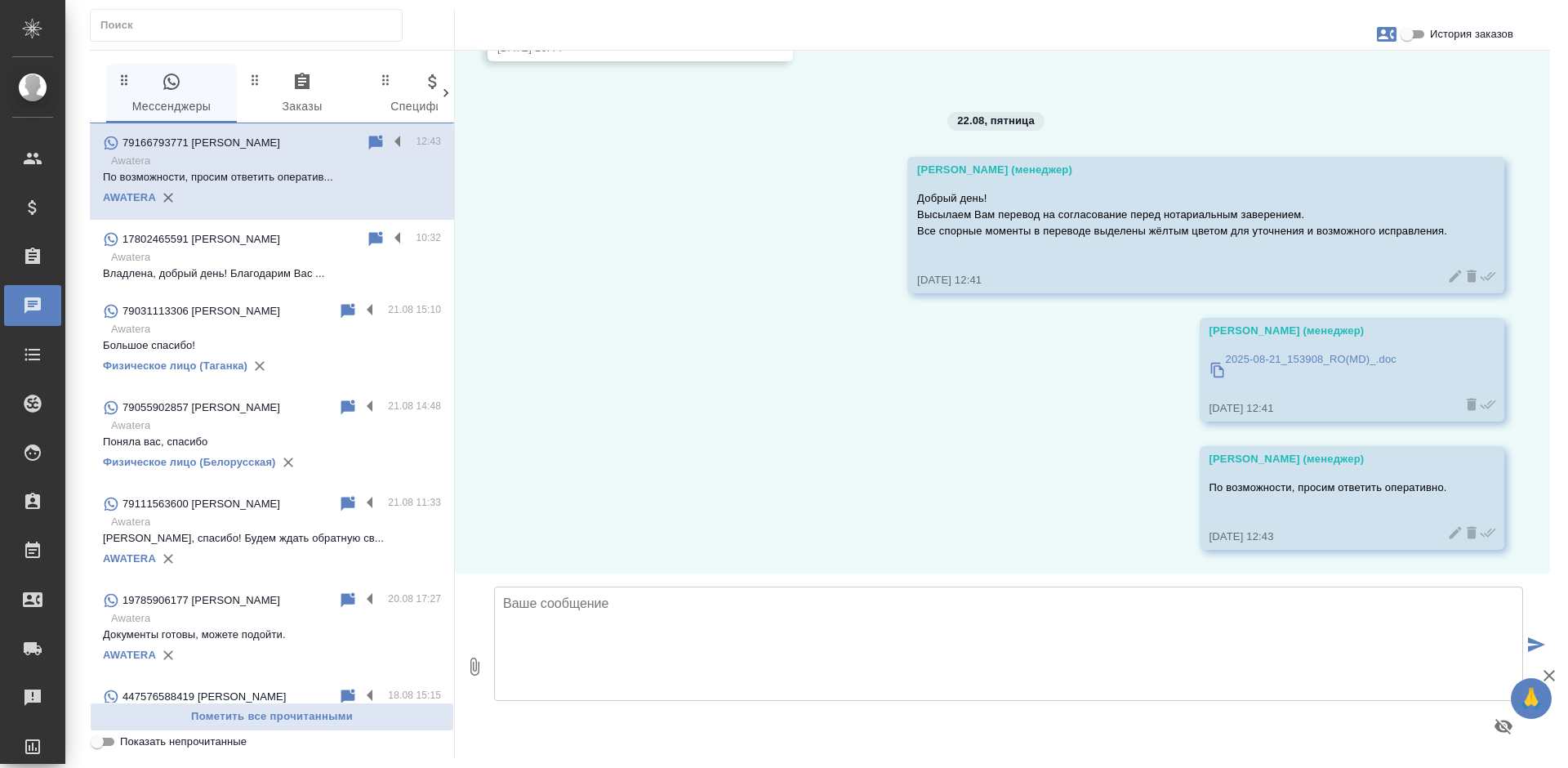
scroll to position [1265, 0]
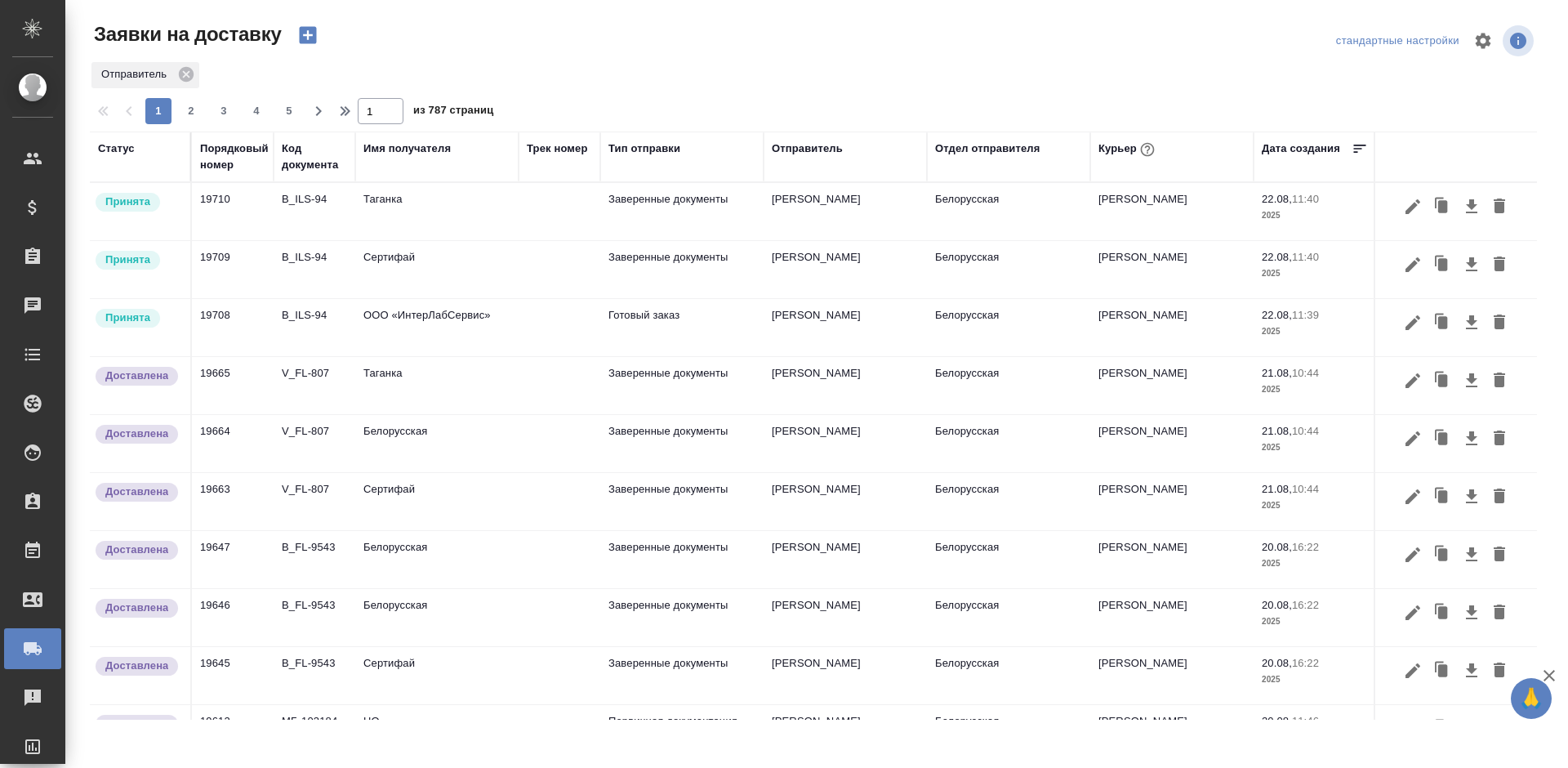
click at [1406, 323] on icon "button" at bounding box center [1412, 322] width 15 height 15
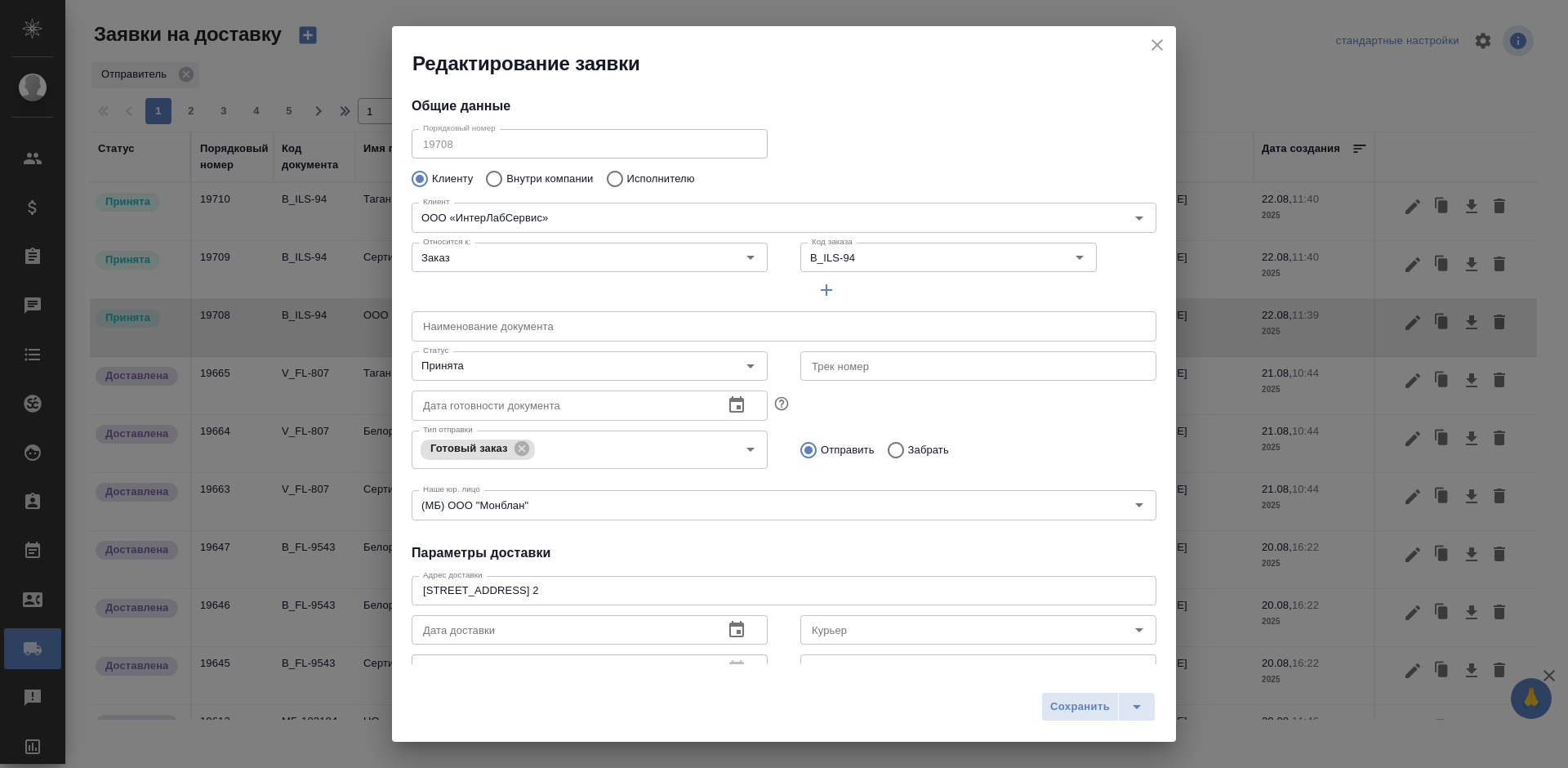
type input "[PERSON_NAME]"
type input "[PHONE_NUMBER]"
click at [517, 375] on input "Принята" at bounding box center [562, 366] width 292 height 19
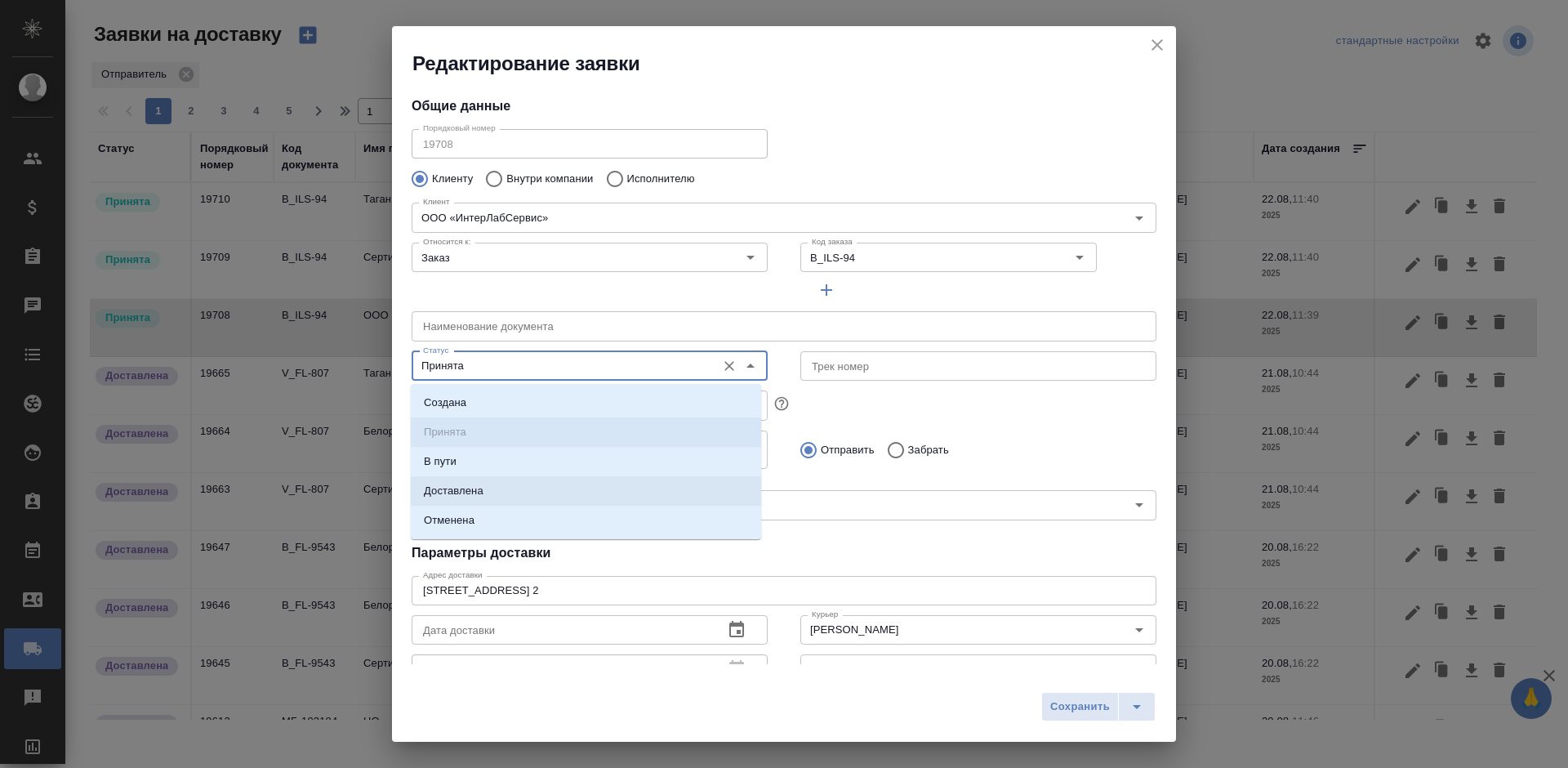
click at [493, 493] on li "Доставлена" at bounding box center [586, 491] width 350 height 29
type input "Доставлена"
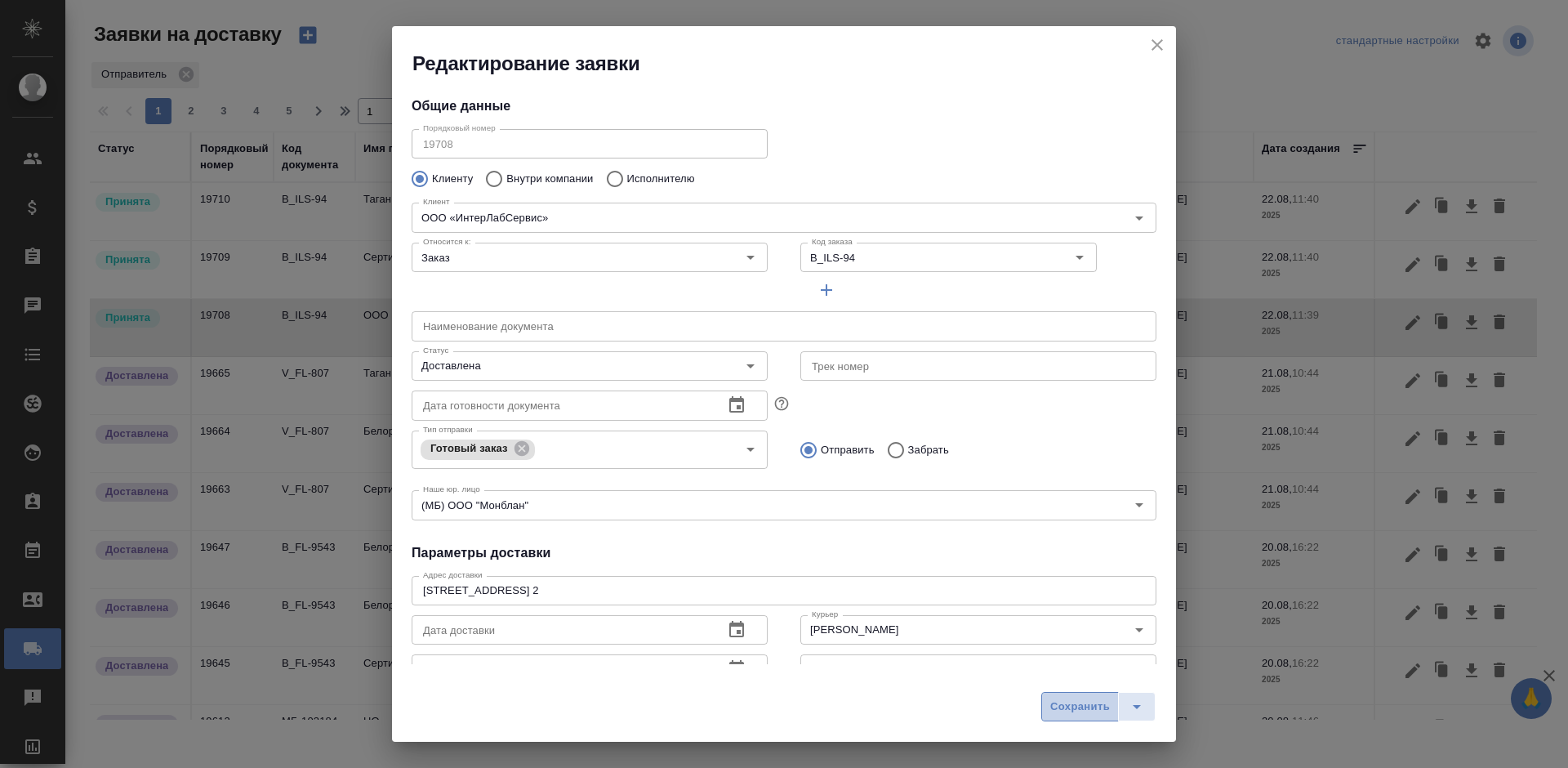
click at [1076, 713] on span "Сохранить" at bounding box center [1079, 706] width 59 height 18
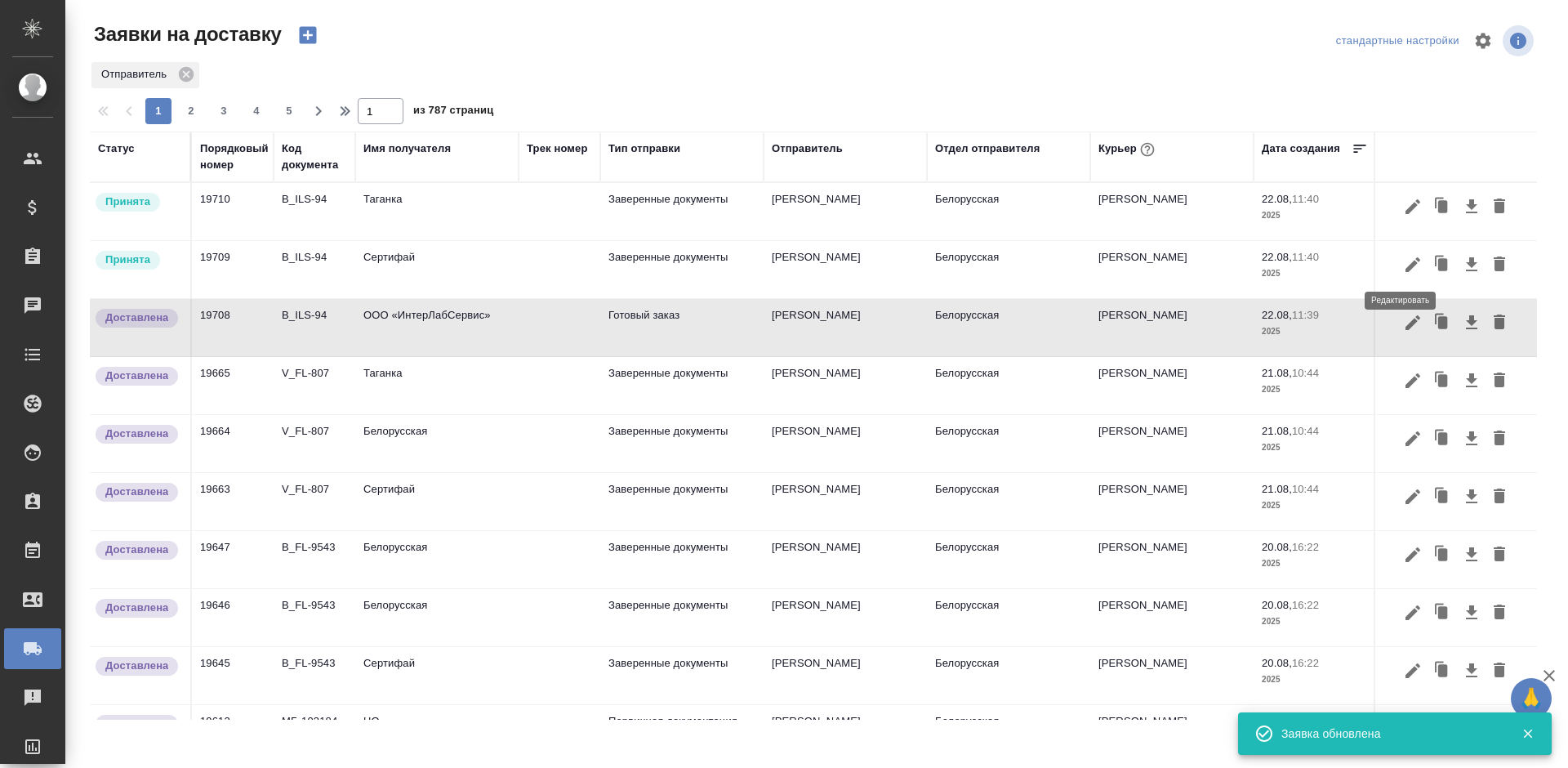
click at [1403, 262] on icon "button" at bounding box center [1412, 264] width 19 height 19
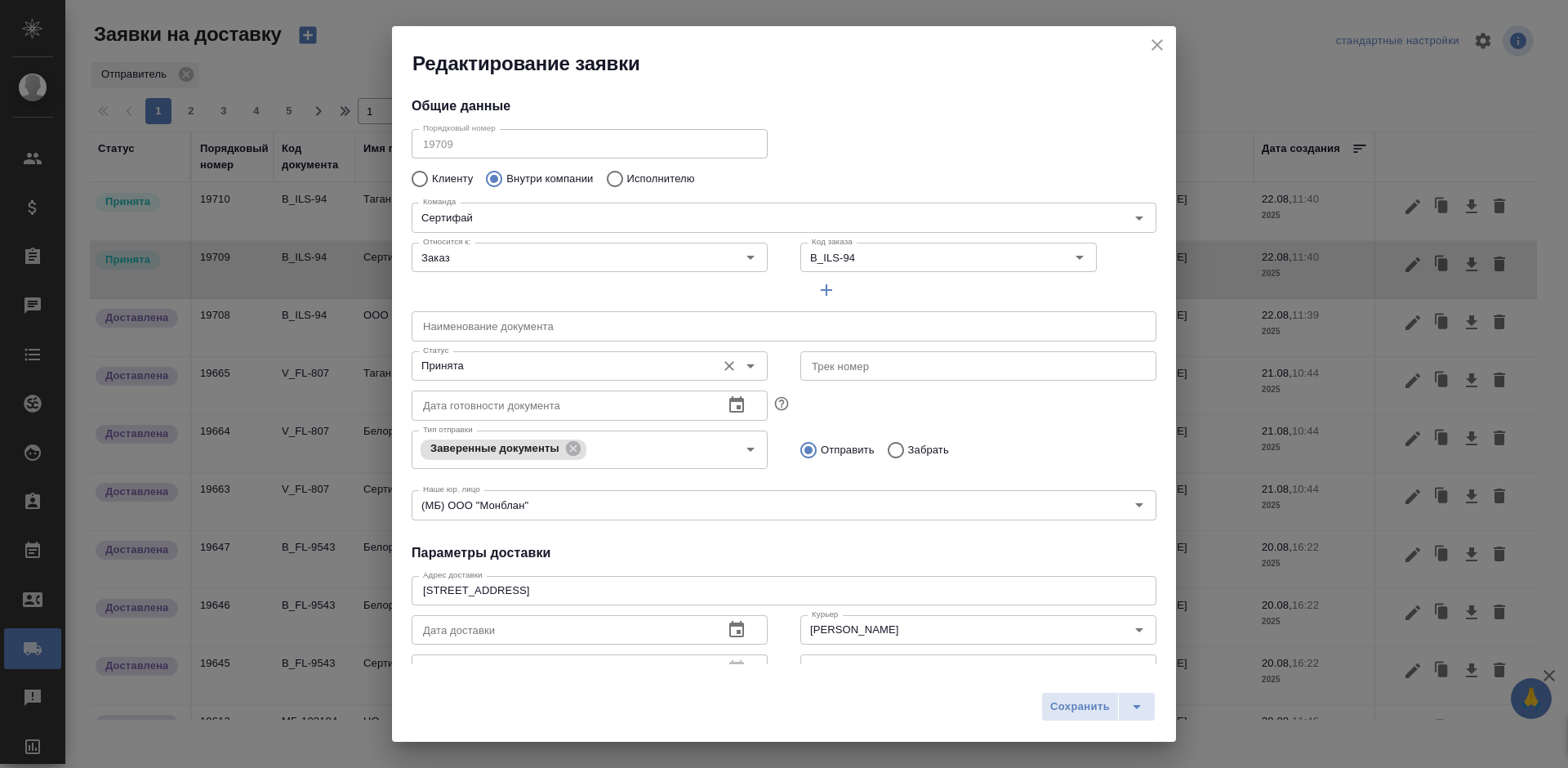
click at [485, 375] on input "Принята" at bounding box center [562, 366] width 292 height 19
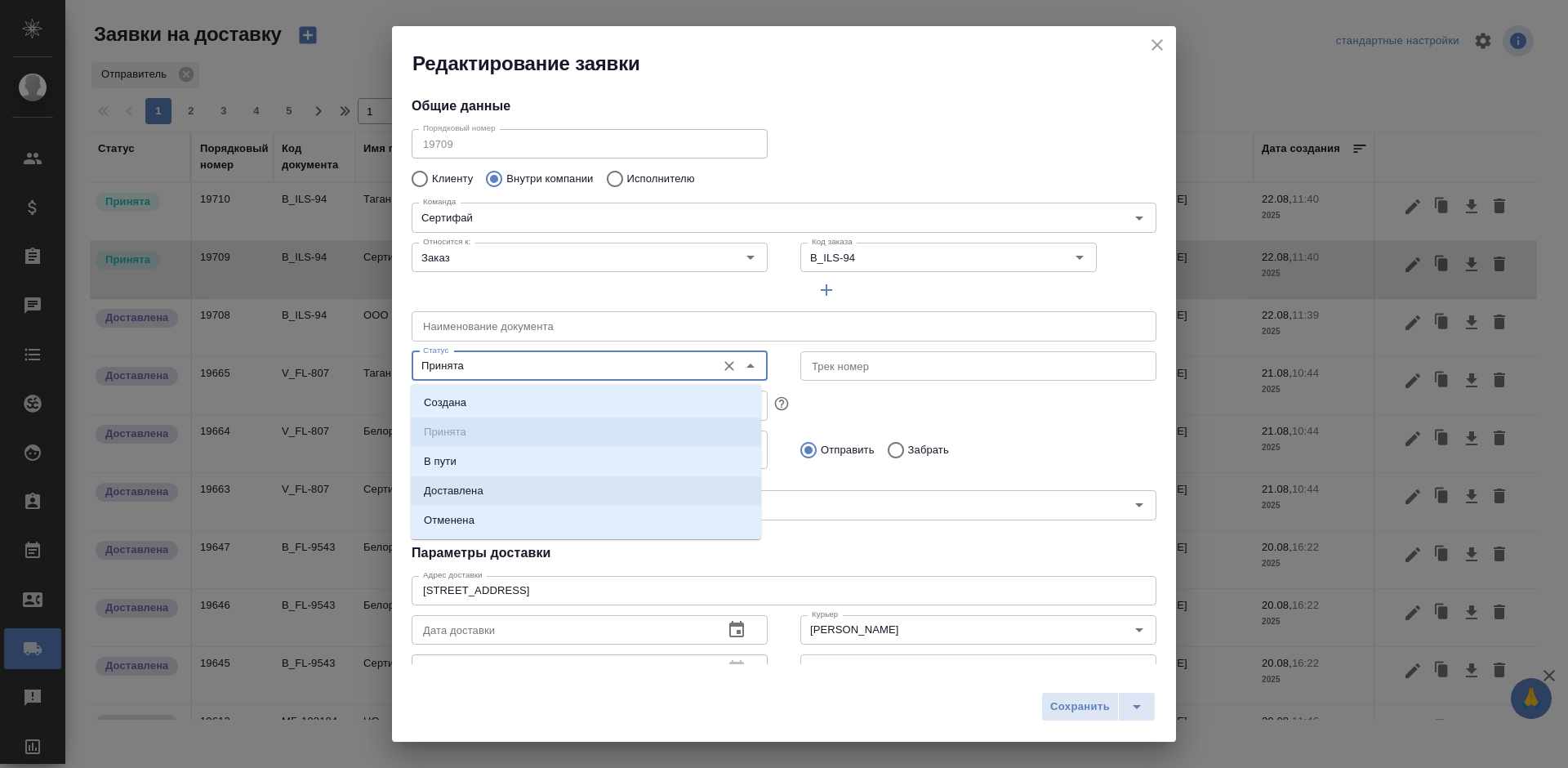
click at [525, 486] on li "Доставлена" at bounding box center [586, 491] width 350 height 29
type input "Доставлена"
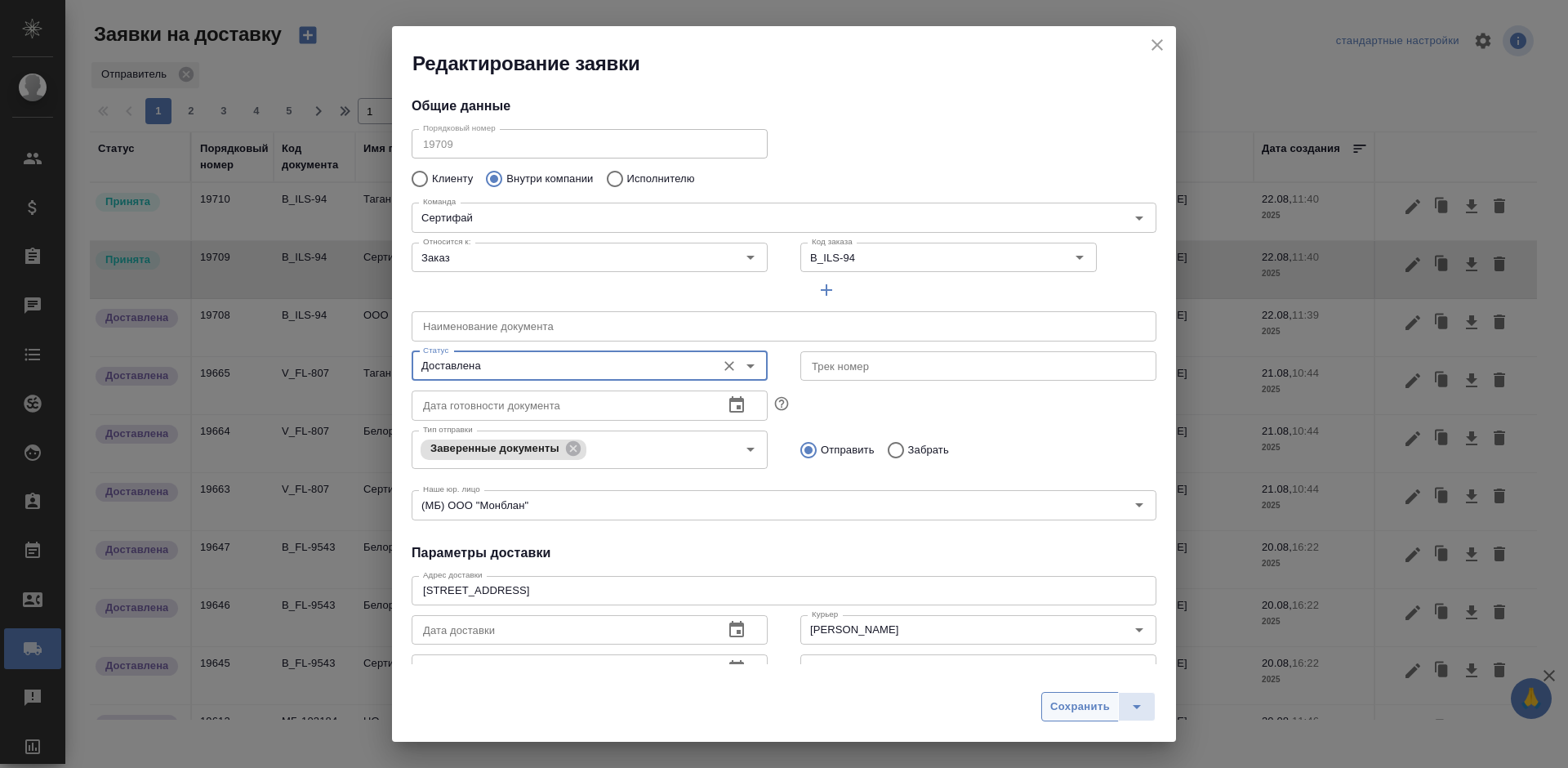
click at [1065, 701] on span "Сохранить" at bounding box center [1079, 706] width 59 height 18
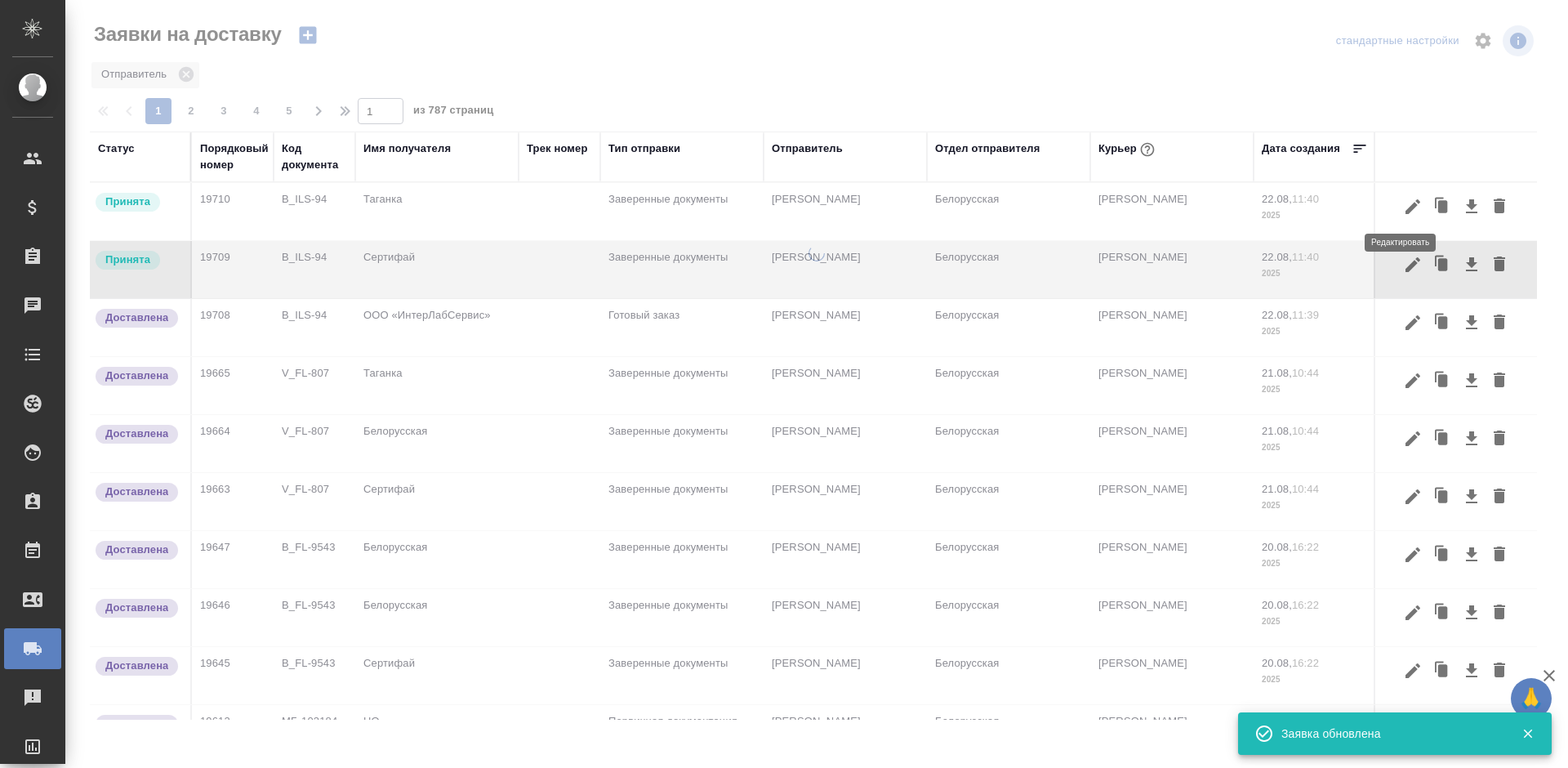
click at [1403, 200] on icon "button" at bounding box center [1412, 206] width 19 height 19
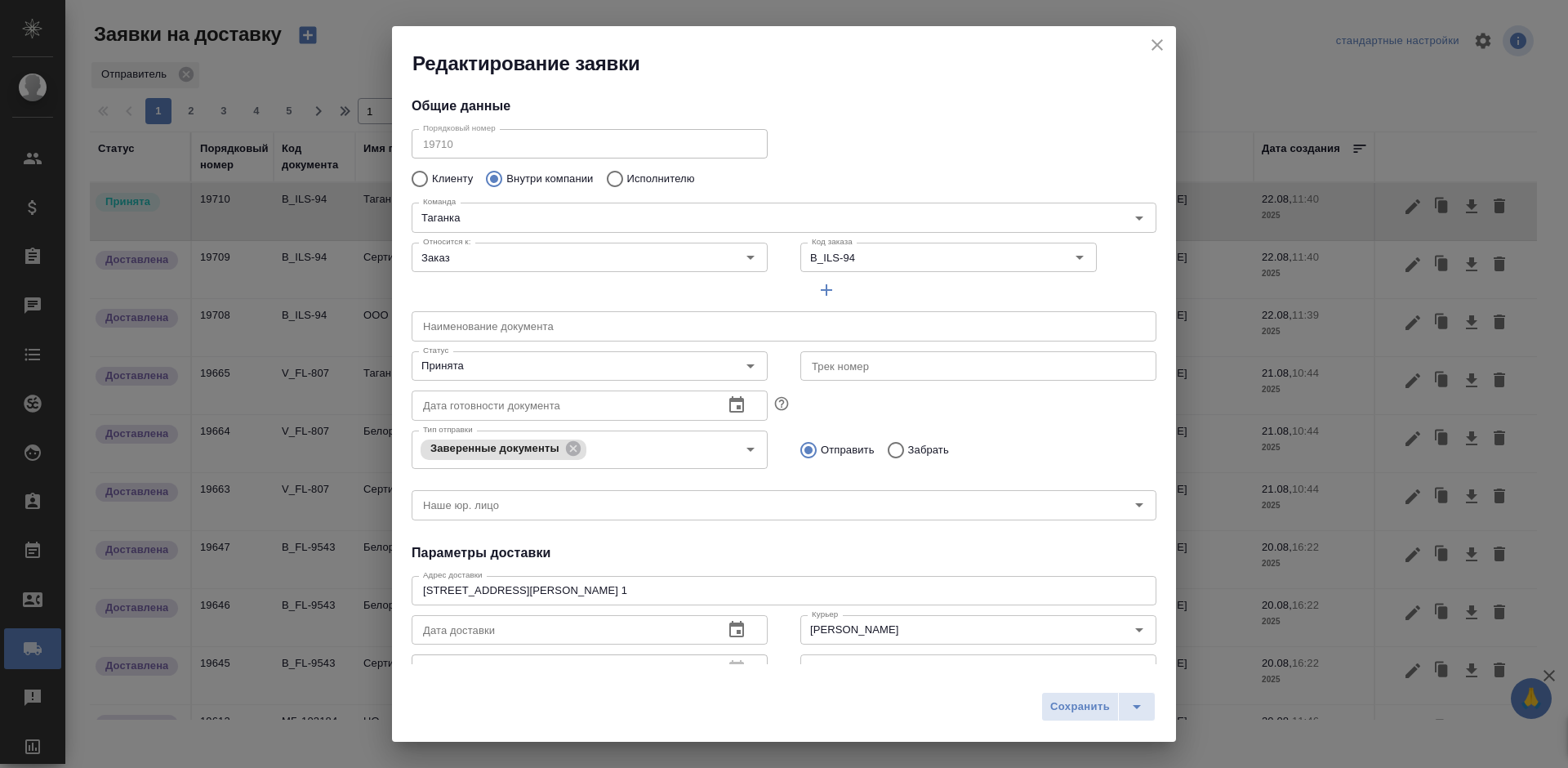
click at [580, 381] on div "Дата готовности документа Дата готовности документа" at bounding box center [590, 403] width 389 height 72
click at [593, 367] on input "Принята" at bounding box center [562, 366] width 292 height 19
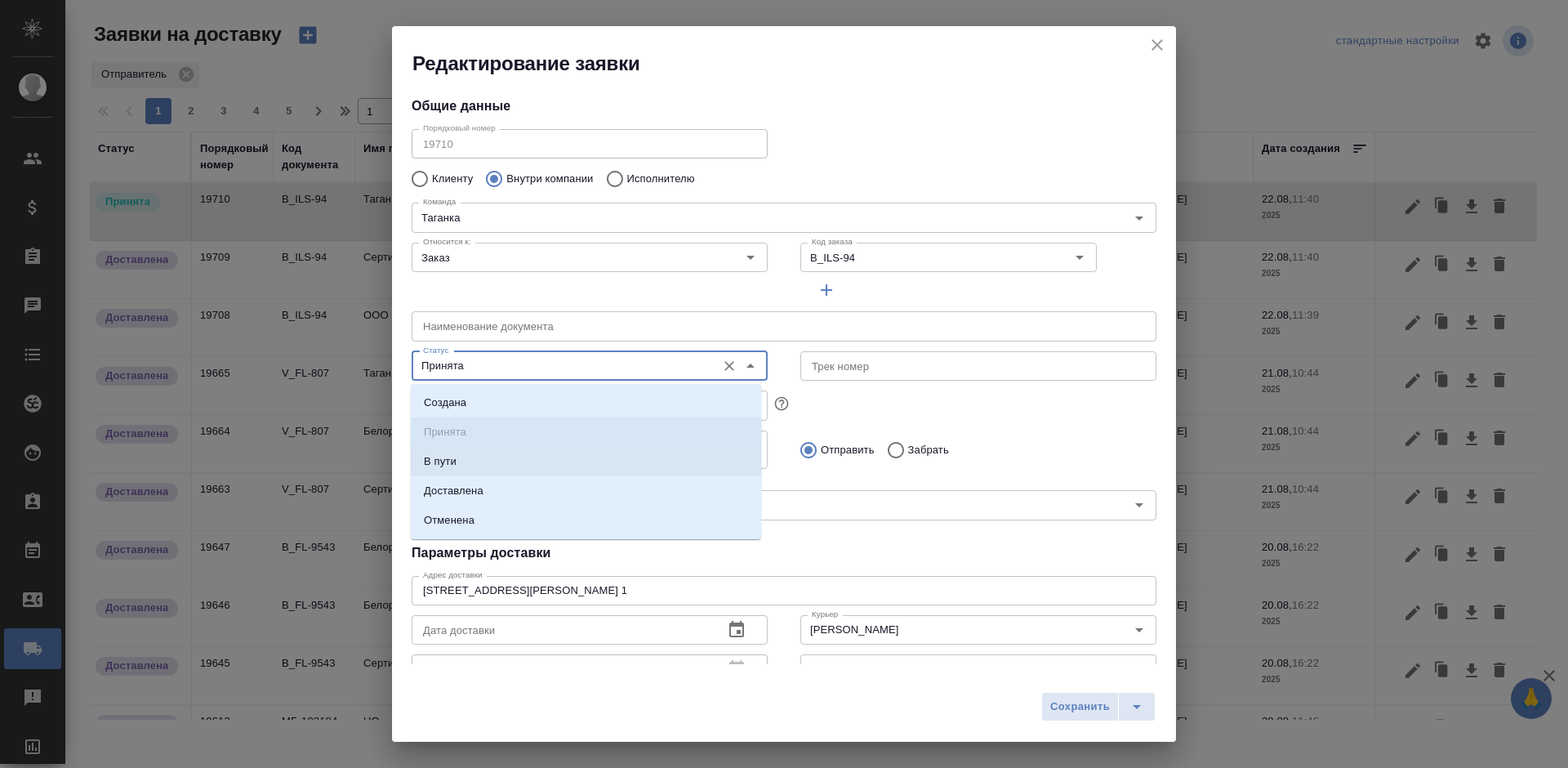
click at [550, 480] on li "Доставлена" at bounding box center [586, 491] width 350 height 29
type input "Доставлена"
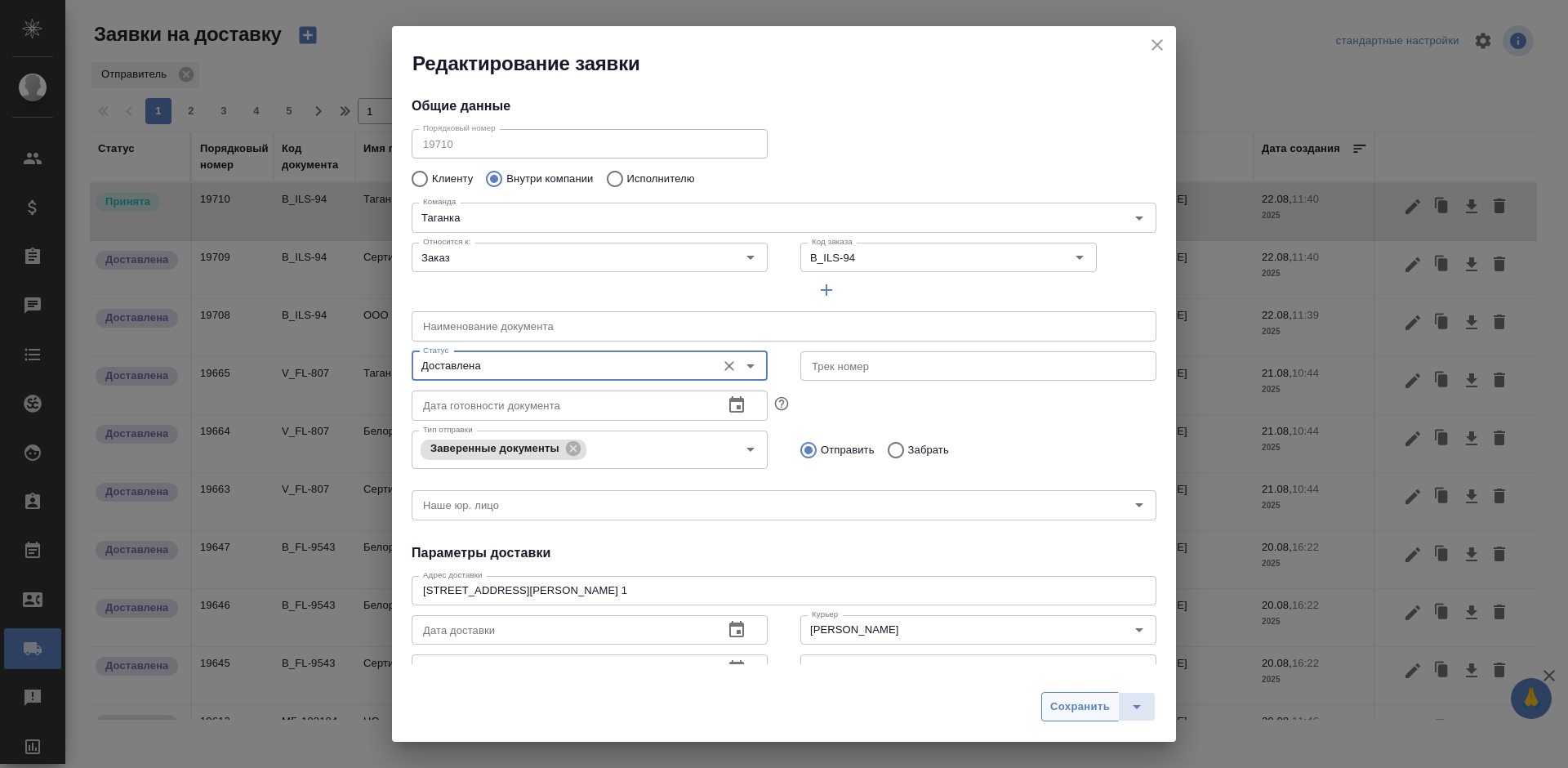
click at [1056, 696] on button "Сохранить" at bounding box center [1080, 707] width 78 height 29
click at [1056, 696] on div "Сохранить" at bounding box center [1098, 707] width 115 height 29
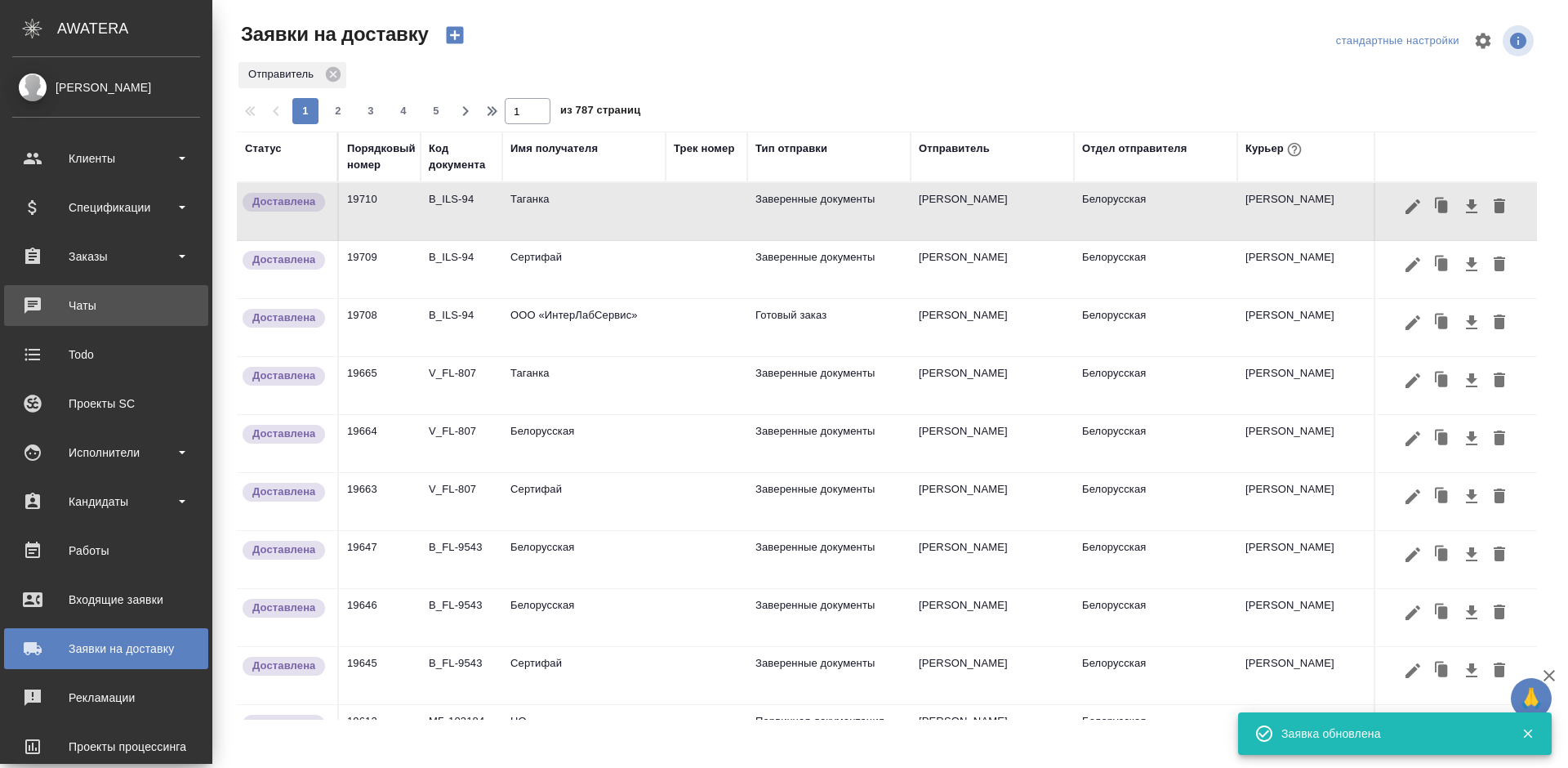
click at [26, 304] on div "Чаты" at bounding box center [106, 305] width 188 height 24
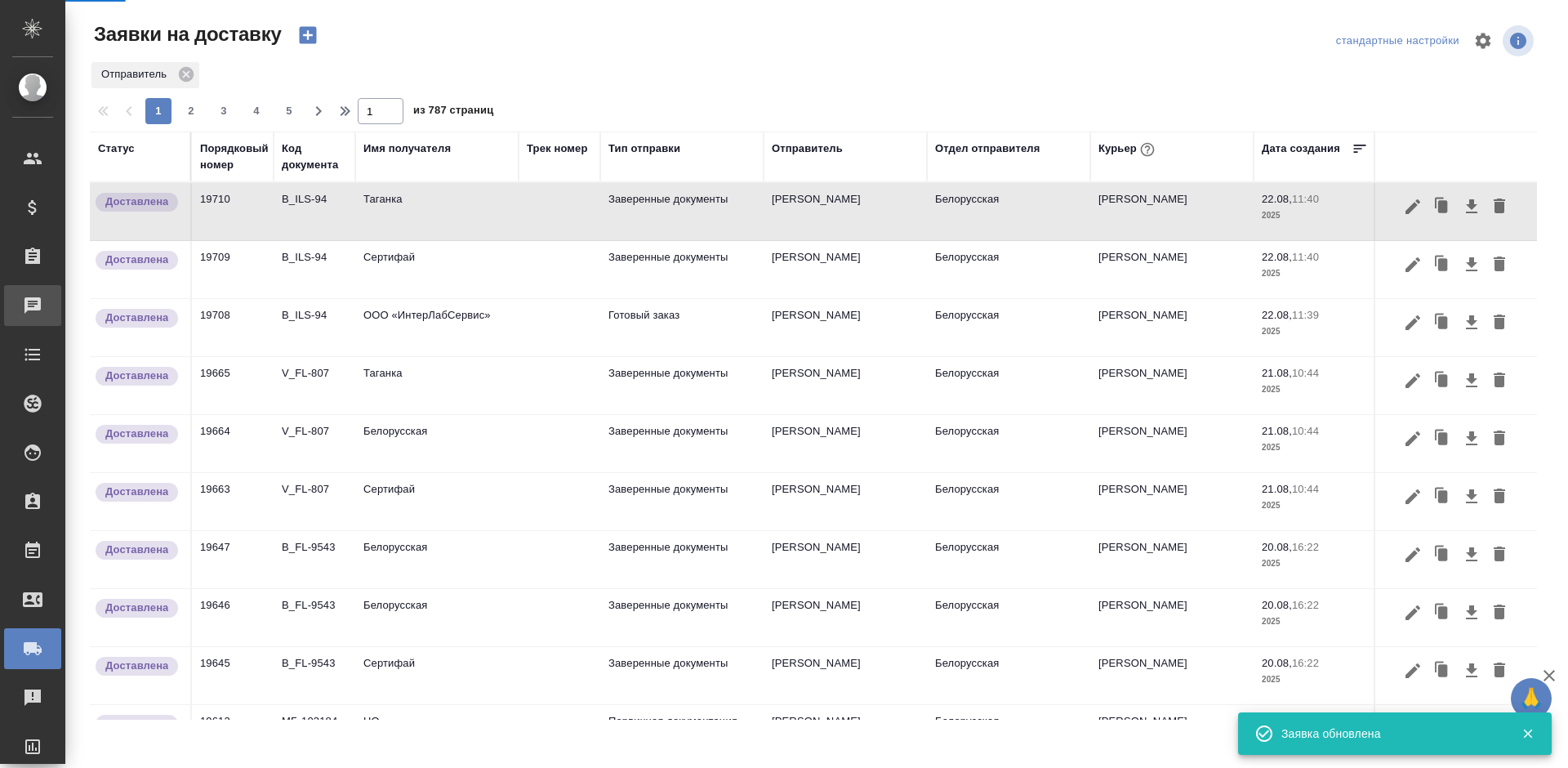
click at [26, 302] on div "Чаты" at bounding box center [13, 305] width 41 height 24
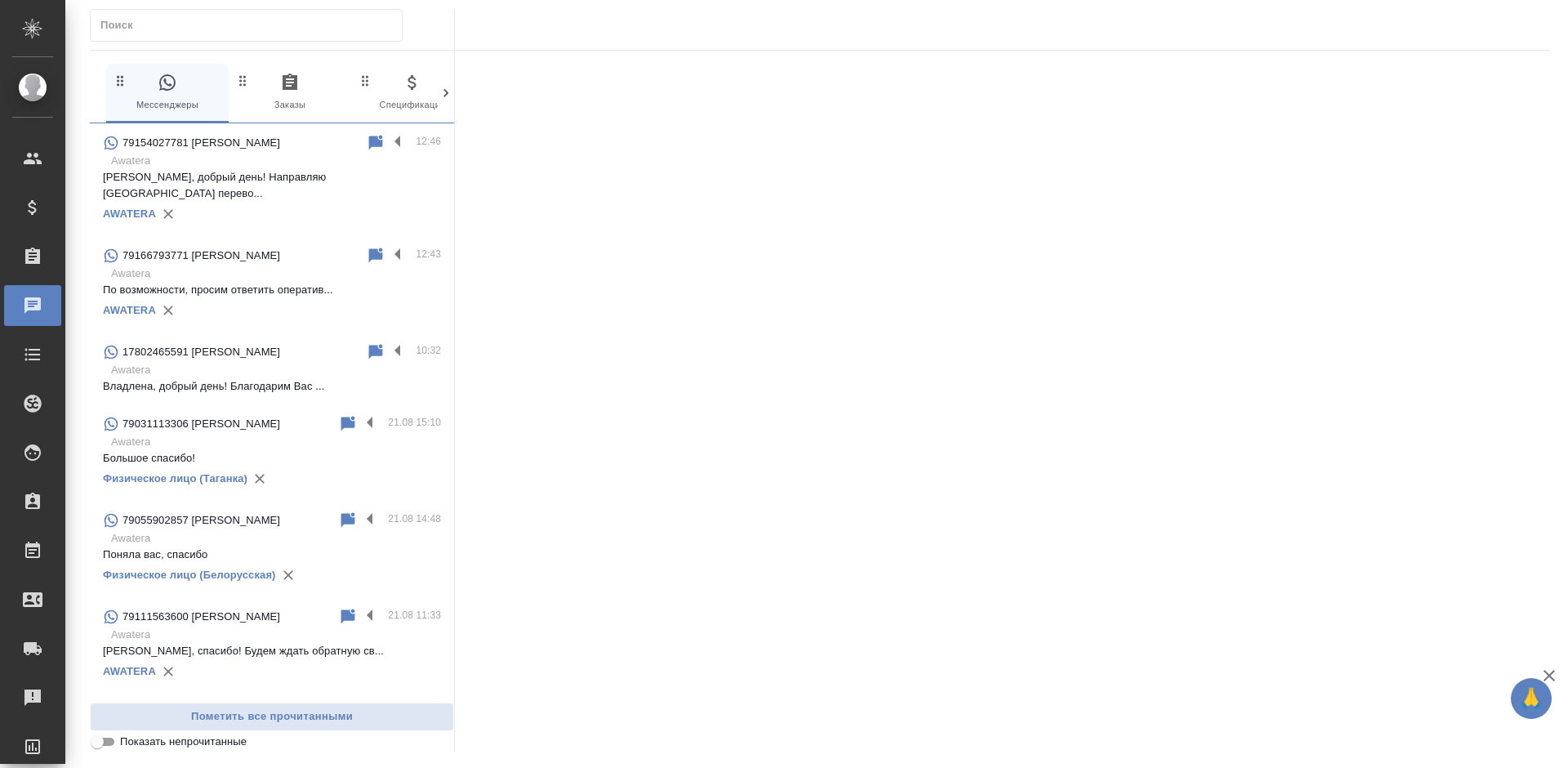
click at [372, 142] on icon at bounding box center [375, 143] width 19 height 19
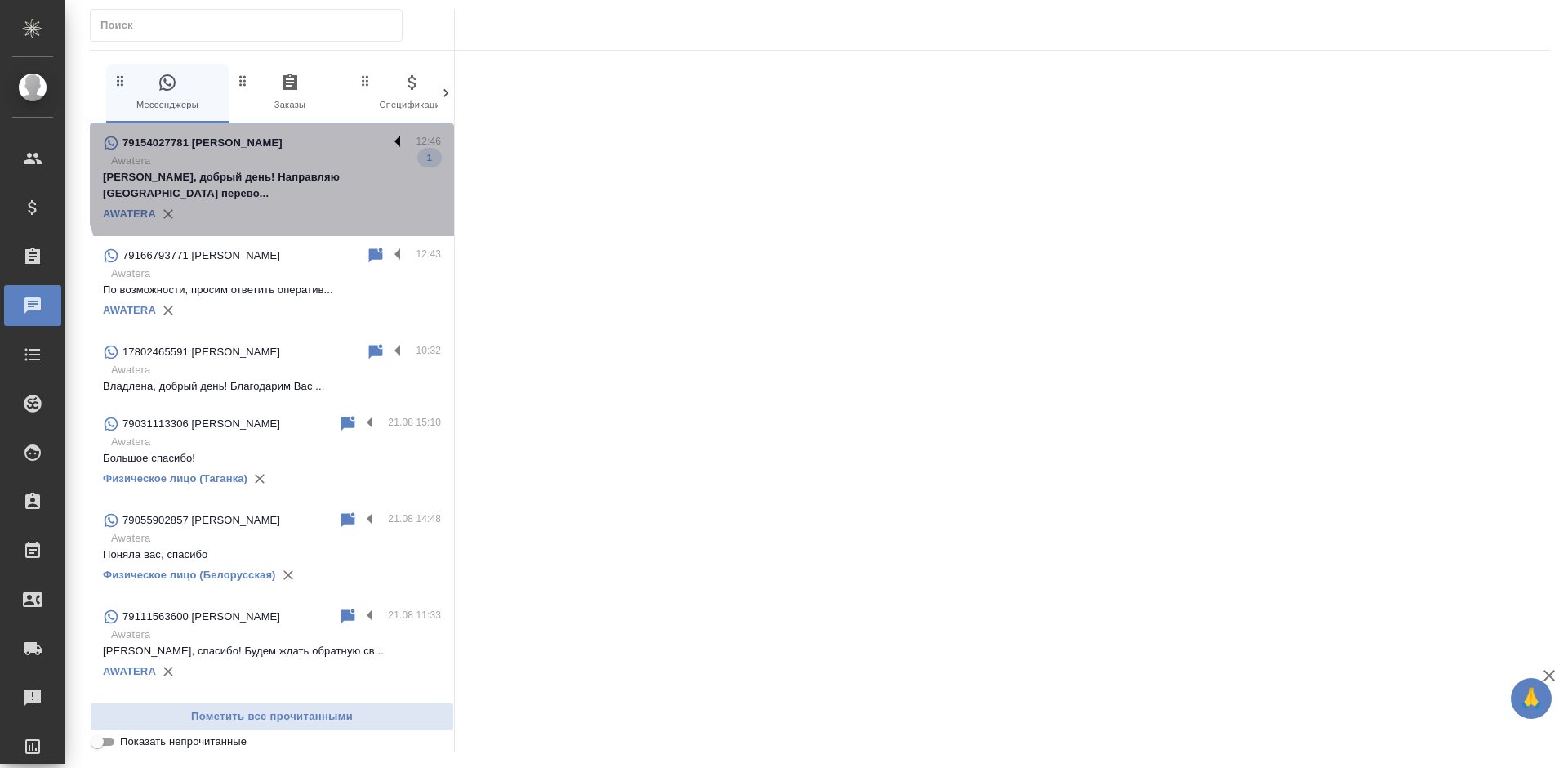
click at [388, 142] on label at bounding box center [401, 142] width 28 height 18
click at [0, 0] on input "checkbox" at bounding box center [0, 0] width 0 height 0
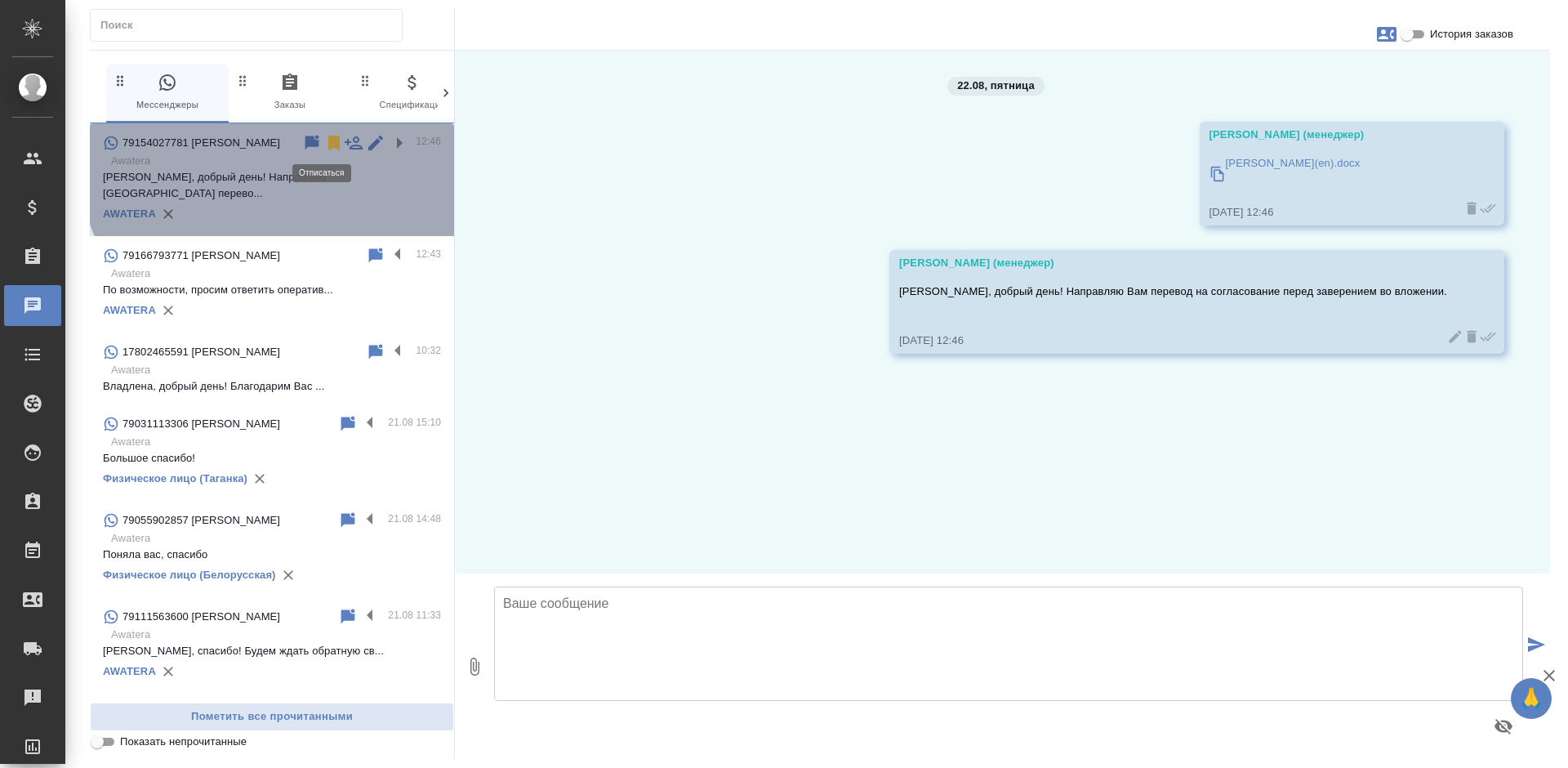
click at [329, 143] on icon at bounding box center [334, 142] width 12 height 15
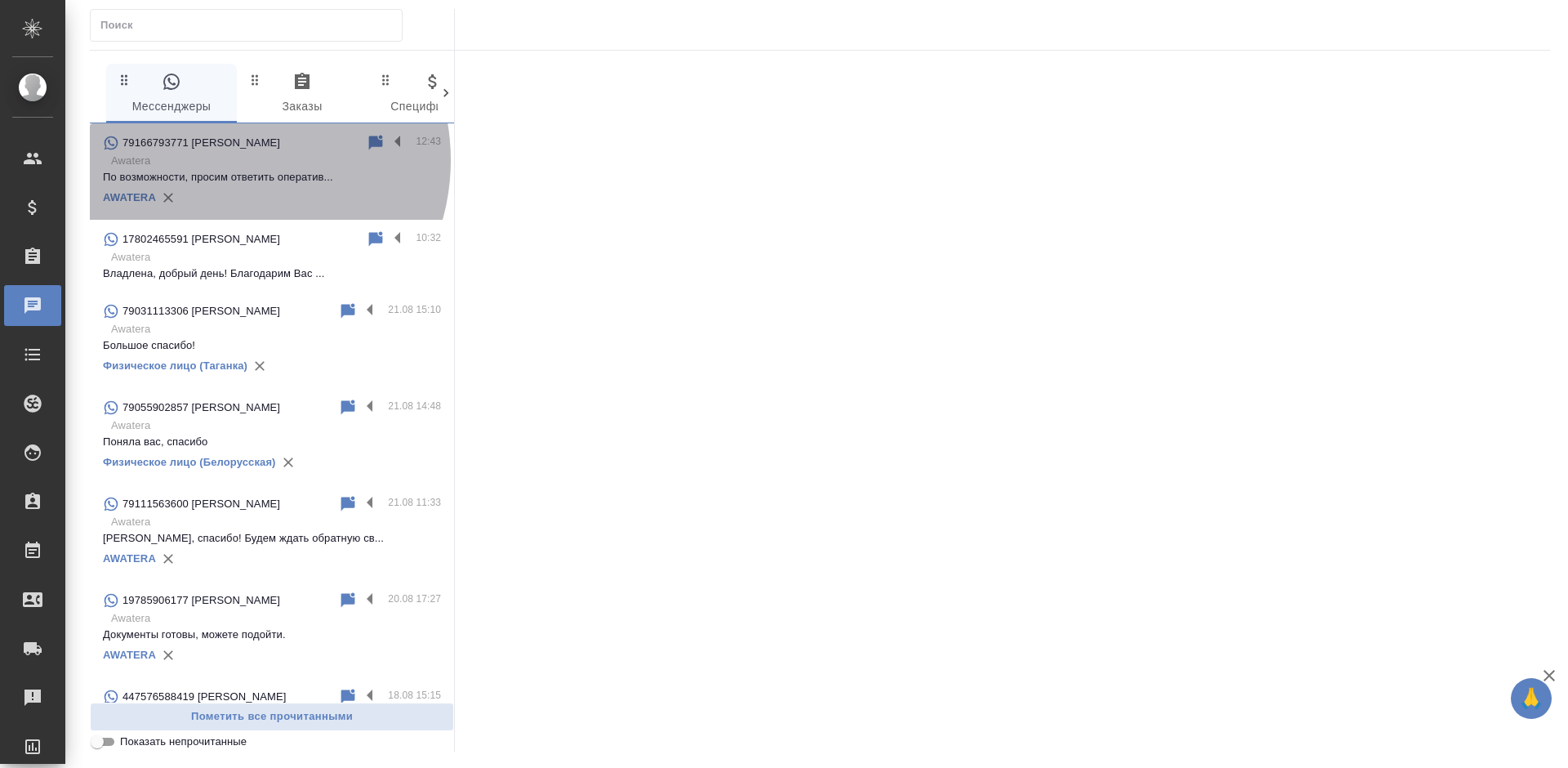
click at [231, 160] on p "Awatera" at bounding box center [275, 160] width 330 height 17
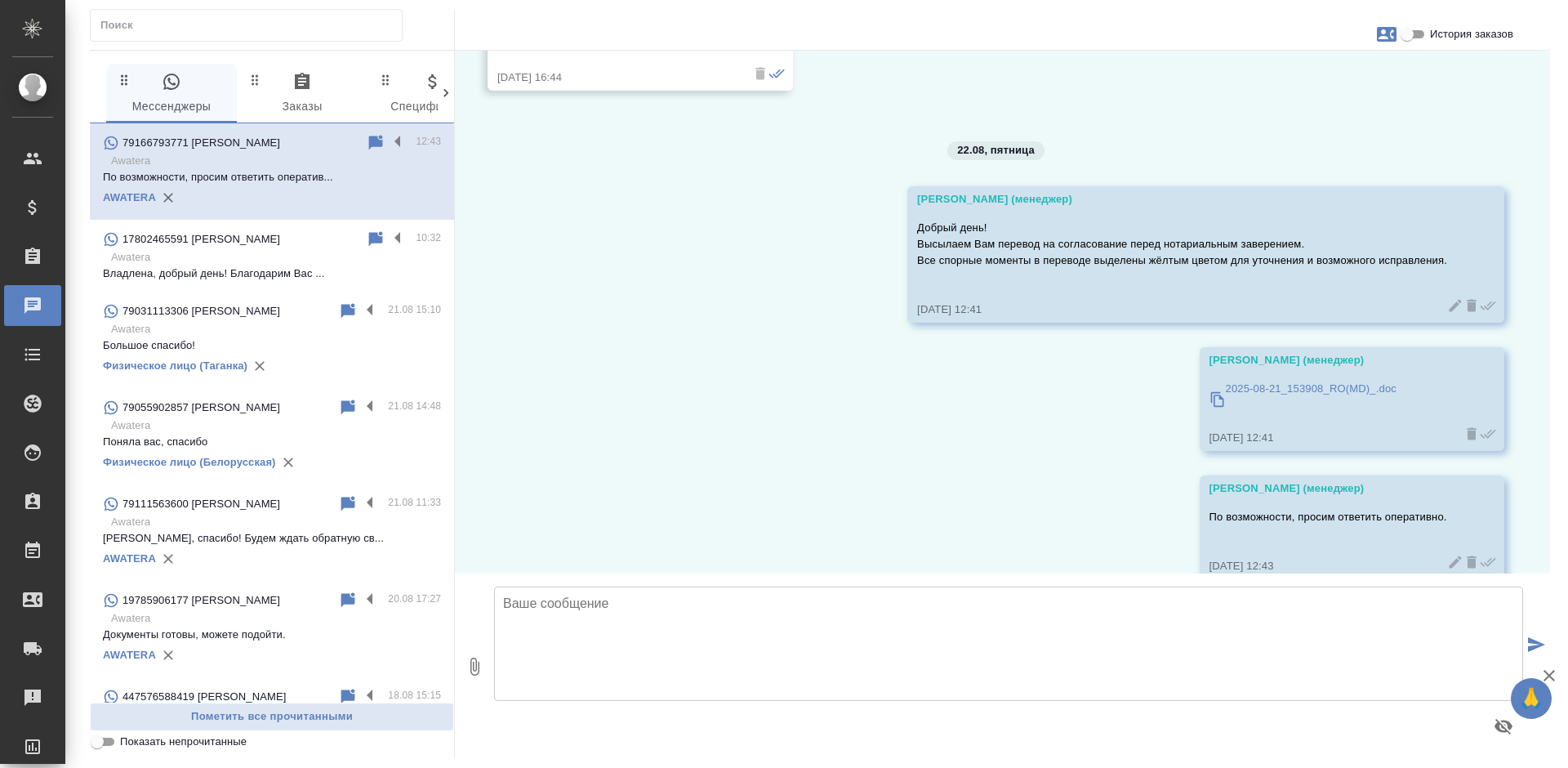
scroll to position [1265, 0]
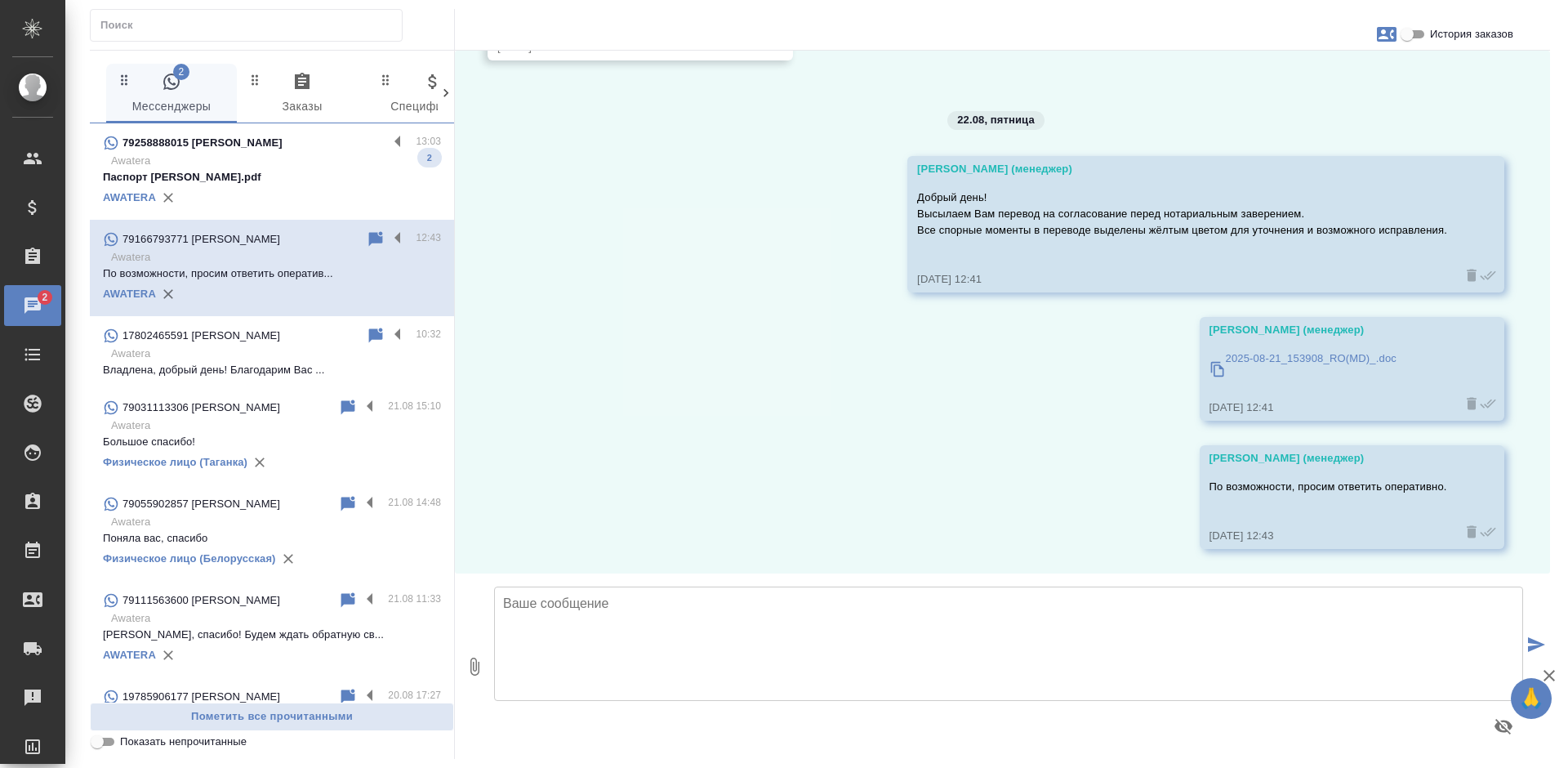
click at [261, 163] on p "Awatera" at bounding box center [275, 160] width 330 height 17
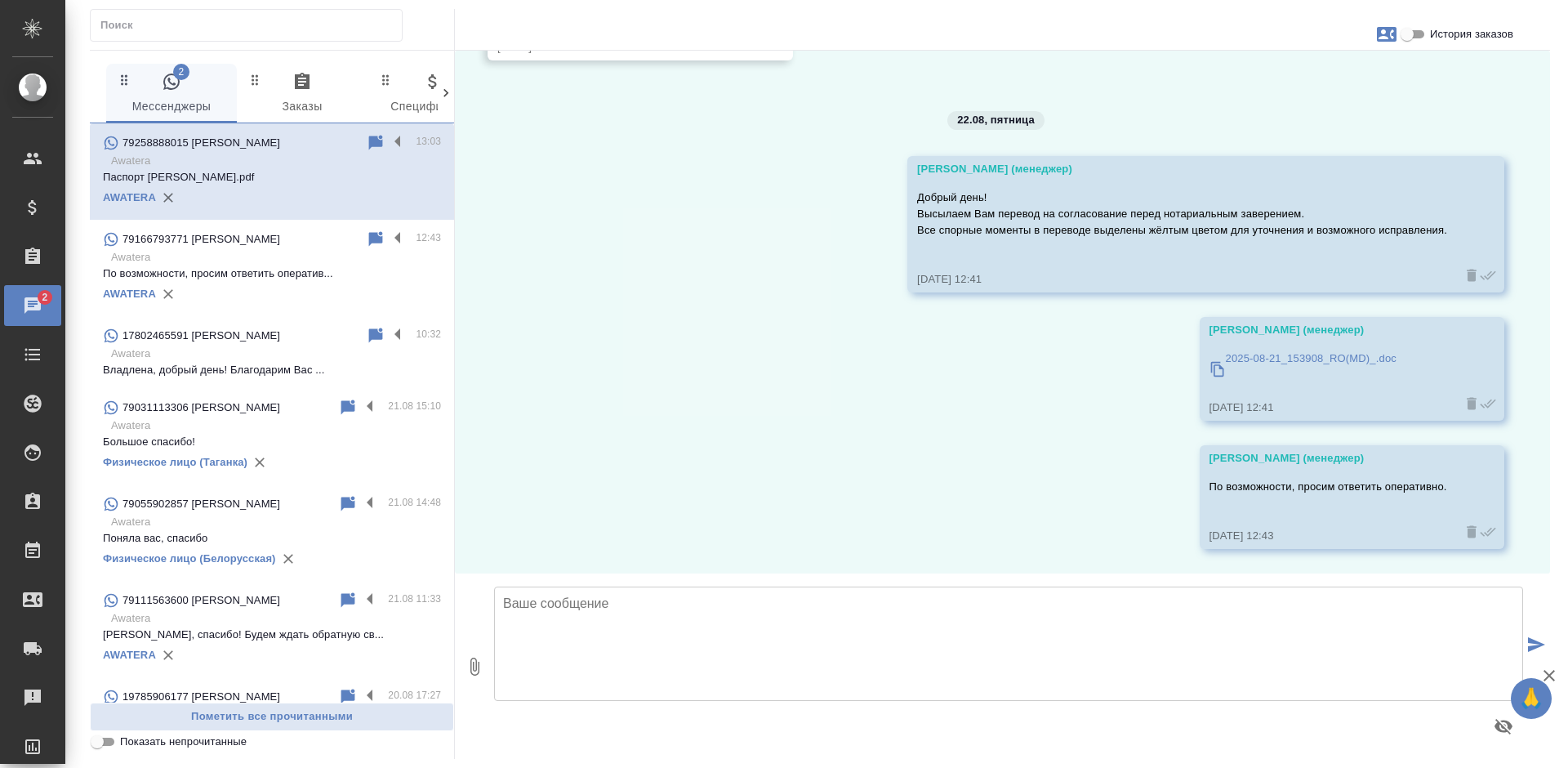
scroll to position [0, 0]
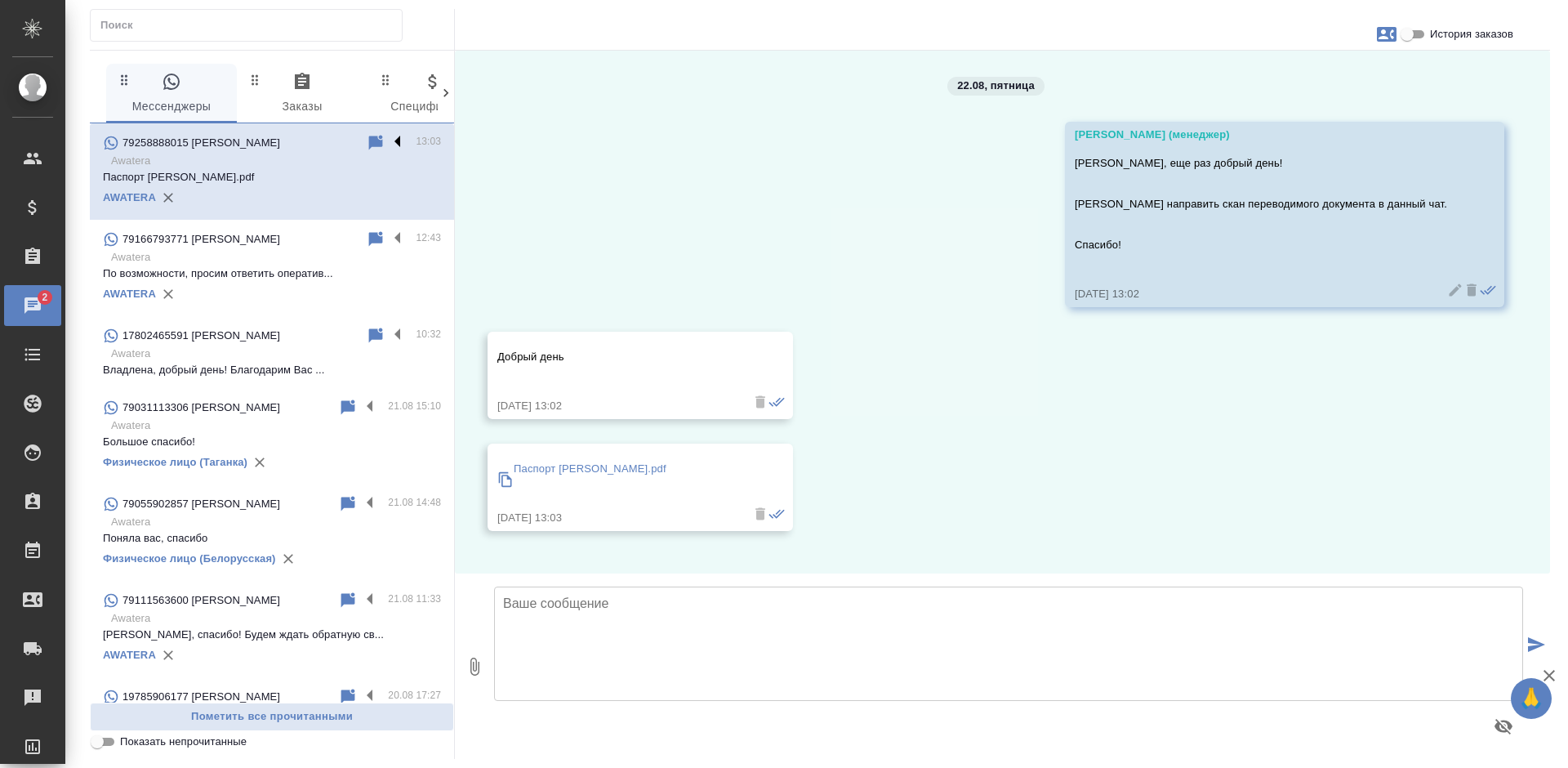
click at [388, 139] on label at bounding box center [401, 142] width 28 height 18
click at [0, 0] on input "checkbox" at bounding box center [0, 0] width 0 height 0
click at [325, 141] on icon at bounding box center [334, 143] width 19 height 19
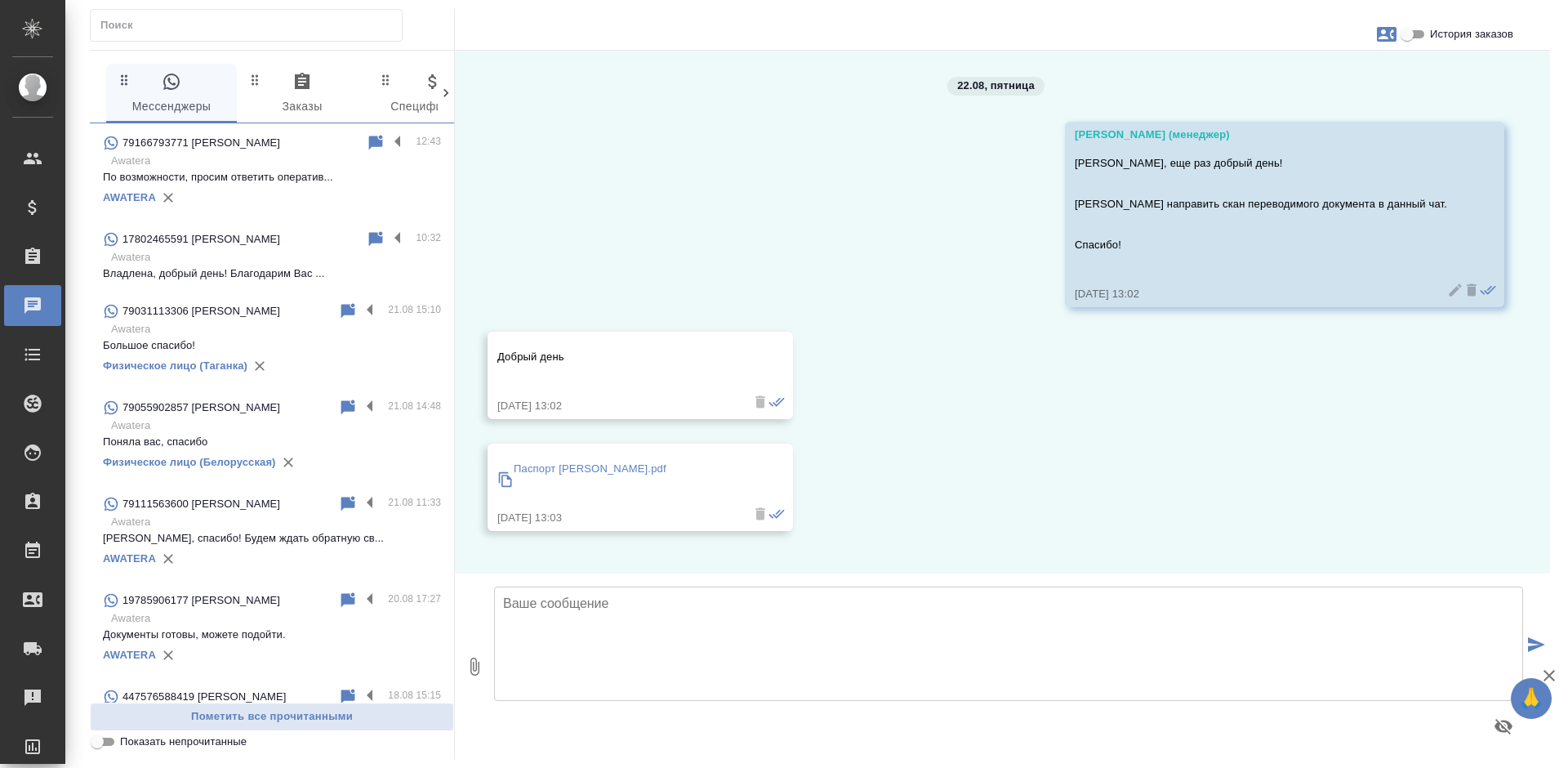
click at [1444, 42] on span "История заказов" at bounding box center [1472, 34] width 84 height 17
click at [1437, 42] on input "История заказов" at bounding box center [1407, 34] width 58 height 19
checkbox input "true"
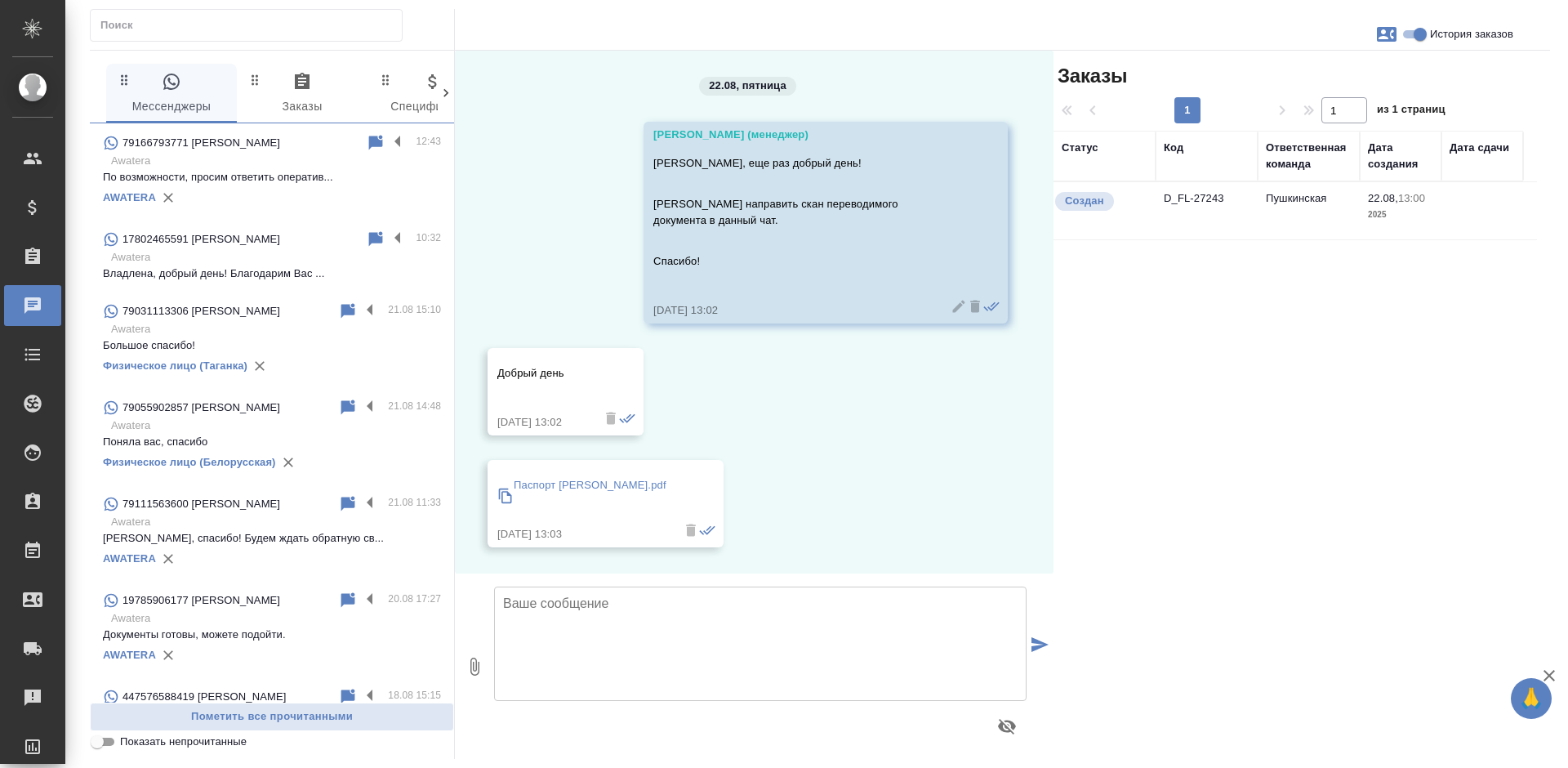
click at [1350, 226] on td "Пушкинская" at bounding box center [1308, 210] width 102 height 57
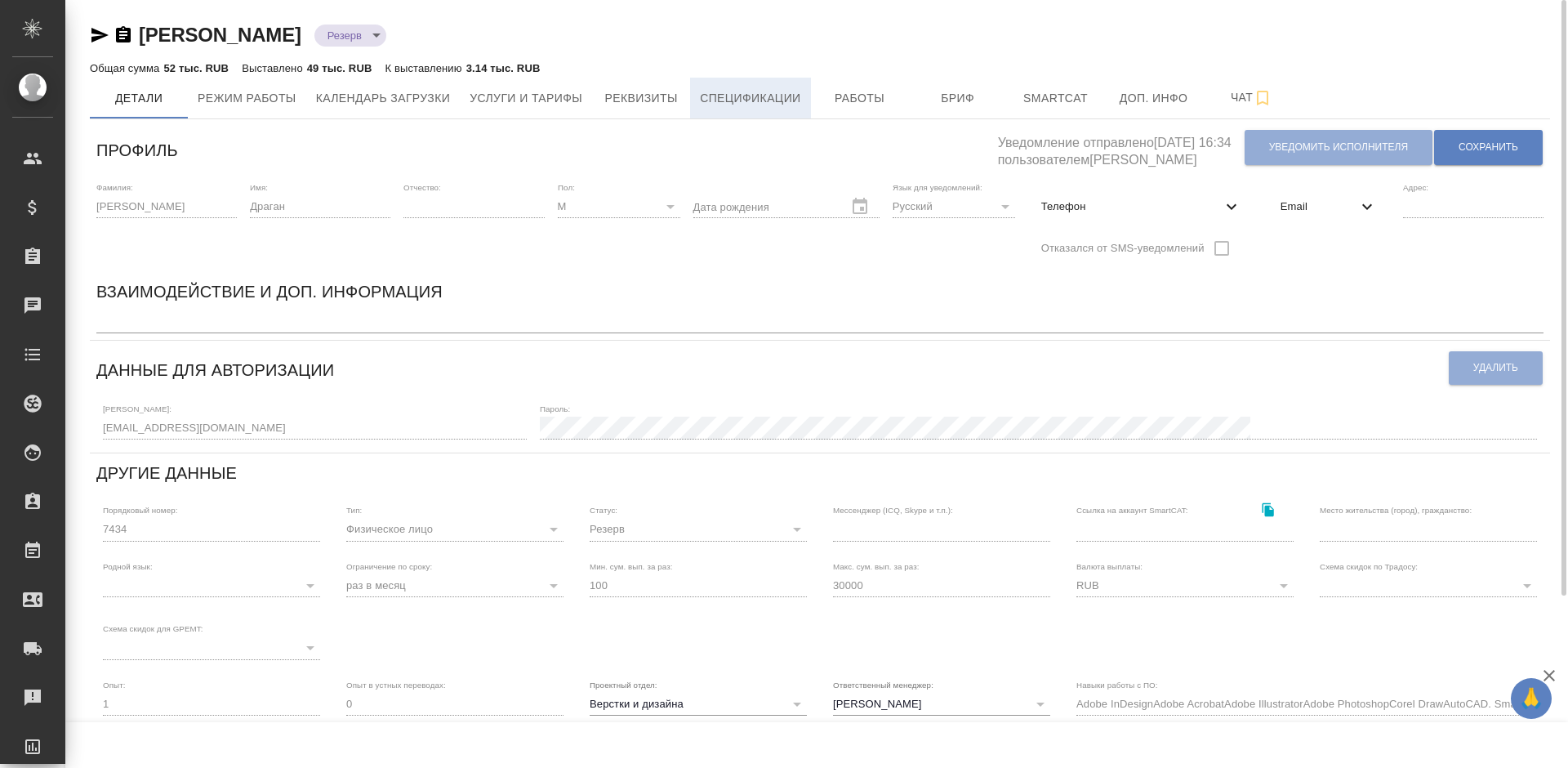
click at [759, 94] on span "Спецификации" at bounding box center [749, 98] width 100 height 20
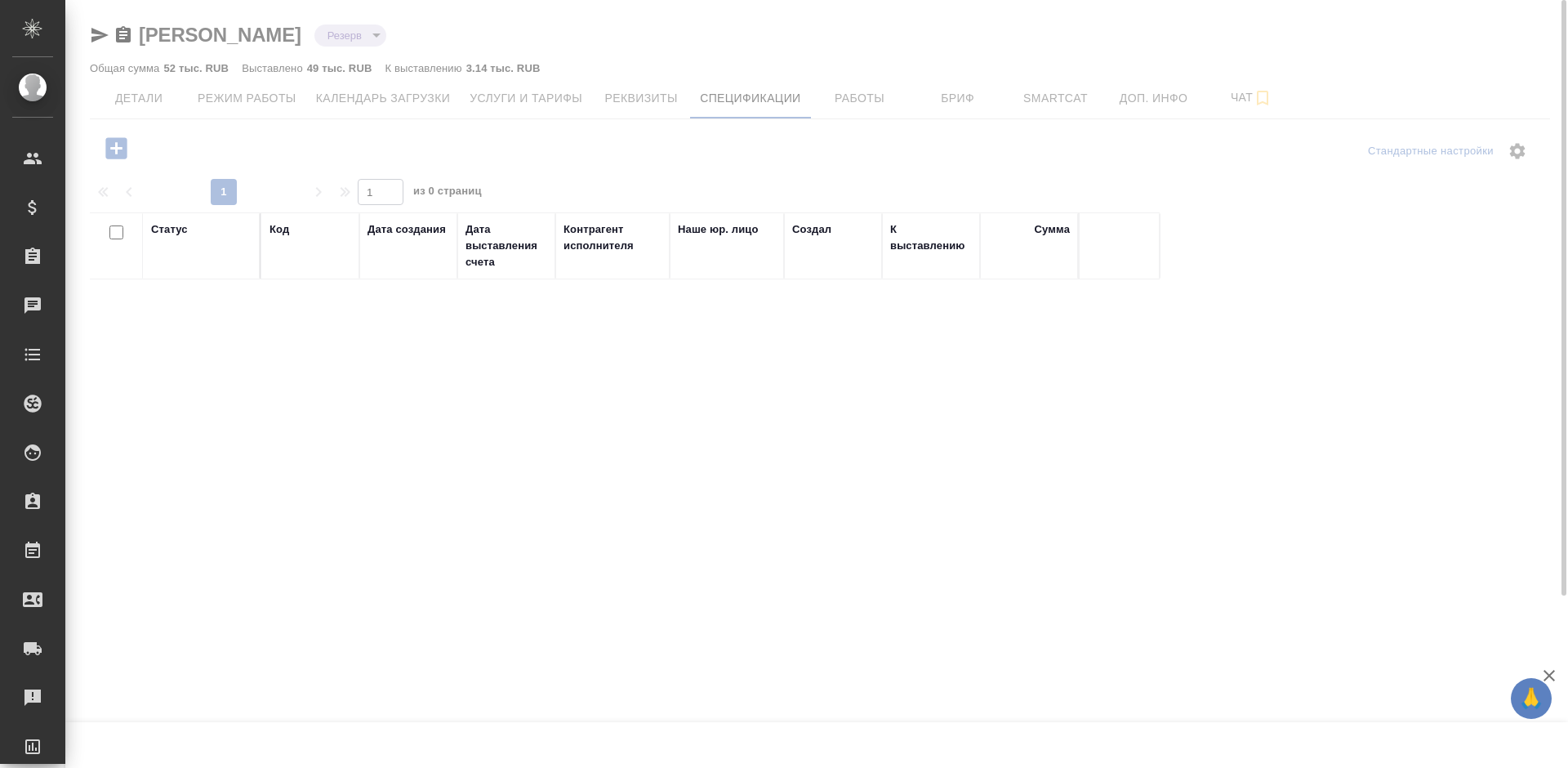
click at [633, 95] on div at bounding box center [817, 384] width 1503 height 768
click at [633, 103] on div at bounding box center [817, 384] width 1503 height 768
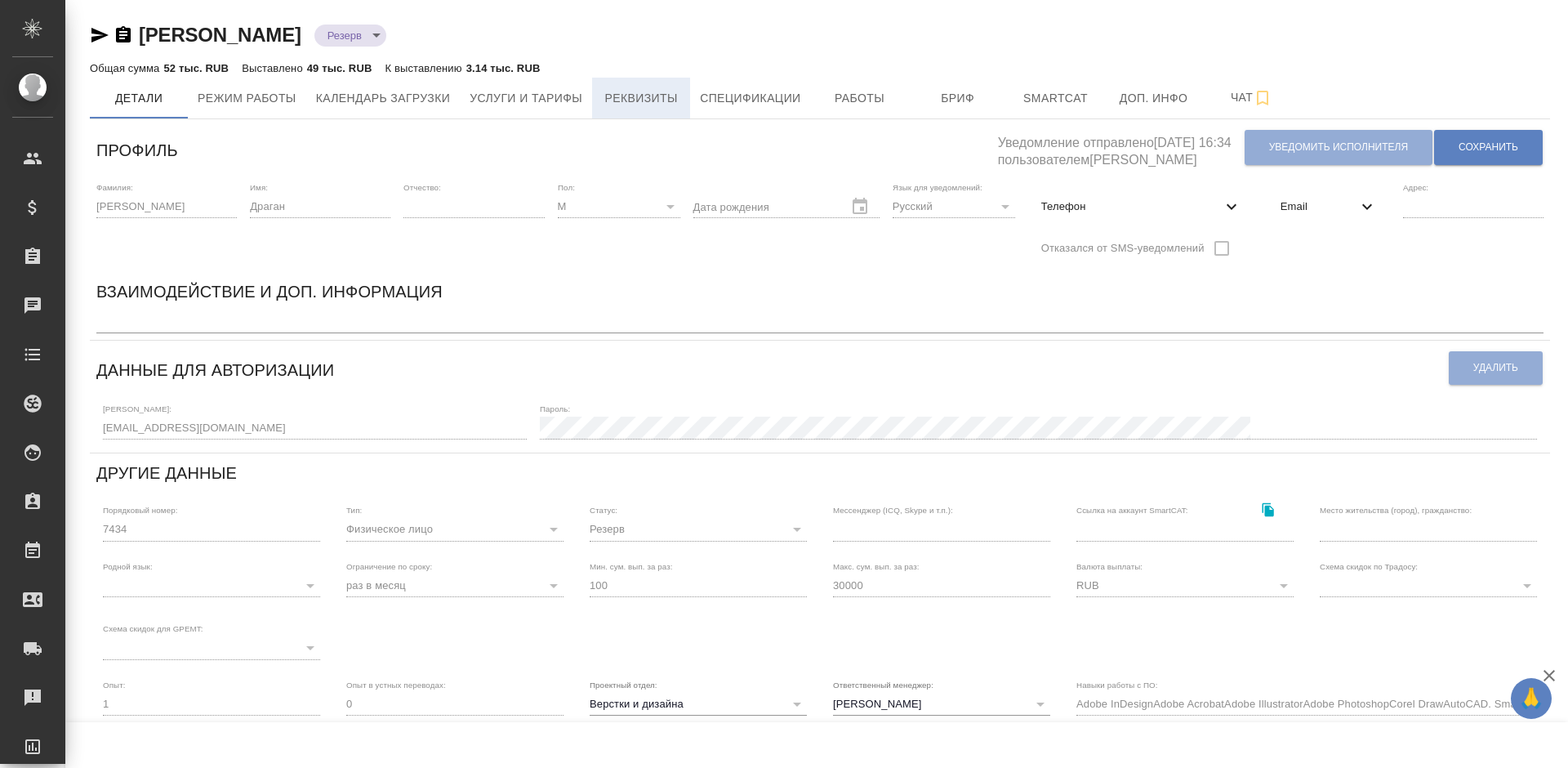
click at [615, 90] on span "Реквизиты" at bounding box center [641, 98] width 79 height 20
select select "10"
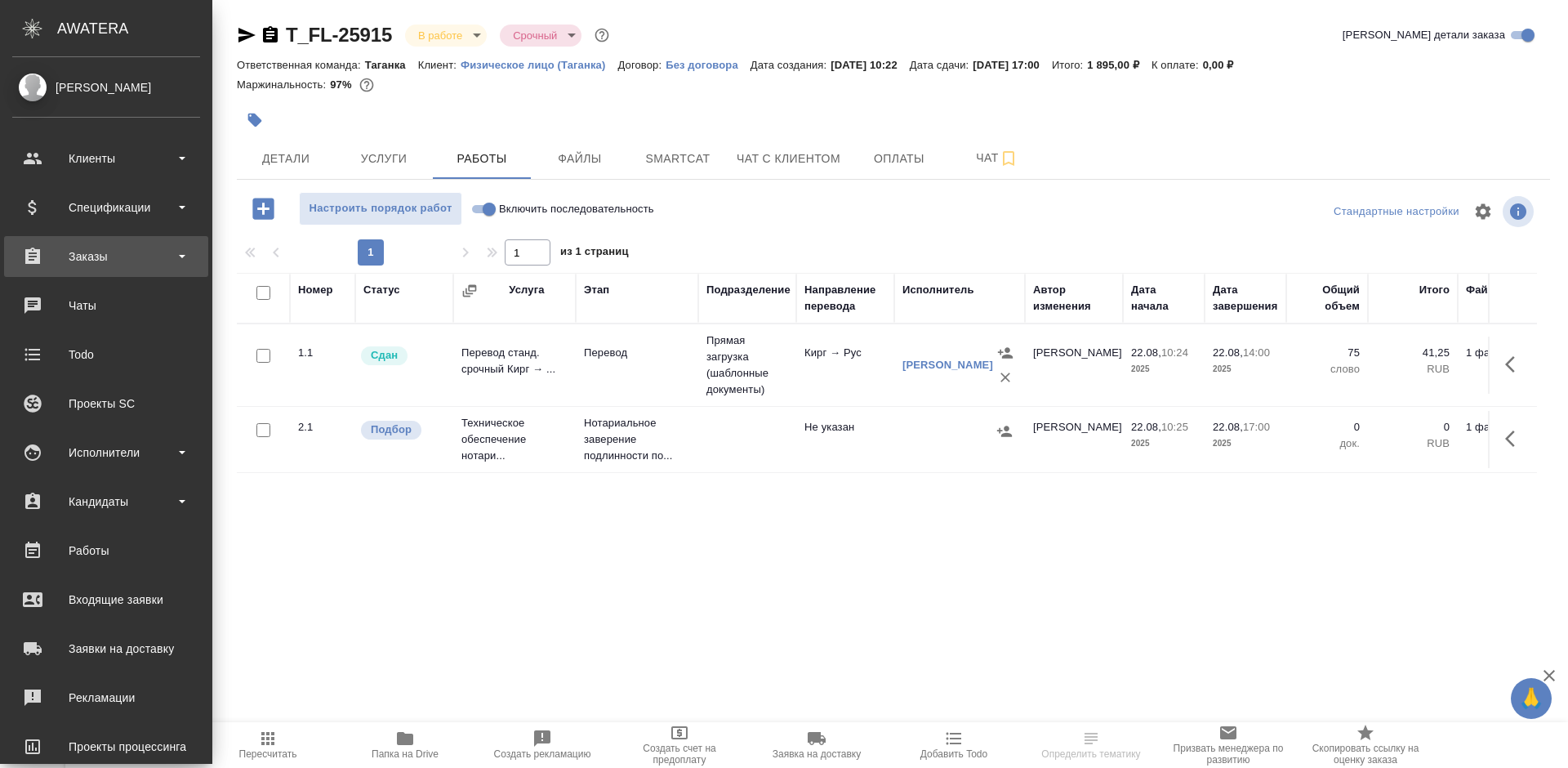
click at [45, 254] on div "Заказы" at bounding box center [106, 256] width 188 height 24
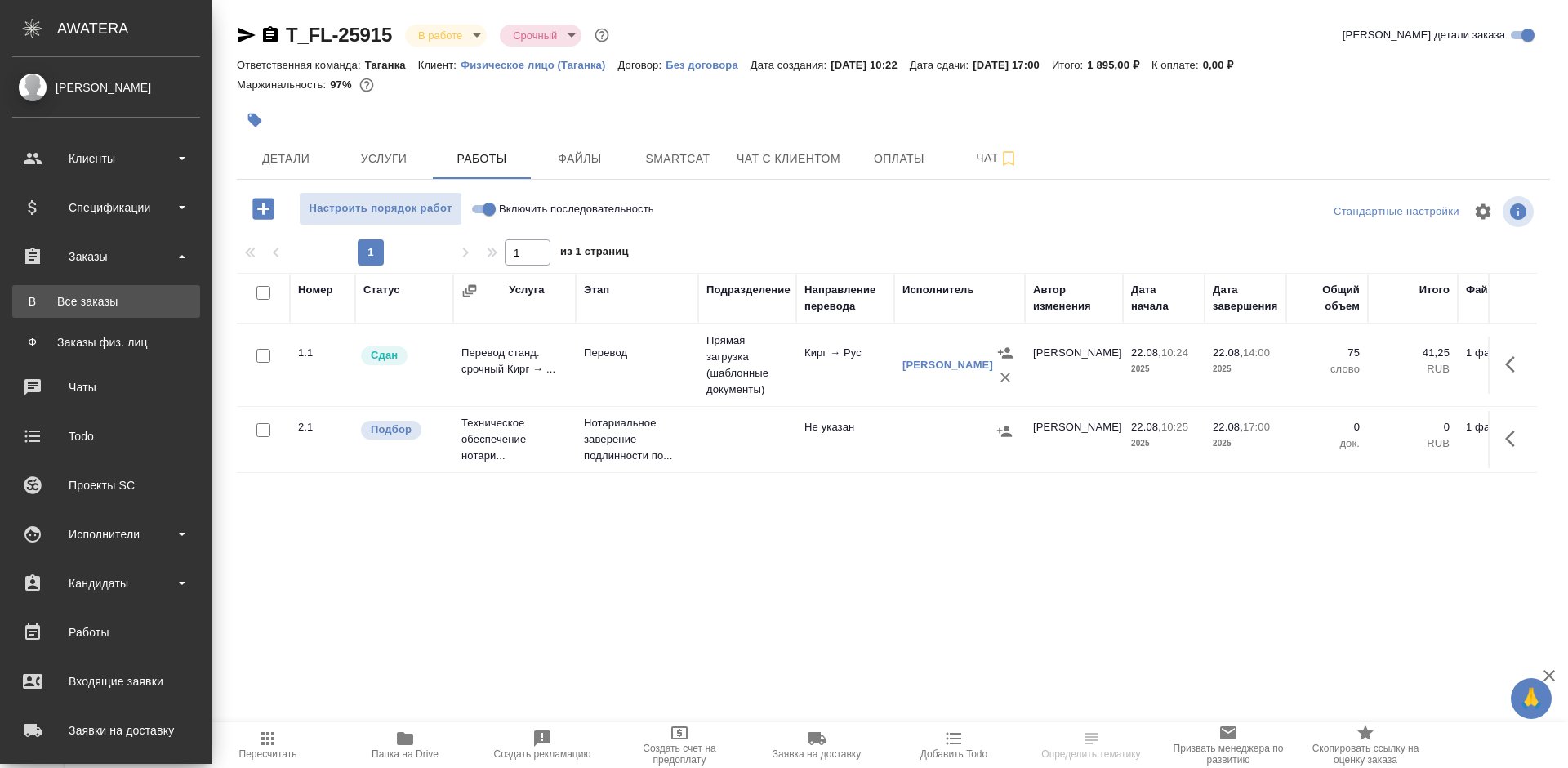
click at [80, 299] on div "Все заказы" at bounding box center [106, 301] width 171 height 17
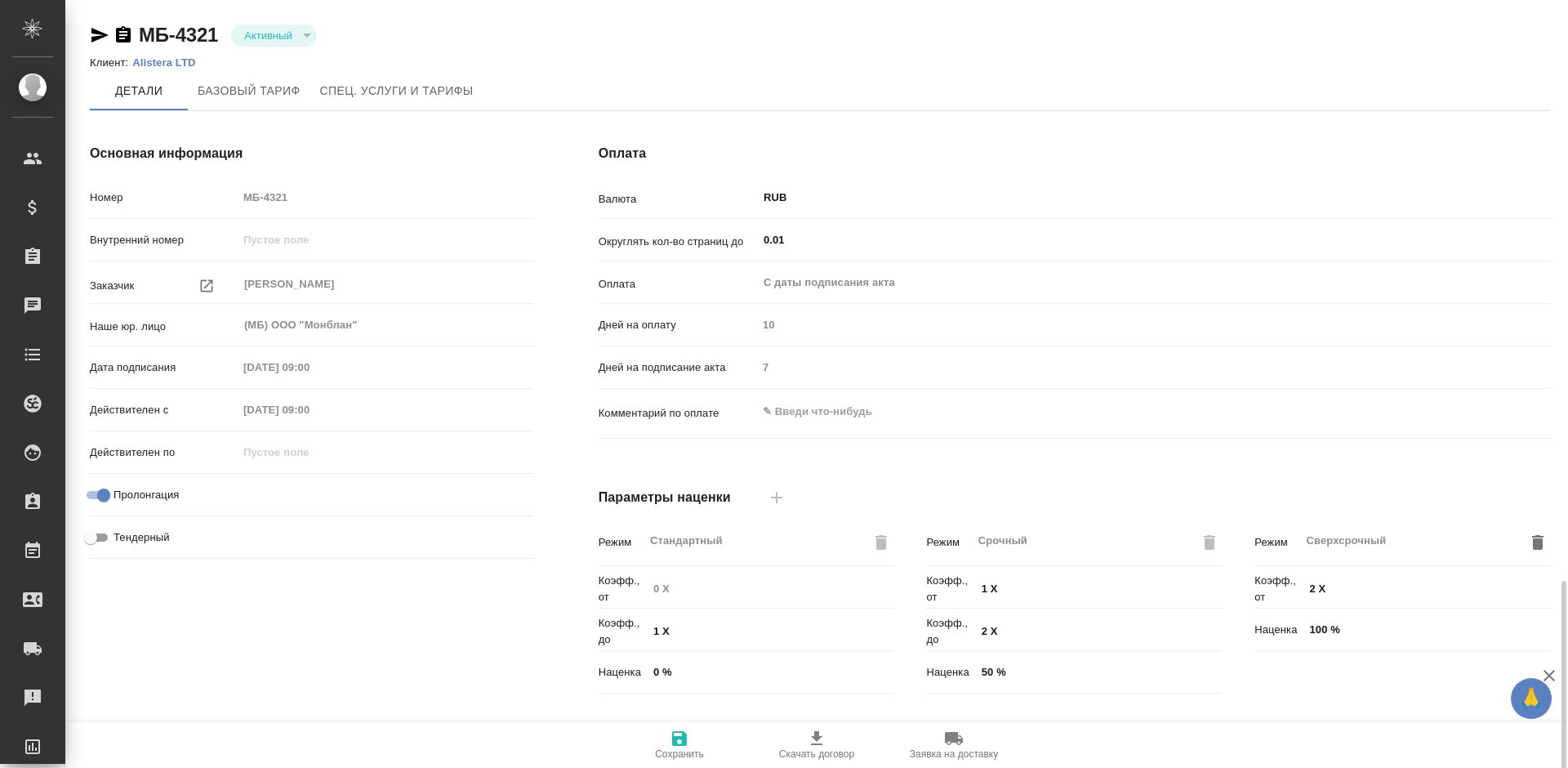
scroll to position [343, 0]
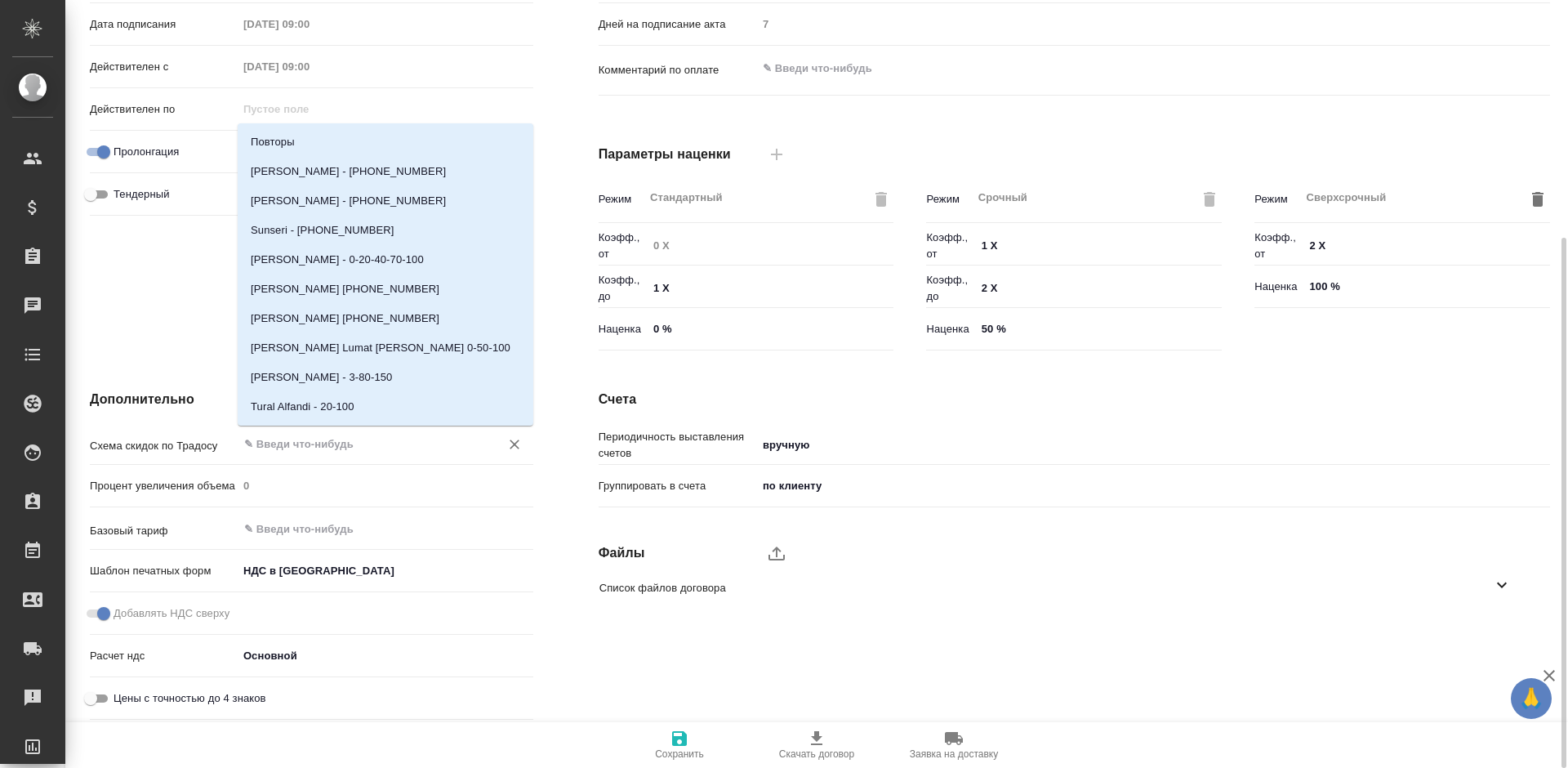
click at [368, 447] on input "text" at bounding box center [359, 443] width 231 height 19
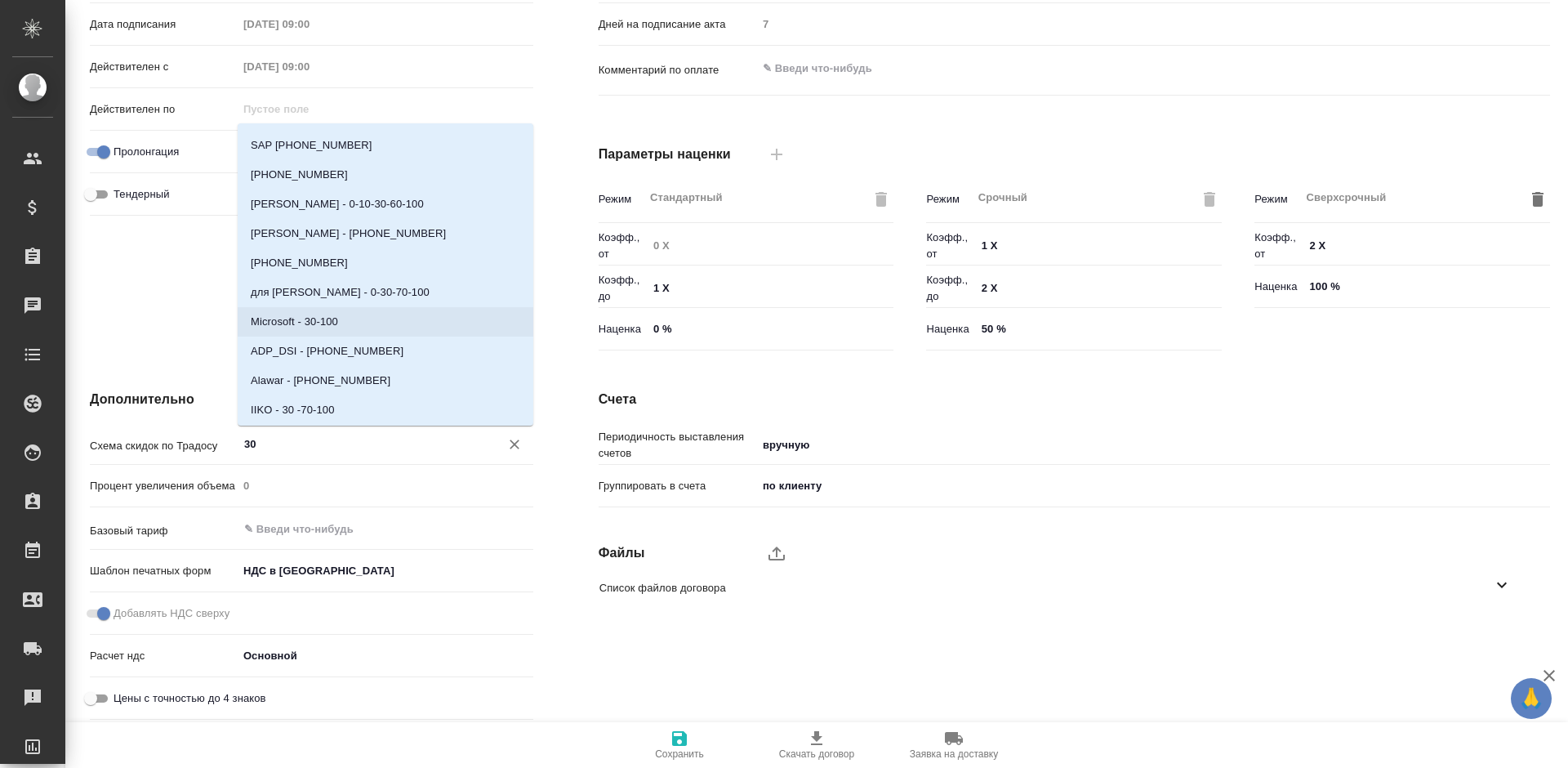
scroll to position [735, 0]
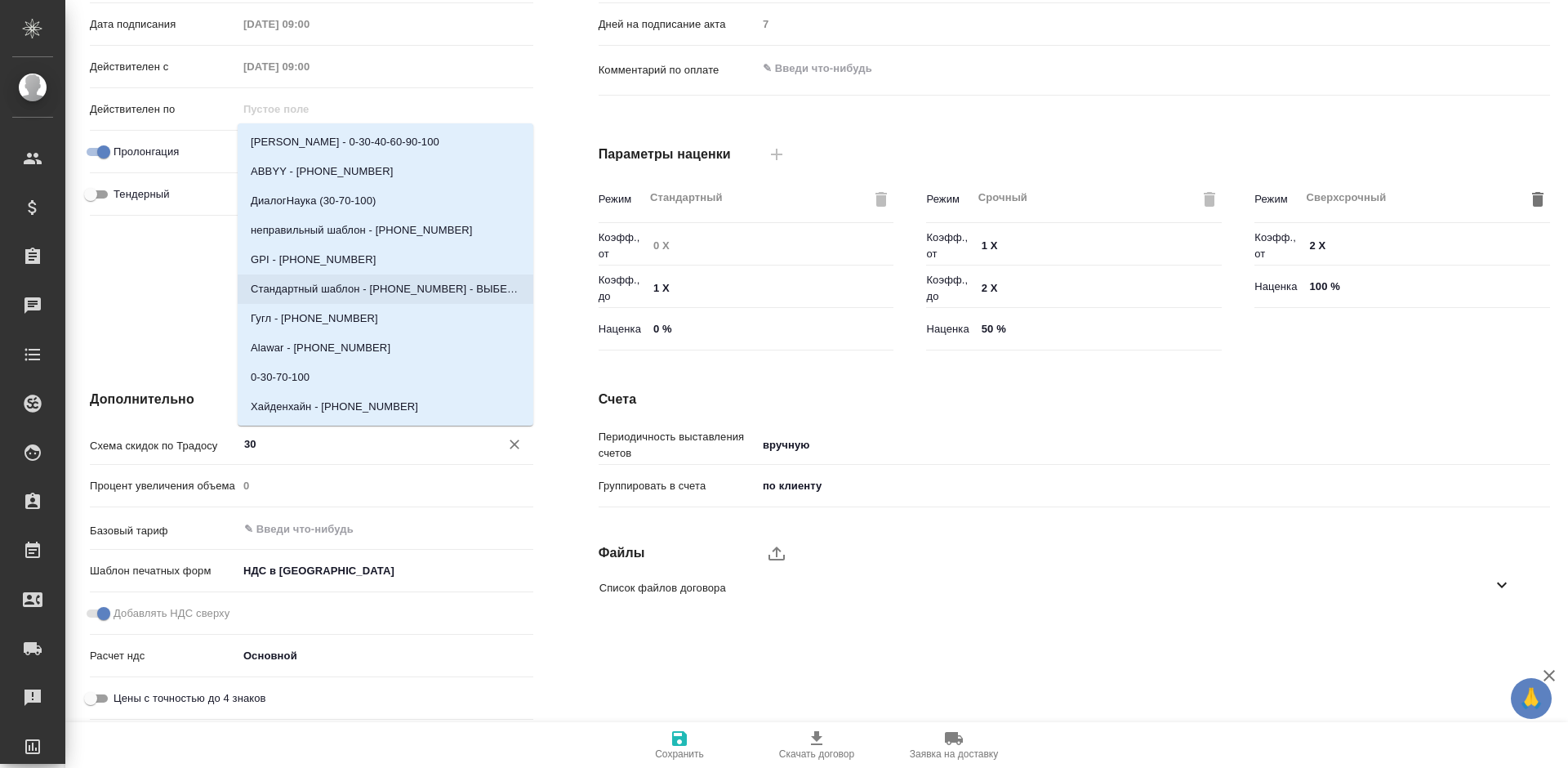
click at [418, 289] on p "Стандартный шаблон - 30-70-100 - ВЫБЕРИ МЕНЯ!" at bounding box center [385, 289] width 269 height 17
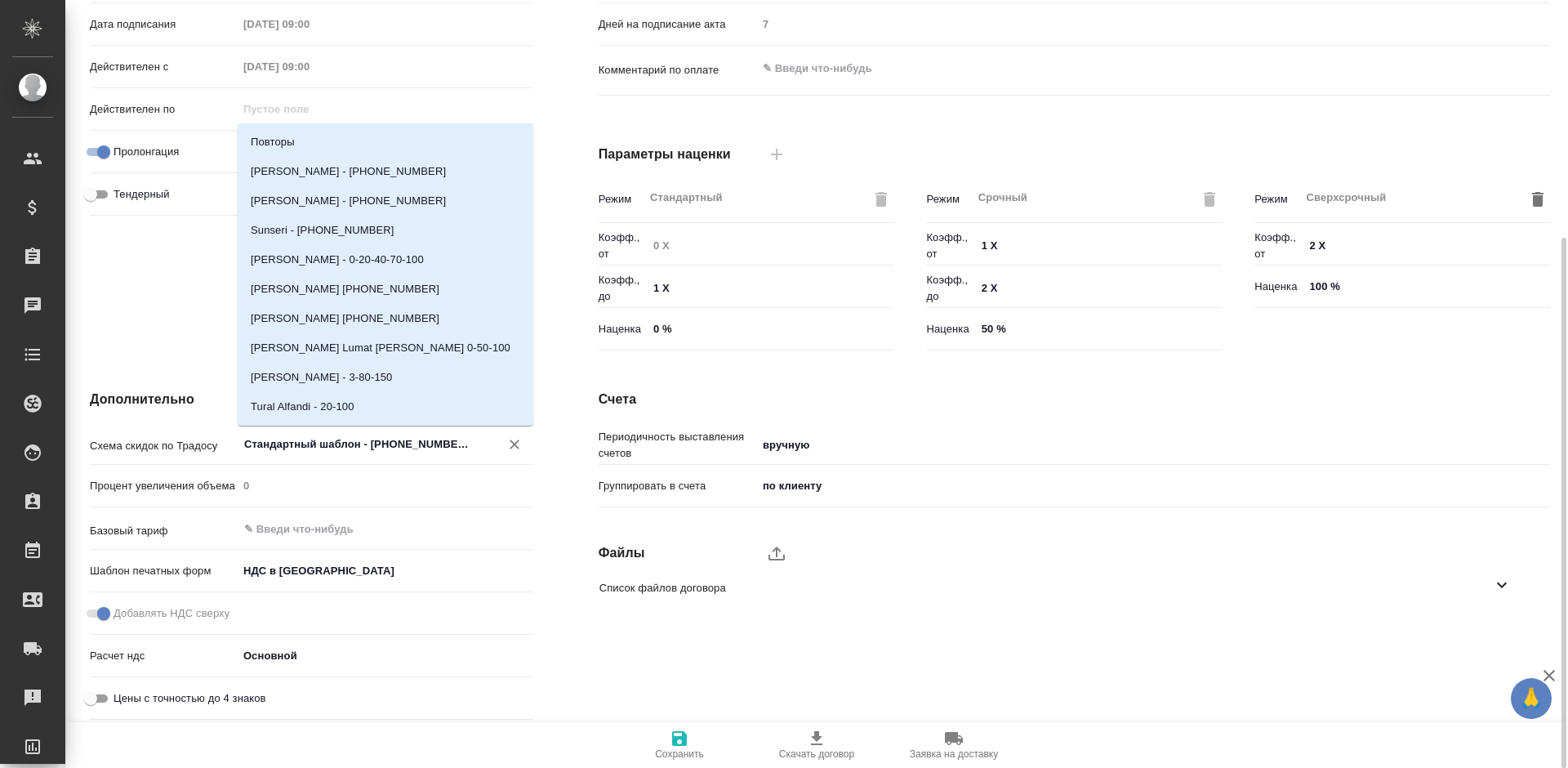
click at [441, 441] on input "Стандартный шаблон - 30-70-100 - ВЫБЕРИ МЕНЯ!" at bounding box center [359, 443] width 231 height 19
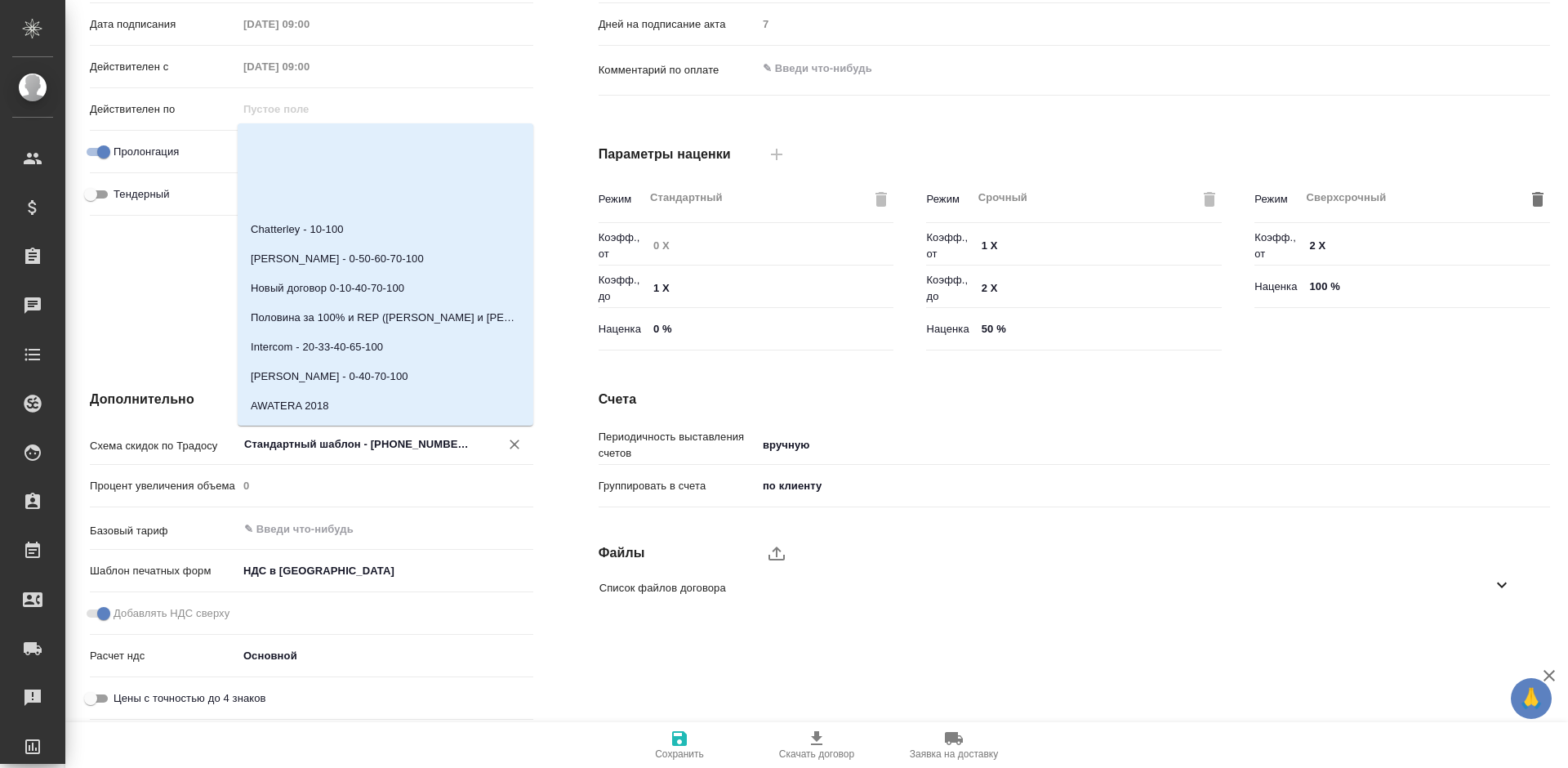
scroll to position [1143, 0]
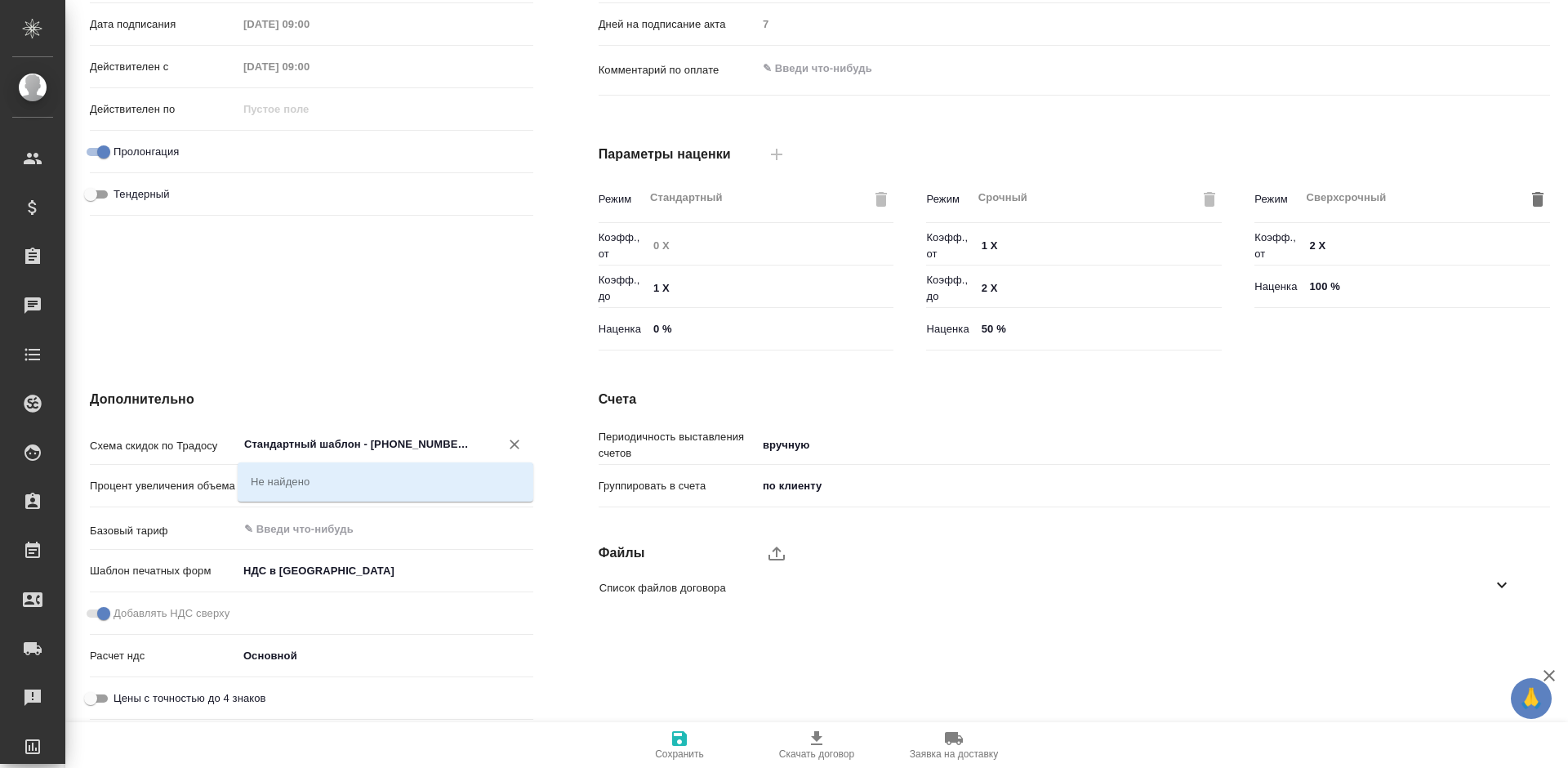
type input "Стандартный шаблон - 30-70-100 - ВтрЫБЕРИ МЕНЯ!"
click at [518, 436] on icon "Очистить" at bounding box center [514, 444] width 17 height 17
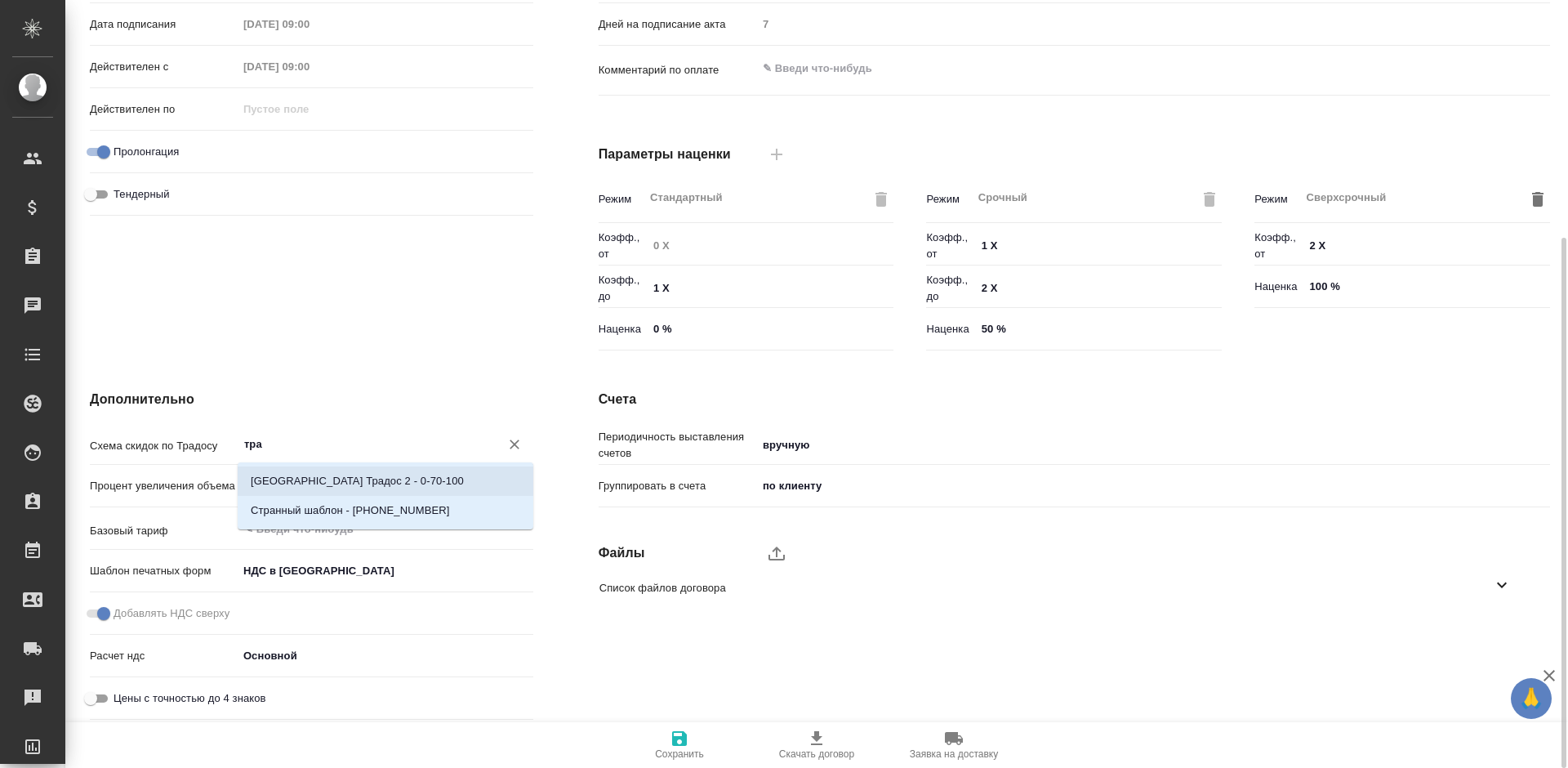
drag, startPoint x: 311, startPoint y: 447, endPoint x: 243, endPoint y: 448, distance: 68.0
click at [243, 448] on input "тра" at bounding box center [359, 443] width 231 height 19
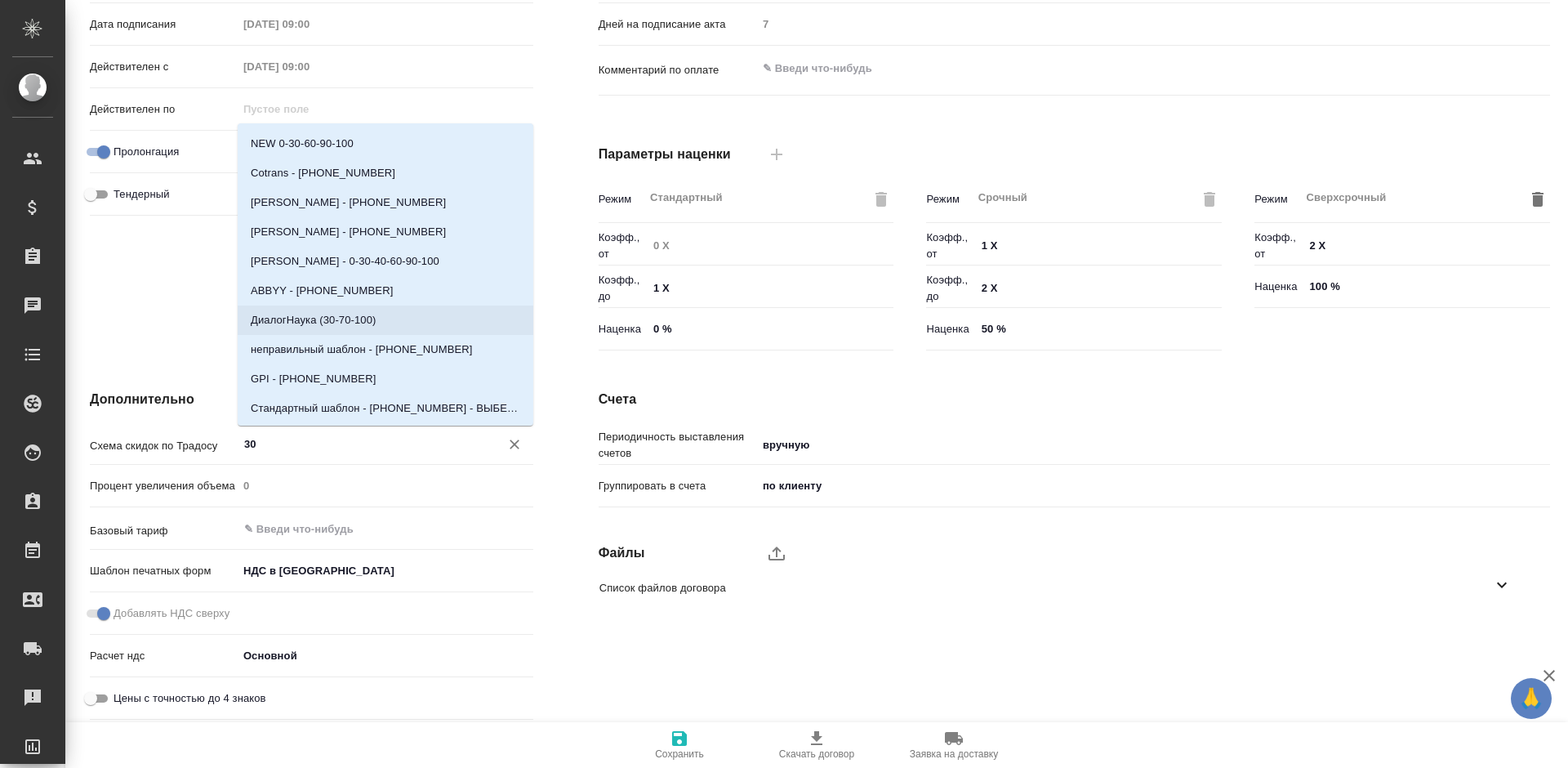
scroll to position [644, 0]
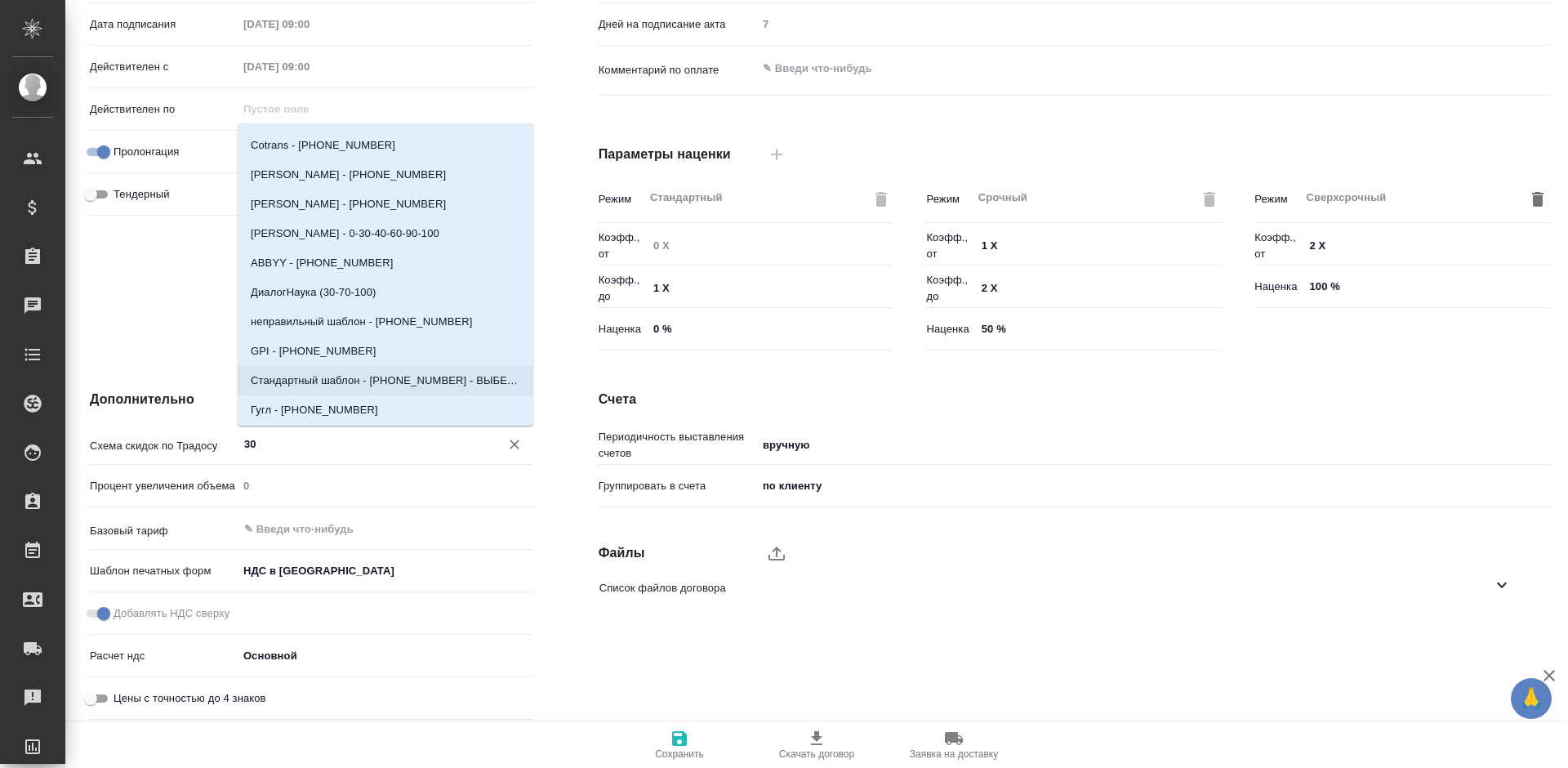
click at [387, 373] on p "Стандартный шаблон - 30-70-100 - ВЫБЕРИ МЕНЯ!" at bounding box center [385, 380] width 269 height 17
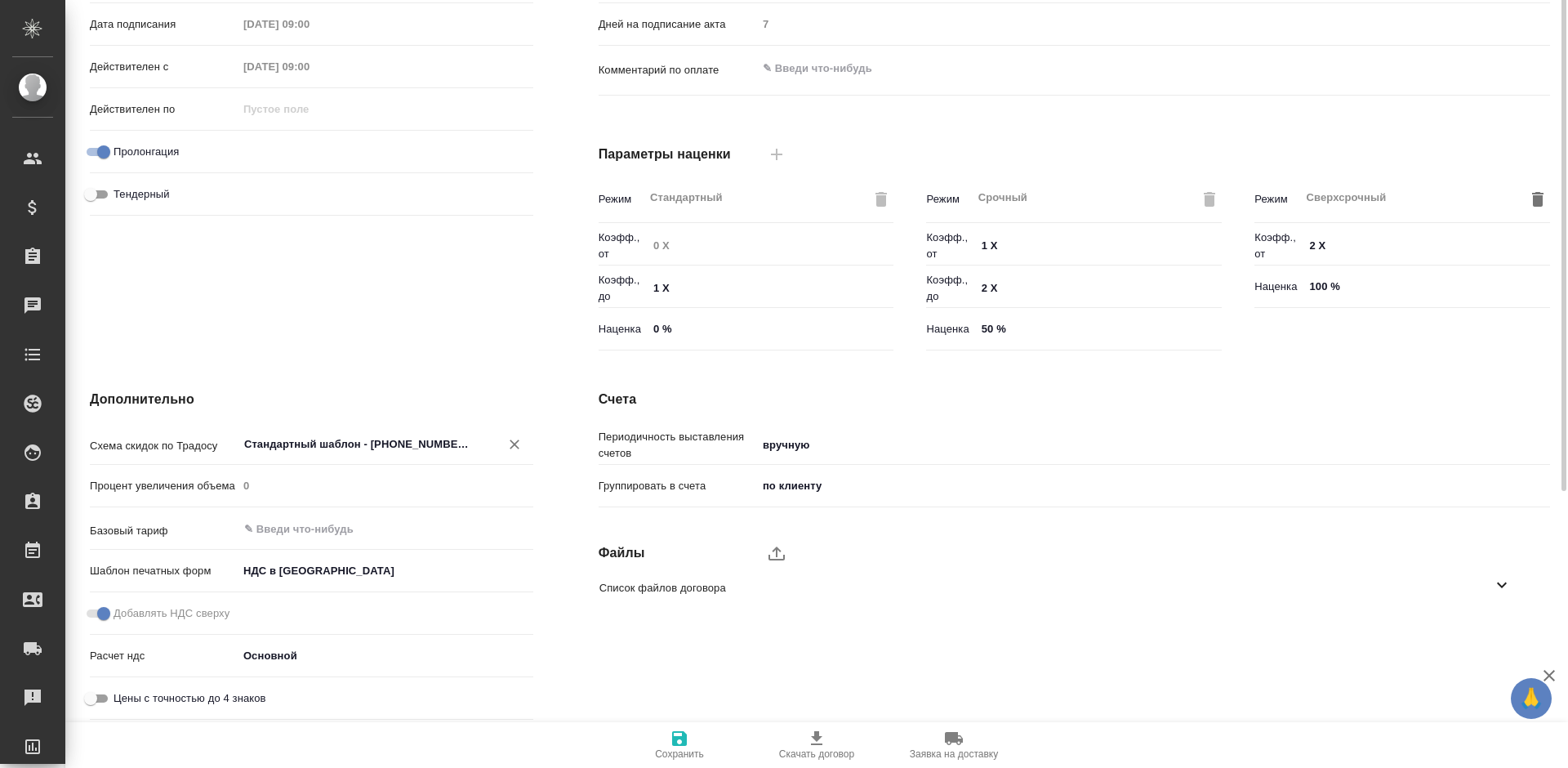
scroll to position [180, 0]
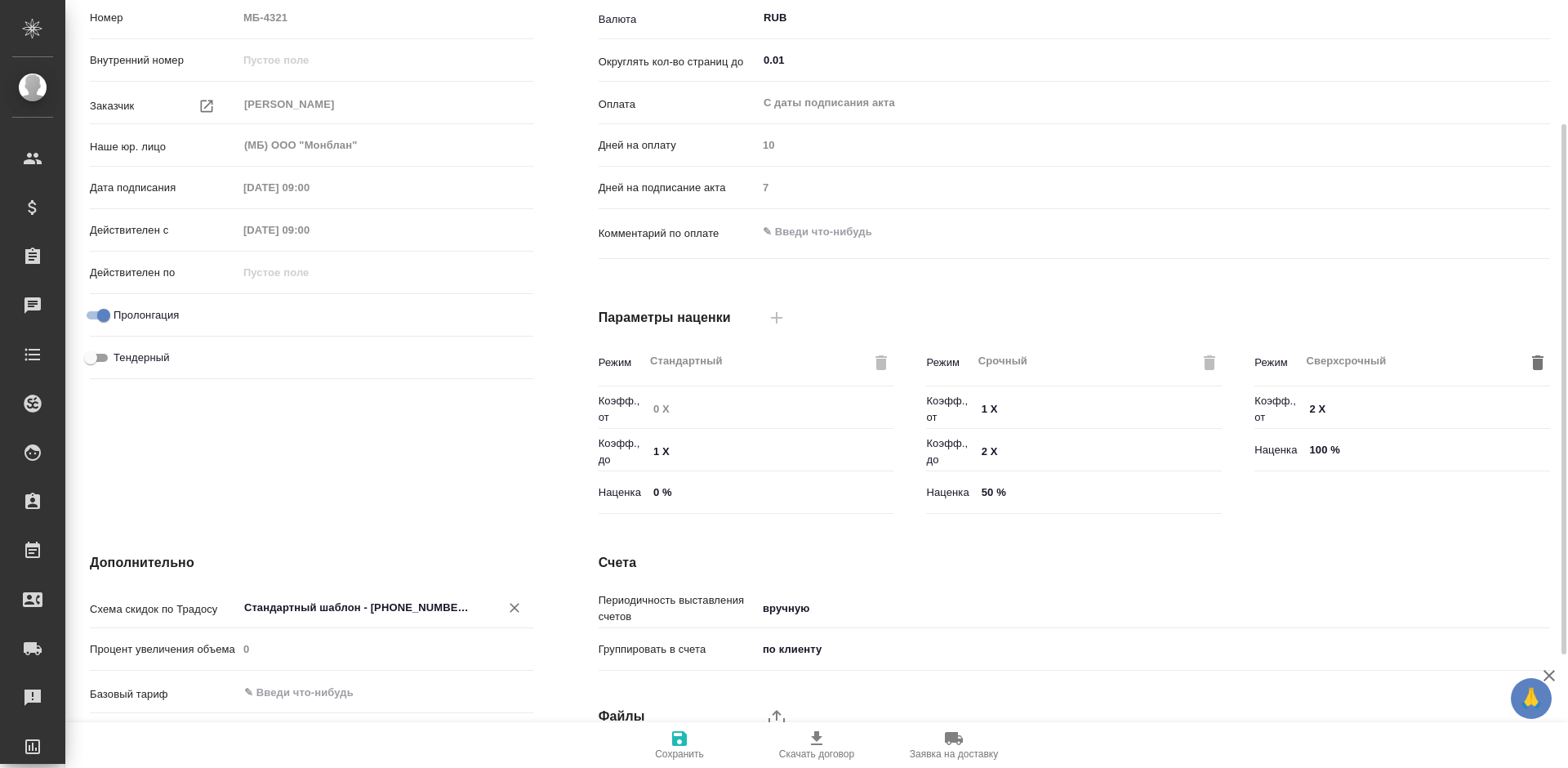
type input "Стандартный шаблон - 30-70-100 - ВЫБЕРИ МЕНЯ!"
click at [677, 747] on icon "button" at bounding box center [679, 738] width 19 height 19
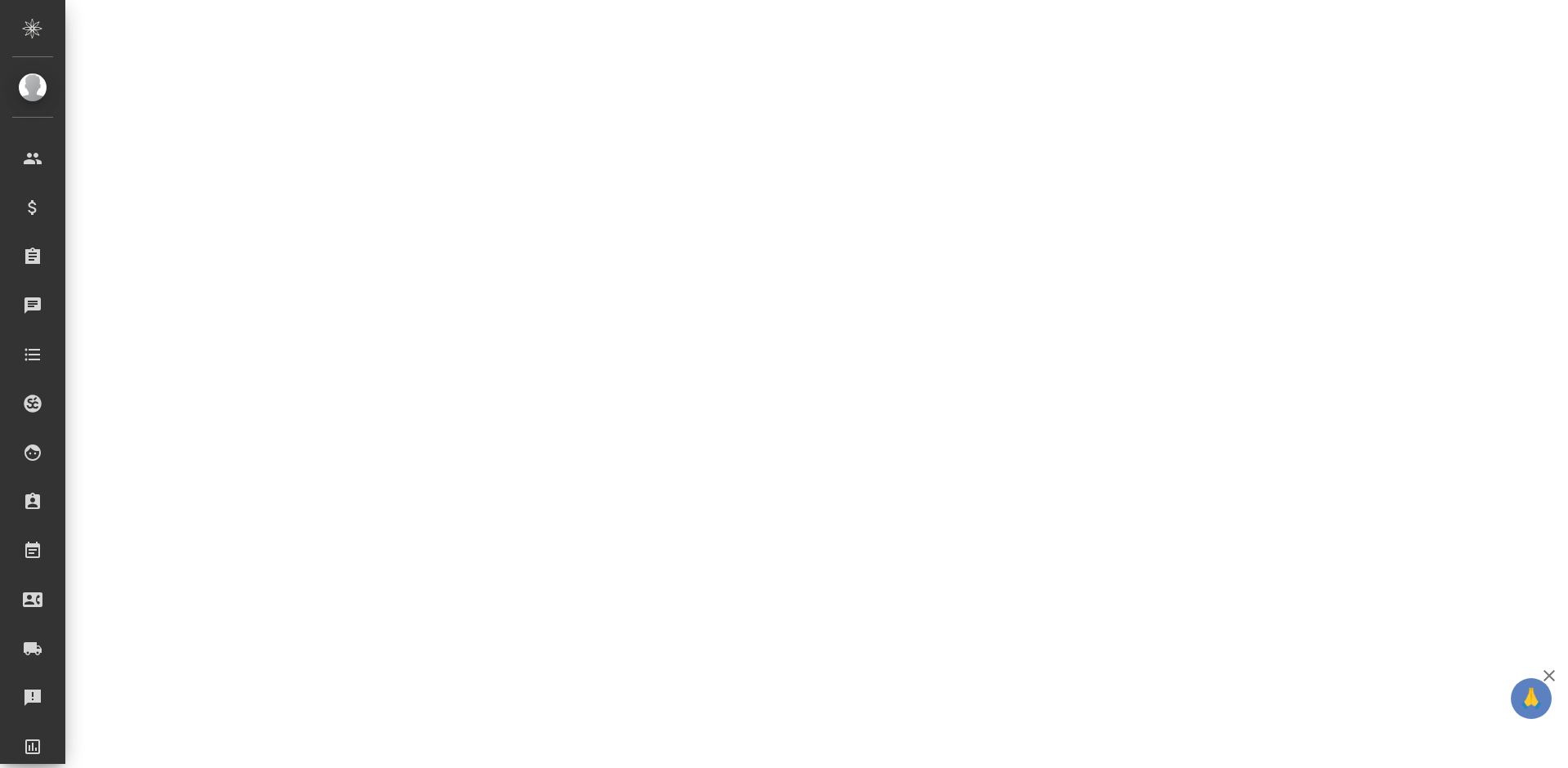
click at [677, 747] on div ".cls-1 fill:#fff; AWATERA Bogomolova Anastasiya Клиенты Спецификации Заказы 0 Ч…" at bounding box center [784, 384] width 1568 height 768
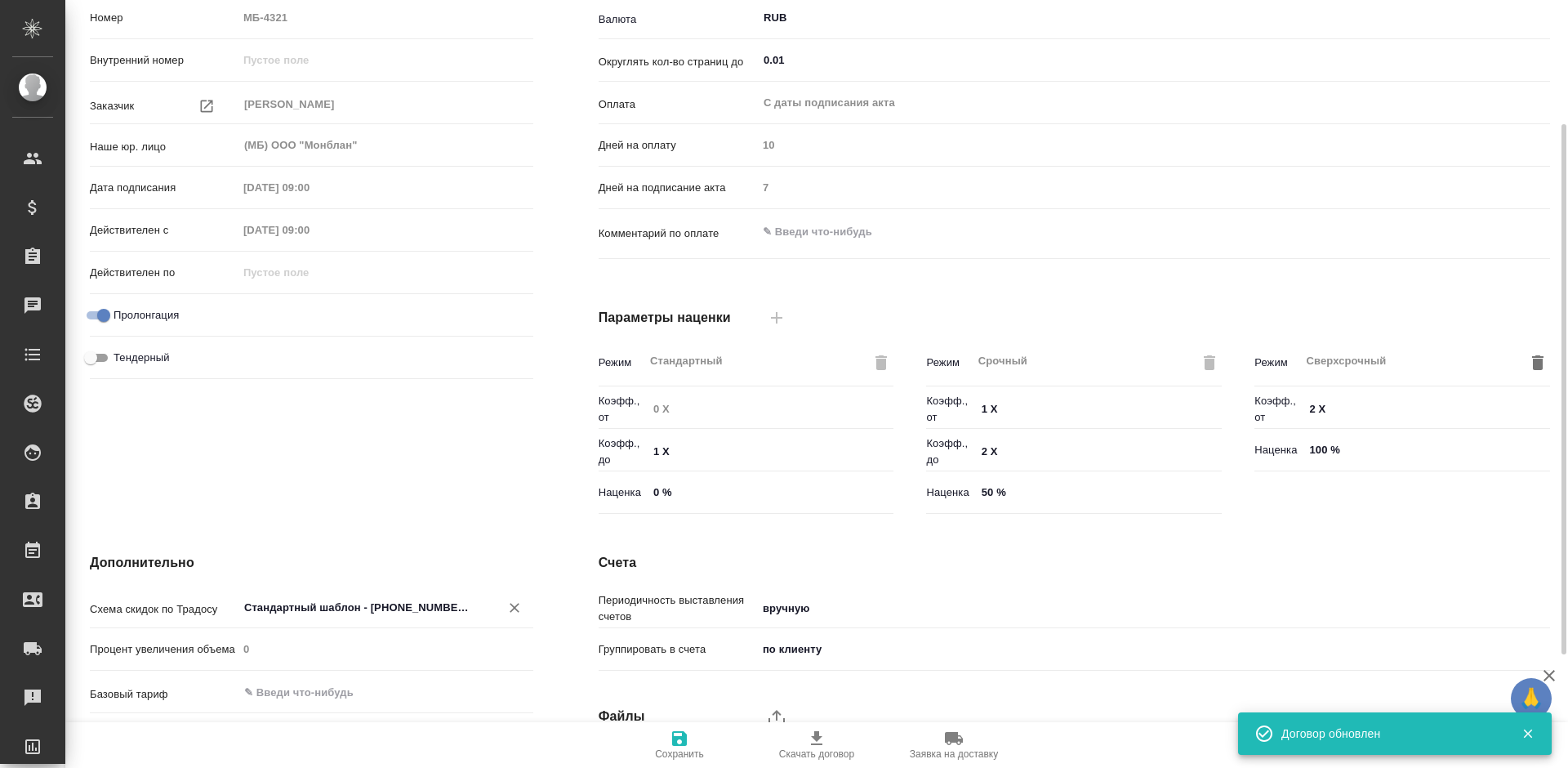
click at [474, 603] on div "Стандартный шаблон - 30-70-100 - ВЫБЕРИ МЕНЯ! ​" at bounding box center [385, 607] width 296 height 29
click at [503, 604] on div "Стандартный шаблон - 30-70-100 - ВЫБЕРИ МЕНЯ! ​" at bounding box center [385, 607] width 296 height 29
click at [513, 607] on icon "Очистить" at bounding box center [514, 608] width 10 height 10
type textarea "x"
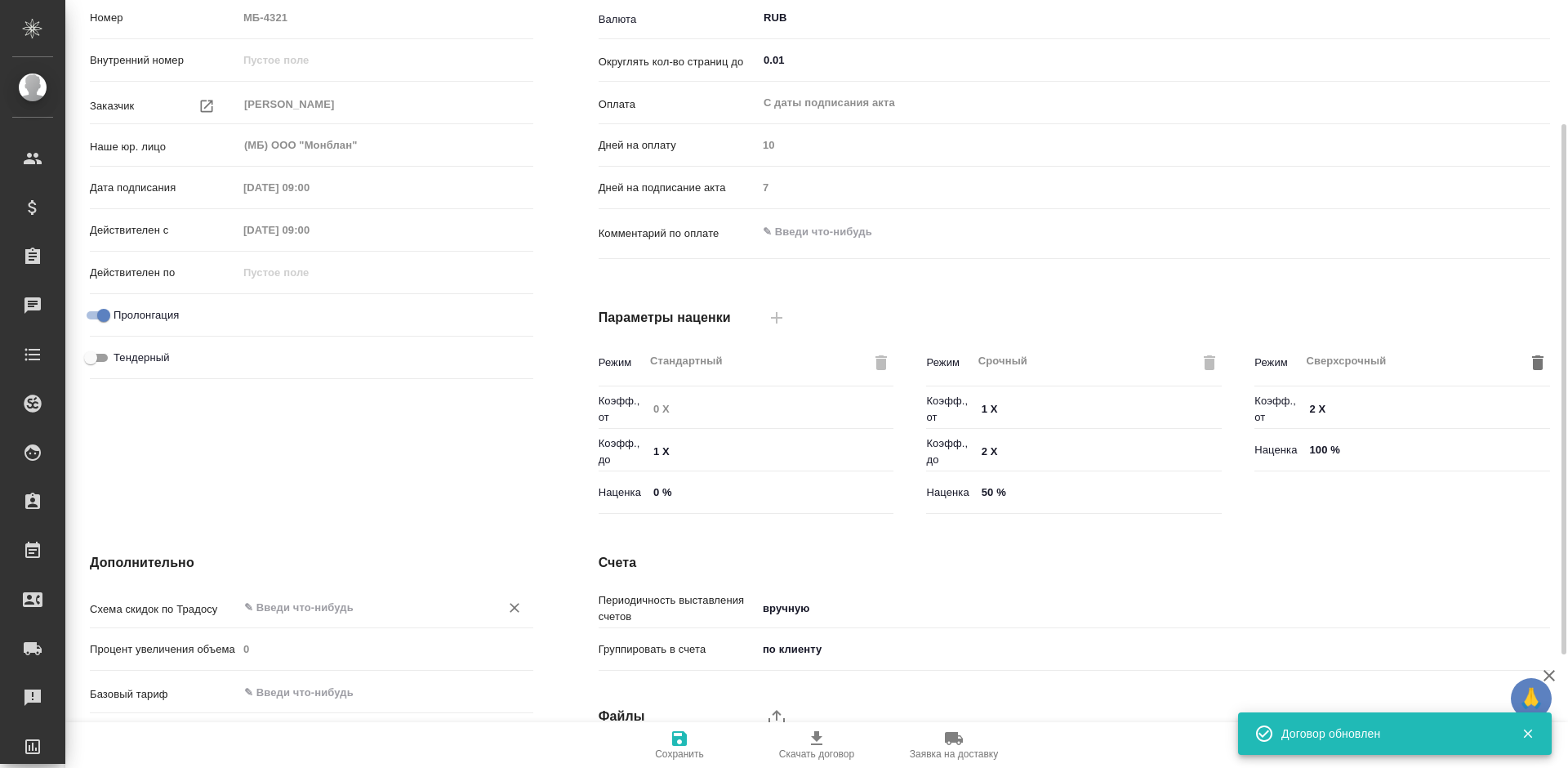
scroll to position [0, 0]
click at [690, 731] on span "Сохранить" at bounding box center [679, 744] width 118 height 31
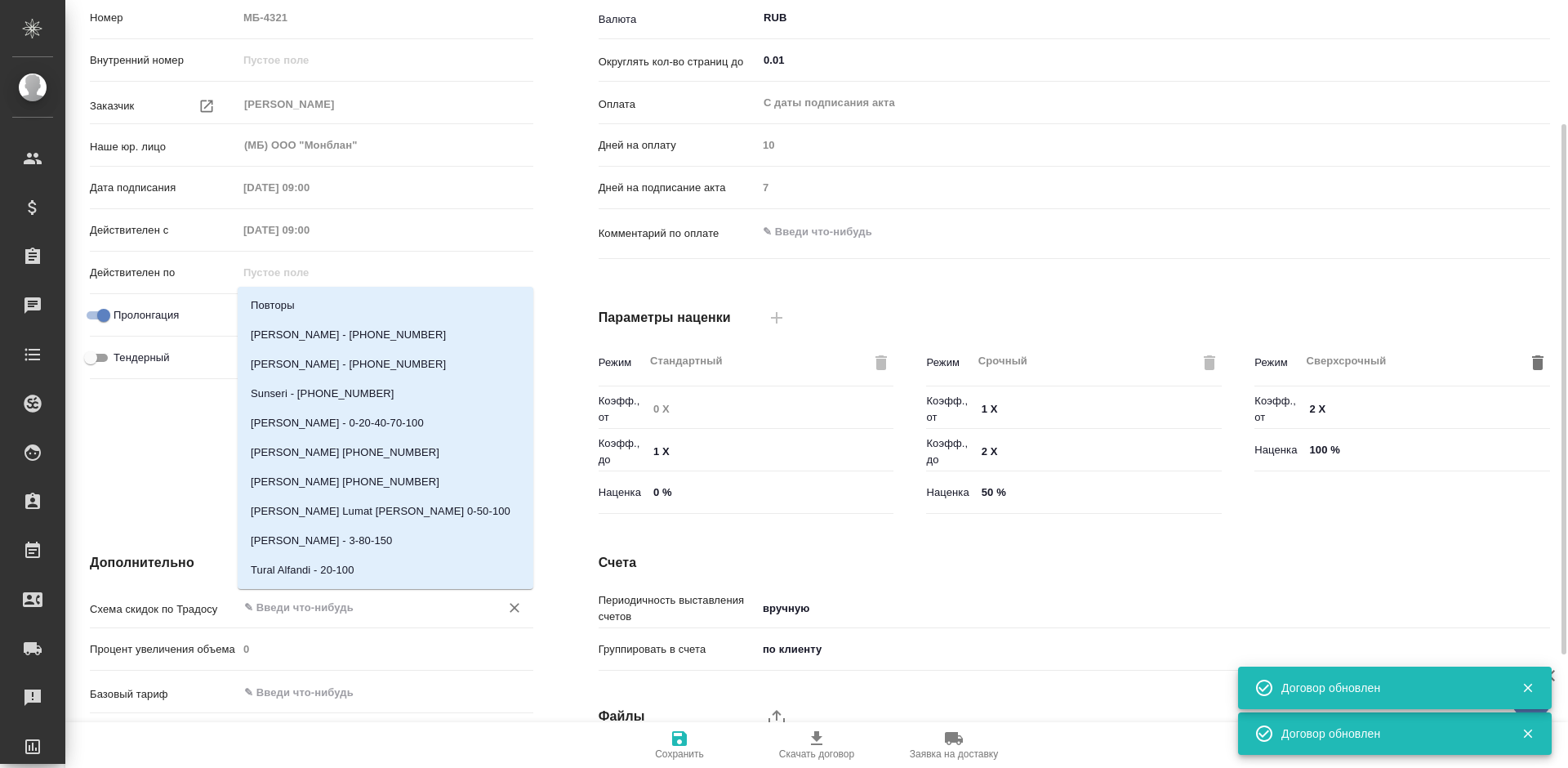
click at [378, 611] on input "text" at bounding box center [359, 607] width 231 height 19
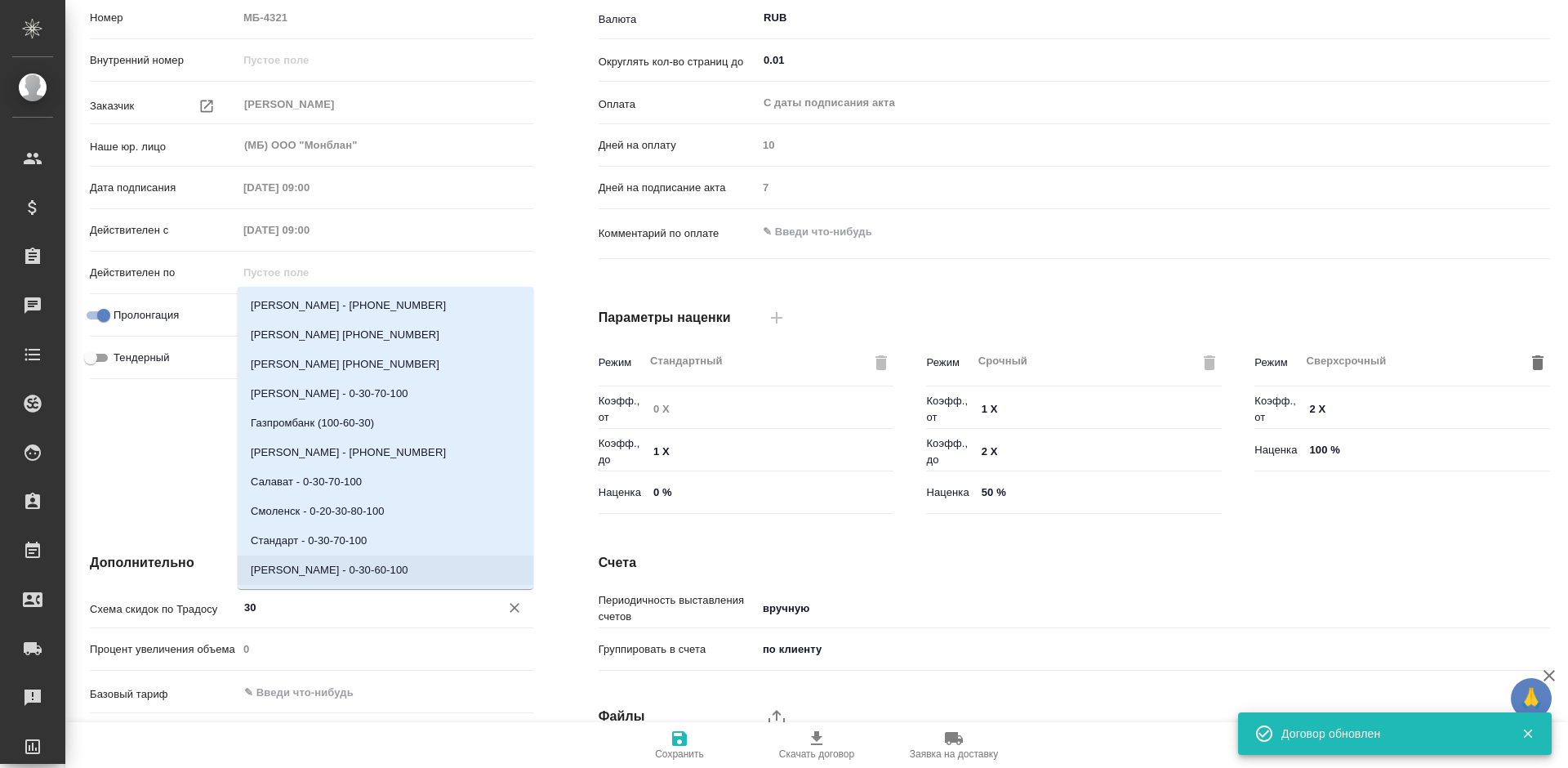
type input "30-"
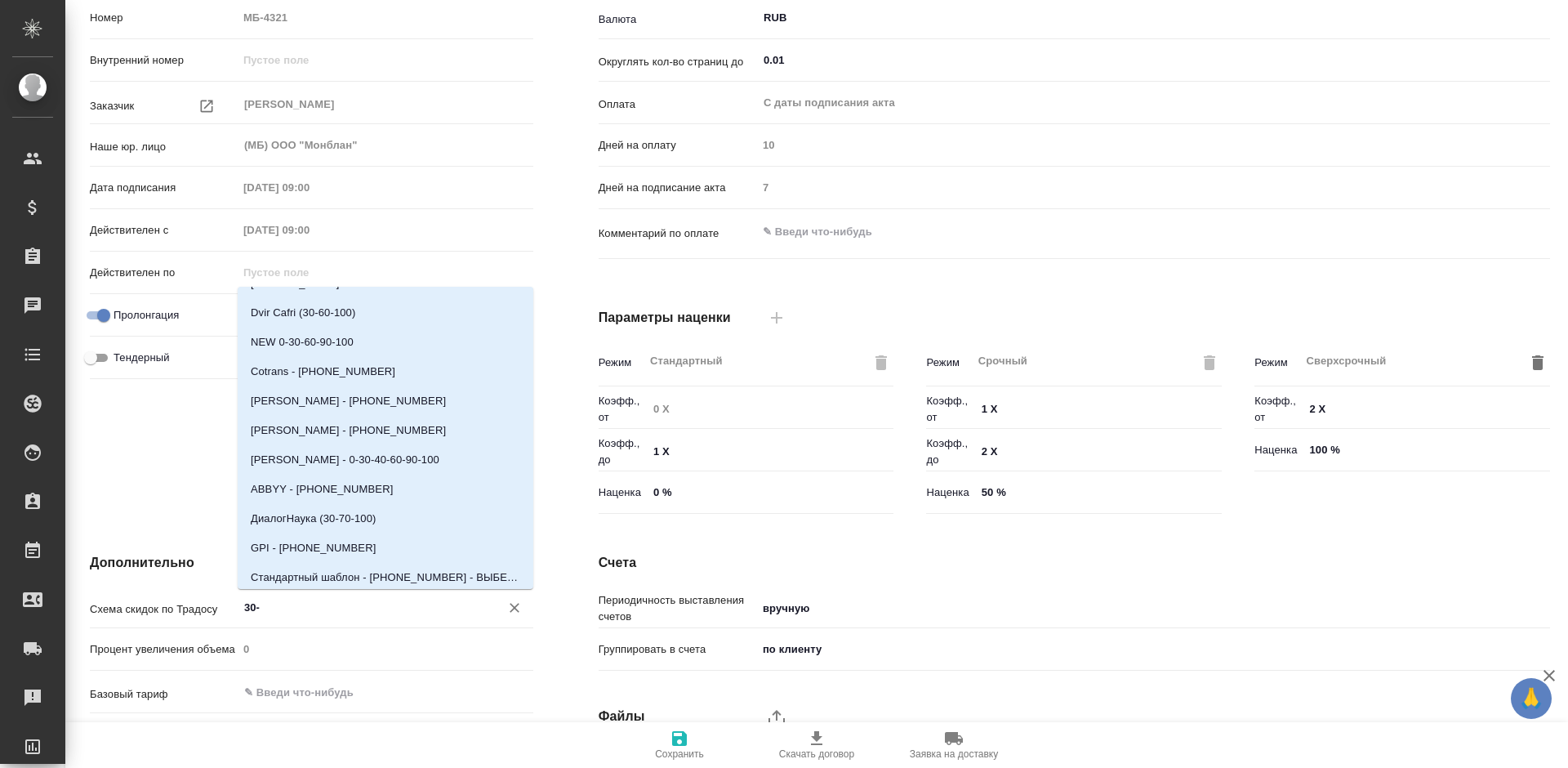
scroll to position [572, 0]
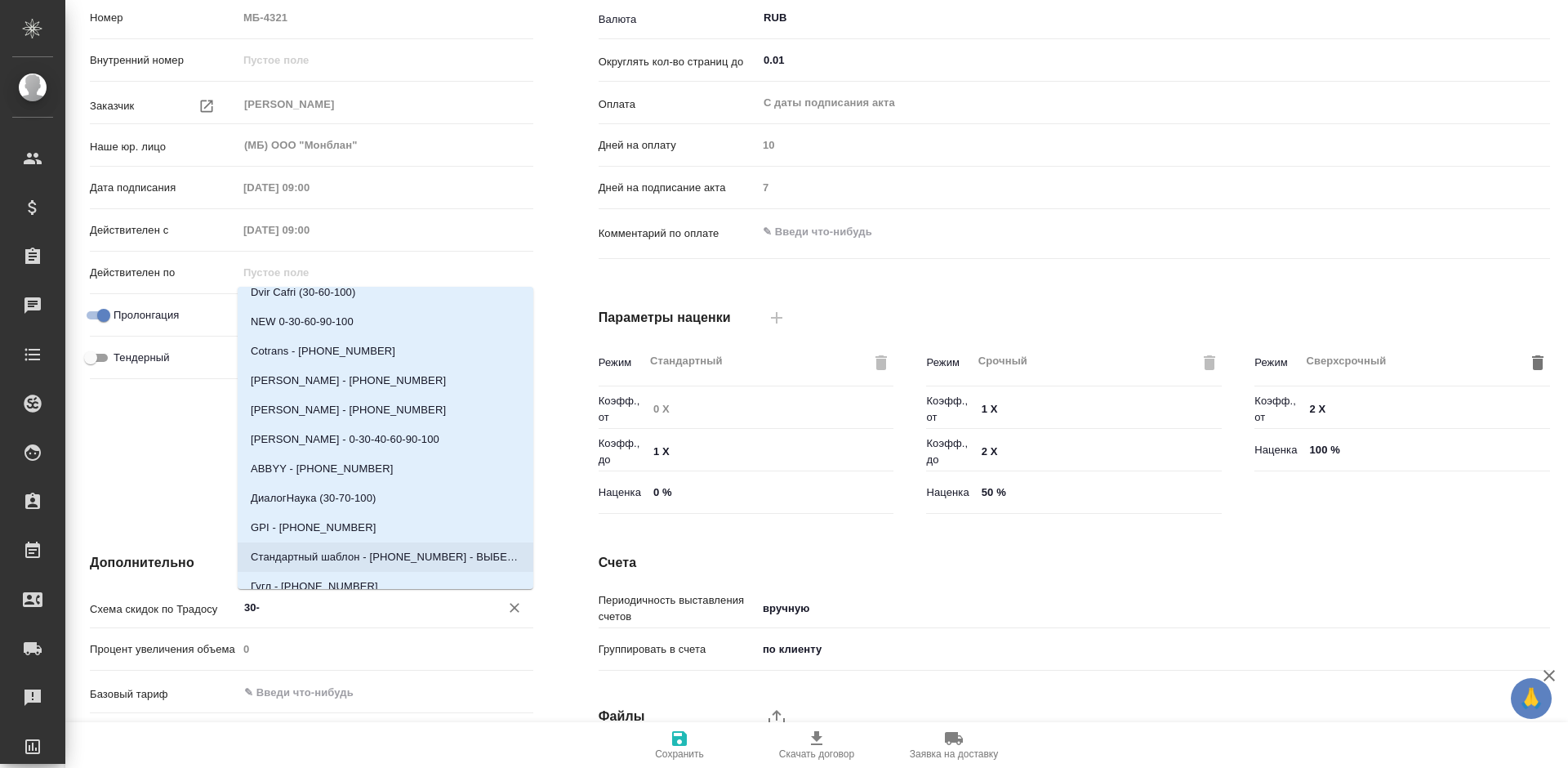
click at [403, 562] on p "Стандартный шаблон - 30-70-100 - ВЫБЕРИ МЕНЯ!" at bounding box center [385, 557] width 269 height 17
type textarea "x"
type input "Стандартный шаблон - 30-70-100 - ВЫБЕРИ МЕНЯ!"
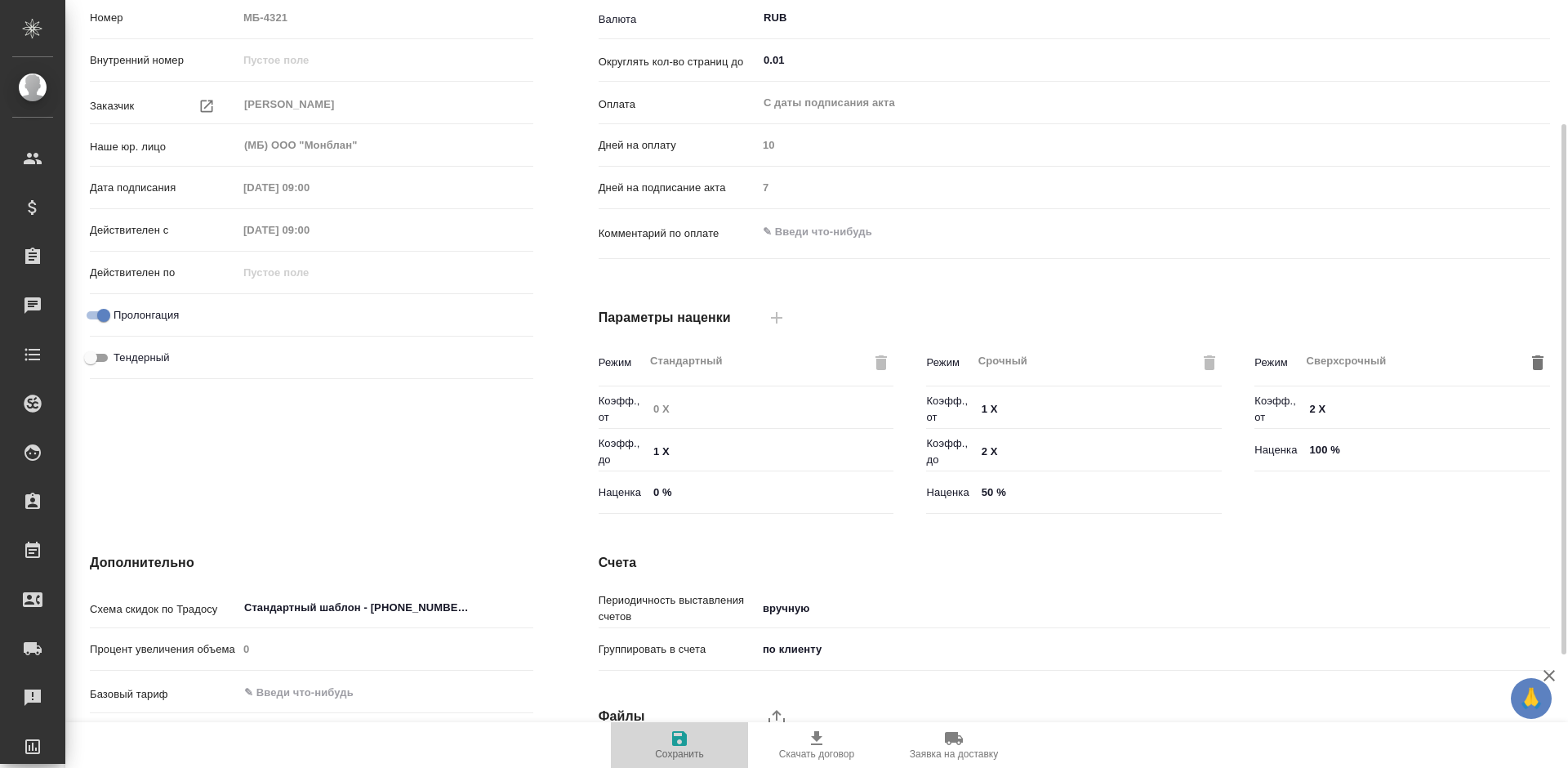
click at [687, 747] on icon "button" at bounding box center [679, 738] width 19 height 19
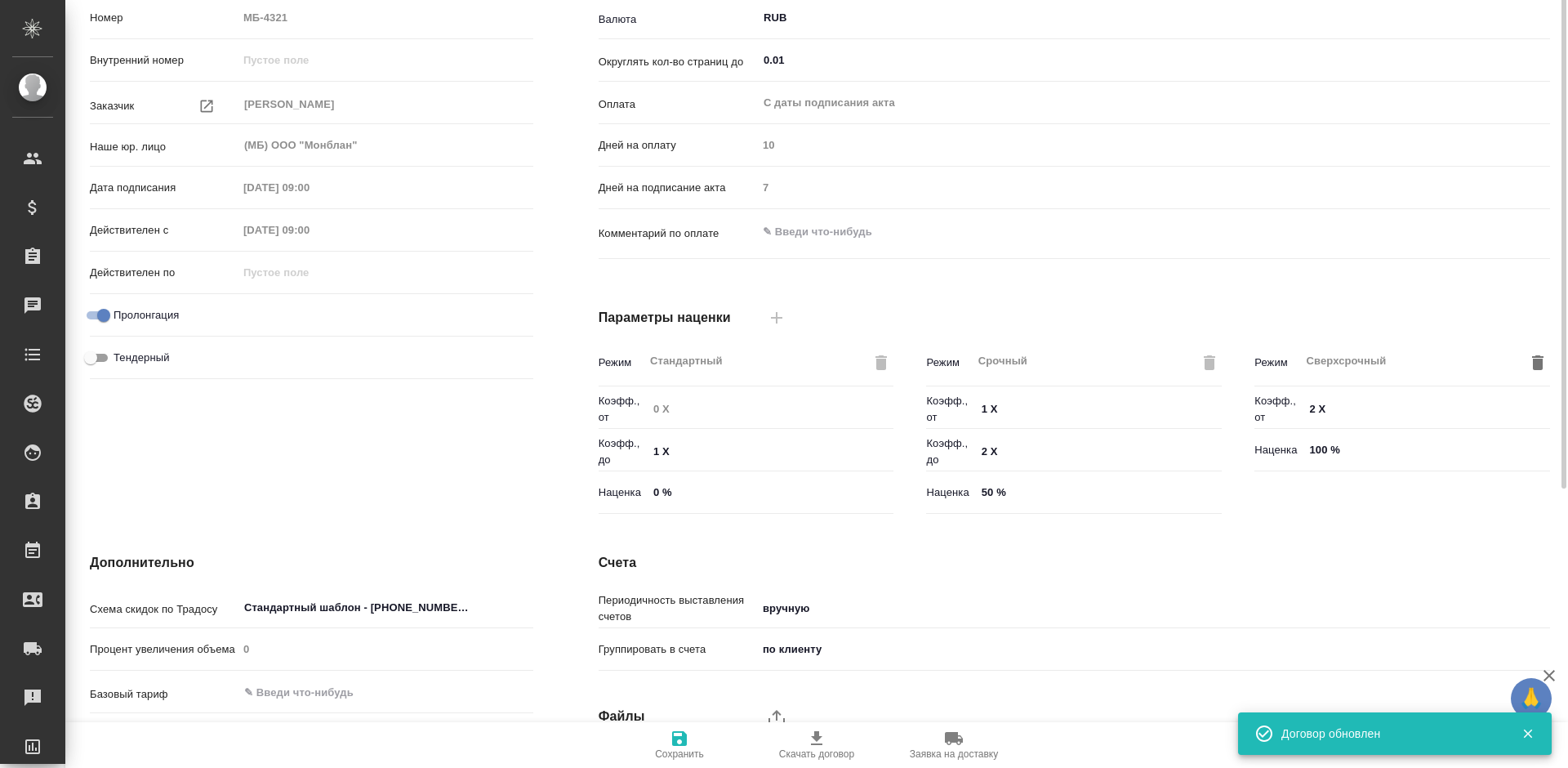
scroll to position [0, 0]
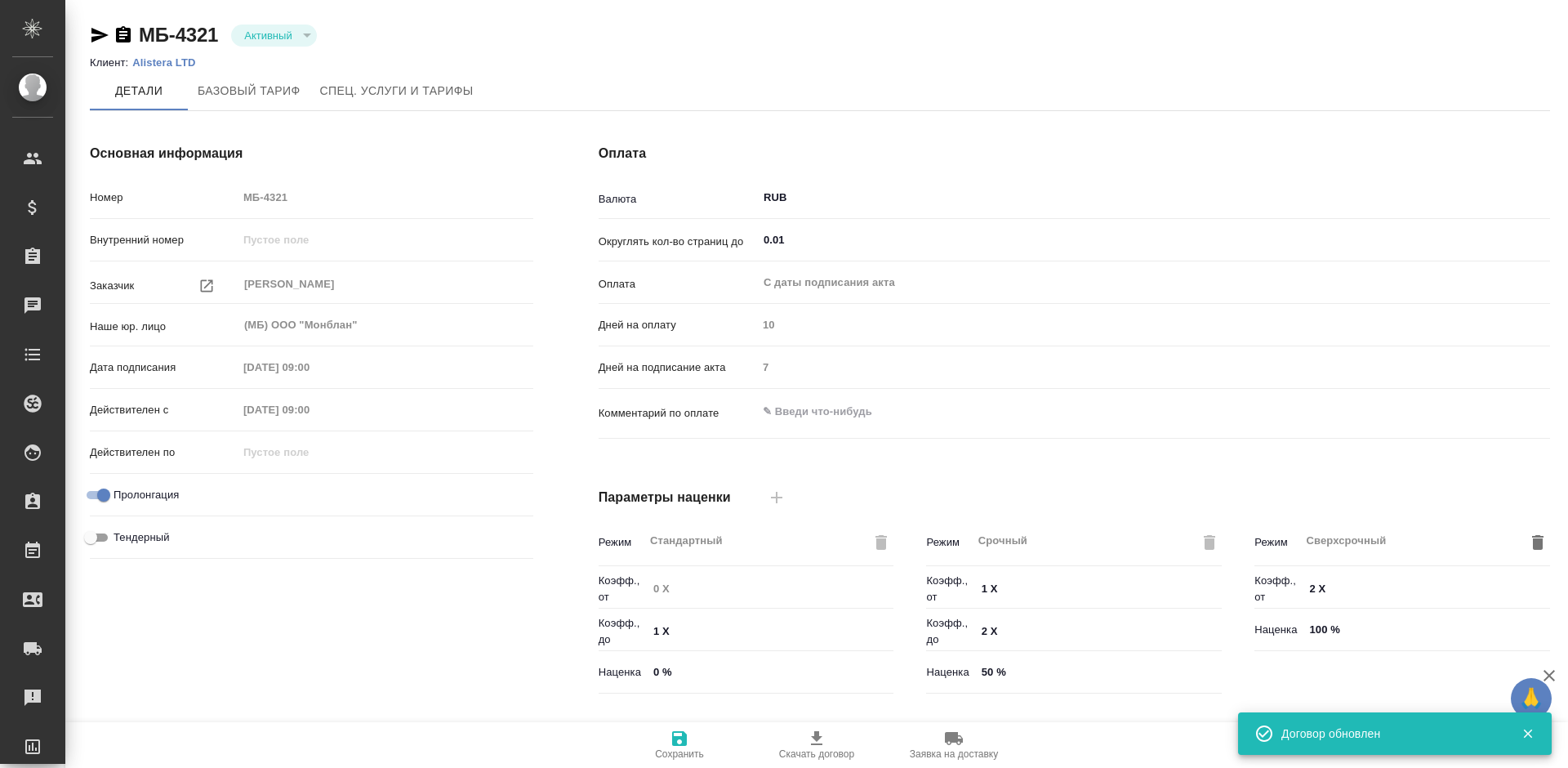
click at [161, 62] on p "Alistera LTD" at bounding box center [169, 62] width 75 height 13
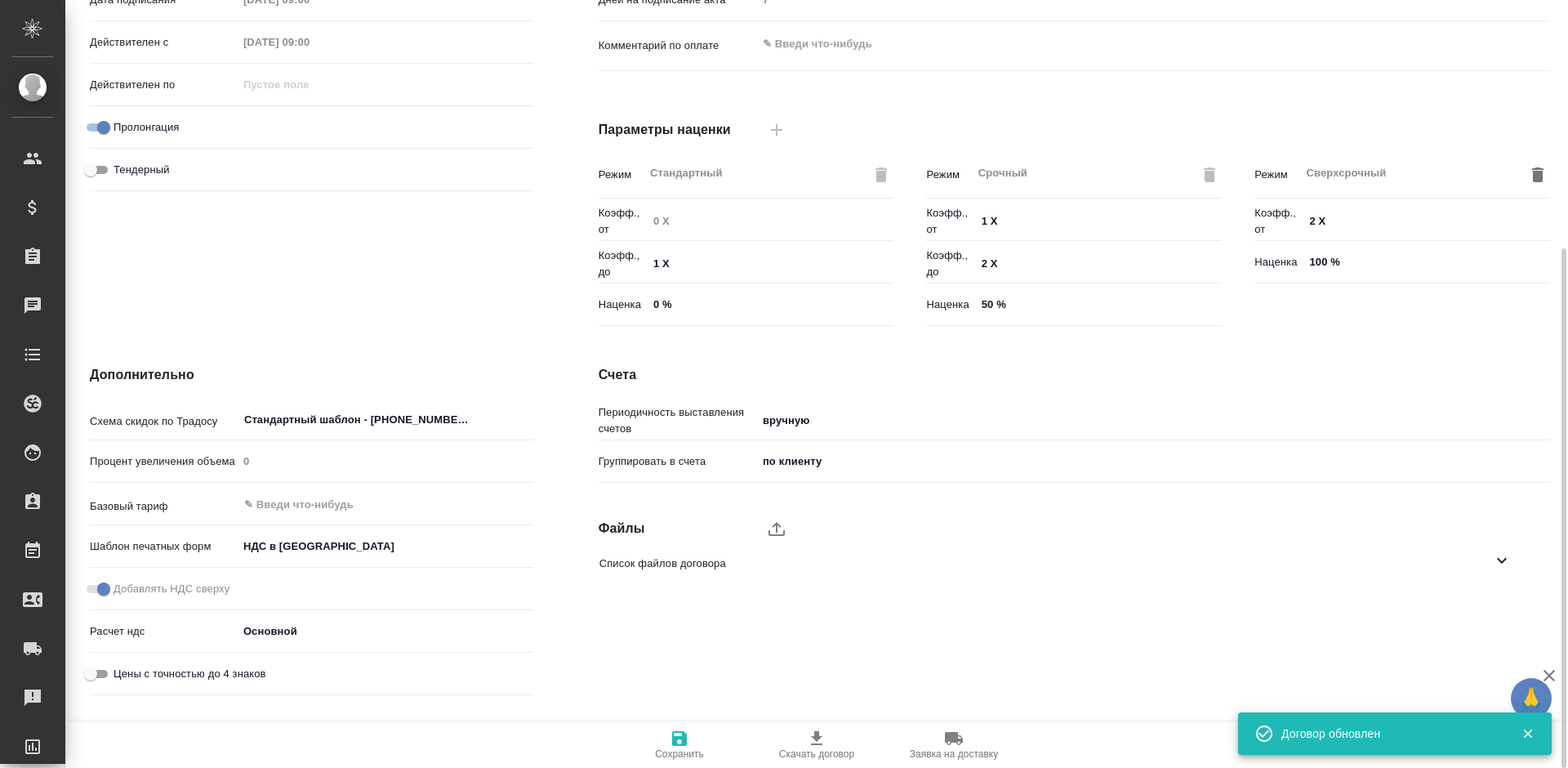
scroll to position [442, 0]
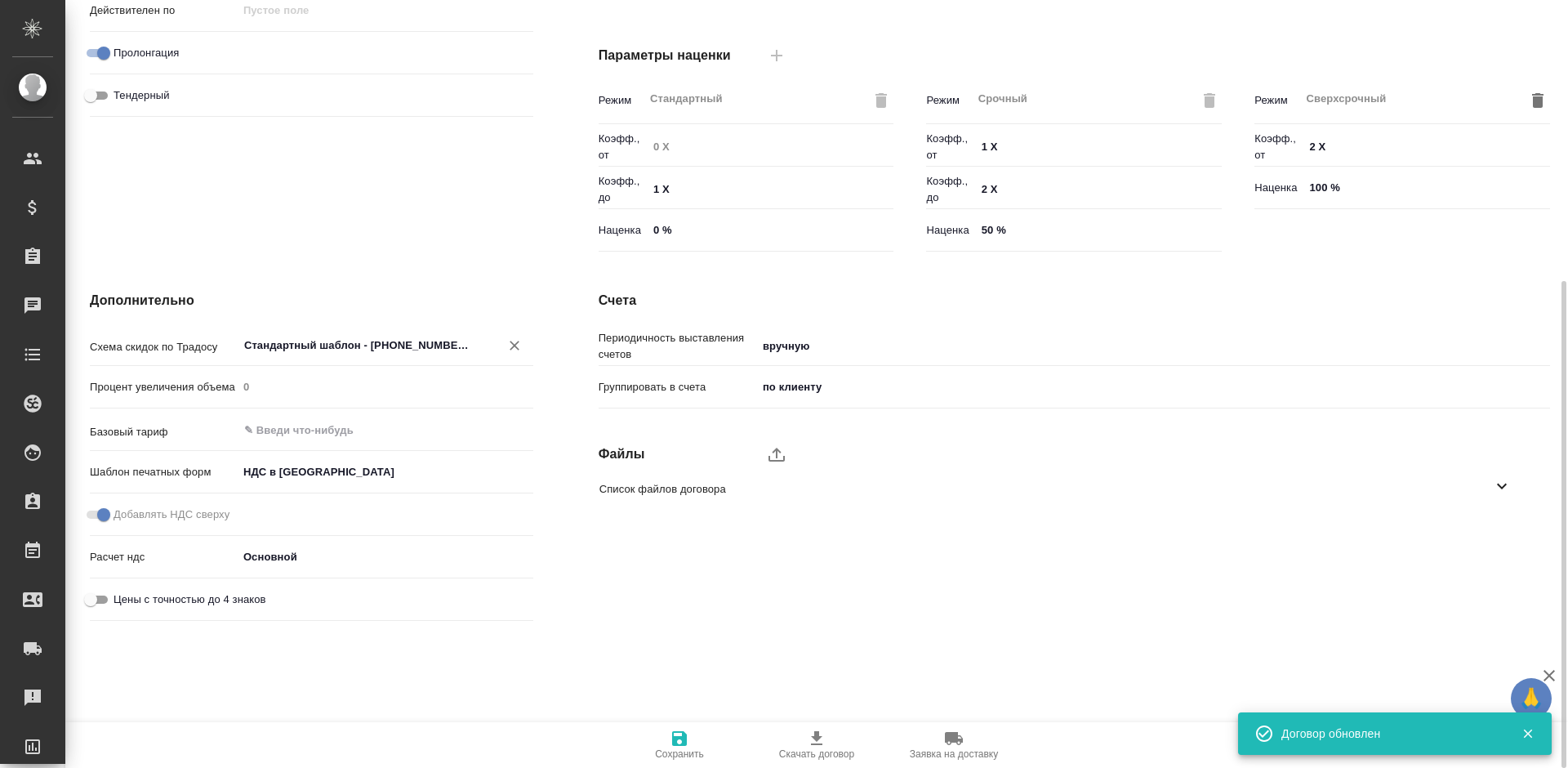
click at [406, 337] on input "Стандартный шаблон - 30-70-100 - ВЫБЕРИ МЕНЯ!" at bounding box center [359, 344] width 231 height 19
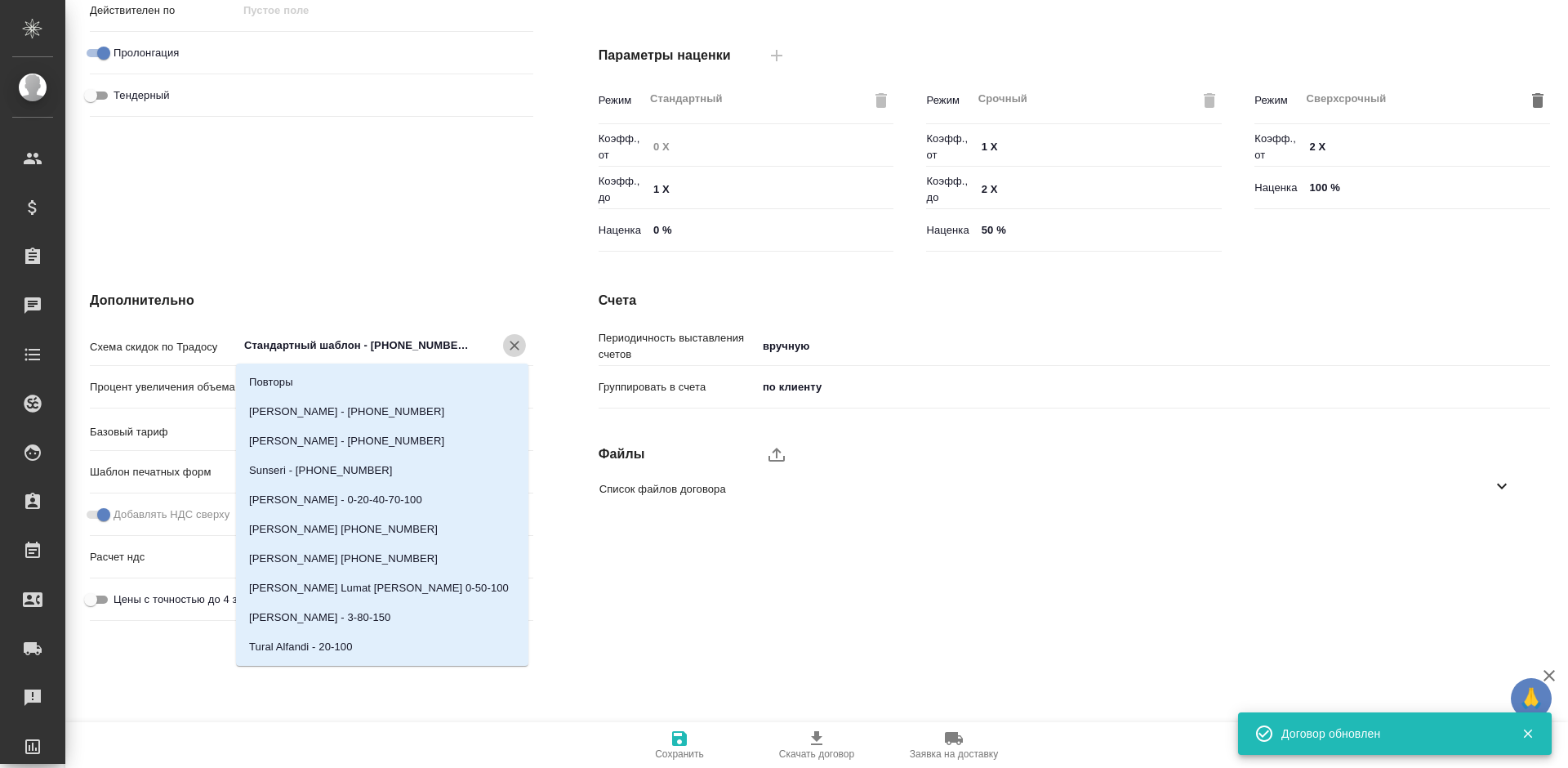
click at [506, 341] on icon "Очистить" at bounding box center [514, 345] width 17 height 17
type textarea "x"
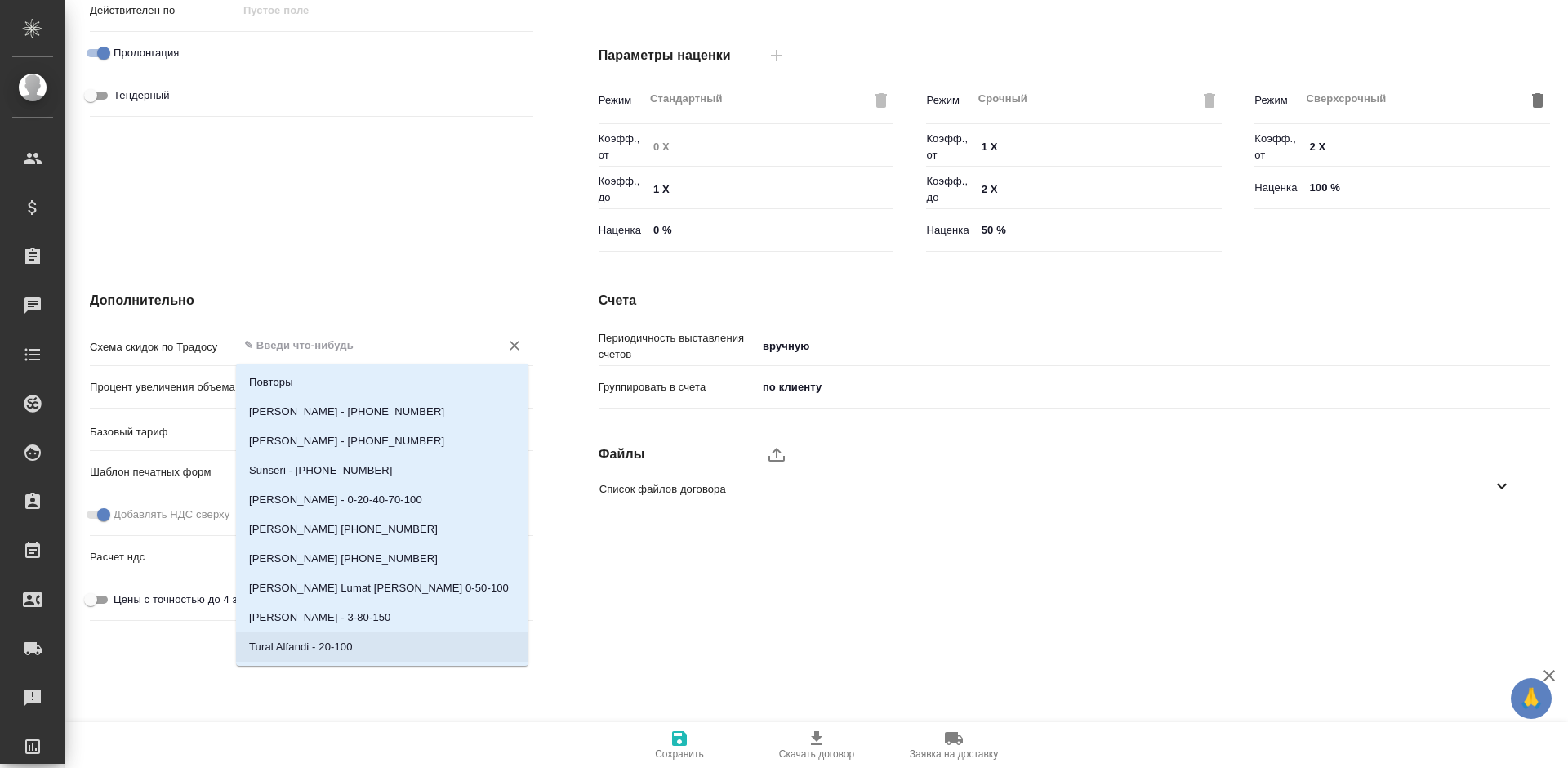
drag, startPoint x: 658, startPoint y: 734, endPoint x: 667, endPoint y: 736, distance: 9.2
click at [660, 734] on span "Сохранить" at bounding box center [679, 744] width 118 height 31
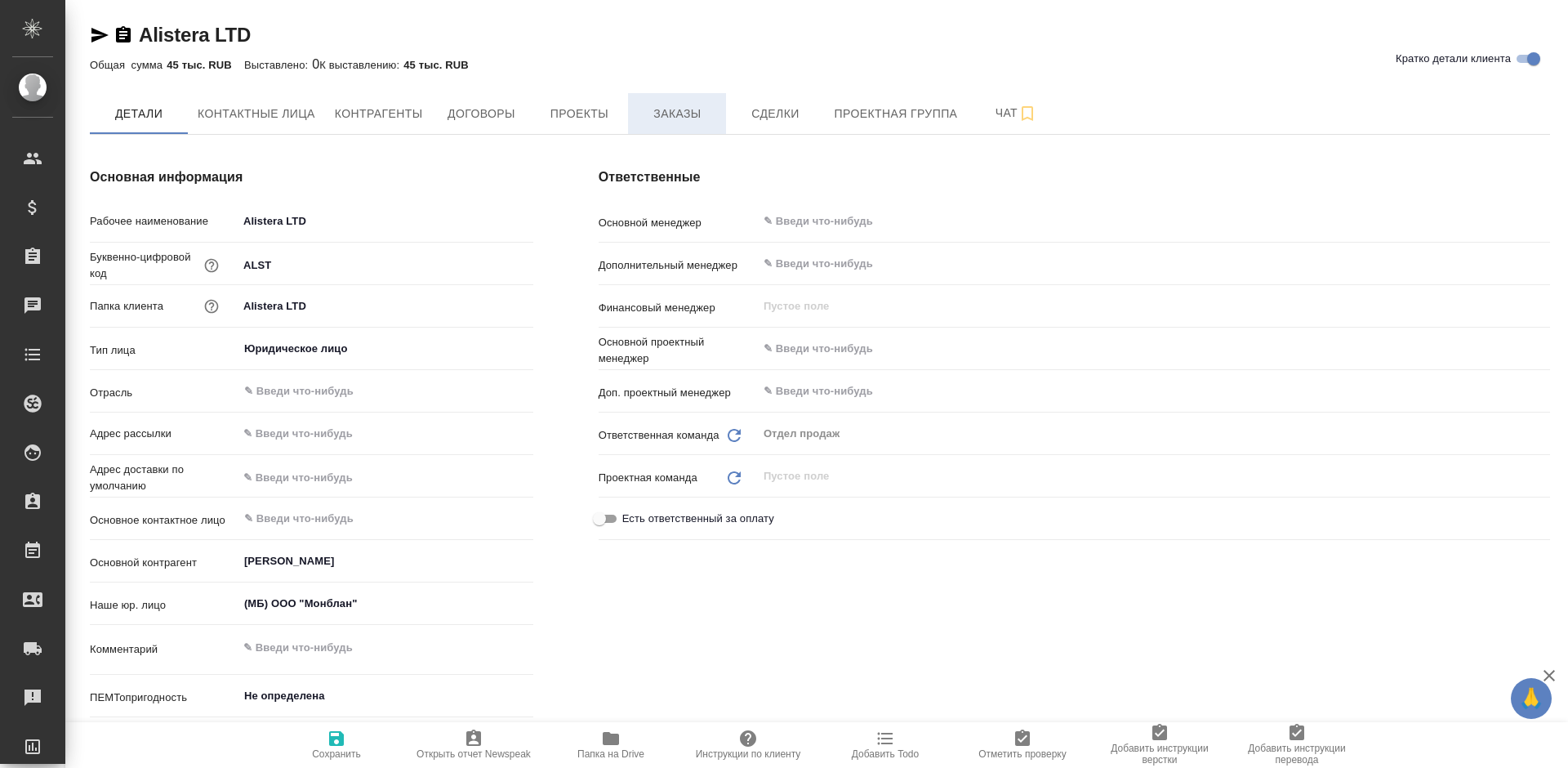
click at [646, 117] on span "Заказы" at bounding box center [677, 114] width 79 height 20
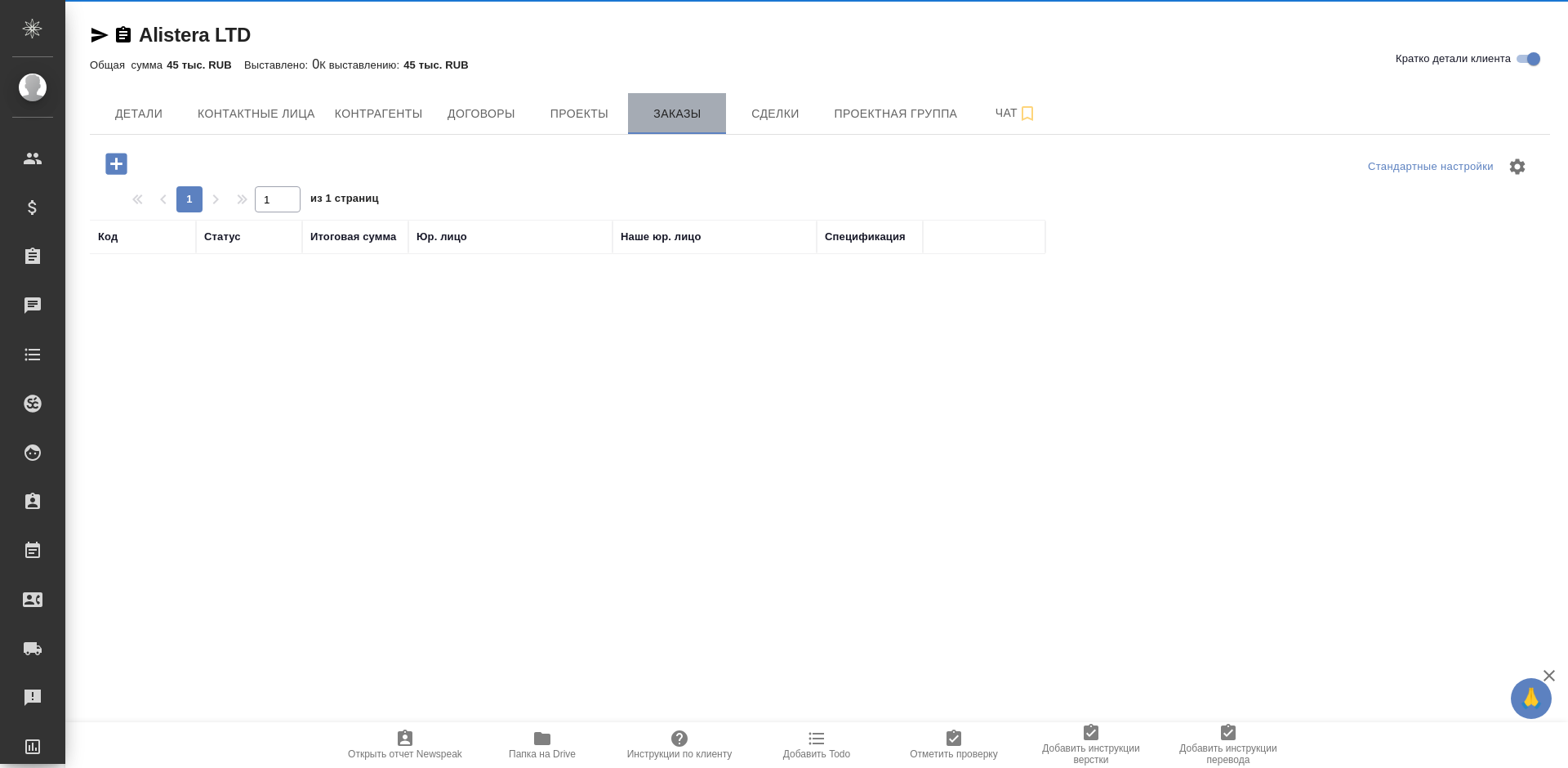
click at [677, 118] on div "Alistera LTD Кратко детали клиента Общая сумма 45 тыс. RUB Выставлено: 0 К выст…" at bounding box center [819, 453] width 1479 height 907
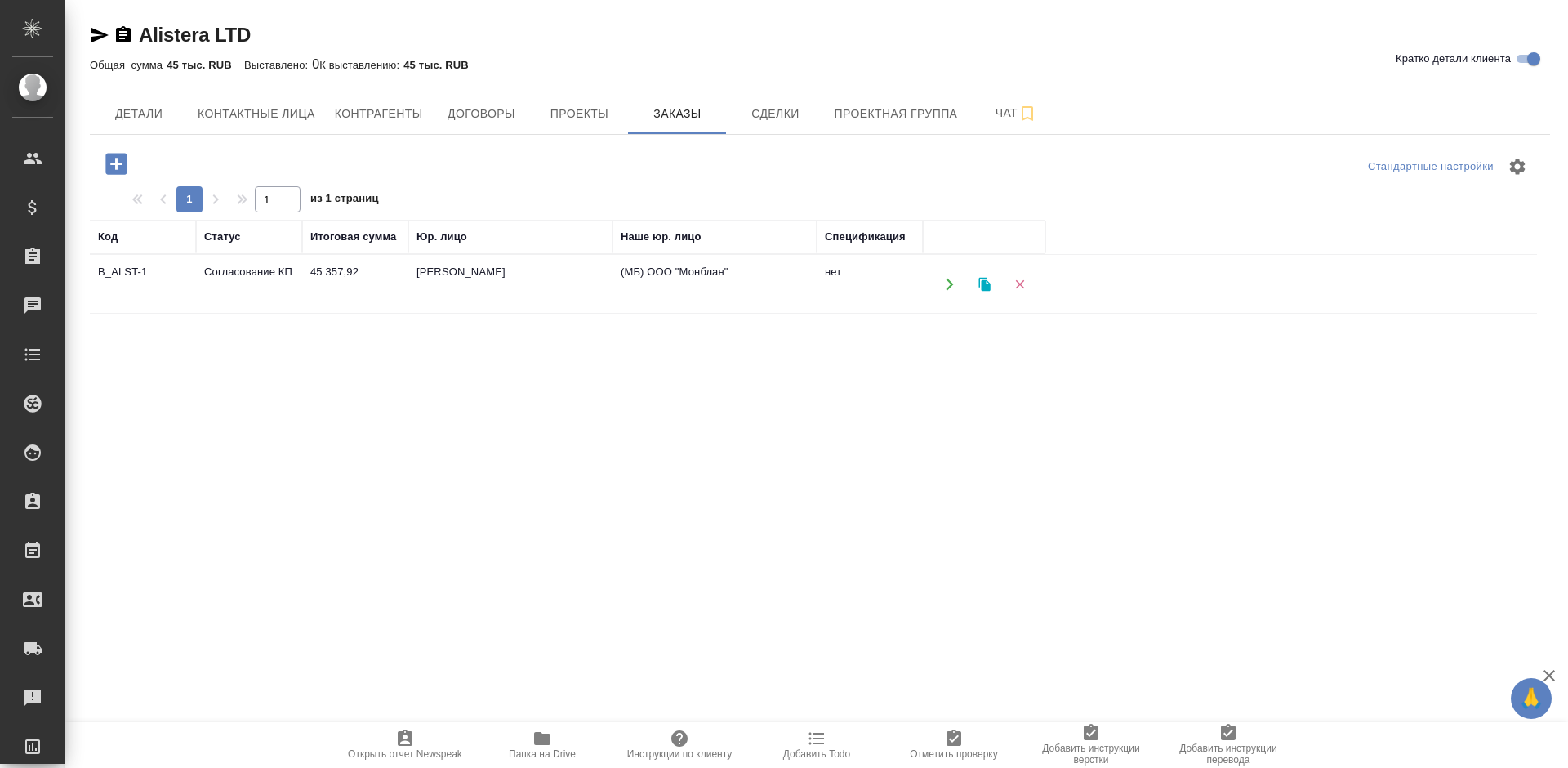
click at [570, 289] on td "[PERSON_NAME]" at bounding box center [510, 284] width 204 height 57
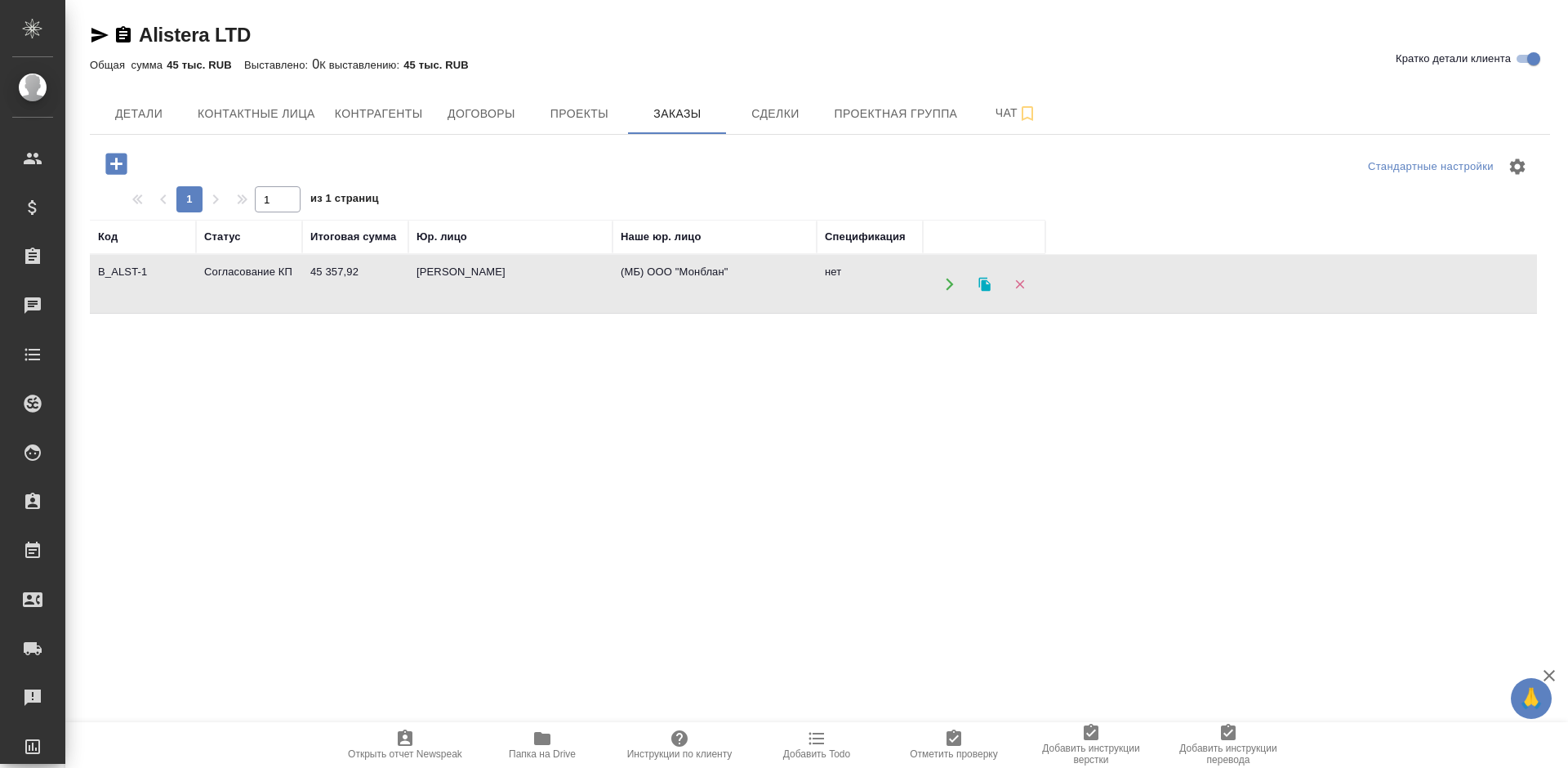
click at [570, 289] on td "[PERSON_NAME]" at bounding box center [510, 284] width 204 height 57
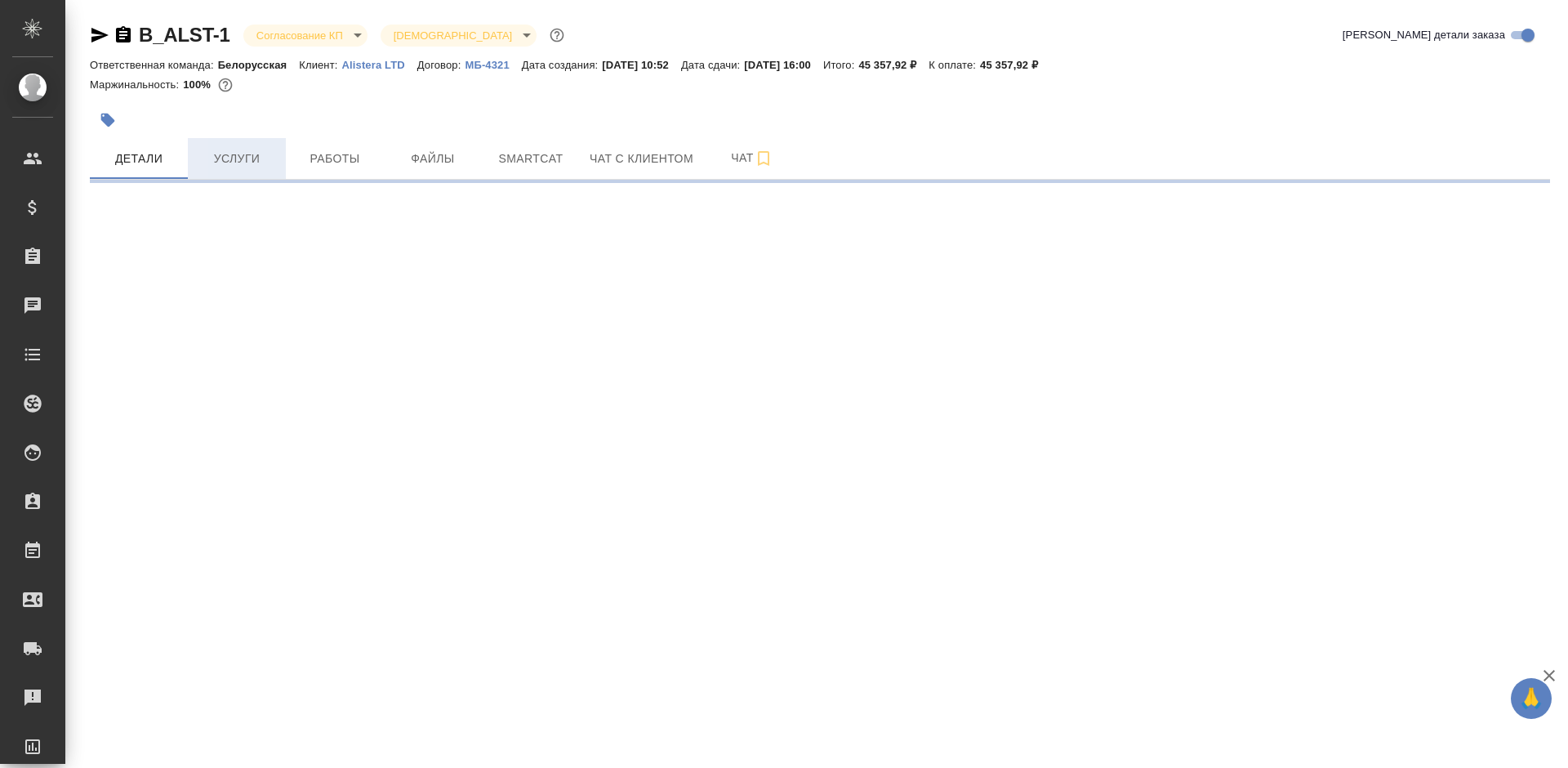
click at [223, 151] on span "Услуги" at bounding box center [236, 158] width 79 height 20
select select "RU"
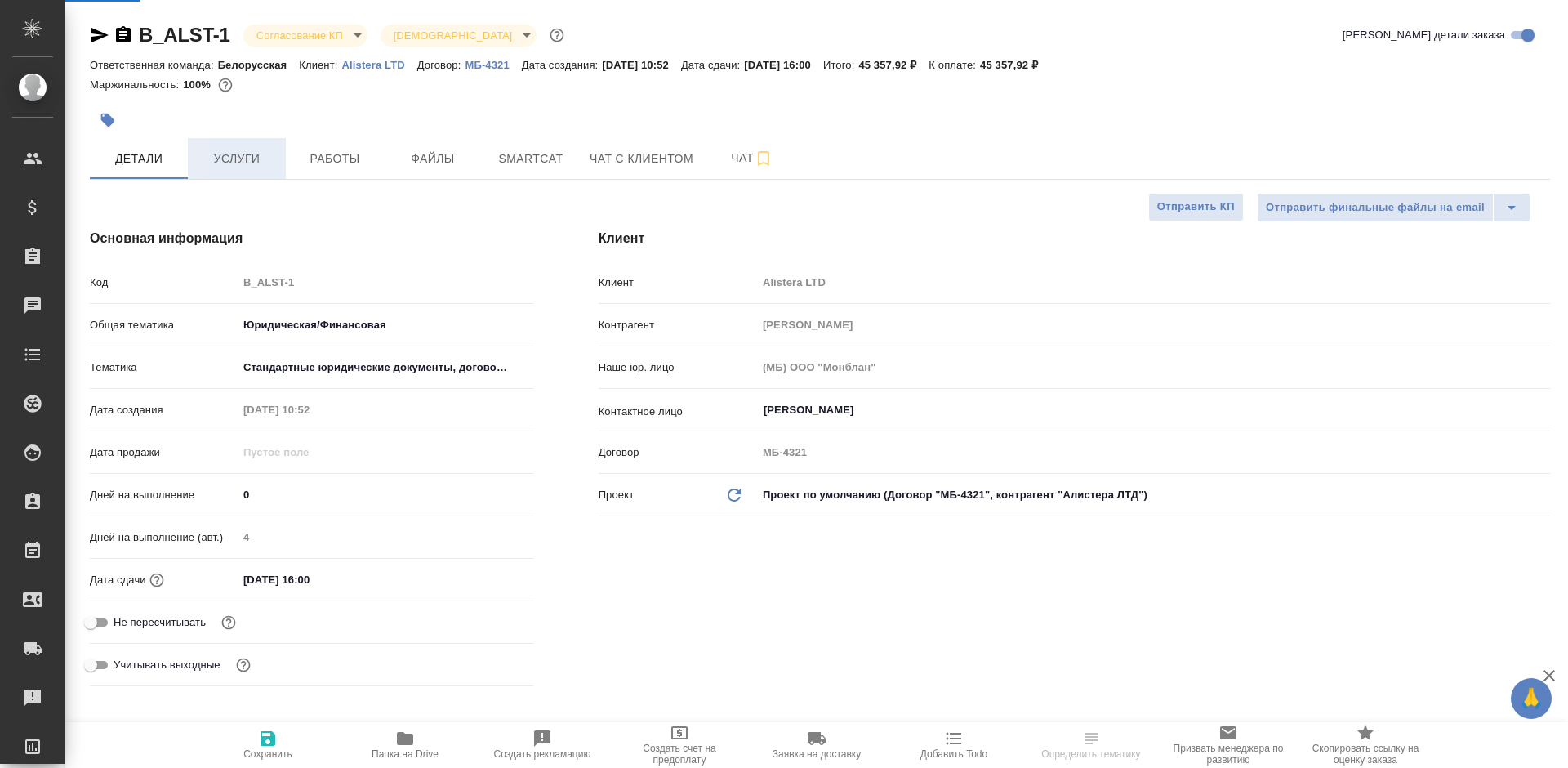
click at [232, 156] on span "Услуги" at bounding box center [236, 158] width 79 height 20
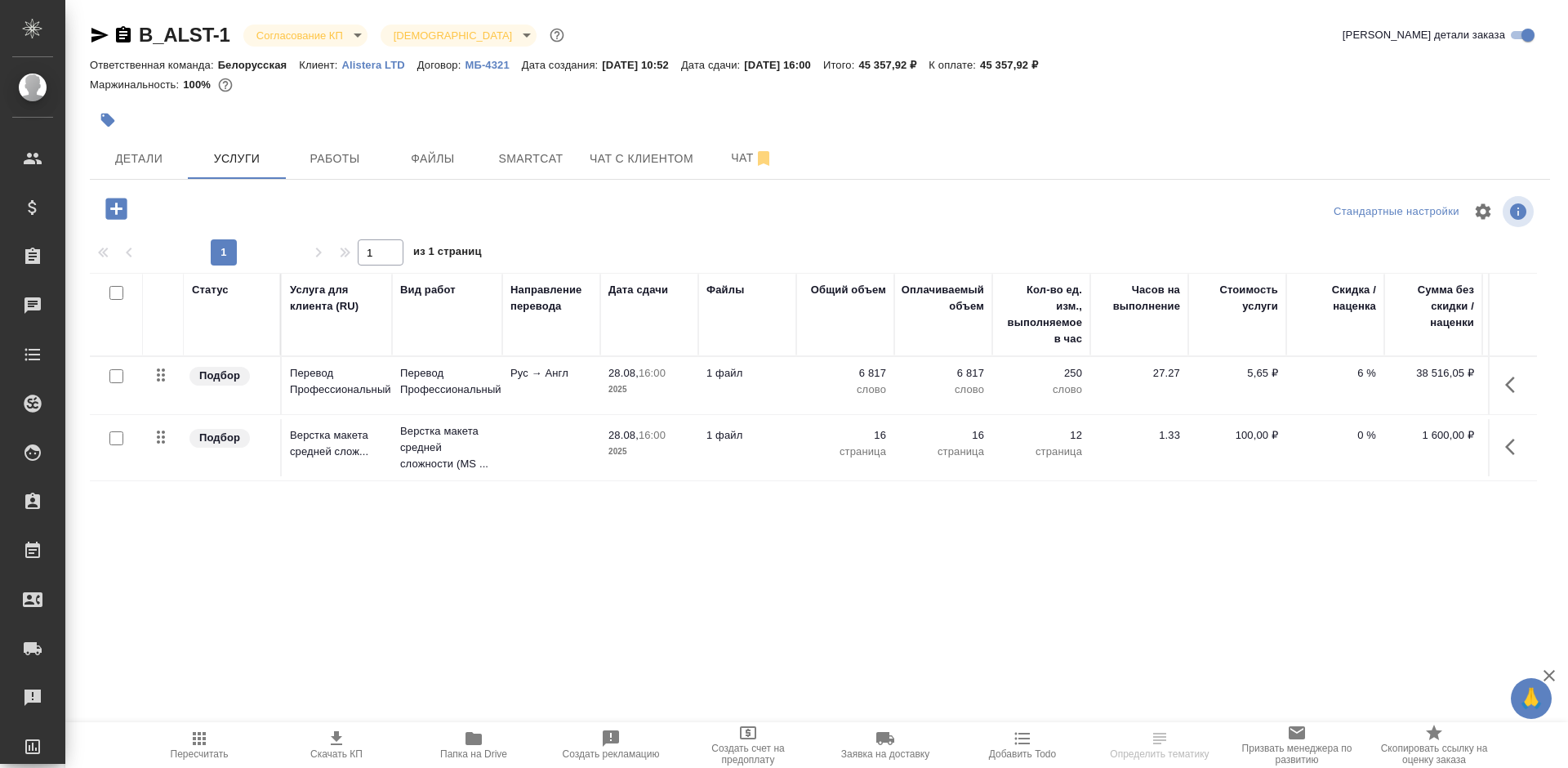
click at [192, 741] on icon "button" at bounding box center [199, 738] width 19 height 19
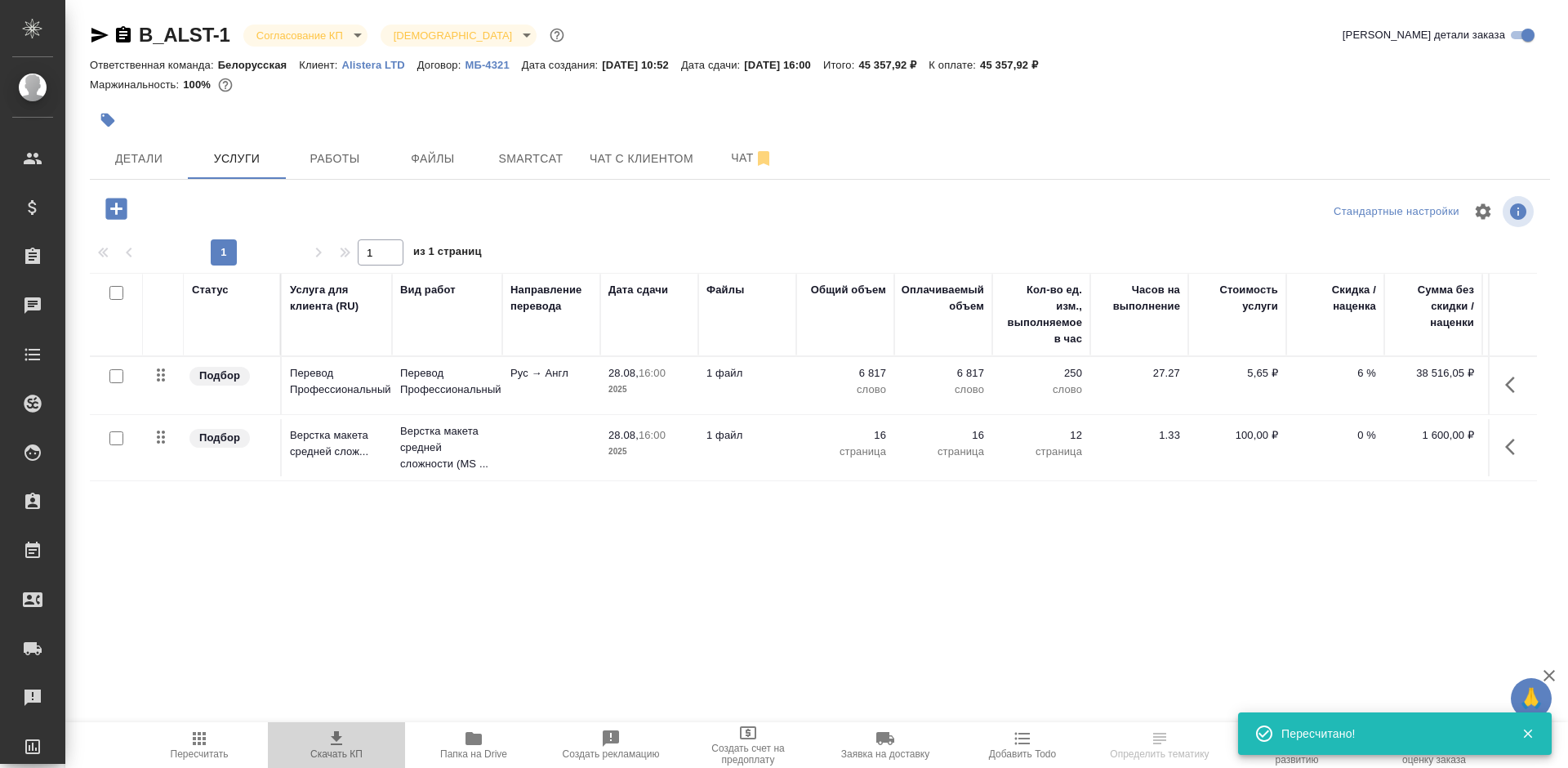
click at [357, 749] on span "Скачать КП" at bounding box center [336, 754] width 52 height 12
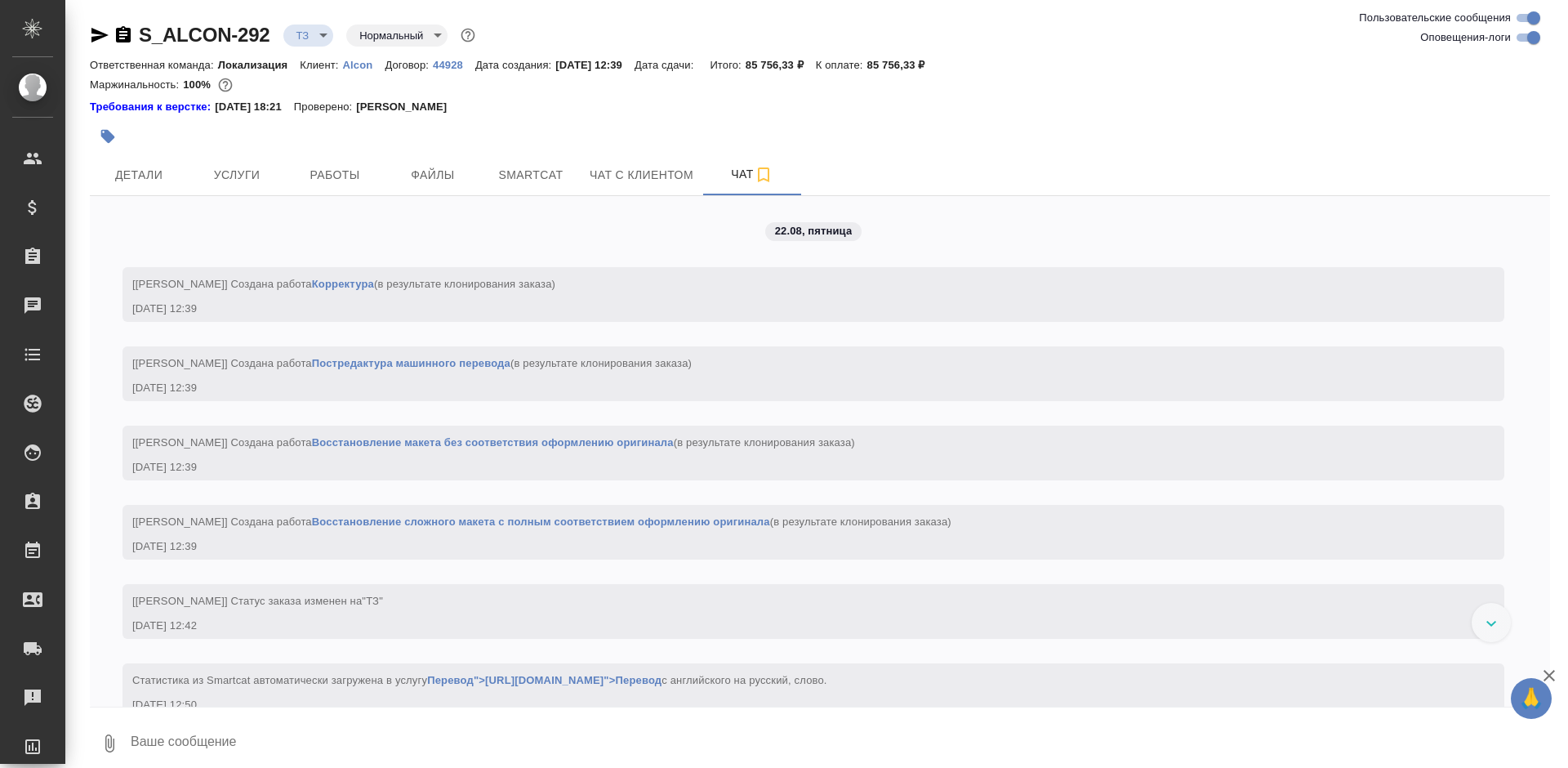
scroll to position [115, 0]
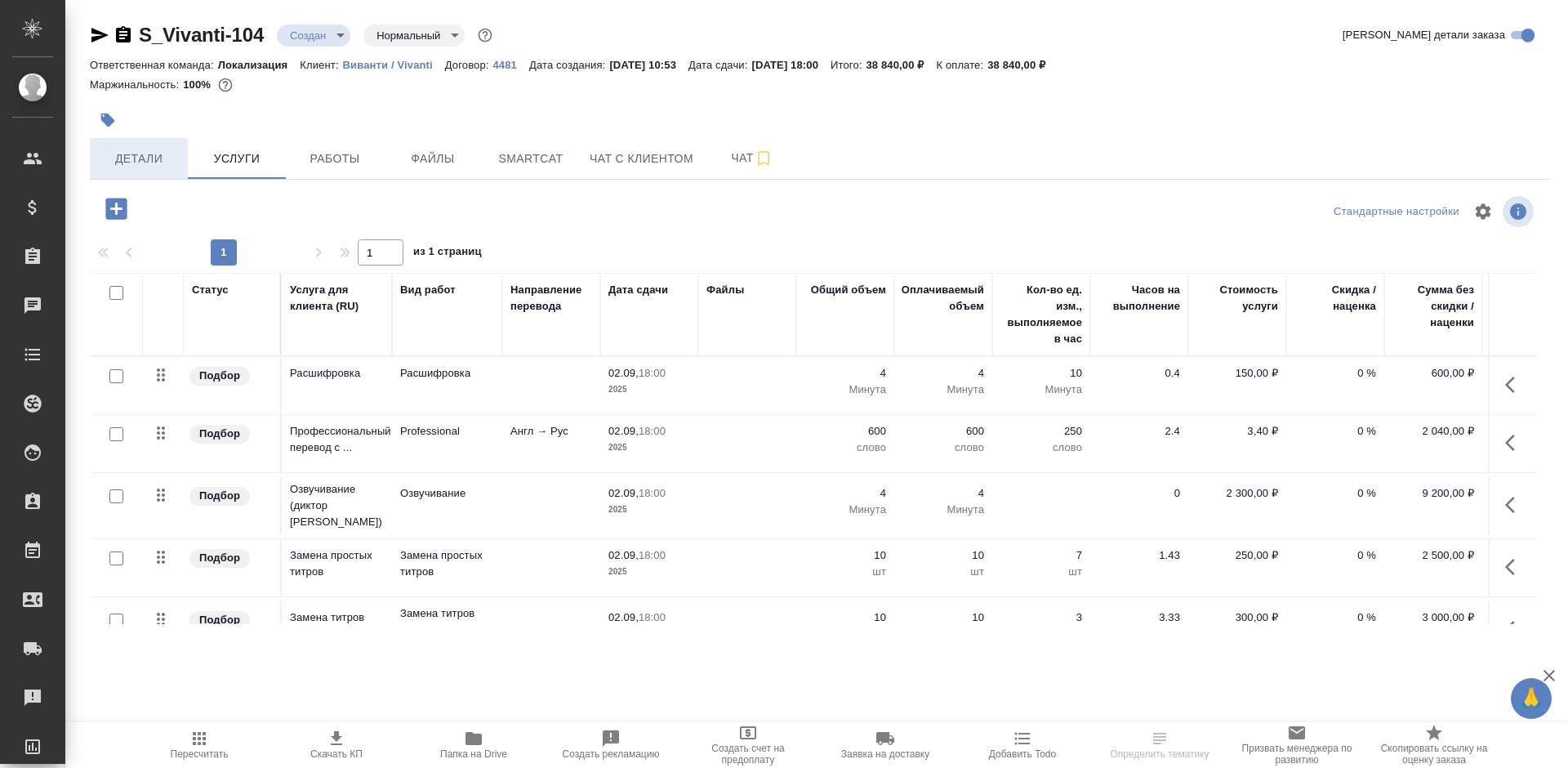
click at [142, 166] on span "Детали" at bounding box center [138, 158] width 79 height 20
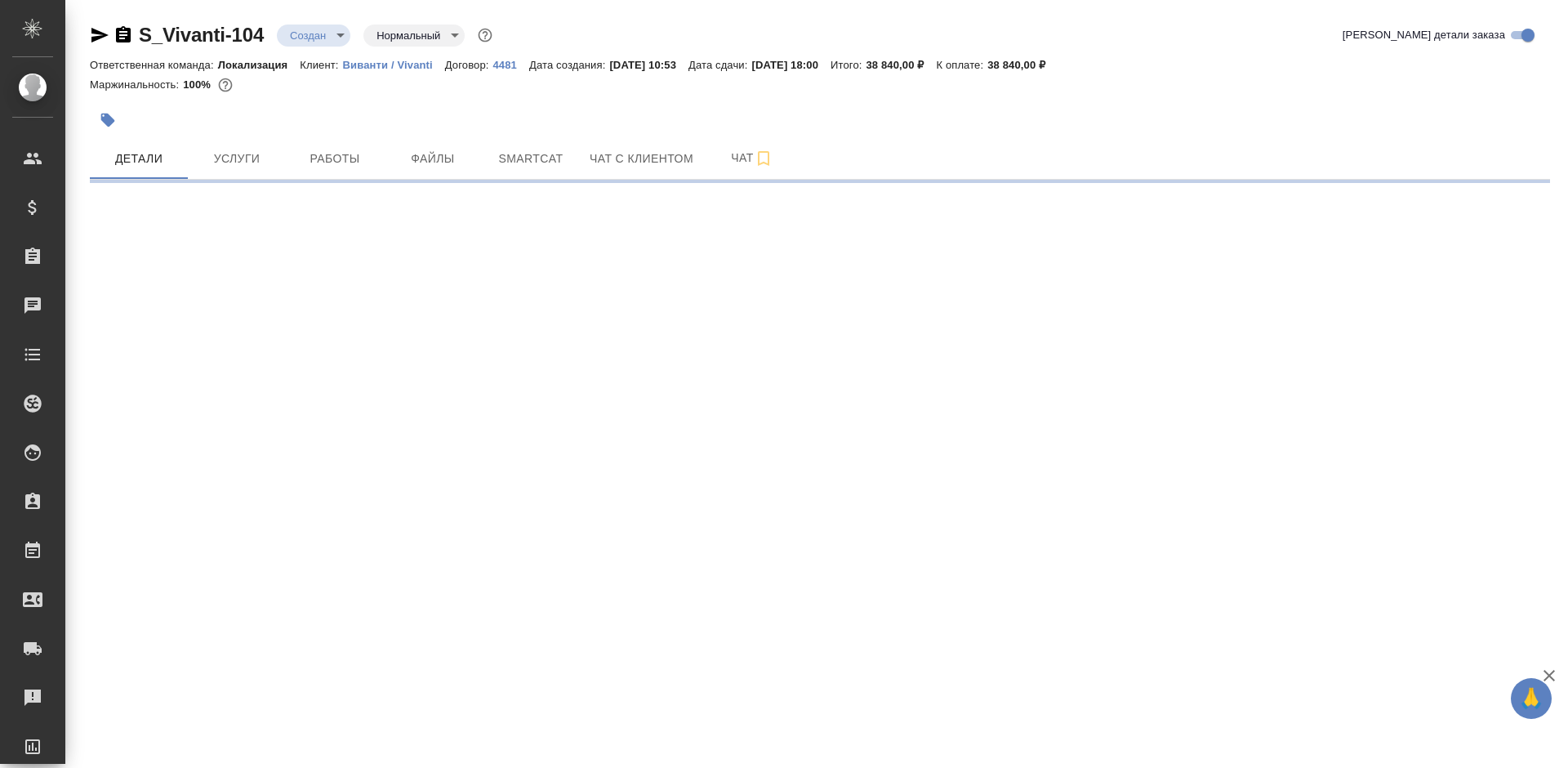
select select "RU"
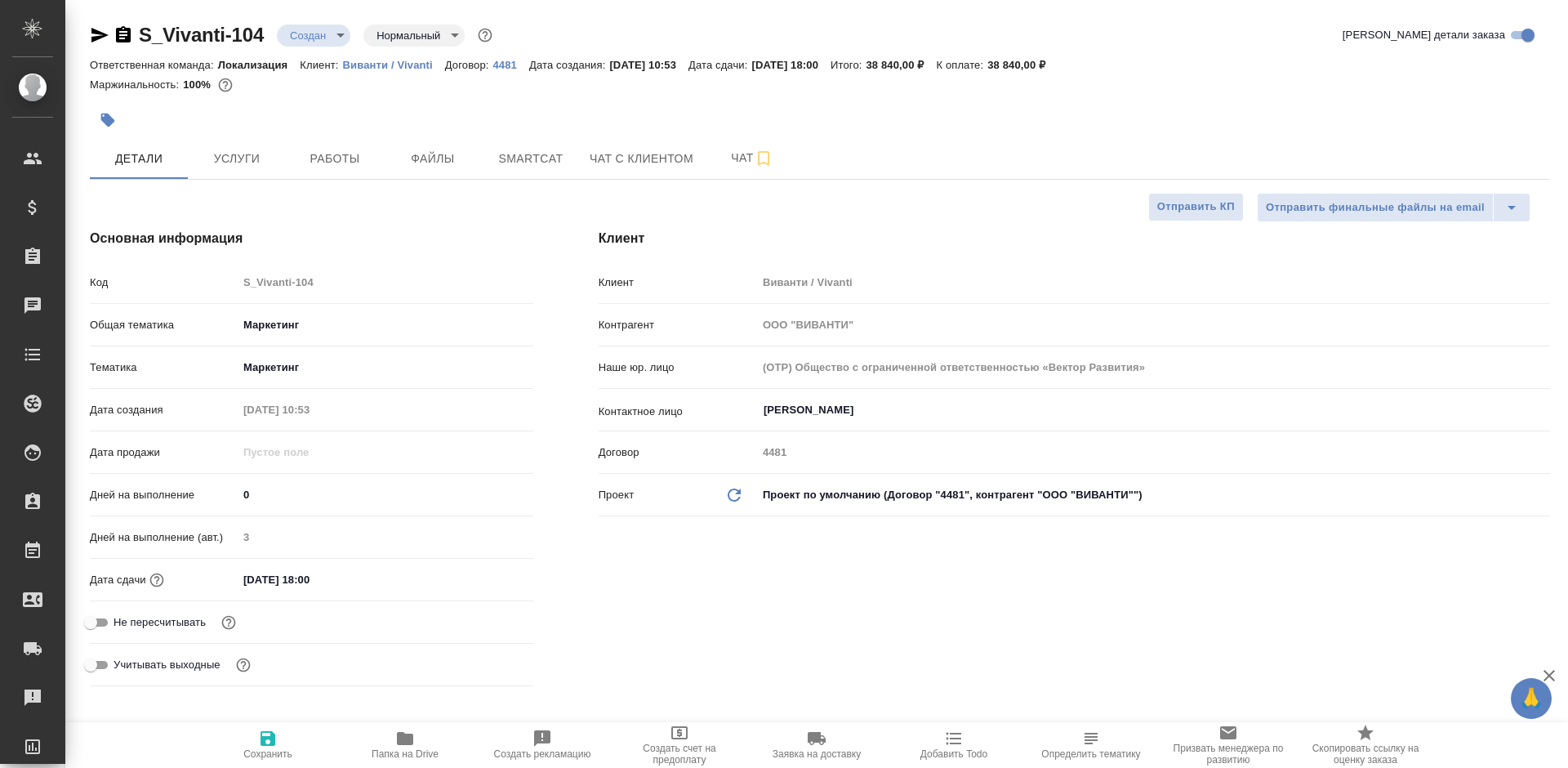
type textarea "x"
click at [238, 155] on span "Услуги" at bounding box center [236, 158] width 79 height 20
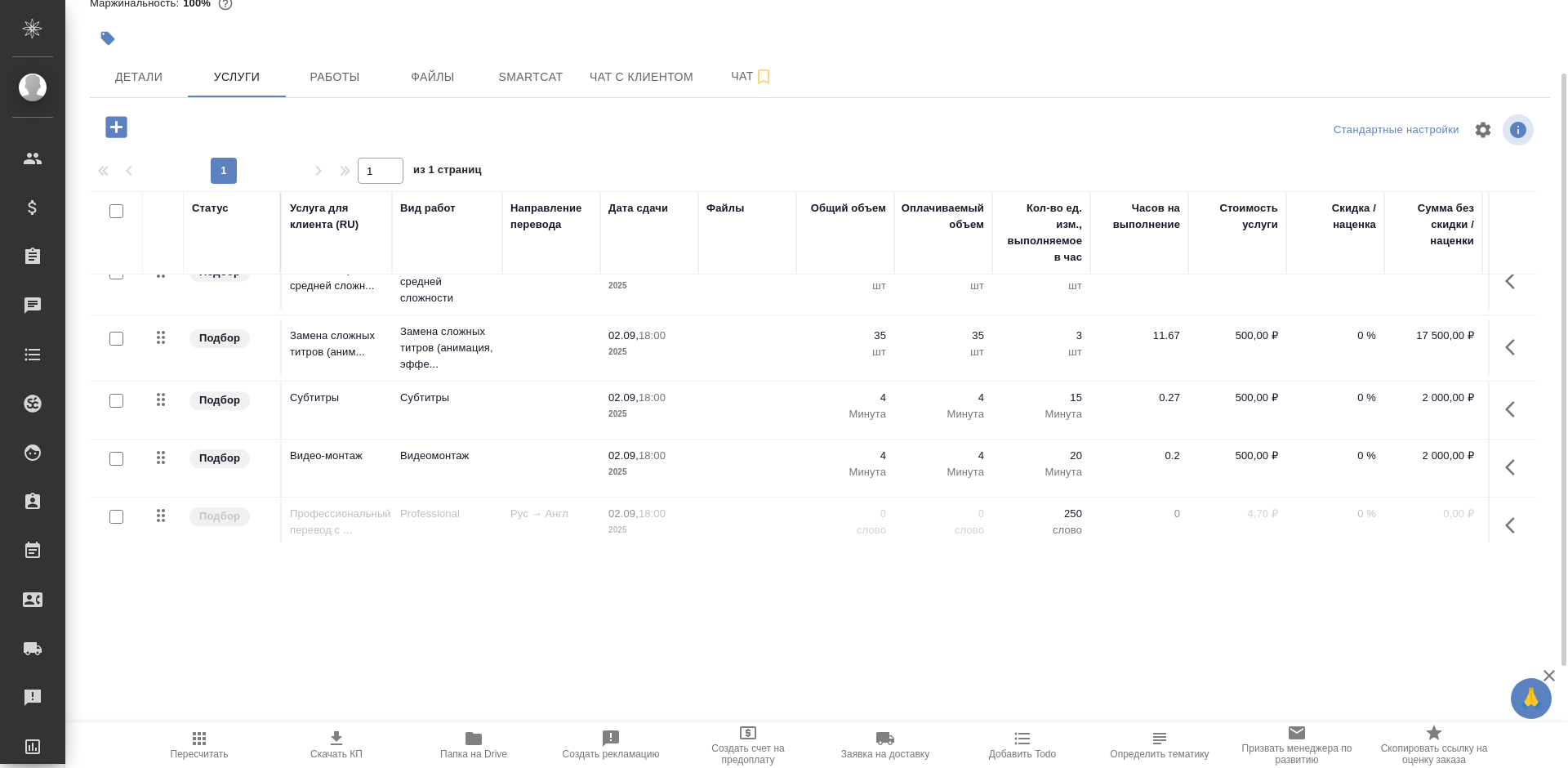
scroll to position [284, 0]
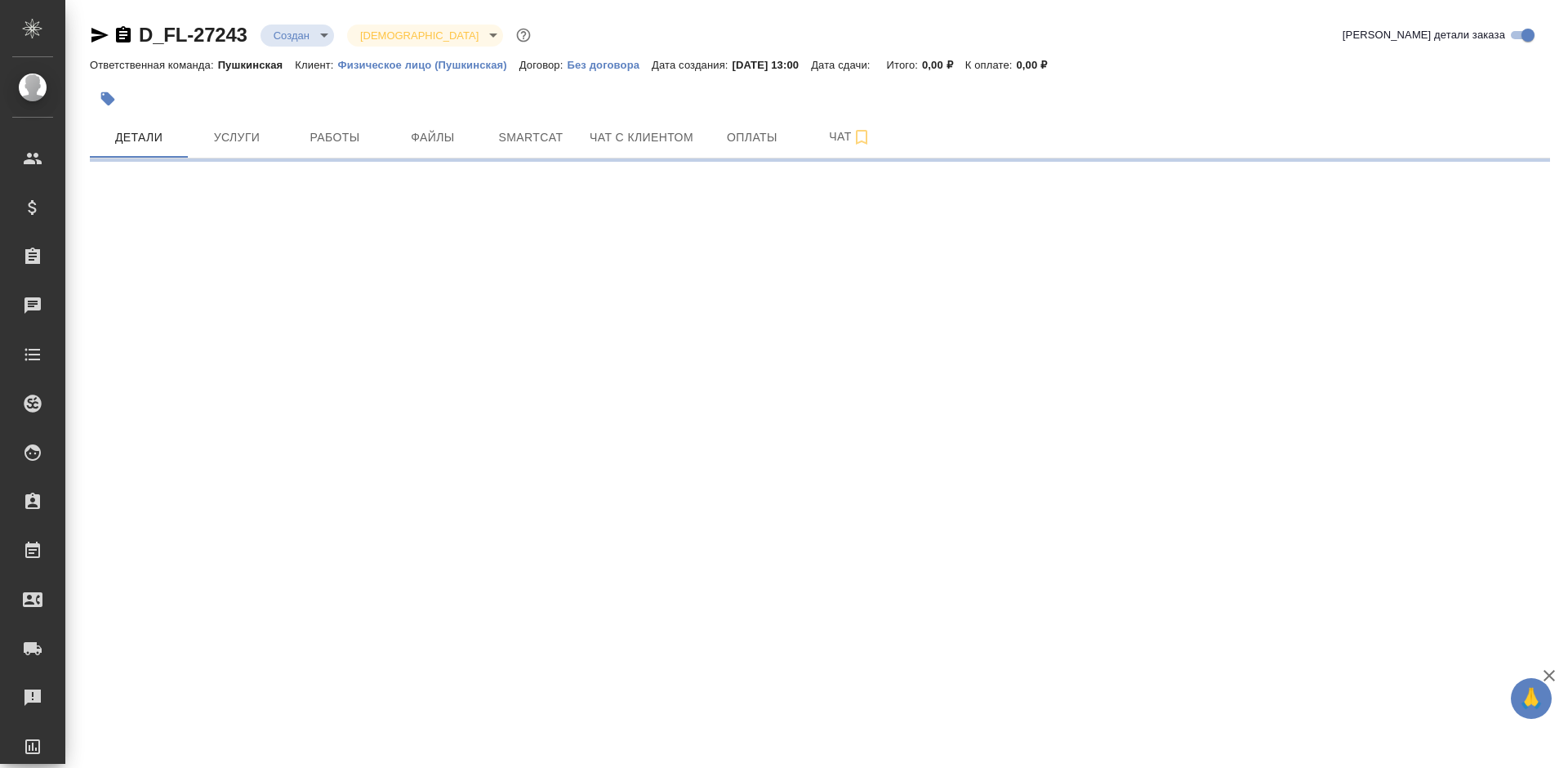
select select "RU"
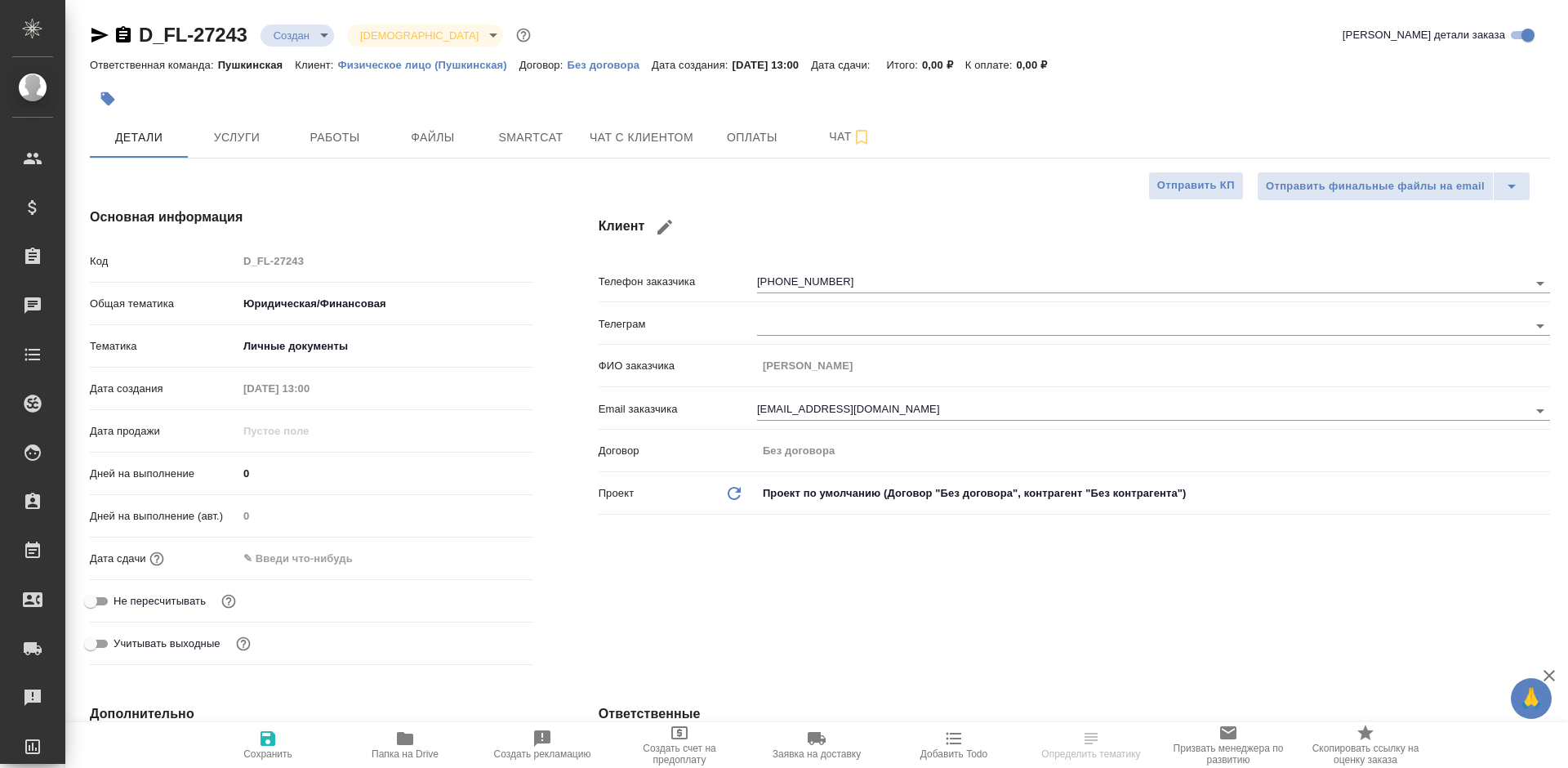
type textarea "x"
click at [242, 137] on span "Услуги" at bounding box center [236, 137] width 79 height 20
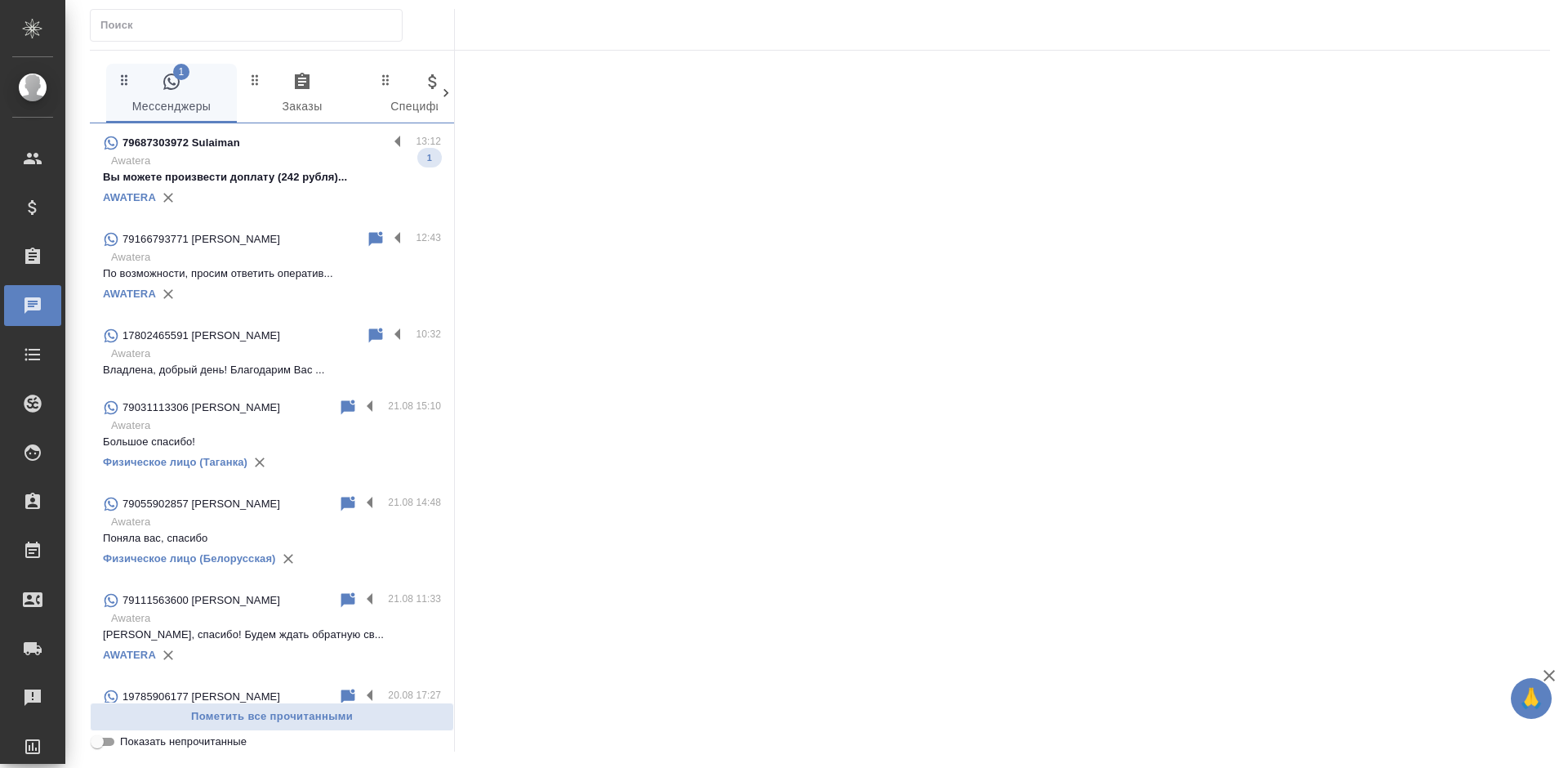
click at [268, 181] on p "Вы можете произвести доплату (242 рубля)..." at bounding box center [272, 177] width 338 height 17
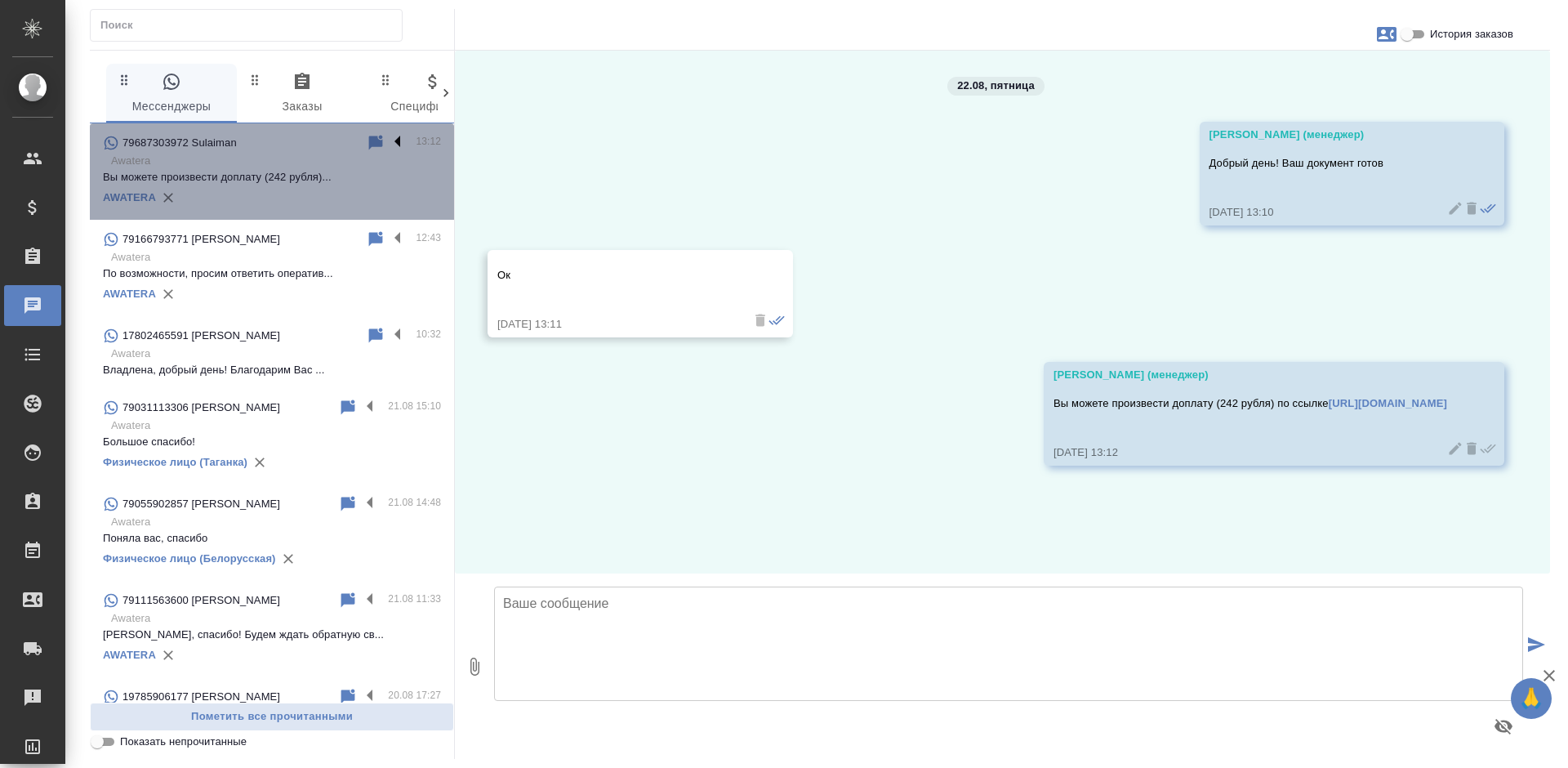
click at [388, 140] on label at bounding box center [401, 142] width 28 height 18
click at [0, 0] on input "checkbox" at bounding box center [0, 0] width 0 height 0
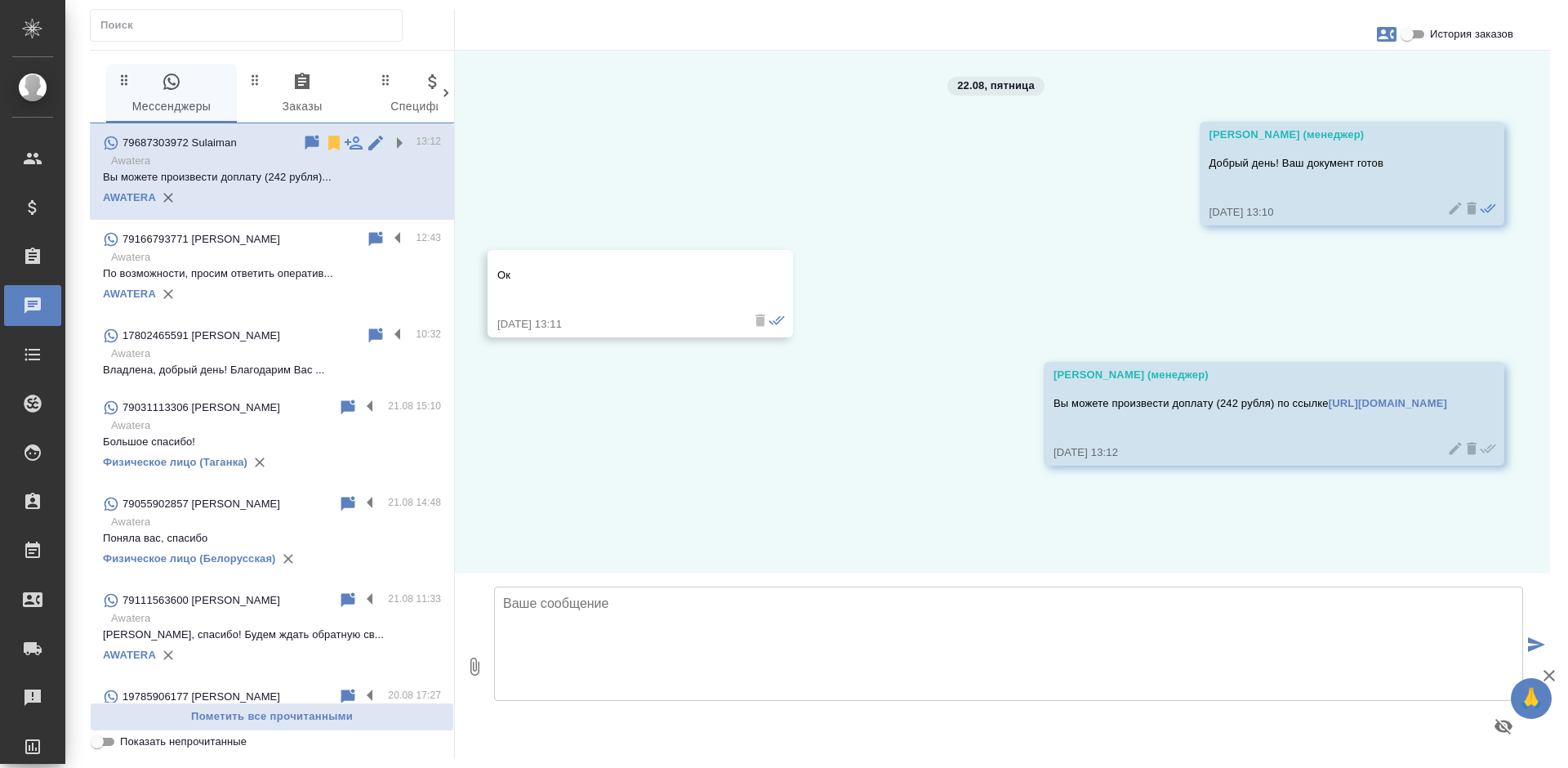
click at [325, 143] on icon at bounding box center [334, 143] width 19 height 19
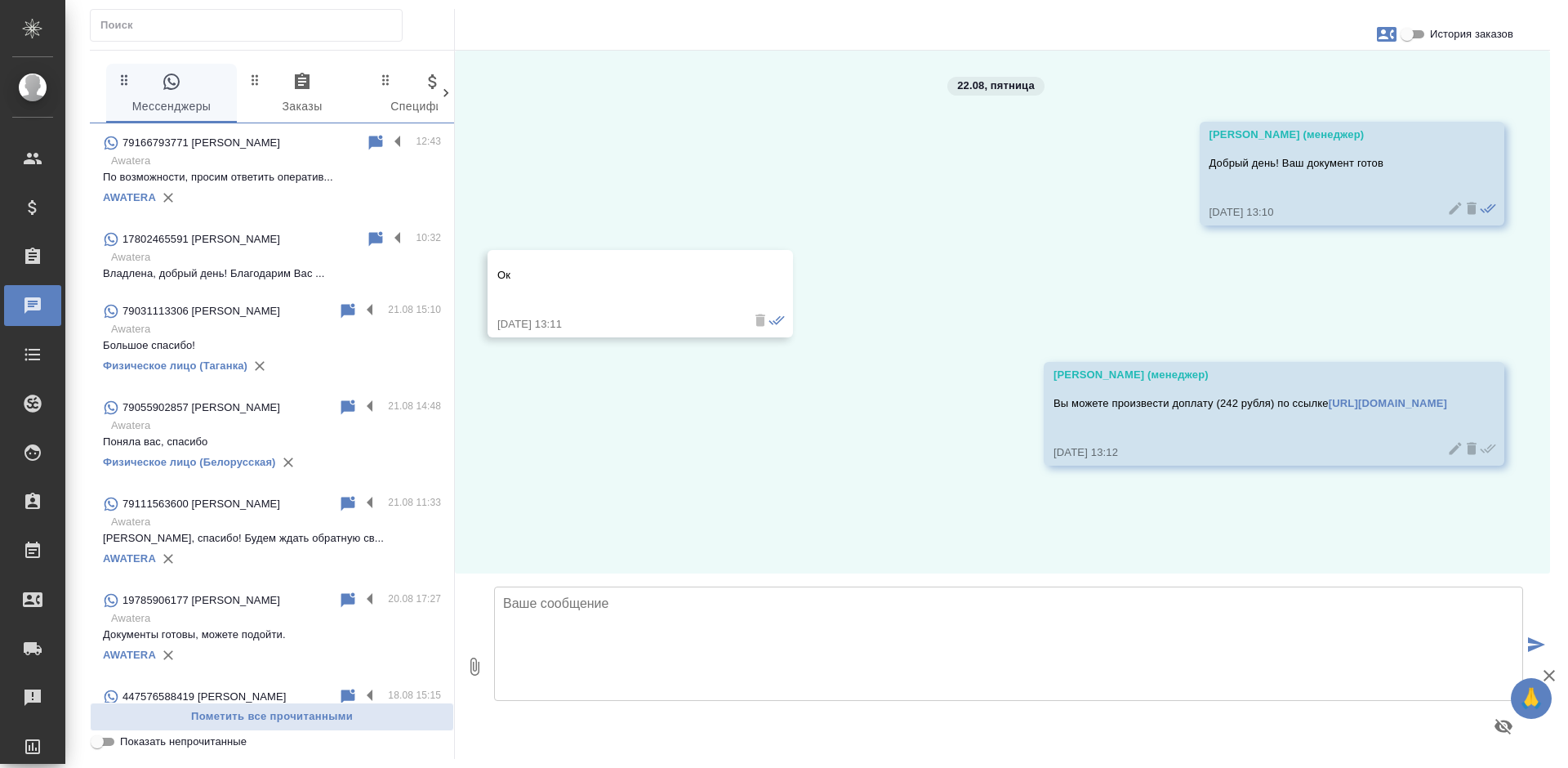
click at [1433, 38] on span "История заказов" at bounding box center [1472, 34] width 84 height 17
click at [1433, 38] on input "История заказов" at bounding box center [1407, 34] width 58 height 19
checkbox input "true"
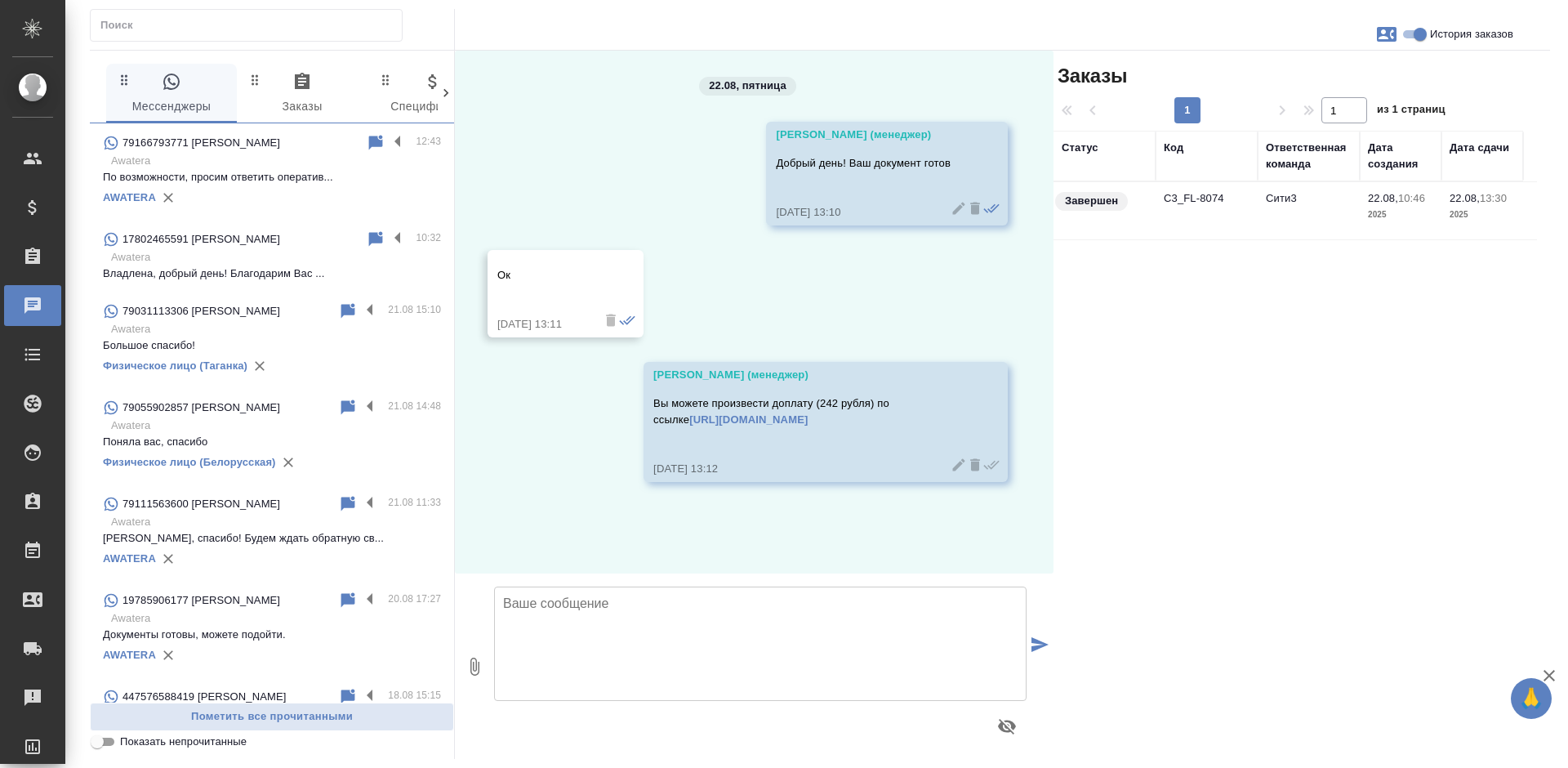
click at [1306, 206] on td "Сити3" at bounding box center [1308, 210] width 102 height 57
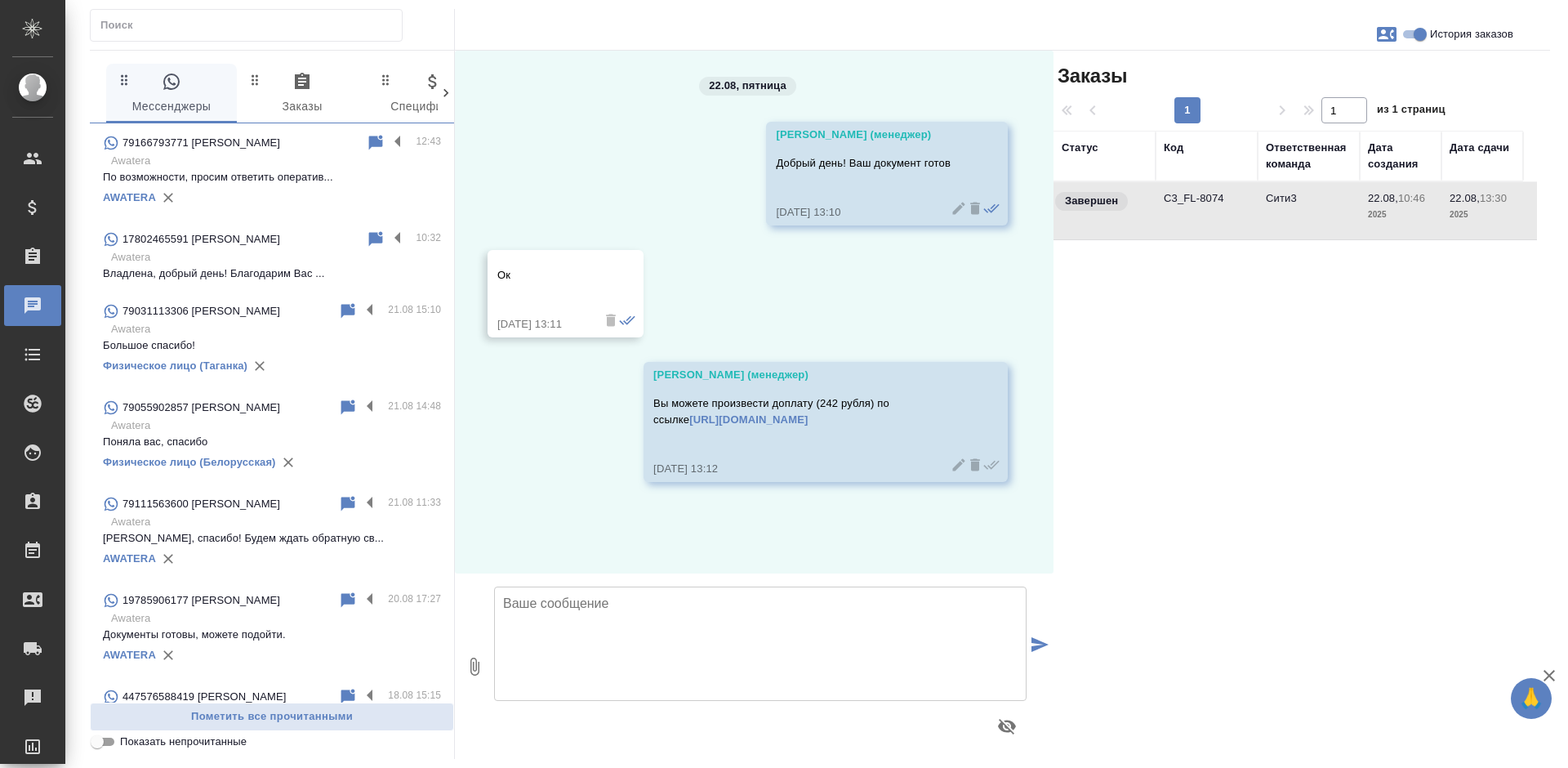
click at [1306, 206] on td "Сити3" at bounding box center [1308, 210] width 102 height 57
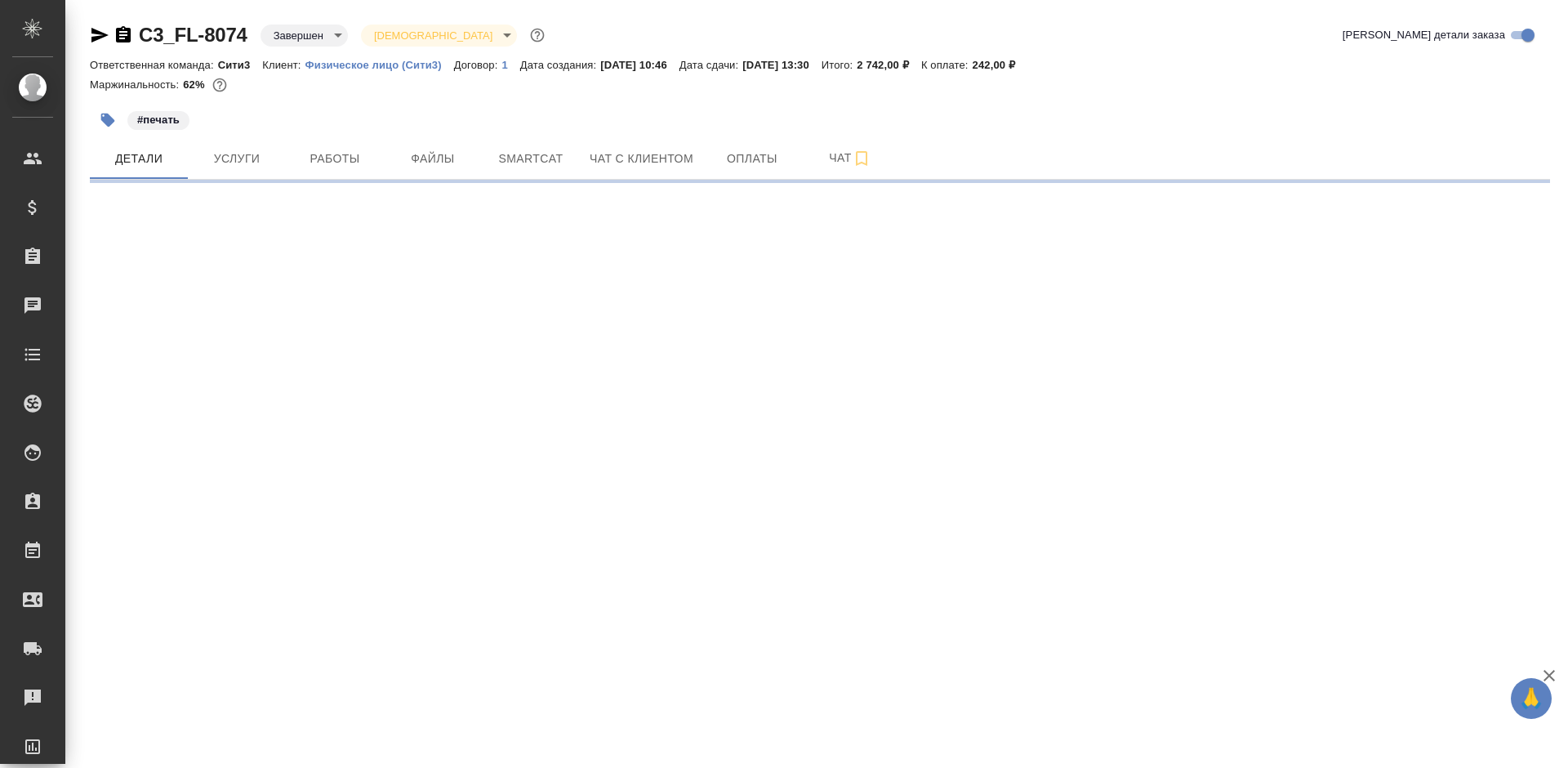
select select "RU"
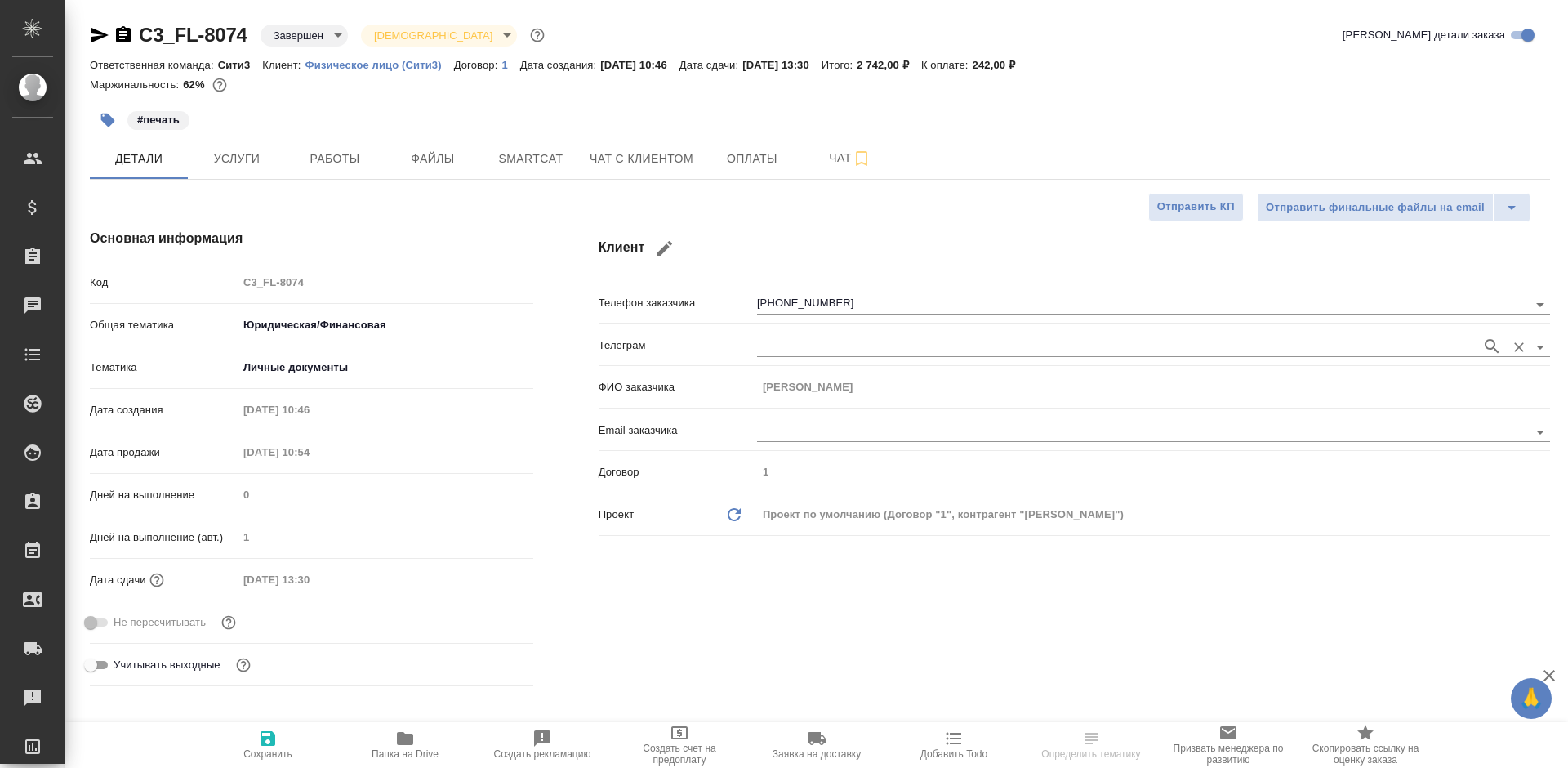
type textarea "x"
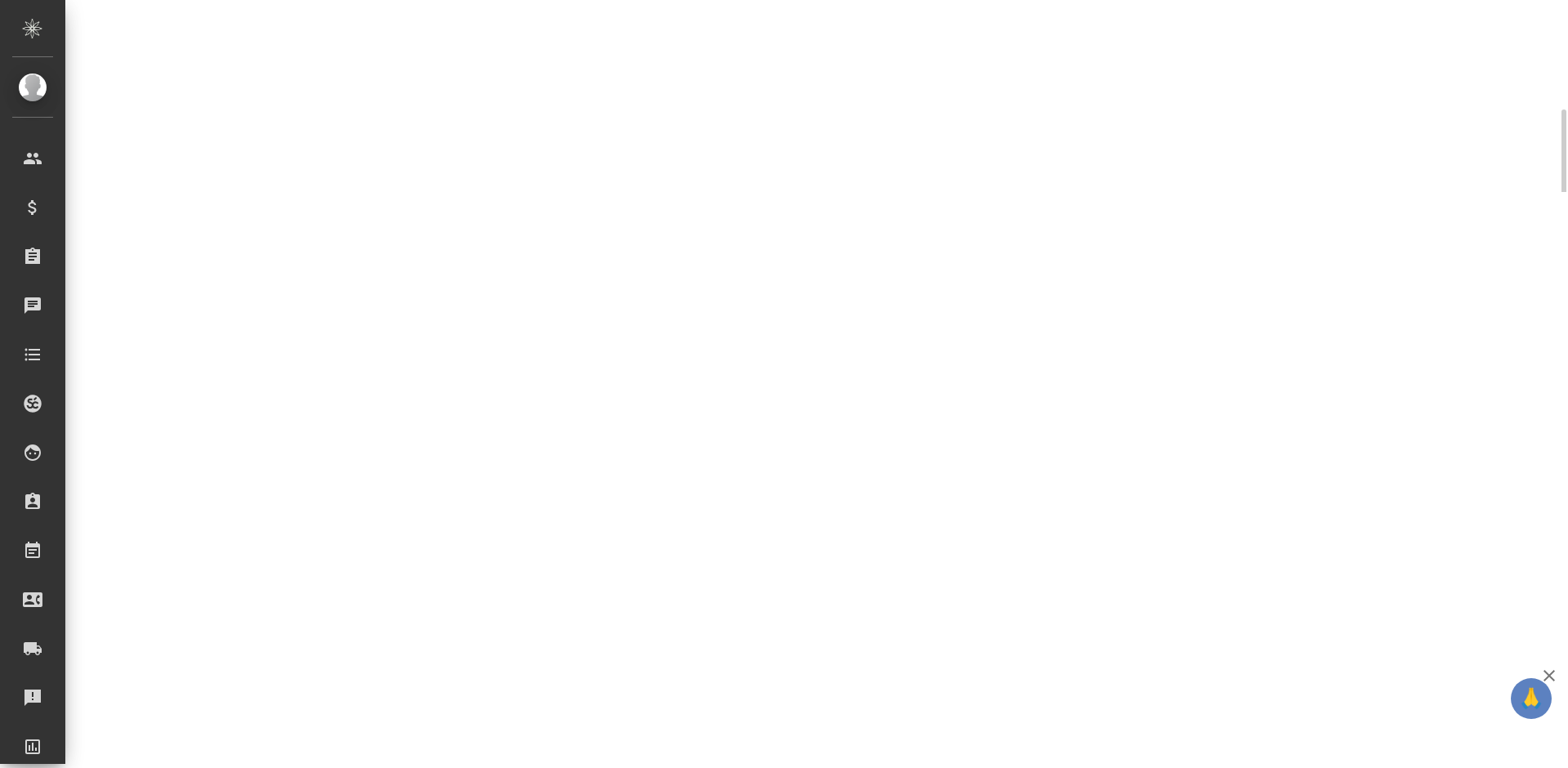
select select "RU"
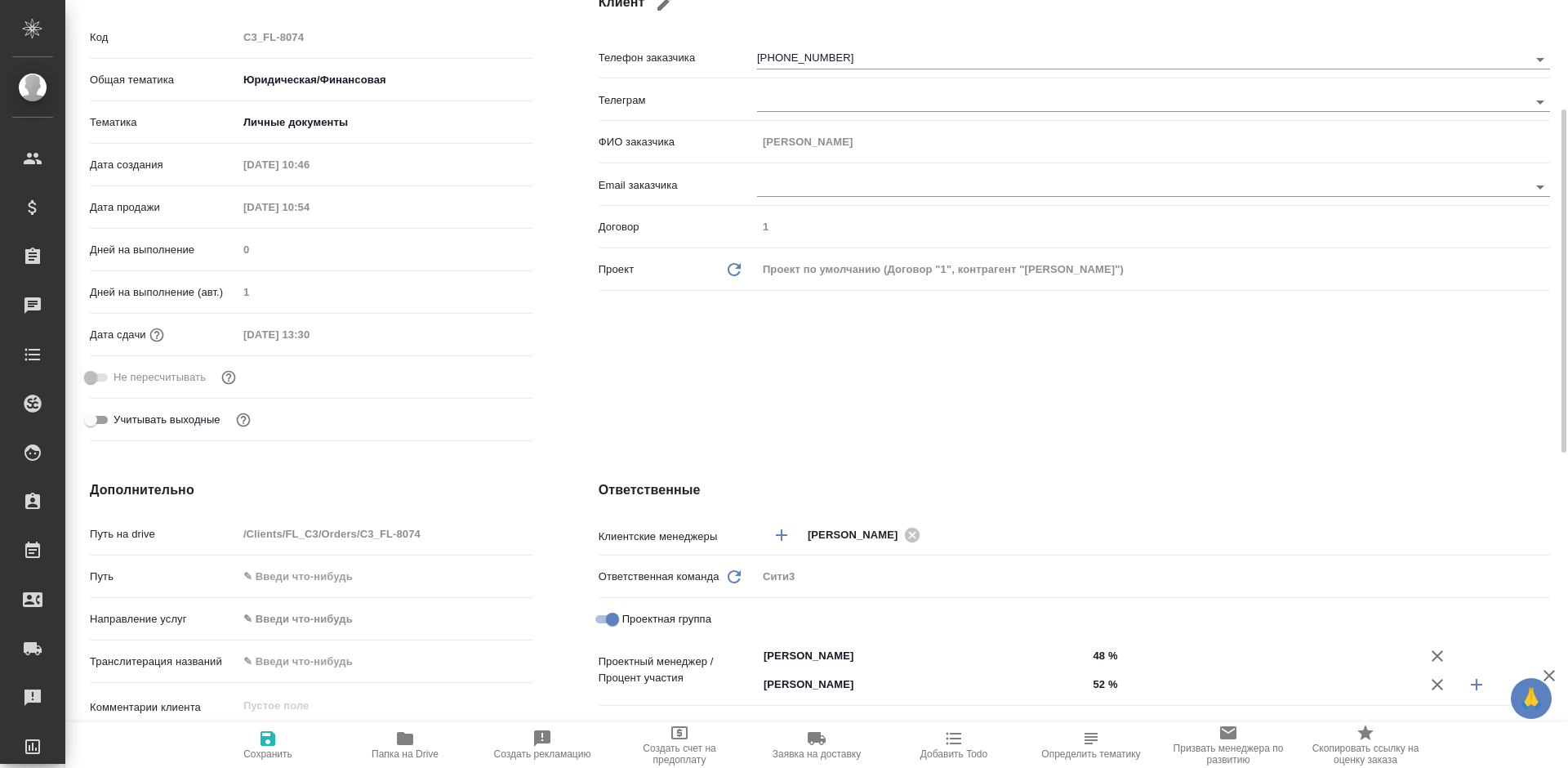
type textarea "x"
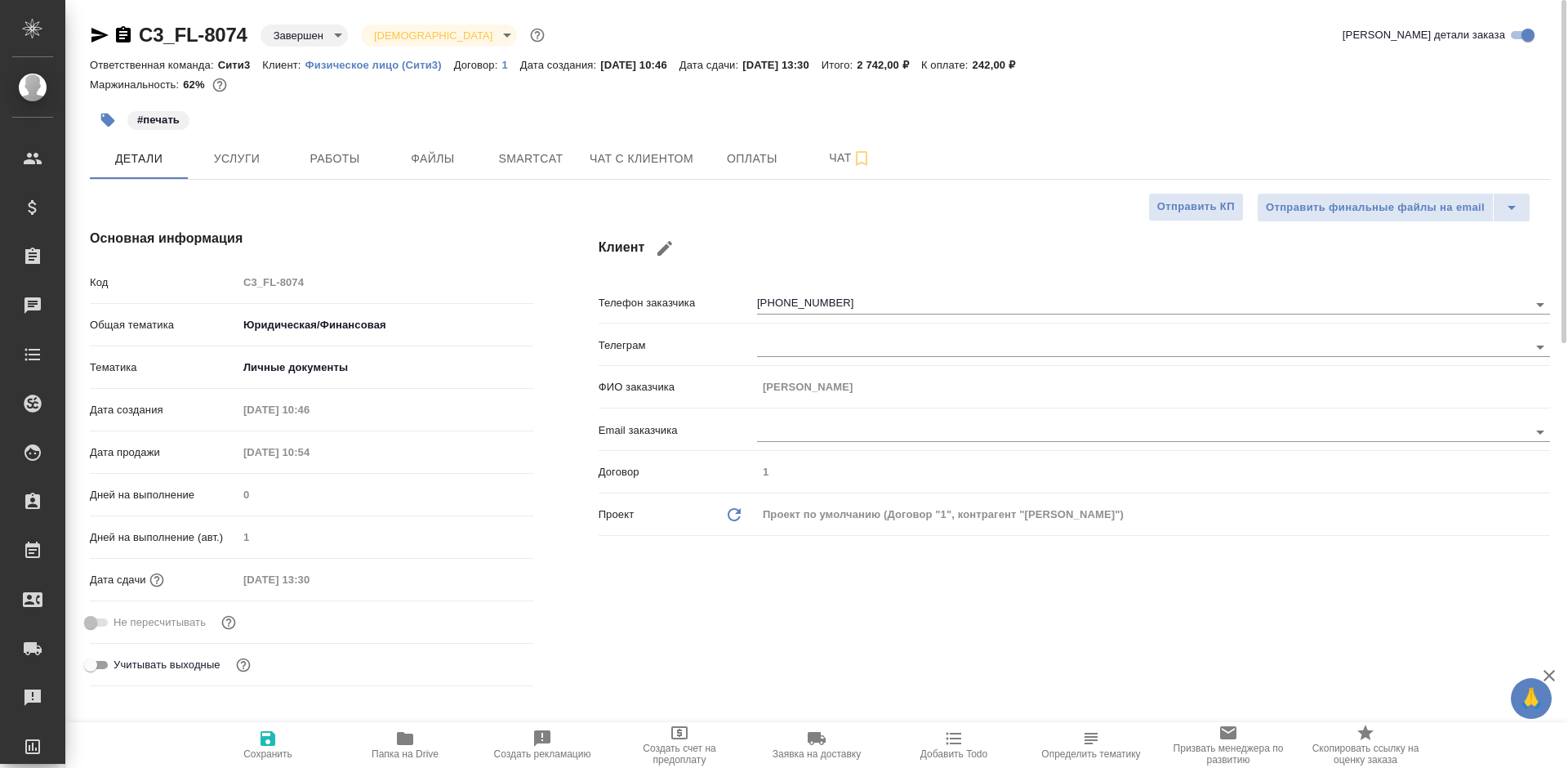
scroll to position [0, 0]
click at [252, 142] on button "Услуги" at bounding box center [236, 158] width 98 height 41
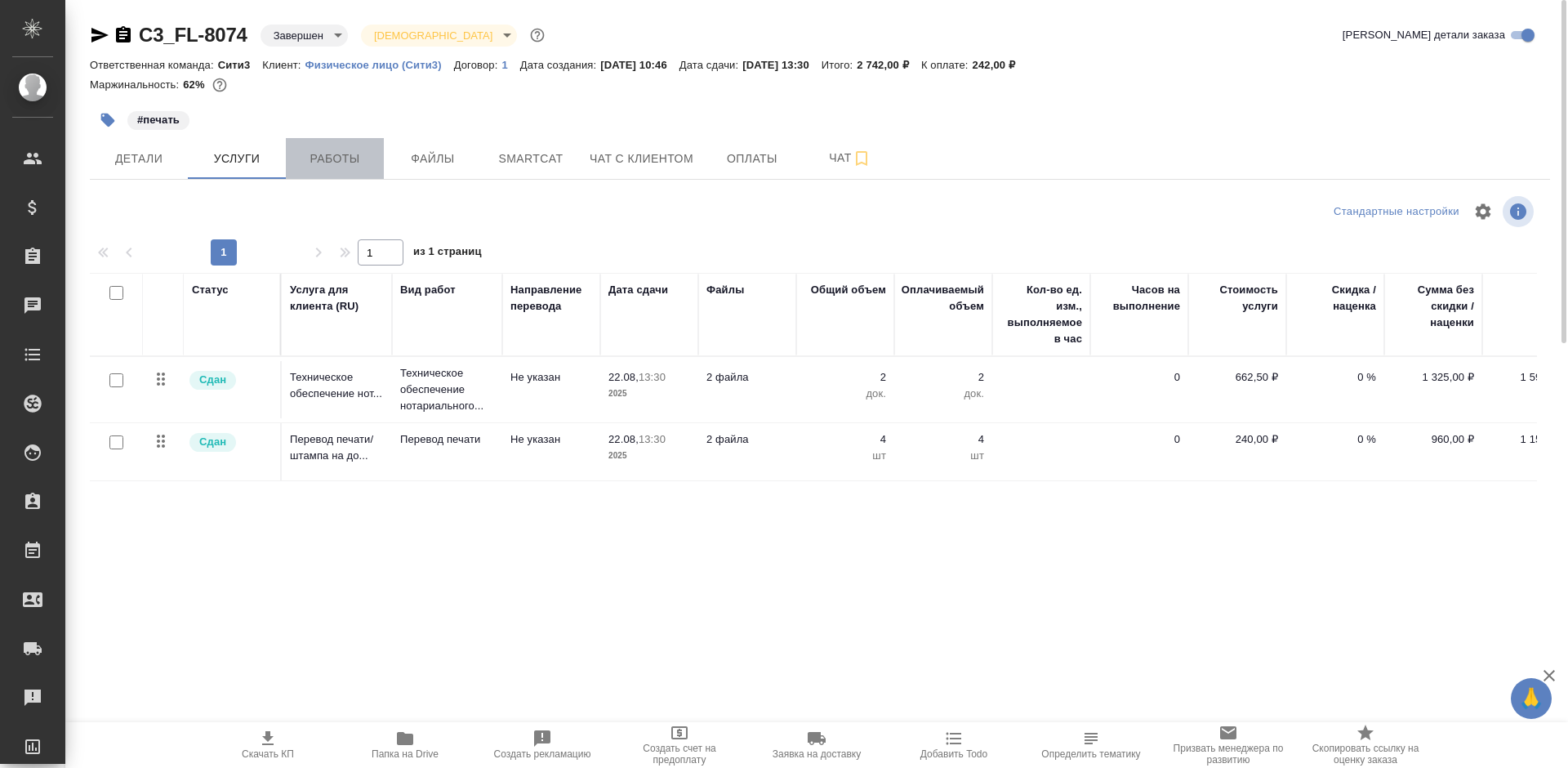
click at [316, 166] on span "Работы" at bounding box center [334, 158] width 79 height 20
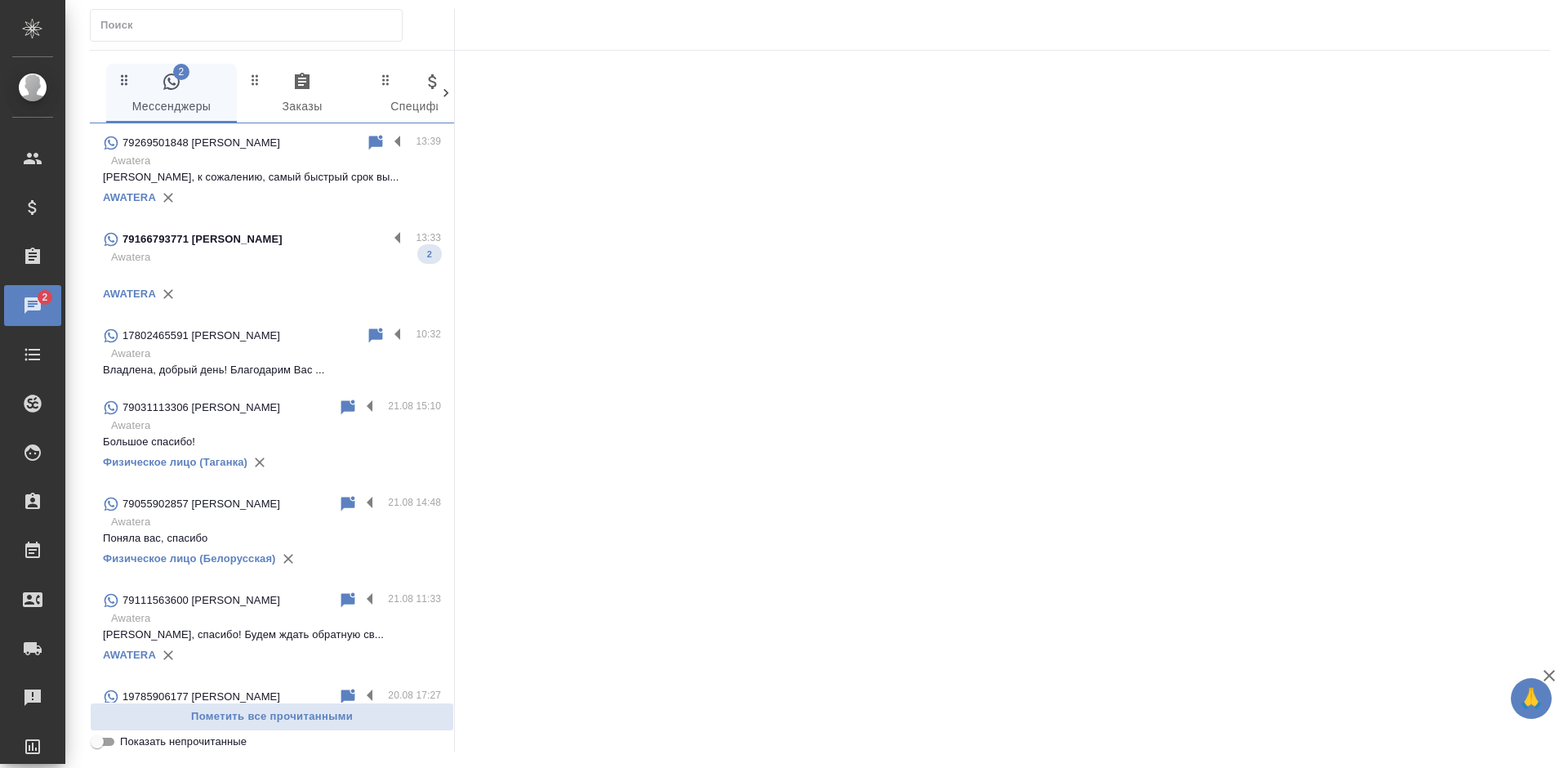
click at [284, 148] on div "79269501848 [PERSON_NAME]" at bounding box center [234, 143] width 263 height 19
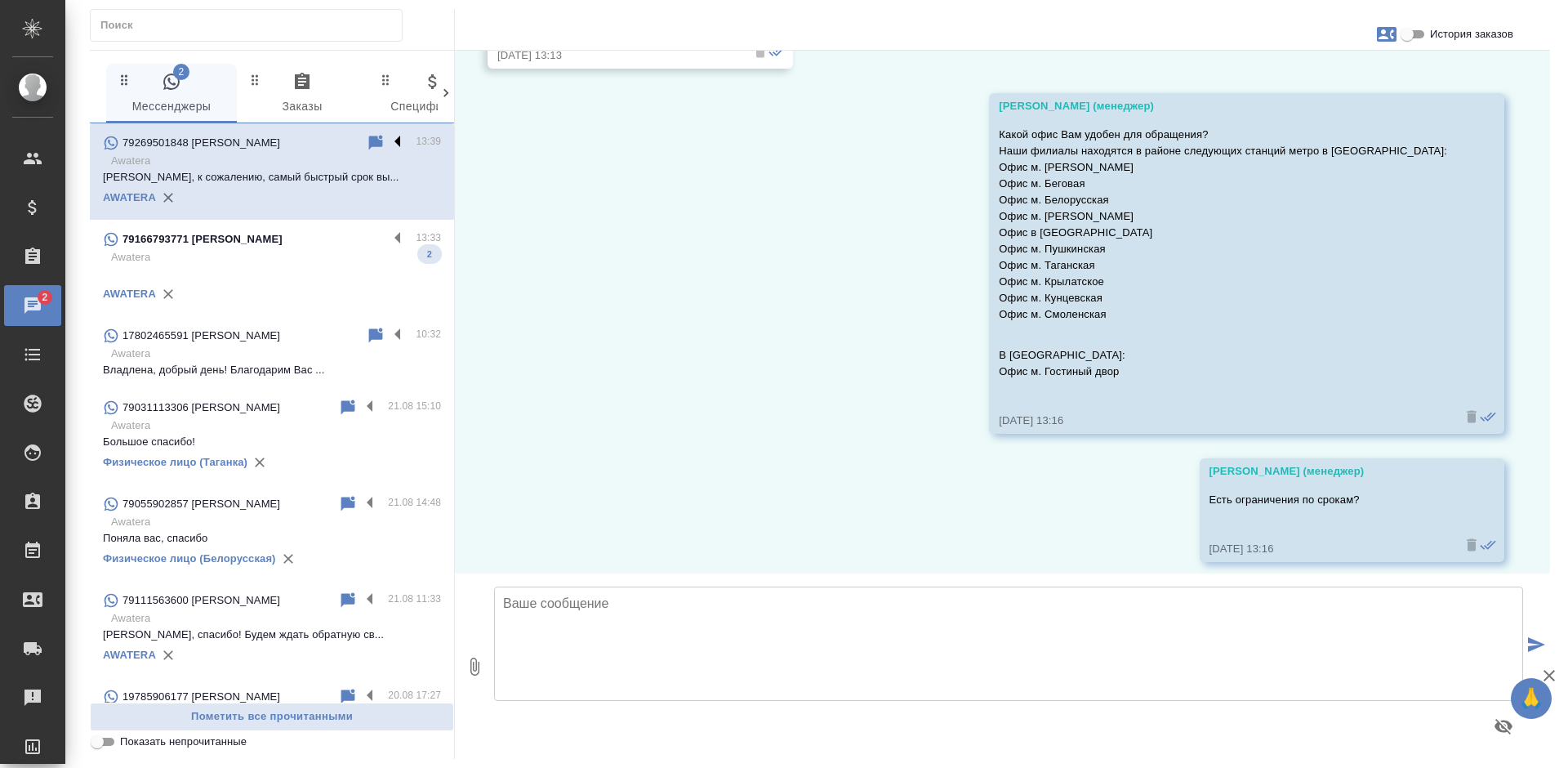
scroll to position [1438, 0]
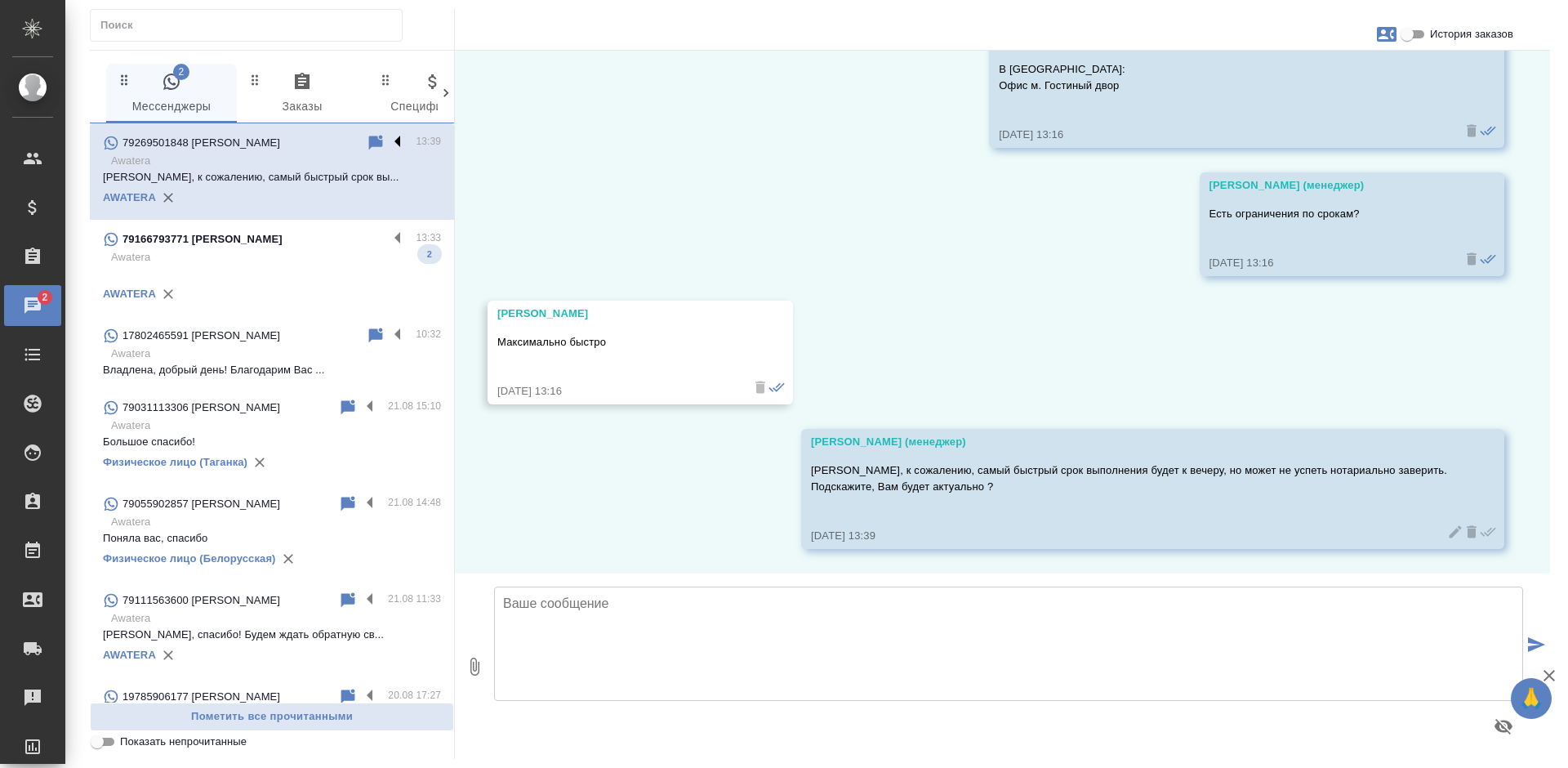
click at [388, 141] on label at bounding box center [401, 142] width 28 height 18
click at [0, 0] on input "checkbox" at bounding box center [0, 0] width 0 height 0
click at [310, 142] on div at bounding box center [359, 143] width 114 height 19
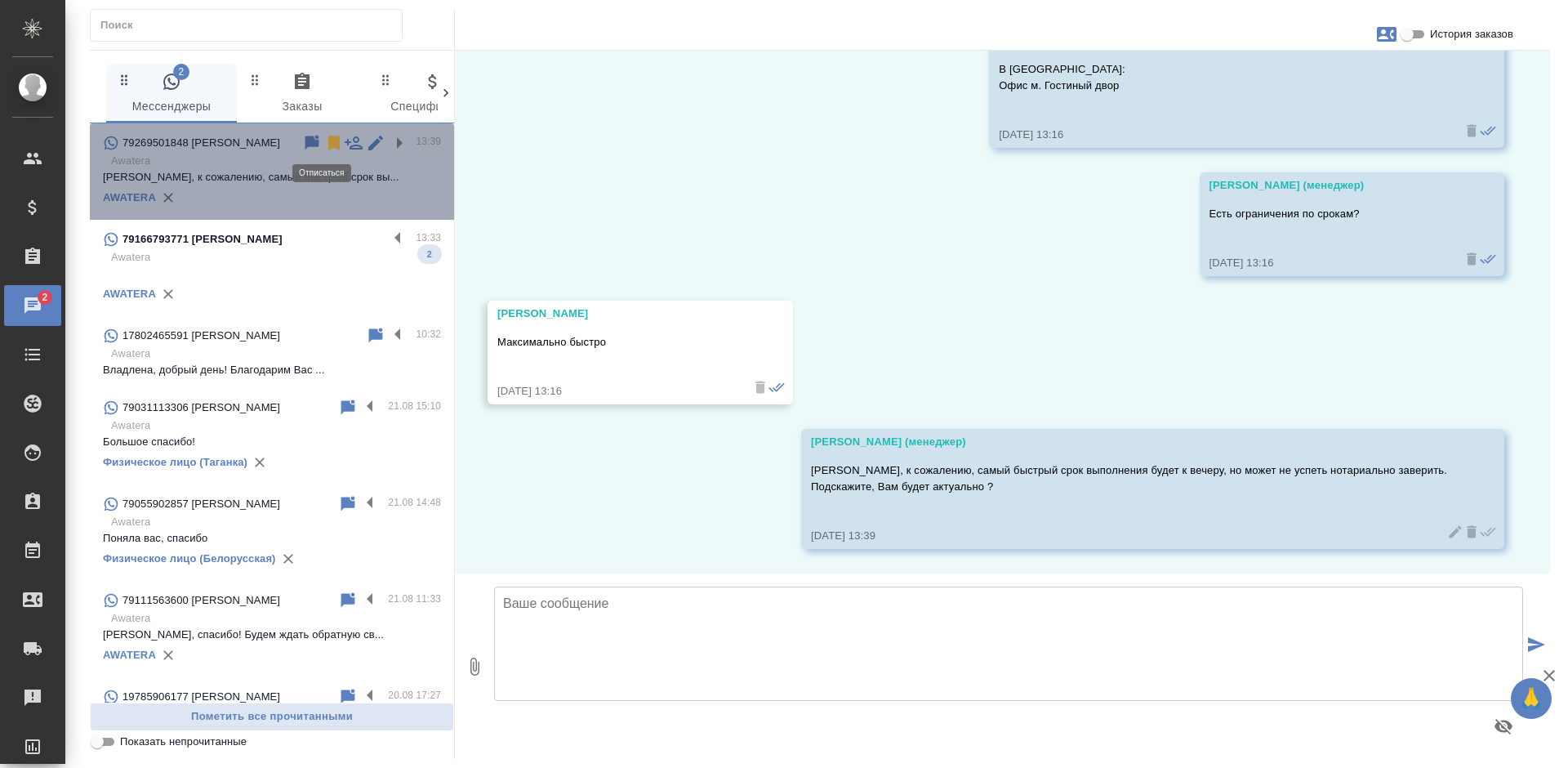
click at [329, 144] on icon at bounding box center [334, 142] width 12 height 15
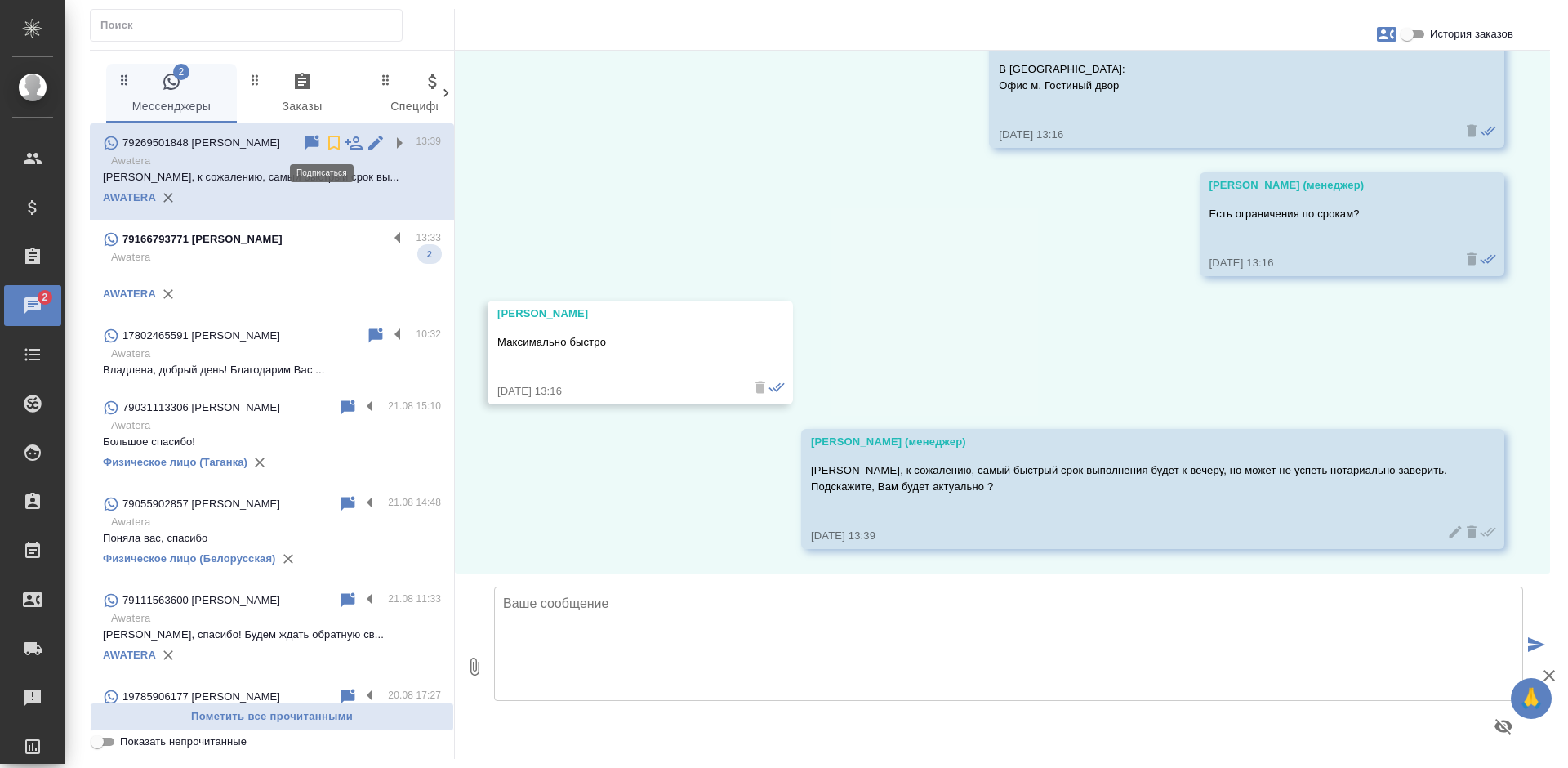
click at [284, 222] on div "79166793771 Мария 13:33 Awatera 2 AWATERA" at bounding box center [271, 267] width 365 height 96
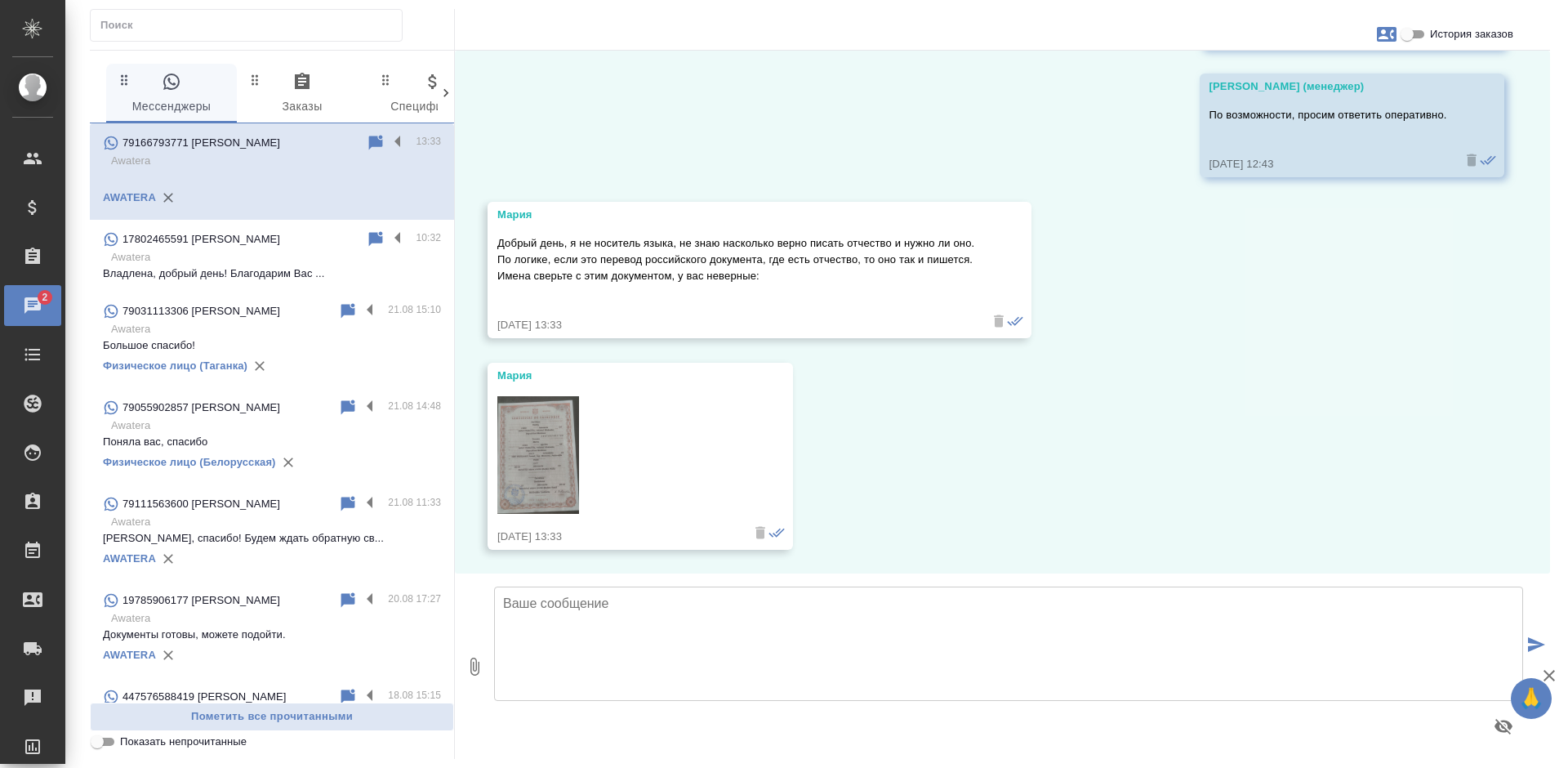
scroll to position [1637, 0]
click at [540, 441] on img at bounding box center [539, 454] width 82 height 118
click at [588, 640] on textarea at bounding box center [1008, 644] width 1029 height 115
click at [1019, 603] on textarea "Поняла Вас, сейчас подправим и вышлем Вам откорректированный вариант." at bounding box center [1008, 644] width 1029 height 115
type textarea "Поняла Вас, сейчас подправим и вышлем Вам откорректированный вариант."
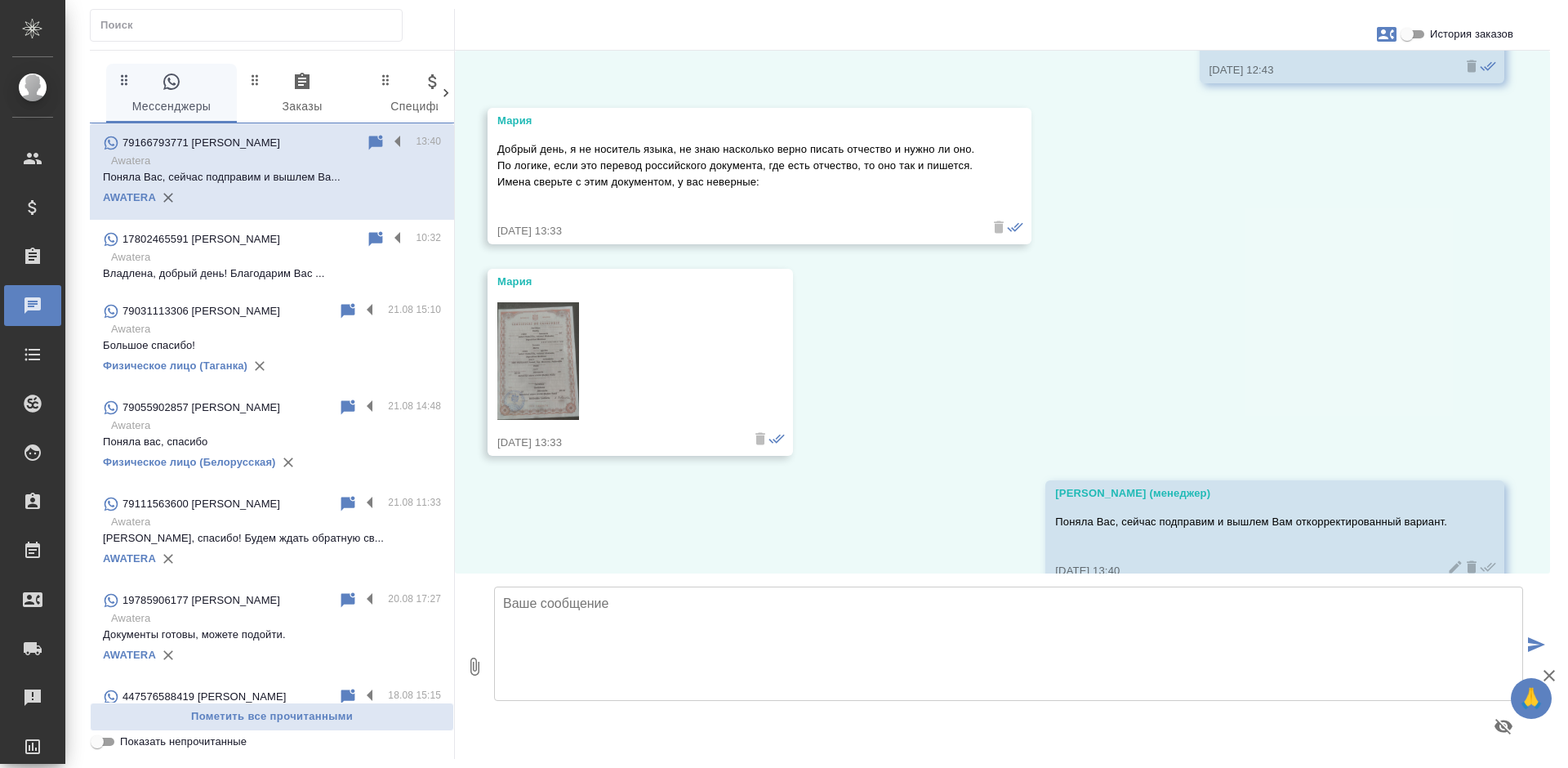
scroll to position [1765, 0]
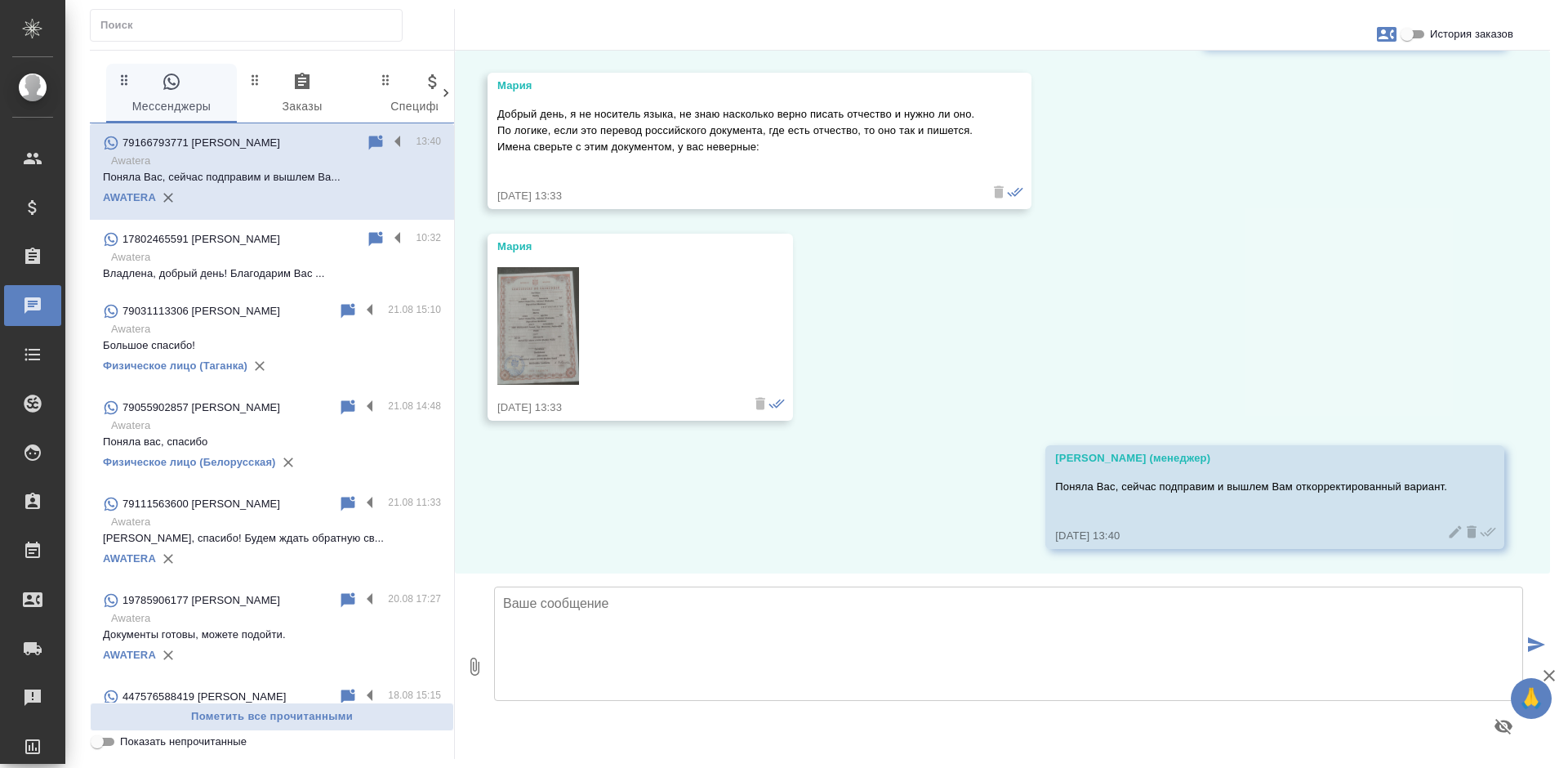
click at [549, 333] on img at bounding box center [539, 326] width 82 height 118
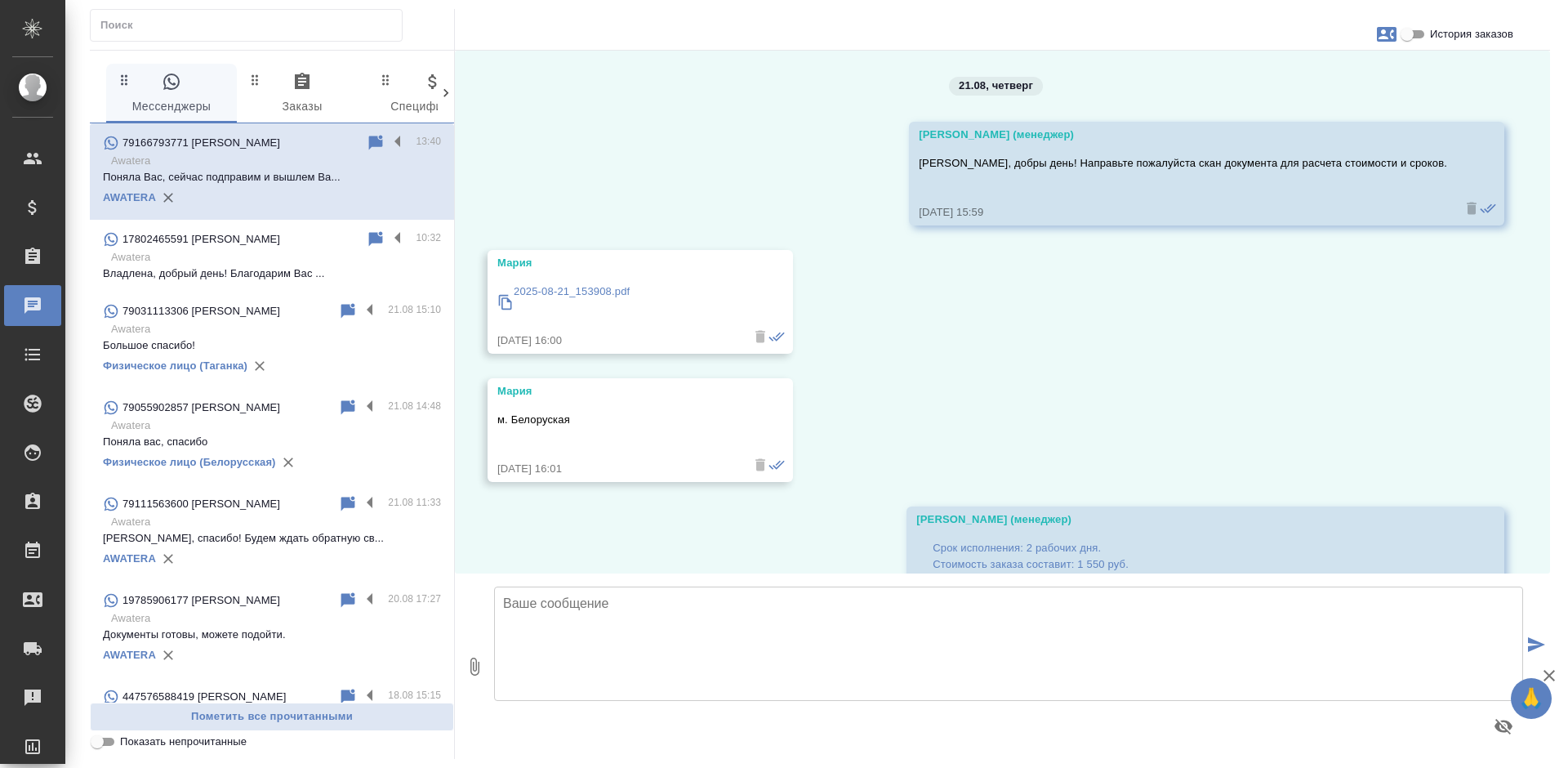
scroll to position [1765, 0]
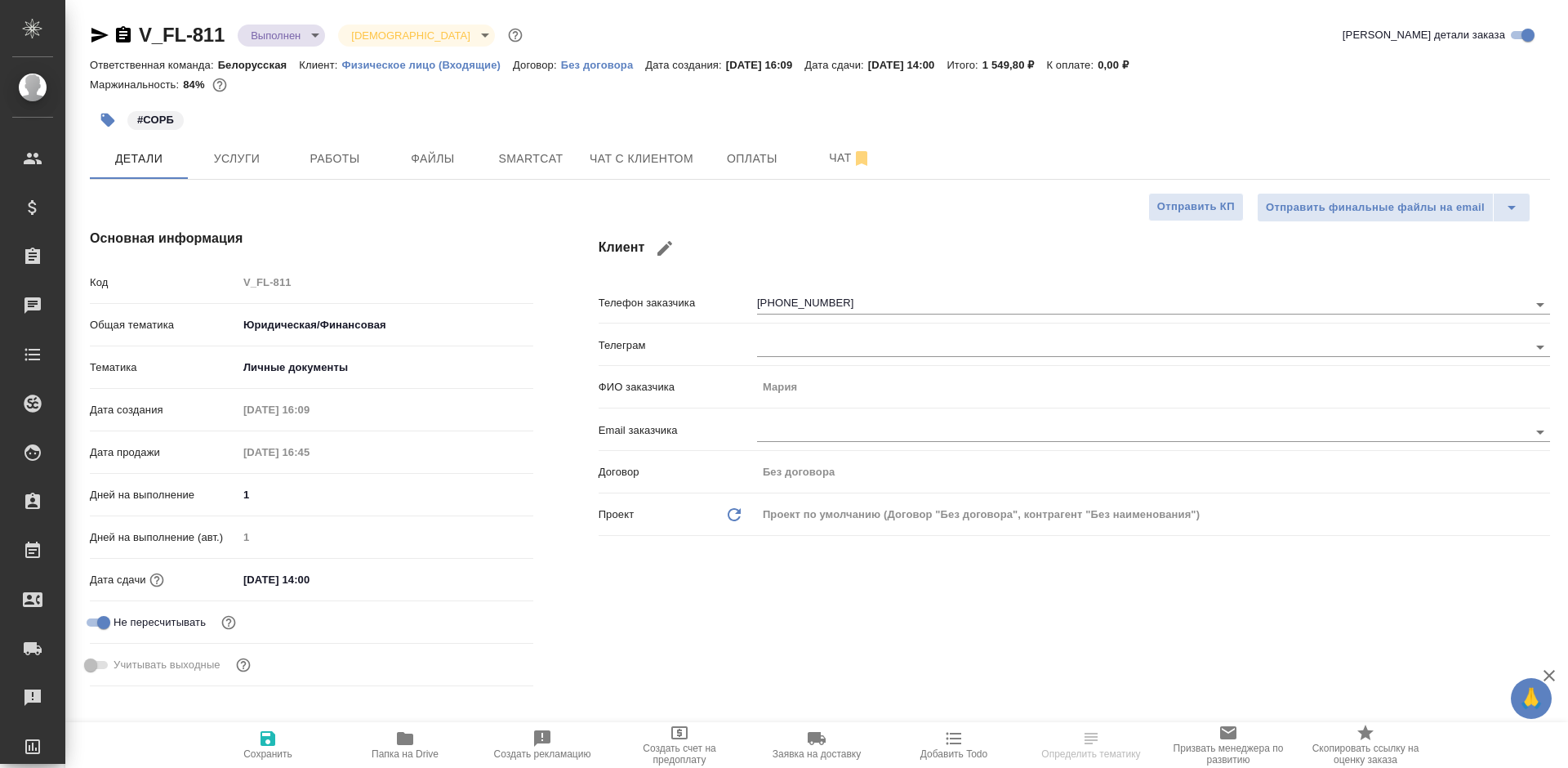
select select "RU"
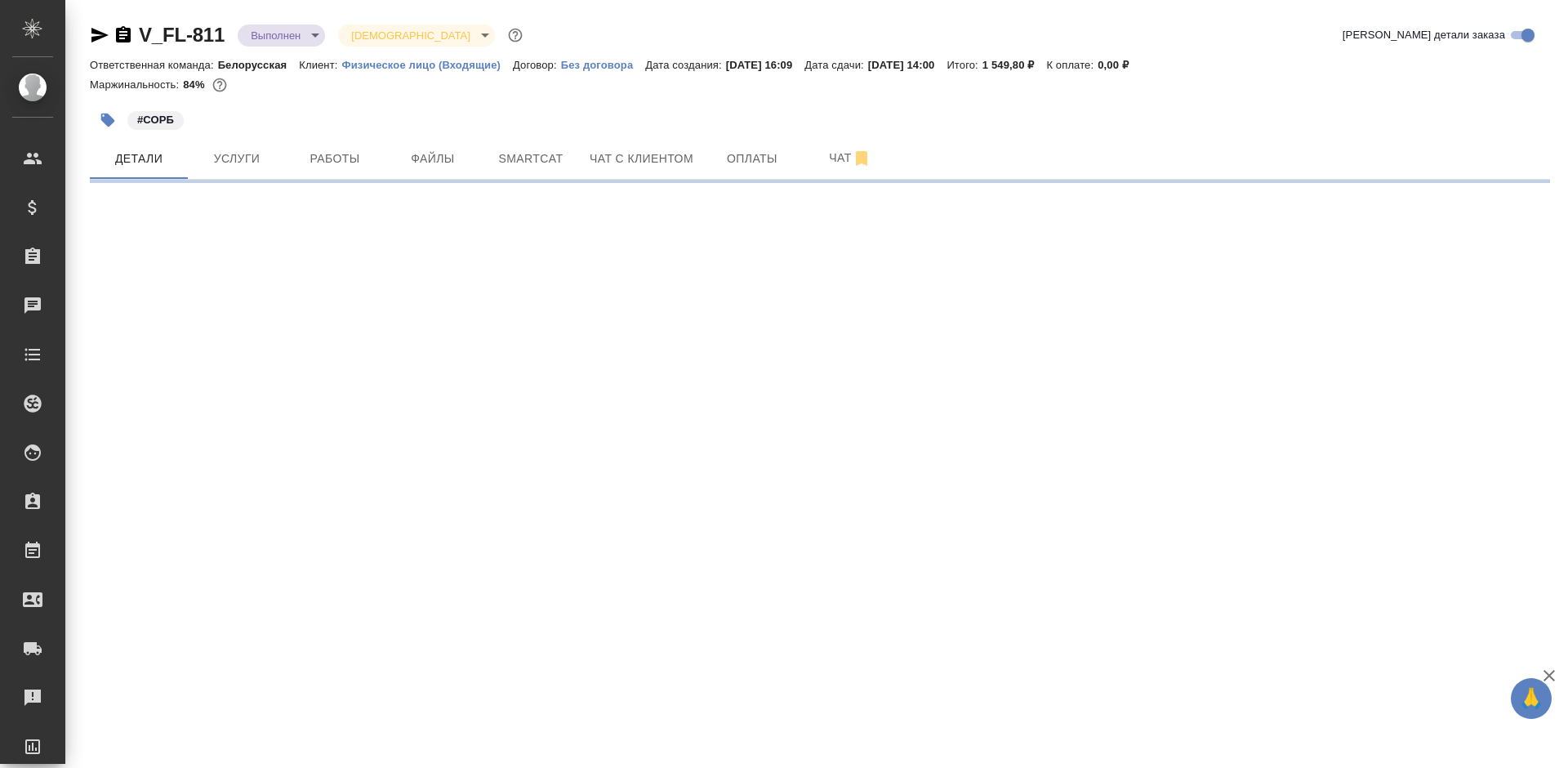
select select "RU"
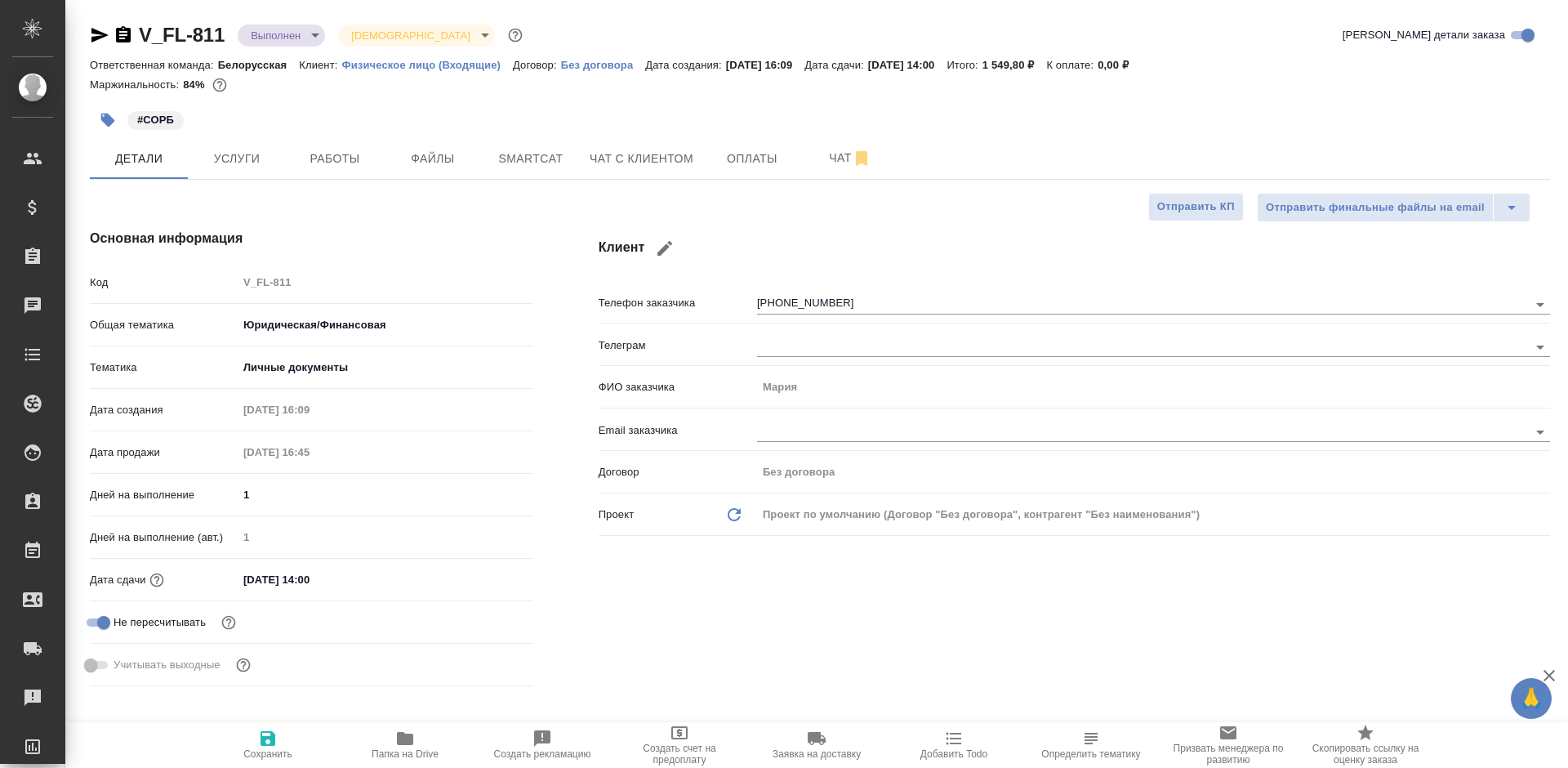
type textarea "x"
select select "RU"
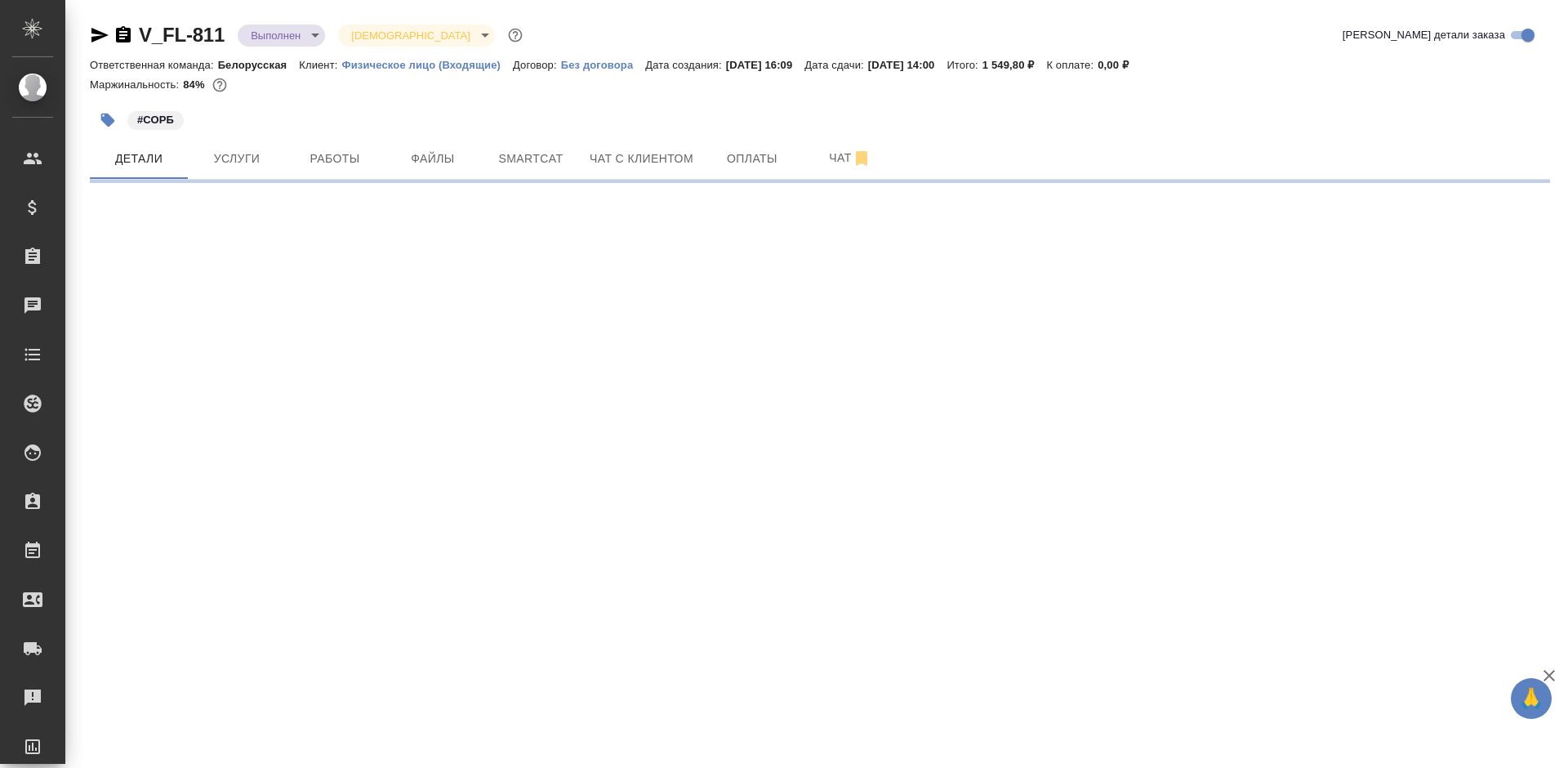
select select "RU"
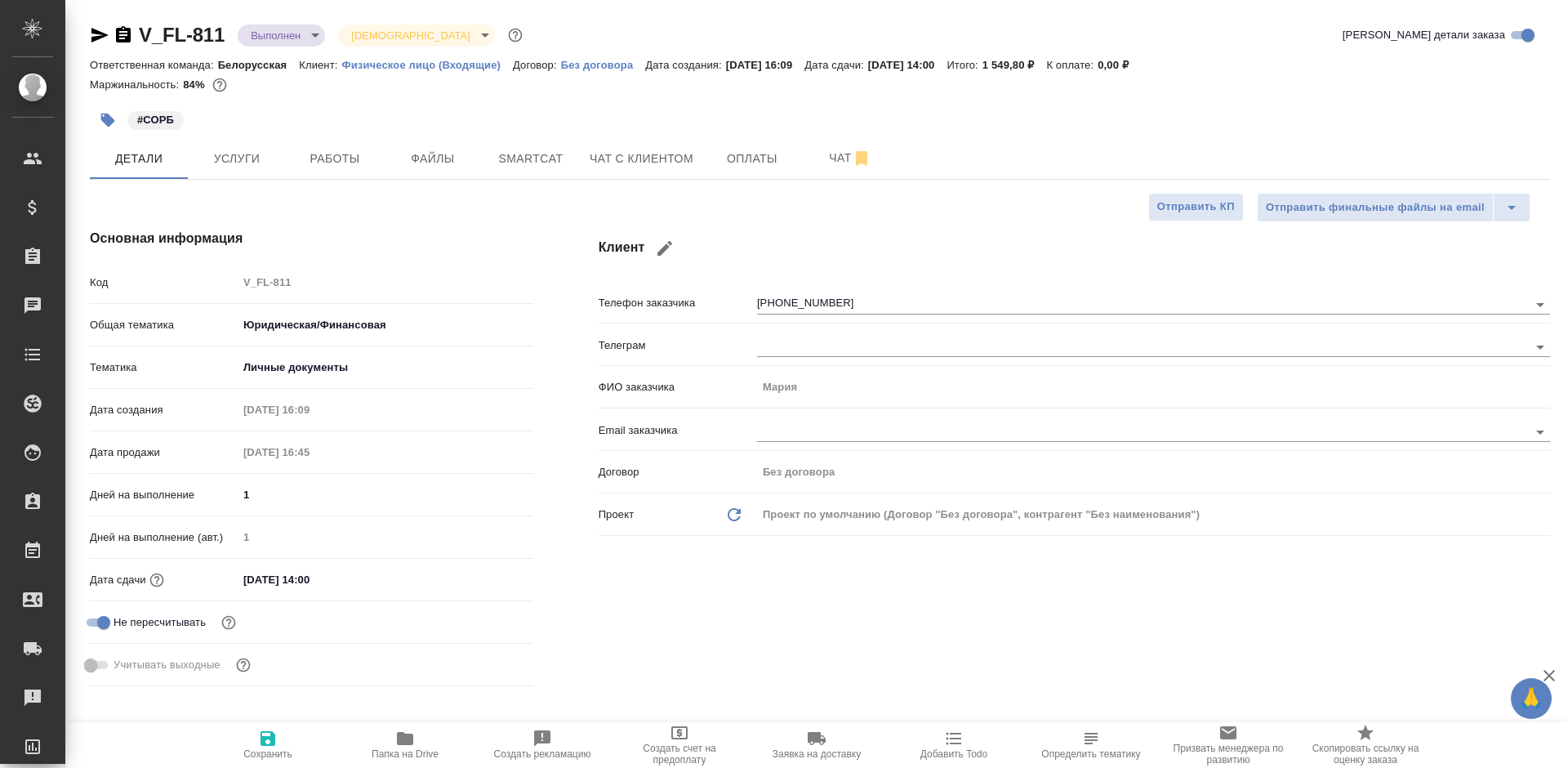
type textarea "x"
click at [415, 738] on span "Папка на Drive" at bounding box center [404, 744] width 118 height 31
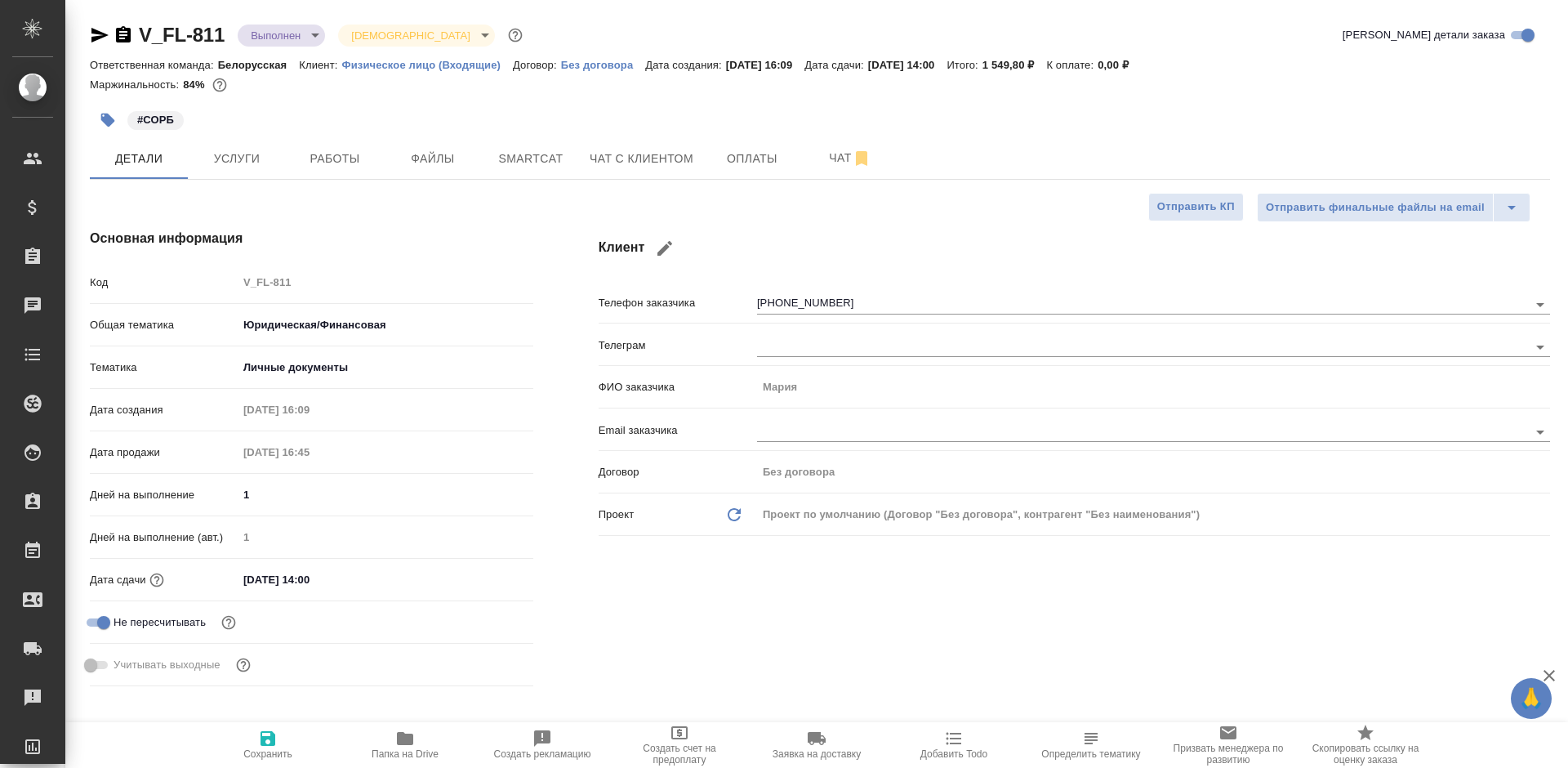
click at [415, 738] on span "Папка на Drive" at bounding box center [404, 744] width 118 height 31
type textarea "x"
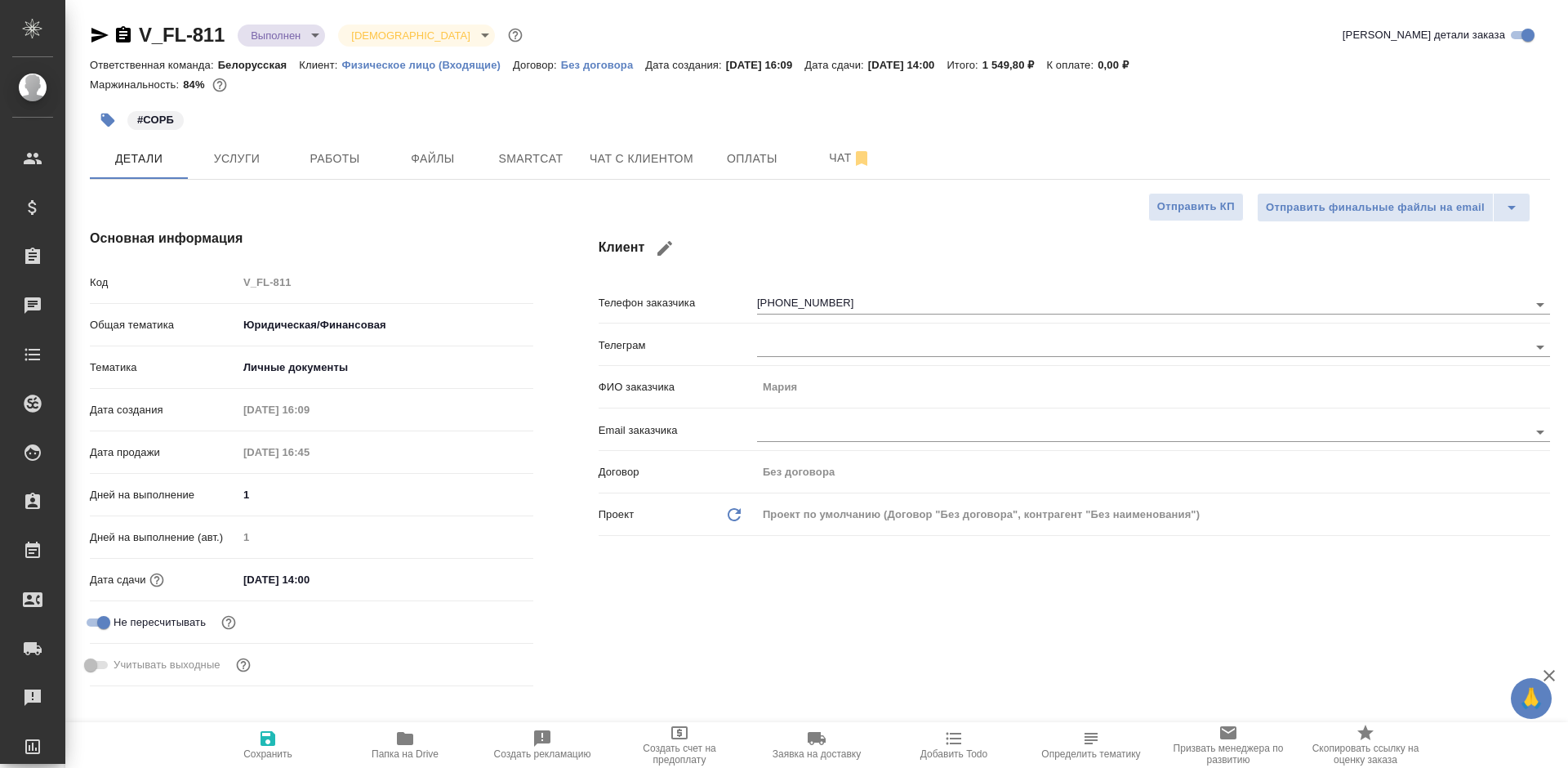
type textarea "x"
click at [602, 155] on span "Чат с клиентом" at bounding box center [642, 158] width 104 height 20
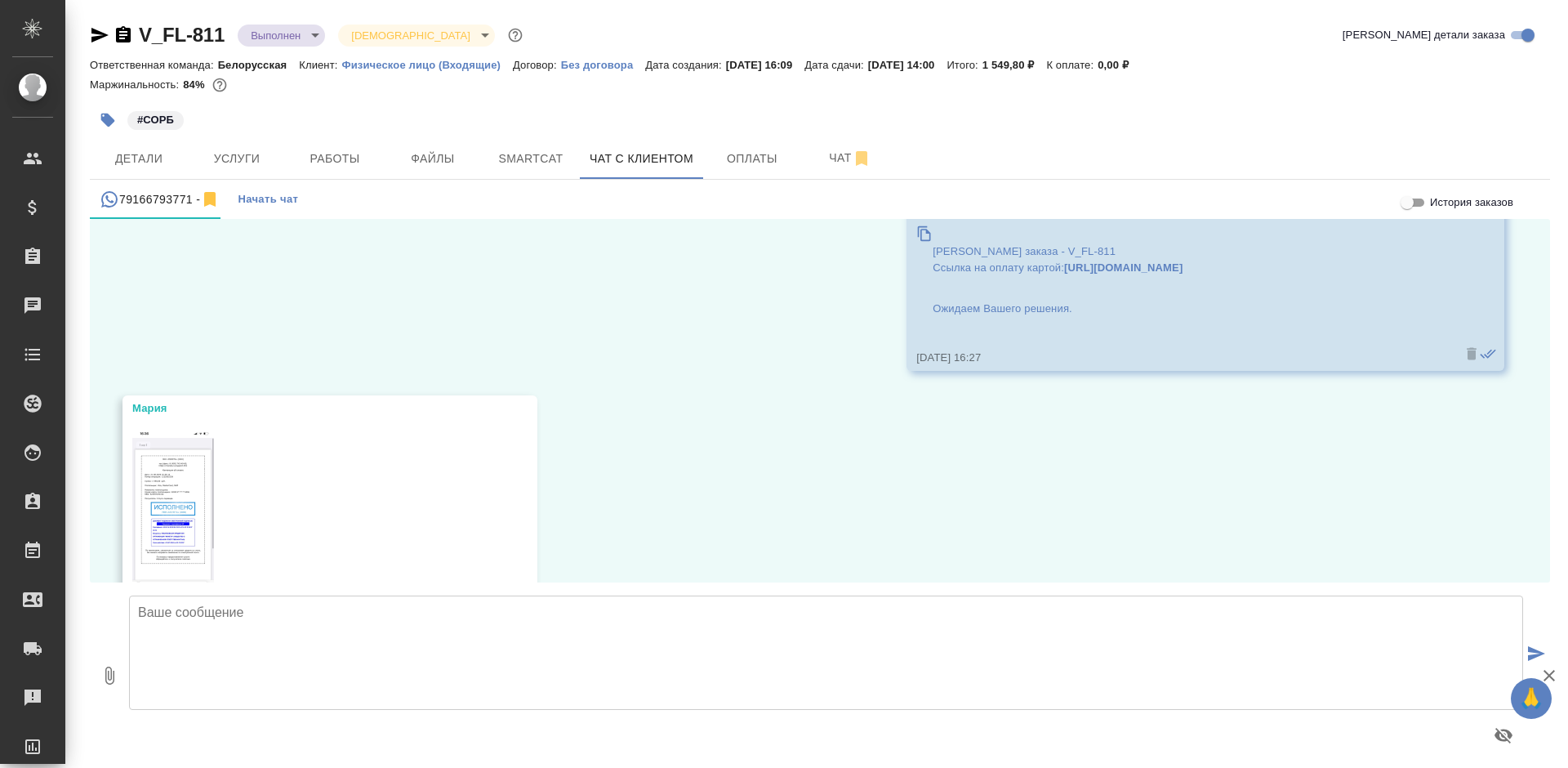
click at [294, 692] on textarea at bounding box center [826, 652] width 1394 height 115
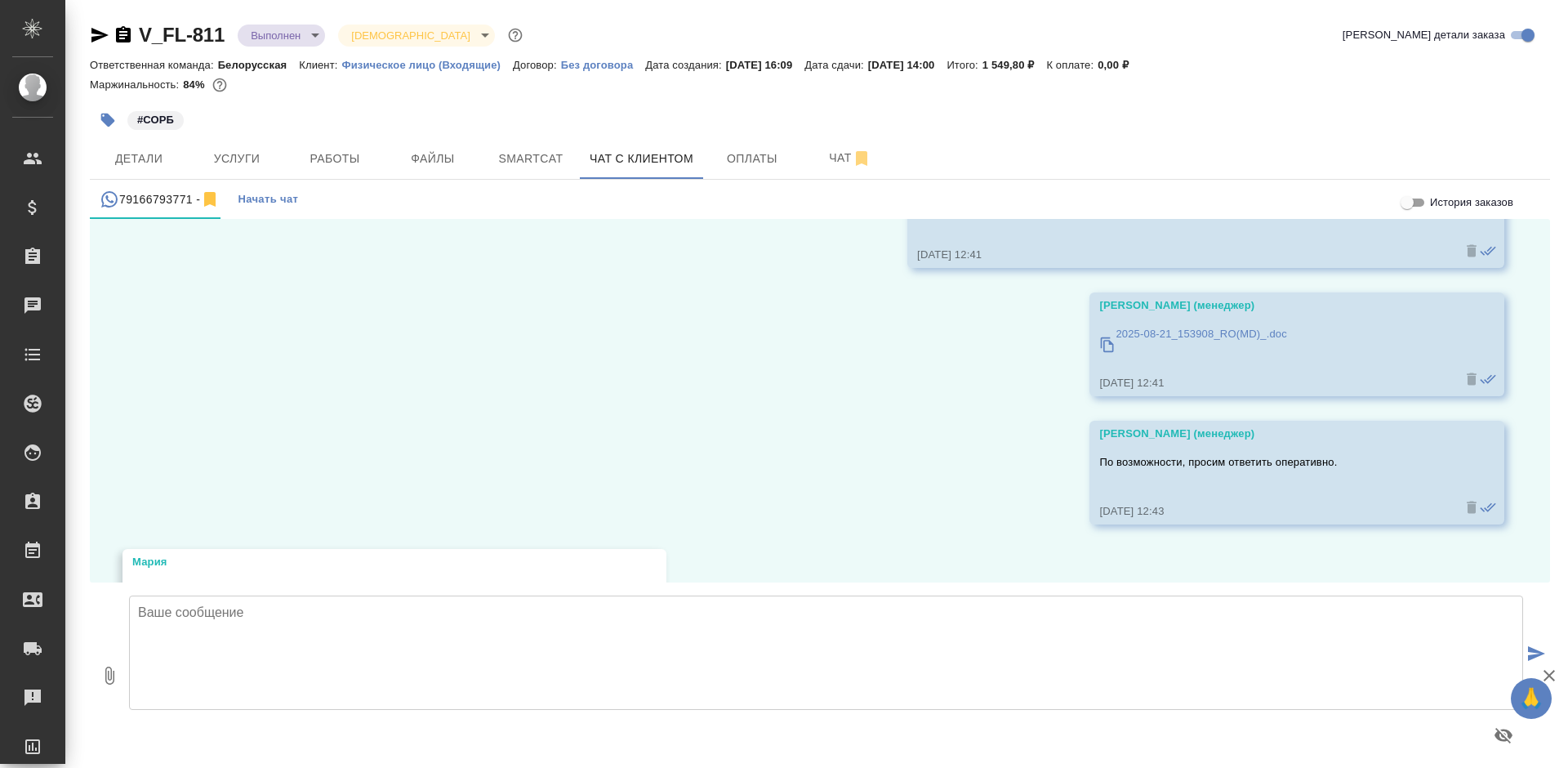
click at [294, 660] on textarea at bounding box center [826, 652] width 1394 height 115
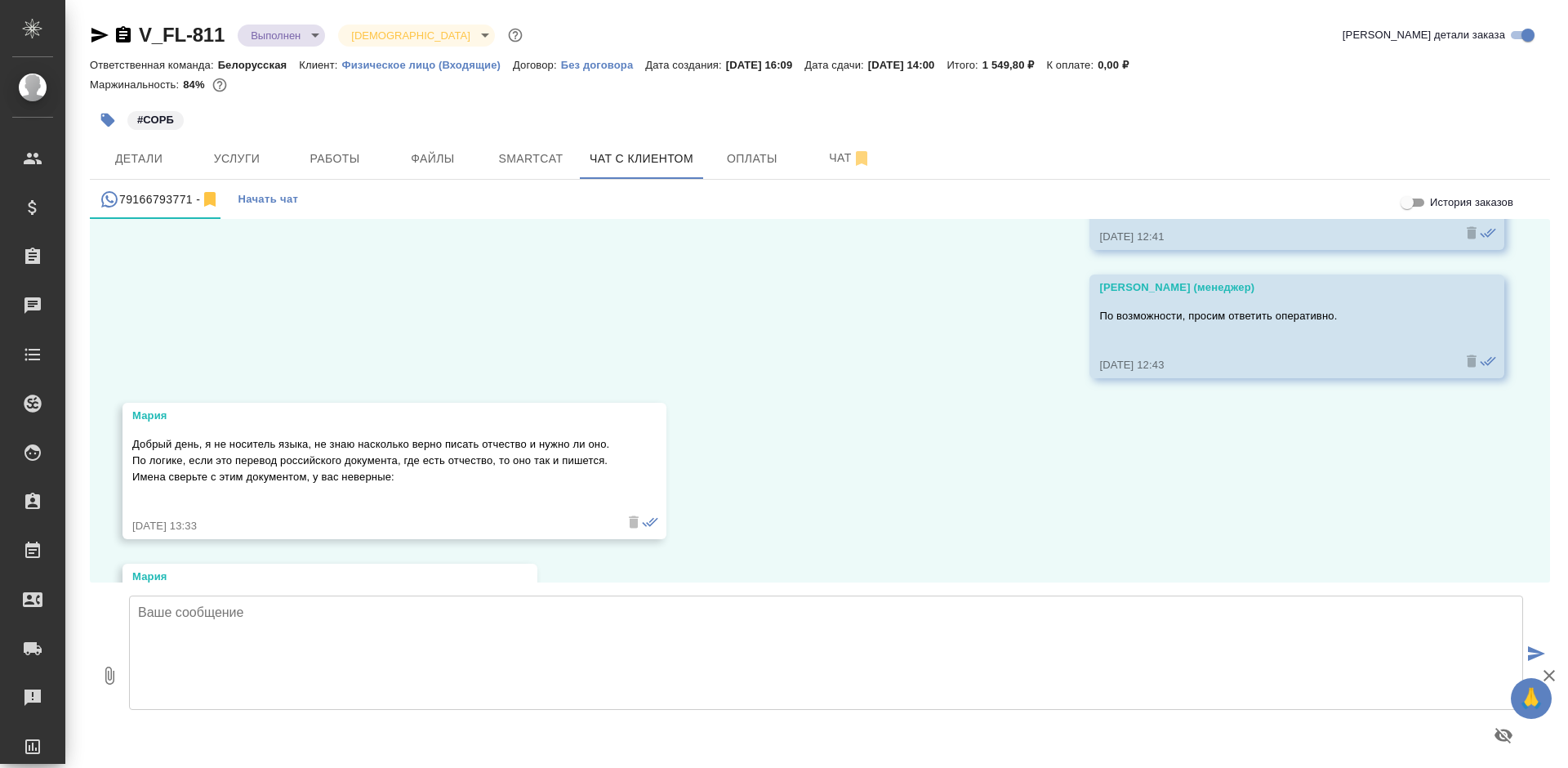
scroll to position [1650, 0]
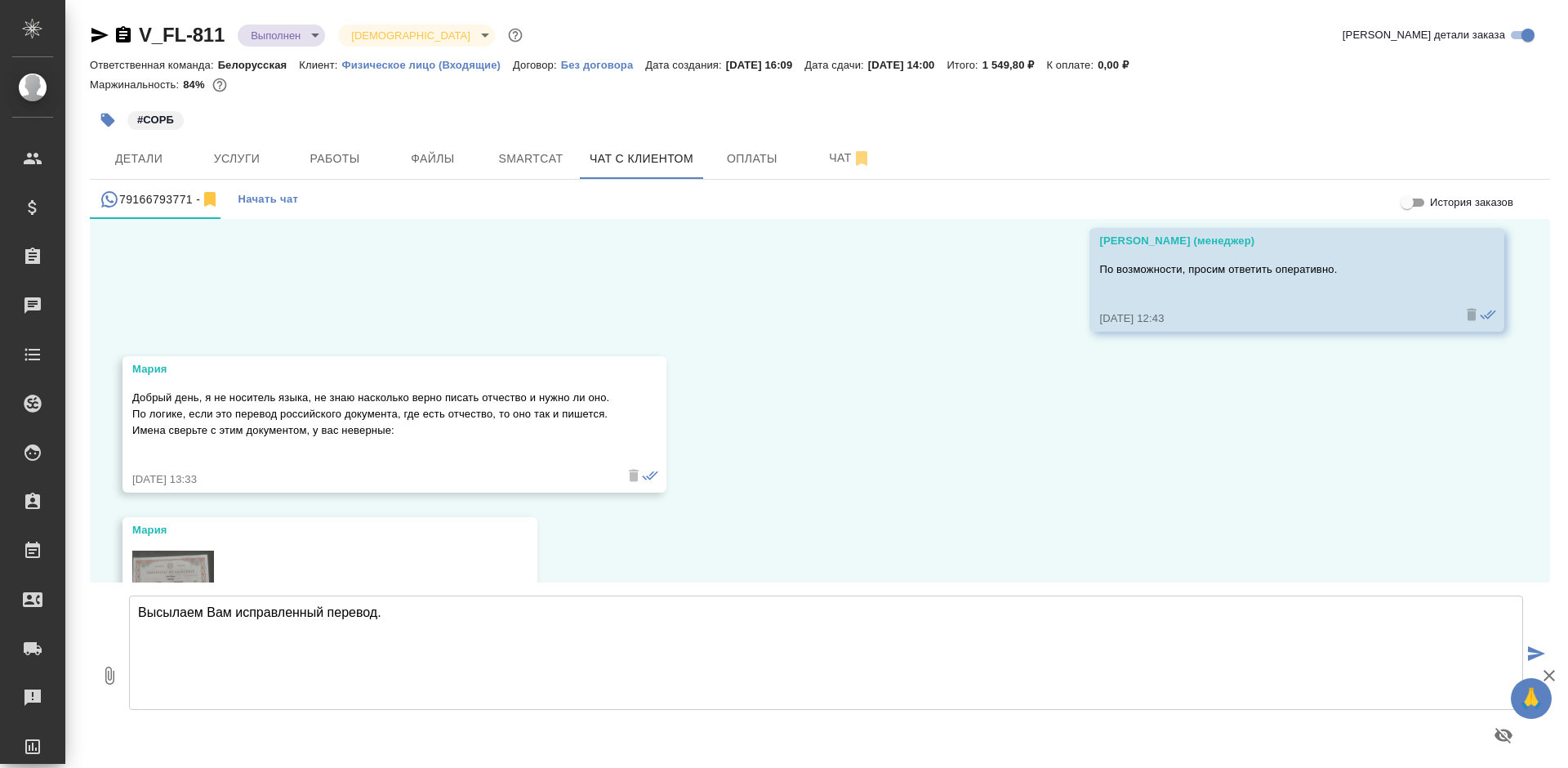
click at [406, 613] on textarea "Высылаем Вам исправленный перевод." at bounding box center [826, 652] width 1394 height 115
type textarea "Высылаем Вам исправленный перевод."
click at [99, 677] on button "0" at bounding box center [109, 675] width 39 height 186
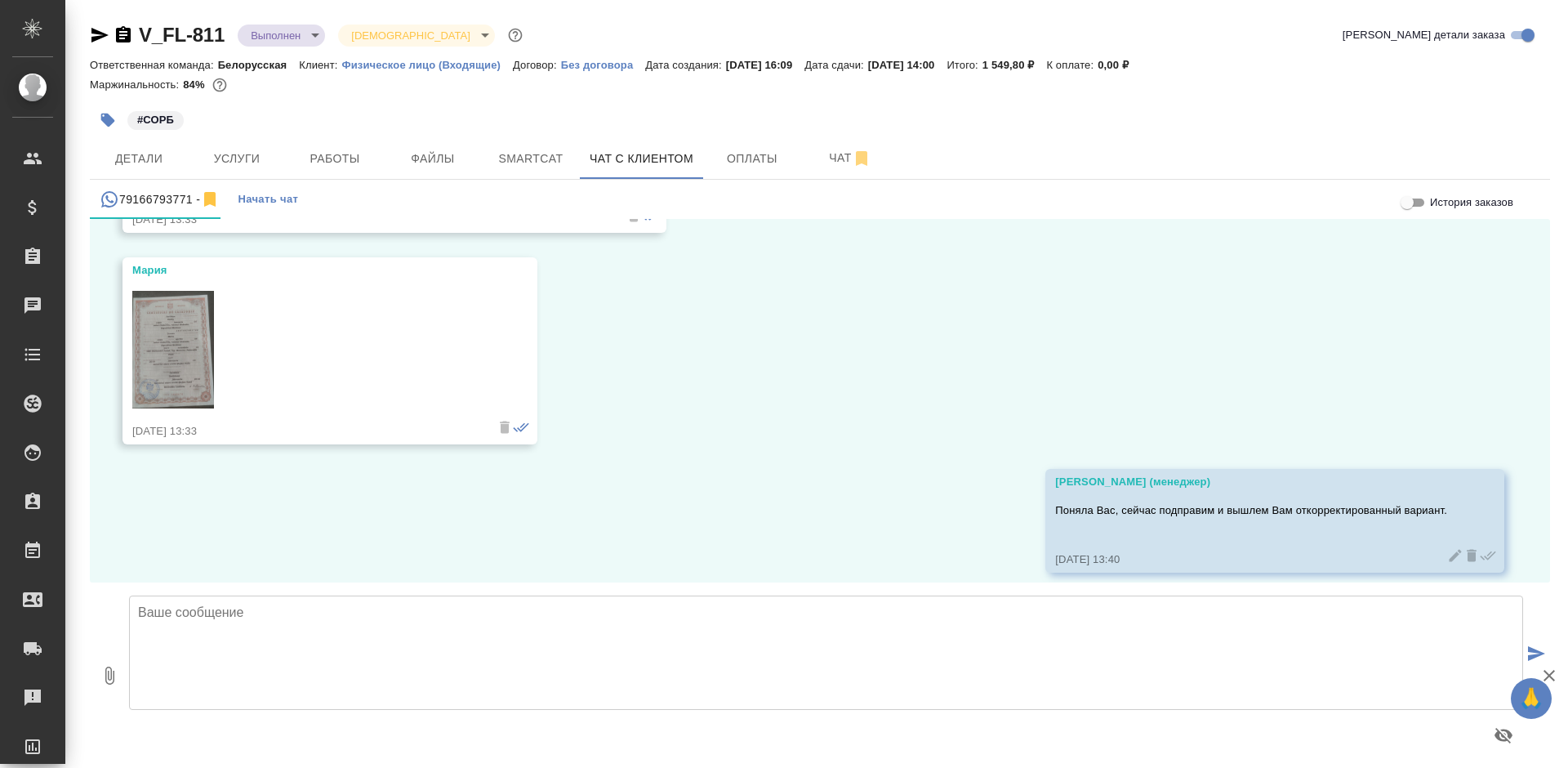
scroll to position [2052, 0]
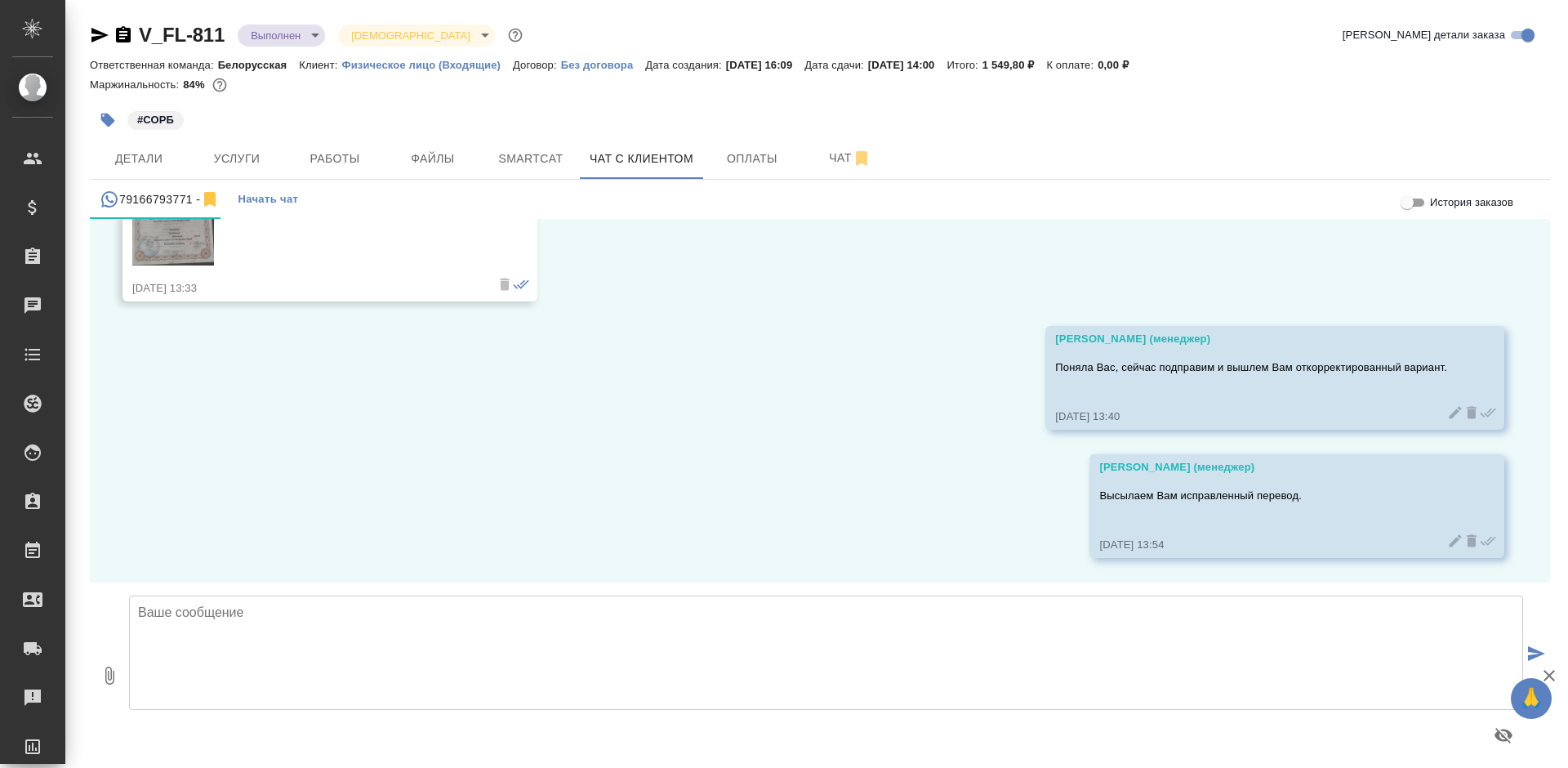
type input "C:\fakepath\2025-08-21_153908_RO(MD)_ (1).doc"
click at [289, 666] on textarea at bounding box center [826, 652] width 1394 height 115
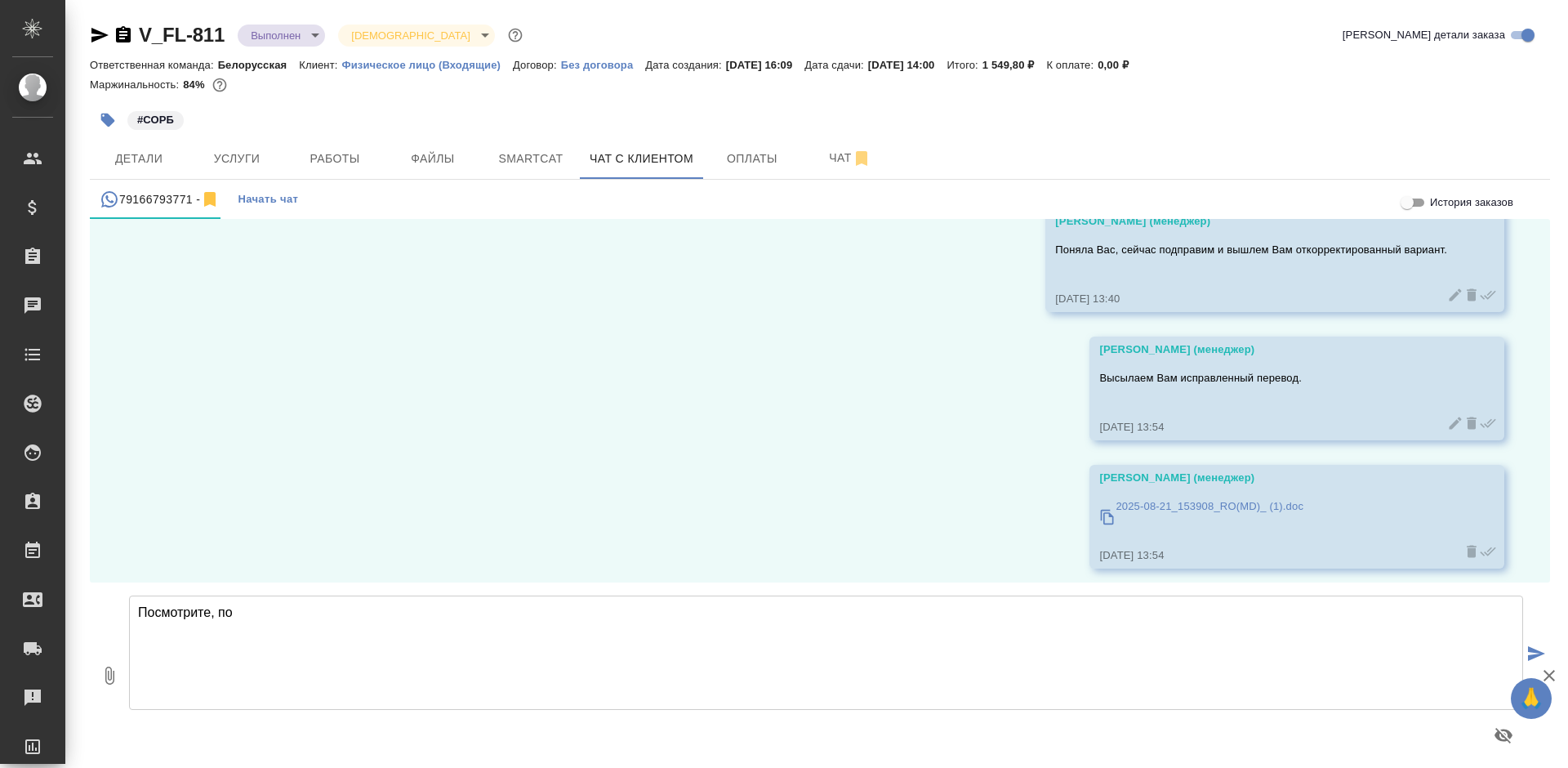
scroll to position [2181, 0]
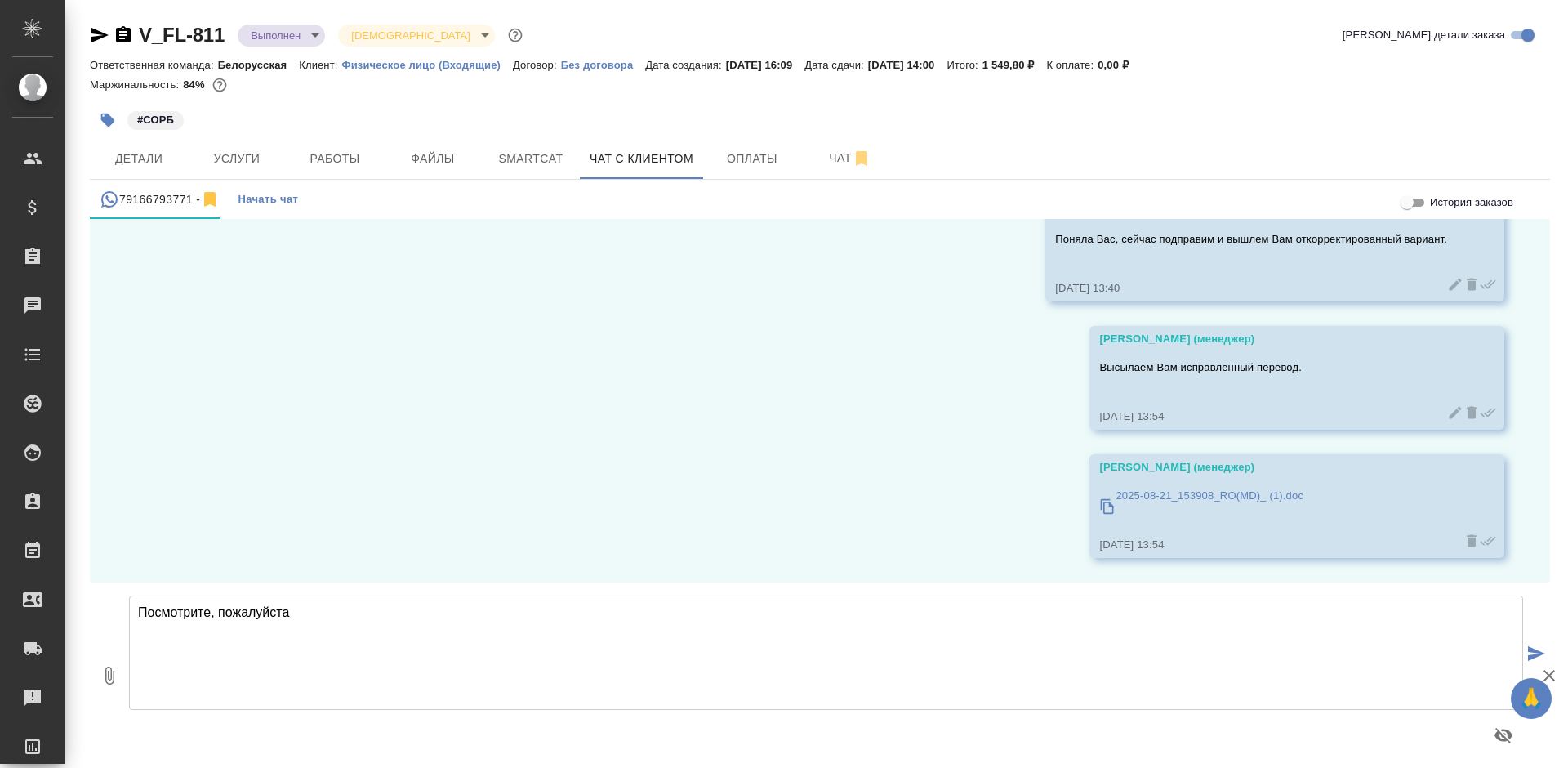
type textarea "Посмотрите, пожалуйста"
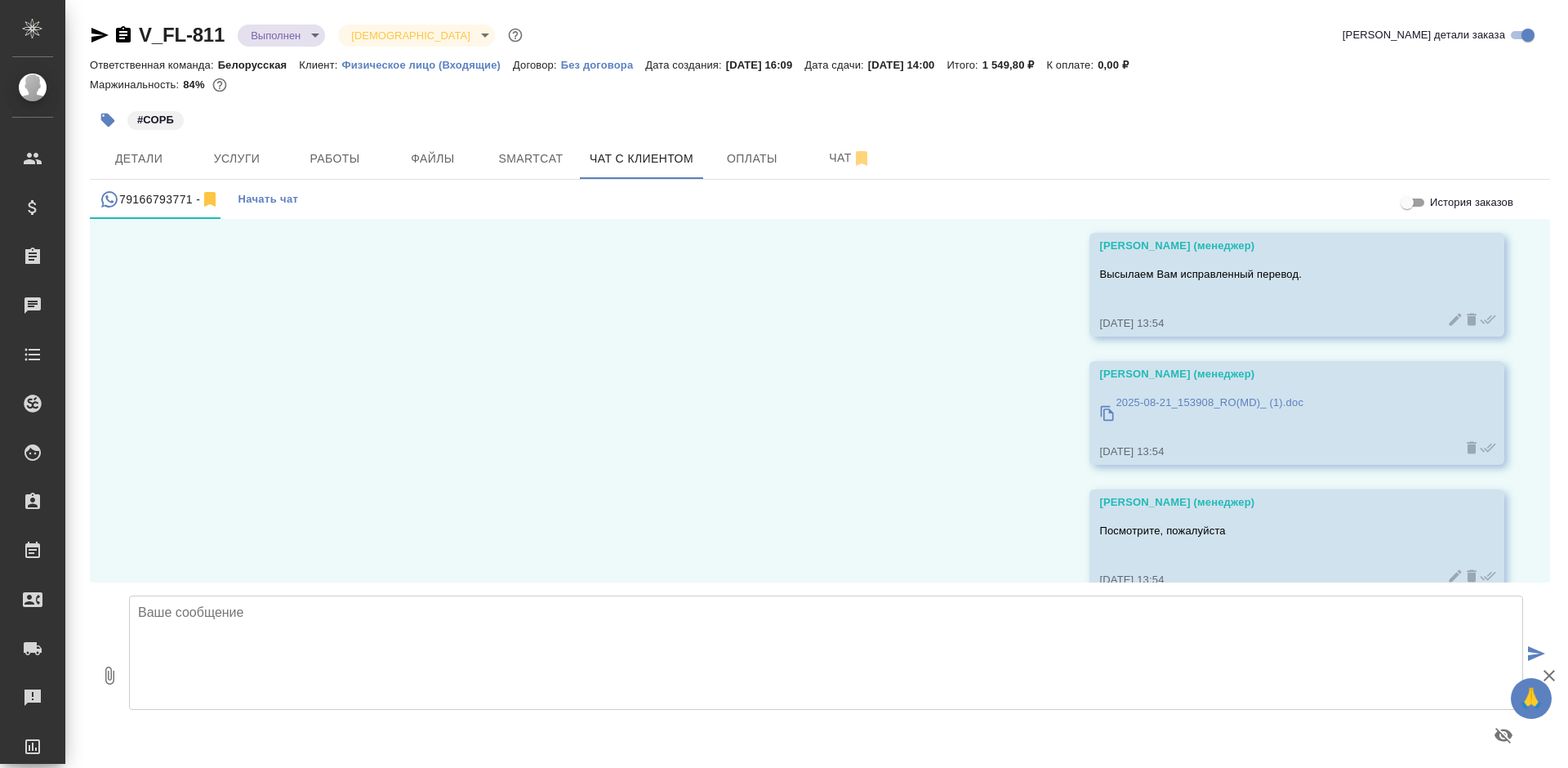
scroll to position [2309, 0]
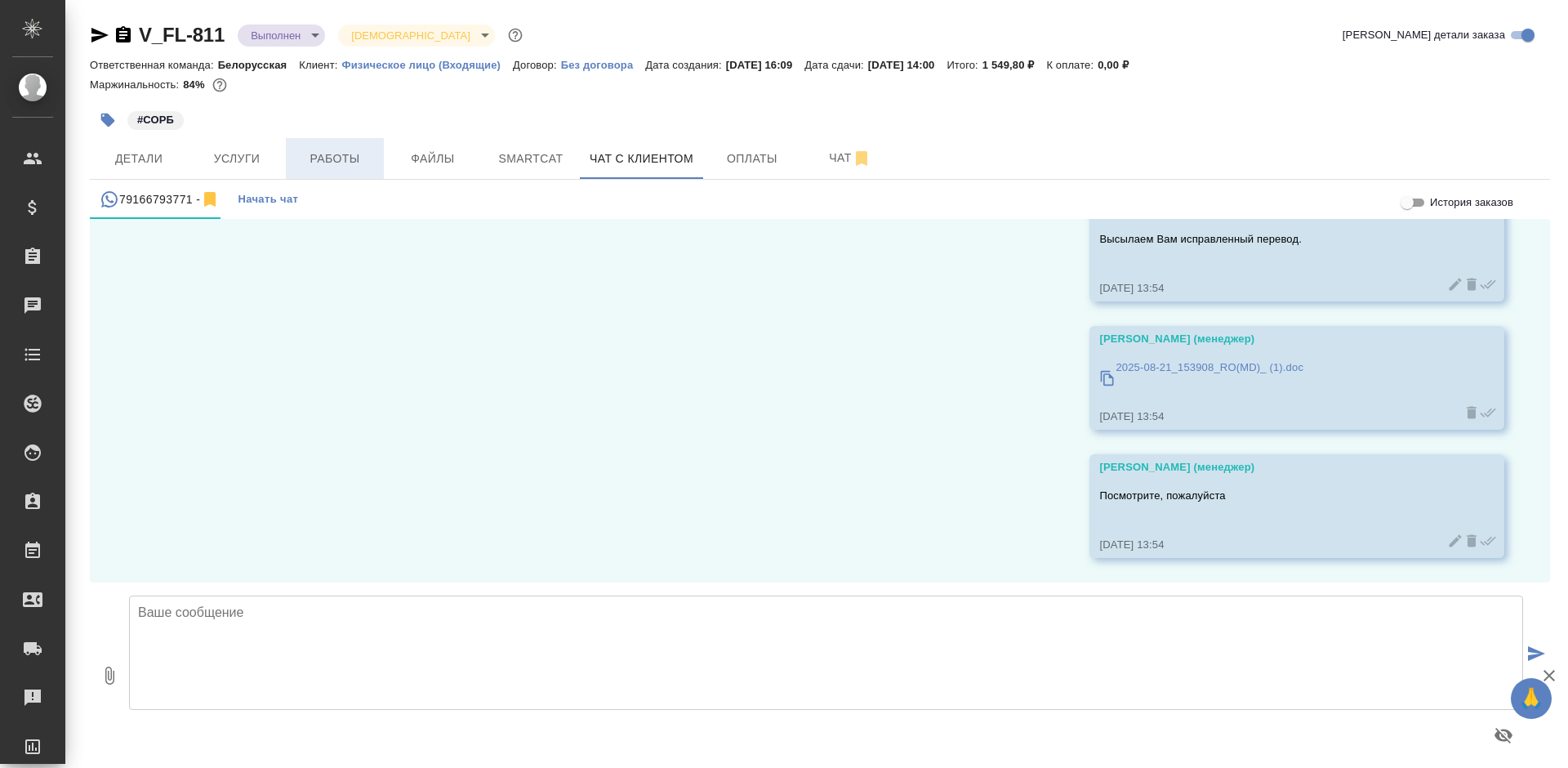
click at [321, 156] on span "Работы" at bounding box center [334, 158] width 79 height 20
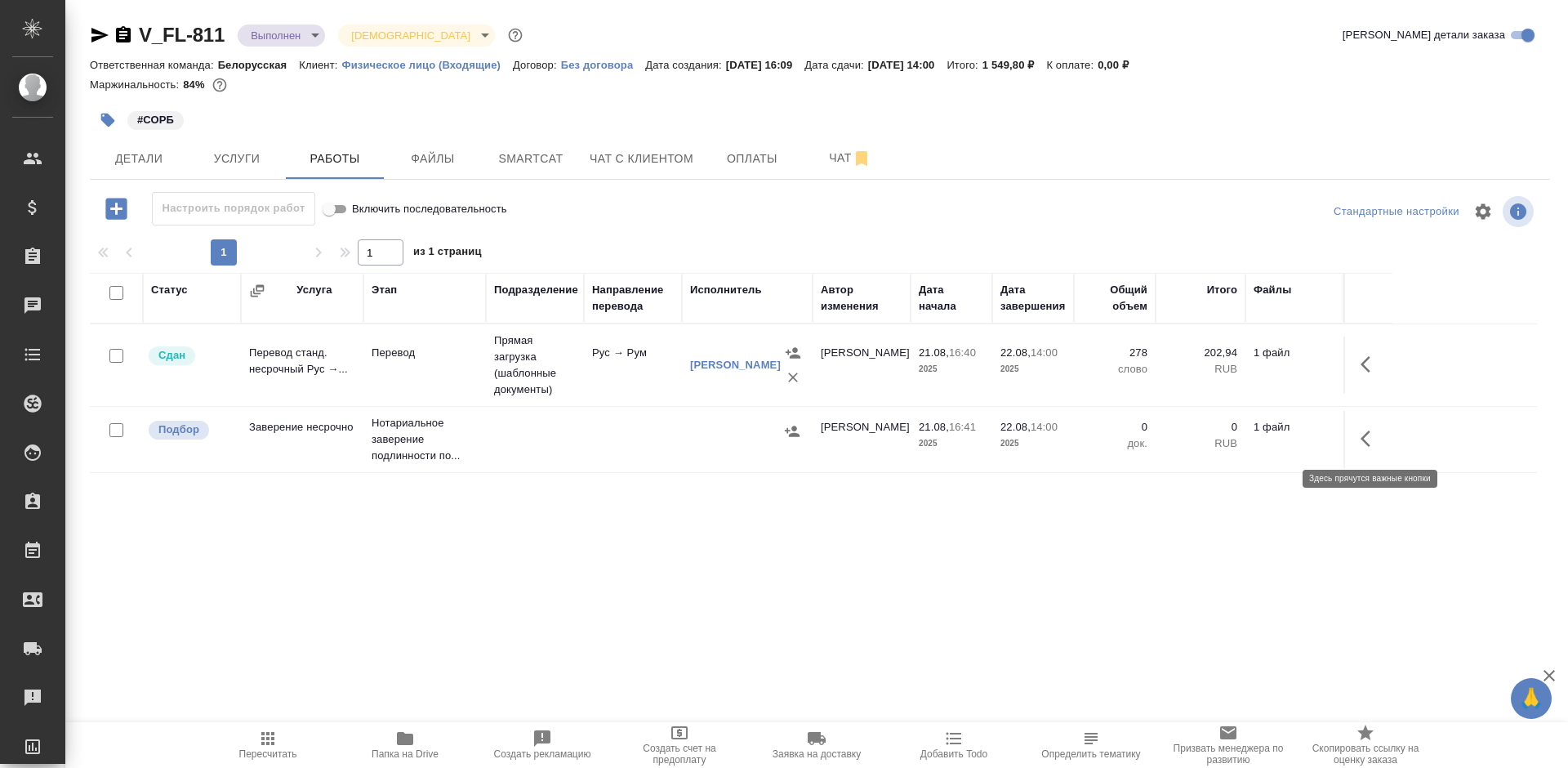
click at [1367, 427] on button "button" at bounding box center [1371, 438] width 39 height 39
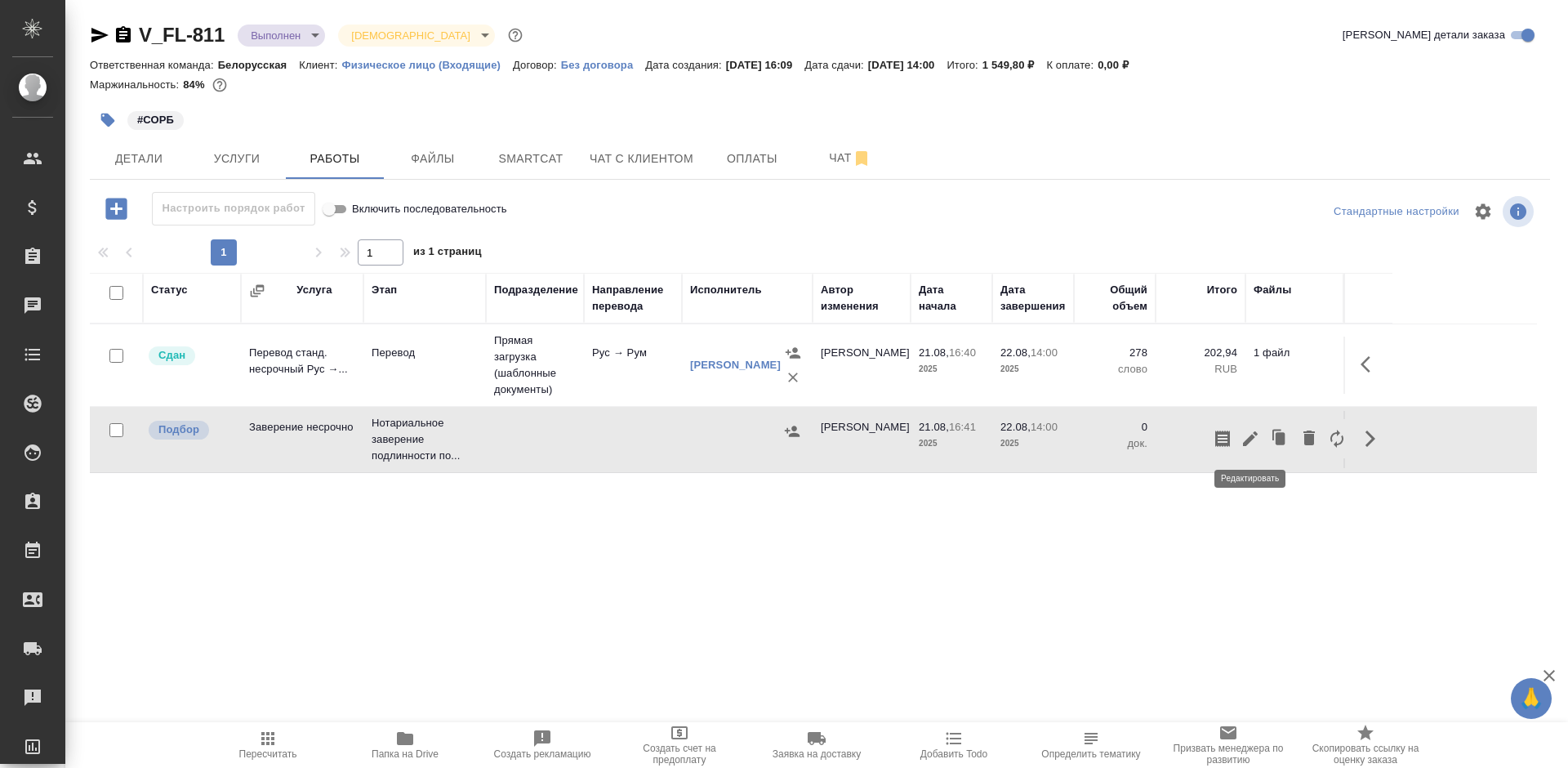
click at [1253, 436] on icon "button" at bounding box center [1250, 438] width 15 height 15
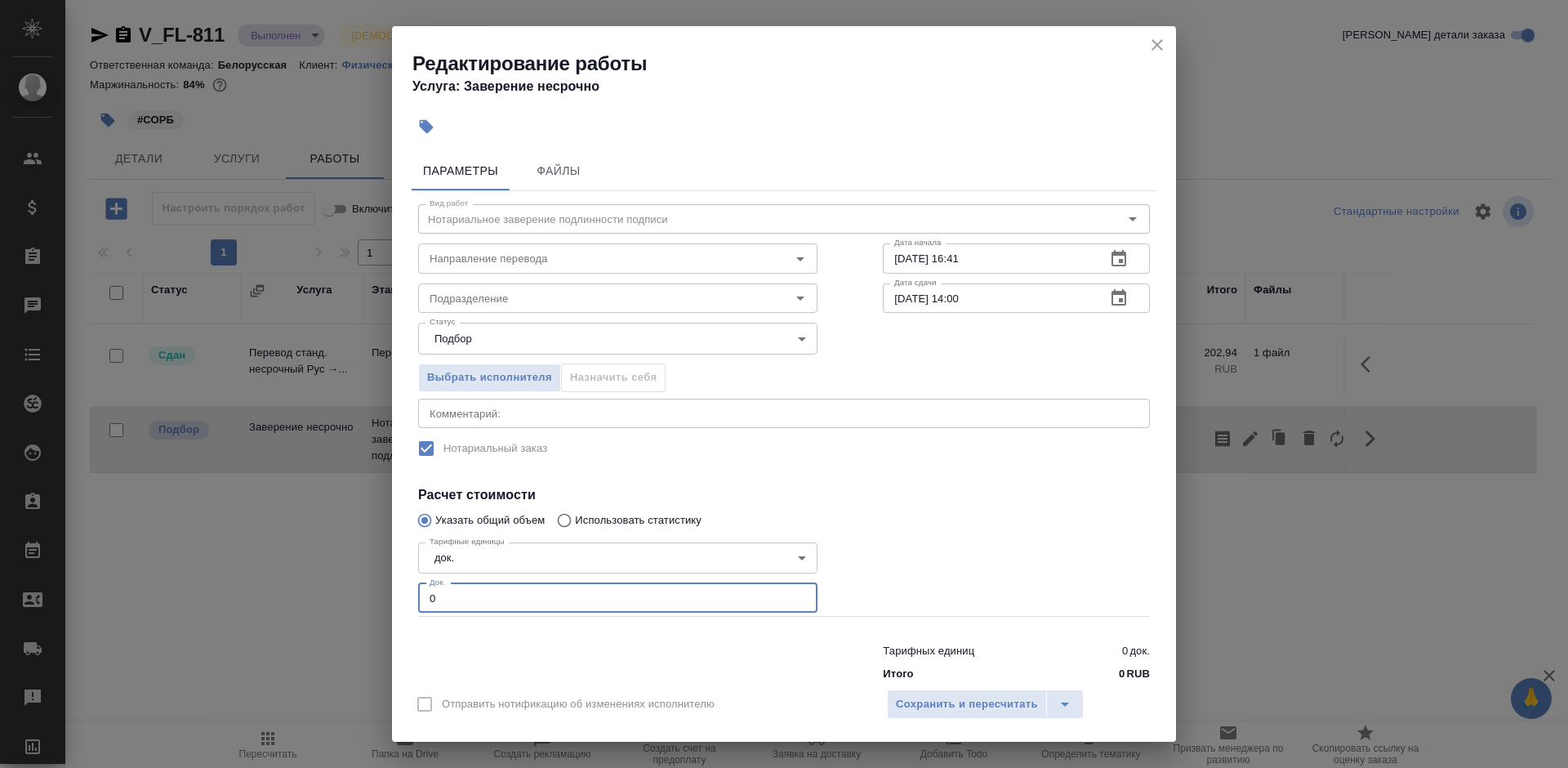
drag, startPoint x: 472, startPoint y: 586, endPoint x: 382, endPoint y: 606, distance: 92.2
click at [382, 606] on div "Редактирование работы Услуга: Заверение несрочно Параметры Файлы Вид работ Нота…" at bounding box center [784, 384] width 1568 height 768
type input "1"
click at [922, 687] on div "Отправить нотификацию об изменениях исполнителю Сохранить и пересчитать" at bounding box center [784, 710] width 784 height 63
click at [929, 697] on span "Сохранить и пересчитать" at bounding box center [967, 704] width 142 height 18
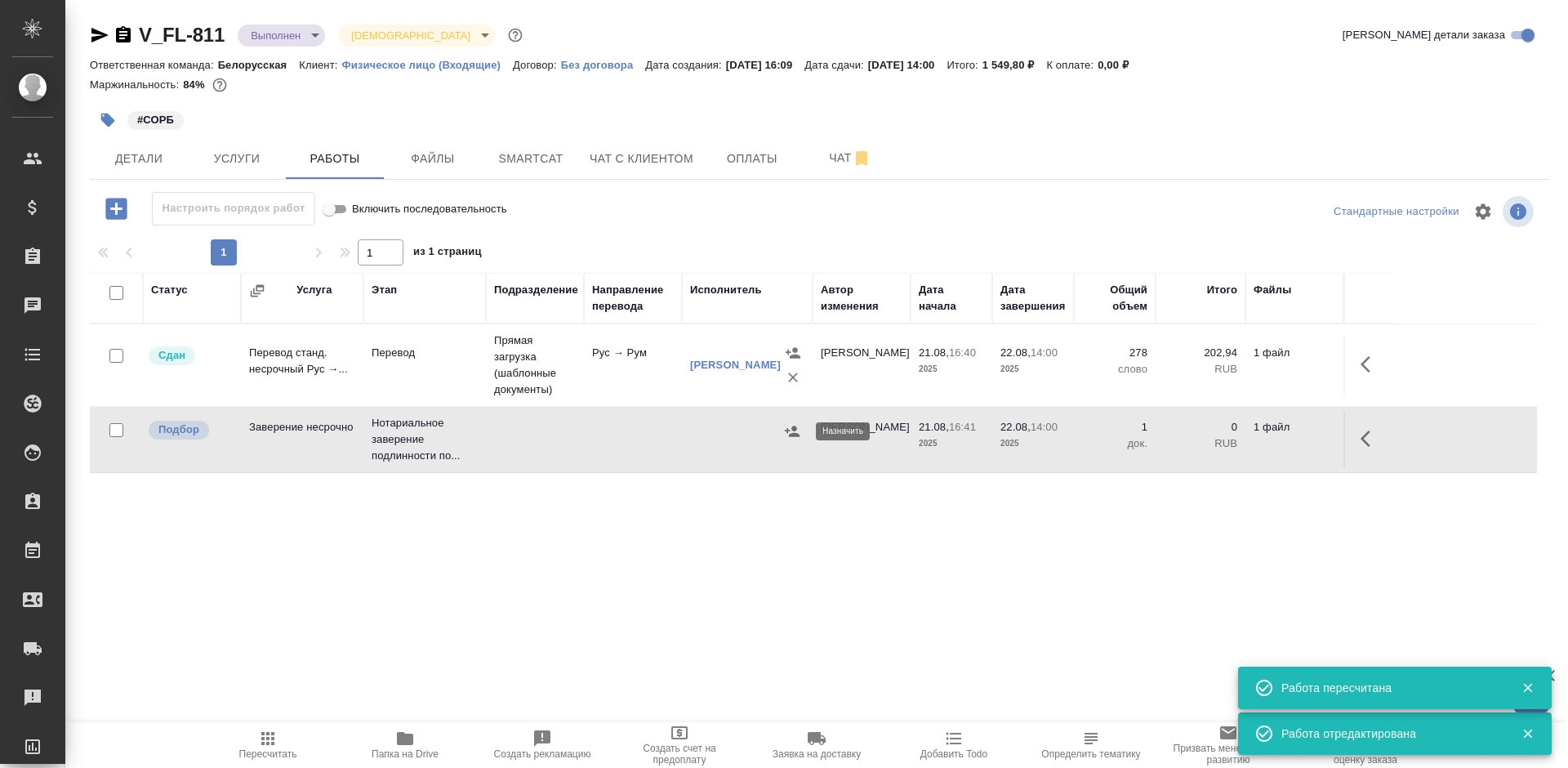
click at [795, 430] on icon "button" at bounding box center [791, 431] width 15 height 11
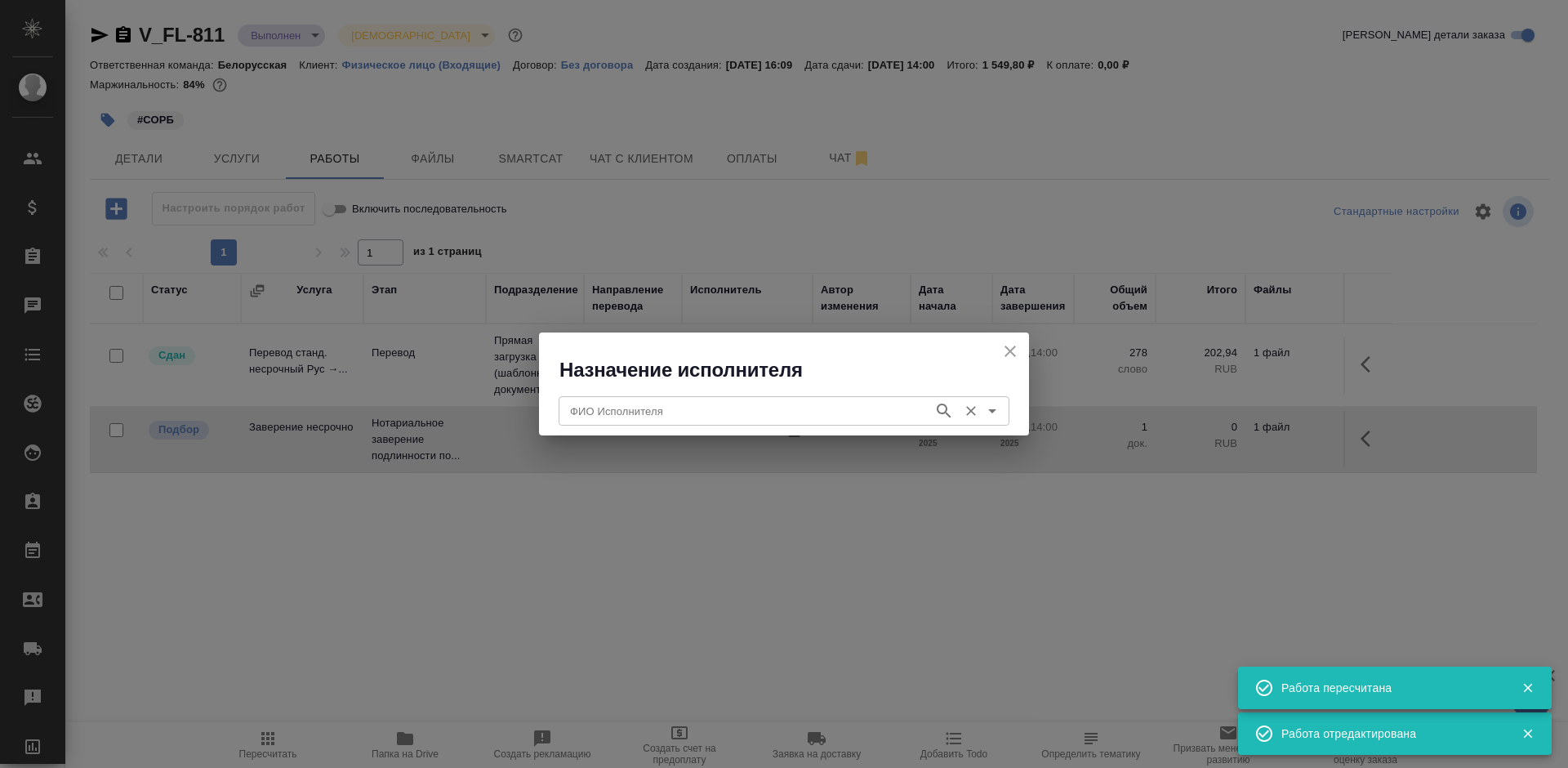
click at [784, 416] on input "ФИО Исполнителя" at bounding box center [745, 411] width 362 height 19
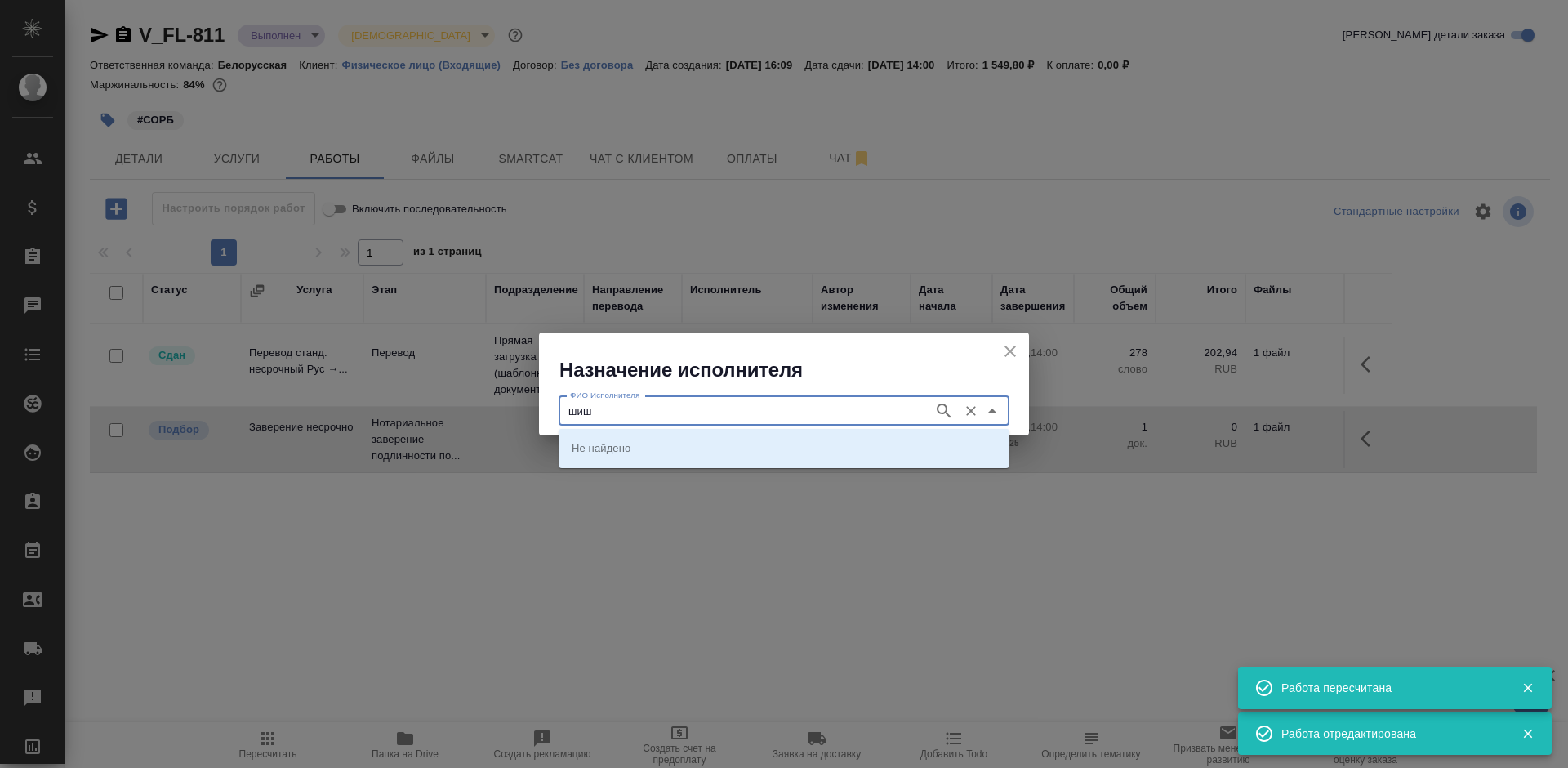
type input "шиш"
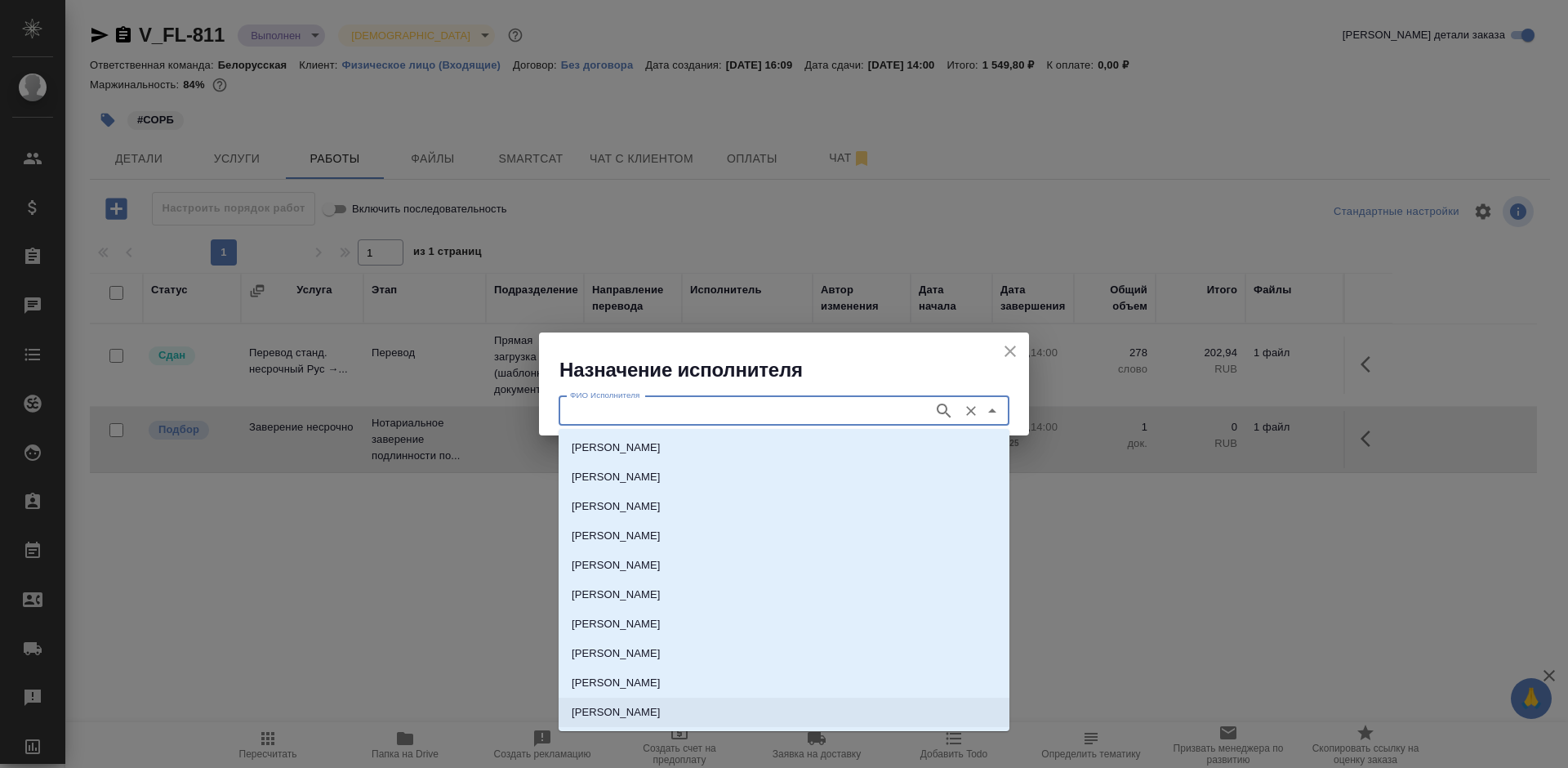
click at [696, 703] on li "НОТАРИУС Шишенков Леонид Васильевич" at bounding box center [784, 712] width 451 height 29
type input "НОТАРИУС Шишенков Леонид Васильевич"
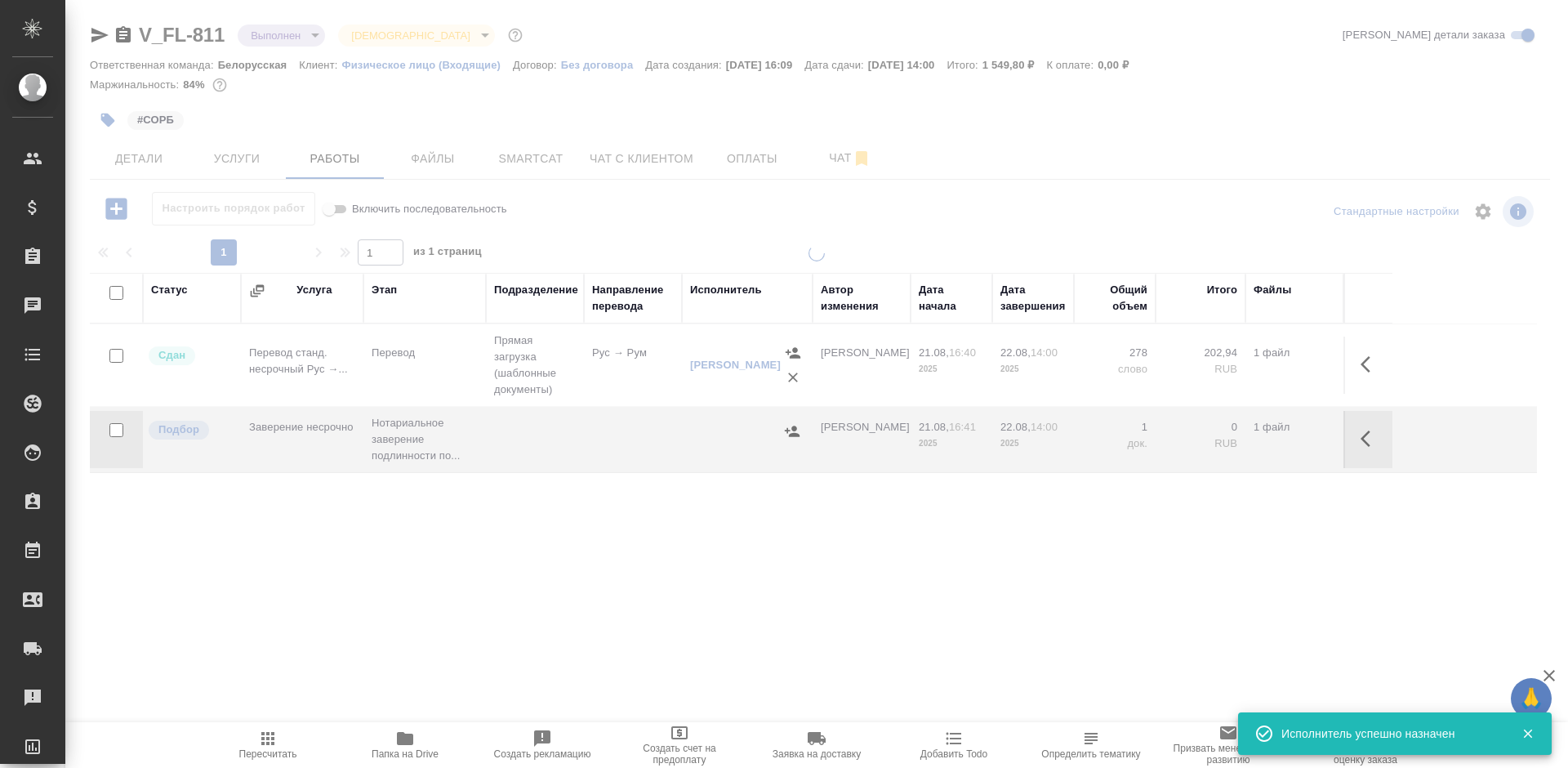
click at [1408, 505] on div "Статус Услуга Этап Подразделение Направление перевода Исполнитель Автор изменен…" at bounding box center [813, 457] width 1447 height 367
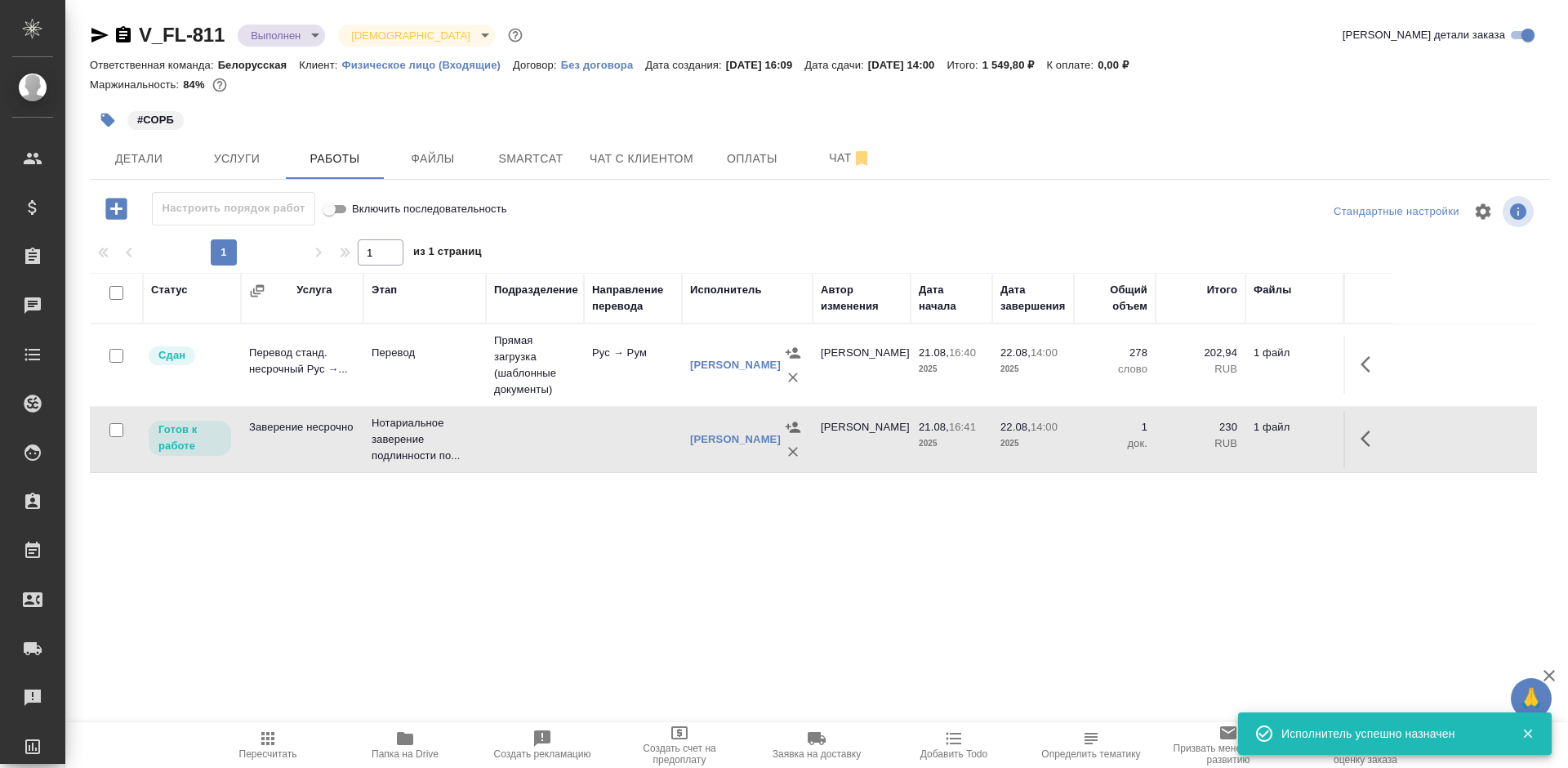
click at [1367, 448] on icon "button" at bounding box center [1371, 438] width 19 height 19
click at [1240, 447] on icon "button" at bounding box center [1250, 438] width 19 height 19
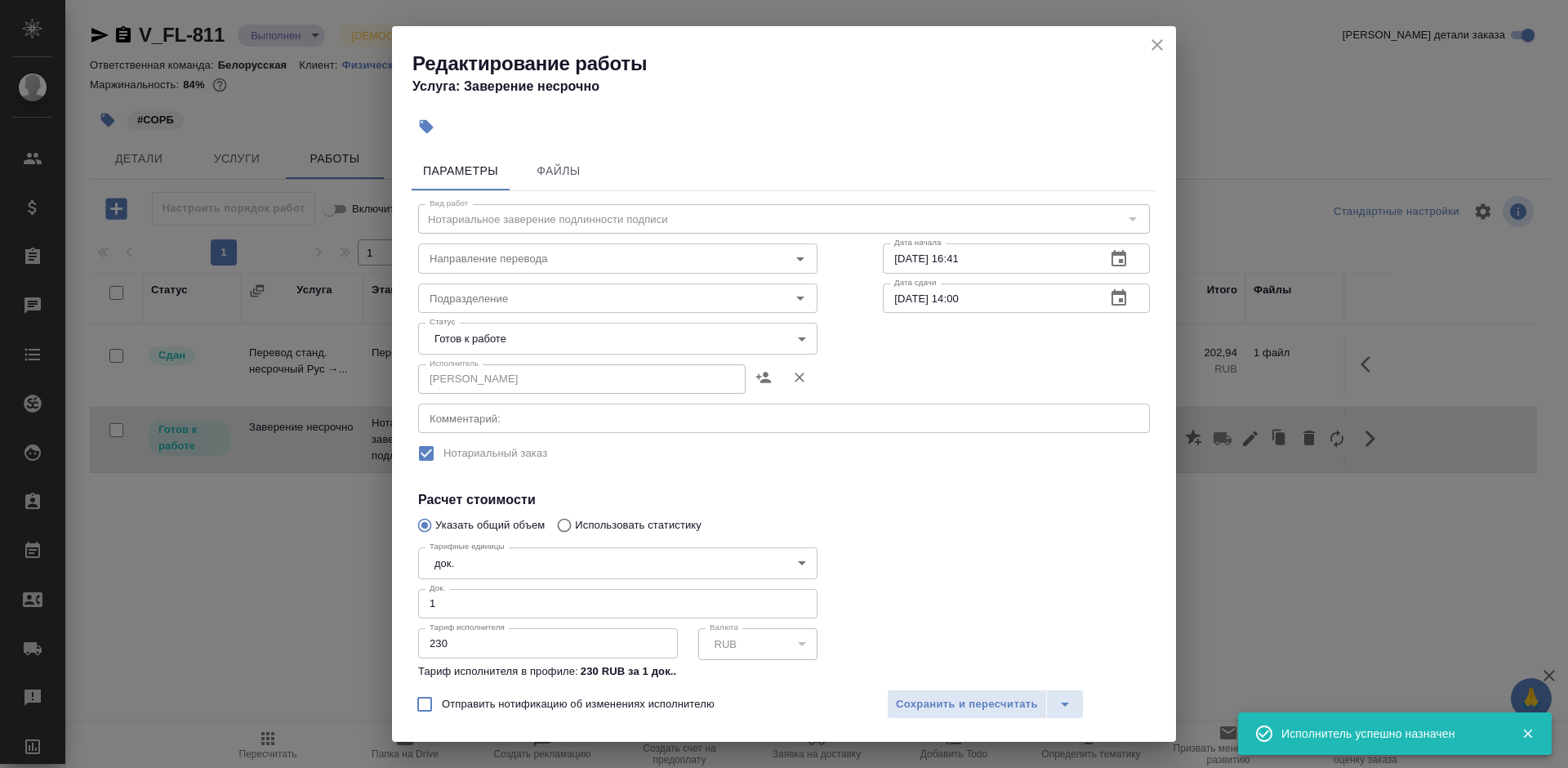
click at [534, 345] on body "🙏 .cls-1 fill:#fff; AWATERA Bogomolova Anastasiya Клиенты Спецификации Заказы 0…" at bounding box center [784, 384] width 1568 height 768
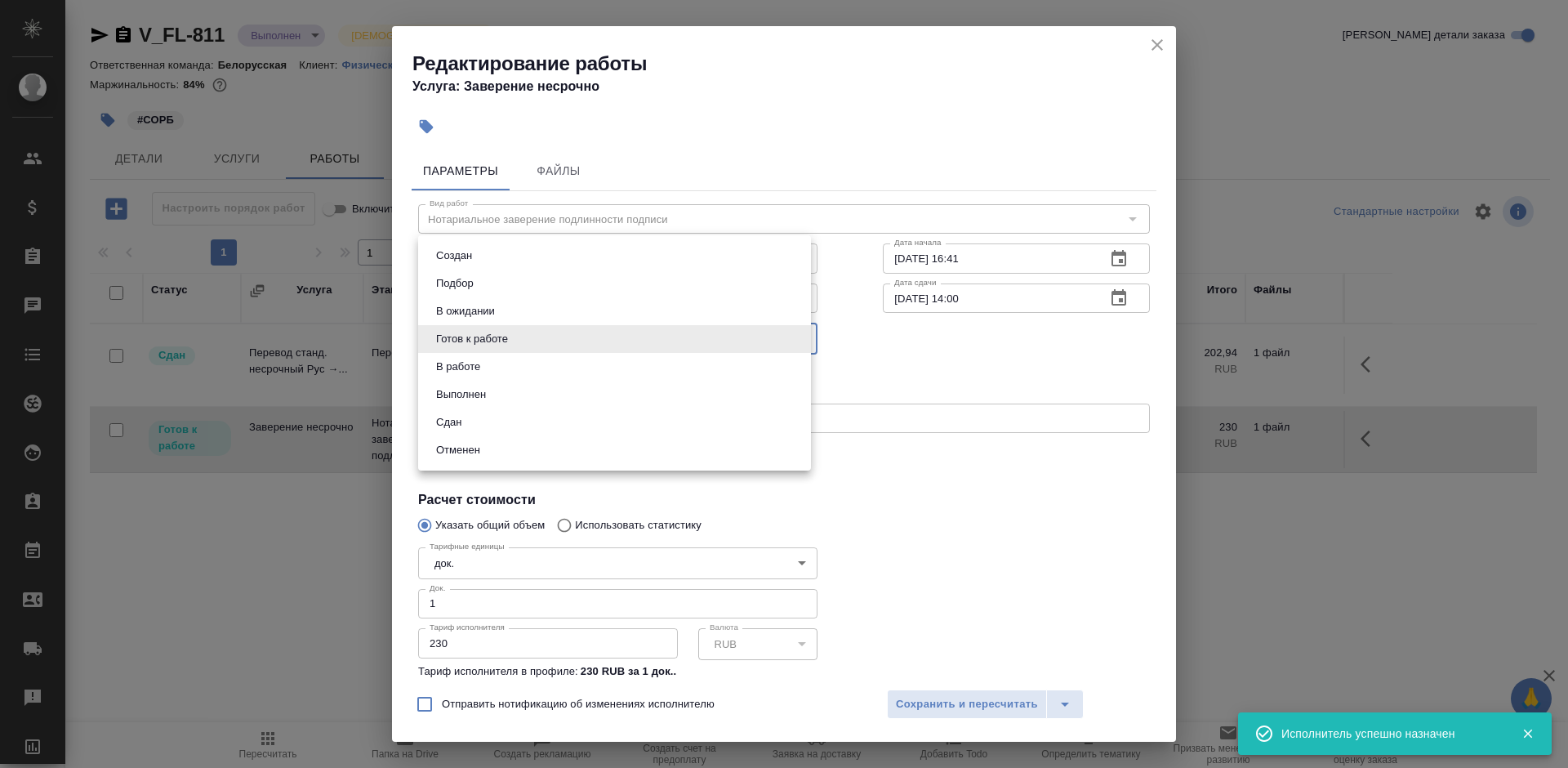
click at [487, 422] on li "Сдан" at bounding box center [614, 422] width 393 height 28
type input "closed"
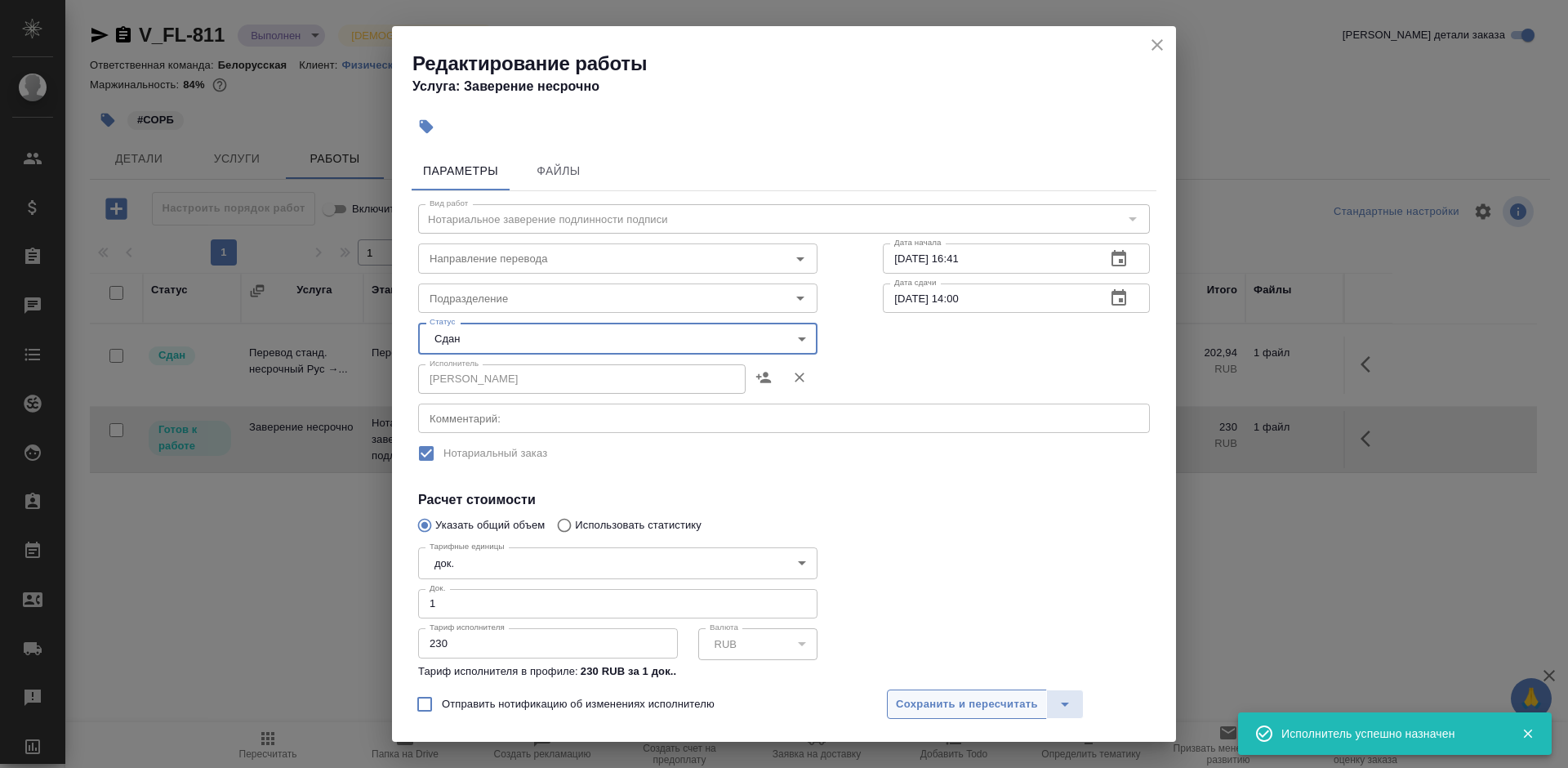
click at [993, 700] on span "Сохранить и пересчитать" at bounding box center [967, 704] width 142 height 18
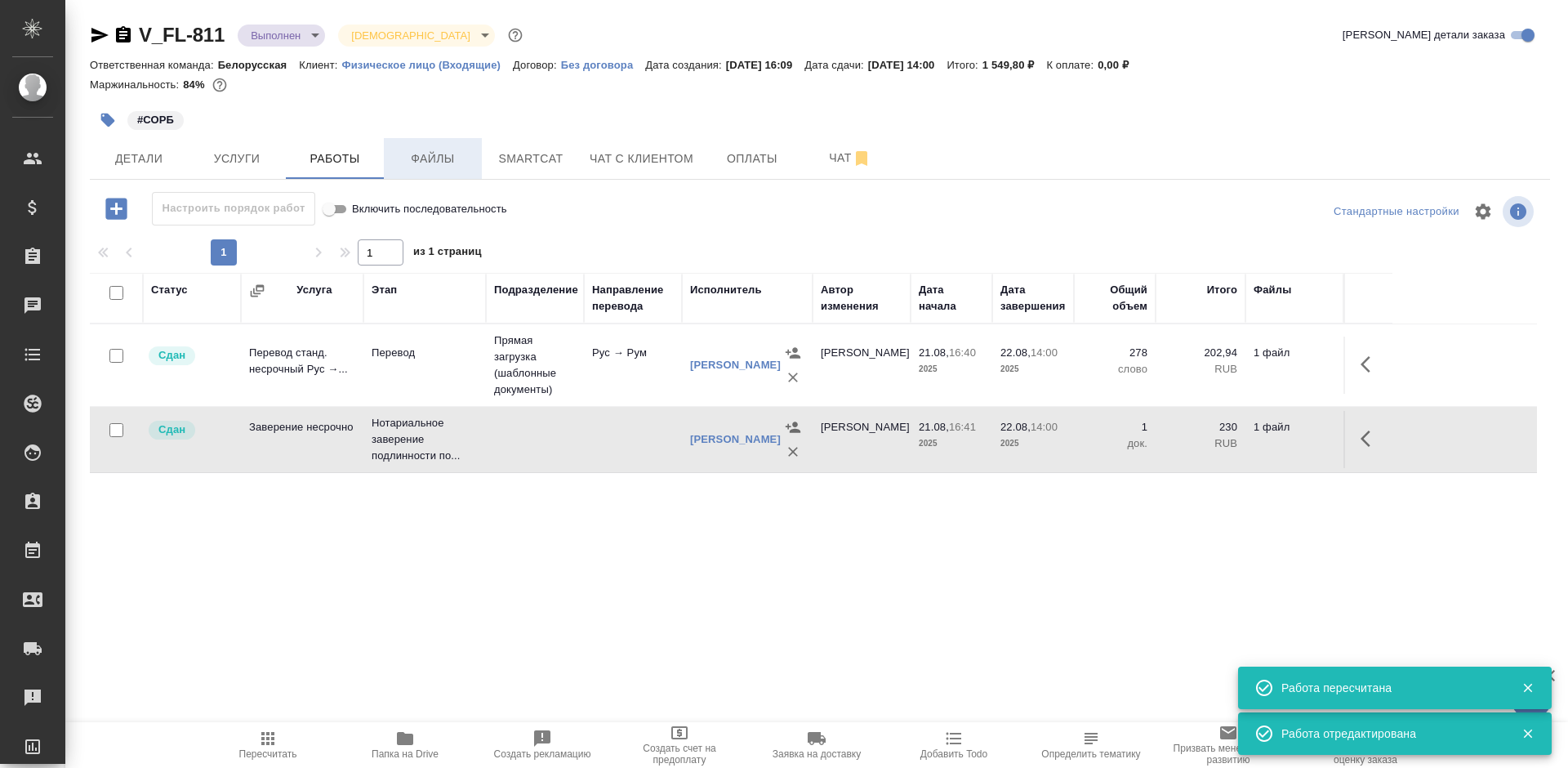
click at [450, 162] on span "Файлы" at bounding box center [433, 158] width 79 height 20
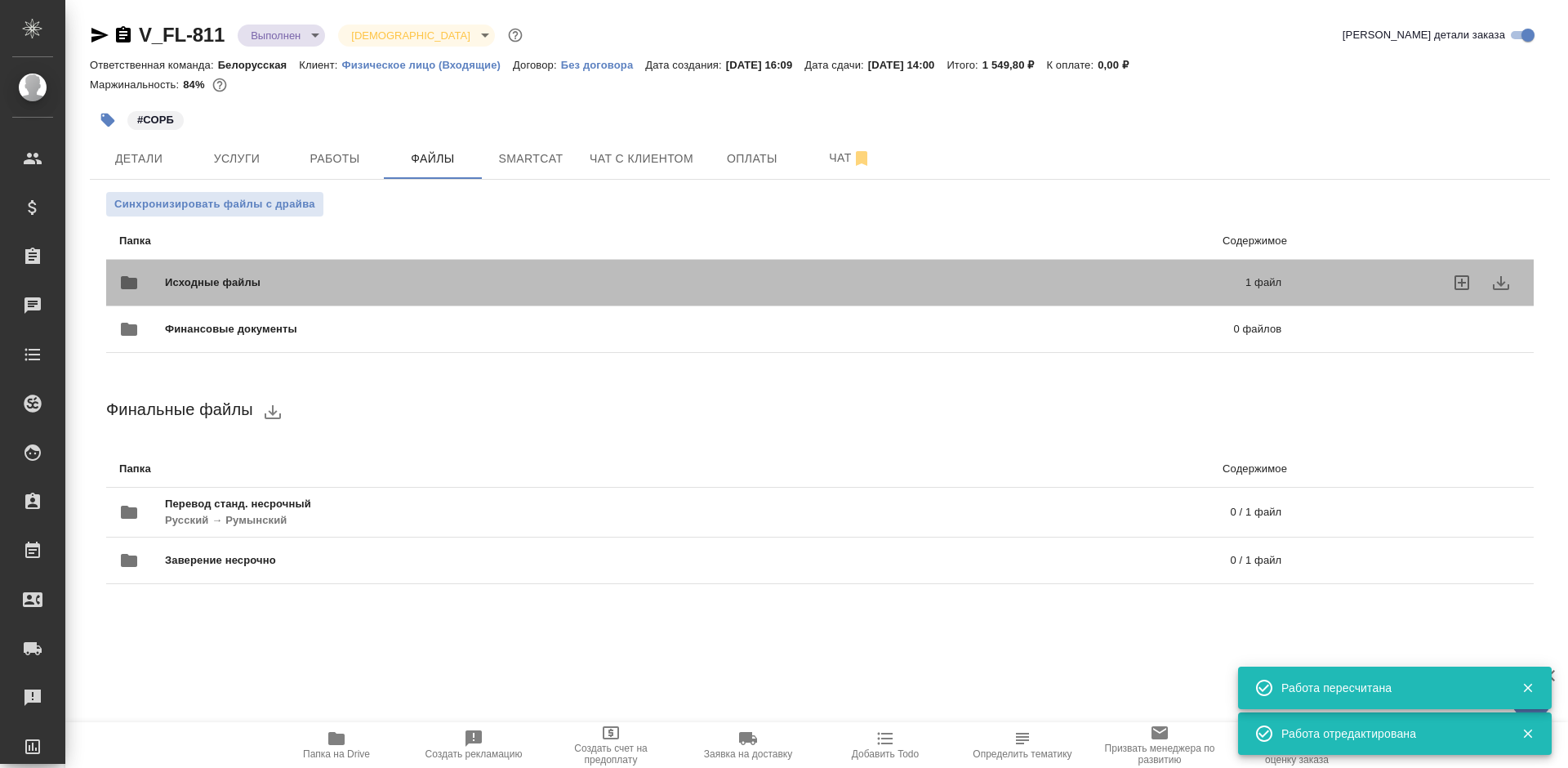
click at [1182, 289] on p "1 файл" at bounding box center [1018, 282] width 529 height 17
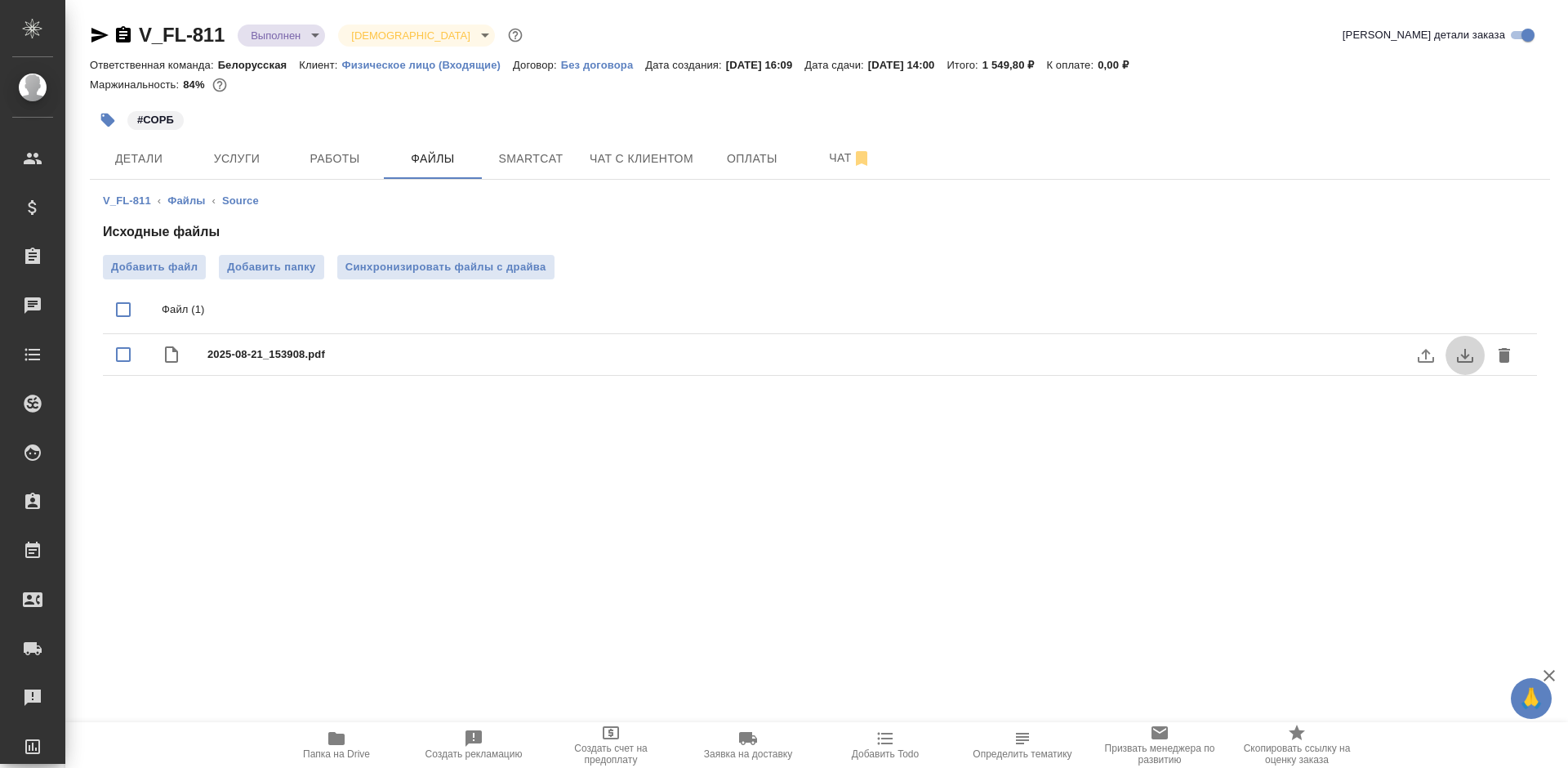
click at [1464, 359] on icon "download" at bounding box center [1465, 355] width 19 height 19
click at [592, 149] on span "Чат с клиентом" at bounding box center [642, 158] width 104 height 20
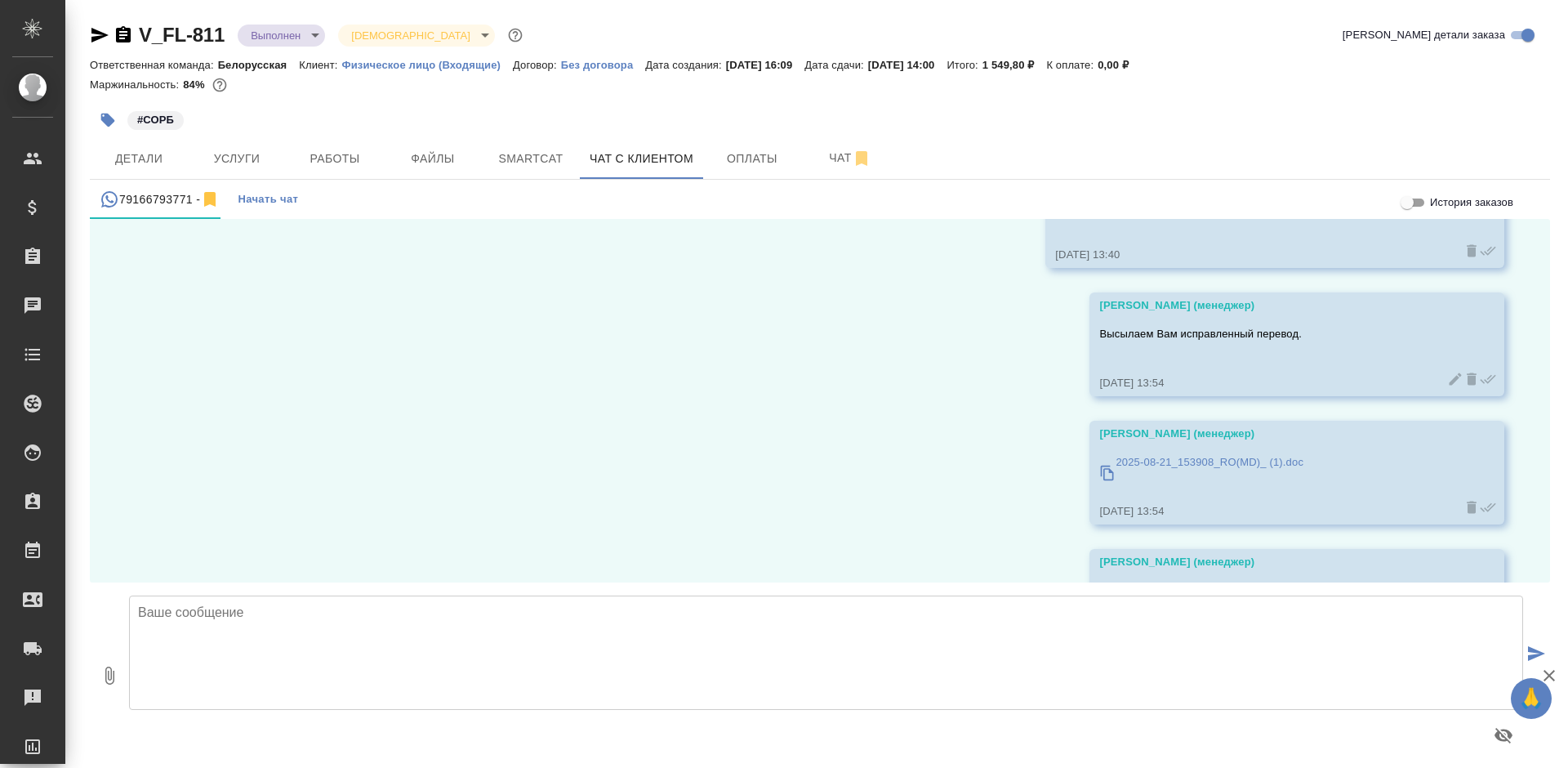
scroll to position [2309, 0]
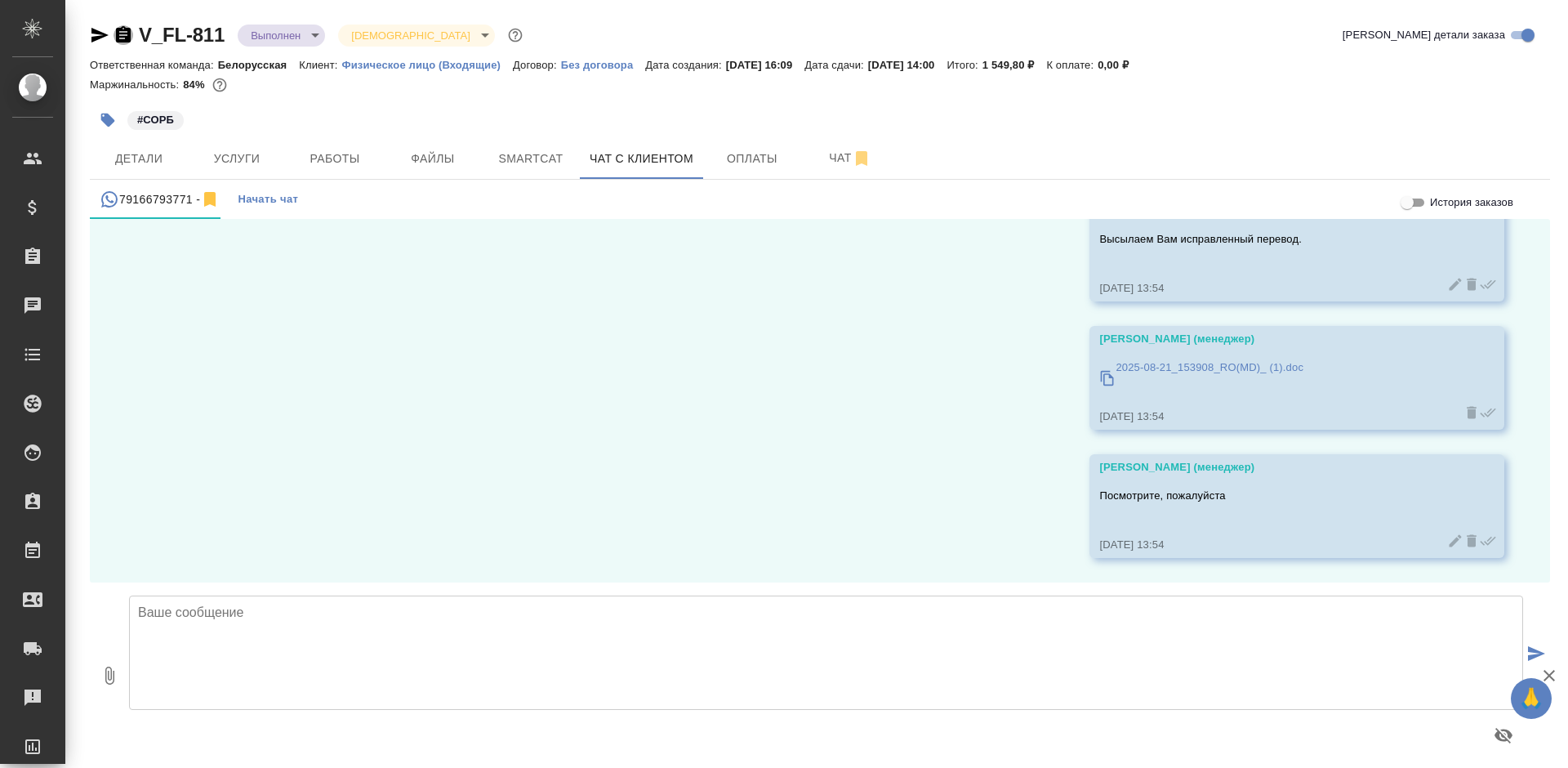
click at [120, 31] on icon "button" at bounding box center [122, 34] width 15 height 17
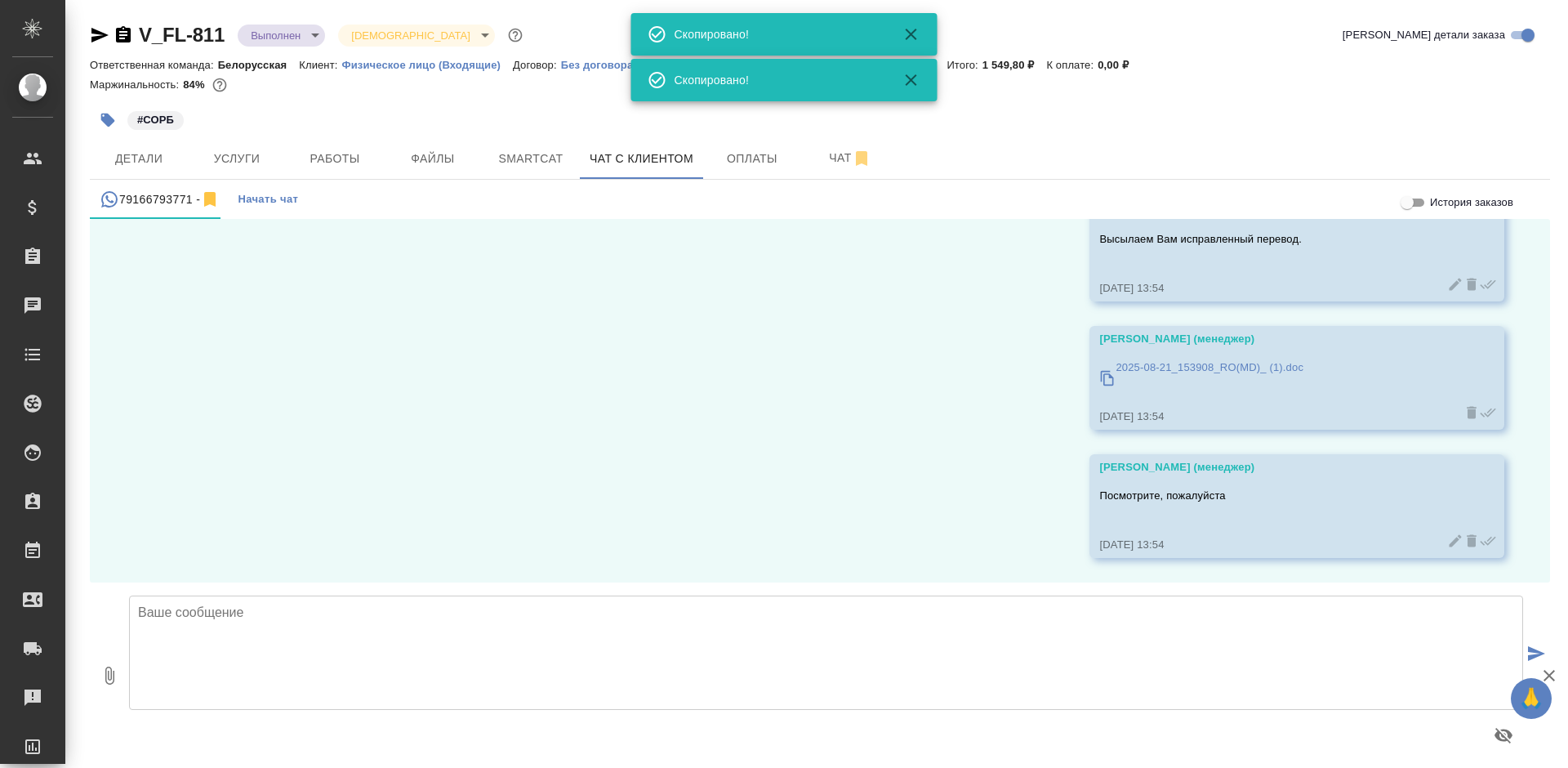
click at [120, 31] on icon "button" at bounding box center [122, 34] width 15 height 17
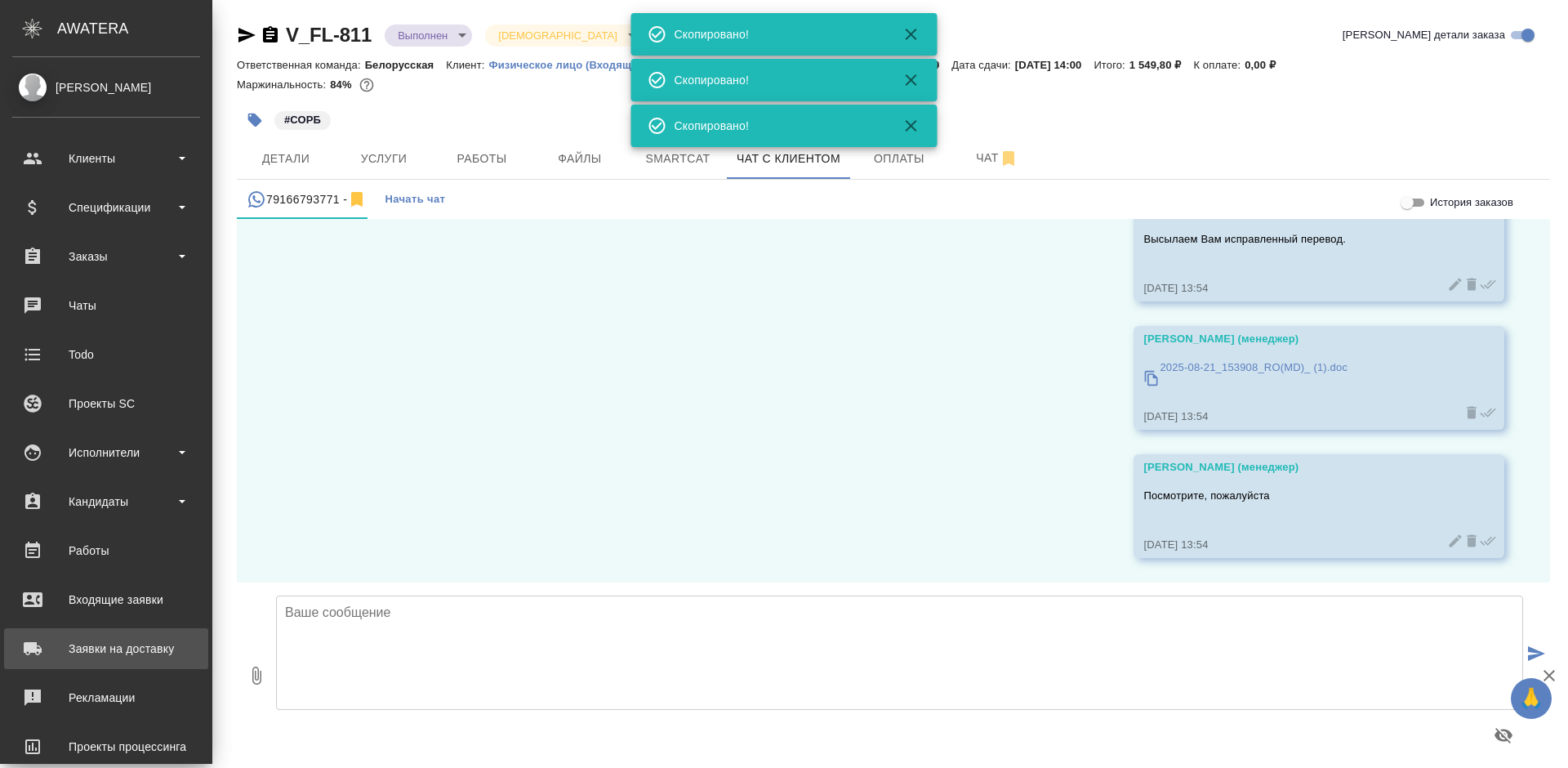
click at [66, 651] on div "Заявки на доставку" at bounding box center [106, 647] width 188 height 24
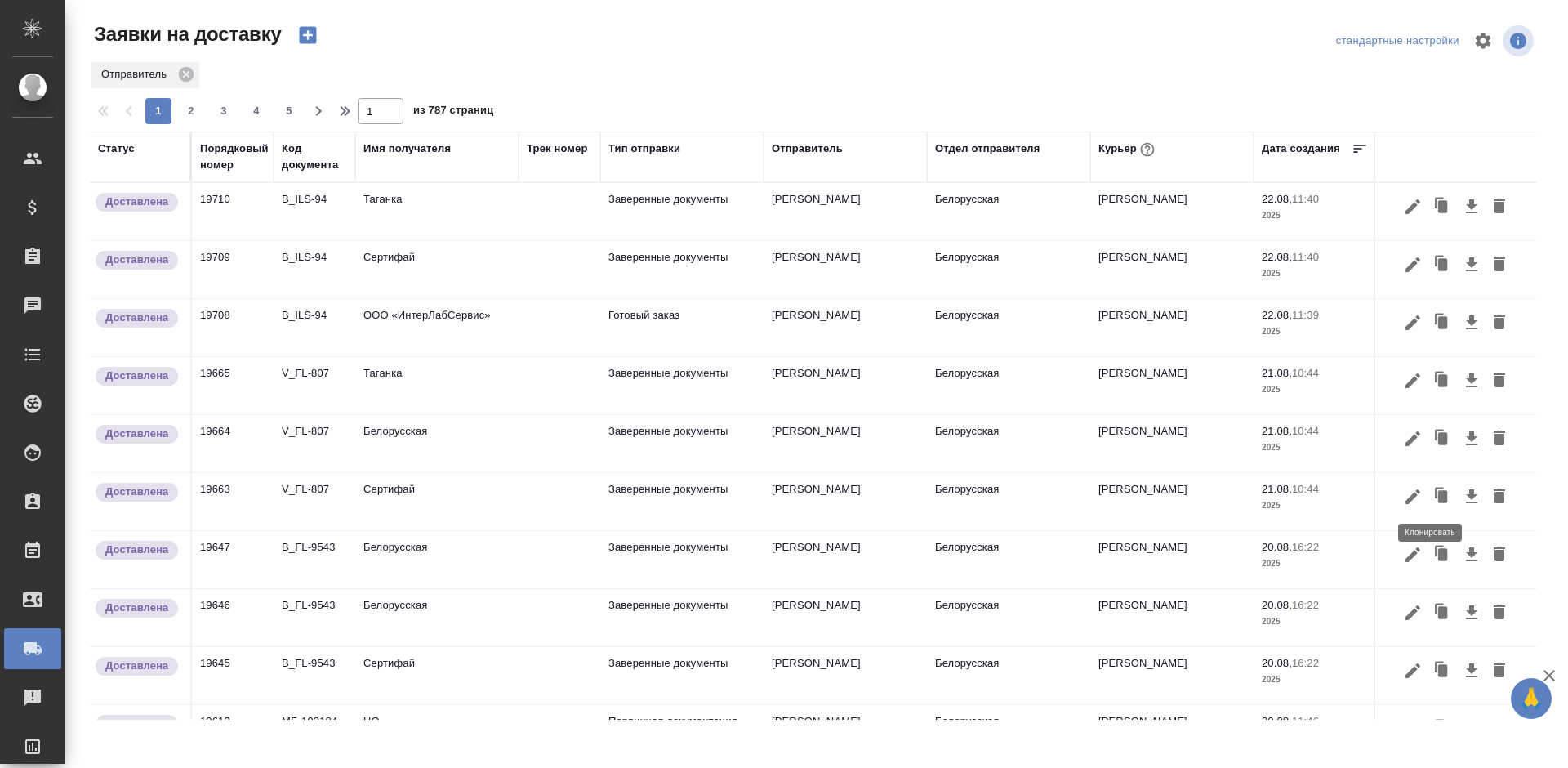
click at [1431, 498] on icon "button" at bounding box center [1443, 497] width 23 height 23
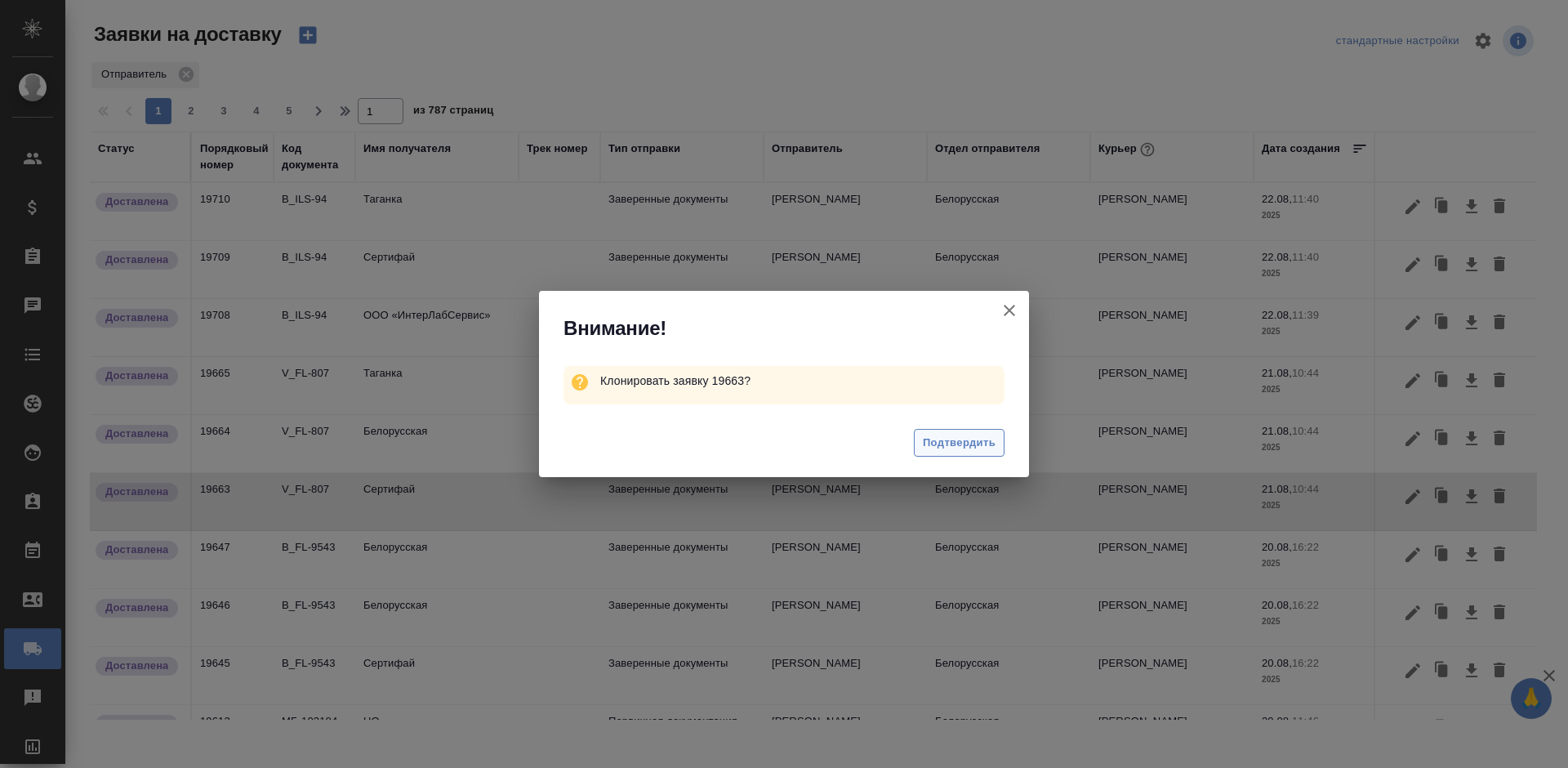
click at [983, 450] on span "Подтвердить" at bounding box center [958, 442] width 73 height 18
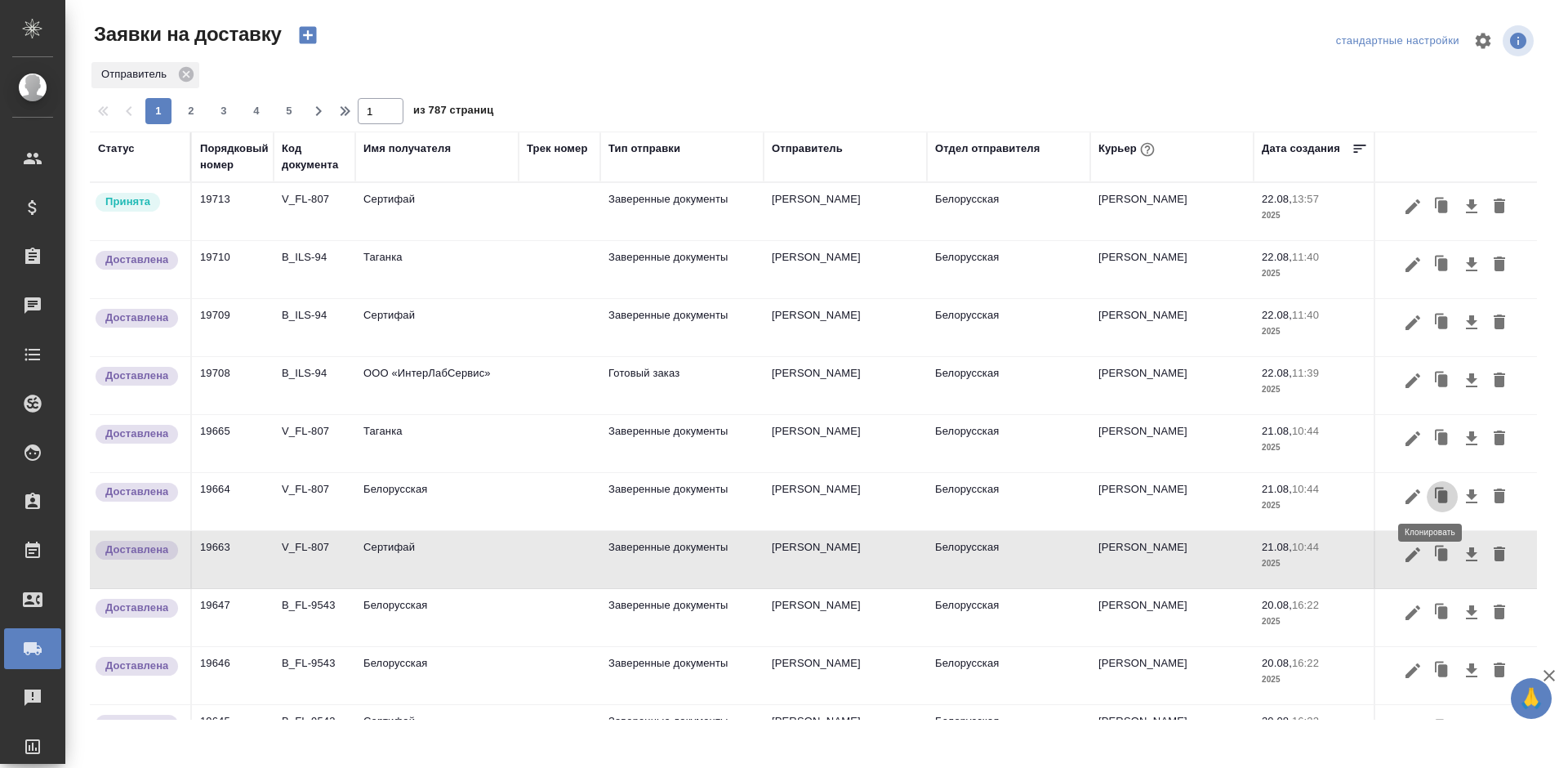
click at [1431, 501] on icon "button" at bounding box center [1443, 497] width 23 height 23
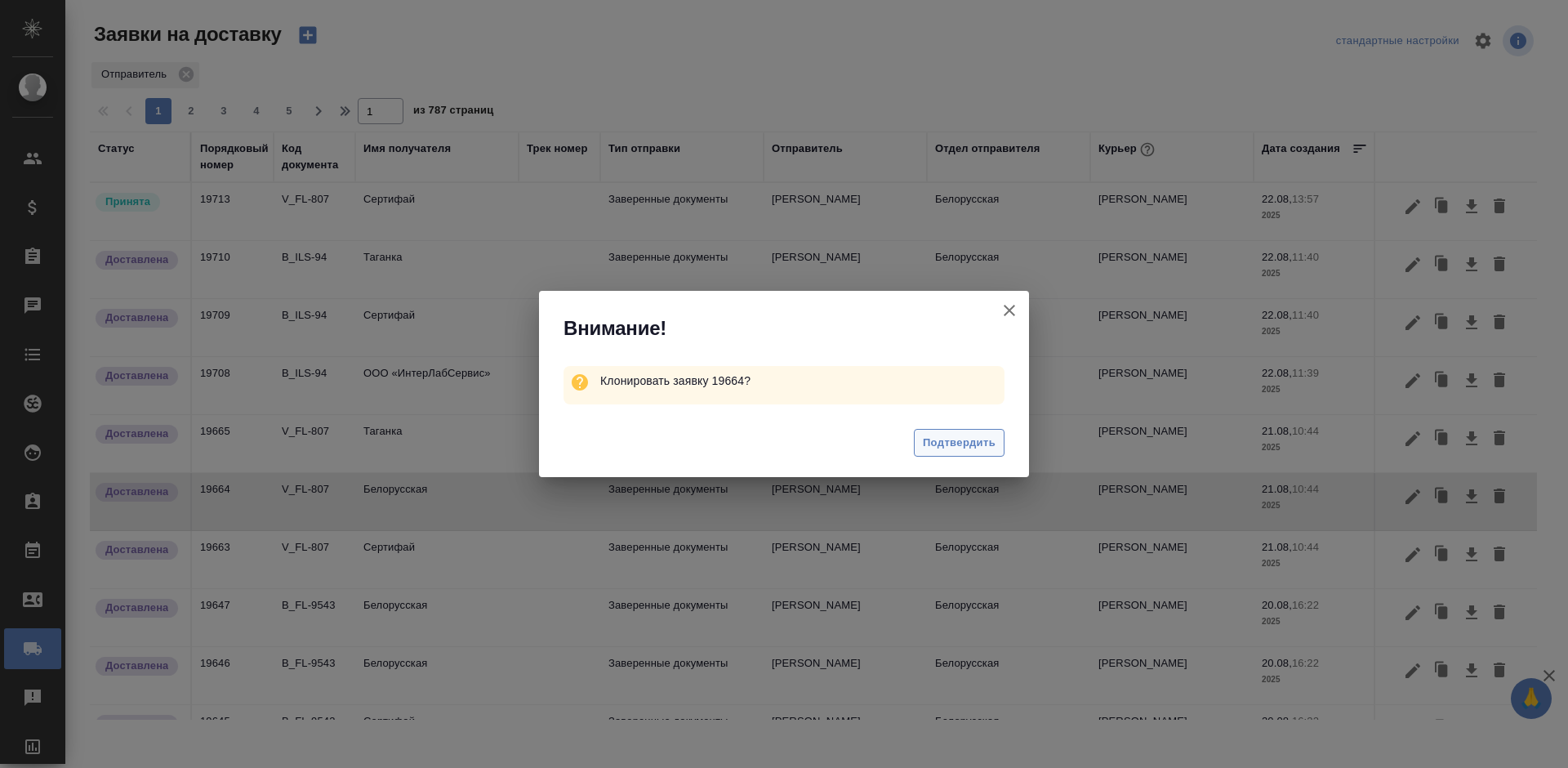
click at [972, 444] on span "Подтвердить" at bounding box center [958, 442] width 73 height 18
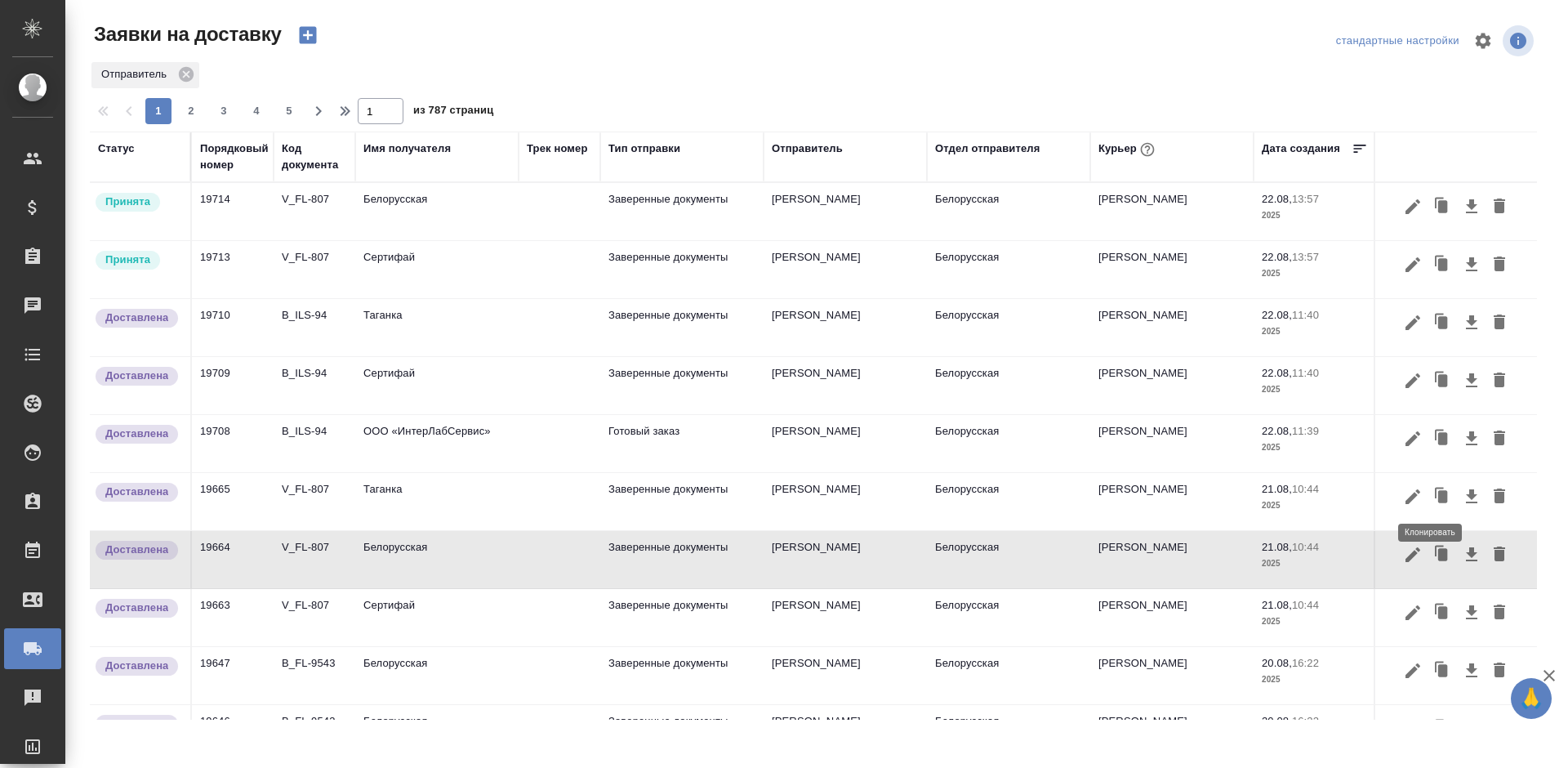
click at [1431, 492] on icon "button" at bounding box center [1443, 497] width 23 height 23
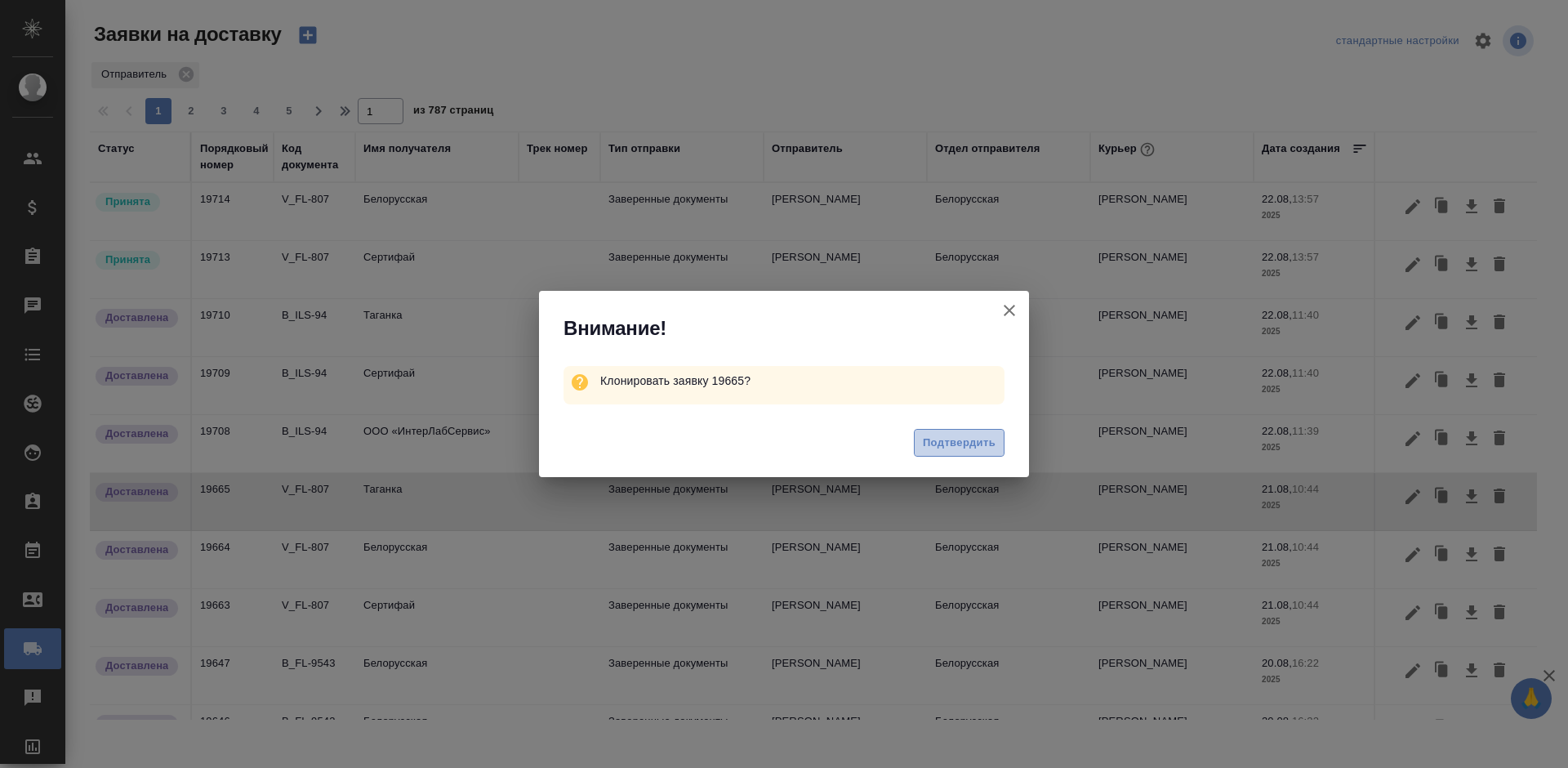
click at [945, 442] on span "Подтвердить" at bounding box center [958, 442] width 73 height 18
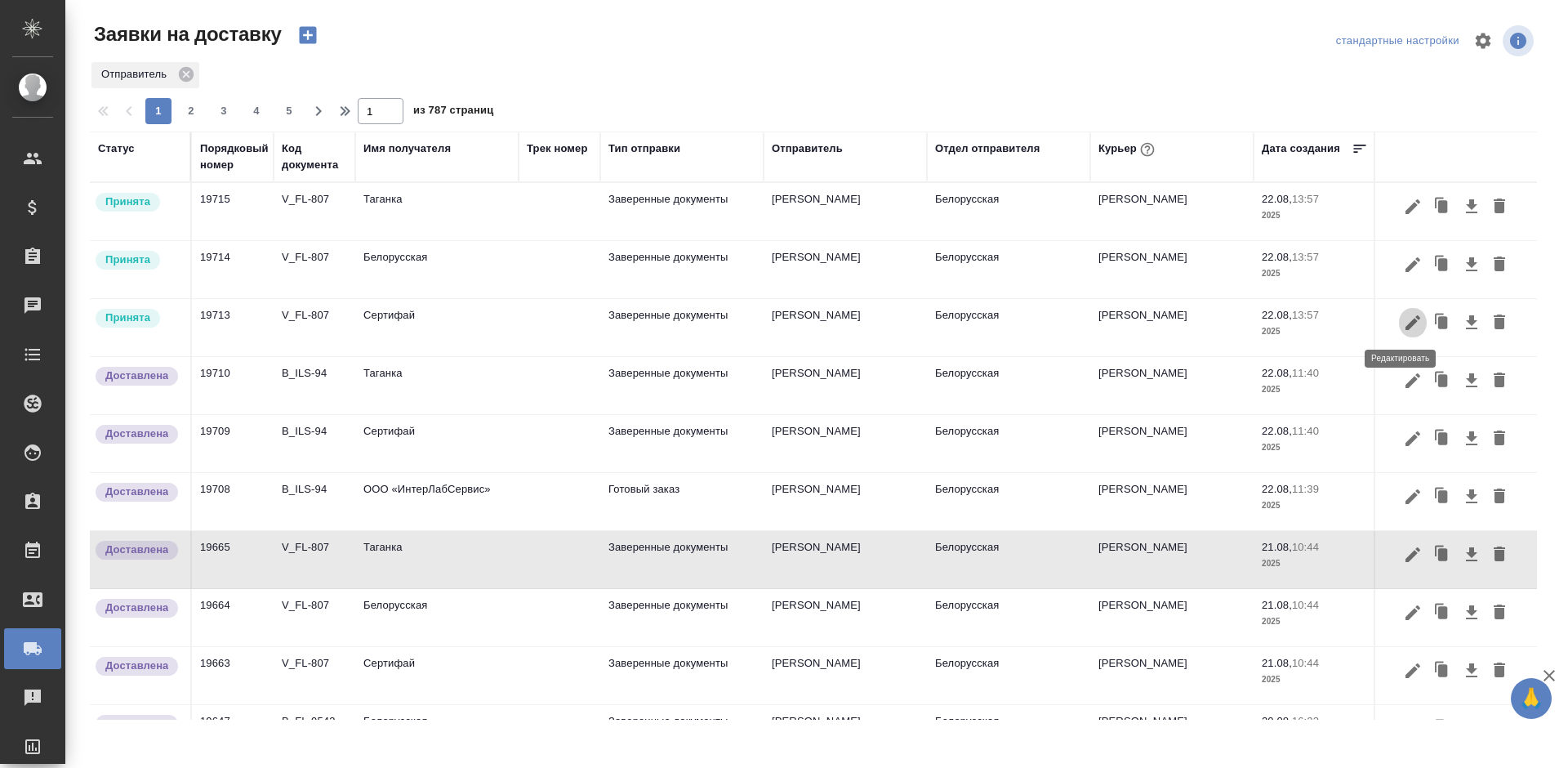
click at [1403, 319] on icon "button" at bounding box center [1412, 323] width 19 height 19
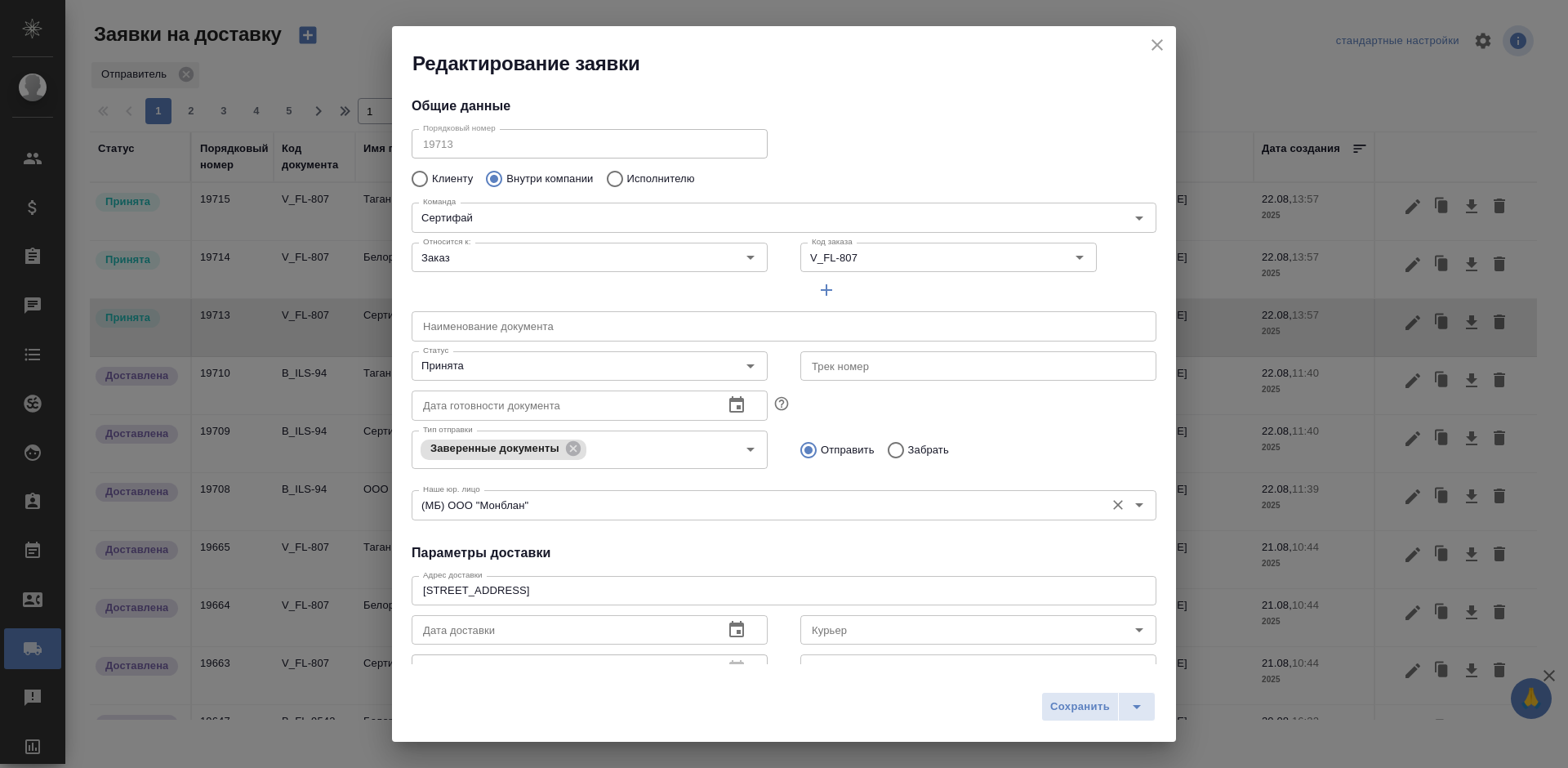
type input "Шаабан Эльмира"
drag, startPoint x: 866, startPoint y: 268, endPoint x: 752, endPoint y: 264, distance: 114.1
click at [752, 264] on div "Относится к: Заказ Относится к: Код заказа V_FL-807 Код заказа" at bounding box center [784, 270] width 778 height 101
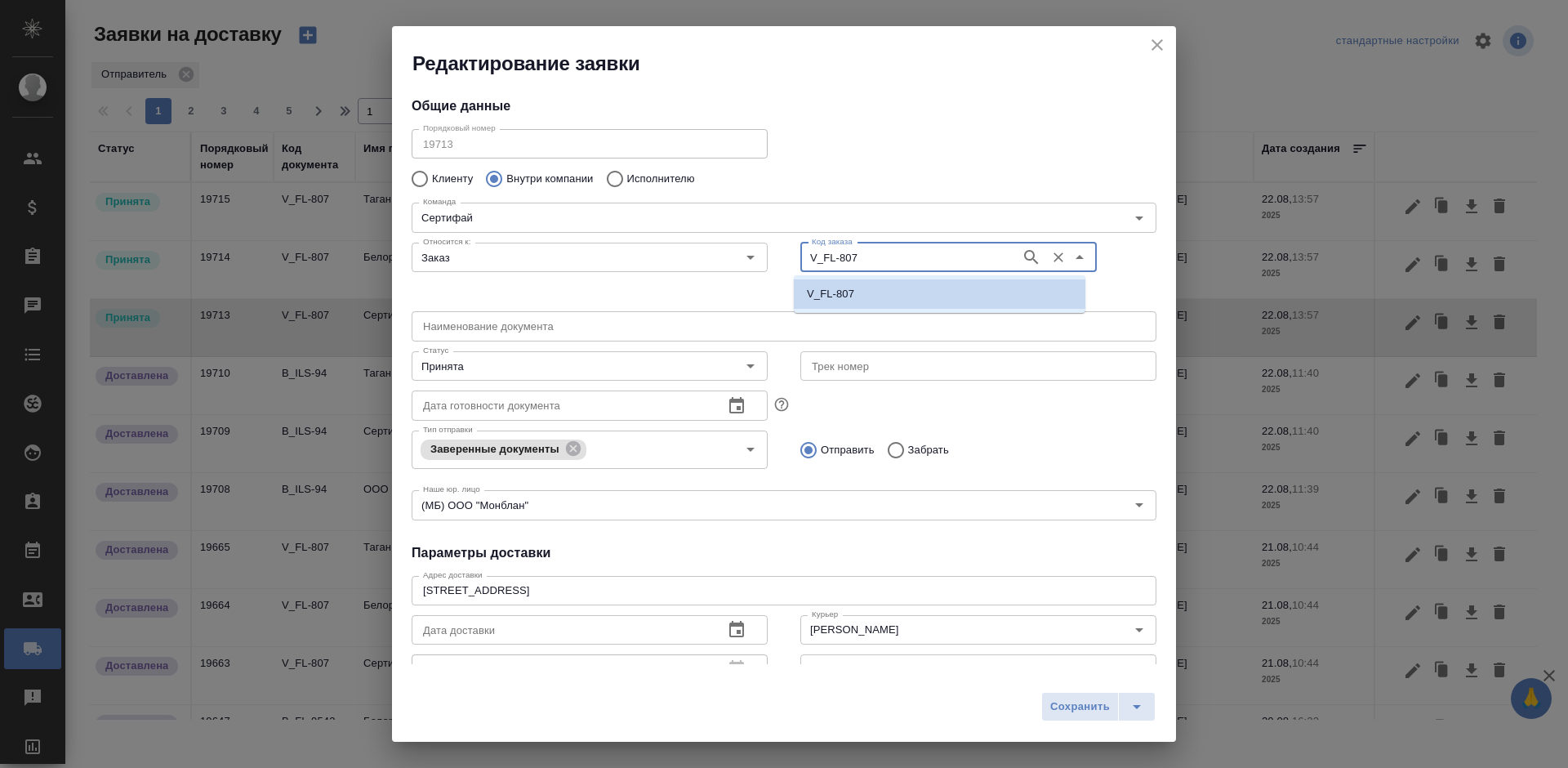
drag, startPoint x: 851, startPoint y: 263, endPoint x: 764, endPoint y: 263, distance: 87.0
click at [764, 263] on div "Относится к: Заказ Относится к: Код заказа V_FL-807 Код заказа" at bounding box center [784, 270] width 778 height 101
paste input "11"
type input "V_FL-811"
click at [900, 296] on li "V_FL-811" at bounding box center [940, 294] width 292 height 29
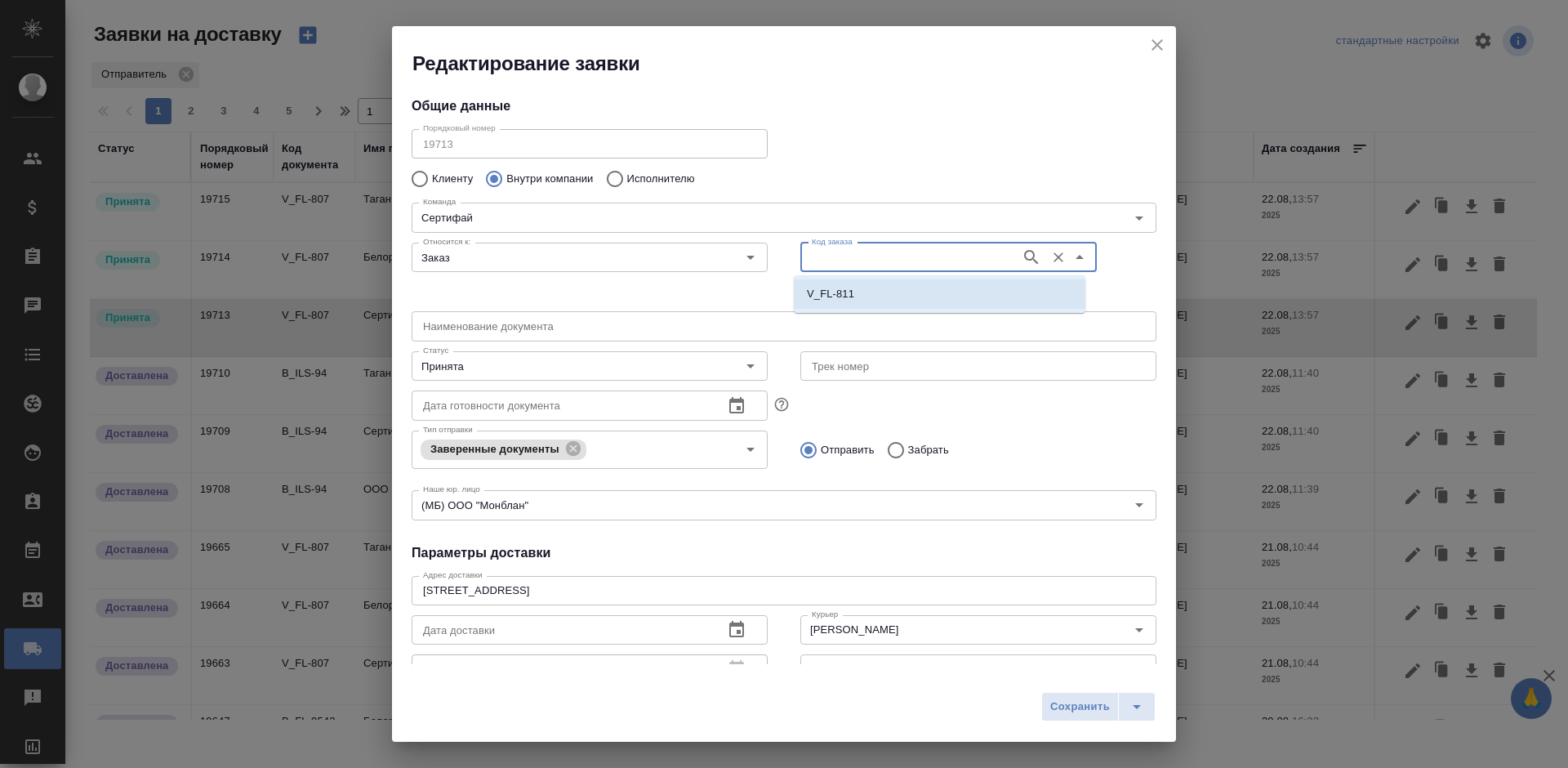
type input "V_FL-811"
click at [1074, 691] on div "Сохранить" at bounding box center [784, 713] width 784 height 58
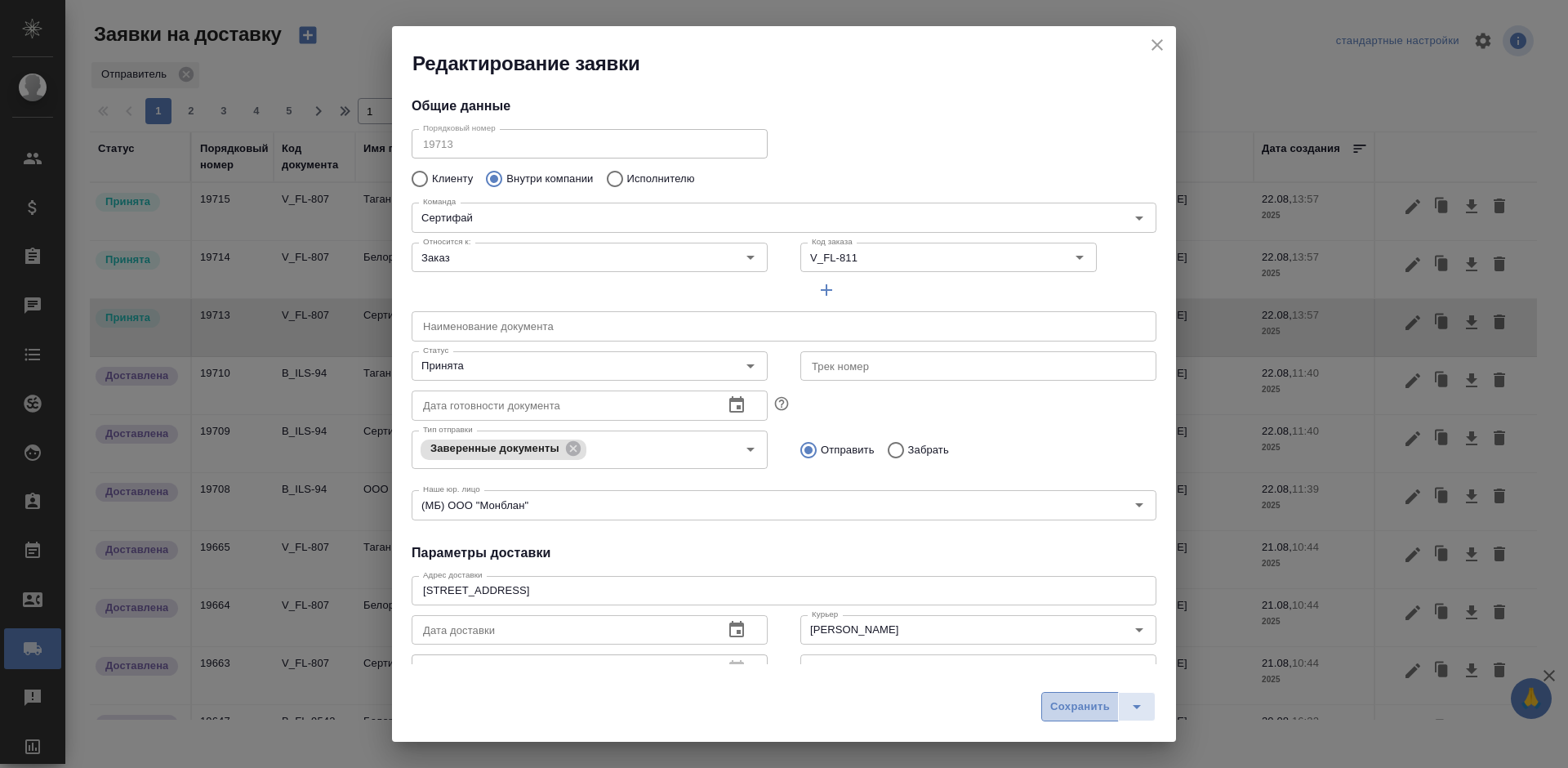
click at [1074, 701] on span "Сохранить" at bounding box center [1079, 706] width 59 height 18
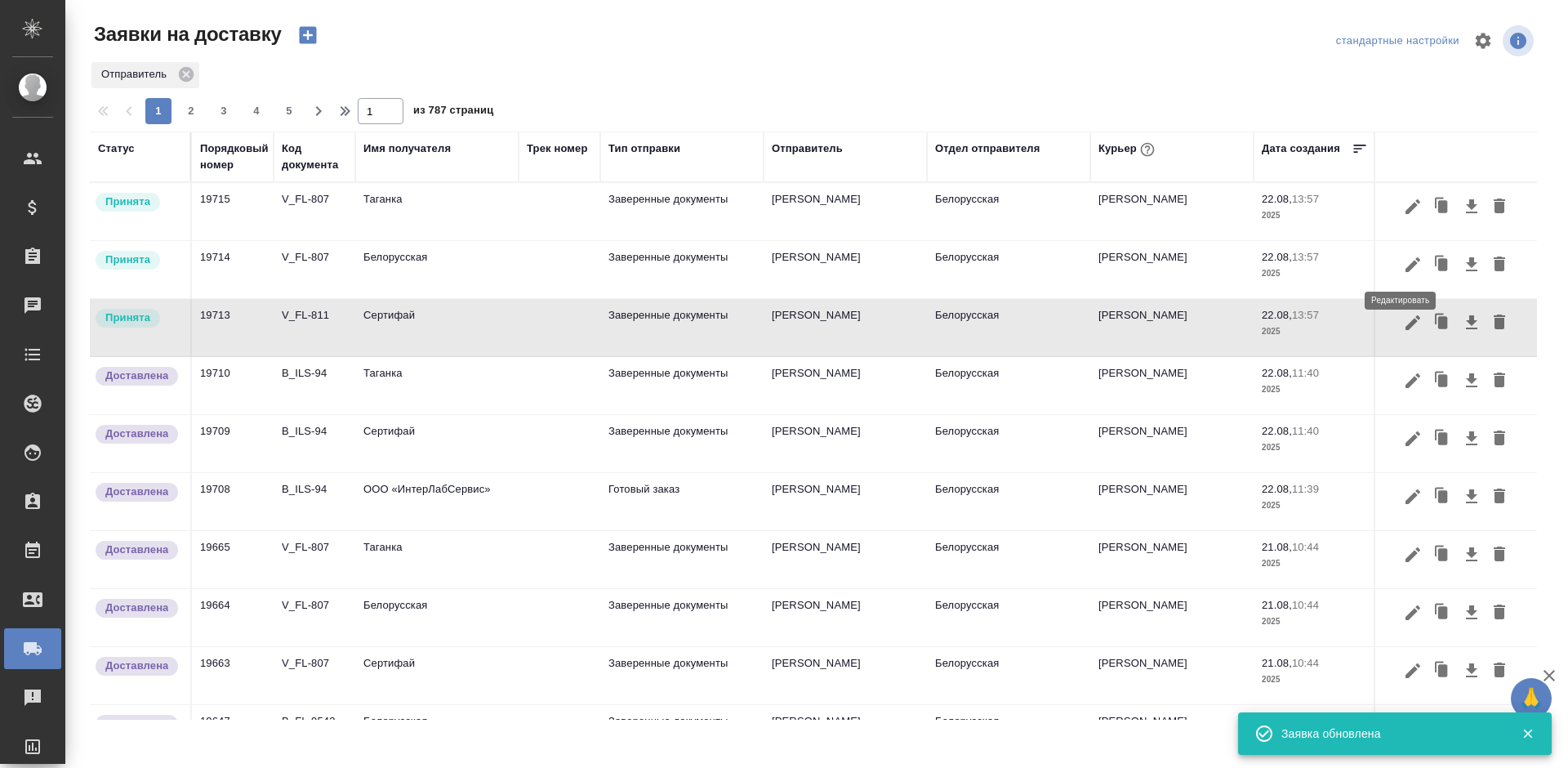
click at [1403, 263] on icon "button" at bounding box center [1412, 264] width 19 height 19
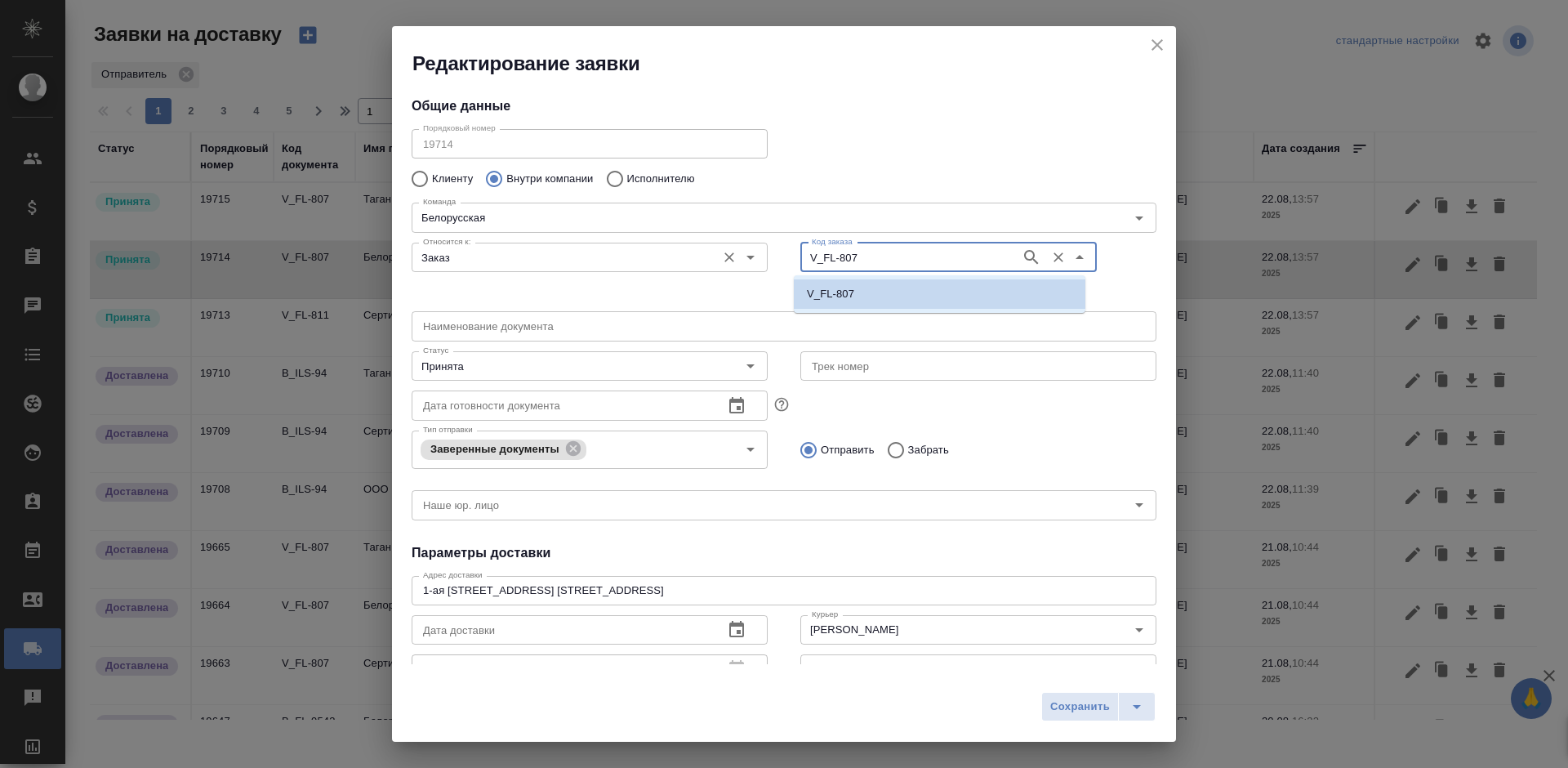
drag, startPoint x: 899, startPoint y: 261, endPoint x: 682, endPoint y: 268, distance: 217.1
click at [683, 267] on div "Относится к: Заказ Относится к: Код заказа V_FL-807 Код заказа" at bounding box center [784, 270] width 778 height 101
paste input "11"
type input "V_FL-811"
click at [902, 305] on li "V_FL-811" at bounding box center [940, 294] width 292 height 29
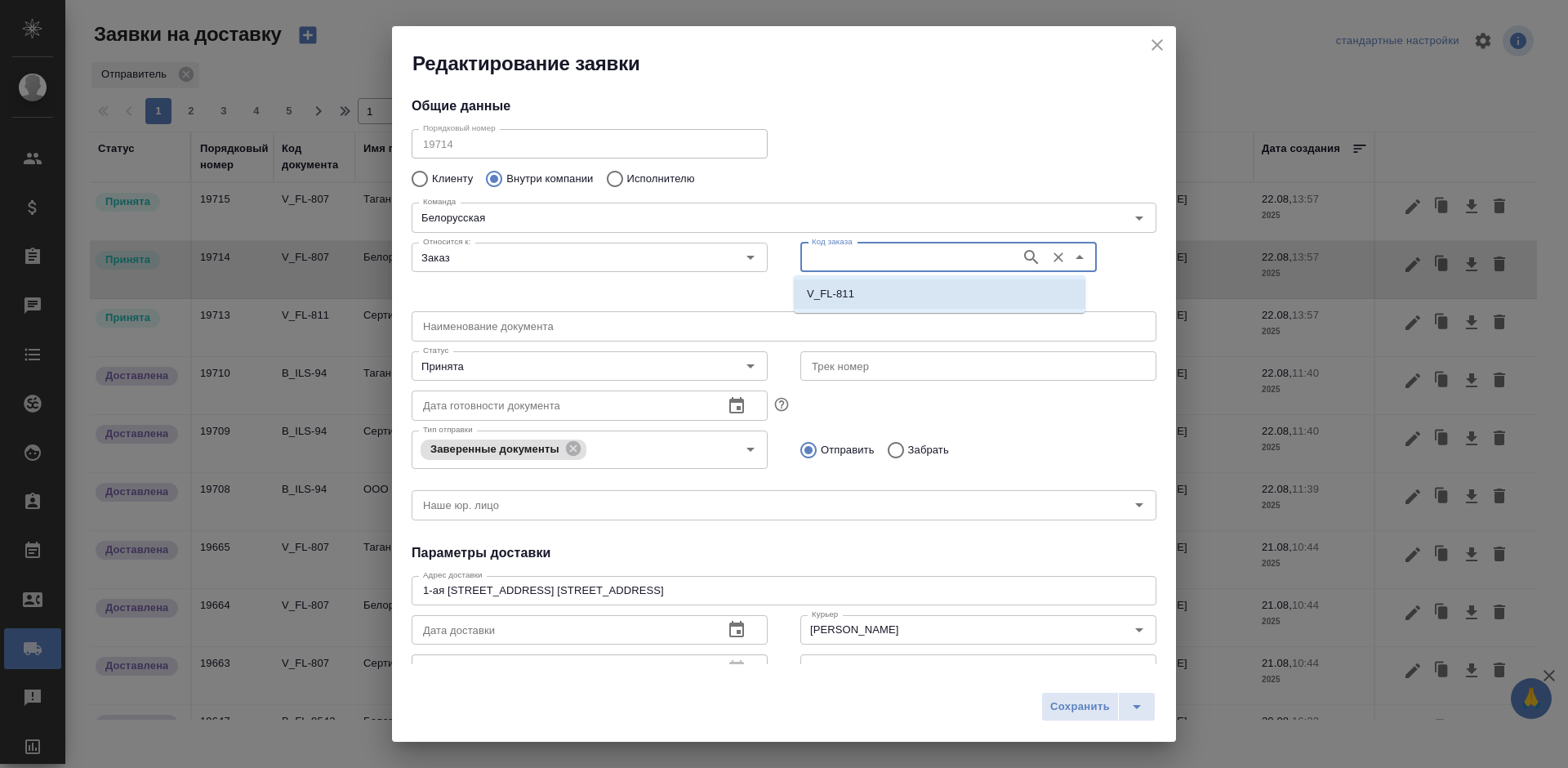
type input "V_FL-811"
type input "(МБ) ООО "Монблан""
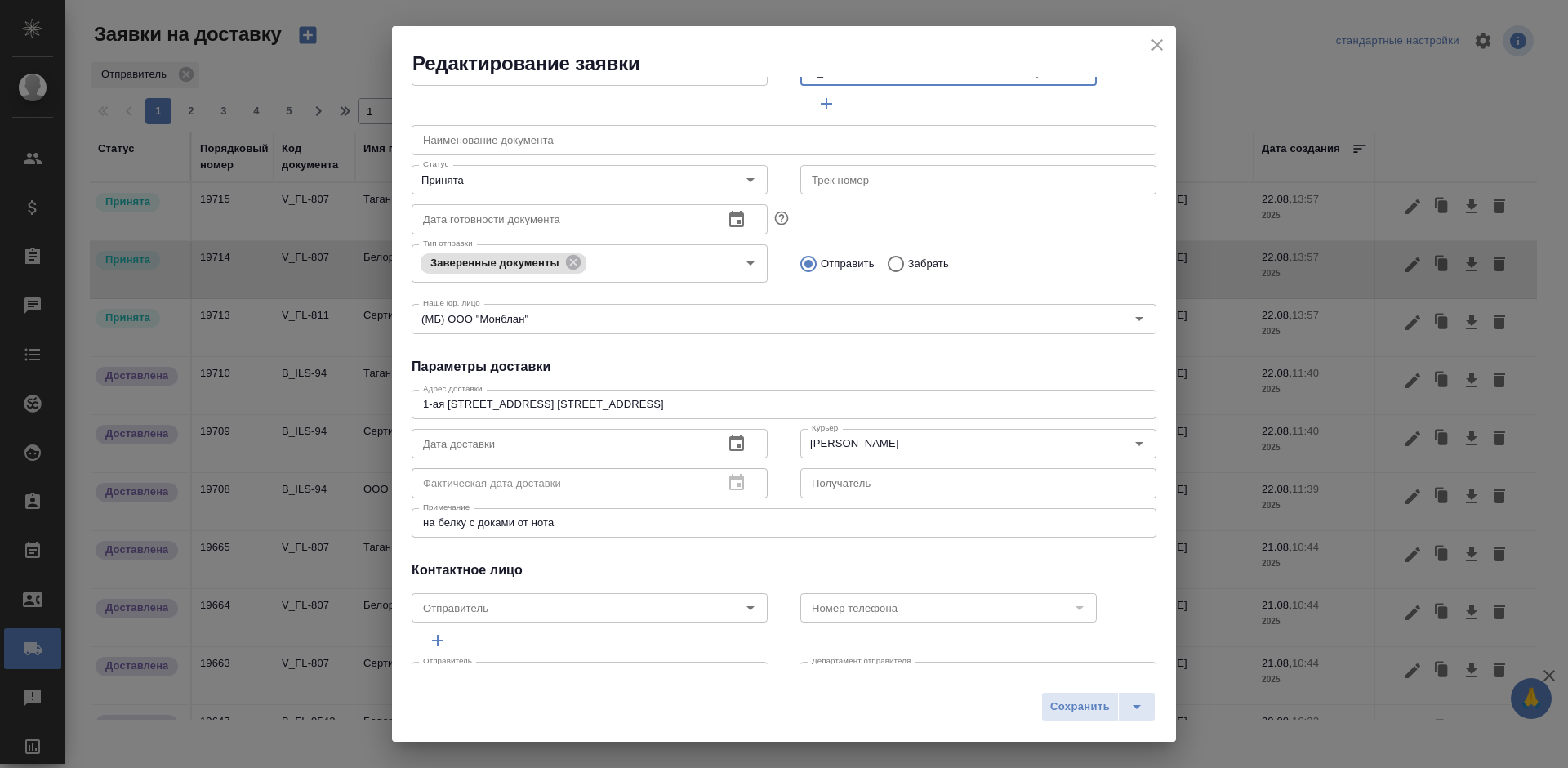
scroll to position [233, 0]
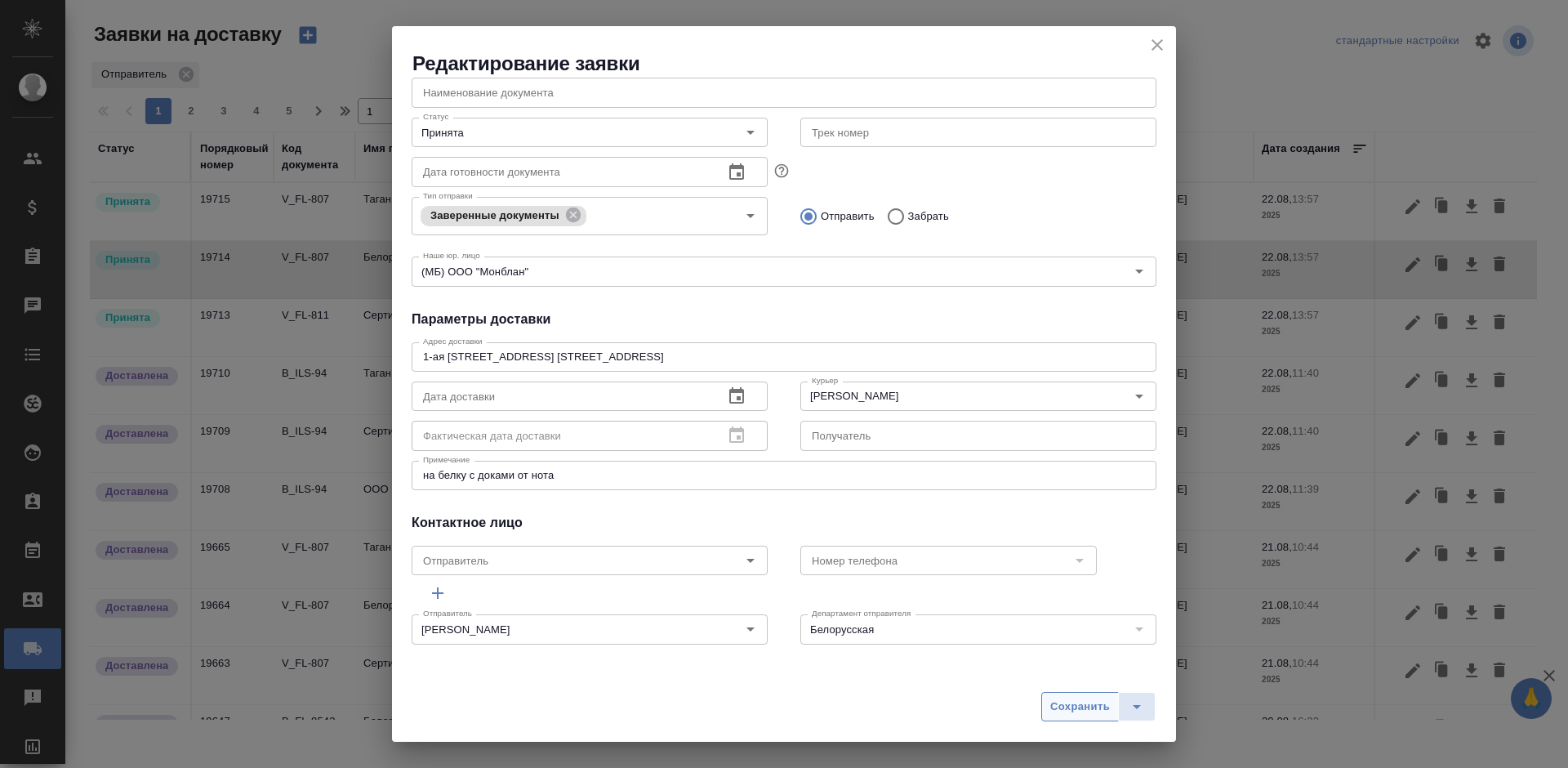
click at [1055, 710] on span "Сохранить" at bounding box center [1079, 706] width 59 height 18
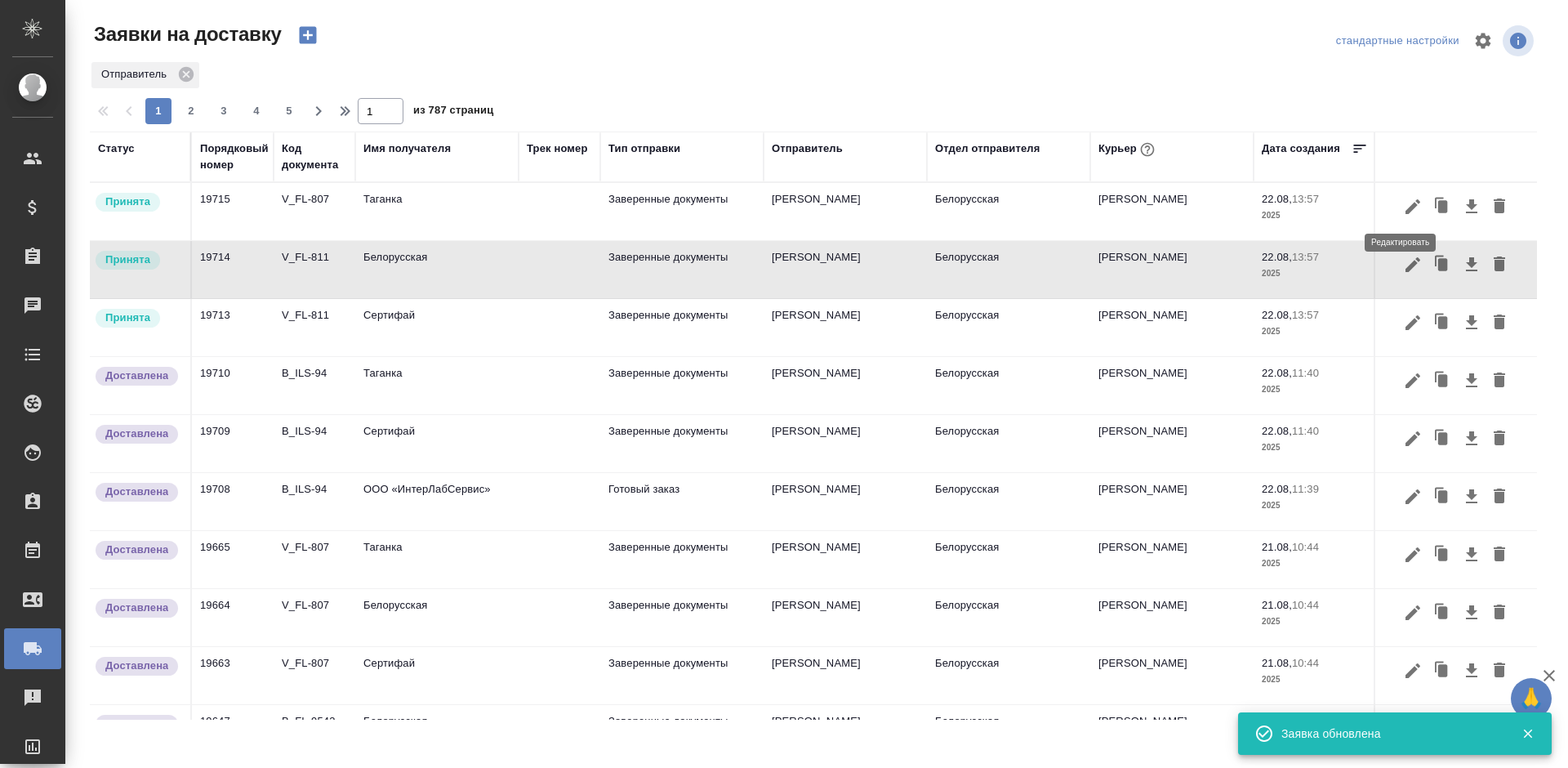
click at [1406, 205] on icon "button" at bounding box center [1412, 206] width 15 height 15
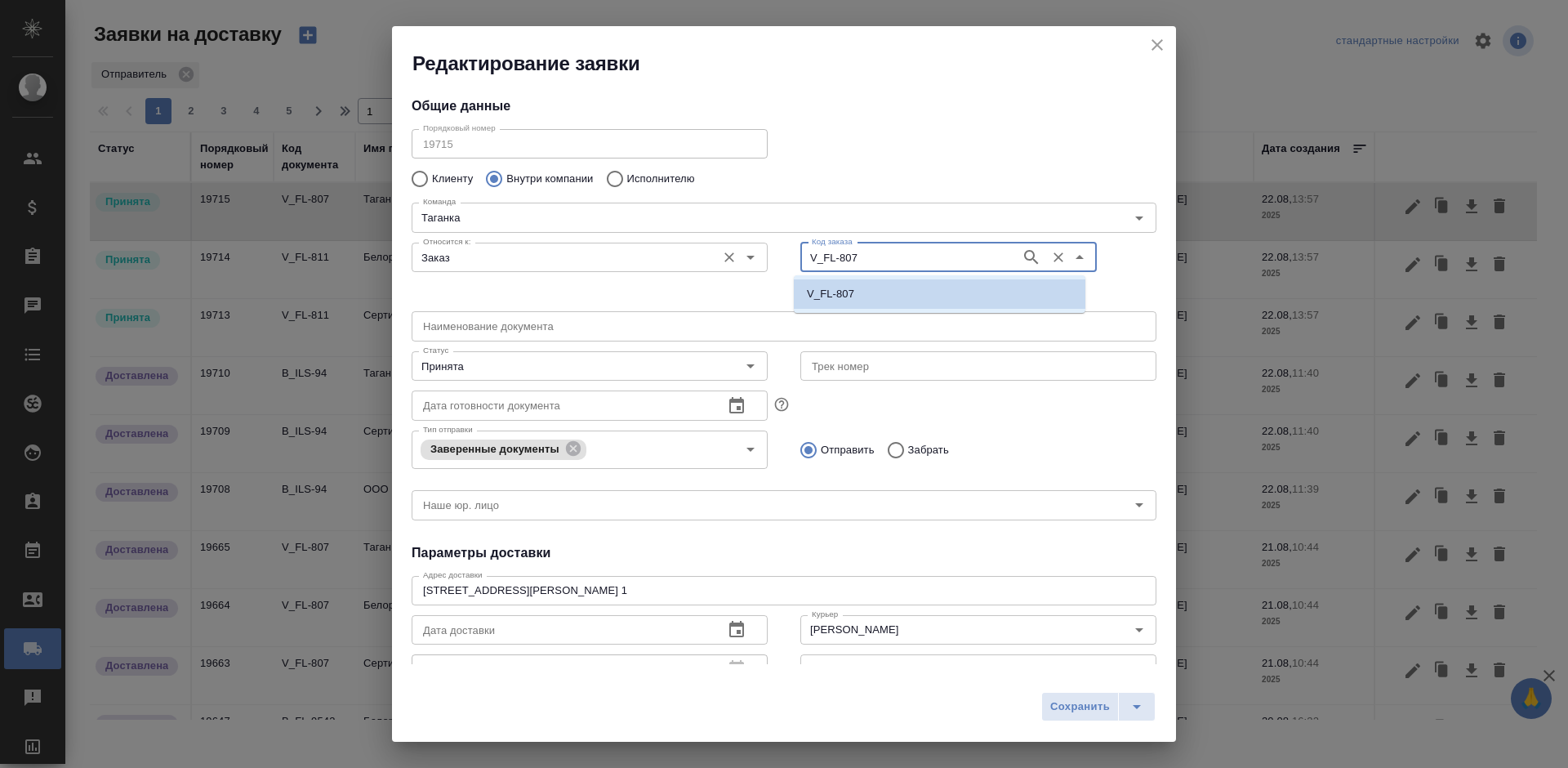
drag, startPoint x: 898, startPoint y: 263, endPoint x: 723, endPoint y: 258, distance: 175.1
click at [723, 258] on div "Относится к: Заказ Относится к: Код заказа V_FL-807 Код заказа" at bounding box center [784, 270] width 778 height 101
paste input "11"
type input "V_FL-811"
click at [923, 299] on li "V_FL-811" at bounding box center [940, 294] width 292 height 29
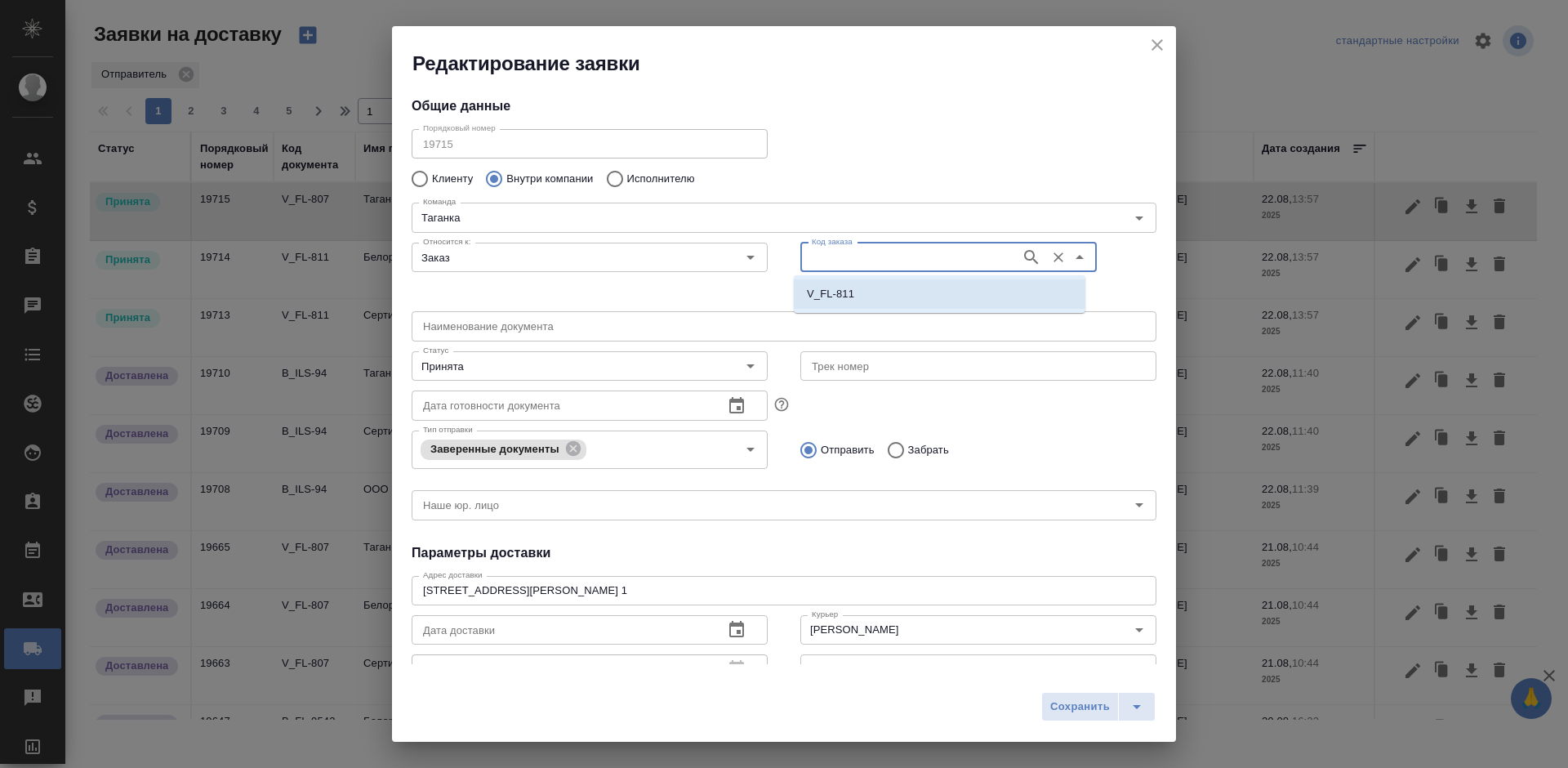
type input "V_FL-811"
type input "(МБ) ООО "Монблан""
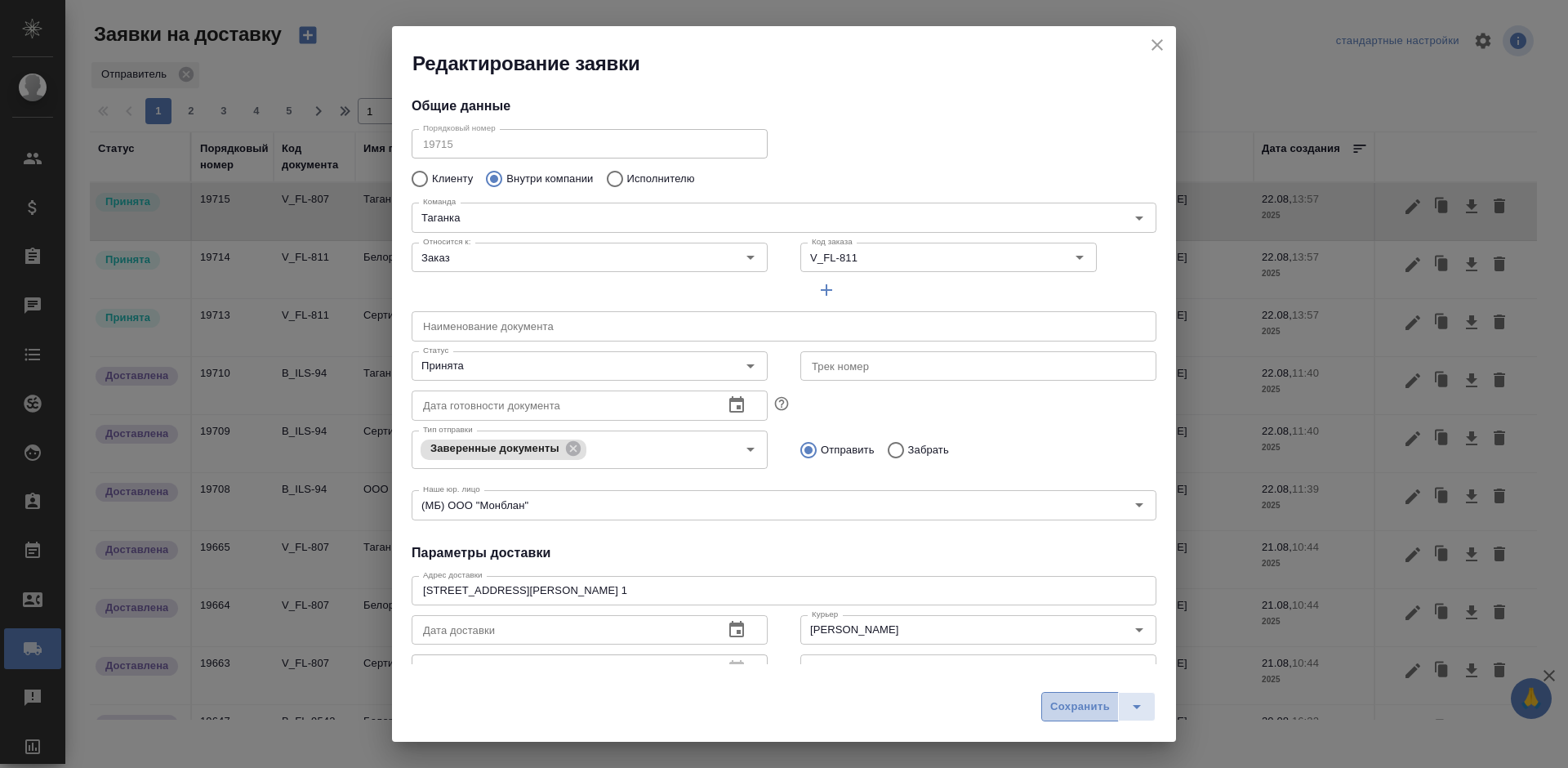
click at [1075, 710] on span "Сохранить" at bounding box center [1079, 706] width 59 height 18
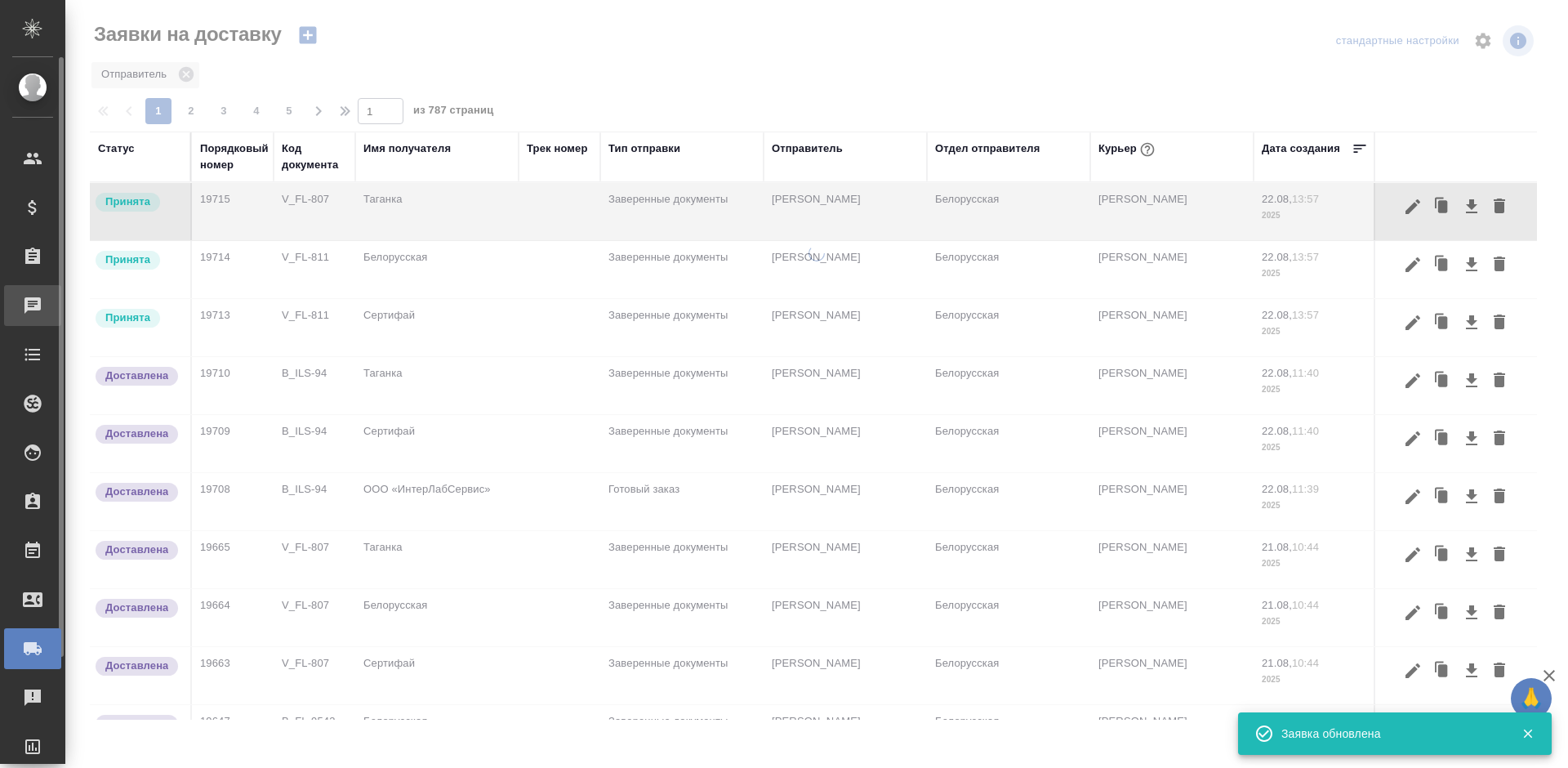
click at [38, 309] on icon at bounding box center [32, 305] width 17 height 17
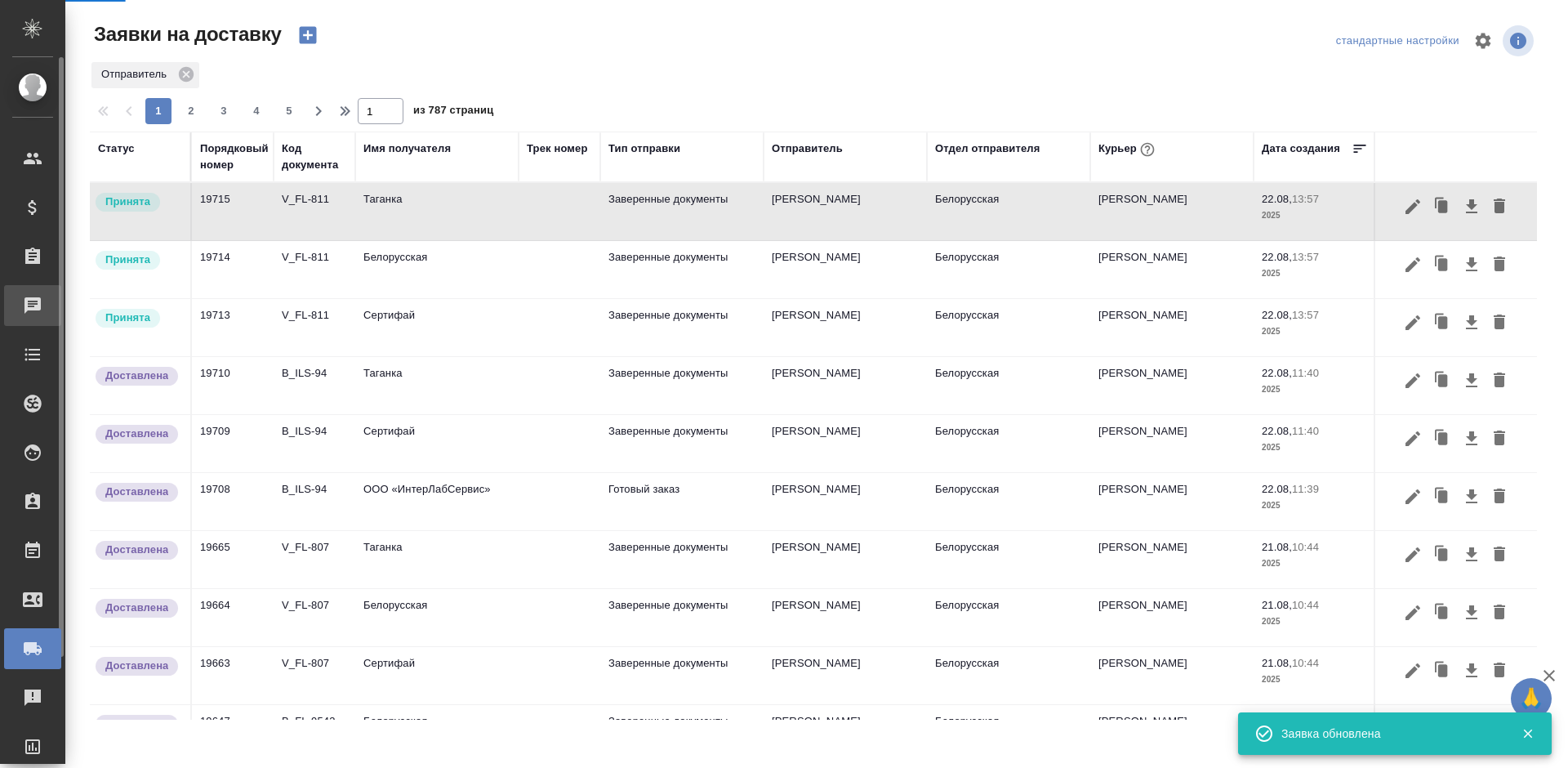
click at [31, 308] on div "Чаты" at bounding box center [13, 305] width 41 height 24
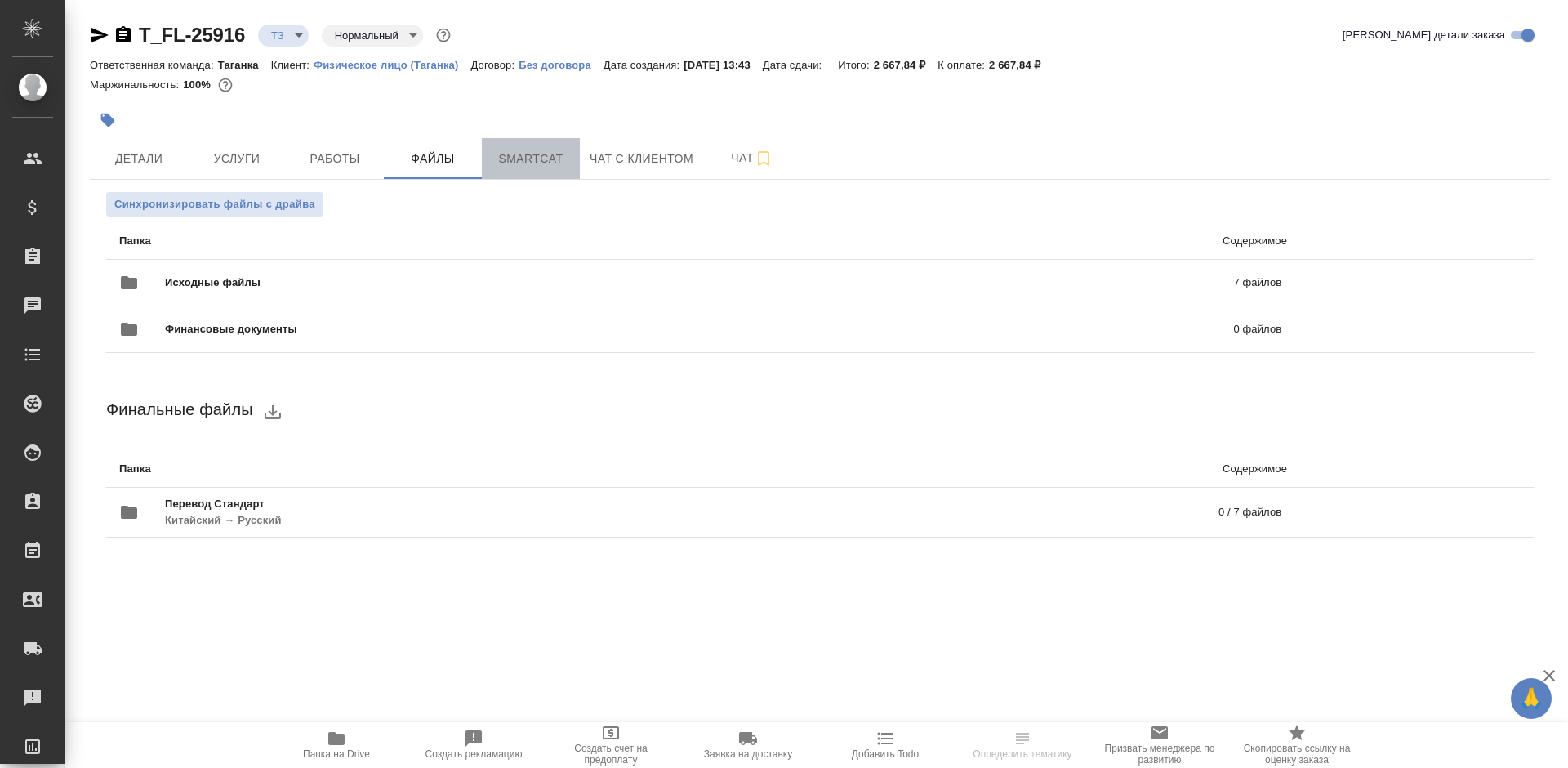
click at [543, 163] on span "Smartcat" at bounding box center [531, 158] width 79 height 20
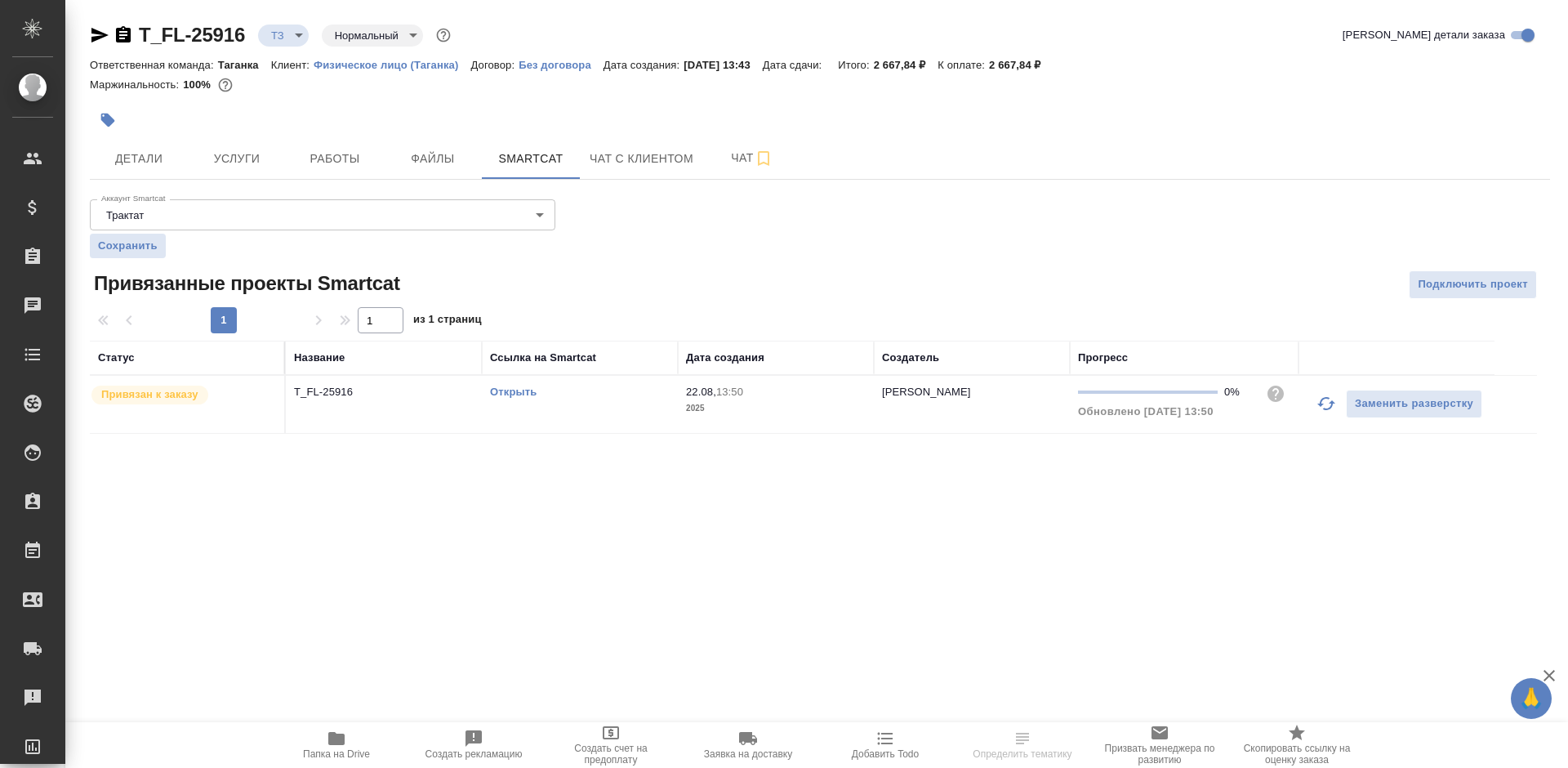
click at [507, 390] on link "Открыть" at bounding box center [513, 392] width 47 height 13
click at [252, 141] on button "Услуги" at bounding box center [236, 158] width 98 height 41
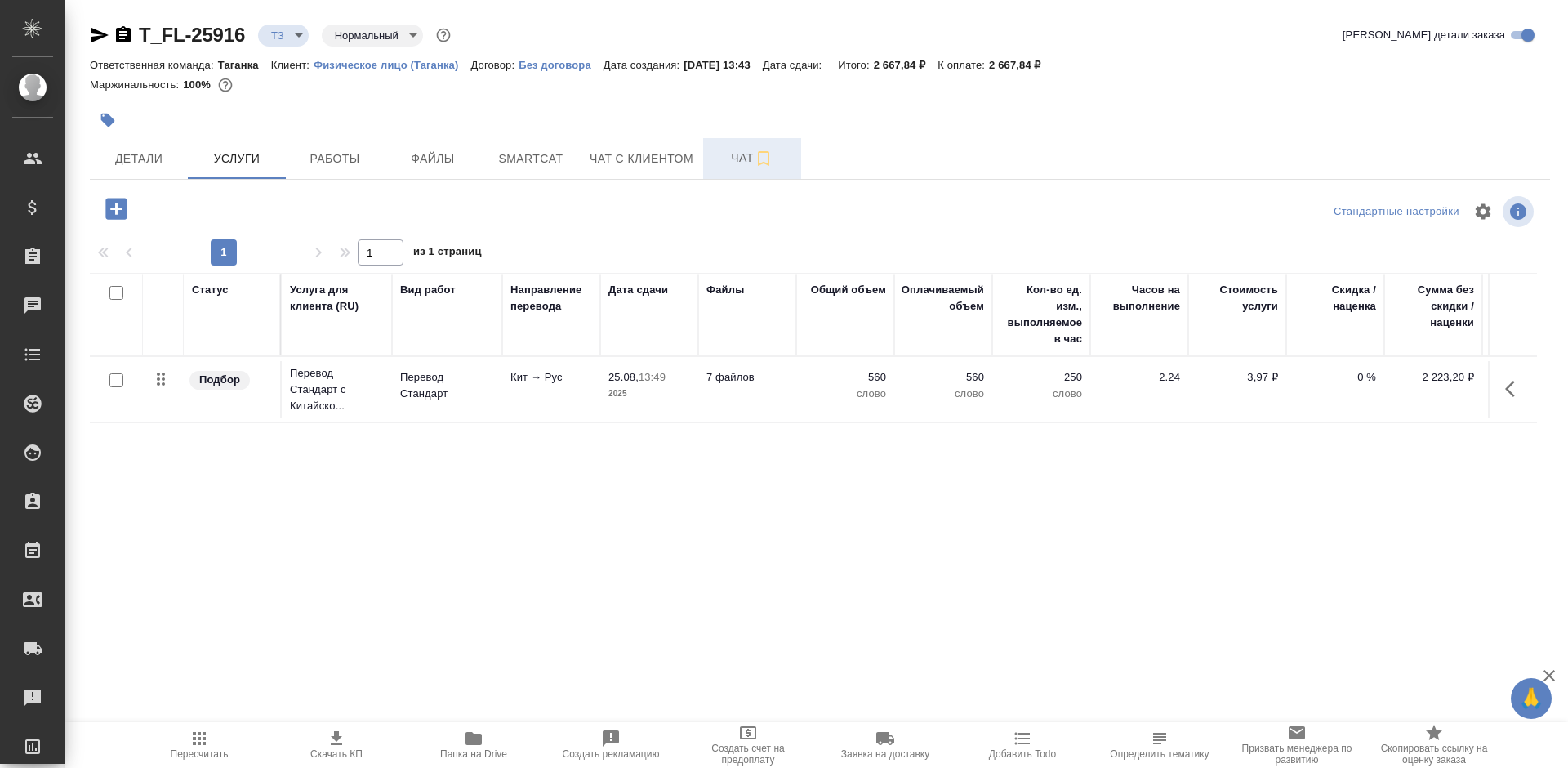
click at [723, 172] on button "Чат" at bounding box center [751, 158] width 98 height 41
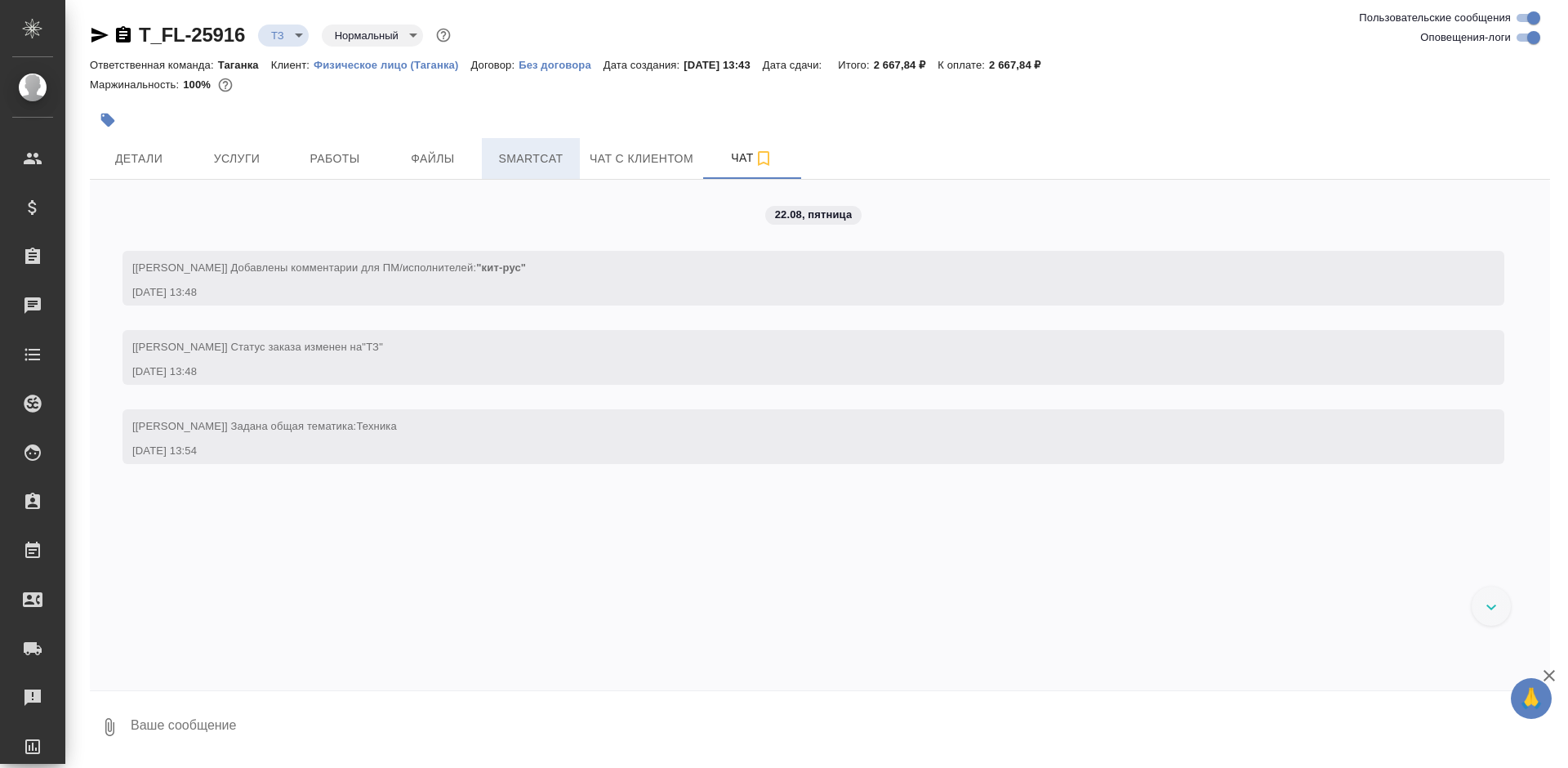
click at [507, 158] on span "Smartcat" at bounding box center [531, 158] width 79 height 20
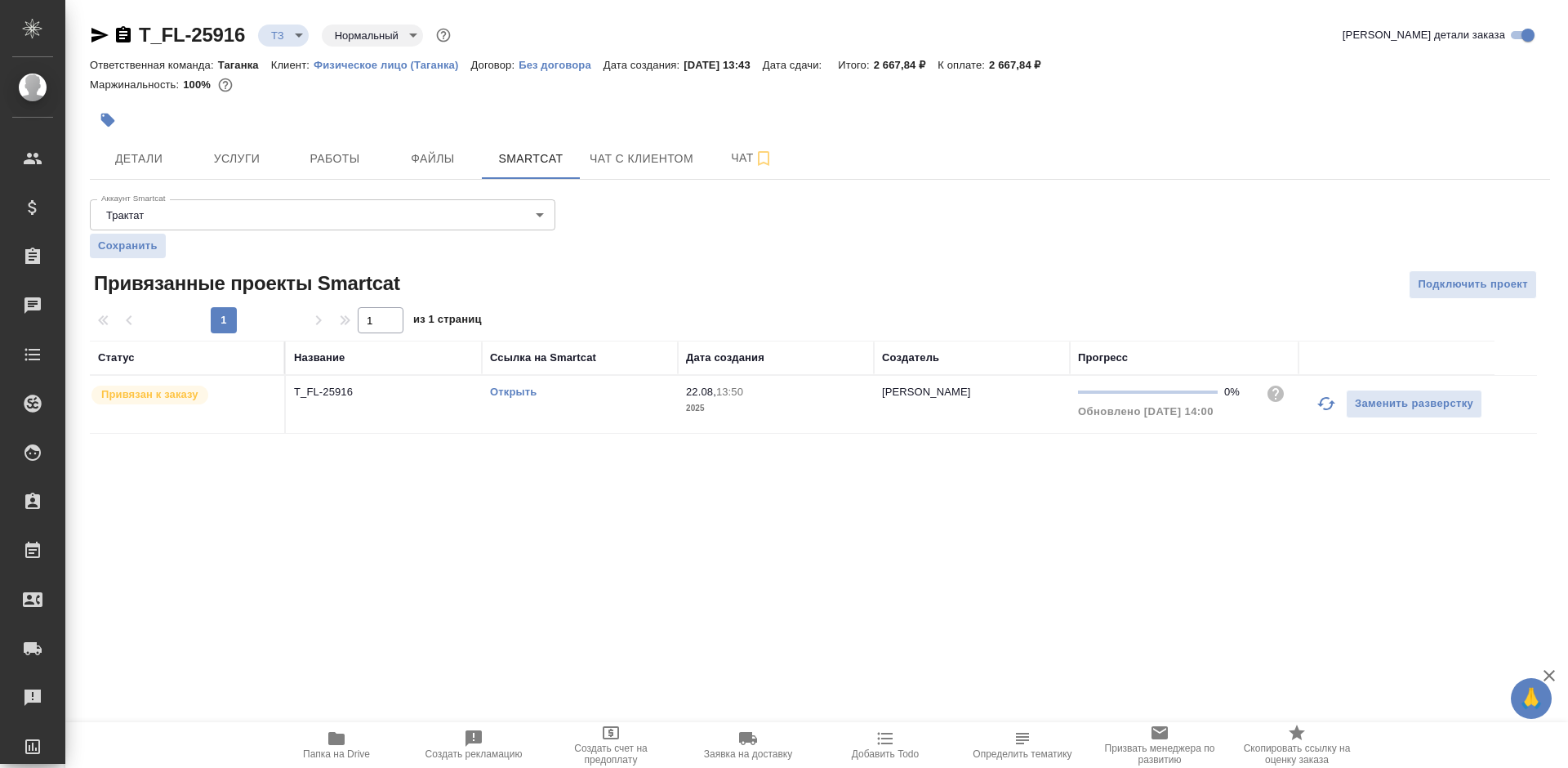
click at [519, 383] on td "Открыть" at bounding box center [580, 403] width 196 height 57
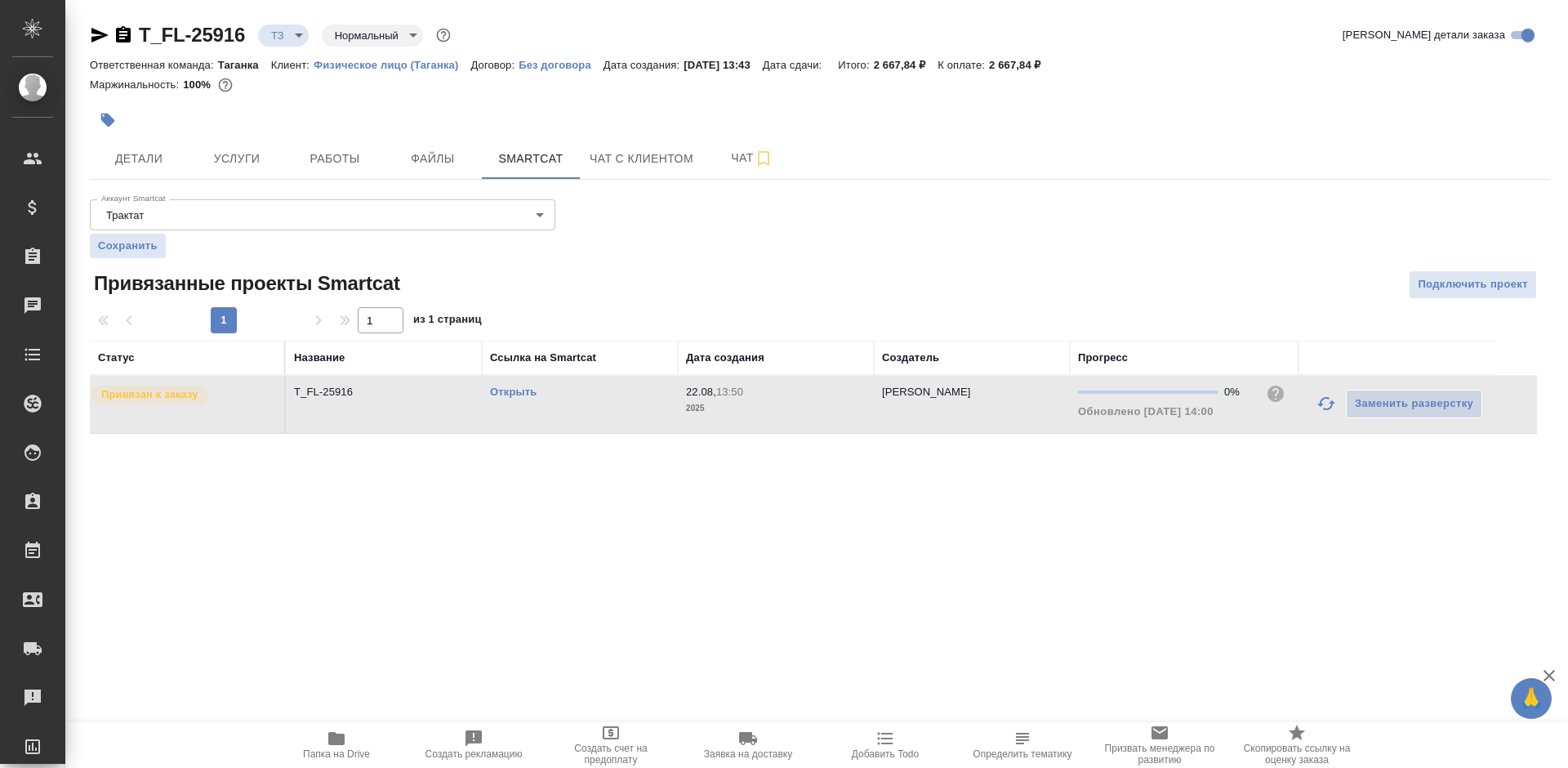
click at [517, 393] on link "Открыть" at bounding box center [513, 392] width 47 height 13
click at [722, 155] on span "Чат" at bounding box center [751, 157] width 79 height 20
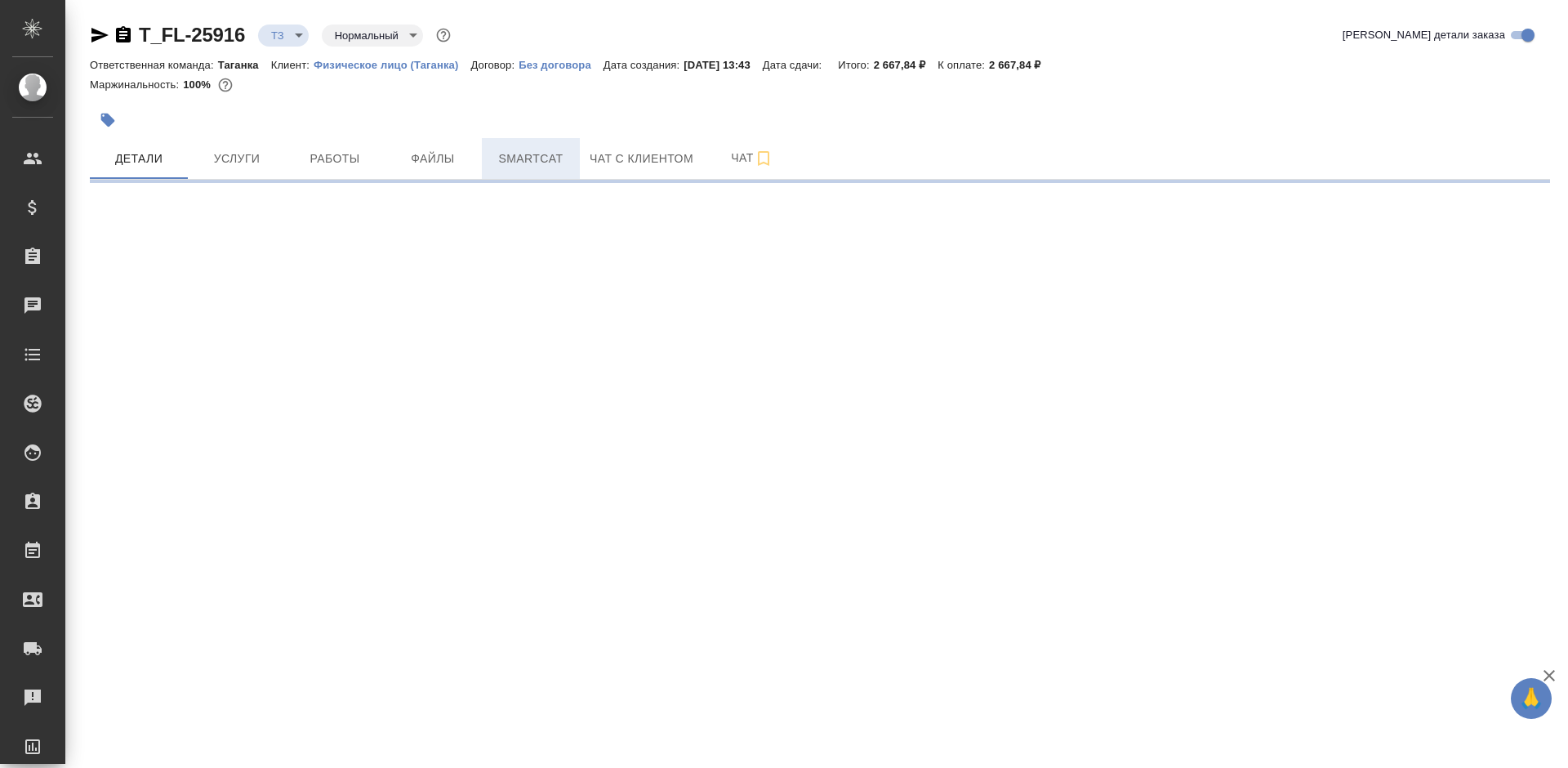
click at [544, 150] on span "Smartcat" at bounding box center [531, 158] width 79 height 20
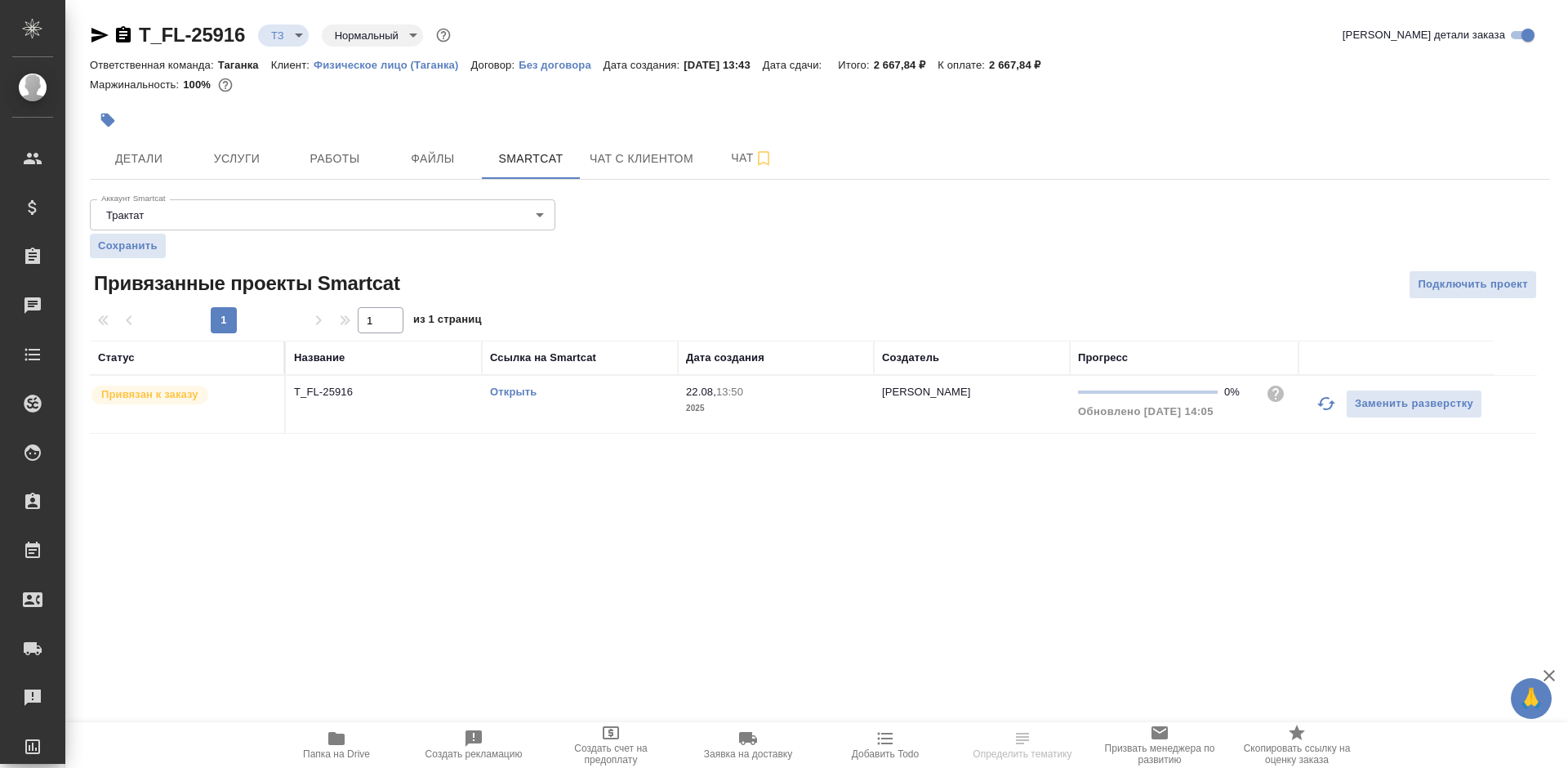
click at [513, 381] on td "Открыть" at bounding box center [580, 403] width 196 height 57
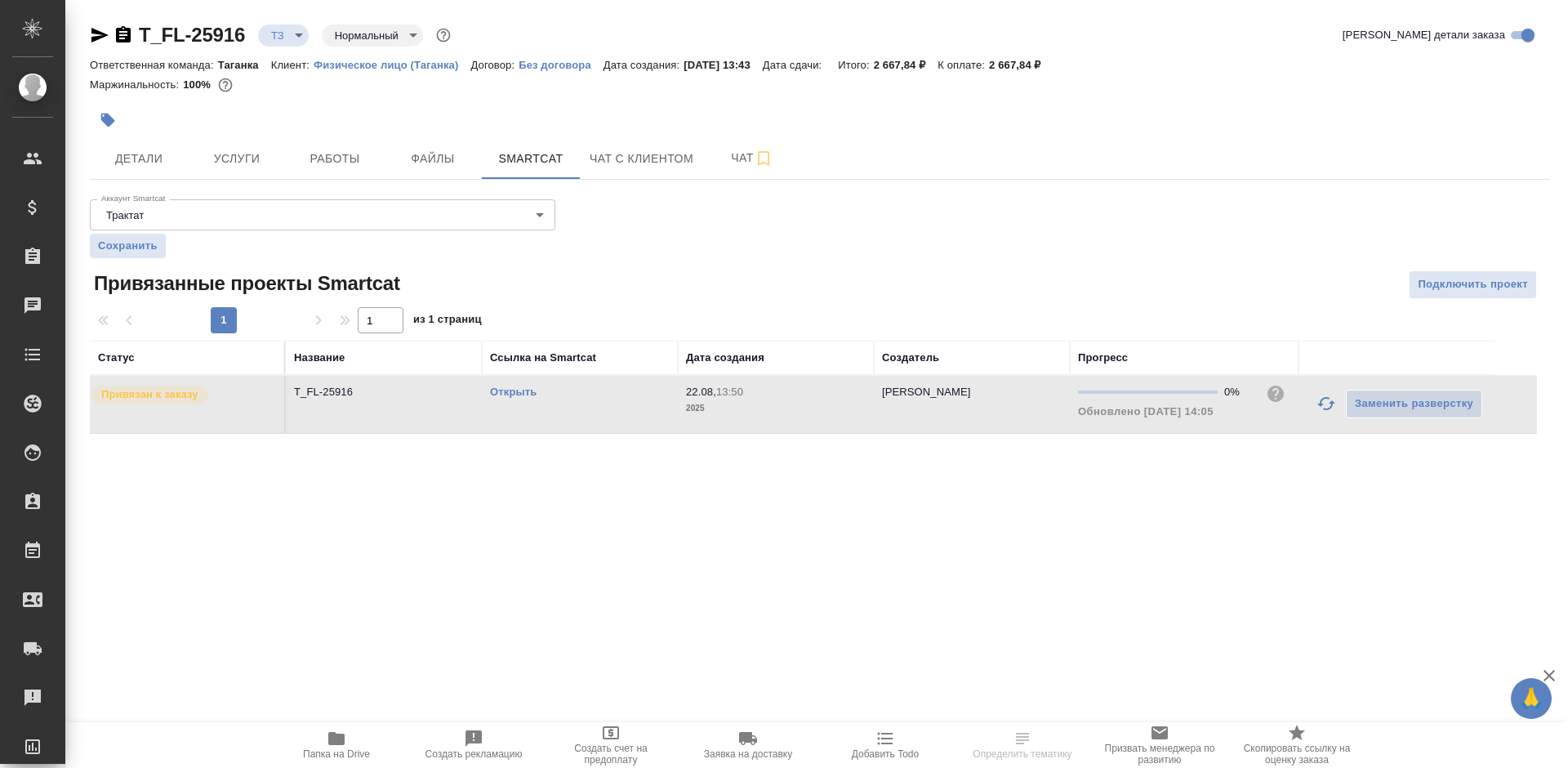
click at [523, 394] on link "Открыть" at bounding box center [513, 392] width 47 height 13
click at [241, 171] on button "Услуги" at bounding box center [236, 158] width 98 height 41
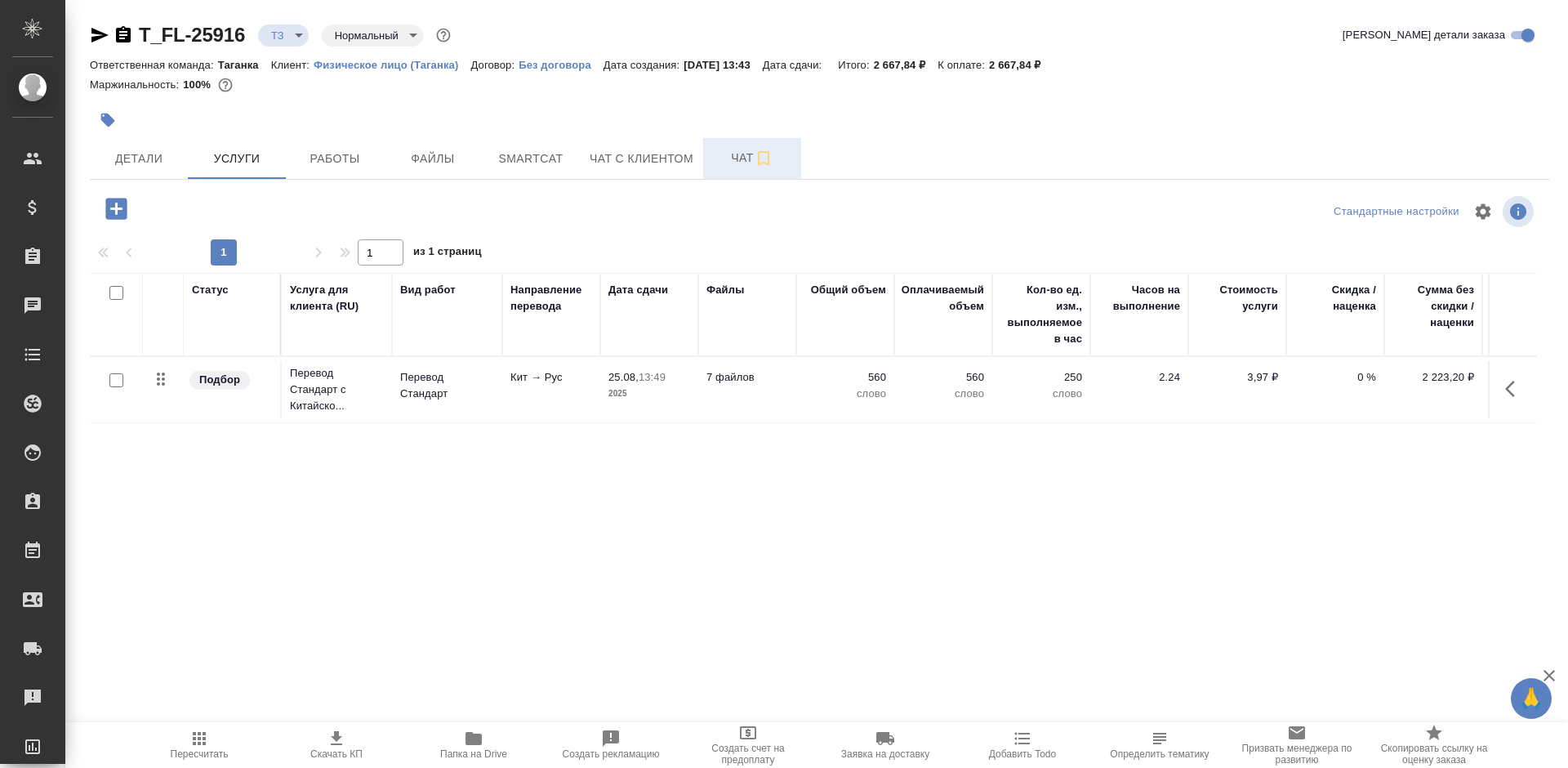
click at [711, 162] on button "Чат" at bounding box center [751, 158] width 98 height 41
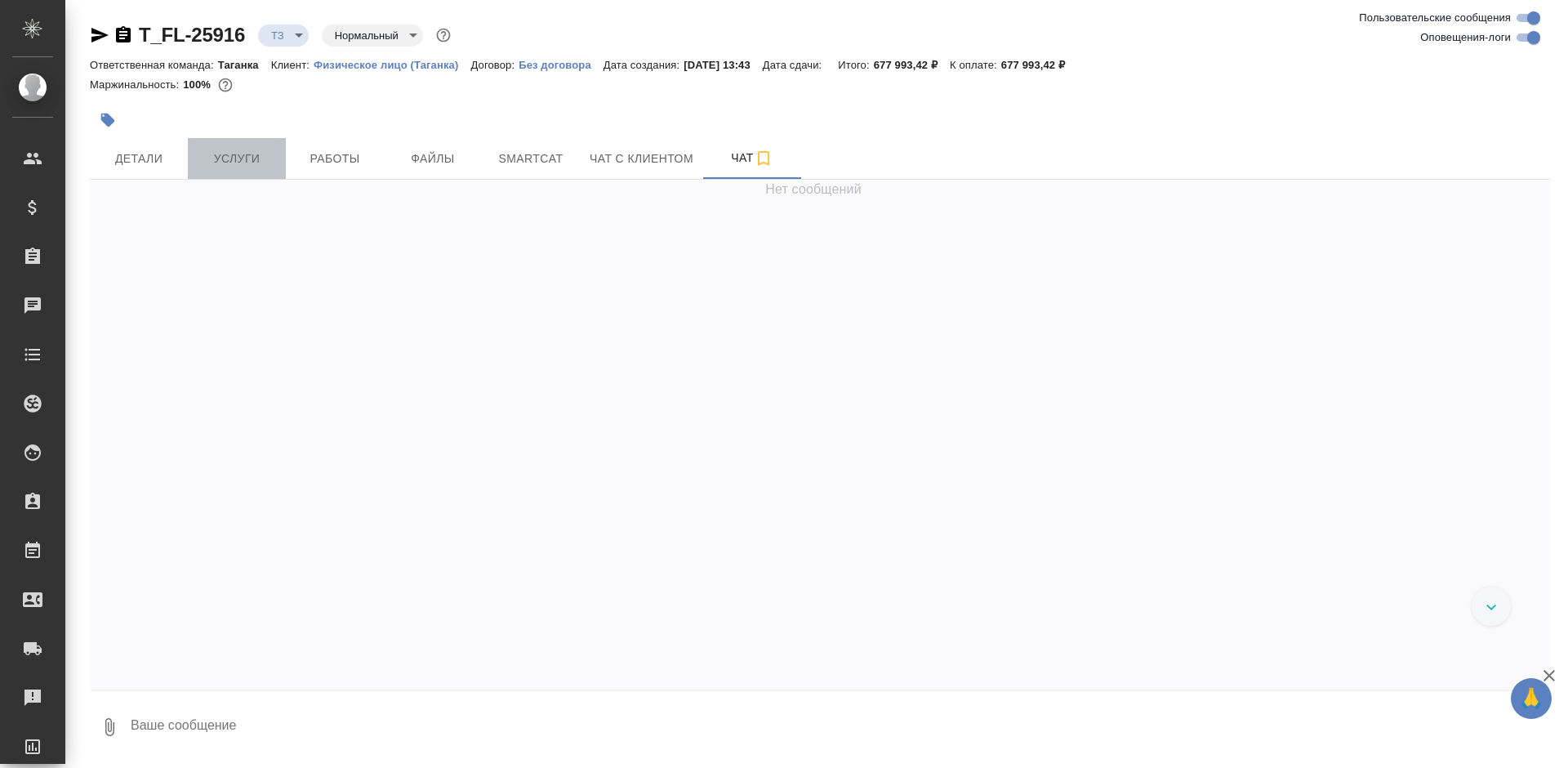
click at [223, 155] on span "Услуги" at bounding box center [236, 158] width 79 height 20
click at [223, 156] on span "Услуги" at bounding box center [236, 158] width 79 height 20
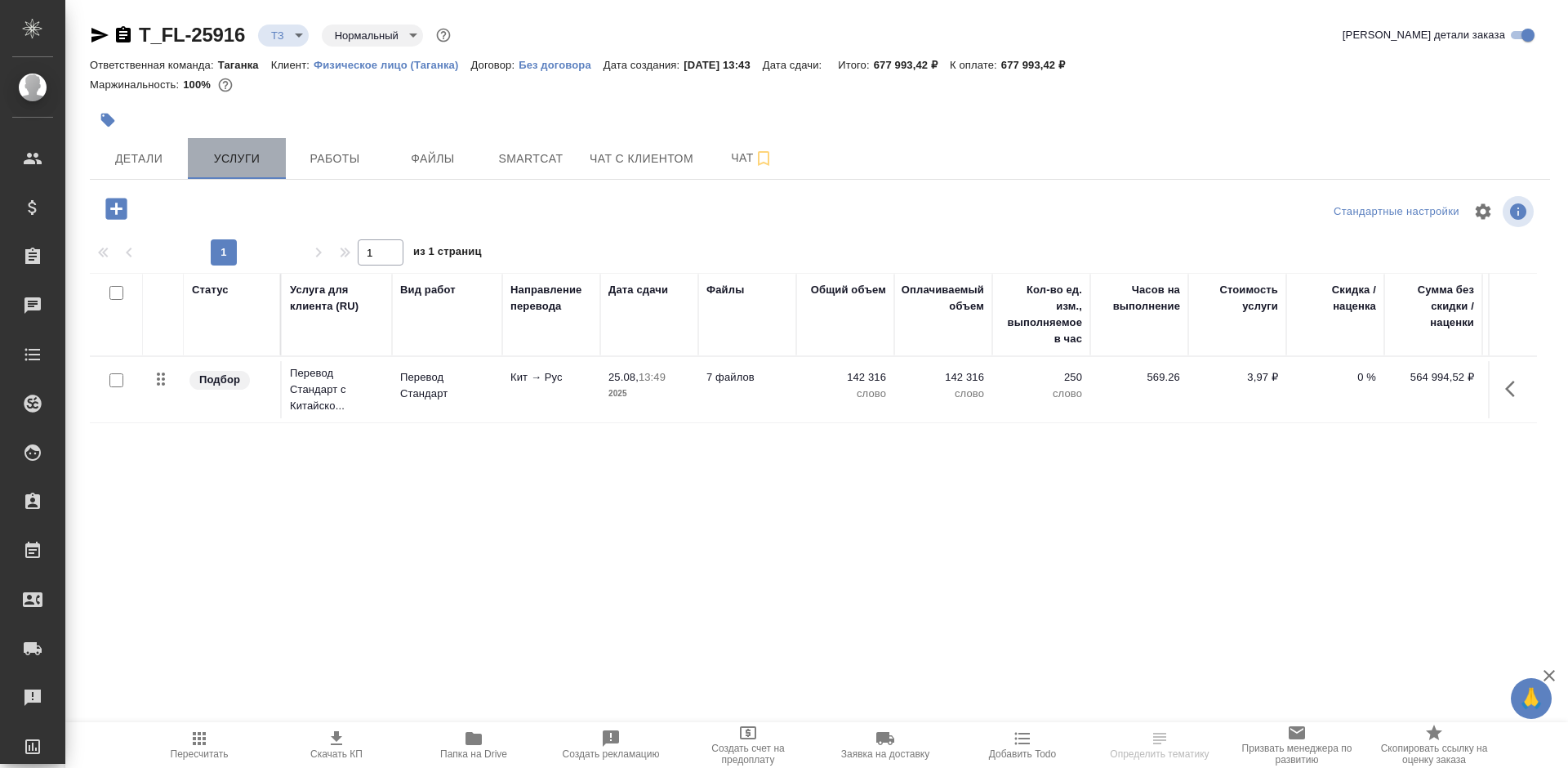
click at [223, 156] on span "Услуги" at bounding box center [236, 158] width 79 height 20
click at [536, 156] on span "Smartcat" at bounding box center [531, 158] width 79 height 20
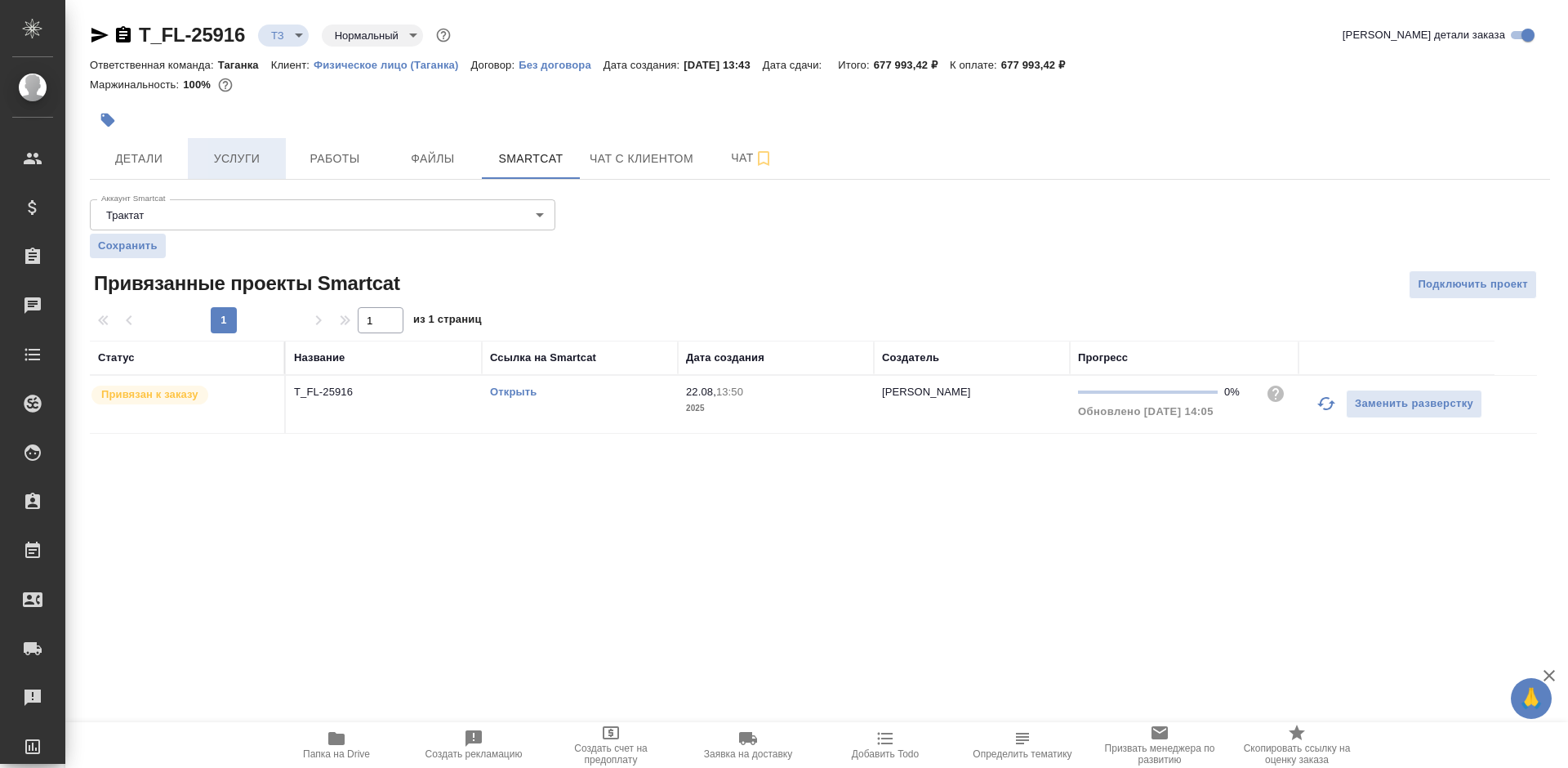
click at [205, 151] on span "Услуги" at bounding box center [236, 158] width 79 height 20
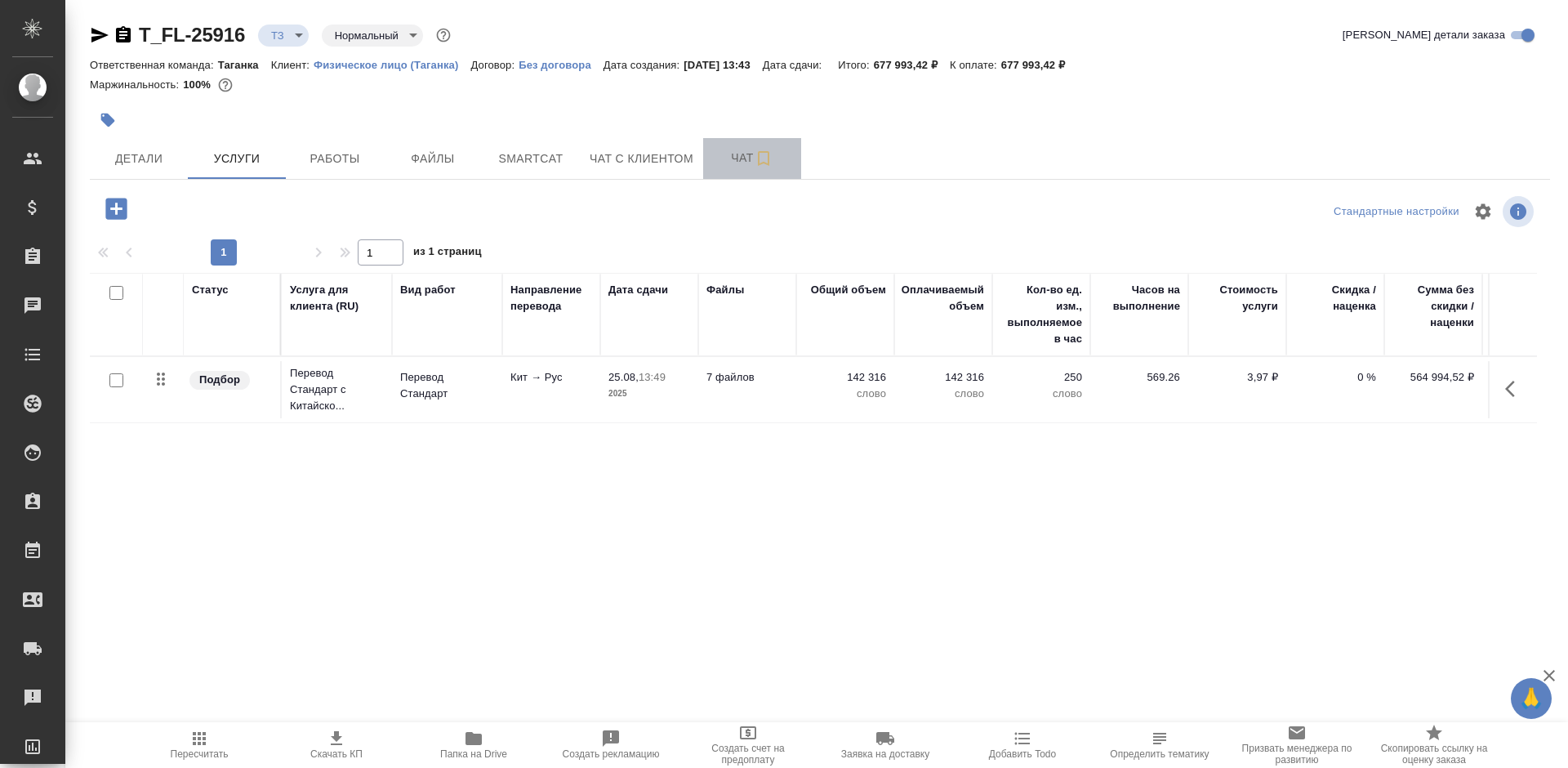
click at [717, 155] on span "Чат" at bounding box center [751, 157] width 79 height 20
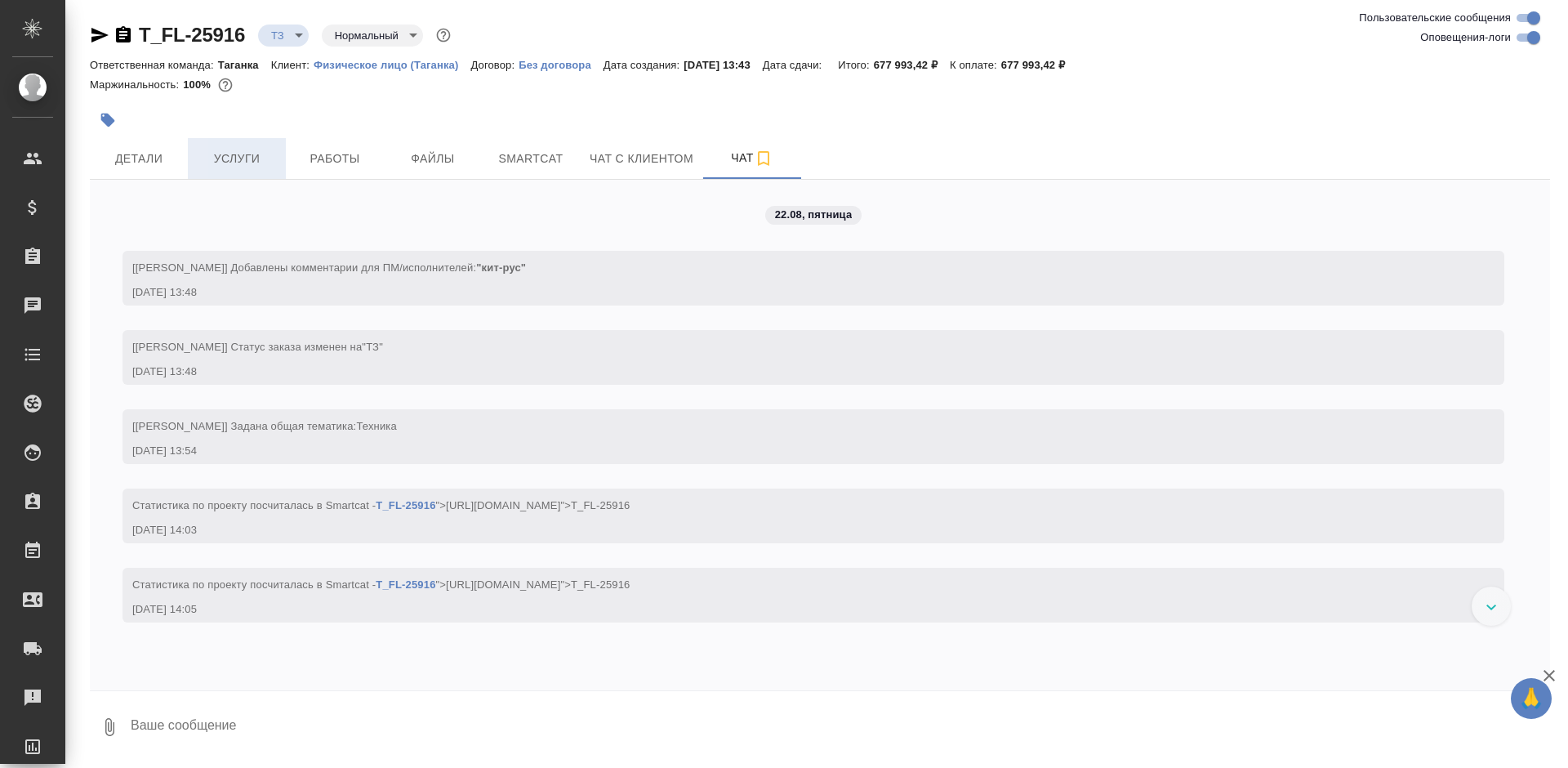
click at [258, 164] on span "Услуги" at bounding box center [236, 158] width 79 height 20
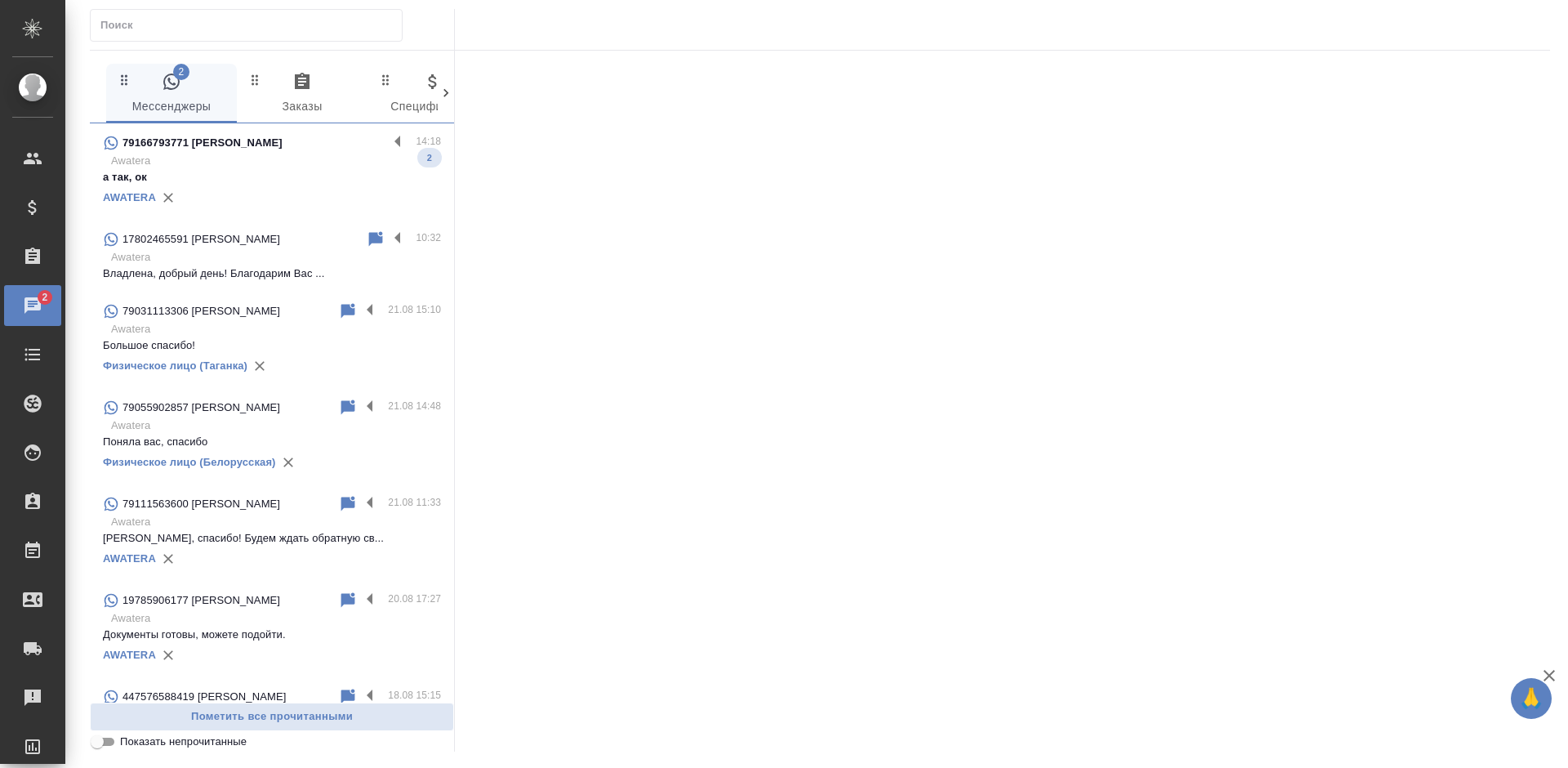
click at [241, 146] on div "79166793771 [PERSON_NAME]" at bounding box center [245, 143] width 285 height 19
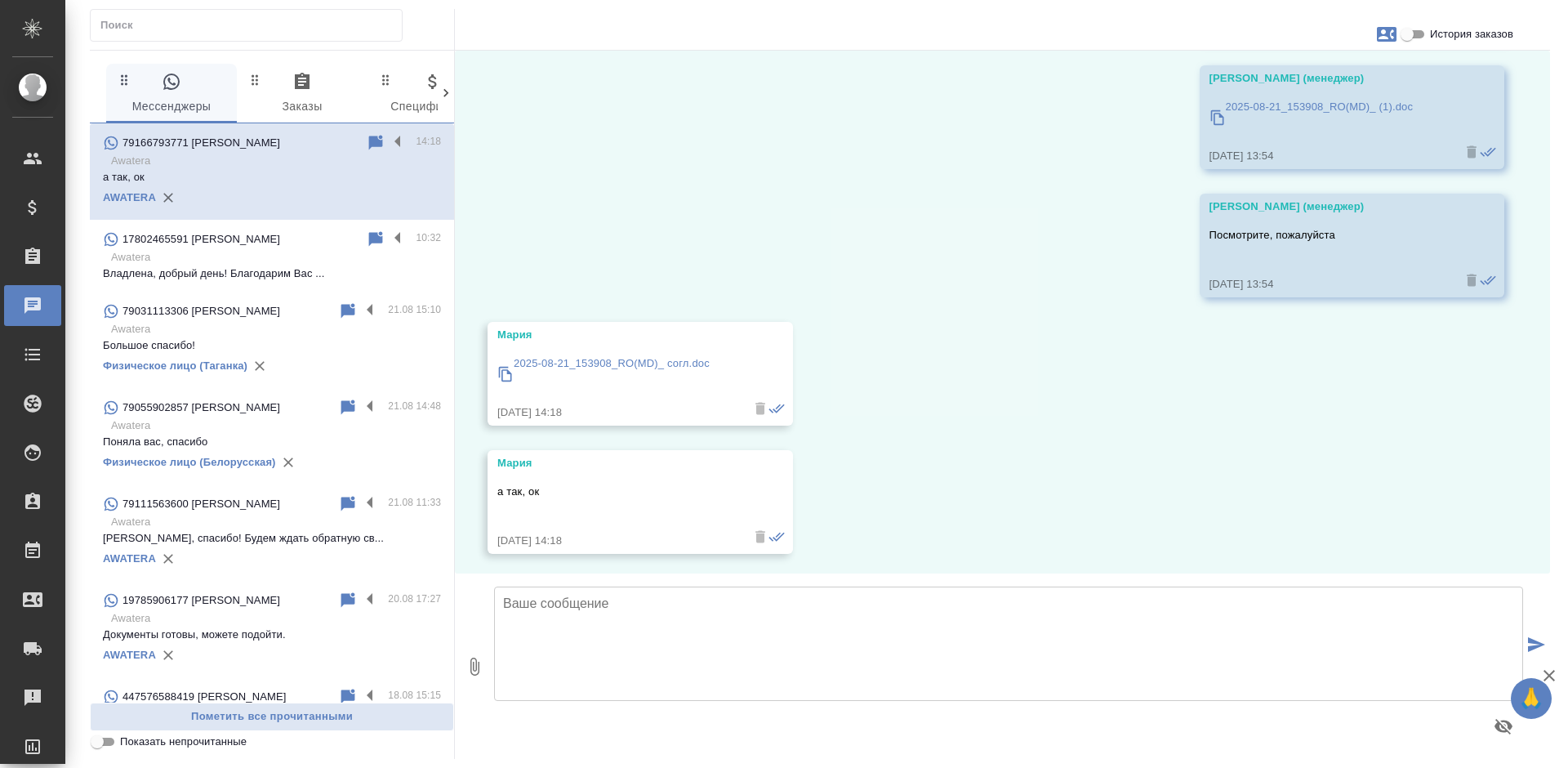
scroll to position [2406, 0]
click at [689, 359] on p "2025-08-21_153908_RO(MD)_ согл.doc" at bounding box center [611, 358] width 196 height 17
click at [524, 643] on textarea at bounding box center [1008, 644] width 1029 height 115
type textarea "Спасибо! Направляем на заверение высланный Вами файл."
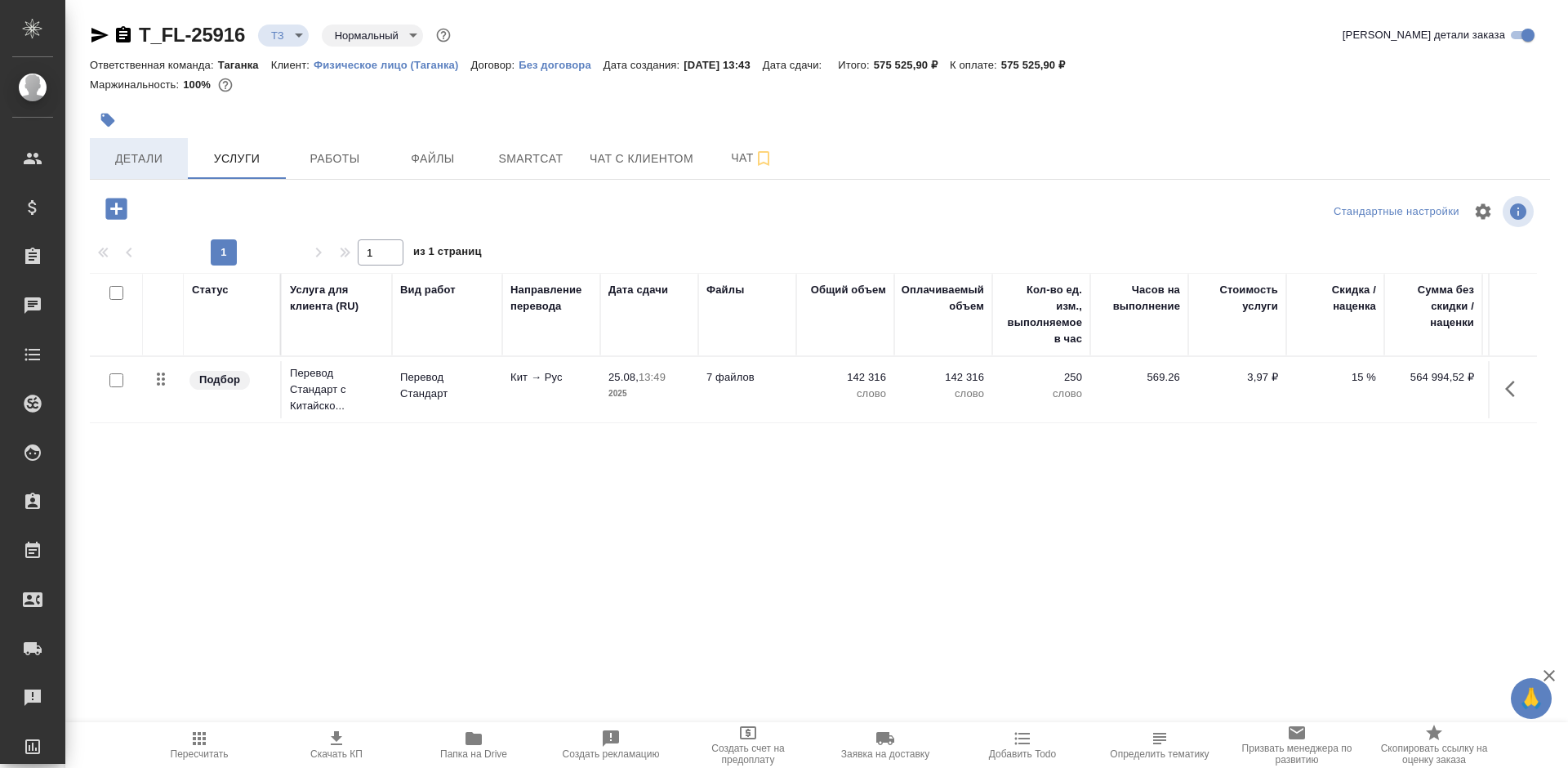
click at [161, 157] on span "Детали" at bounding box center [138, 158] width 79 height 20
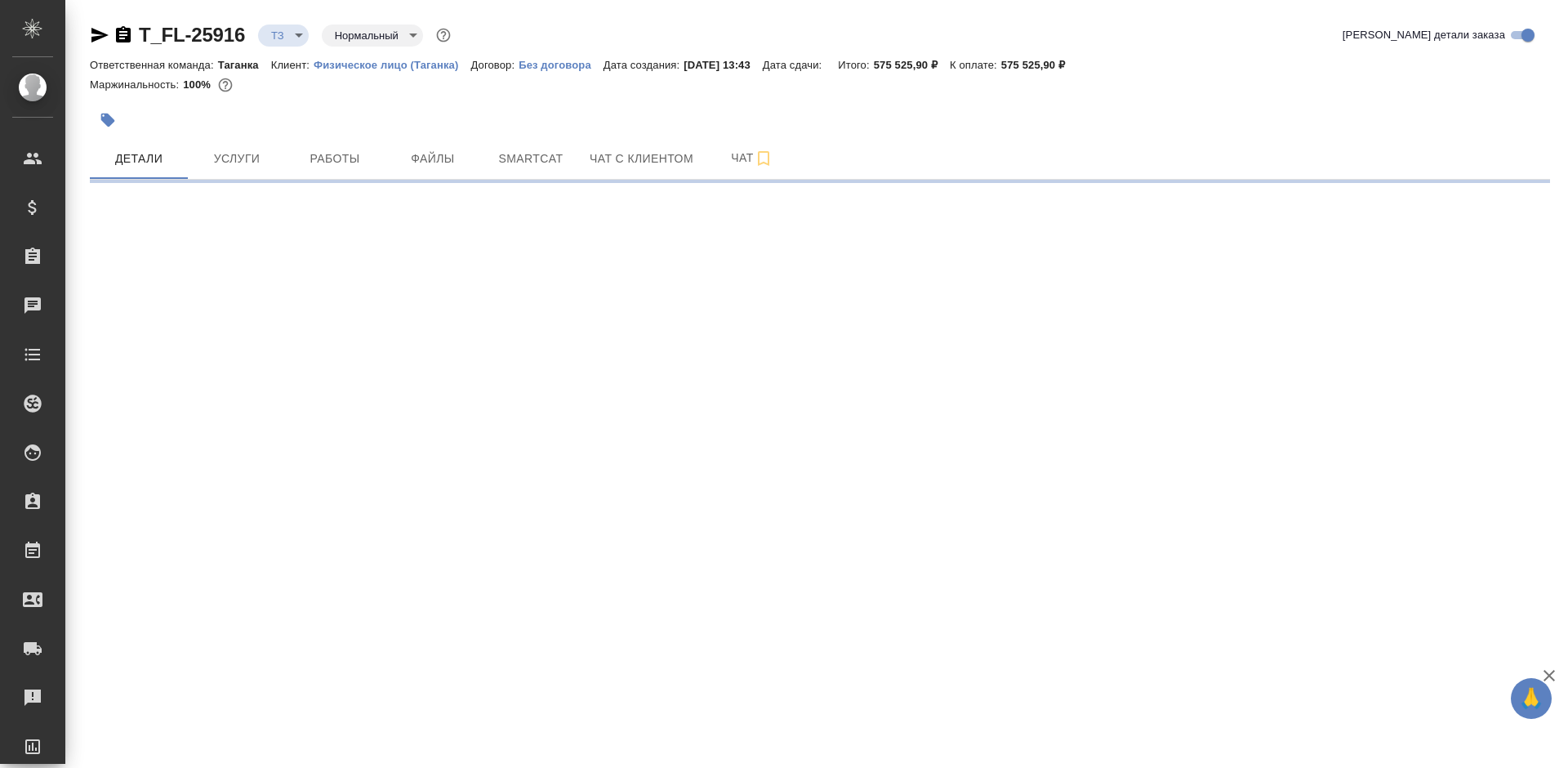
select select "RU"
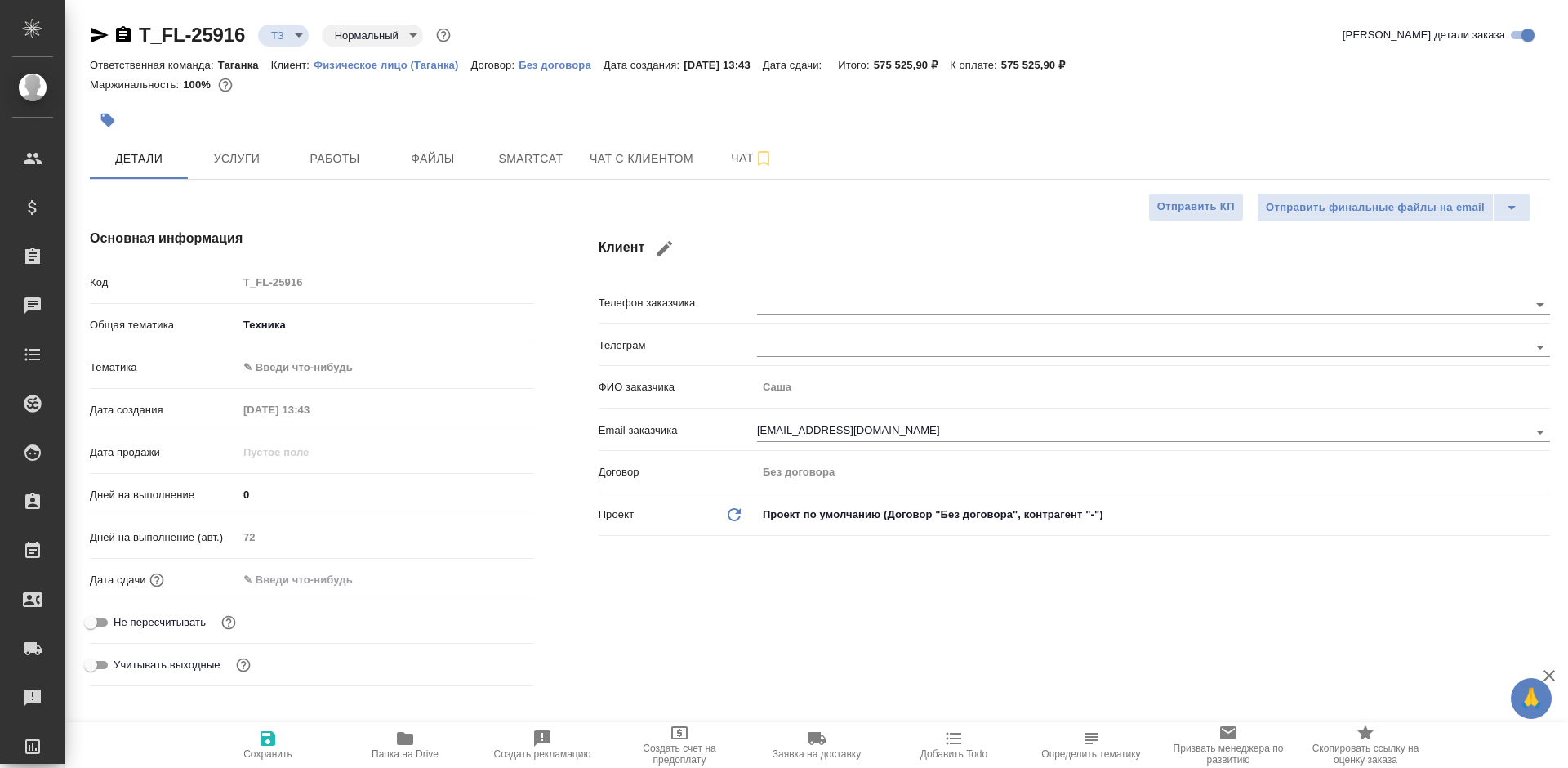
type textarea "x"
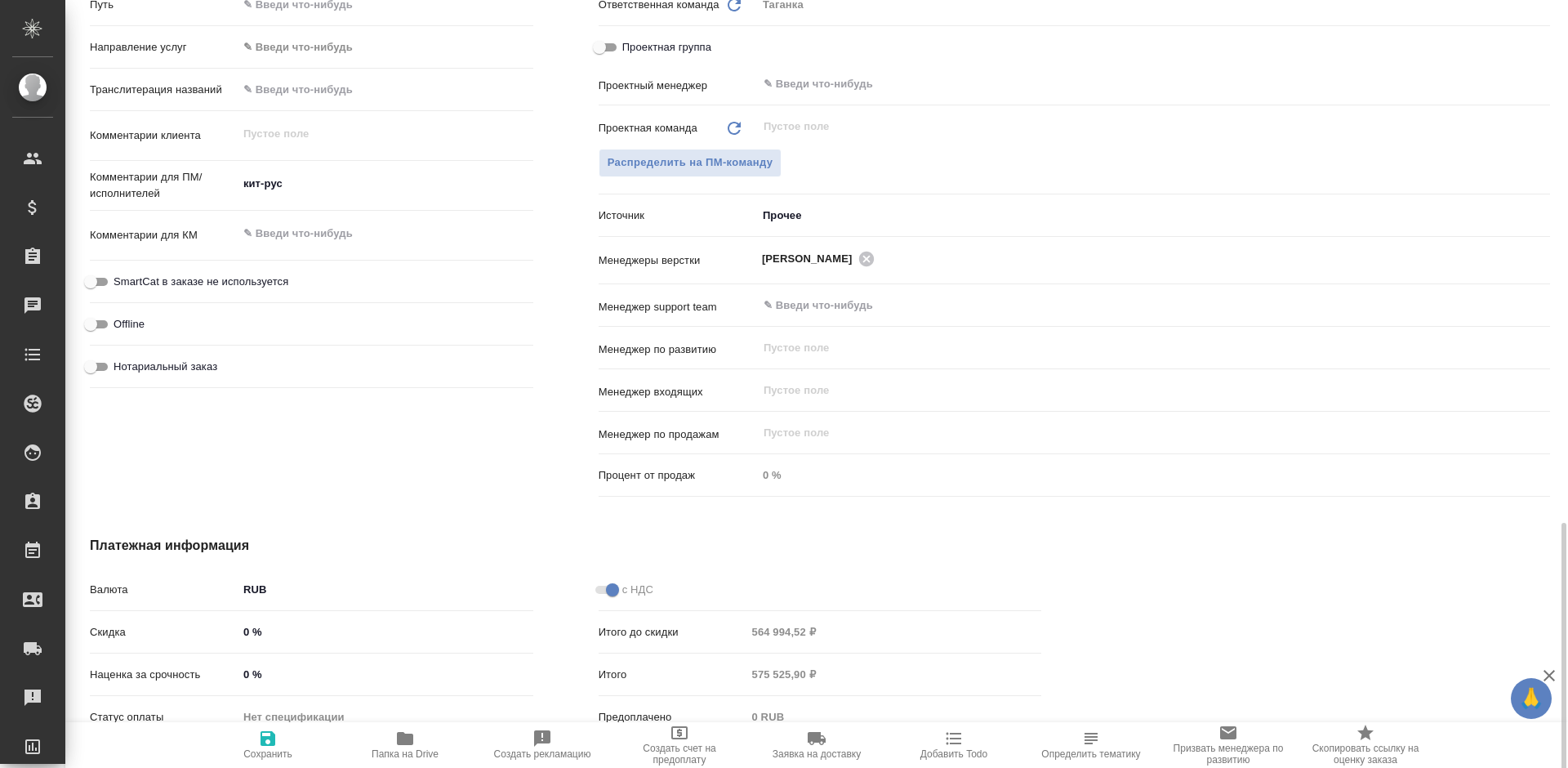
scroll to position [921, 0]
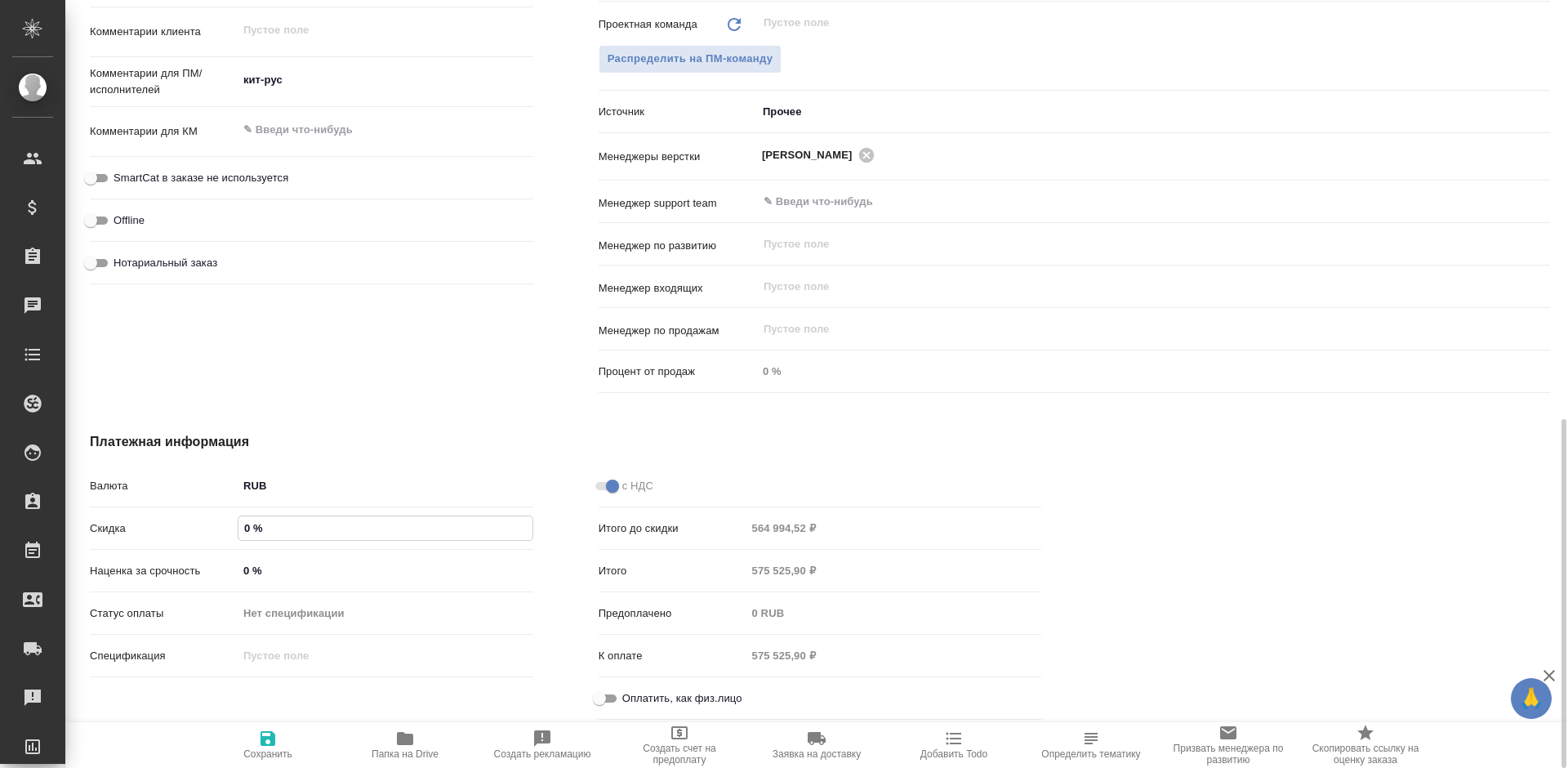
drag, startPoint x: 238, startPoint y: 529, endPoint x: 278, endPoint y: 526, distance: 40.1
click at [278, 526] on input "0 %" at bounding box center [385, 528] width 294 height 23
type textarea "x"
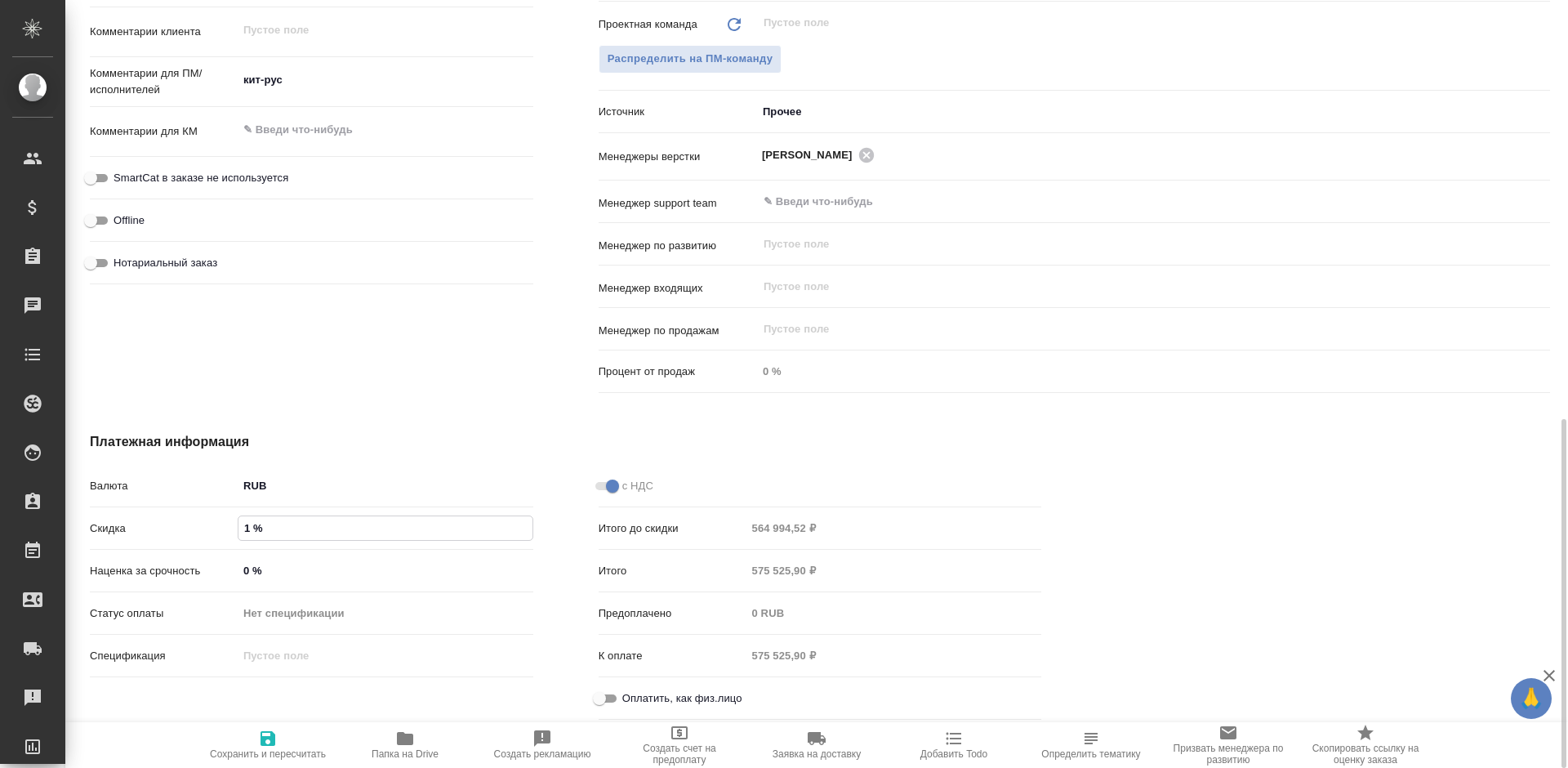
type input "10 %"
type textarea "x"
type input "10 %"
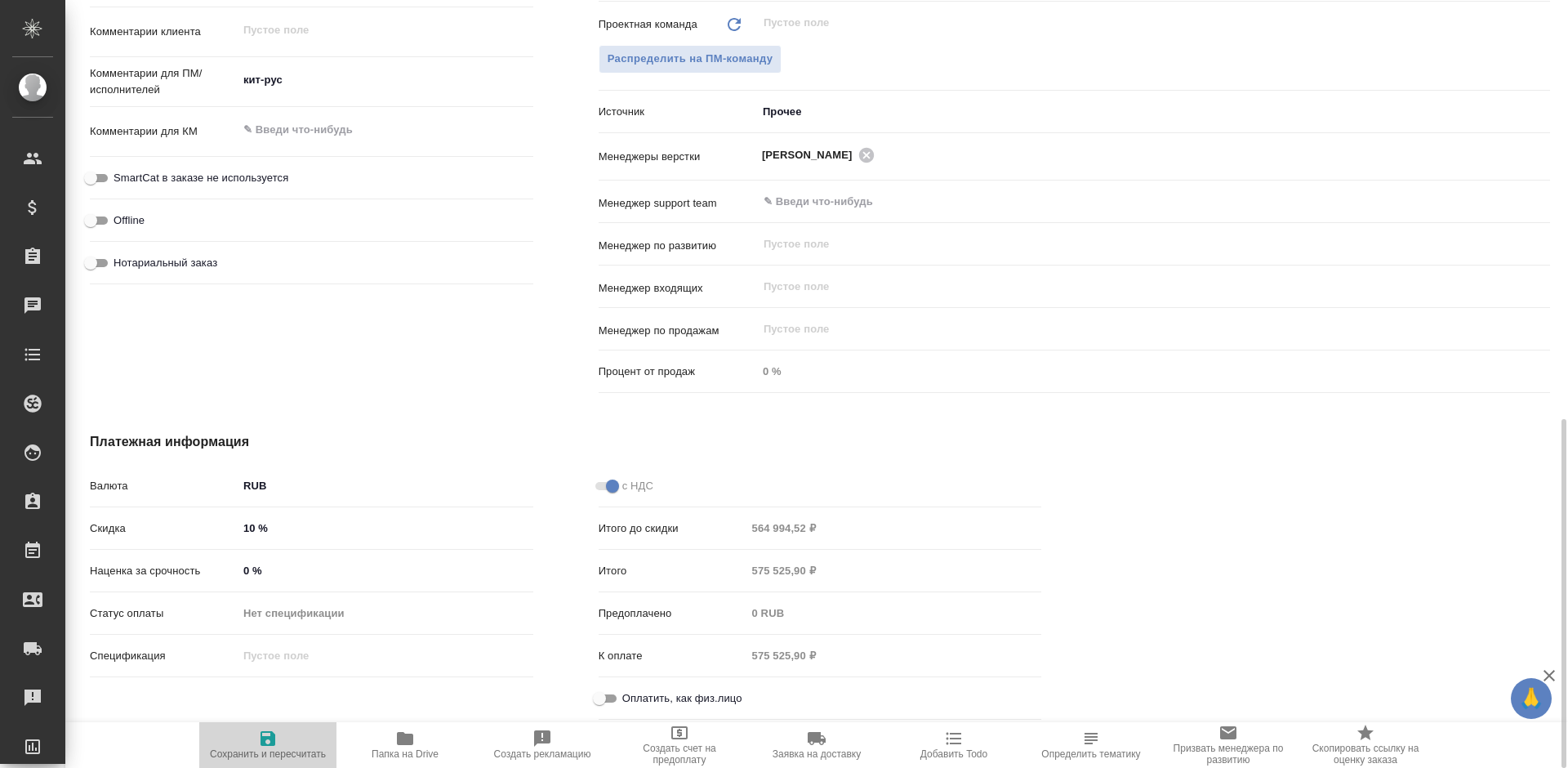
click at [270, 751] on span "Сохранить и пересчитать" at bounding box center [267, 754] width 116 height 12
type textarea "x"
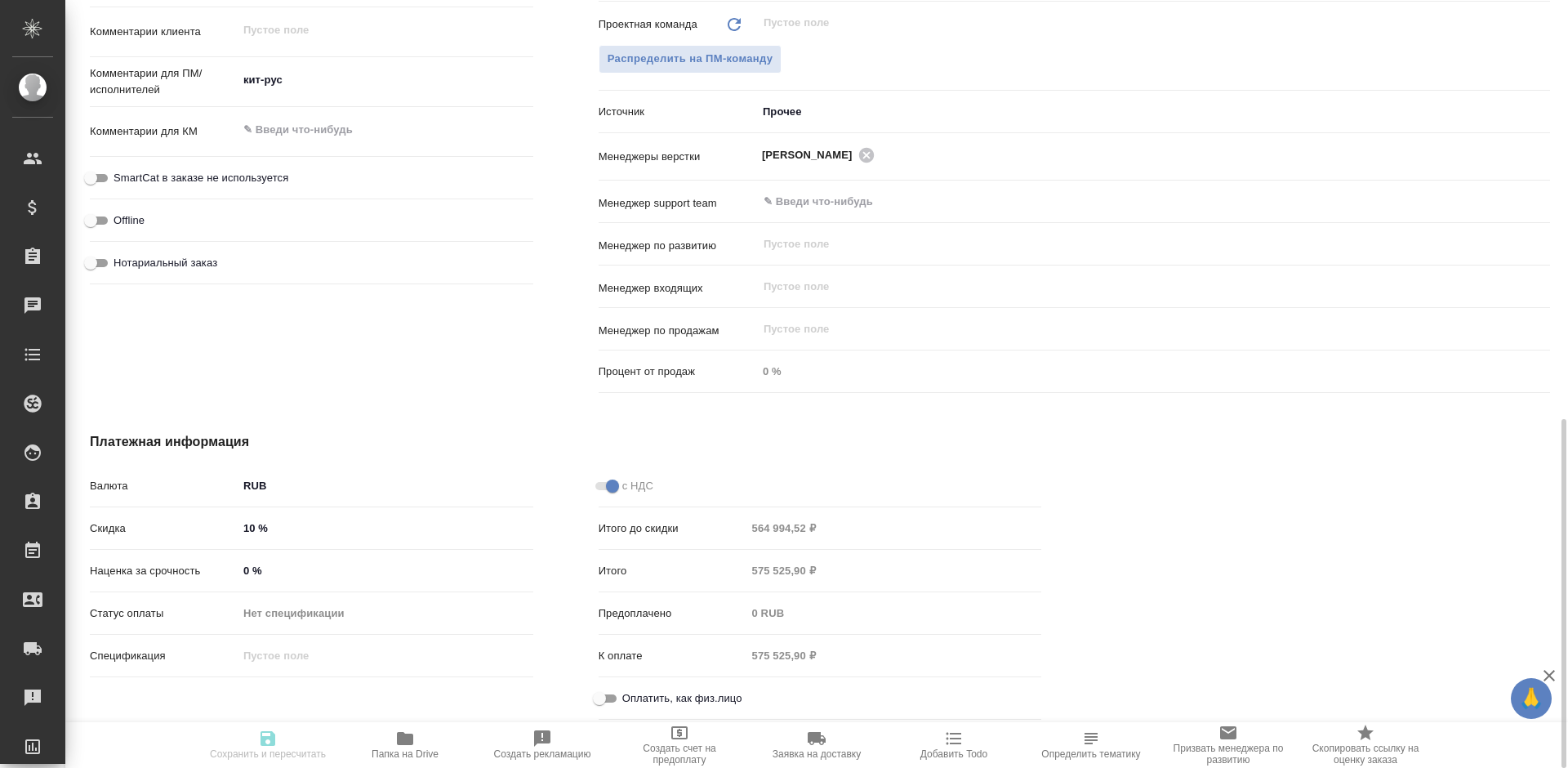
type textarea "x"
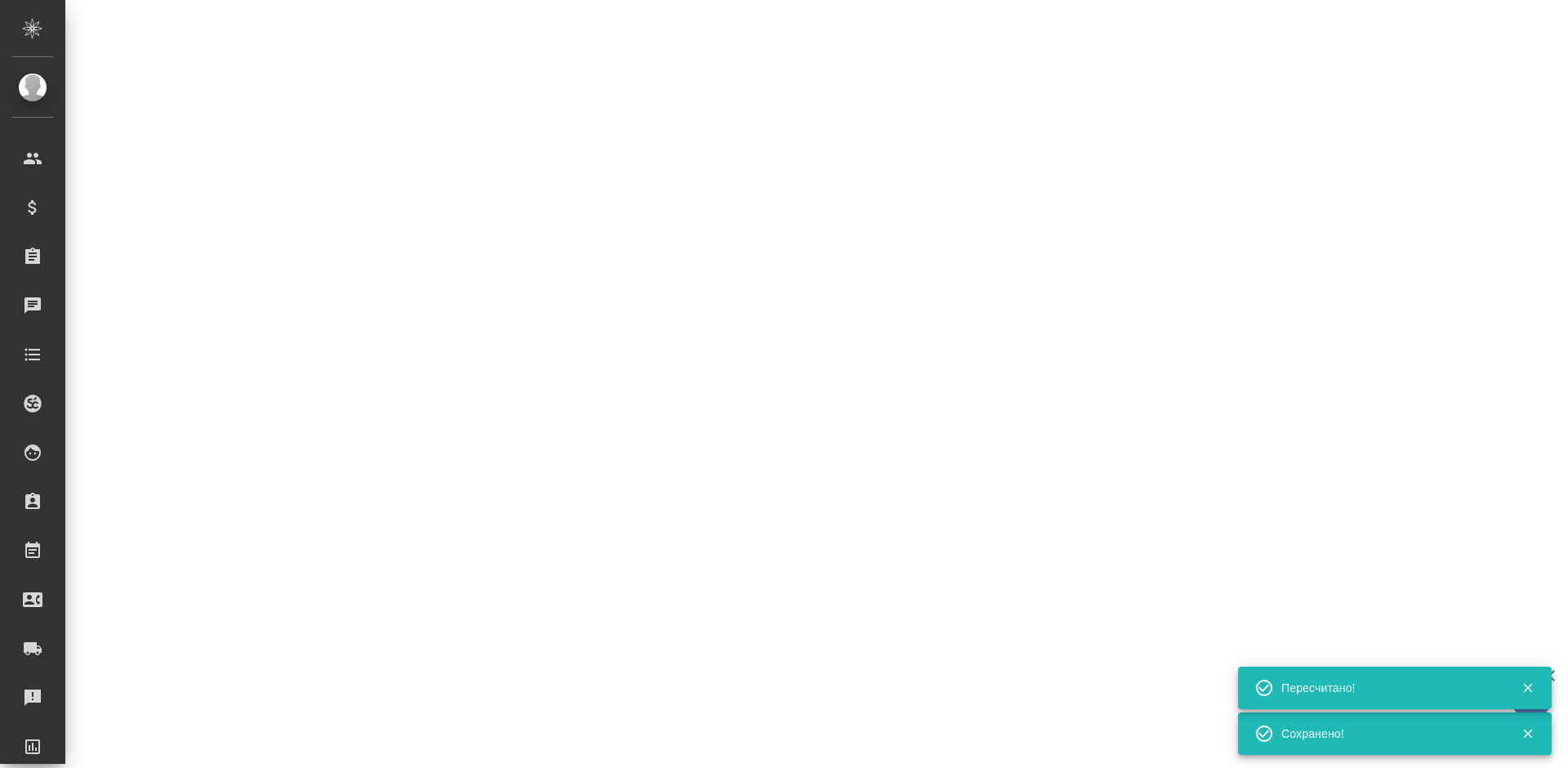
type input "new"
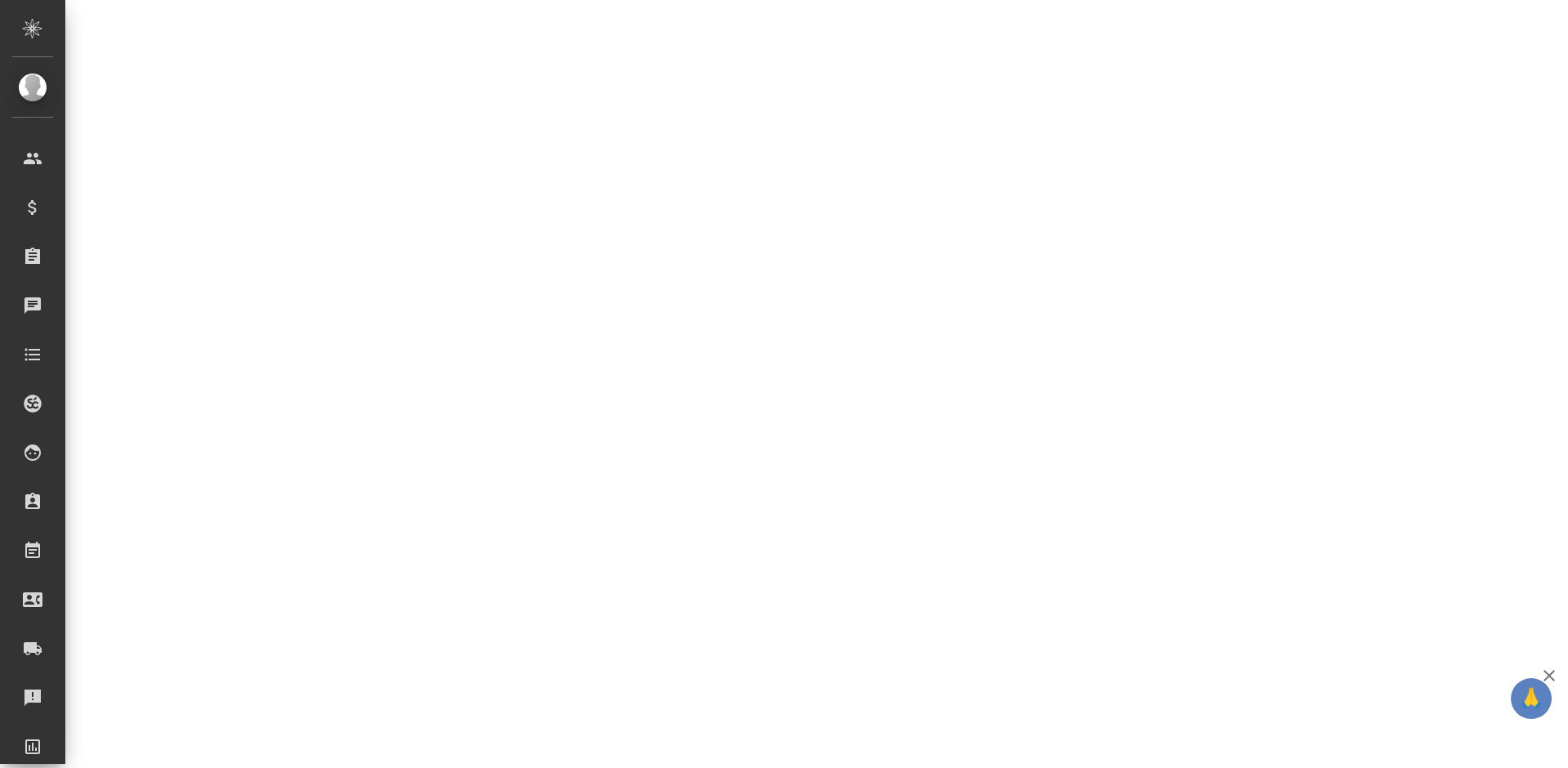
select select "RU"
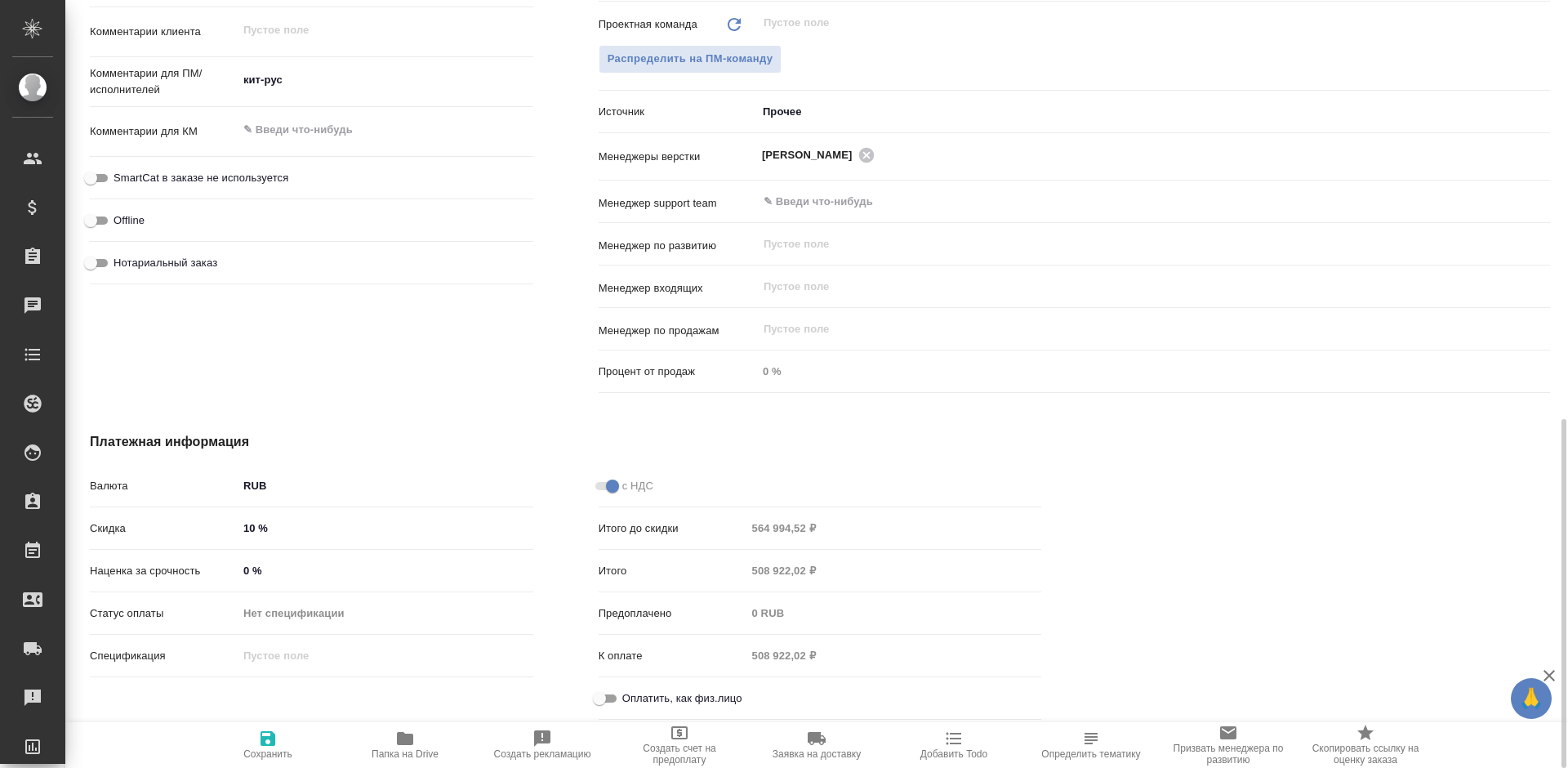
type textarea "x"
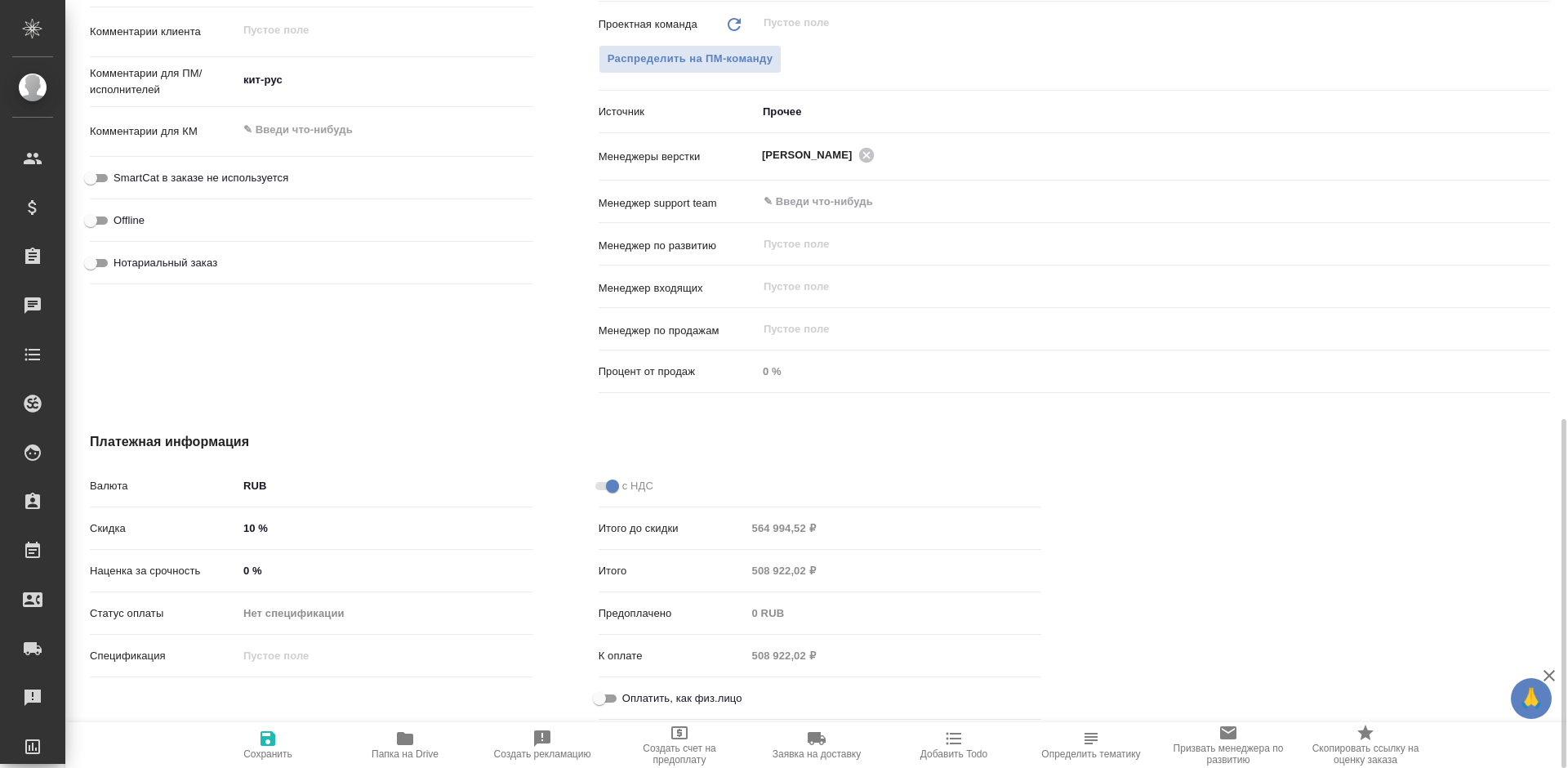
type textarea "x"
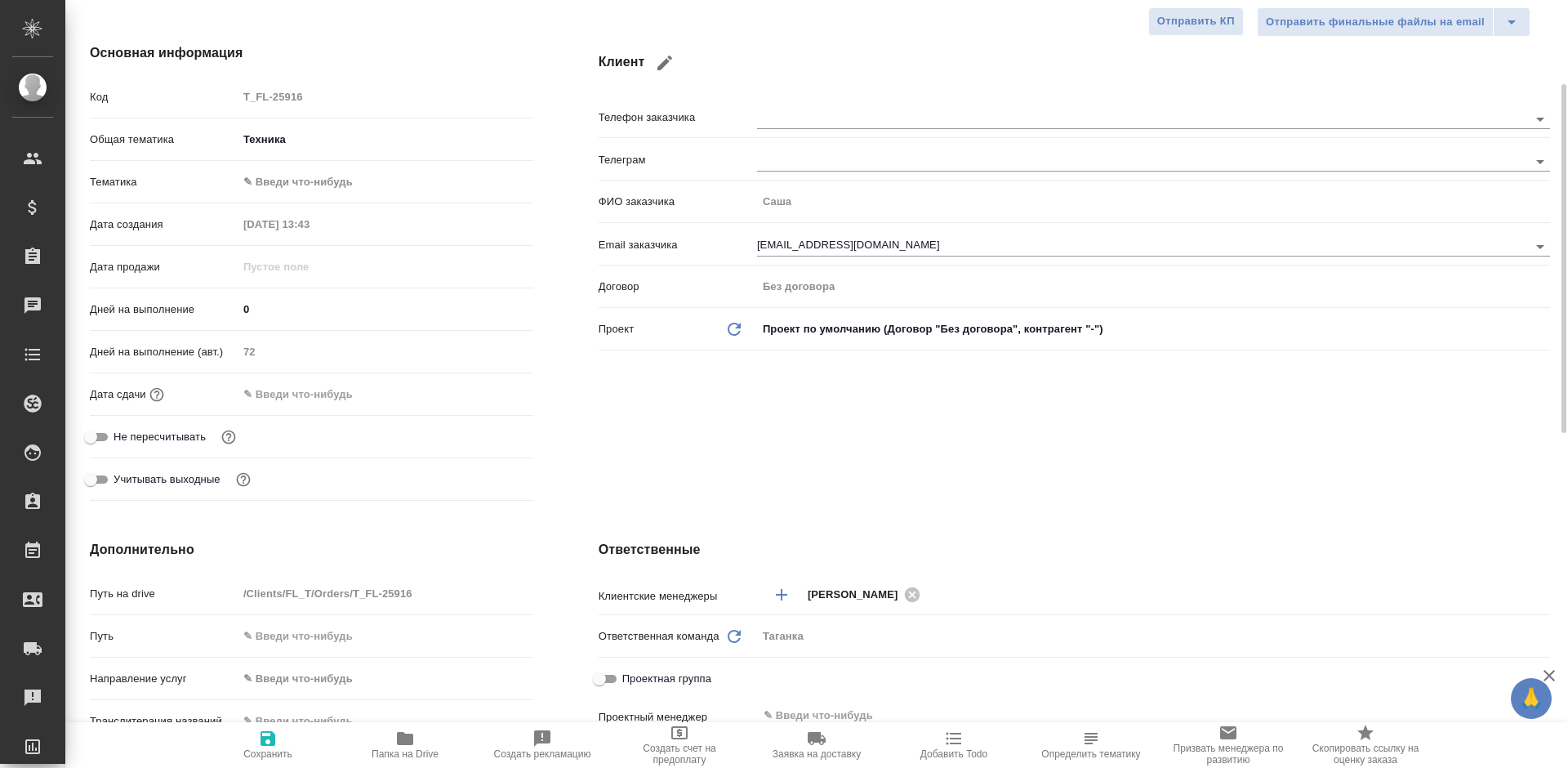
scroll to position [0, 0]
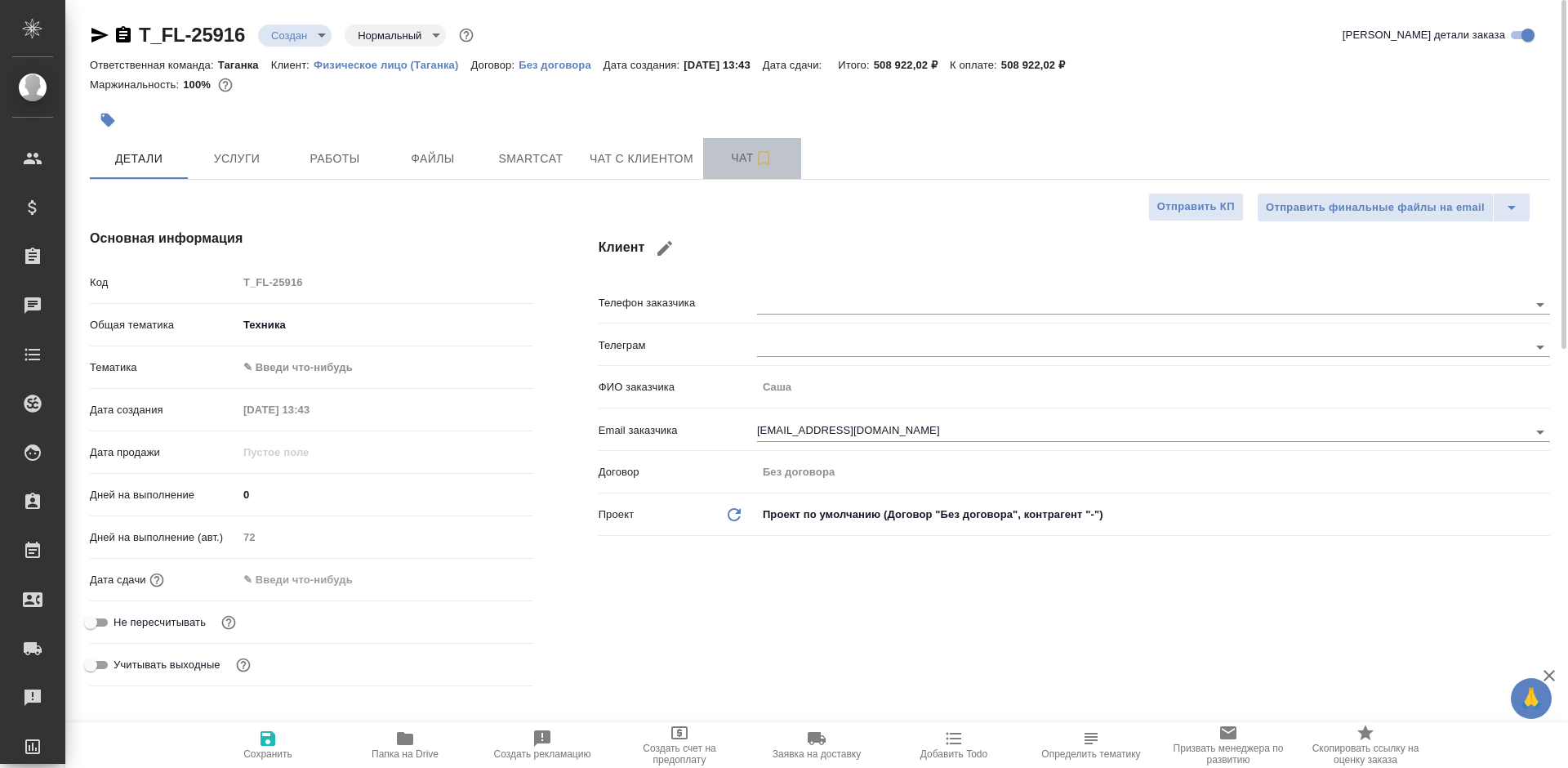
click at [717, 162] on span "Чат" at bounding box center [751, 157] width 79 height 20
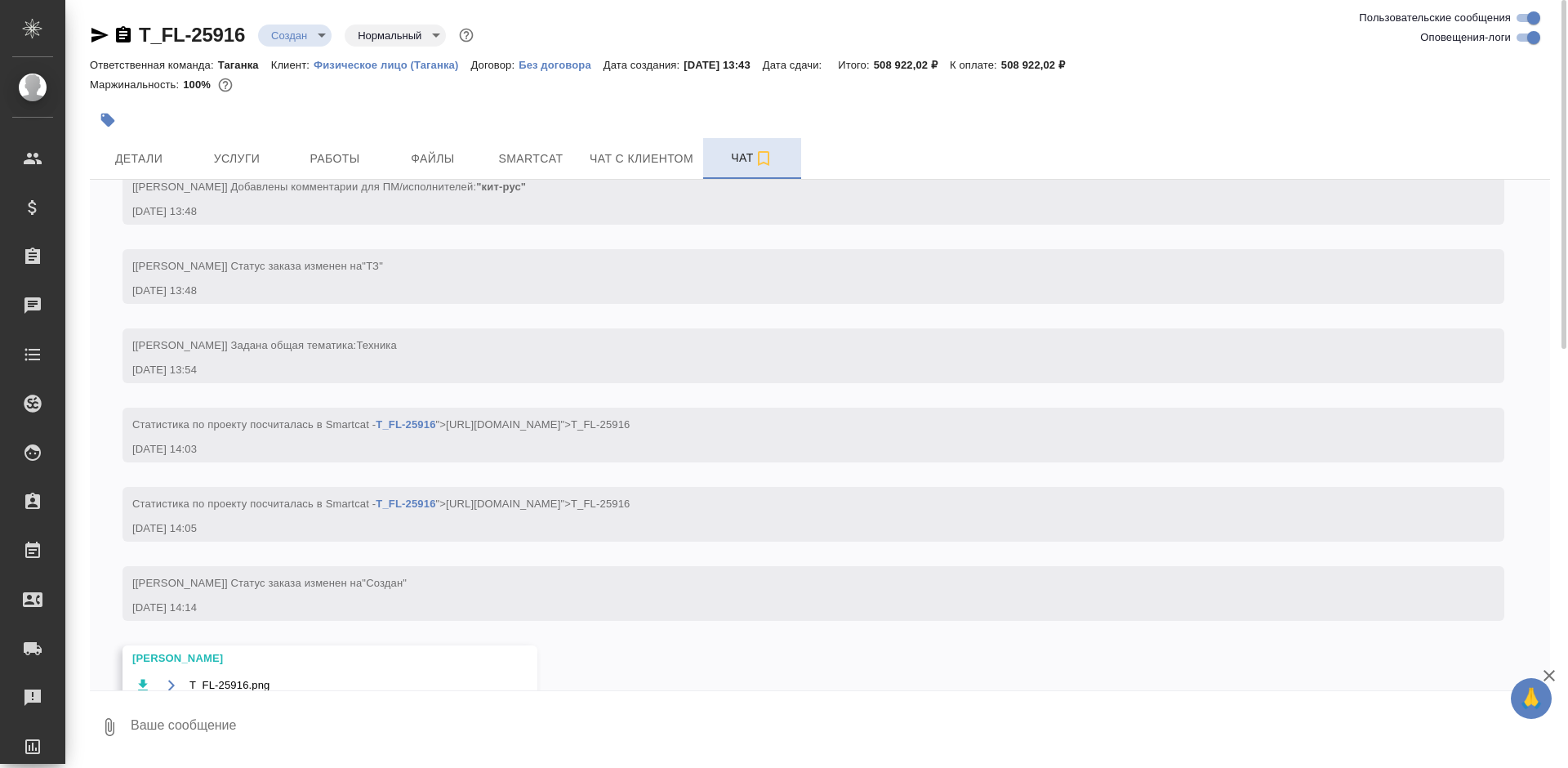
scroll to position [168, 0]
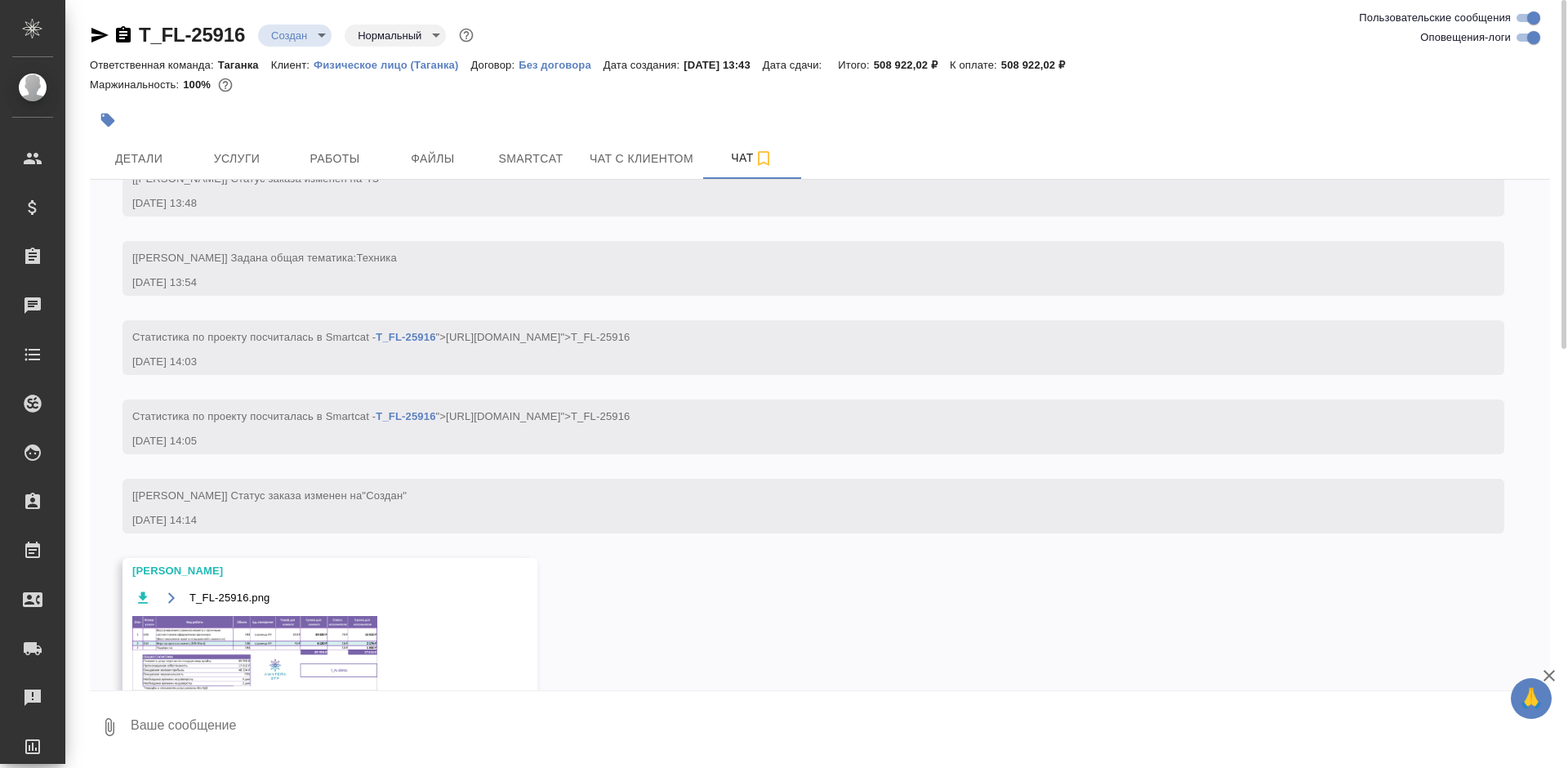
click at [310, 621] on img at bounding box center [255, 652] width 245 height 74
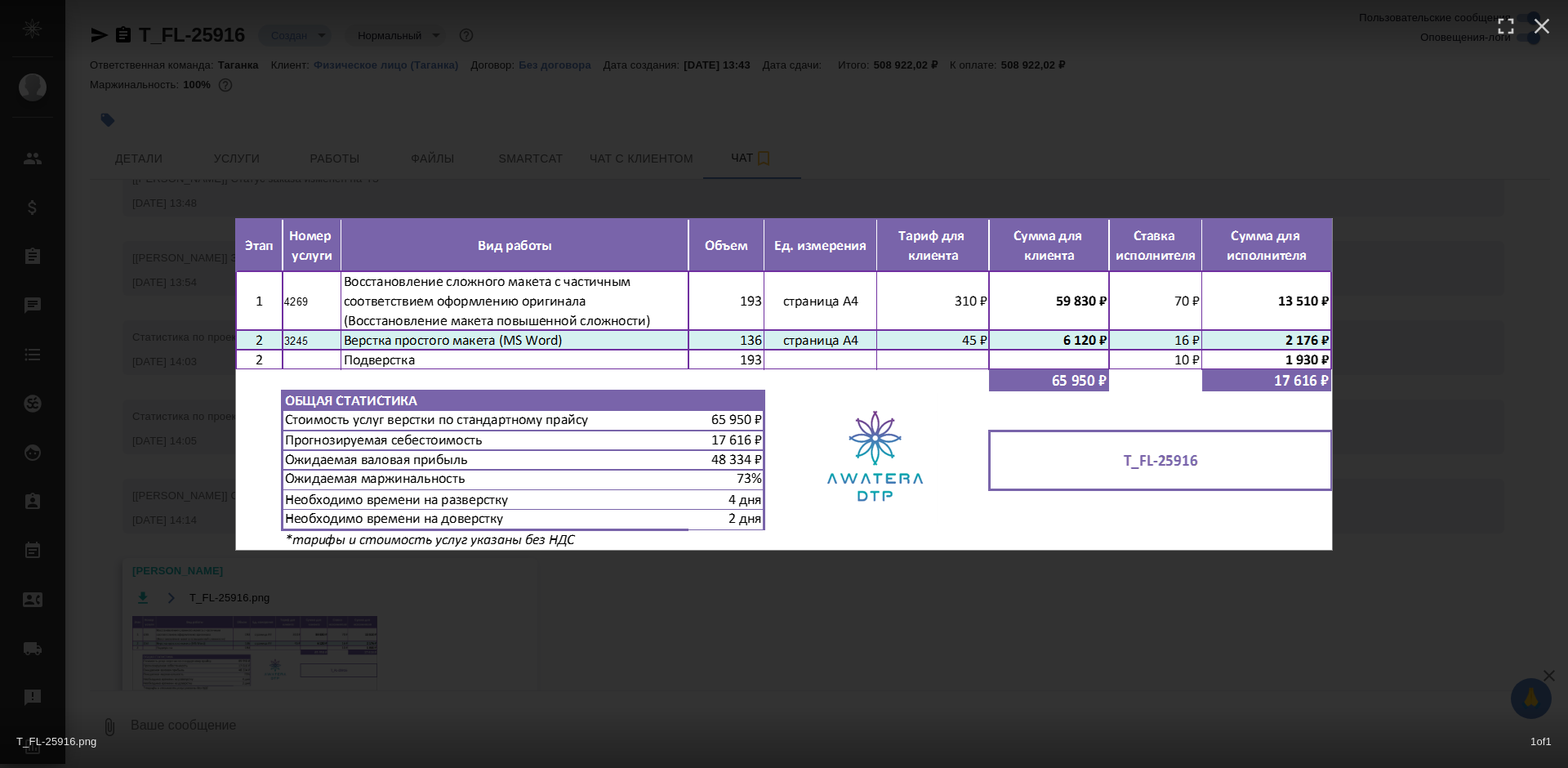
click at [381, 189] on div "T_FL-25916.png 1 of 1" at bounding box center [784, 384] width 1568 height 768
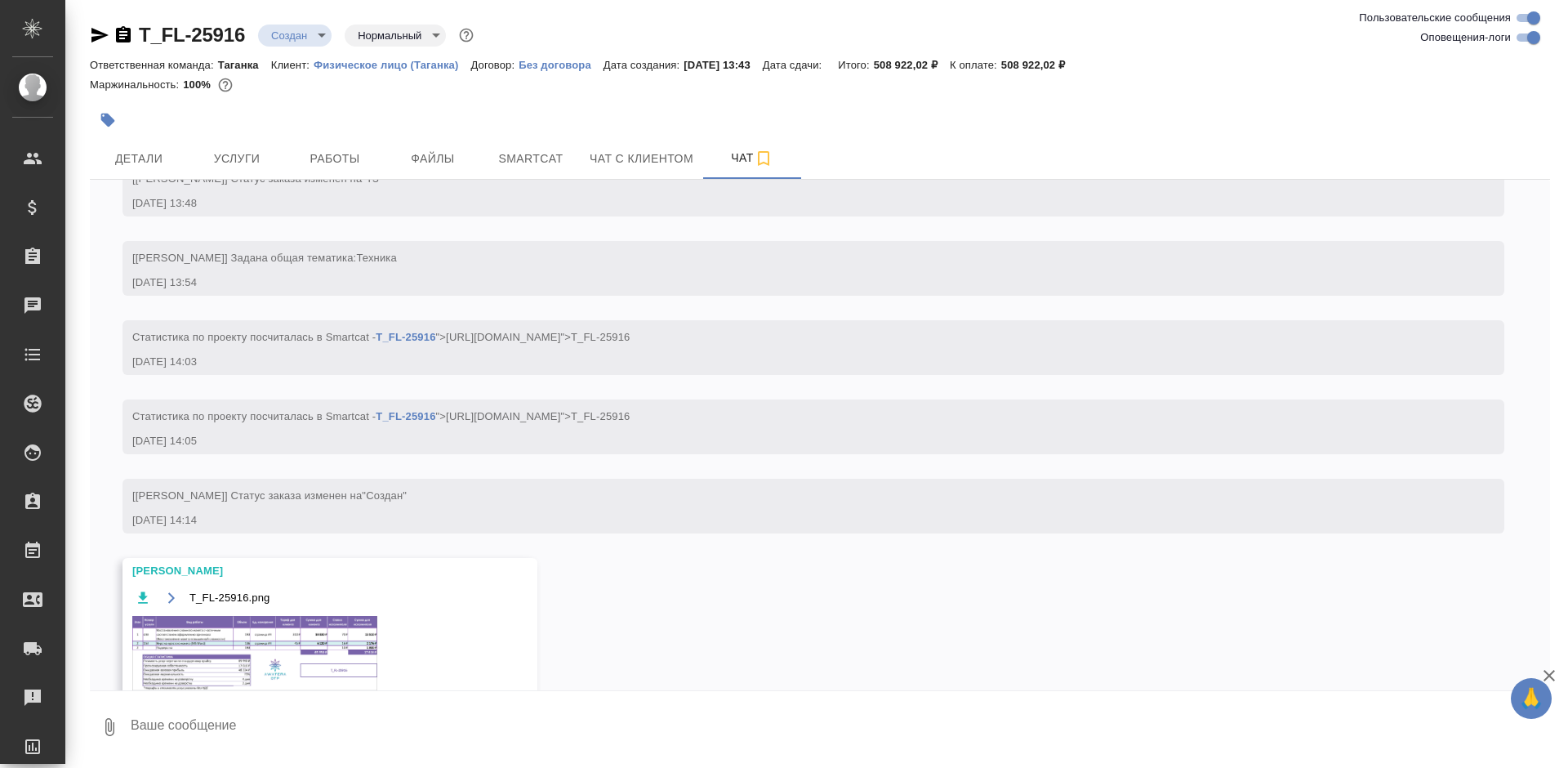
click at [231, 162] on div "T_FL-25916.png 1 of 1" at bounding box center [784, 416] width 1411 height 691
click at [231, 162] on span "Услуги" at bounding box center [236, 158] width 79 height 20
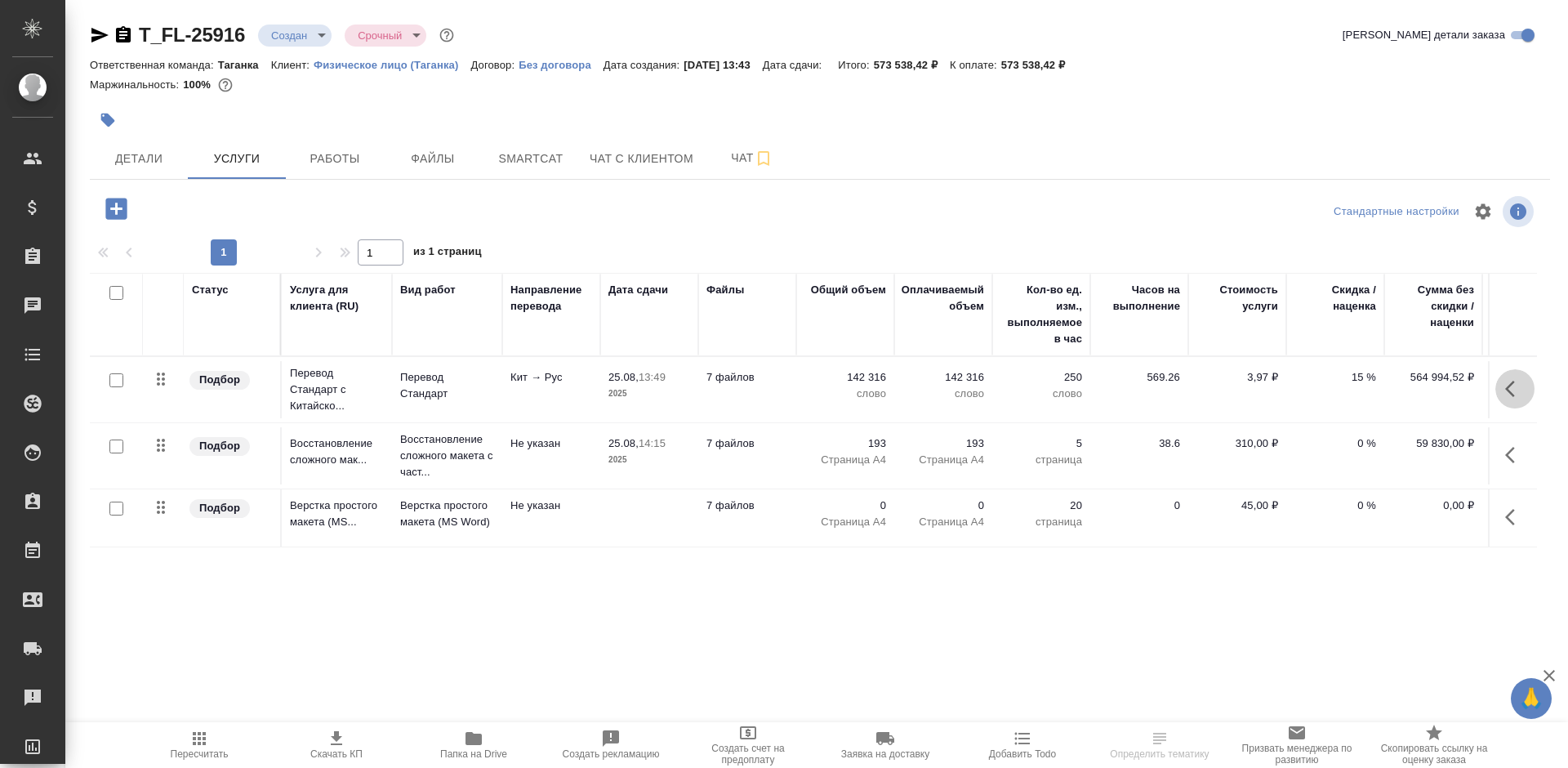
click at [1505, 386] on icon "button" at bounding box center [1515, 389] width 19 height 19
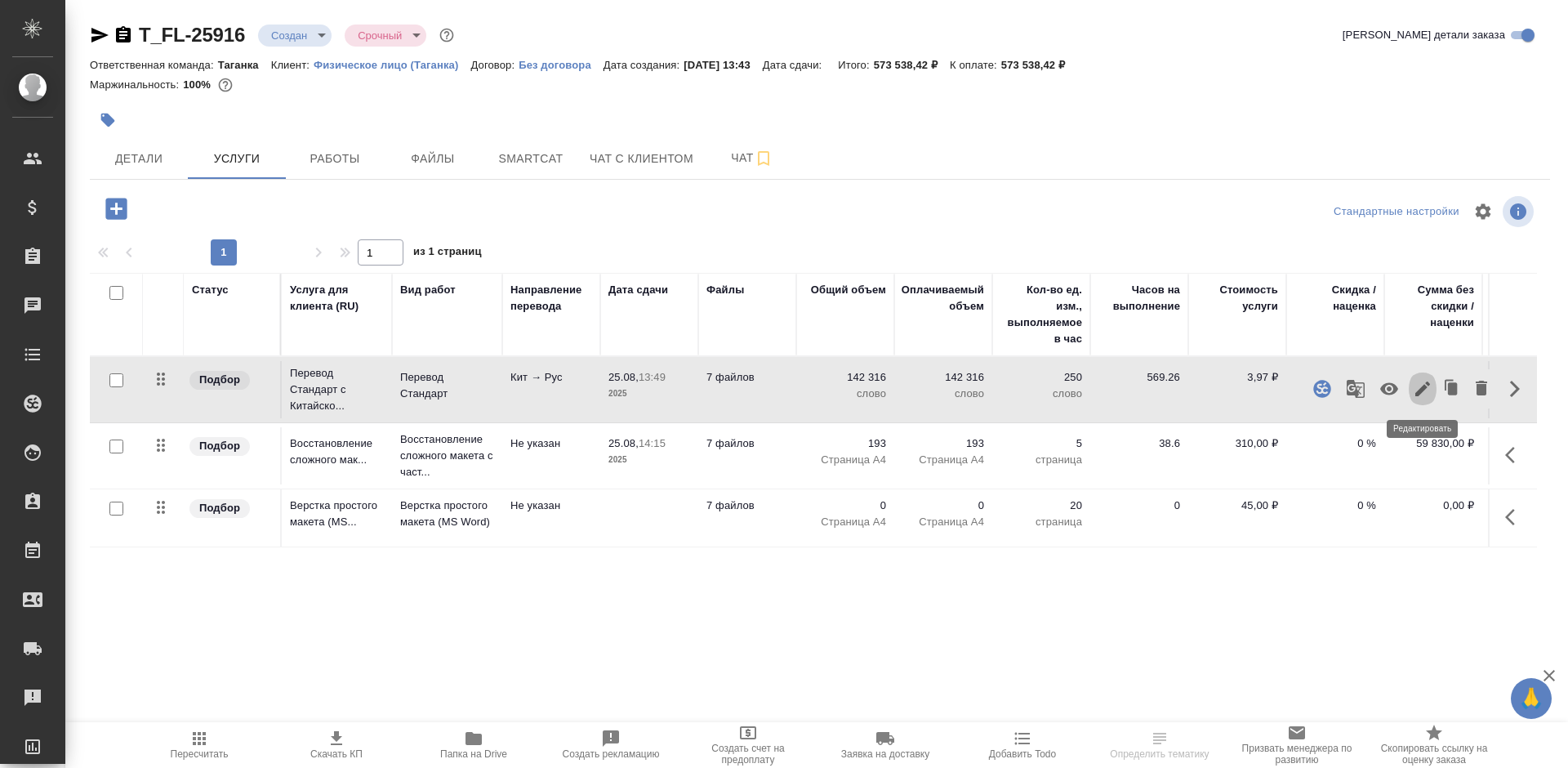
click at [1422, 388] on icon "button" at bounding box center [1422, 388] width 15 height 15
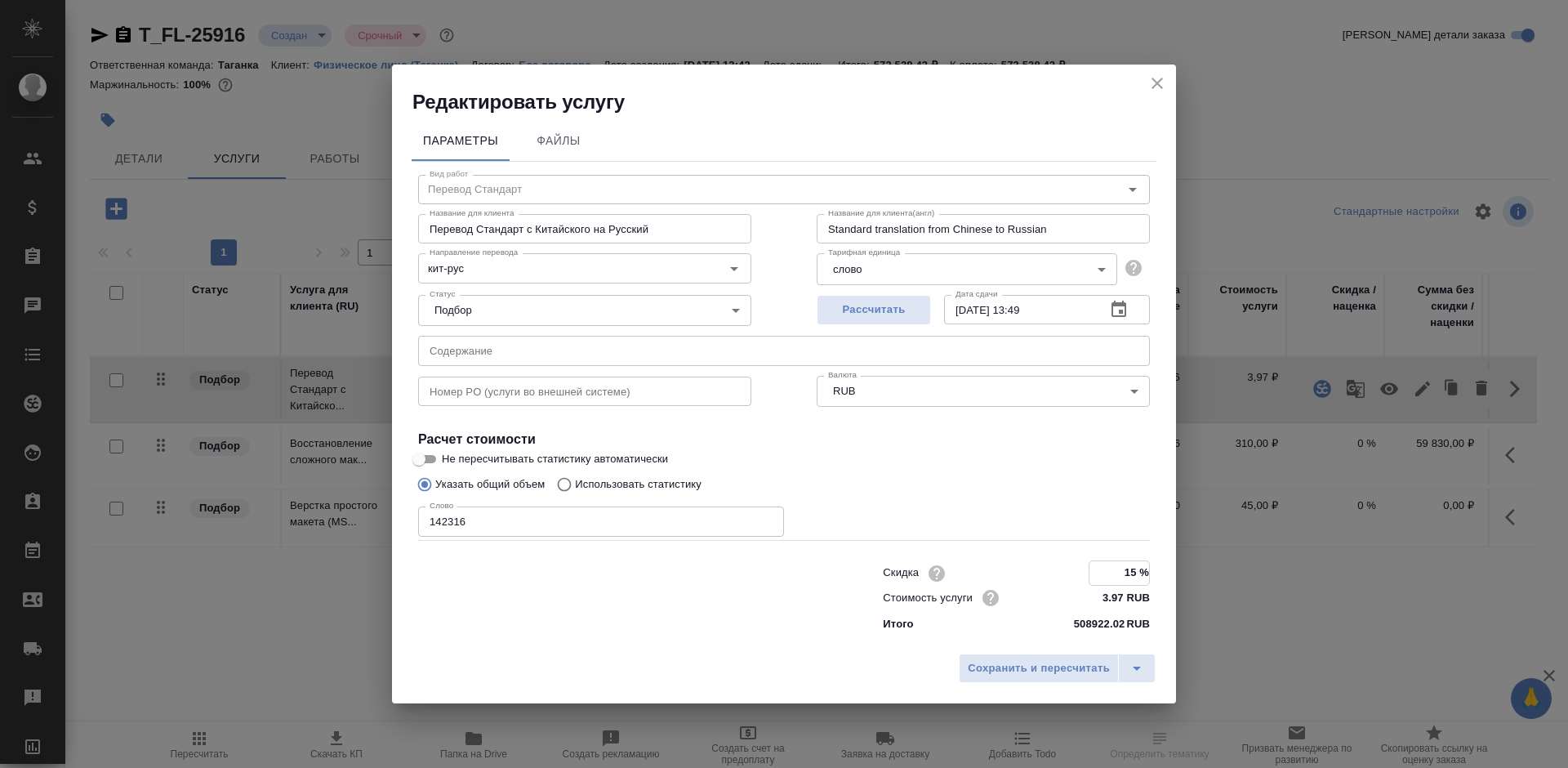
click at [1148, 566] on input "15 %" at bounding box center [1119, 573] width 59 height 23
click at [1158, 80] on icon "close" at bounding box center [1157, 84] width 19 height 19
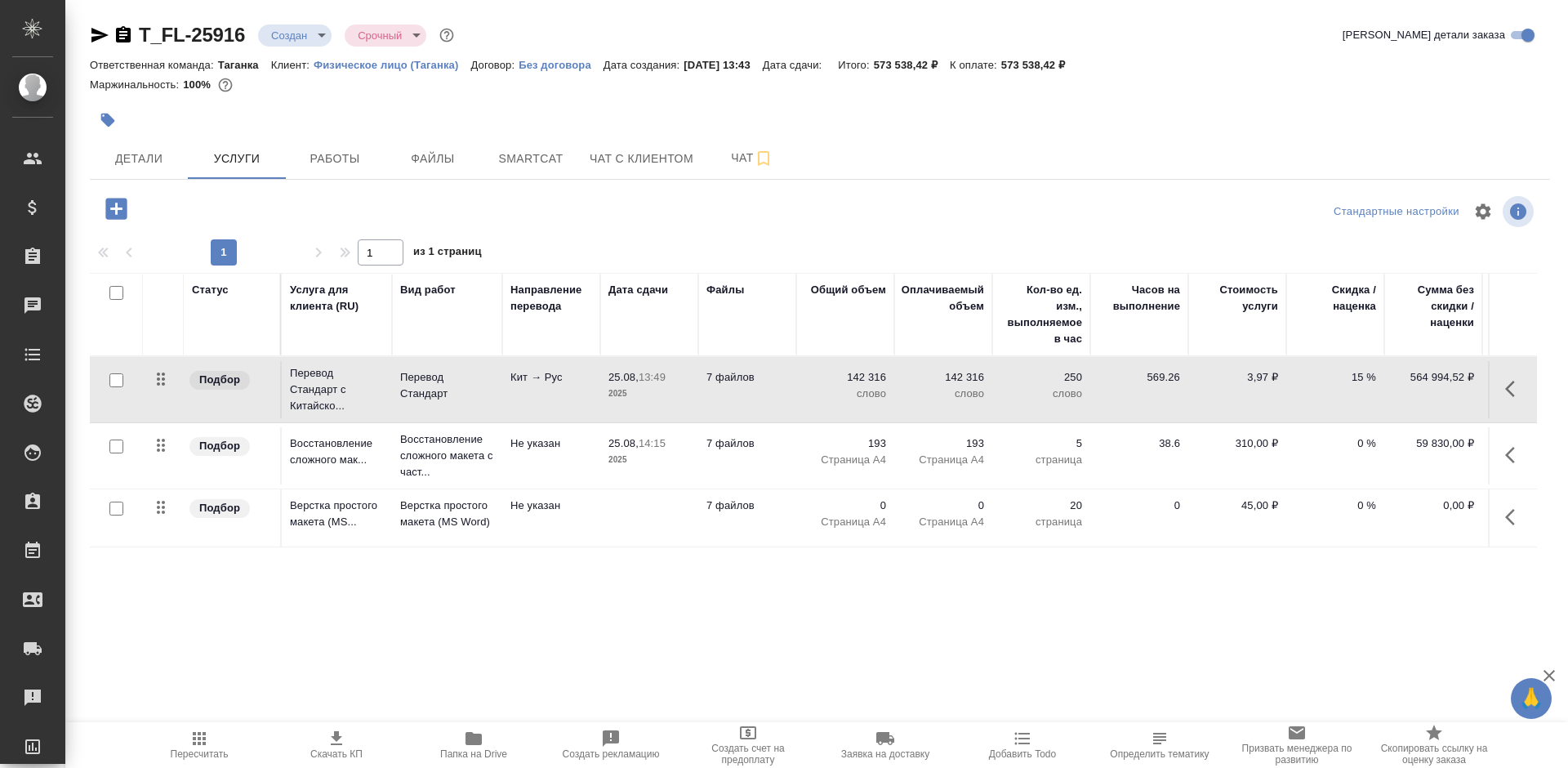
click at [187, 735] on span "Пересчитать" at bounding box center [199, 744] width 118 height 31
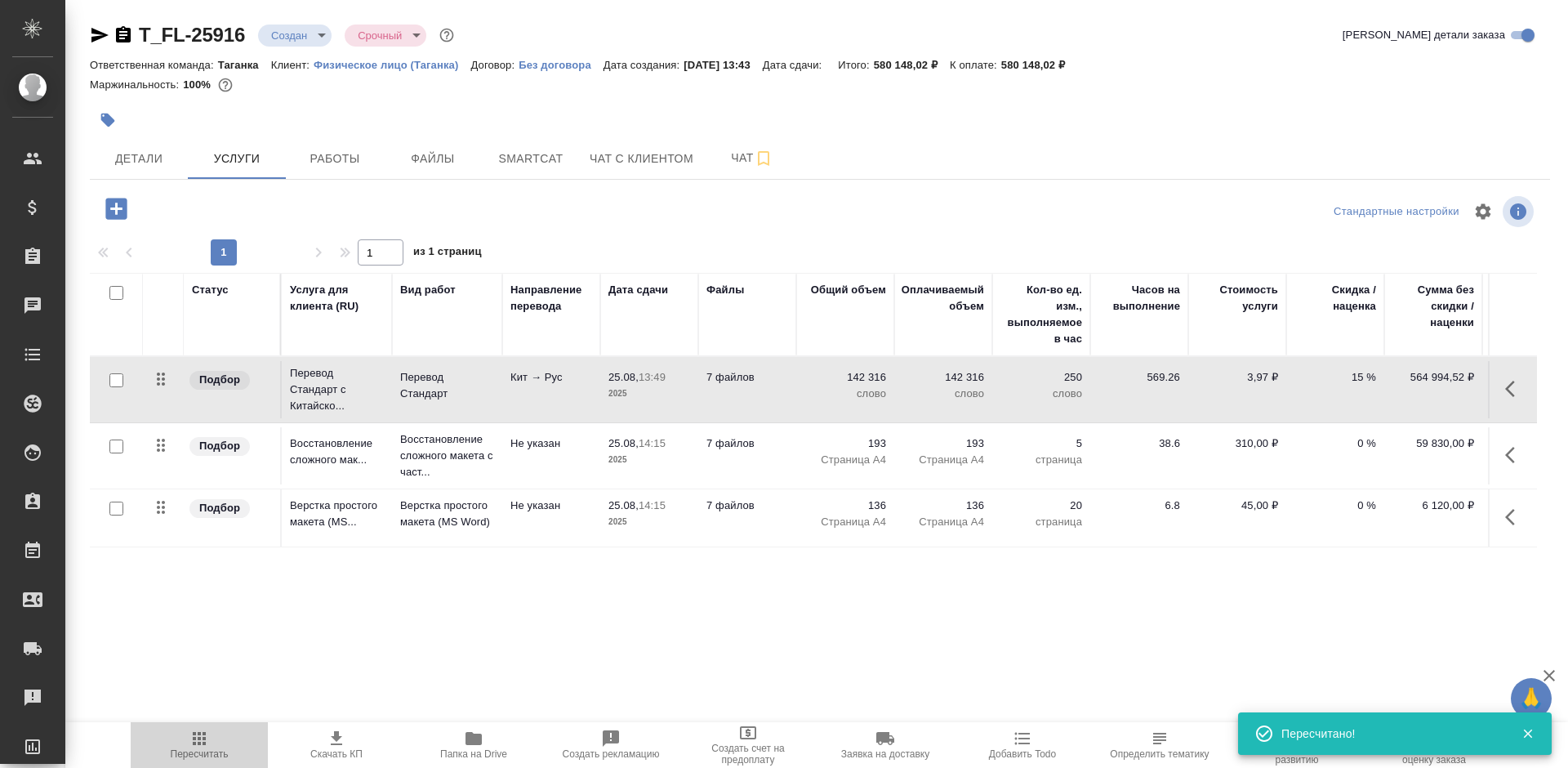
click at [209, 737] on span "Пересчитать" at bounding box center [199, 744] width 118 height 31
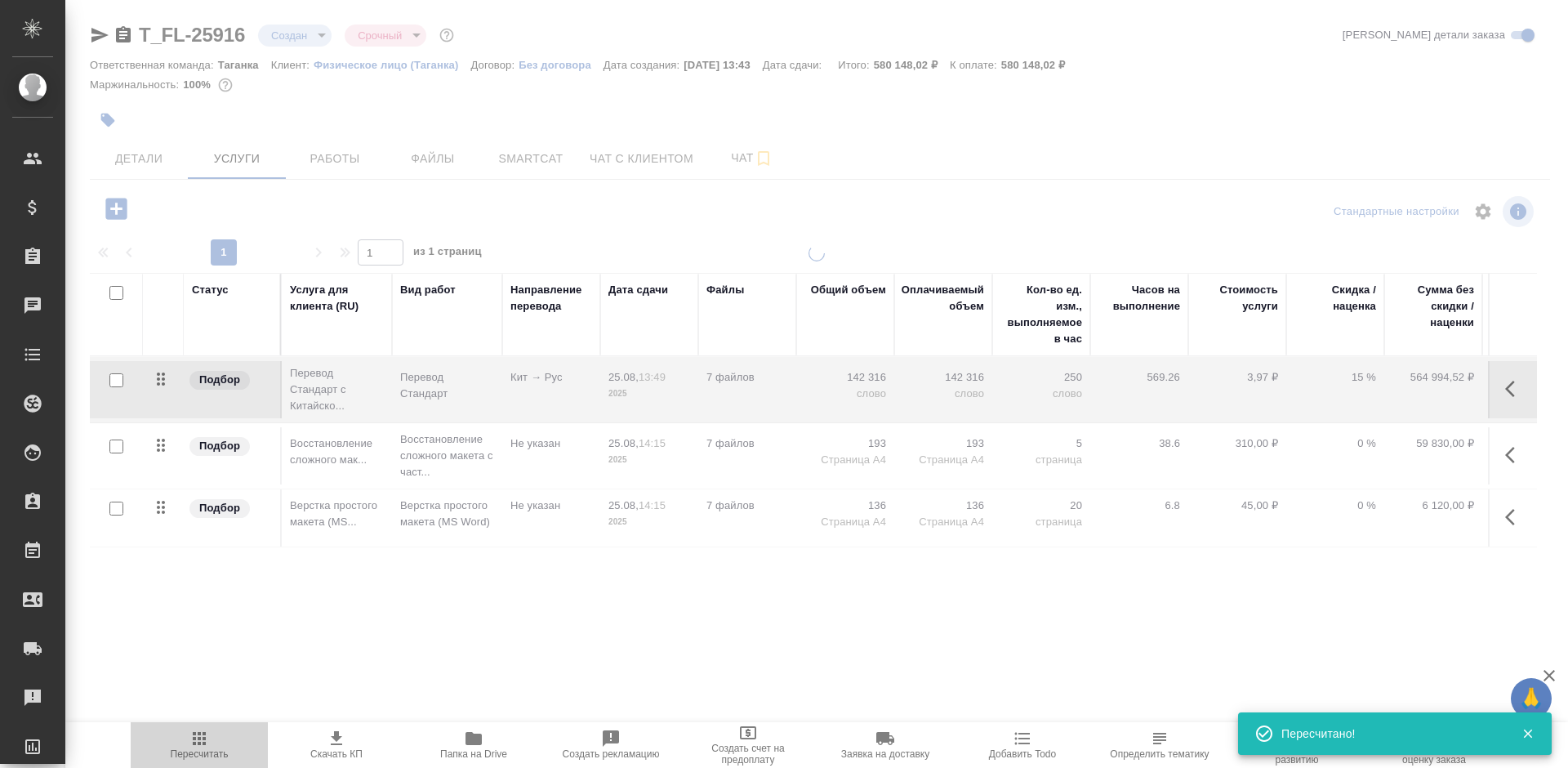
click at [209, 737] on span "Пересчитать" at bounding box center [199, 744] width 118 height 31
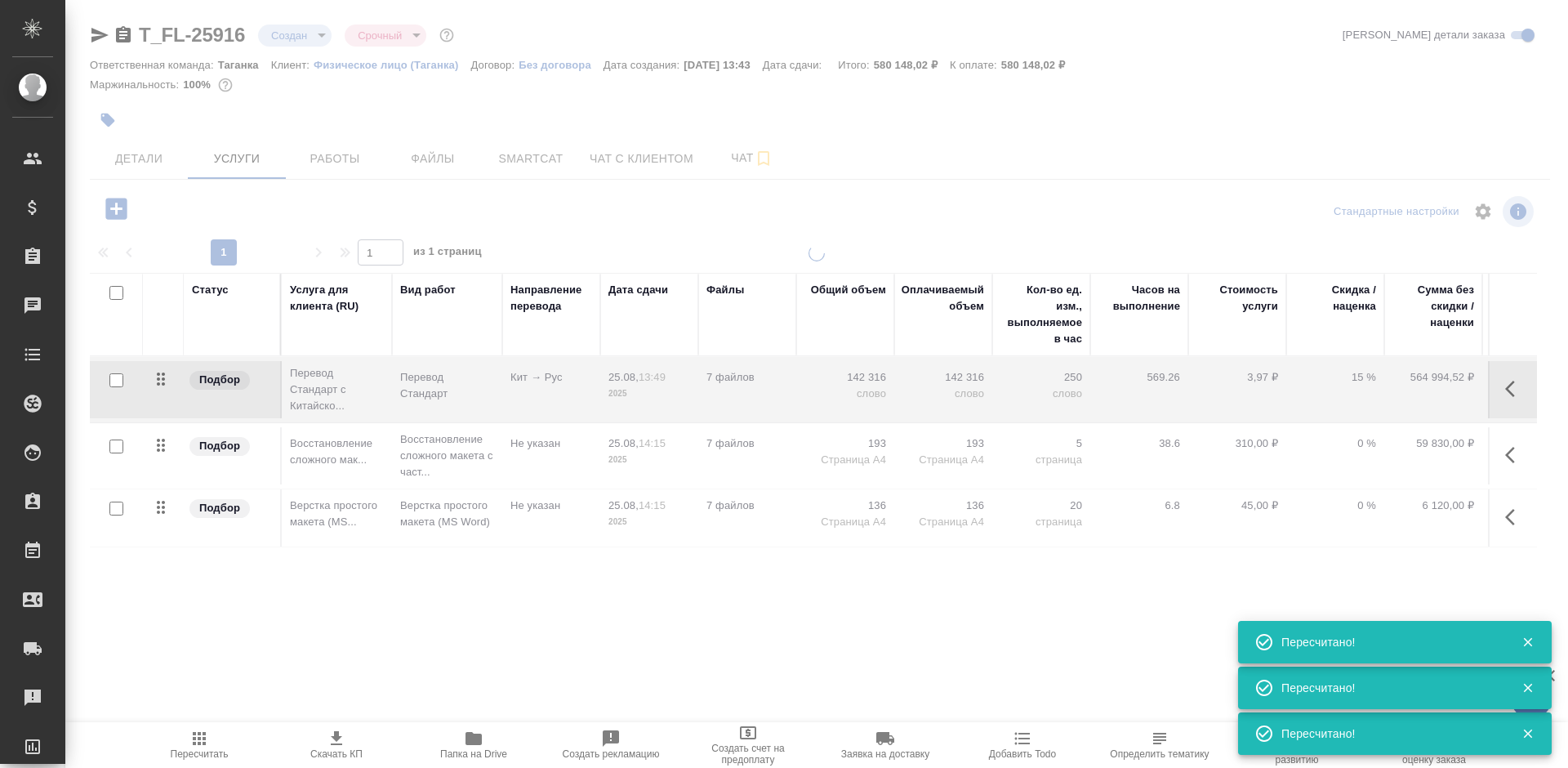
type input "normal"
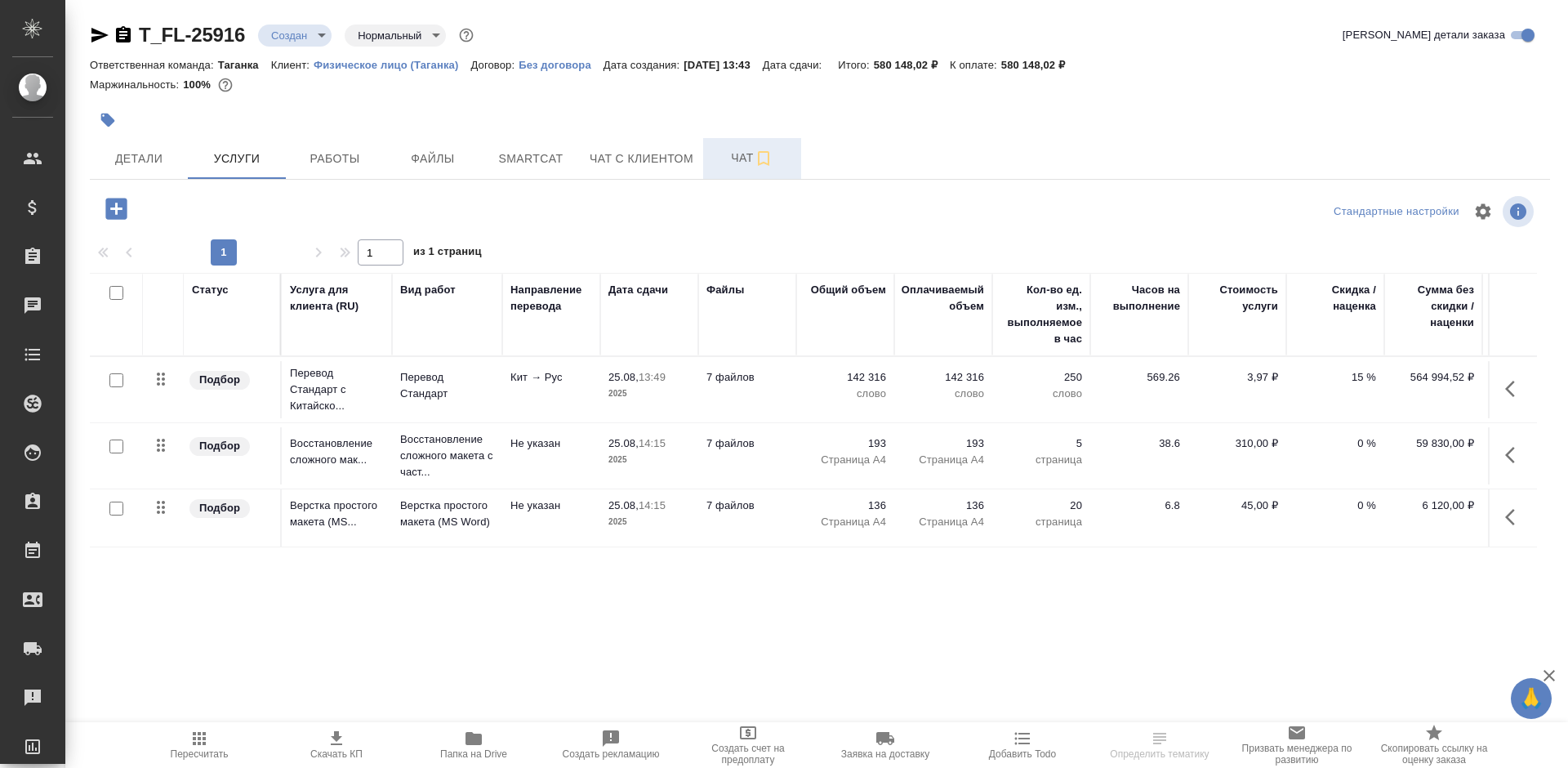
click at [727, 165] on span "Чат" at bounding box center [751, 157] width 79 height 20
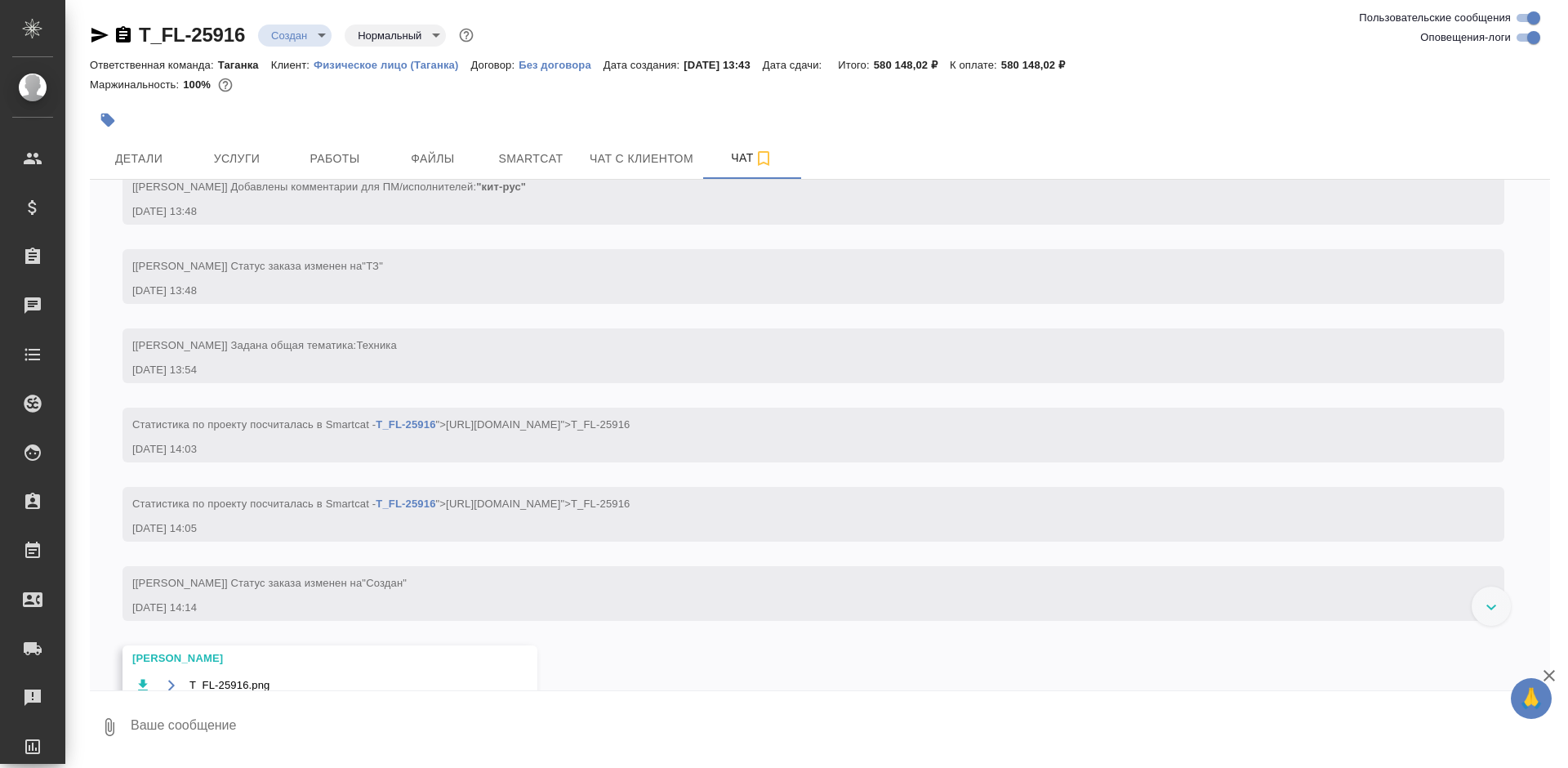
scroll to position [168, 0]
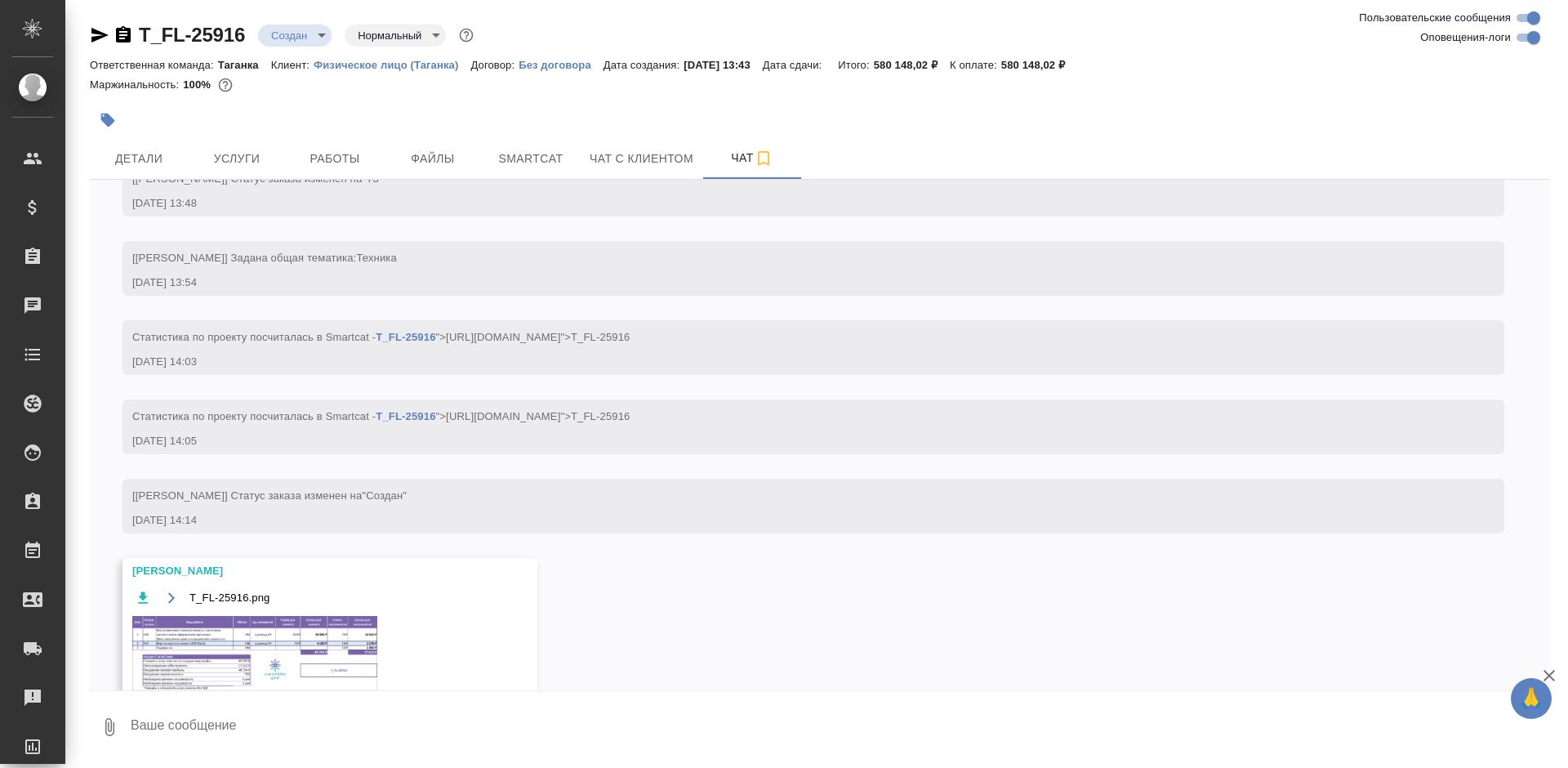
click at [237, 613] on div "T_FL-25916.png" at bounding box center [306, 648] width 348 height 123
click at [232, 652] on img at bounding box center [255, 652] width 245 height 74
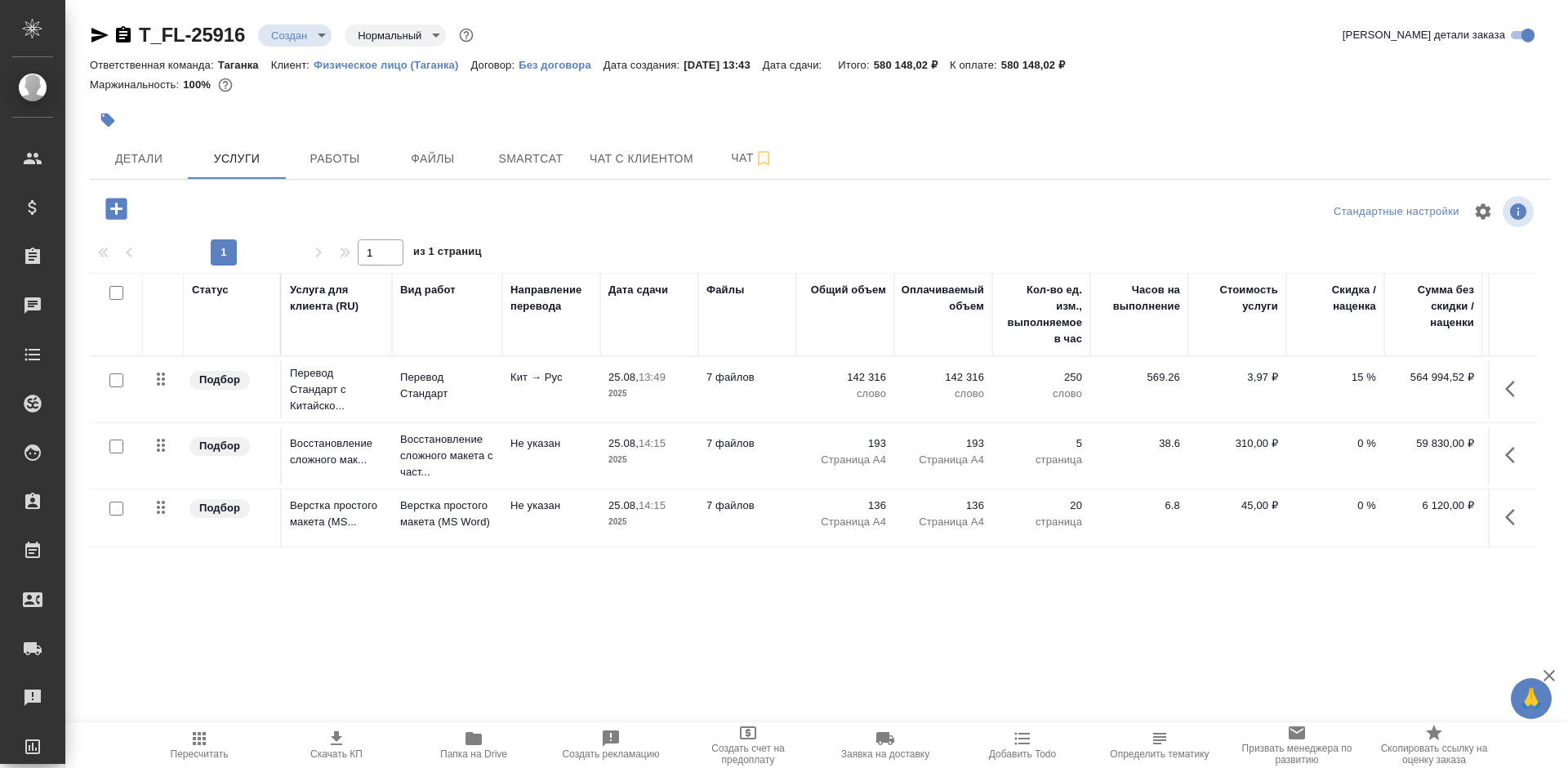
click at [787, 379] on p "7 файлов" at bounding box center [748, 377] width 82 height 17
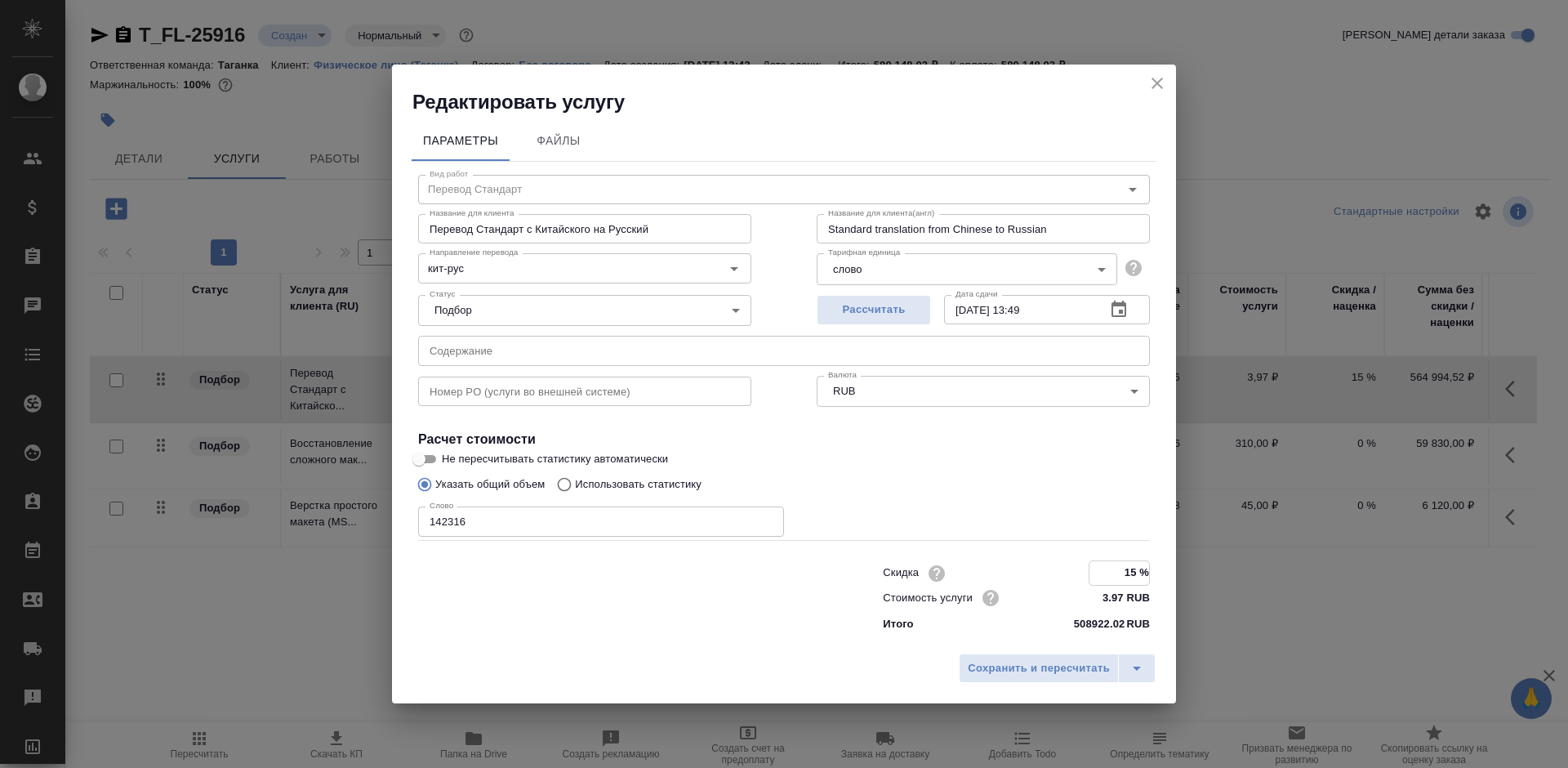
drag, startPoint x: 1115, startPoint y: 575, endPoint x: 1152, endPoint y: 574, distance: 37.0
click at [1152, 574] on div "Скидка 15 % Стоимость услуги 3.97 RUB Итого 508922.02 RUB" at bounding box center [1017, 597] width 332 height 138
type input "0 %"
click at [1070, 669] on span "Сохранить и пересчитать" at bounding box center [1039, 668] width 142 height 18
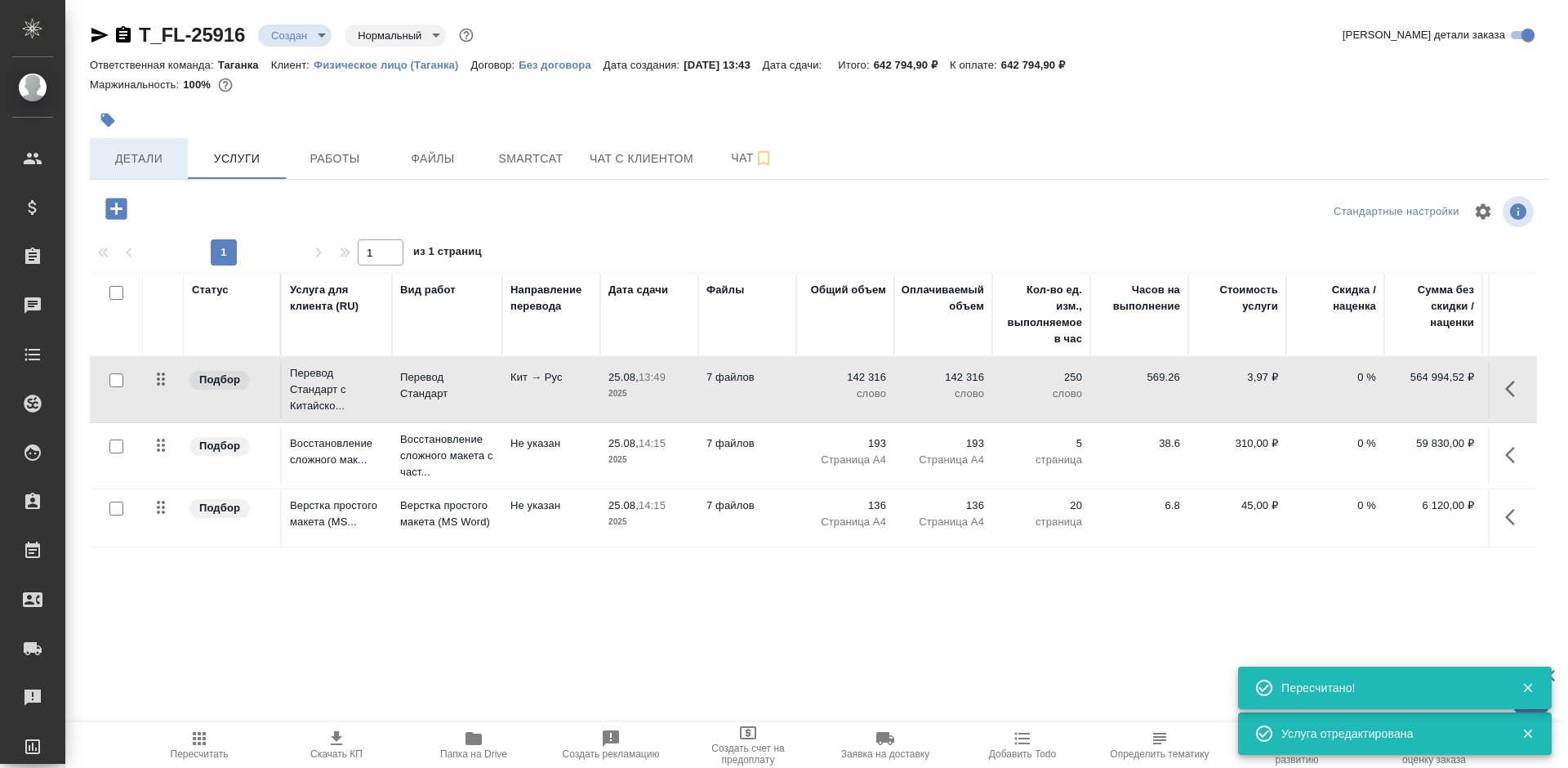
click at [135, 164] on span "Детали" at bounding box center [138, 158] width 79 height 20
click at [139, 161] on span "Детали" at bounding box center [138, 158] width 79 height 20
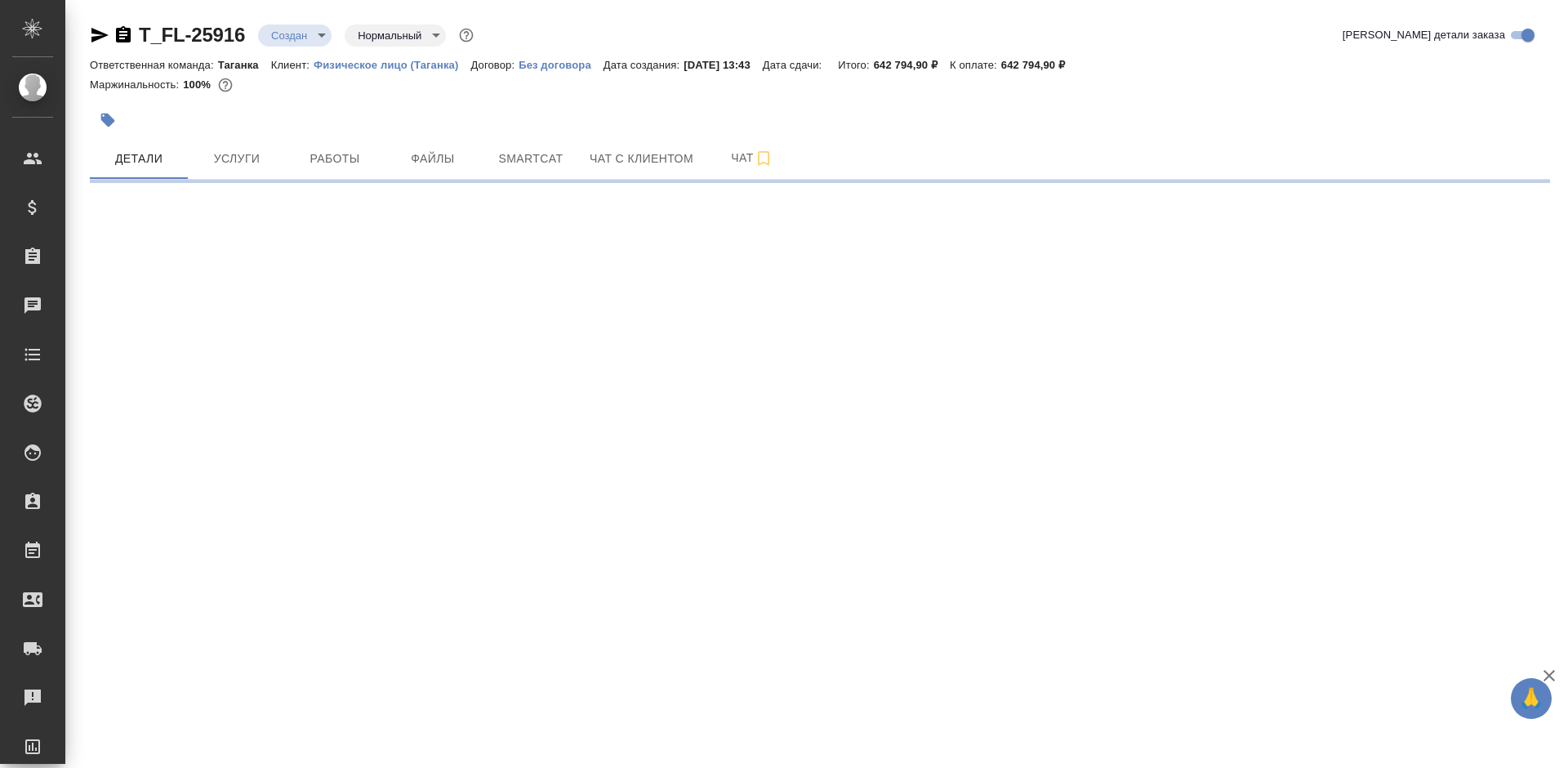
select select "RU"
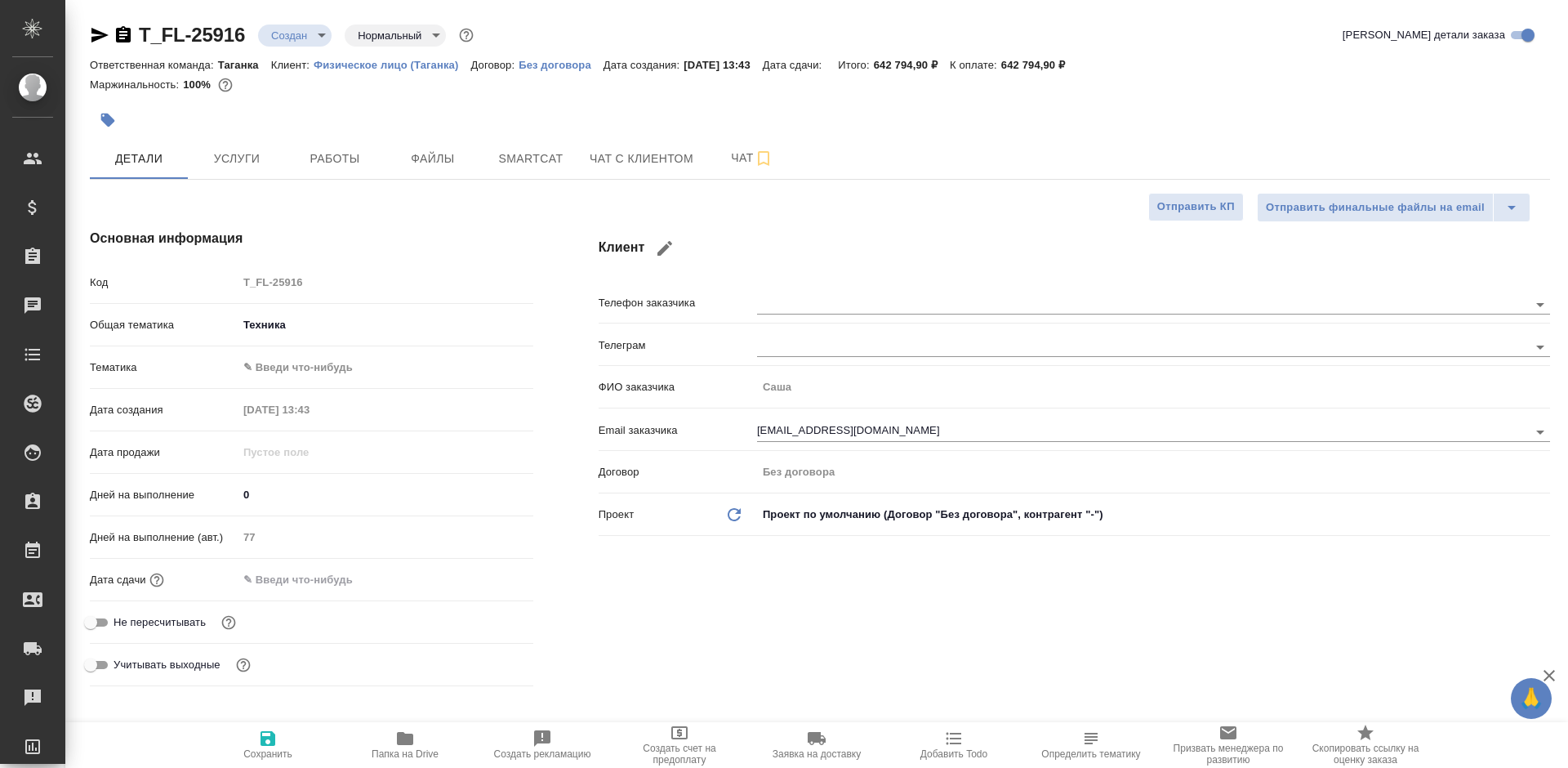
type textarea "x"
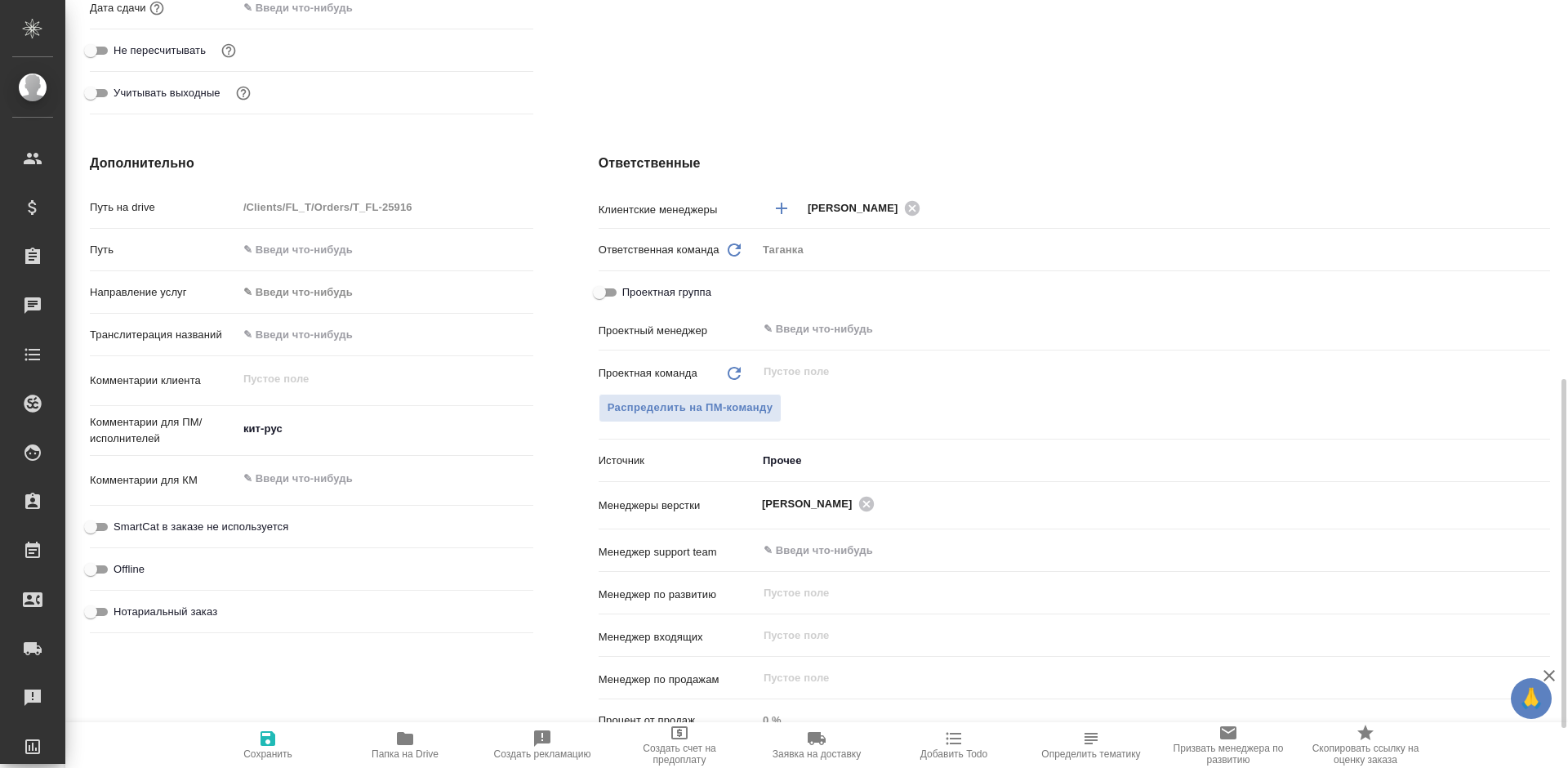
scroll to position [921, 0]
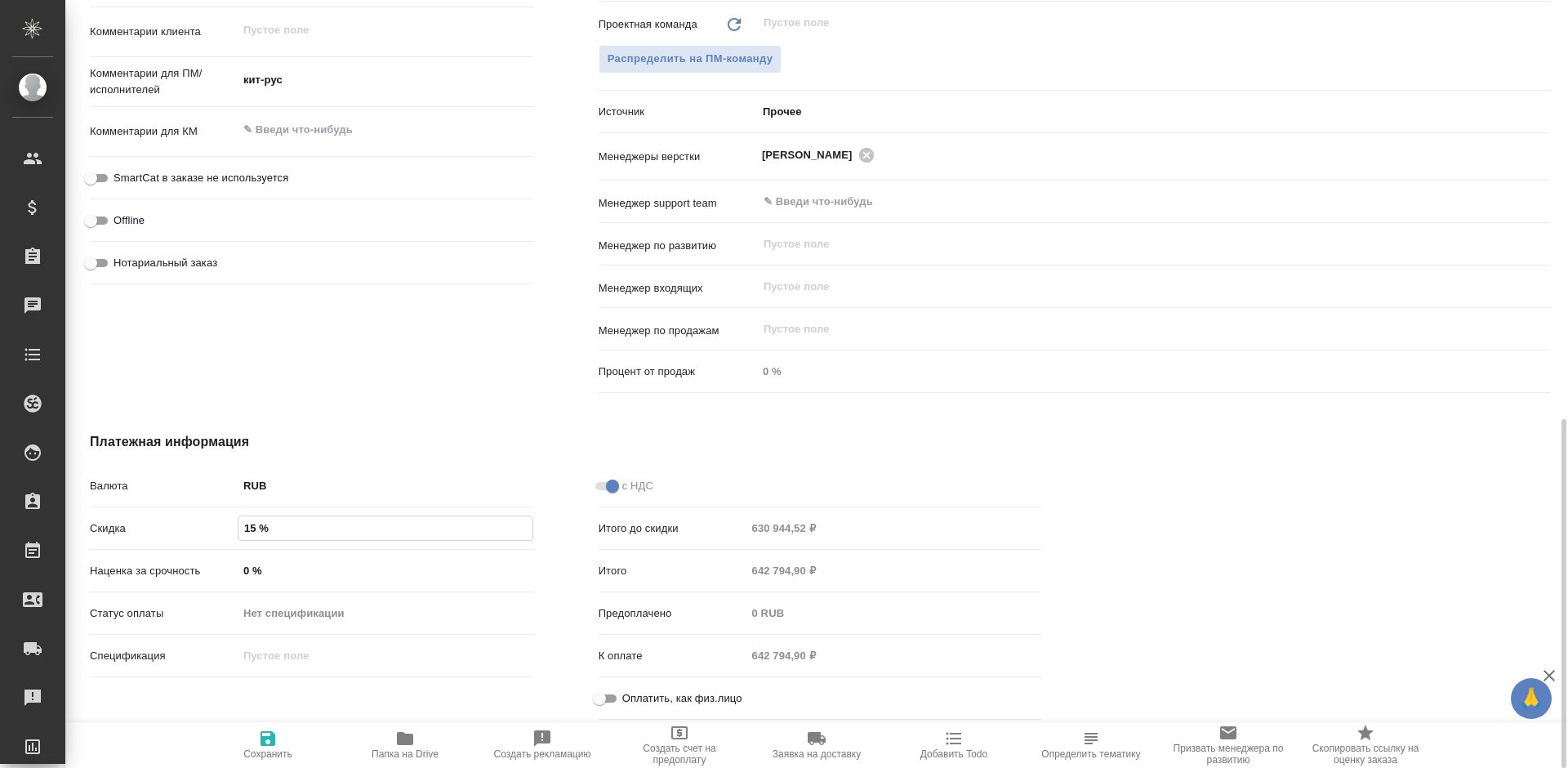
click at [259, 530] on input "15 %" at bounding box center [385, 528] width 294 height 23
drag, startPoint x: 254, startPoint y: 529, endPoint x: 229, endPoint y: 529, distance: 25.0
click at [229, 529] on div "Скидка 15 %" at bounding box center [311, 527] width 443 height 28
type input "15 %"
type textarea "x"
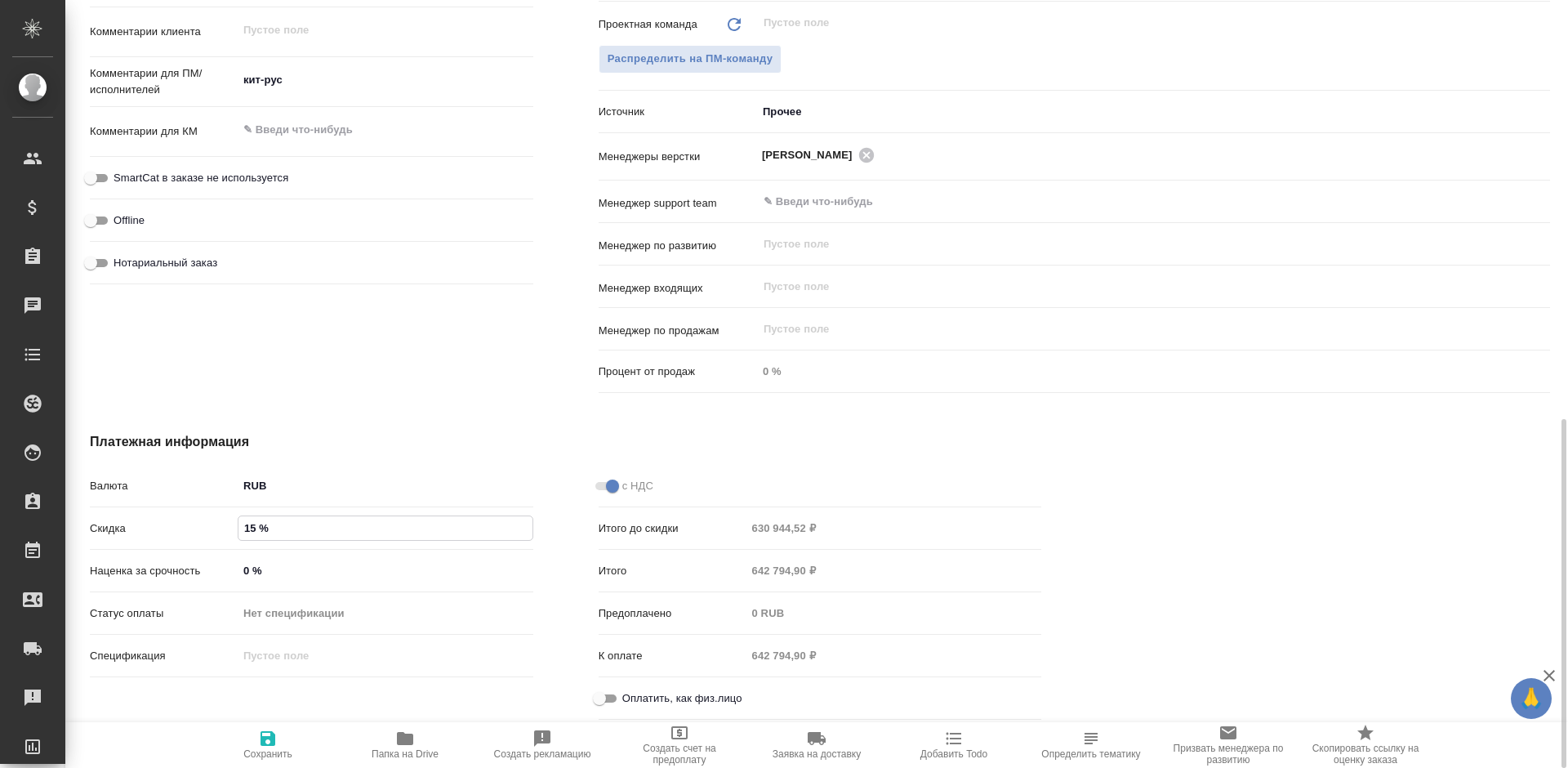
type textarea "x"
click at [266, 746] on icon "button" at bounding box center [267, 738] width 15 height 15
type textarea "x"
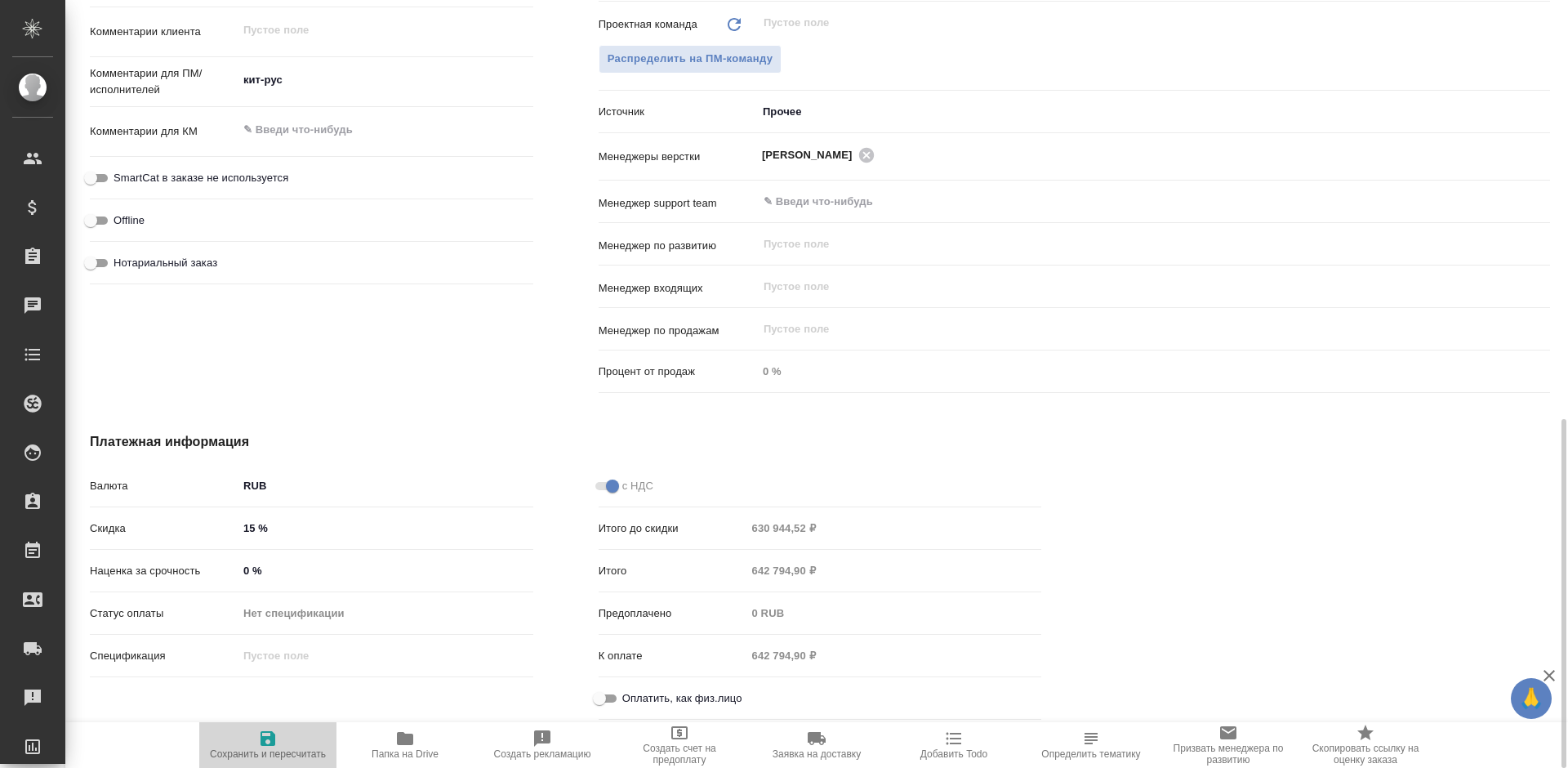
type textarea "x"
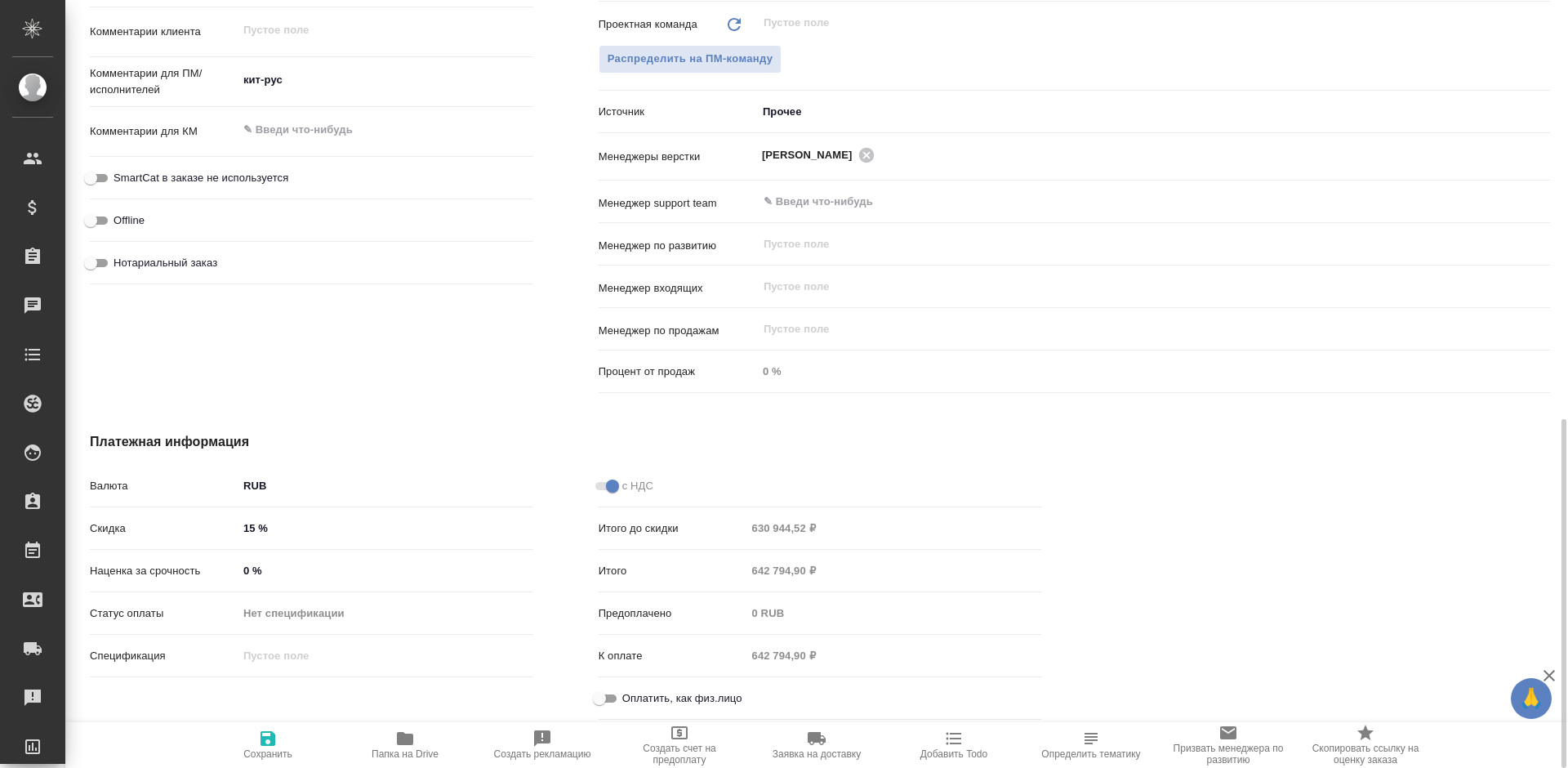
type textarea "x"
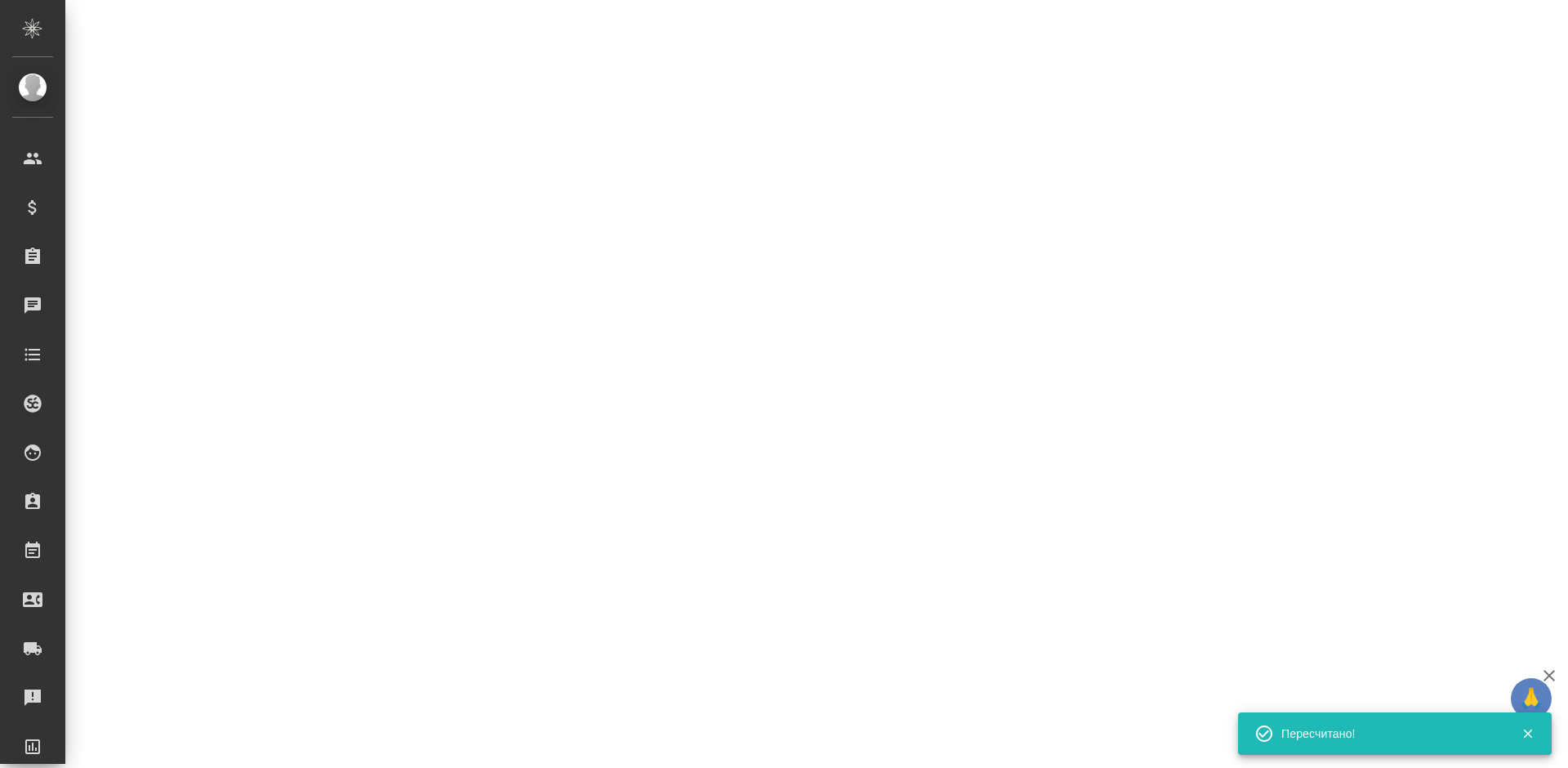
select select "RU"
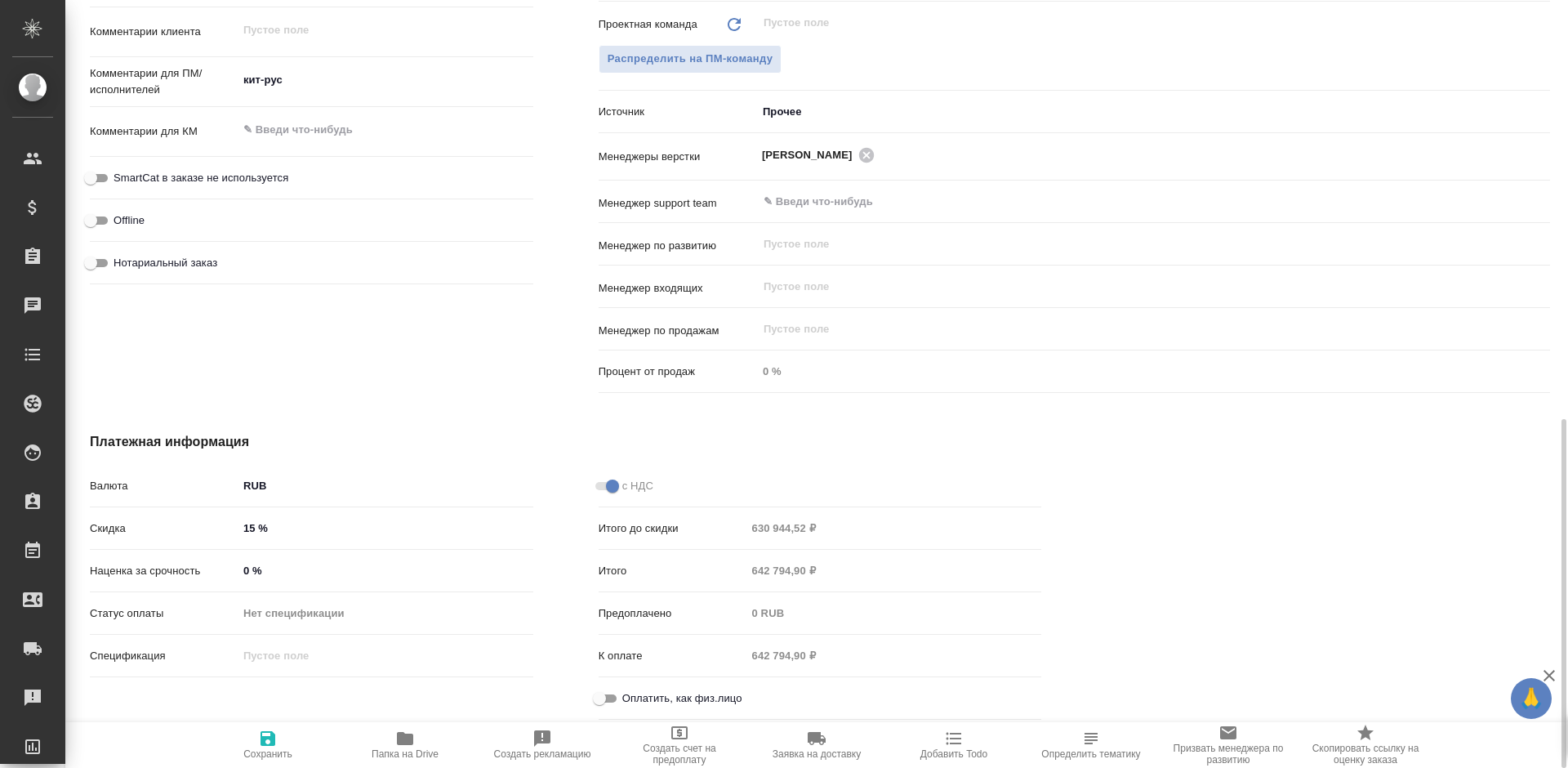
type textarea "x"
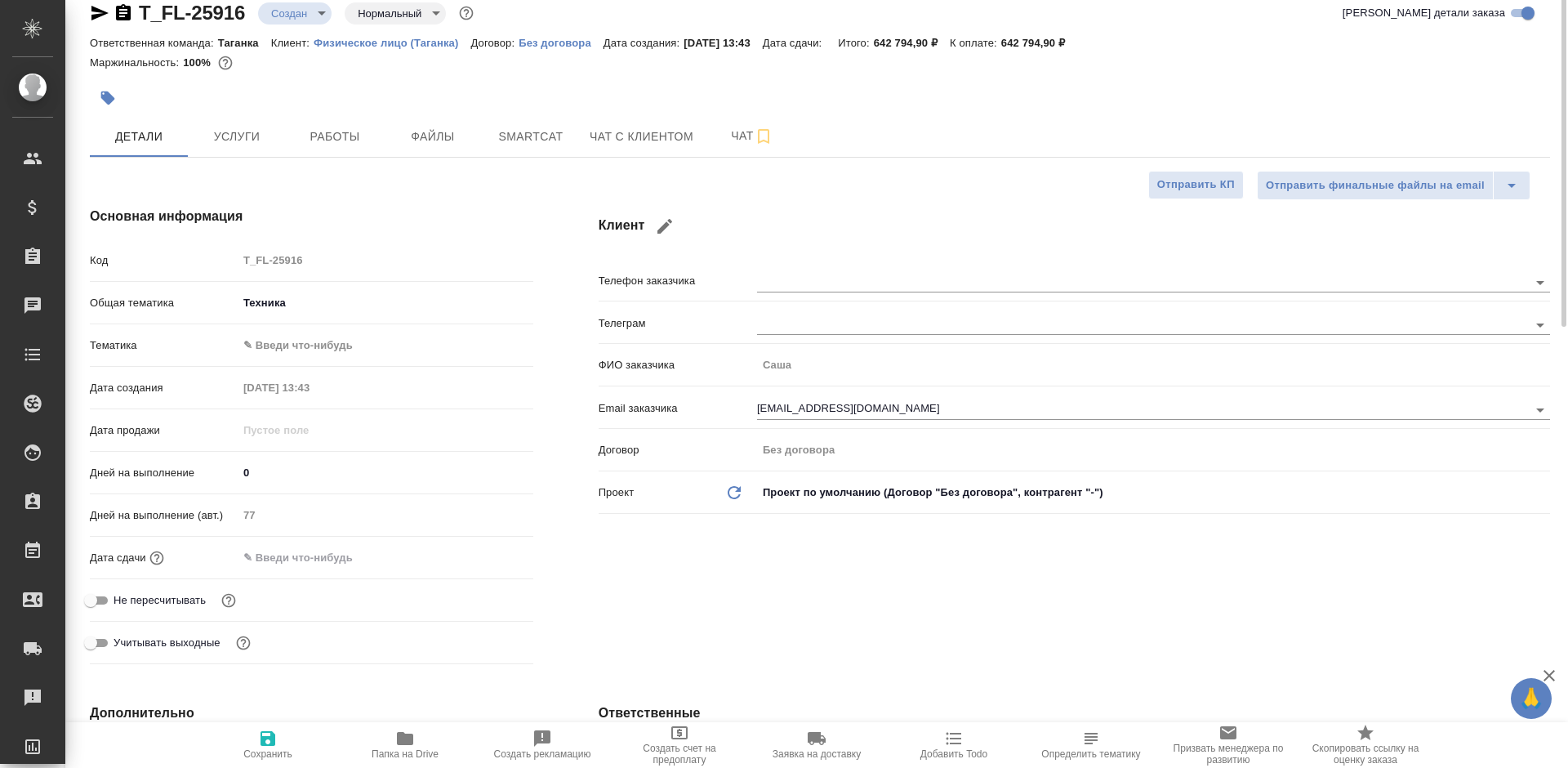
scroll to position [0, 0]
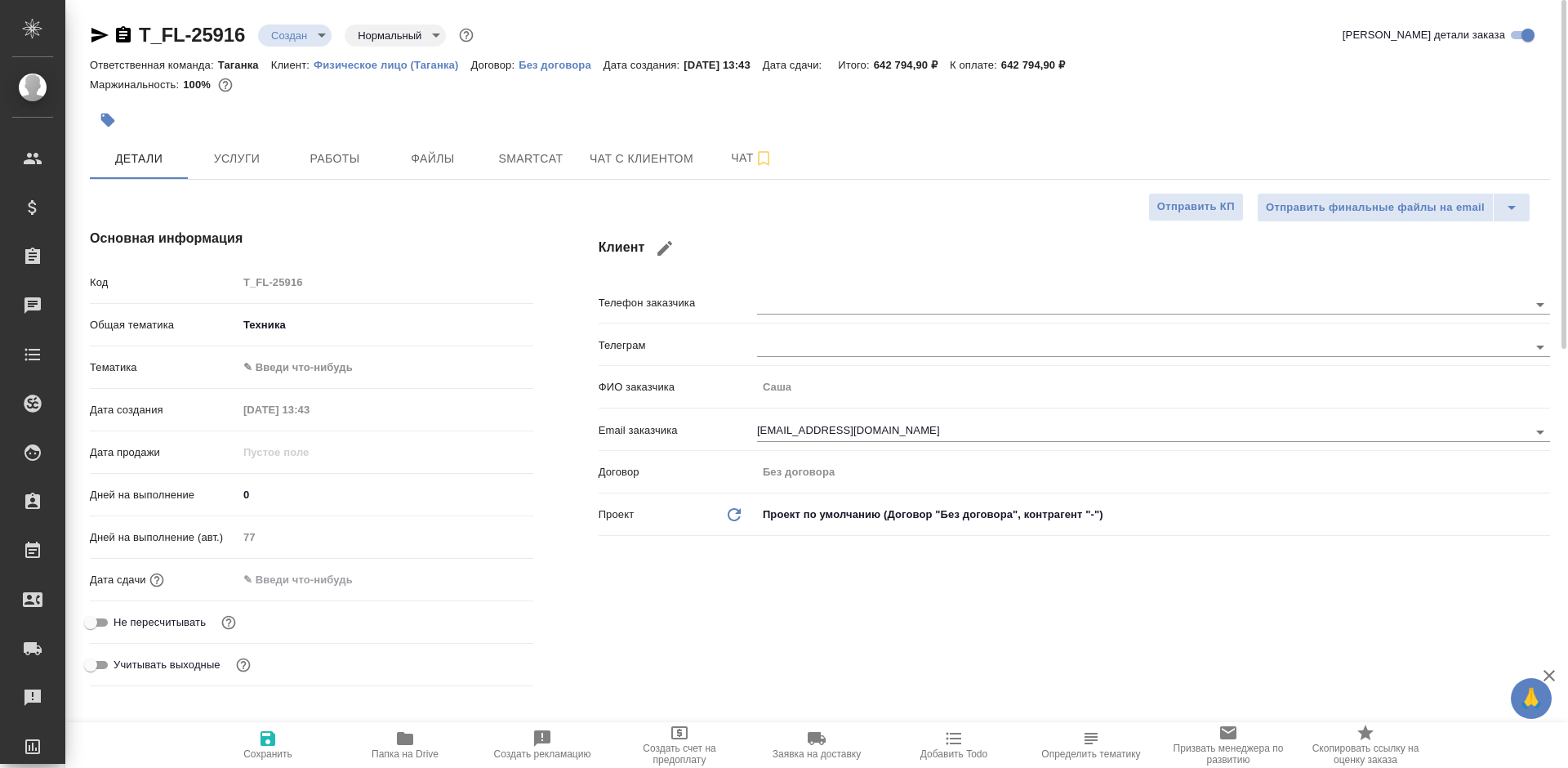
type textarea "x"
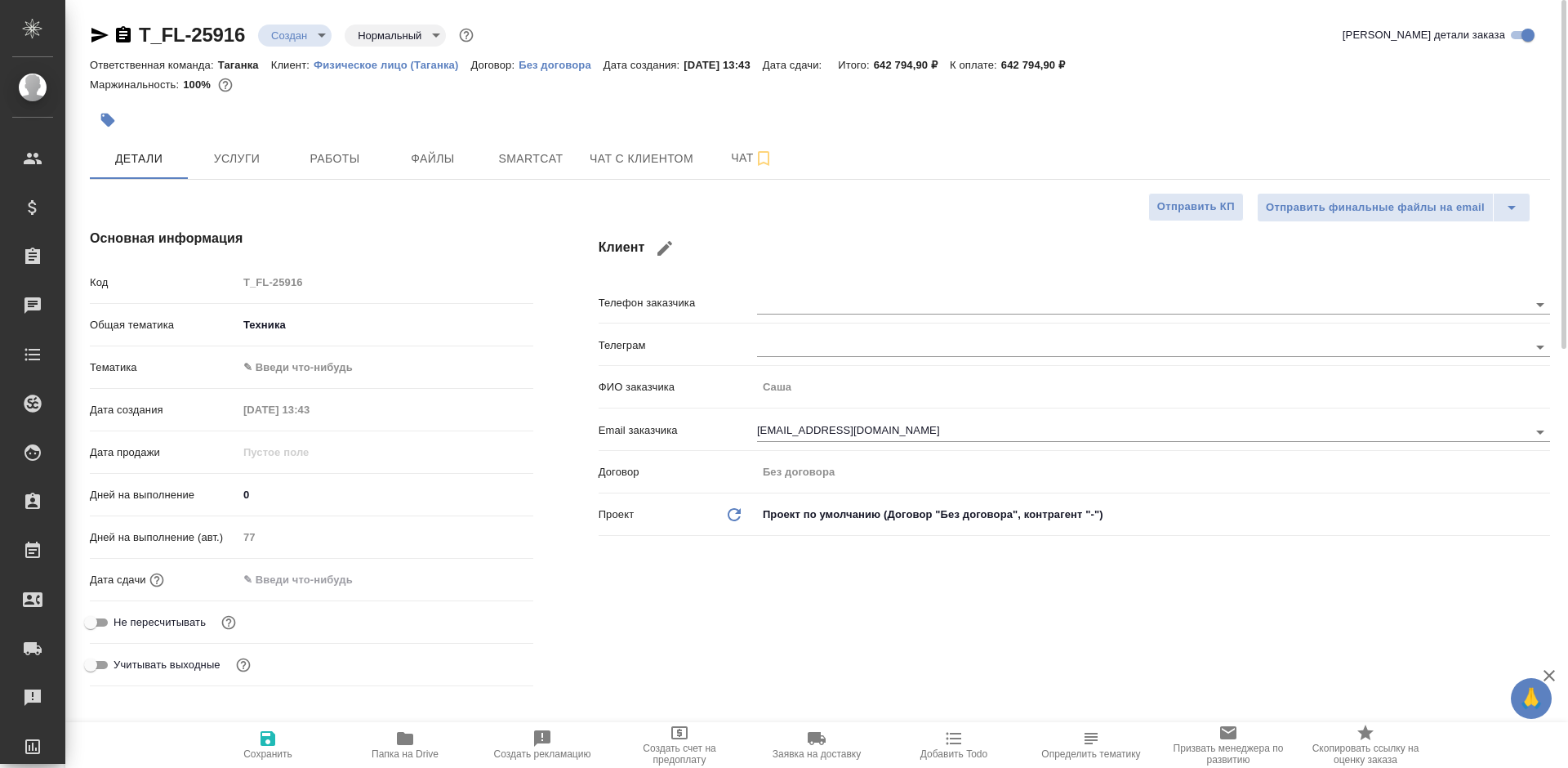
type textarea "x"
click at [305, 170] on button "Работы" at bounding box center [334, 158] width 98 height 41
click at [287, 166] on button "Работы" at bounding box center [334, 158] width 98 height 41
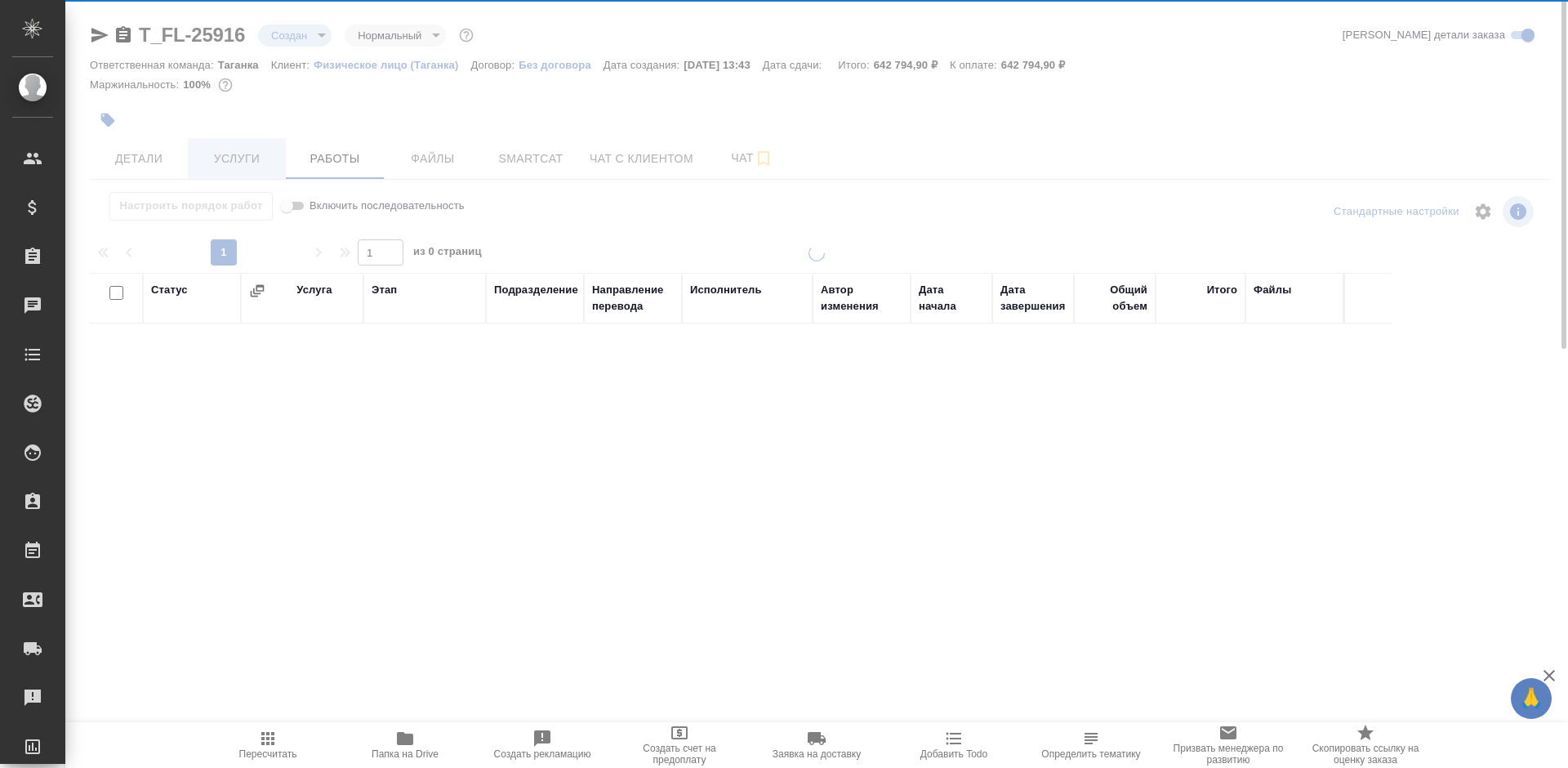
click at [243, 165] on div at bounding box center [817, 341] width 1503 height 682
click at [243, 165] on span "Услуги" at bounding box center [236, 158] width 79 height 20
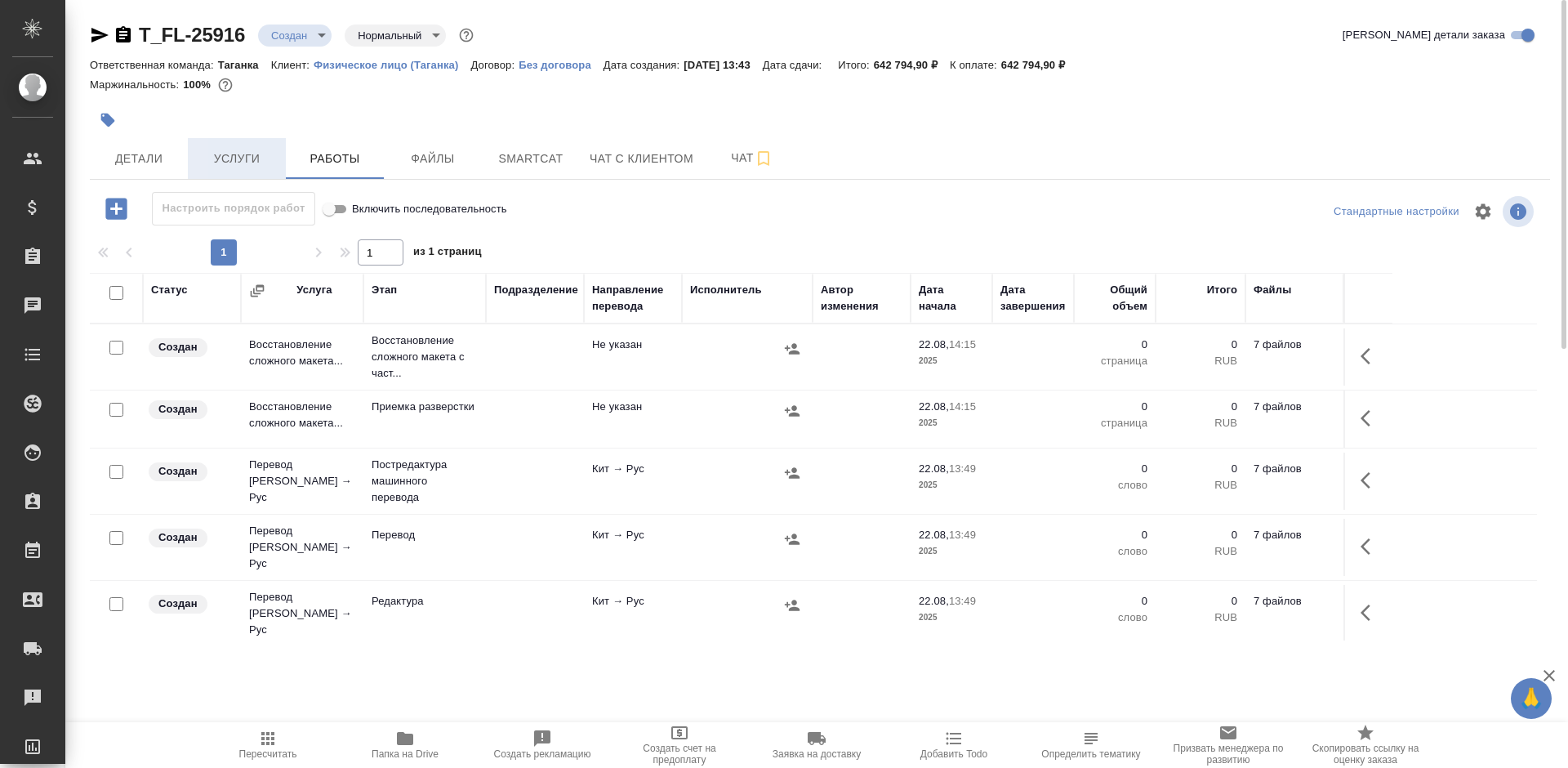
click at [243, 165] on span "Услуги" at bounding box center [236, 158] width 79 height 20
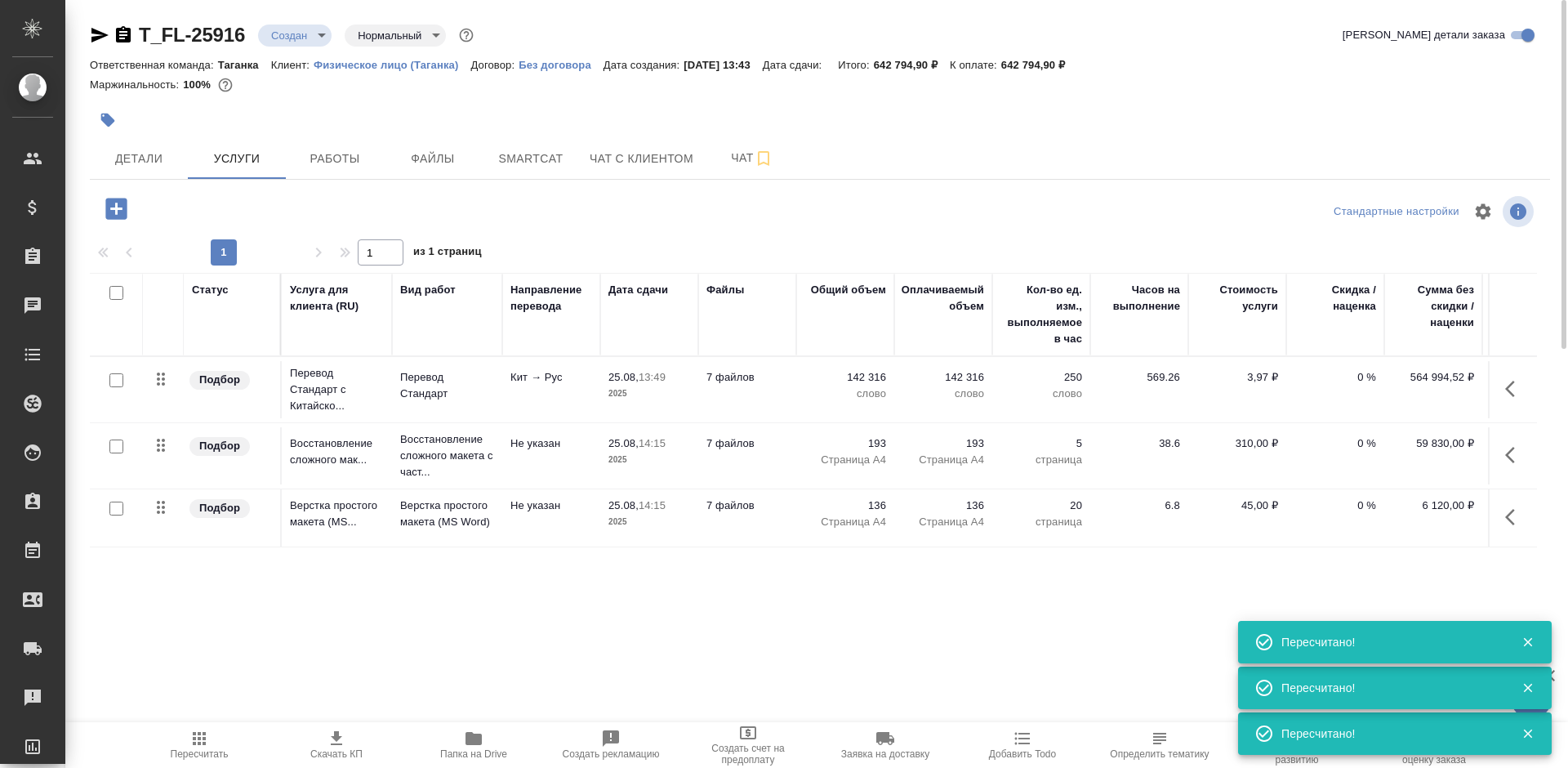
click at [905, 392] on p "слово" at bounding box center [943, 394] width 82 height 17
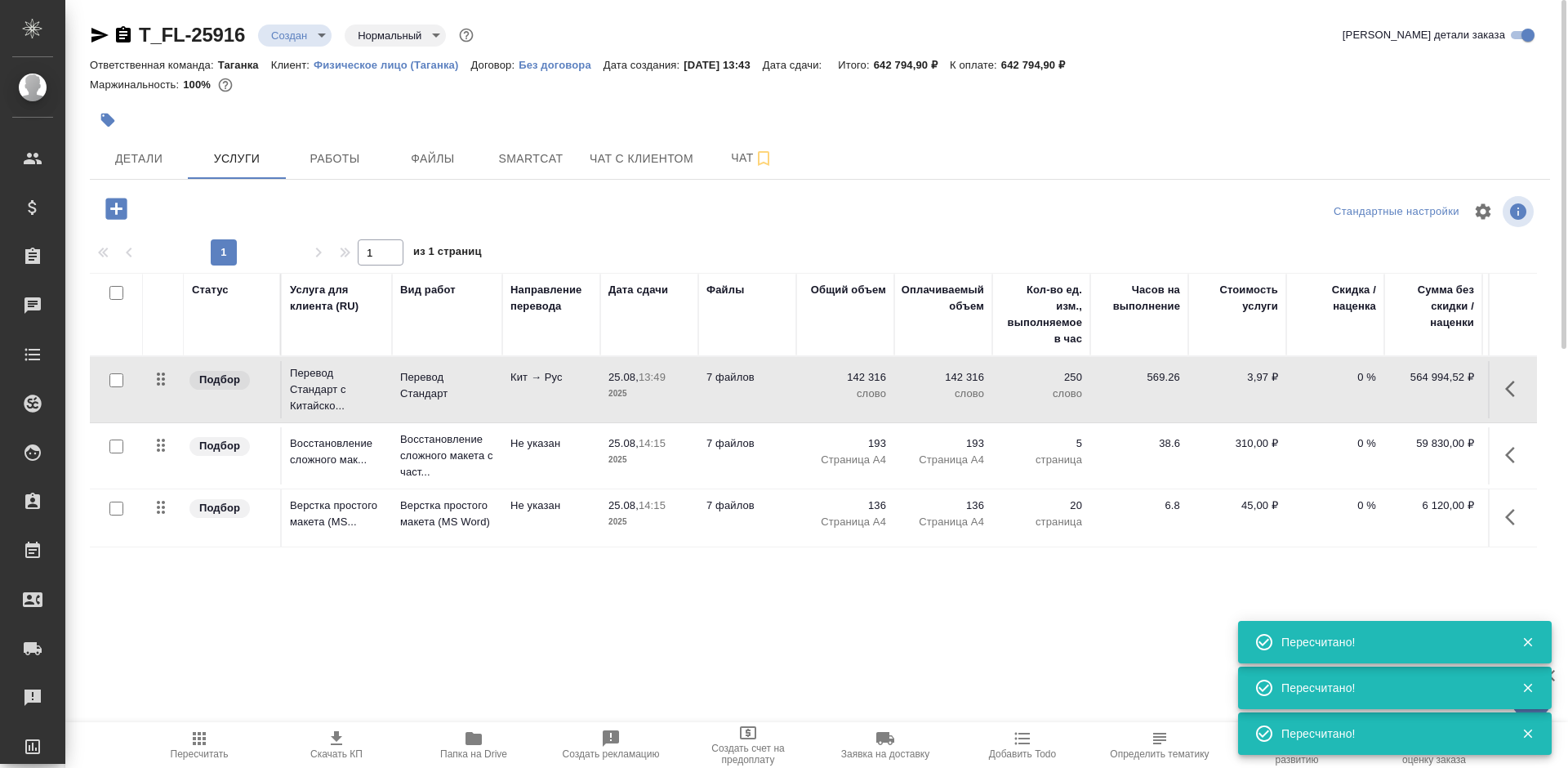
click at [905, 392] on p "слово" at bounding box center [943, 394] width 82 height 17
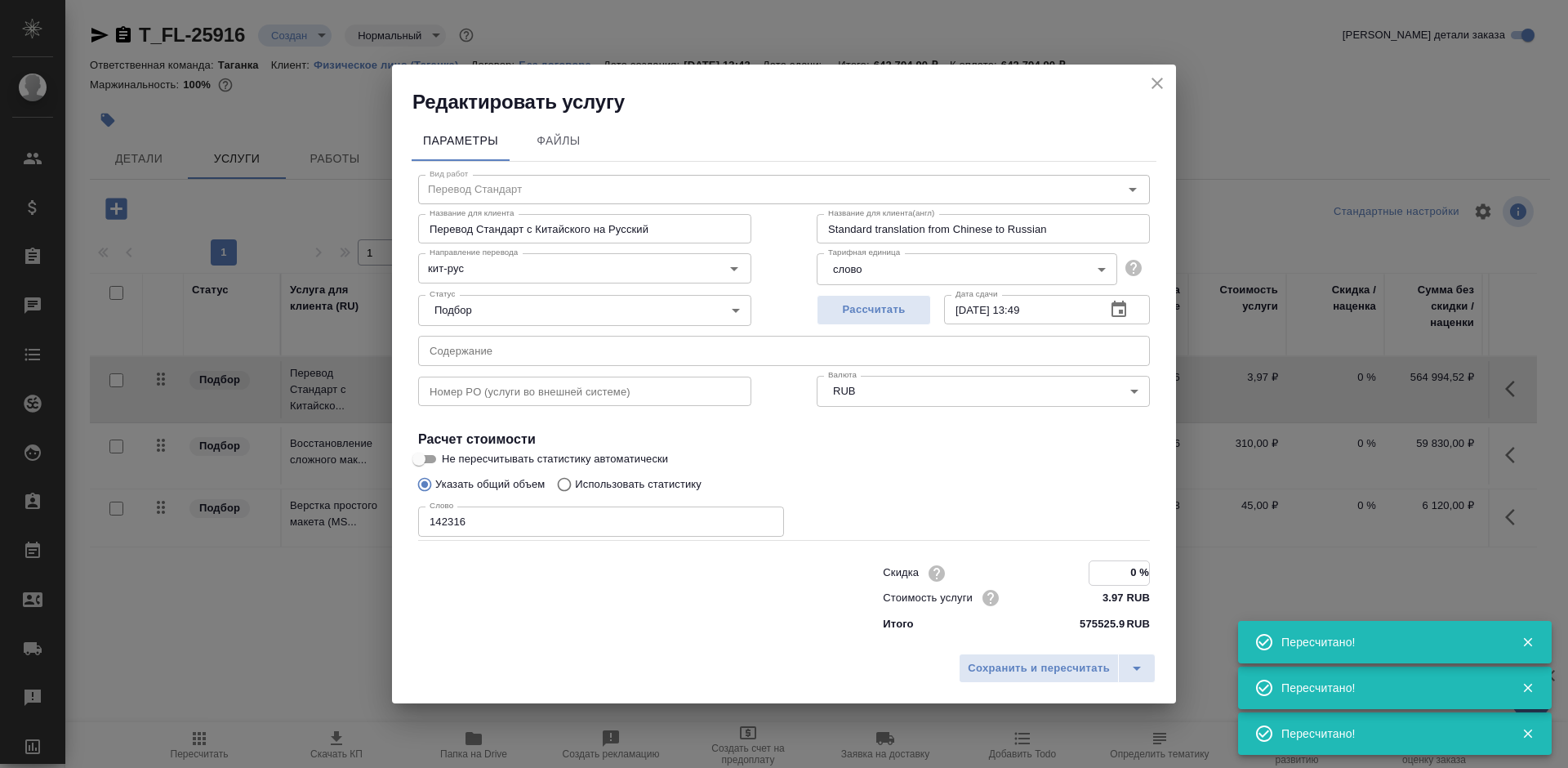
drag, startPoint x: 1127, startPoint y: 565, endPoint x: 1152, endPoint y: 567, distance: 25.1
click at [1154, 567] on div "Скидка 0 % Стоимость услуги 3.97 RUB Итого 575525.9 RUB" at bounding box center [1017, 597] width 332 height 138
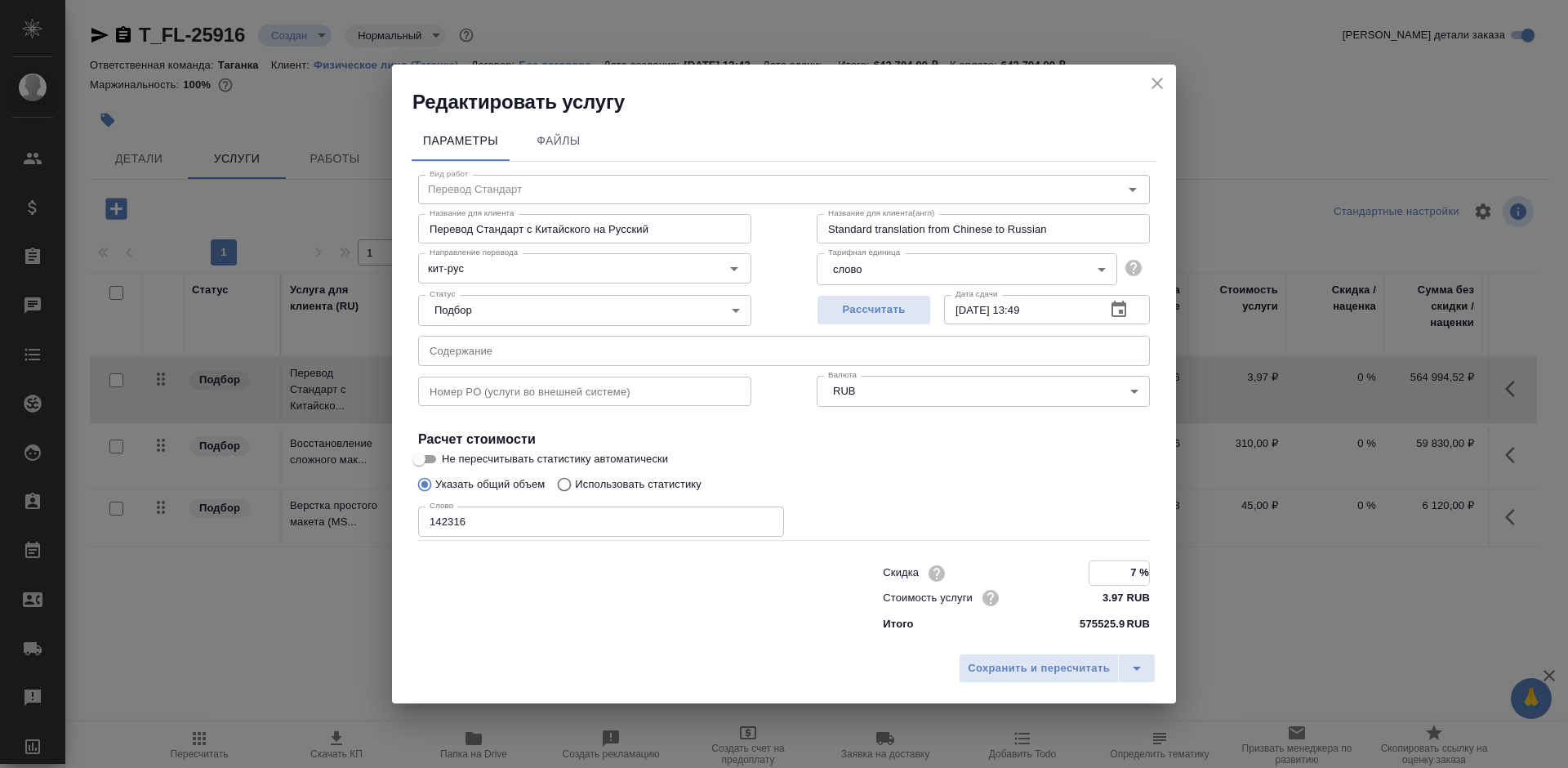
type input "7 %"
click at [1070, 651] on div "Сохранить и пересчитать" at bounding box center [784, 674] width 784 height 58
click at [1070, 663] on span "Сохранить и пересчитать" at bounding box center [1039, 667] width 142 height 18
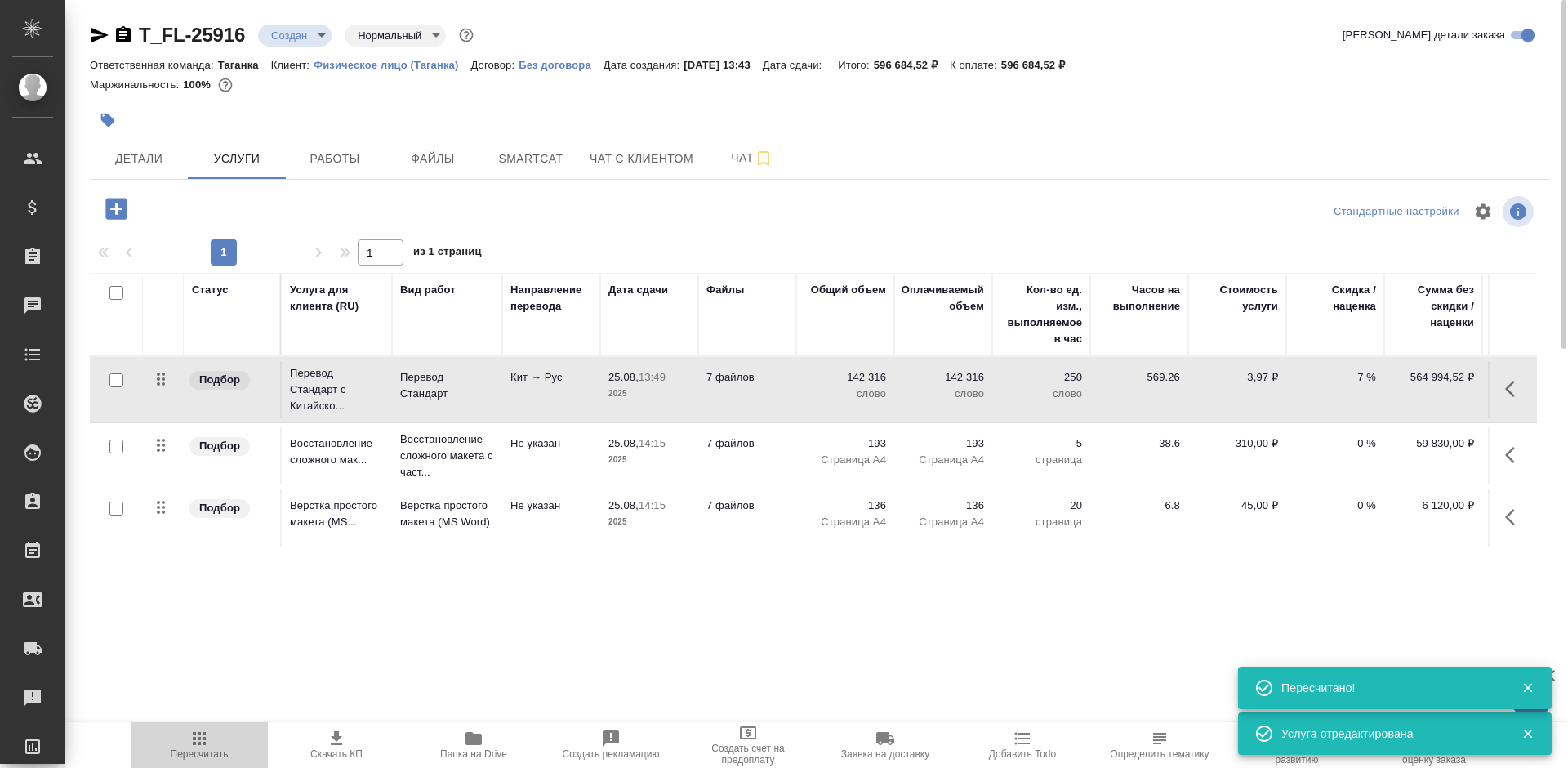
click at [247, 737] on span "Пересчитать" at bounding box center [199, 744] width 118 height 31
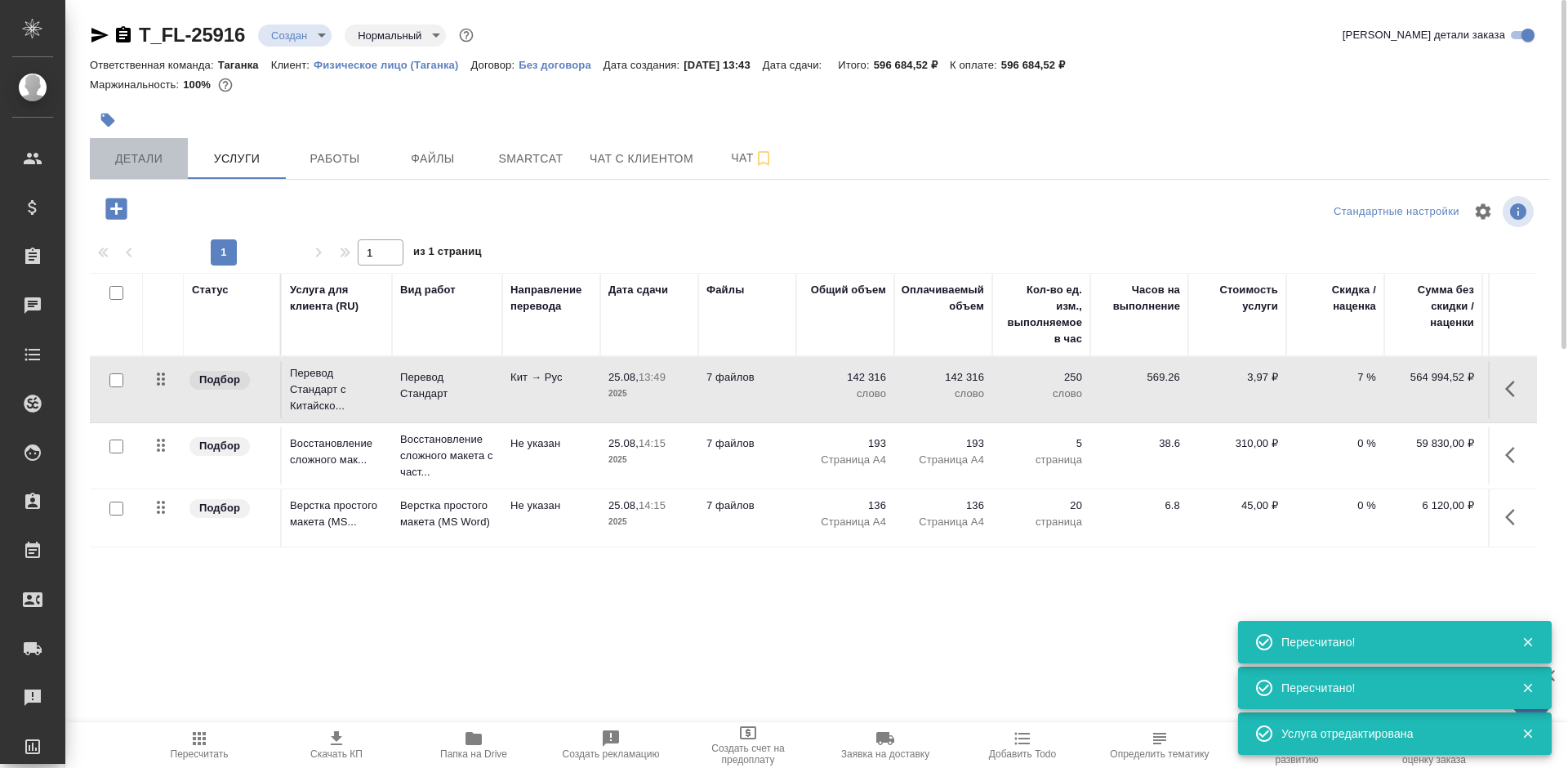
click at [140, 159] on span "Детали" at bounding box center [138, 158] width 79 height 20
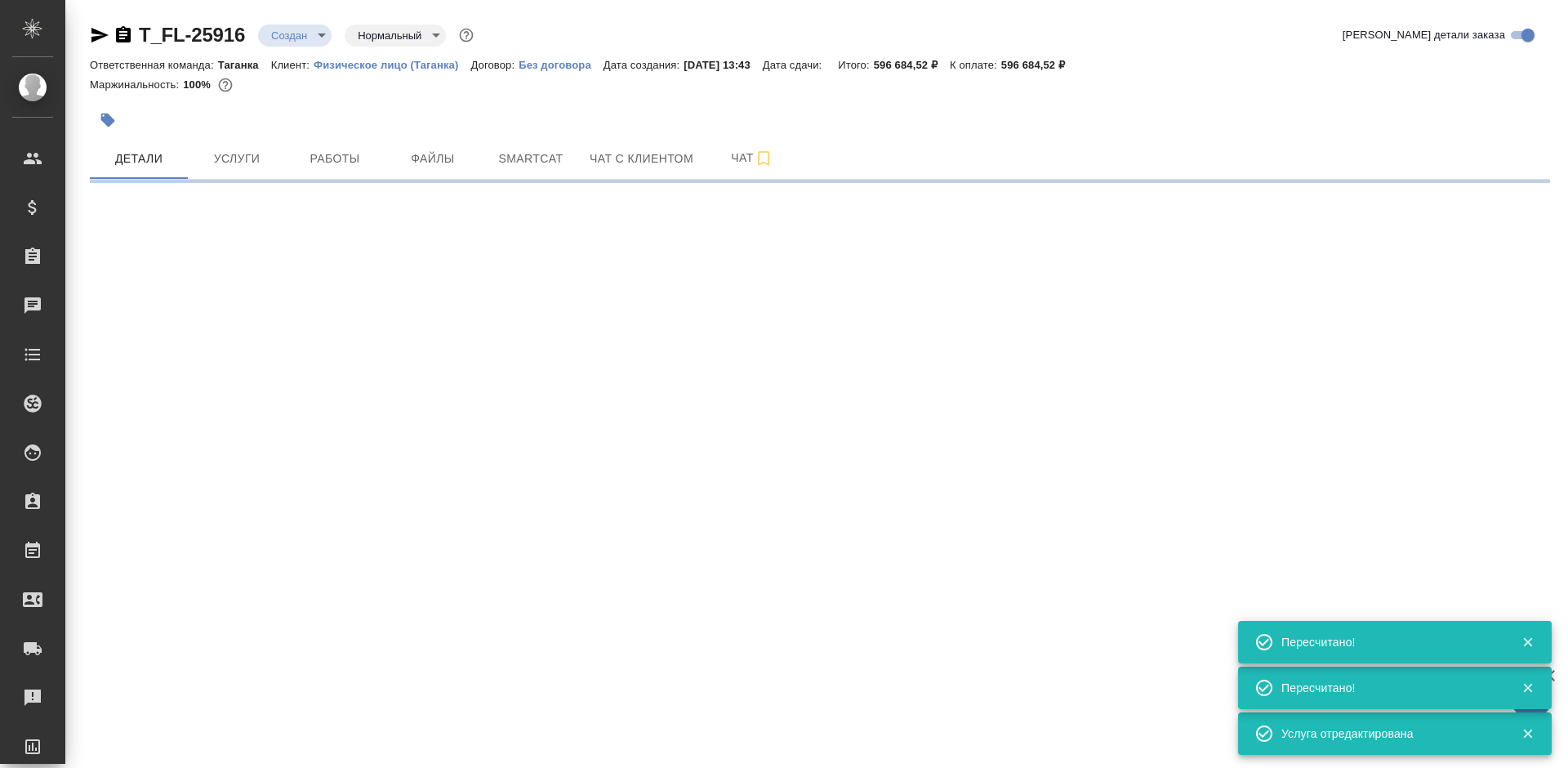
select select "RU"
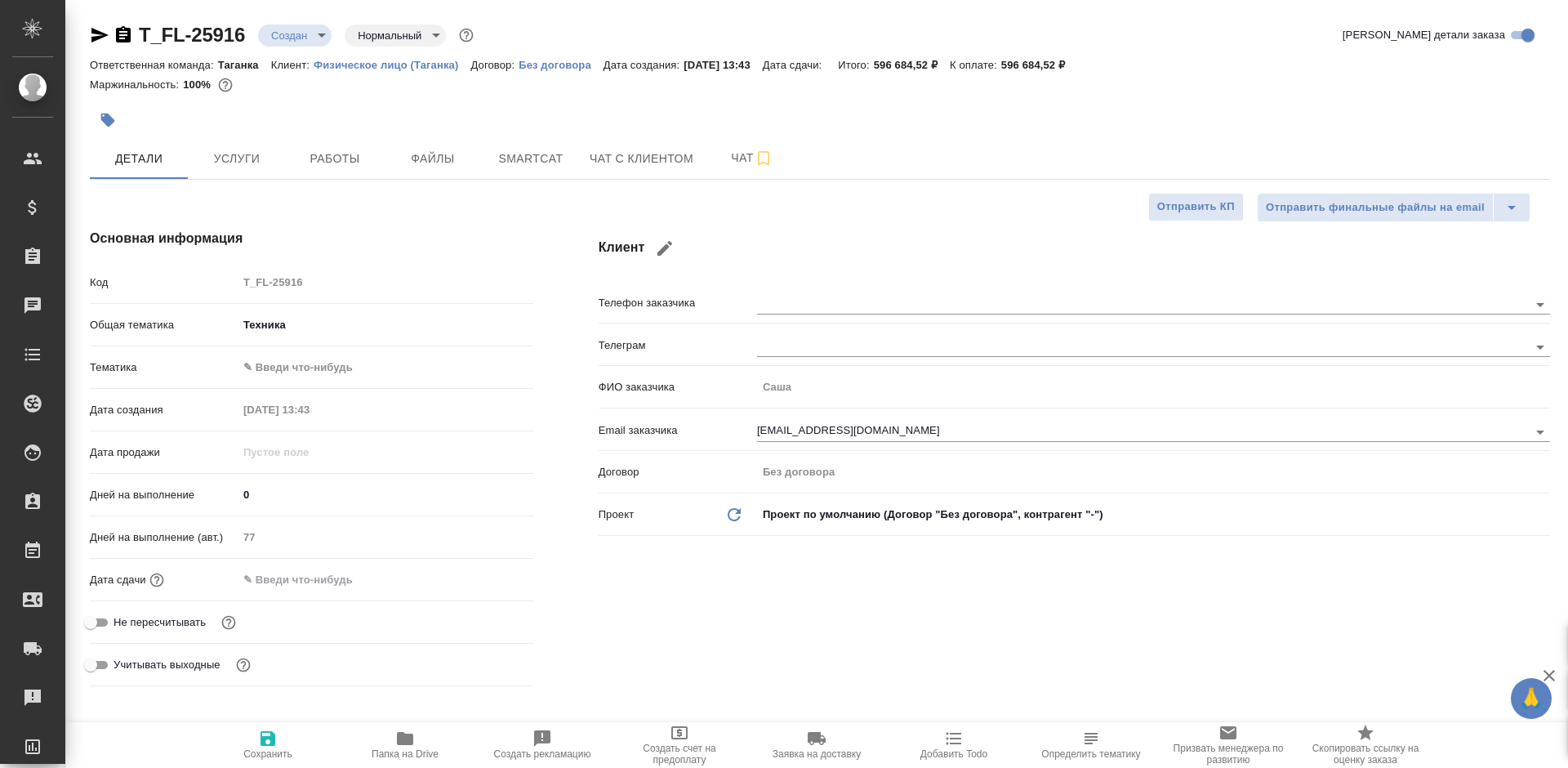
type textarea "x"
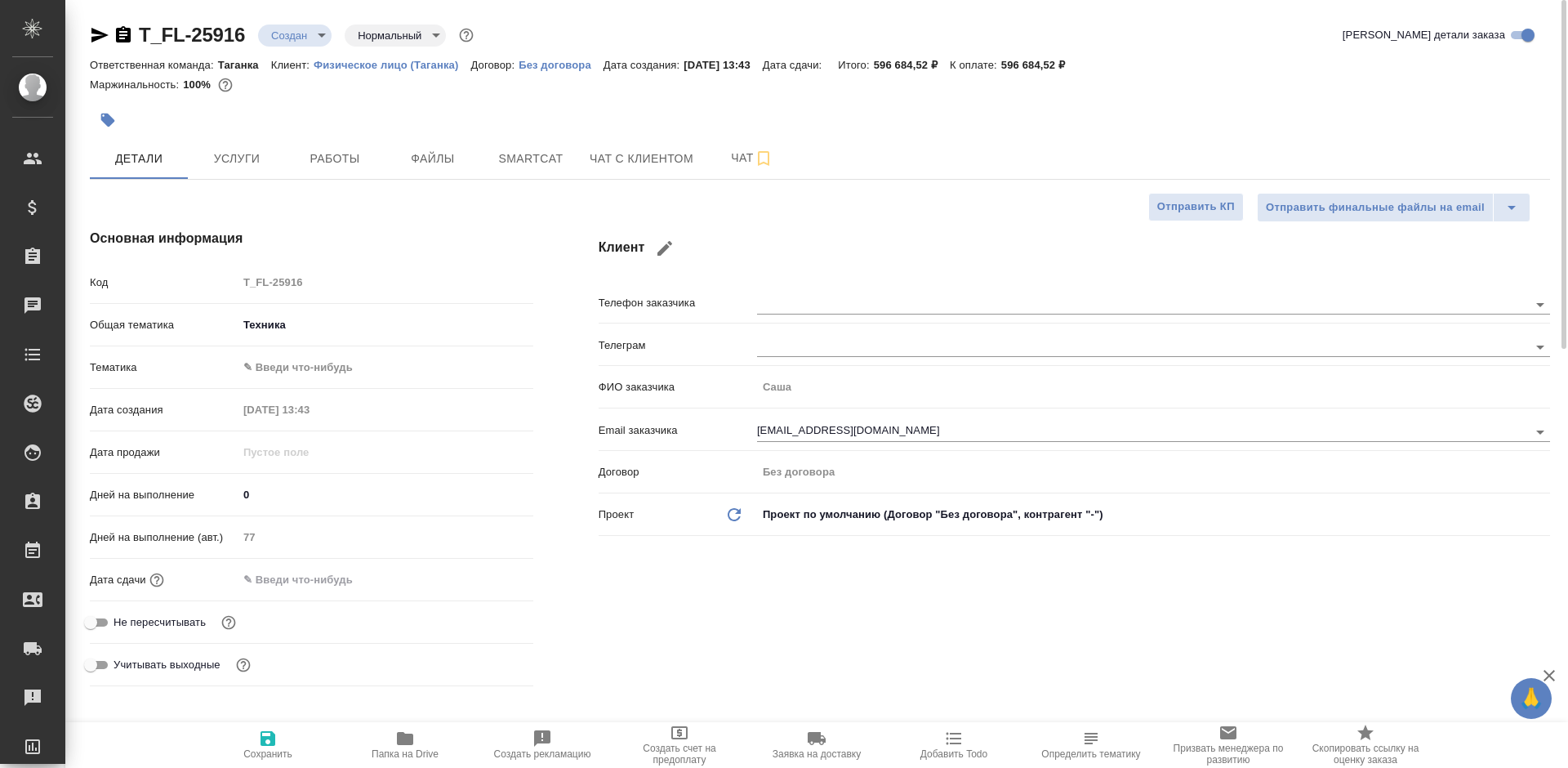
type textarea "x"
click at [237, 157] on span "Услуги" at bounding box center [236, 158] width 79 height 20
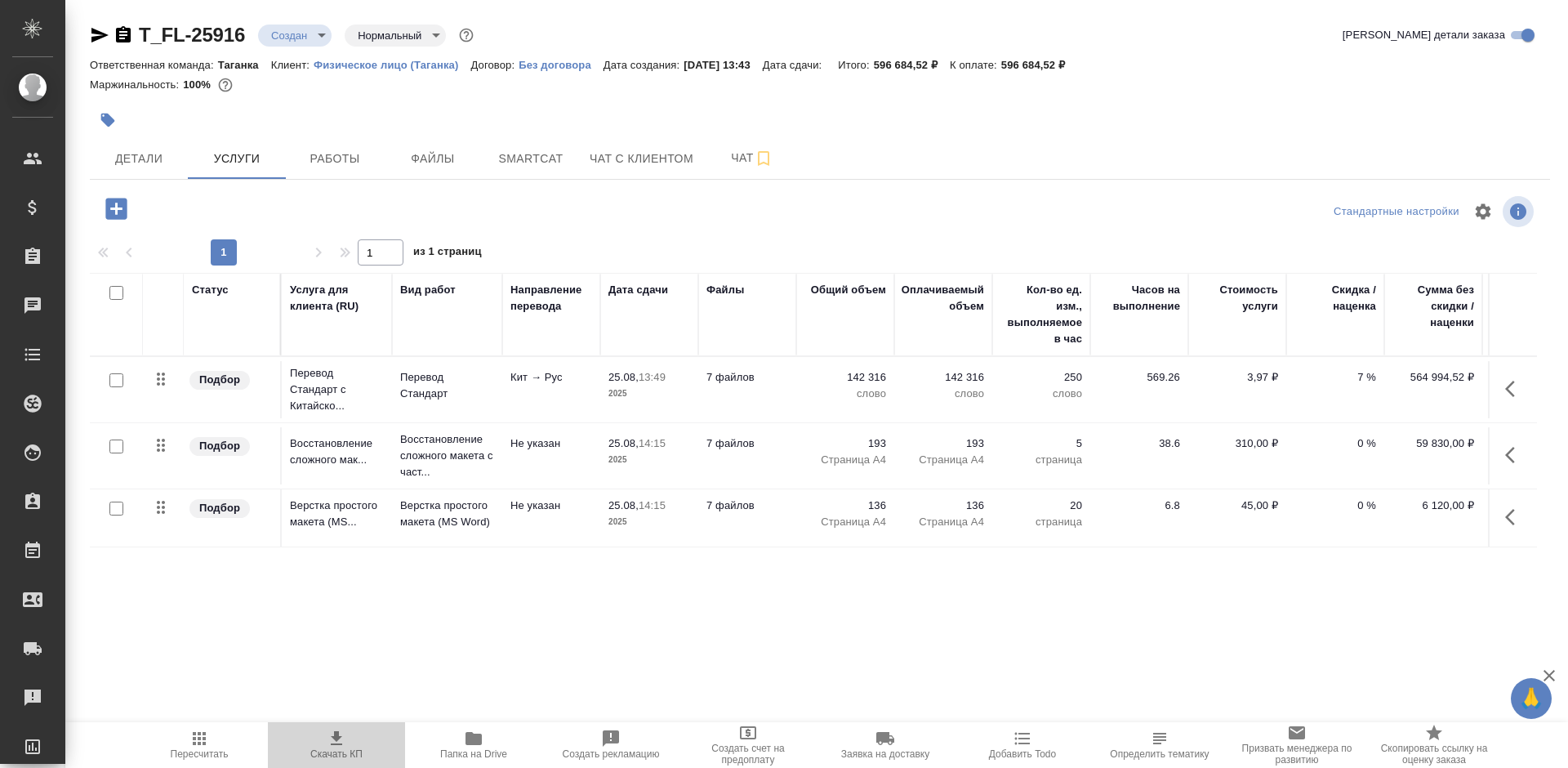
click at [345, 735] on icon "button" at bounding box center [336, 738] width 19 height 19
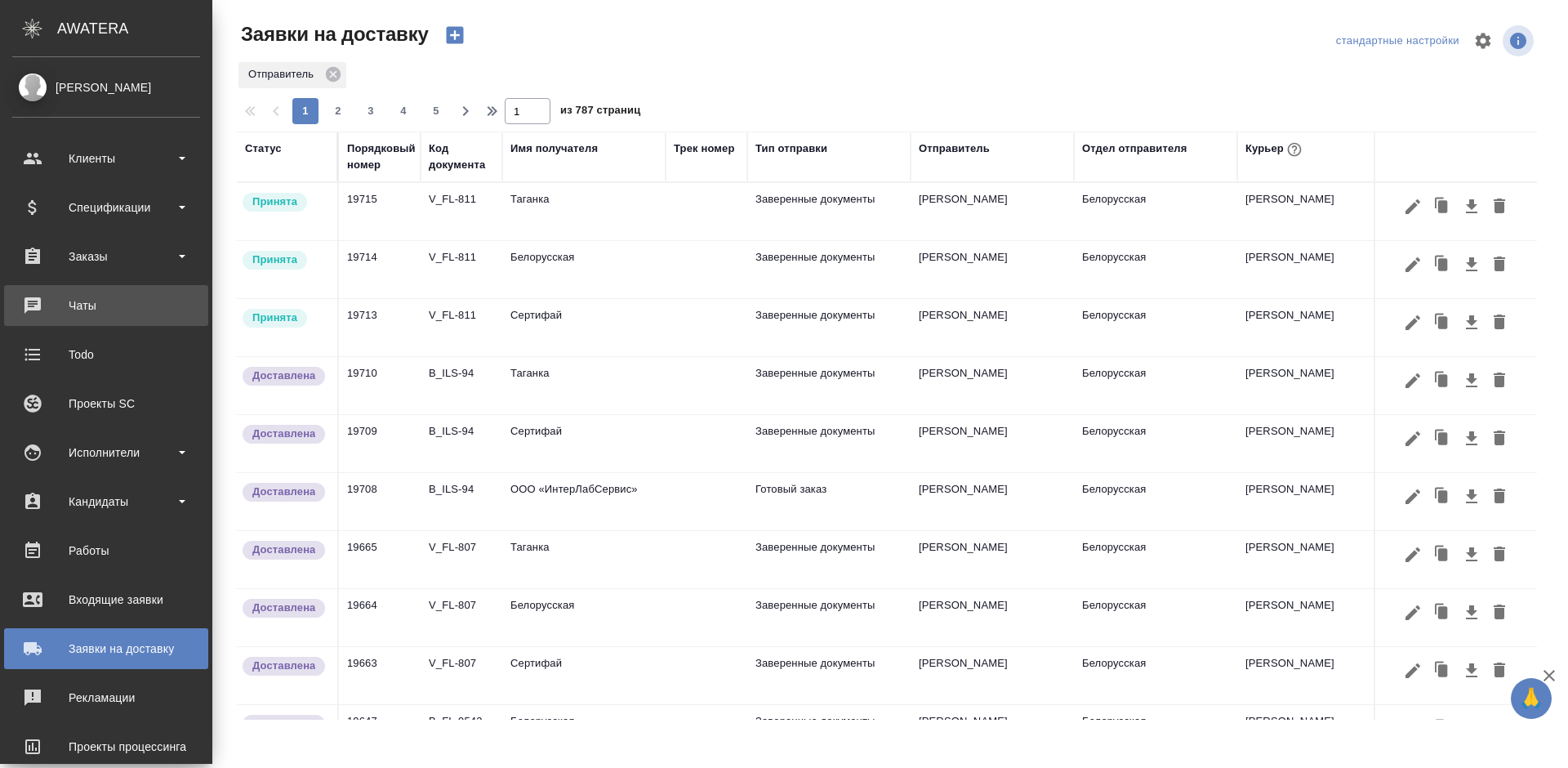
click at [22, 304] on div "Чаты" at bounding box center [106, 305] width 188 height 24
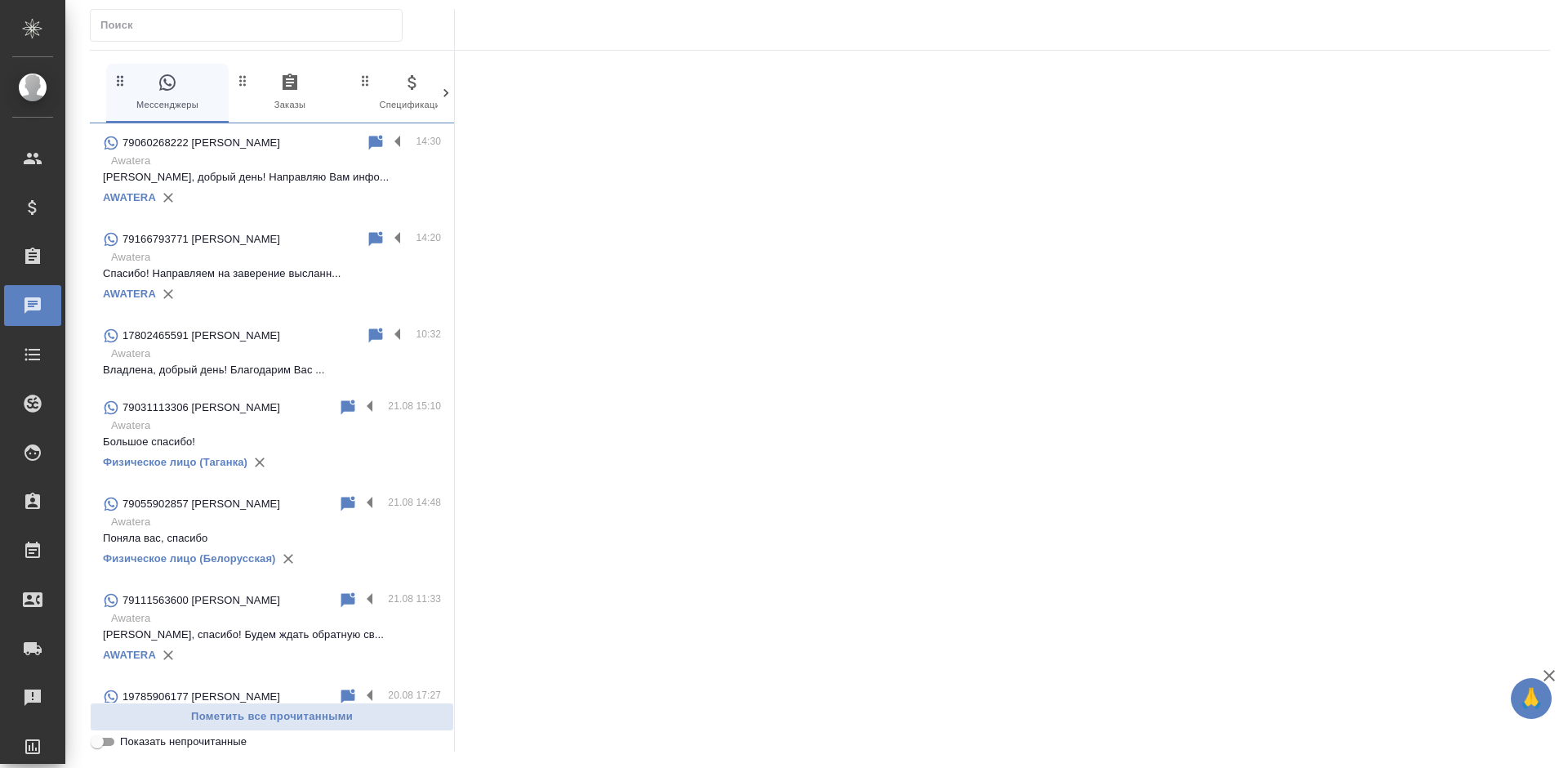
click at [271, 172] on p "Ксения, добрый день! Направляю Вам инфо..." at bounding box center [272, 177] width 338 height 17
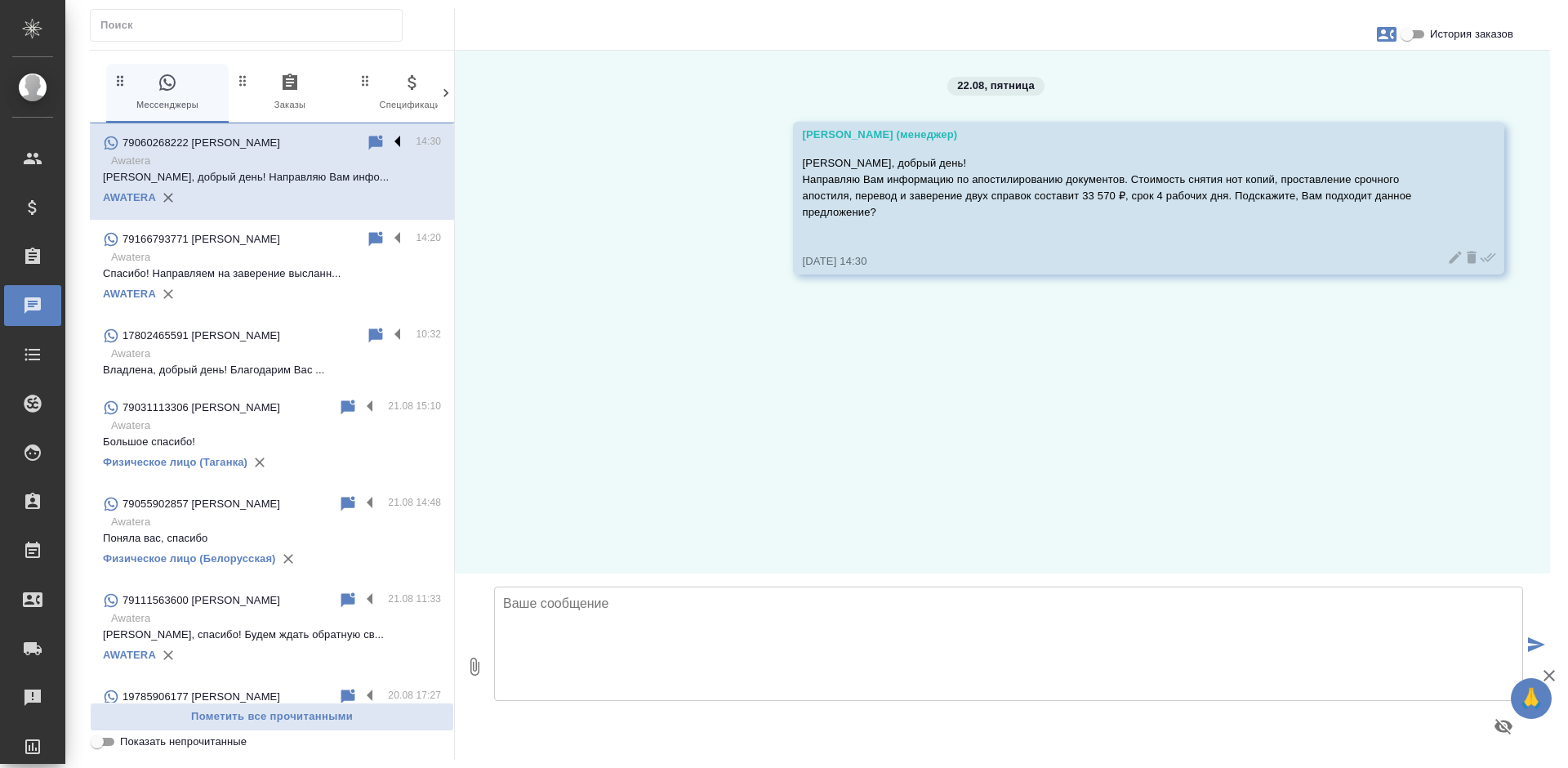
click at [388, 134] on label at bounding box center [401, 142] width 28 height 18
click at [0, 0] on input "checkbox" at bounding box center [0, 0] width 0 height 0
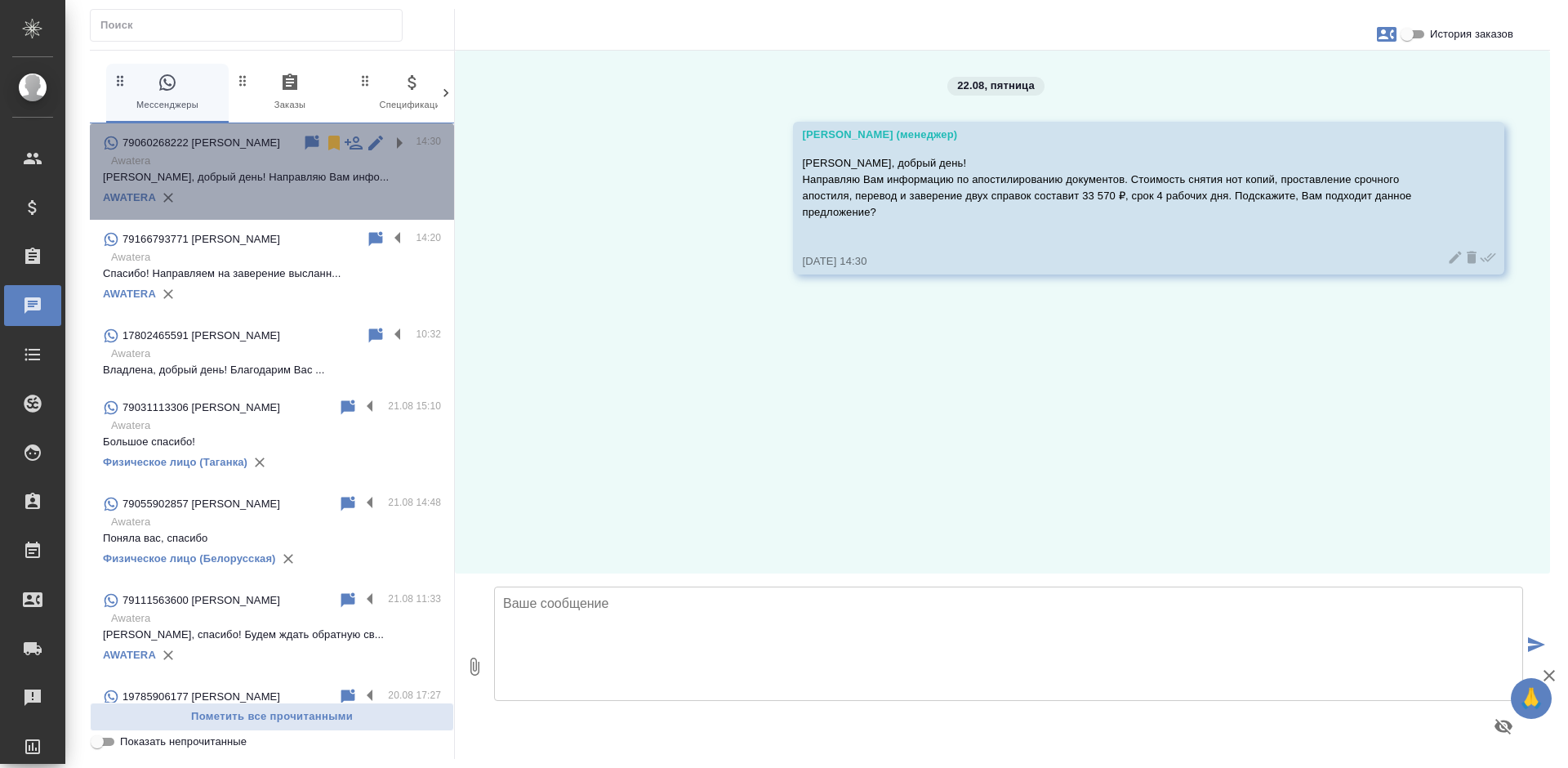
click at [312, 136] on div at bounding box center [359, 143] width 114 height 19
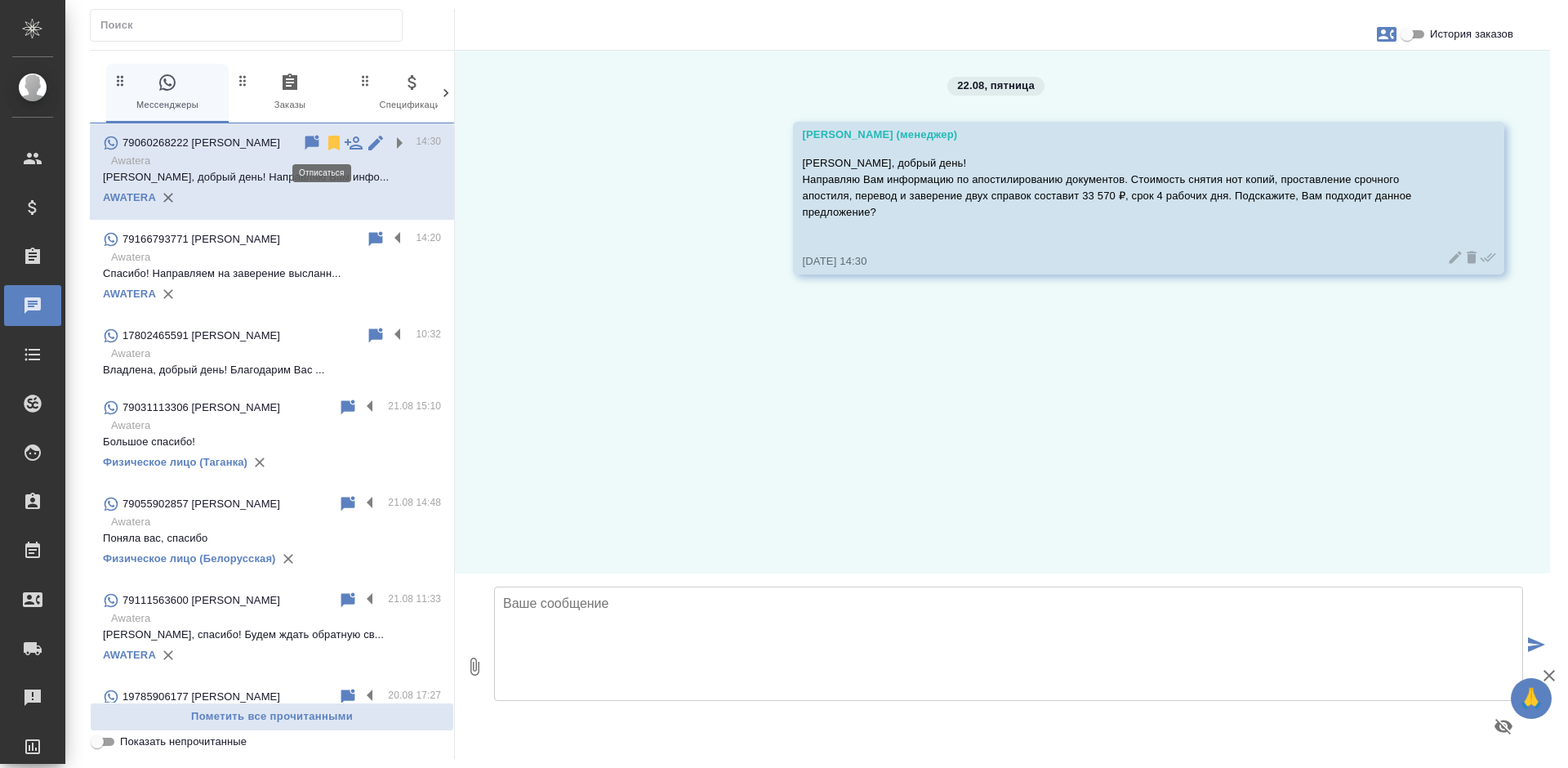
click at [329, 137] on icon at bounding box center [334, 142] width 12 height 15
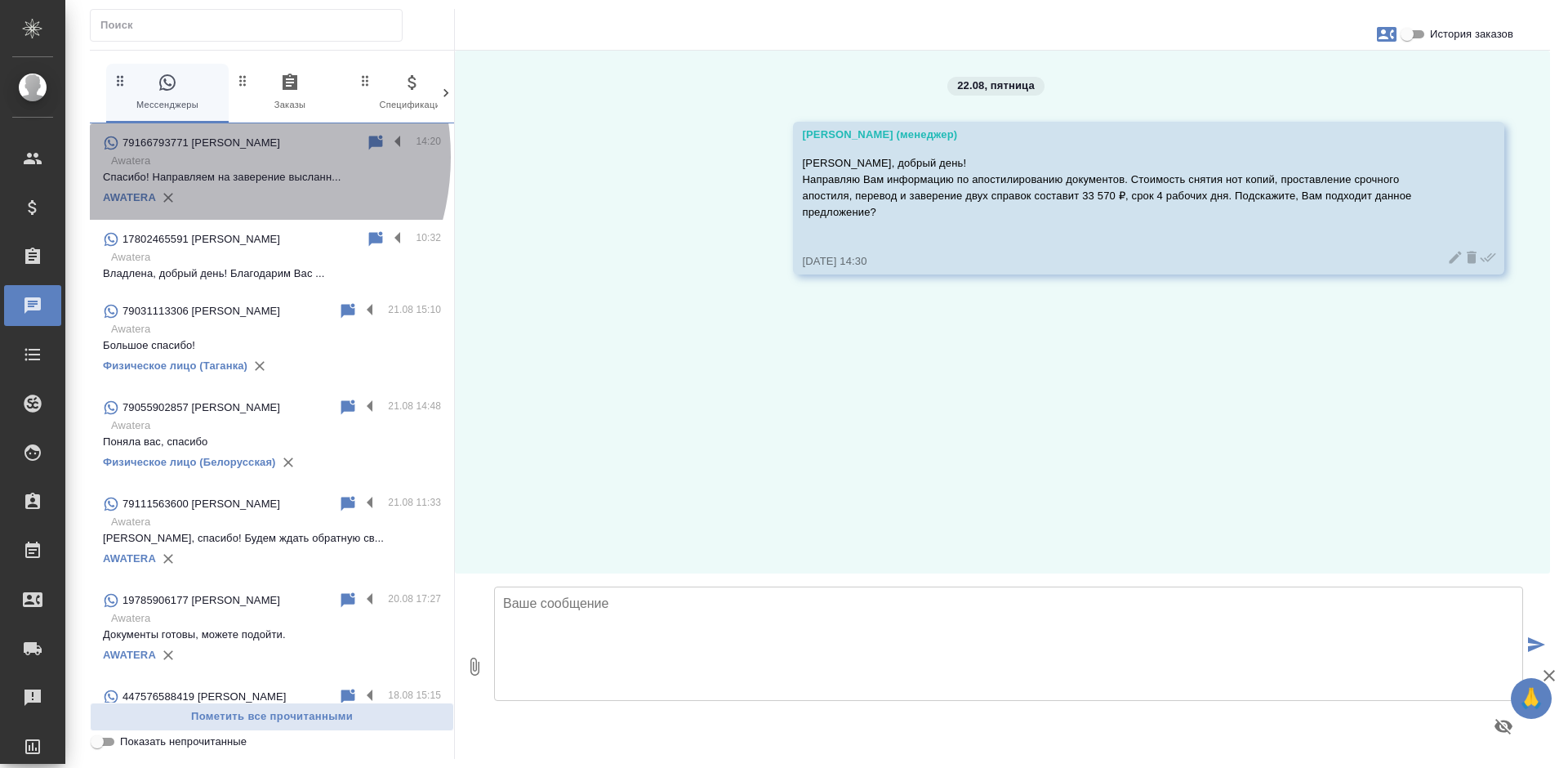
click at [199, 157] on p "Awatera" at bounding box center [275, 160] width 330 height 17
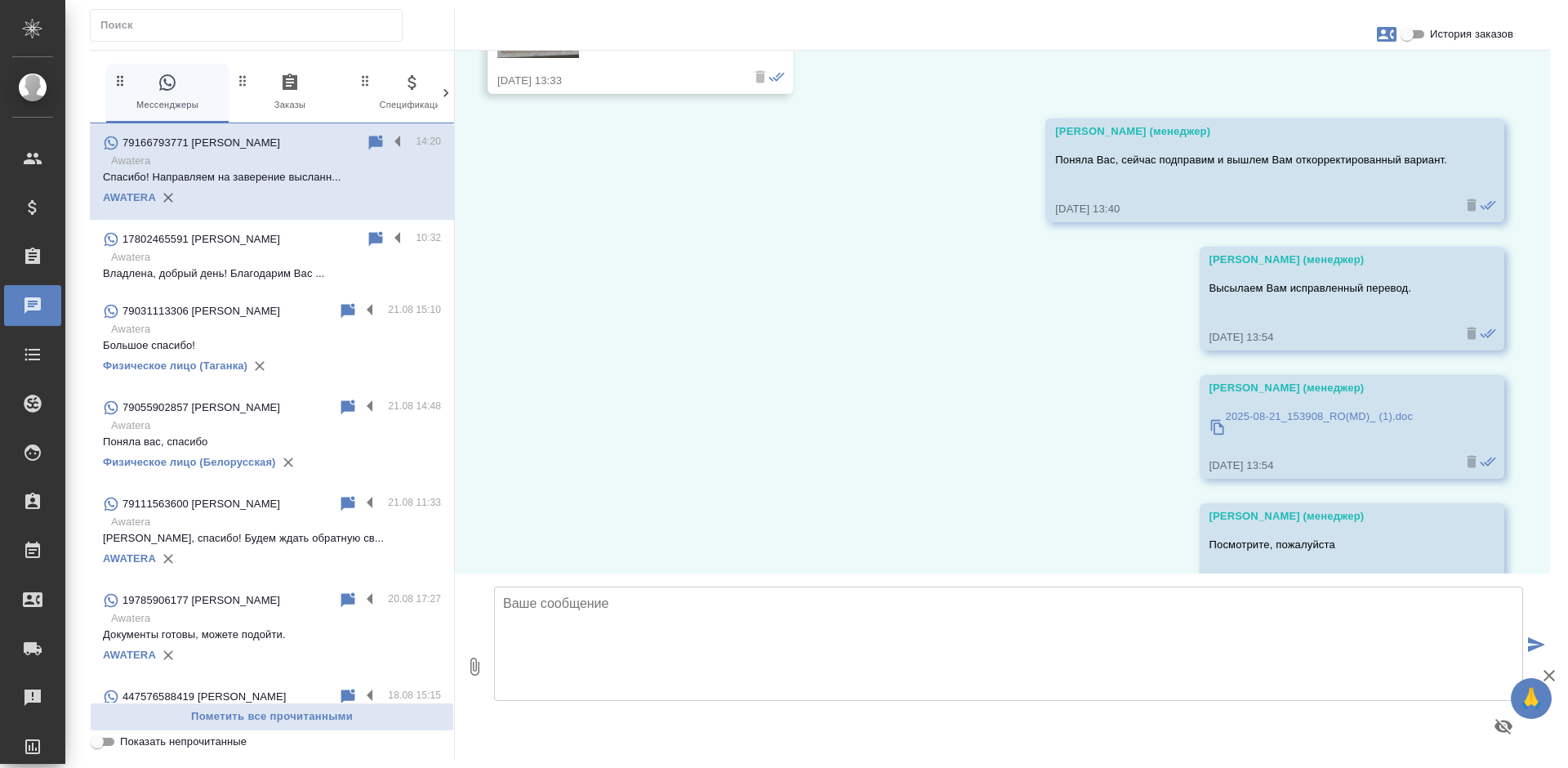
click at [582, 647] on textarea at bounding box center [1008, 644] width 1029 height 115
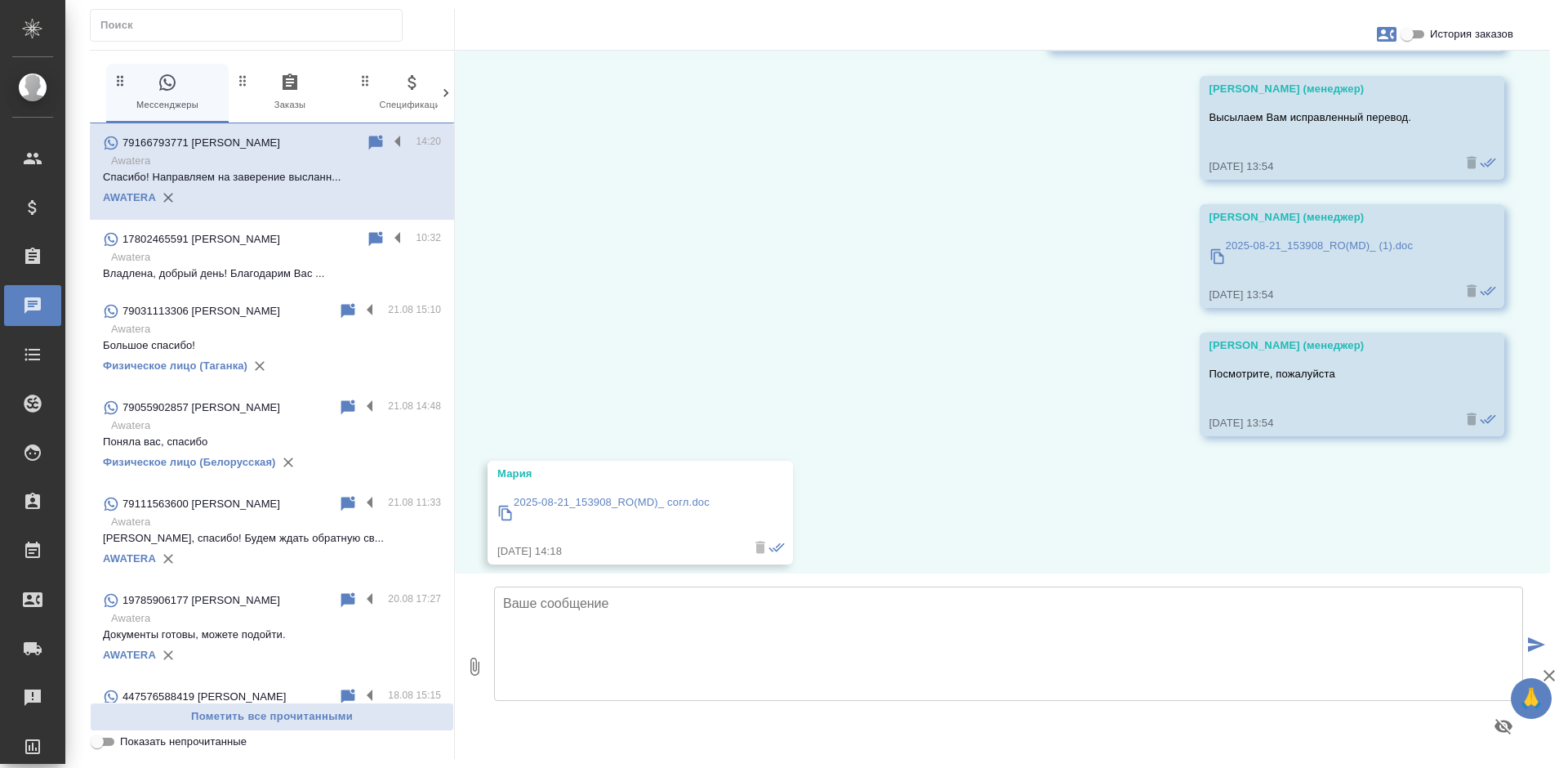
scroll to position [2443, 0]
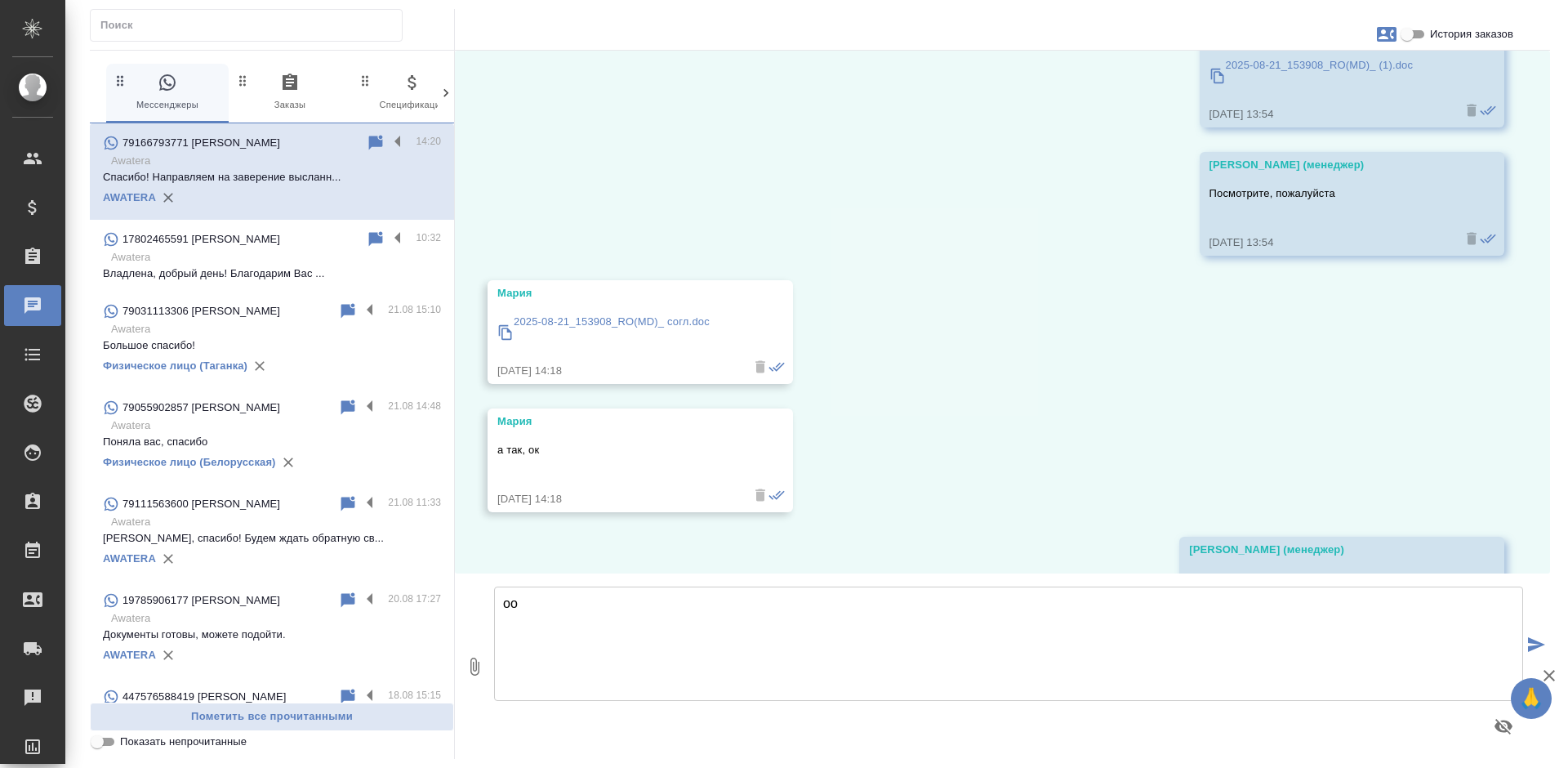
type textarea "о"
click at [855, 595] on textarea "Сообщим Вам позже о готовности документа. Сегодня можно будет забрать его до 17…" at bounding box center [1008, 644] width 1029 height 115
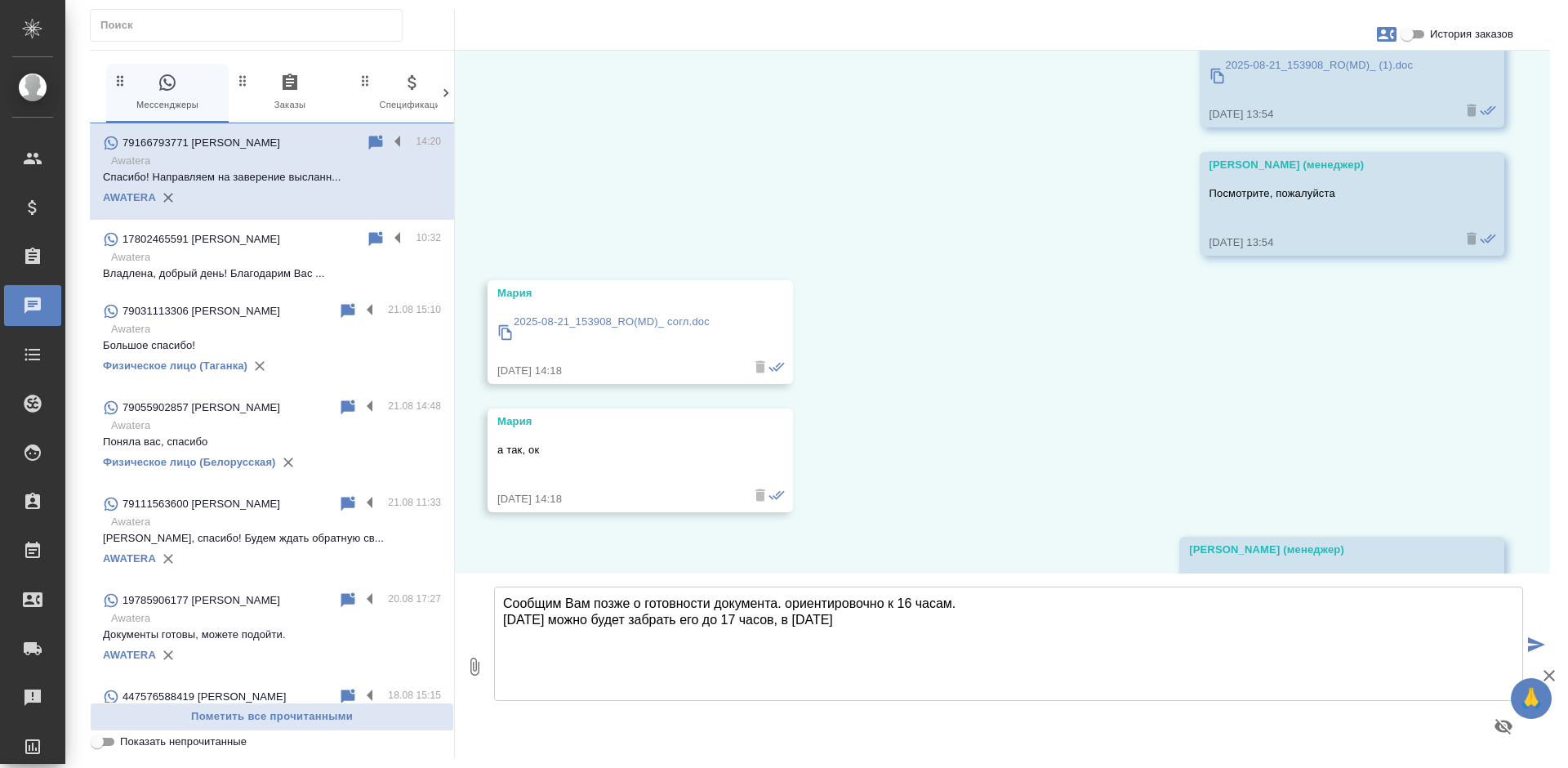
click at [891, 620] on textarea "Сообщим Вам позже о готовности документа. ориентировочно к 16 часам. Сегодня мо…" at bounding box center [1008, 644] width 1029 height 115
drag, startPoint x: 967, startPoint y: 618, endPoint x: 962, endPoint y: 626, distance: 9.4
click at [962, 626] on textarea "Сообщим Вам позже о готовности документа. ориентировочно к 16 часам. Сегодня мо…" at bounding box center [1008, 644] width 1029 height 115
type textarea "Сообщим Вам позже о готовности документа. ориентировочно к 16 часам. Сегодня мо…"
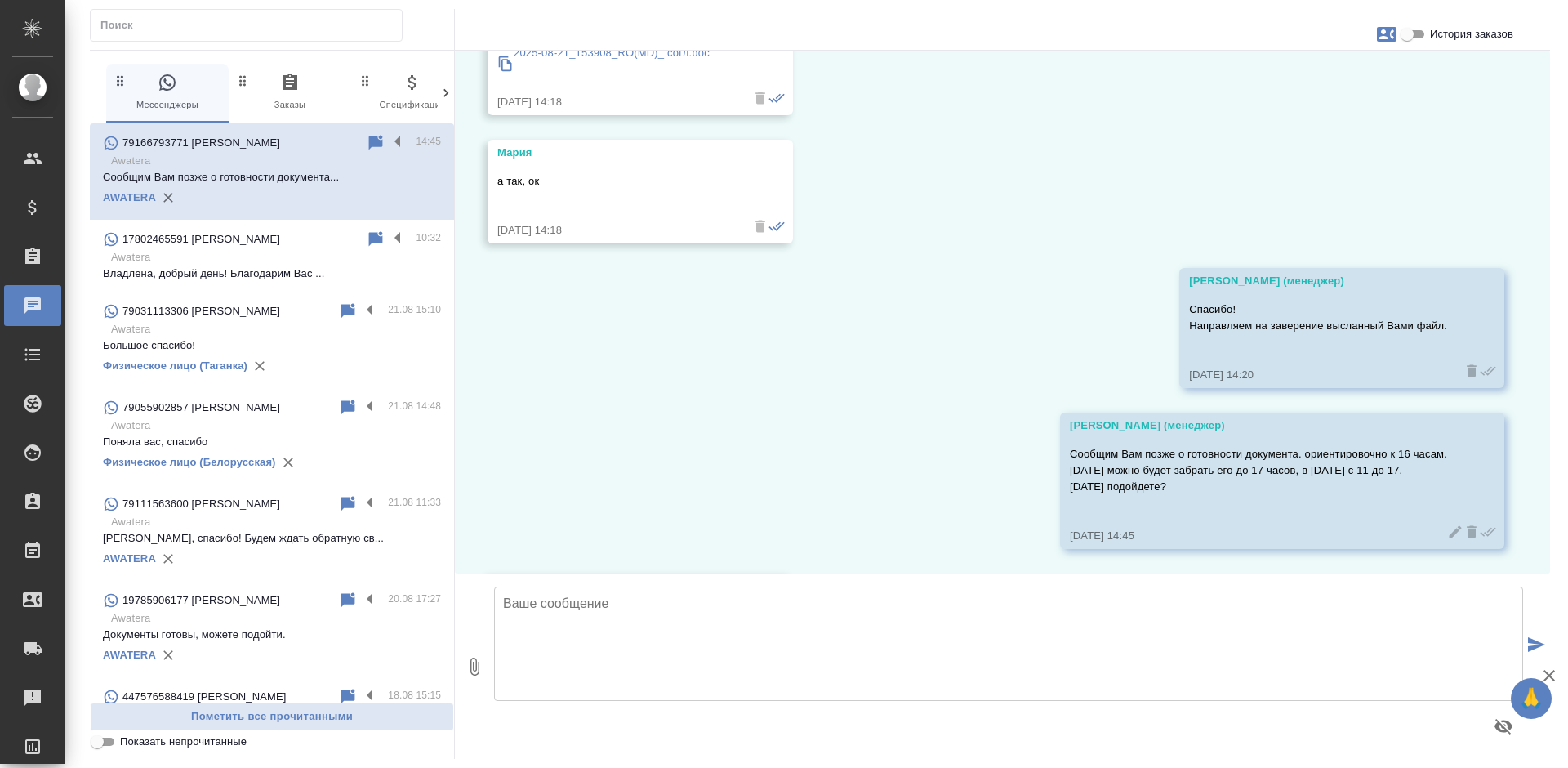
scroll to position [2840, 0]
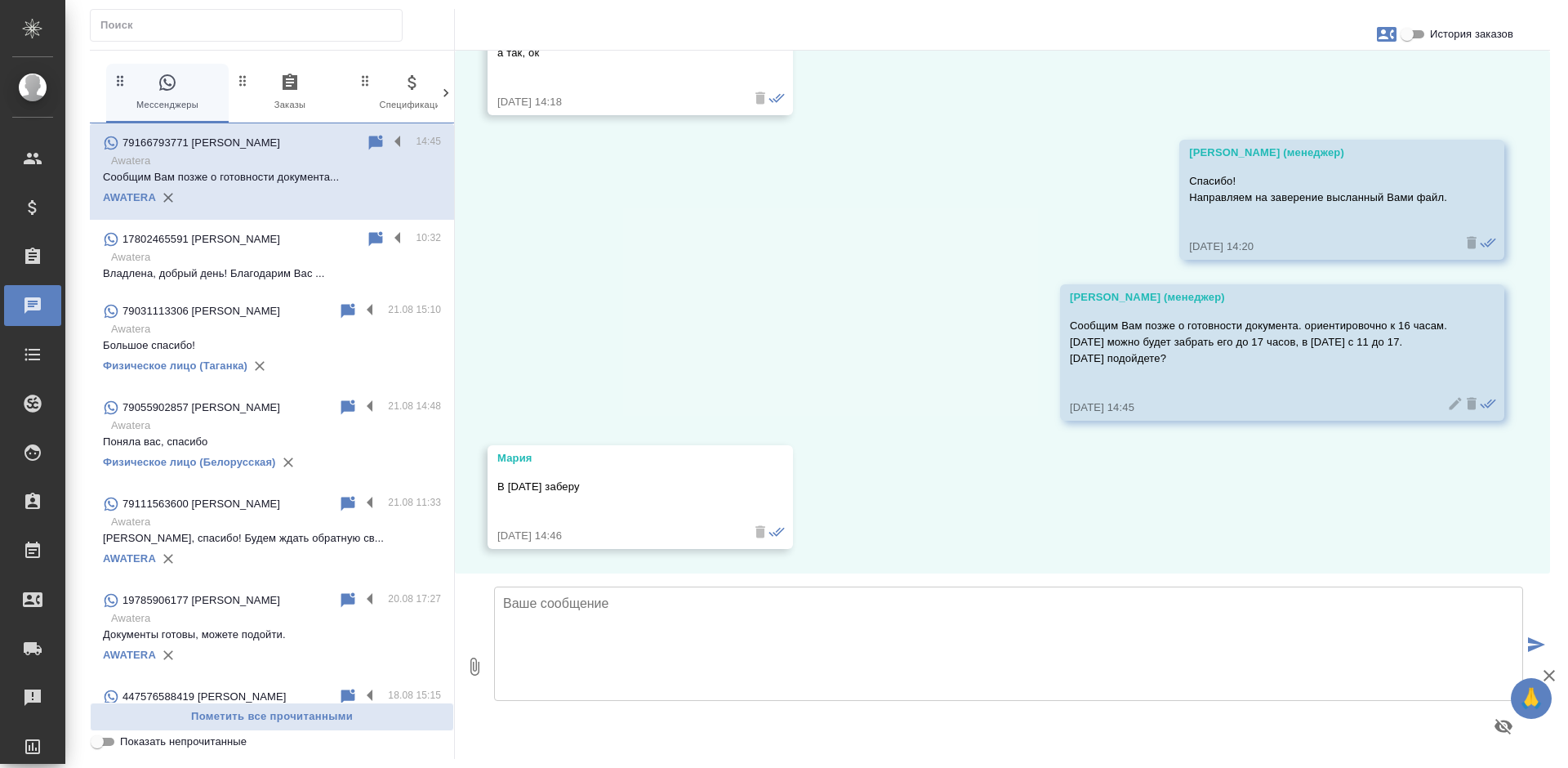
click at [546, 661] on textarea at bounding box center [1008, 644] width 1029 height 115
type textarea "Хорошо"
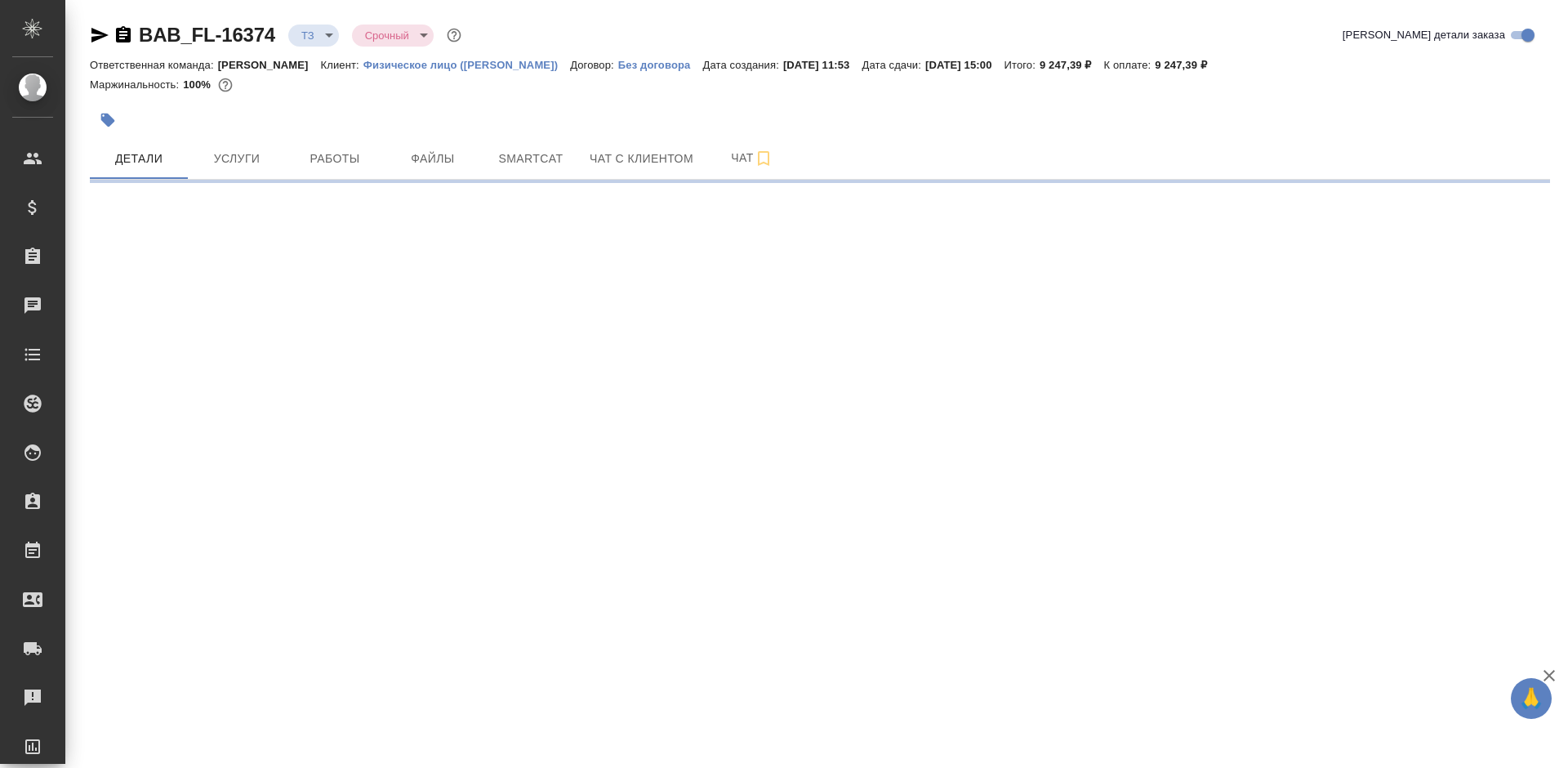
select select "RU"
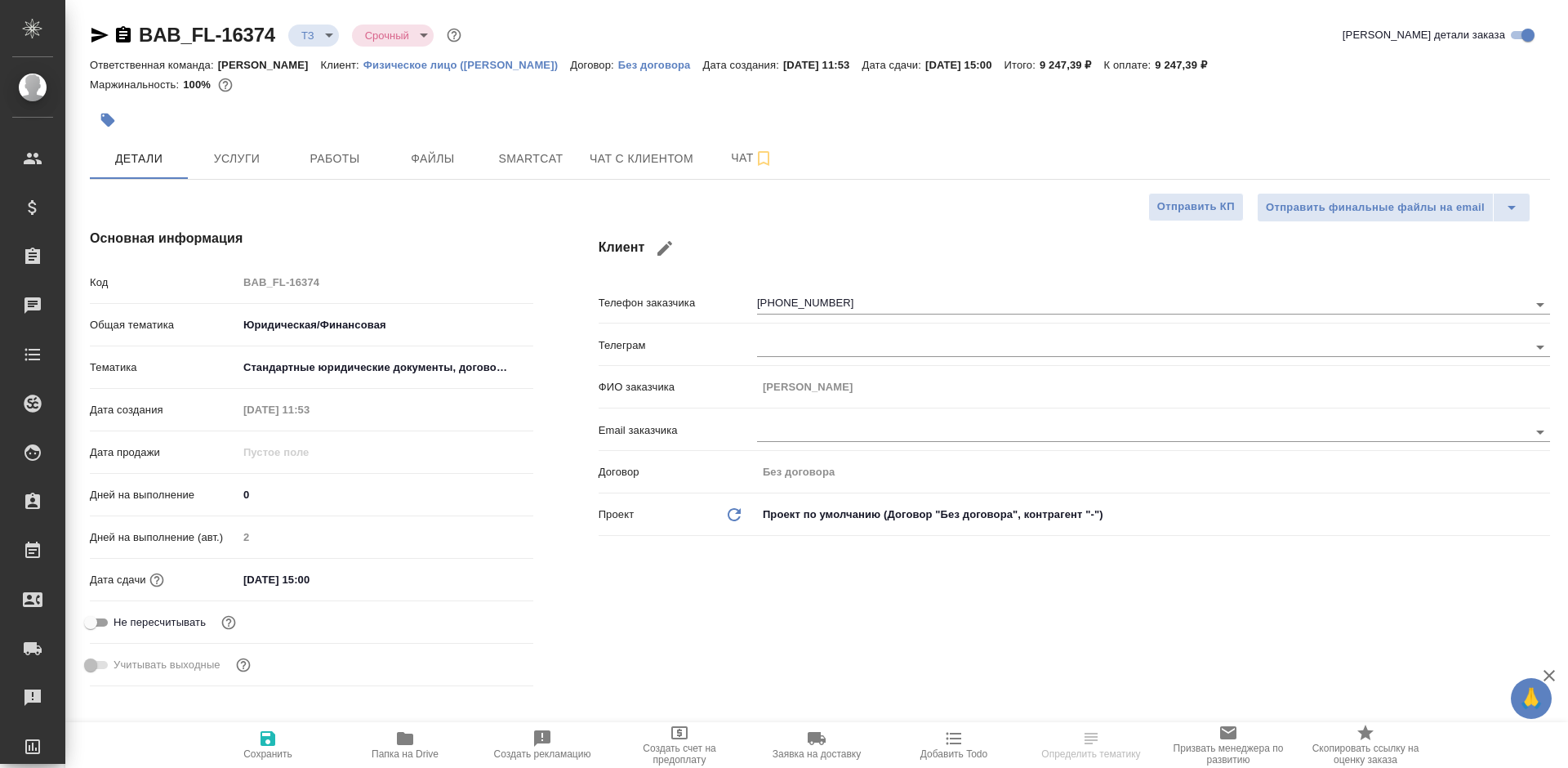
type textarea "x"
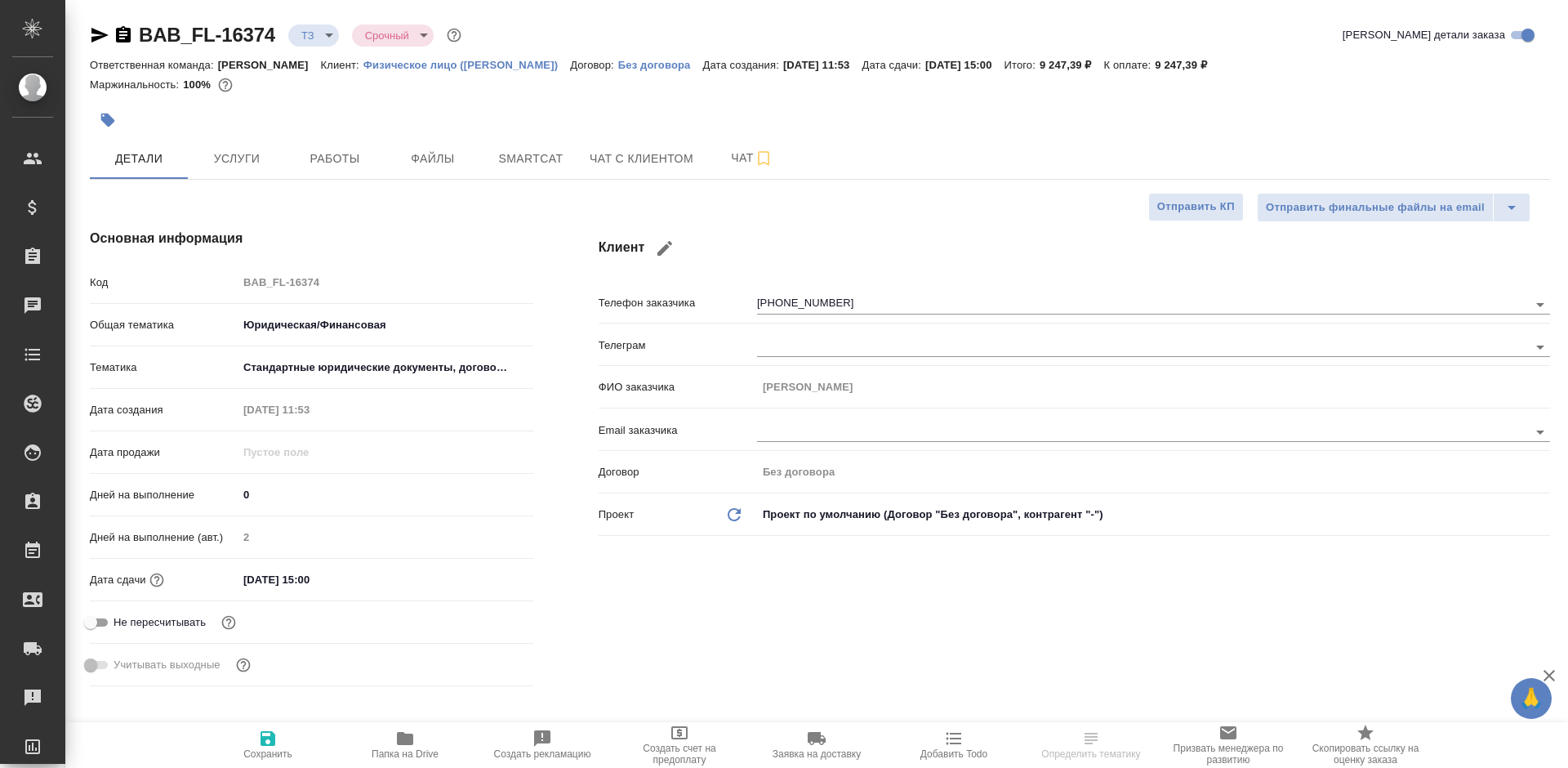
type textarea "x"
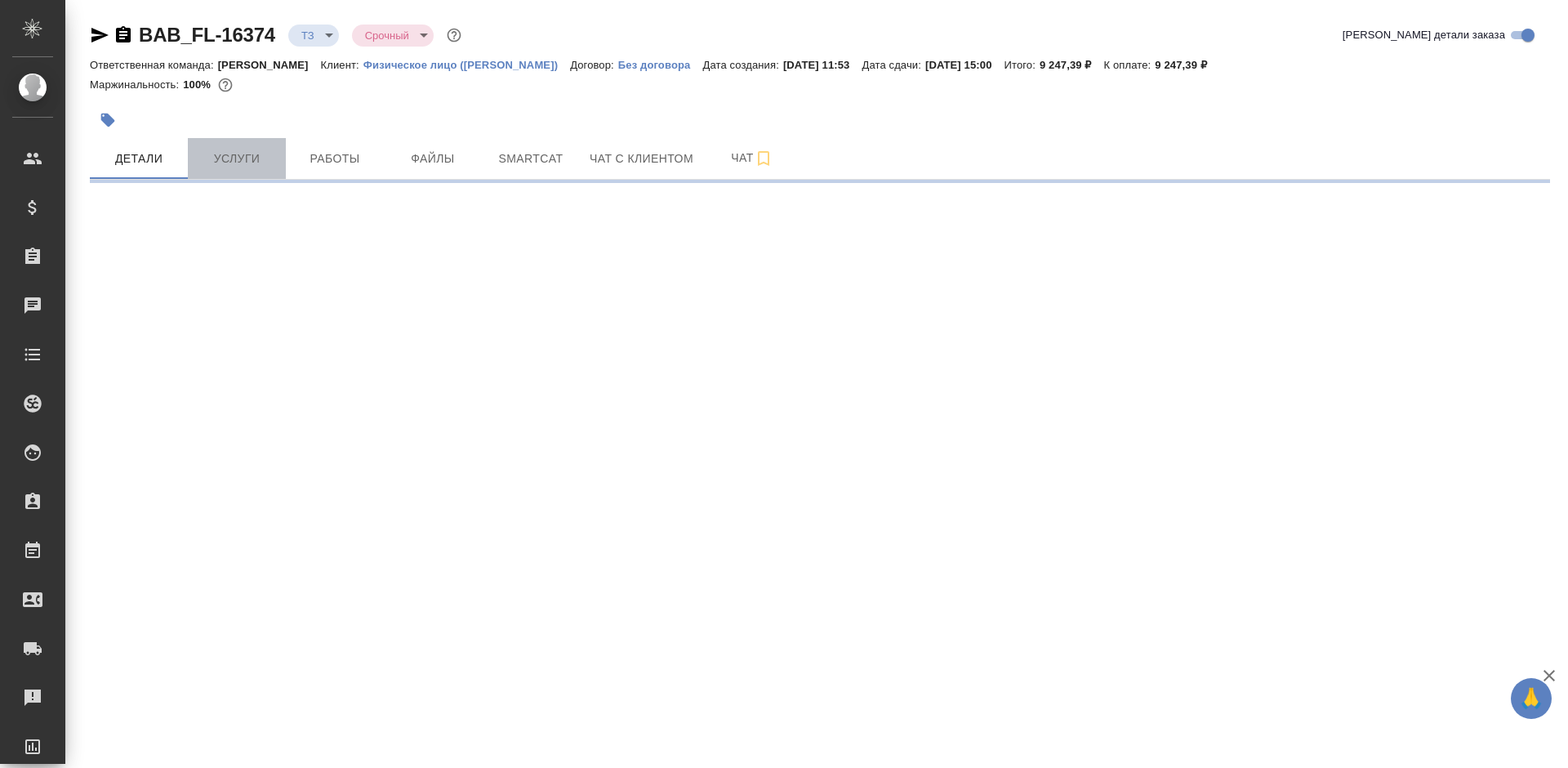
click at [233, 146] on button "Услуги" at bounding box center [236, 158] width 98 height 41
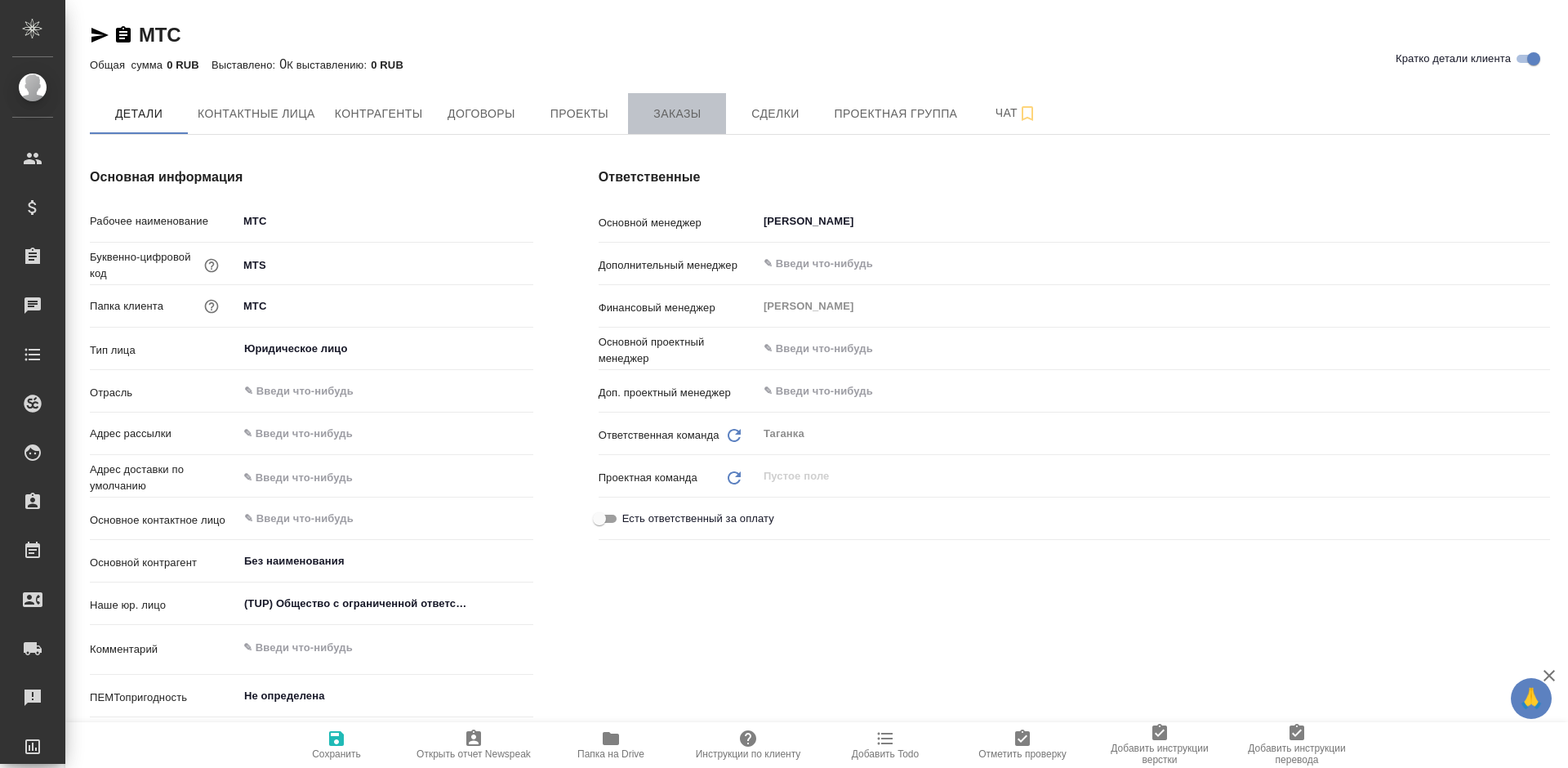
click at [651, 122] on span "Заказы" at bounding box center [677, 114] width 79 height 20
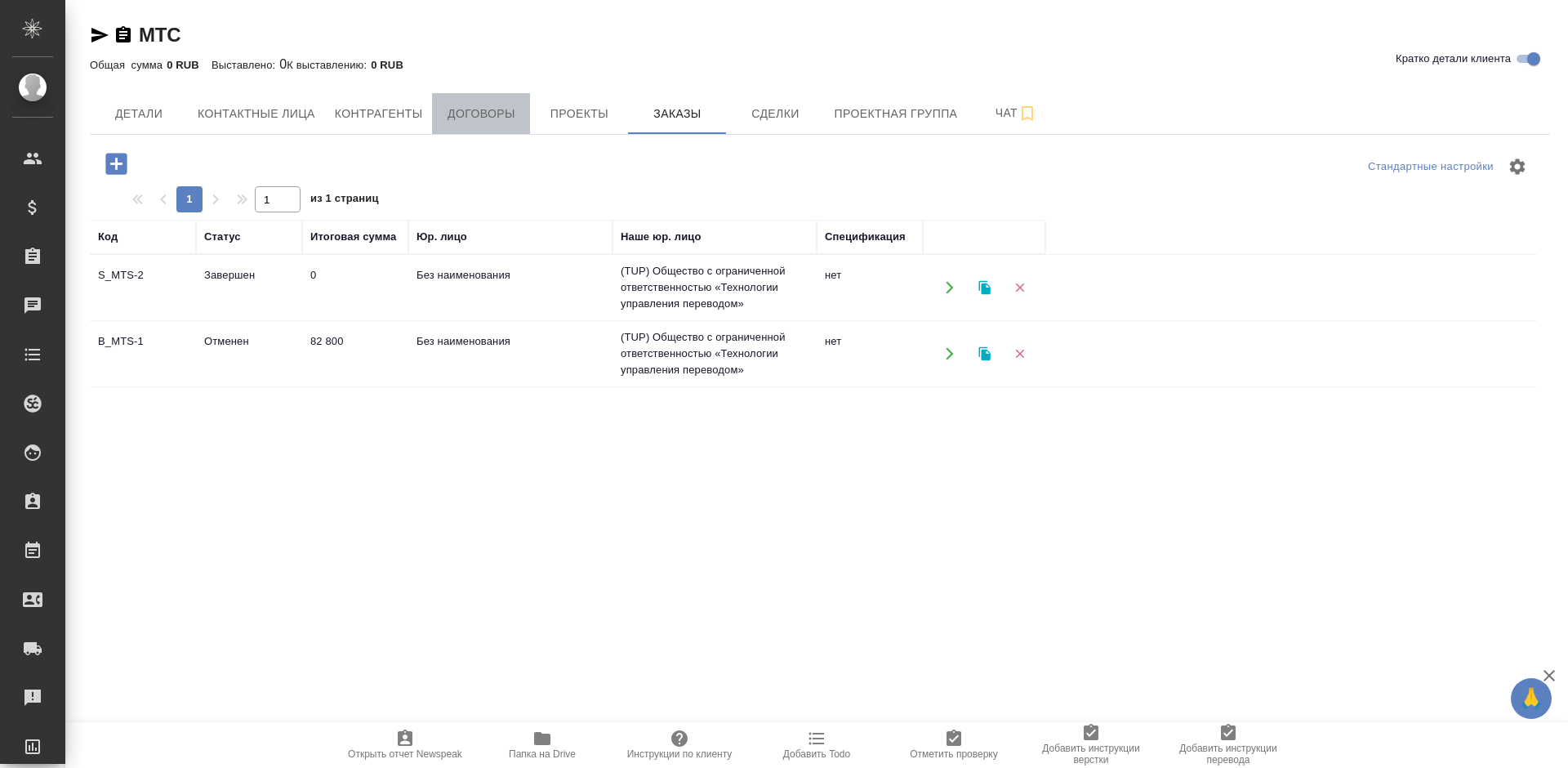
click at [503, 115] on span "Договоры" at bounding box center [481, 114] width 79 height 20
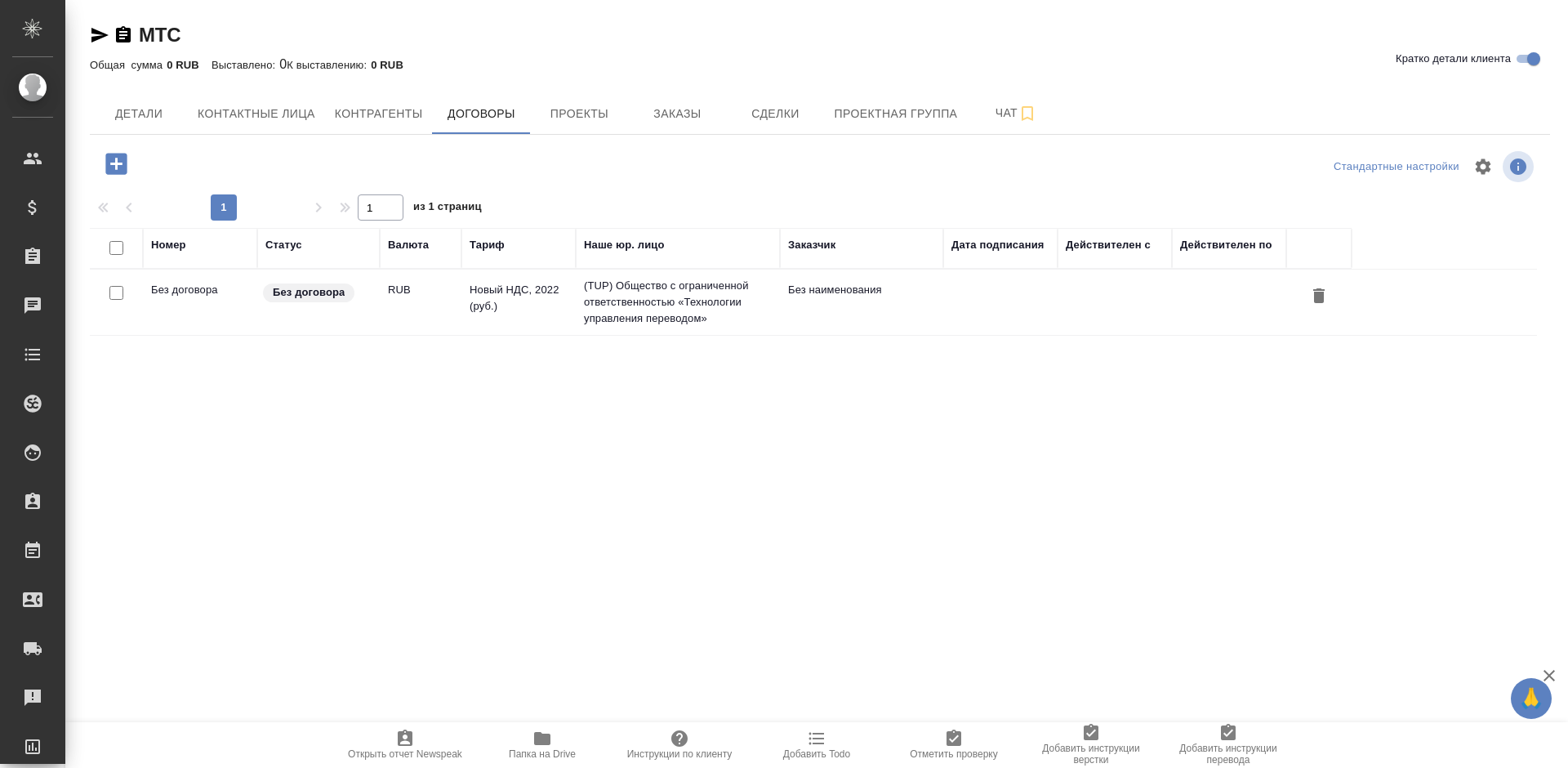
click at [114, 156] on icon "button" at bounding box center [116, 163] width 21 height 21
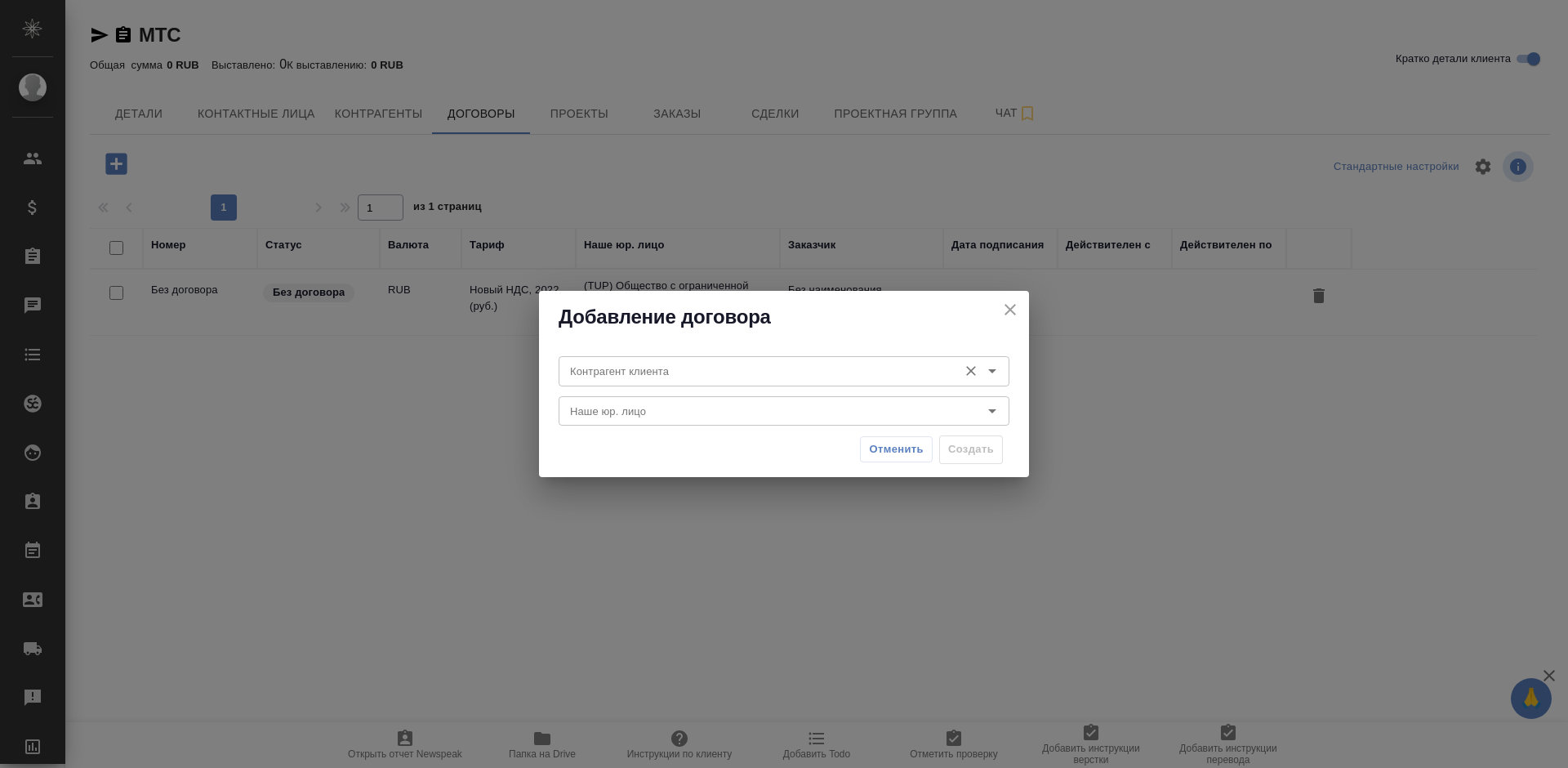
click at [750, 372] on input "Контрагент клиента" at bounding box center [756, 370] width 386 height 19
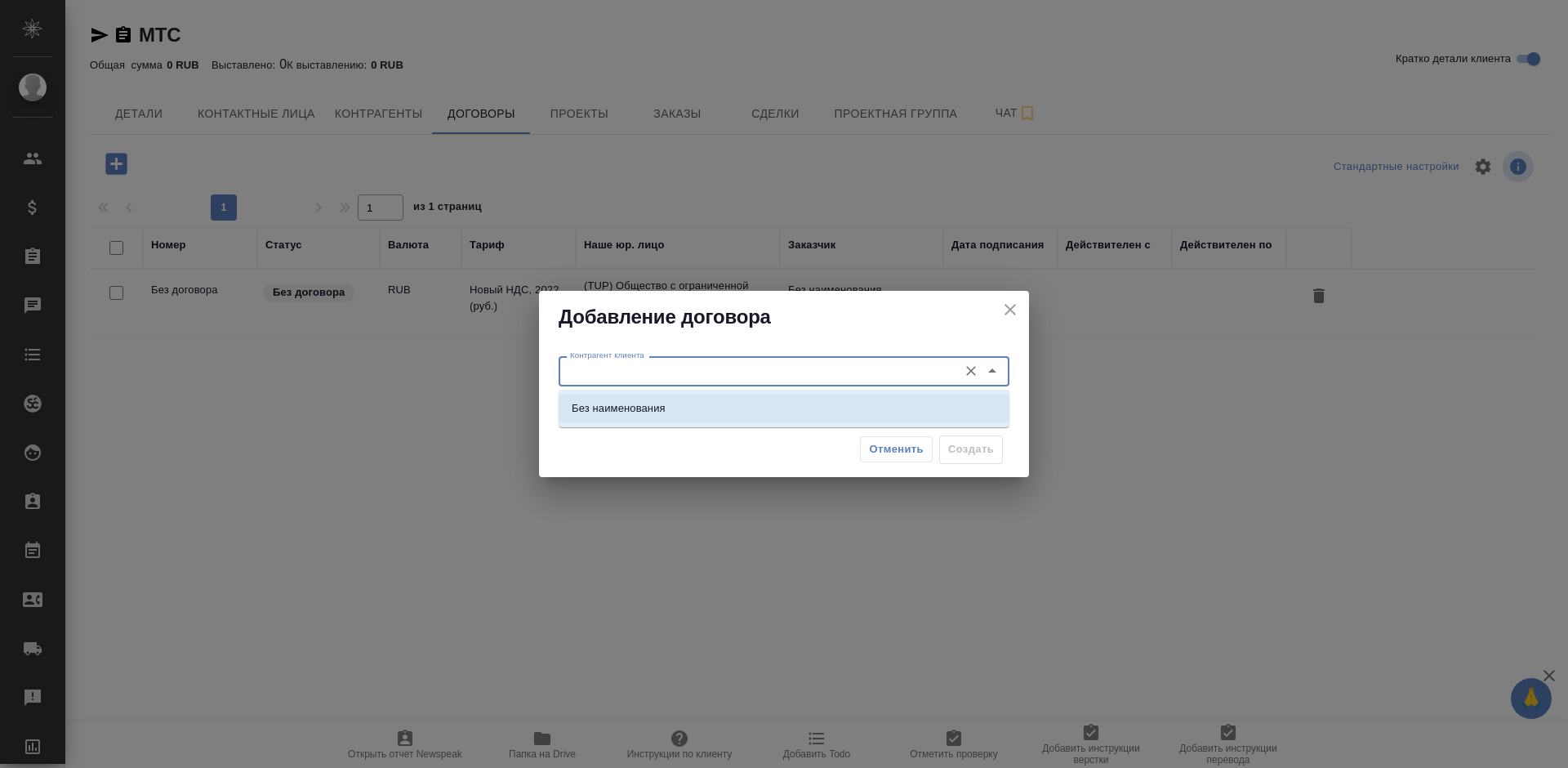
click at [757, 401] on li "Без наименования" at bounding box center [784, 408] width 451 height 29
type input "Без наименования"
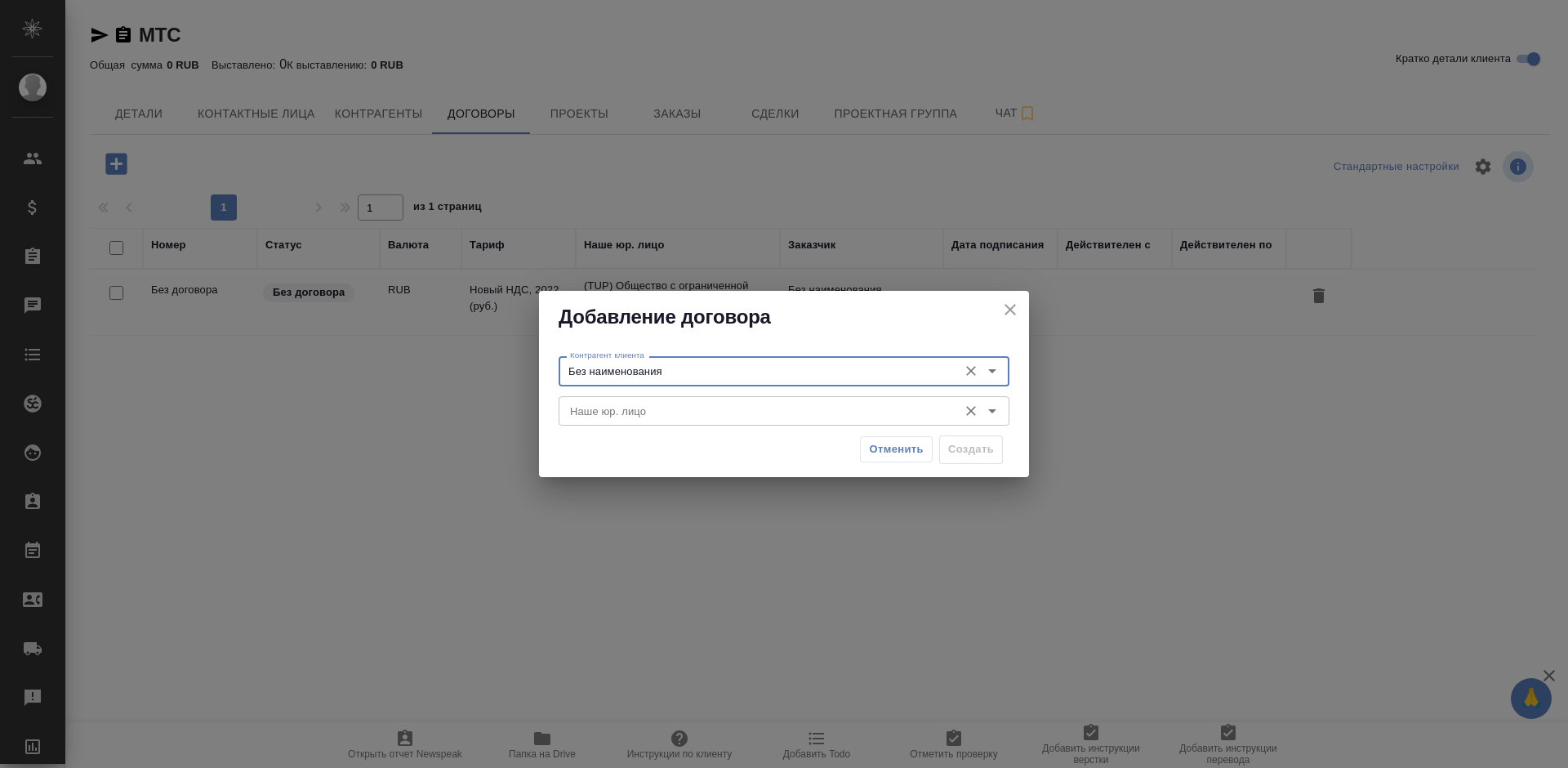
click at [871, 416] on input "Наше юр. лицо" at bounding box center [756, 411] width 386 height 19
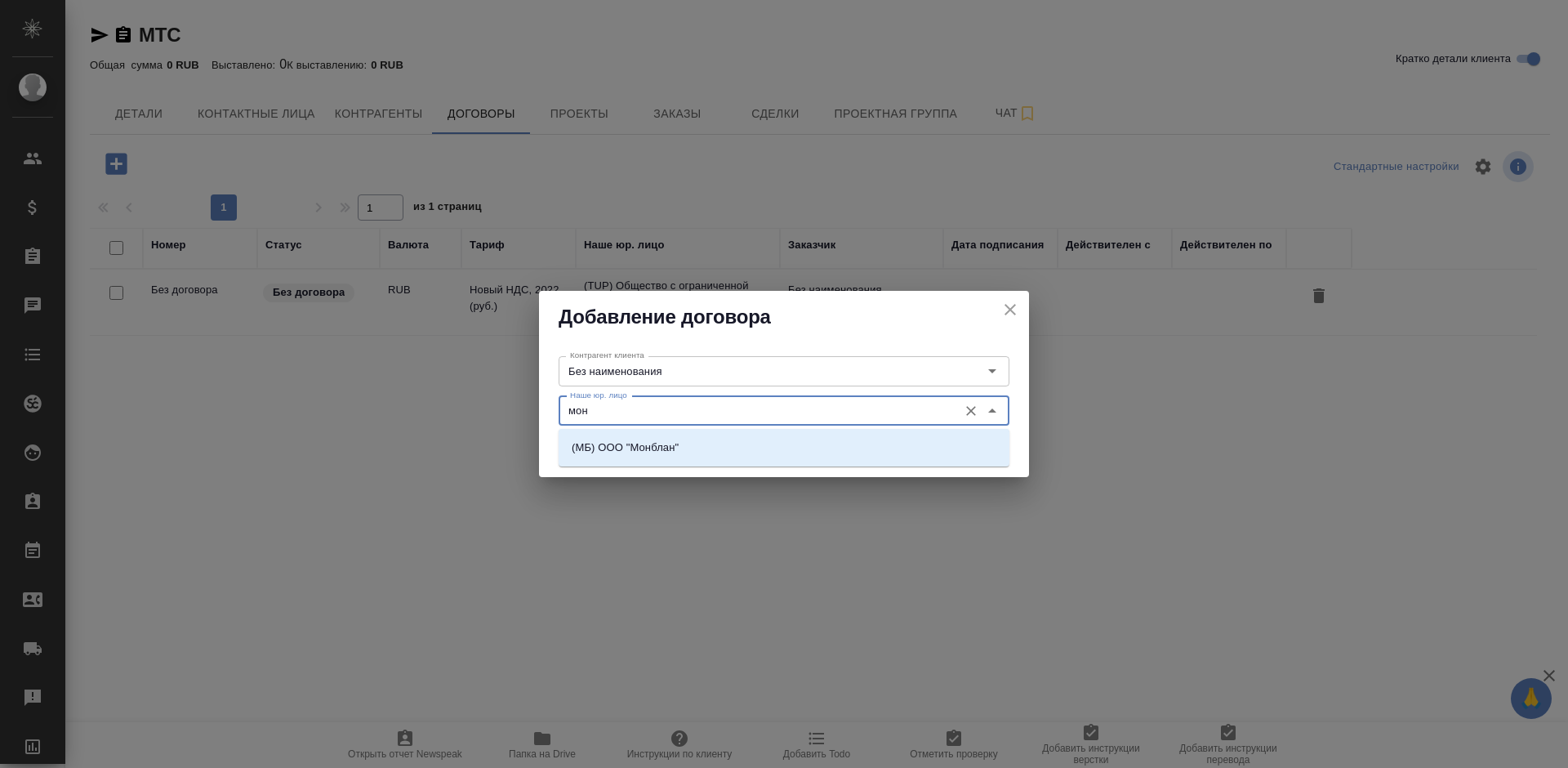
click at [796, 443] on li "(МБ) ООО "Монблан"" at bounding box center [784, 447] width 451 height 29
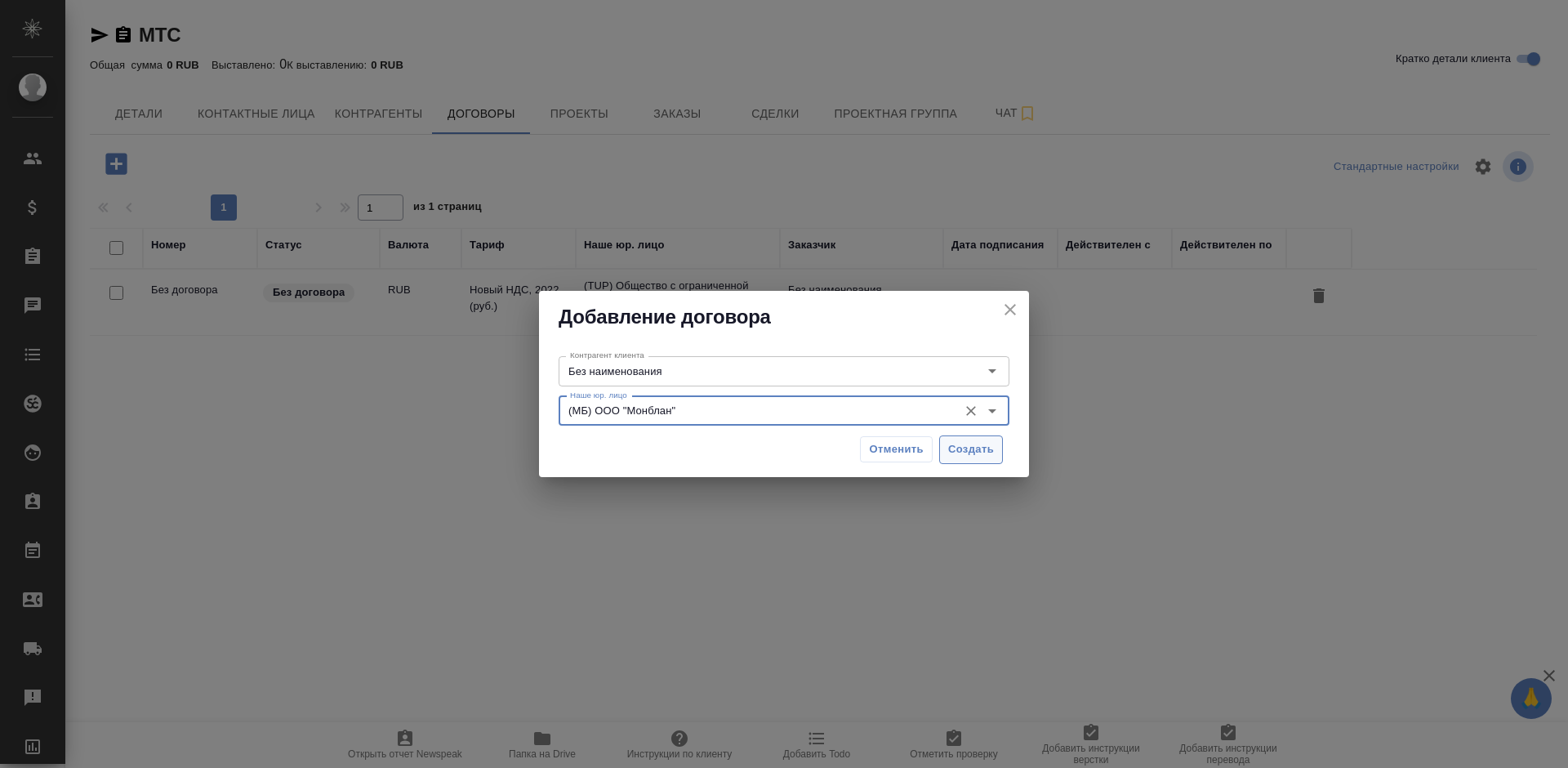
type input "(МБ) ООО "Монблан""
click at [951, 445] on span "Создать" at bounding box center [970, 449] width 46 height 18
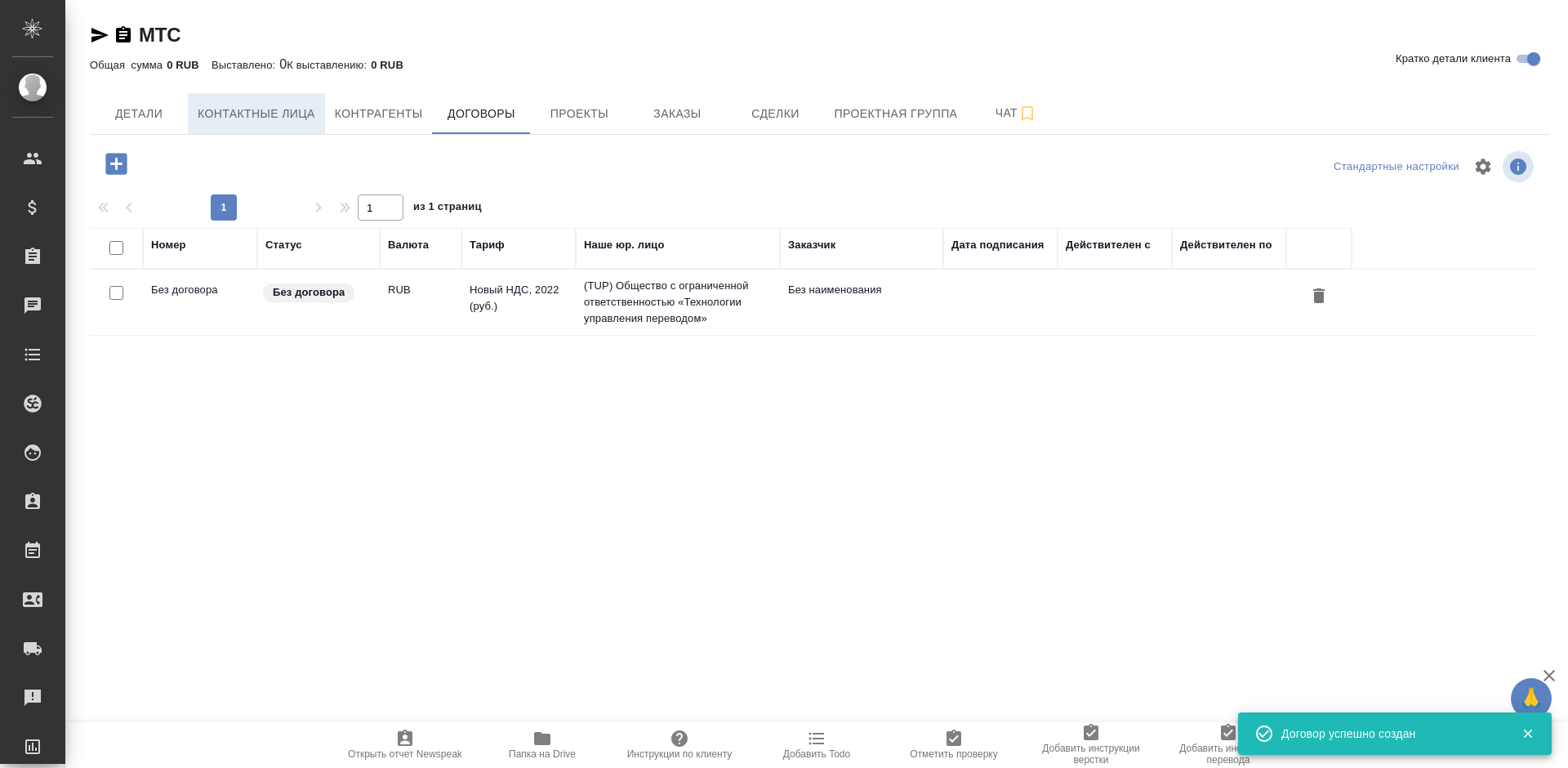
click at [283, 124] on button "Контактные лица" at bounding box center [256, 114] width 137 height 41
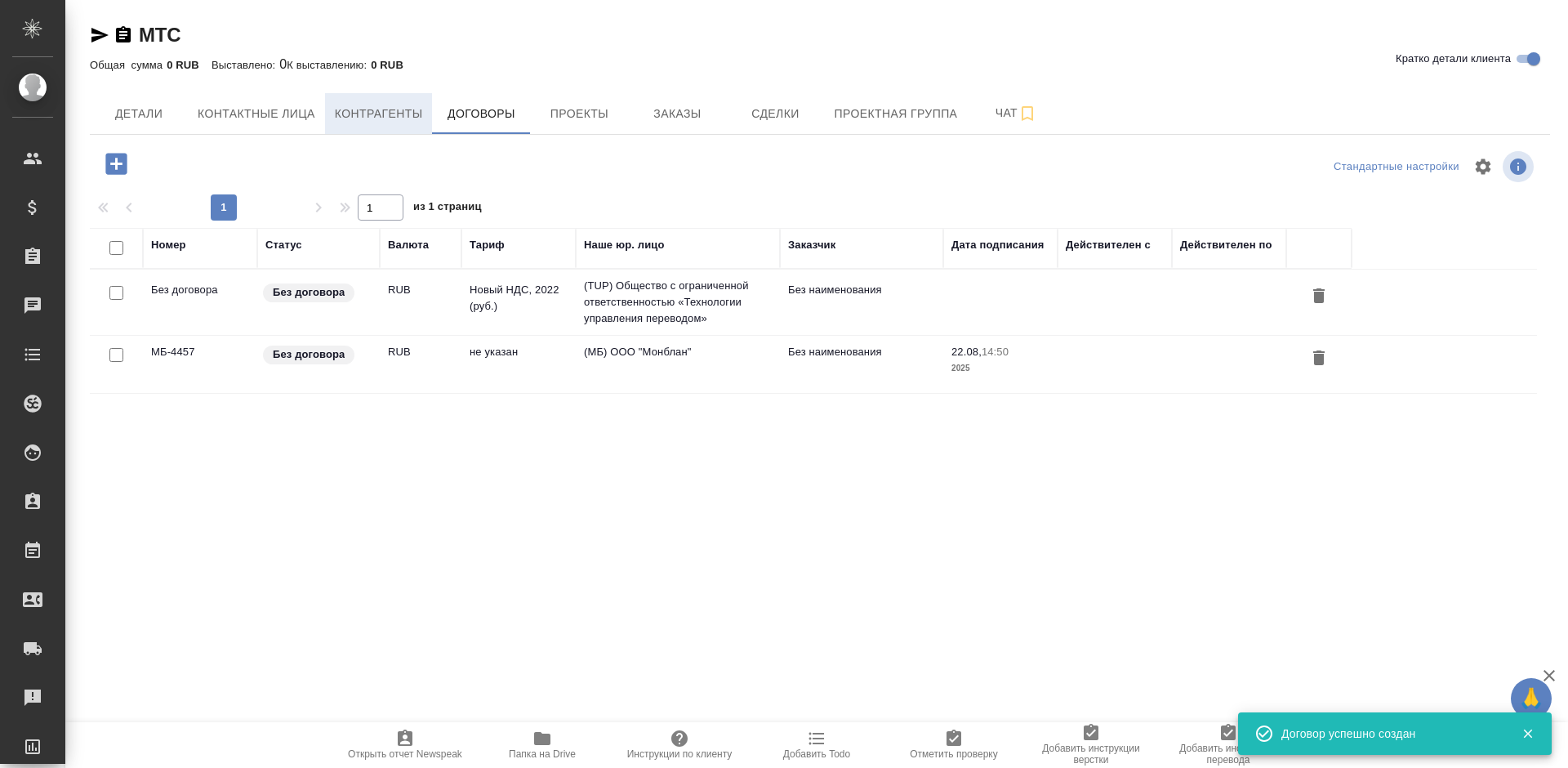
select select "RU"
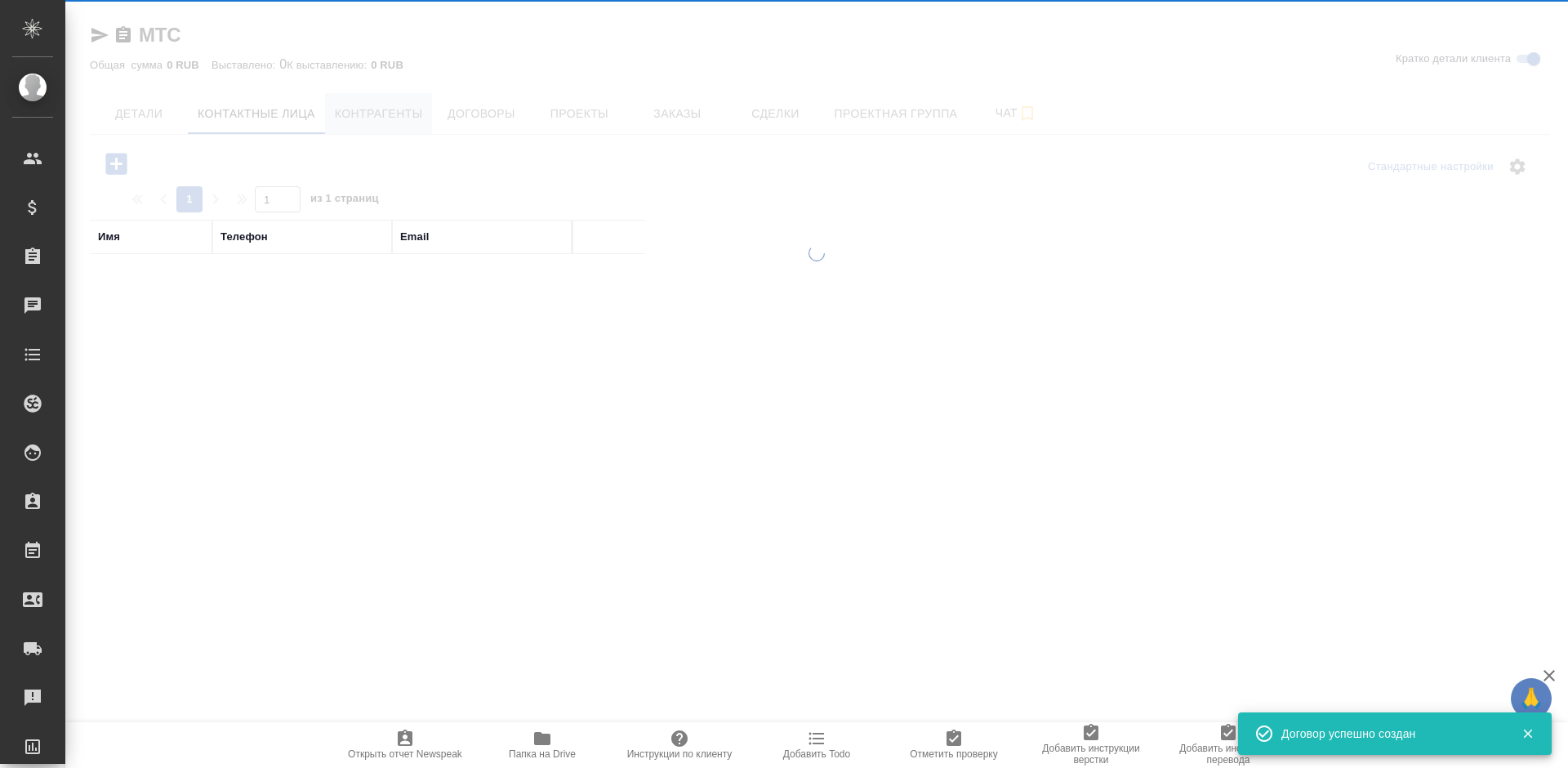
click at [372, 120] on div at bounding box center [817, 384] width 1503 height 768
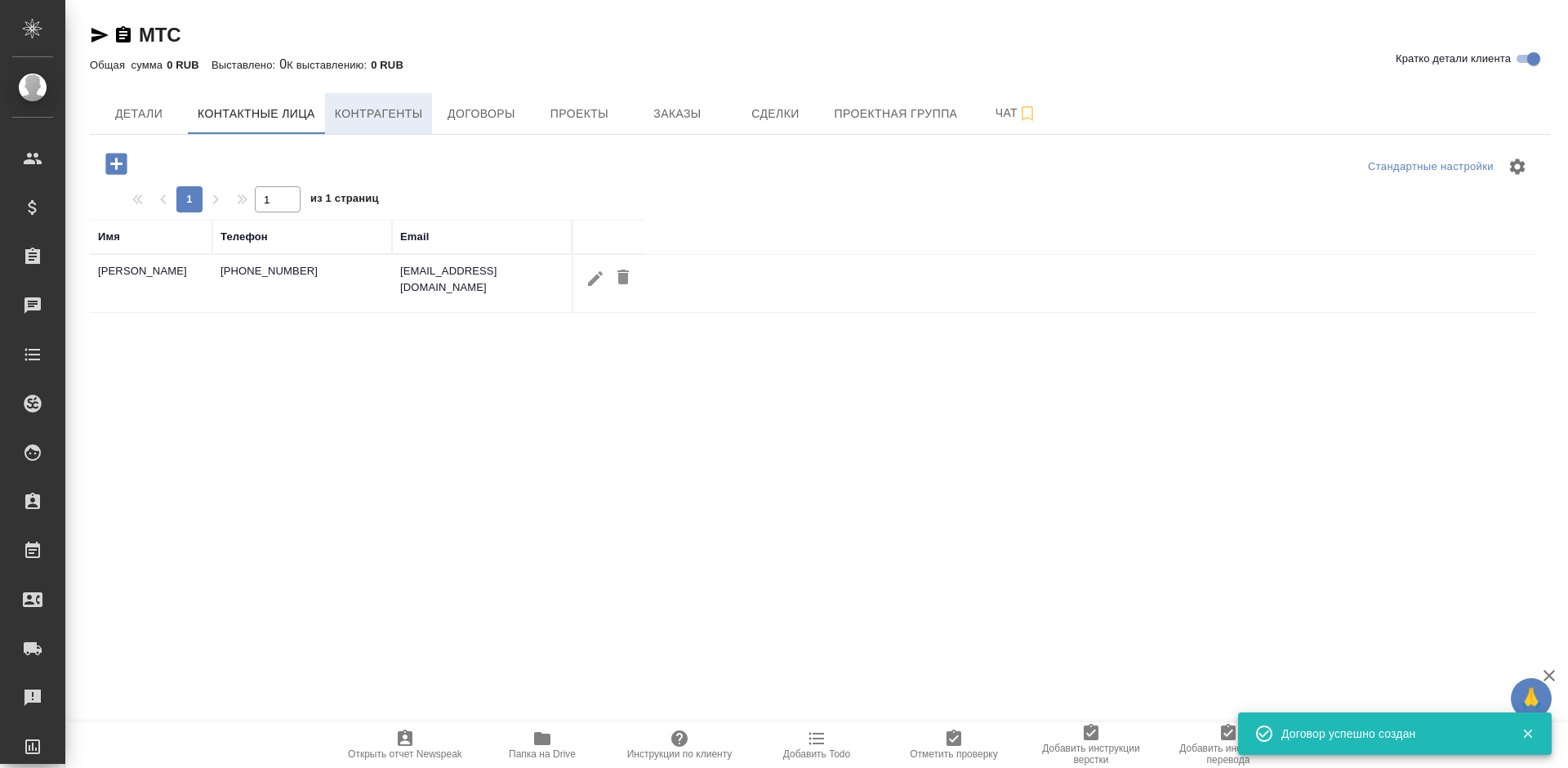
click at [372, 120] on span "Контрагенты" at bounding box center [378, 114] width 88 height 20
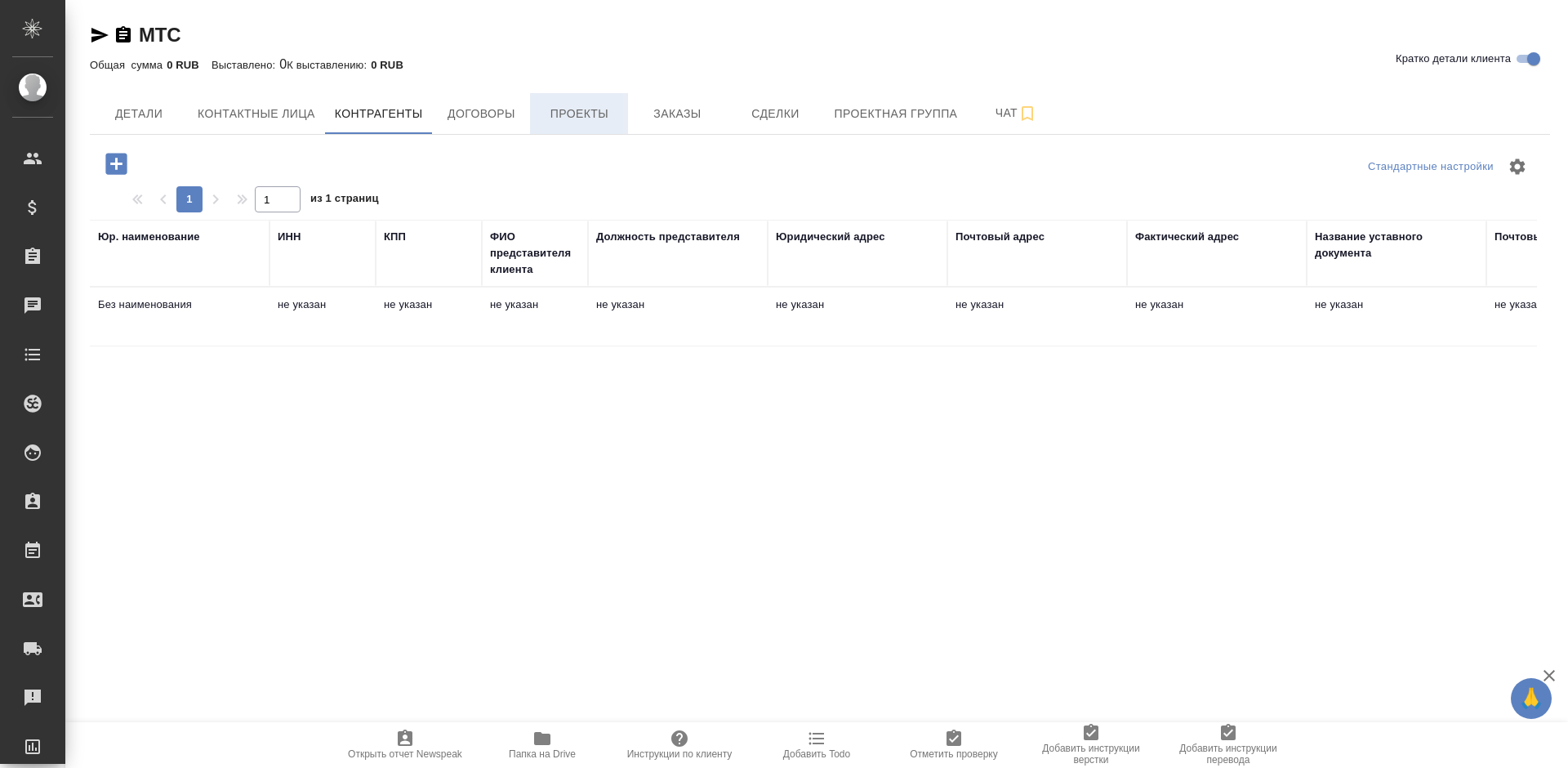
click at [588, 110] on span "Проекты" at bounding box center [578, 114] width 79 height 20
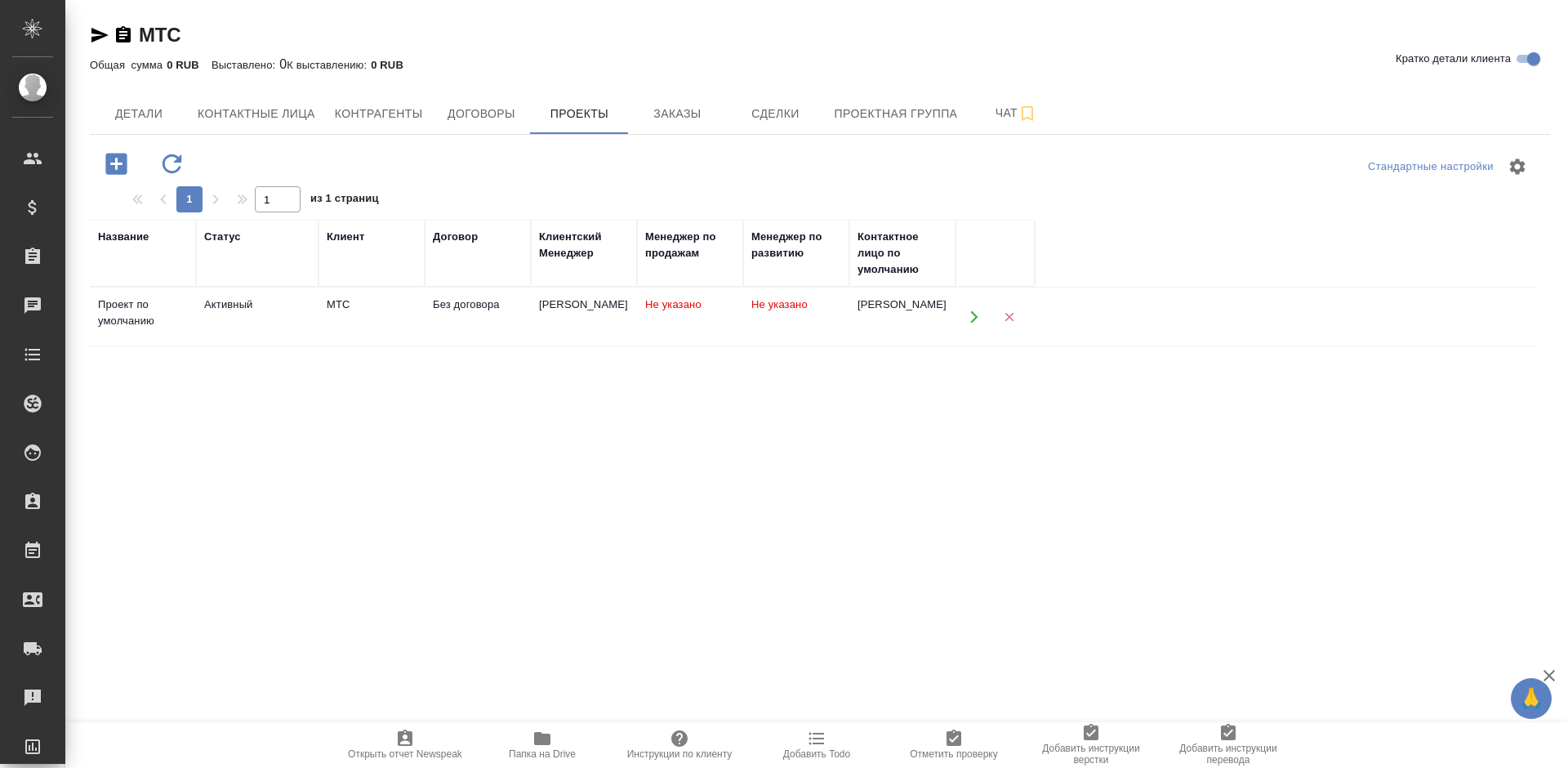
click at [595, 309] on div "Захарова Ксения" at bounding box center [583, 304] width 89 height 17
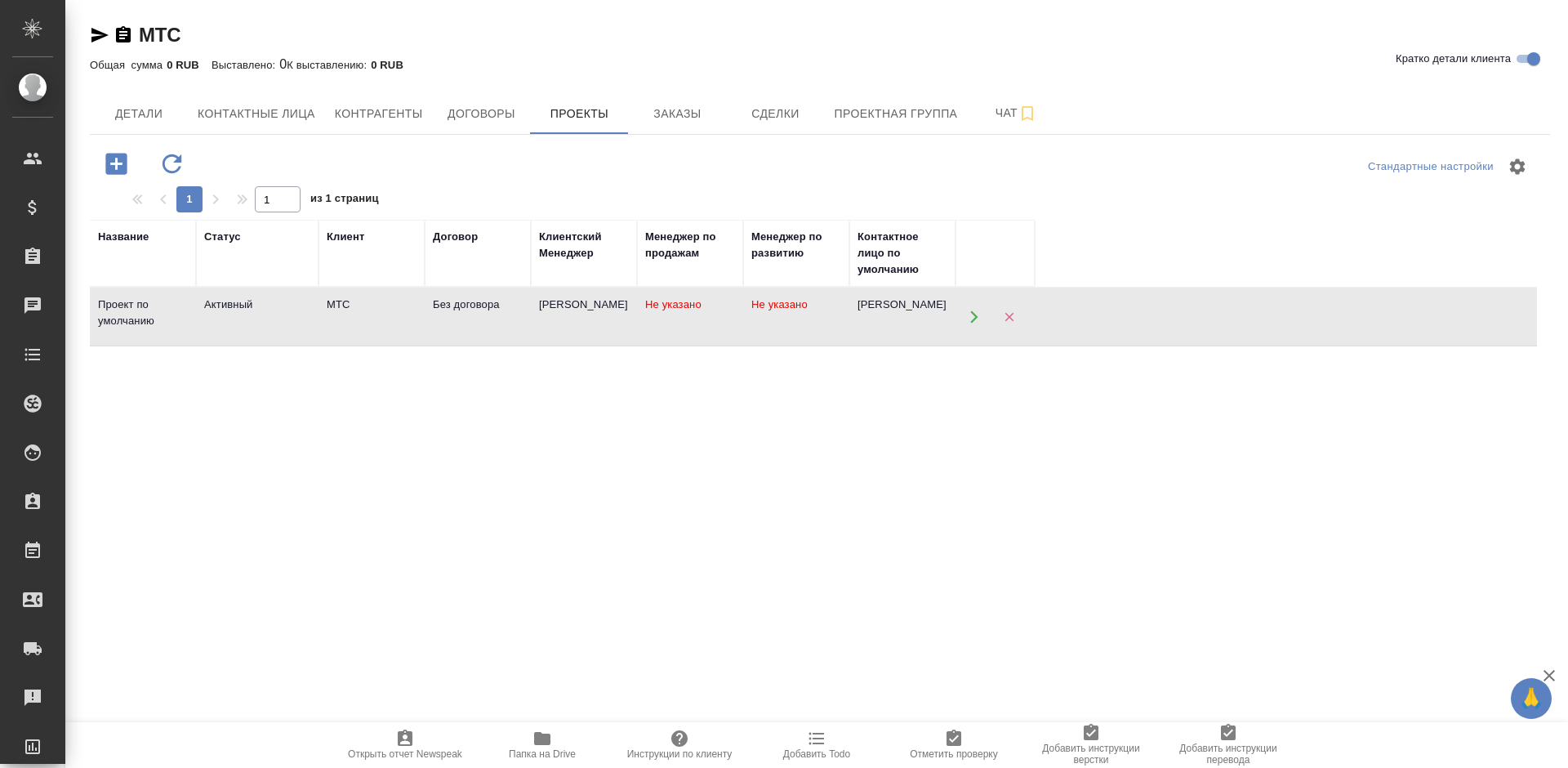
click at [595, 309] on div "Захарова Ксения" at bounding box center [583, 304] width 89 height 17
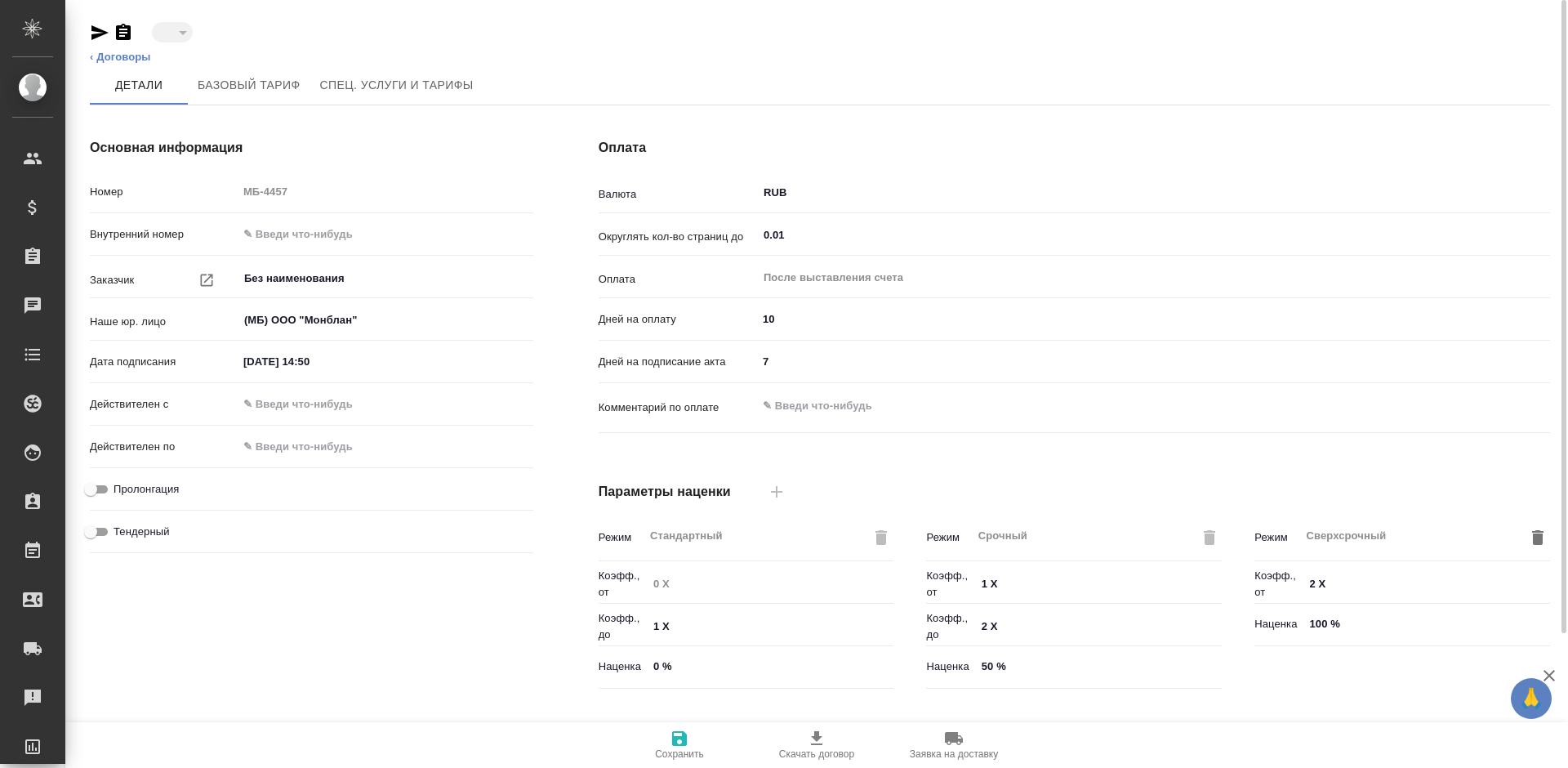
type input "draft"
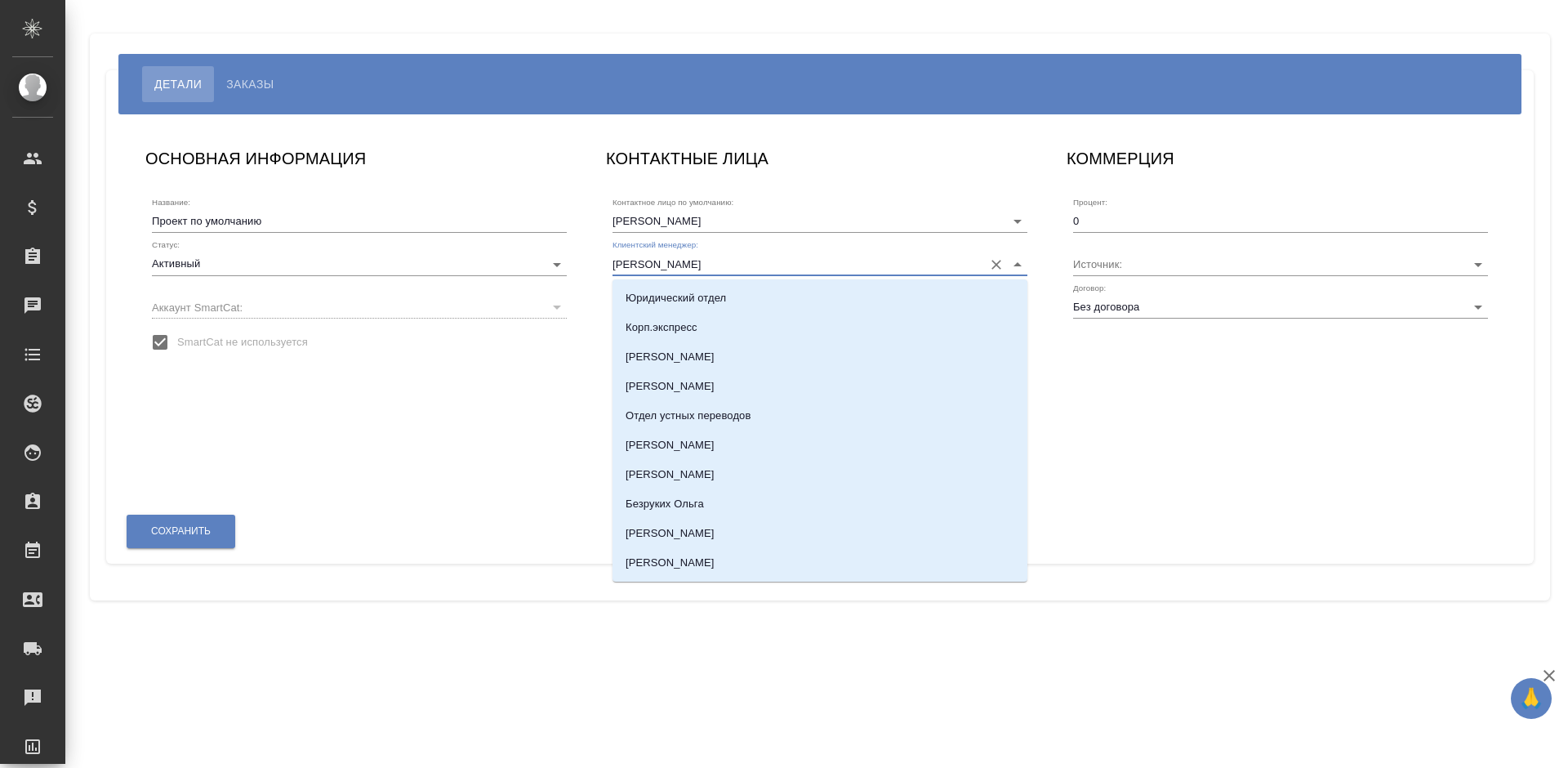
click at [784, 266] on input "[PERSON_NAME]" at bounding box center [793, 263] width 363 height 22
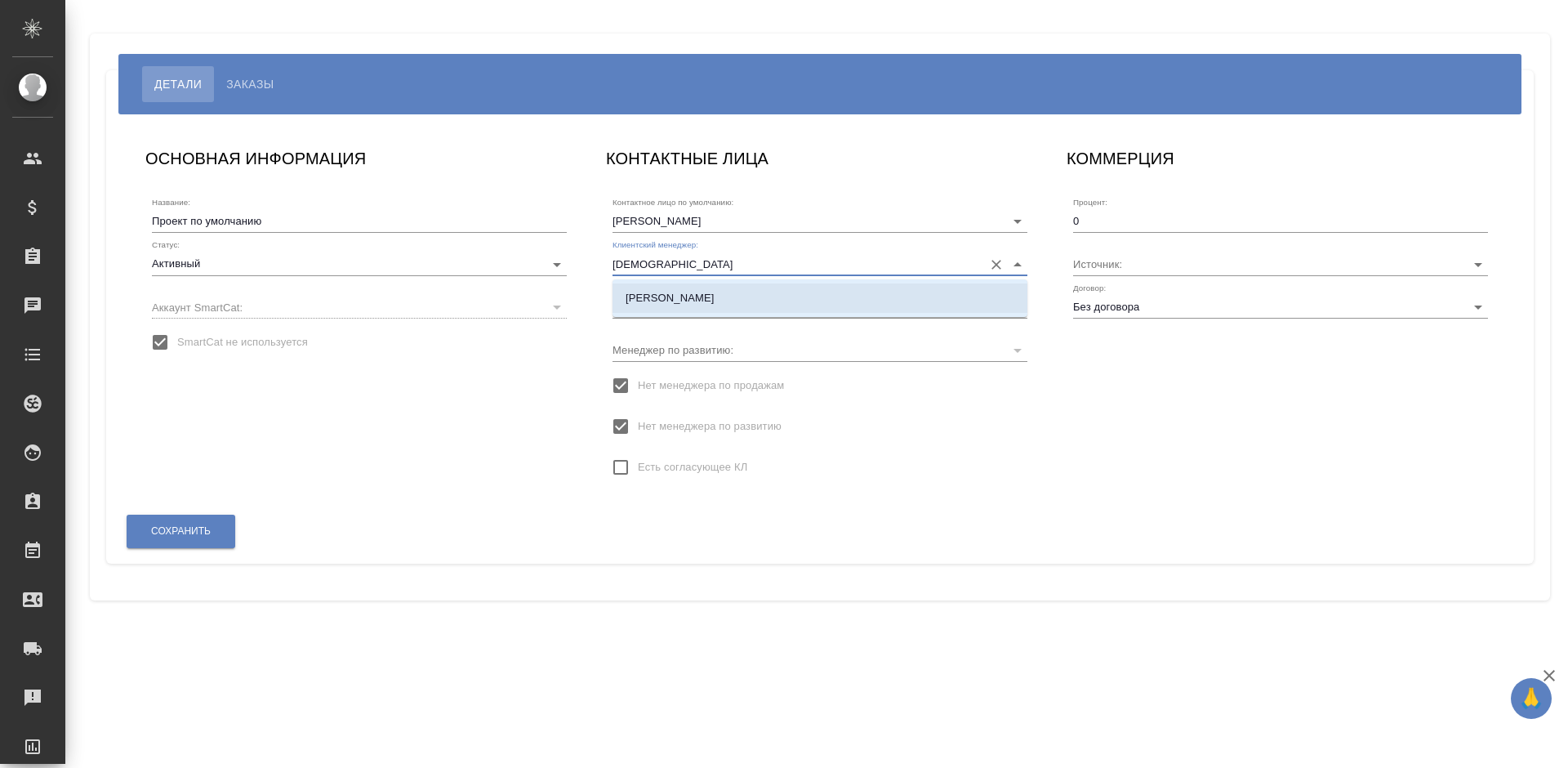
click at [714, 297] on p "[PERSON_NAME]" at bounding box center [671, 297] width 89 height 17
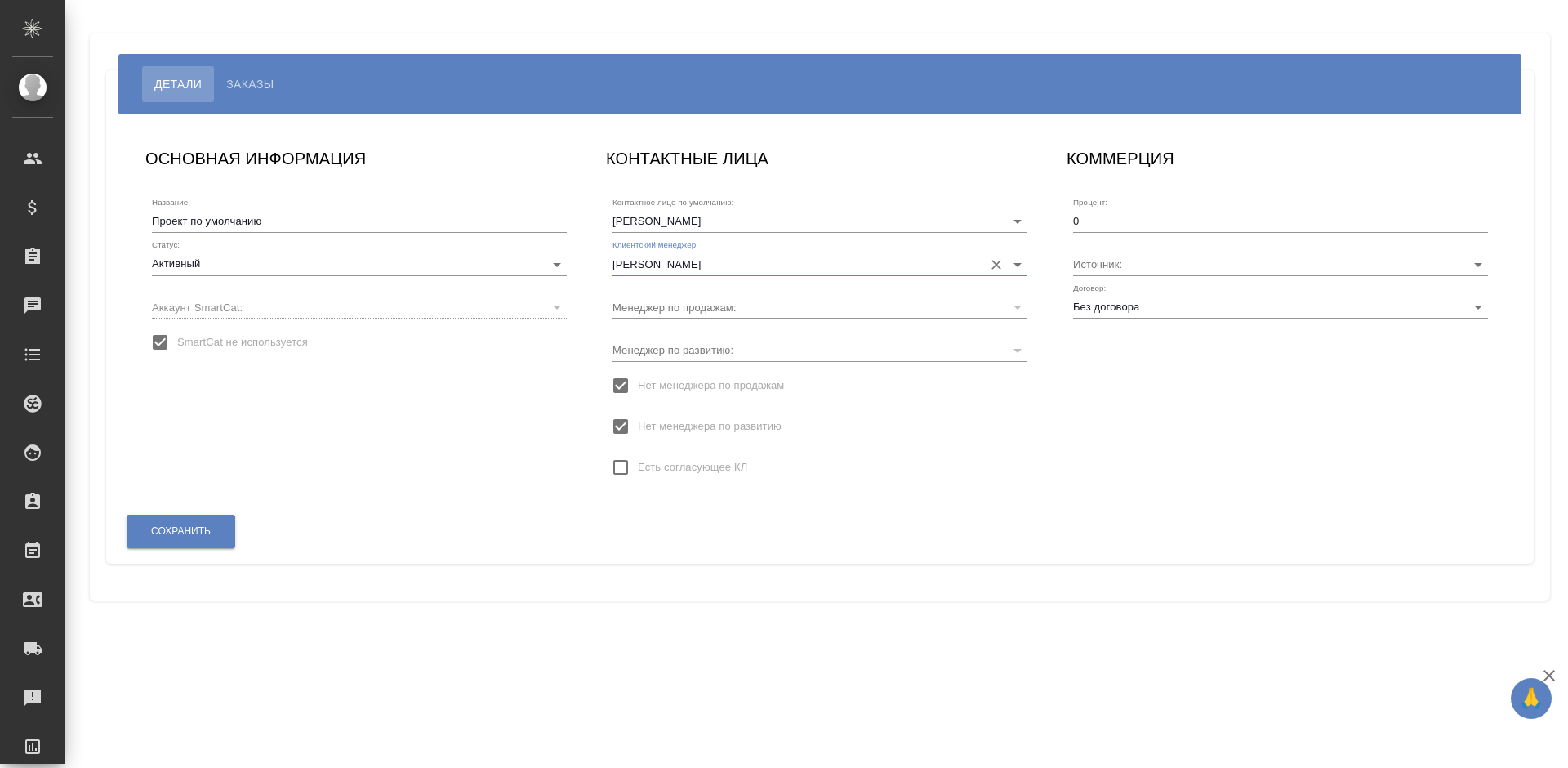
type input "[PERSON_NAME]"
drag, startPoint x: 319, startPoint y: 217, endPoint x: 120, endPoint y: 218, distance: 199.0
click at [120, 218] on div "ОСНОВНАЯ ИНФОРМАЦИЯ Название: Проект по умолчанию Статус: Активный active Аккау…" at bounding box center [819, 339] width 1428 height 449
type input "МТС - МОНБЛАН"
click at [181, 332] on label "SmartCat не используется" at bounding box center [226, 341] width 165 height 34
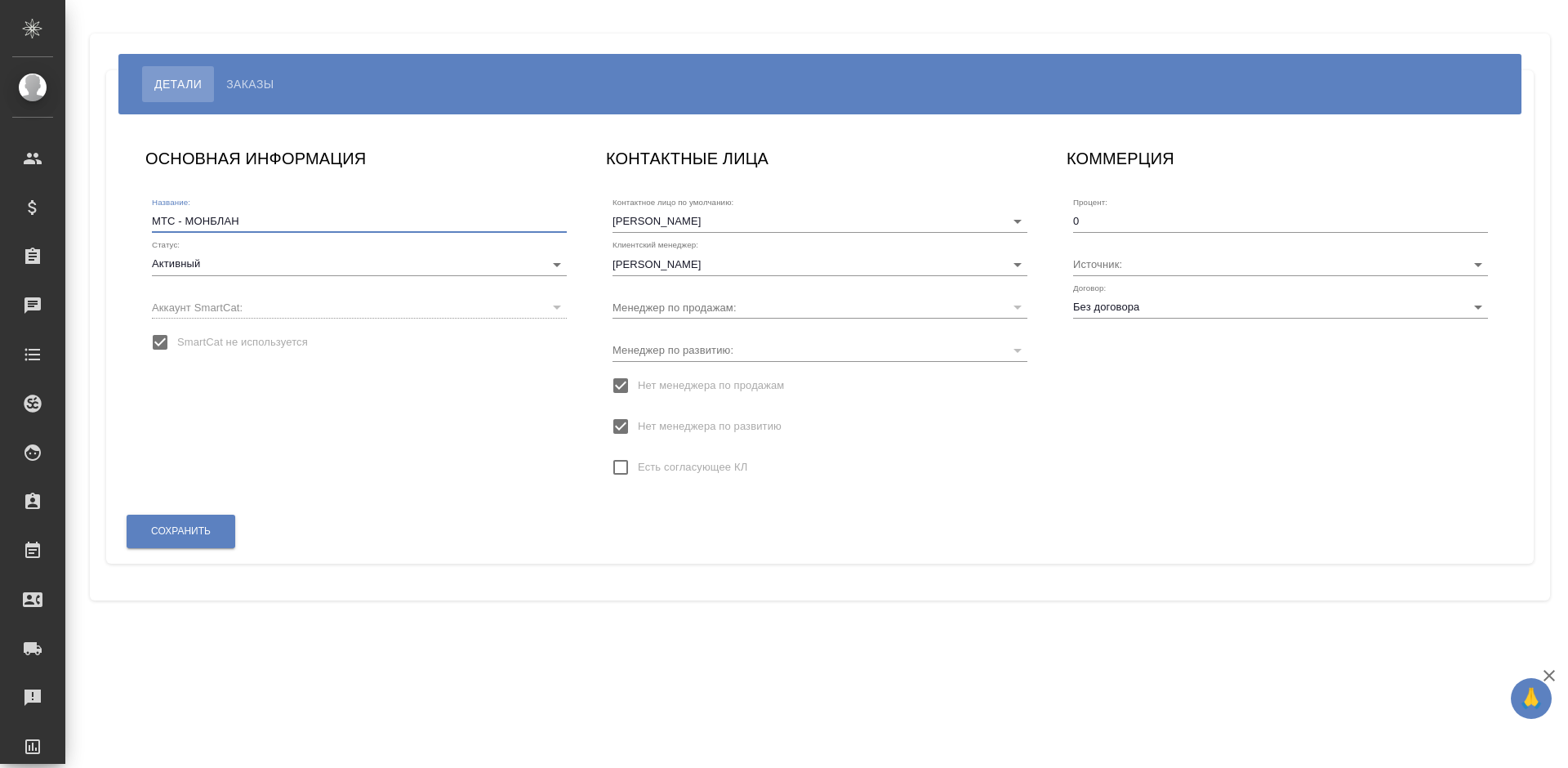
click at [177, 332] on input "SmartCat не используется" at bounding box center [159, 341] width 34 height 34
checkbox input "false"
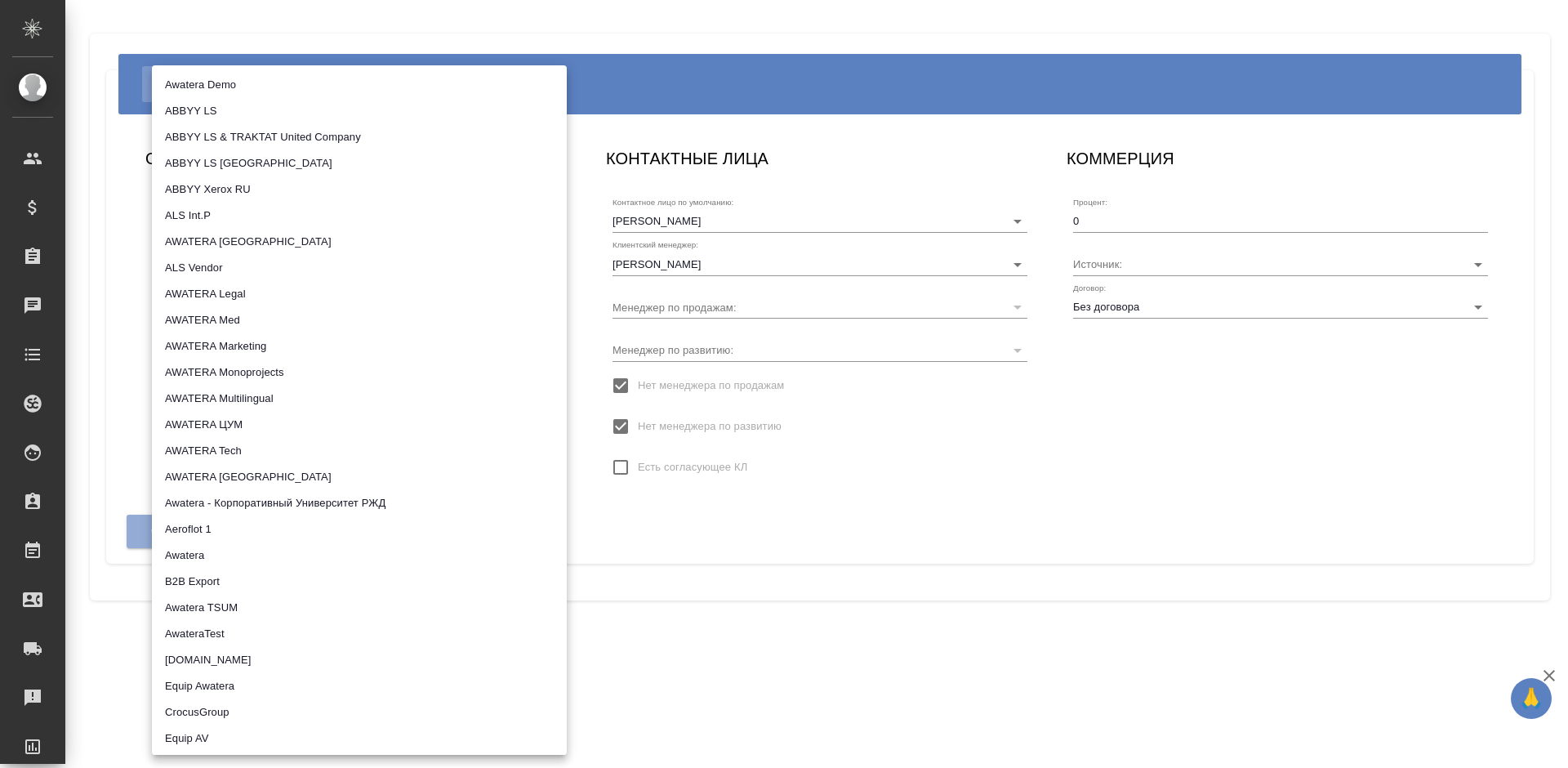
click at [198, 312] on body "🙏 .cls-1 fill:#fff; AWATERA [PERSON_NAME] Спецификации Заказы 0 Чаты Todo Проек…" at bounding box center [784, 384] width 1568 height 768
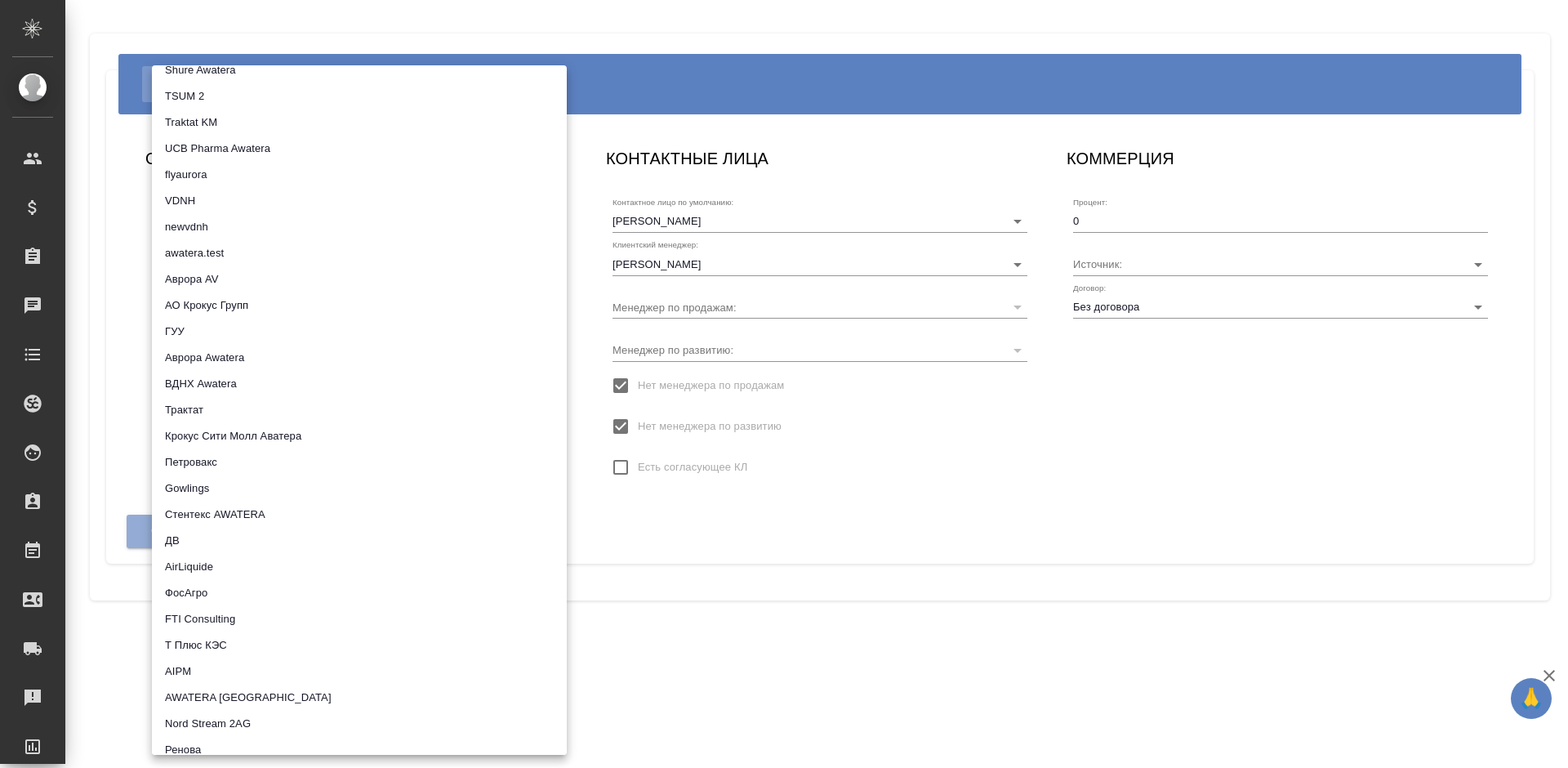
click at [235, 403] on li "Трактат" at bounding box center [359, 409] width 415 height 26
type input "5ee7379ee86966421fbf459a"
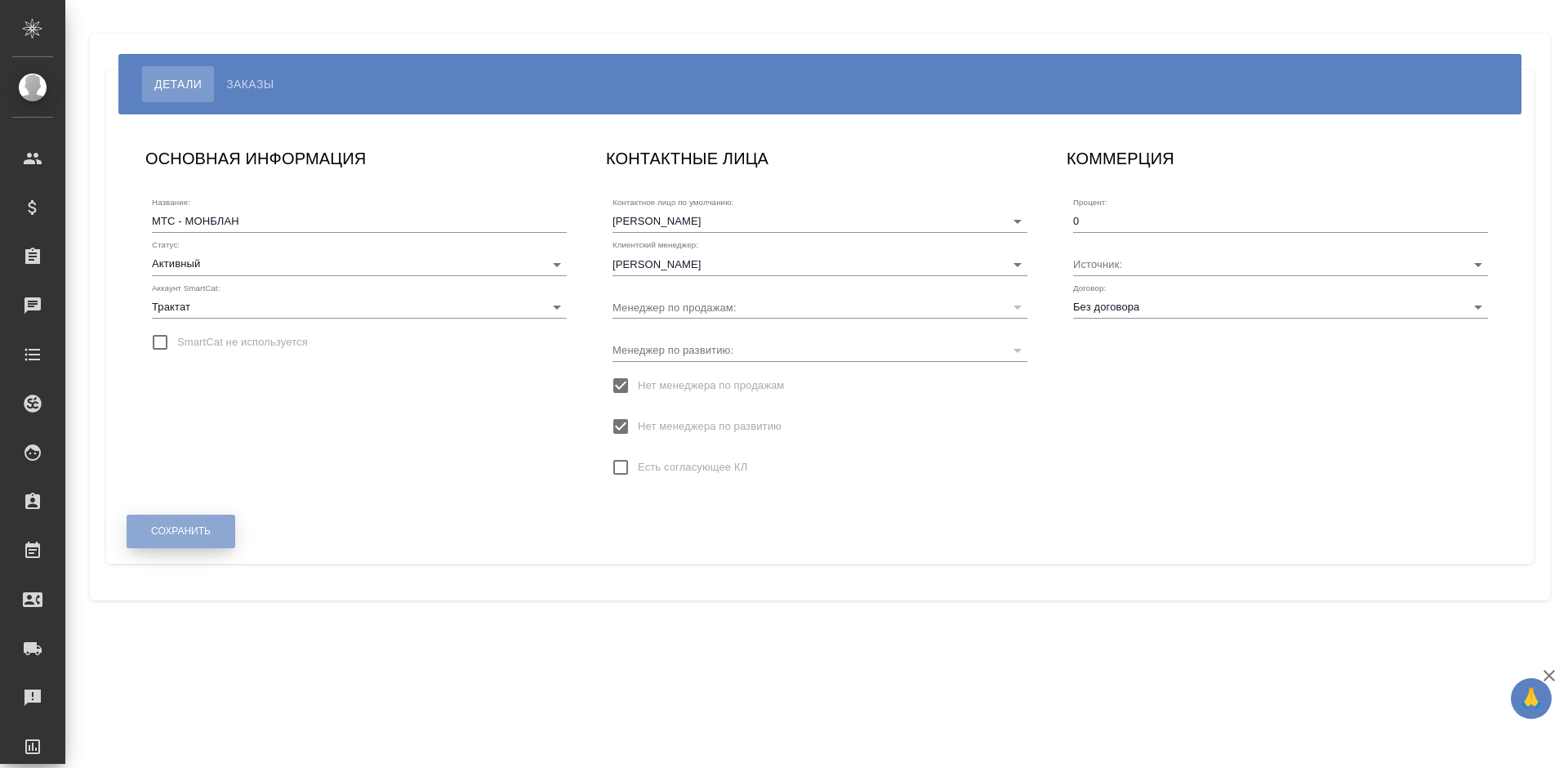
click at [201, 536] on span "Сохранить" at bounding box center [180, 531] width 59 height 14
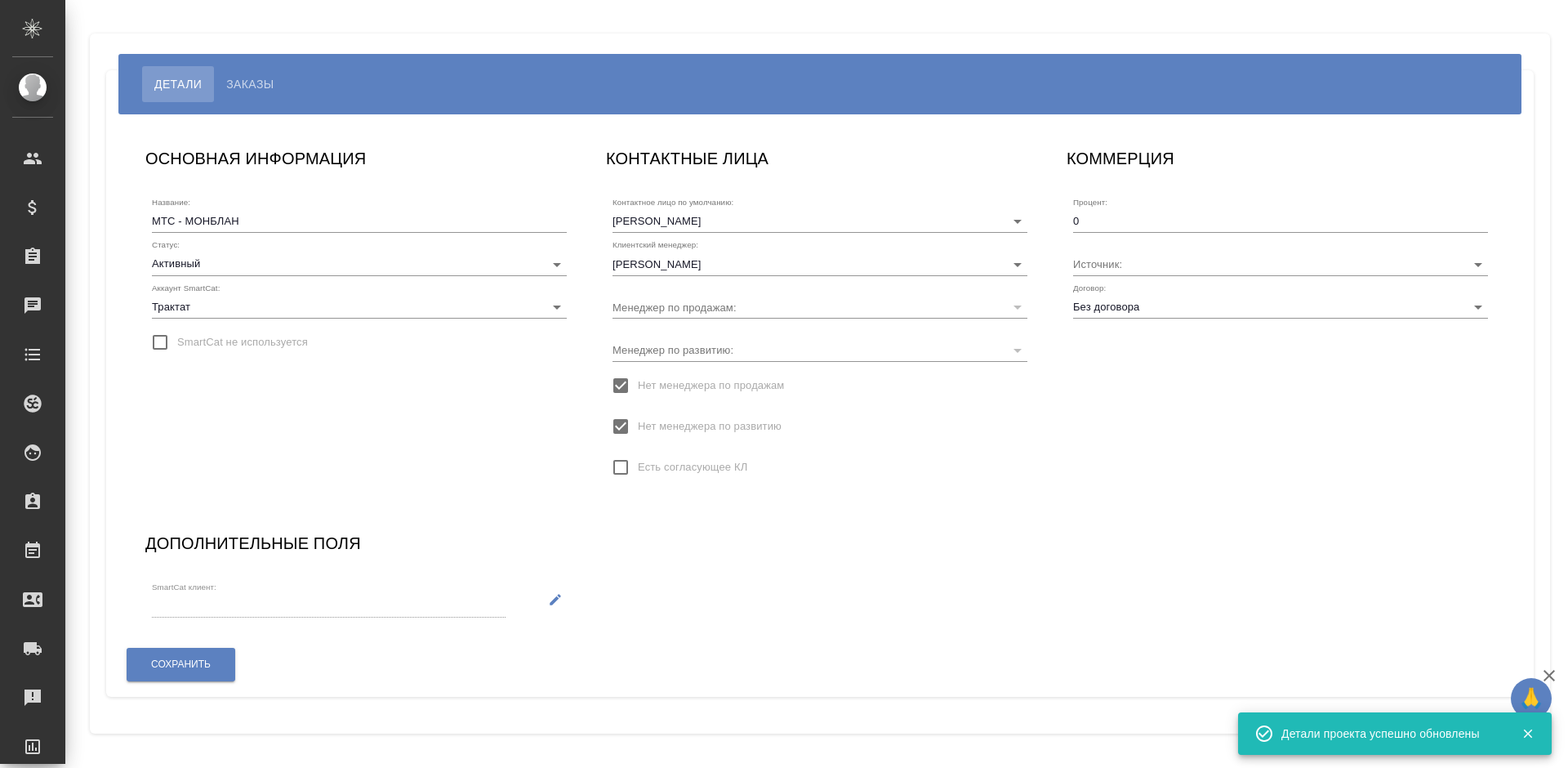
click at [544, 605] on button "button" at bounding box center [555, 599] width 33 height 33
click at [350, 606] on input "SmartCat клиент:" at bounding box center [297, 606] width 293 height 22
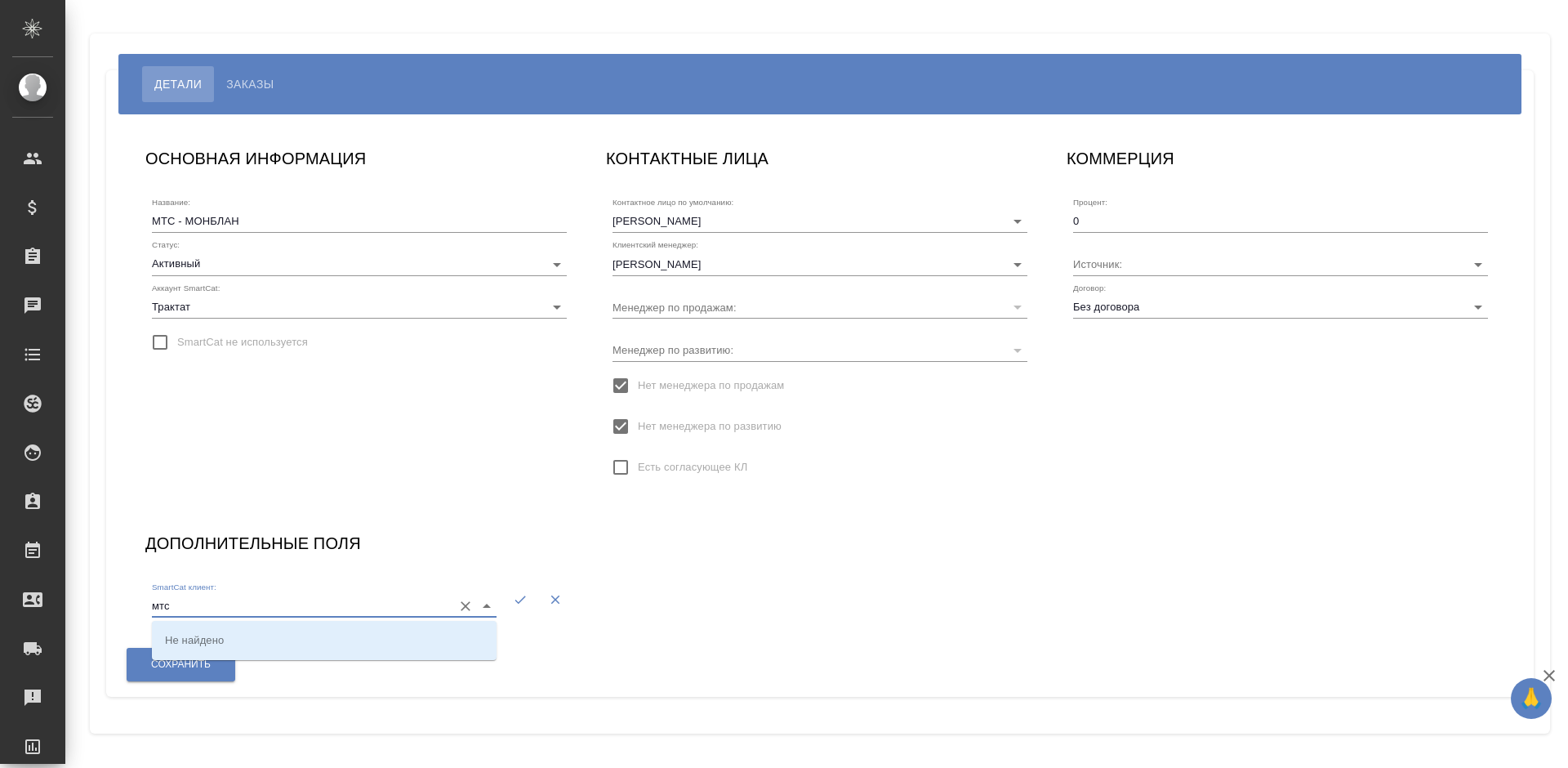
type input "мтс"
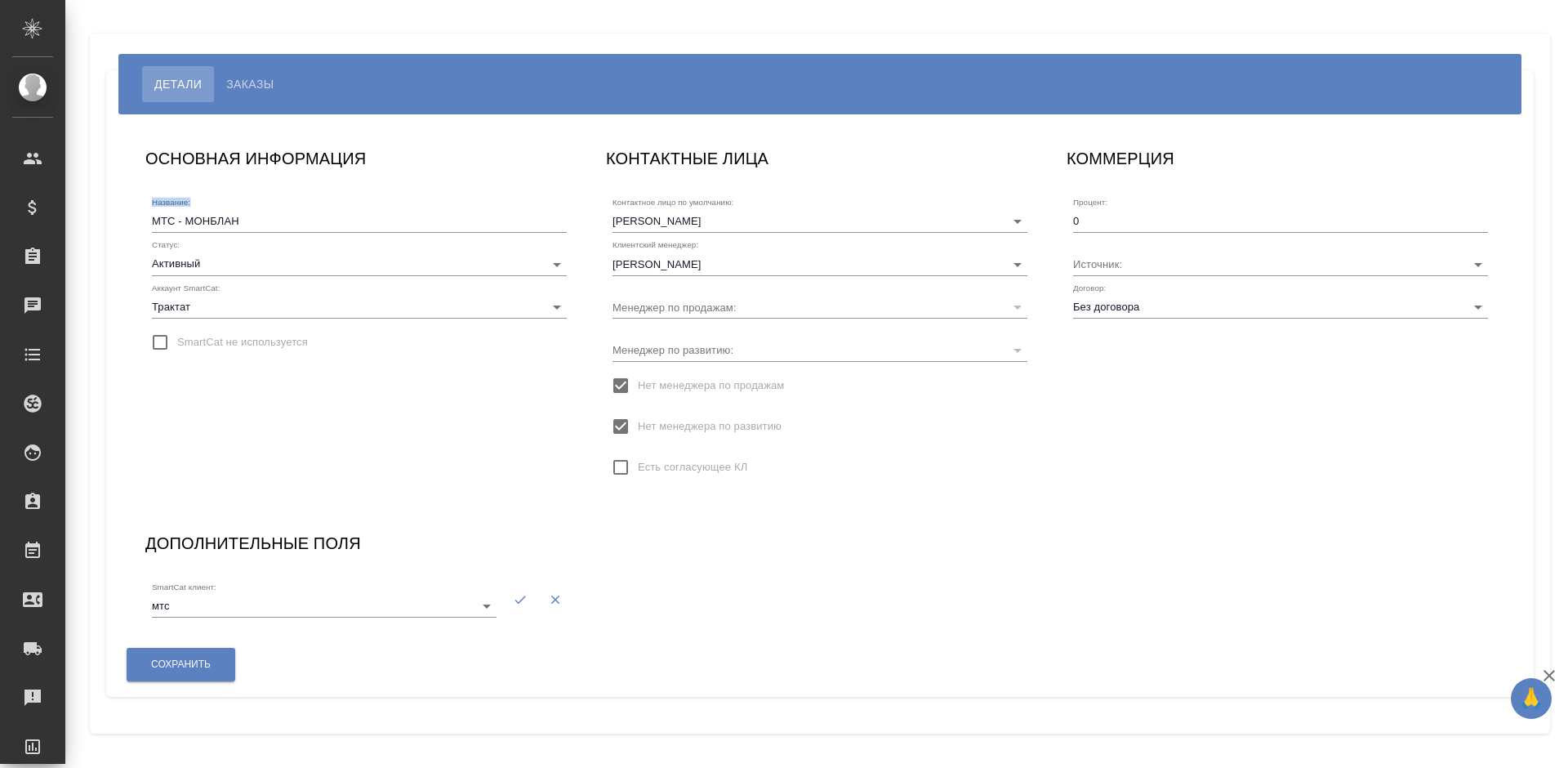
drag, startPoint x: 259, startPoint y: 203, endPoint x: 135, endPoint y: 221, distance: 125.3
click at [135, 221] on div "ОСНОВНАЯ ИНФОРМАЦИЯ Название: МТС - МОНБЛАН Статус: Активный active Аккаунт Sma…" at bounding box center [360, 322] width 461 height 385
drag, startPoint x: 232, startPoint y: 216, endPoint x: 88, endPoint y: 223, distance: 144.2
click at [88, 223] on div "Детали Заказы ОСНОВНАЯ ИНФОРМАЦИЯ Название: МТС - МОНБЛАН Статус: Активный acti…" at bounding box center [819, 383] width 1479 height 767
drag, startPoint x: 195, startPoint y: 222, endPoint x: 114, endPoint y: 223, distance: 81.0
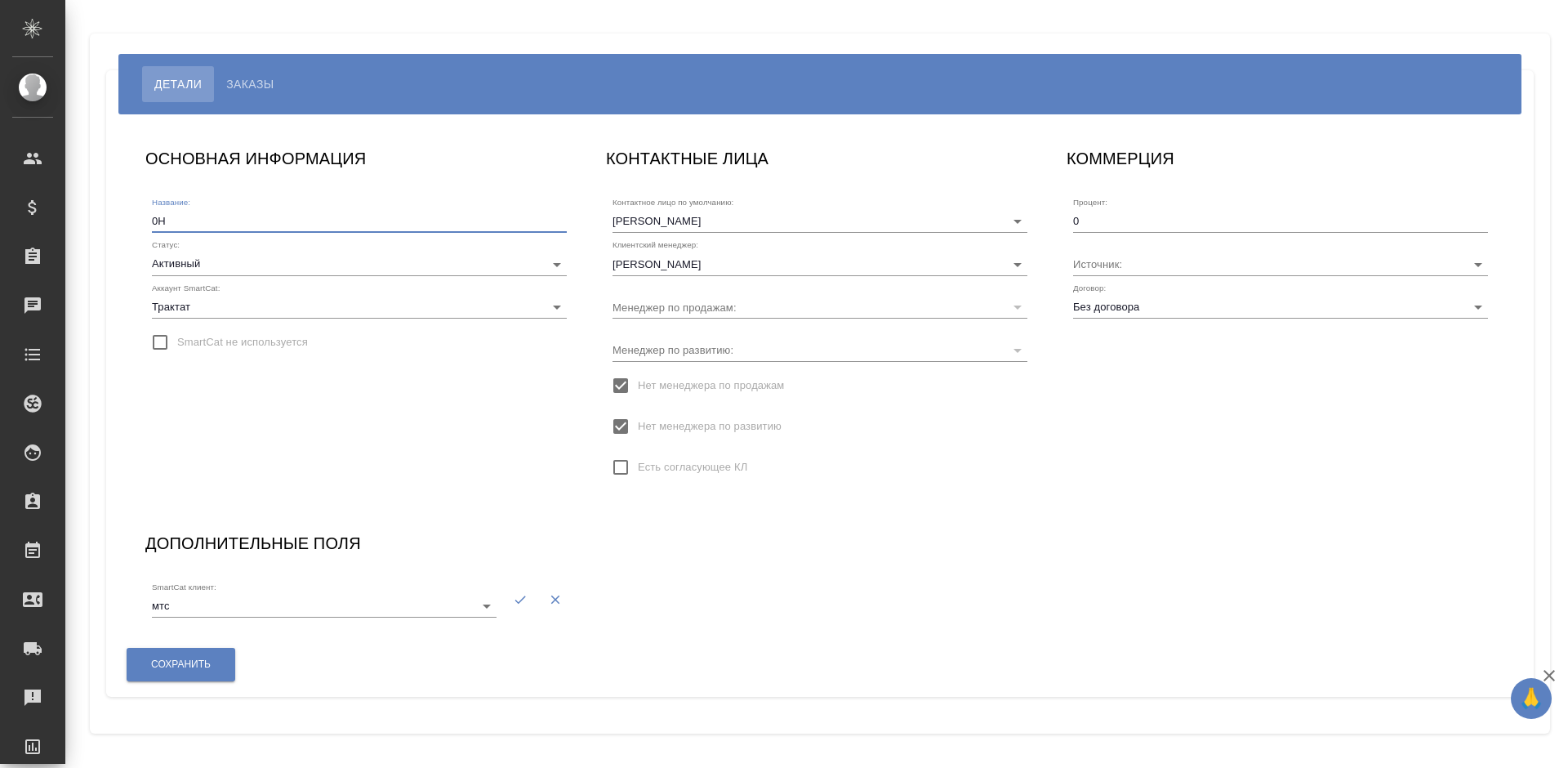
click at [114, 223] on div "ОСНОВНАЯ ИНФОРМАЦИЯ Название: 0Н Статус: Активный active Аккаунт SmartCat: Трак…" at bounding box center [819, 405] width 1428 height 582
type input "по умолчанию"
click at [188, 659] on span "Сохранить" at bounding box center [180, 664] width 59 height 14
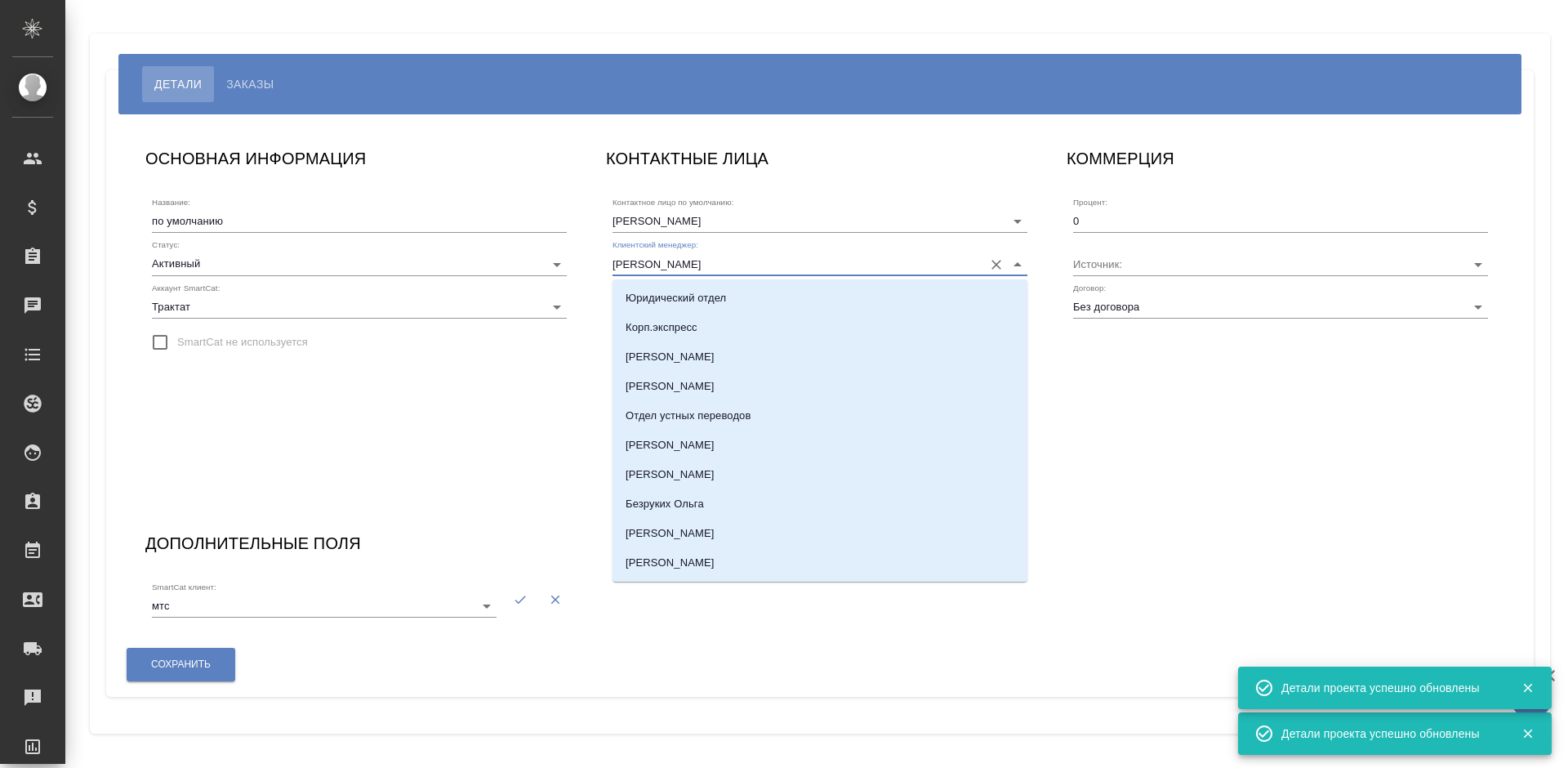
click at [729, 264] on input "[PERSON_NAME]" at bounding box center [793, 263] width 363 height 22
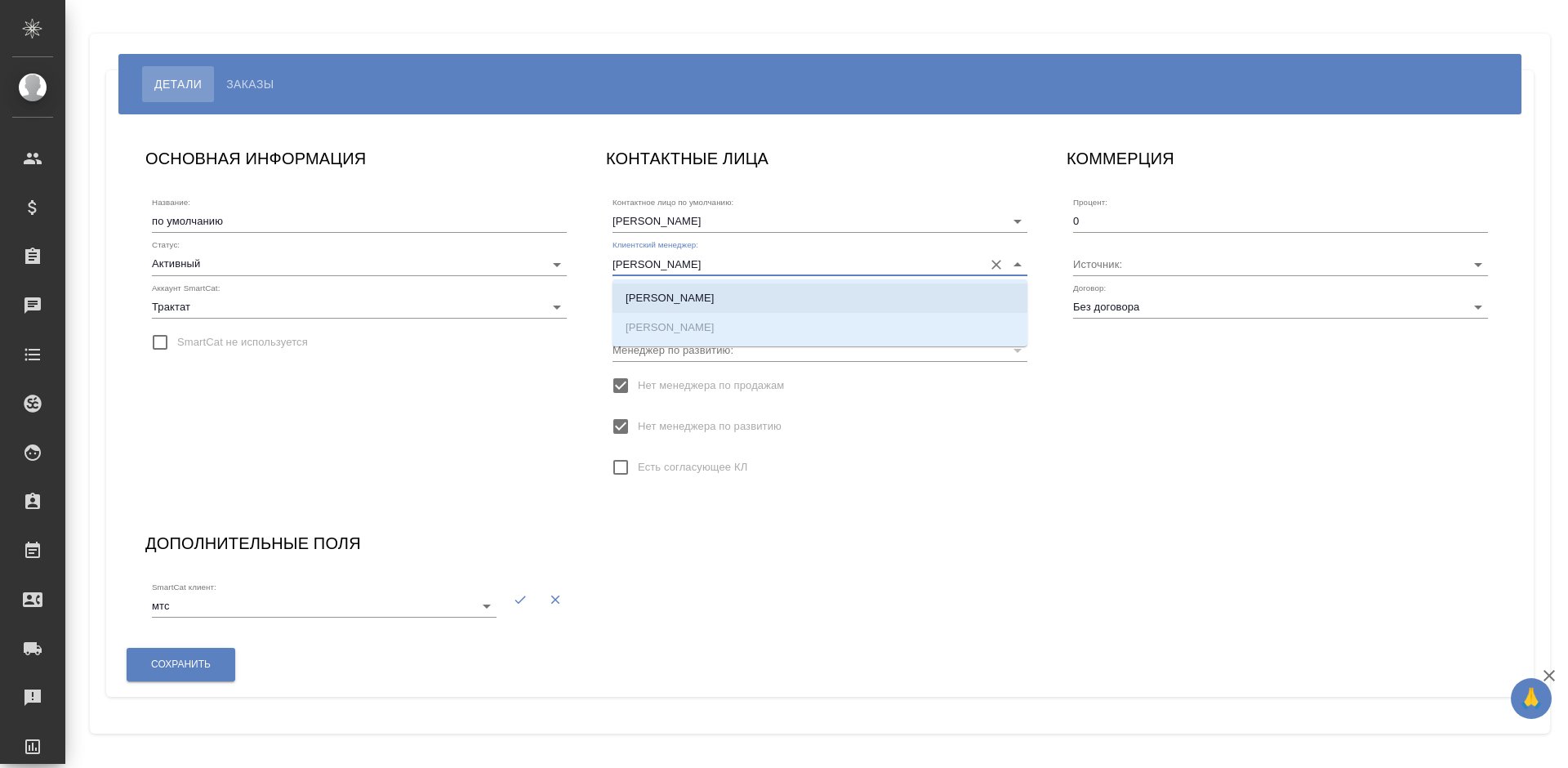
click at [652, 327] on ul "Захаров Дмитрий Захарова Ксения" at bounding box center [819, 326] width 415 height 58
type input "захаро"
click at [171, 658] on span "Сохранить" at bounding box center [180, 664] width 59 height 14
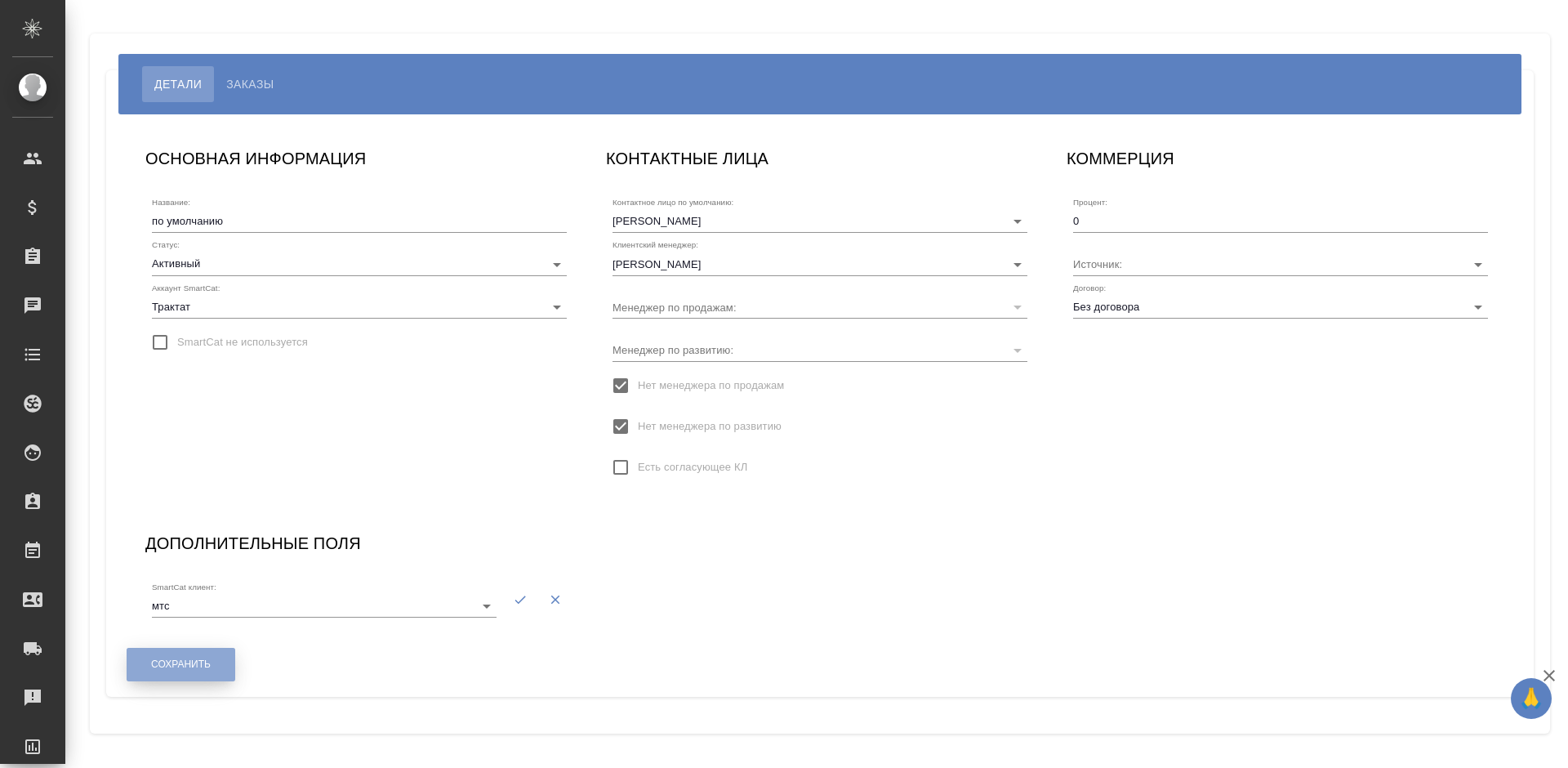
click at [171, 658] on span "Сохранить" at bounding box center [180, 664] width 59 height 14
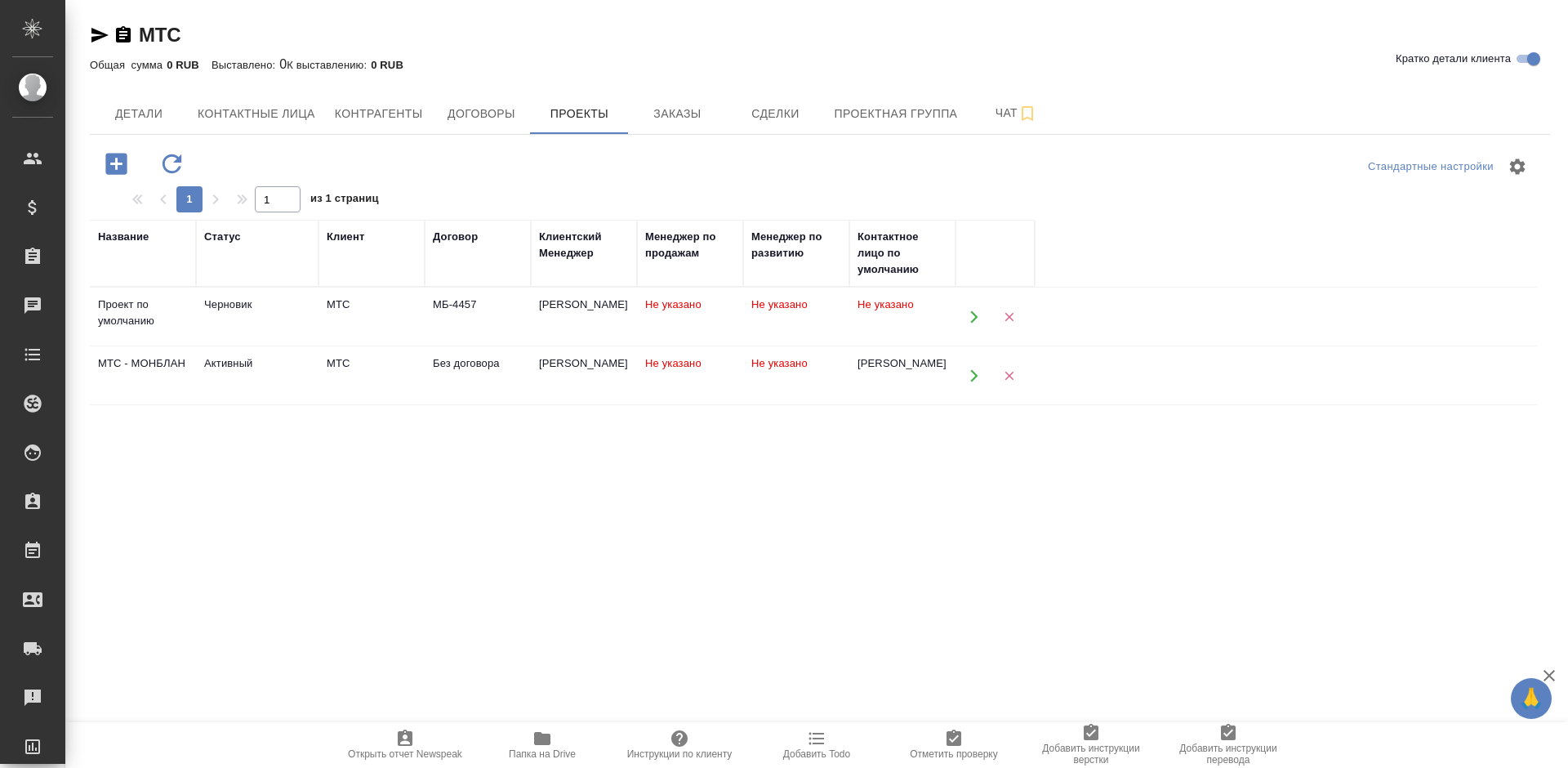
click at [767, 310] on span "Не указано" at bounding box center [780, 304] width 56 height 13
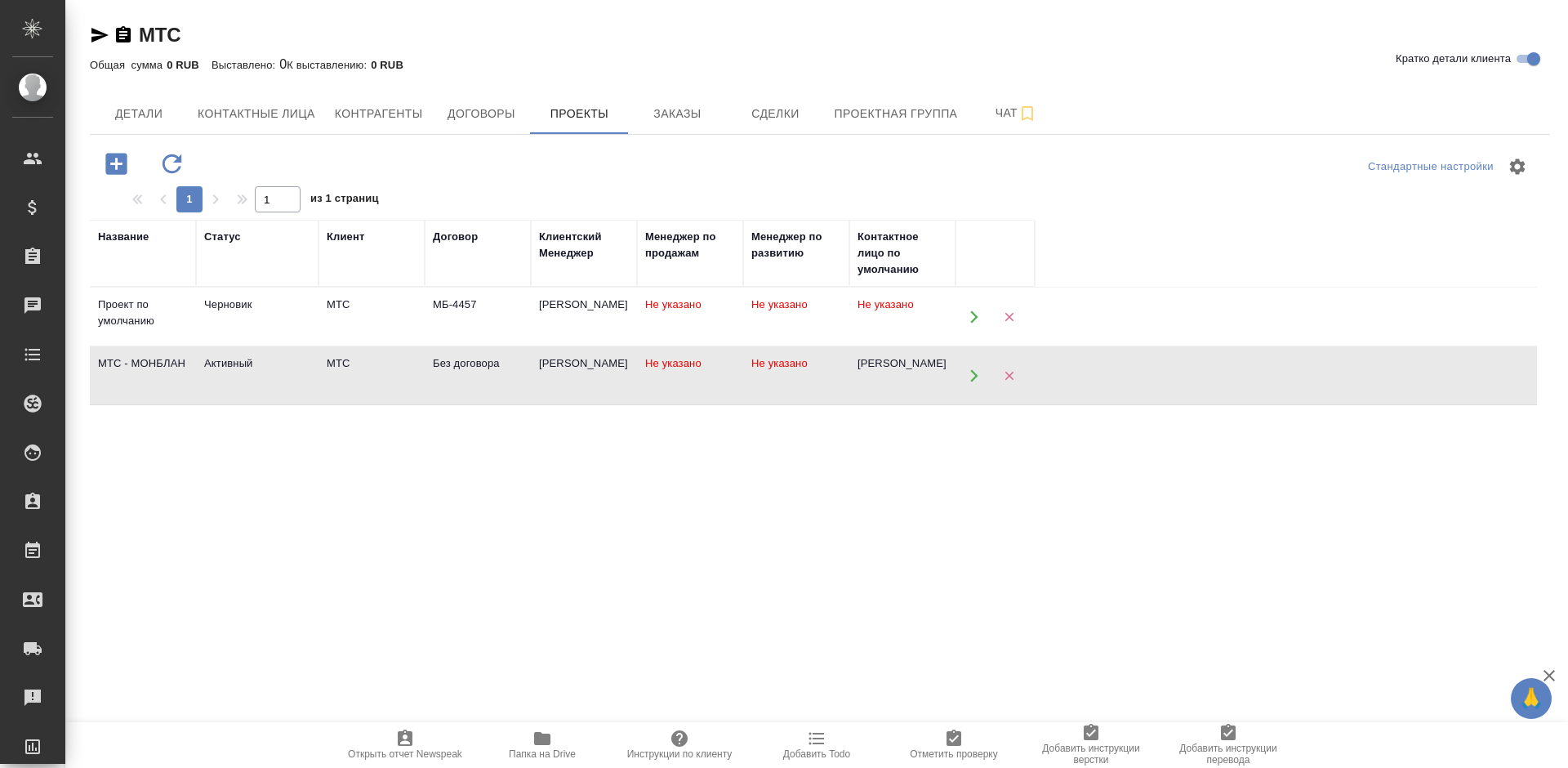
click at [375, 345] on td "МТС" at bounding box center [371, 317] width 106 height 57
click at [508, 313] on td "МБ-4457" at bounding box center [477, 317] width 106 height 57
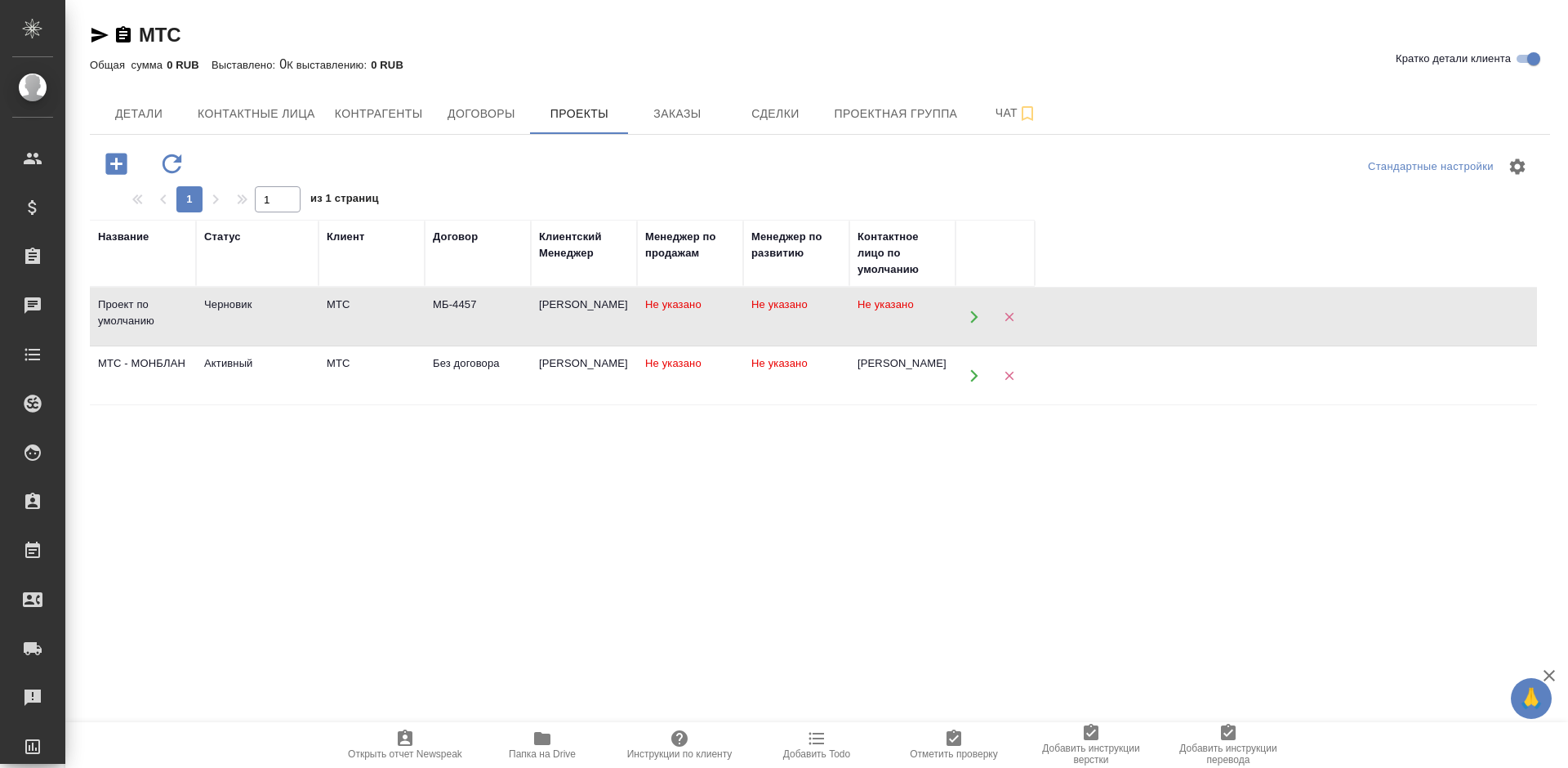
click at [508, 313] on td "МБ-4457" at bounding box center [477, 317] width 106 height 57
click at [217, 116] on span "Контактные лица" at bounding box center [256, 114] width 118 height 20
select select "RU"
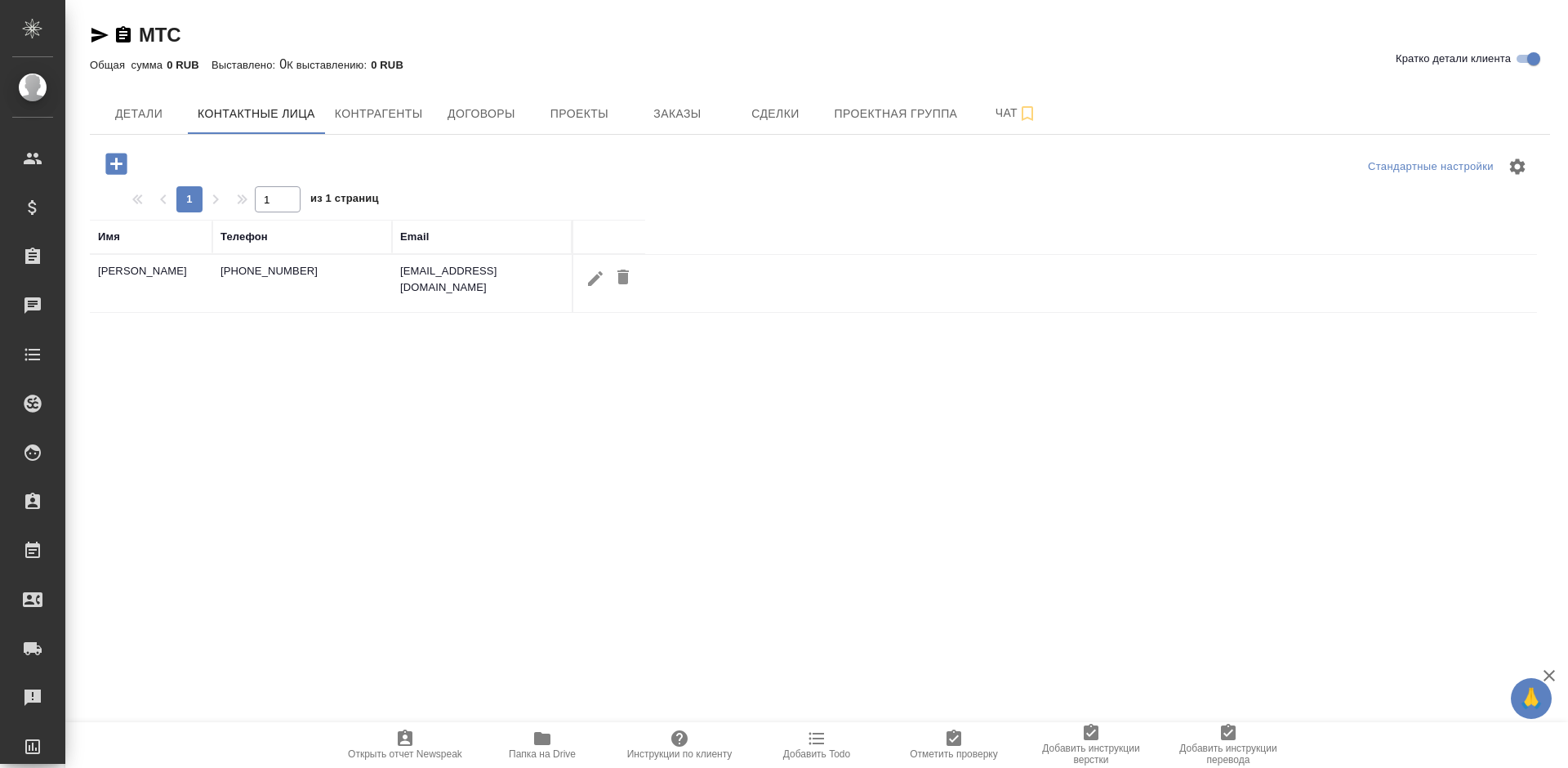
click at [118, 172] on icon "button" at bounding box center [116, 163] width 21 height 21
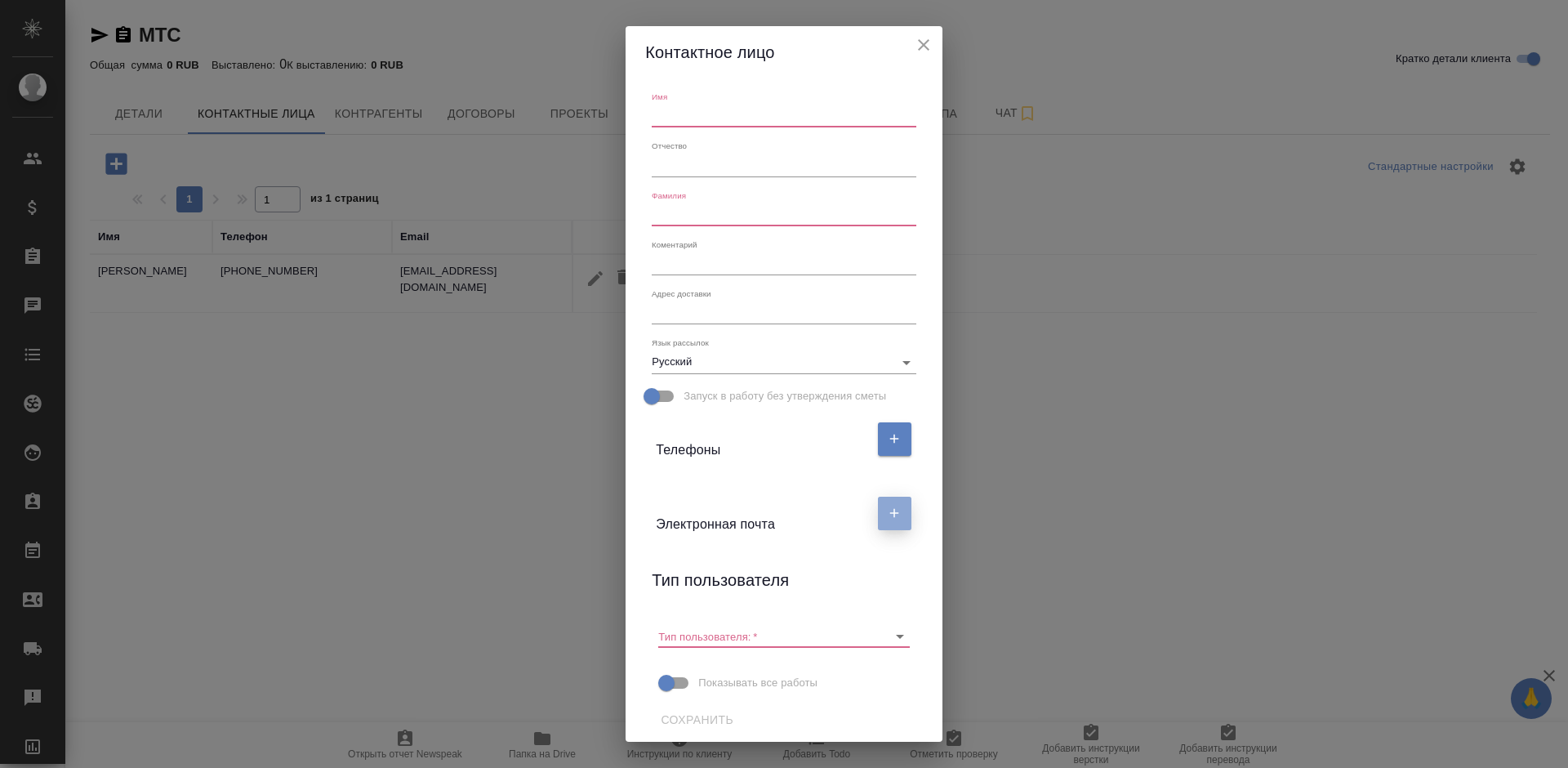
click at [878, 518] on button "button" at bounding box center [894, 513] width 33 height 33
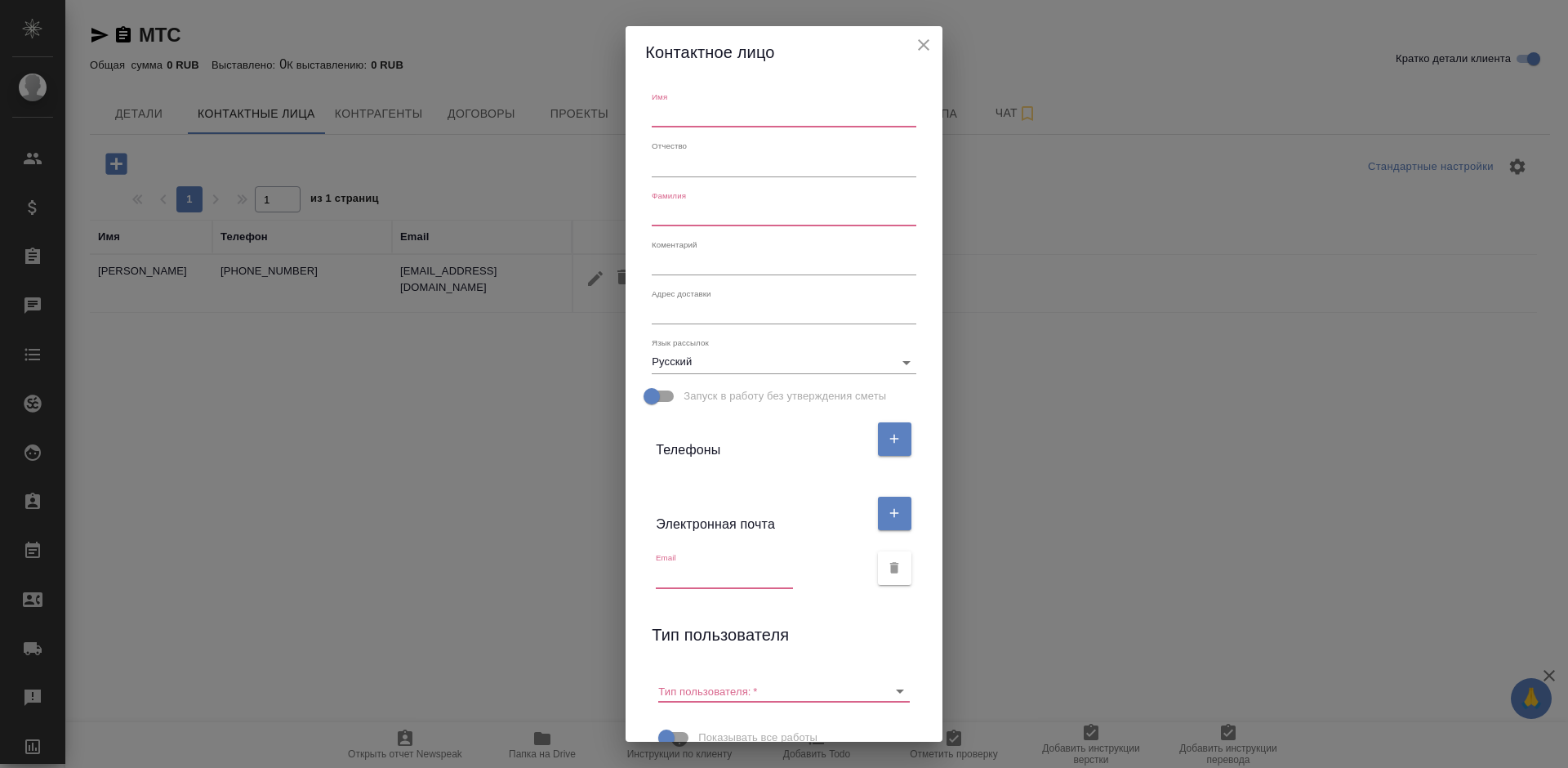
click at [736, 570] on input "text" at bounding box center [724, 576] width 137 height 23
paste input "ynmaziki@mts.ru"
type input "ynmaziki@mts.ru"
click at [878, 444] on button "button" at bounding box center [894, 438] width 33 height 33
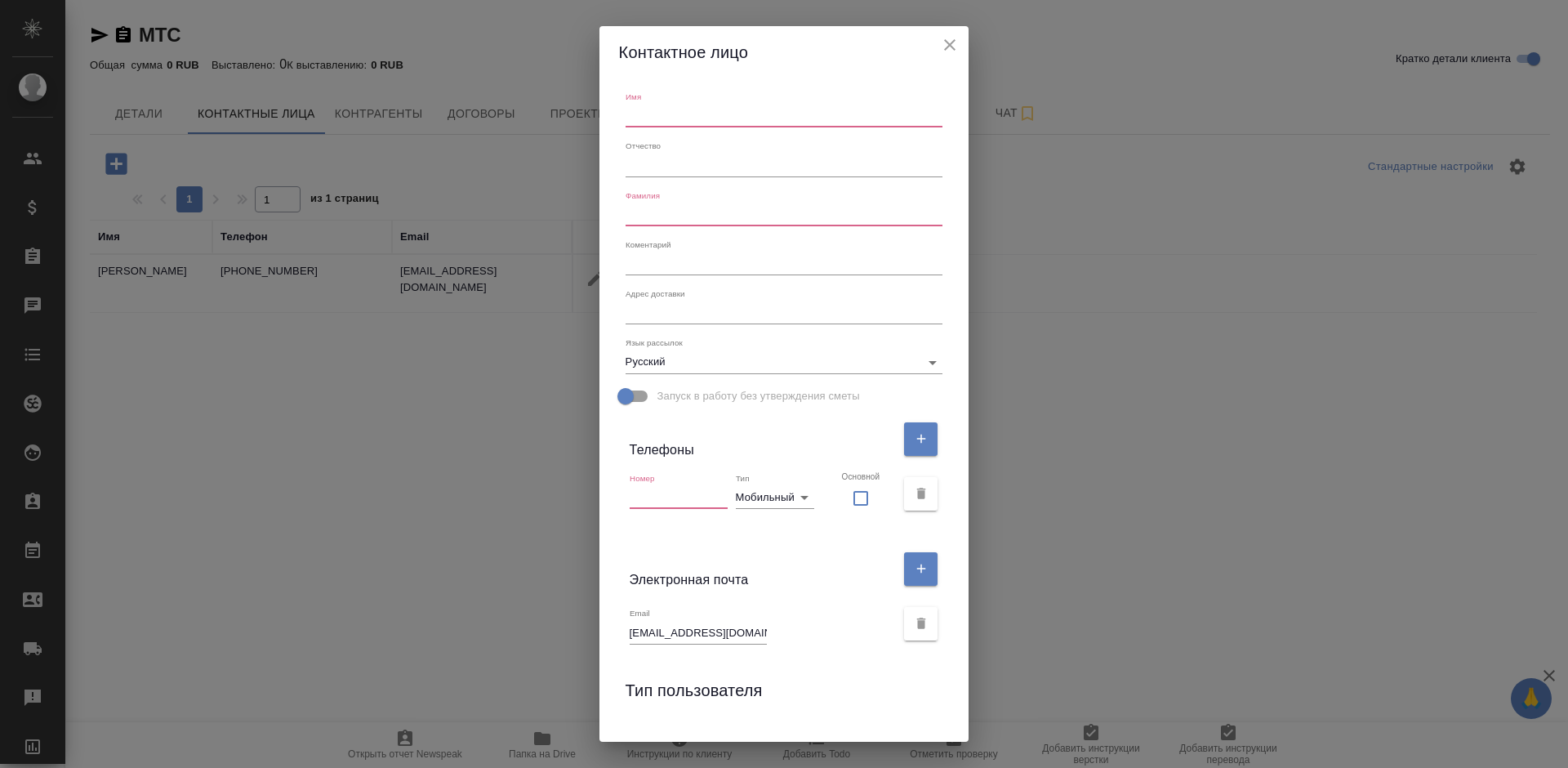
click at [685, 500] on input "text" at bounding box center [679, 498] width 98 height 23
paste input "+79160615633"
type input "+79160615633"
click at [733, 122] on input "text" at bounding box center [784, 117] width 318 height 23
paste input "Юлия Никульшина"
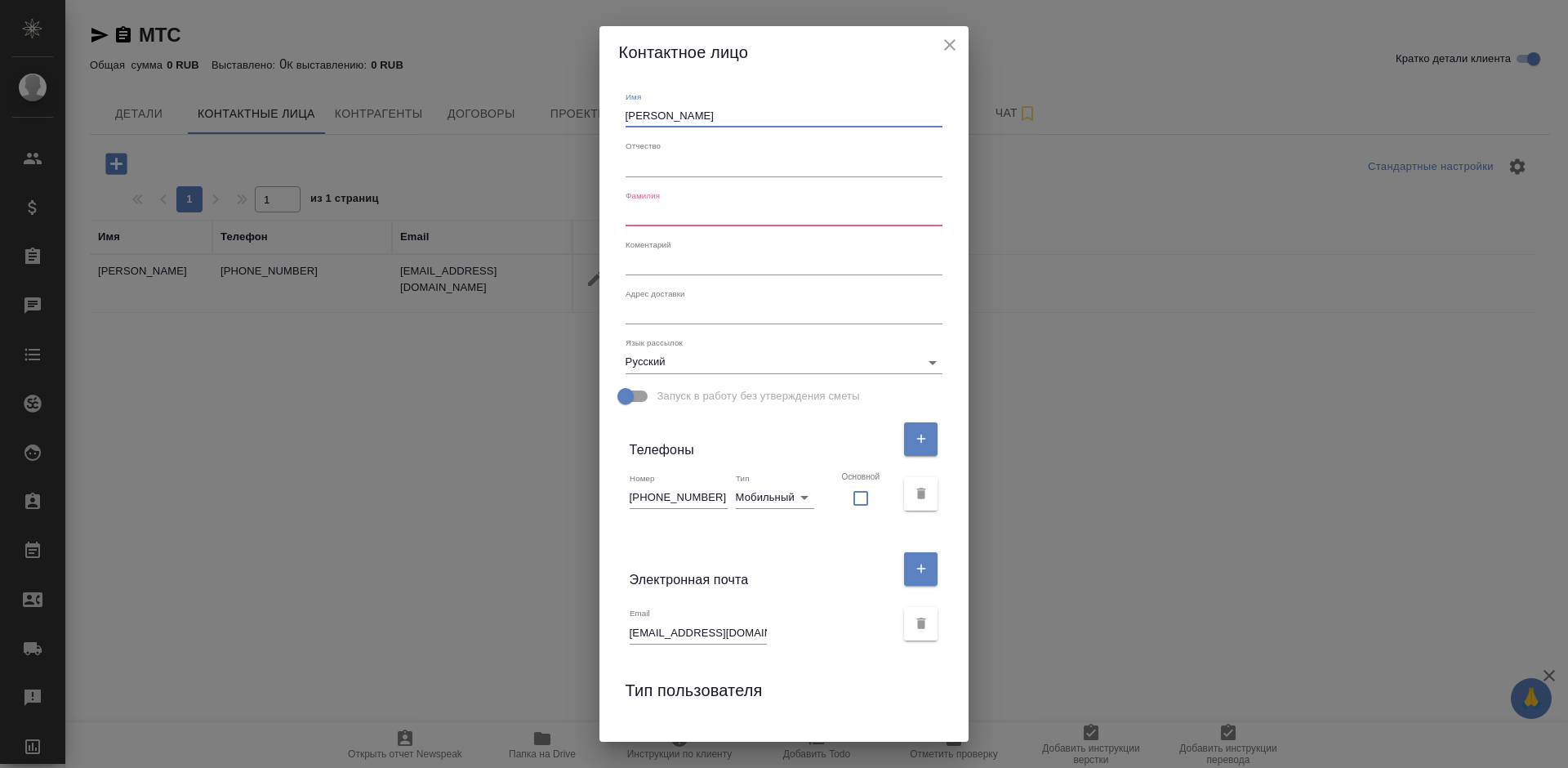
click at [706, 109] on input "Юлия Никульшина" at bounding box center [784, 117] width 318 height 23
type input "Юлия"
click at [669, 212] on input "text" at bounding box center [784, 215] width 318 height 23
paste input "Юлия Никульшина"
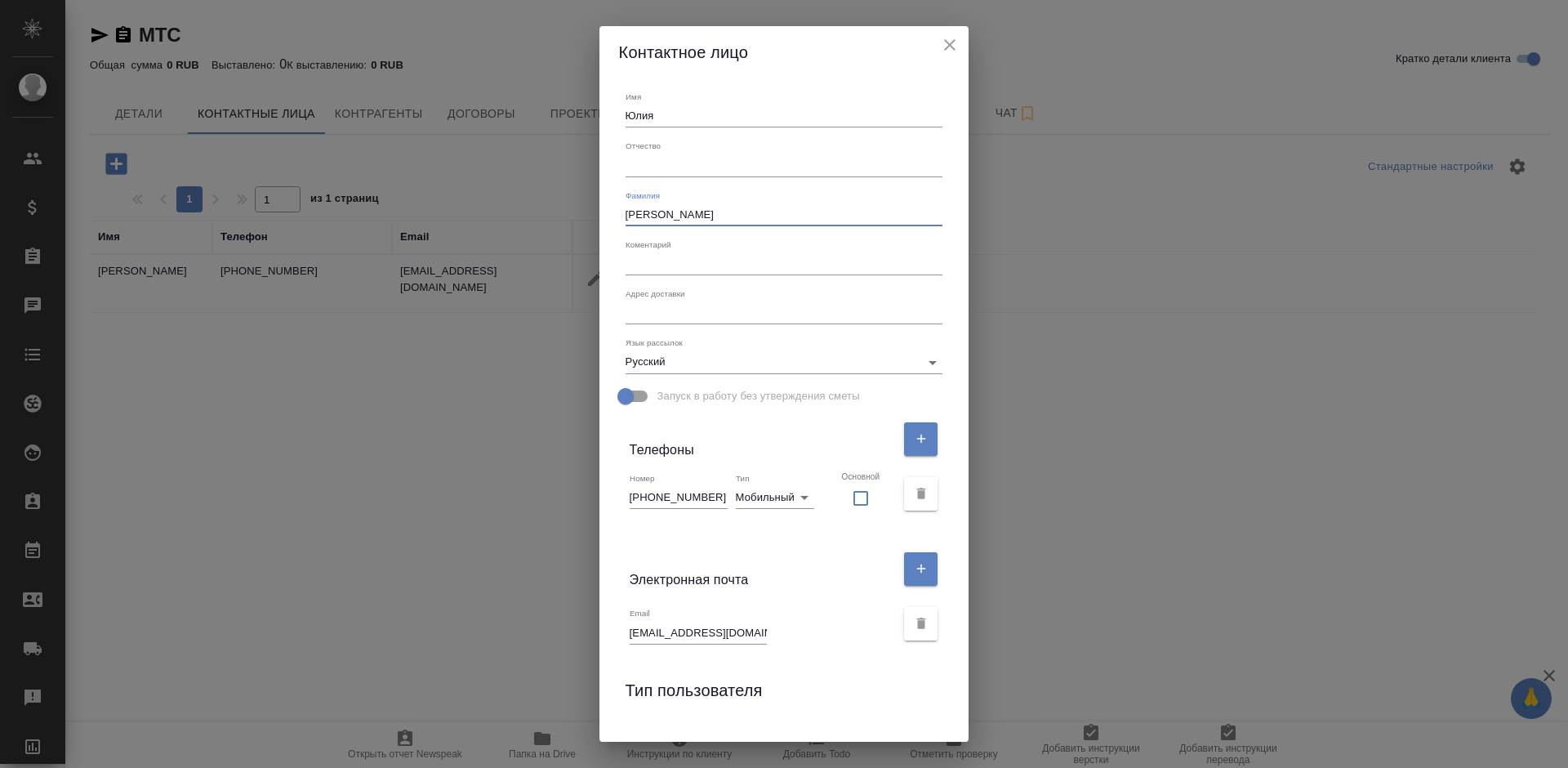
click at [665, 212] on input "Юлия Никульшина" at bounding box center [784, 215] width 318 height 23
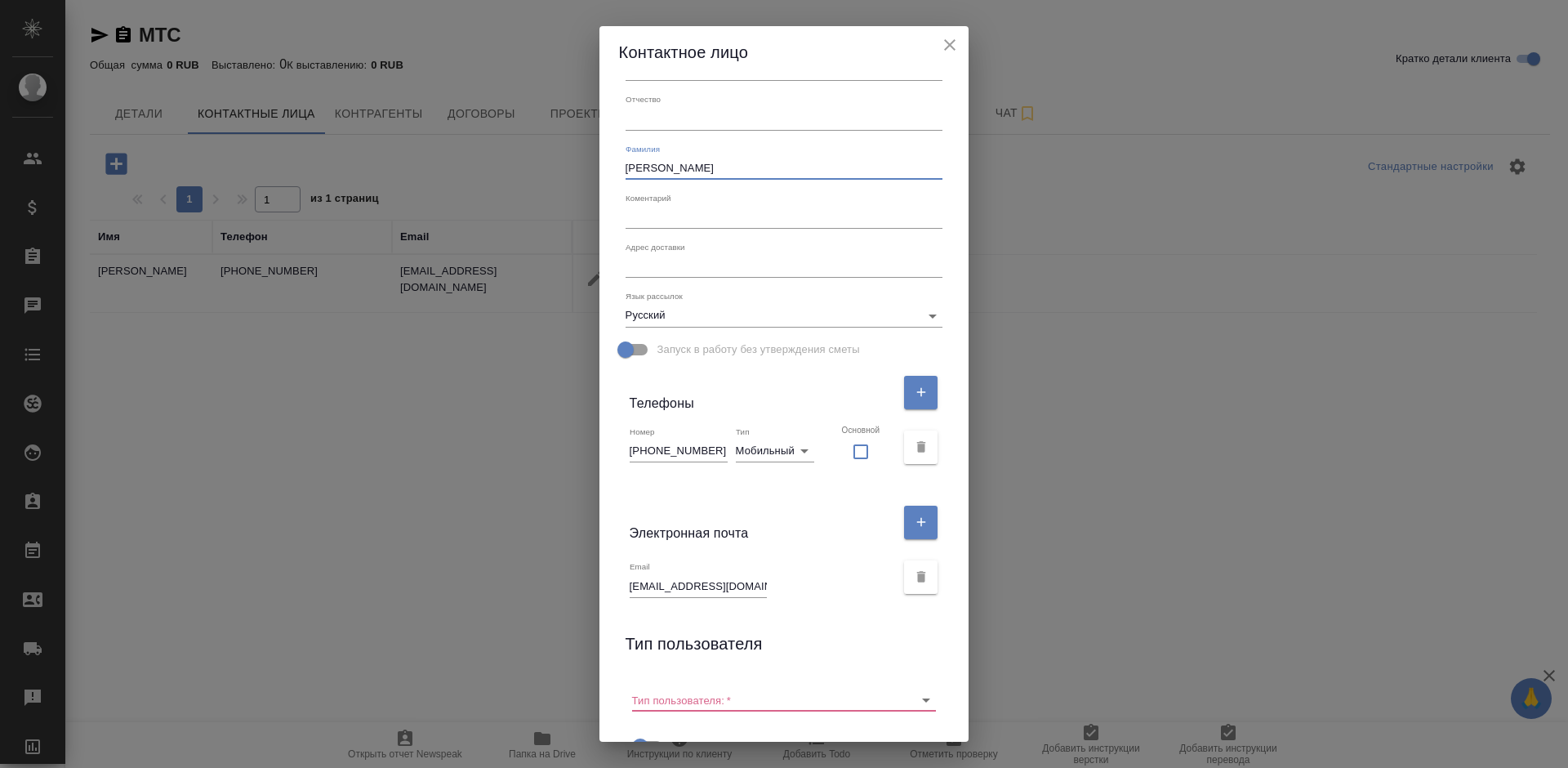
scroll to position [86, 0]
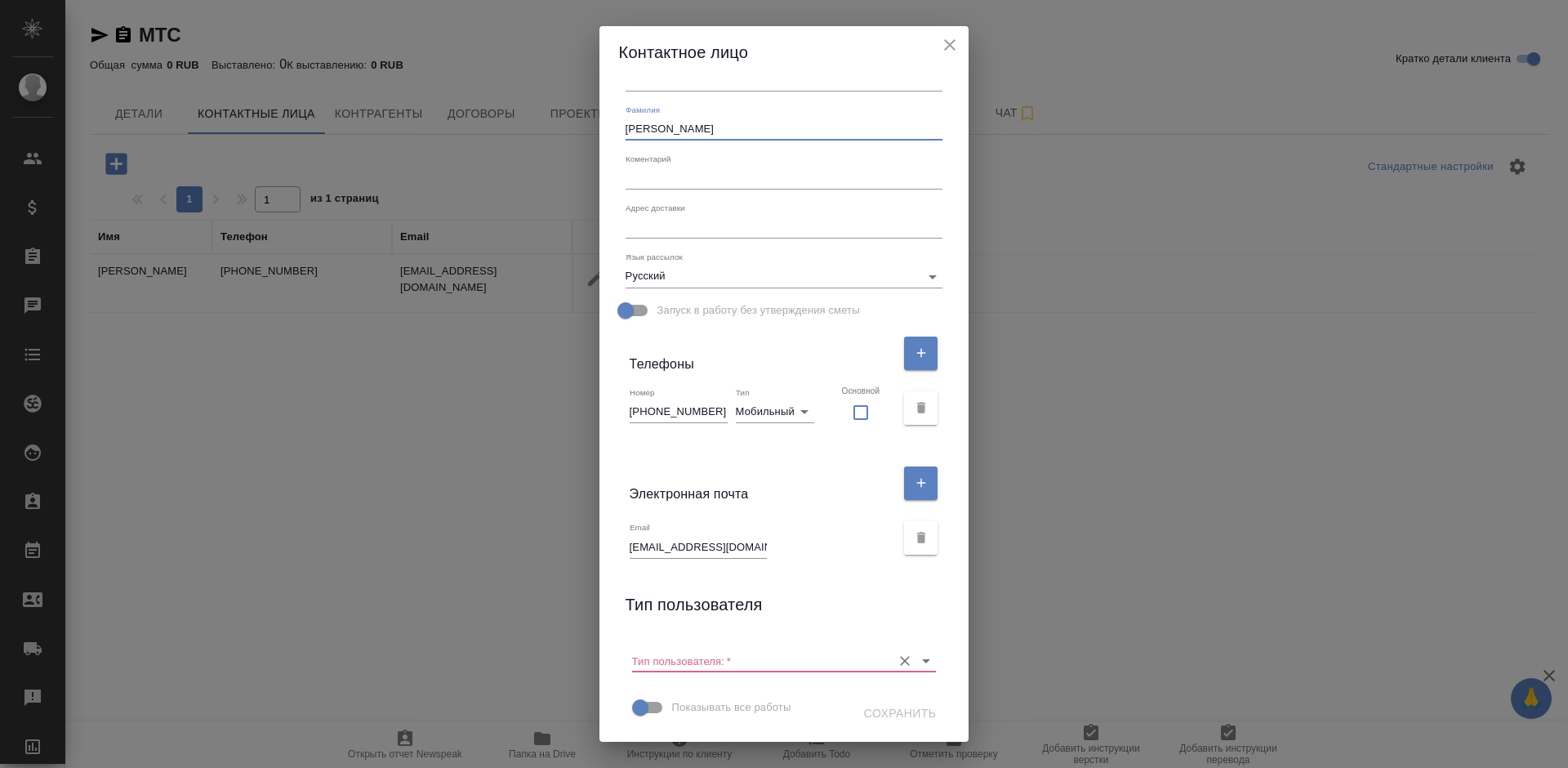
type input "Никульшина"
click at [757, 658] on input "Тип пользователя:   *" at bounding box center [758, 660] width 253 height 22
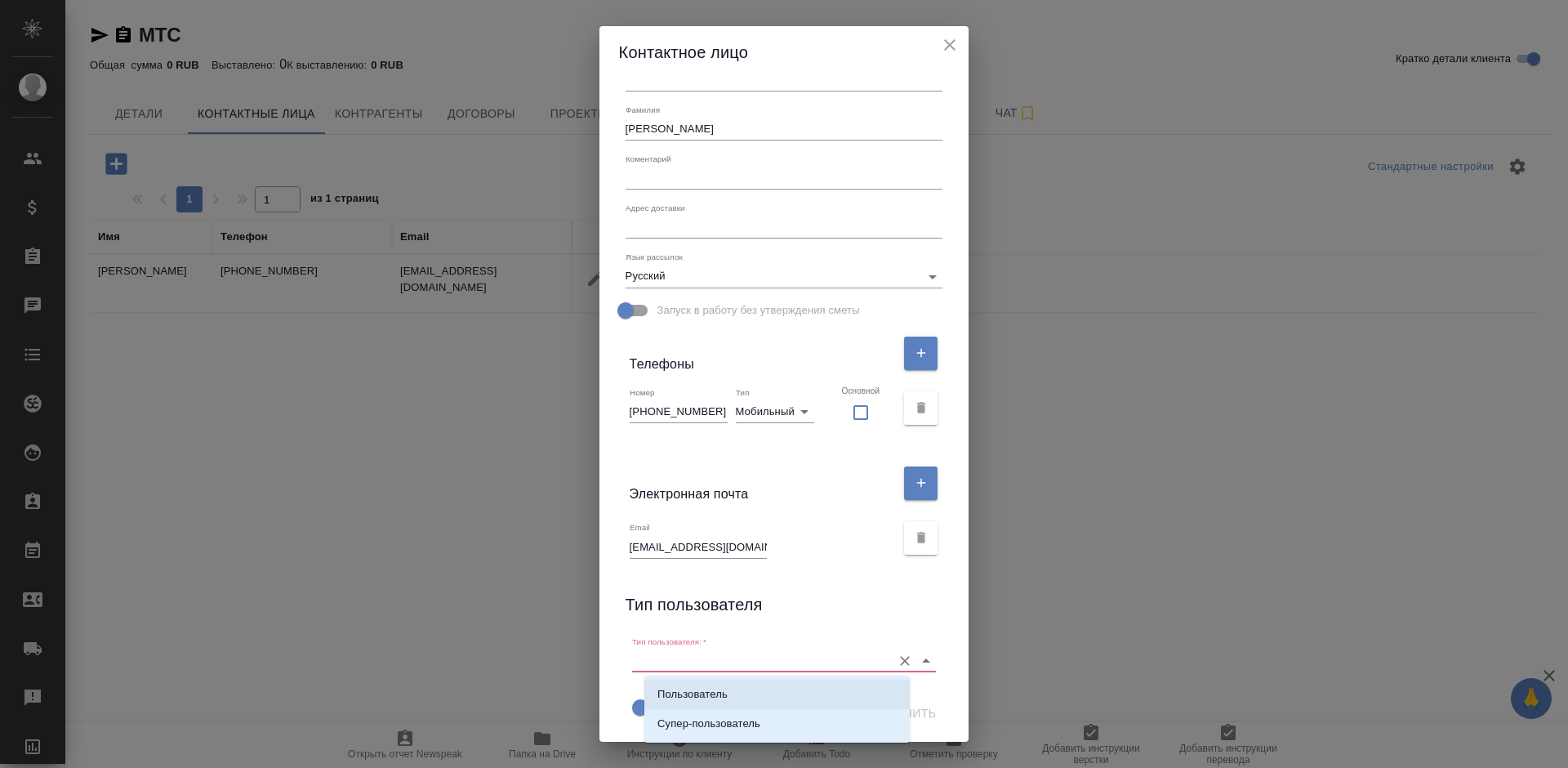
click at [754, 689] on li "Пользователь" at bounding box center [777, 694] width 265 height 29
type input "Пользователь"
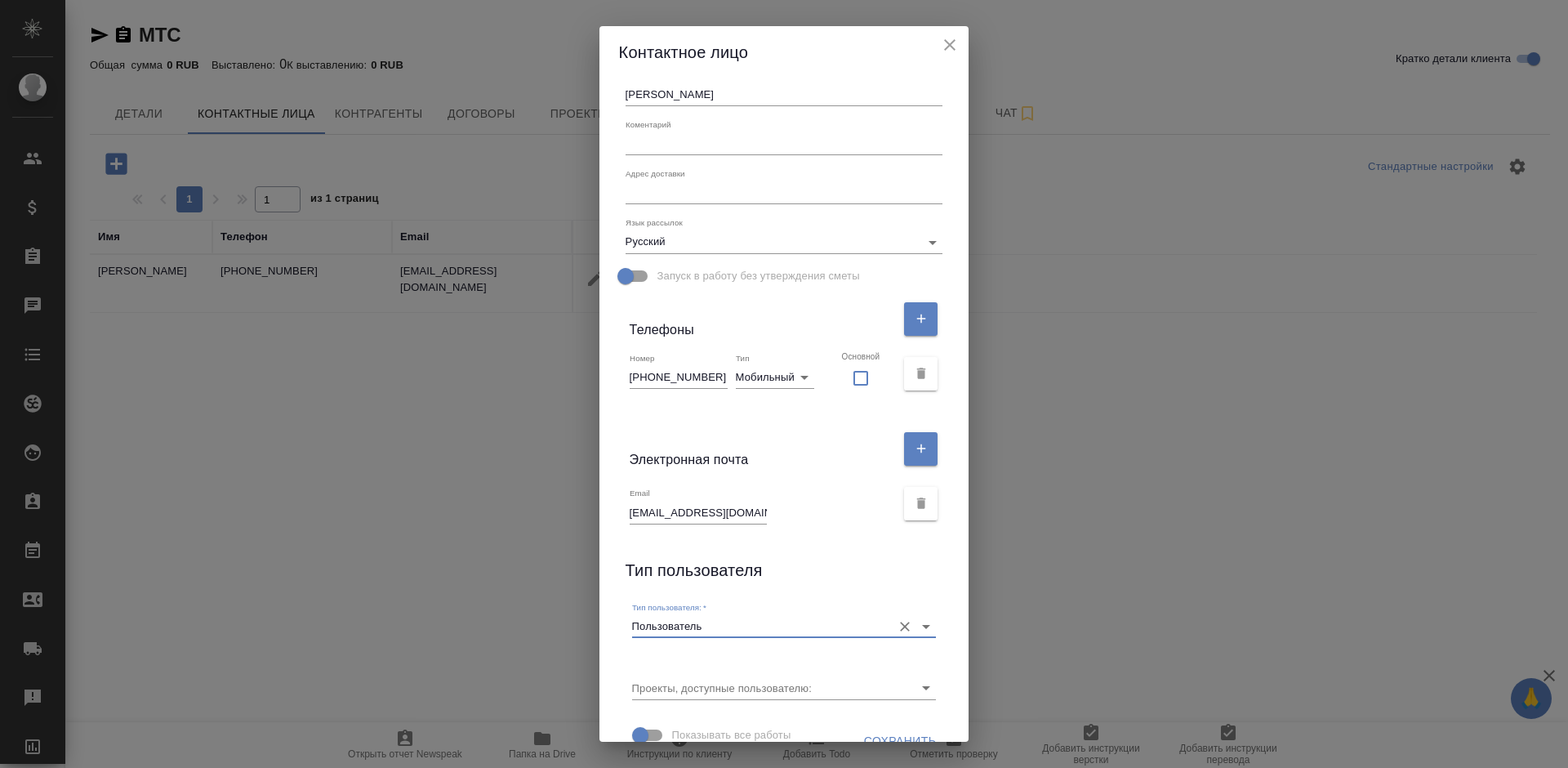
scroll to position [147, 0]
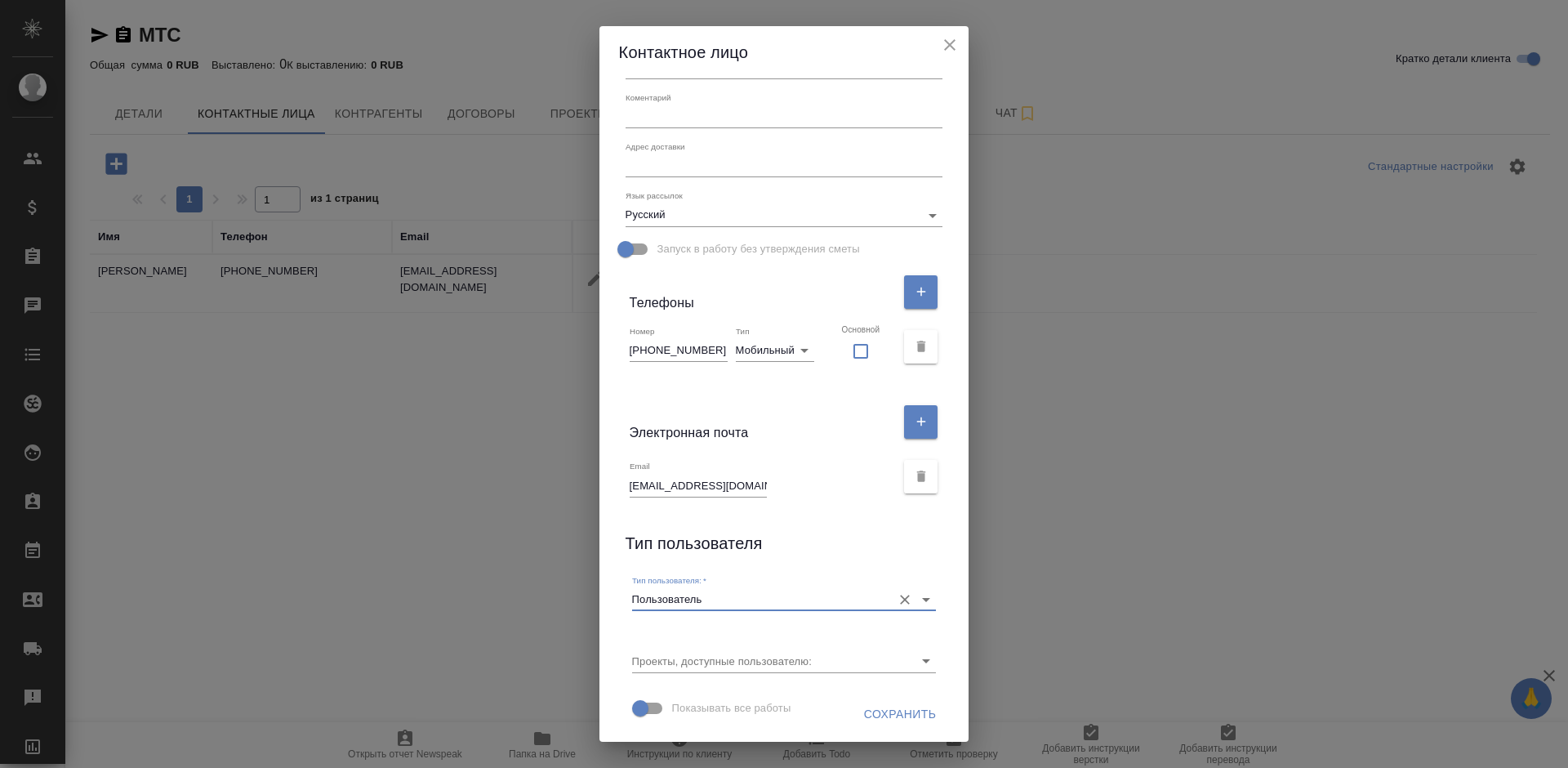
click at [864, 710] on span "Сохранить" at bounding box center [900, 714] width 73 height 20
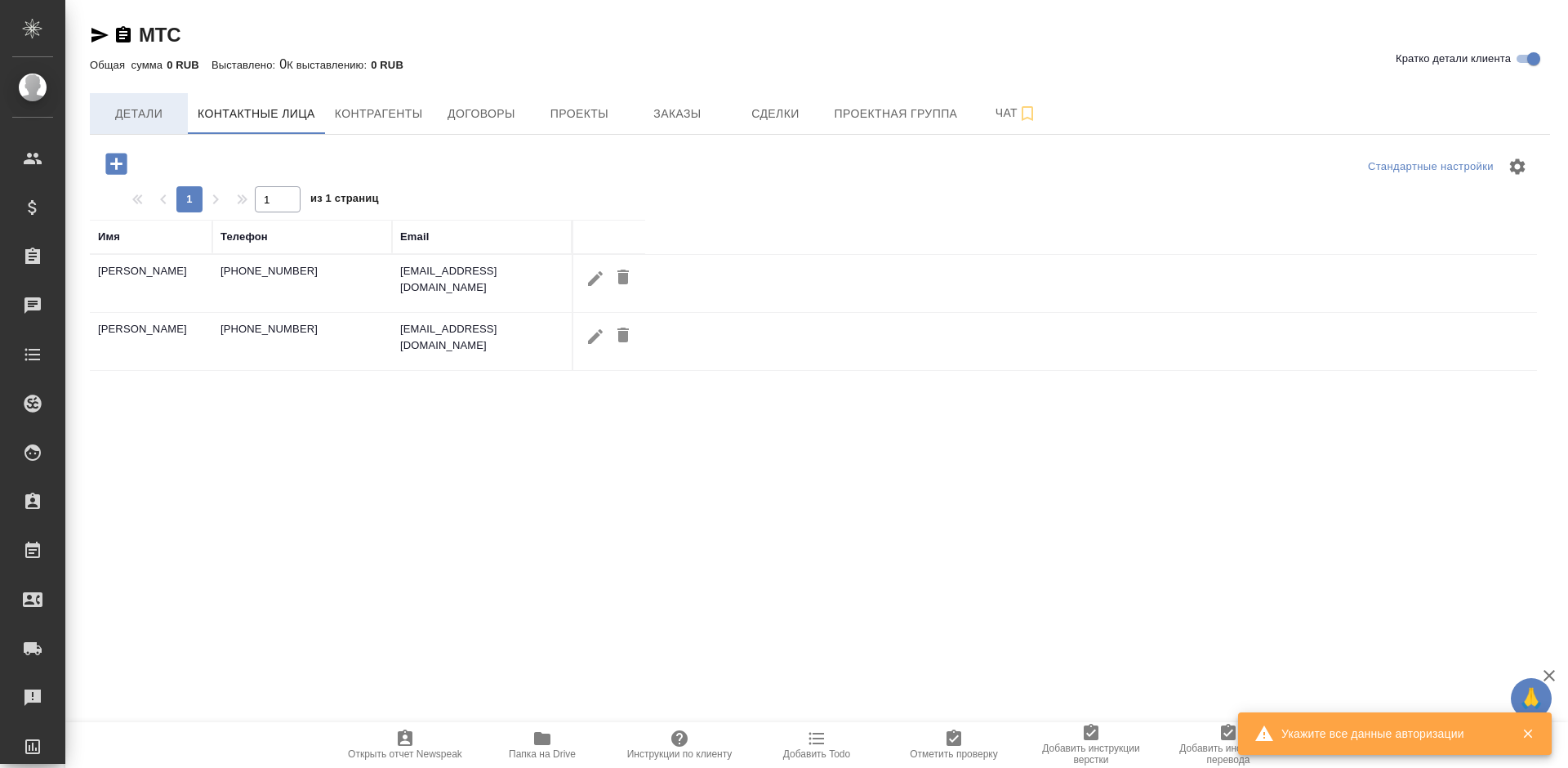
click at [158, 112] on span "Детали" at bounding box center [138, 114] width 79 height 20
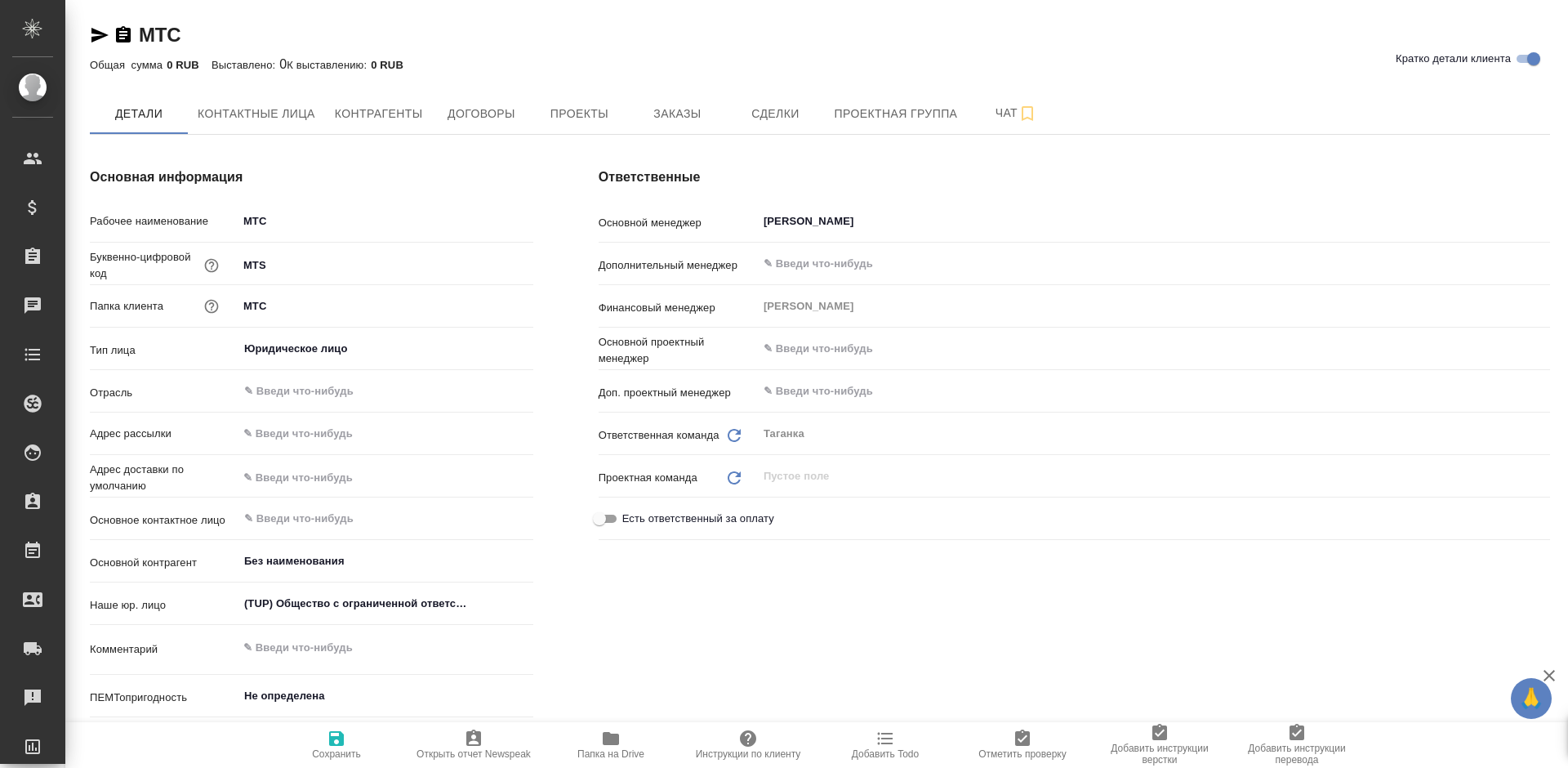
type textarea "x"
click at [803, 214] on input "Швыденко Алина" at bounding box center [1126, 222] width 728 height 19
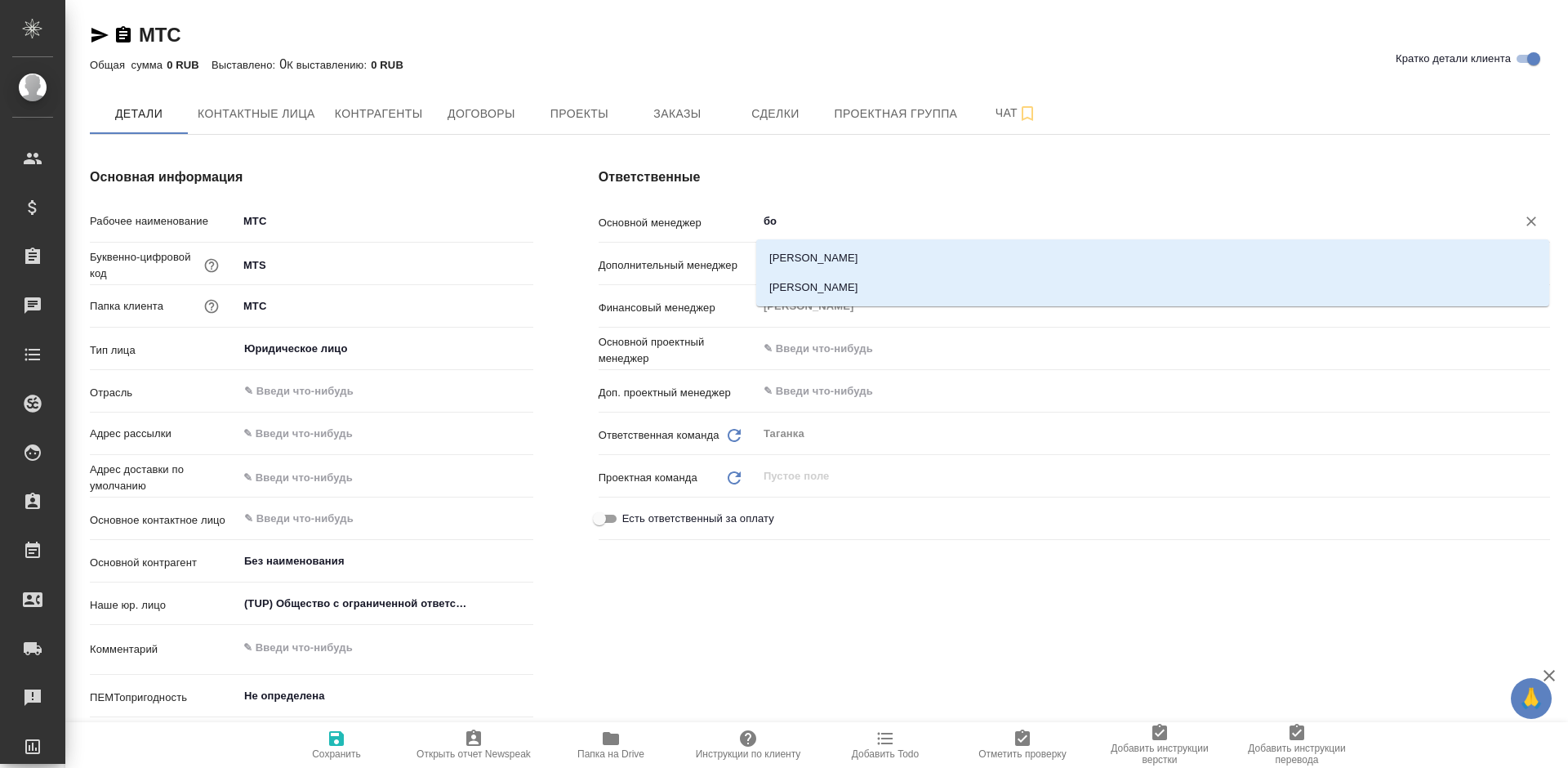
type input "бог"
click at [804, 258] on li "[PERSON_NAME]" at bounding box center [1153, 258] width 793 height 29
type textarea "x"
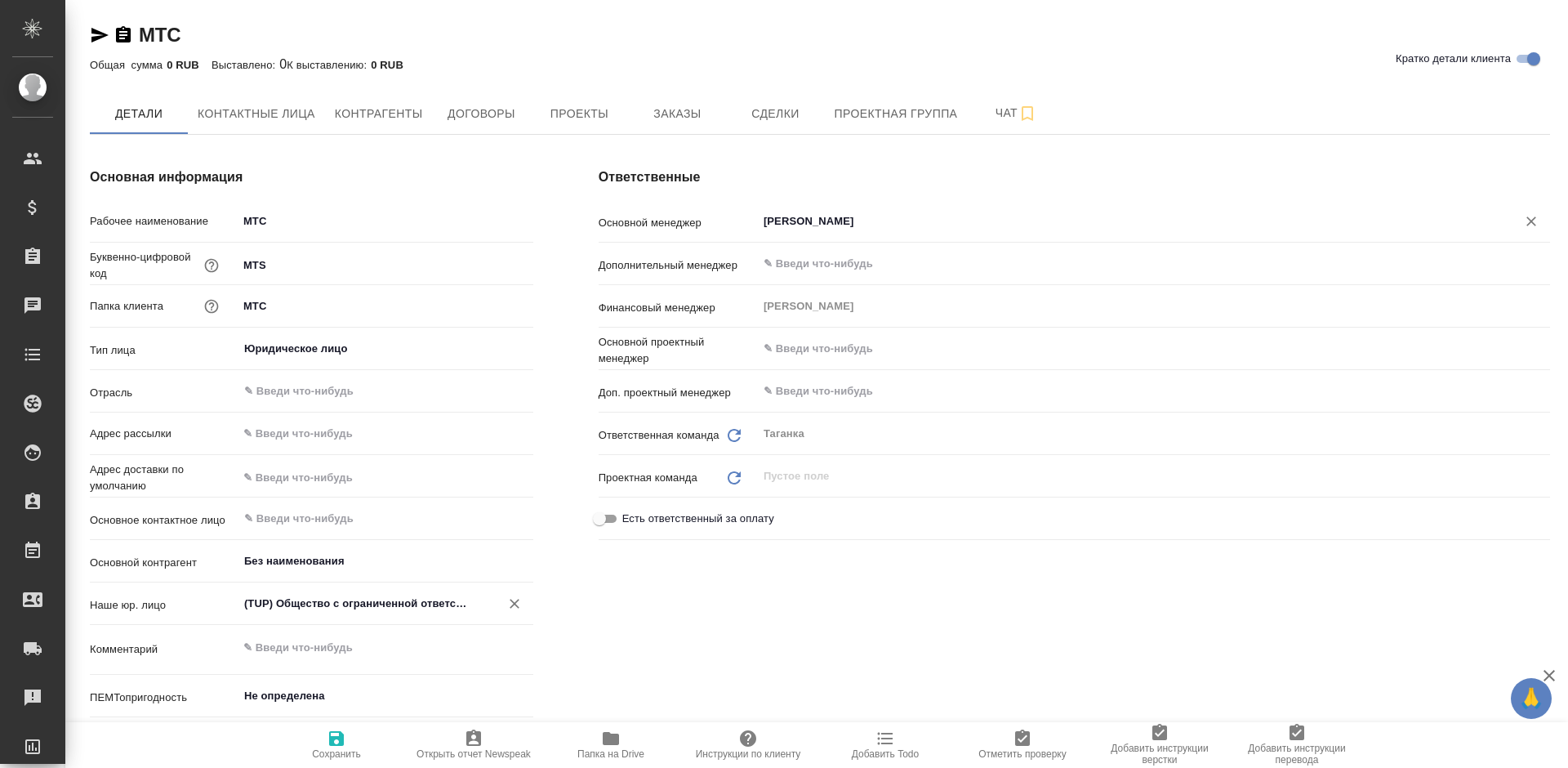
type input "[PERSON_NAME]"
click at [363, 599] on input "(TUP) Общество с ограниченной ответственностью «Технологии управления переводом»" at bounding box center [359, 604] width 231 height 19
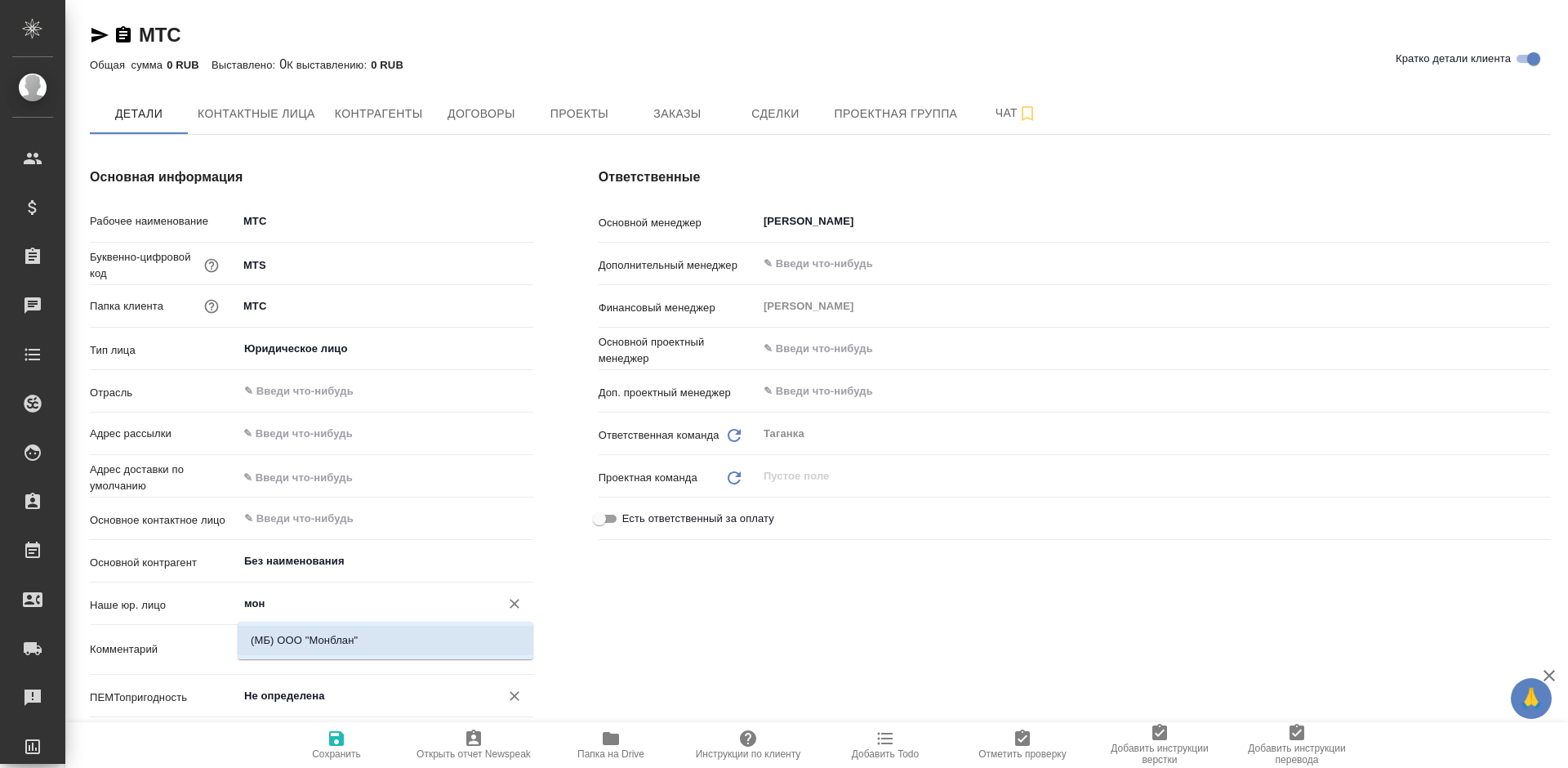
drag, startPoint x: 360, startPoint y: 636, endPoint x: 379, endPoint y: 687, distance: 54.4
click at [356, 638] on li "(МБ) ООО "Монблан"" at bounding box center [385, 641] width 296 height 29
type input "(МБ) ООО "Монблан""
type textarea "x"
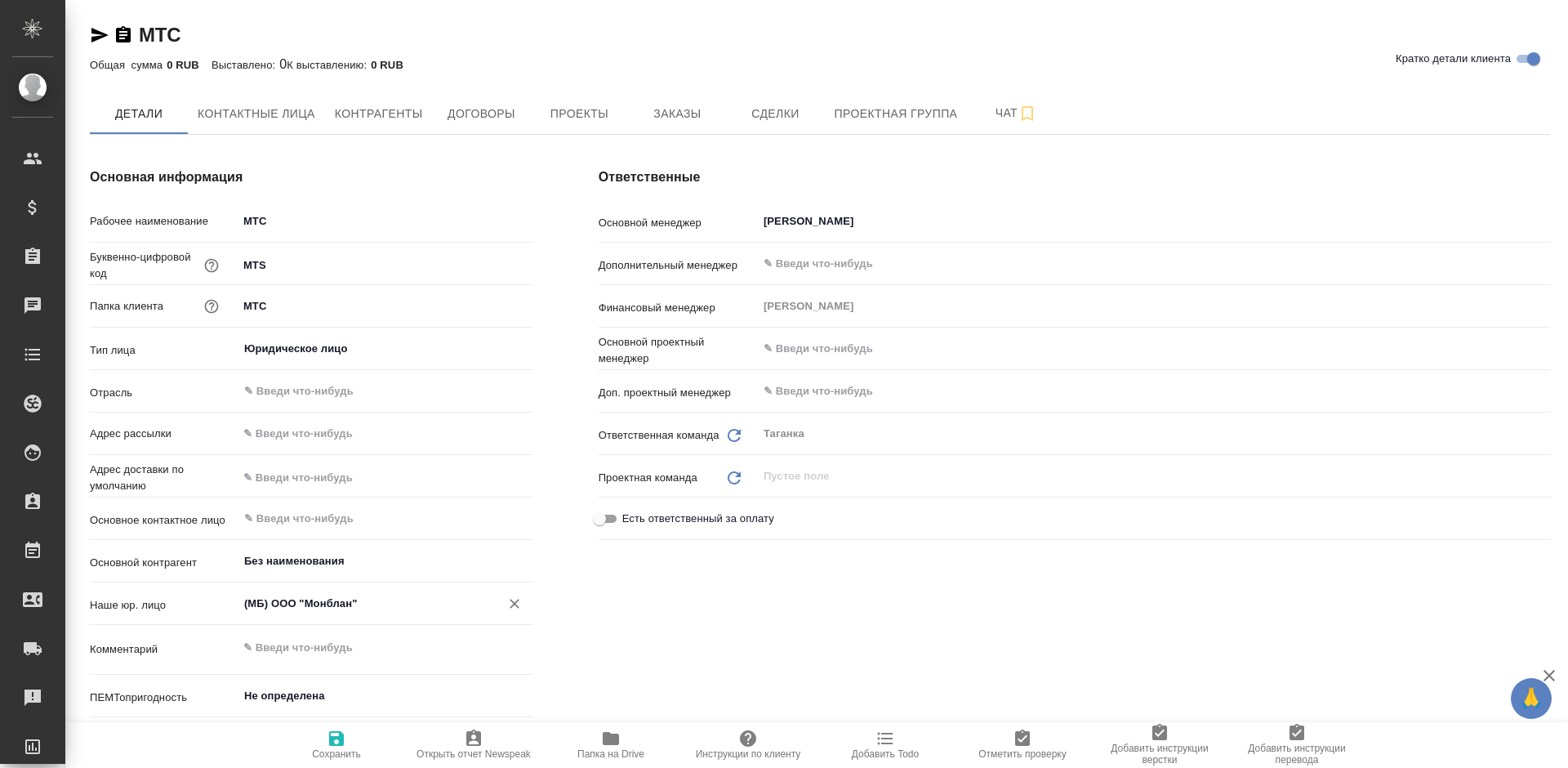
type input "(МБ) ООО "Монблан""
click at [339, 744] on icon "button" at bounding box center [336, 738] width 15 height 15
type textarea "x"
click at [339, 744] on icon "button" at bounding box center [336, 738] width 15 height 15
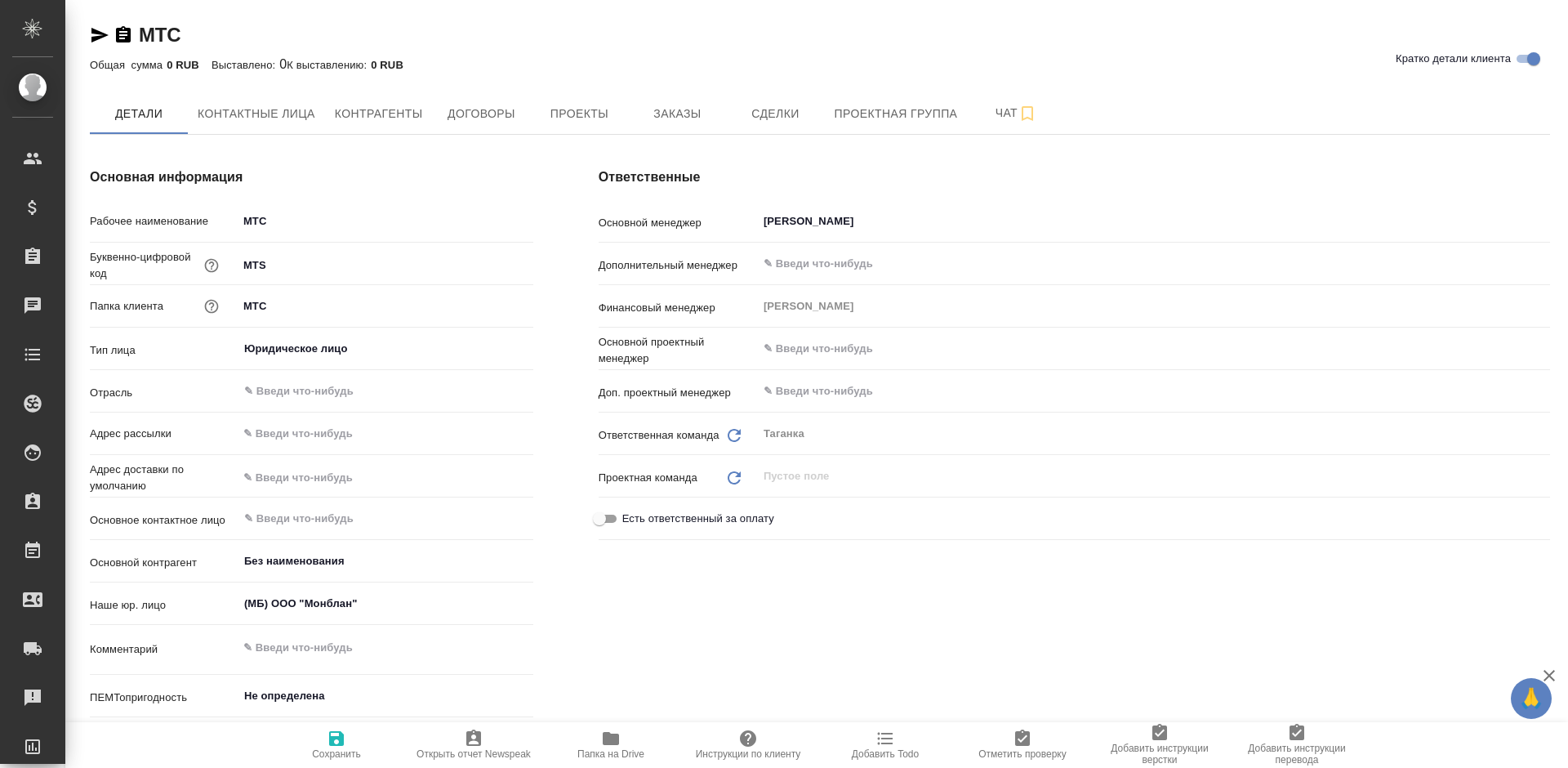
type textarea "x"
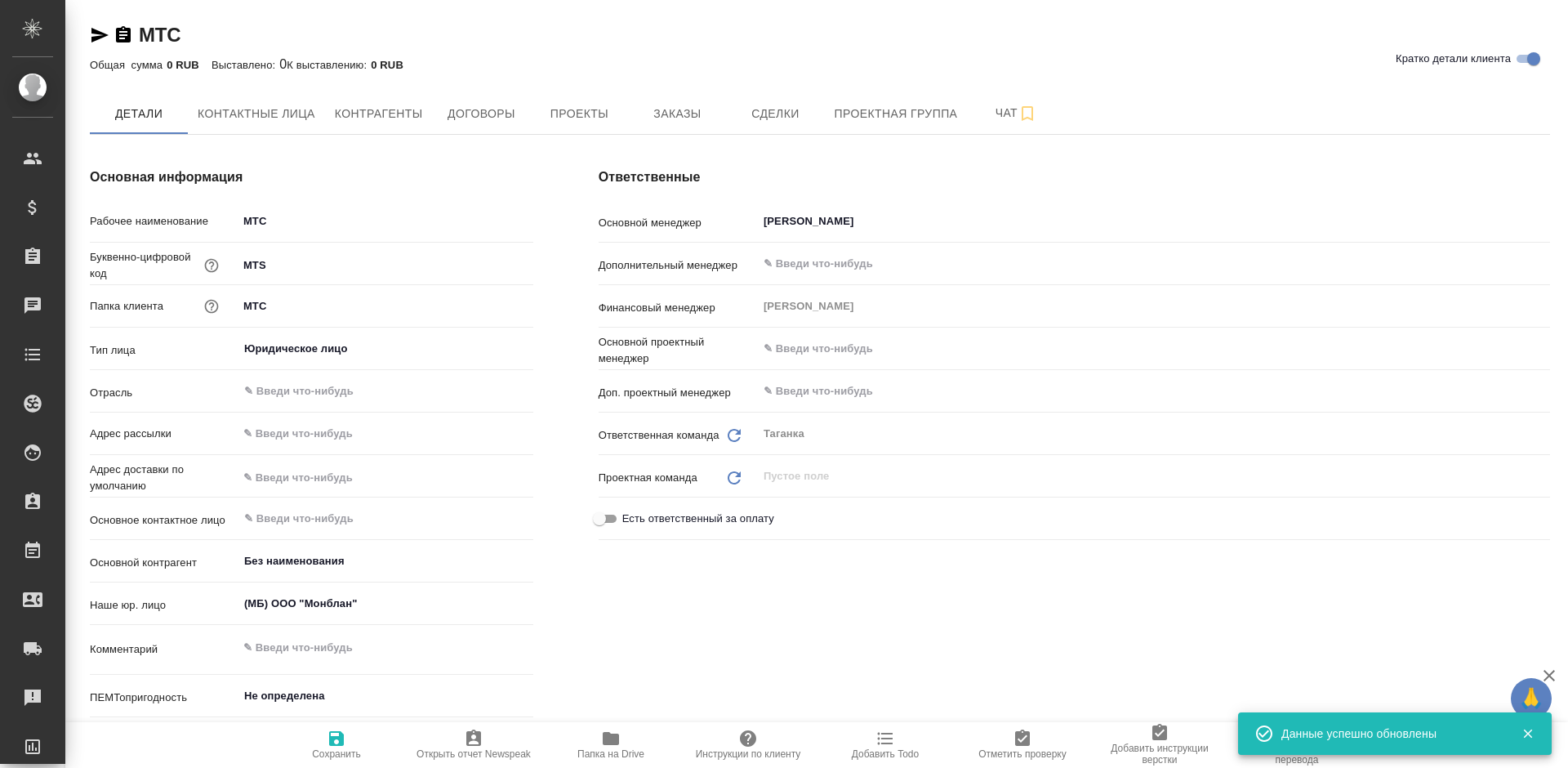
type textarea "x"
type input "Белорусская"
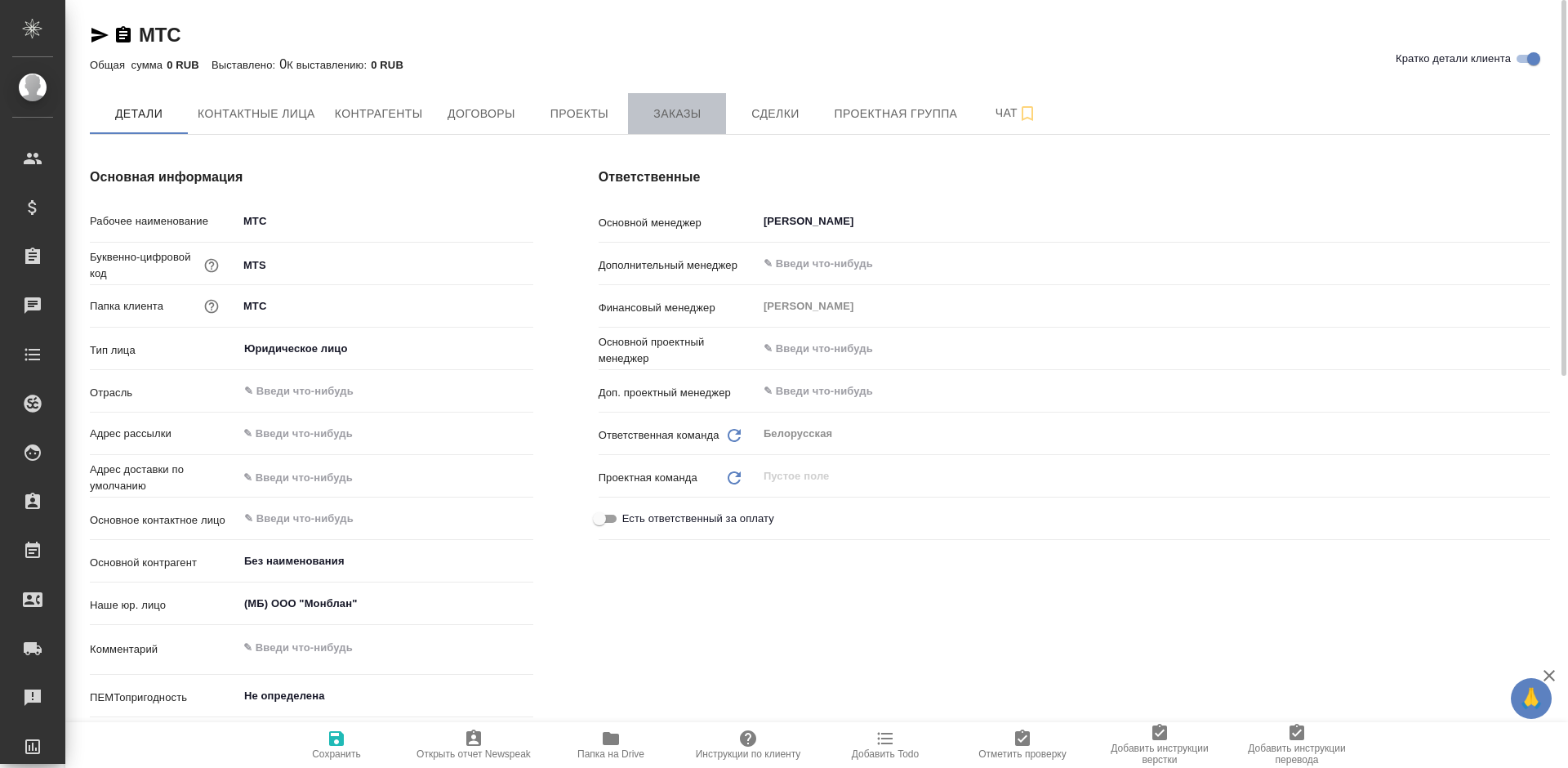
click at [669, 118] on span "Заказы" at bounding box center [677, 114] width 79 height 20
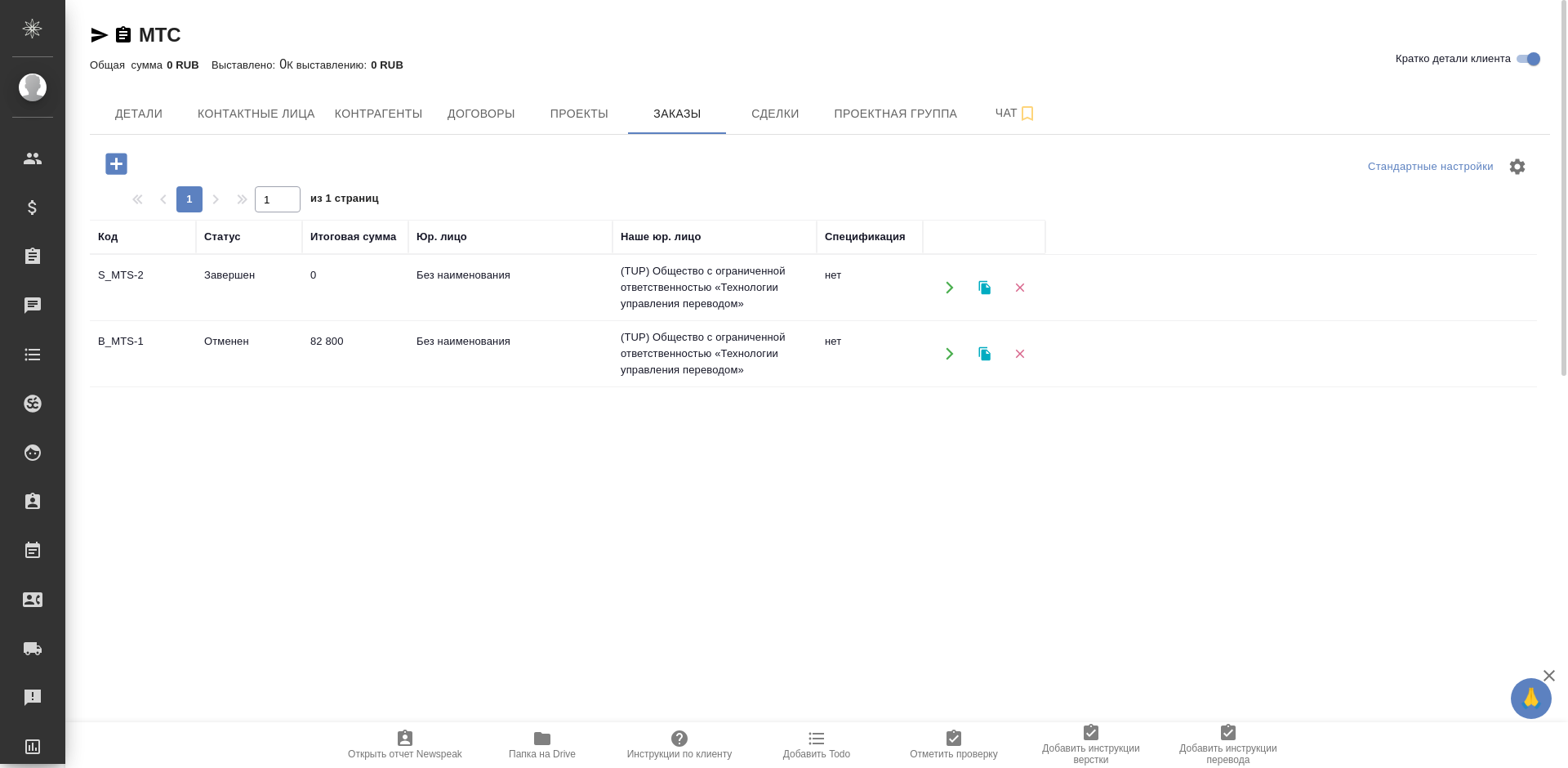
click at [117, 166] on icon "button" at bounding box center [116, 163] width 28 height 28
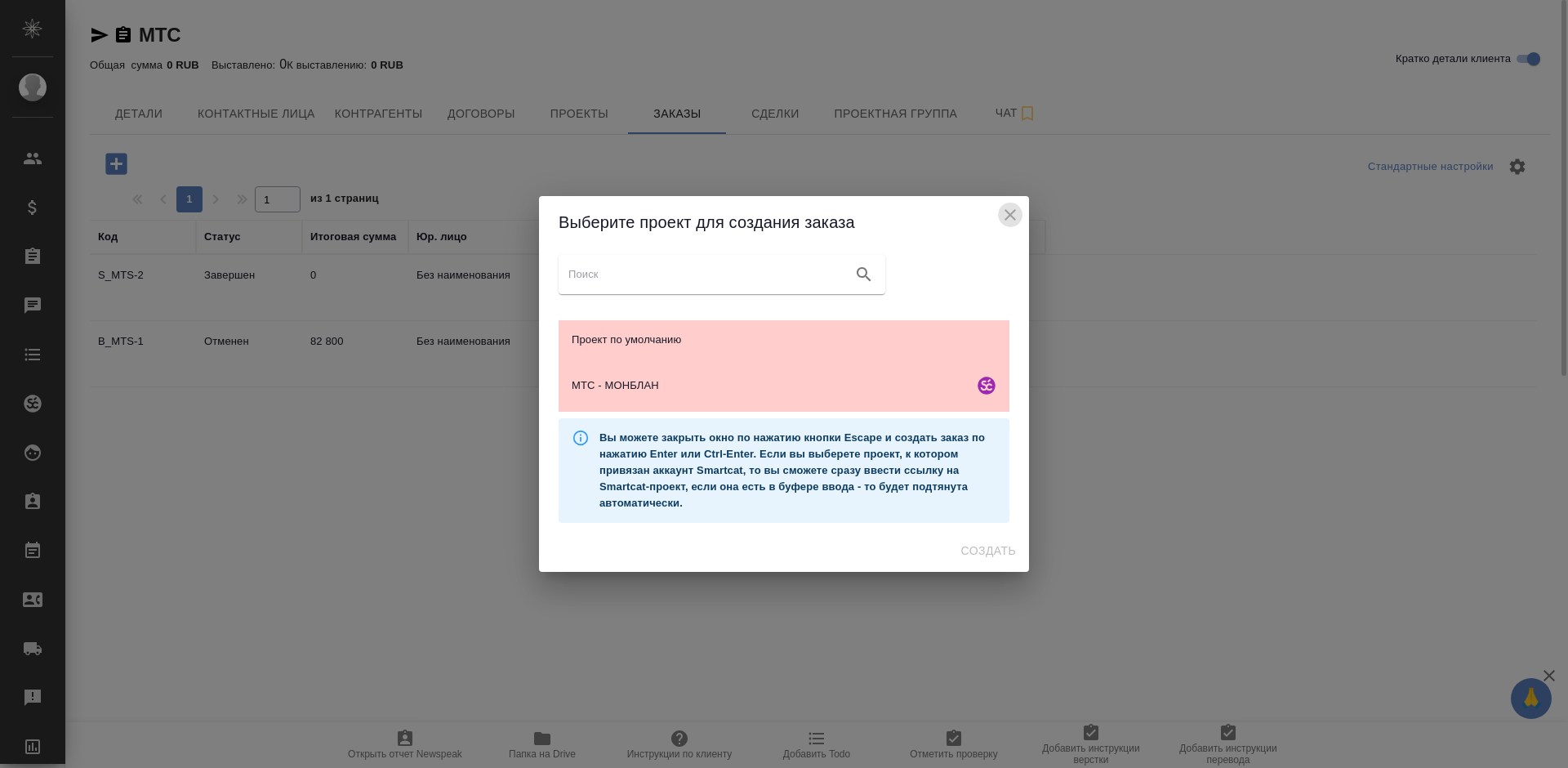
click at [1009, 216] on icon "close" at bounding box center [1010, 215] width 12 height 12
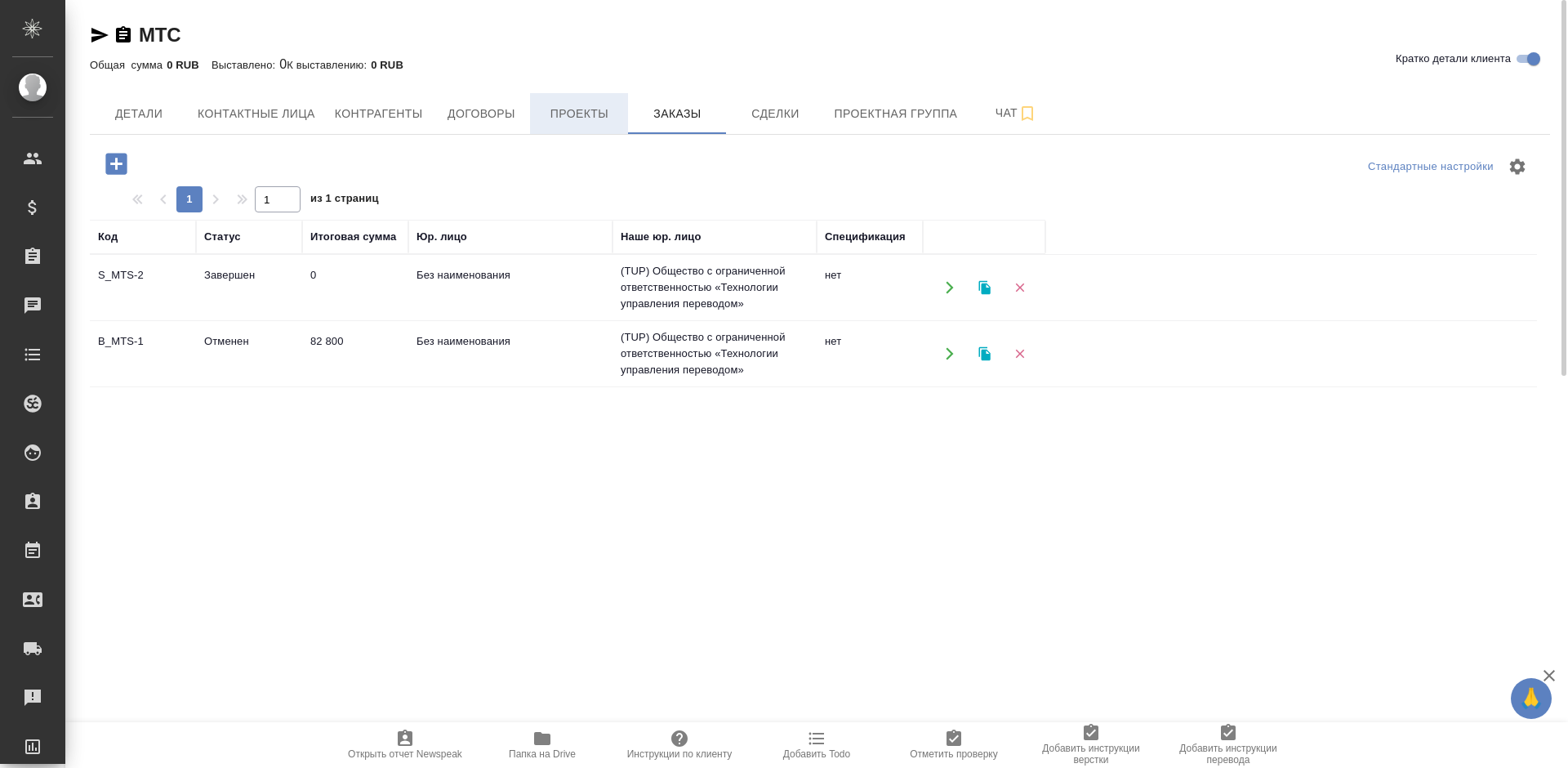
click at [593, 124] on button "Проекты" at bounding box center [578, 114] width 98 height 41
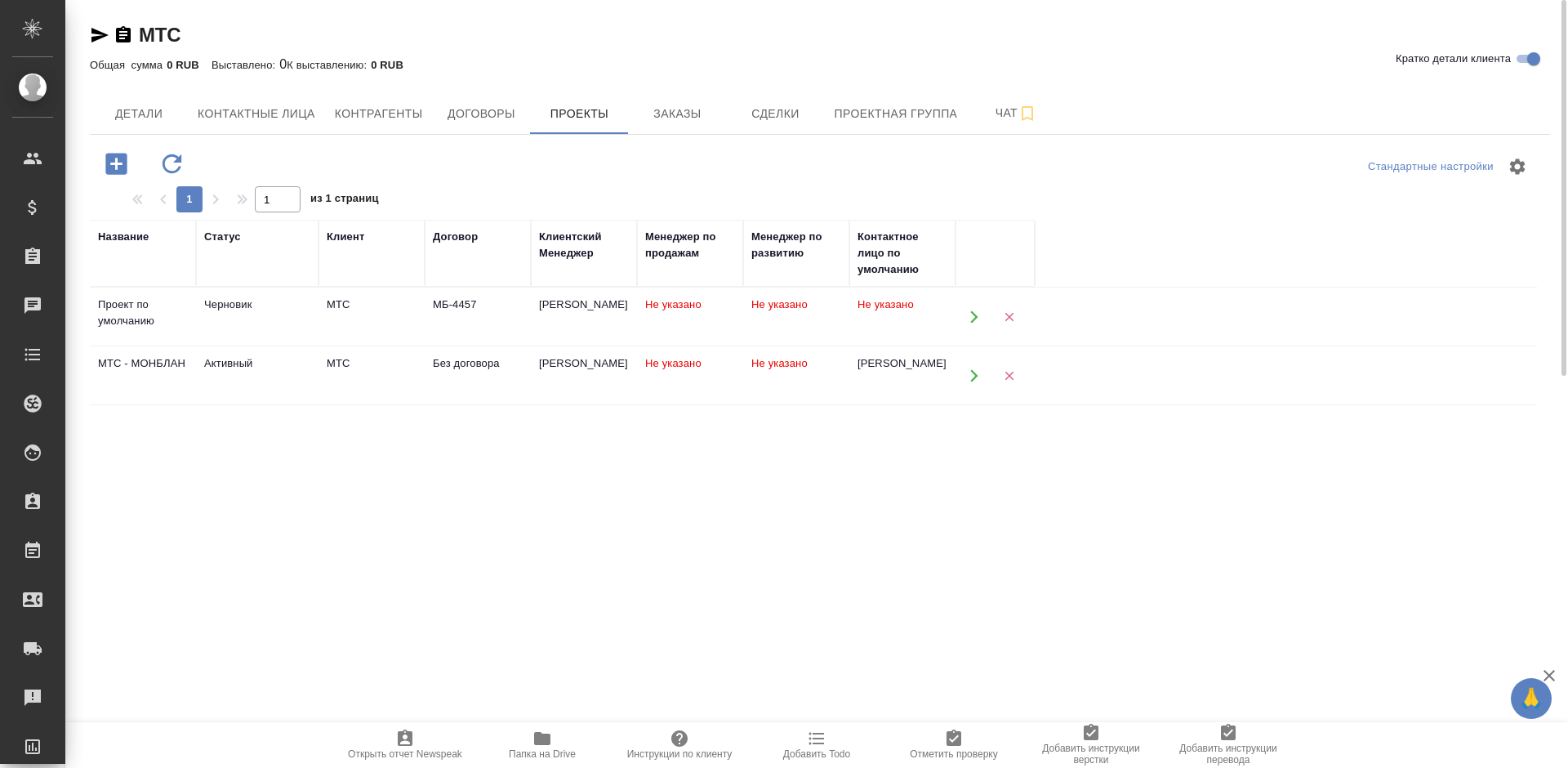
click at [719, 345] on td "Не указано" at bounding box center [689, 317] width 106 height 57
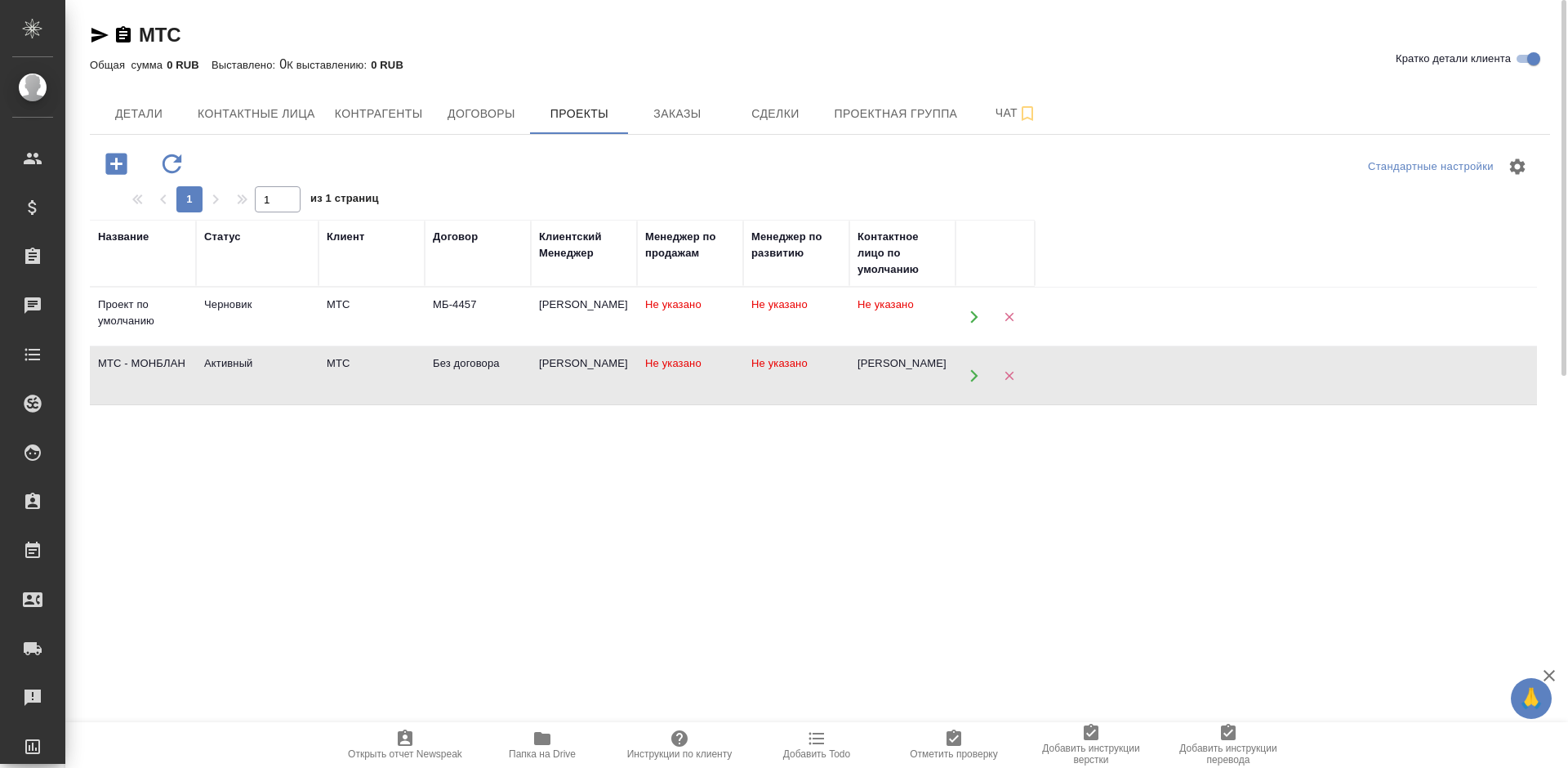
click at [719, 345] on td "Не указано" at bounding box center [689, 317] width 106 height 57
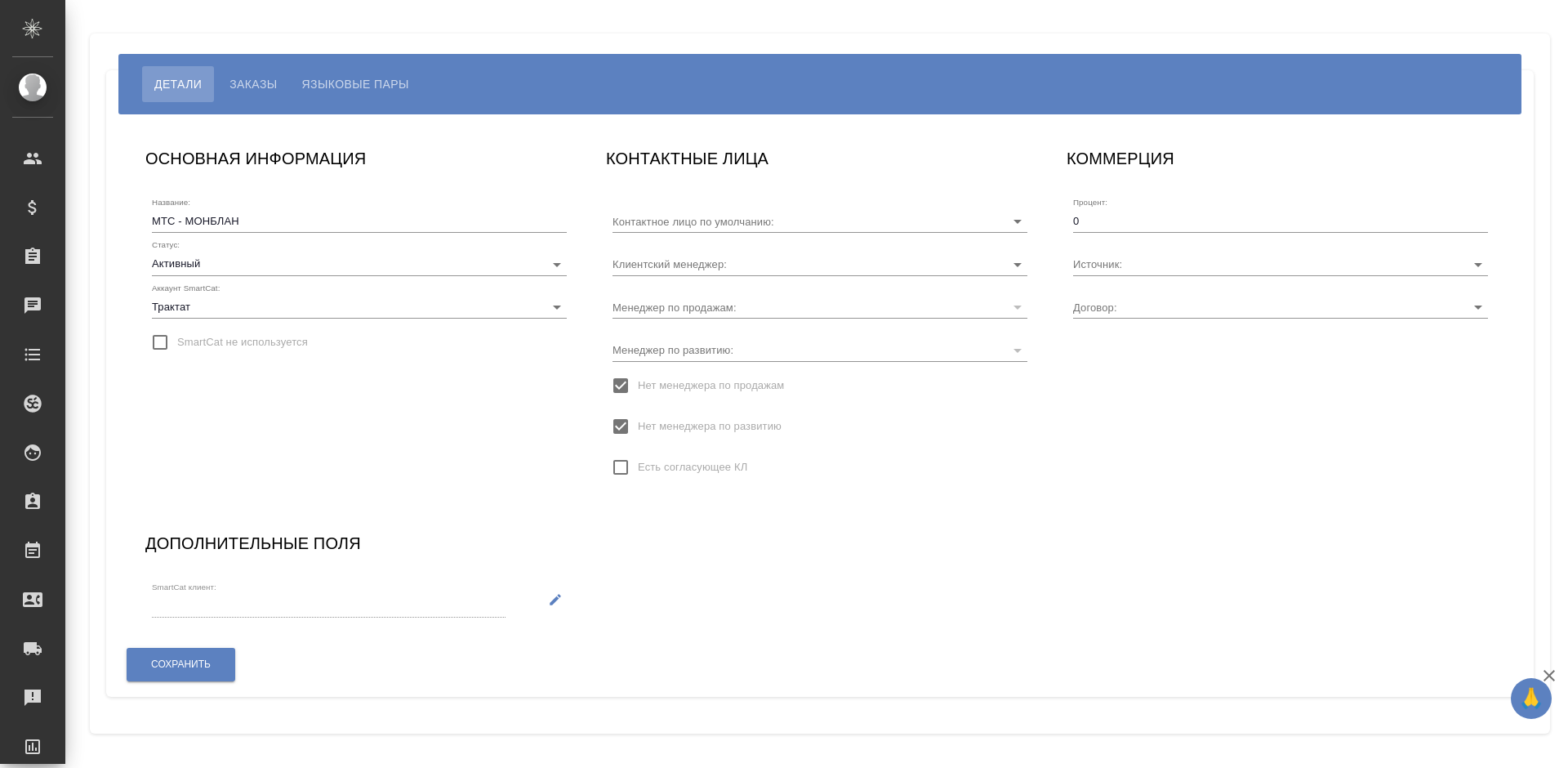
type input "[PERSON_NAME]"
type input "Без договора"
type input "[PERSON_NAME]"
type input "Без договора"
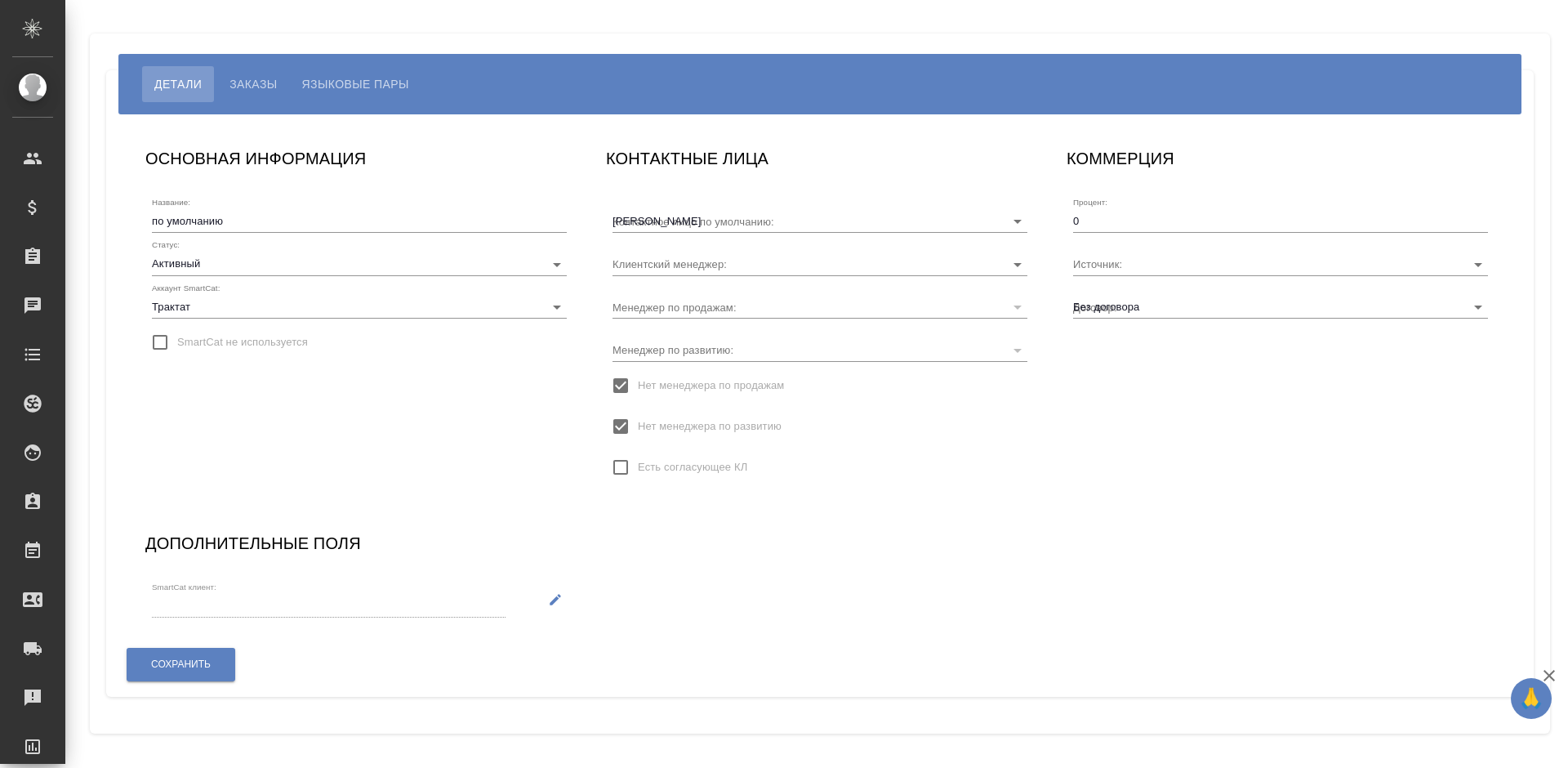
type input "[PERSON_NAME]"
click at [215, 263] on body "🙏 .cls-1 fill:#fff; AWATERA [PERSON_NAME] Спецификации Заказы Чаты Todo Проекты…" at bounding box center [784, 384] width 1568 height 768
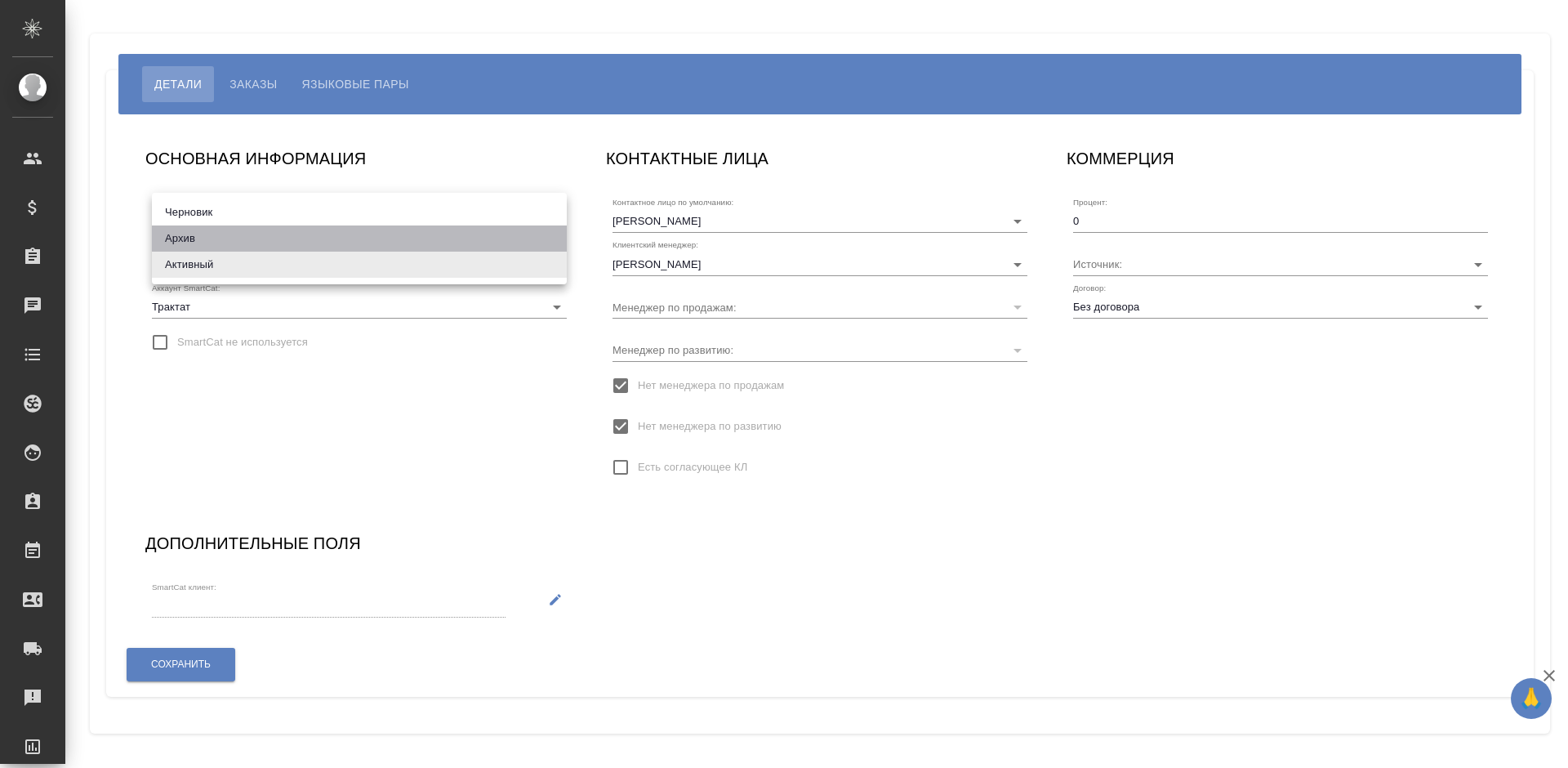
click at [243, 237] on li "Архив" at bounding box center [359, 238] width 415 height 26
type input "archive"
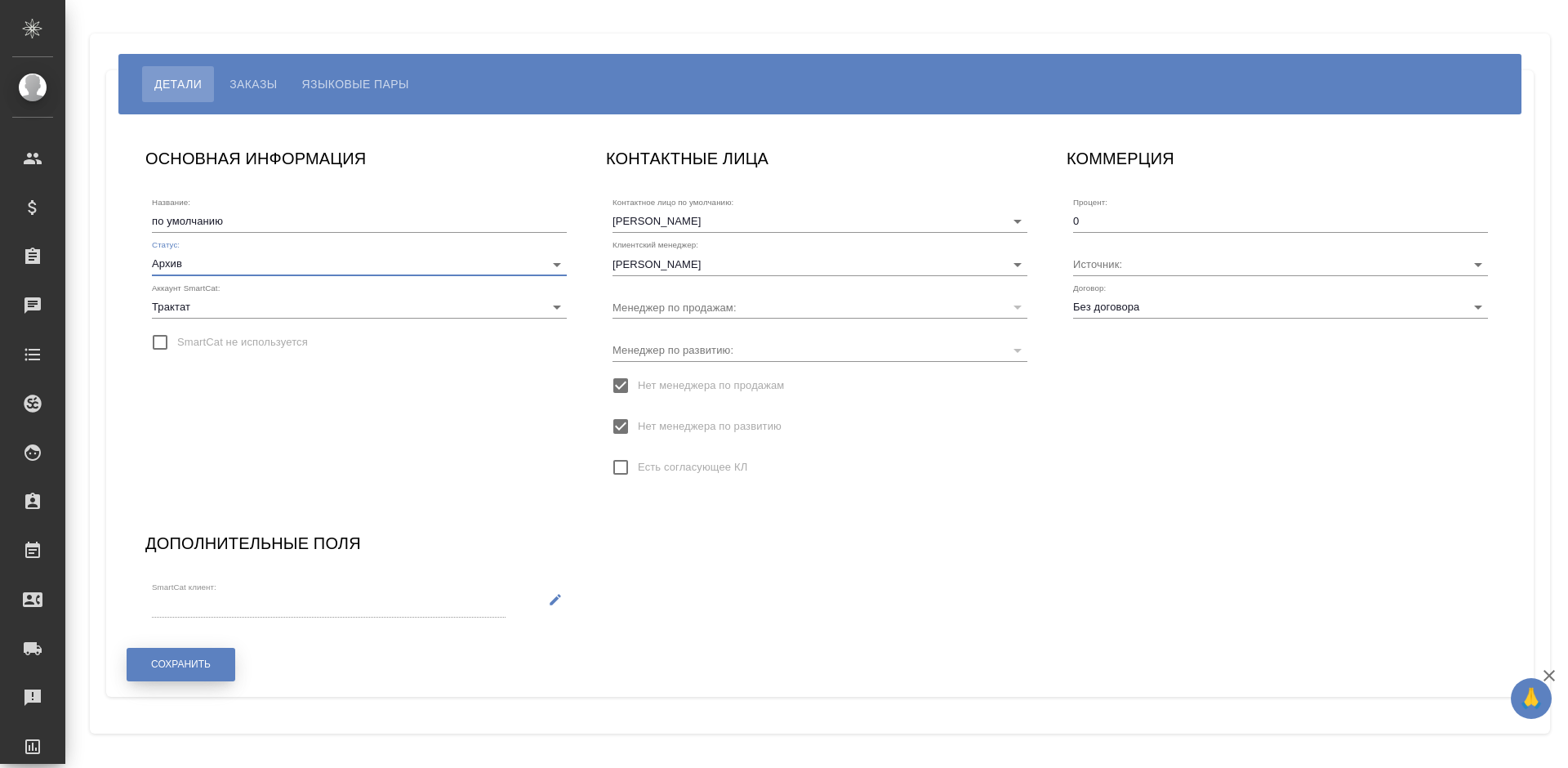
click at [204, 663] on span "Сохранить" at bounding box center [180, 664] width 59 height 14
drag, startPoint x: 204, startPoint y: 663, endPoint x: 946, endPoint y: 146, distance: 904.4
click at [205, 663] on span "Сохранить" at bounding box center [180, 664] width 59 height 14
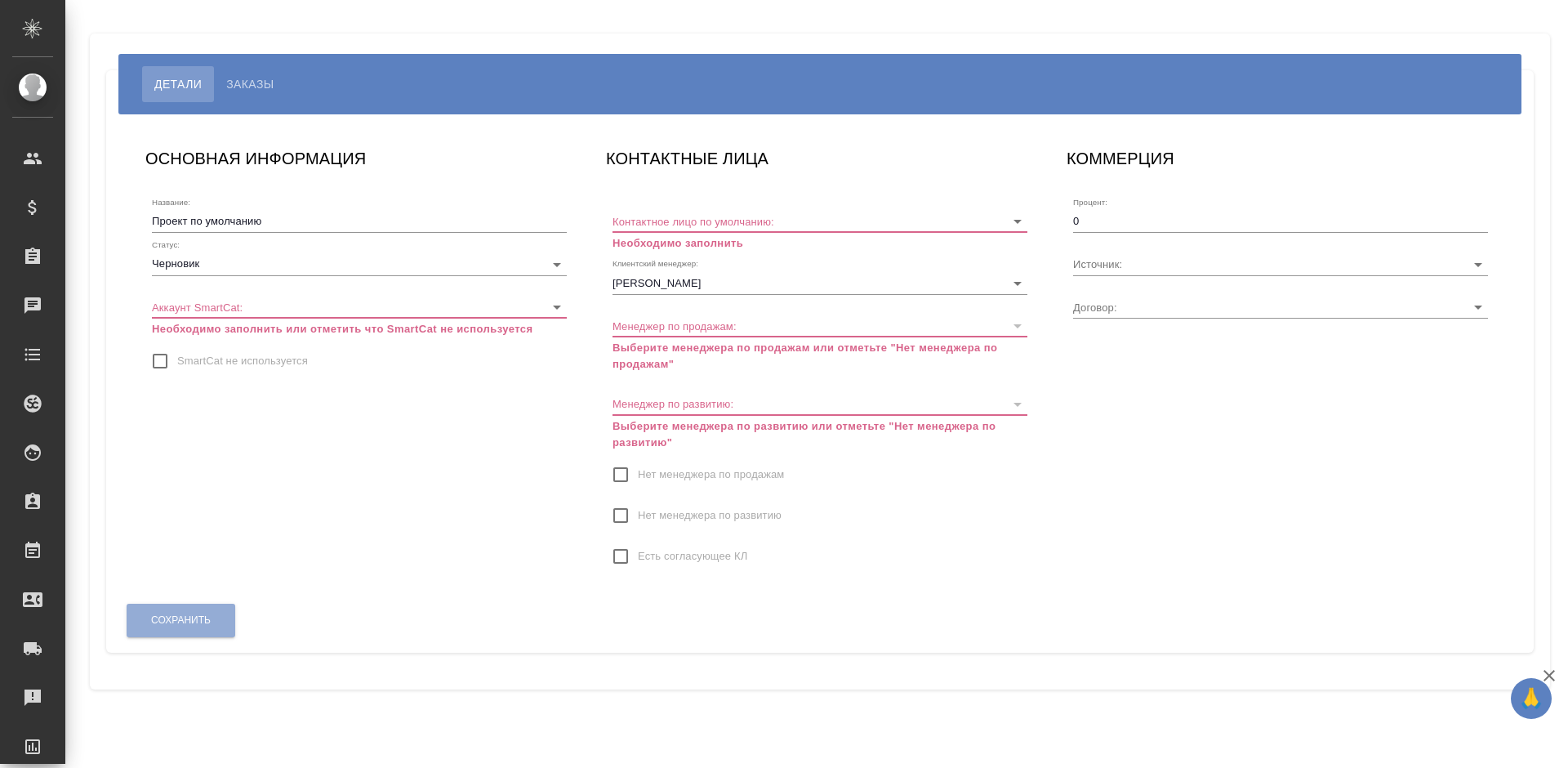
type input "МБ-4457"
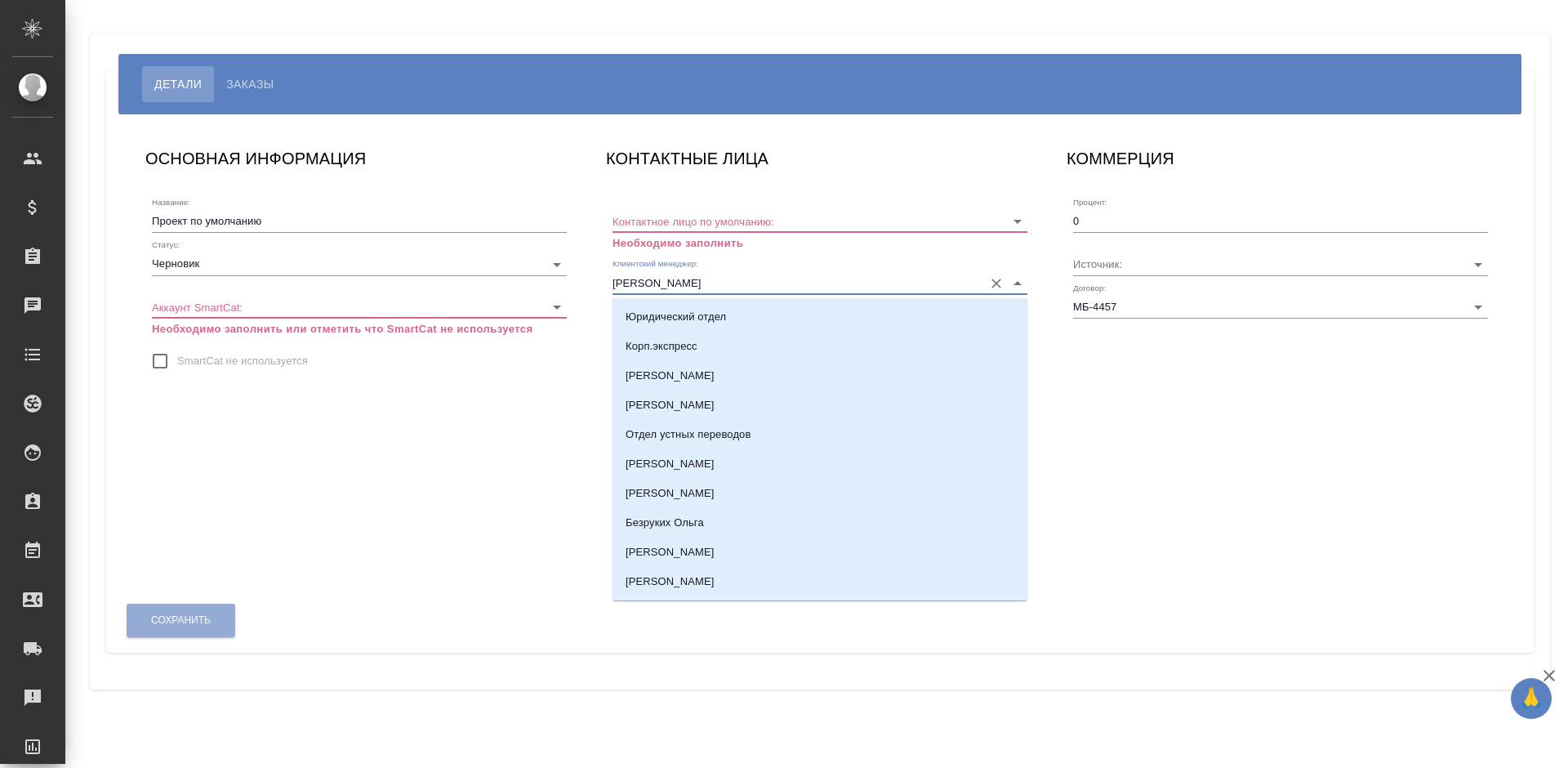
click at [763, 275] on input "[PERSON_NAME]" at bounding box center [793, 282] width 363 height 22
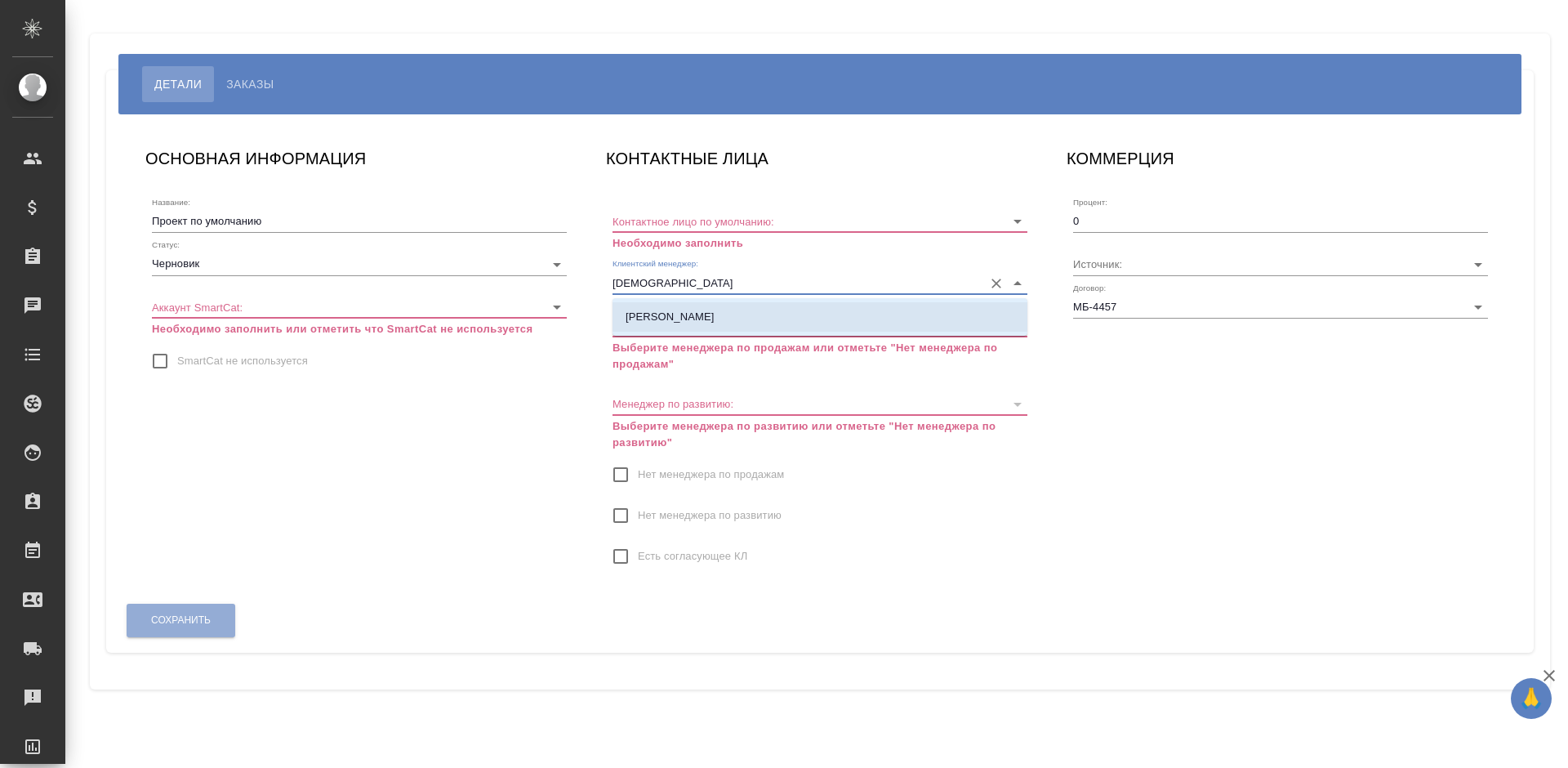
click at [714, 320] on p "[PERSON_NAME]" at bounding box center [671, 317] width 89 height 17
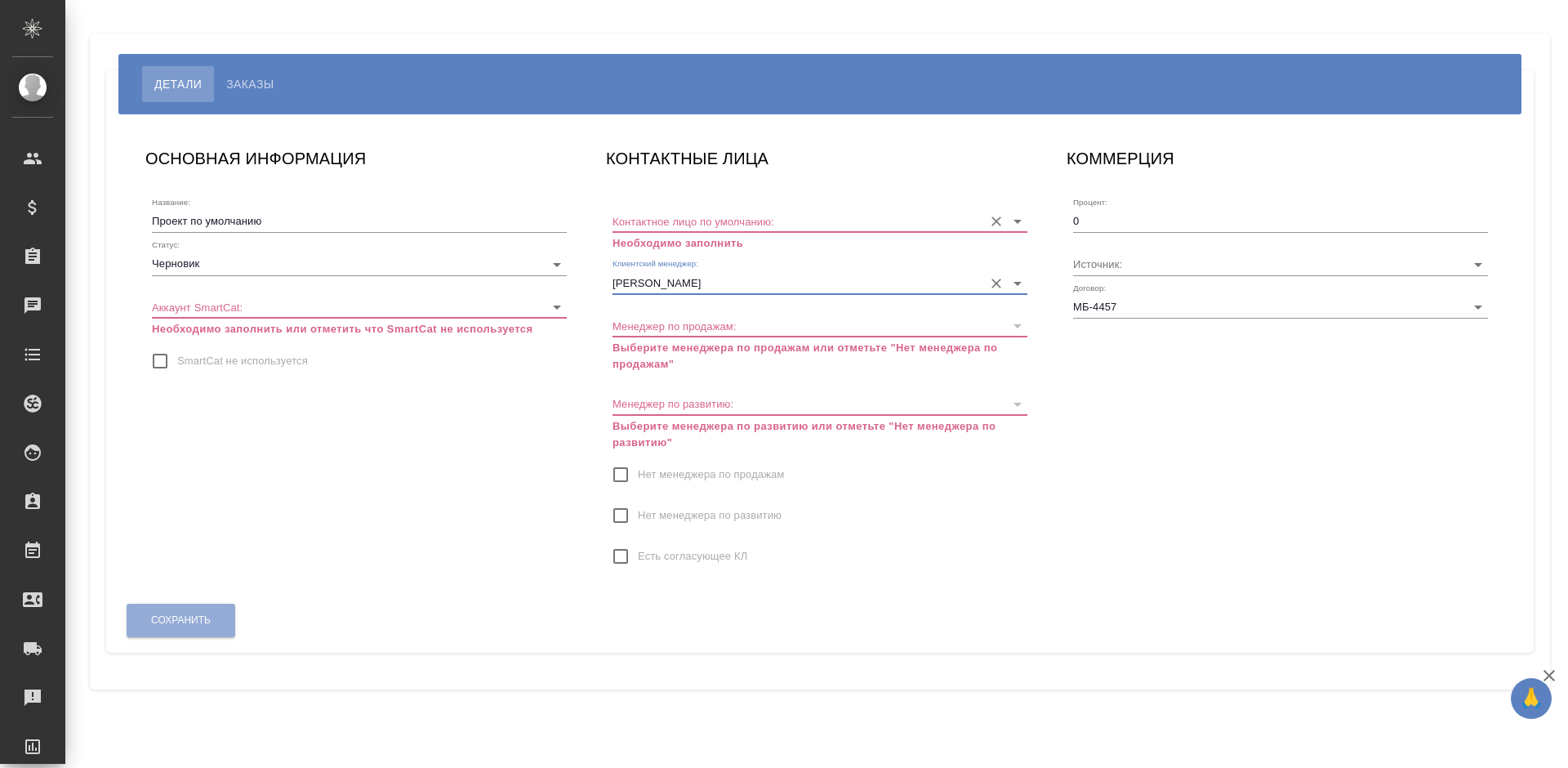
type input "[PERSON_NAME]"
click at [729, 224] on input "Контактное лицо по умолчанию:" at bounding box center [793, 221] width 363 height 22
click at [642, 274] on input "[PERSON_NAME]" at bounding box center [793, 282] width 363 height 22
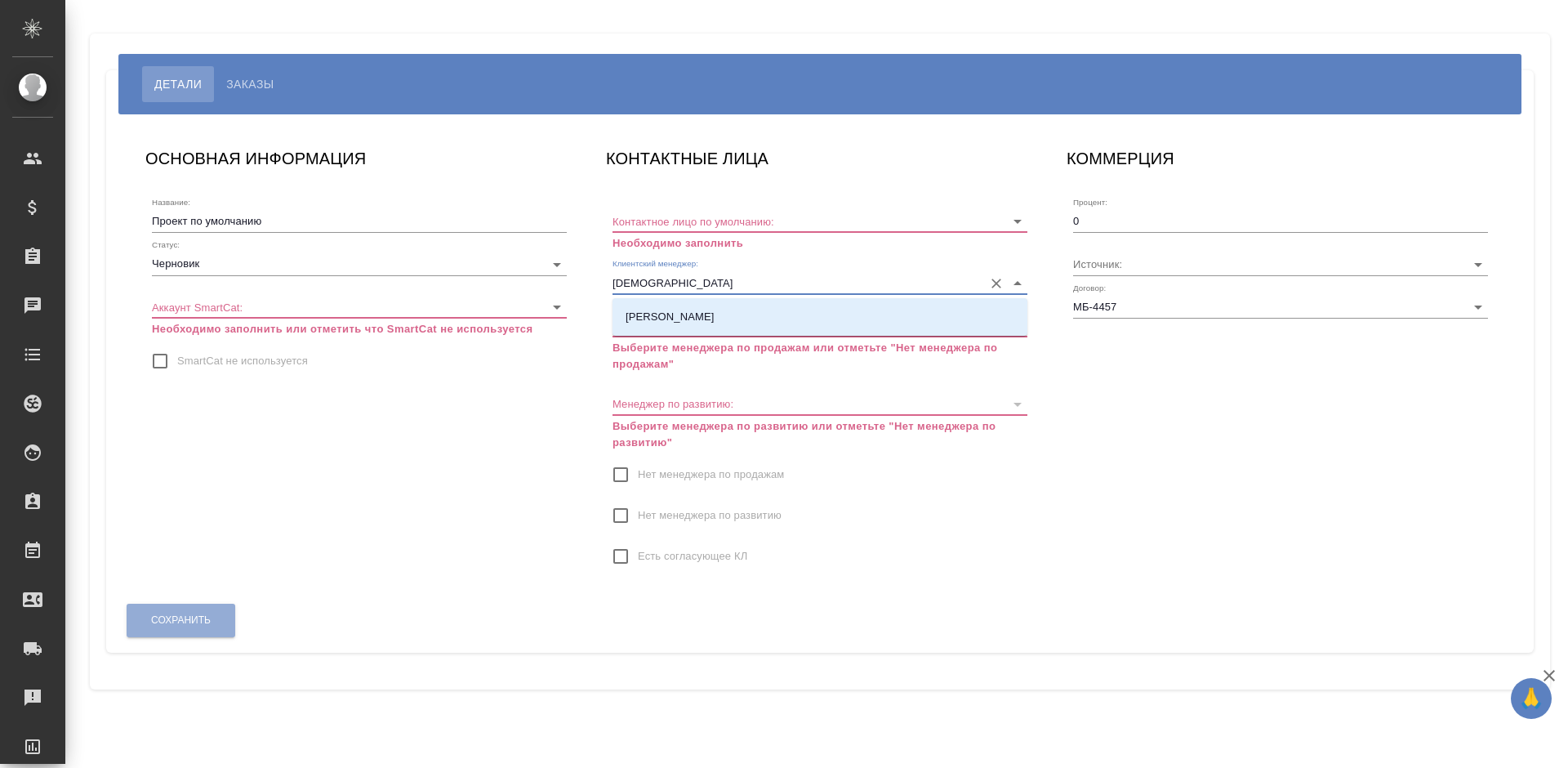
click at [705, 323] on p "[PERSON_NAME]" at bounding box center [671, 317] width 89 height 17
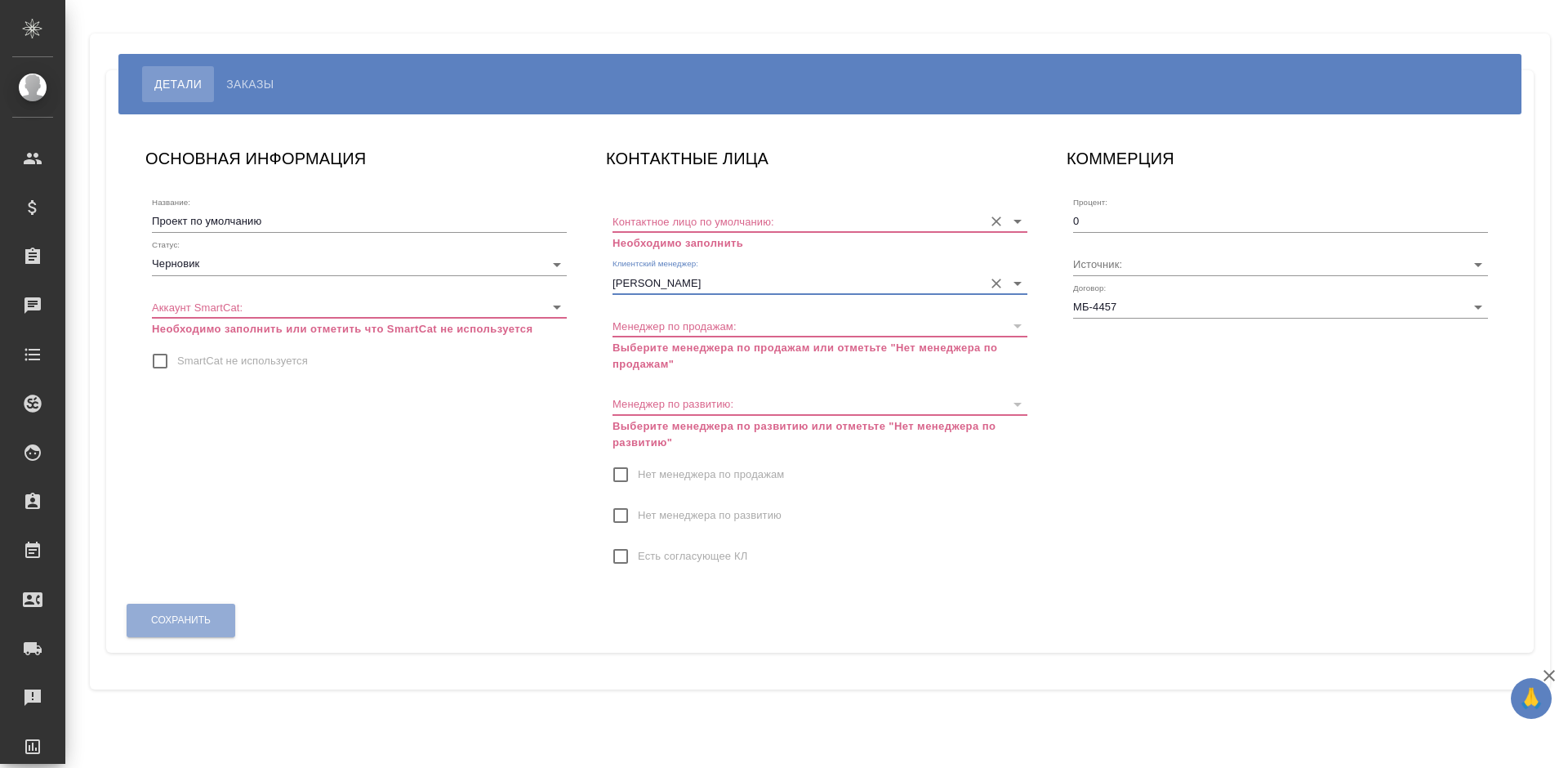
click at [733, 232] on div "Контактное лицо по умолчанию: Необходимо заполнить" at bounding box center [819, 224] width 415 height 54
type input "[PERSON_NAME]"
click at [738, 223] on input "Контактное лицо по умолчанию:" at bounding box center [793, 221] width 363 height 22
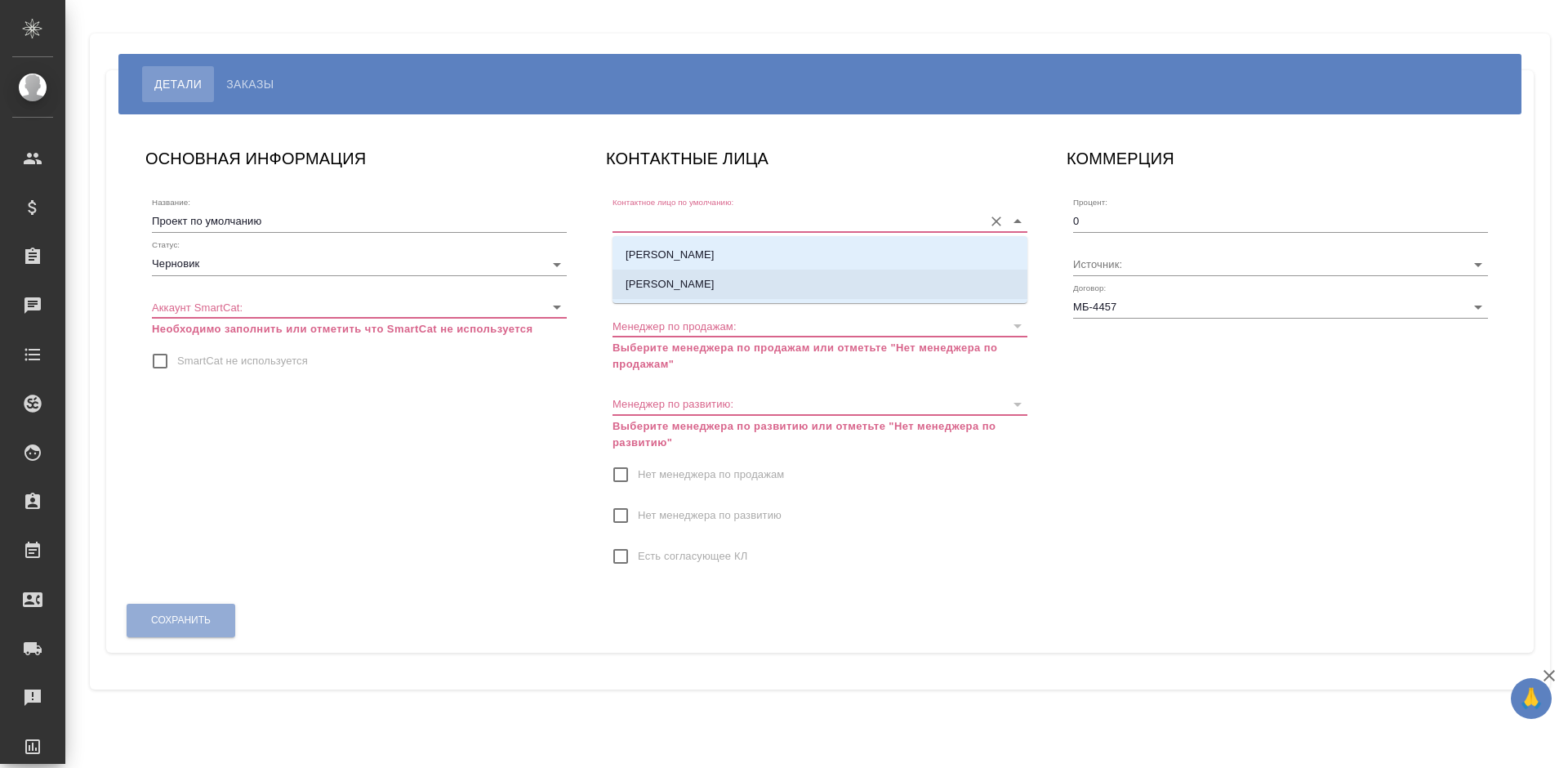
click at [721, 286] on li "[PERSON_NAME]" at bounding box center [819, 284] width 415 height 29
type input "[PERSON_NAME]"
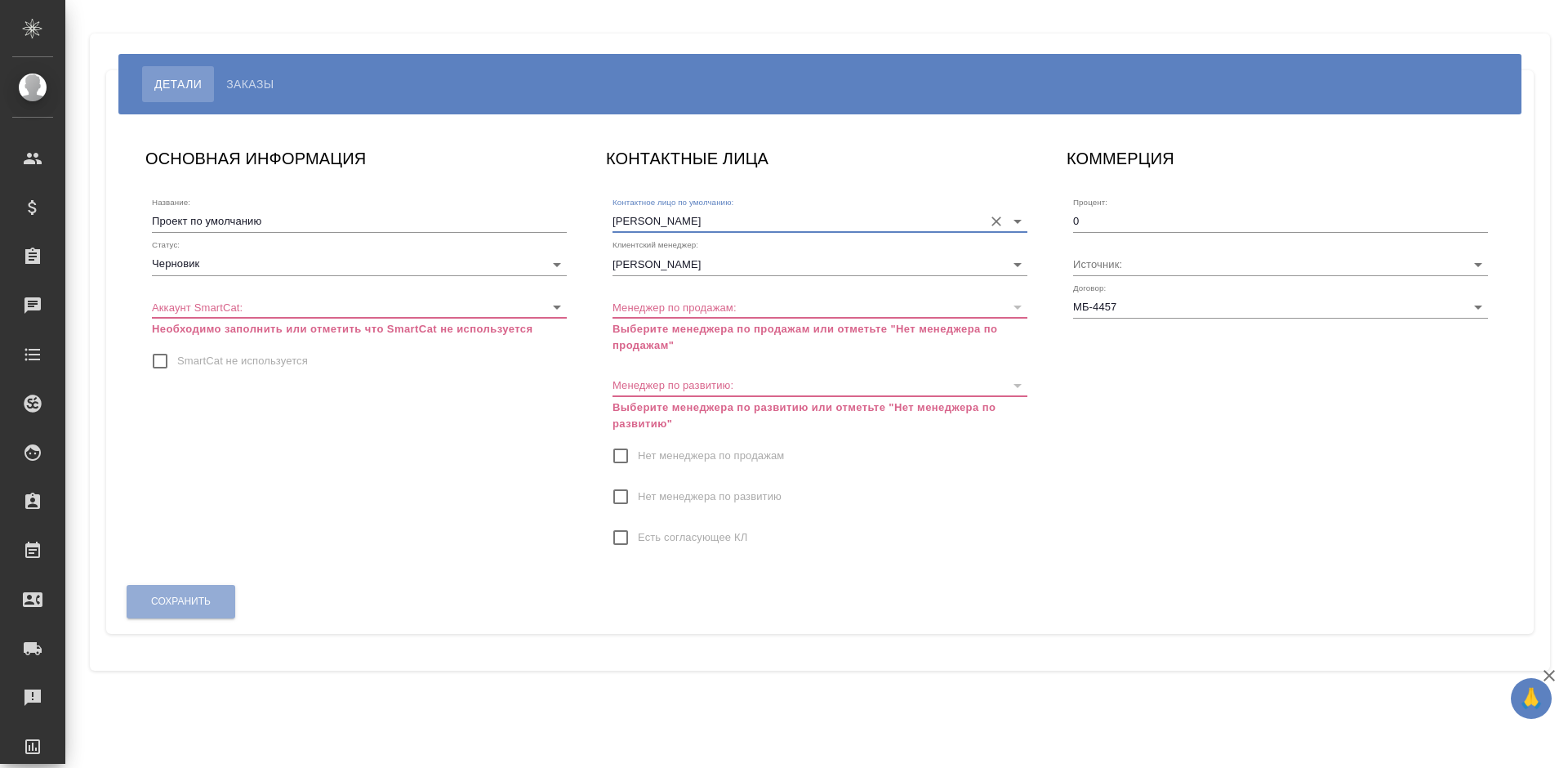
drag, startPoint x: 343, startPoint y: 249, endPoint x: 339, endPoint y: 261, distance: 12.6
click at [340, 257] on div "Статус: Черновик draft" at bounding box center [359, 257] width 415 height 36
click at [342, 265] on body "🙏 .cls-1 fill:#fff; AWATERA Bogomolova Anastasiya Клиенты Спецификации Заказы 0…" at bounding box center [784, 384] width 1568 height 768
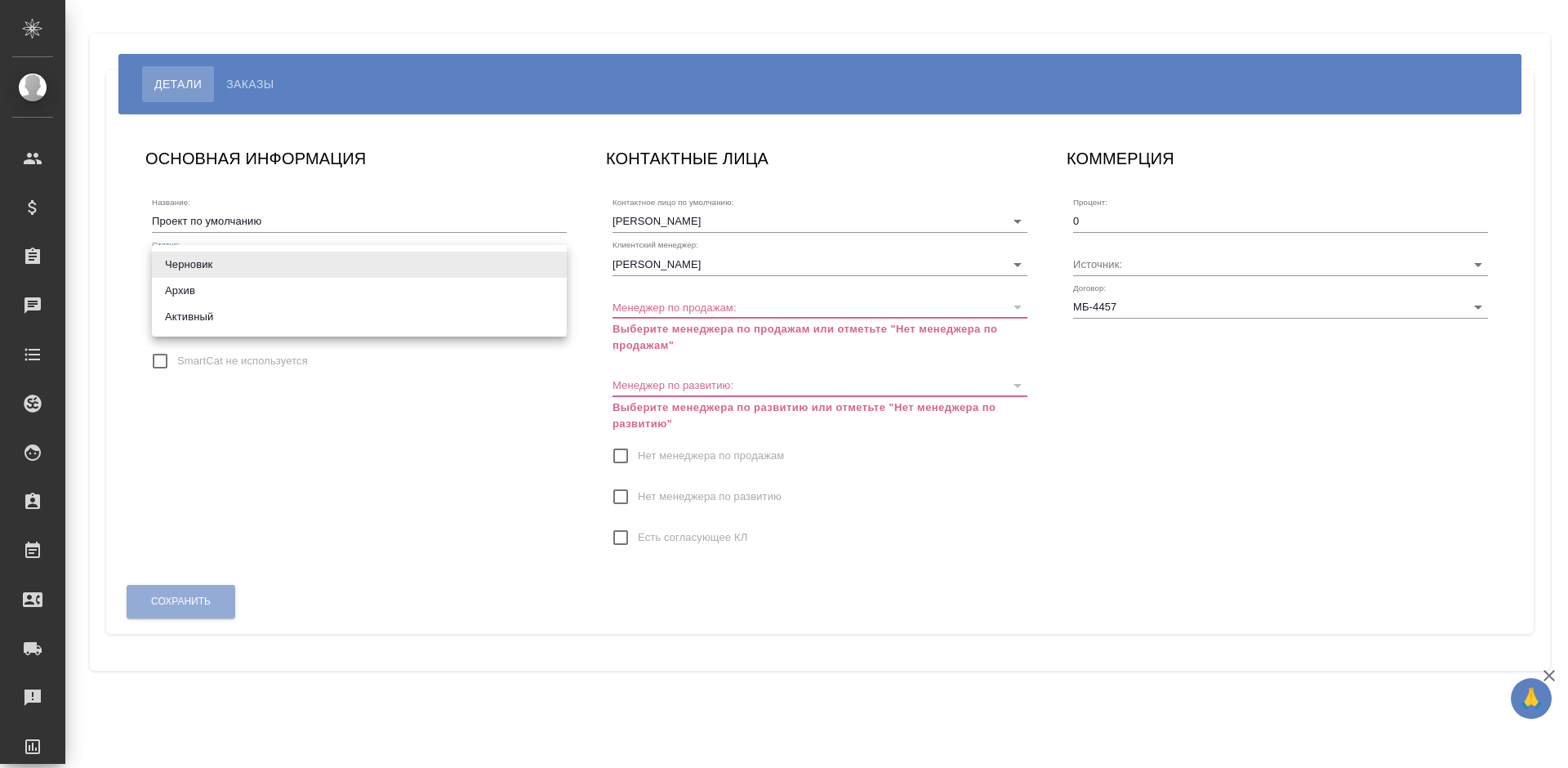
click at [338, 294] on li "Архив" at bounding box center [359, 291] width 415 height 26
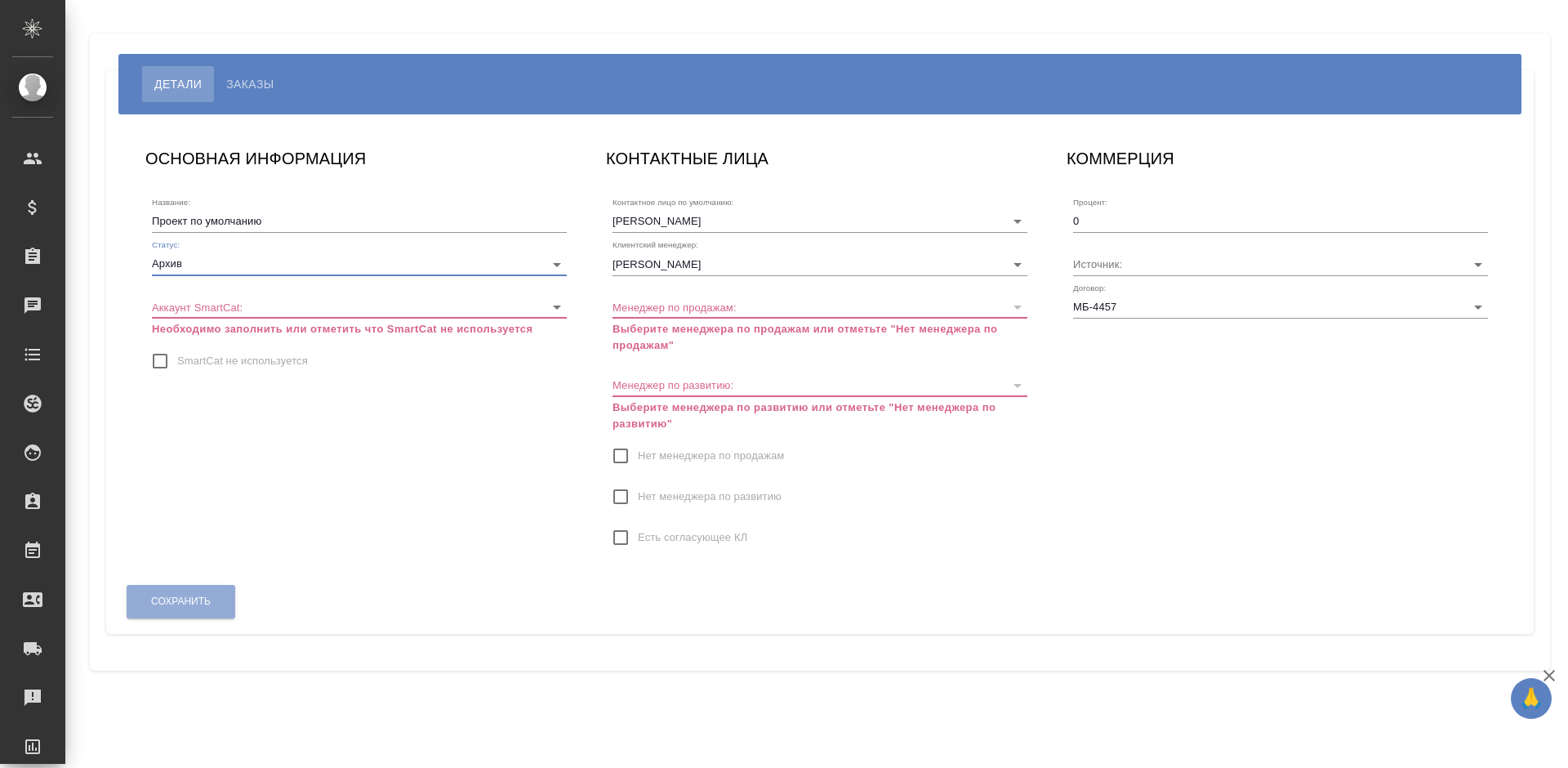
click at [355, 258] on body "🙏 .cls-1 fill:#fff; AWATERA Bogomolova Anastasiya Клиенты Спецификации Заказы 0…" at bounding box center [784, 384] width 1568 height 768
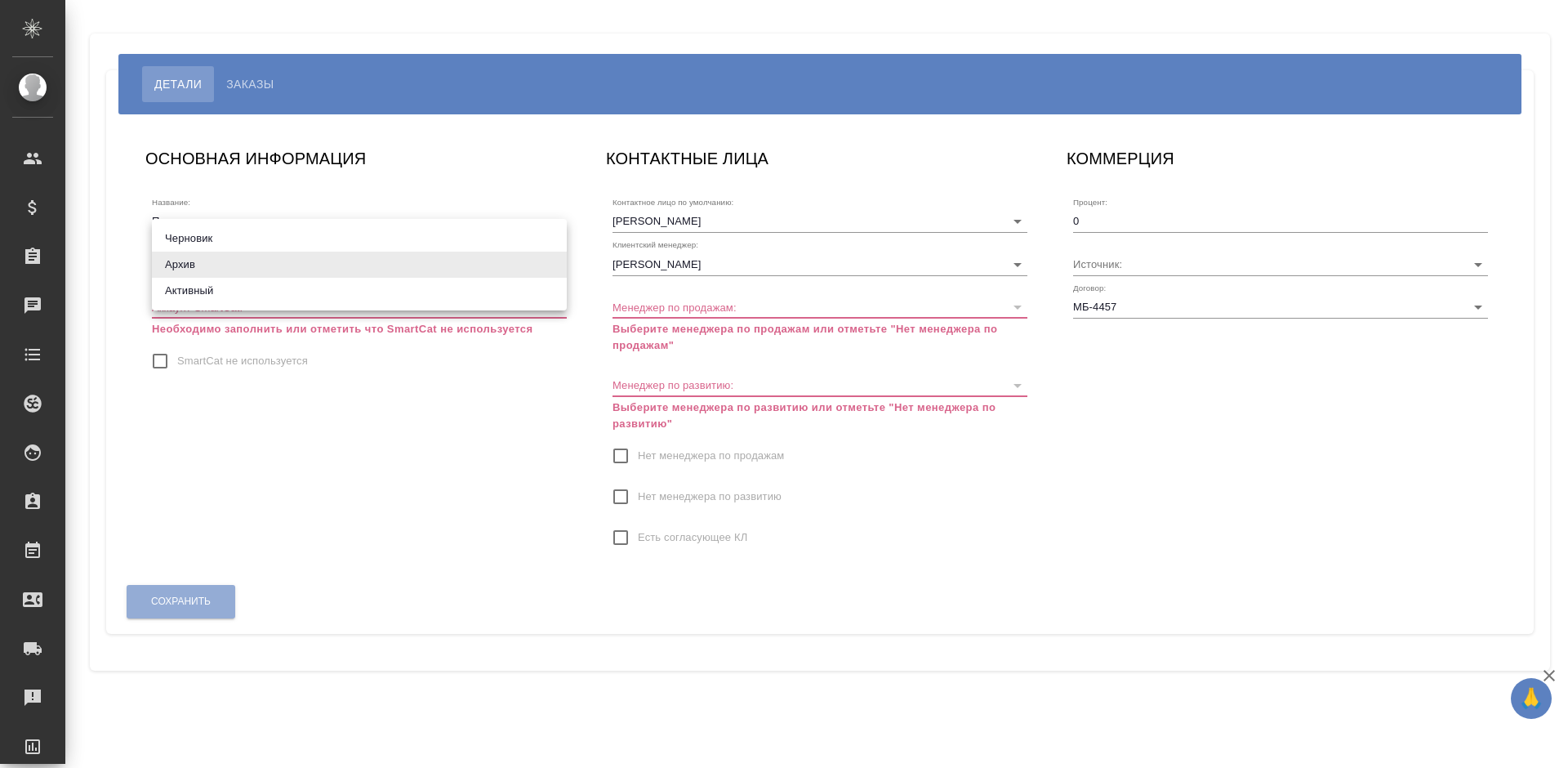
click at [339, 289] on li "Активный" at bounding box center [359, 291] width 415 height 26
type input "active"
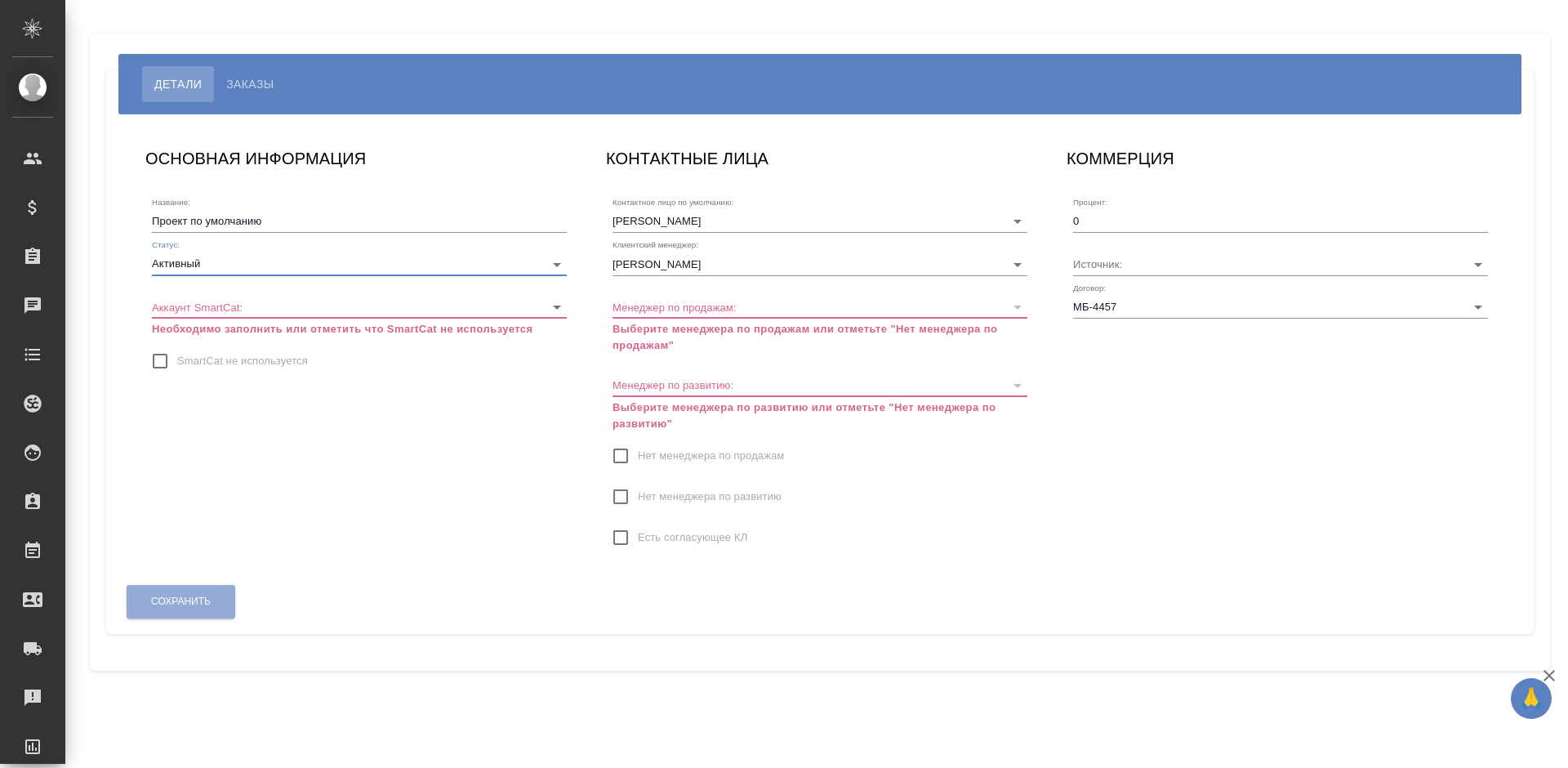
click at [348, 313] on body "🙏 .cls-1 fill:#fff; AWATERA Bogomolova Anastasiya Клиенты Спецификации Заказы 0…" at bounding box center [784, 384] width 1568 height 768
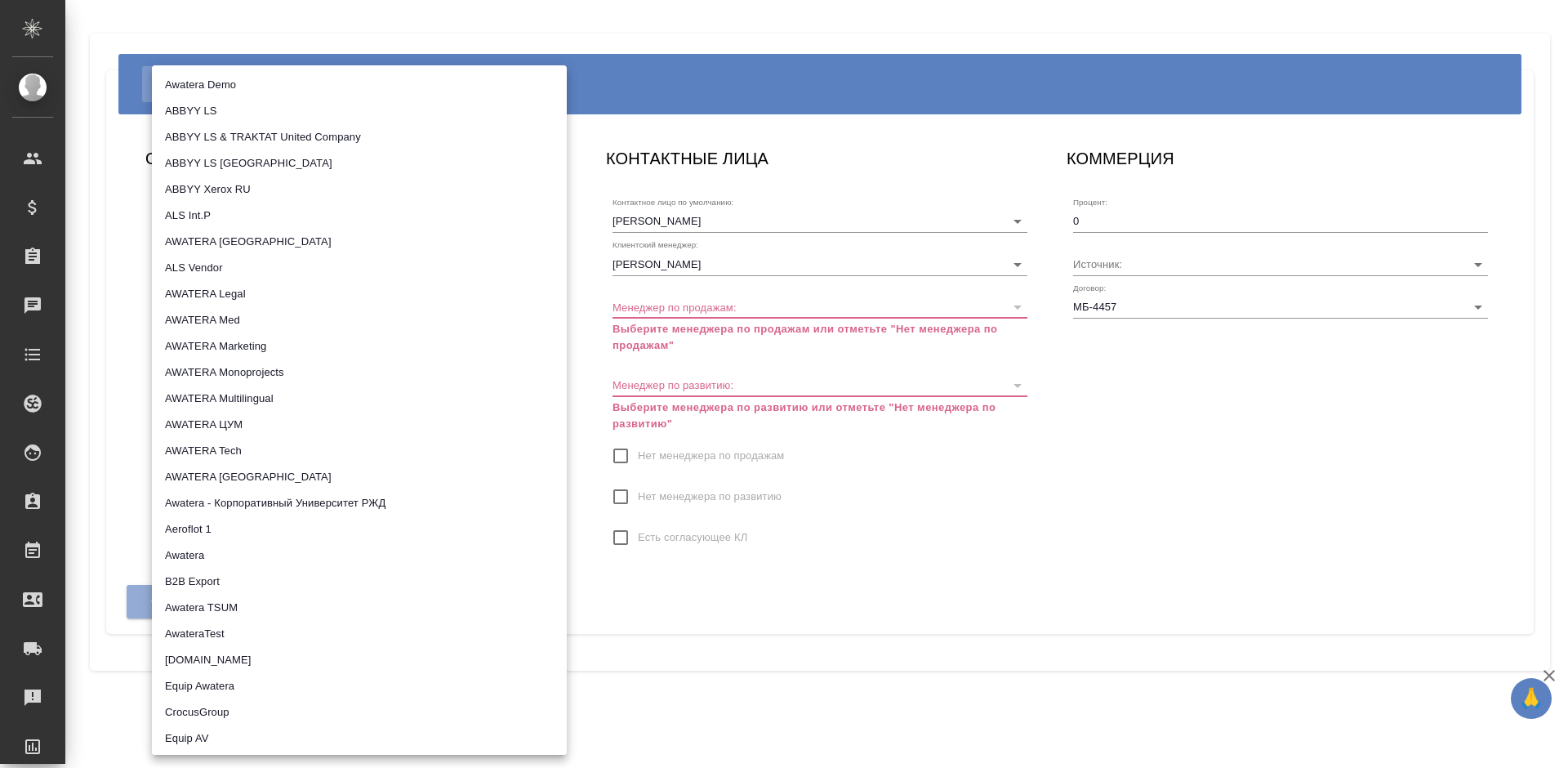
scroll to position [851, 0]
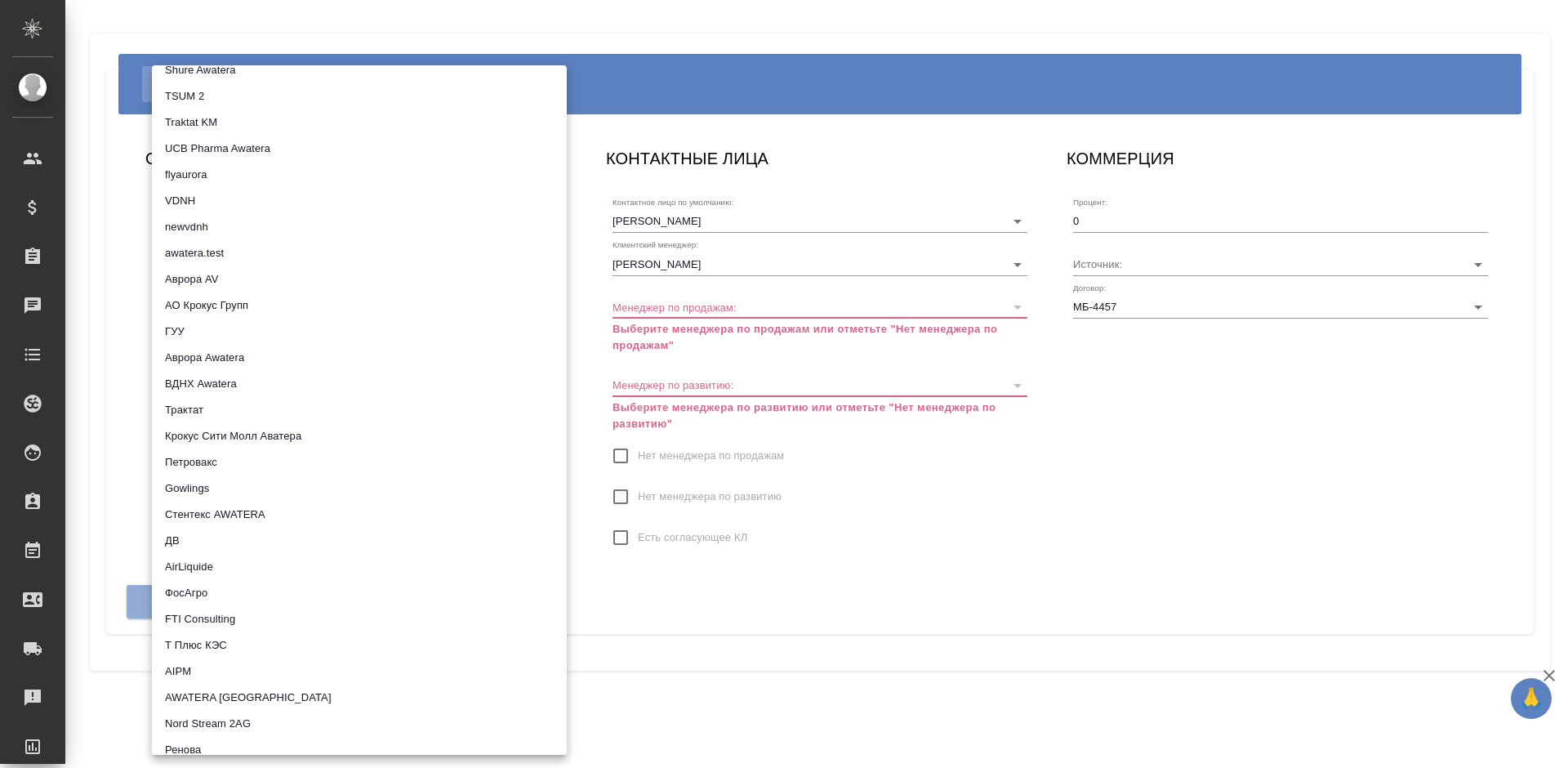
click at [286, 411] on li "Трактат" at bounding box center [359, 409] width 415 height 26
type input "5ee7379ee86966421fbf459a"
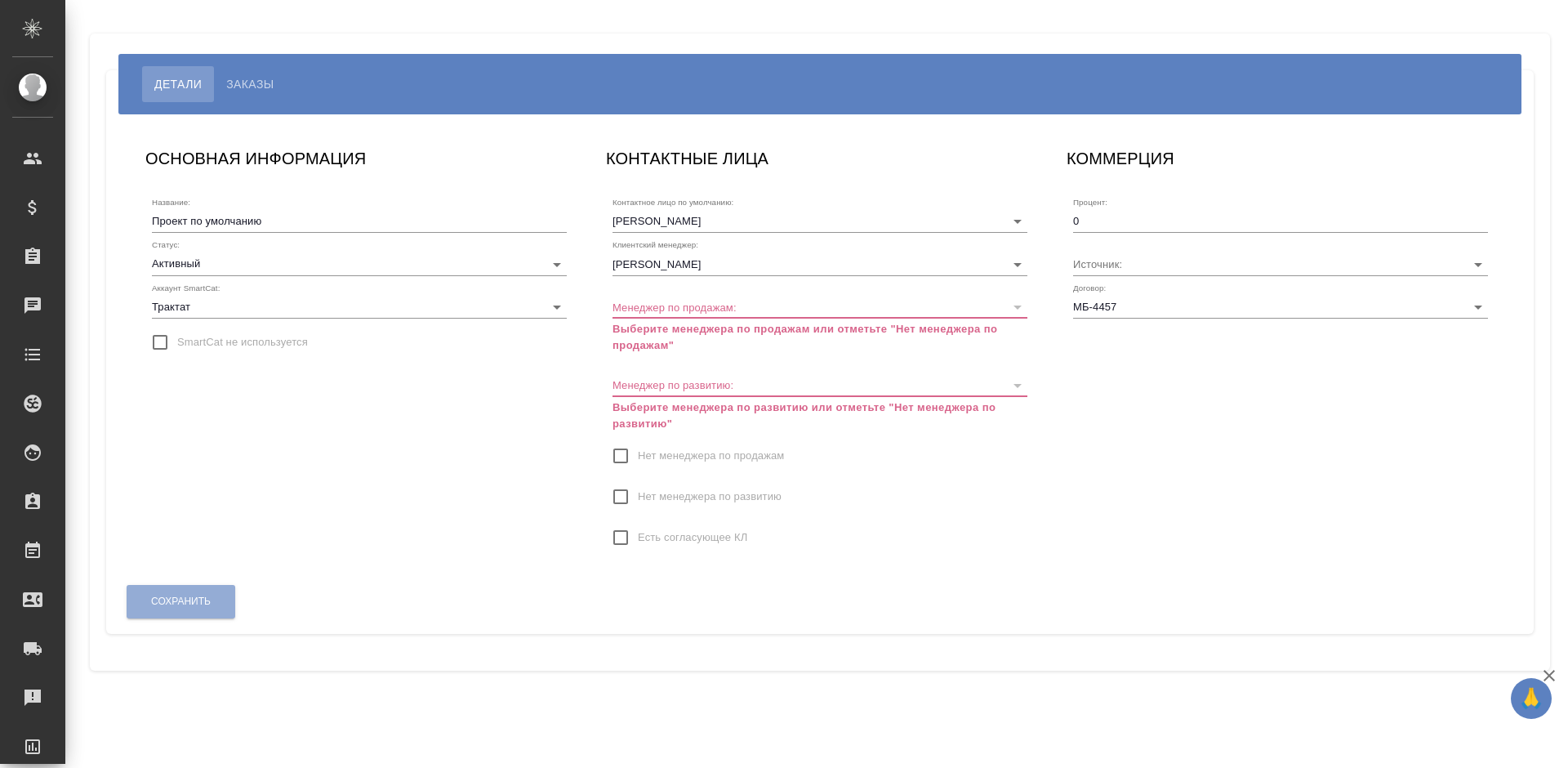
click at [660, 451] on span "Нет менеджера по продажам" at bounding box center [711, 455] width 146 height 17
click at [638, 451] on input "Нет менеджера по продажам" at bounding box center [620, 455] width 34 height 34
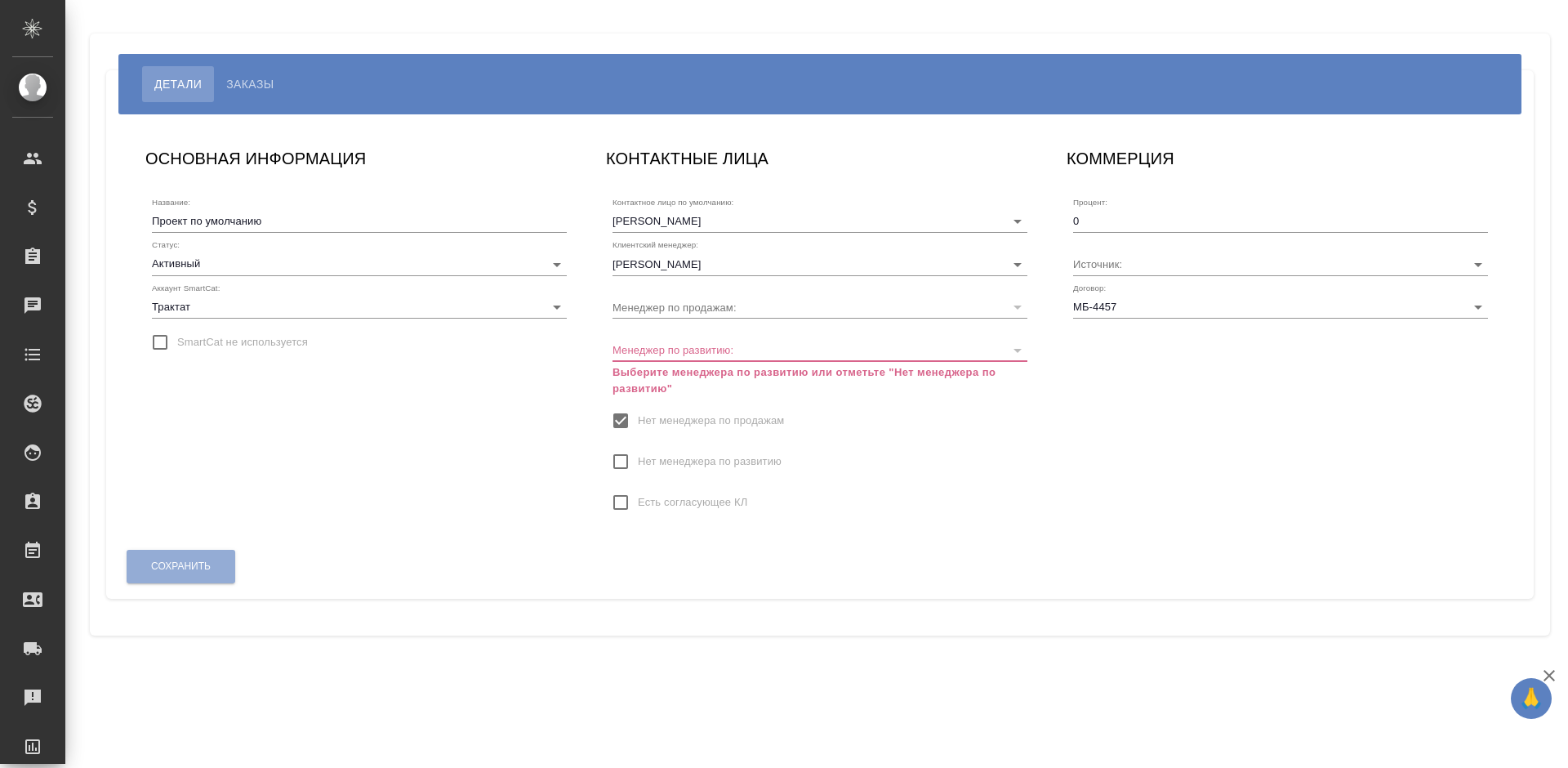
click at [656, 458] on span "Нет менеджера по развитию" at bounding box center [710, 461] width 144 height 17
click at [638, 458] on input "Нет менеджера по развитию" at bounding box center [620, 461] width 34 height 34
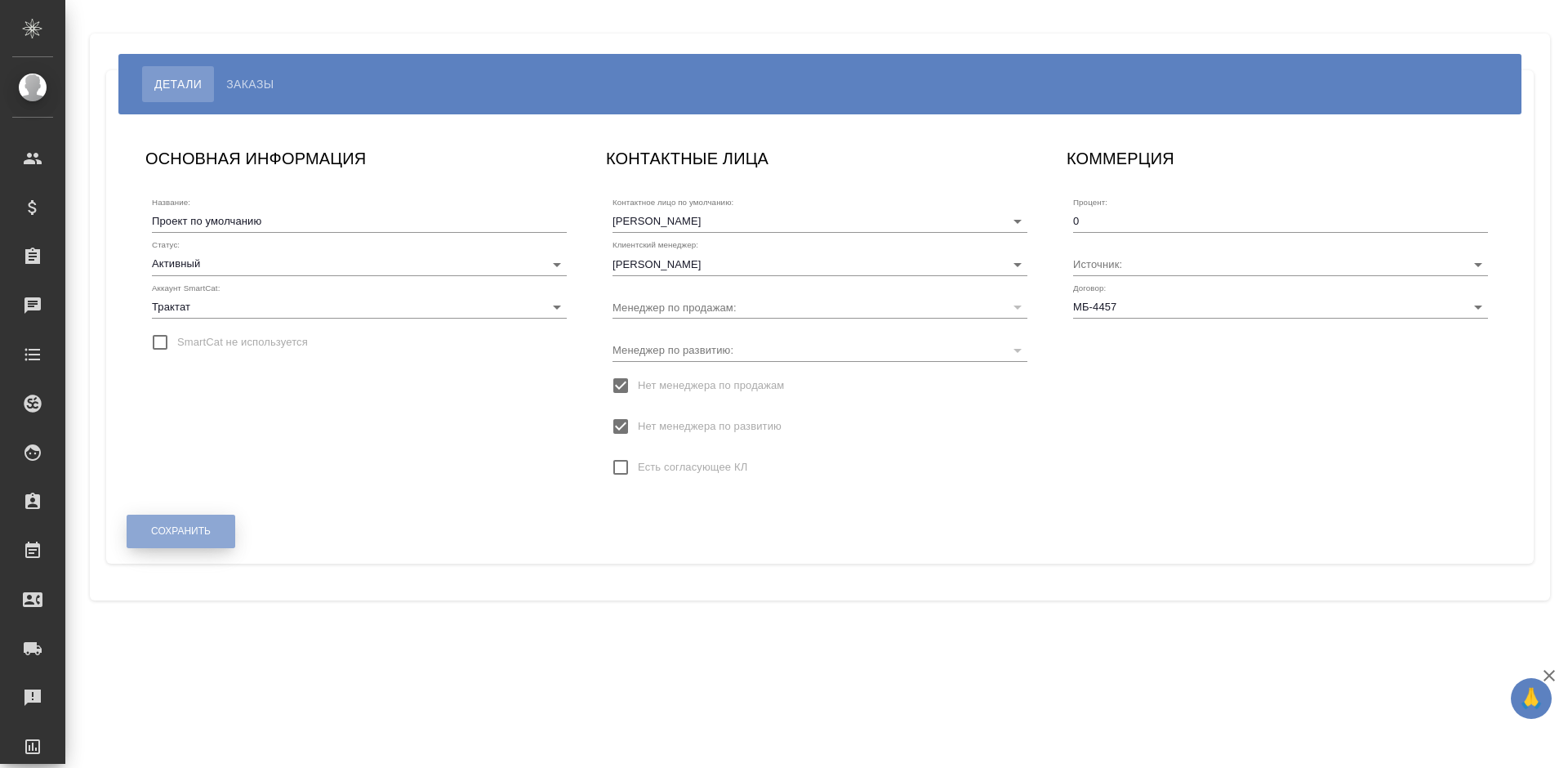
click at [155, 537] on button "Сохранить" at bounding box center [181, 531] width 109 height 33
click at [155, 537] on span "Сохранить" at bounding box center [180, 531] width 59 height 14
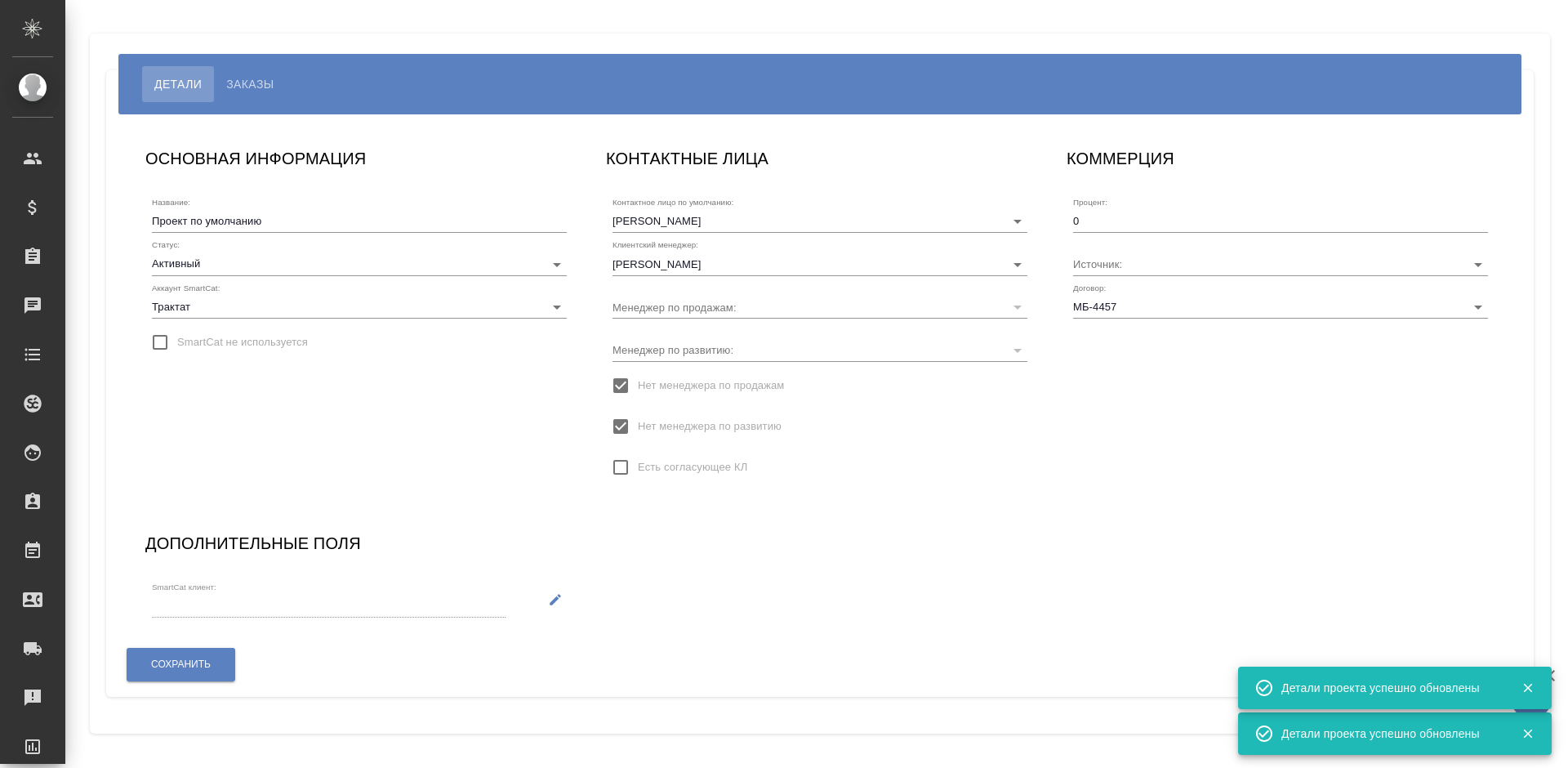
drag, startPoint x: 555, startPoint y: 595, endPoint x: 545, endPoint y: 597, distance: 10.2
click at [552, 595] on icon "button" at bounding box center [555, 599] width 15 height 15
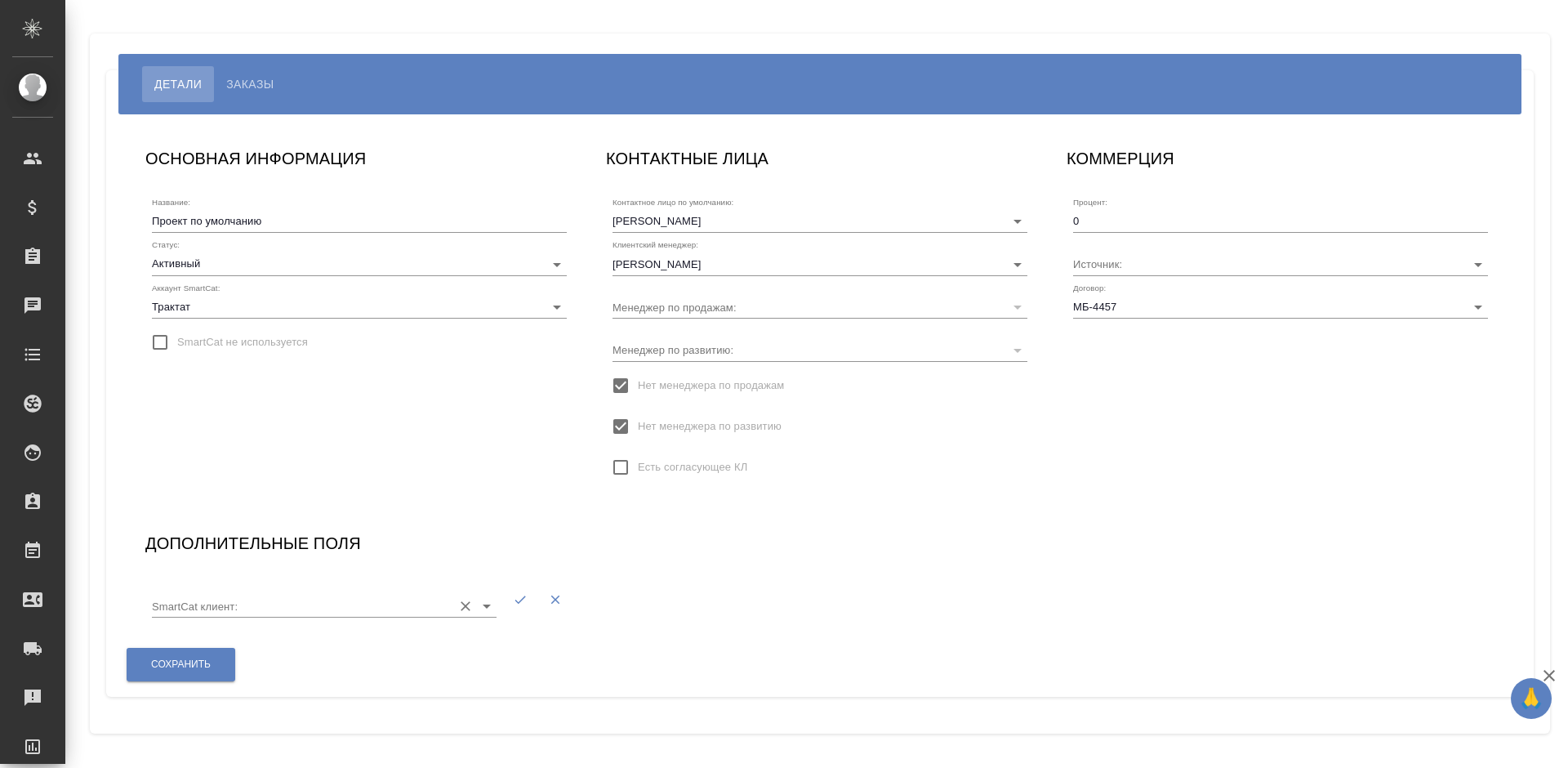
click at [311, 611] on input "SmartCat клиент:" at bounding box center [297, 606] width 293 height 22
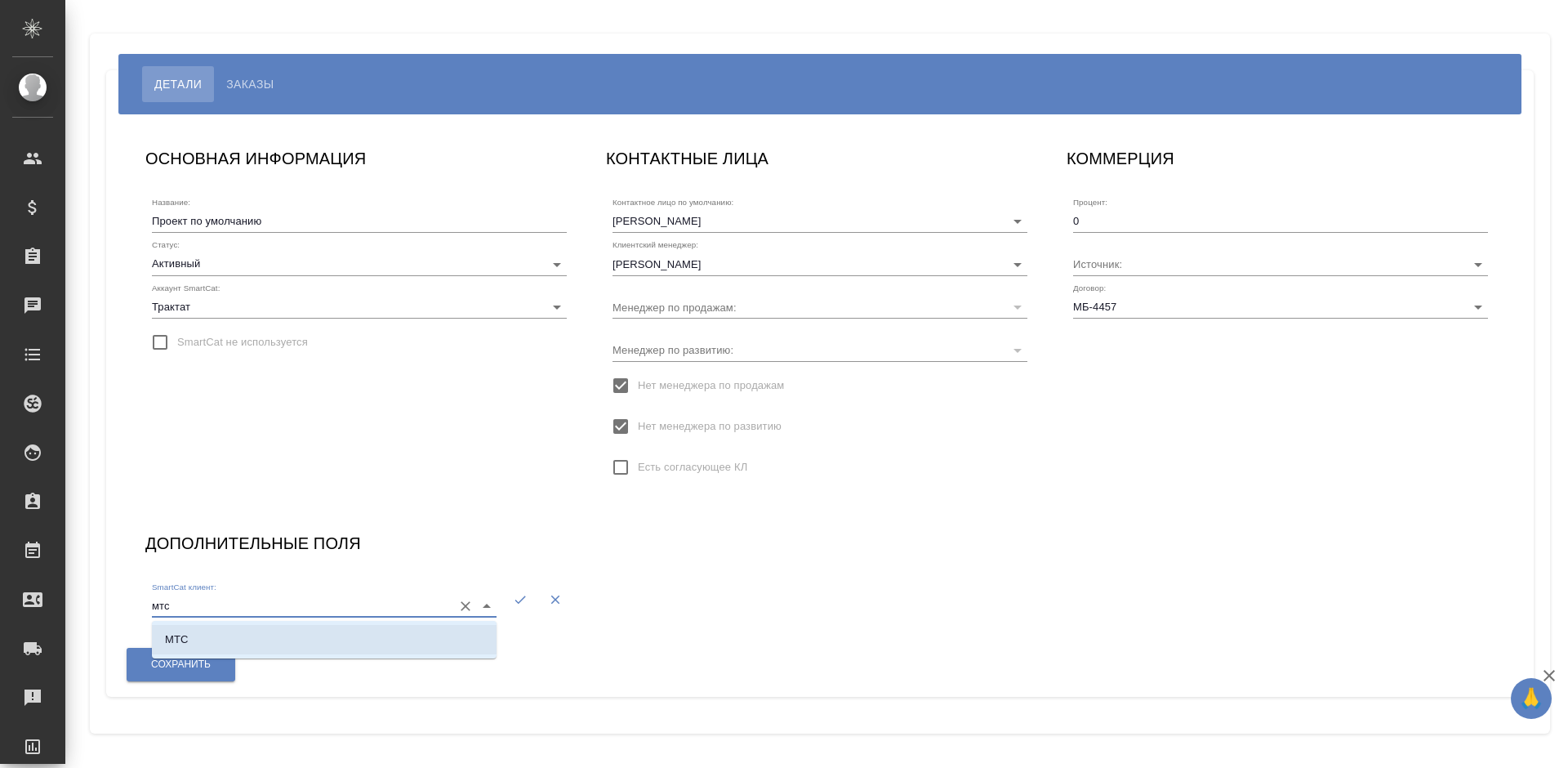
click at [296, 637] on li "МТС" at bounding box center [324, 640] width 345 height 29
type input "МТС"
click at [513, 597] on button "button" at bounding box center [520, 599] width 33 height 33
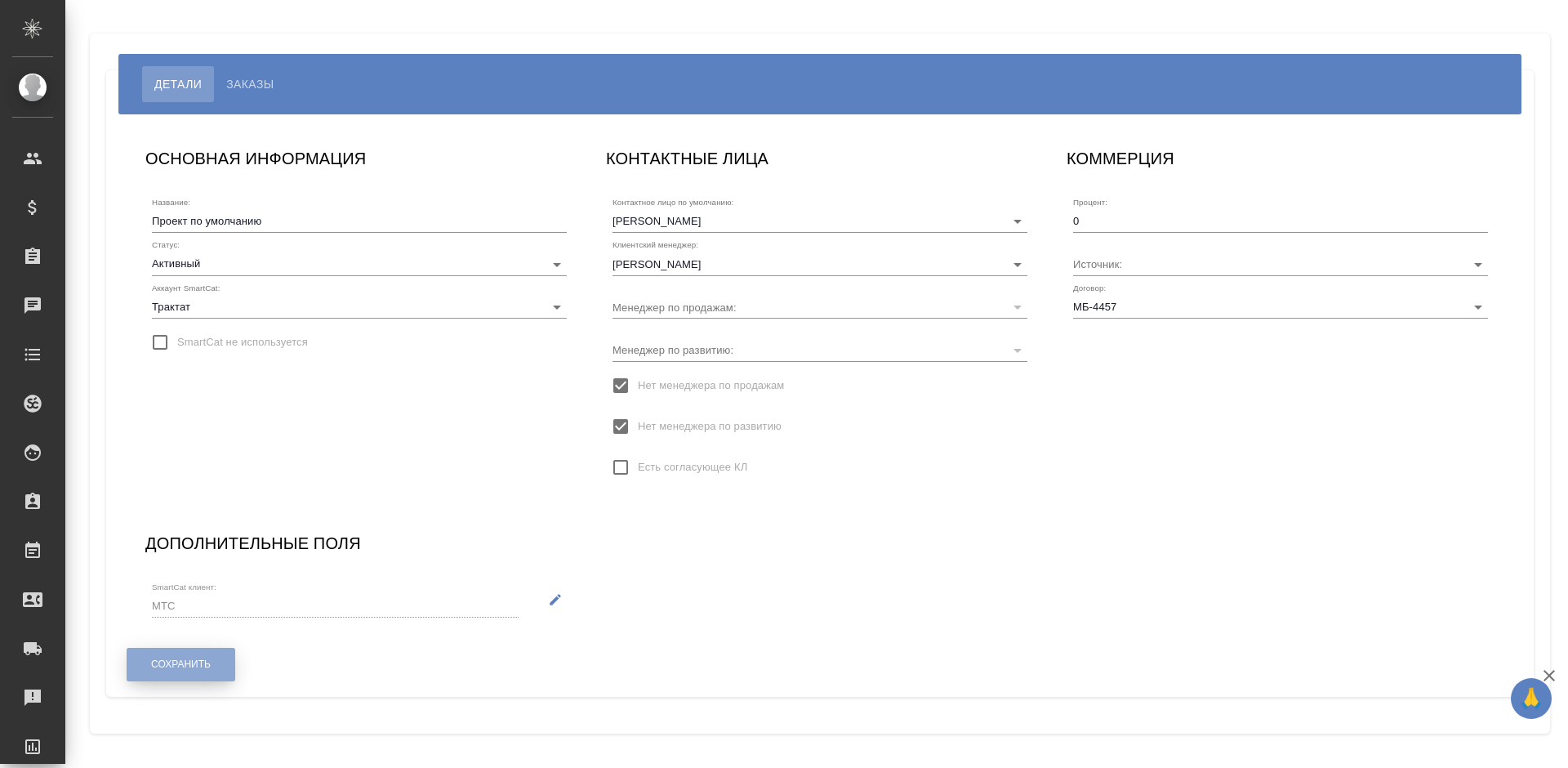
click at [202, 656] on button "Сохранить" at bounding box center [181, 664] width 109 height 33
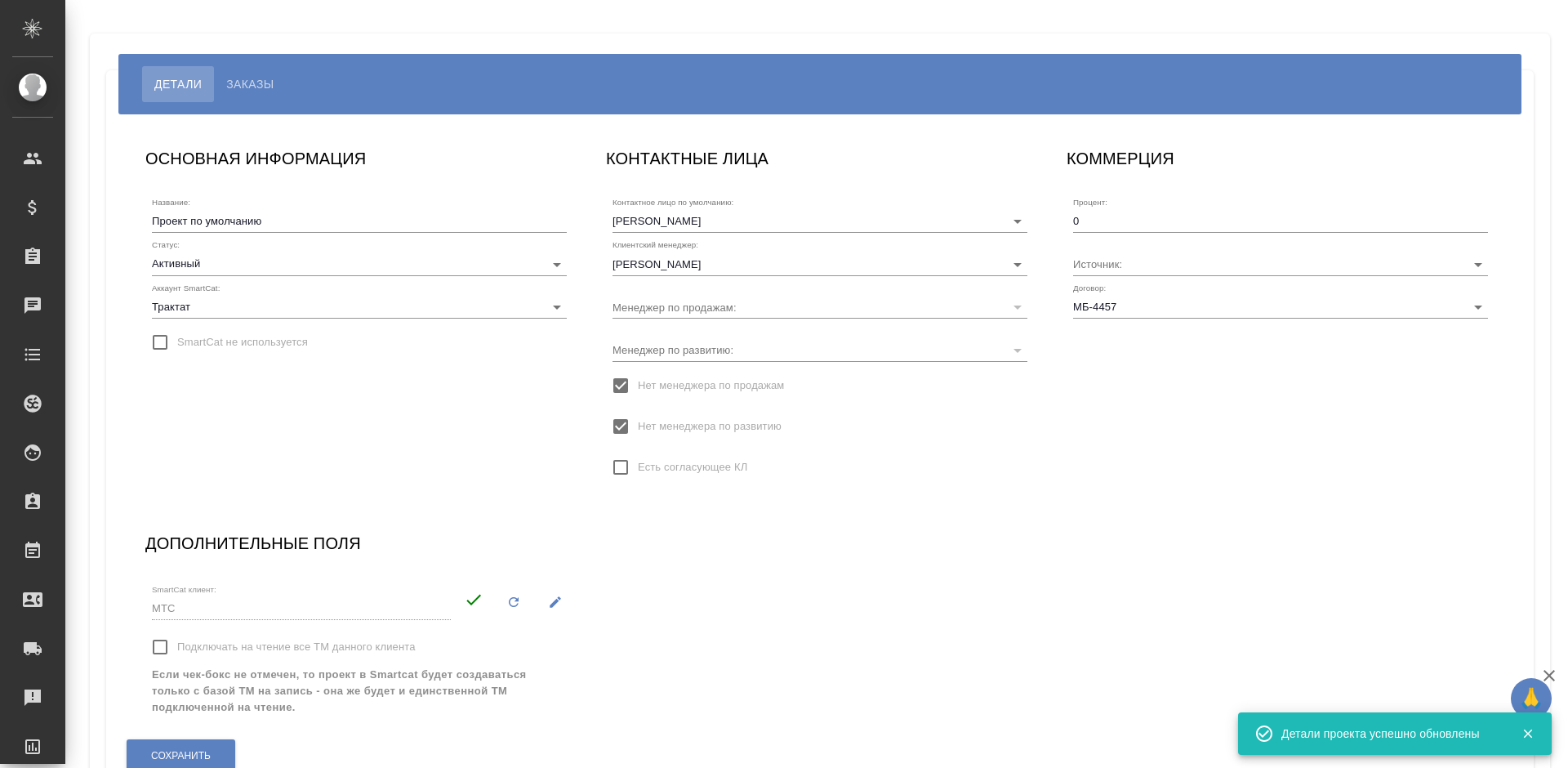
click at [182, 656] on label "Подключать на чтение все ТМ данного клиента" at bounding box center [279, 646] width 272 height 34
click at [177, 656] on input "Подключать на чтение все ТМ данного клиента" at bounding box center [159, 646] width 34 height 34
checkbox input "true"
click at [186, 749] on span "Сохранить" at bounding box center [180, 755] width 59 height 14
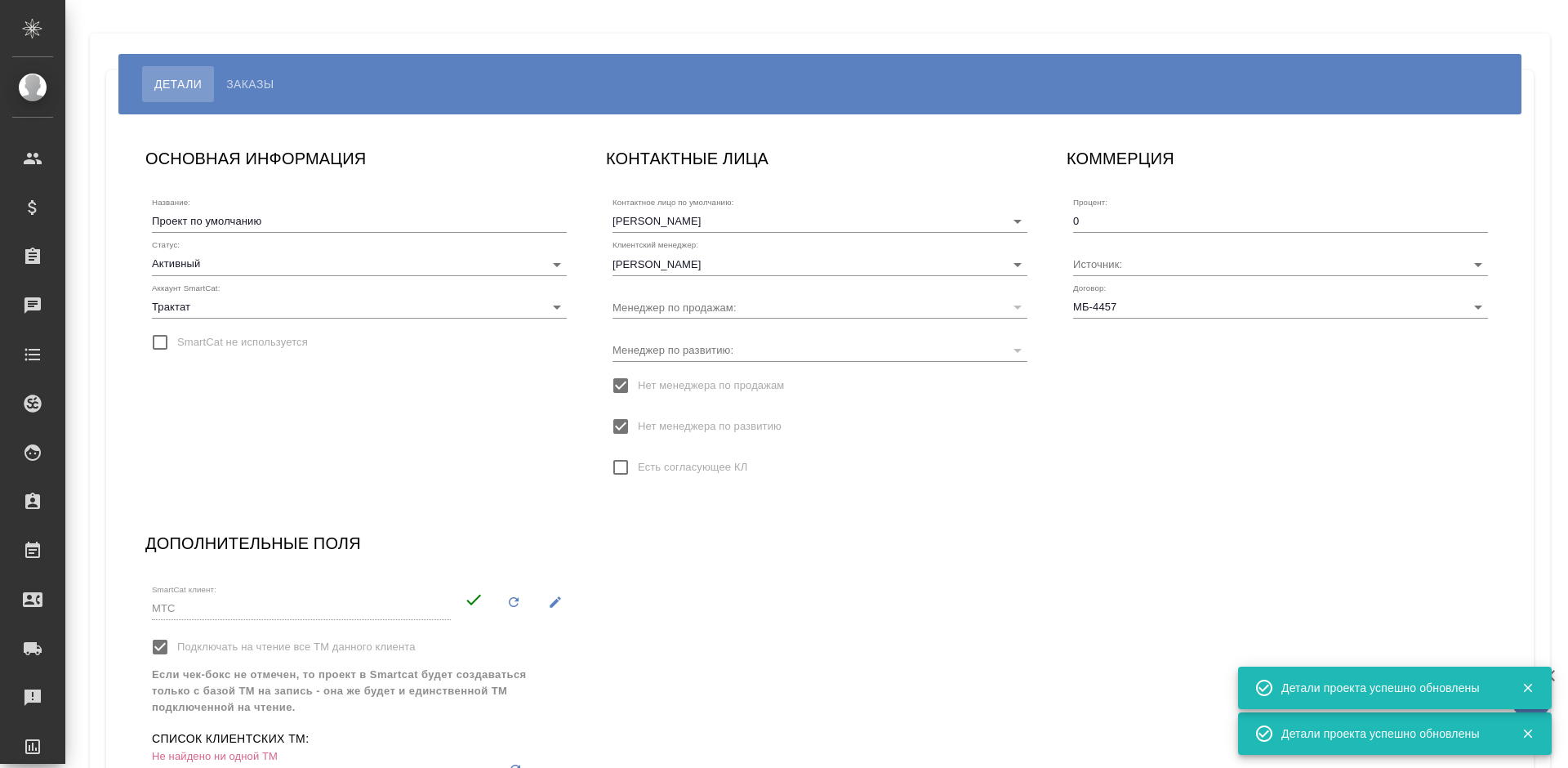
click at [189, 753] on p "Не найдено ни одной ТМ" at bounding box center [324, 756] width 345 height 17
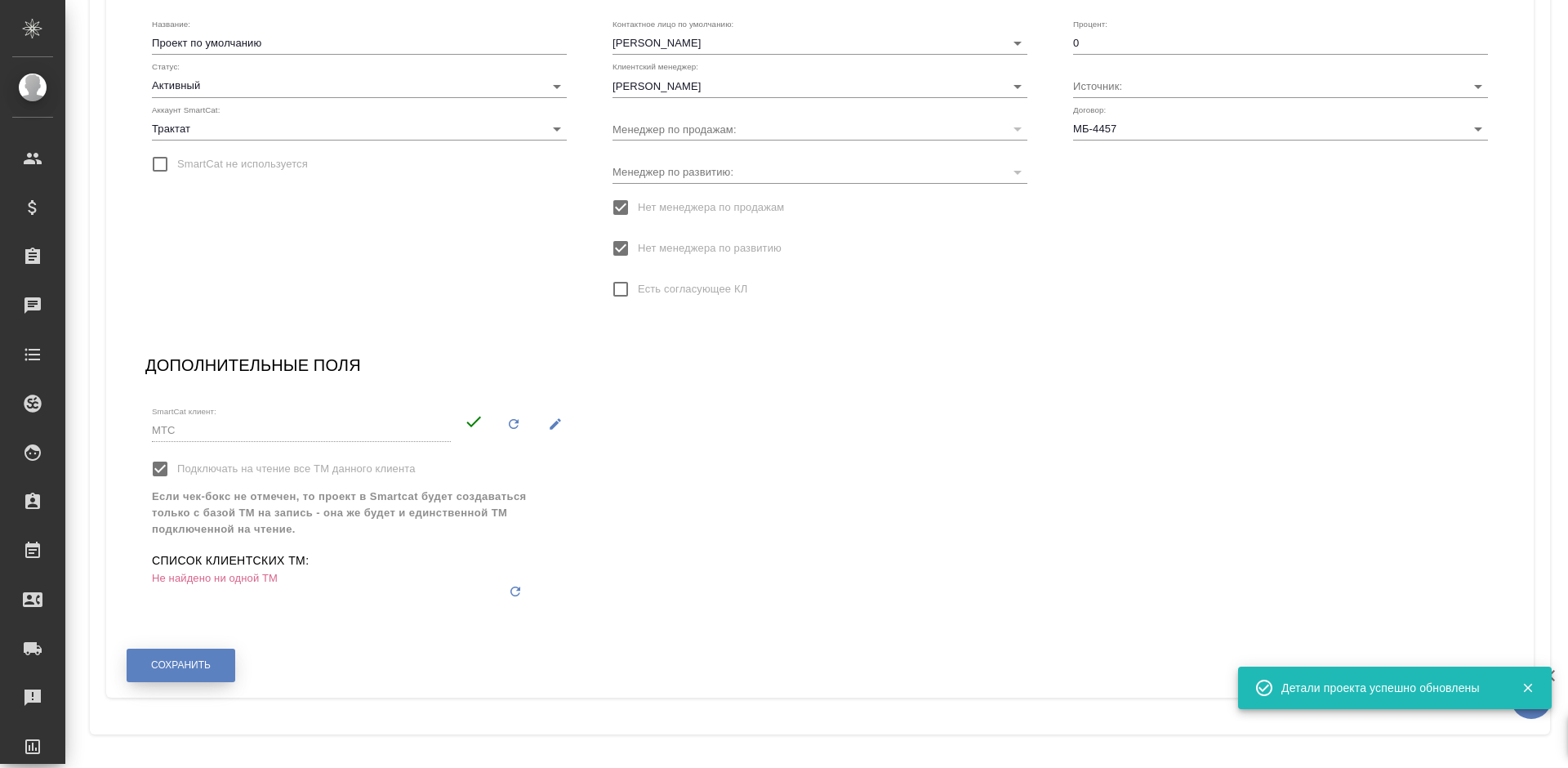
click at [129, 676] on button "Сохранить" at bounding box center [181, 665] width 109 height 33
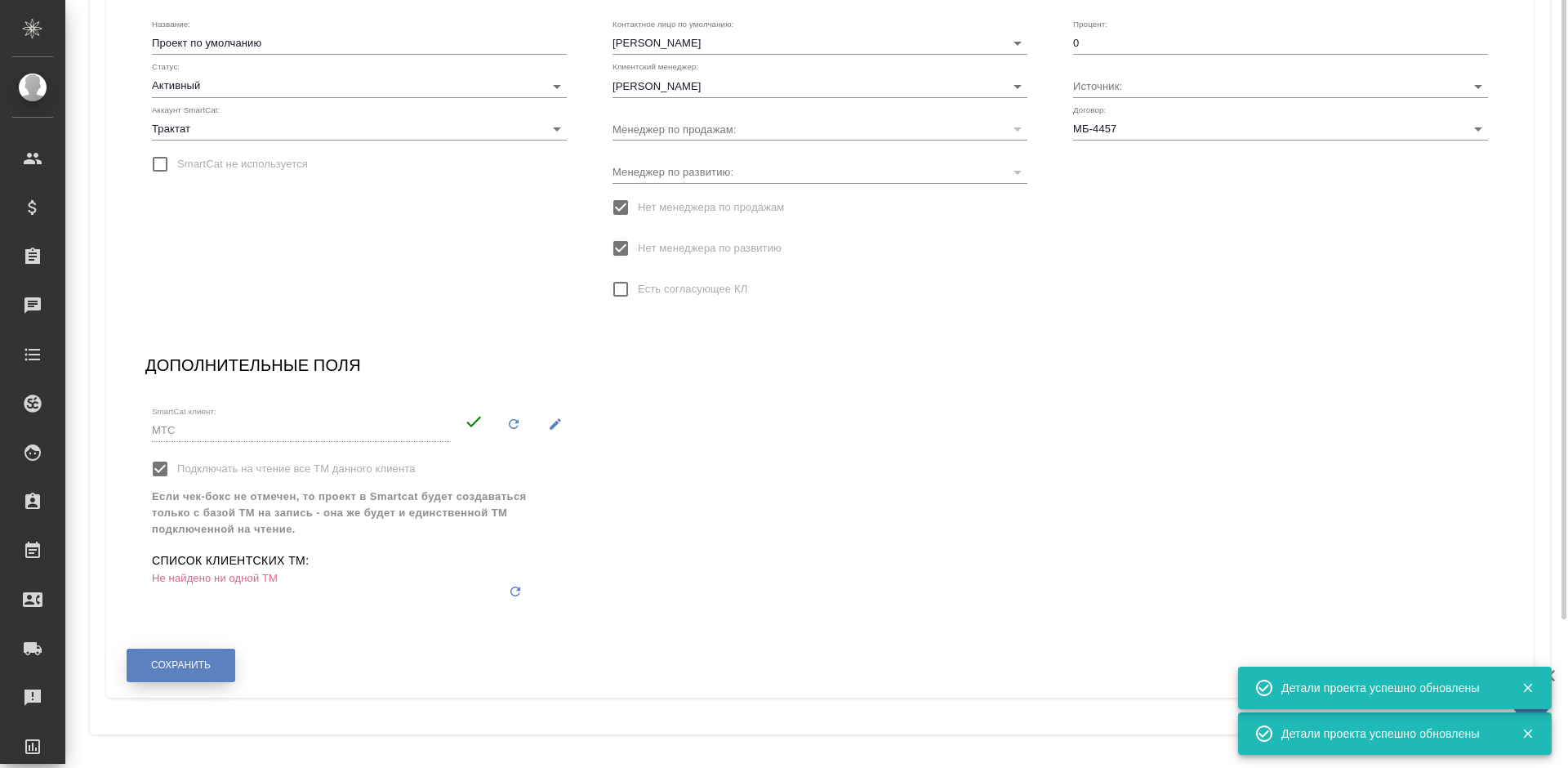
scroll to position [0, 0]
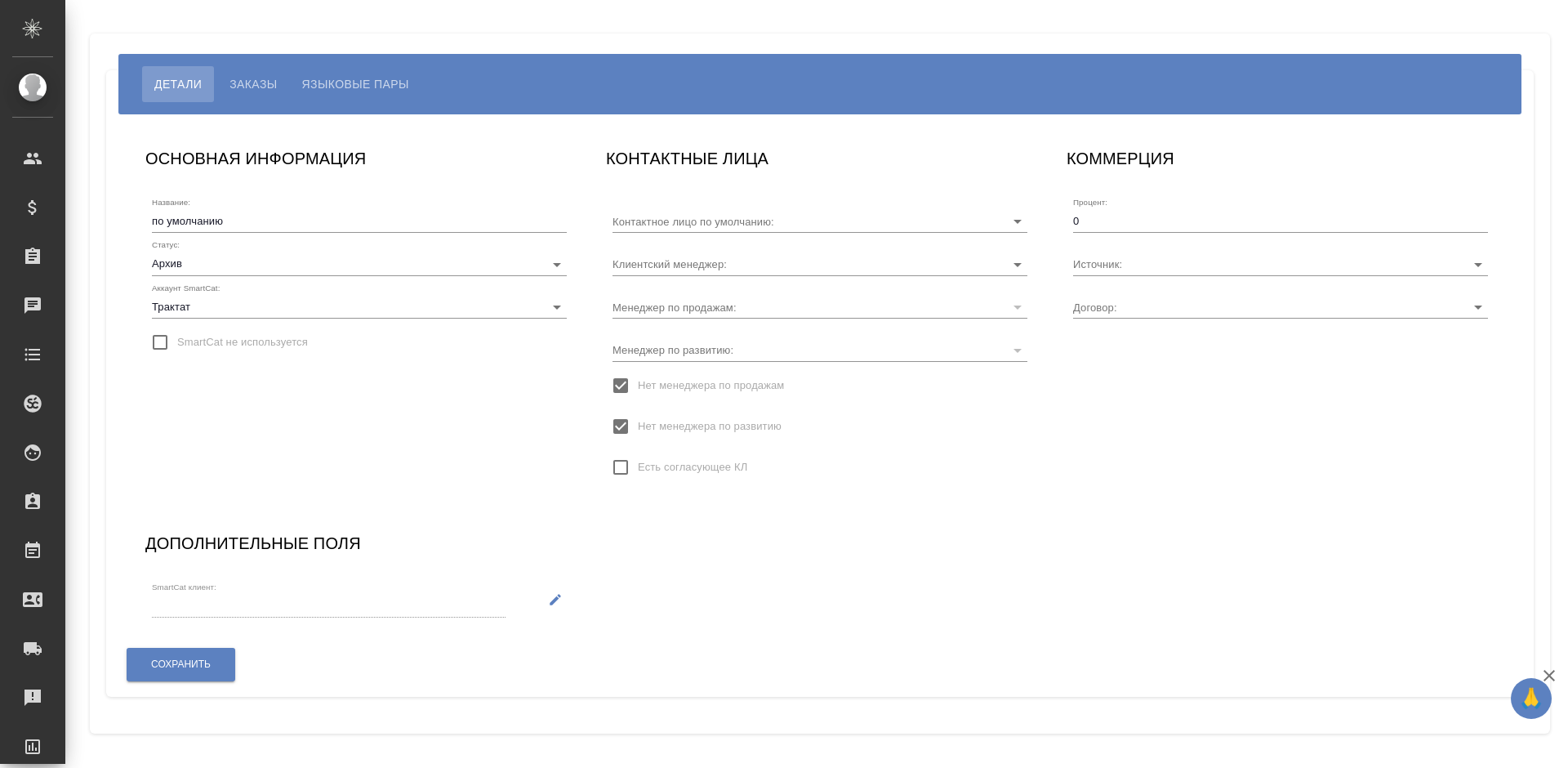
type input "[PERSON_NAME]"
type input "Без договора"
type input "[PERSON_NAME]"
click at [189, 682] on div "Сохранить" at bounding box center [180, 664] width 110 height 42
click at [197, 667] on span "Сохранить" at bounding box center [180, 664] width 59 height 14
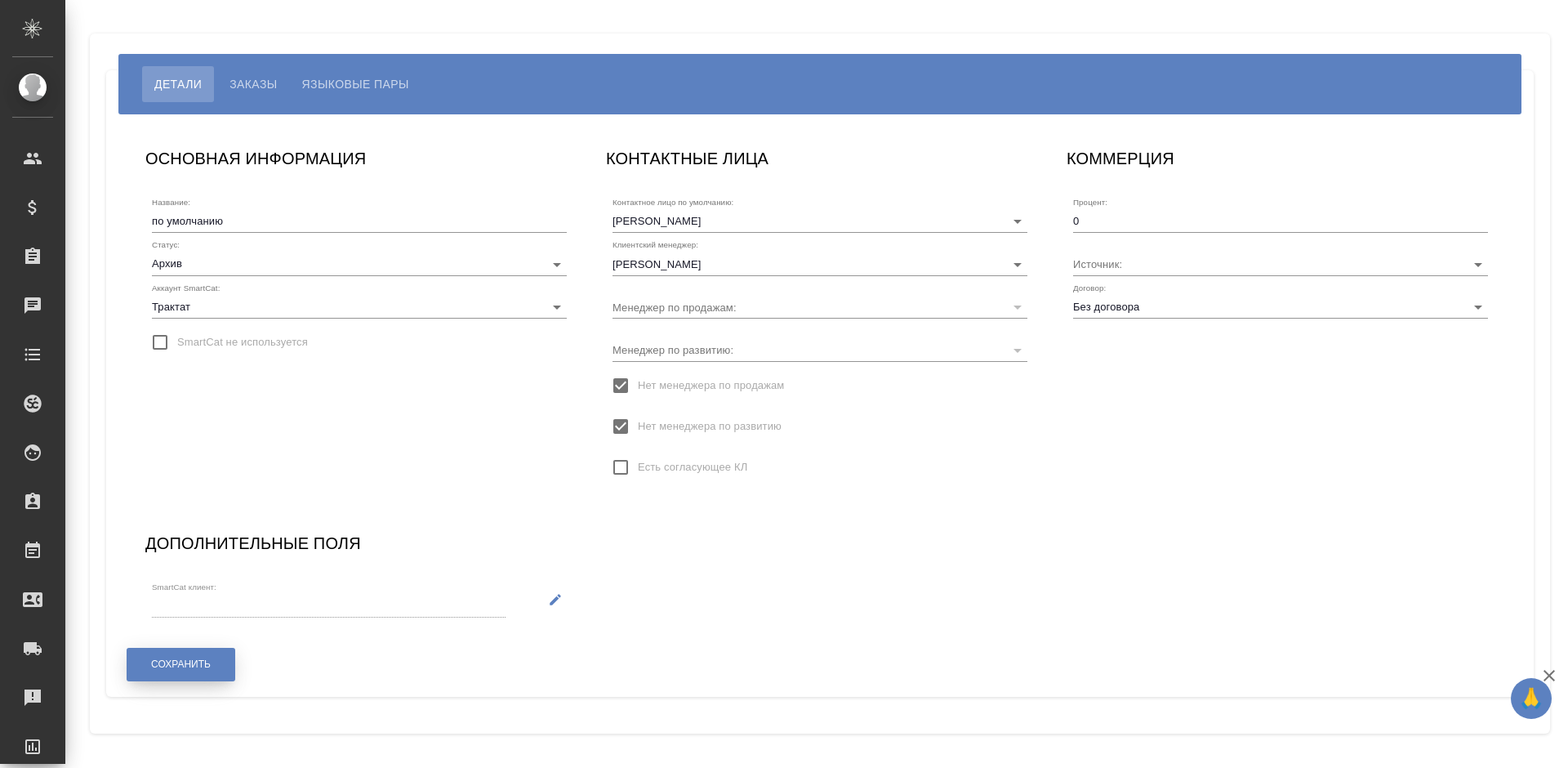
click at [197, 667] on span "Сохранить" at bounding box center [180, 664] width 59 height 14
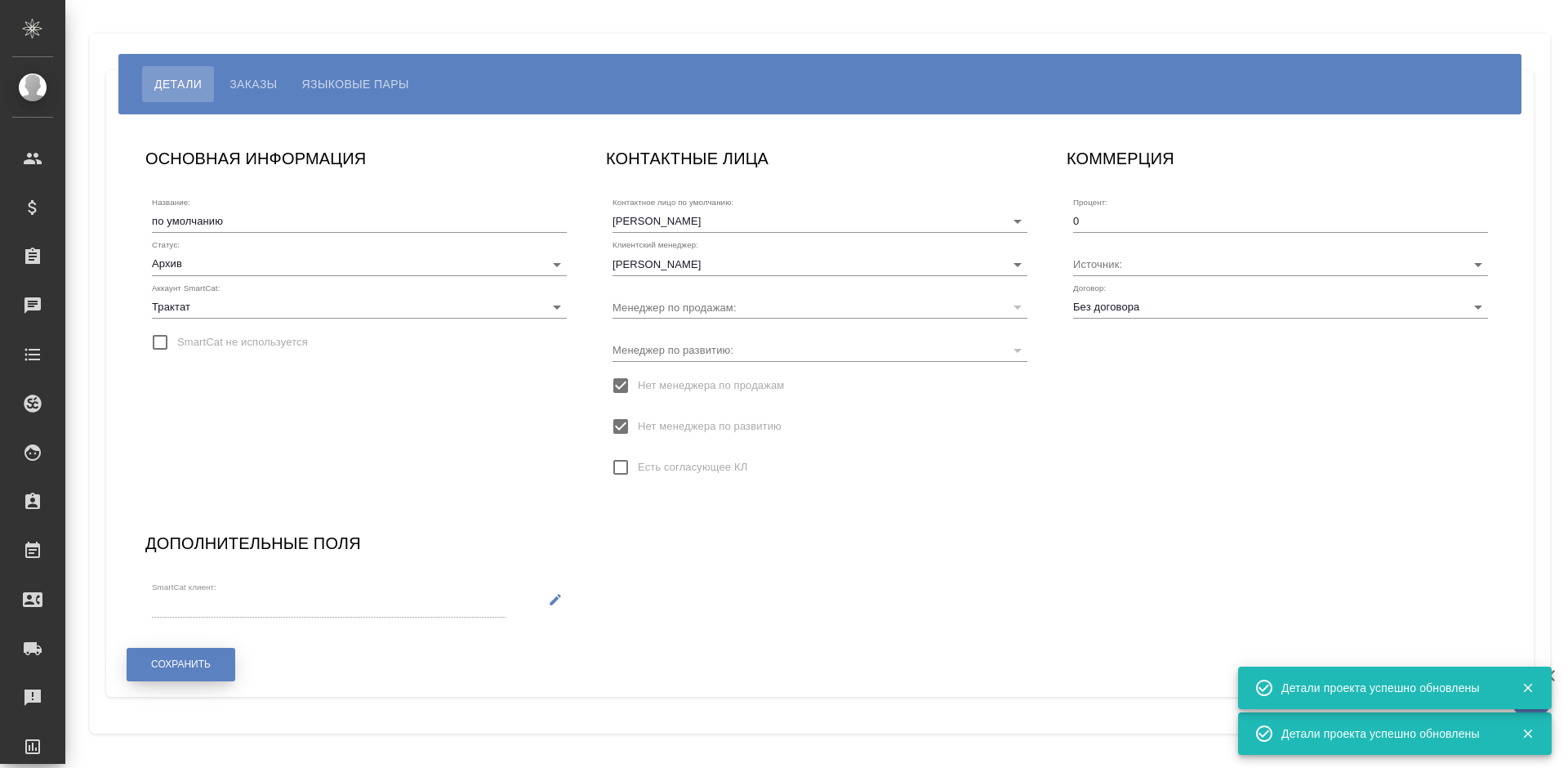
click at [197, 667] on span "Сохранить" at bounding box center [180, 664] width 59 height 14
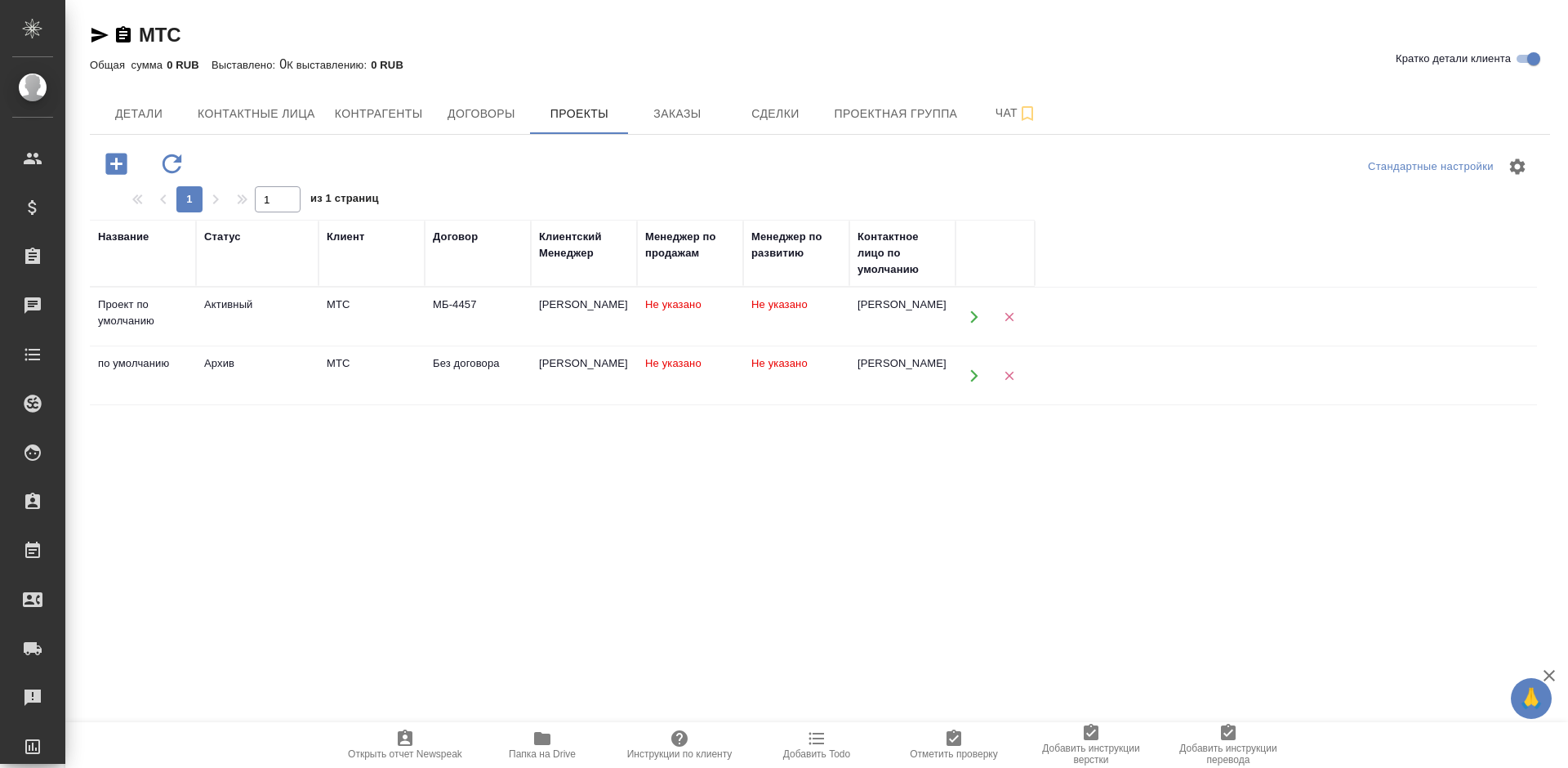
click at [521, 316] on td "МБ-4457" at bounding box center [477, 317] width 106 height 57
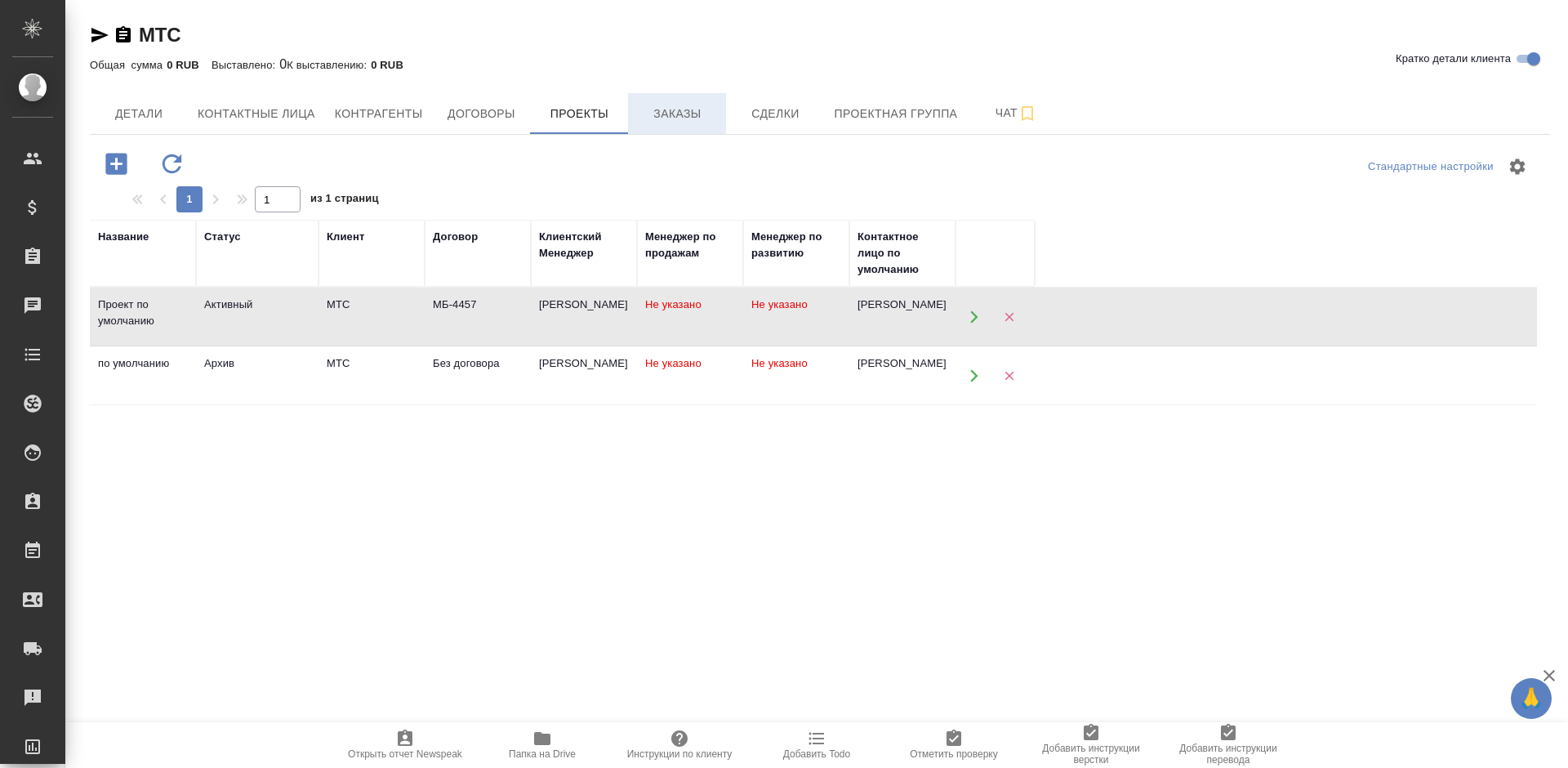
click at [680, 122] on span "Заказы" at bounding box center [677, 114] width 79 height 20
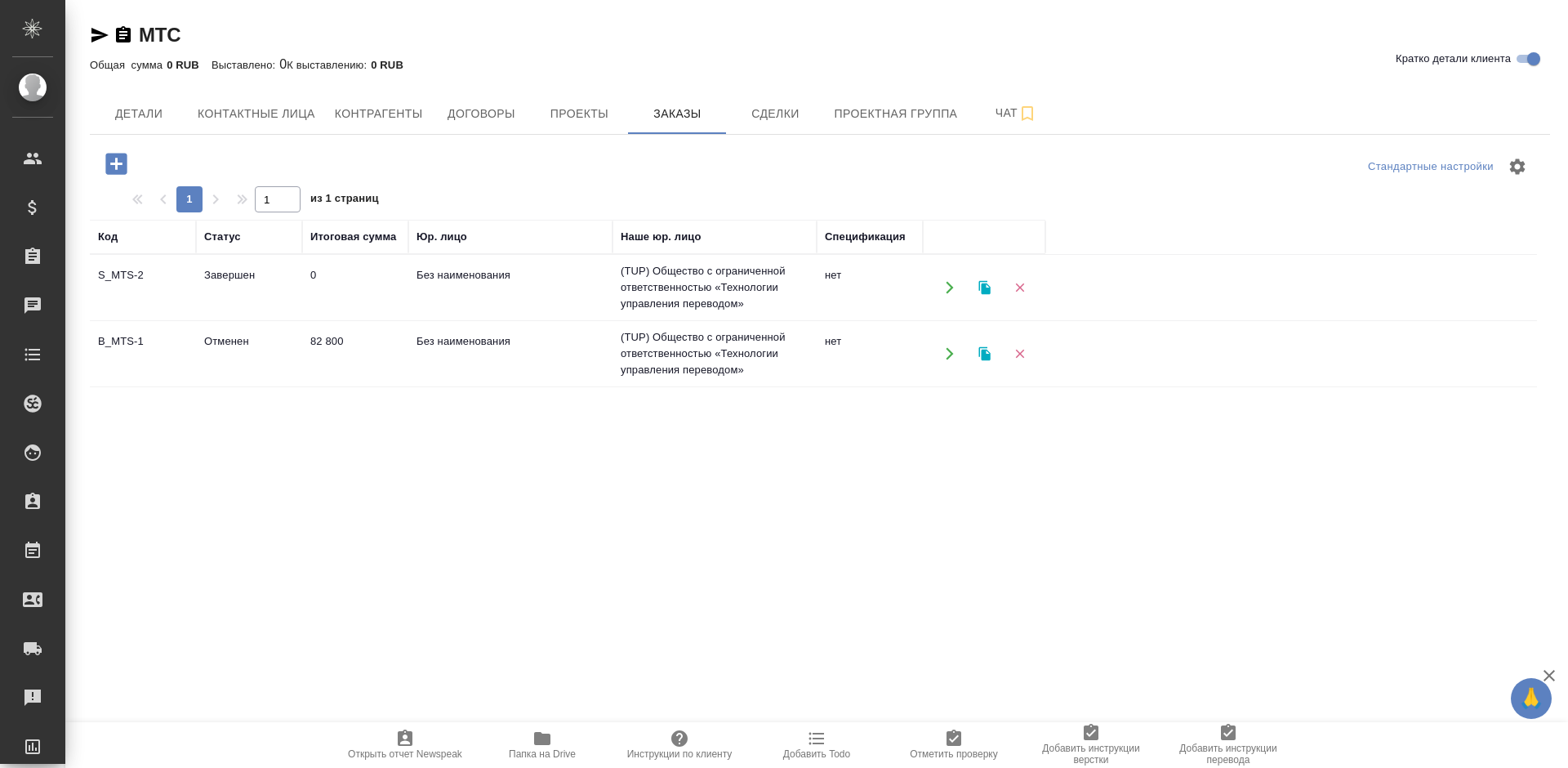
click at [115, 166] on icon "button" at bounding box center [116, 163] width 21 height 21
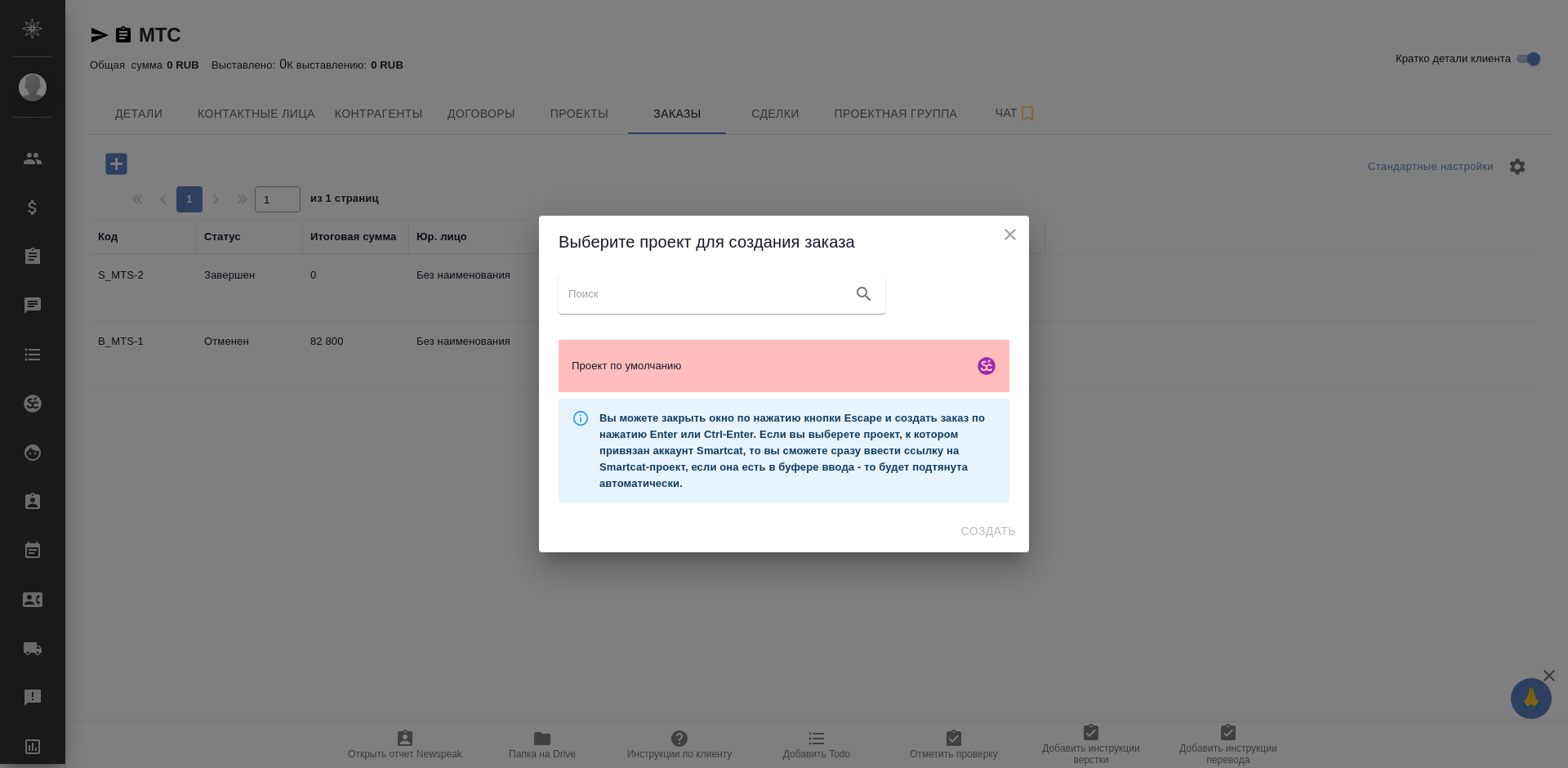
click at [879, 373] on div "Проект по умолчанию" at bounding box center [784, 366] width 451 height 52
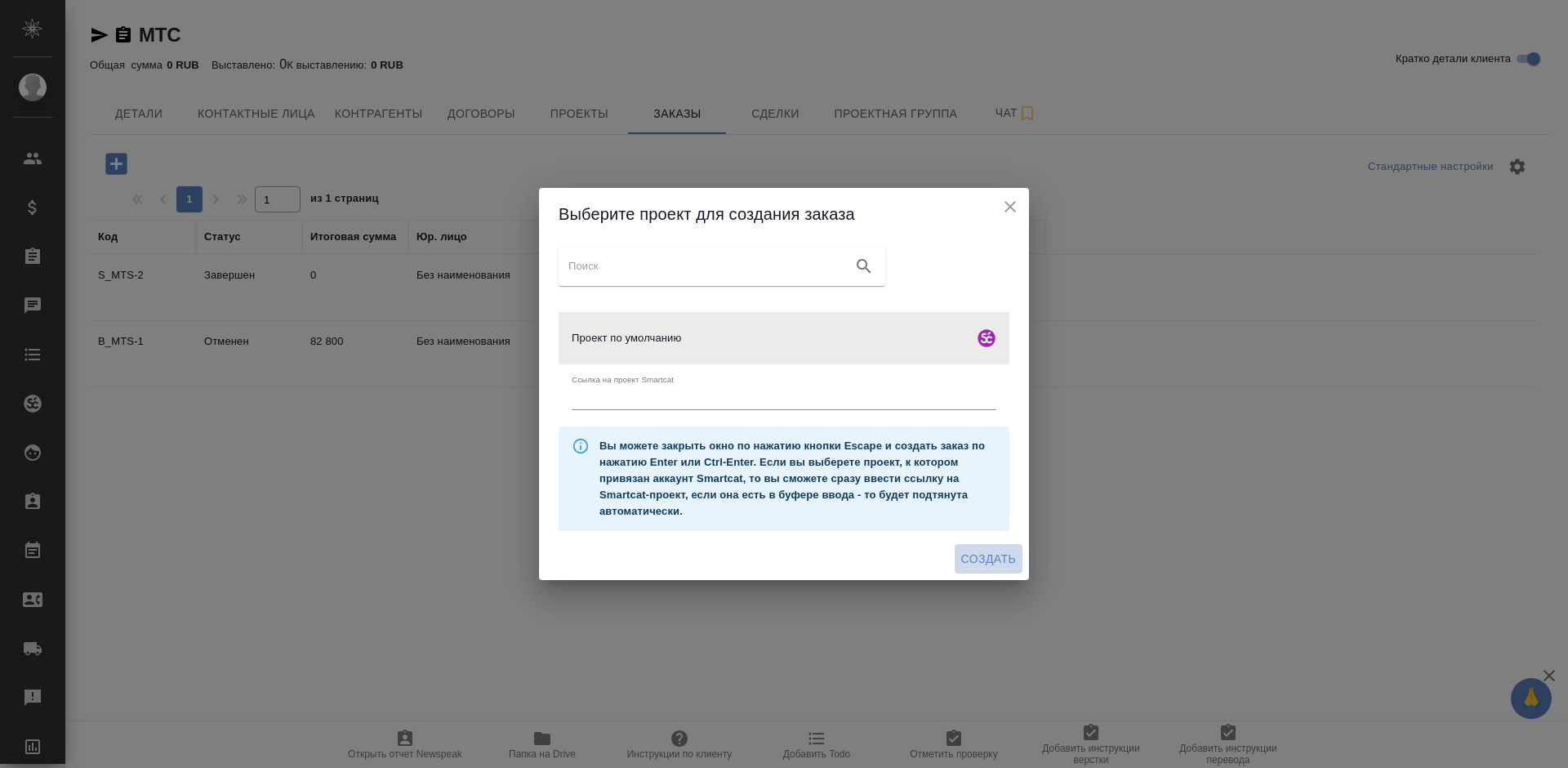
click at [987, 558] on span "Создать" at bounding box center [989, 559] width 54 height 20
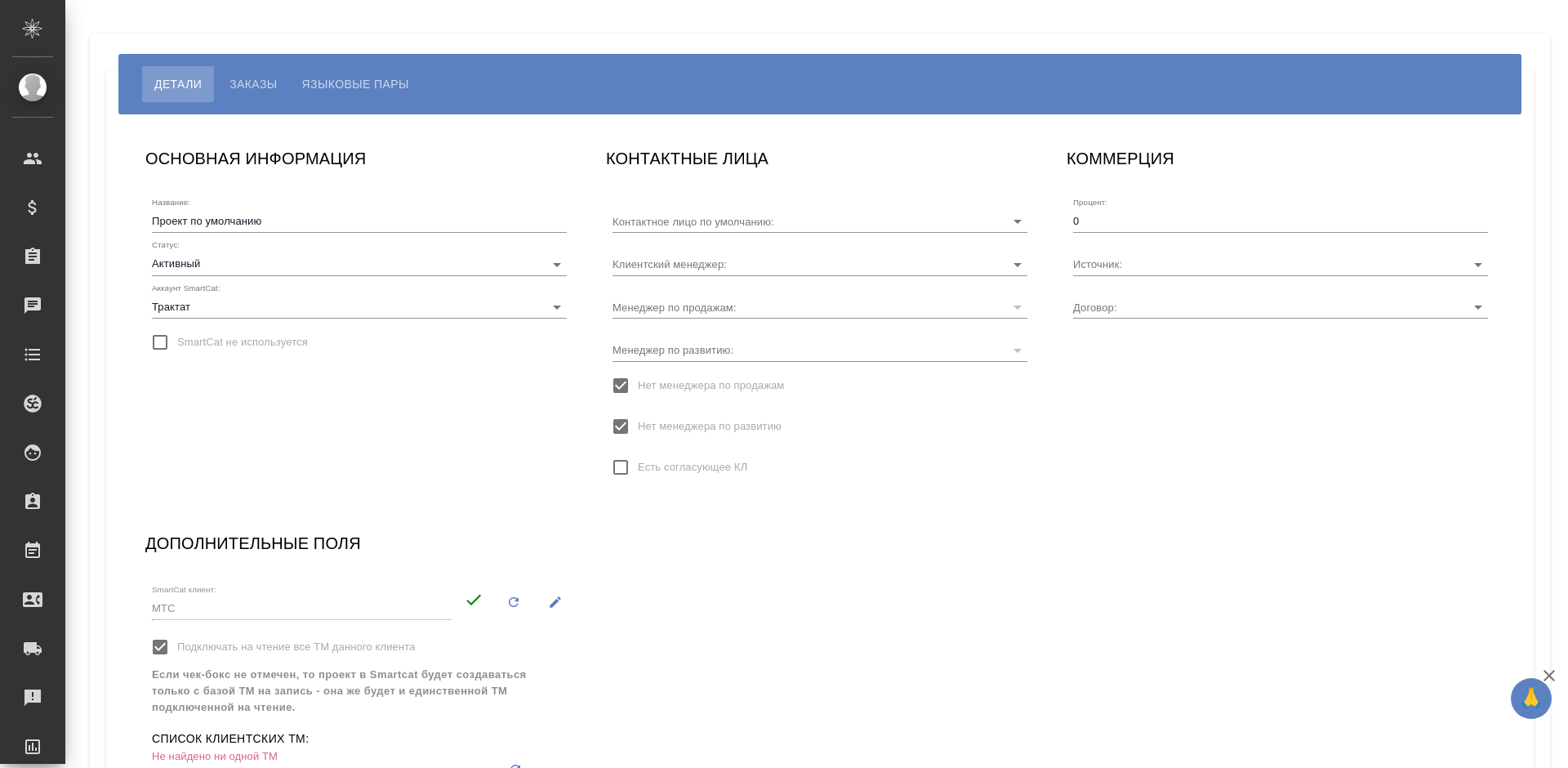
type input "[PERSON_NAME]"
type input "МБ-4457"
type input "[PERSON_NAME]"
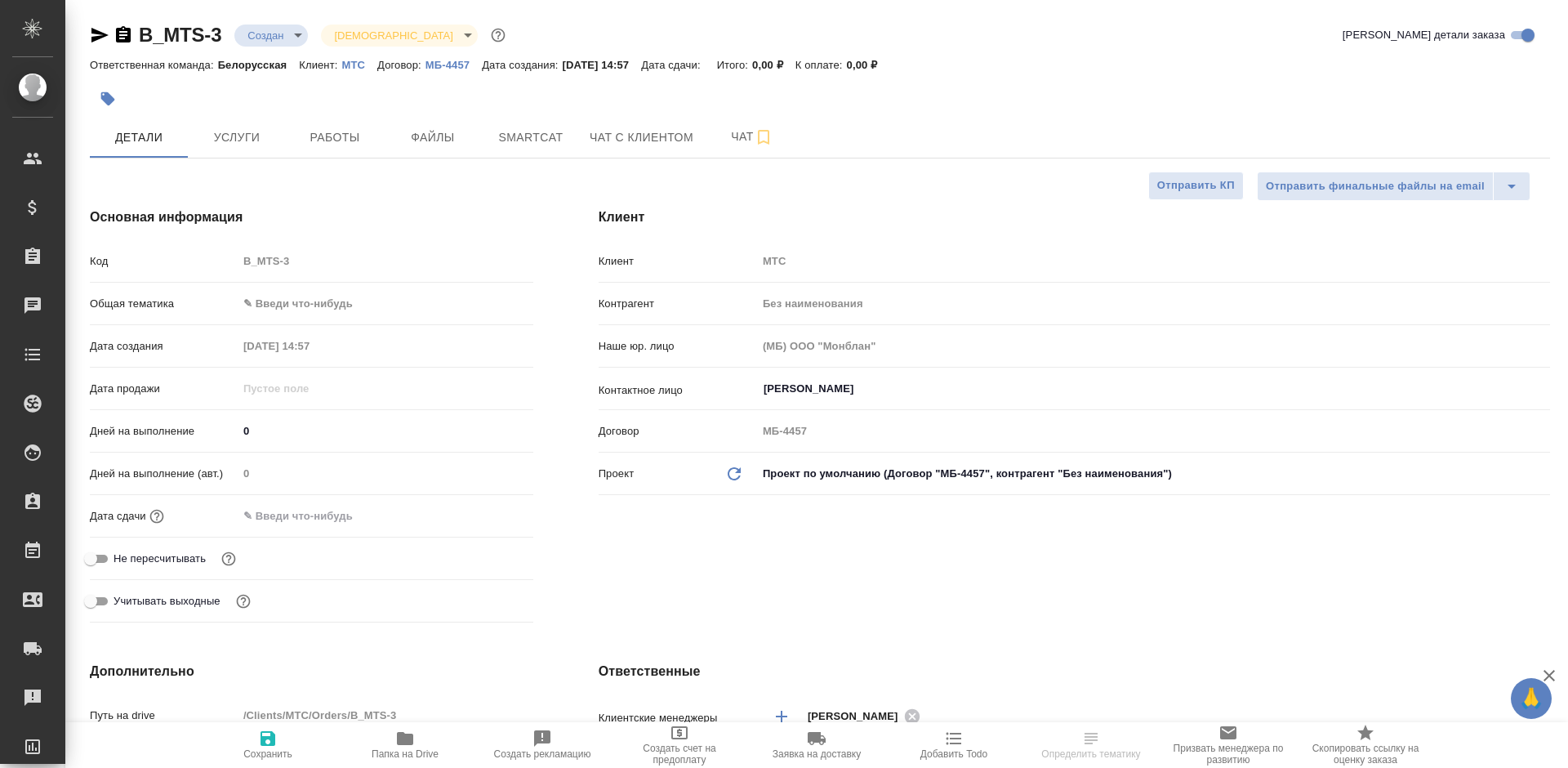
select select "RU"
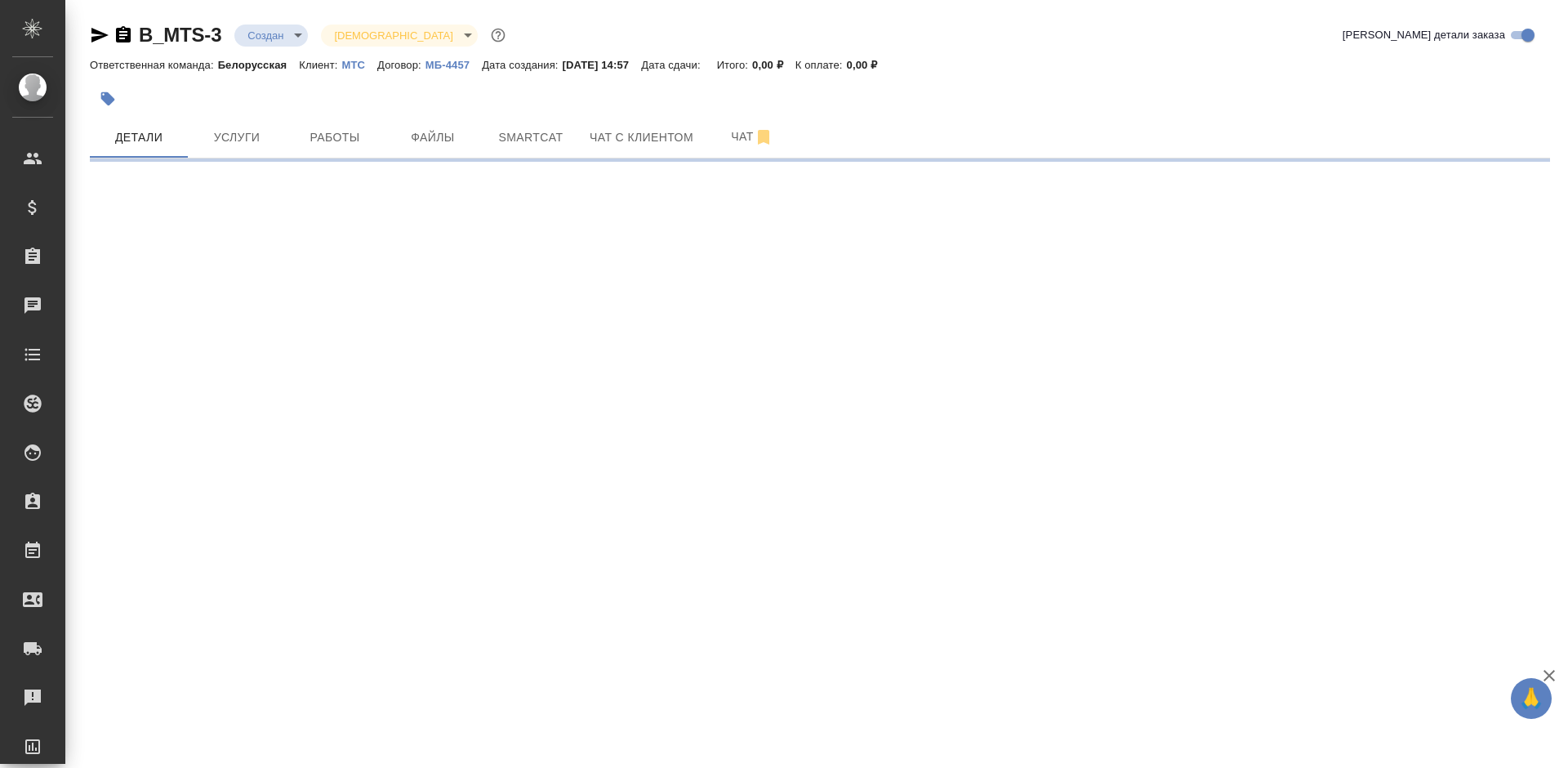
select select "RU"
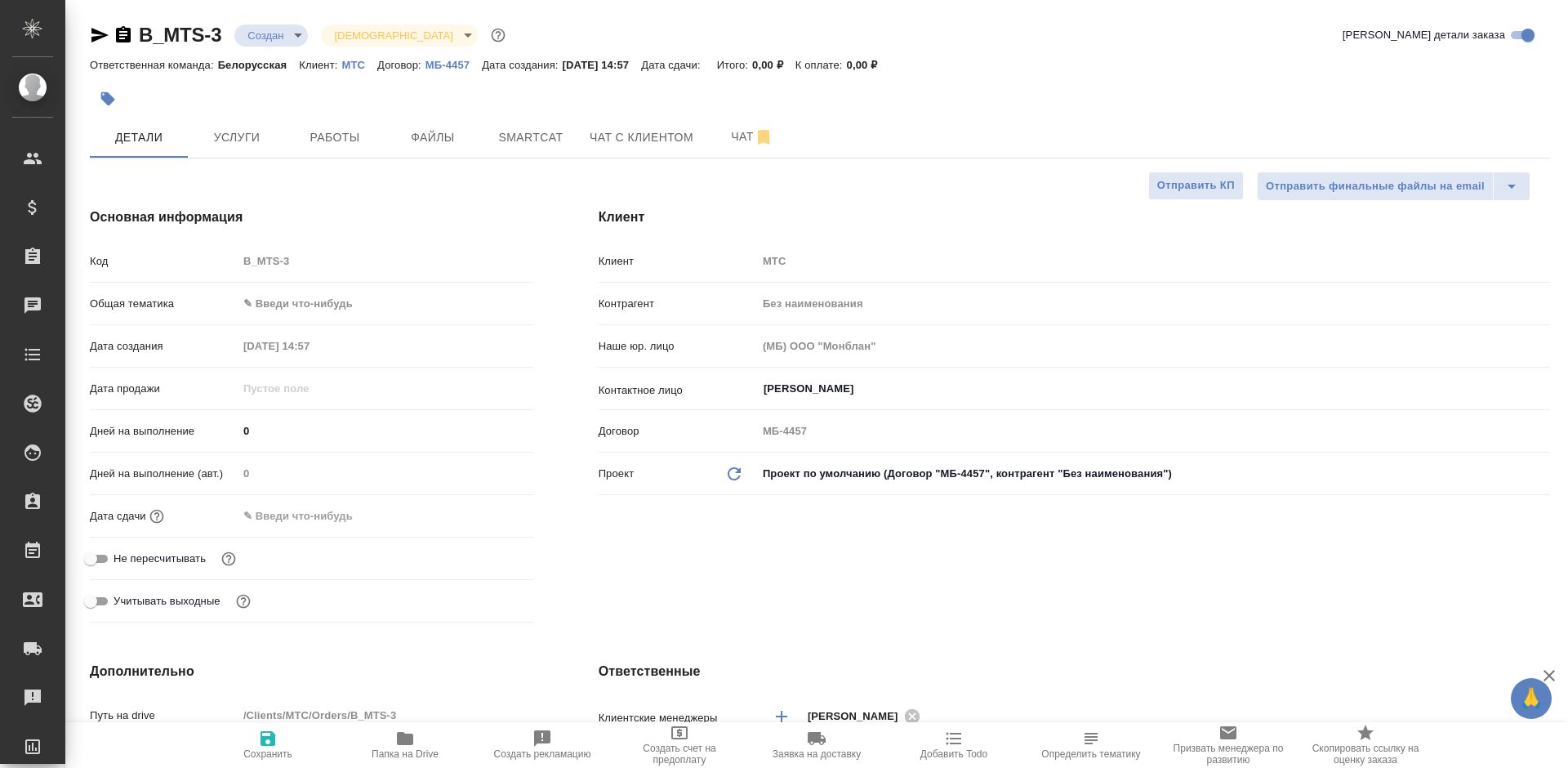
type textarea "x"
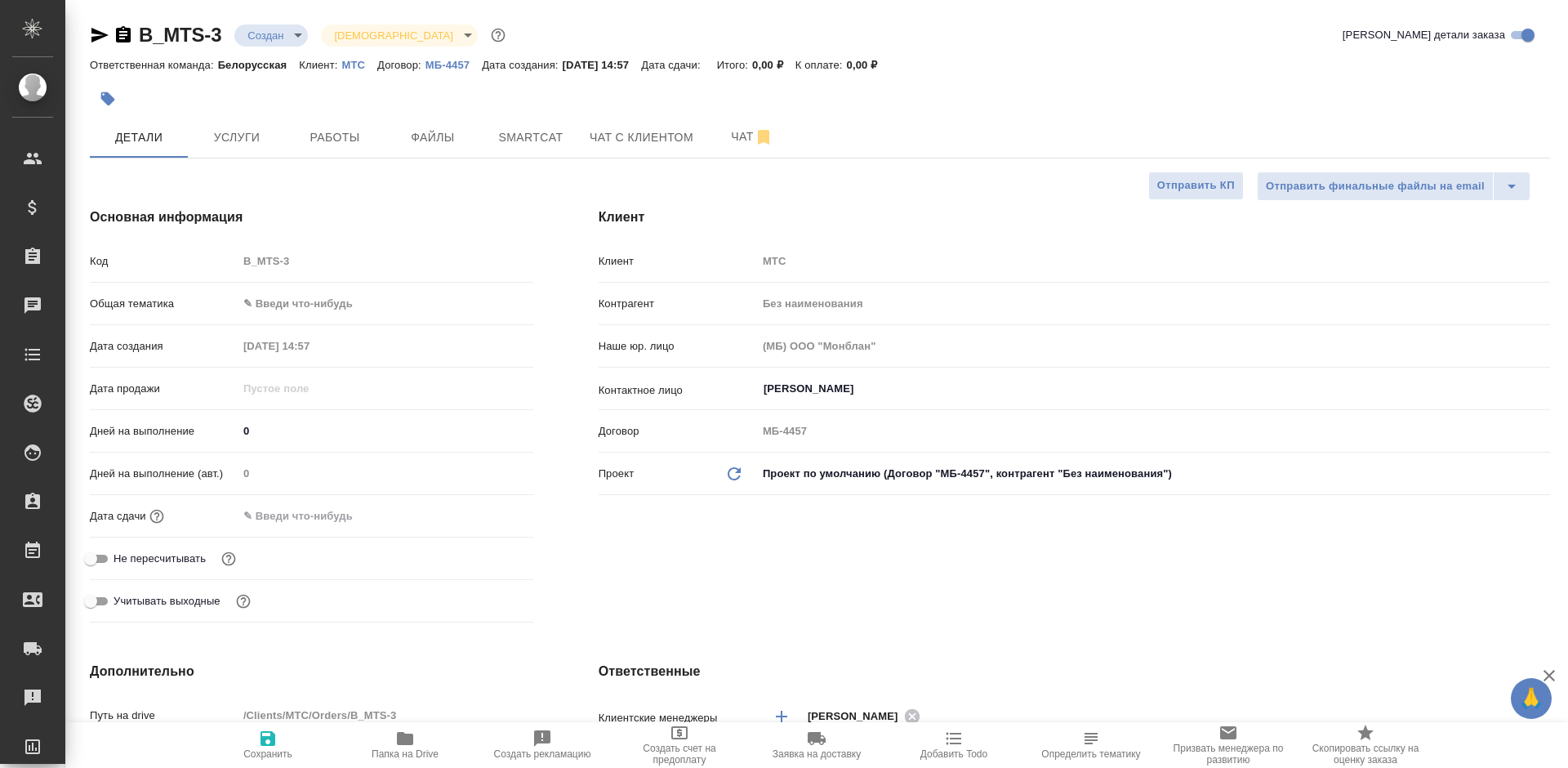
type textarea "x"
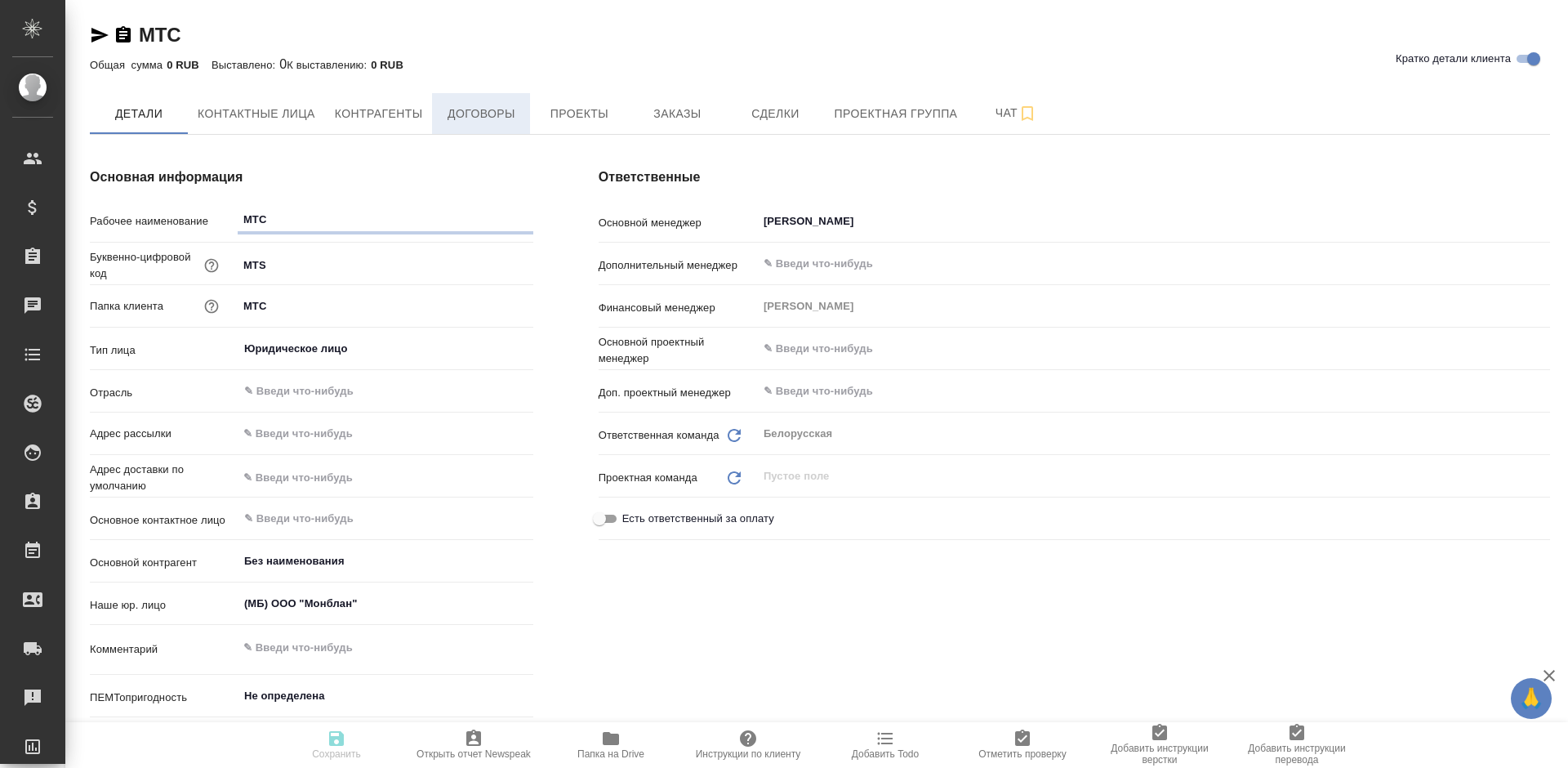
click at [504, 112] on span "Договоры" at bounding box center [481, 114] width 79 height 20
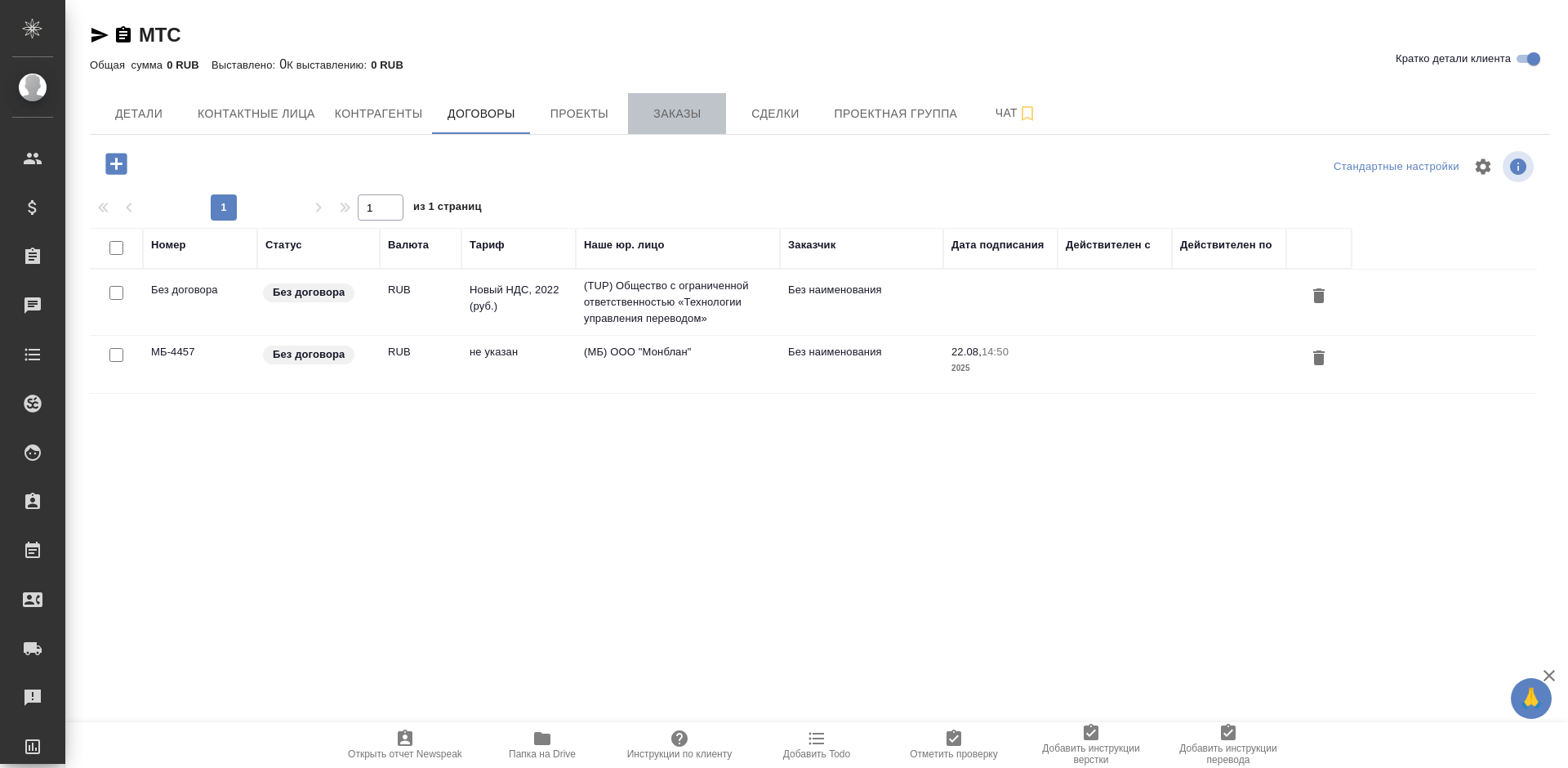
click at [676, 121] on span "Заказы" at bounding box center [677, 114] width 79 height 20
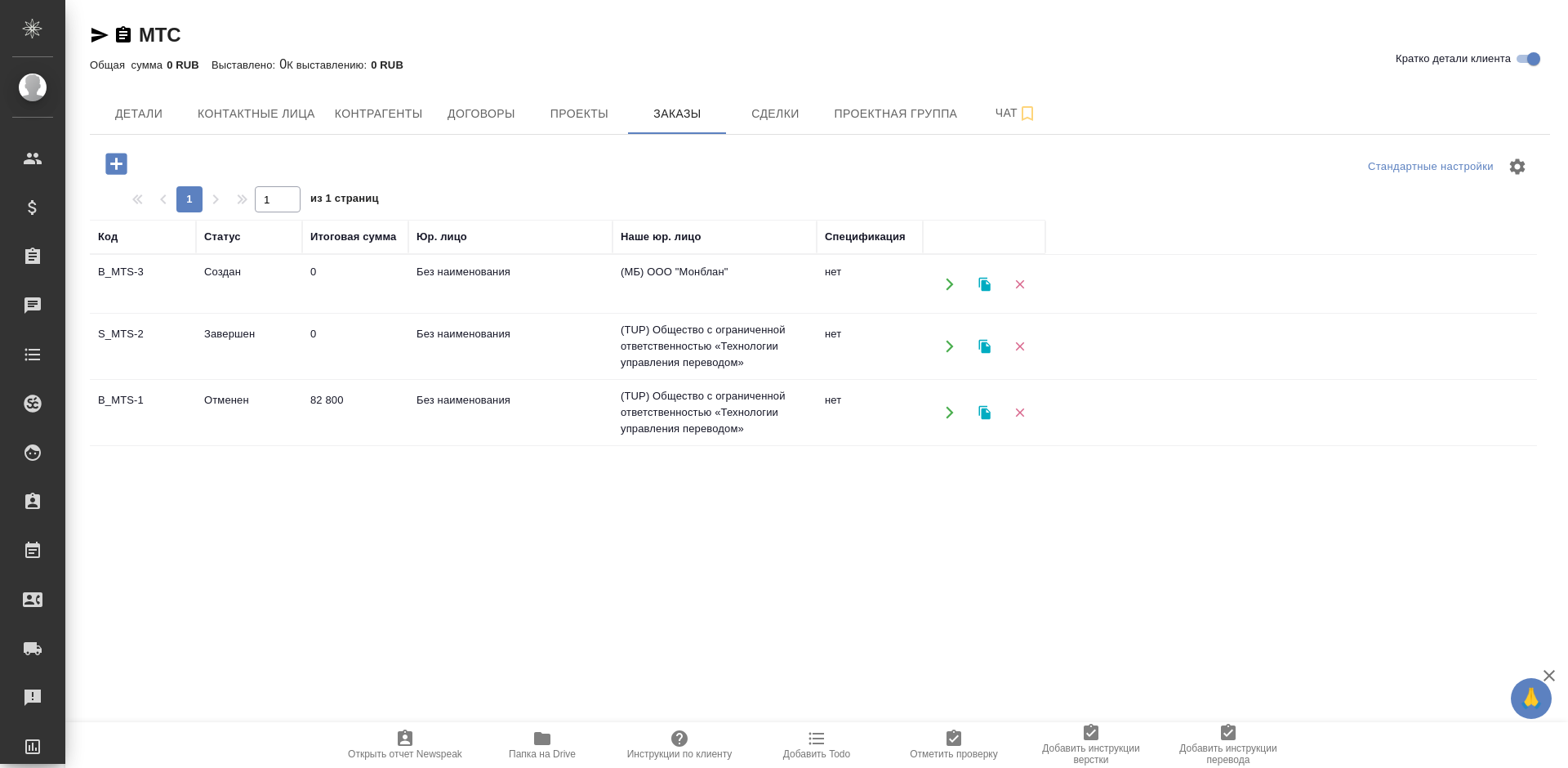
click at [813, 287] on td "(МБ) ООО "Монблан"" at bounding box center [714, 284] width 204 height 57
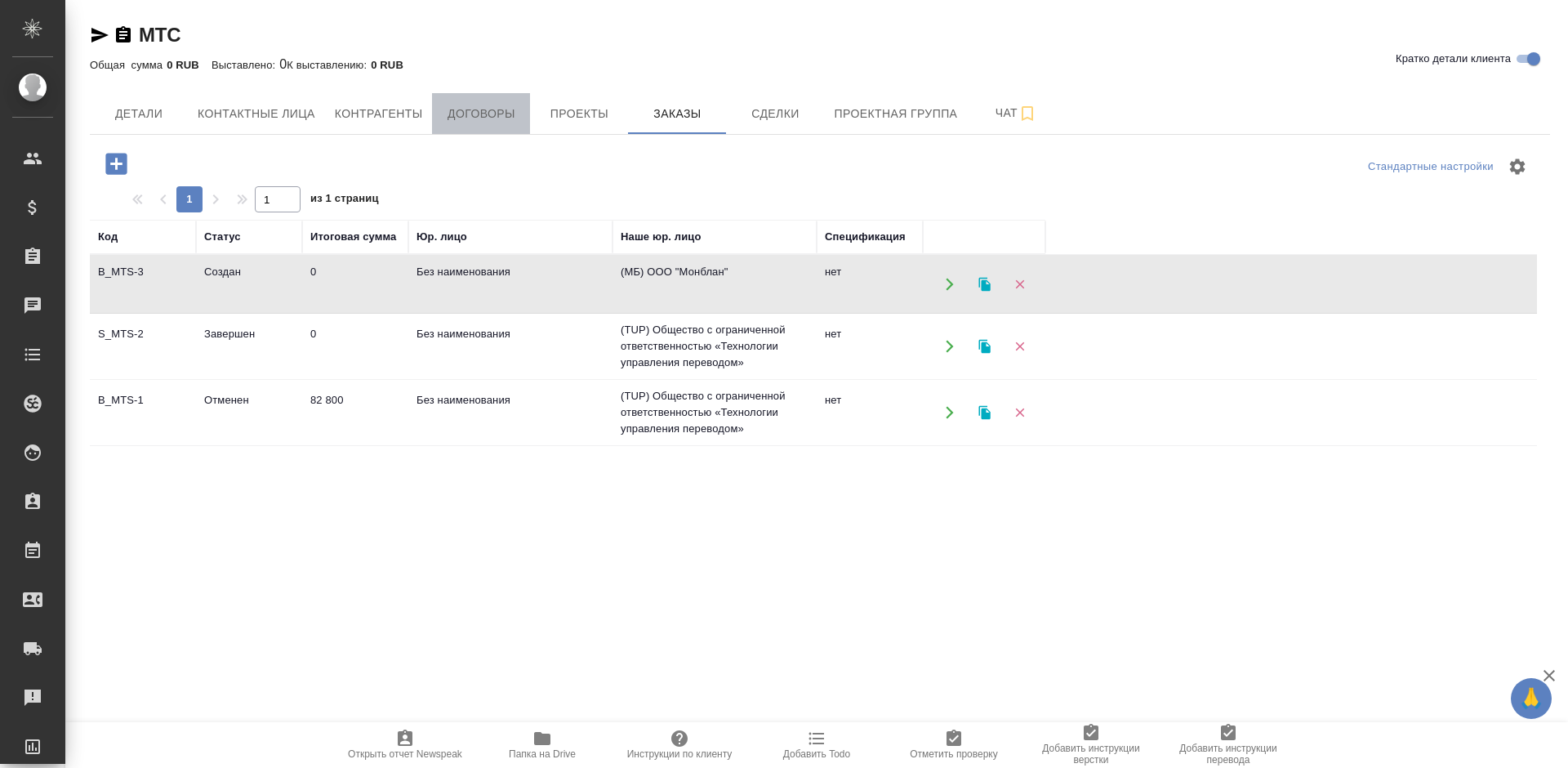
click at [447, 117] on span "Договоры" at bounding box center [481, 114] width 79 height 20
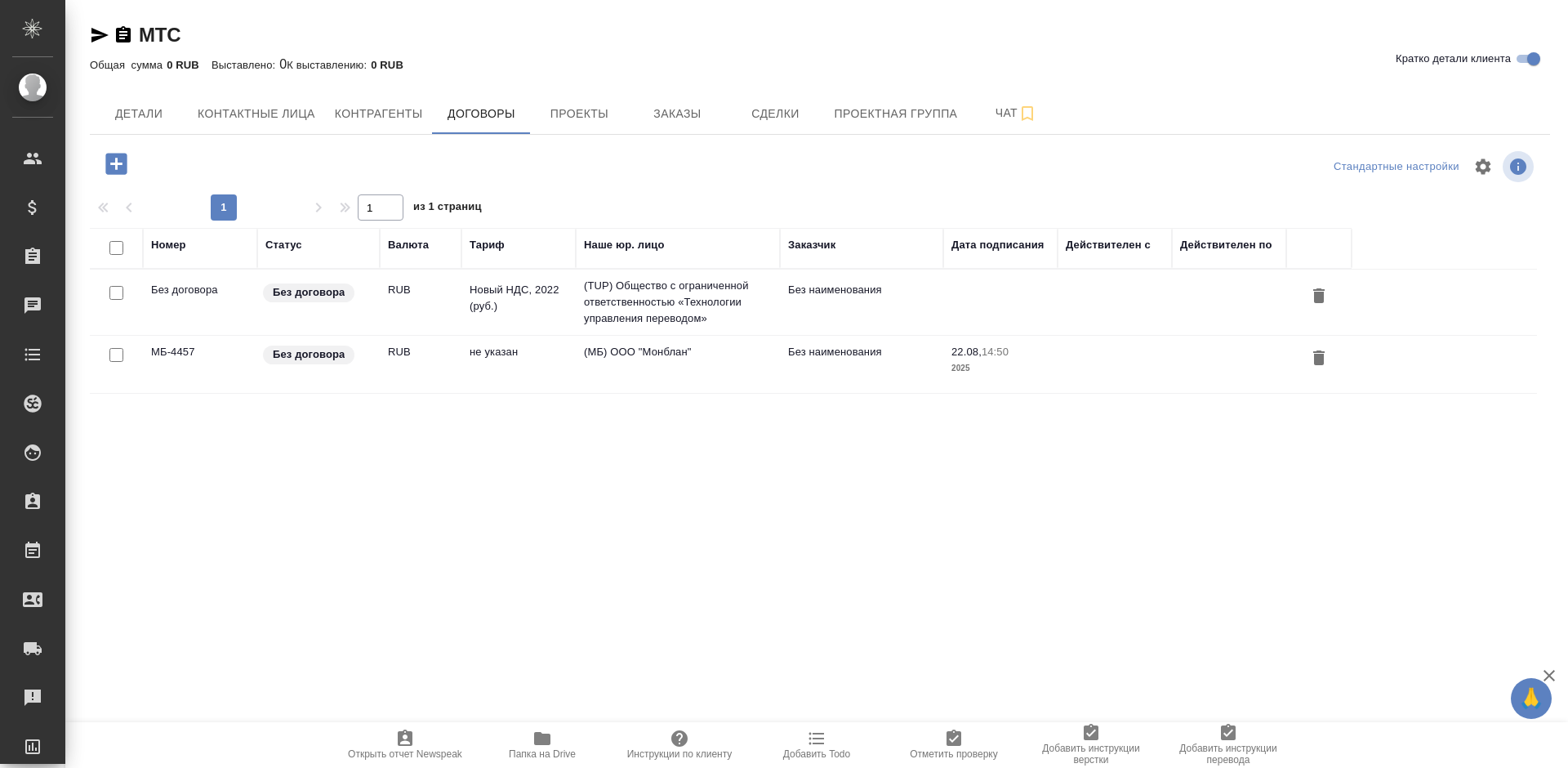
click at [483, 331] on td "не указан" at bounding box center [519, 301] width 115 height 57
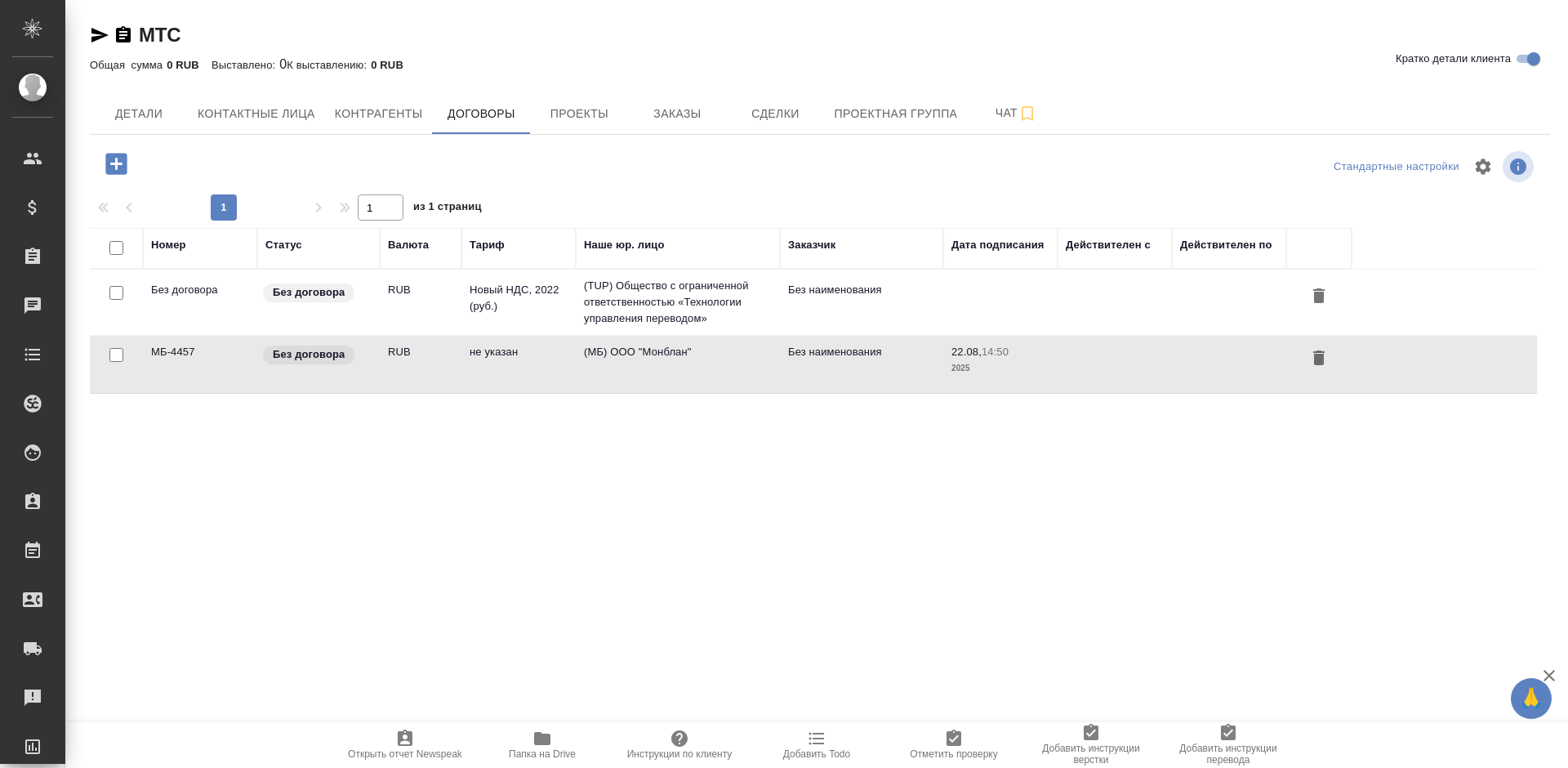
click at [483, 331] on td "не указан" at bounding box center [519, 301] width 115 height 57
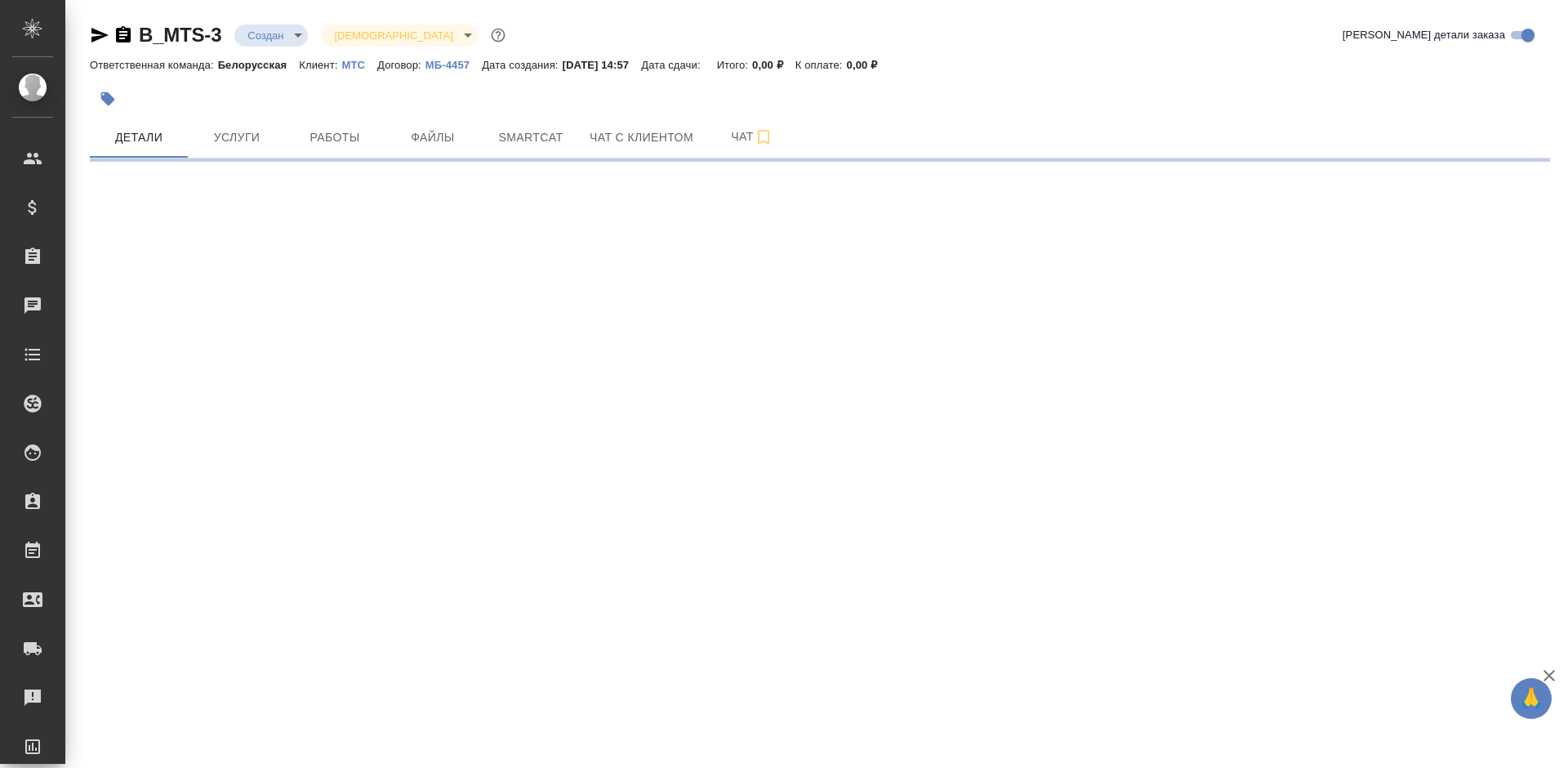
click at [253, 36] on body "🙏 .cls-1 fill:#fff; AWATERA Bogomolova Anastasiya Клиенты Спецификации Заказы Ч…" at bounding box center [784, 384] width 1568 height 768
select select "RU"
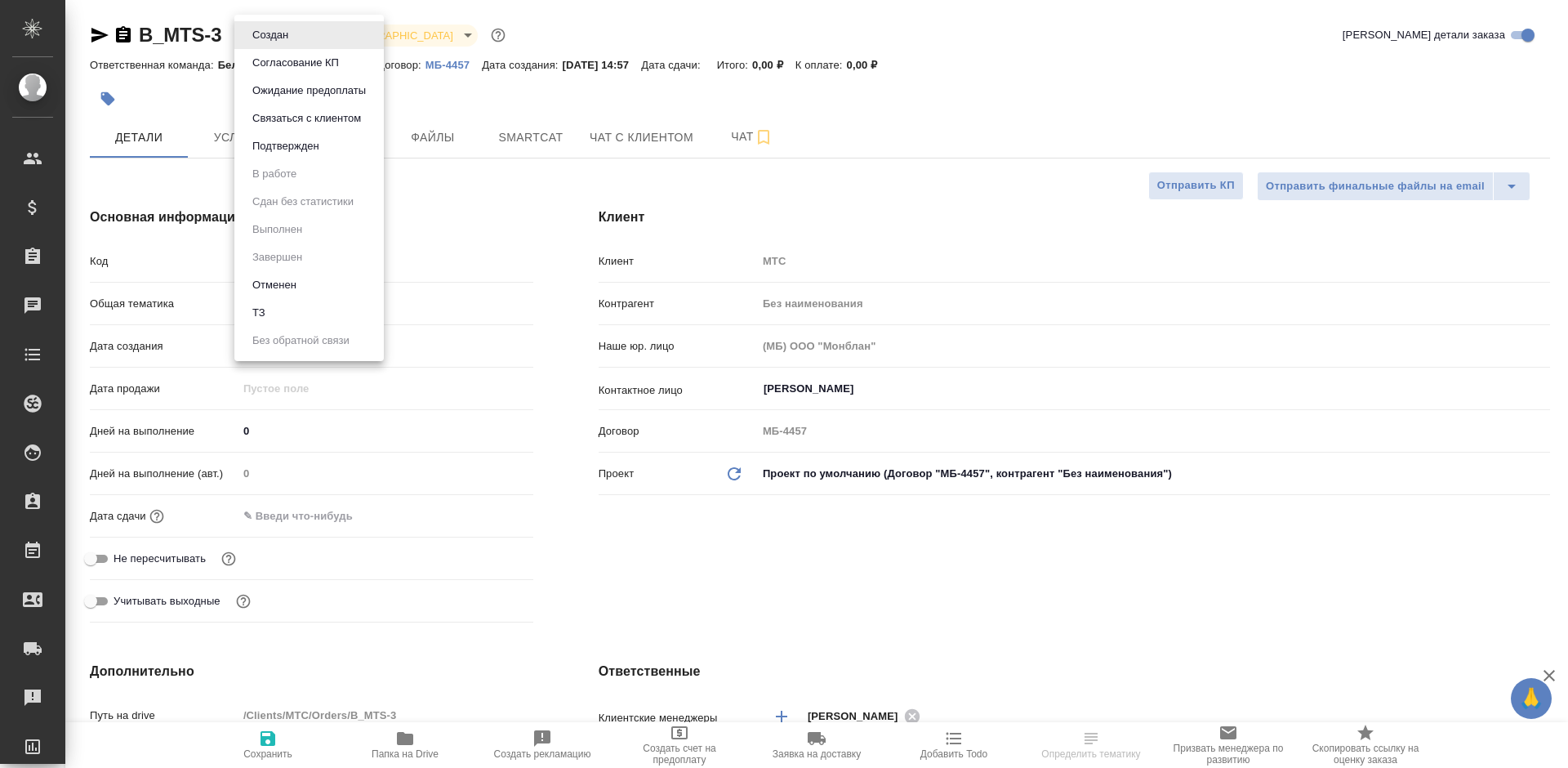
type textarea "x"
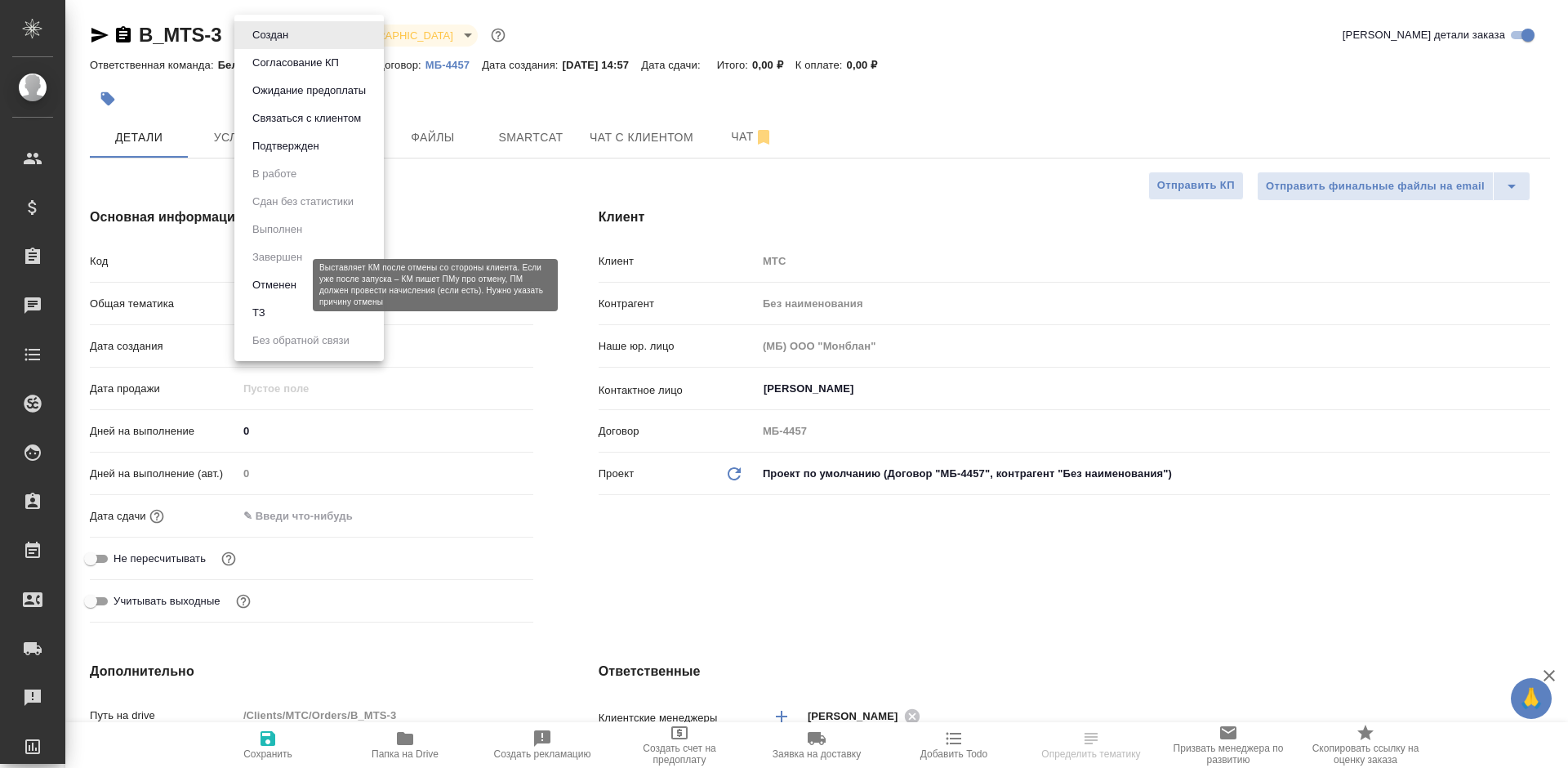
click at [285, 292] on button "Отменен" at bounding box center [274, 285] width 53 height 17
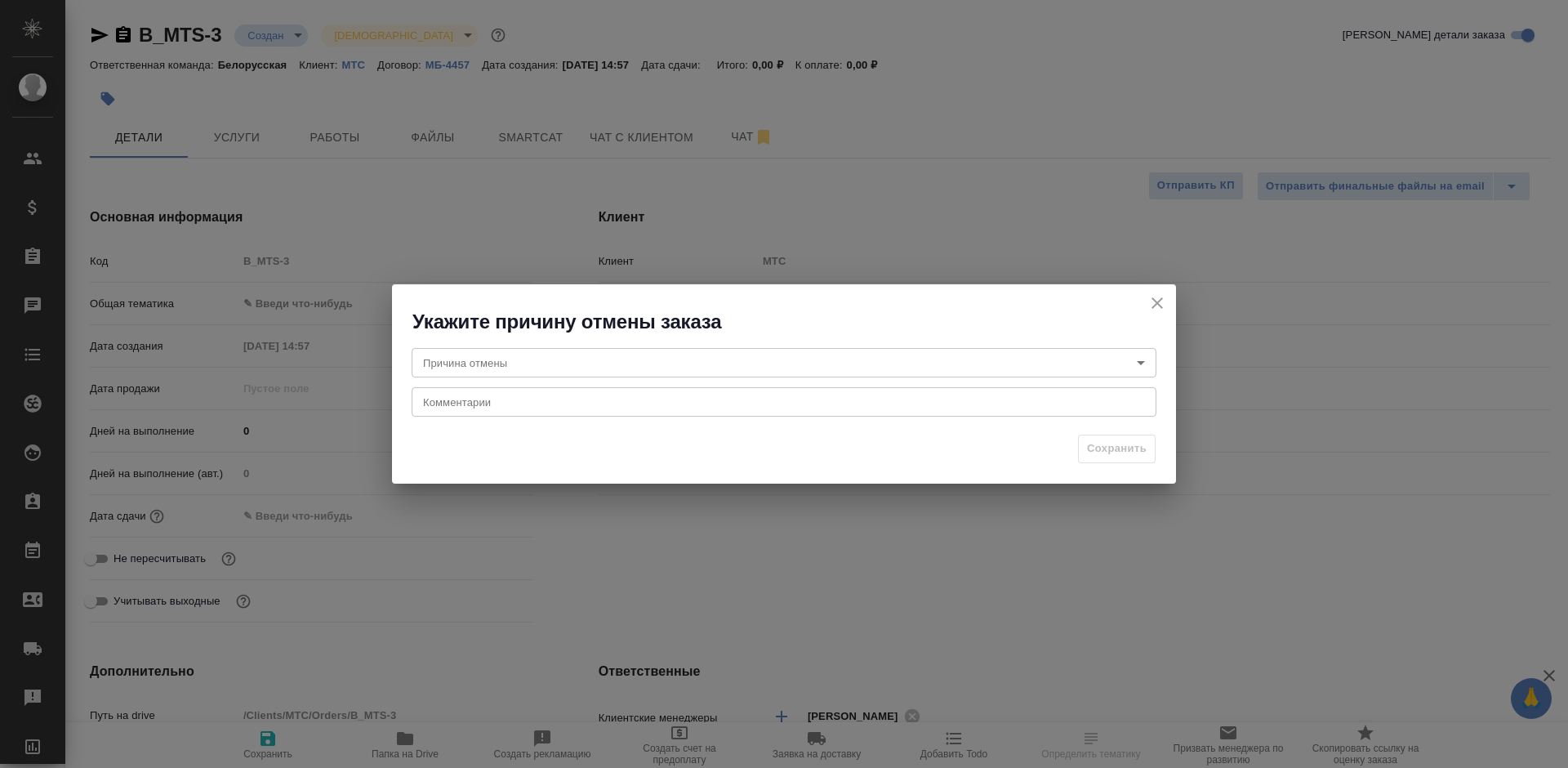
click at [665, 359] on body "🙏 .cls-1 fill:#fff; AWATERA Bogomolova Anastasiya Клиенты Спецификации Заказы Ч…" at bounding box center [784, 384] width 1568 height 768
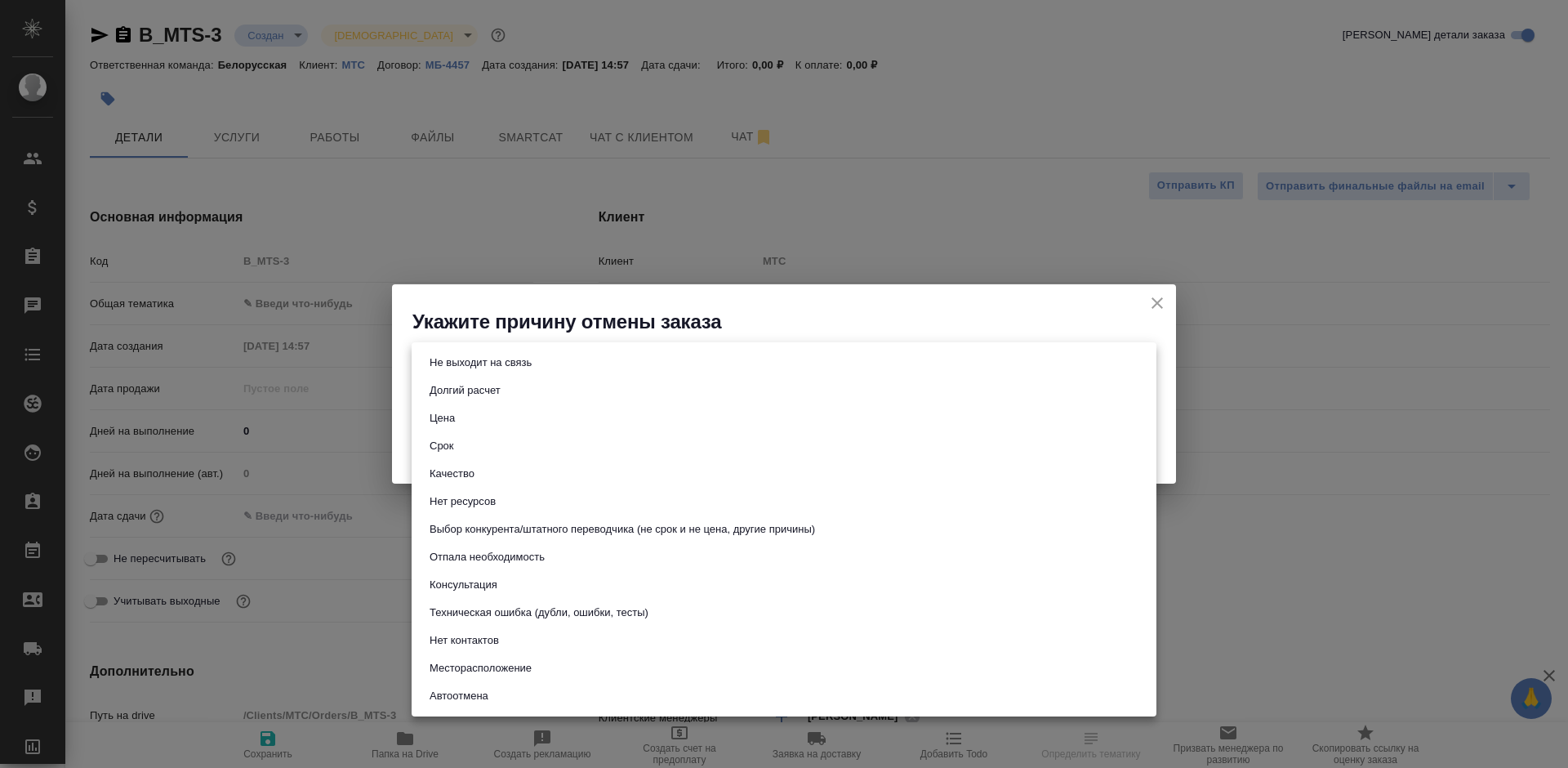
click at [623, 614] on button "Техническая ошибка (дубли, ошибки, тесты)" at bounding box center [539, 612] width 228 height 17
type input "technicalError"
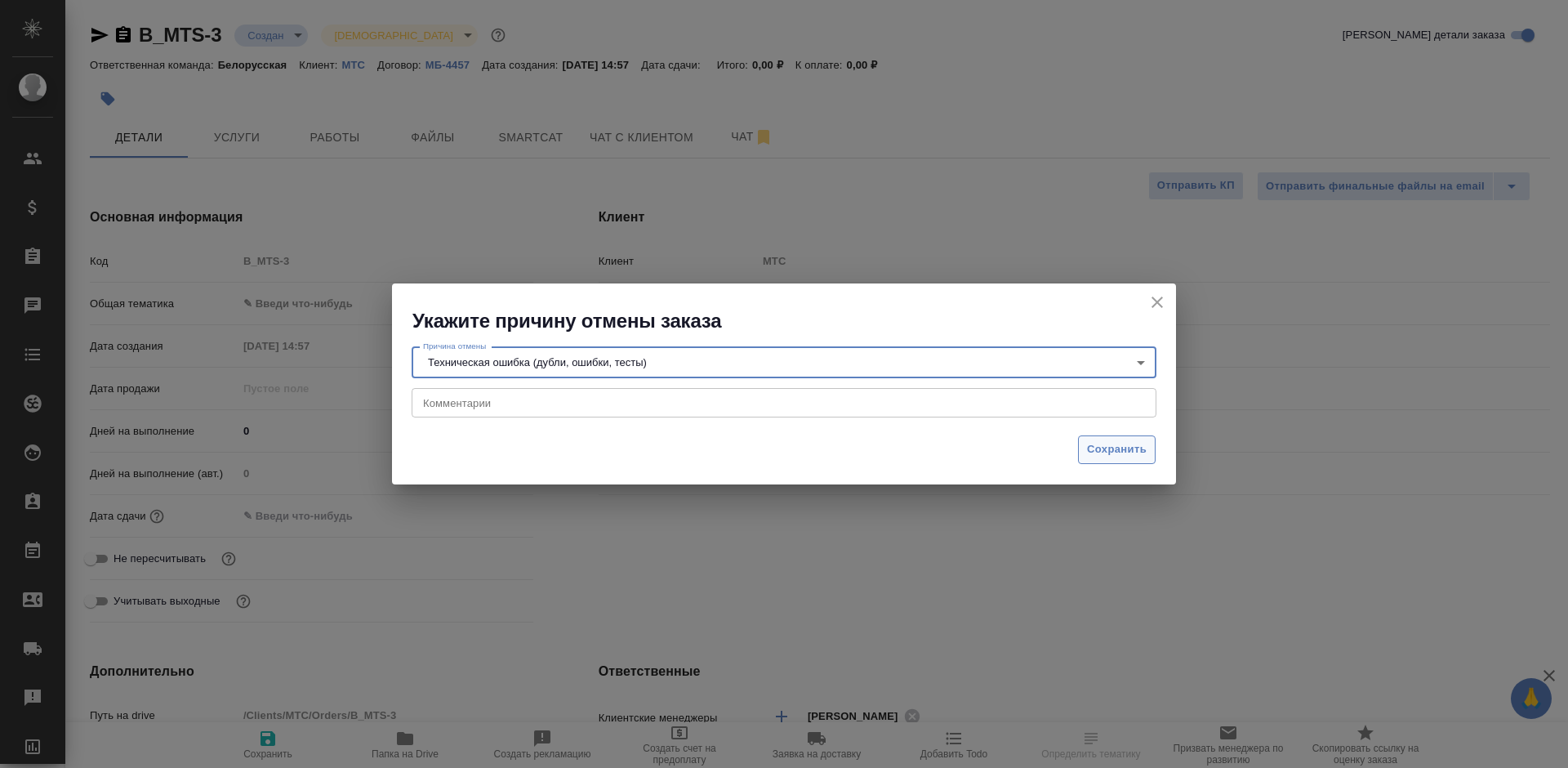
click at [1109, 446] on span "Сохранить" at bounding box center [1116, 449] width 59 height 18
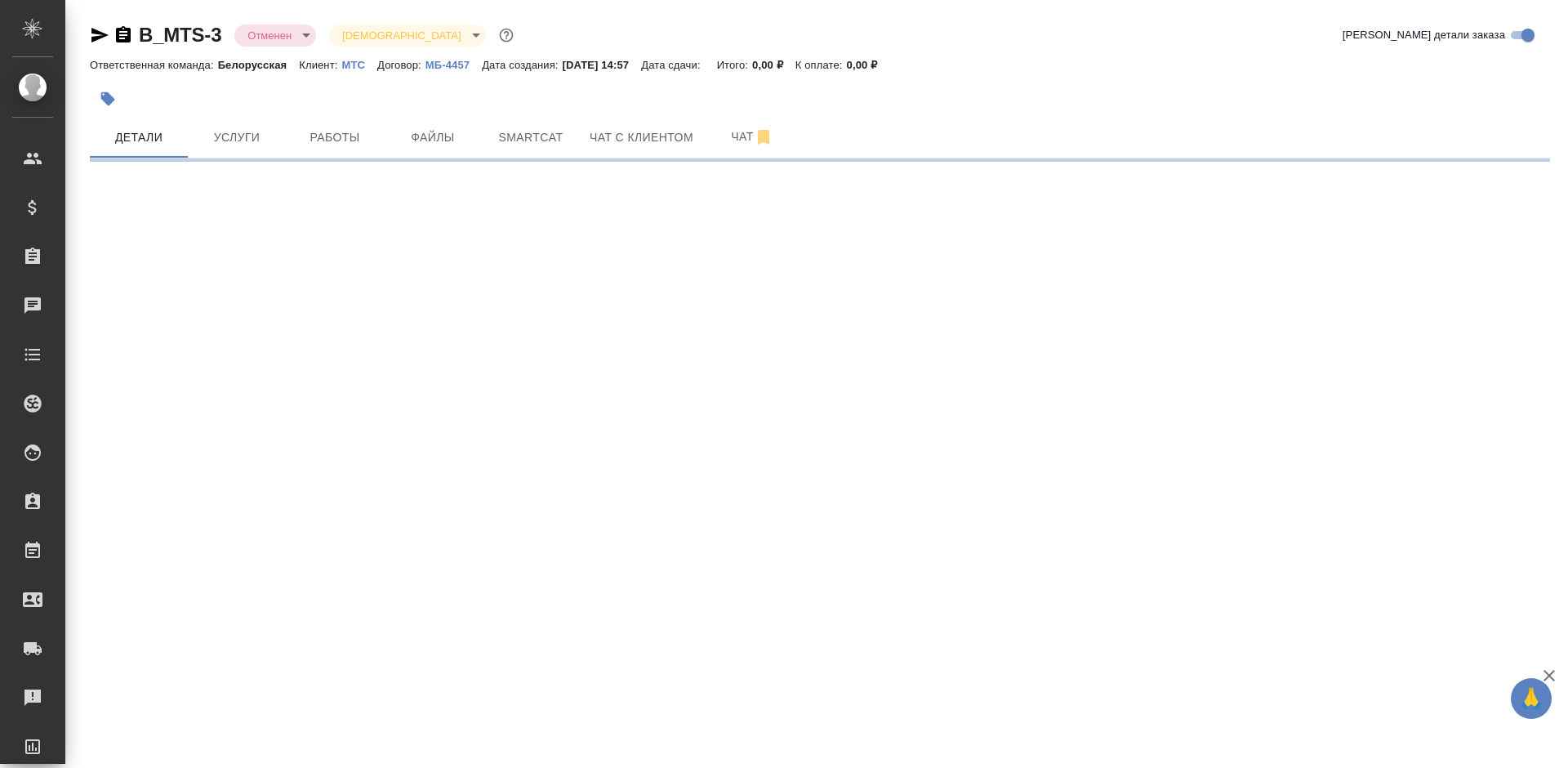
select select "RU"
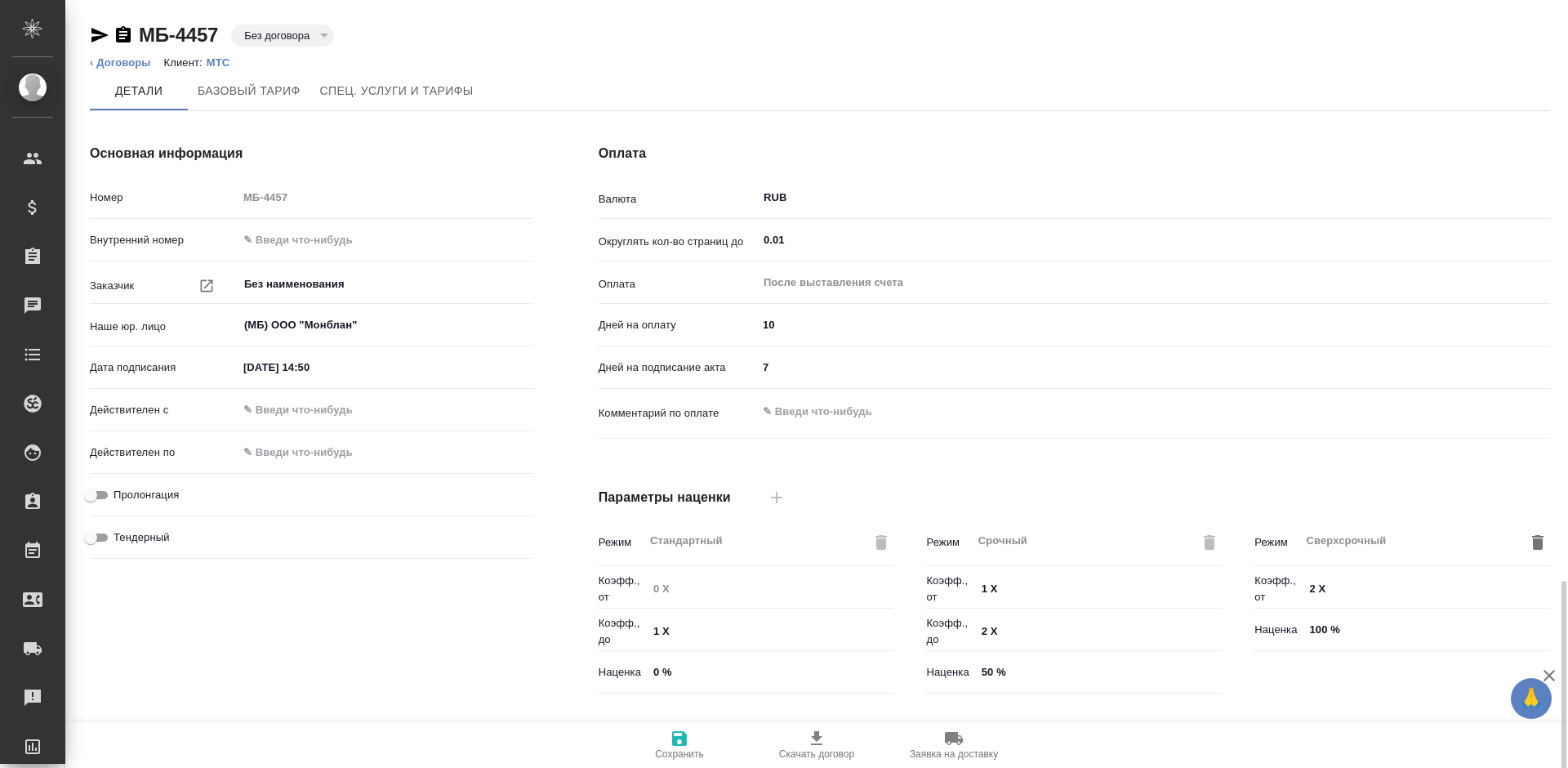
scroll to position [343, 0]
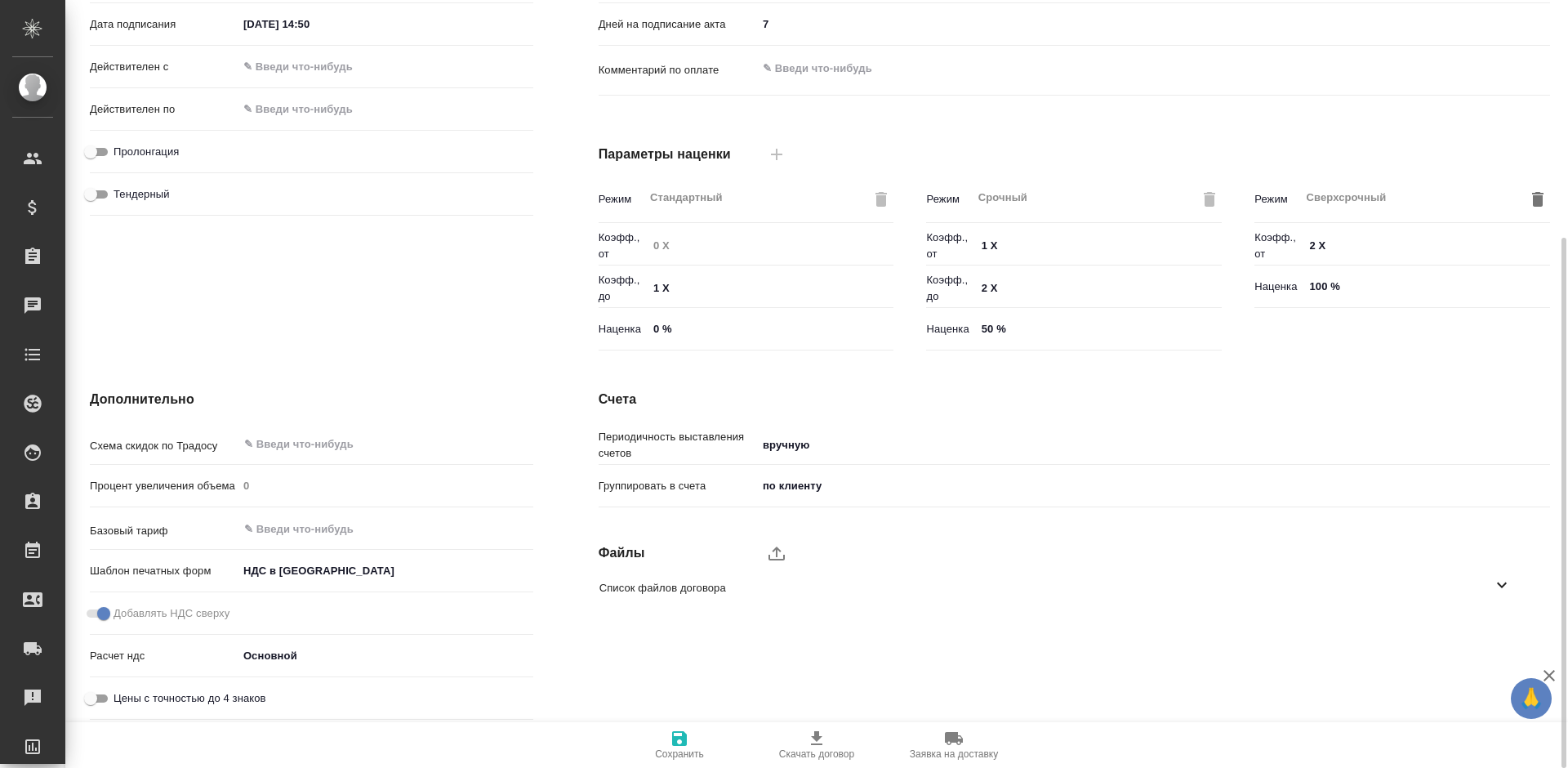
click at [324, 570] on body "🙏 .cls-1 fill:#fff; AWATERA [PERSON_NAME] Спецификации Заказы Чаты Todo Проекты…" at bounding box center [784, 384] width 1568 height 768
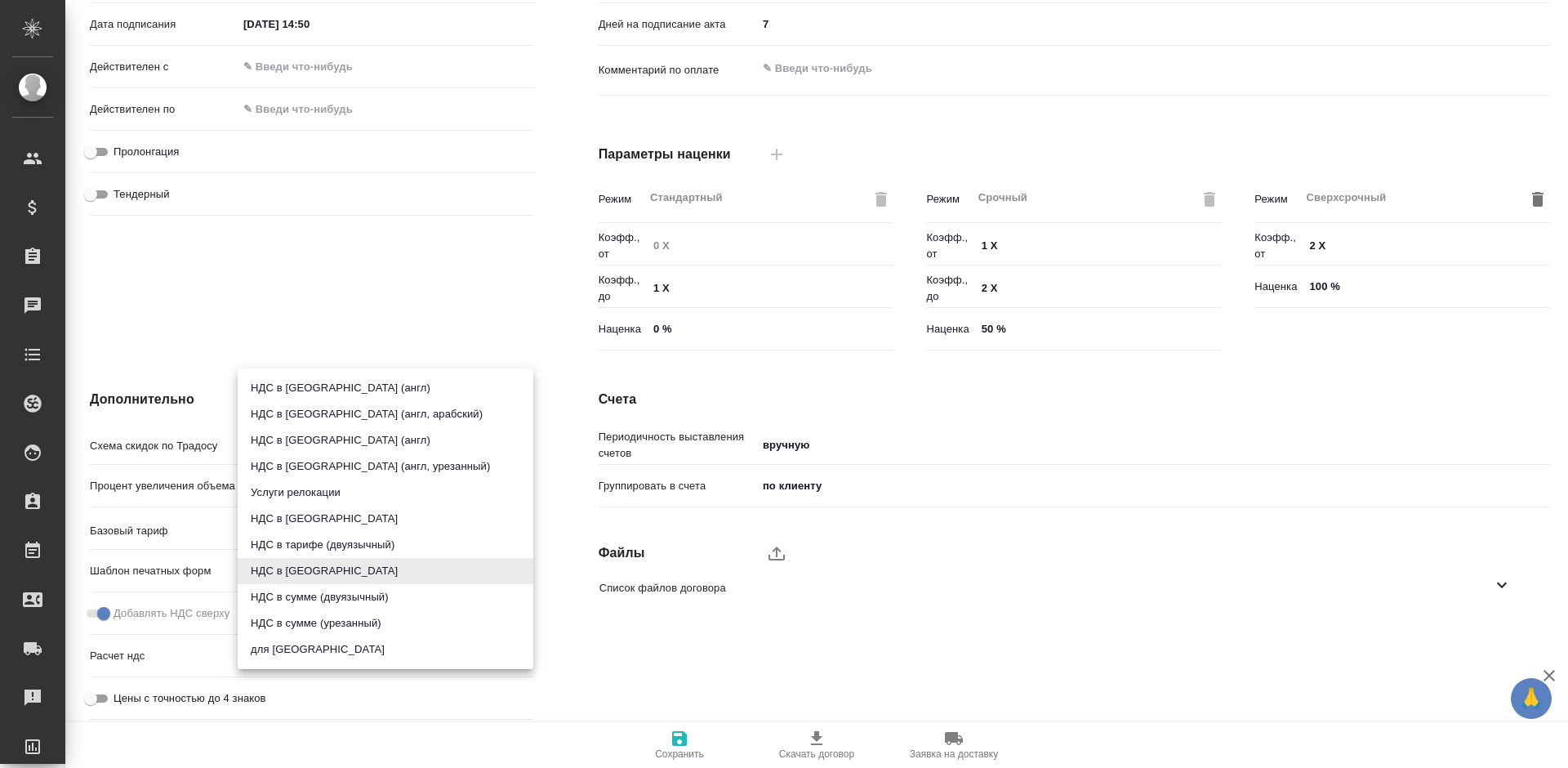
click at [386, 720] on div at bounding box center [784, 384] width 1568 height 768
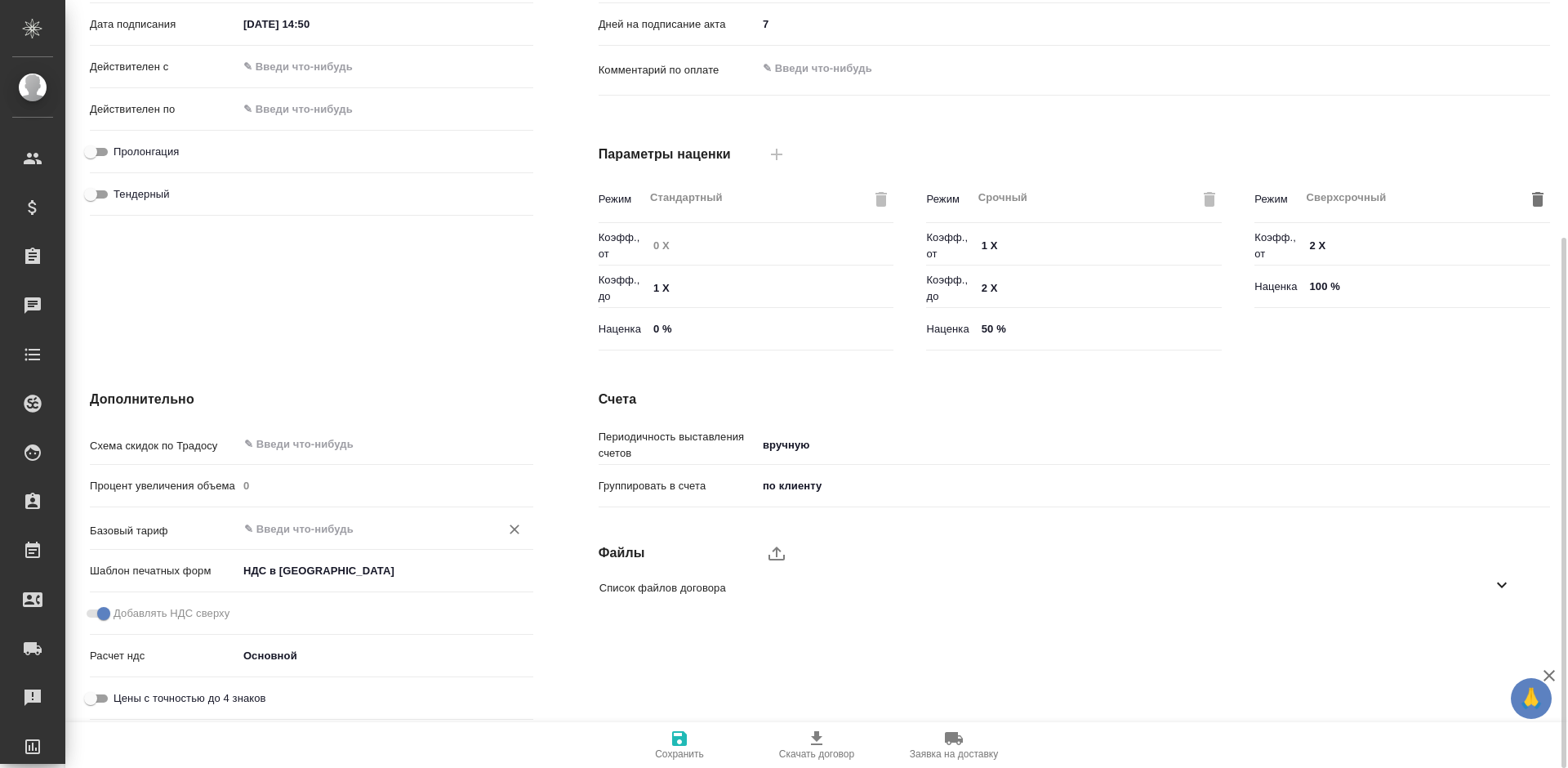
click at [293, 529] on input "text" at bounding box center [359, 528] width 231 height 19
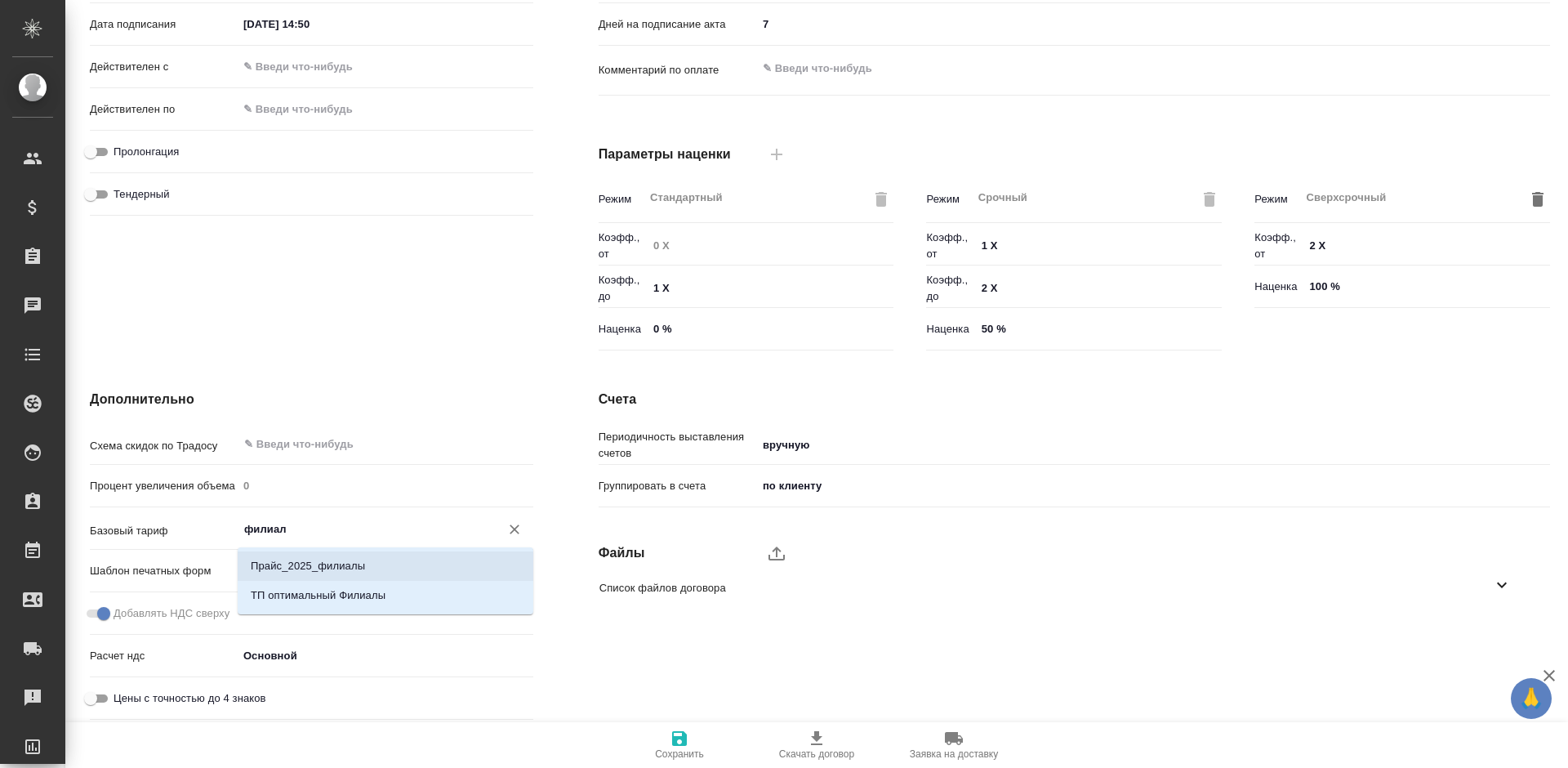
click at [343, 576] on li "Прайс_2025_филиалы" at bounding box center [385, 566] width 296 height 29
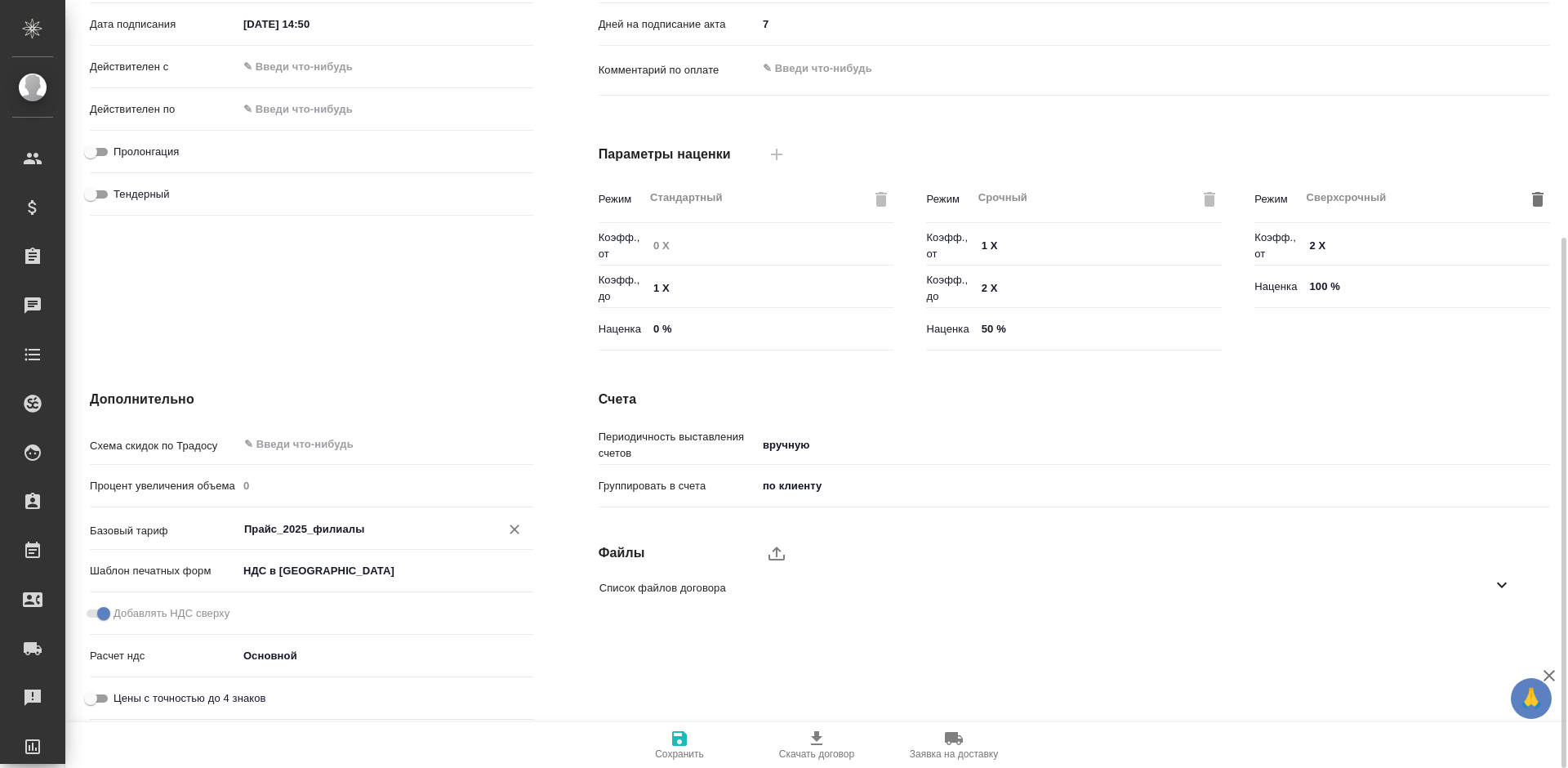
type input "Прайс_2025_филиалы"
click at [687, 758] on span "Сохранить" at bounding box center [679, 754] width 49 height 12
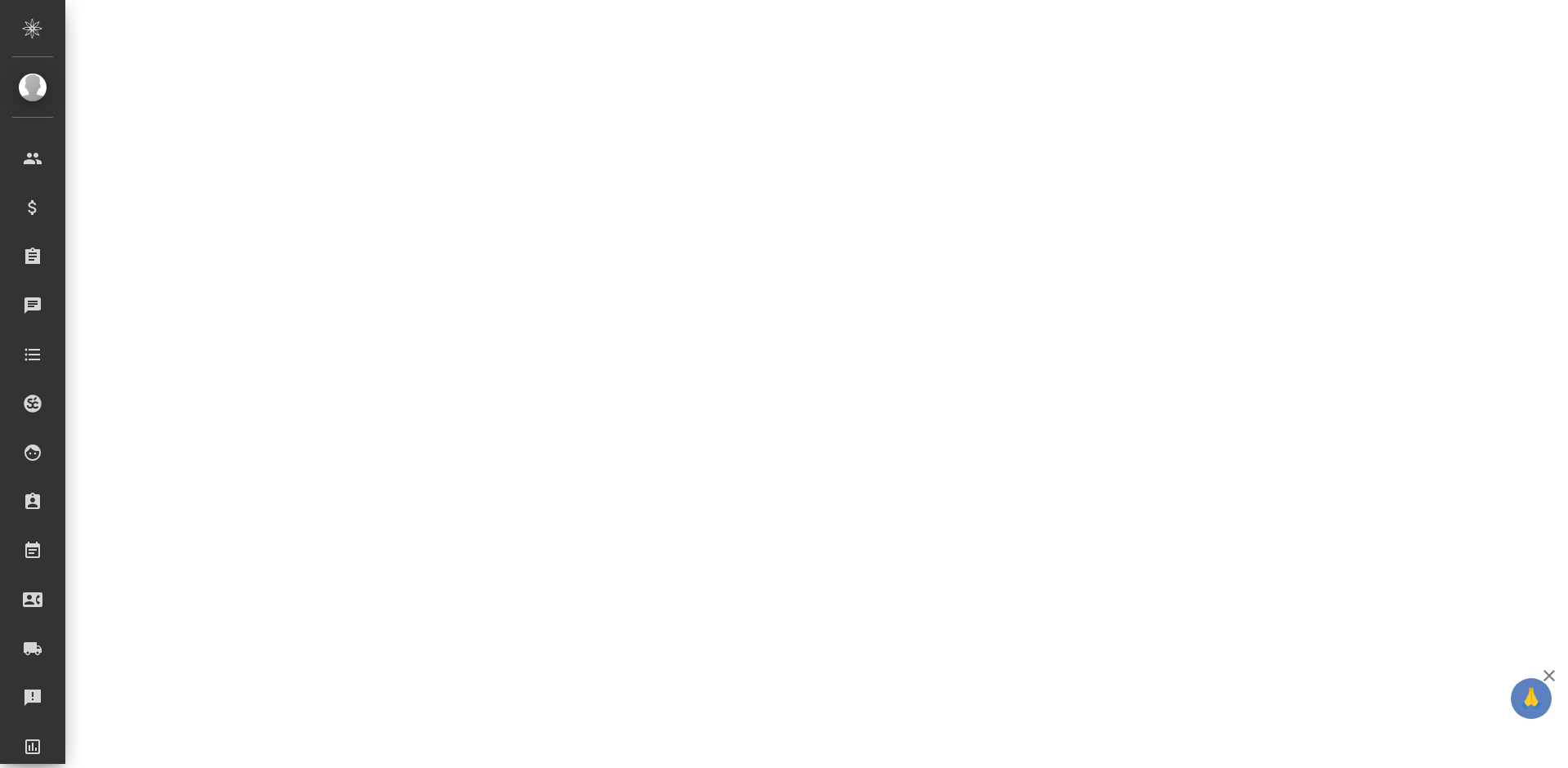
click at [687, 758] on div ".cls-1 fill:#fff; AWATERA [PERSON_NAME] Спецификации Заказы 0 Чаты Todo Проекты…" at bounding box center [784, 384] width 1568 height 768
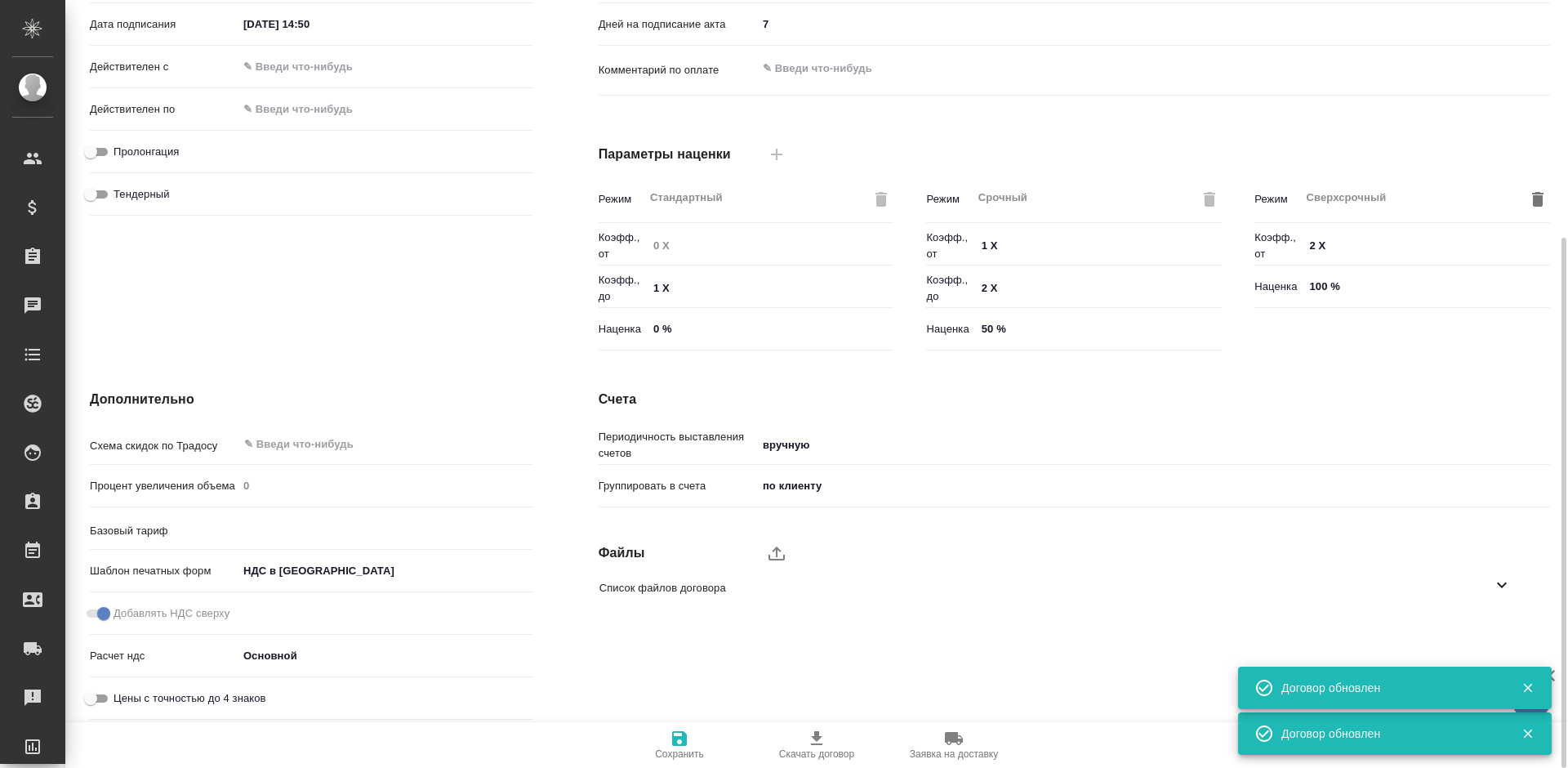
type input "Прайс_2025_филиалы"
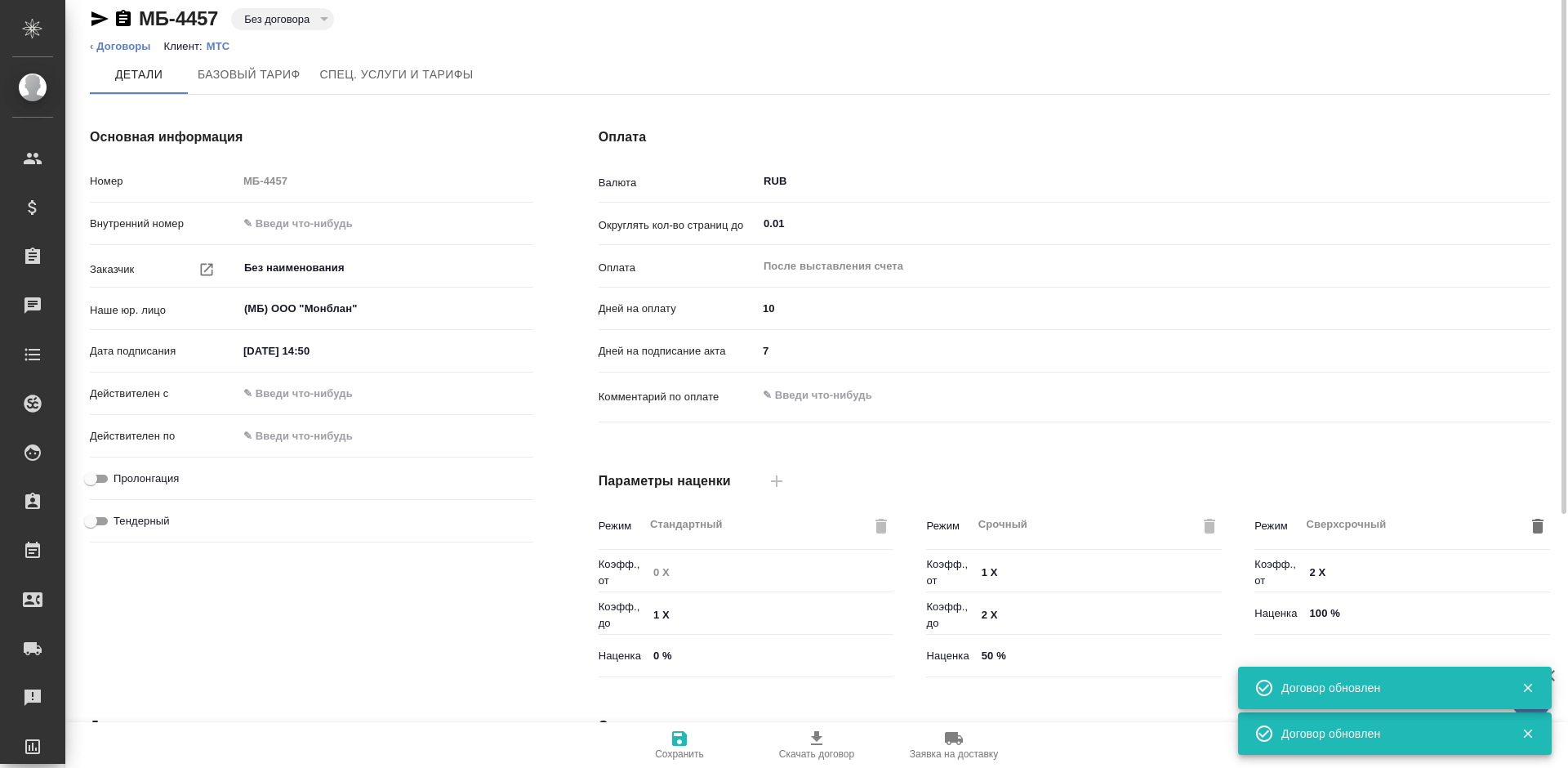
scroll to position [0, 0]
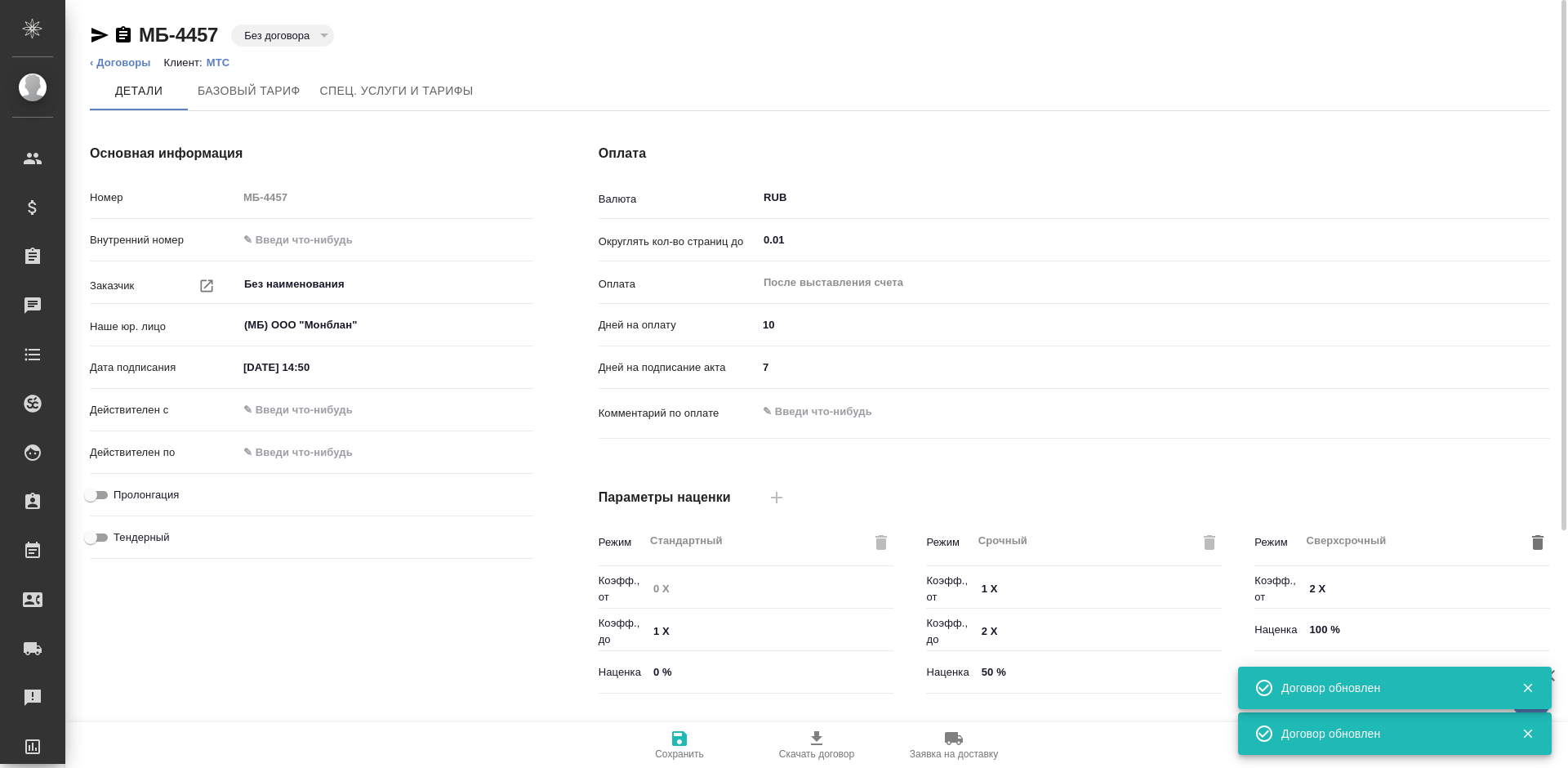
click at [213, 62] on p "МТС" at bounding box center [225, 62] width 36 height 13
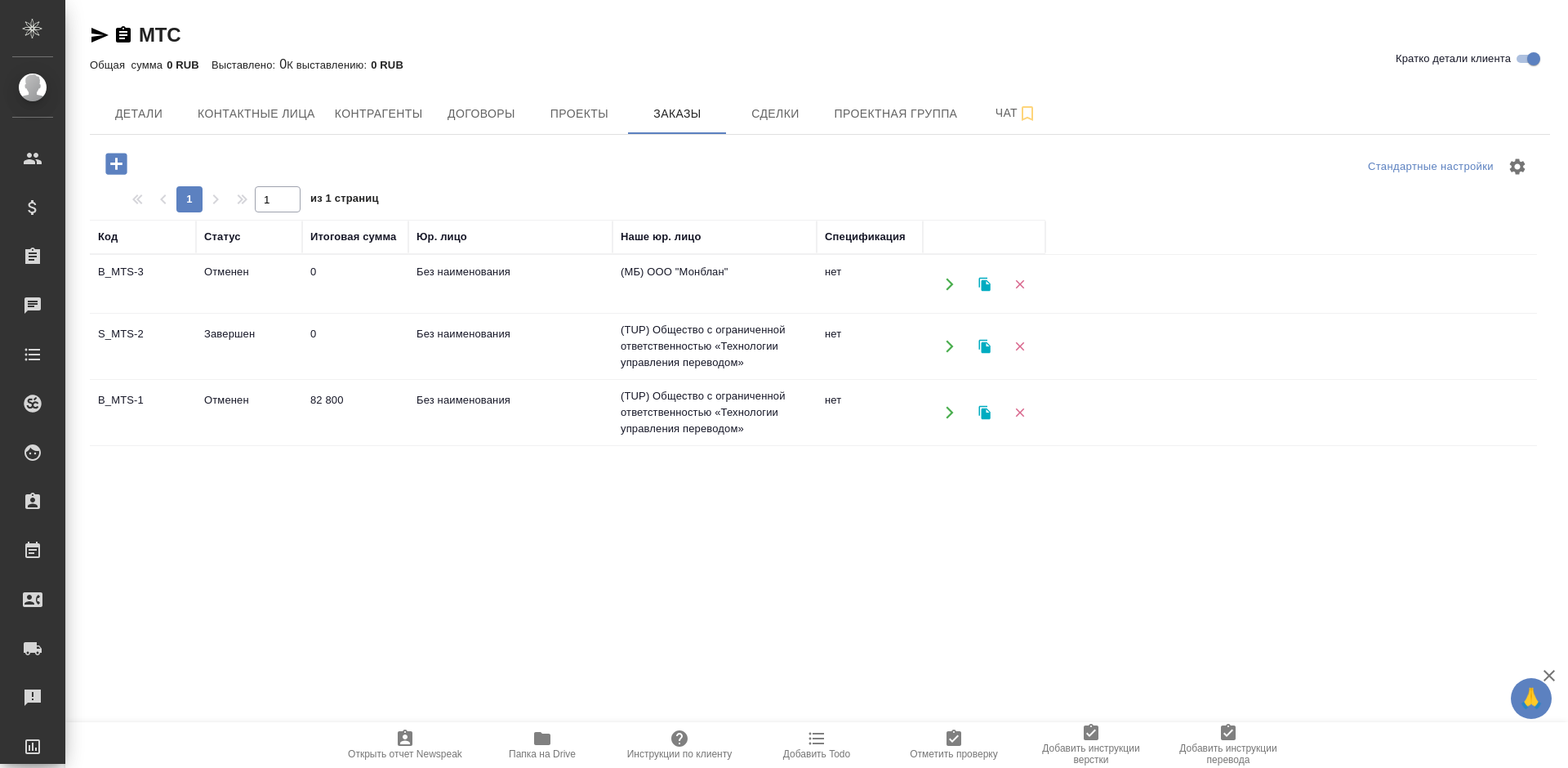
click at [610, 282] on td "Без наименования" at bounding box center [510, 284] width 204 height 57
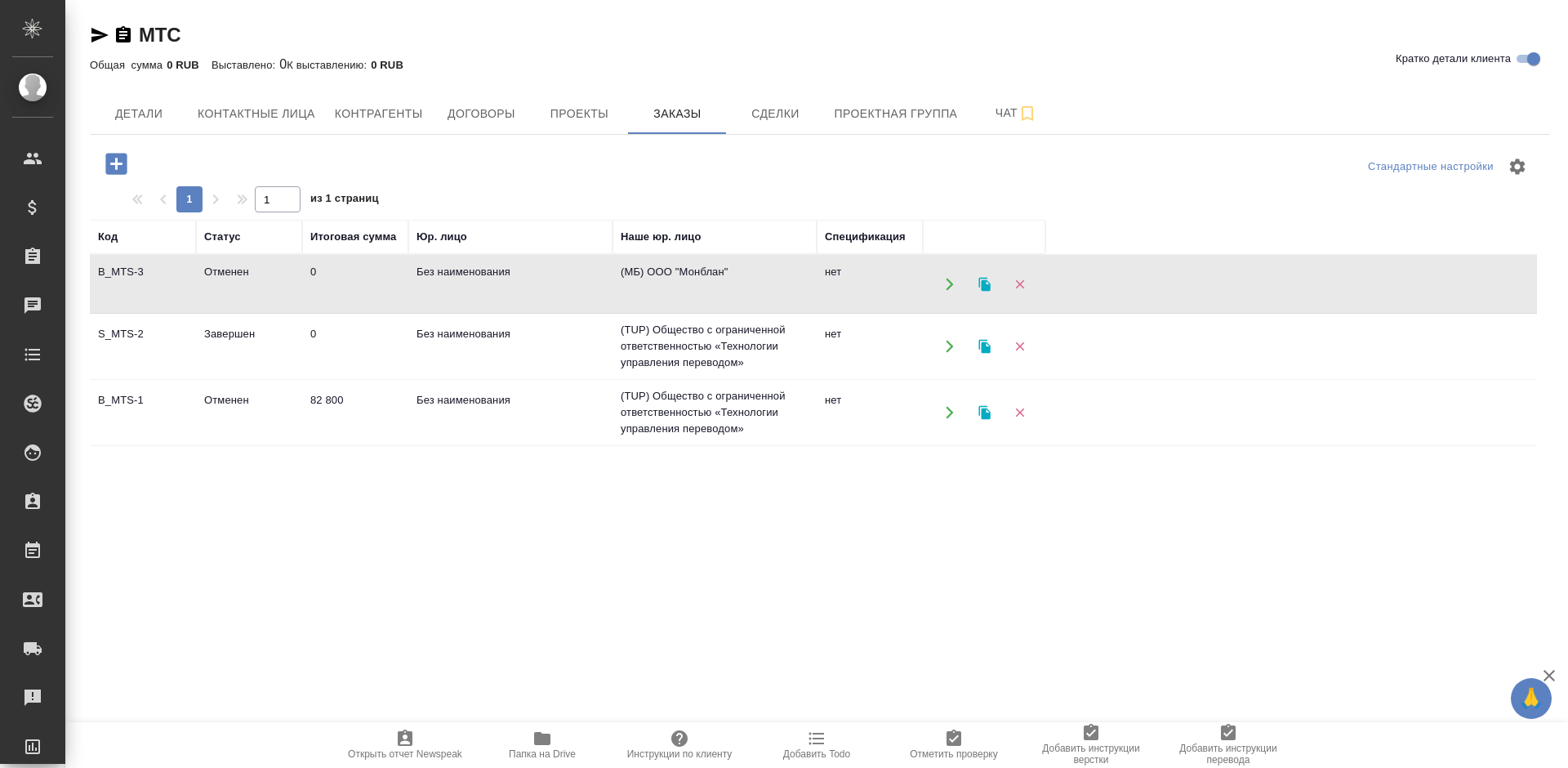
click at [610, 282] on td "Без наименования" at bounding box center [510, 284] width 204 height 57
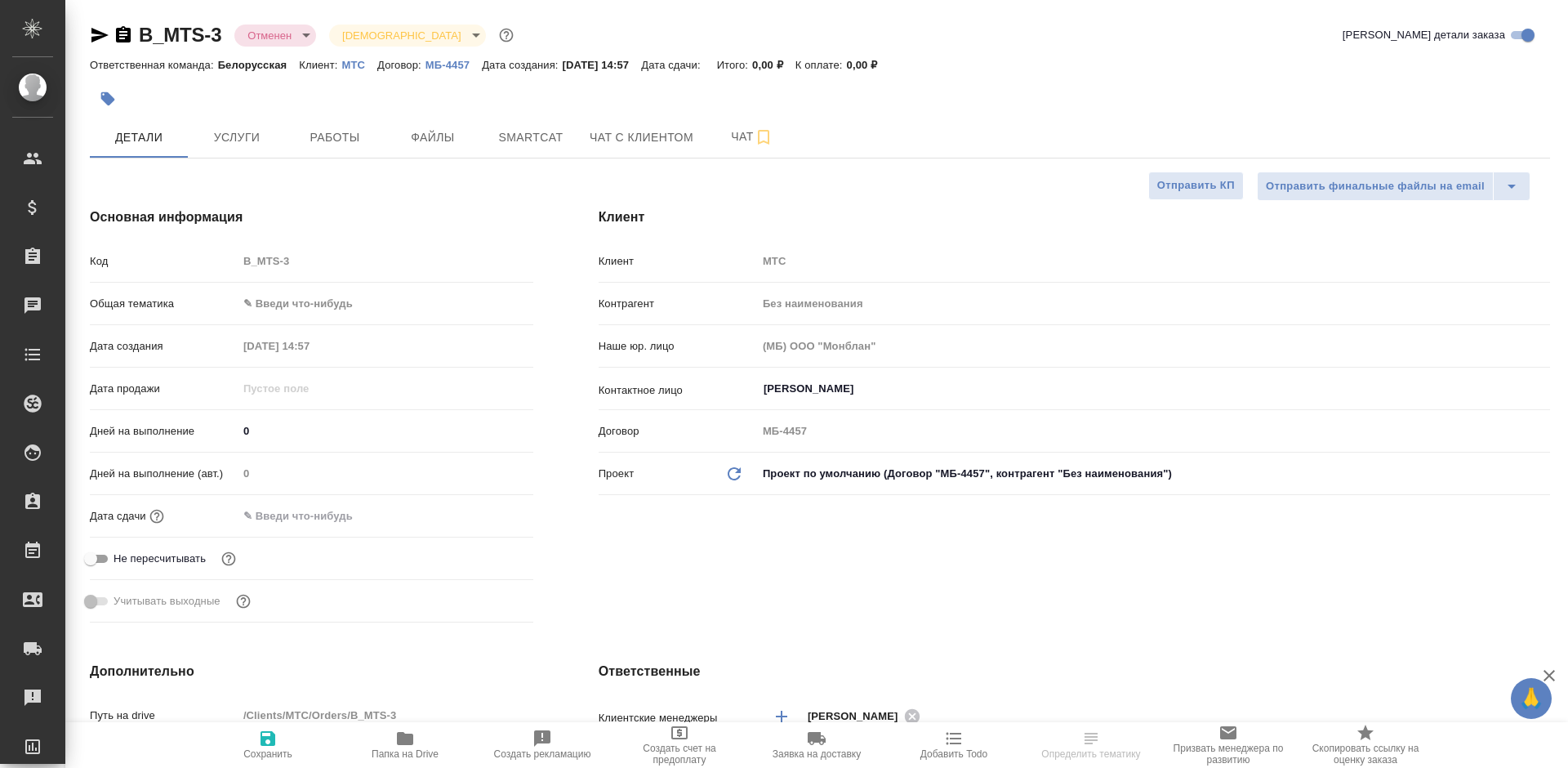
select select "RU"
click at [242, 130] on span "Услуги" at bounding box center [236, 137] width 79 height 20
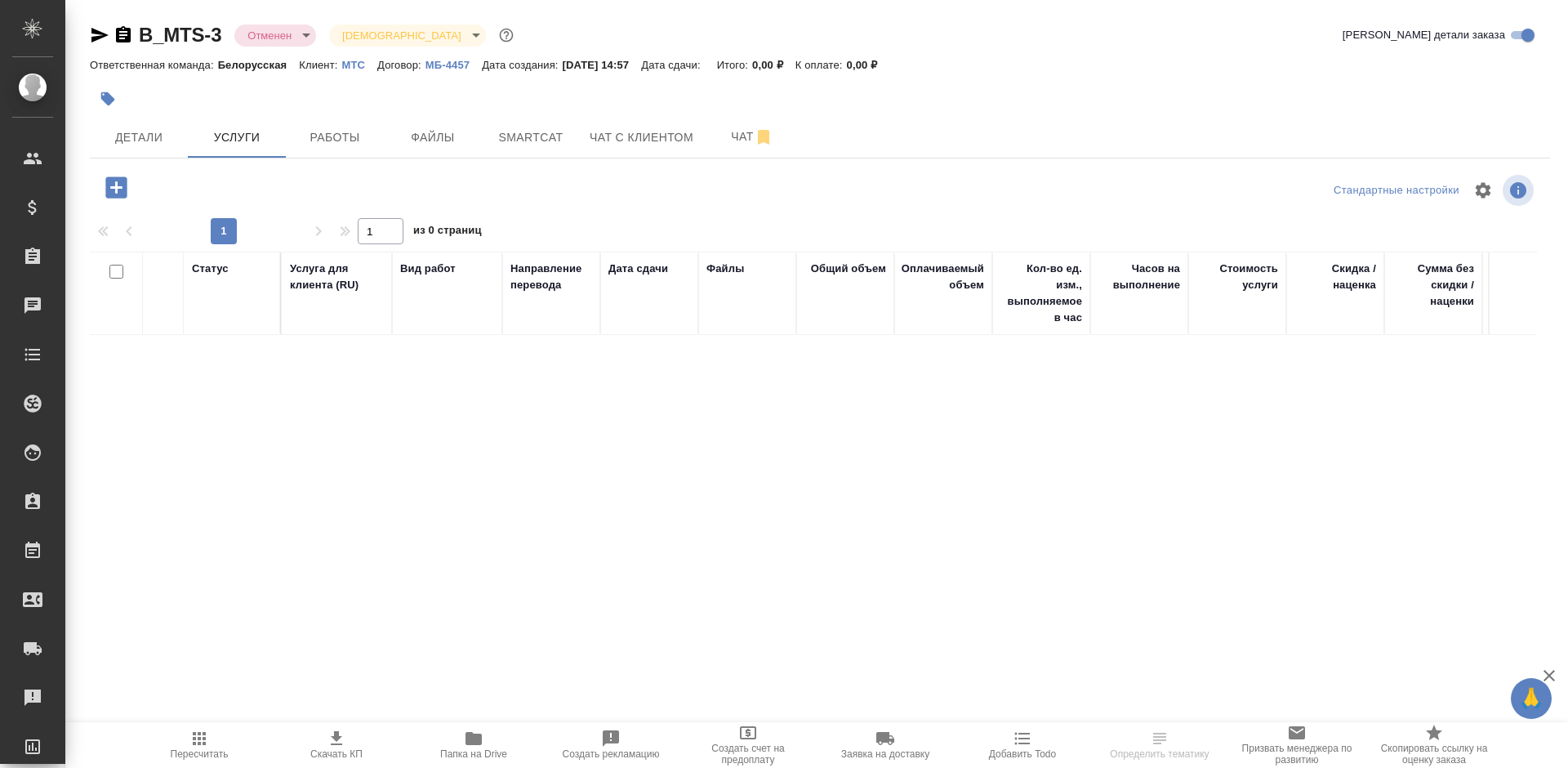
click at [109, 189] on icon "button" at bounding box center [116, 187] width 21 height 21
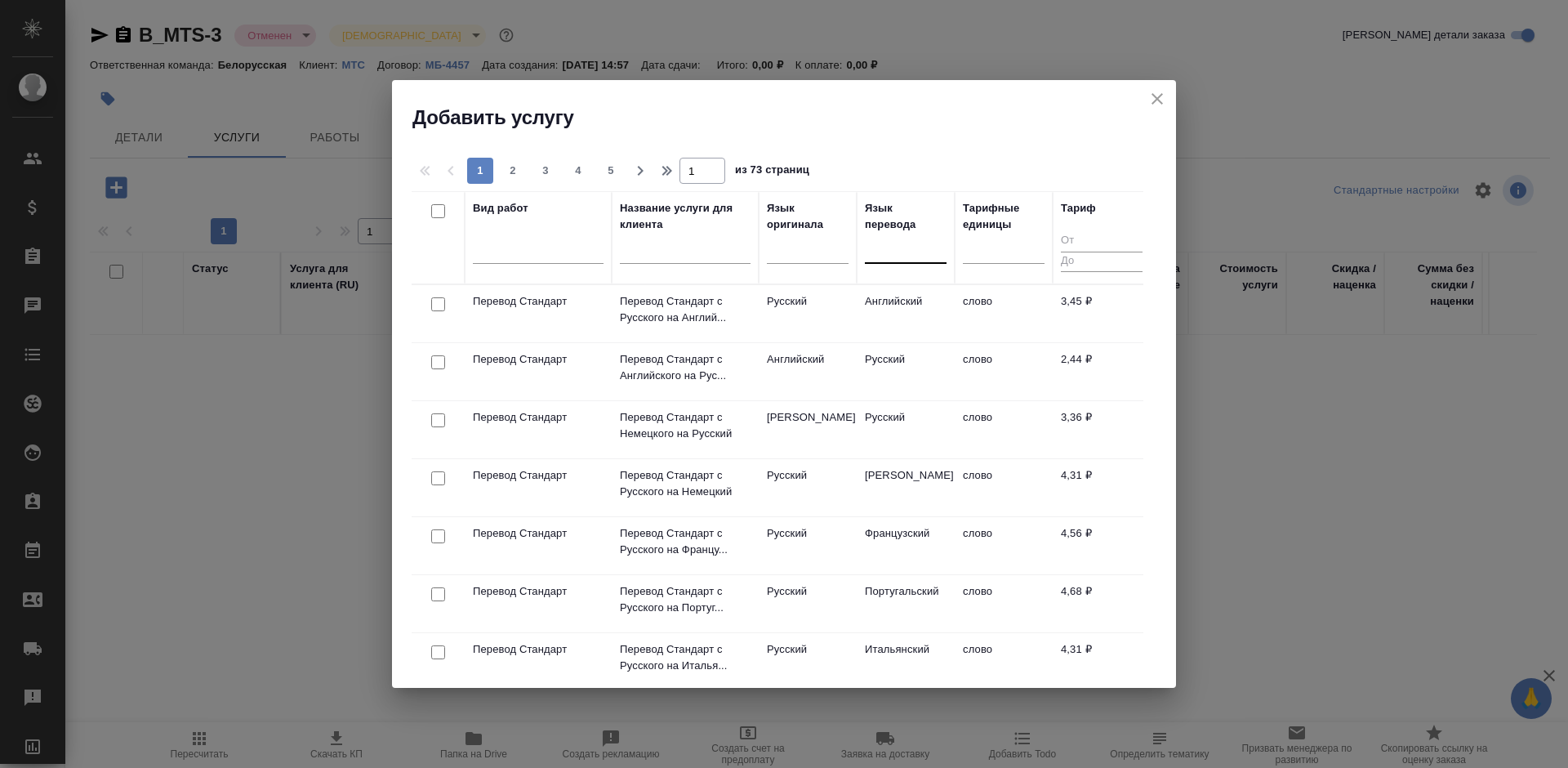
click at [882, 245] on div at bounding box center [906, 247] width 82 height 23
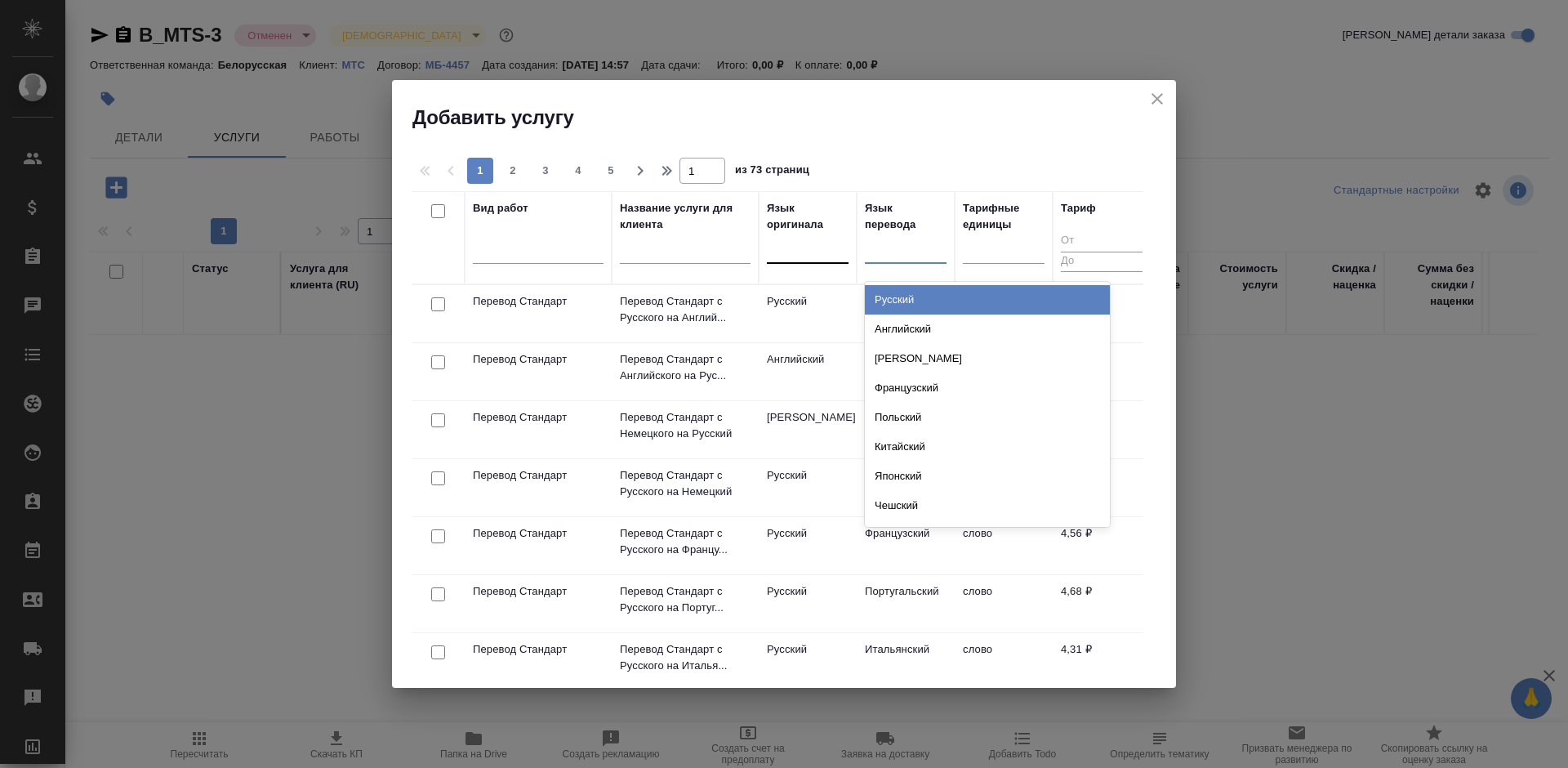
click at [815, 256] on div at bounding box center [808, 247] width 82 height 23
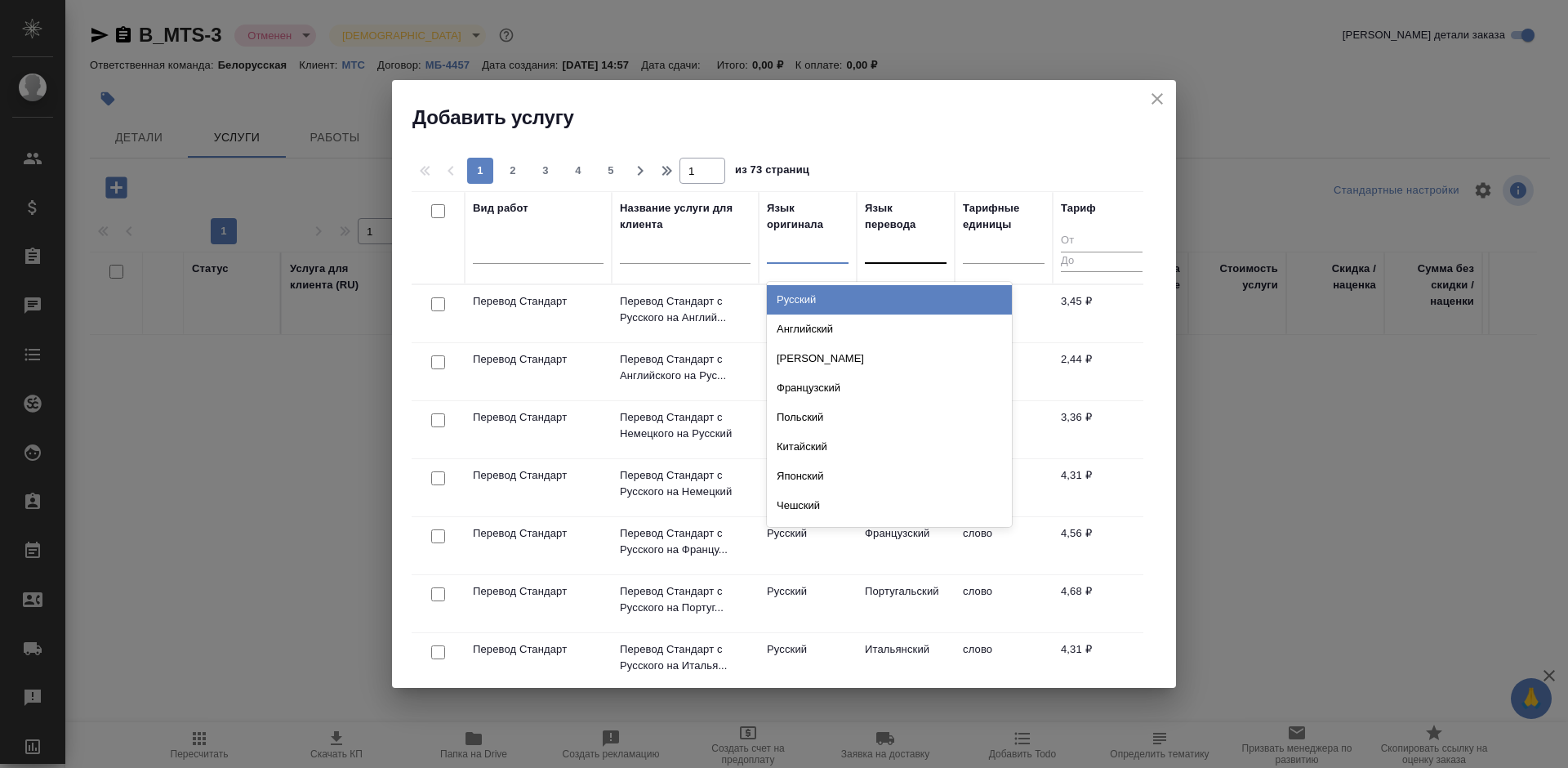
click at [922, 260] on div at bounding box center [906, 248] width 82 height 31
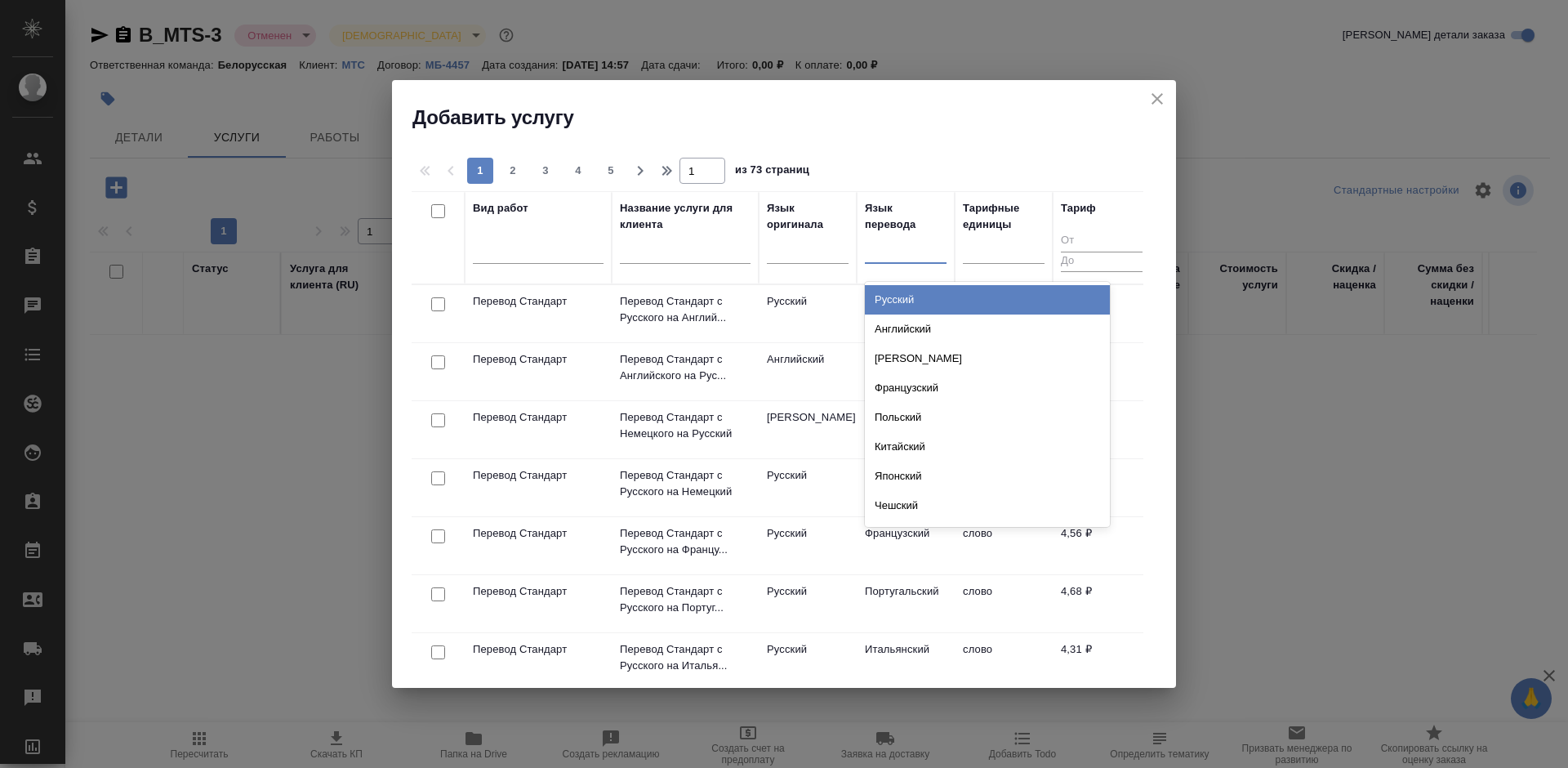
click at [909, 297] on div "Русский" at bounding box center [988, 299] width 245 height 29
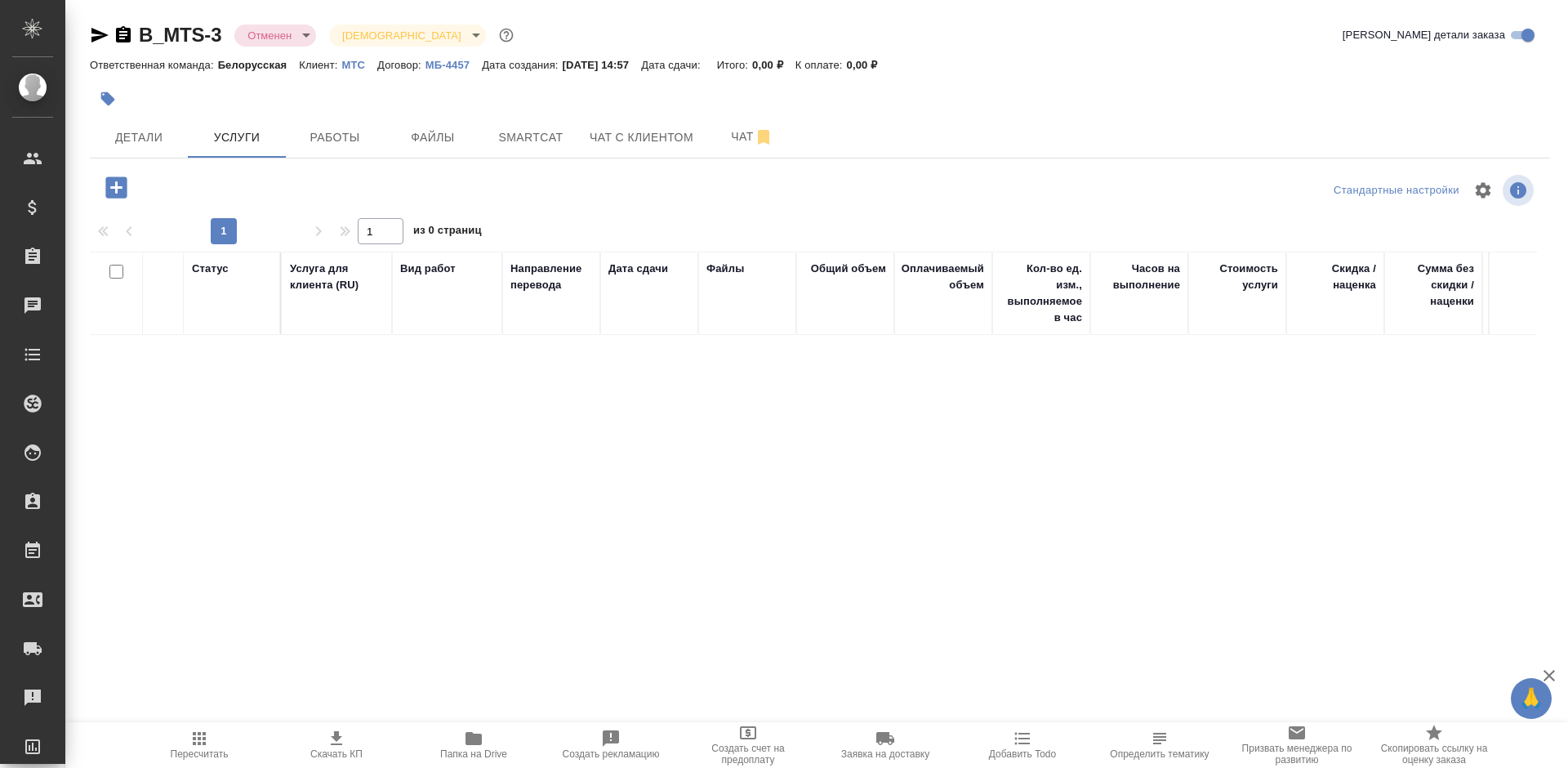
click at [345, 64] on p "МТС" at bounding box center [359, 64] width 36 height 13
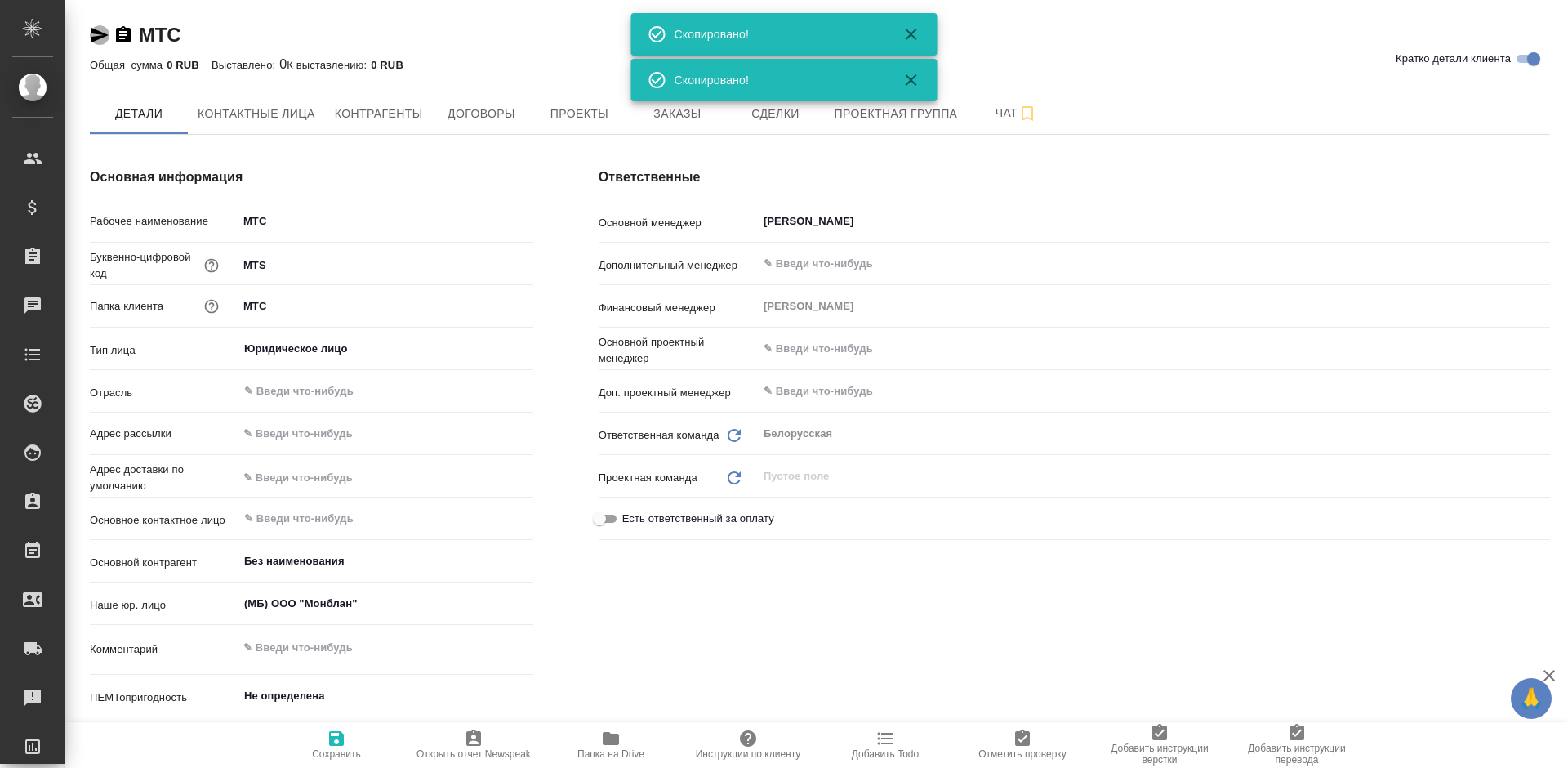
click at [99, 33] on icon "button" at bounding box center [100, 35] width 17 height 15
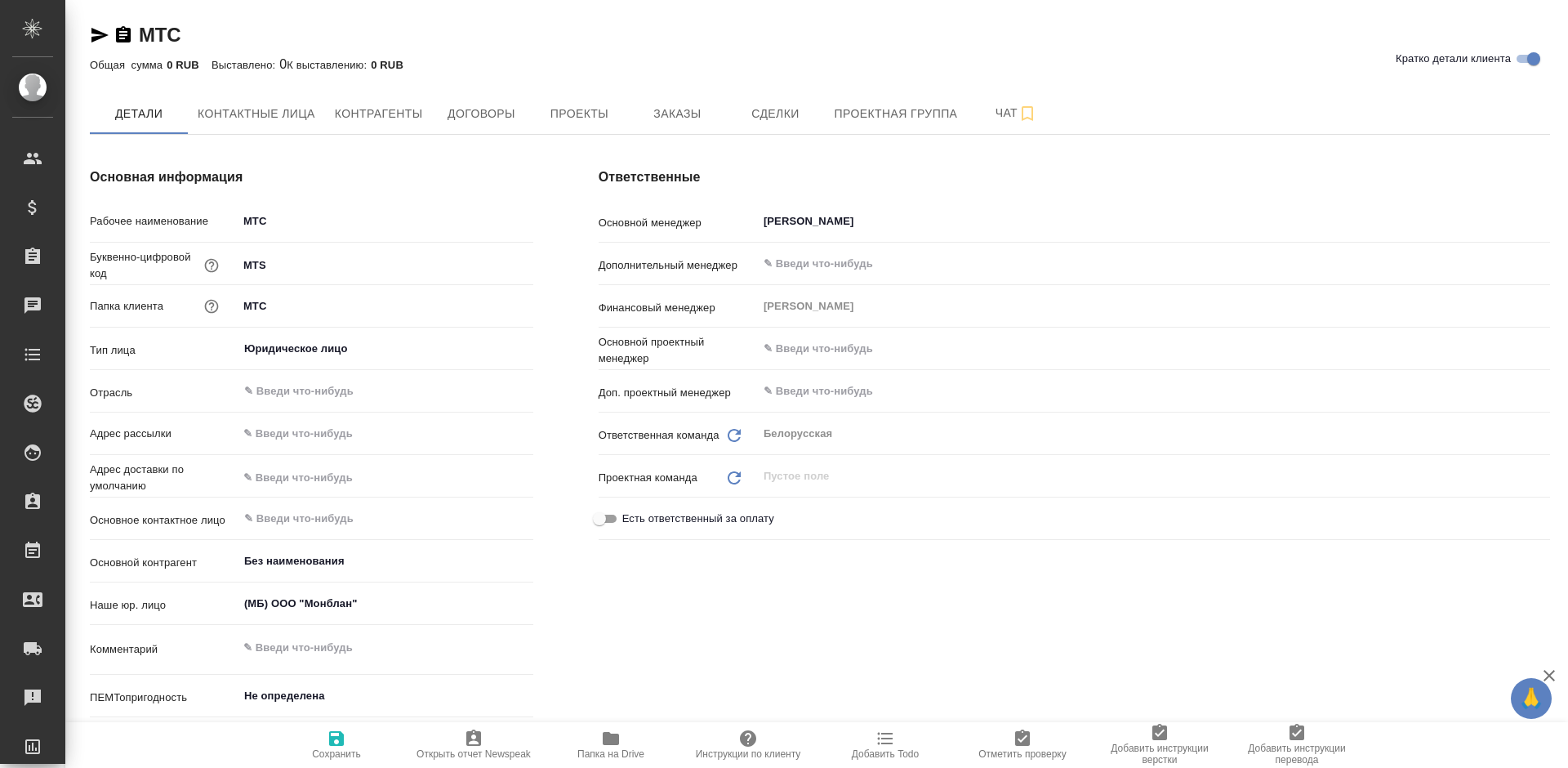
click at [123, 31] on icon "button" at bounding box center [122, 34] width 15 height 17
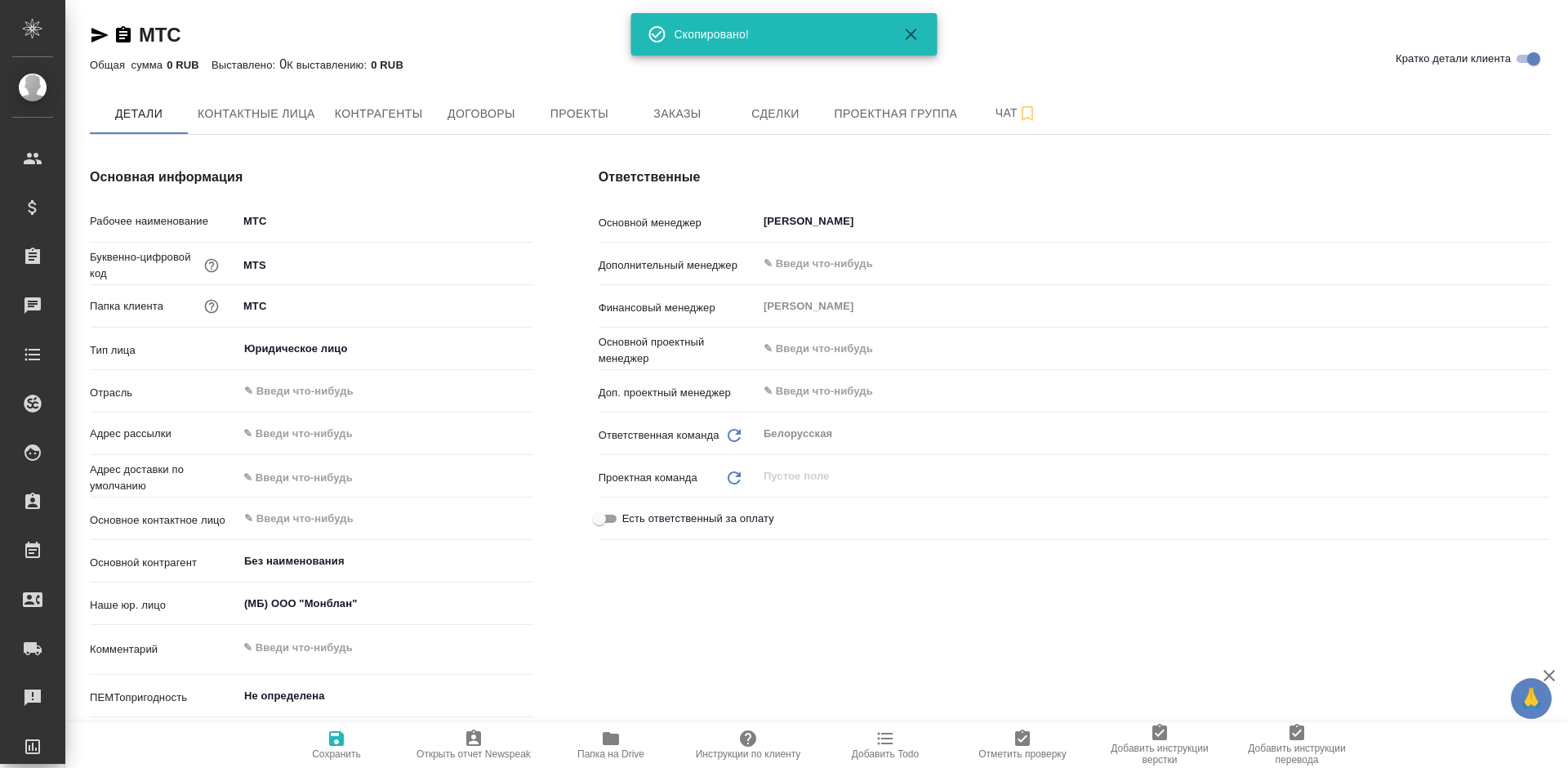
click at [122, 34] on icon "button" at bounding box center [122, 34] width 15 height 17
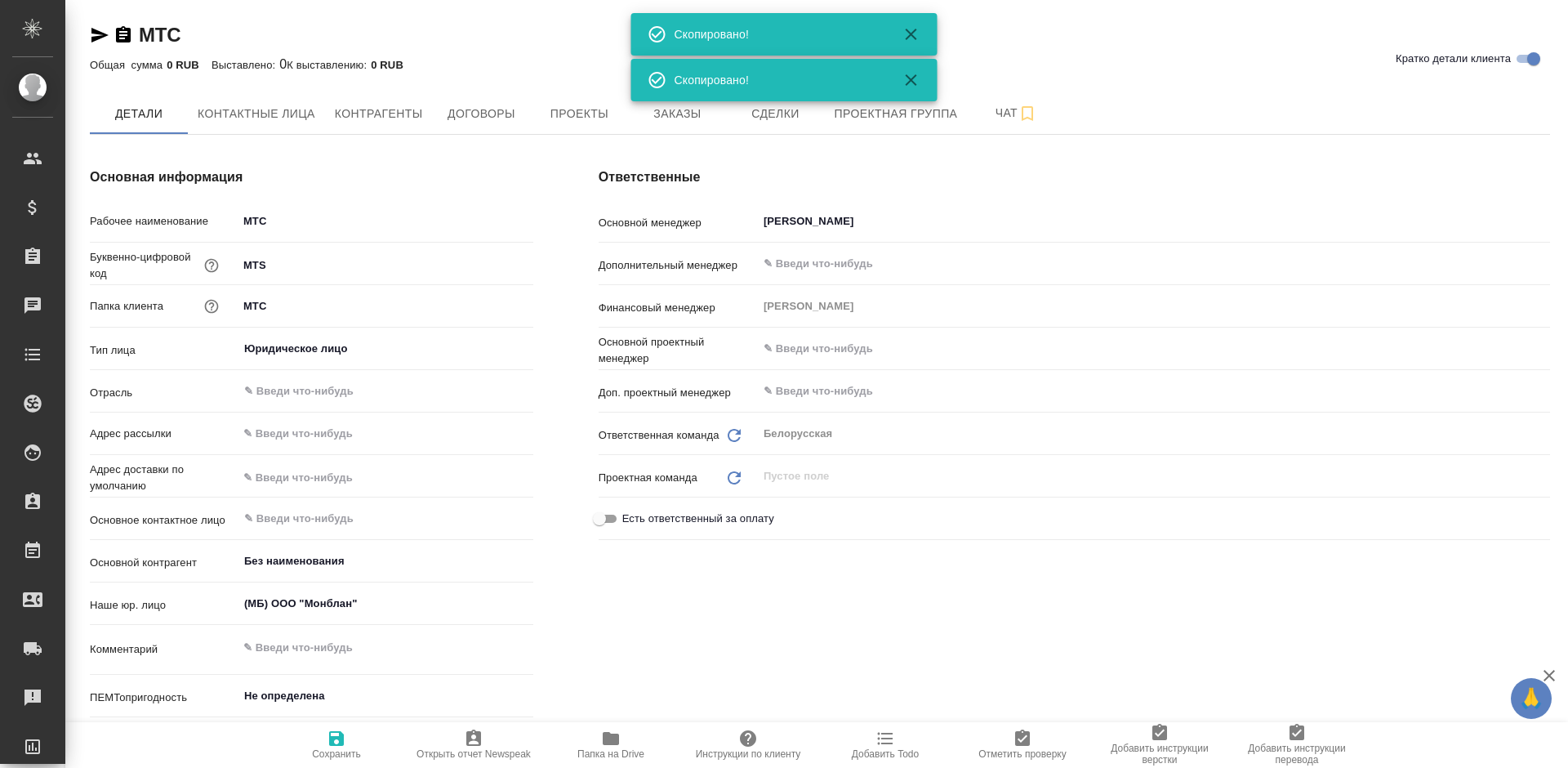
click at [122, 34] on icon "button" at bounding box center [122, 34] width 15 height 17
